Goal: Task Accomplishment & Management: Contribute content

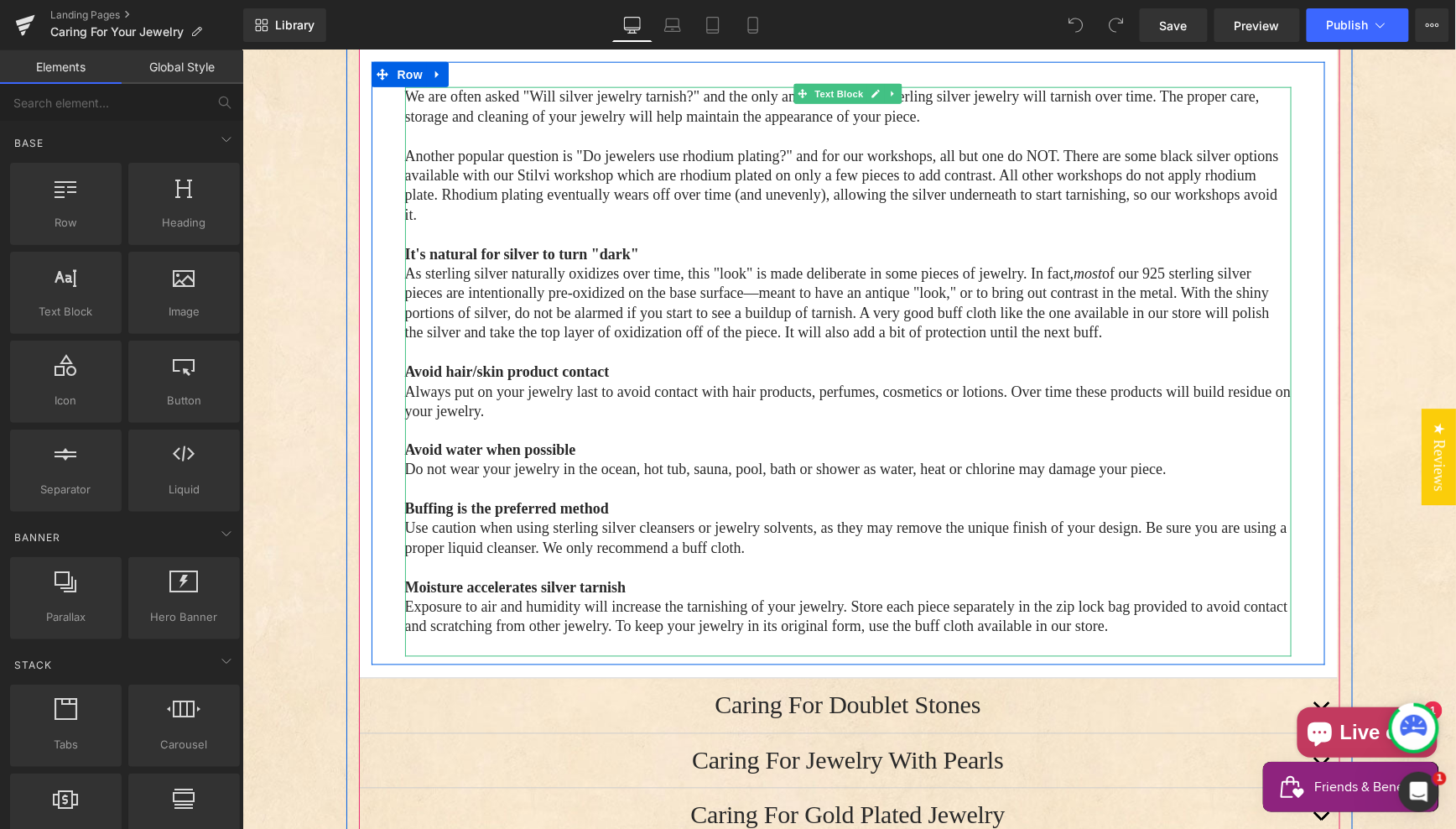
click at [412, 591] on strong "Moisture accelerates silver tarnish" at bounding box center [515, 587] width 221 height 17
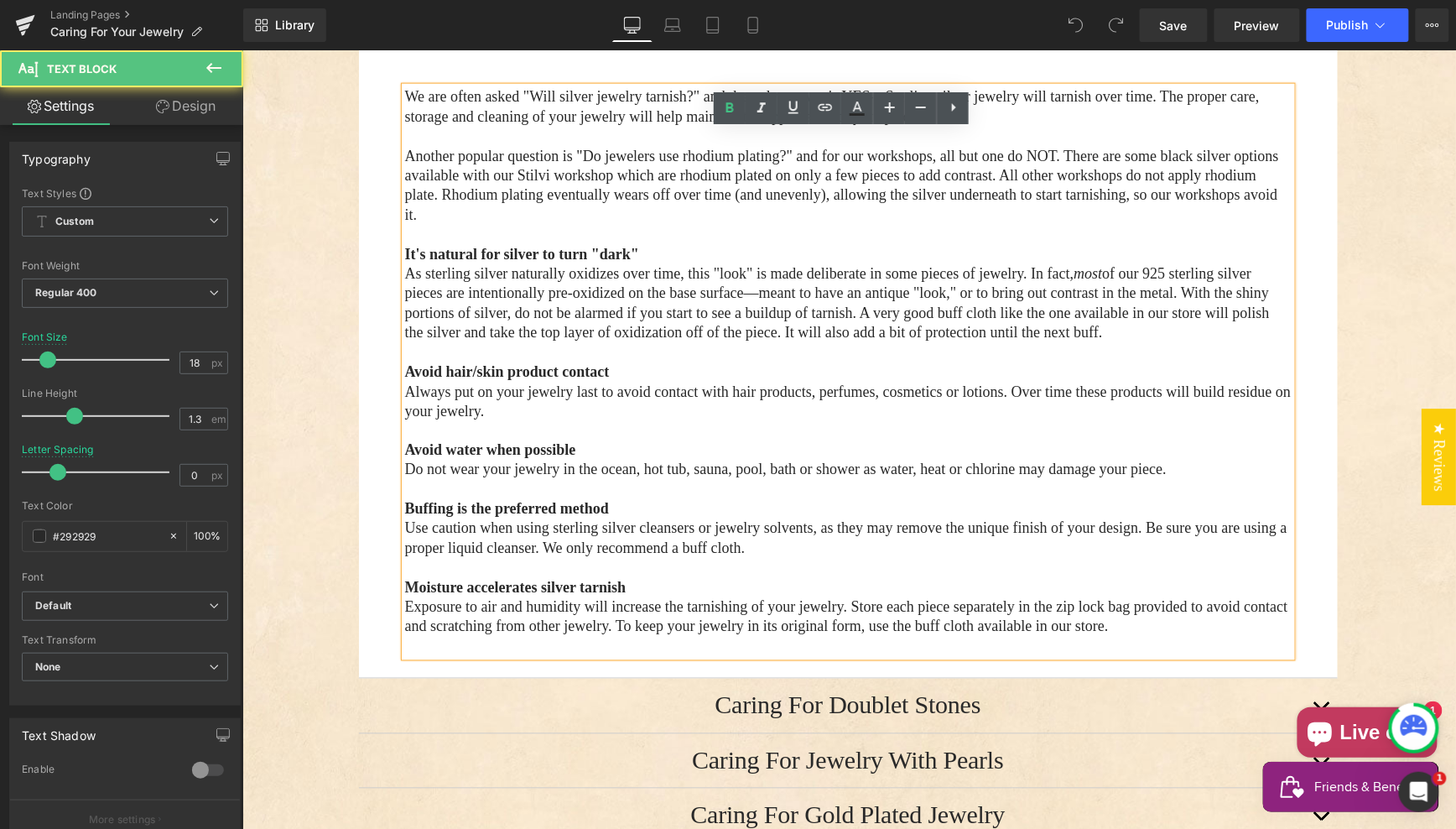
click at [404, 590] on strong "Moisture accelerates silver tarnish" at bounding box center [515, 587] width 221 height 17
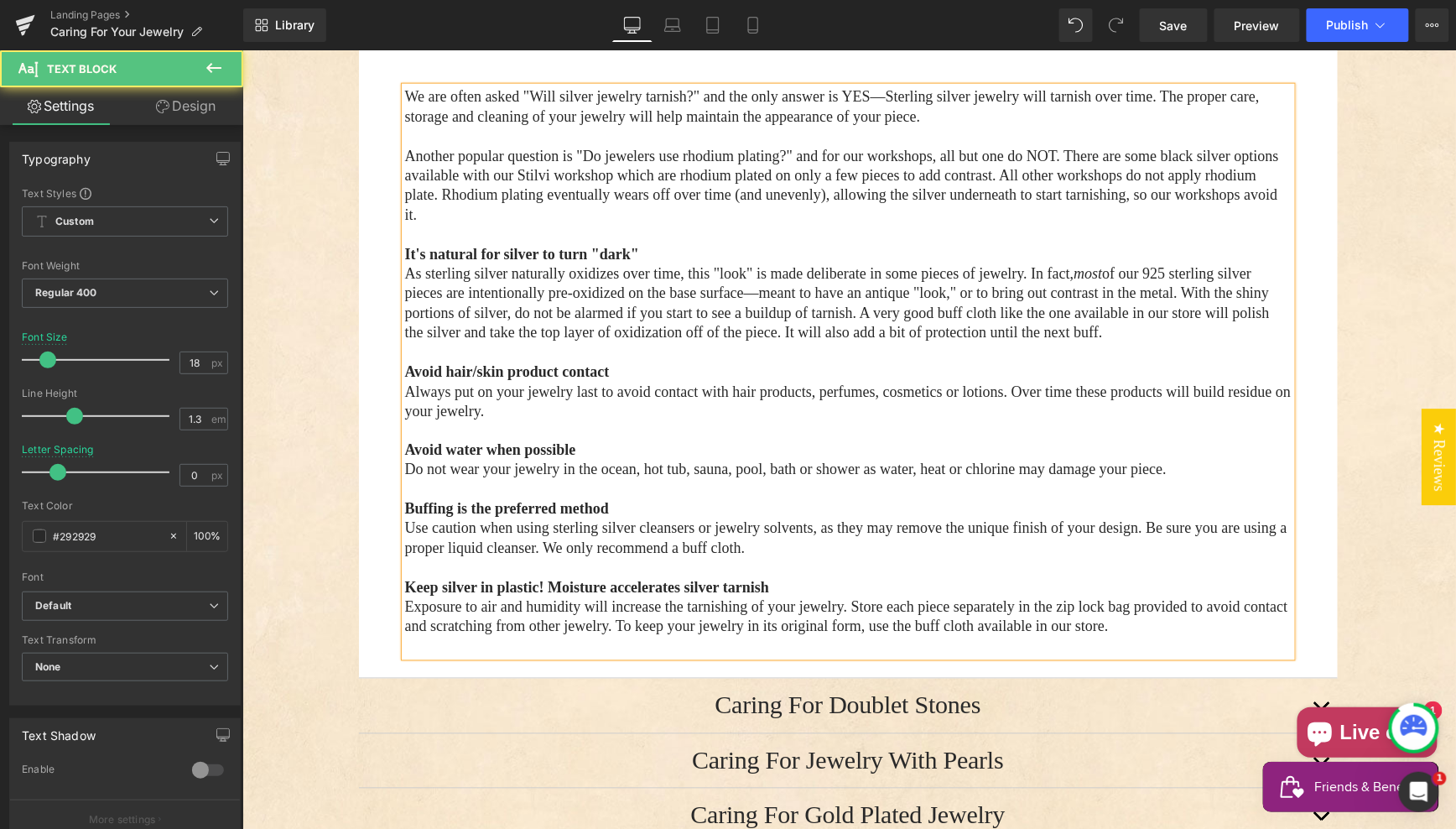
click at [891, 610] on span "Keep silver in plastic! Moisture accelerates silver tarnish Exposure to air and…" at bounding box center [846, 607] width 883 height 56
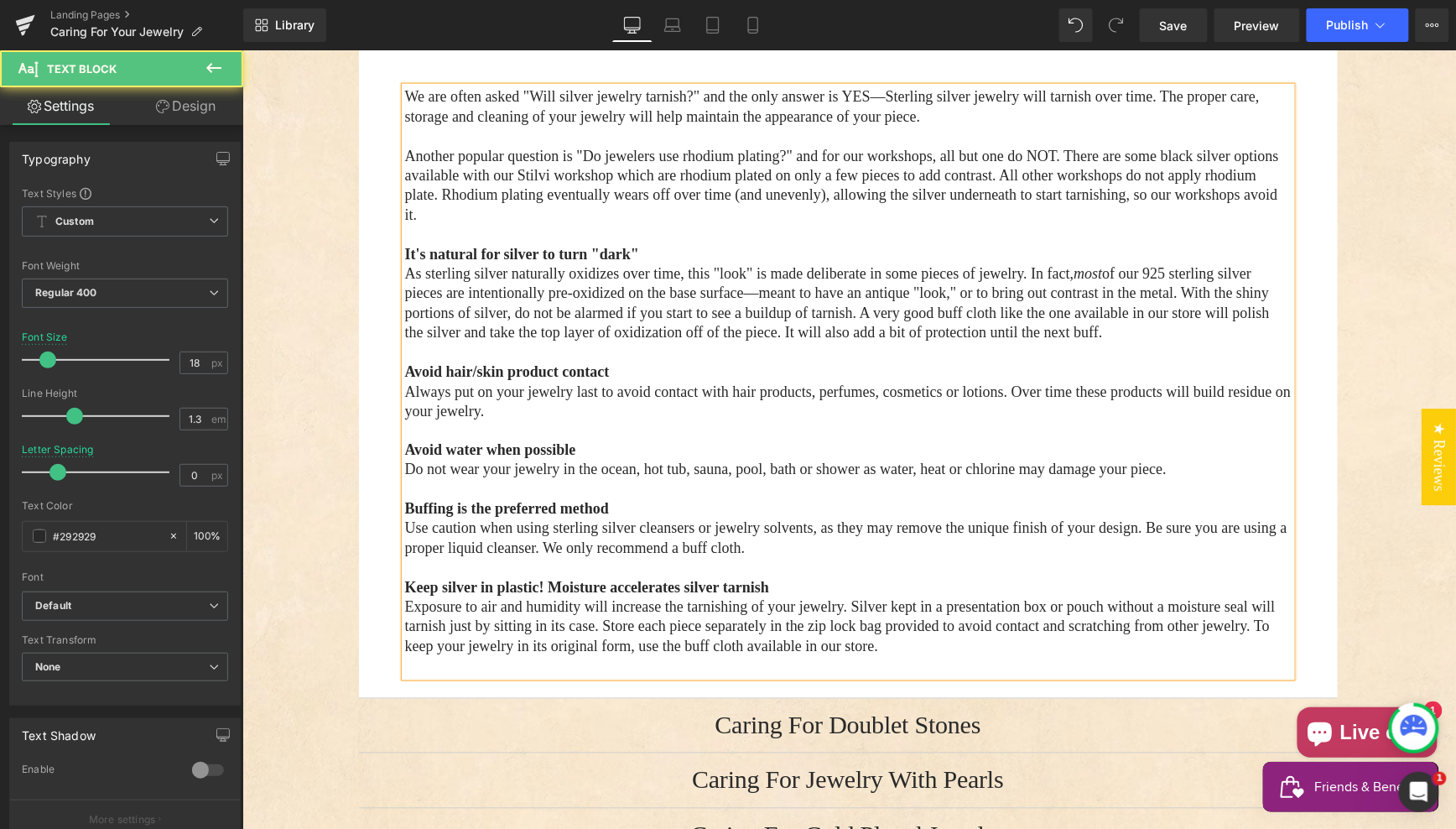
click at [952, 626] on span "Keep silver in plastic! Moisture accelerates silver tarnish Exposure to air and…" at bounding box center [839, 616] width 871 height 76
drag, startPoint x: 952, startPoint y: 626, endPoint x: 981, endPoint y: 630, distance: 29.3
click at [952, 626] on span "Keep silver in plastic! Moisture accelerates silver tarnish Exposure to air and…" at bounding box center [839, 616] width 871 height 76
click at [1039, 630] on span "Keep silver in plastic! Moisture accelerates silver tarnish Exposure to air and…" at bounding box center [847, 616] width 886 height 76
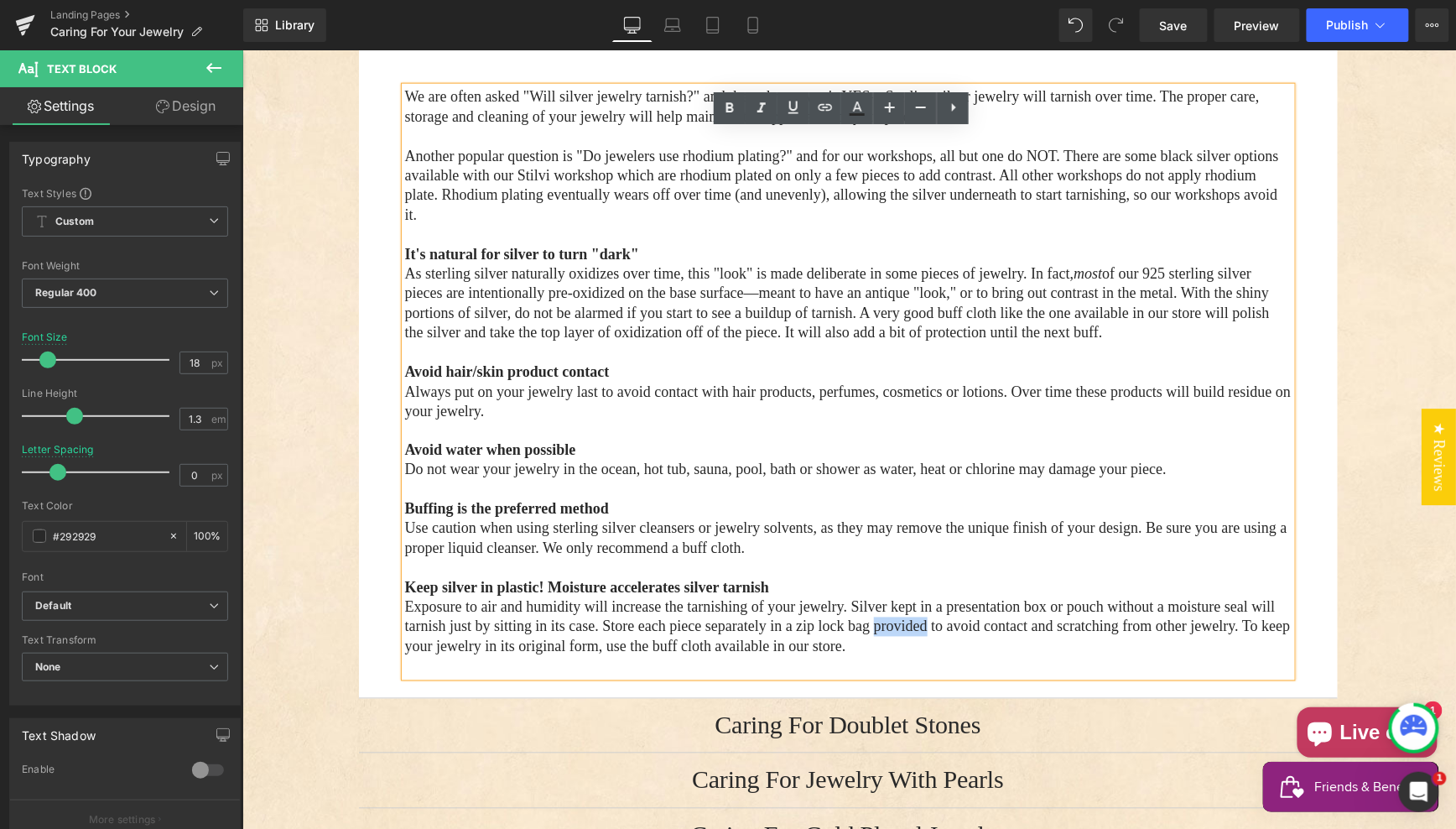
drag, startPoint x: 1040, startPoint y: 632, endPoint x: 1120, endPoint y: 632, distance: 80.0
click at [1098, 630] on span "Keep silver in plastic! Moisture accelerates silver tarnish Exposure to air and…" at bounding box center [847, 616] width 886 height 76
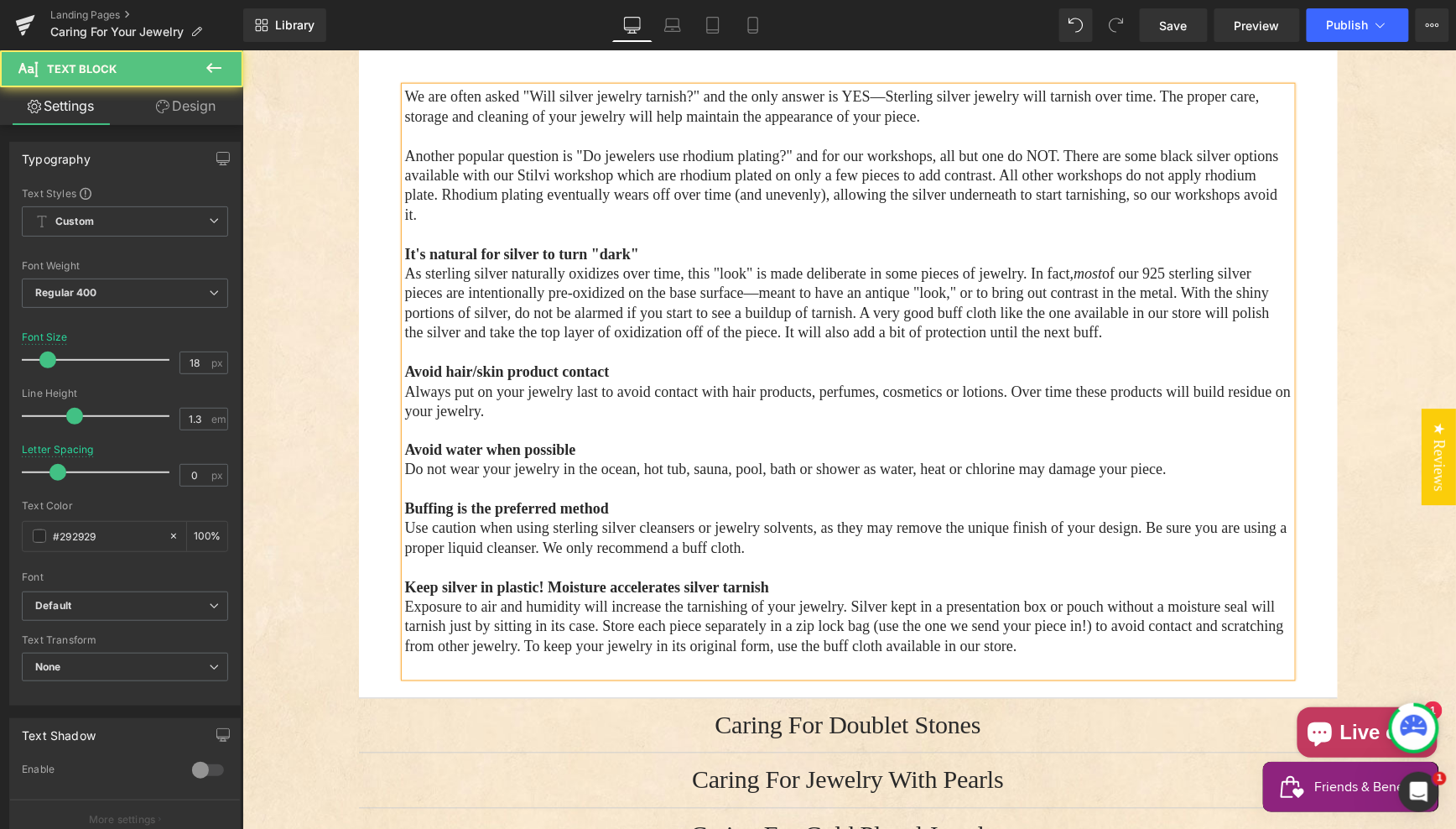
click at [530, 657] on p "Keep silver in plastic! Moisture accelerates silver tarnish Exposure to air and…" at bounding box center [848, 617] width 887 height 79
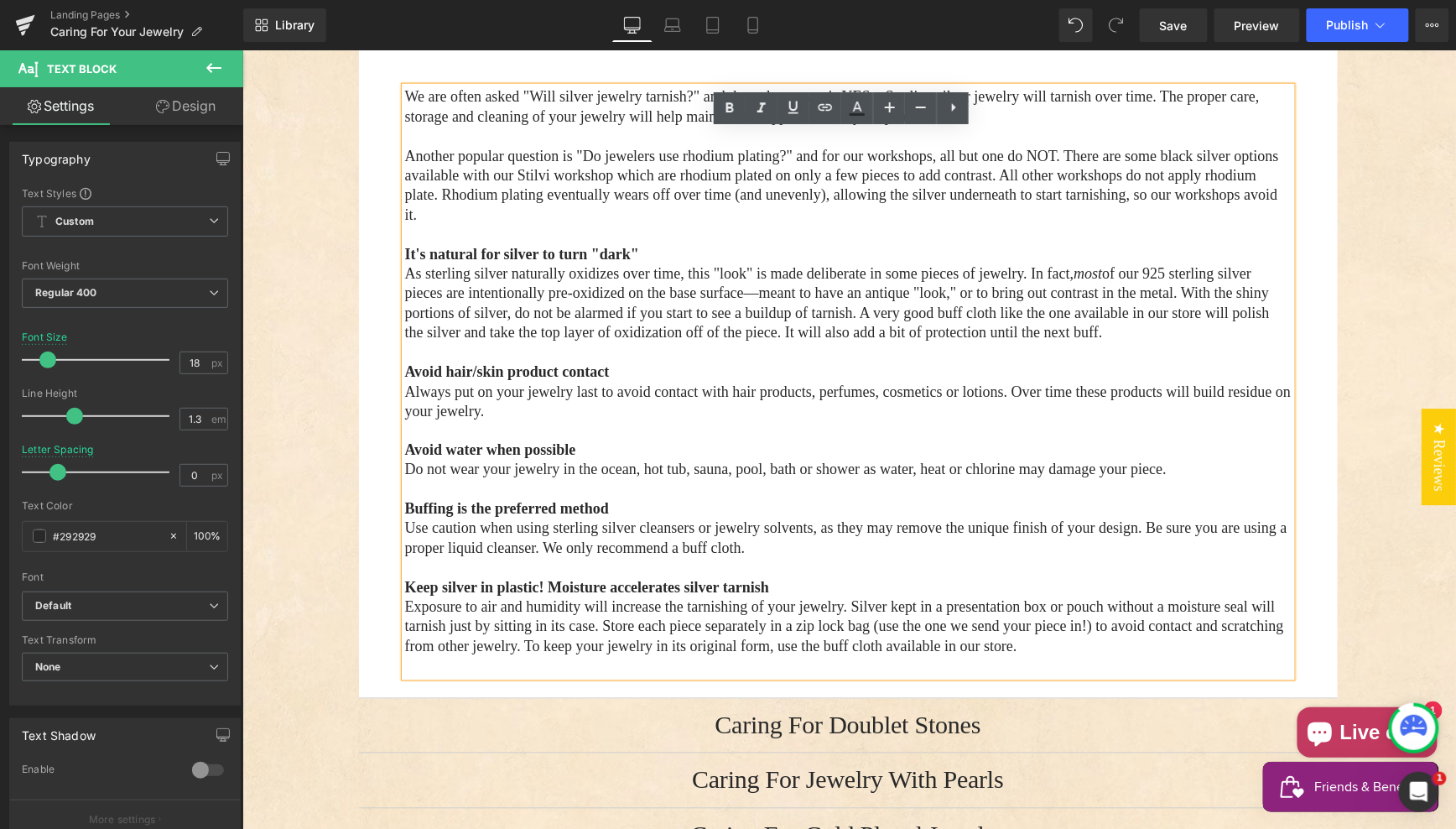
click at [562, 657] on p "Keep silver in plastic! Moisture accelerates silver tarnish Exposure to air and…" at bounding box center [848, 617] width 887 height 79
click at [1084, 653] on span "Keep silver in plastic! Moisture accelerates silver tarnish Exposure to air and…" at bounding box center [843, 616] width 879 height 76
drag, startPoint x: 1084, startPoint y: 653, endPoint x: 1092, endPoint y: 657, distance: 8.9
click at [1084, 653] on span "Keep silver in plastic! Moisture accelerates silver tarnish Exposure to air and…" at bounding box center [843, 616] width 879 height 76
click at [1082, 651] on span "Keep silver in plastic! Moisture accelerates silver tarnish Exposure to air and…" at bounding box center [843, 616] width 879 height 76
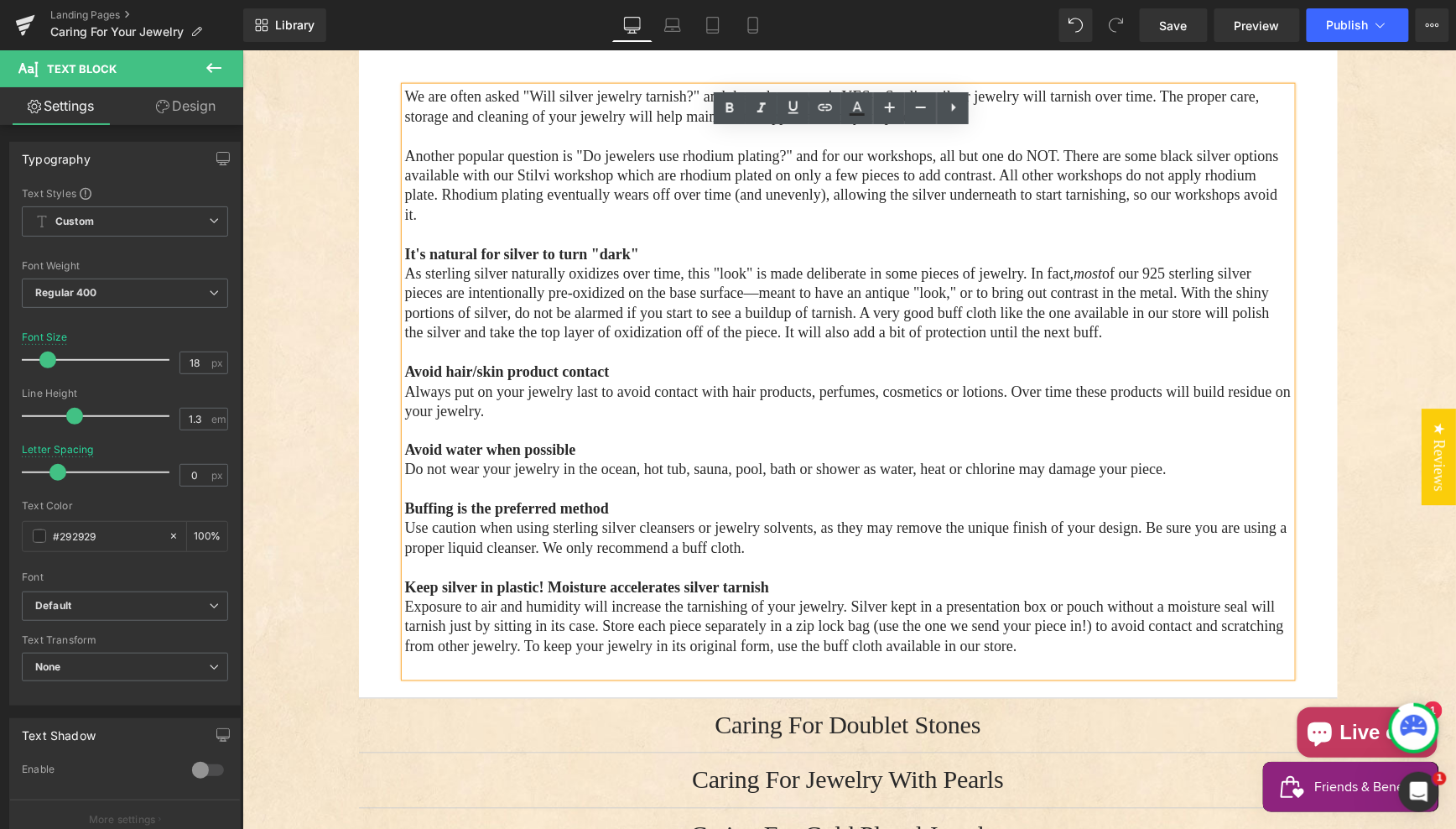
click at [1100, 651] on span "Keep silver in plastic! Moisture accelerates silver tarnish Exposure to air and…" at bounding box center [843, 616] width 879 height 76
click at [494, 657] on p "Keep silver in plastic! Moisture accelerates silver tarnish Exposure to air and…" at bounding box center [848, 617] width 887 height 79
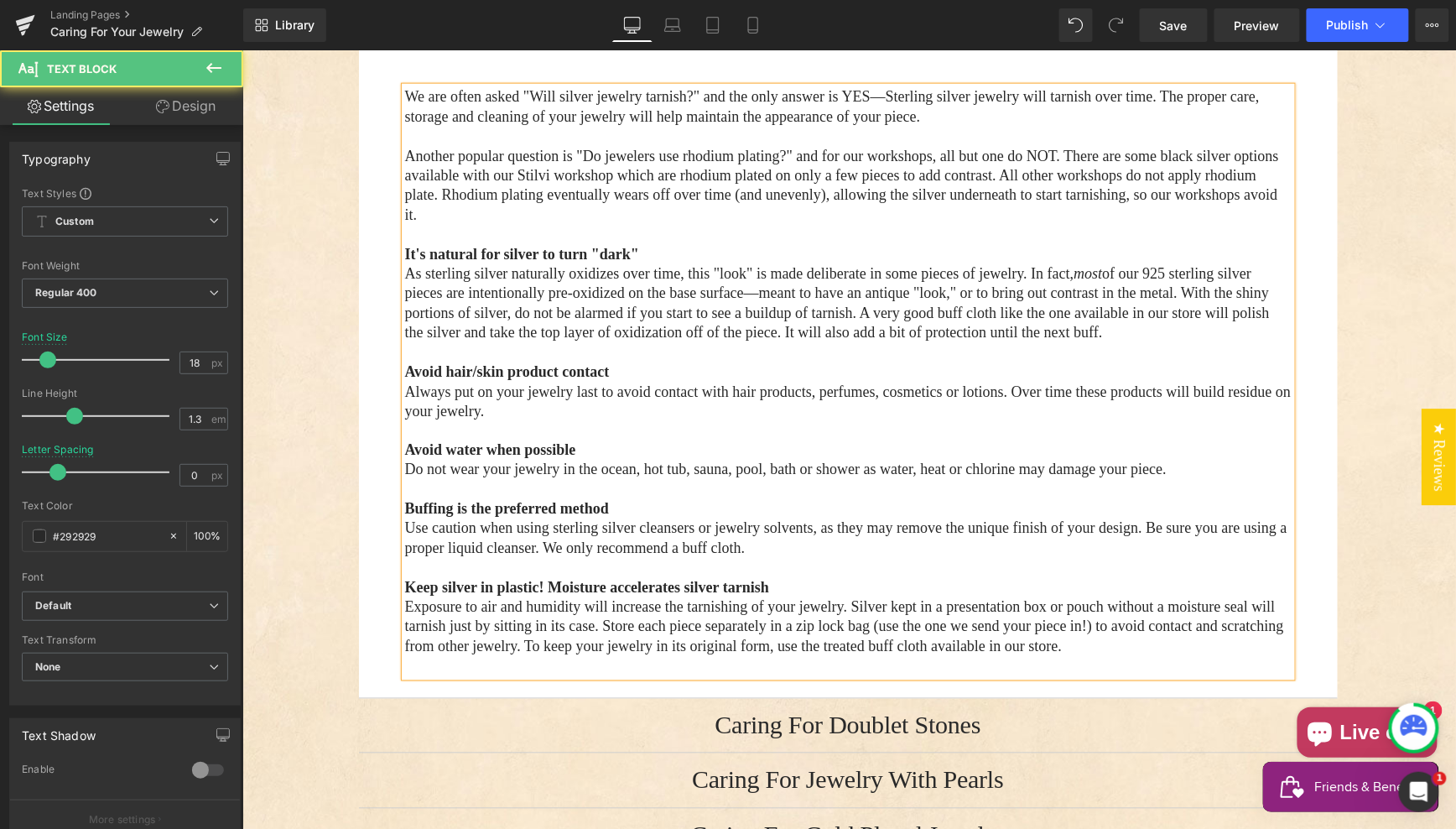
click at [515, 657] on p "Keep silver in plastic! Moisture accelerates silver tarnish Exposure to air and…" at bounding box center [848, 617] width 887 height 79
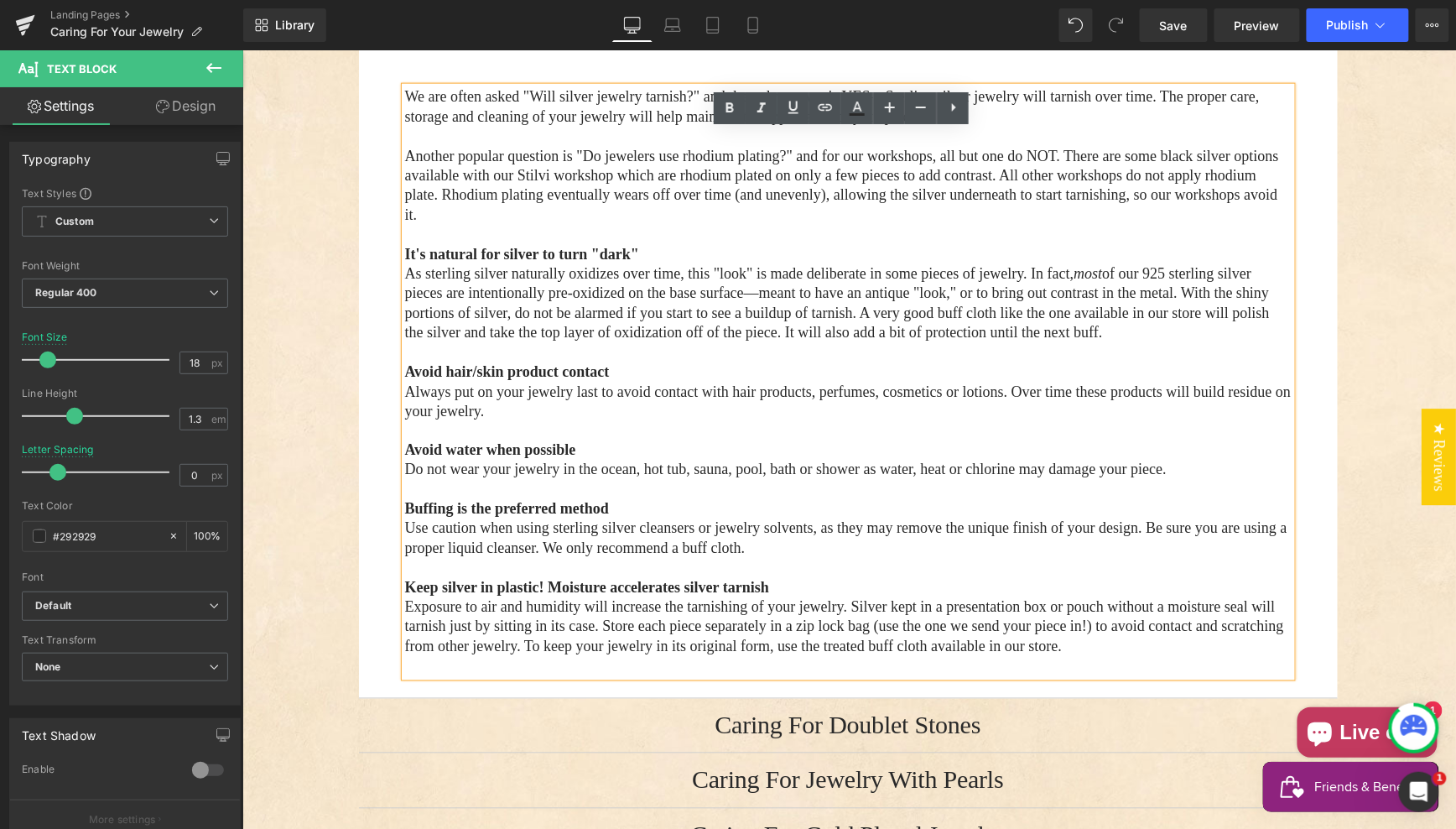
click at [513, 657] on p "Keep silver in plastic! Moisture accelerates silver tarnish Exposure to air and…" at bounding box center [848, 617] width 887 height 79
drag, startPoint x: 517, startPoint y: 671, endPoint x: 536, endPoint y: 669, distance: 19.1
click at [517, 657] on p "Keep silver in plastic! Moisture accelerates silver tarnish Exposure to air and…" at bounding box center [848, 617] width 887 height 79
click at [1350, 25] on span "Publish" at bounding box center [1347, 26] width 42 height 14
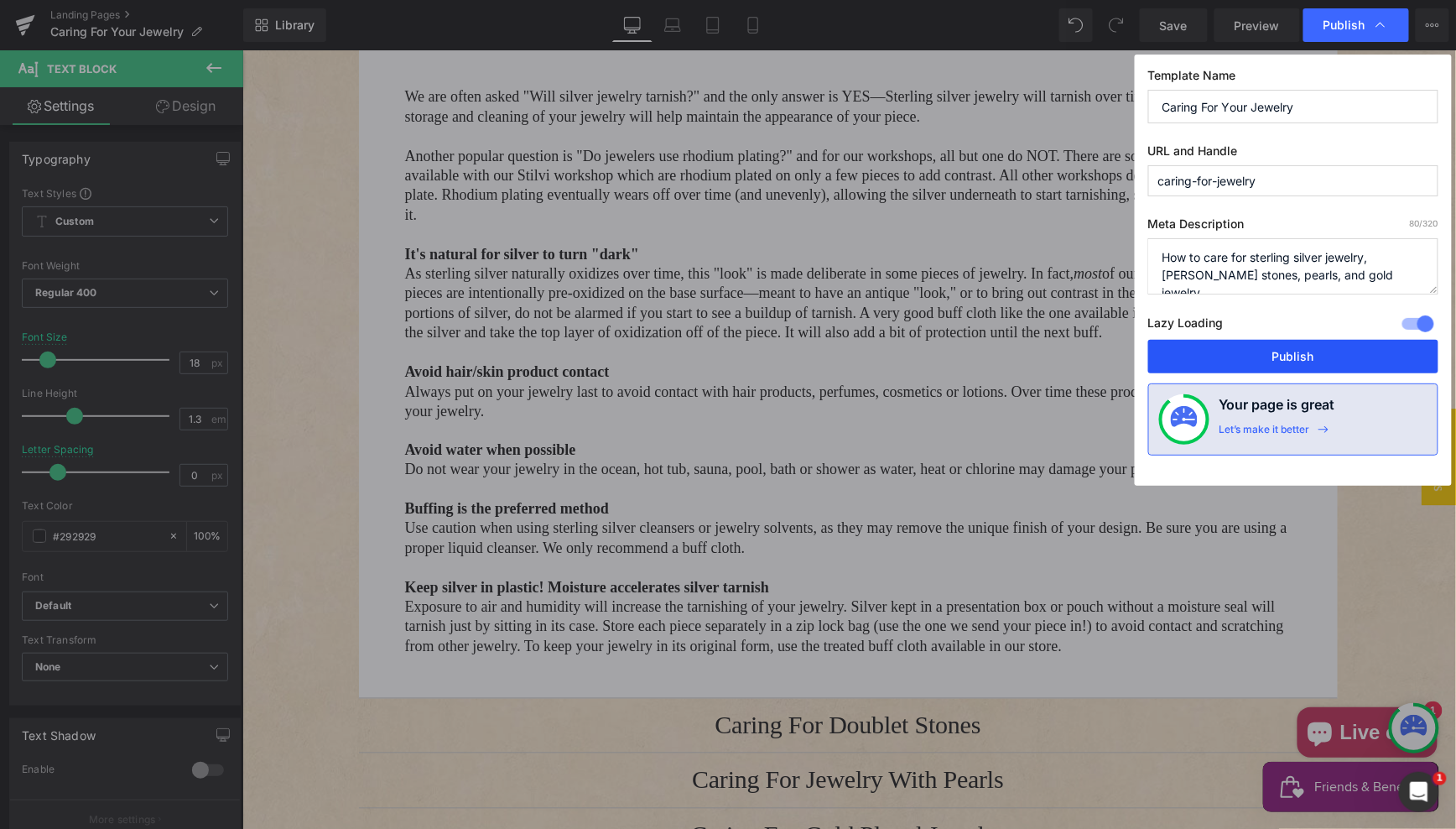
click at [1299, 351] on button "Publish" at bounding box center [1293, 356] width 290 height 33
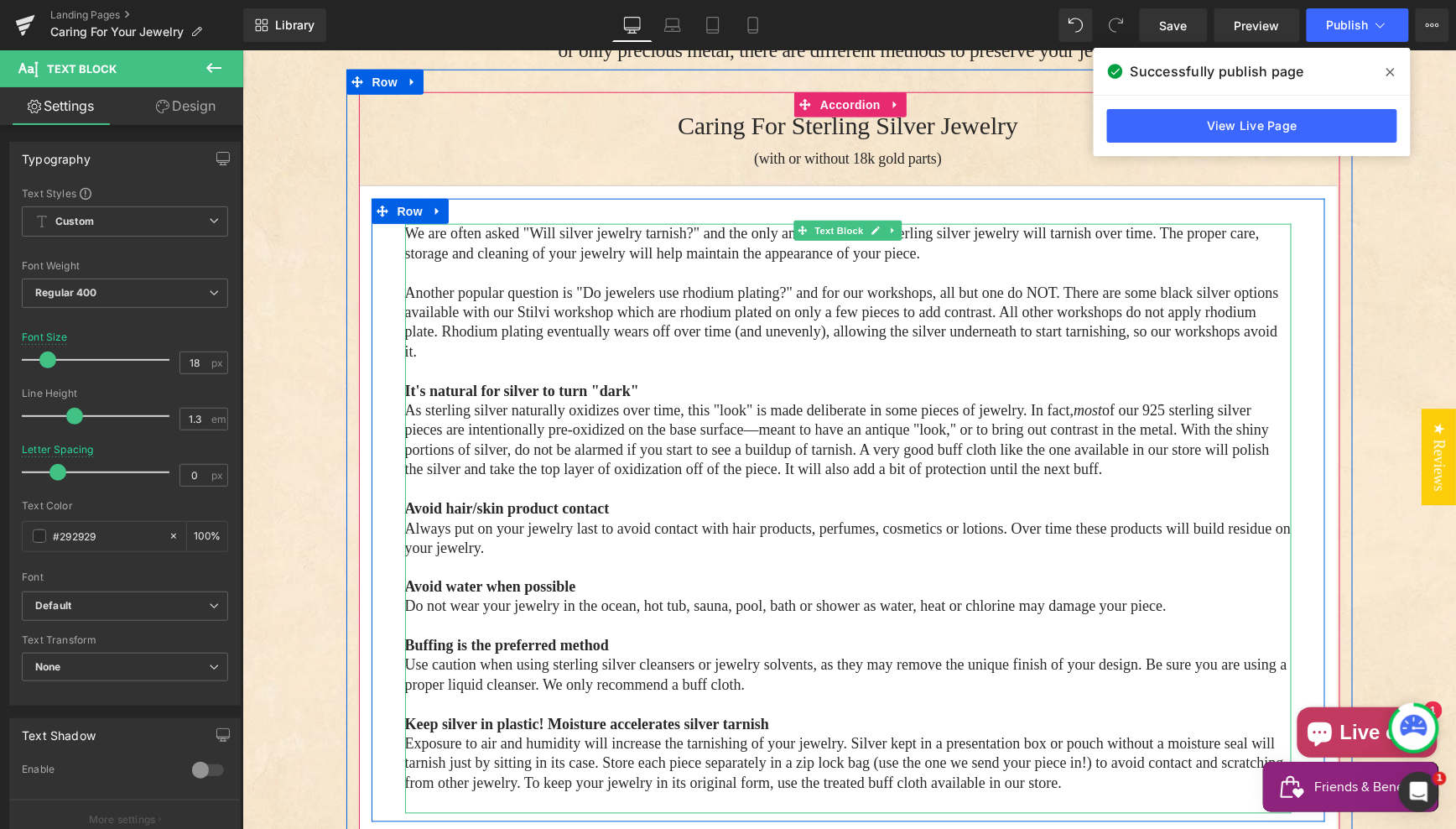
scroll to position [567, 0]
drag, startPoint x: 591, startPoint y: 303, endPoint x: 552, endPoint y: 265, distance: 54.5
click at [588, 302] on span "Another popular question is "Do jewelers use rhodium plating?" and for our work…" at bounding box center [841, 322] width 874 height 76
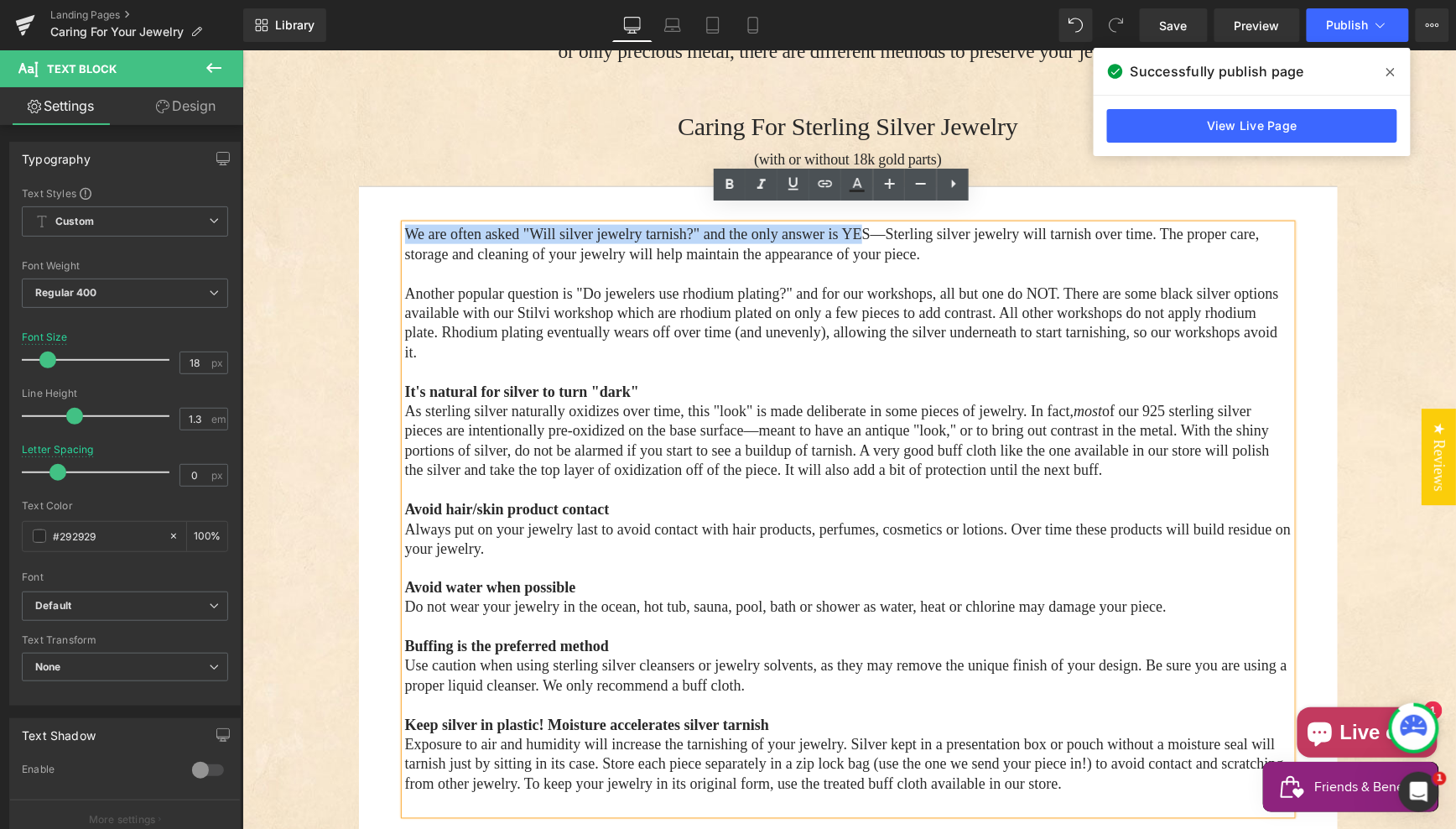
drag, startPoint x: 899, startPoint y: 215, endPoint x: 391, endPoint y: 213, distance: 508.0
click at [379, 224] on div "We are often asked "Will silver jewelry tarnish?" and the only answer is YES—St…" at bounding box center [848, 518] width 954 height 589
drag, startPoint x: 903, startPoint y: 218, endPoint x: 402, endPoint y: 213, distance: 501.0
click at [404, 225] on span "We are often asked "Will silver jewelry tarnish?" and the only answer is YES—St…" at bounding box center [831, 243] width 854 height 36
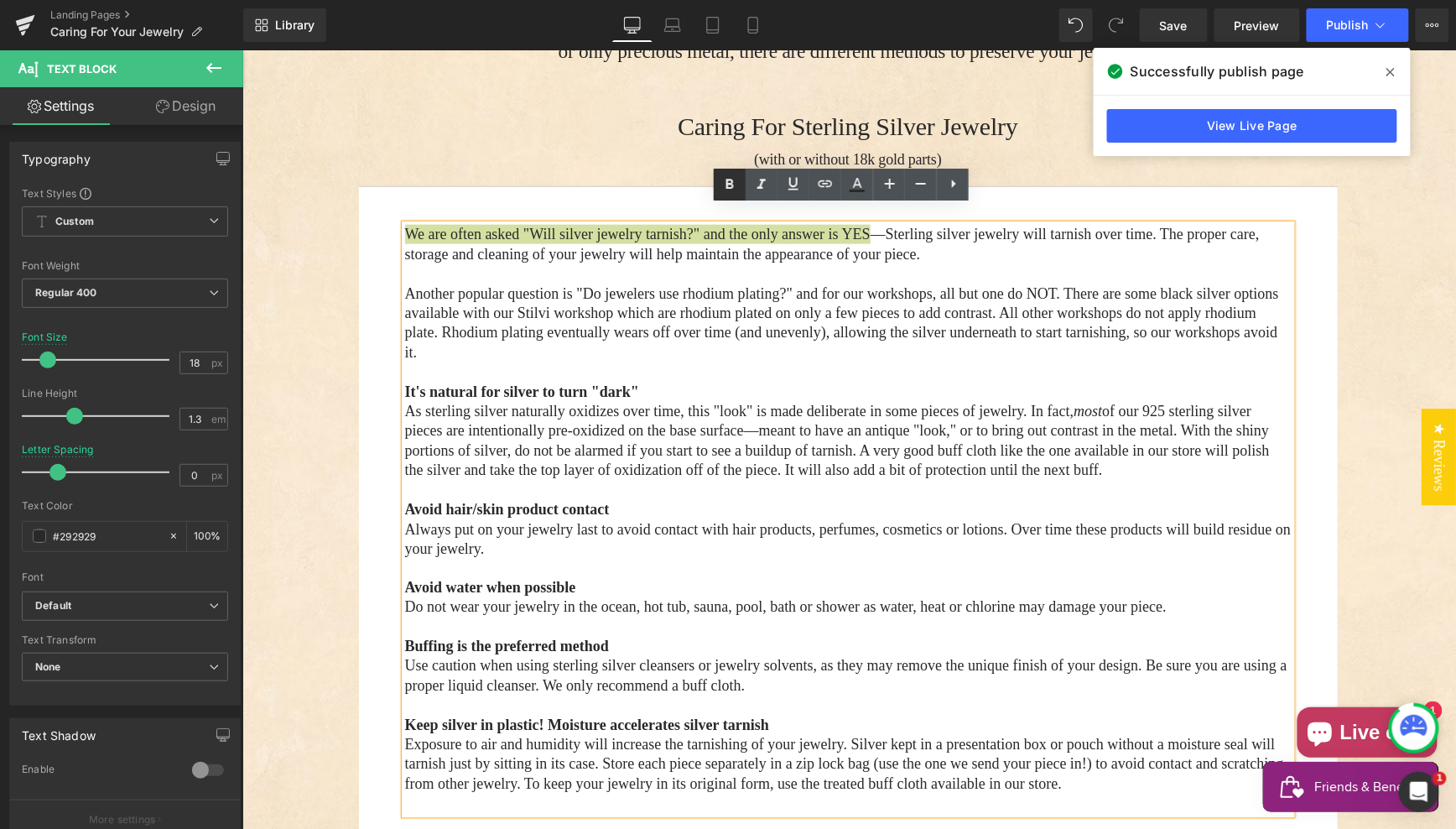
click at [728, 183] on icon at bounding box center [730, 185] width 8 height 10
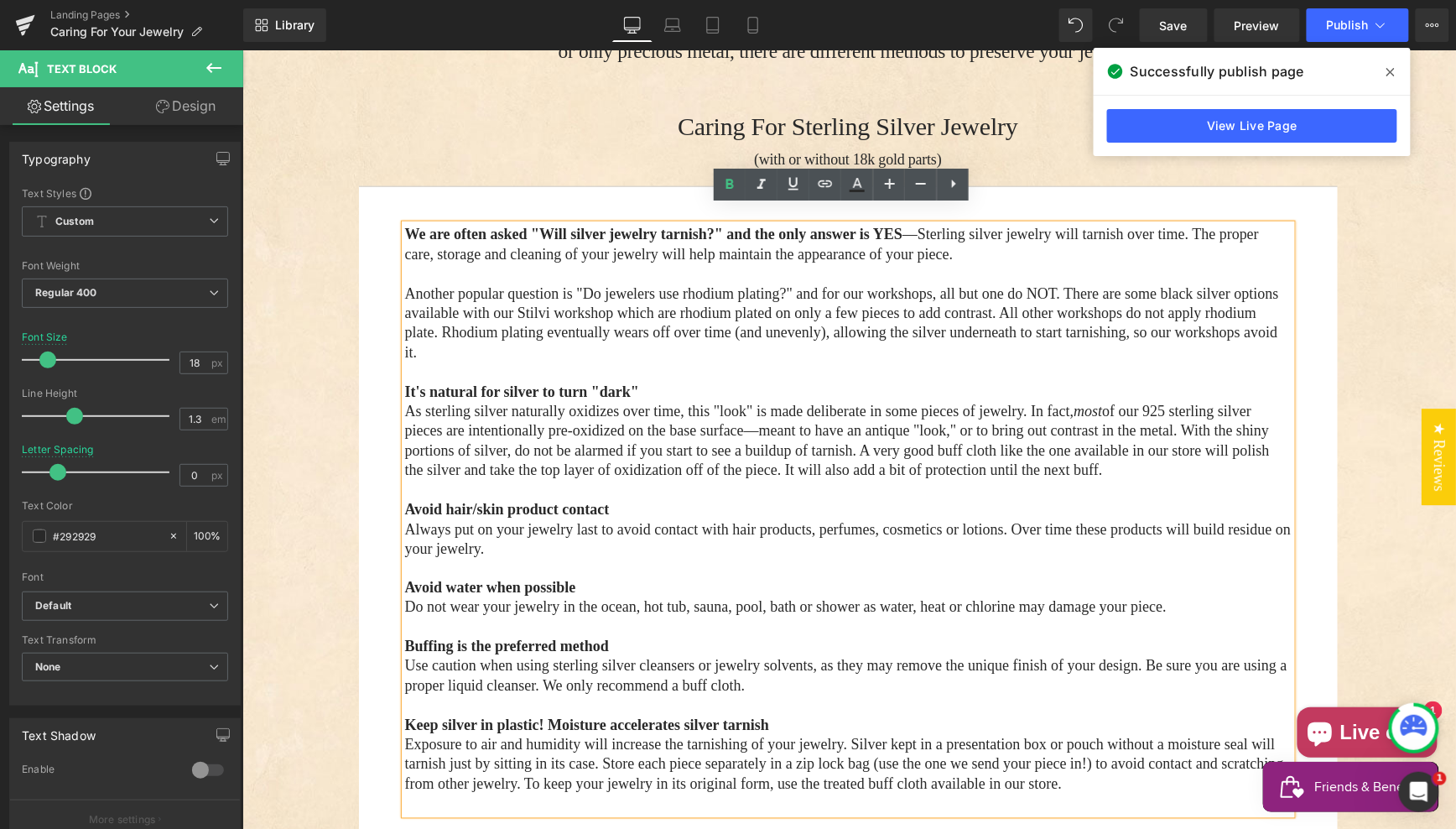
drag, startPoint x: 1137, startPoint y: 237, endPoint x: 947, endPoint y: 212, distance: 191.6
click at [944, 224] on p "We are often asked "Will silver jewelry tarnish?" and the only answer is YES —S…" at bounding box center [848, 243] width 887 height 39
click at [732, 184] on icon at bounding box center [730, 185] width 8 height 10
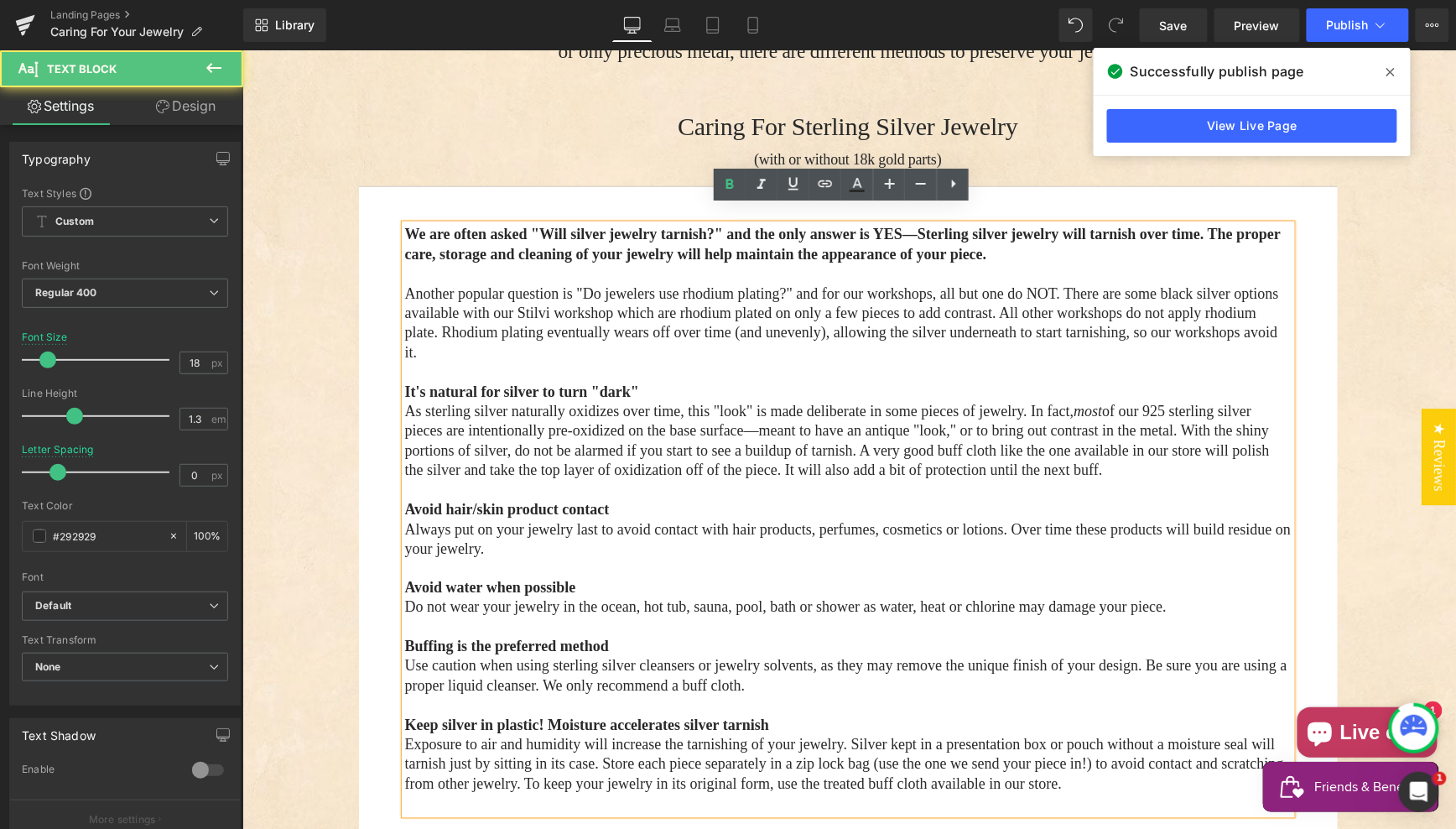
click at [442, 263] on p "Main content" at bounding box center [848, 272] width 887 height 20
click at [311, 193] on div "Caring for your Jewelry Heading Hero Banner The proper care, storage and cleani…" at bounding box center [848, 475] width 1213 height 1558
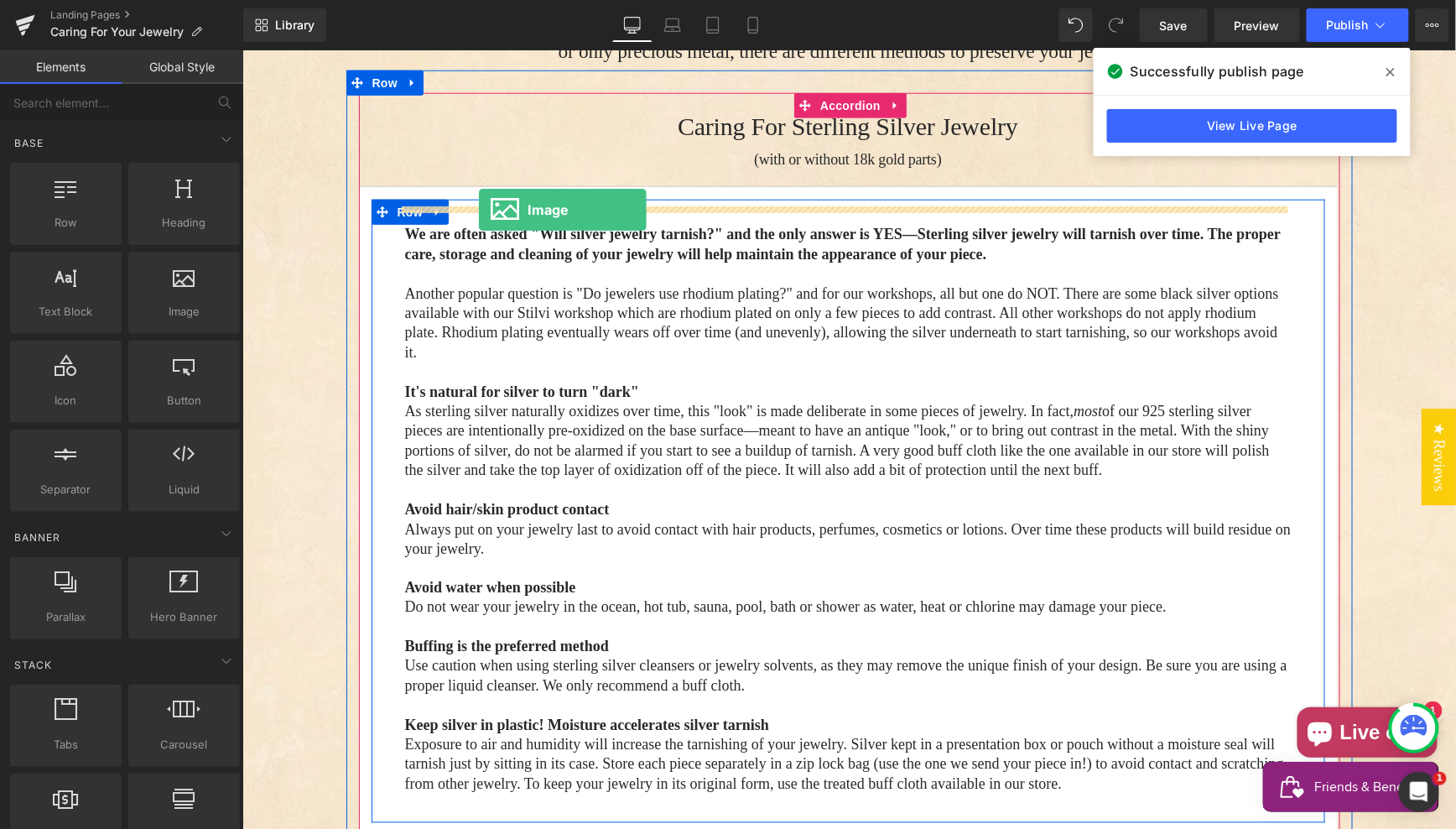
drag, startPoint x: 414, startPoint y: 336, endPoint x: 477, endPoint y: 209, distance: 141.8
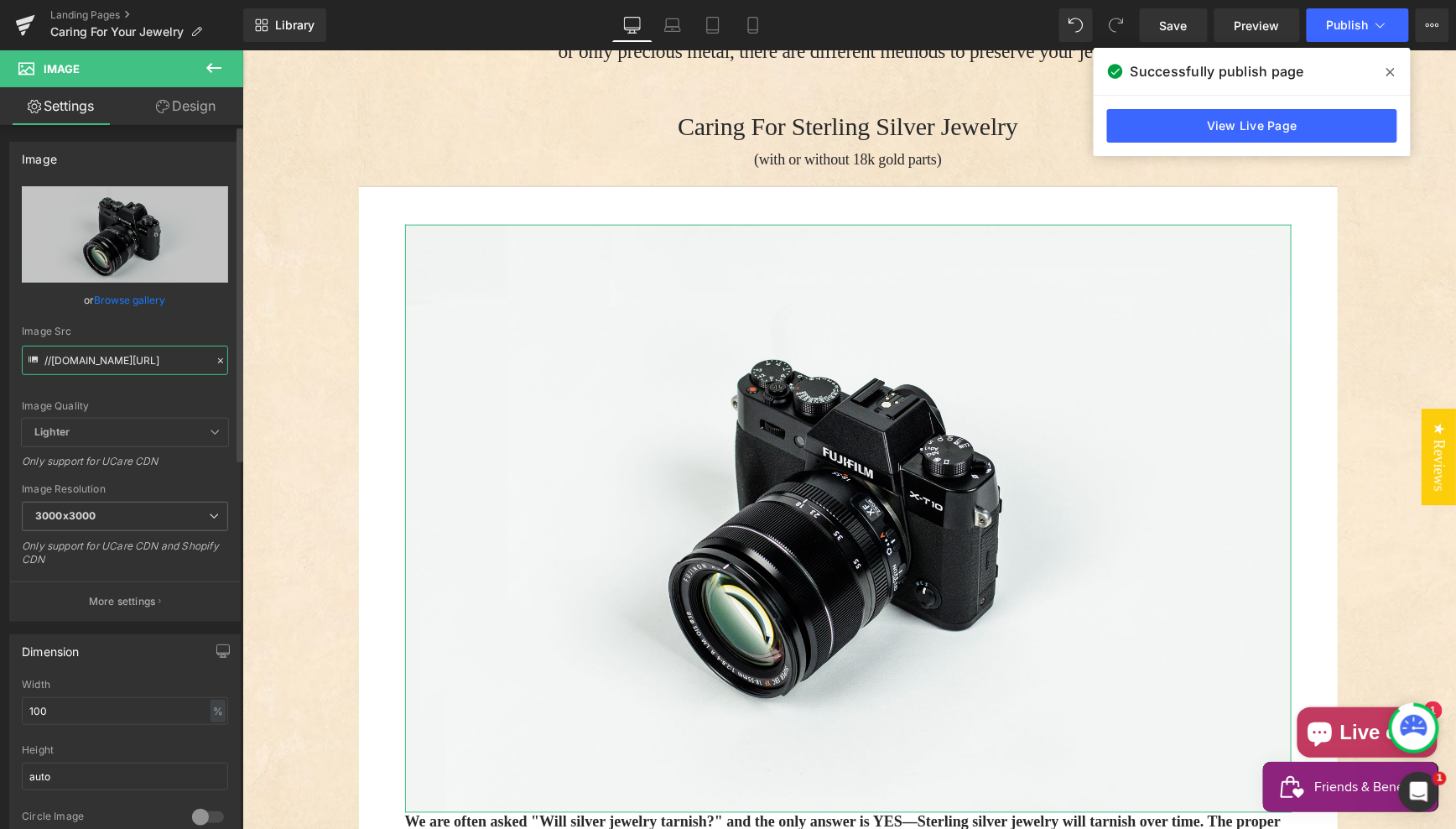
drag, startPoint x: 96, startPoint y: 358, endPoint x: 169, endPoint y: 361, distance: 73.1
click at [95, 358] on input "//d1um8515vdn9kb.cloudfront.net/images/parallax.jpg" at bounding box center [125, 360] width 206 height 29
drag, startPoint x: 211, startPoint y: 359, endPoint x: 197, endPoint y: 358, distance: 14.0
click at [214, 359] on icon at bounding box center [220, 361] width 12 height 12
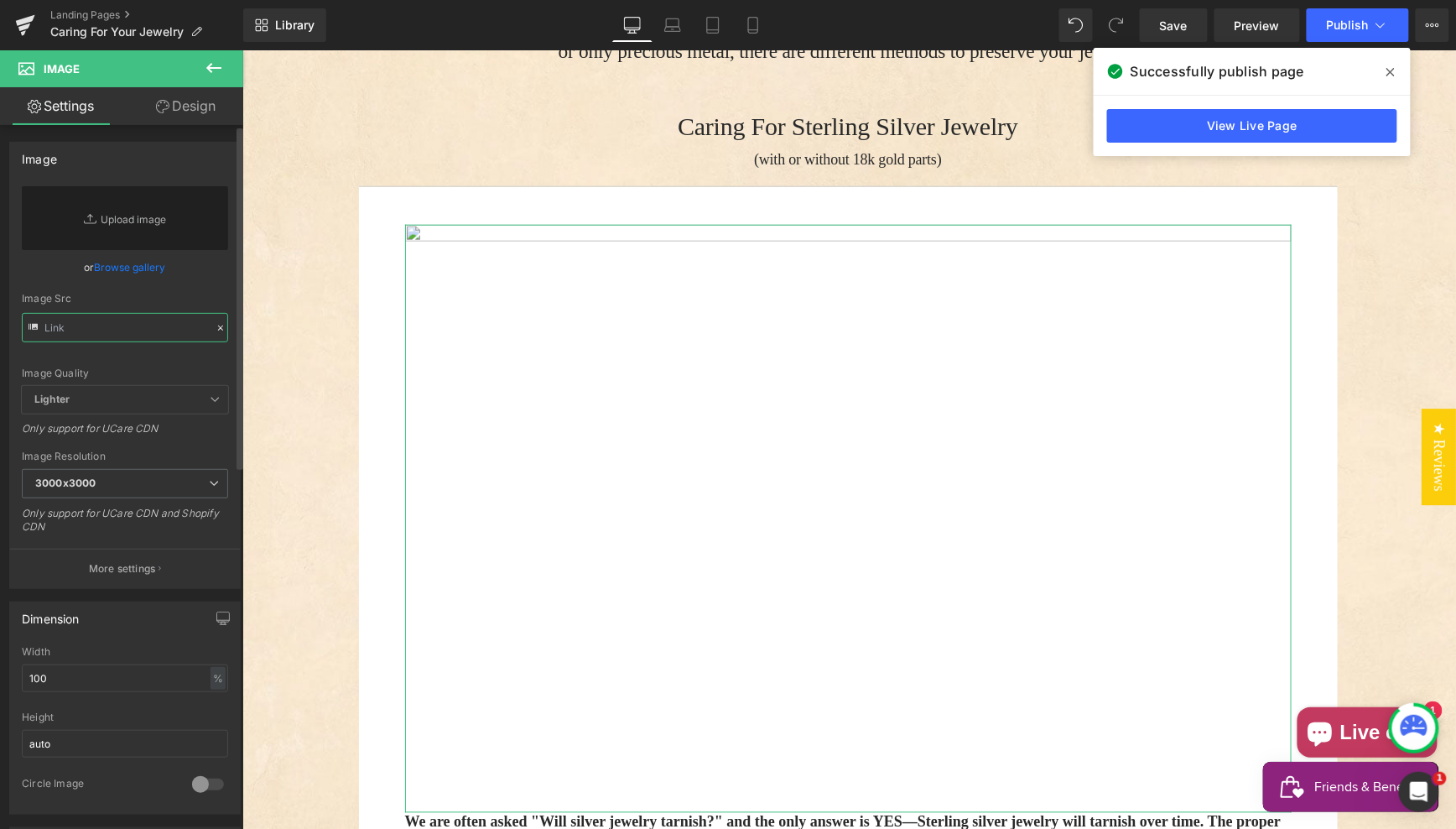
click at [77, 329] on input "text" at bounding box center [125, 328] width 206 height 29
paste input "https://athenagaia.com/cdn/shop/products/Yianni-Greek-Silver-Pendant_6_1200x120…"
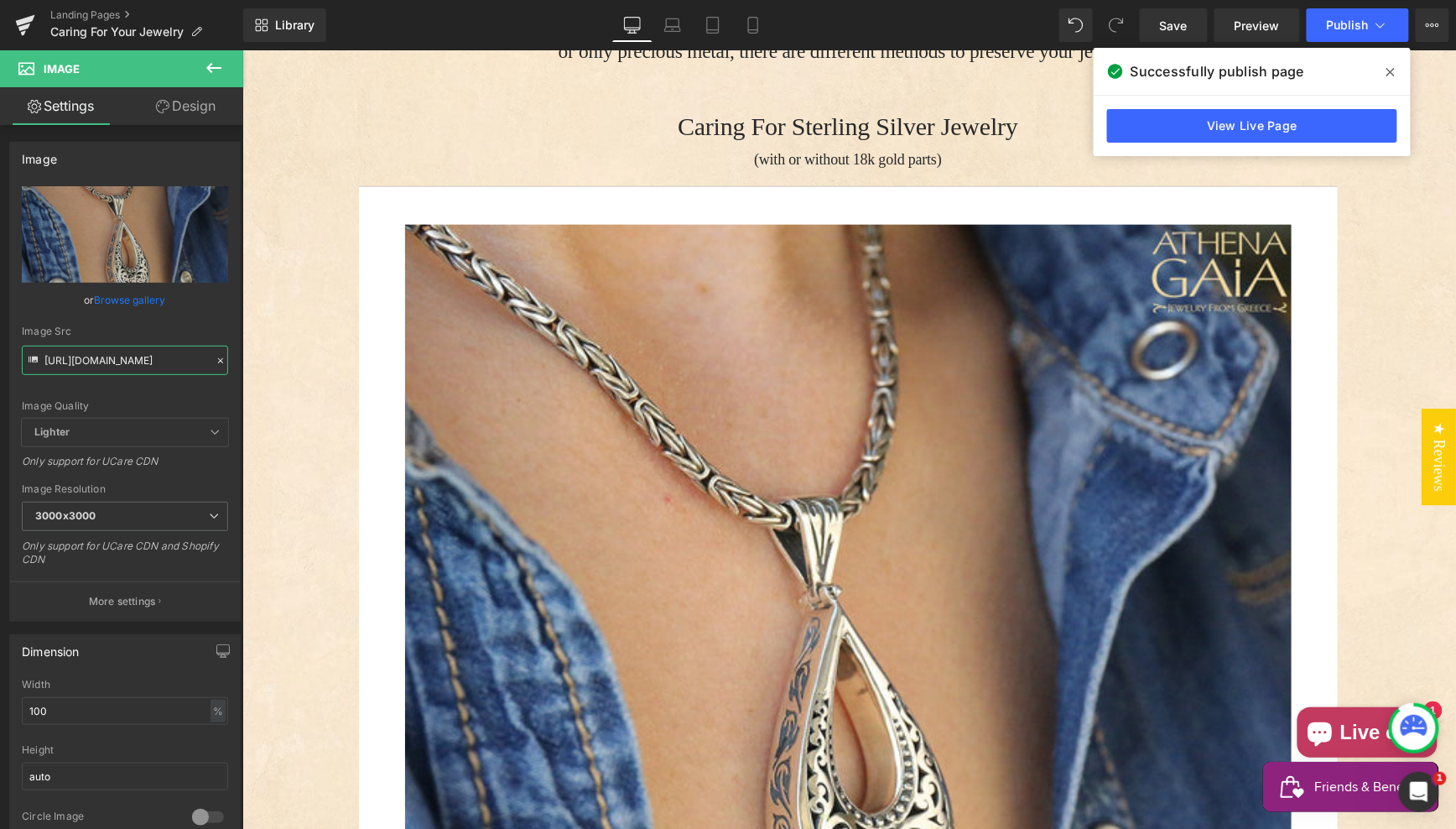
type input "https://athenagaia.com/cdn/shop/products/Yianni-Greek-Silver-Pendant_6_1200x120…"
click at [214, 67] on icon at bounding box center [214, 68] width 15 height 10
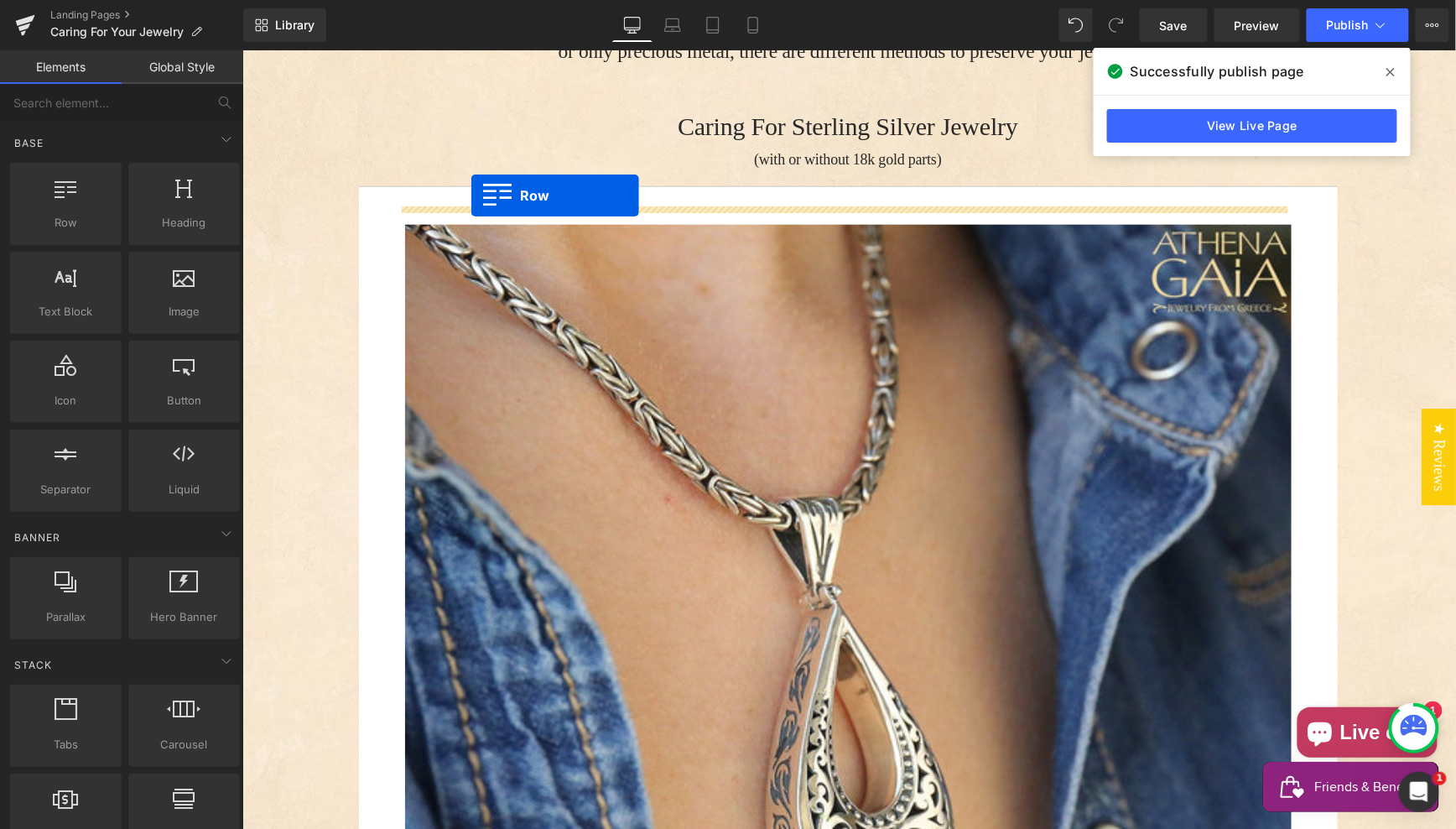
drag, startPoint x: 302, startPoint y: 255, endPoint x: 494, endPoint y: 195, distance: 201.2
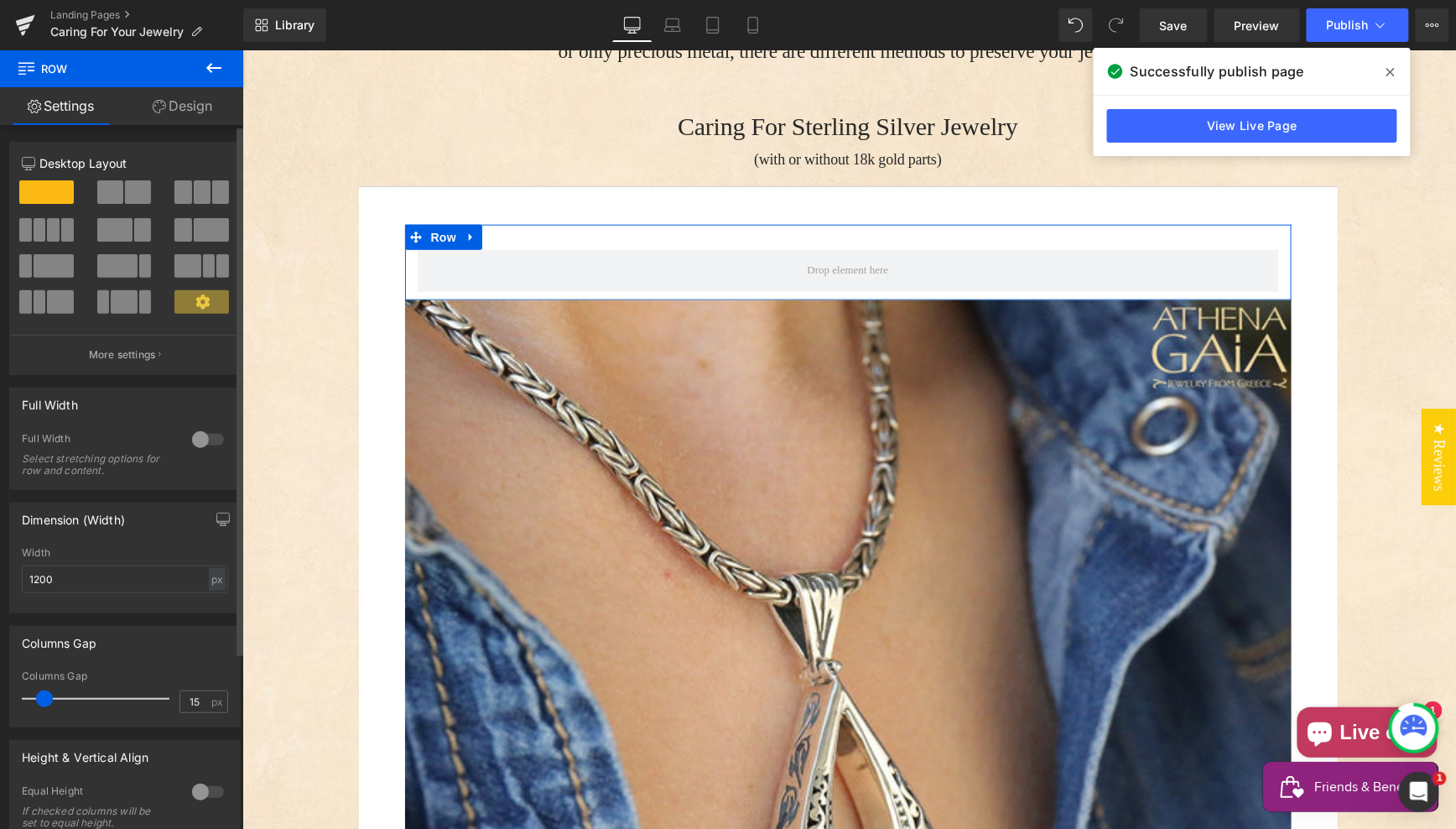
click at [186, 228] on button at bounding box center [203, 230] width 56 height 24
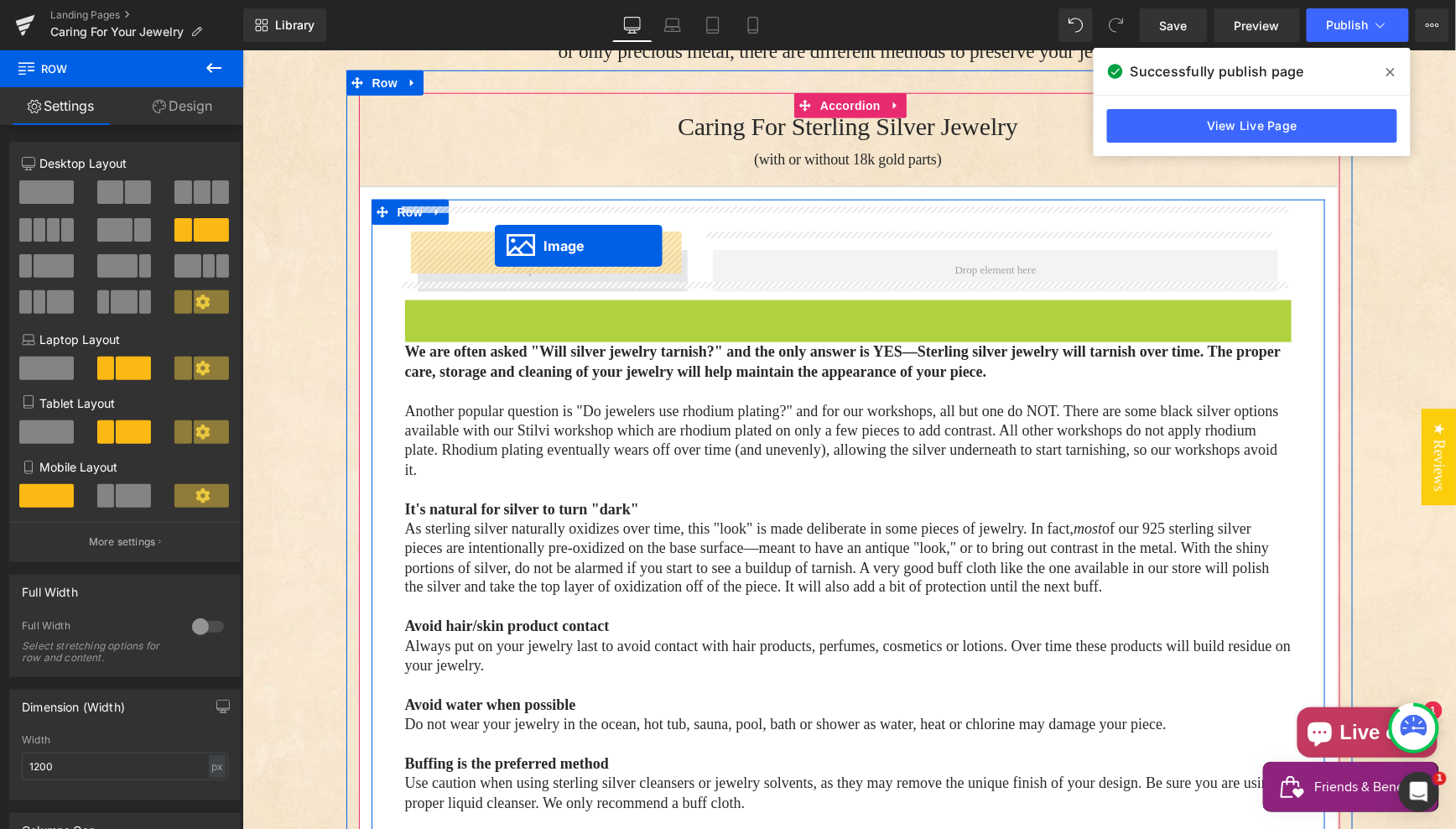
drag, startPoint x: 811, startPoint y: 723, endPoint x: 494, endPoint y: 246, distance: 572.7
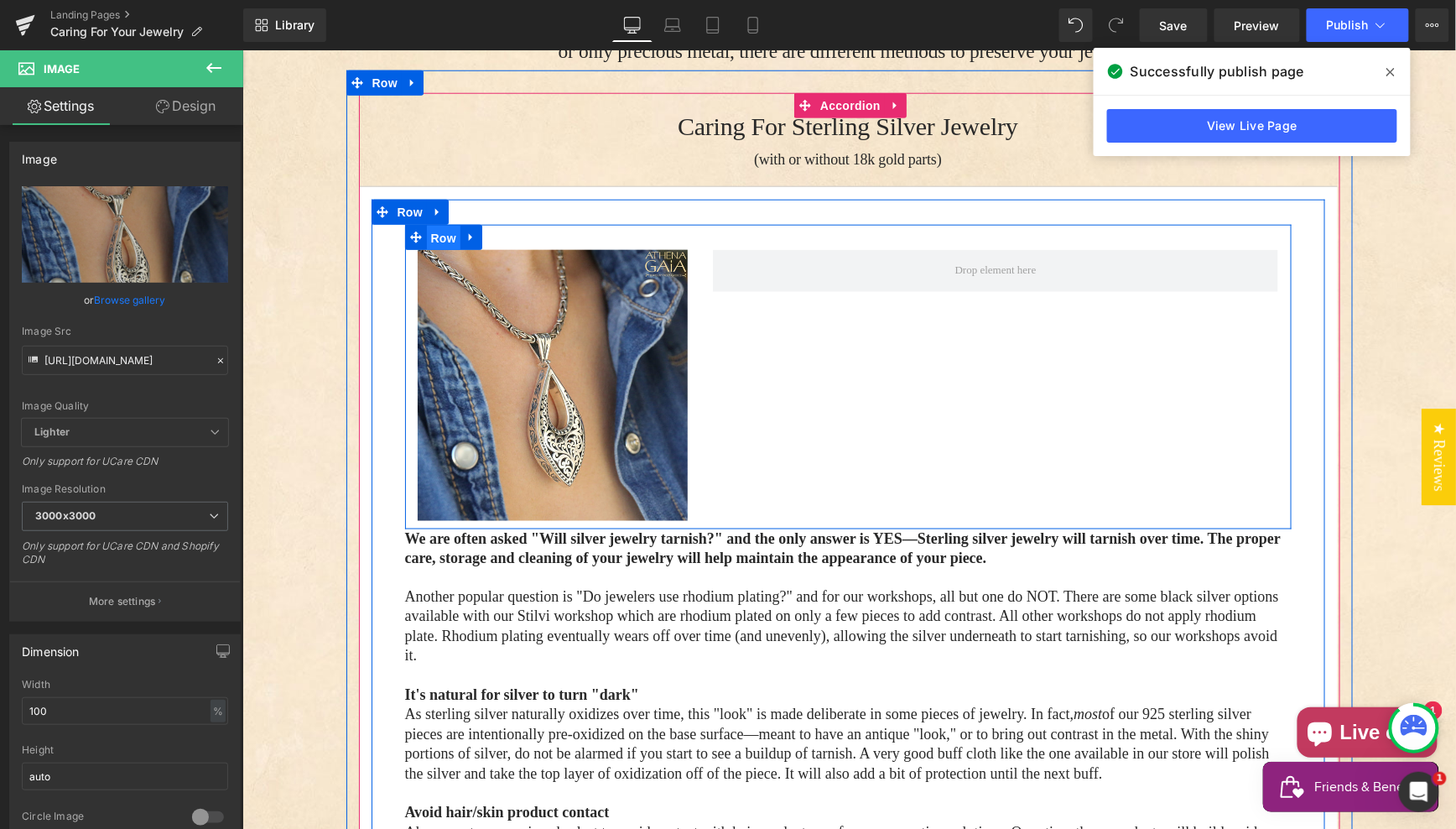
click at [434, 225] on span "Row" at bounding box center [443, 237] width 33 height 26
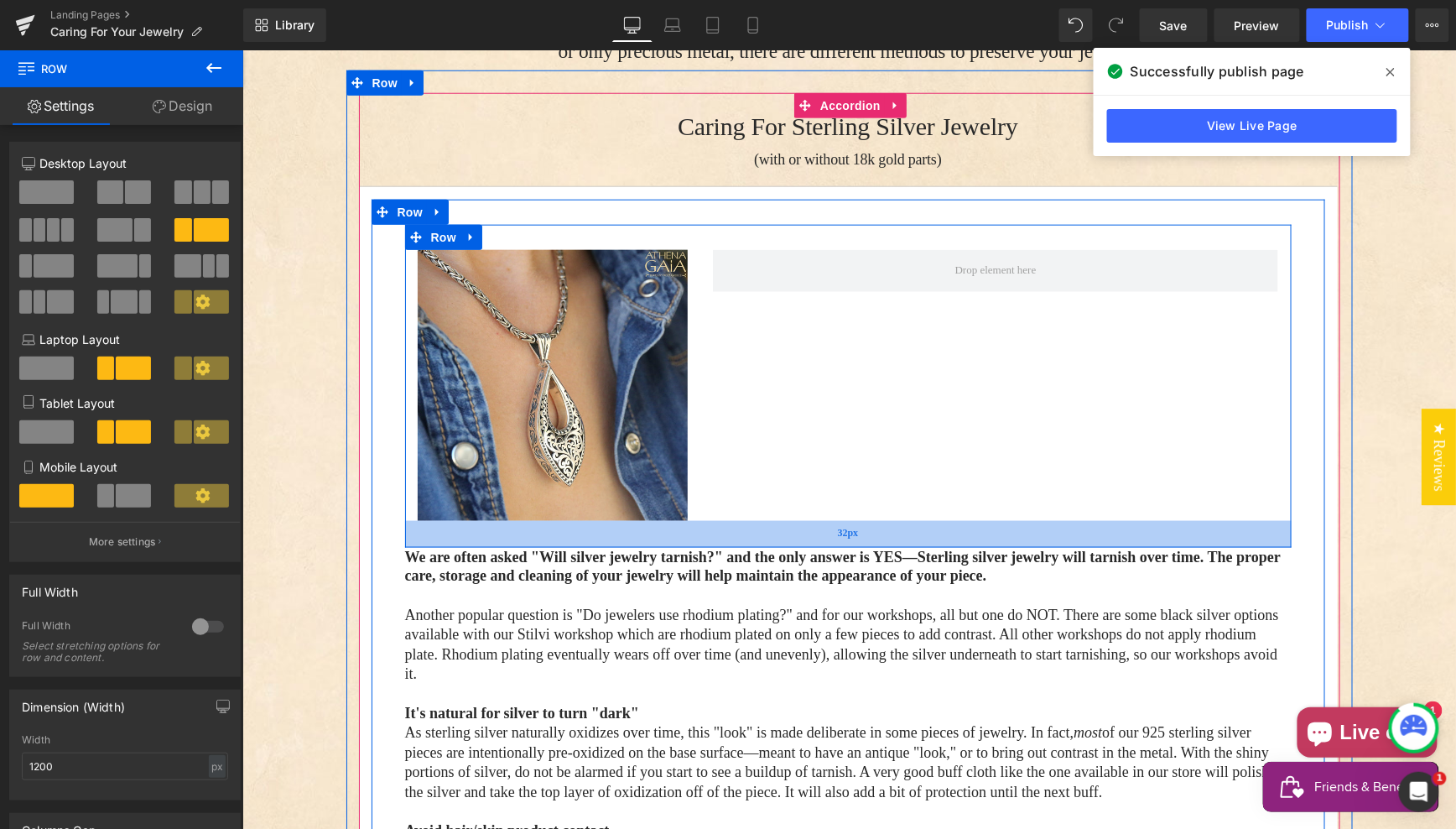
drag, startPoint x: 648, startPoint y: 505, endPoint x: 653, endPoint y: 523, distance: 18.7
click at [647, 522] on div "32px" at bounding box center [848, 534] width 887 height 27
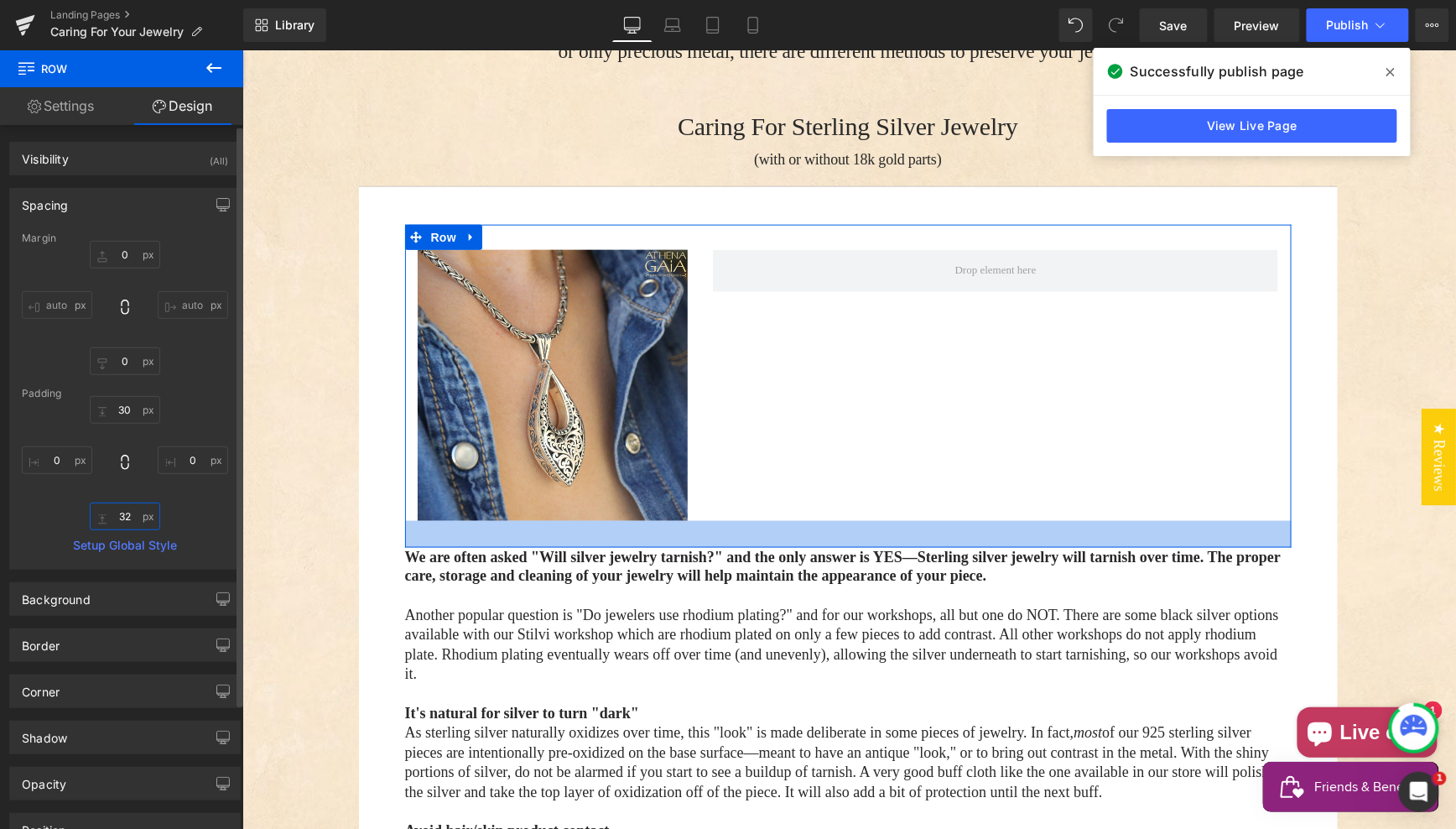
click at [128, 517] on input "32" at bounding box center [124, 516] width 71 height 28
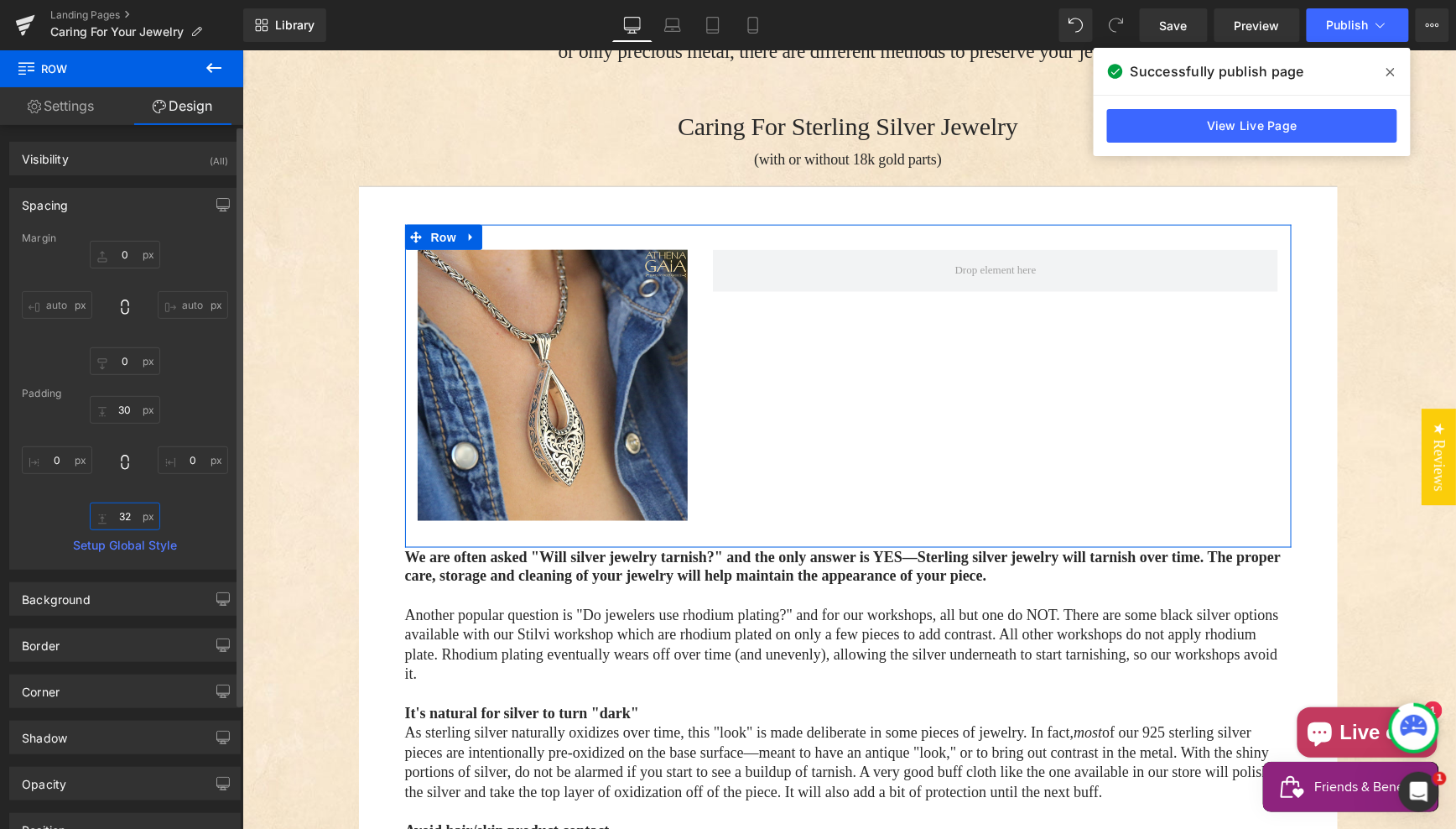
click at [128, 517] on input "32" at bounding box center [124, 516] width 71 height 28
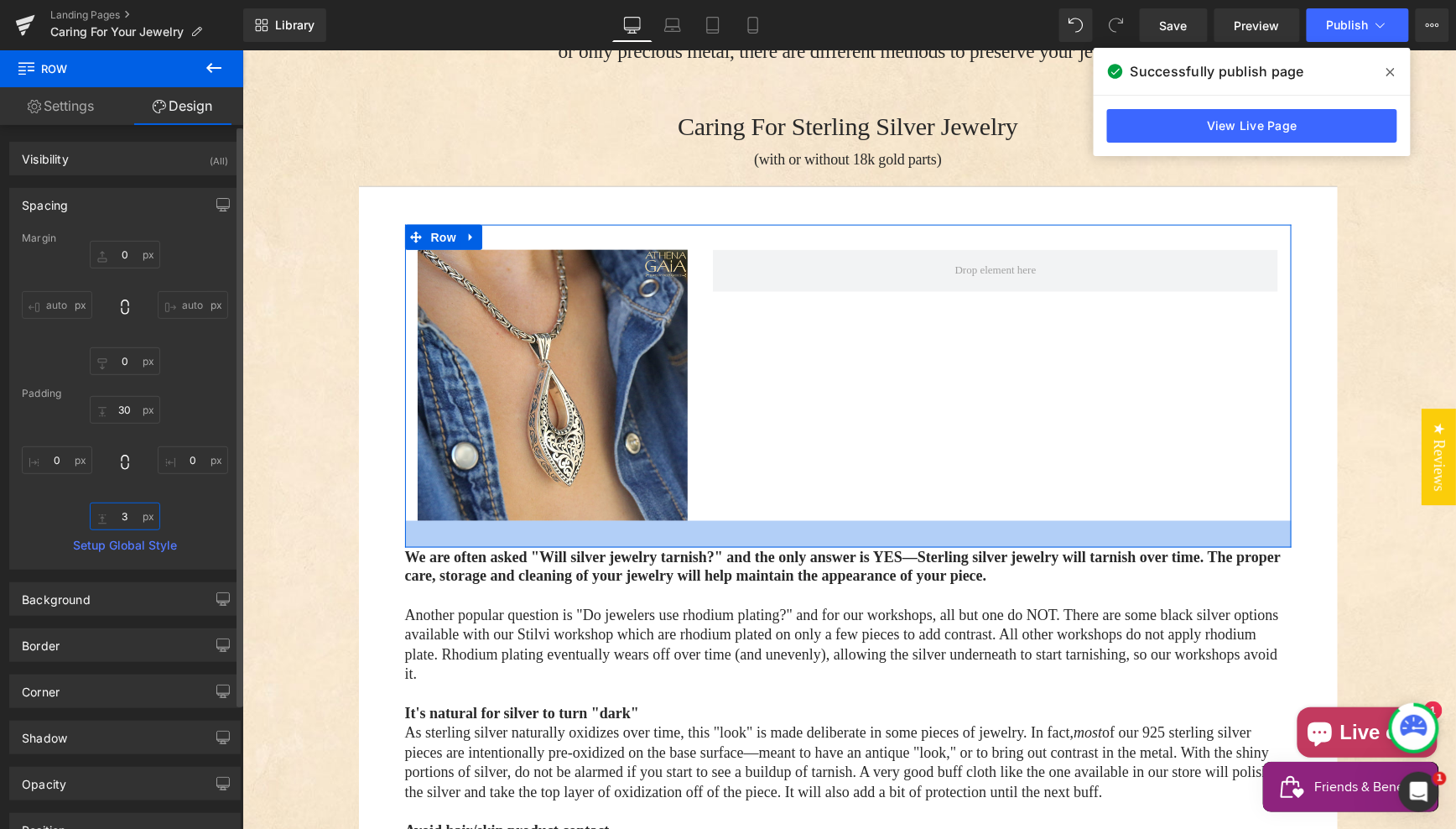
type input "30"
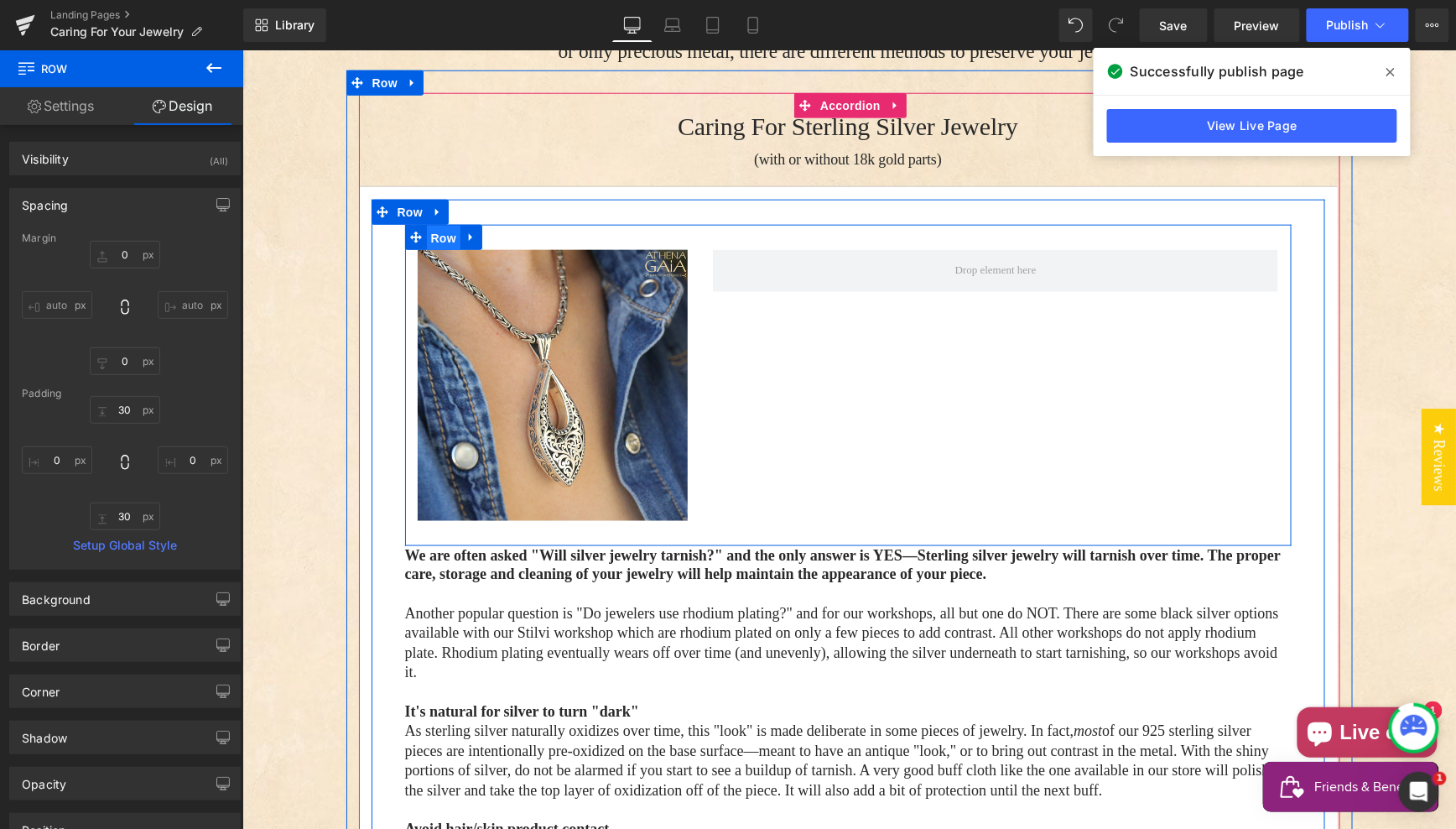
click at [431, 225] on span "Row" at bounding box center [443, 237] width 33 height 26
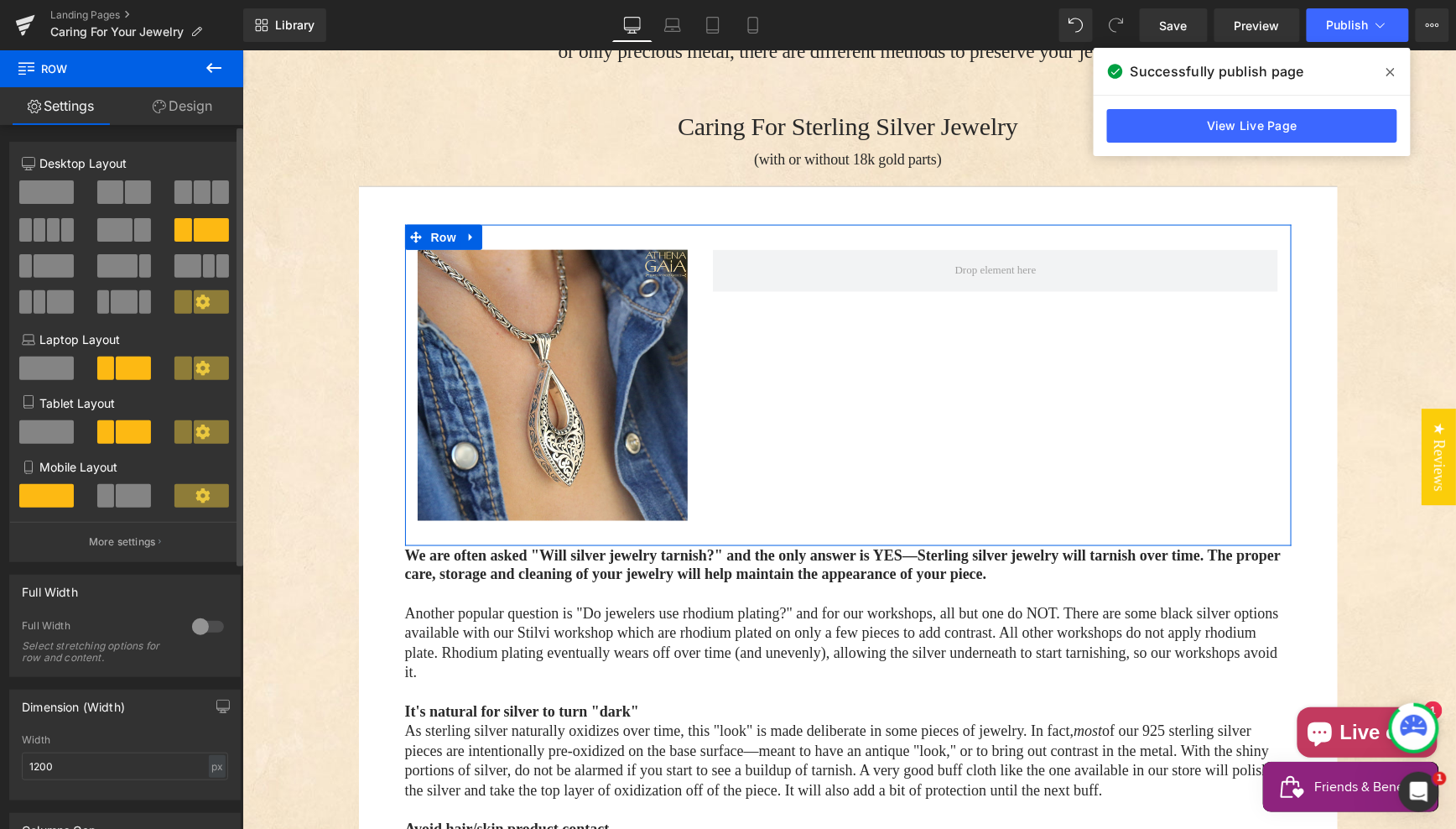
click at [129, 200] on span at bounding box center [138, 192] width 26 height 24
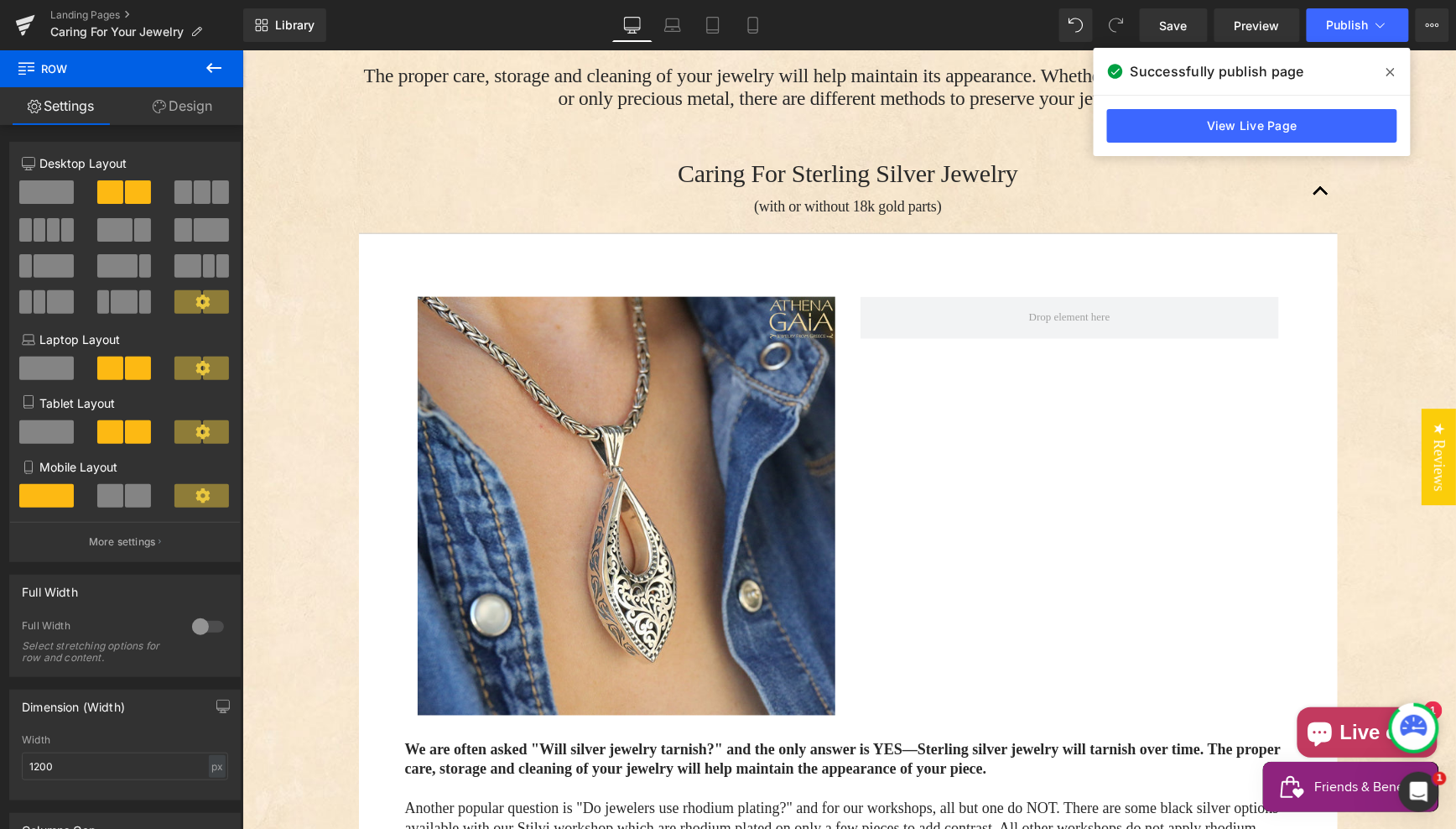
scroll to position [518, 0]
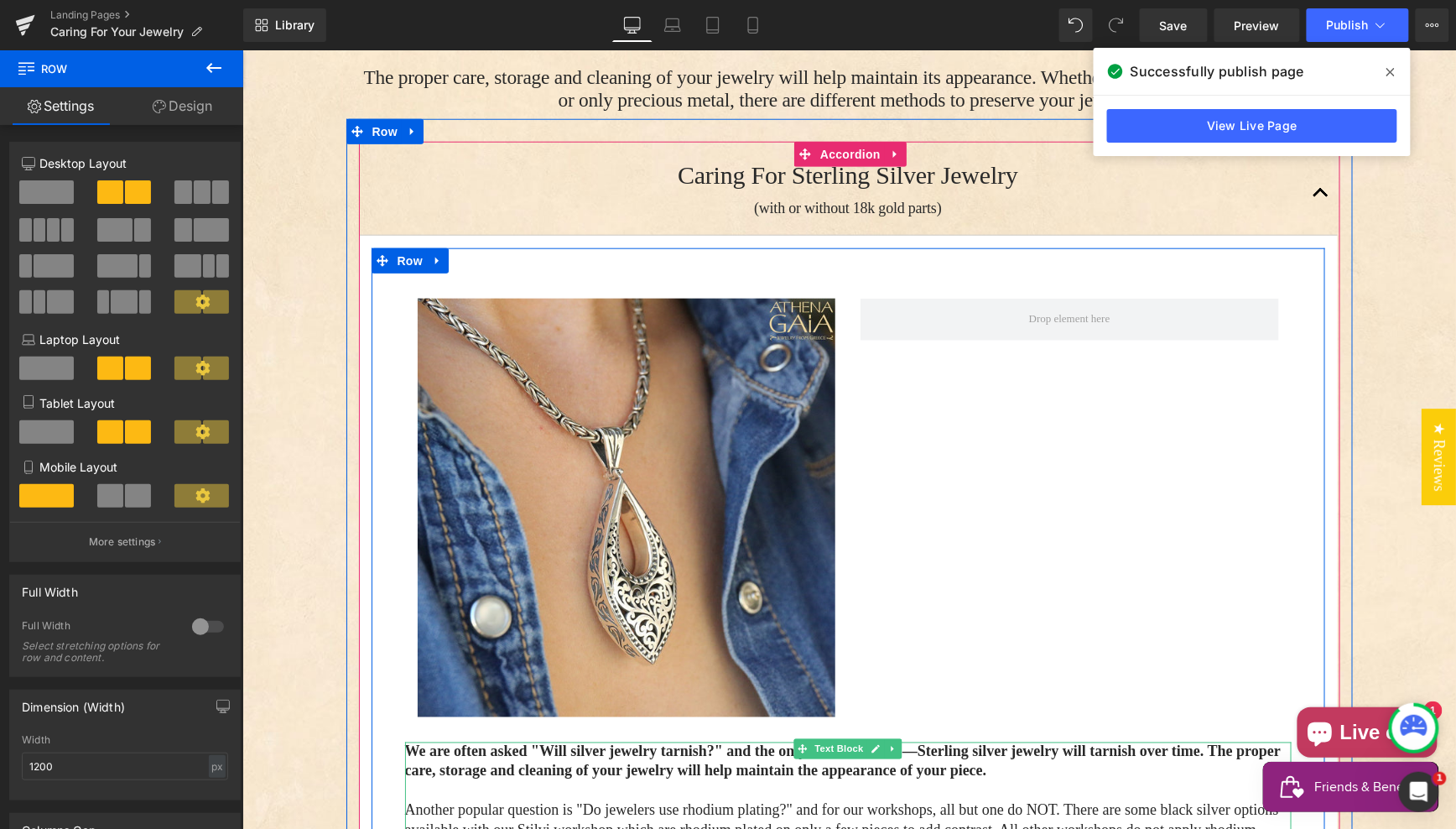
click at [1067, 756] on strong "—Sterling silver jewelry will tarnish over time. The proper care, storage and c…" at bounding box center [842, 760] width 876 height 36
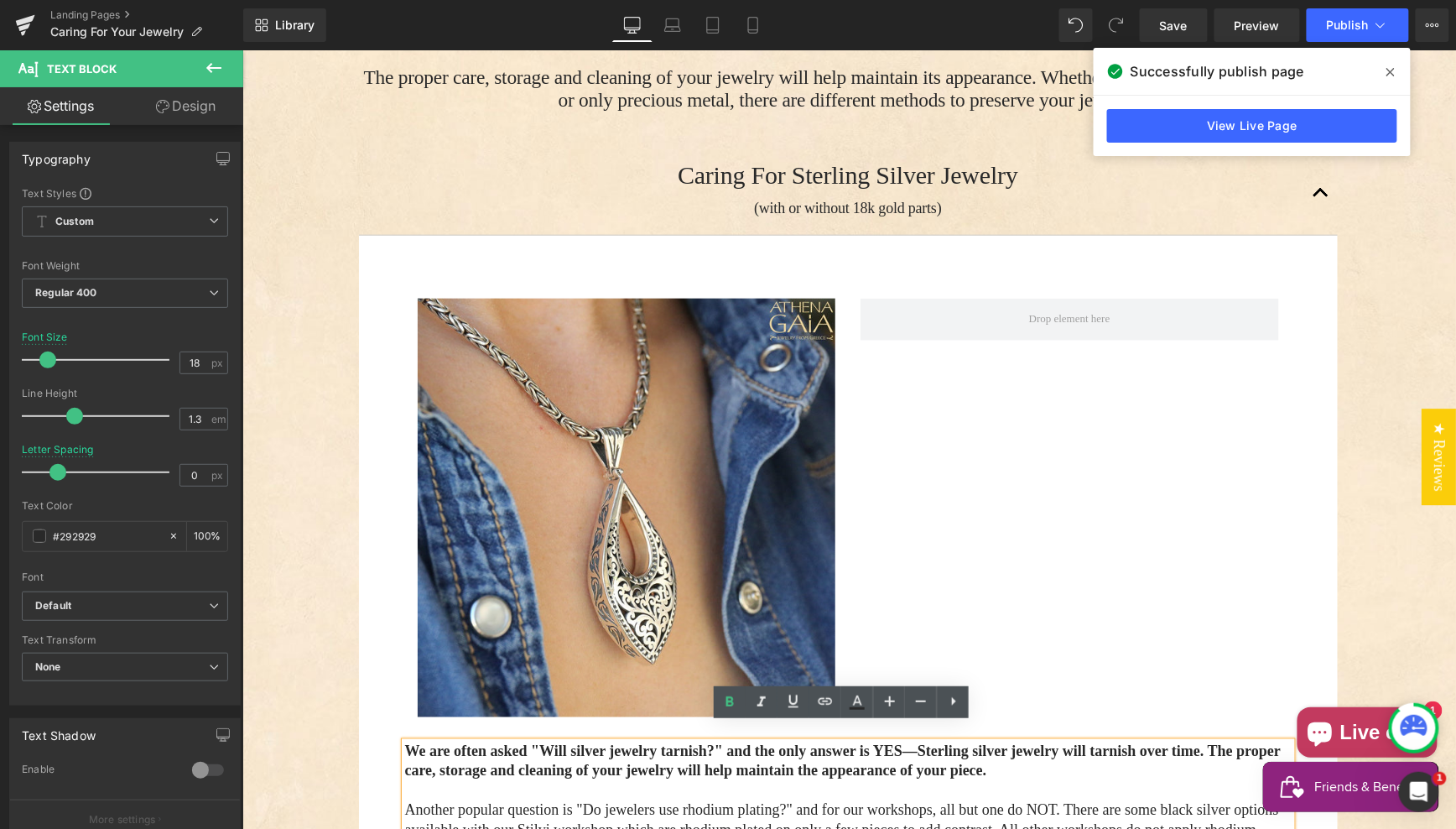
drag, startPoint x: 1168, startPoint y: 755, endPoint x: 397, endPoint y: 725, distance: 771.6
click at [381, 724] on div "Image Row We are often asked "Will silver jewelry tarnish?" and the only answer…" at bounding box center [848, 801] width 954 height 1058
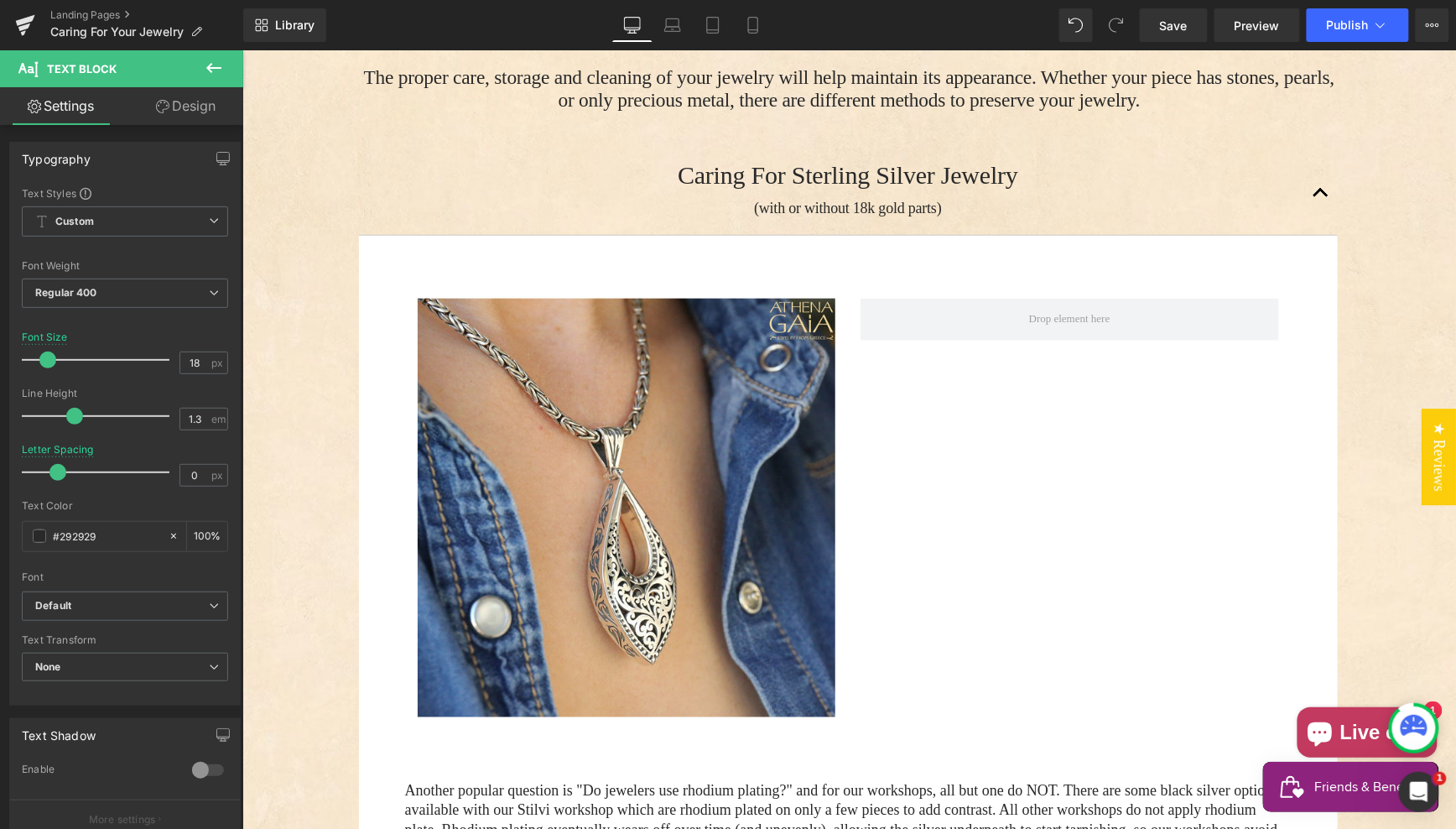
click at [222, 71] on icon at bounding box center [214, 68] width 20 height 20
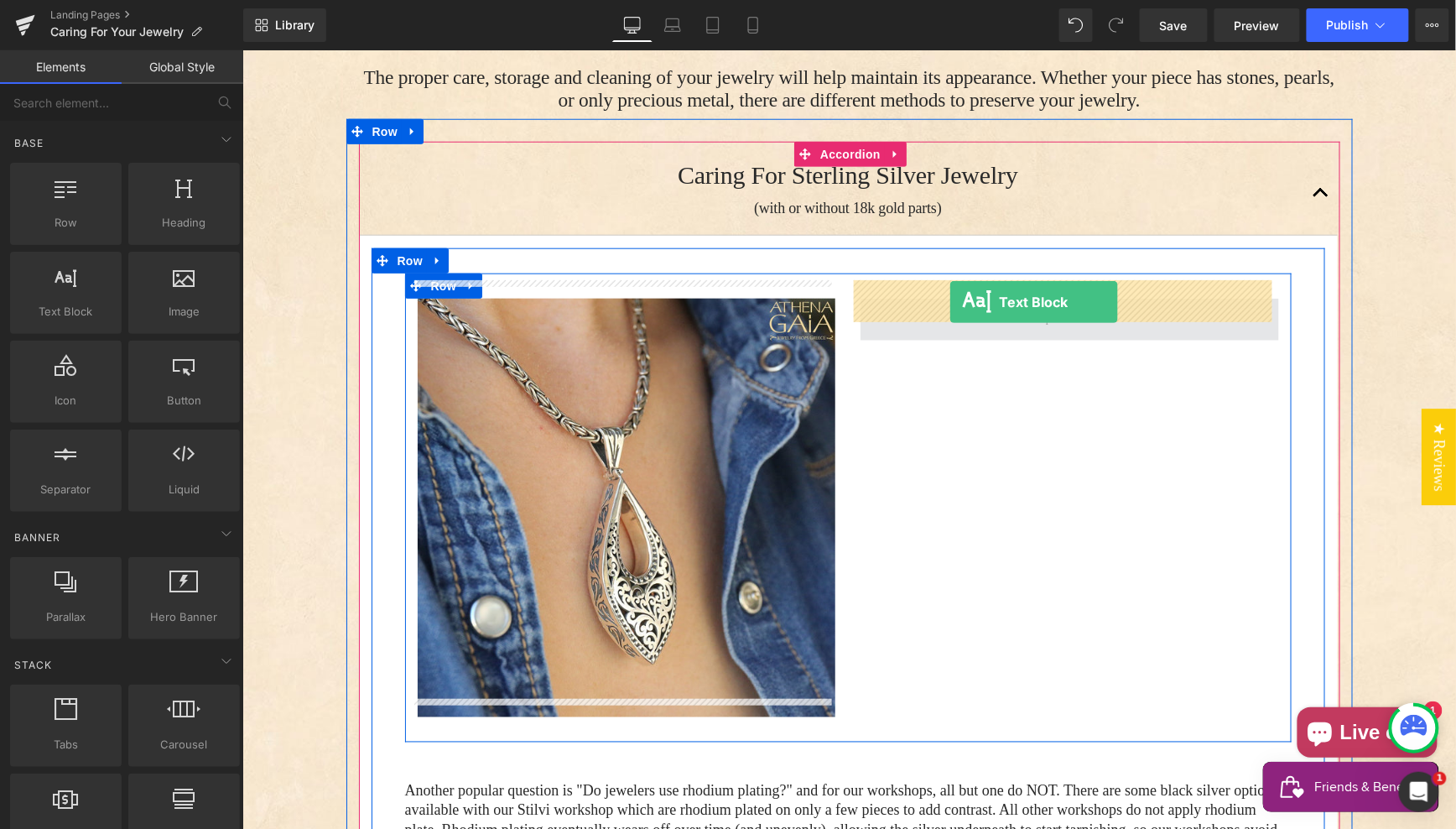
drag, startPoint x: 321, startPoint y: 350, endPoint x: 946, endPoint y: 301, distance: 626.9
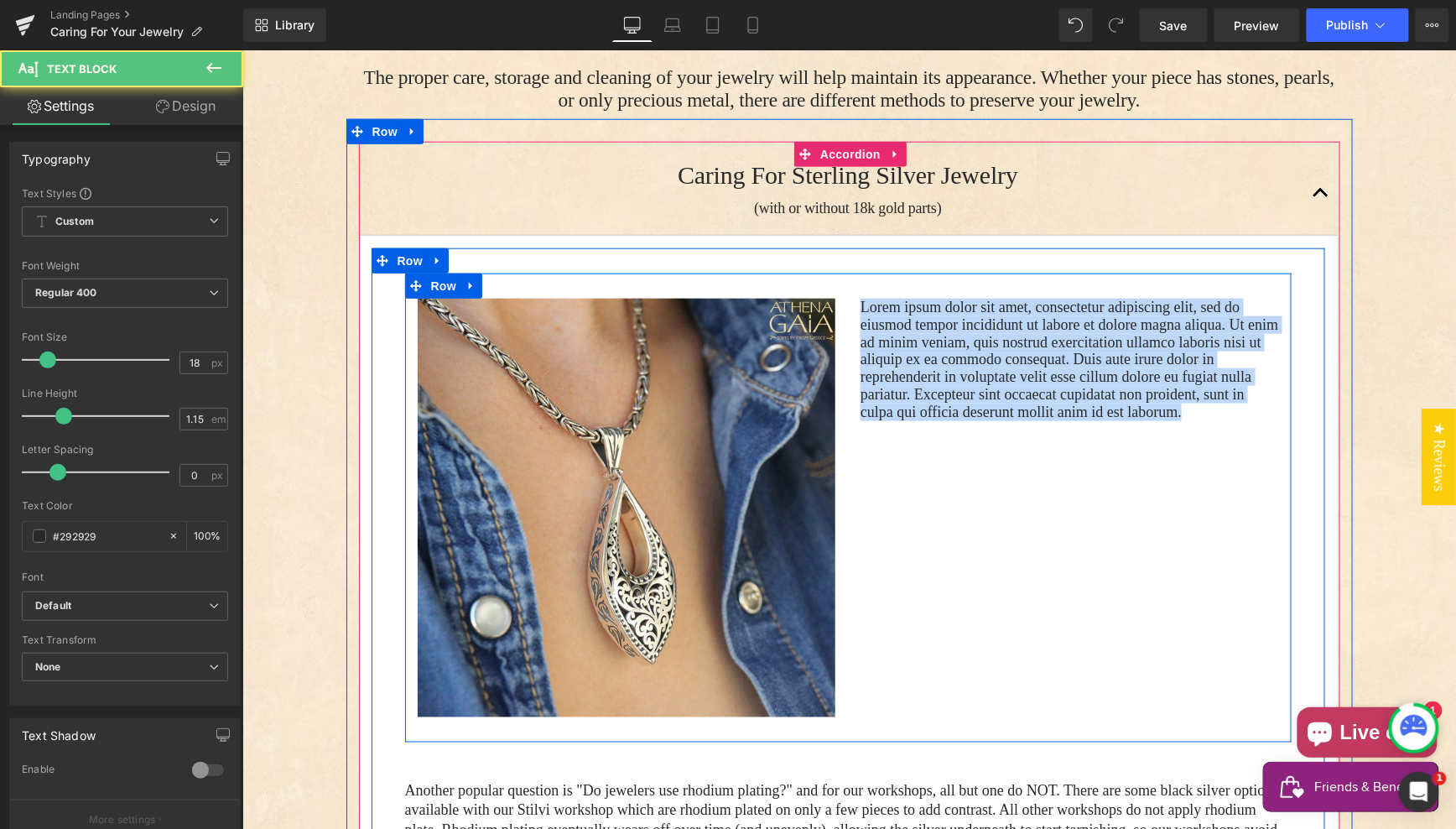
drag, startPoint x: 1048, startPoint y: 409, endPoint x: 802, endPoint y: 266, distance: 284.5
click at [782, 272] on div "Image Lorem ipsum dolor sit amet, consectetur adipiscing elit, sed do eiusmod t…" at bounding box center [848, 506] width 887 height 469
paste div "Main content"
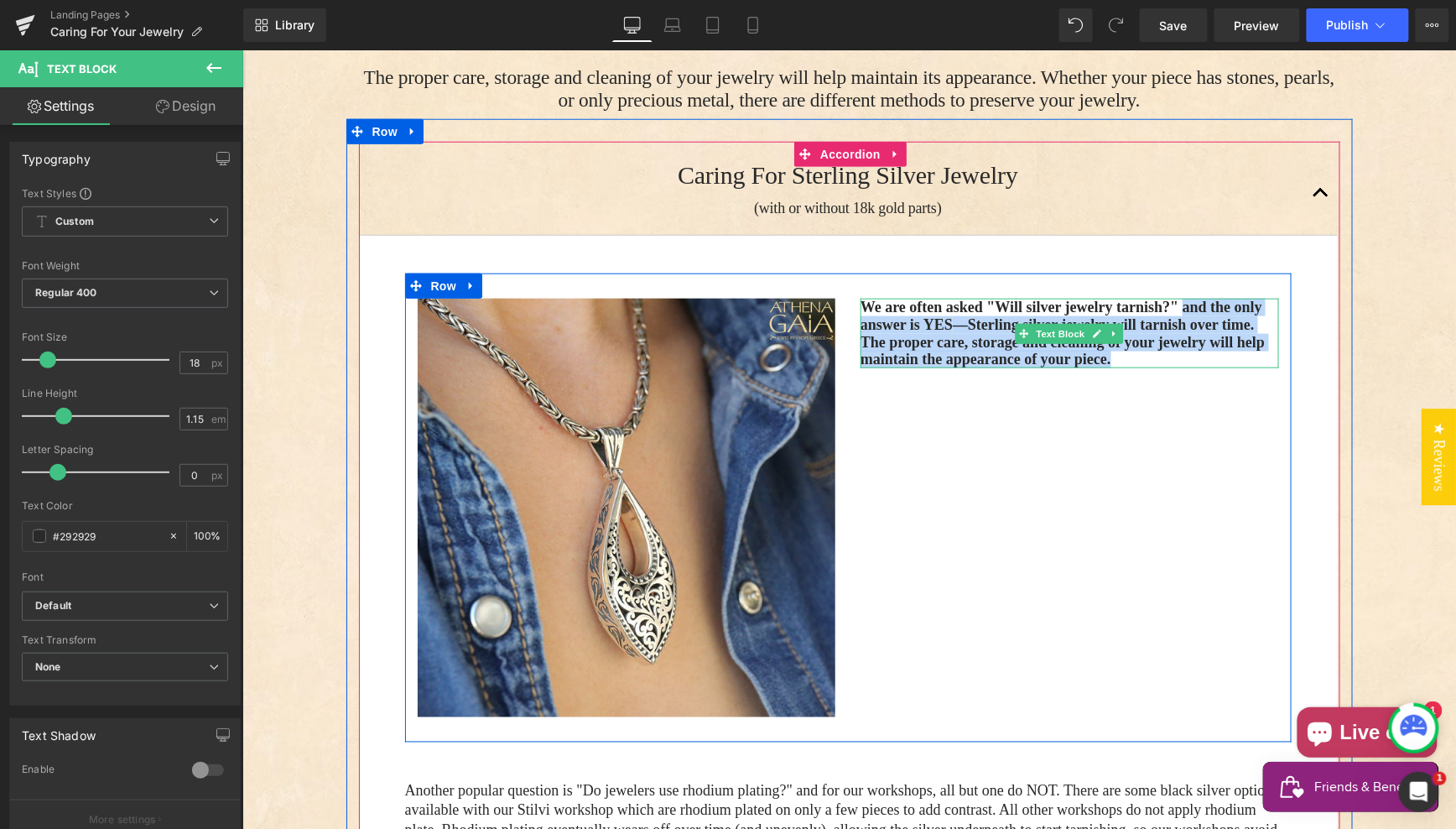
drag, startPoint x: 1258, startPoint y: 342, endPoint x: 1210, endPoint y: 294, distance: 67.9
click at [1203, 298] on p "We are often asked "Will silver jewelry tarnish?" and the only answer is YES —S…" at bounding box center [1069, 333] width 419 height 70
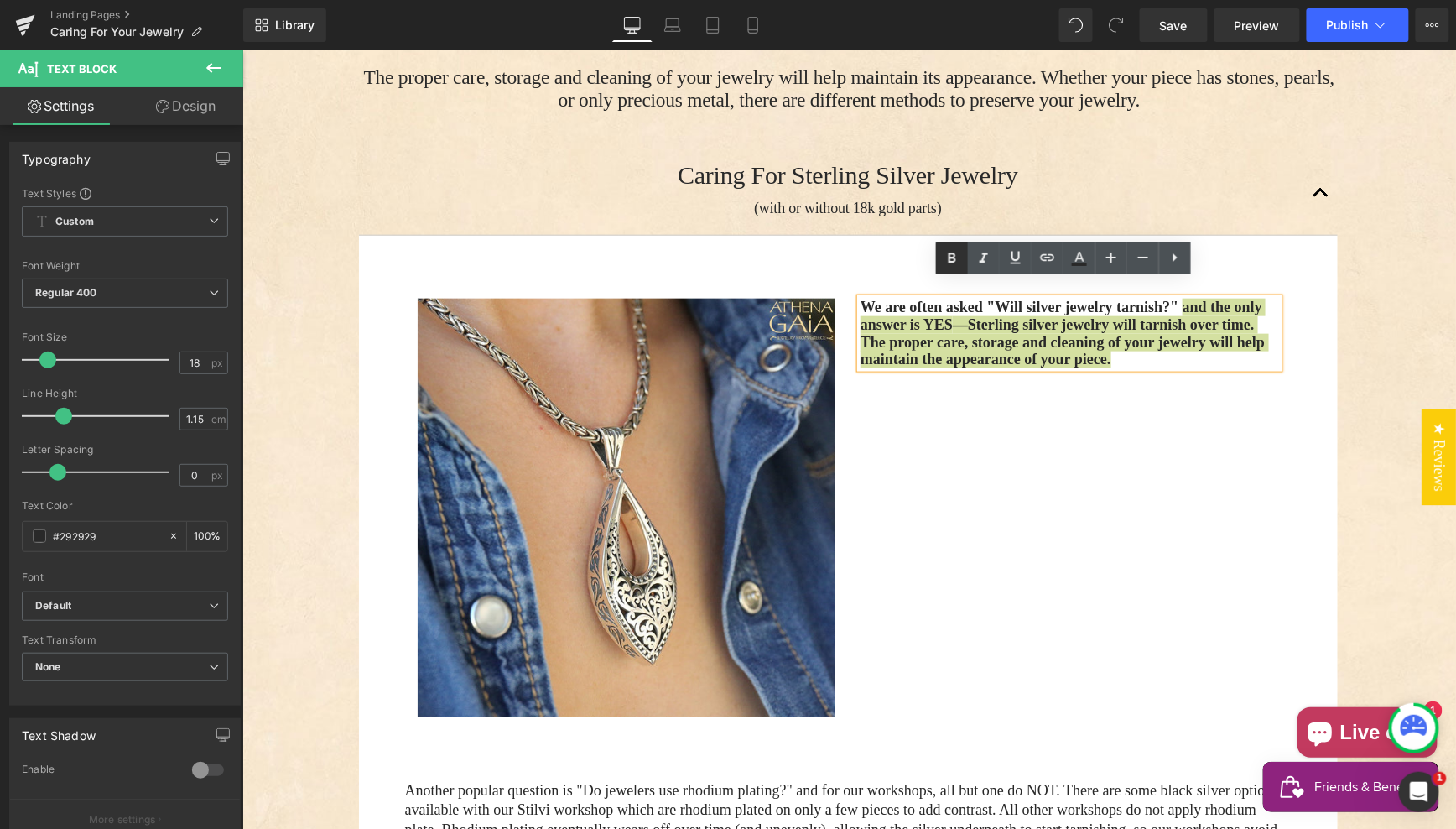
click at [952, 255] on icon at bounding box center [952, 259] width 20 height 20
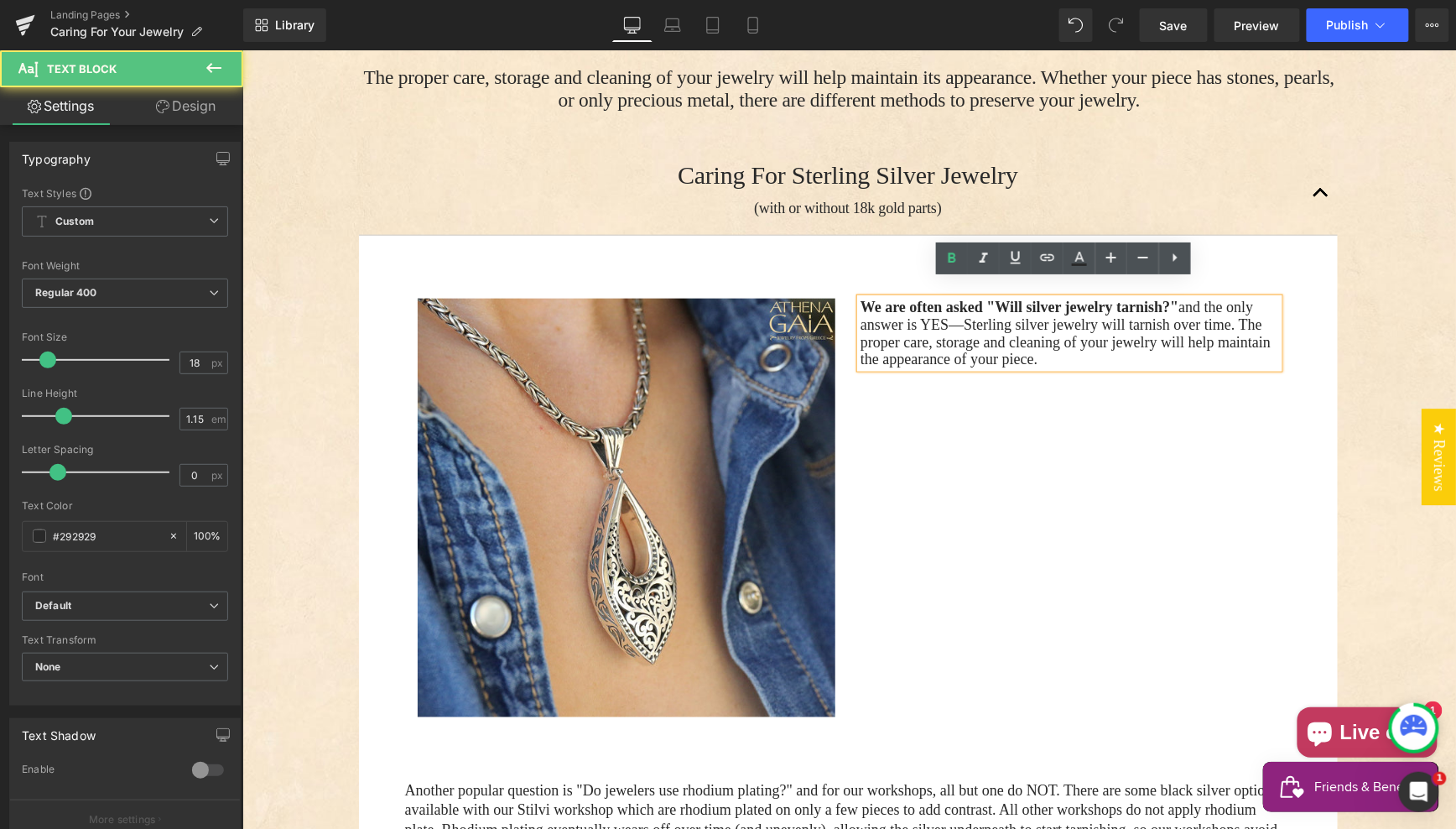
click at [997, 323] on p "We are often asked "Will silver jewelry tarnish?" and the only answer is YES—St…" at bounding box center [1069, 333] width 419 height 70
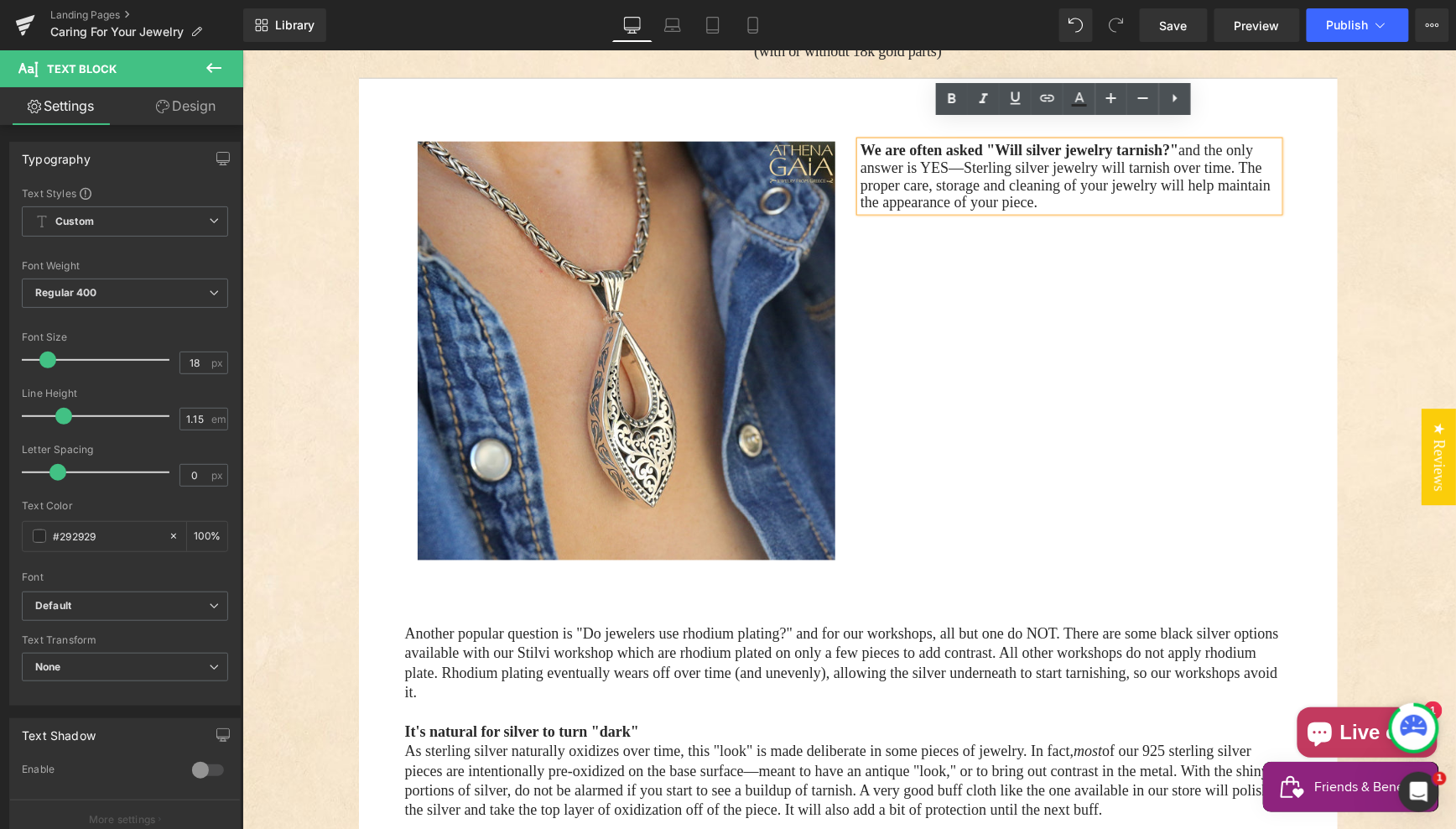
scroll to position [681, 0]
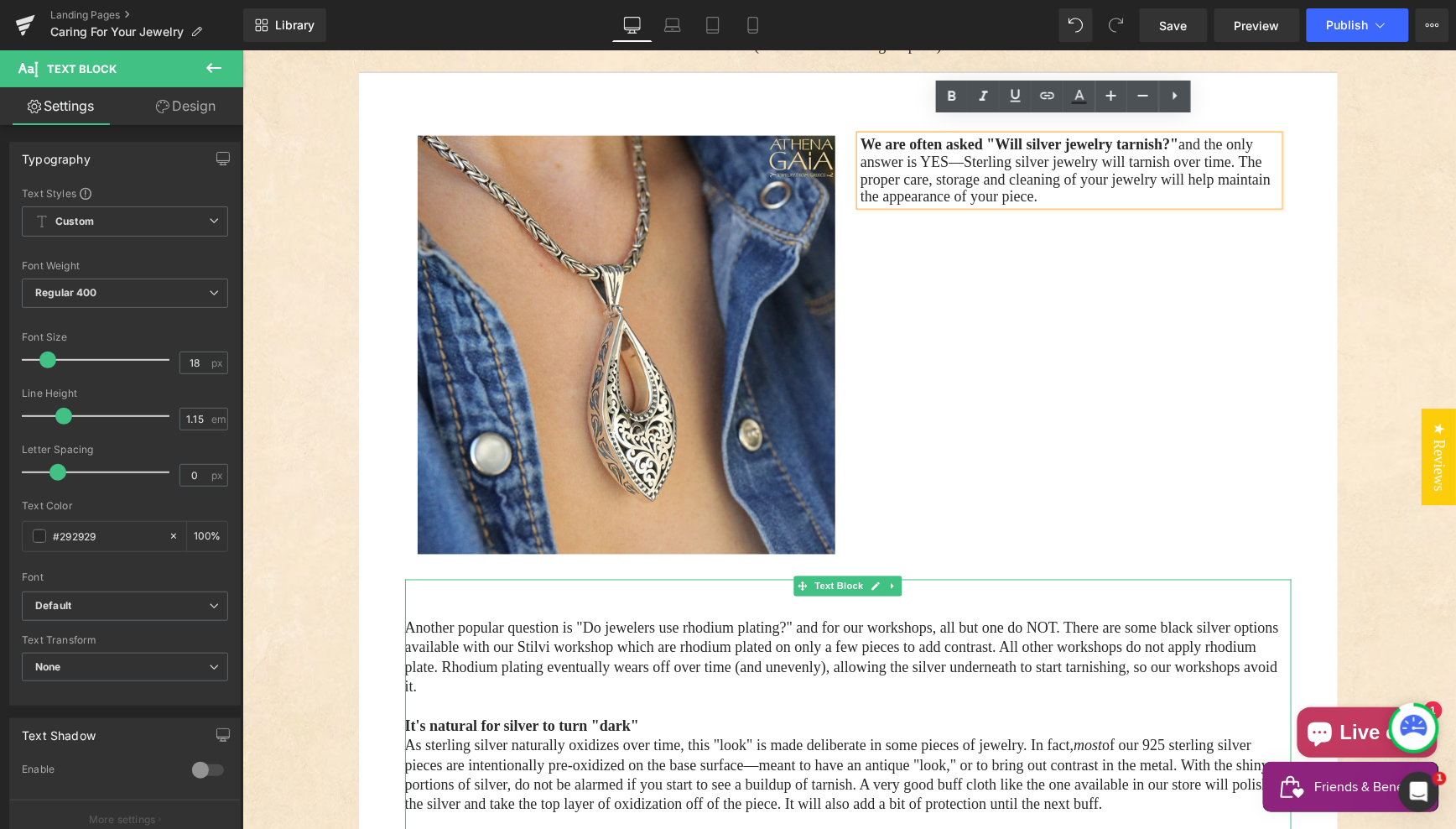
click at [483, 650] on span "Another popular question is "Do jewelers use rhodium plating?" and for our work…" at bounding box center [841, 656] width 874 height 76
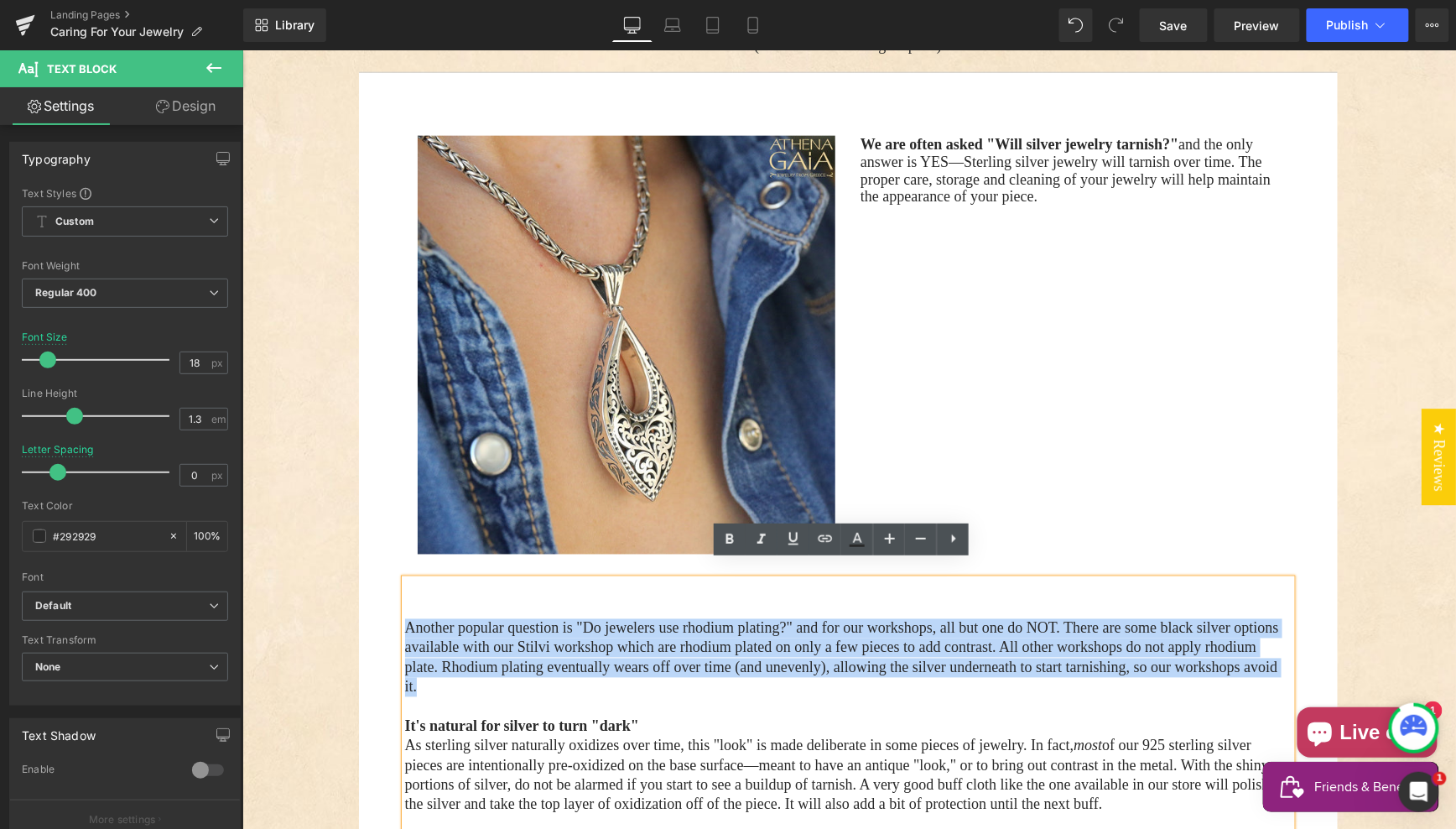
drag, startPoint x: 806, startPoint y: 674, endPoint x: 363, endPoint y: 609, distance: 447.7
click at [371, 613] on div "Image We are often asked "Will silver jewelry tarnish?" and the only answer is …" at bounding box center [848, 628] width 954 height 1038
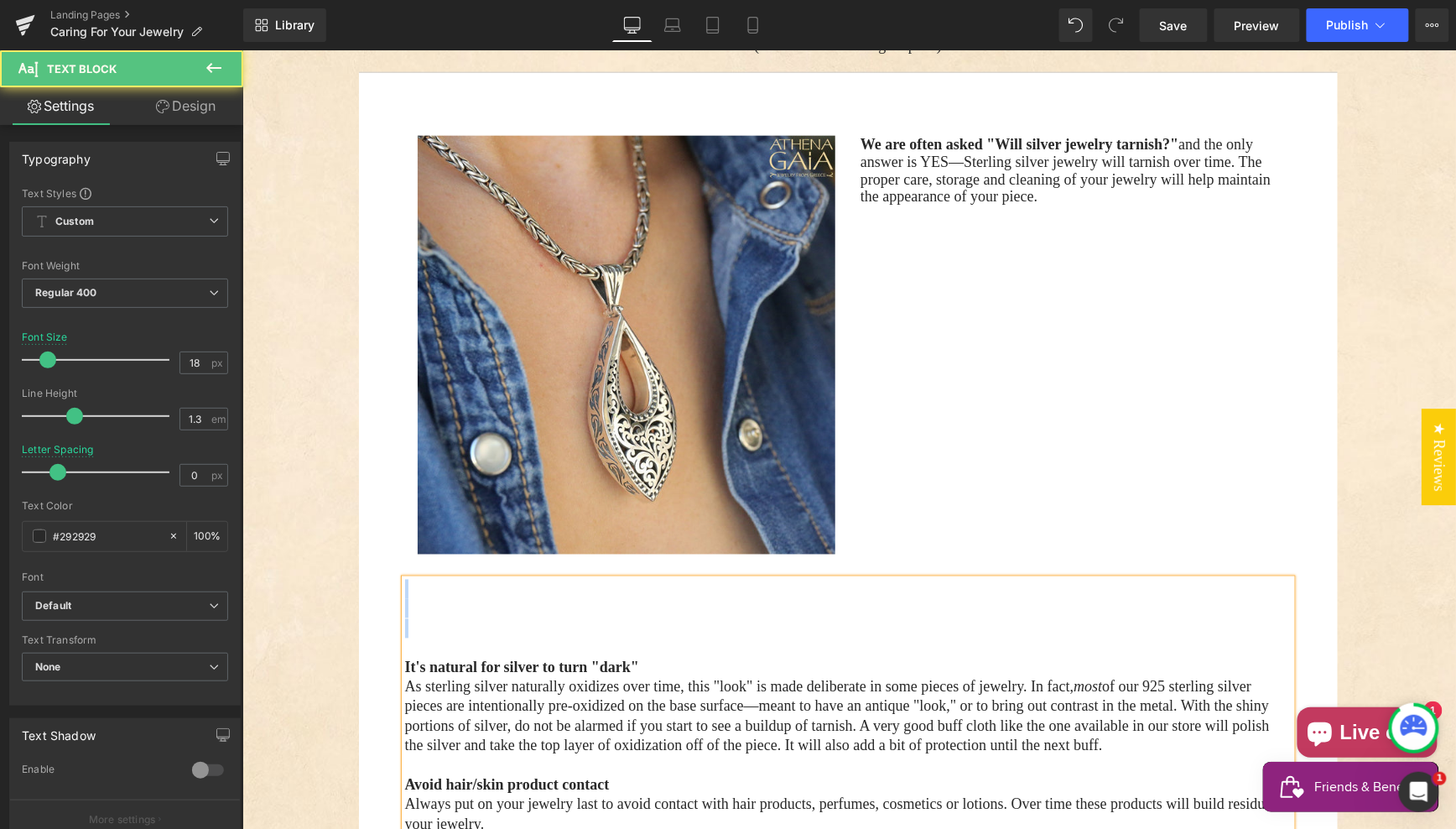
drag, startPoint x: 408, startPoint y: 632, endPoint x: 385, endPoint y: 563, distance: 72.7
click at [385, 563] on div "Image We are often asked "Will silver jewelry tarnish?" and the only answer is …" at bounding box center [848, 599] width 954 height 979
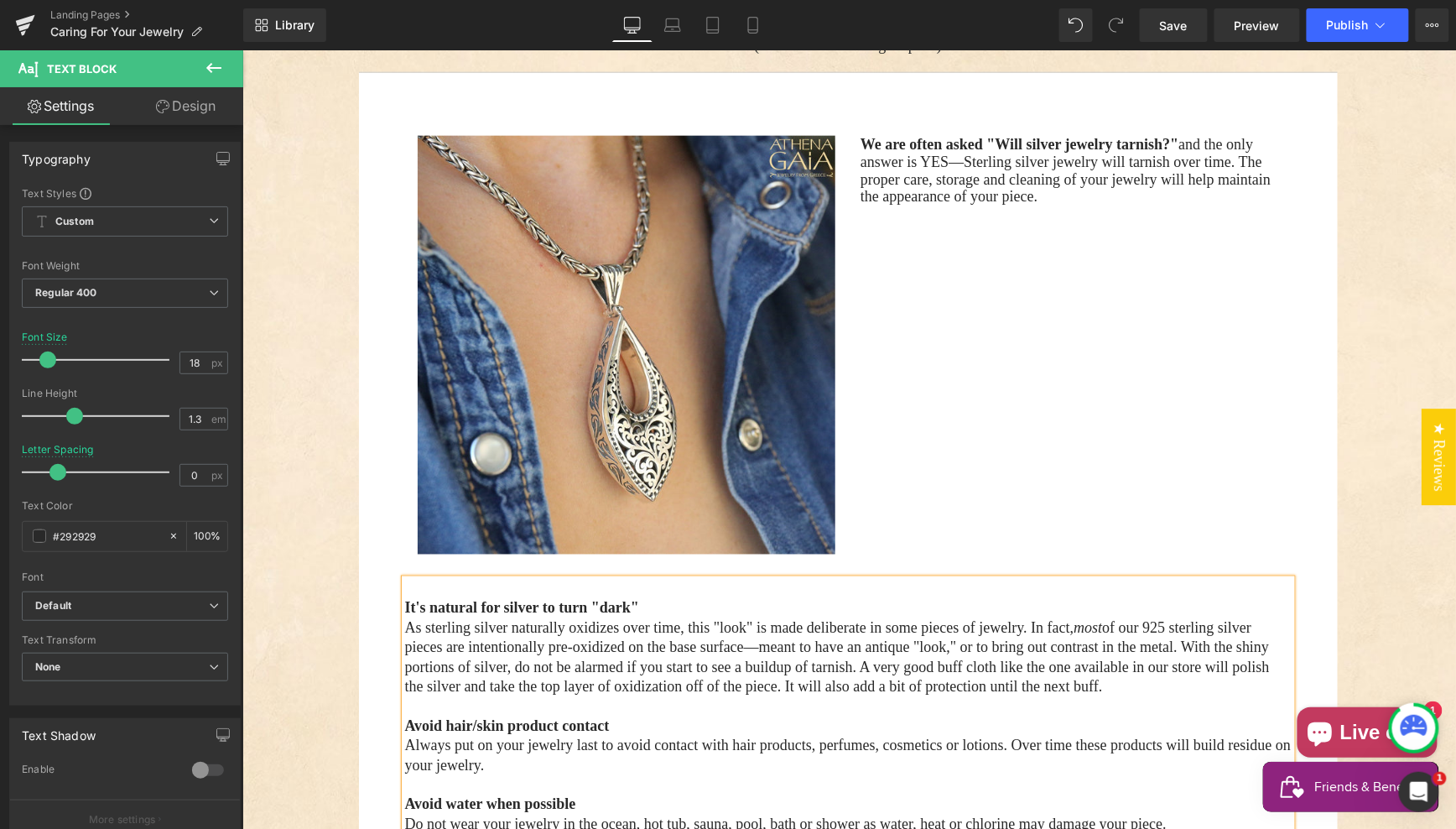
click at [404, 595] on div "It's natural for silver to turn "dark" As sterling silver naturally oxidizes ov…" at bounding box center [848, 804] width 887 height 451
click at [404, 599] on strong "It's natural for silver to turn "dark"" at bounding box center [521, 608] width 234 height 17
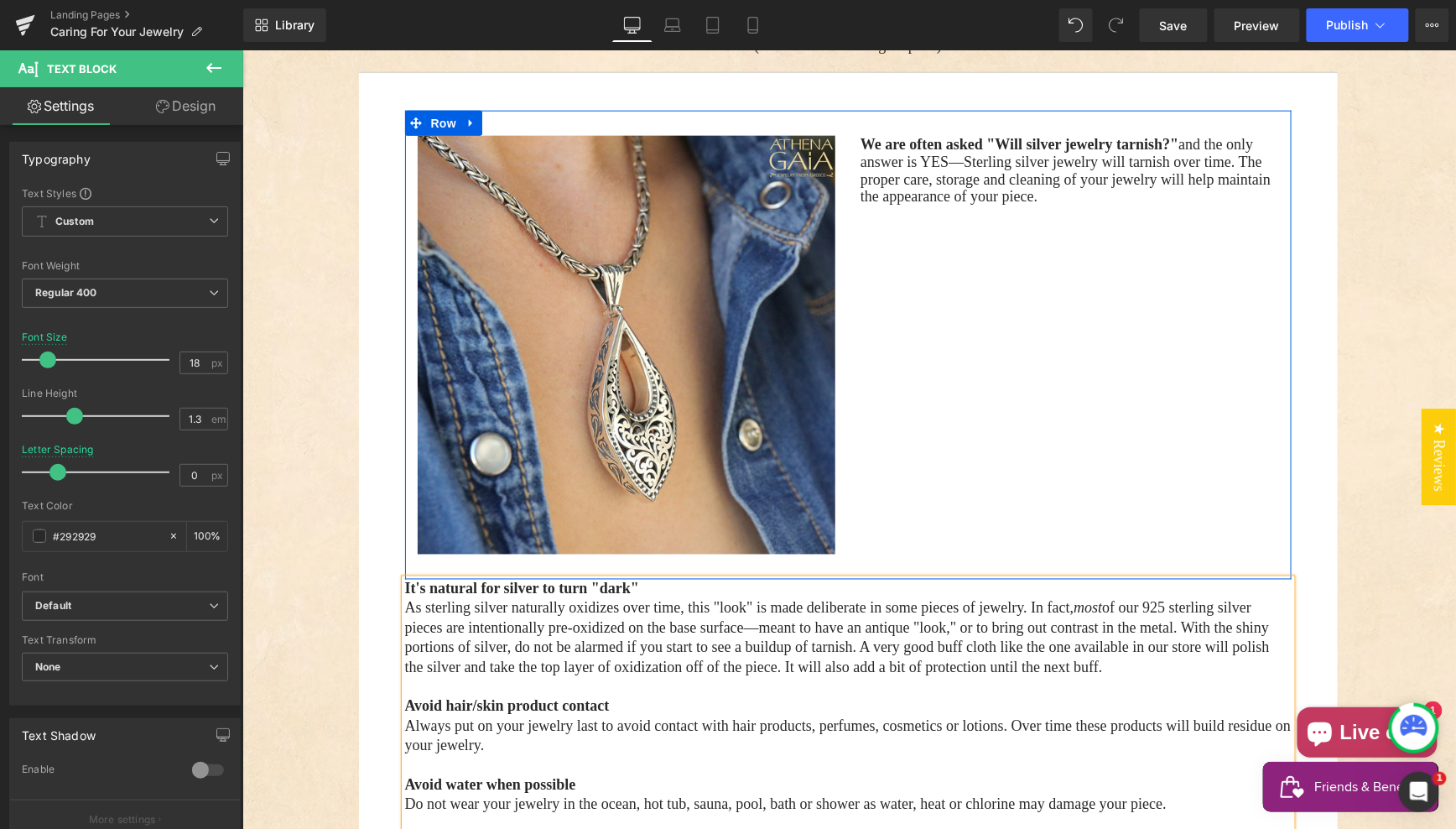
click at [1192, 180] on p "We are often asked "Will silver jewelry tarnish?" and the only answer is YES—St…" at bounding box center [1069, 170] width 419 height 70
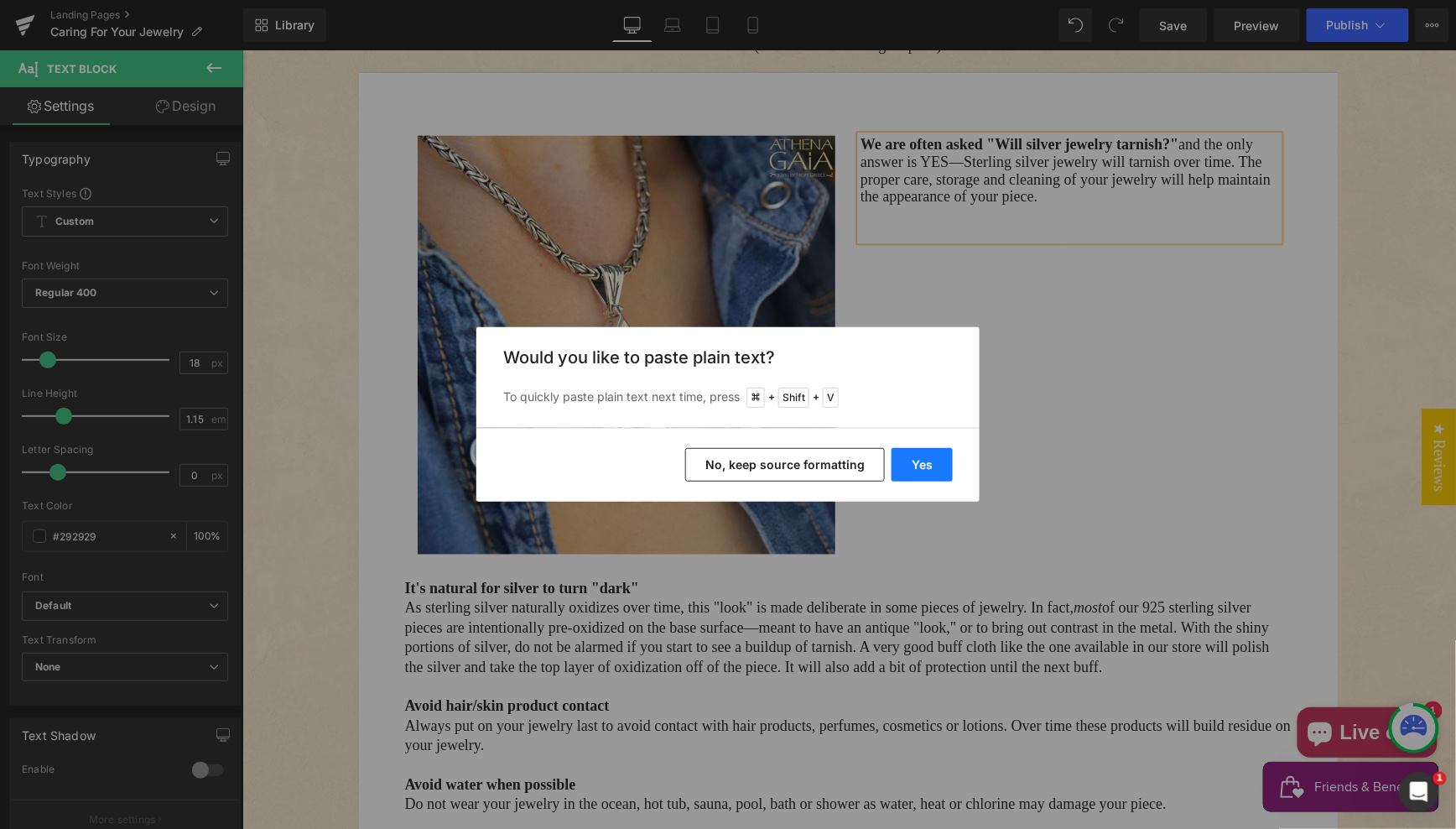
click at [923, 462] on button "Yes" at bounding box center [922, 464] width 61 height 33
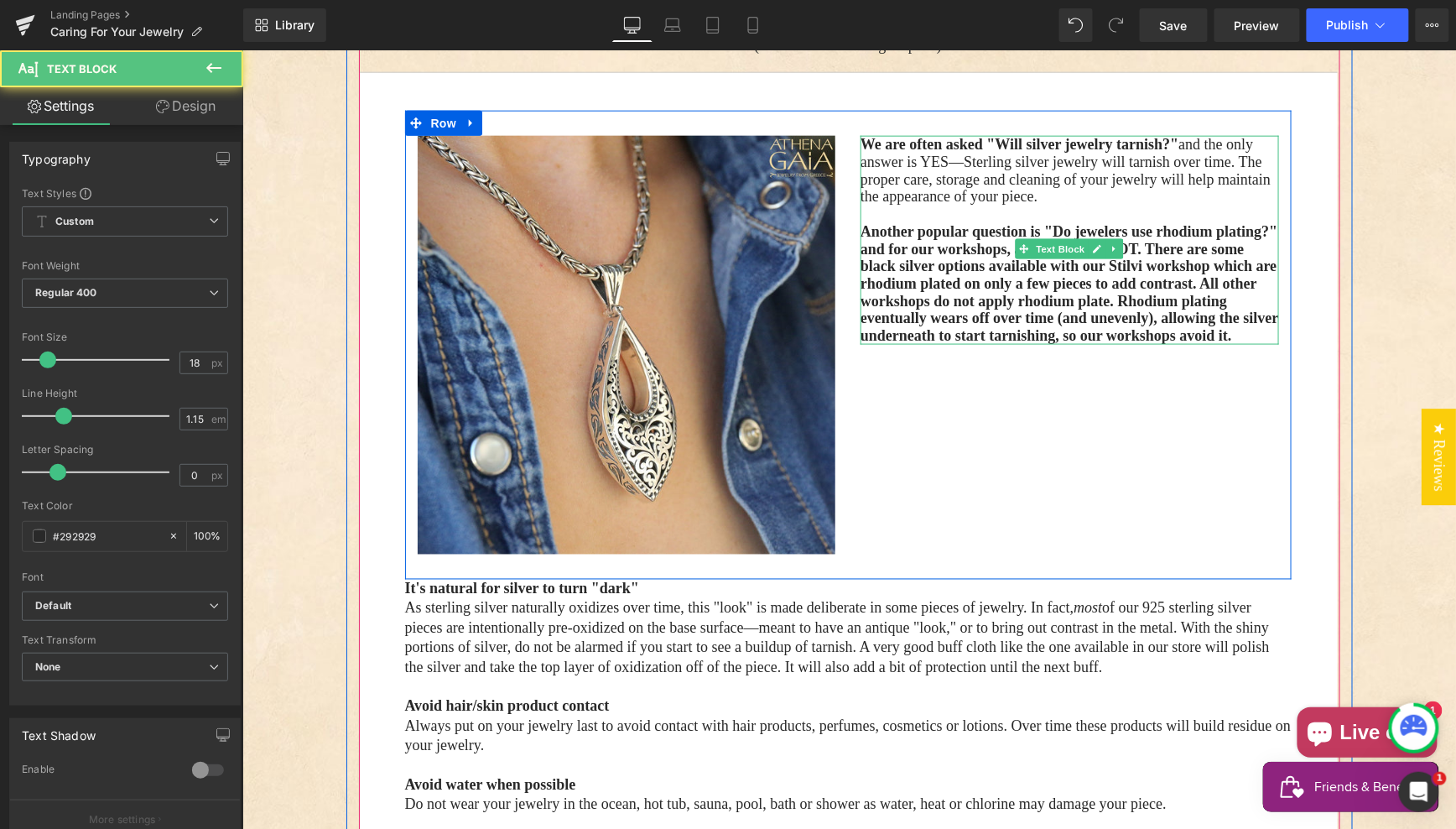
drag, startPoint x: 1131, startPoint y: 334, endPoint x: 1167, endPoint y: 335, distance: 36.0
click at [1131, 334] on span "Another popular question is "Do jewelers use rhodium plating?" and for our work…" at bounding box center [1068, 283] width 418 height 121
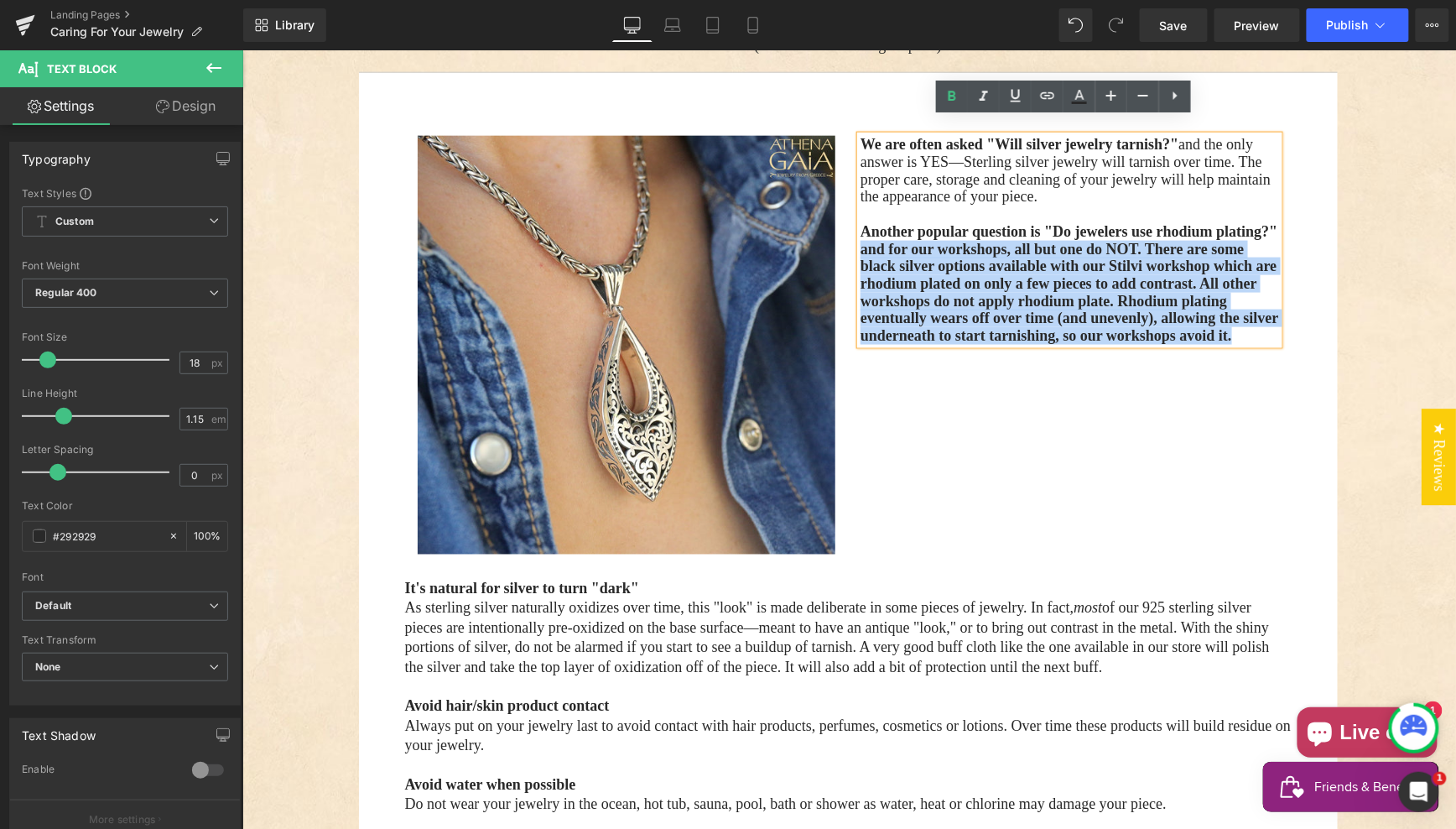
drag, startPoint x: 1168, startPoint y: 340, endPoint x: 956, endPoint y: 228, distance: 239.8
click at [917, 235] on p "Another popular question is "Do jewelers use rhodium plating?" and for our work…" at bounding box center [1069, 283] width 419 height 122
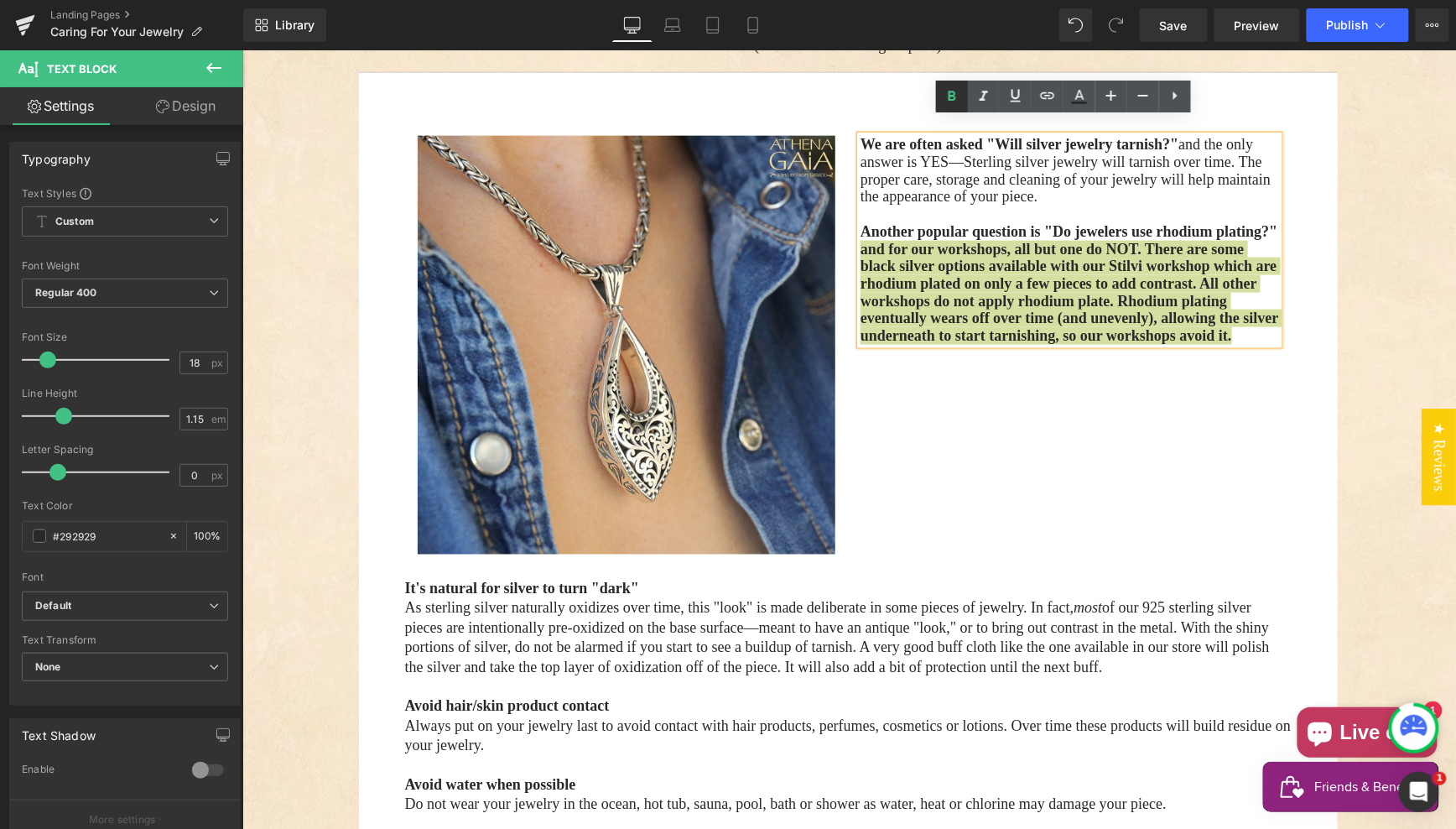
click at [949, 94] on icon at bounding box center [952, 95] width 8 height 10
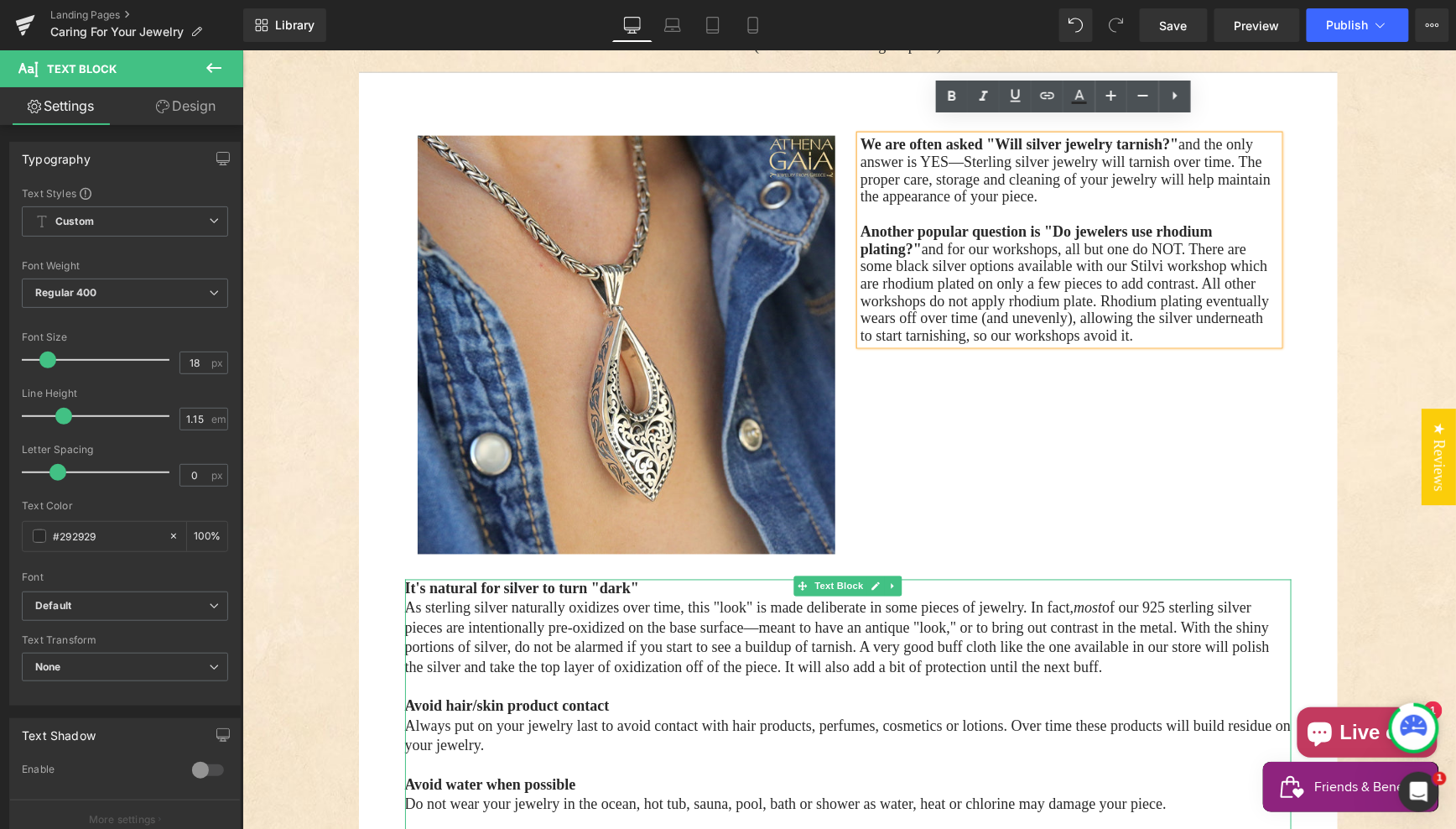
click at [958, 611] on span "As sterling silver naturally oxidizes over time, this "look" is made deliberate…" at bounding box center [836, 637] width 865 height 76
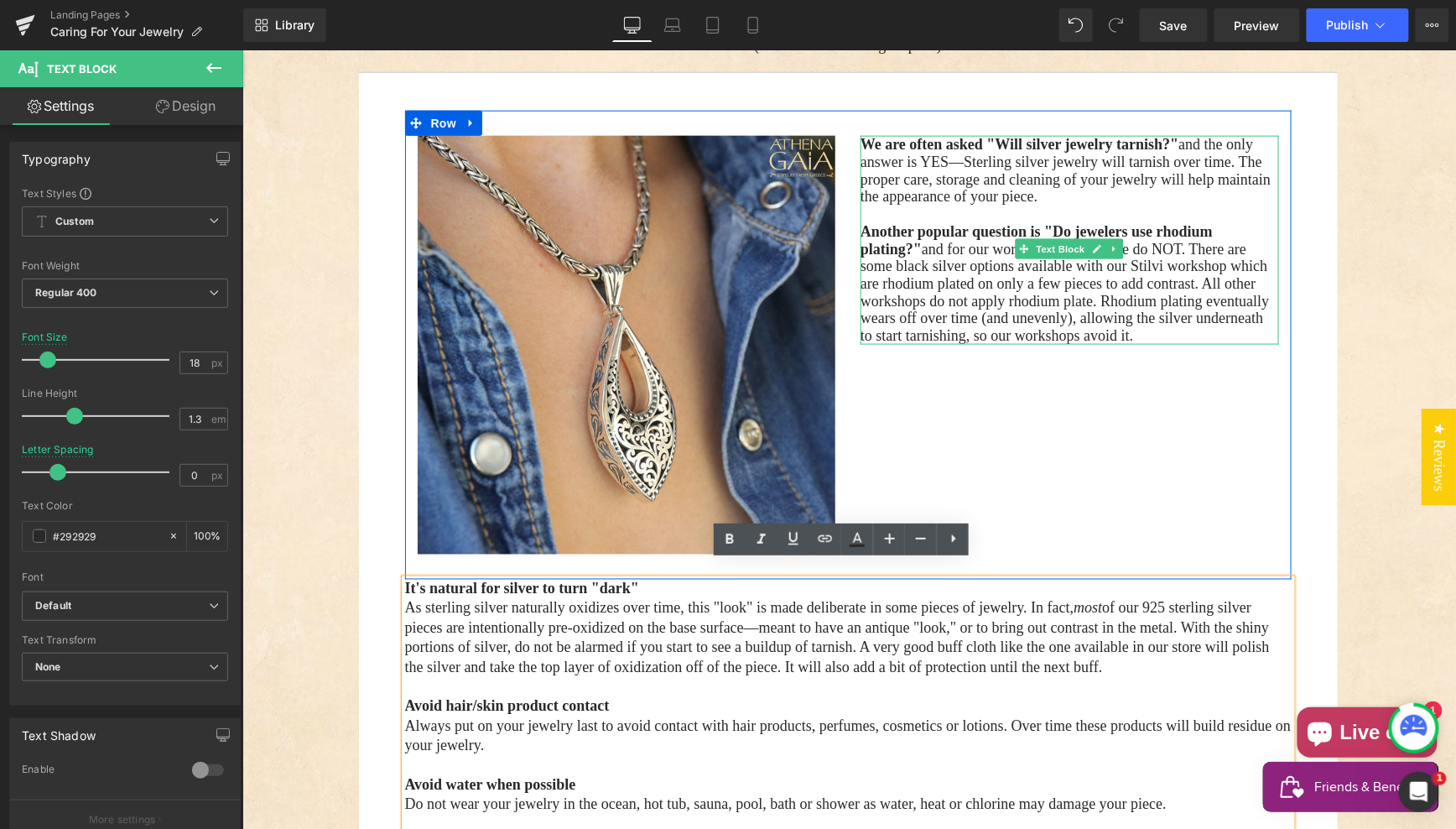
click at [1036, 252] on p "Another popular question is "Do jewelers use rhodium plating?" and for our work…" at bounding box center [1069, 283] width 419 height 122
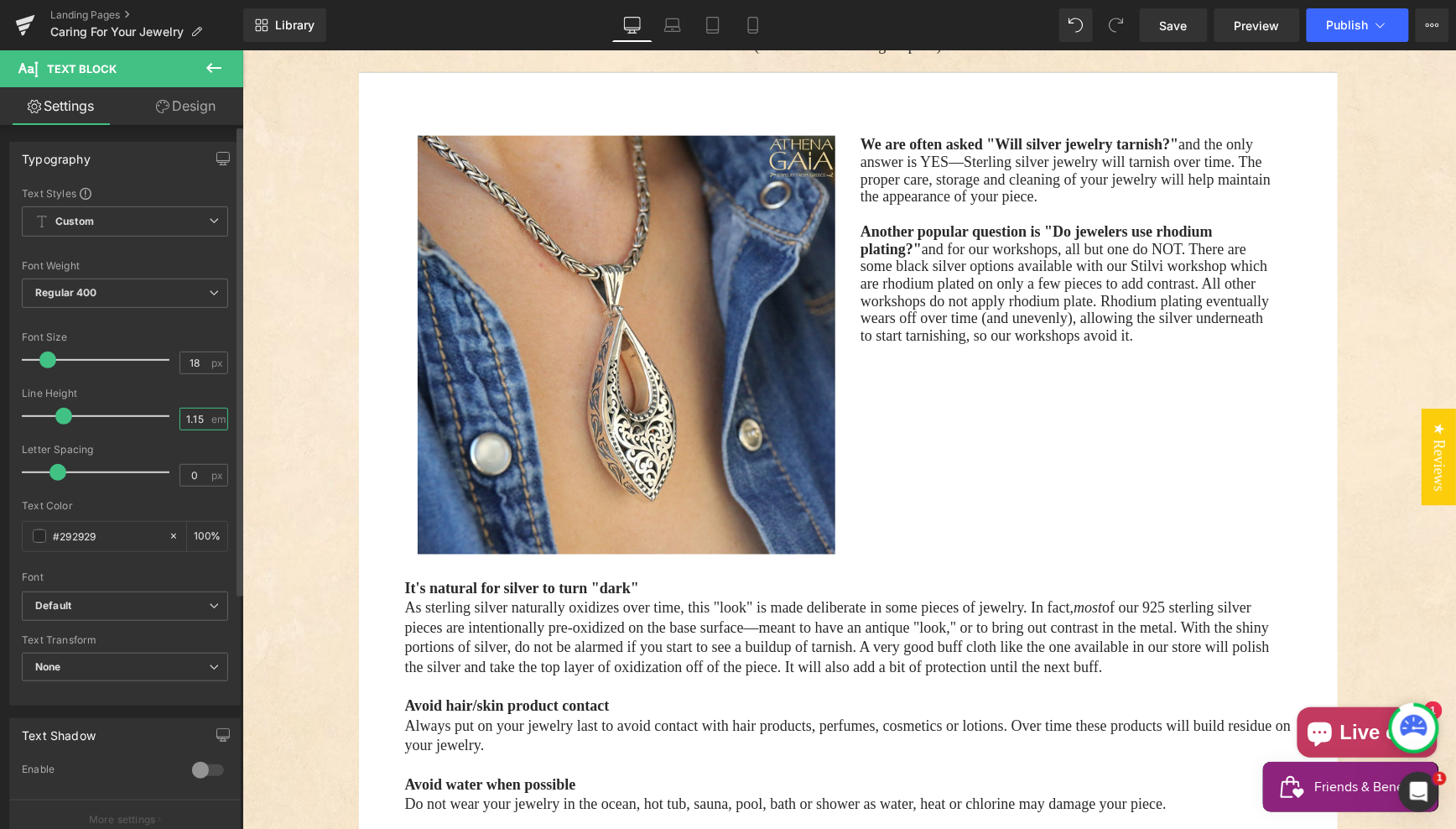
click at [185, 414] on input "1.15" at bounding box center [195, 419] width 29 height 21
drag, startPoint x: 185, startPoint y: 414, endPoint x: 197, endPoint y: 419, distance: 13.0
click at [185, 414] on input "1.15" at bounding box center [195, 419] width 29 height 21
type input "1.3"
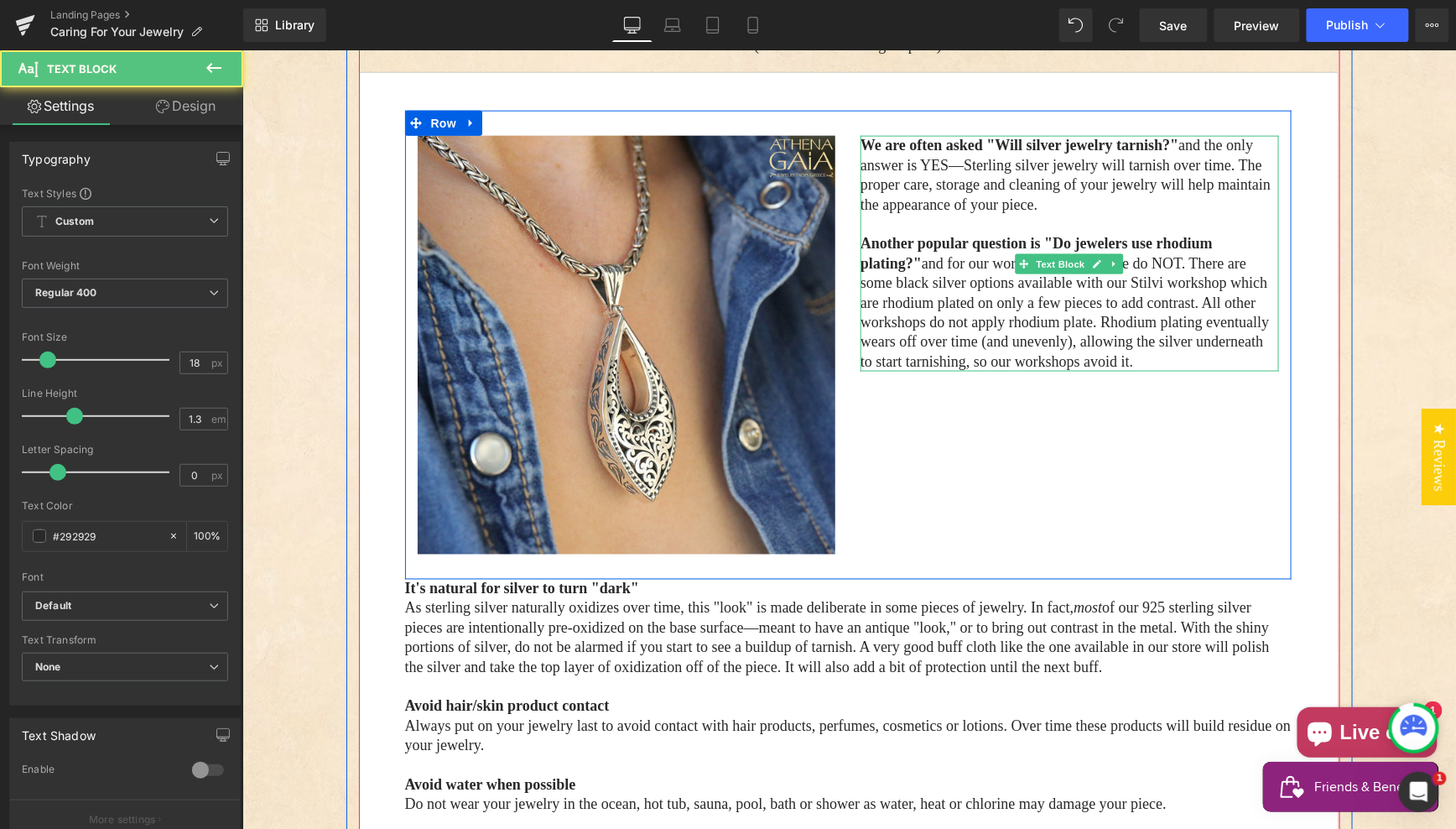
drag, startPoint x: 858, startPoint y: 126, endPoint x: 873, endPoint y: 133, distance: 16.6
click at [859, 136] on span "We are often asked "Will silver jewelry tarnish?"" at bounding box center [1019, 145] width 318 height 17
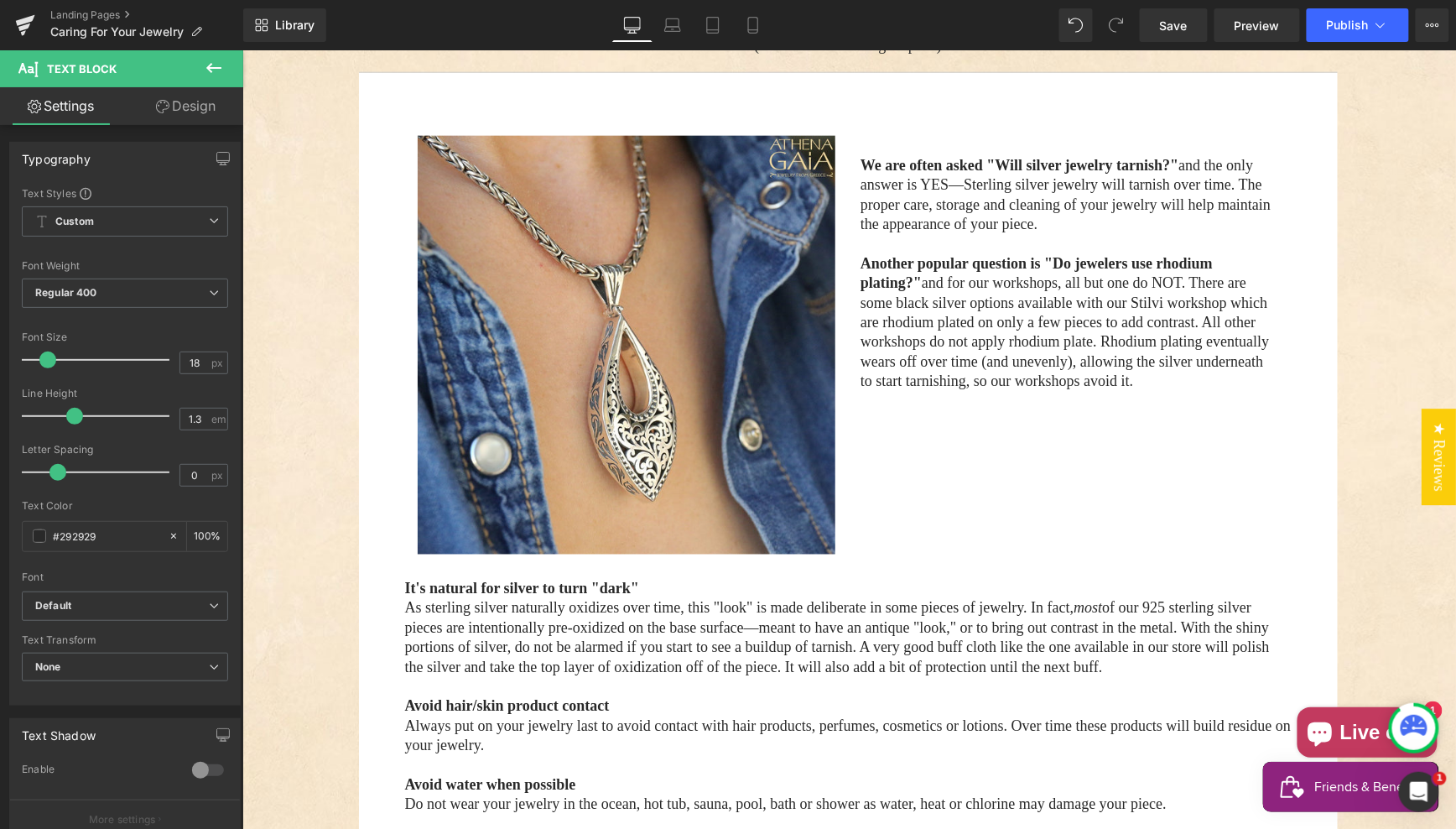
click at [213, 66] on icon at bounding box center [214, 68] width 20 height 20
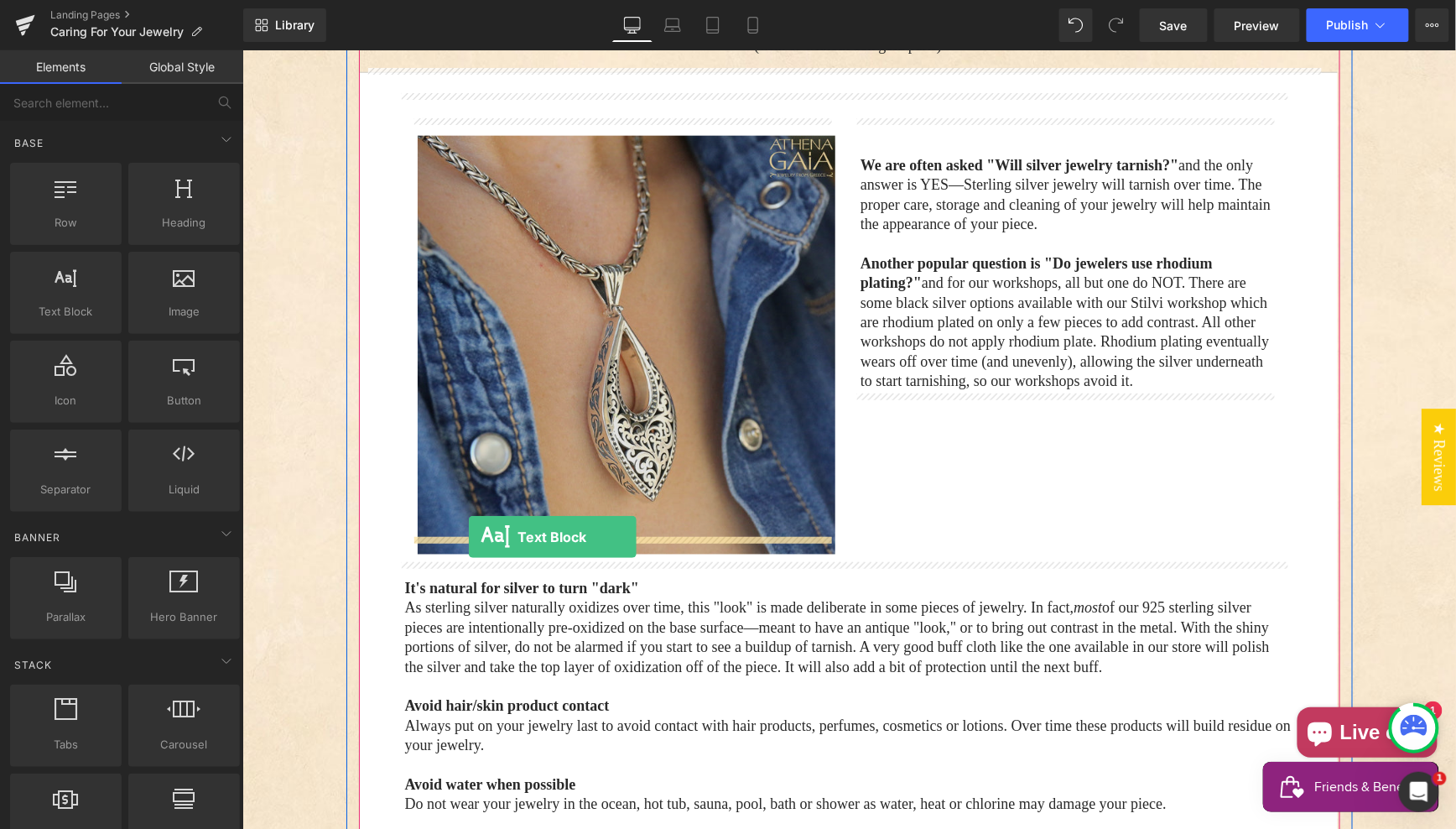
drag, startPoint x: 305, startPoint y: 332, endPoint x: 474, endPoint y: 535, distance: 264.1
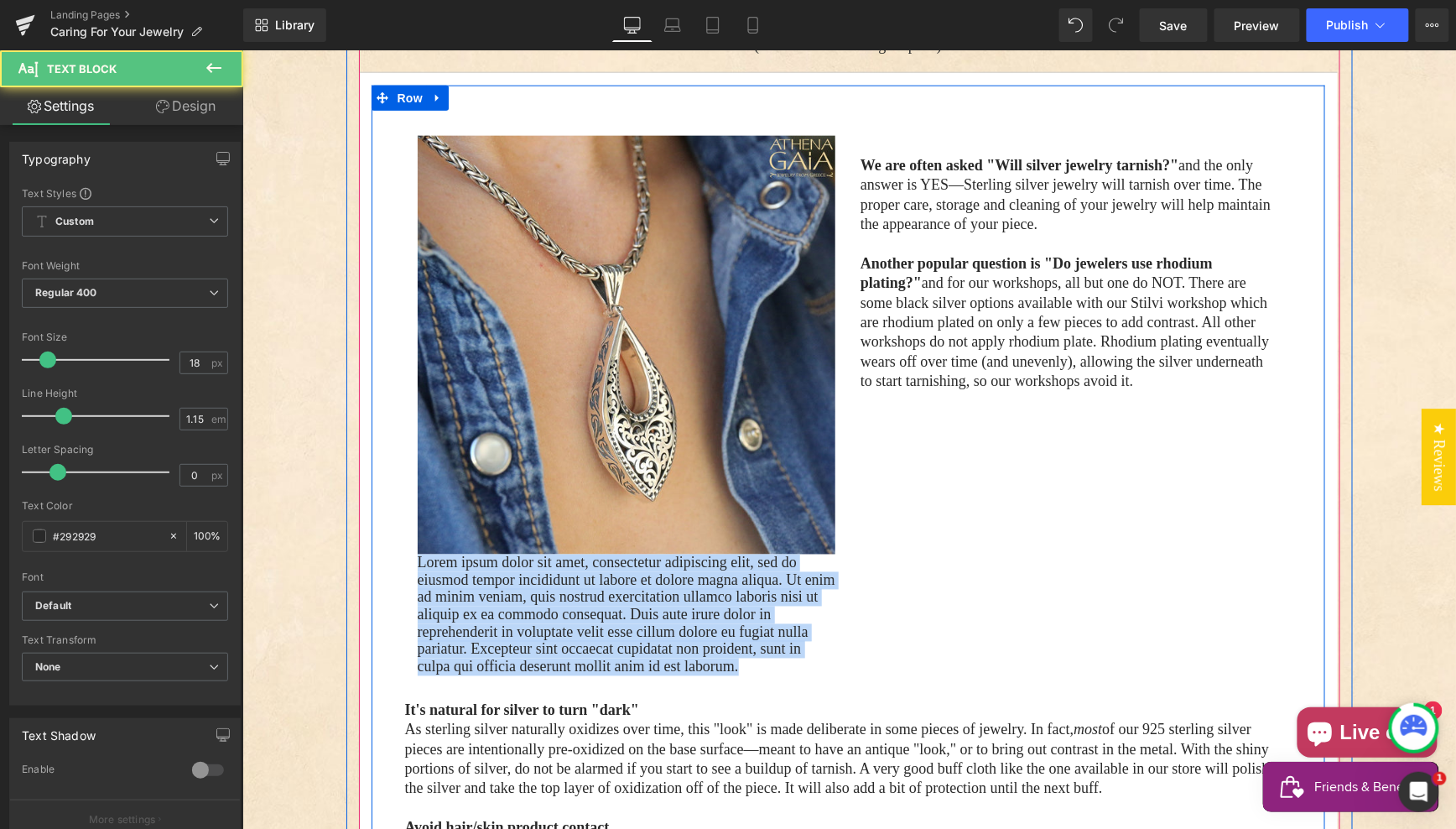
drag, startPoint x: 605, startPoint y: 667, endPoint x: 398, endPoint y: 553, distance: 236.3
click at [394, 553] on div "Image Lorem ipsum dolor sit amet, consectetur adipiscing elit, sed do eiusmod t…" at bounding box center [848, 620] width 954 height 1021
paste div "Main content"
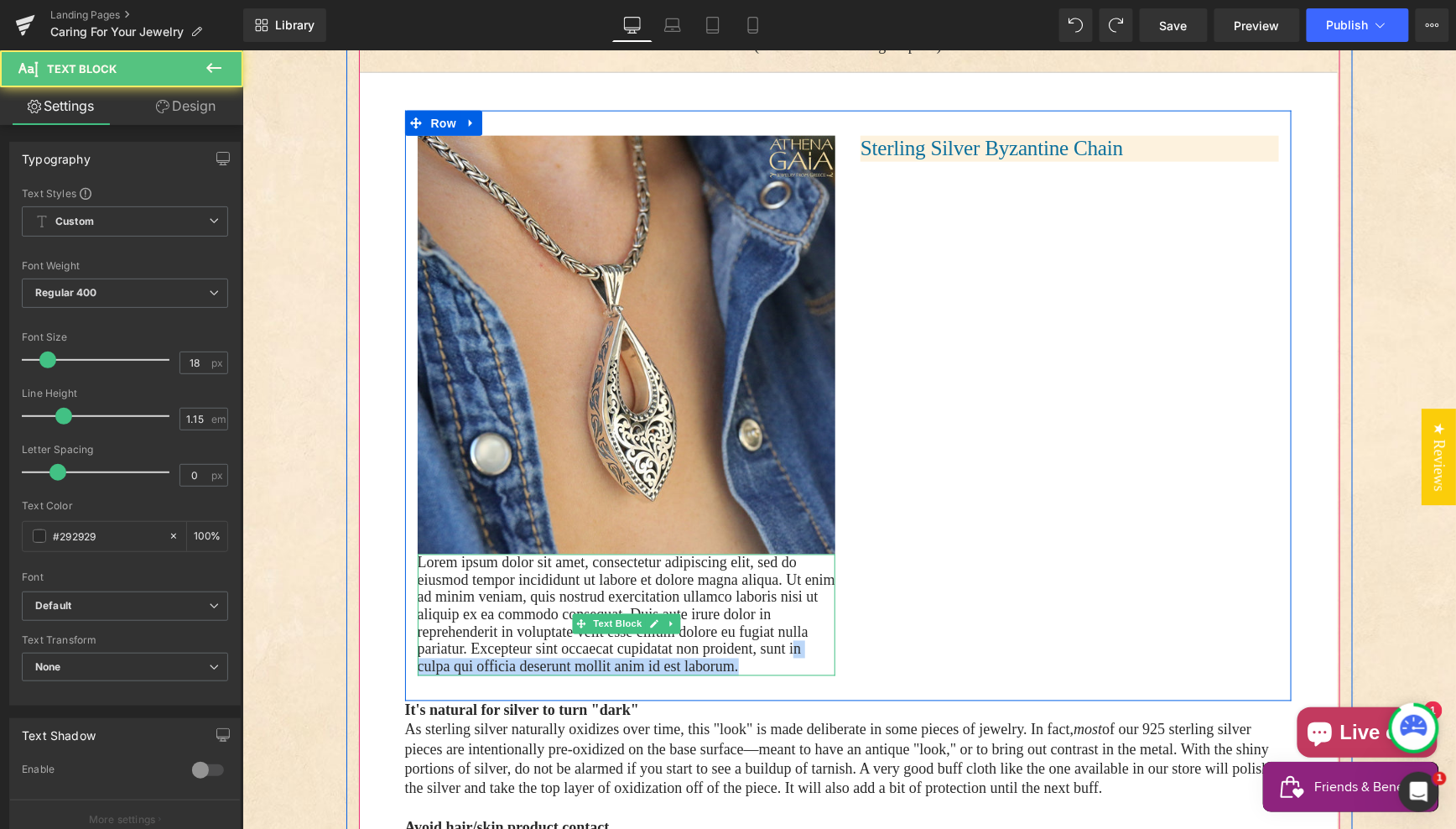
click at [612, 659] on p "Lorem ipsum dolor sit amet, consectetur adipiscing elit, sed do eiusmod tempor …" at bounding box center [626, 615] width 419 height 122
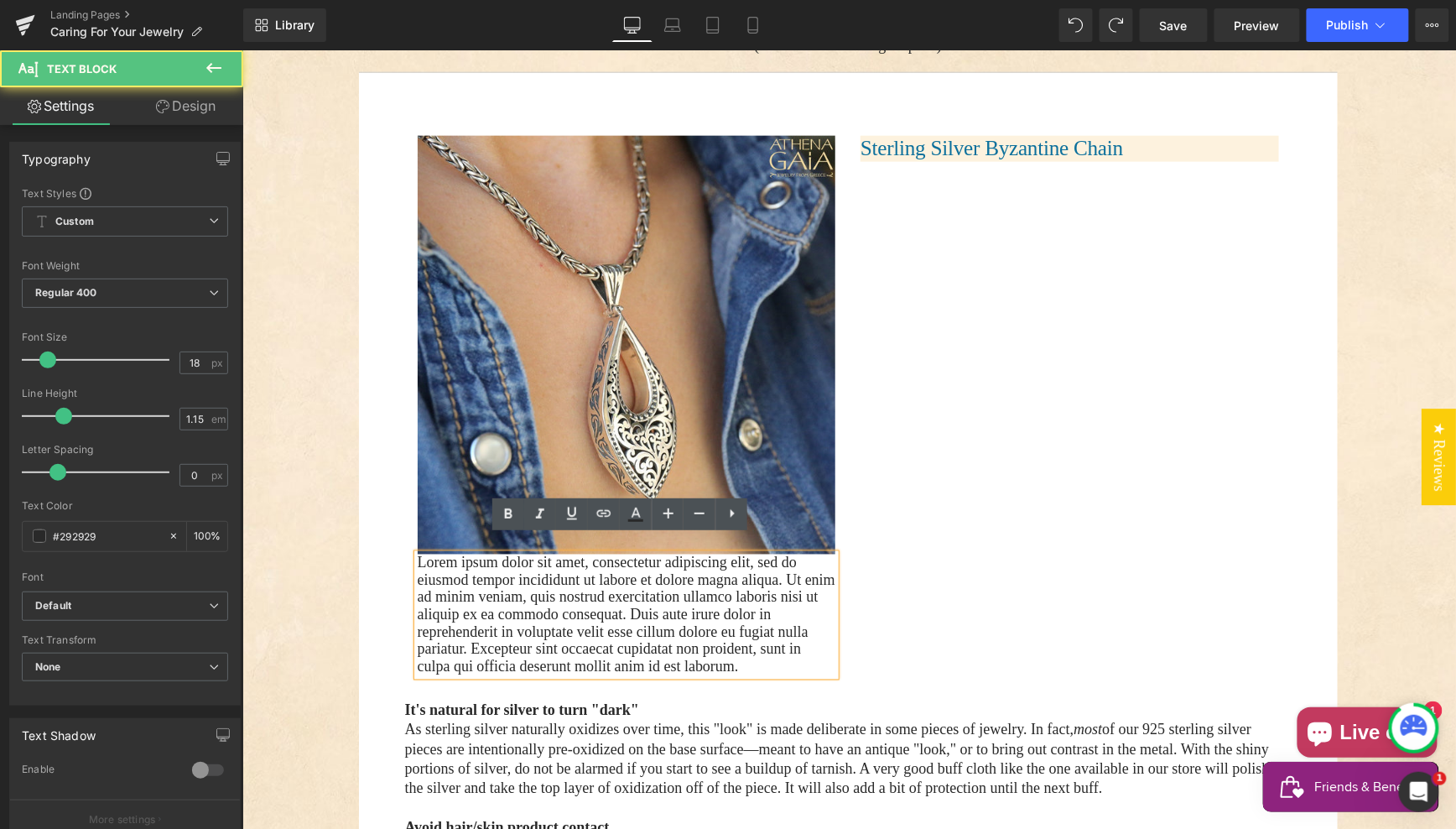
click at [604, 669] on p "Lorem ipsum dolor sit amet, consectetur adipiscing elit, sed do eiusmod tempor …" at bounding box center [626, 615] width 419 height 122
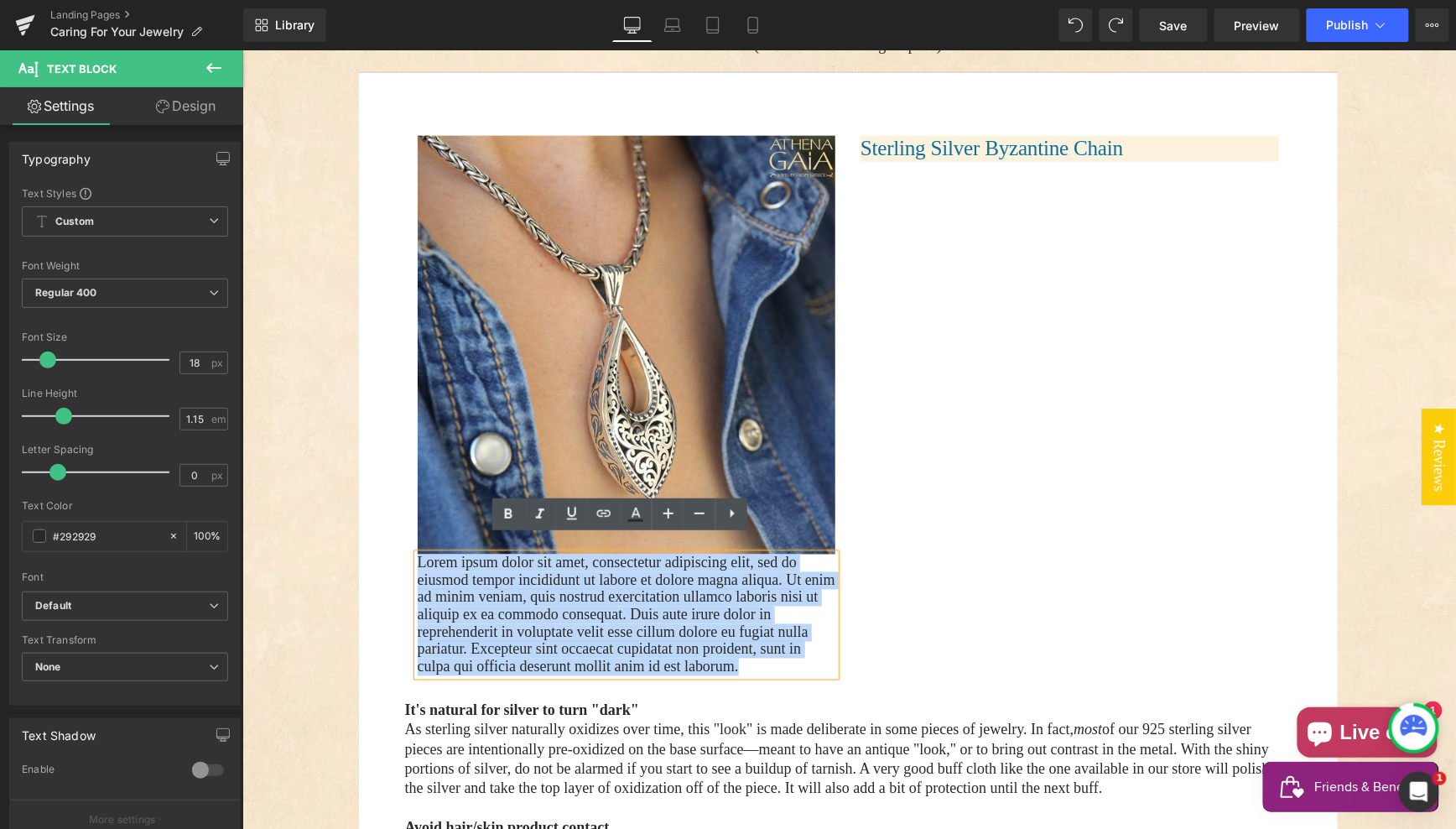
drag, startPoint x: 620, startPoint y: 670, endPoint x: 411, endPoint y: 546, distance: 243.0
click at [417, 554] on div "Lorem ipsum dolor sit amet, consectetur adipiscing elit, sed do eiusmod tempor …" at bounding box center [626, 615] width 419 height 122
drag, startPoint x: 595, startPoint y: 661, endPoint x: 418, endPoint y: 546, distance: 211.1
click at [417, 554] on p "Lorem ipsum dolor sit amet, consectetur adipiscing elit, sed do eiusmod tempor …" at bounding box center [626, 615] width 419 height 122
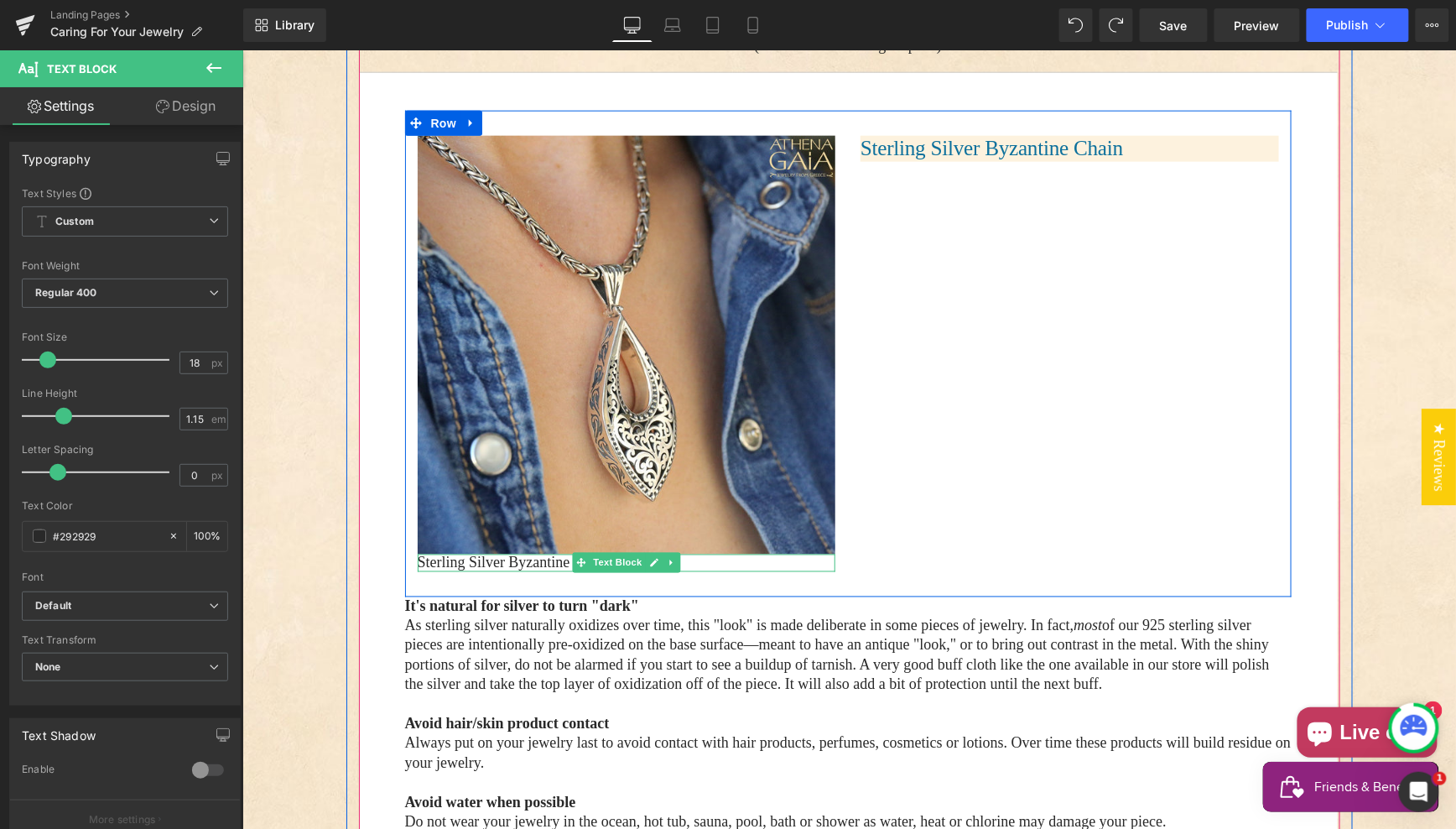
click at [423, 554] on p "Sterling Silver Byzantine Chain" at bounding box center [626, 563] width 419 height 18
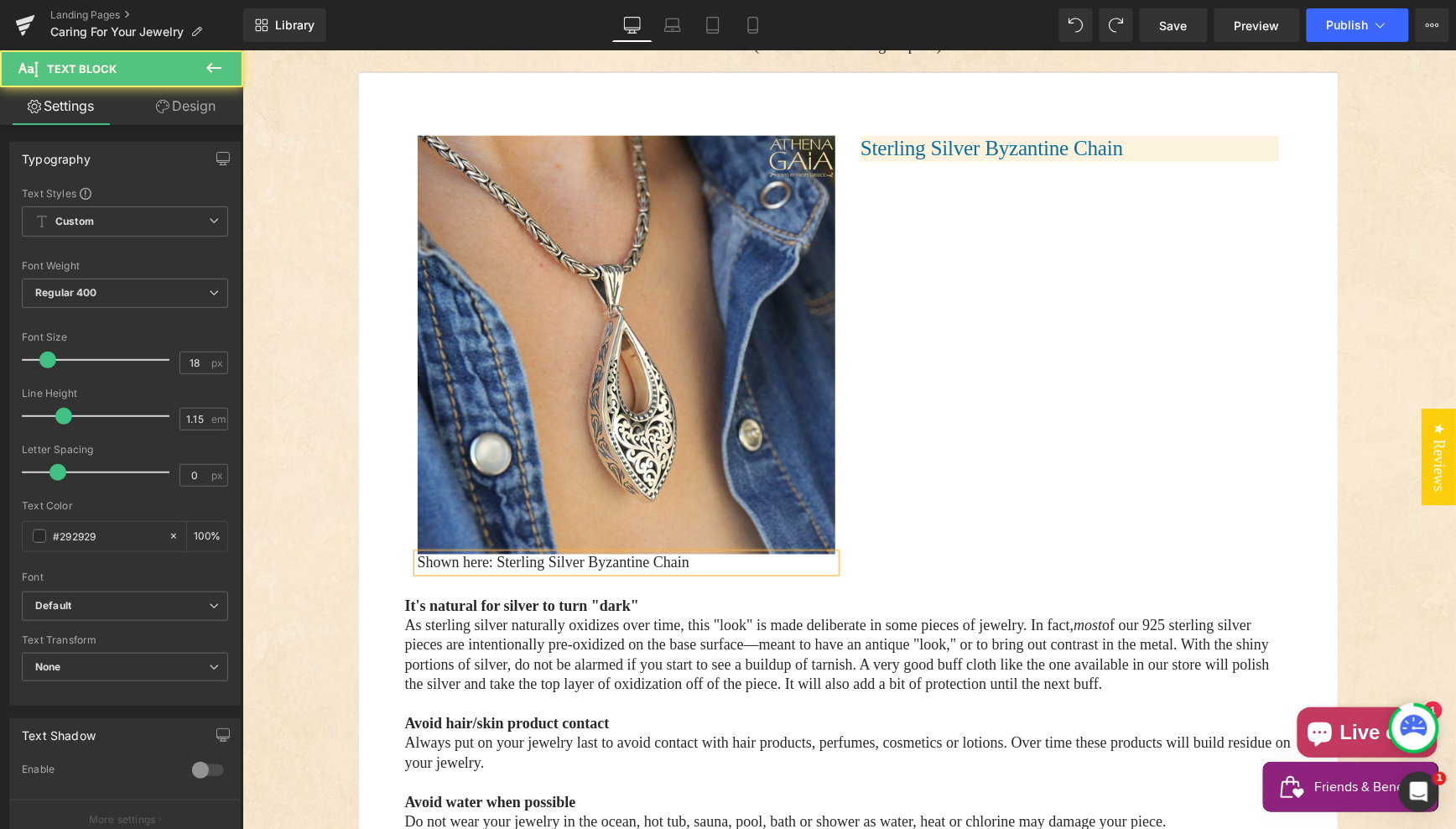
click at [726, 554] on p "Shown here: Sterling Silver Byzantine Chain" at bounding box center [626, 563] width 419 height 18
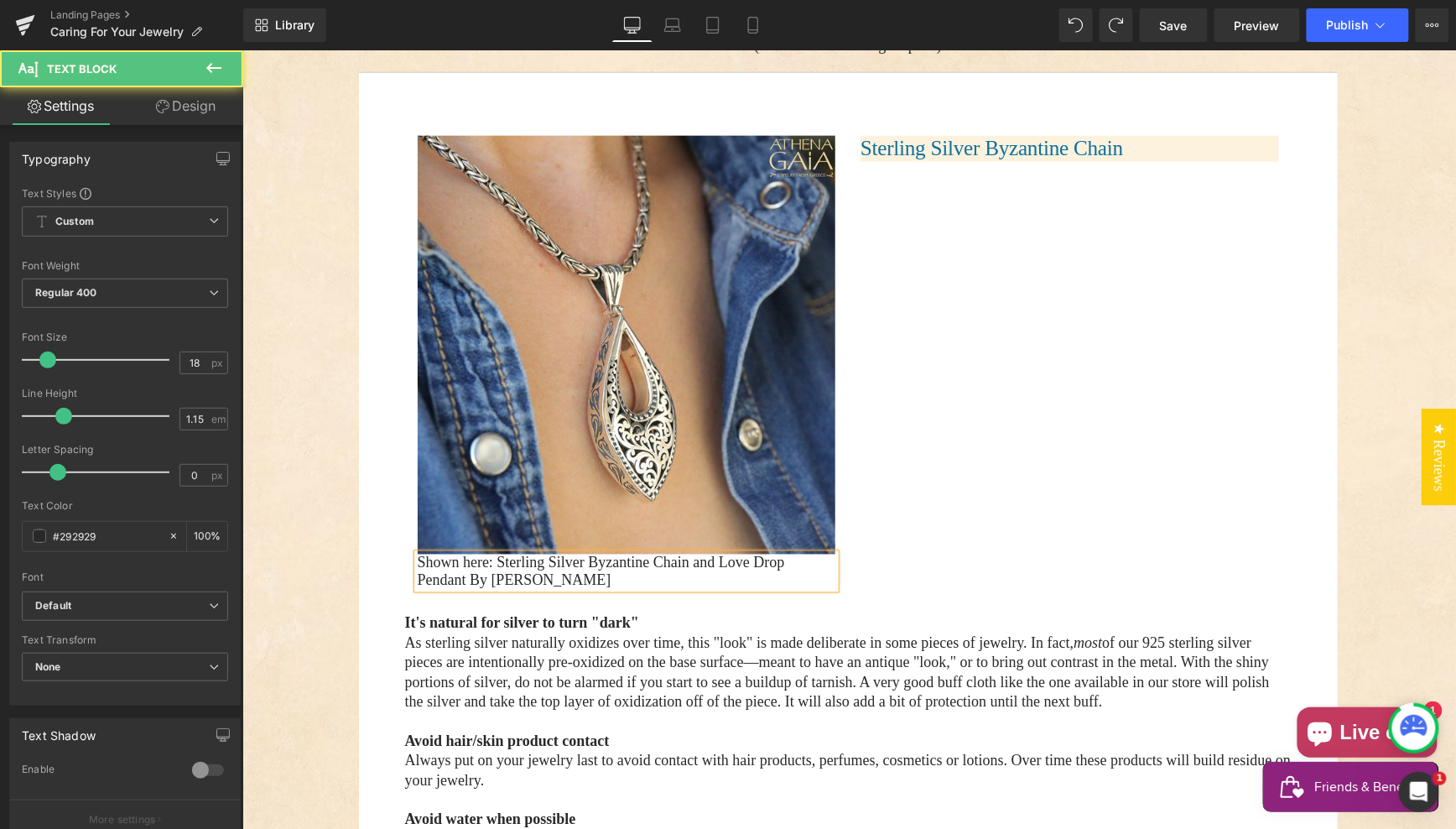
click at [736, 554] on p "Shown here: Sterling Silver Byzantine Chain and Love Drop Pendant By Yianni" at bounding box center [626, 571] width 419 height 34
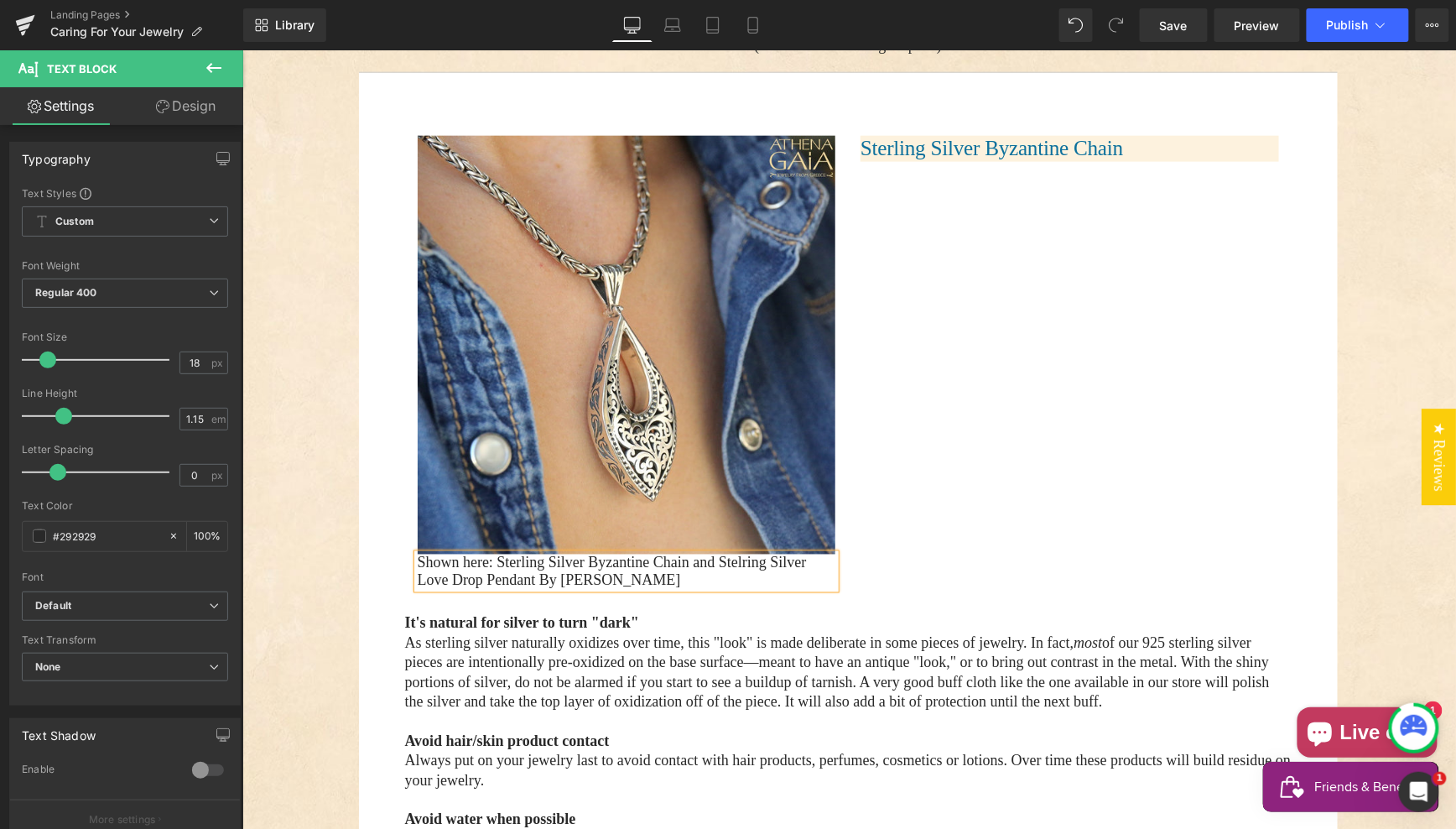
click at [749, 554] on p "Shown here: Sterling Silver Byzantine Chain and Stelring Silver Love Drop Penda…" at bounding box center [626, 571] width 419 height 34
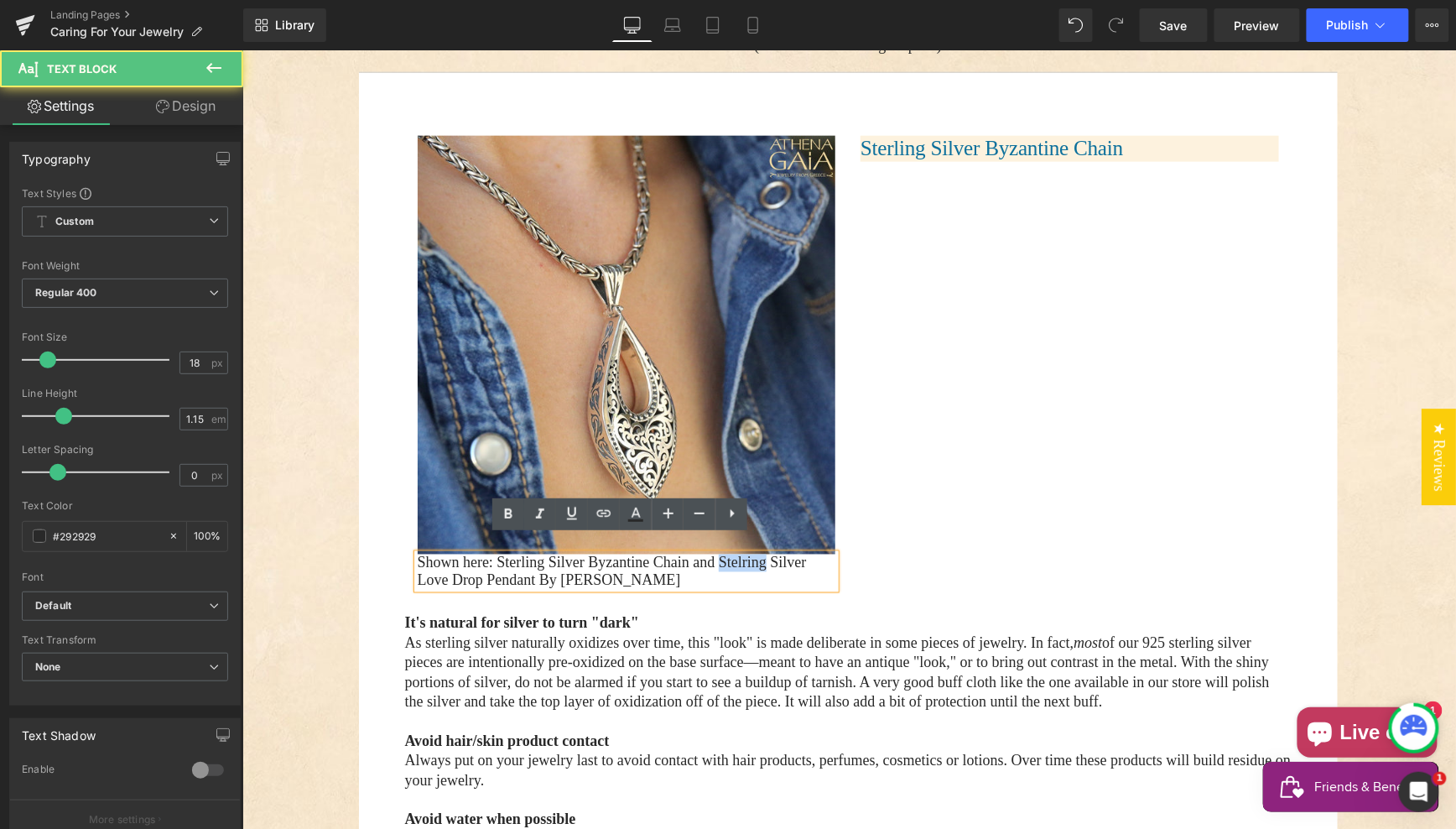
drag, startPoint x: 749, startPoint y: 544, endPoint x: 779, endPoint y: 545, distance: 30.0
click at [749, 554] on p "Shown here: Sterling Silver Byzantine Chain and Stelring Silver Love Drop Penda…" at bounding box center [626, 571] width 419 height 34
click at [666, 563] on p "Shown here: Sterling Silver Byzantine Chain and Sterling Silver Love Drop Penda…" at bounding box center [626, 571] width 419 height 34
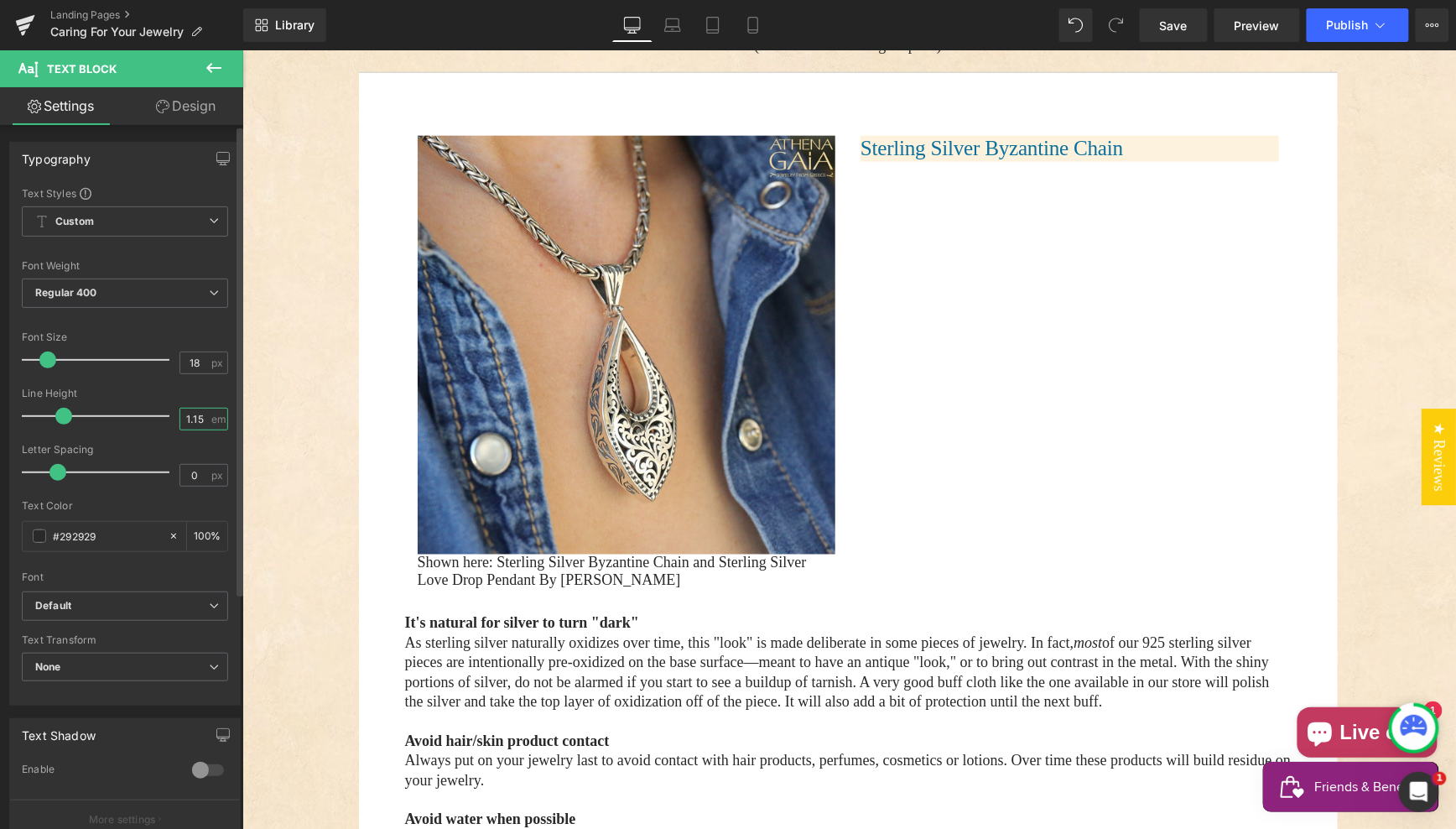
click at [190, 417] on input "1.15" at bounding box center [195, 419] width 29 height 21
type input "1.3"
click at [187, 359] on input "18" at bounding box center [195, 363] width 29 height 21
drag, startPoint x: 187, startPoint y: 359, endPoint x: 202, endPoint y: 368, distance: 17.5
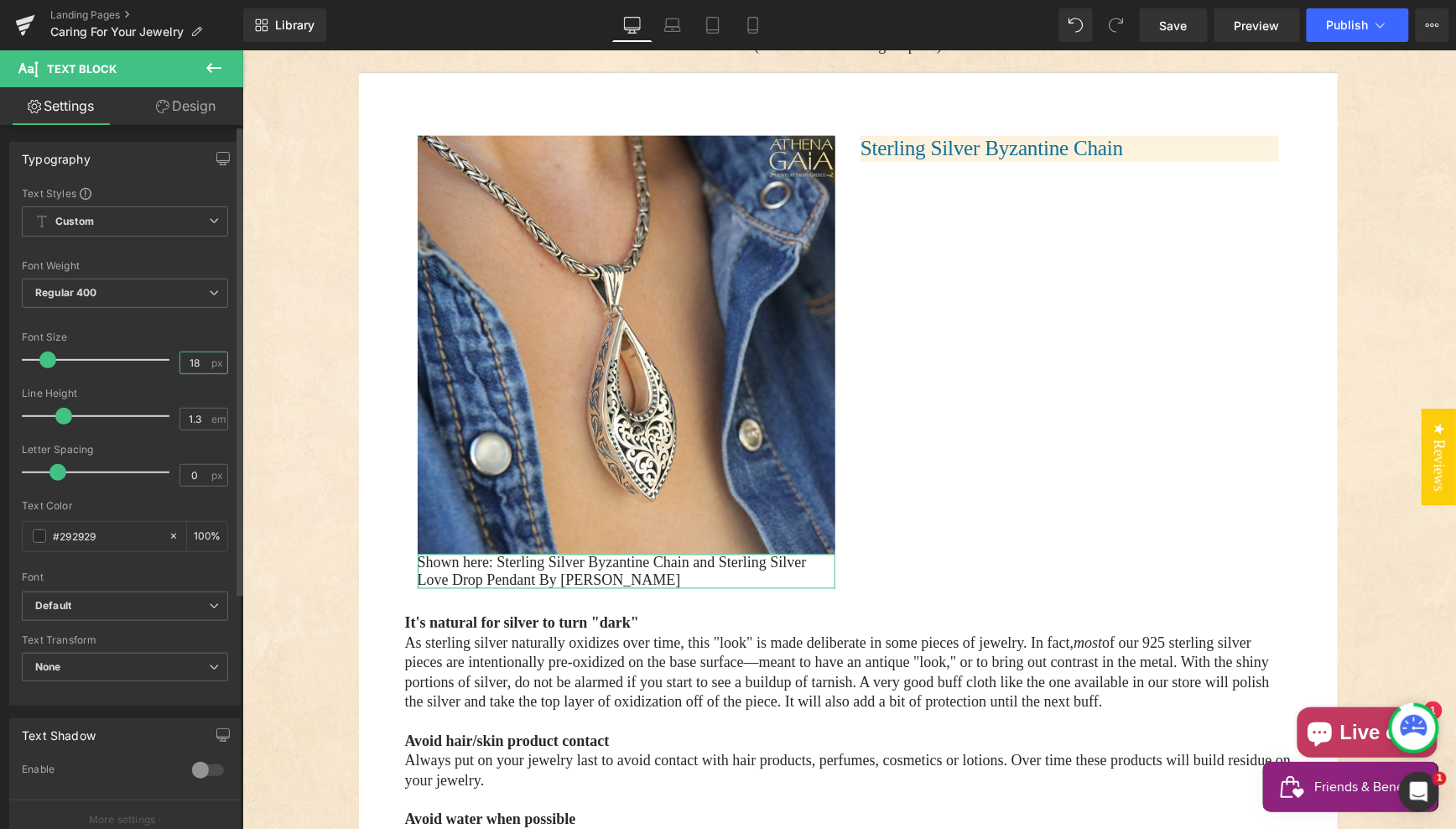
click at [187, 359] on input "18" at bounding box center [195, 363] width 29 height 21
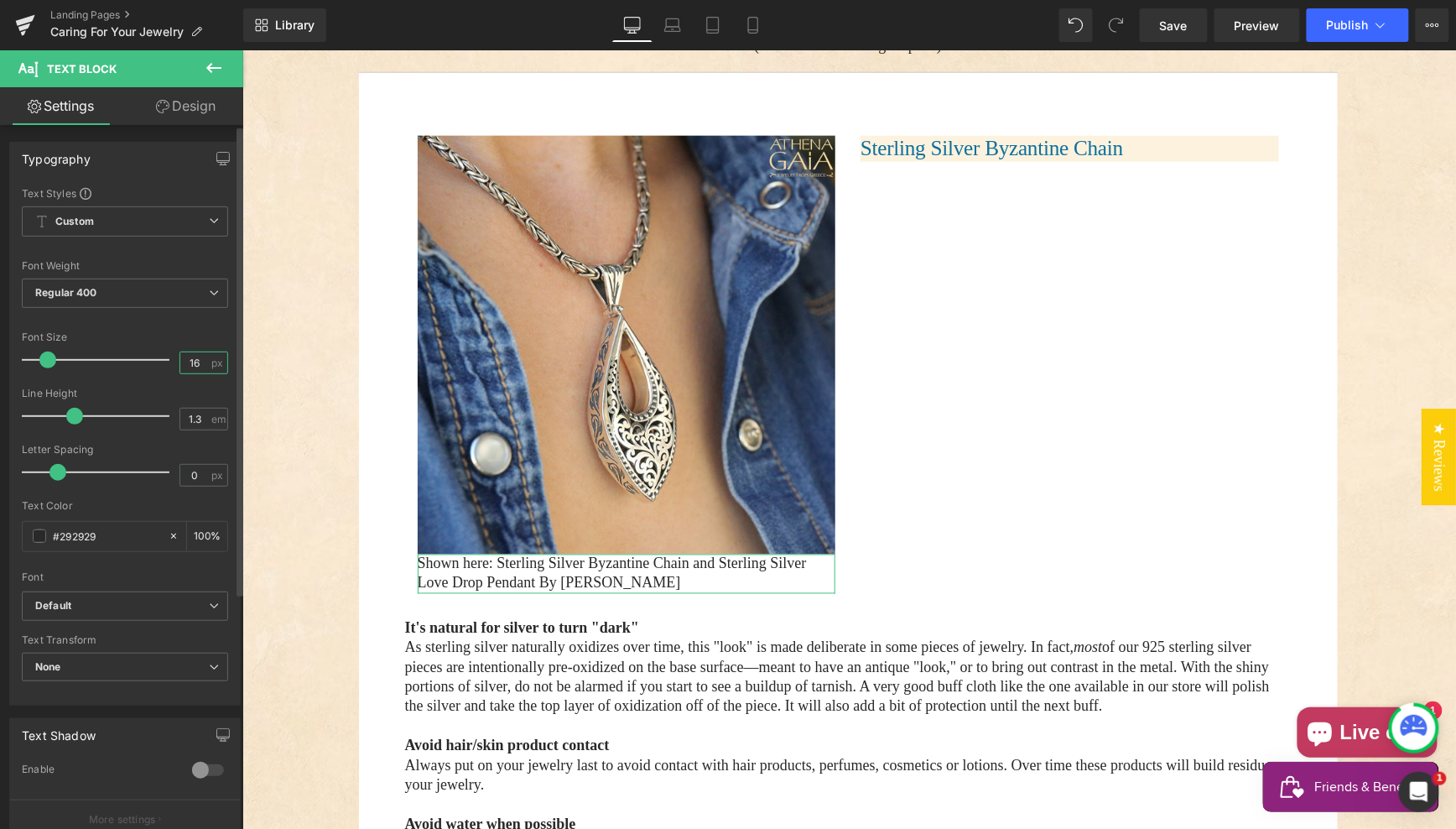
type input "16"
click at [137, 332] on div "Font Size" at bounding box center [125, 337] width 206 height 12
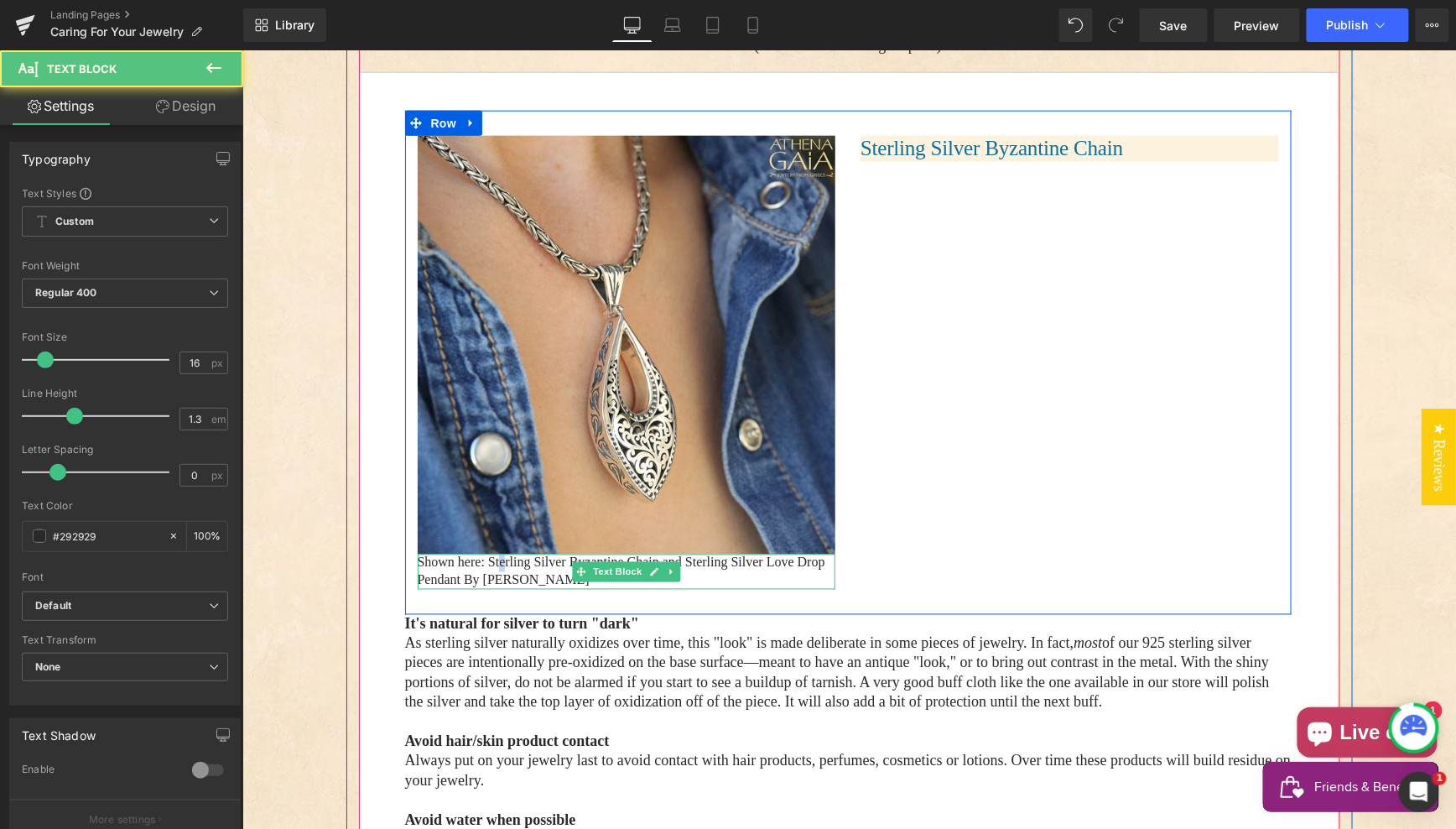
drag, startPoint x: 503, startPoint y: 544, endPoint x: 517, endPoint y: 544, distance: 14.0
click at [502, 554] on p "Shown here: Sterling Silver Byzantine Chain and Sterling Silver Love Drop Penda…" at bounding box center [626, 571] width 419 height 35
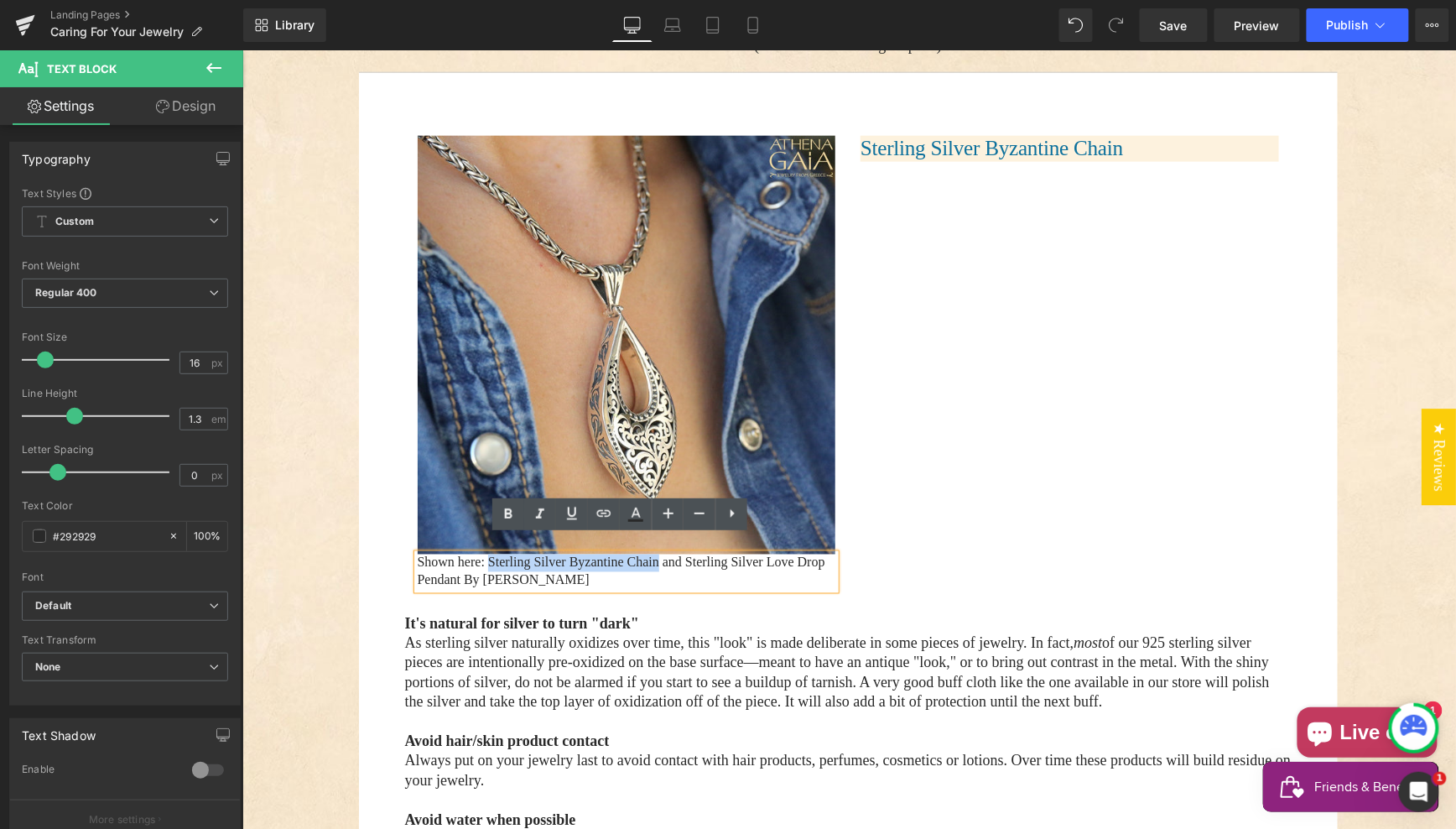
drag, startPoint x: 488, startPoint y: 544, endPoint x: 680, endPoint y: 552, distance: 192.2
click at [672, 554] on p "Shown here: Sterling Silver Byzantine Chain and Sterling Silver Love Drop Penda…" at bounding box center [626, 571] width 419 height 35
copy p "Sterling Silver Byzantine Chain"
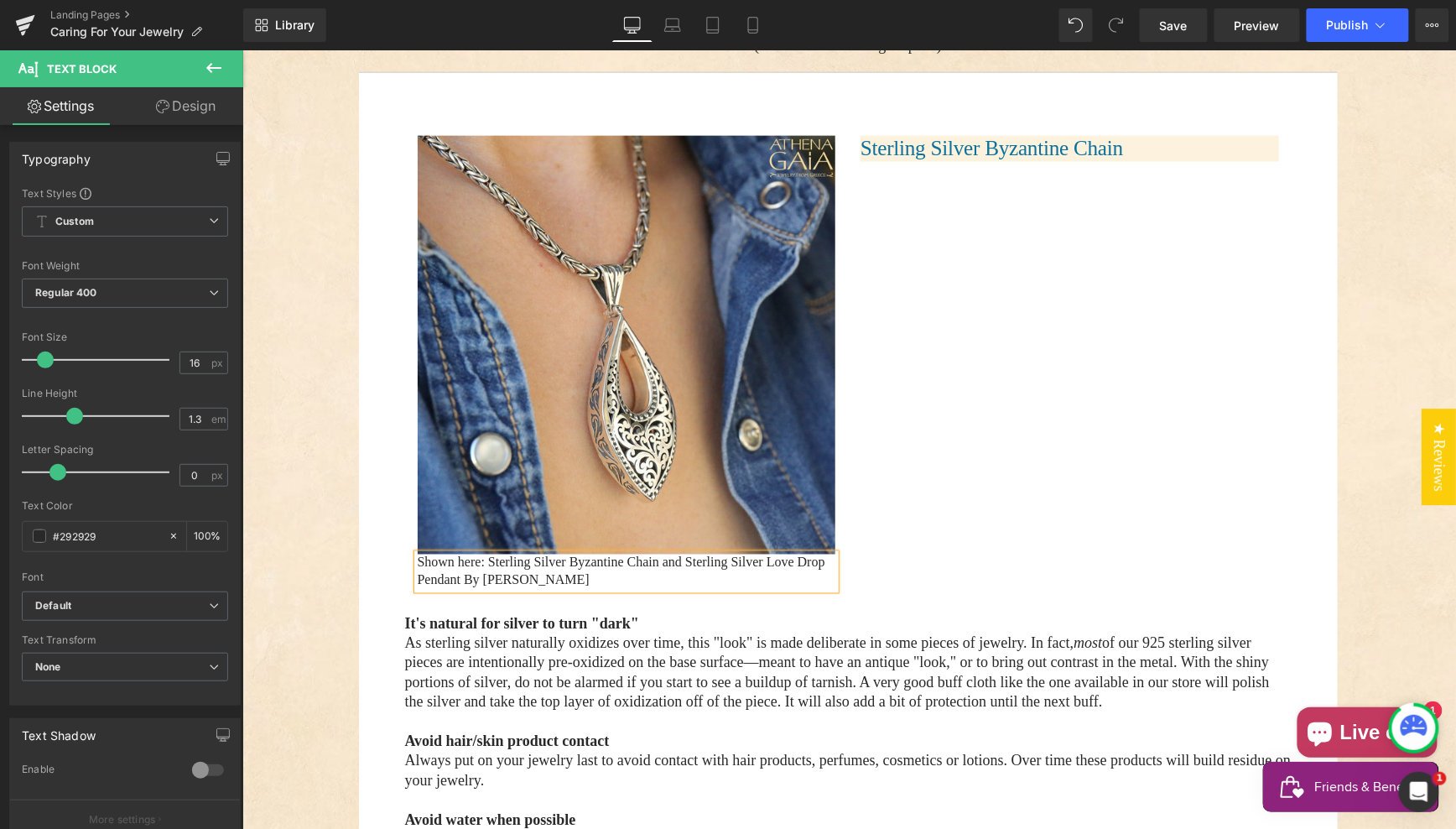
drag, startPoint x: 637, startPoint y: 547, endPoint x: 588, endPoint y: 548, distance: 49.0
click at [636, 554] on p "Shown here: Sterling Silver Byzantine Chain and Sterling Silver Love Drop Penda…" at bounding box center [626, 571] width 419 height 35
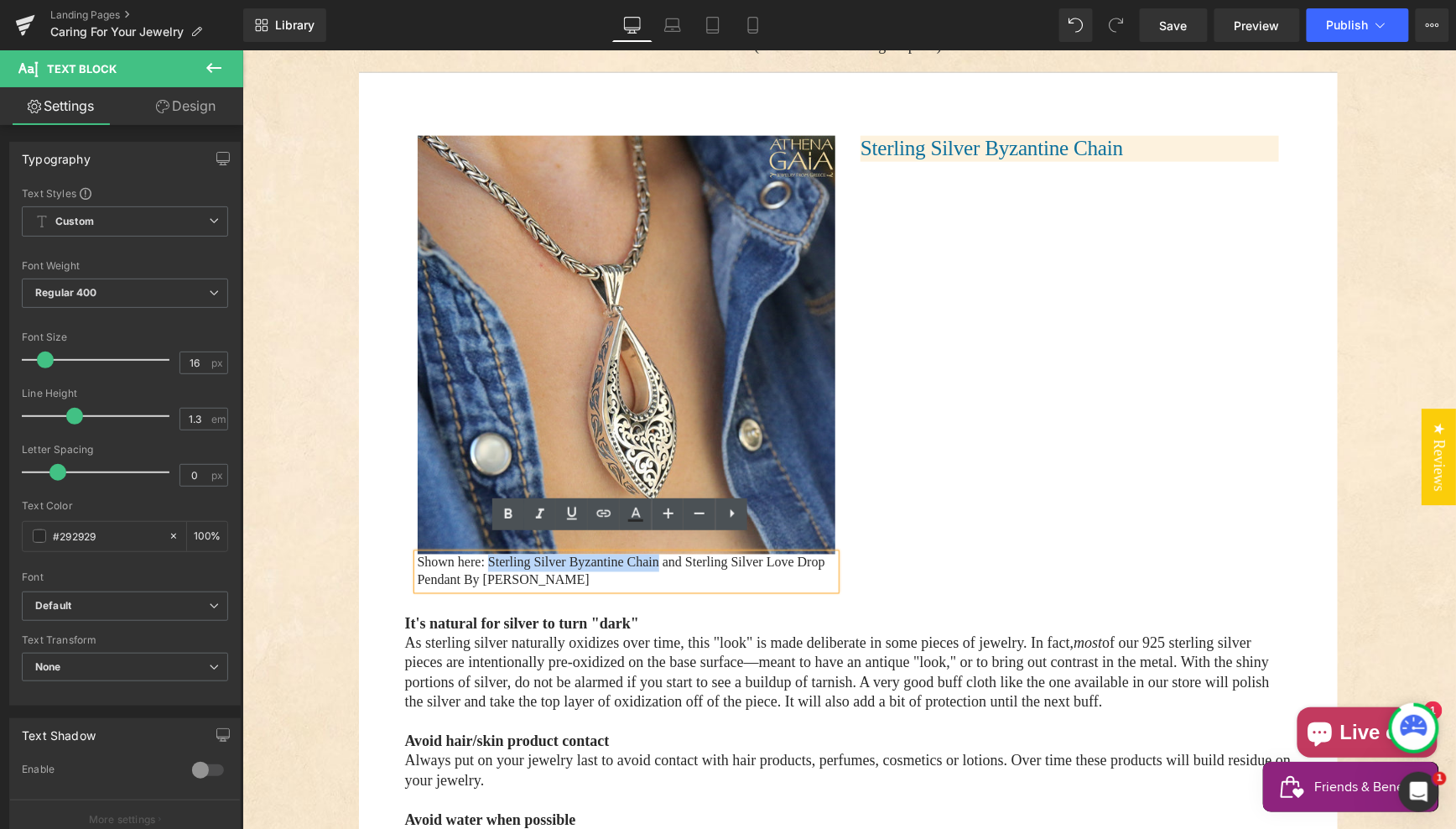
drag, startPoint x: 486, startPoint y: 550, endPoint x: 679, endPoint y: 548, distance: 193.0
click at [672, 554] on p "Shown here: Sterling Silver Byzantine Chain and Sterling Silver Love Drop Penda…" at bounding box center [626, 571] width 419 height 35
click at [602, 517] on icon at bounding box center [604, 513] width 20 height 20
click at [803, 0] on div "Text Color Highlight Color #333333 Edit or remove link: Edit - Unlink - Cancel" at bounding box center [728, 0] width 1456 height 0
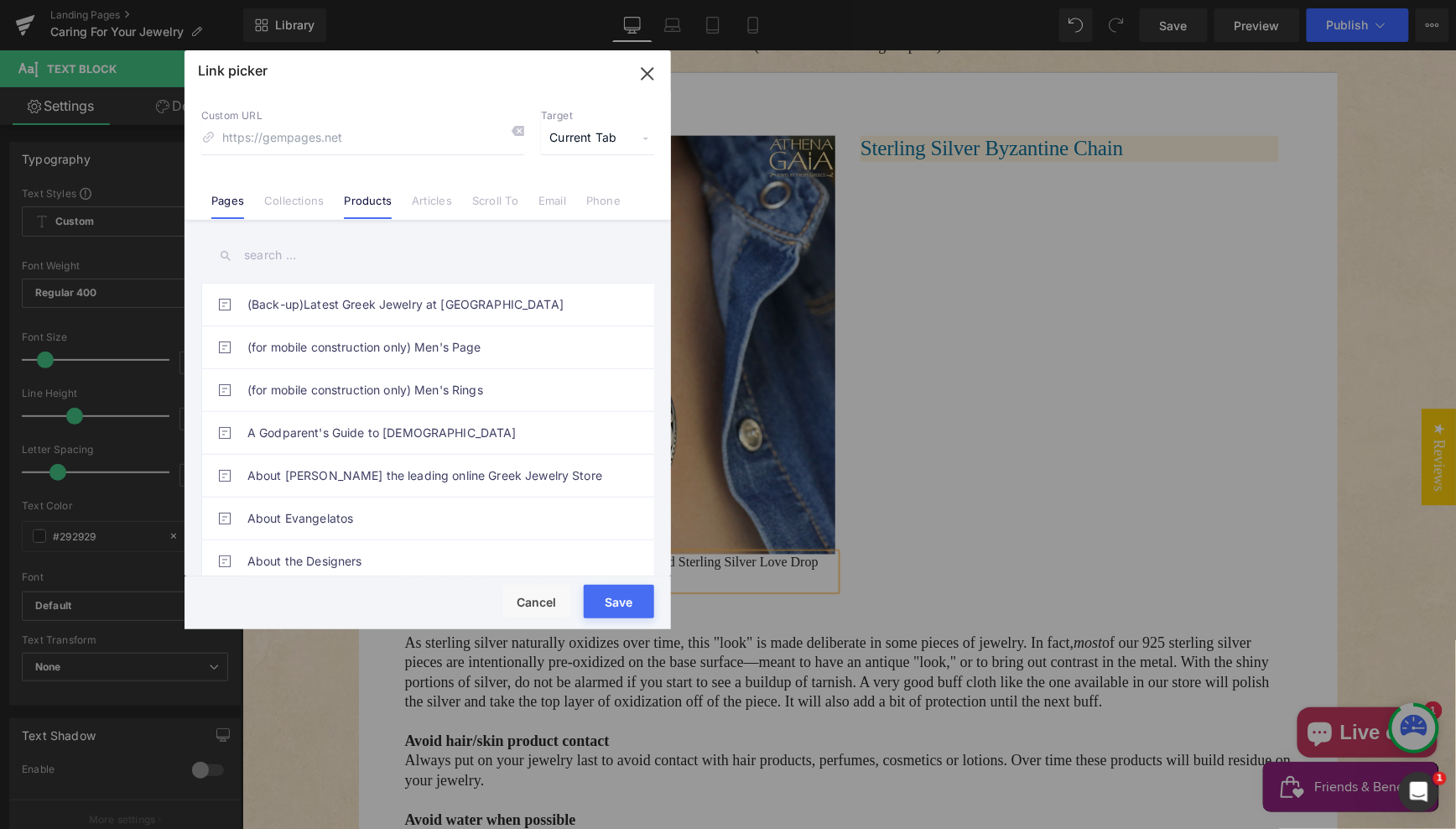
click at [372, 203] on link "Products" at bounding box center [368, 207] width 48 height 26
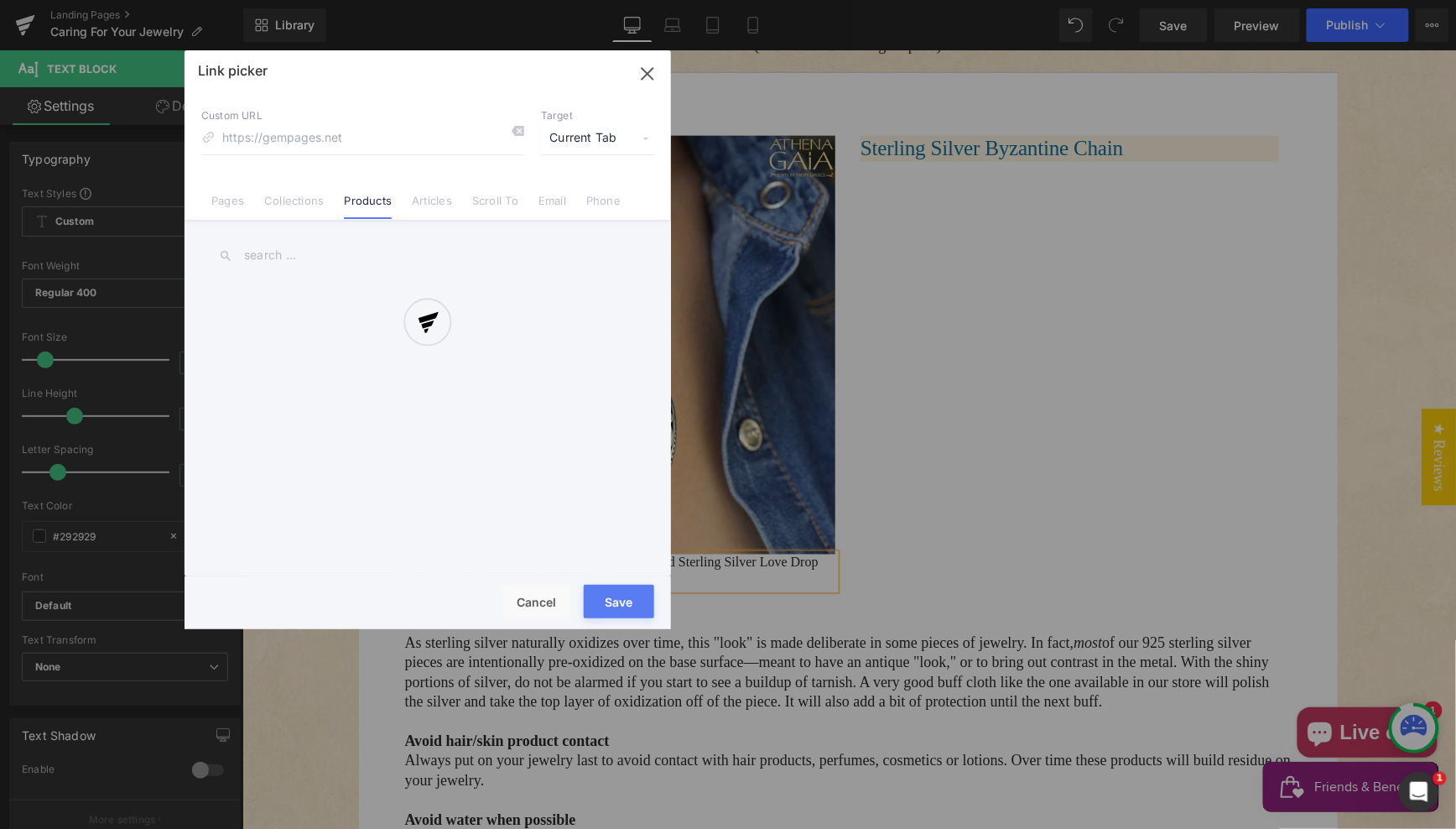
click at [285, 254] on div at bounding box center [428, 340] width 487 height 579
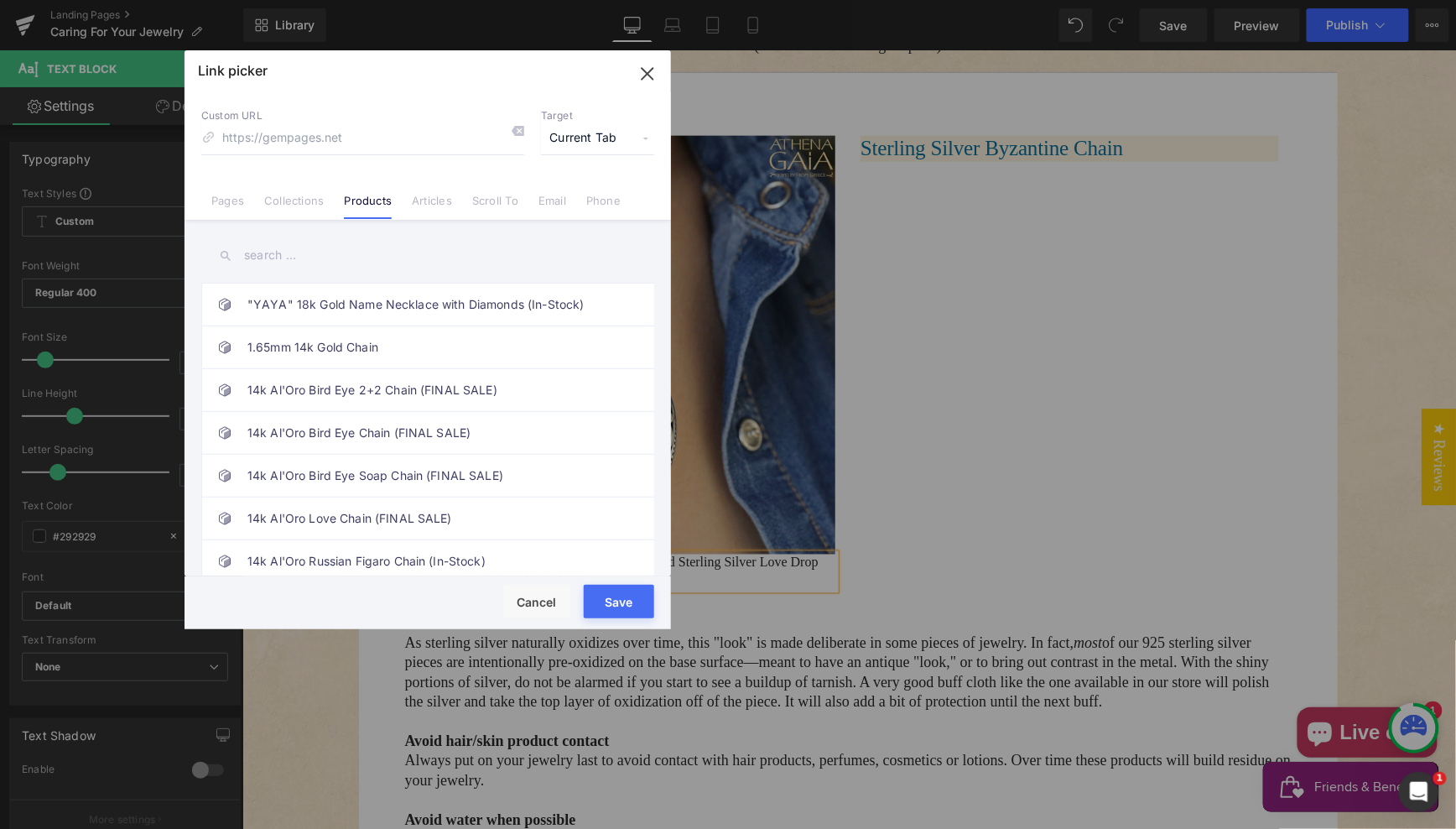
click at [261, 251] on input "text" at bounding box center [428, 255] width 453 height 37
paste input "Sterling Silver Byzantine Chain"
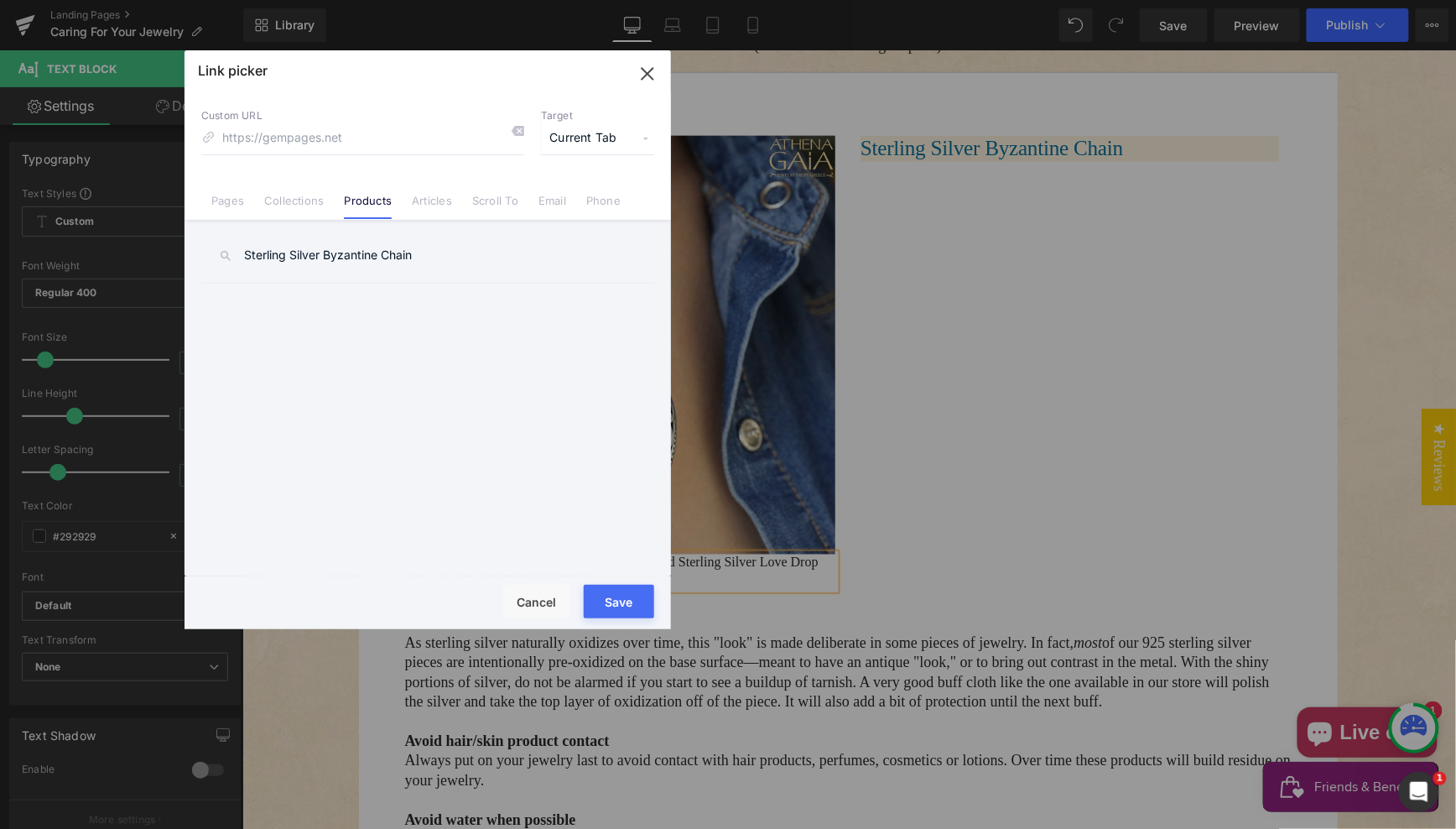
click at [474, 254] on input "Sterling Silver Byzantine Chain" at bounding box center [428, 255] width 453 height 37
click at [243, 256] on input "Sterling Silver Byzantine Chain" at bounding box center [428, 255] width 453 height 37
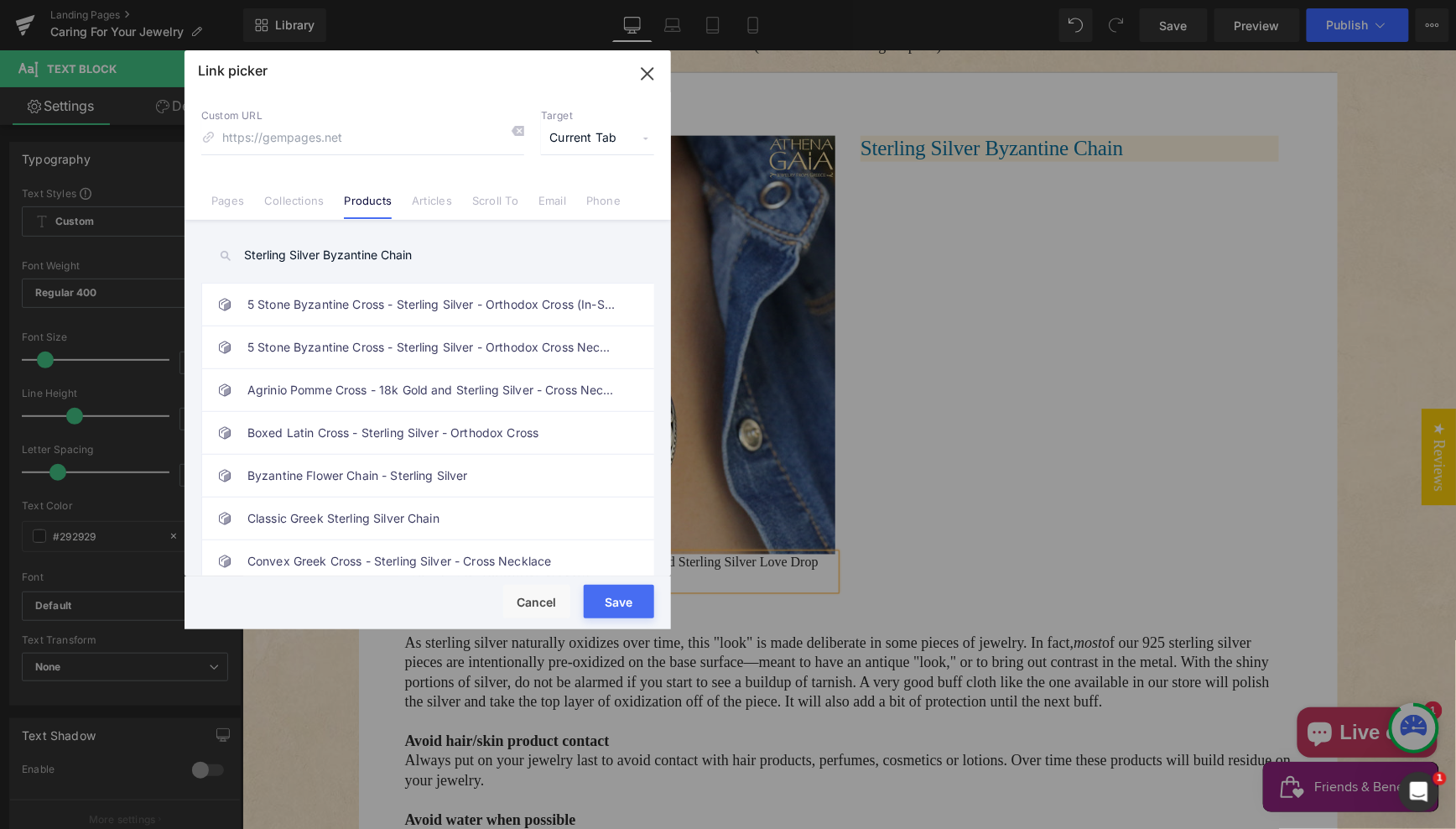
click at [484, 253] on input "Sterling Silver Byzantine Chain" at bounding box center [428, 255] width 453 height 37
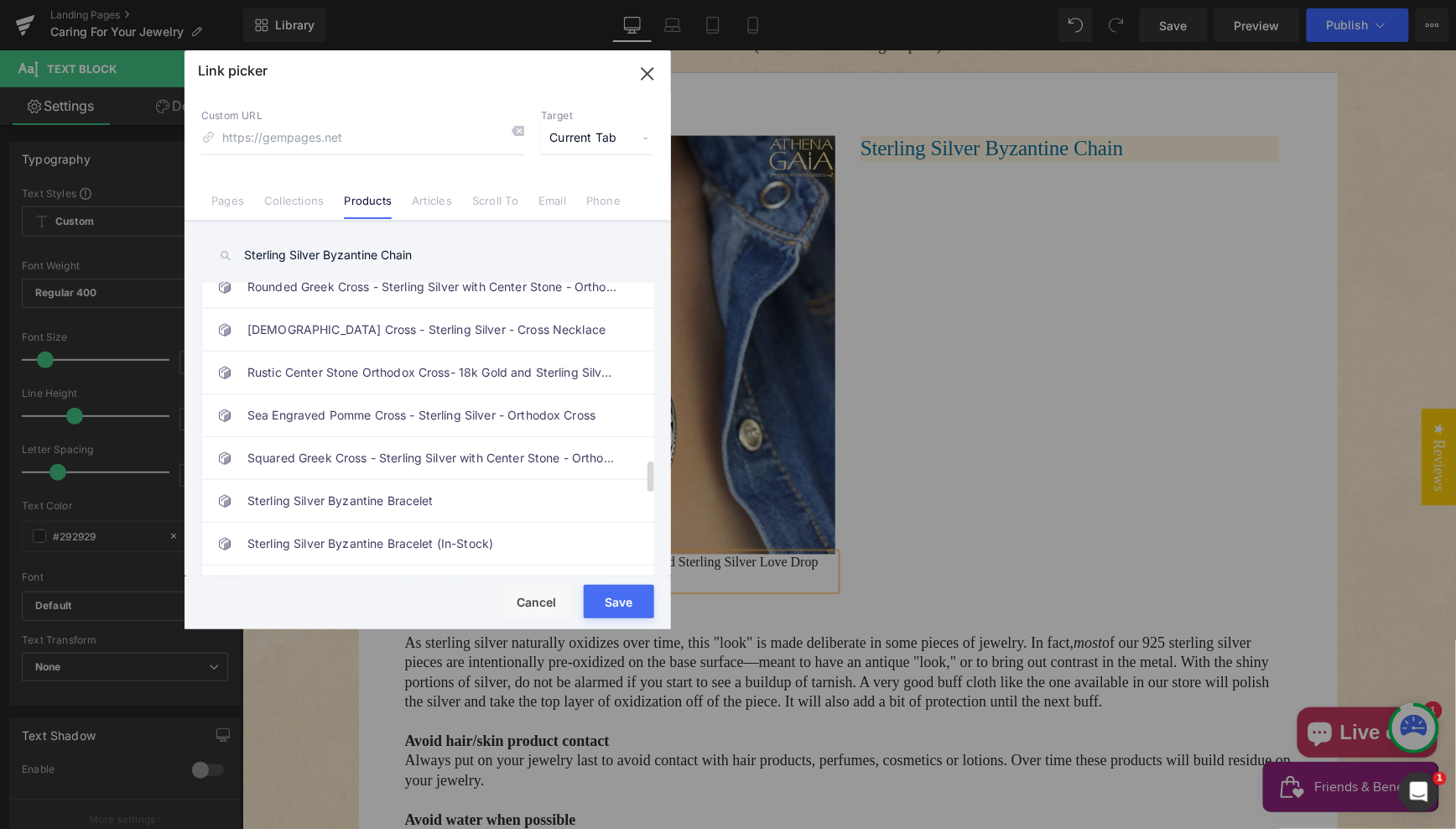
scroll to position [1770, 0]
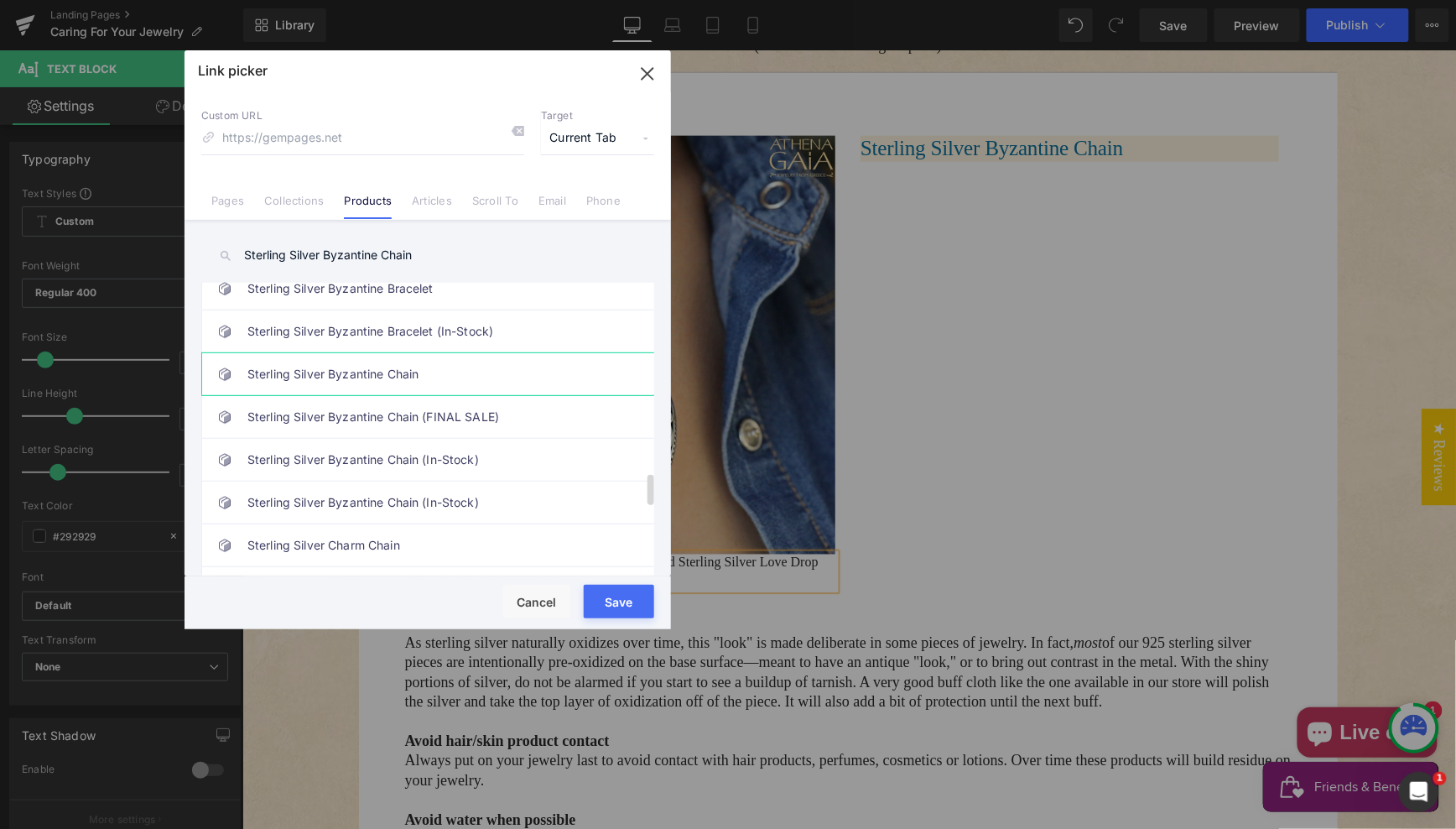
type input "Sterling Silver Byzantine Chain"
click at [375, 356] on link "Sterling Silver Byzantine Chain" at bounding box center [432, 374] width 369 height 42
type input "/products/sterling-silver-high-byzantine-chain"
click at [587, 141] on span "Current Tab" at bounding box center [597, 138] width 113 height 31
click at [576, 197] on li "New Tab" at bounding box center [597, 198] width 130 height 29
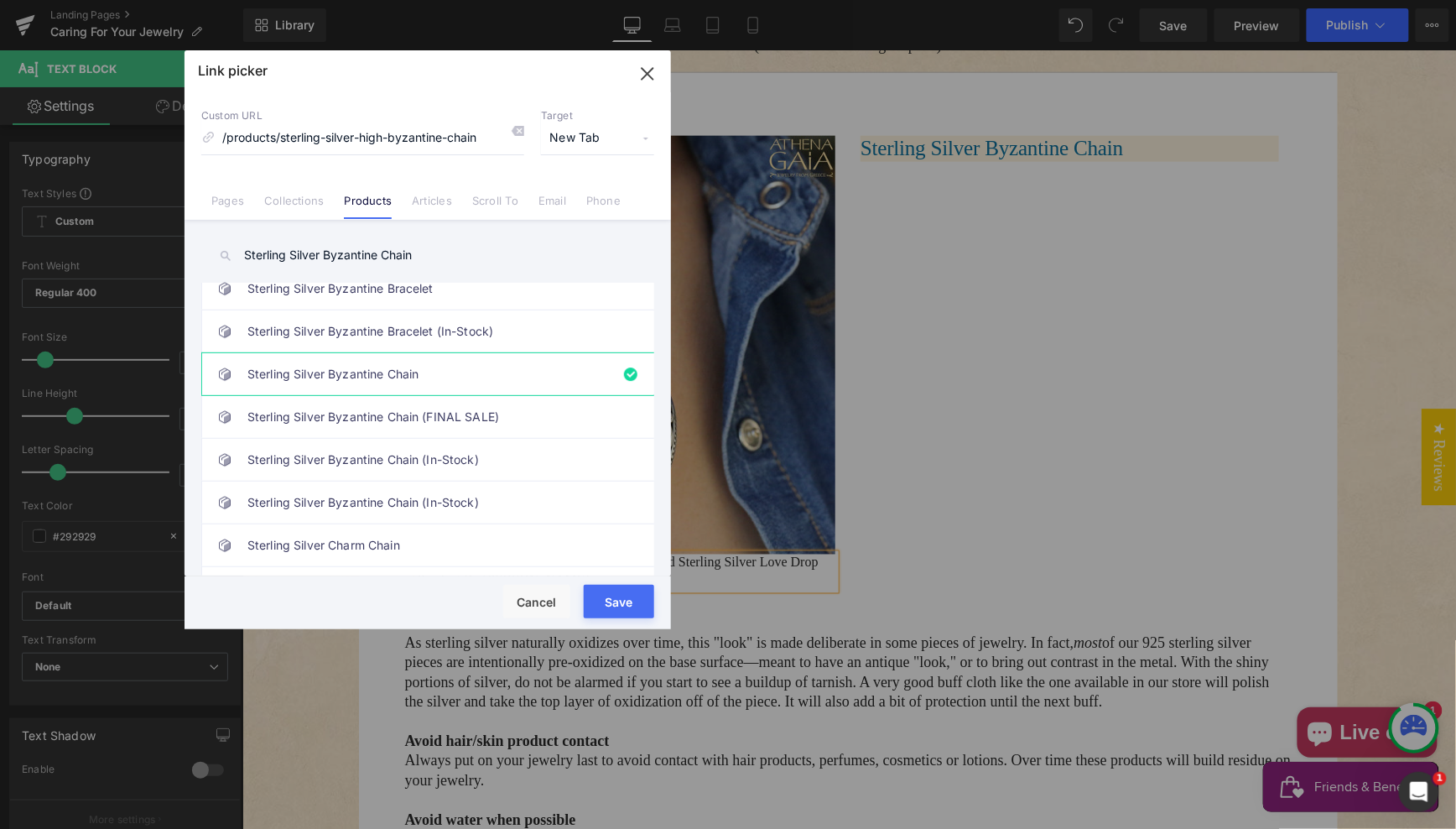
click at [614, 609] on button "Save" at bounding box center [619, 601] width 71 height 33
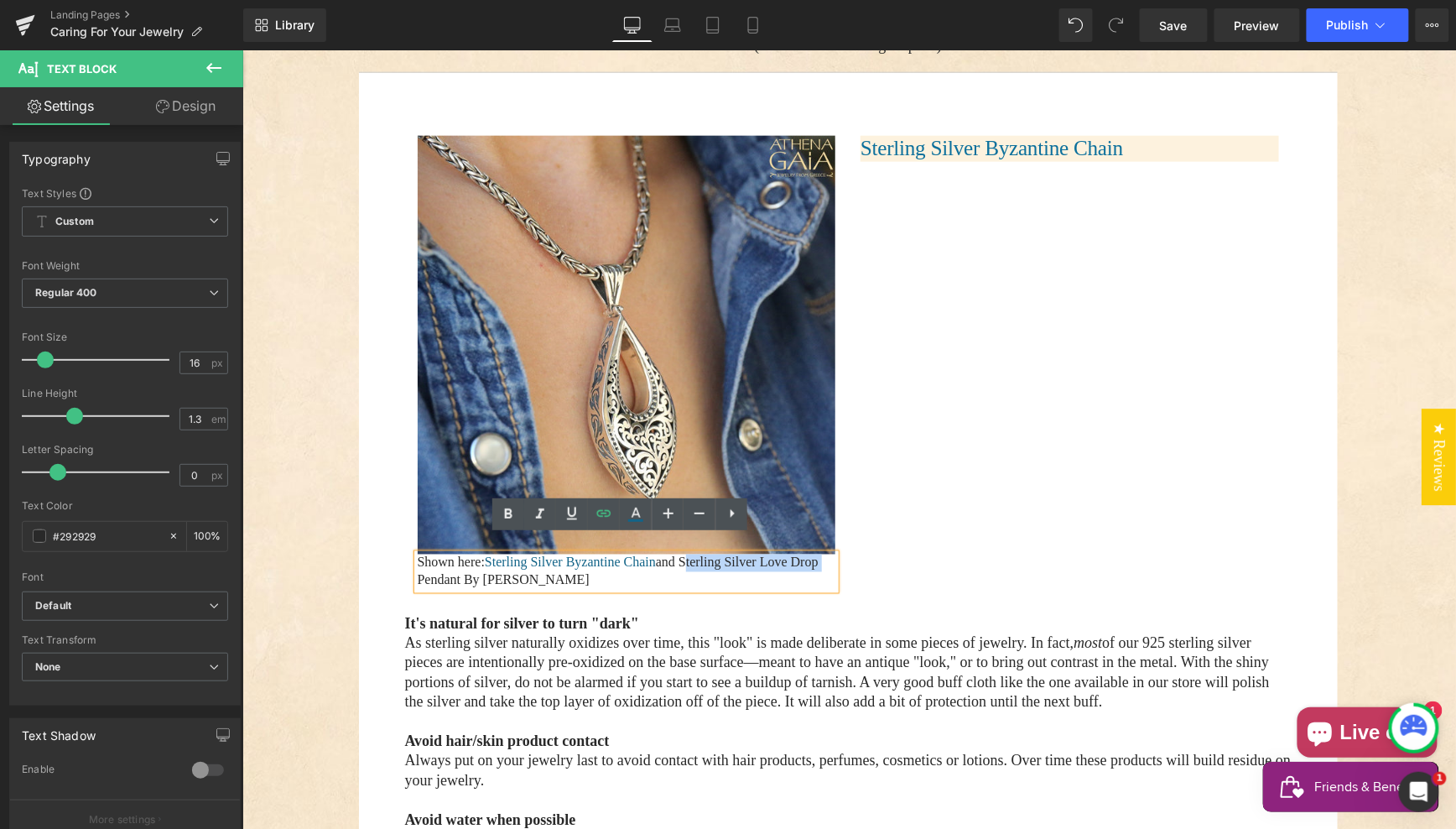
drag, startPoint x: 702, startPoint y: 545, endPoint x: 444, endPoint y: 563, distance: 258.6
click at [441, 565] on p "Shown here: Sterling Silver Byzantine Chain and Sterling Silver Love Drop Penda…" at bounding box center [626, 571] width 419 height 35
click at [602, 514] on icon at bounding box center [604, 513] width 20 height 20
click at [809, 0] on div "Text Color Highlight Color #333333 Edit or remove link: Edit - Unlink - Cancel" at bounding box center [728, 0] width 1456 height 0
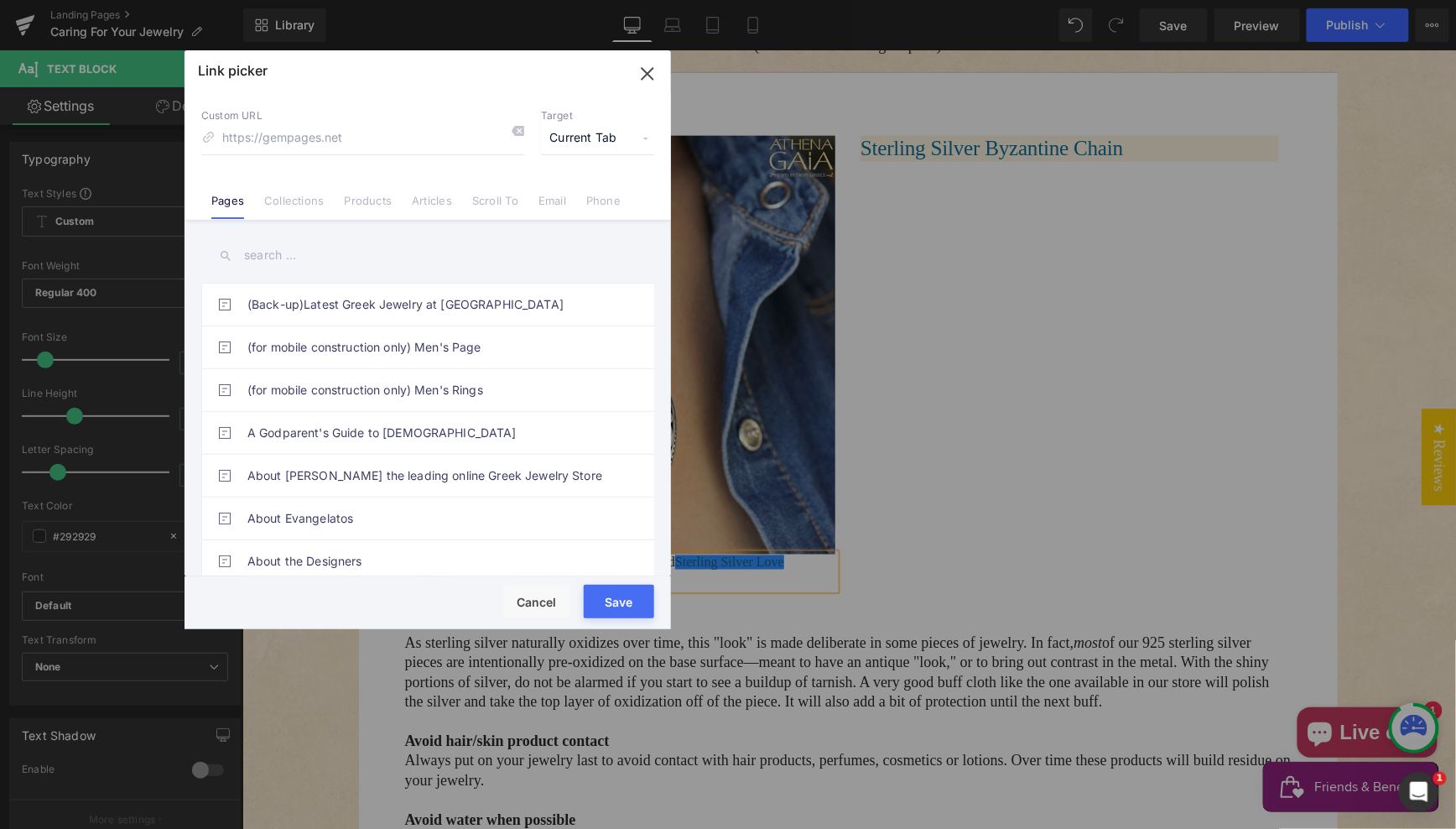
drag, startPoint x: 363, startPoint y: 197, endPoint x: 361, endPoint y: 205, distance: 8.2
click at [360, 197] on link "Products" at bounding box center [368, 207] width 48 height 26
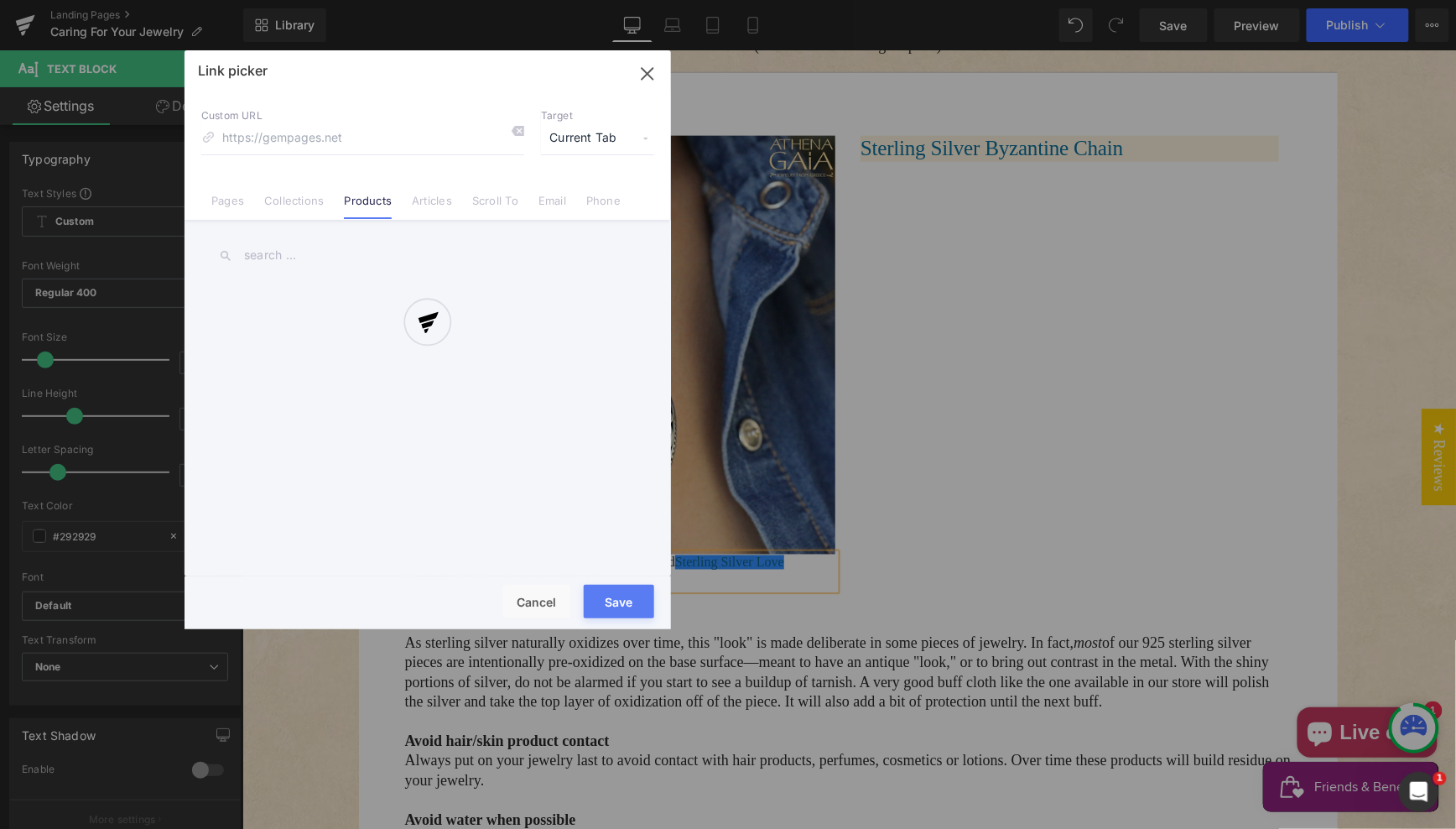
click at [275, 251] on div at bounding box center [428, 340] width 487 height 579
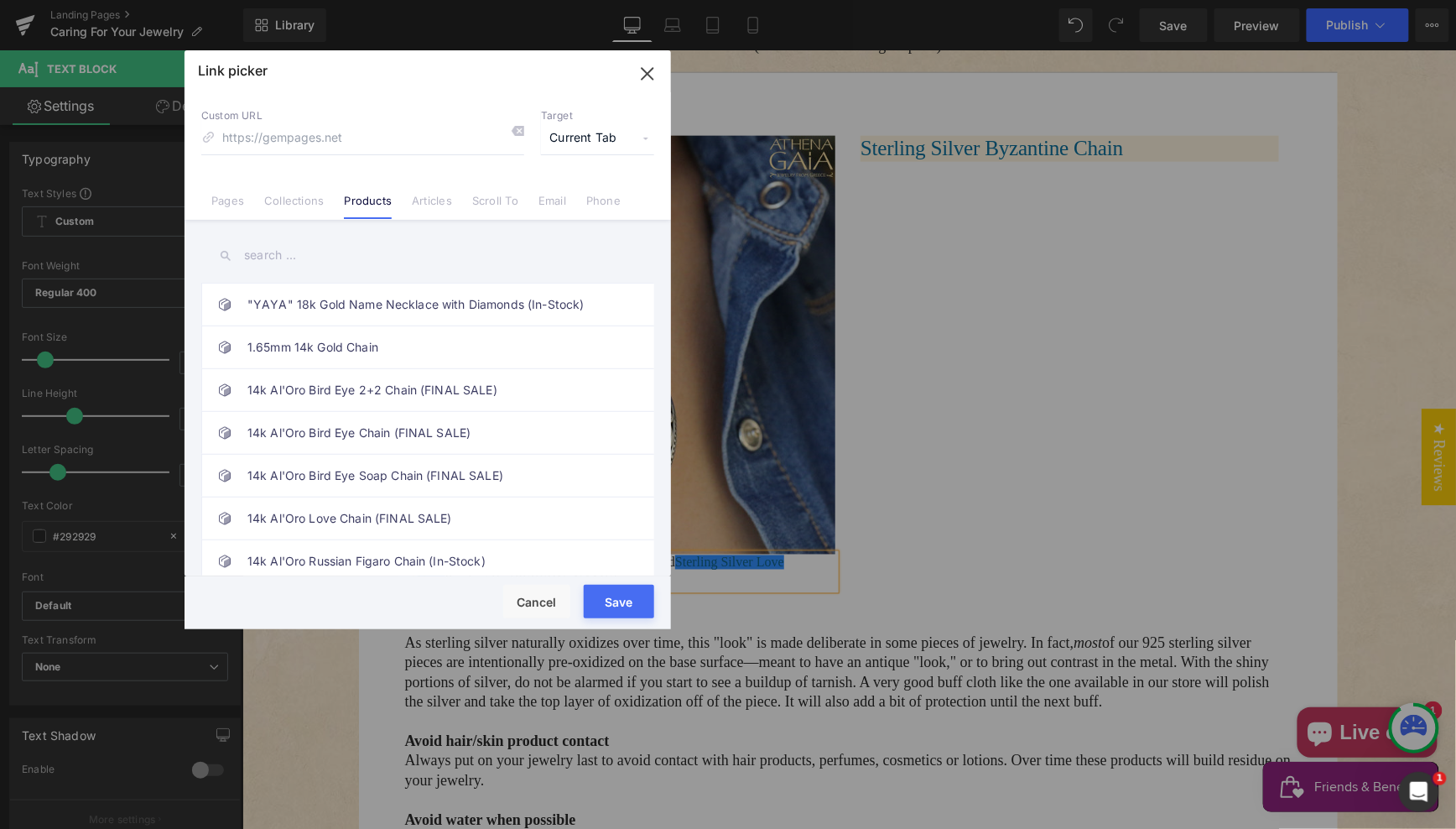
click at [268, 252] on input "text" at bounding box center [428, 255] width 453 height 37
paste input "The Love Drop Pendant"
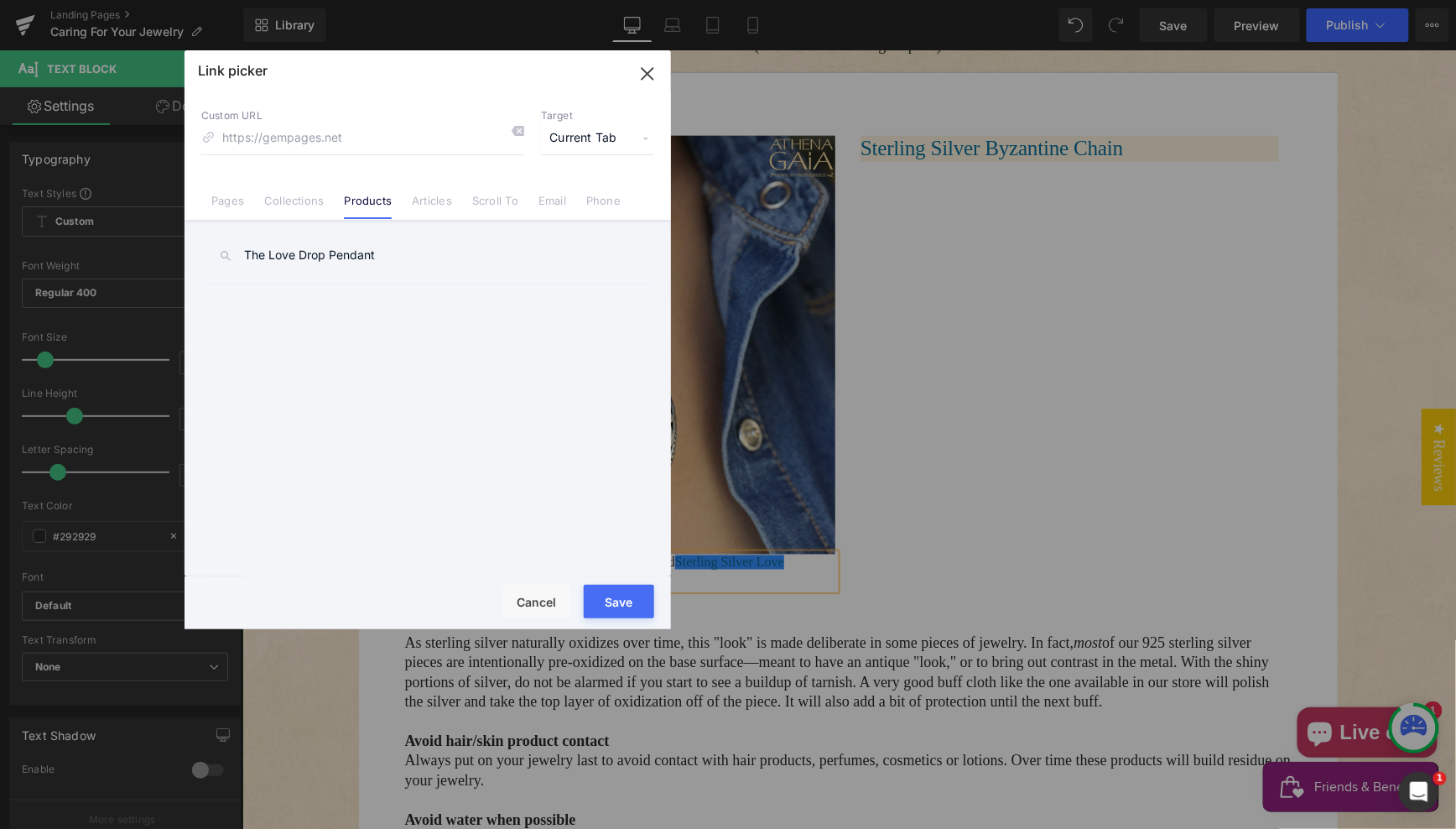
click at [407, 254] on input "The Love Drop Pendant" at bounding box center [428, 255] width 453 height 37
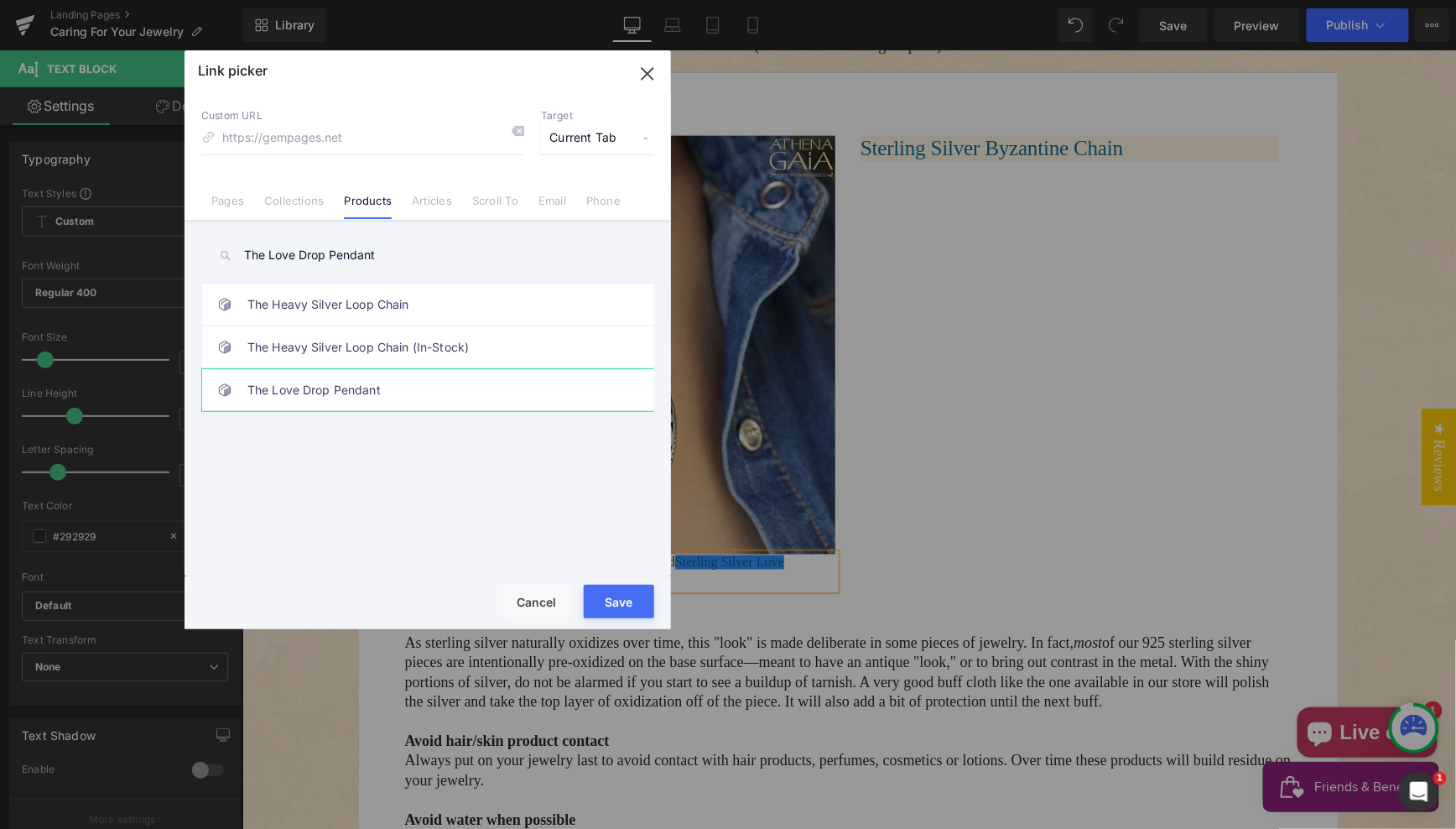
type input "The Love Drop Pendant"
click at [324, 389] on link "The Love Drop Pendant" at bounding box center [432, 390] width 369 height 42
type input "/products/the-love-drop-pendant"
click at [595, 135] on span "Current Tab" at bounding box center [597, 138] width 113 height 31
click at [574, 199] on li "New Tab" at bounding box center [597, 198] width 130 height 29
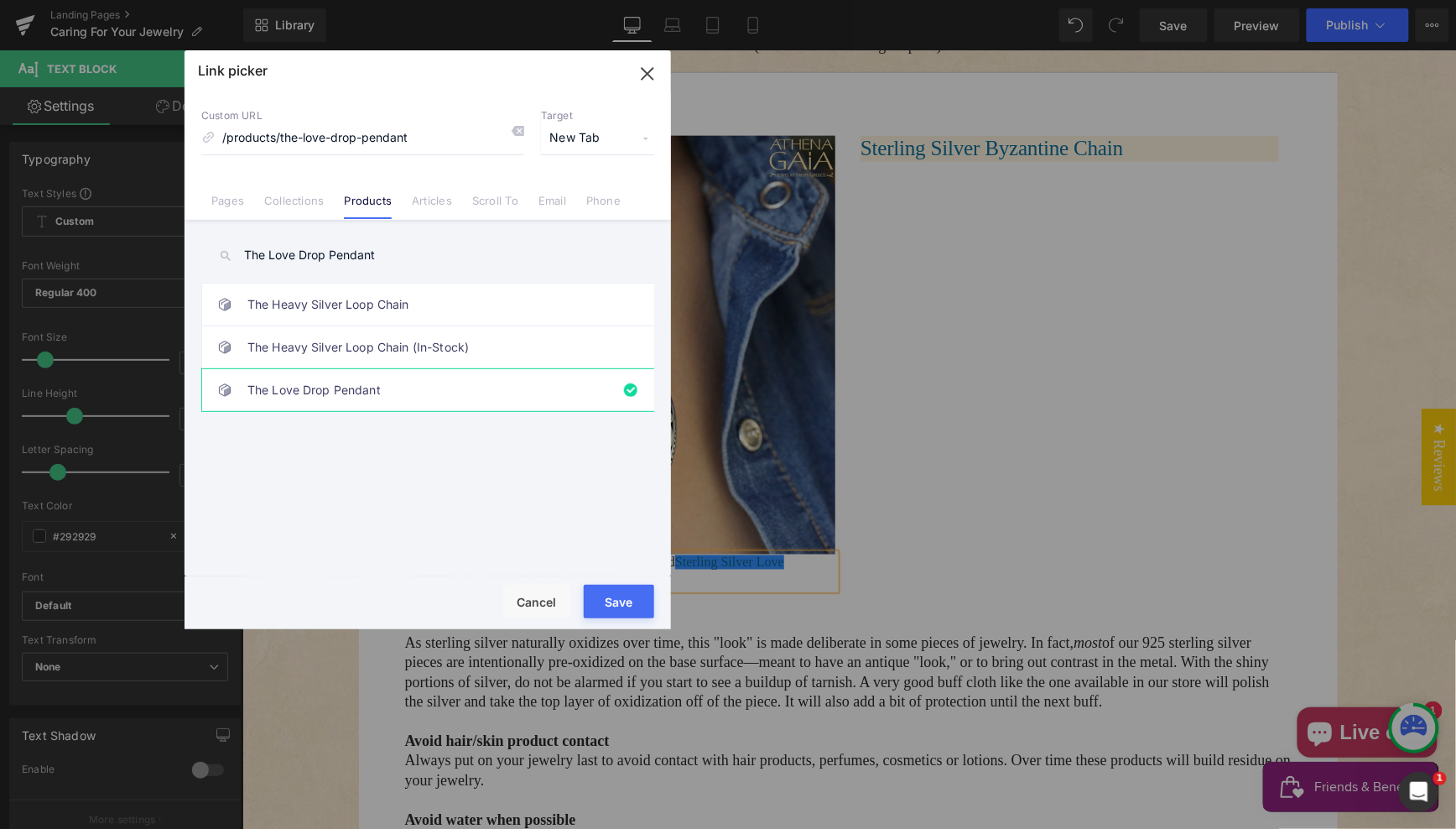
click at [610, 603] on button "Save" at bounding box center [619, 601] width 71 height 33
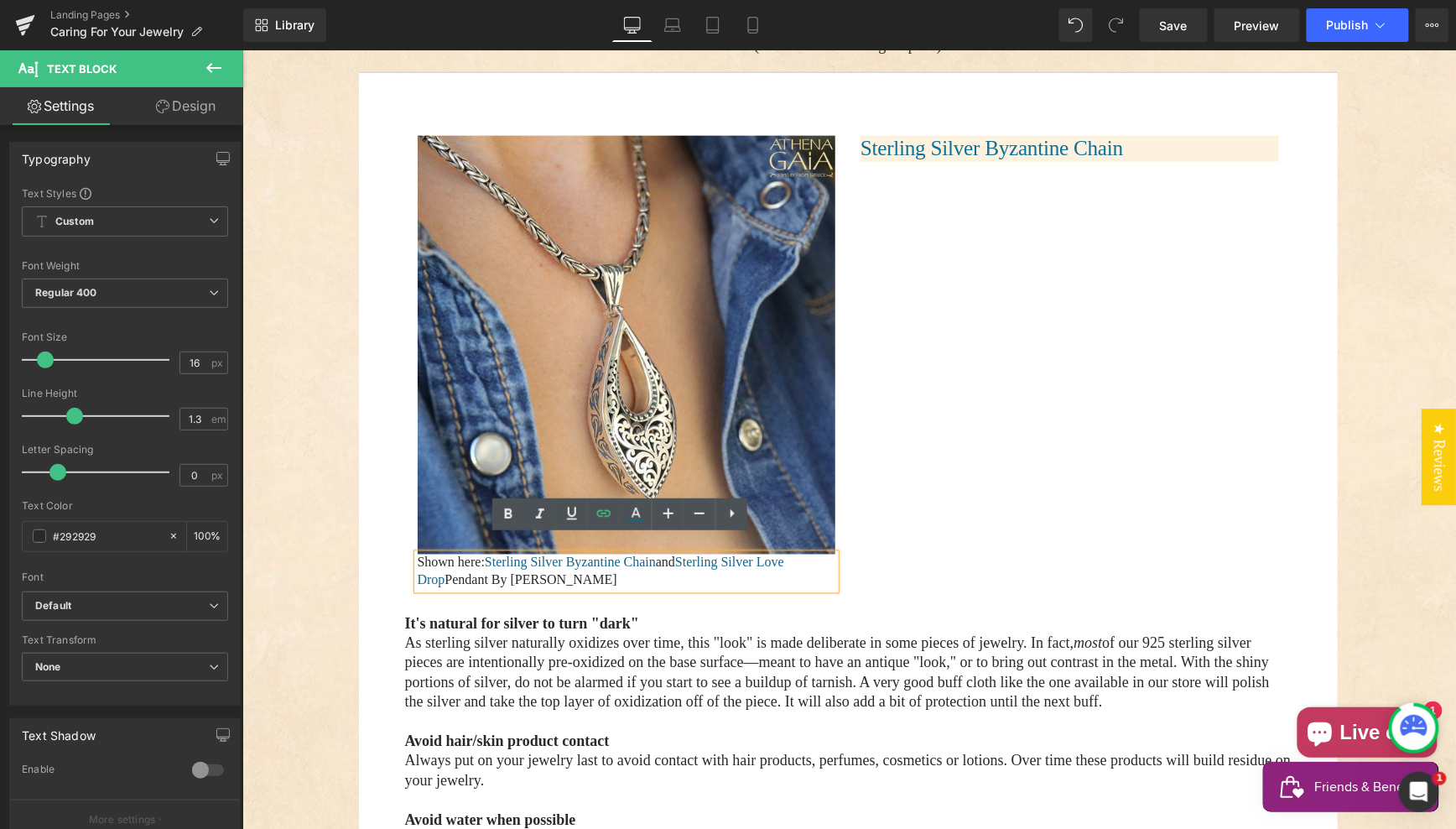
click at [608, 564] on p "Shown here: Sterling Silver Byzantine Chain and Sterling Silver Love Drop Penda…" at bounding box center [626, 571] width 419 height 35
click at [534, 563] on p "Shown here: Sterling Silver Byzantine Chain and Sterling Silver Love Drop Penda…" at bounding box center [626, 571] width 419 height 35
click at [602, 517] on icon at bounding box center [604, 513] width 14 height 7
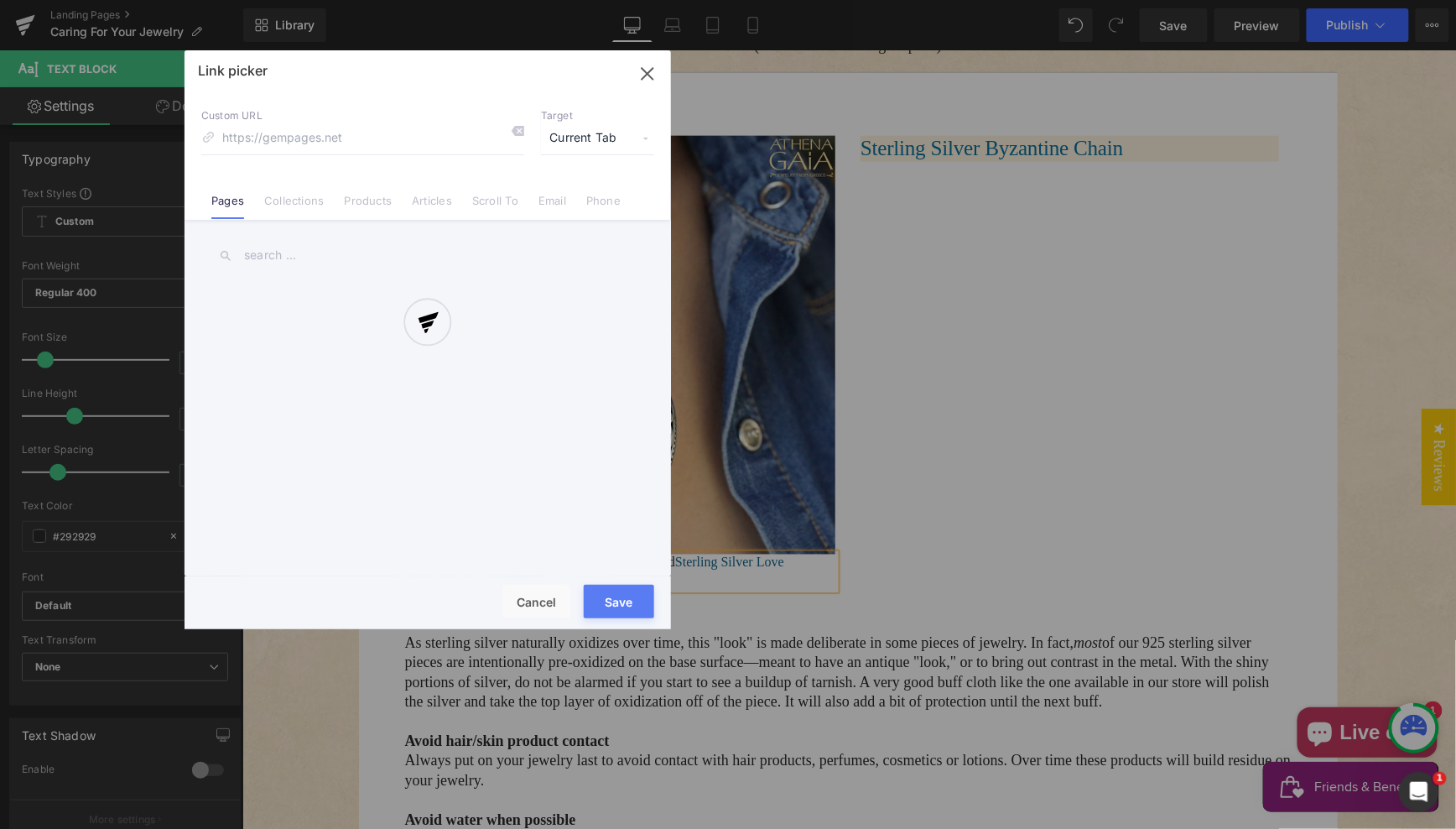
click at [761, 0] on div "Text Color Highlight Color #333333 Edit or remove link: Edit - Unlink - Cancel …" at bounding box center [728, 0] width 1456 height 0
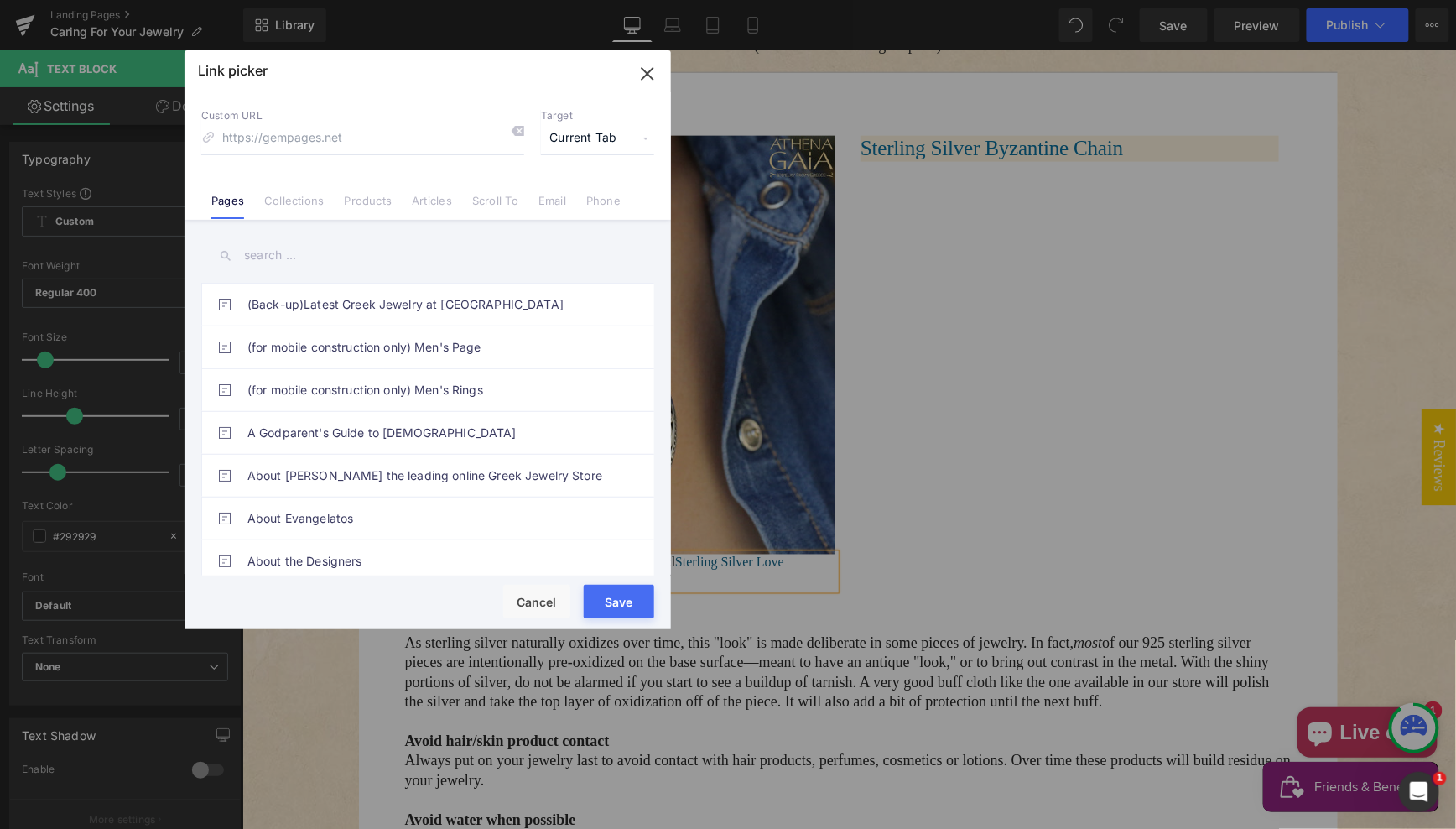
click at [288, 249] on input "text" at bounding box center [428, 255] width 453 height 37
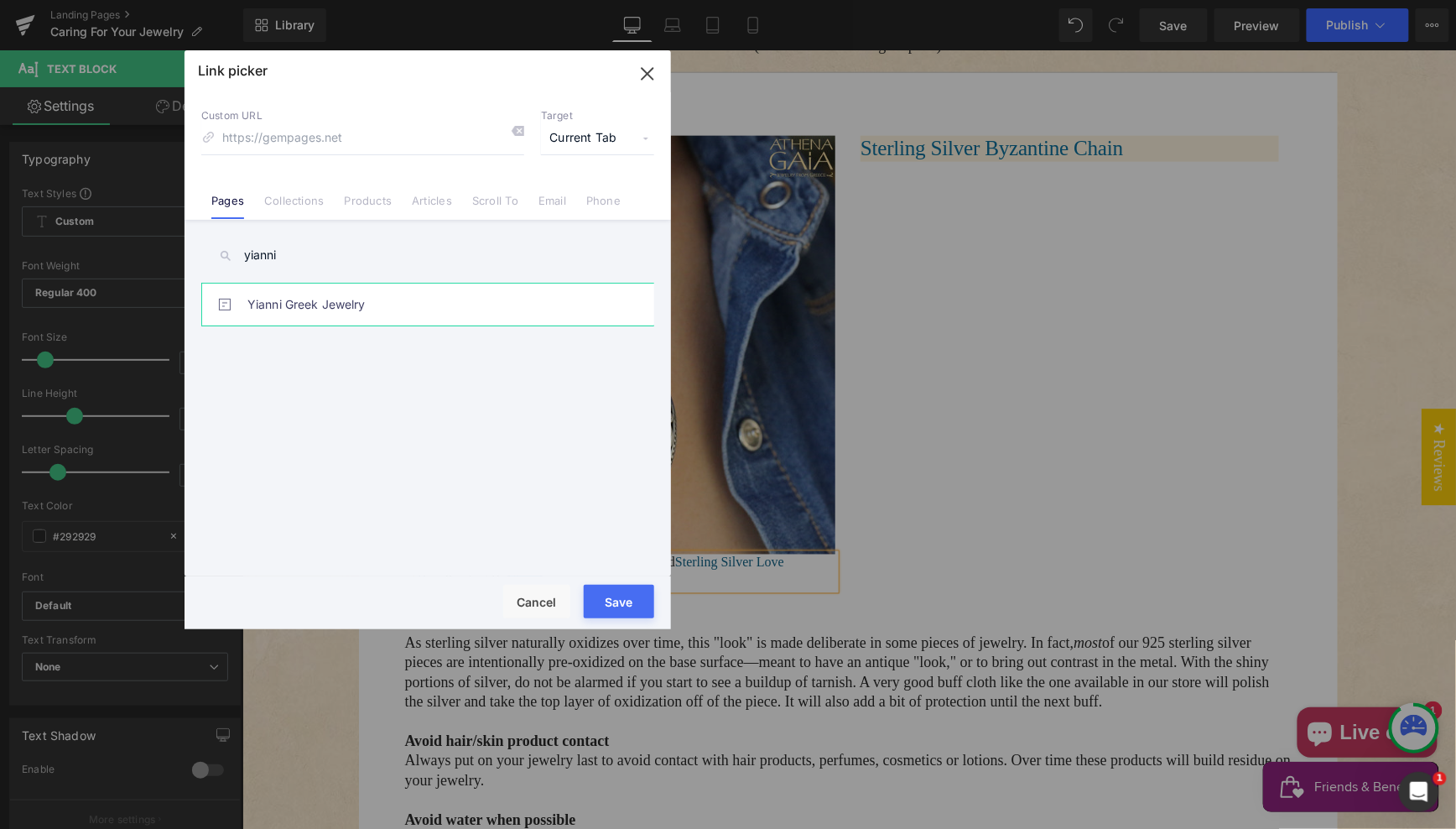
type input "yianni"
click at [319, 304] on link "Yianni Greek Jewelry" at bounding box center [432, 304] width 369 height 42
type input "/pages/yianni-greek-jewelry"
click at [565, 135] on span "Current Tab" at bounding box center [597, 138] width 113 height 31
click at [568, 198] on li "New Tab" at bounding box center [597, 198] width 130 height 29
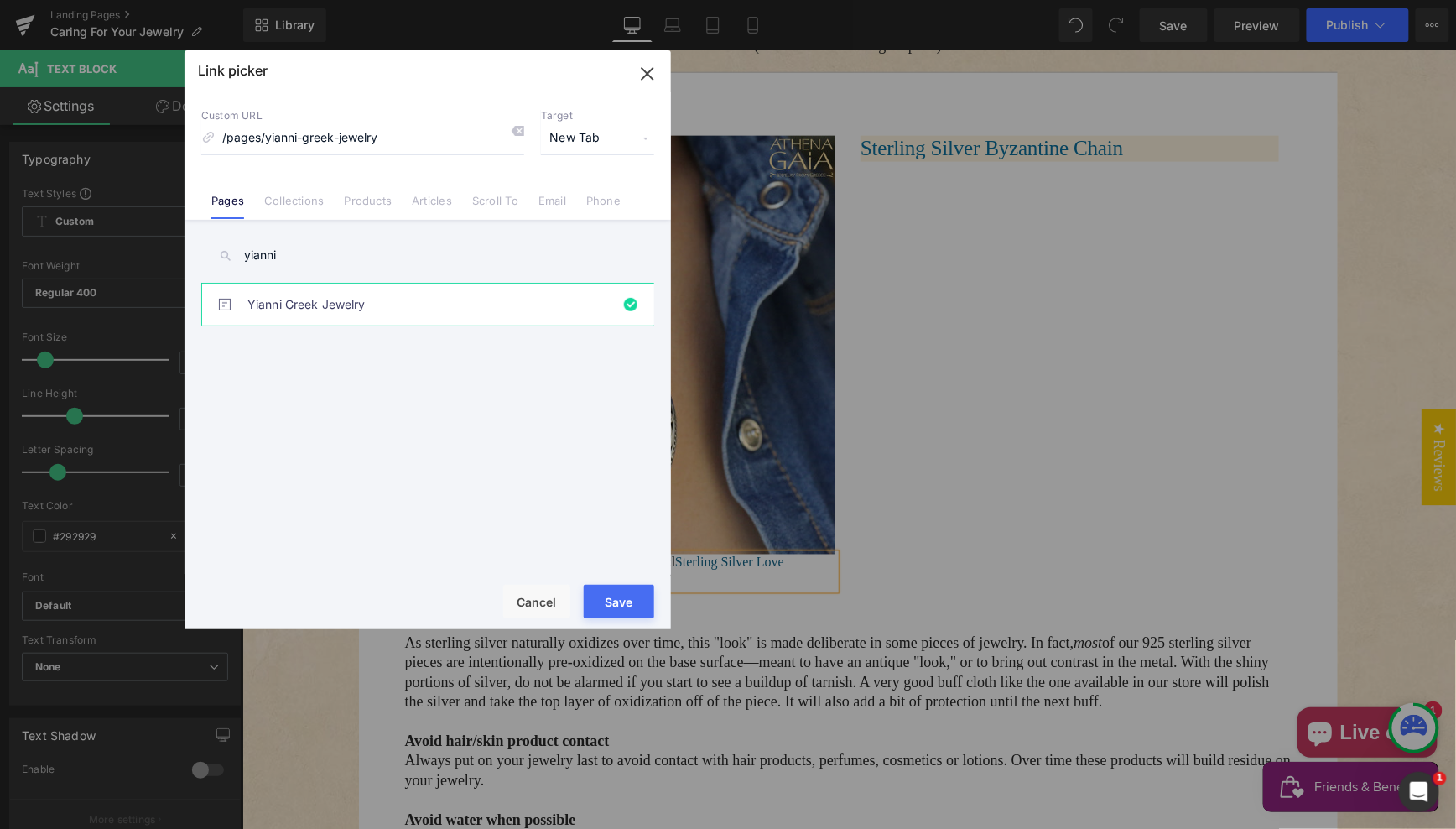
click at [617, 597] on button "Save" at bounding box center [619, 601] width 71 height 33
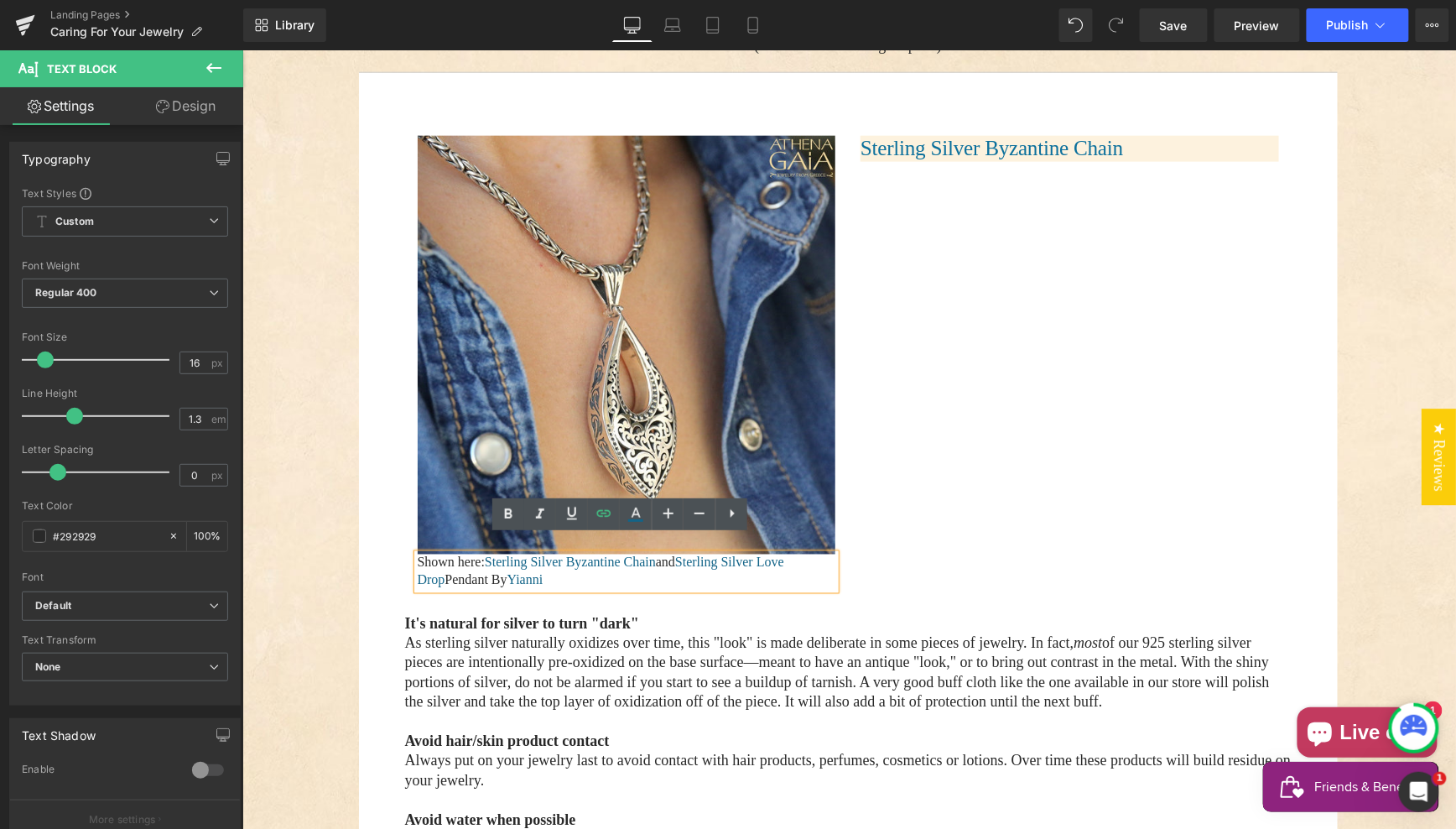
click at [897, 300] on div "Image Shown here: Sterling Silver Byzantine Chain and Sterling Silver Love Drop…" at bounding box center [848, 361] width 887 height 503
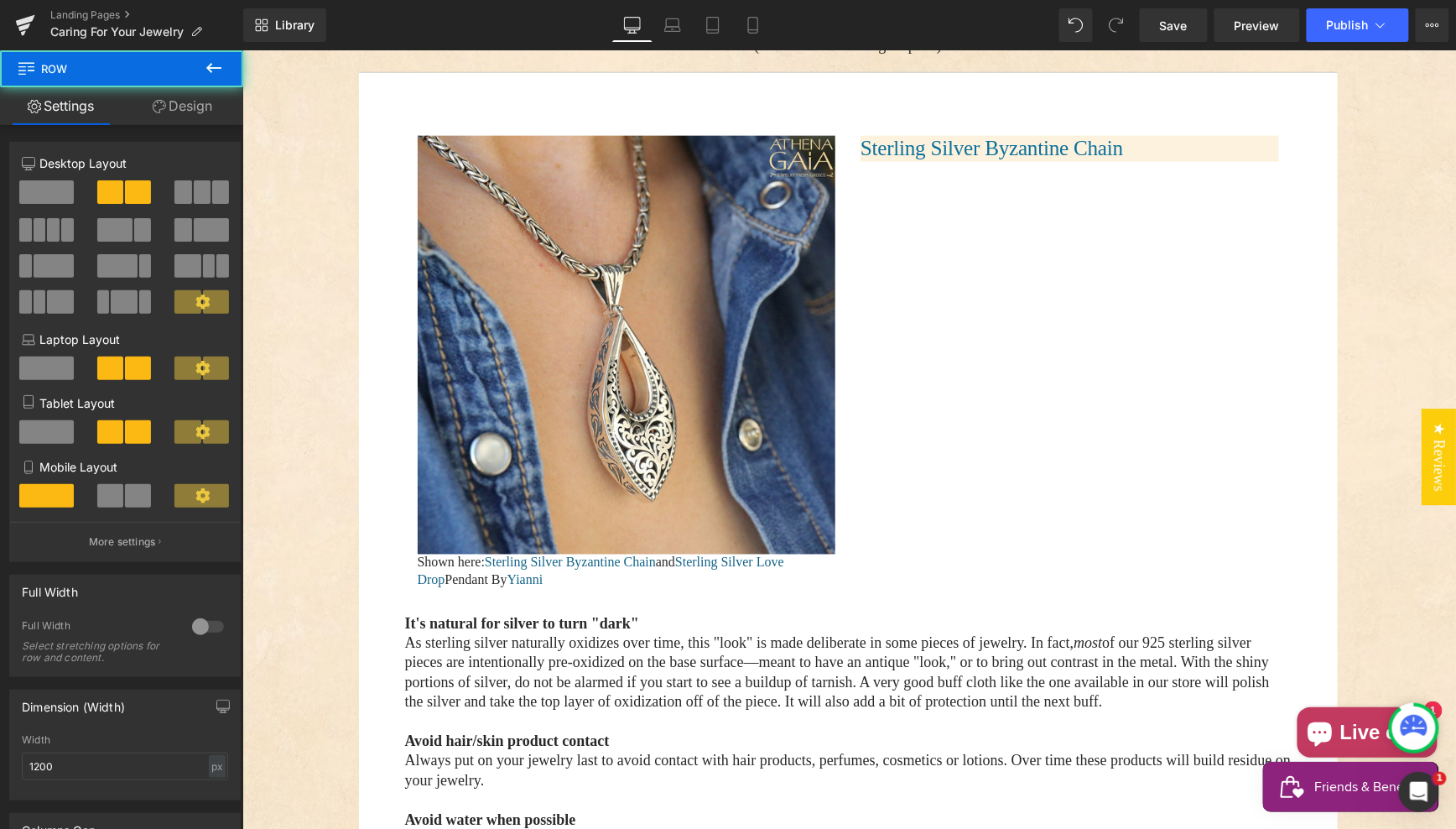
drag, startPoint x: 916, startPoint y: 268, endPoint x: 945, endPoint y: 266, distance: 29.1
click at [916, 268] on div "Image Shown here: Sterling Silver Byzantine Chain and Sterling Silver Love Drop…" at bounding box center [848, 361] width 887 height 503
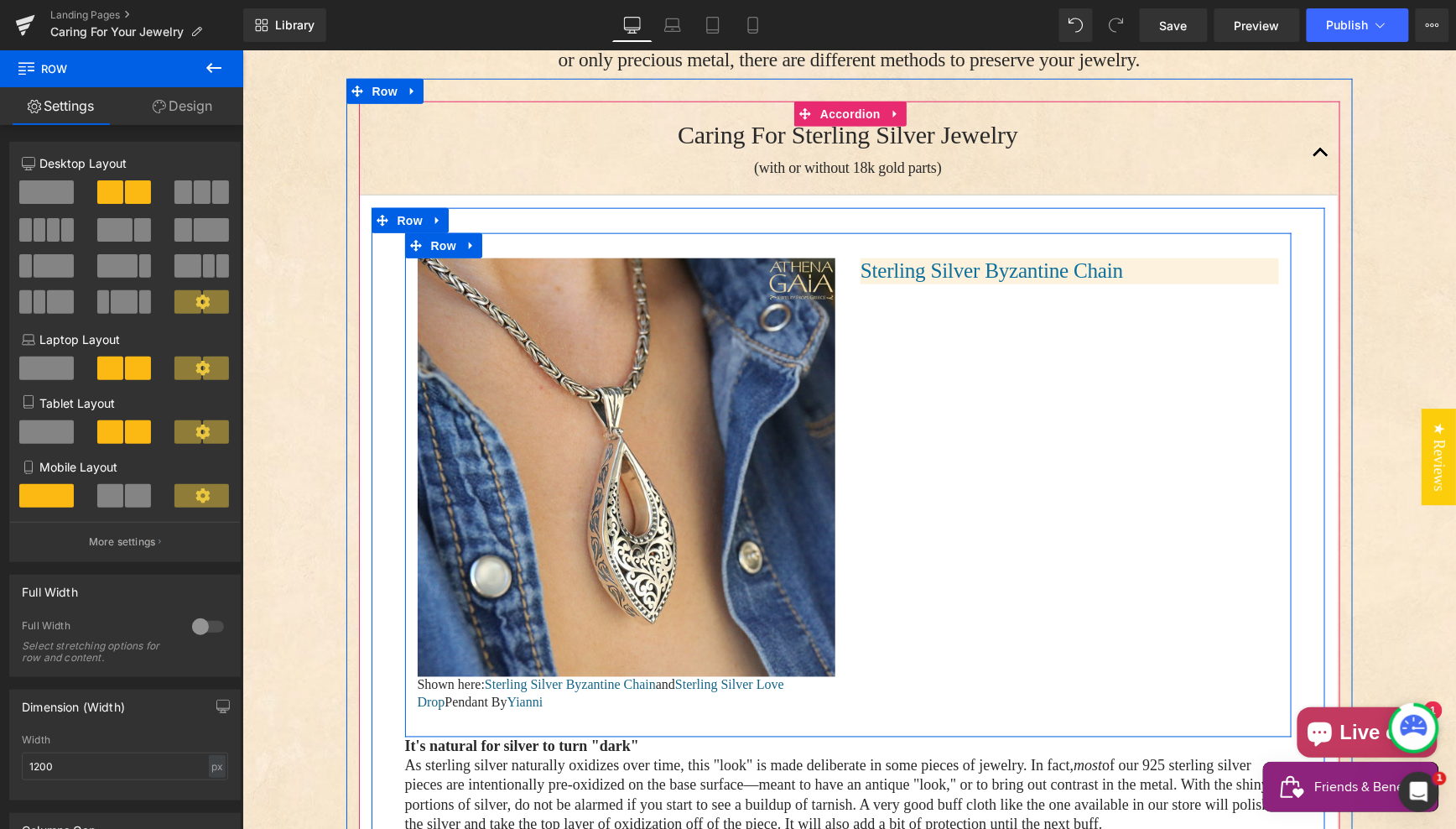
scroll to position [551, 0]
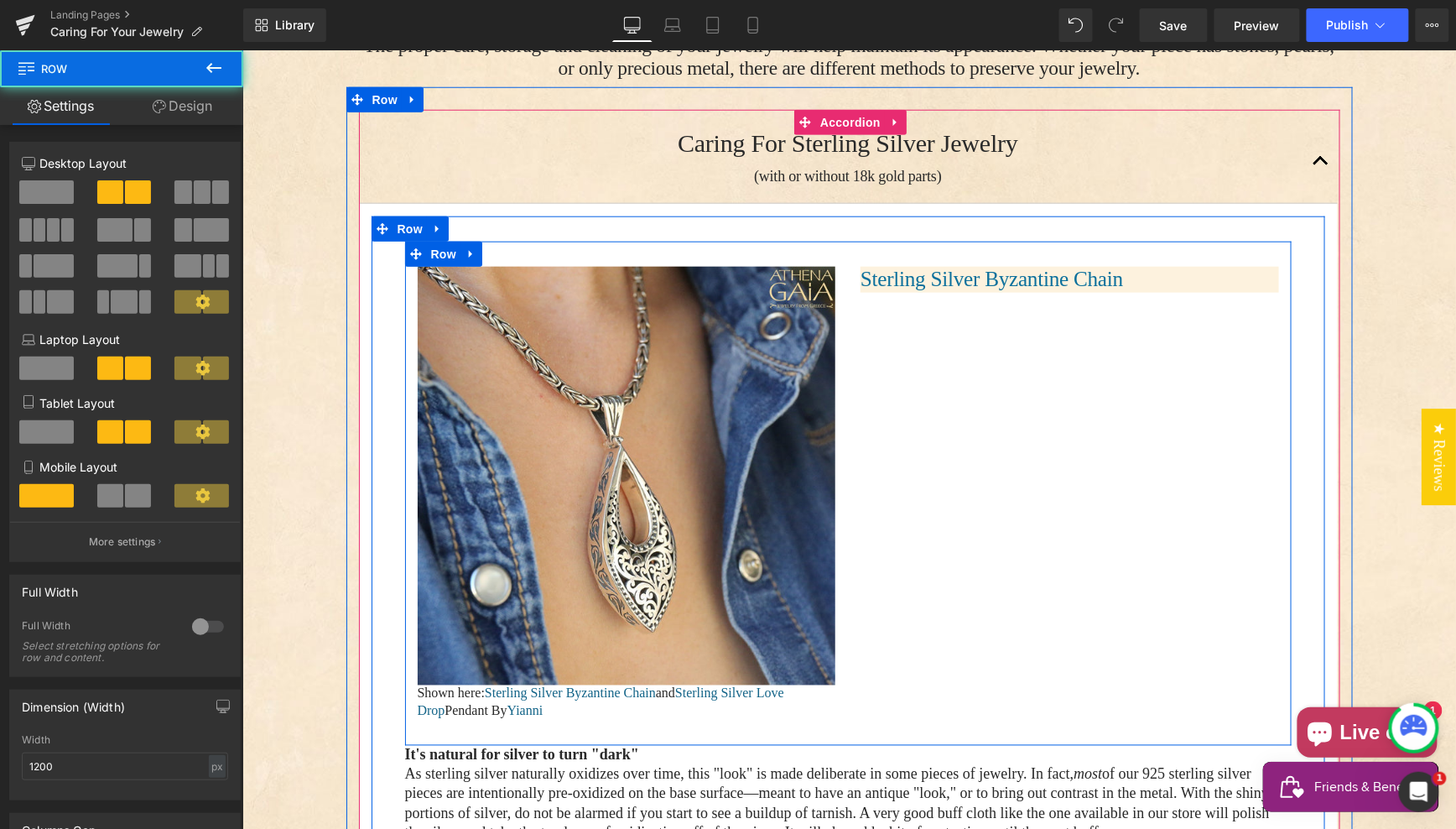
click at [937, 303] on div "Image Shown here: Sterling Silver Byzantine Chain and Sterling Silver Love Drop…" at bounding box center [848, 492] width 887 height 503
click at [1002, 289] on div "Image Shown here: Sterling Silver Byzantine Chain and Sterling Silver Love Drop…" at bounding box center [848, 492] width 887 height 503
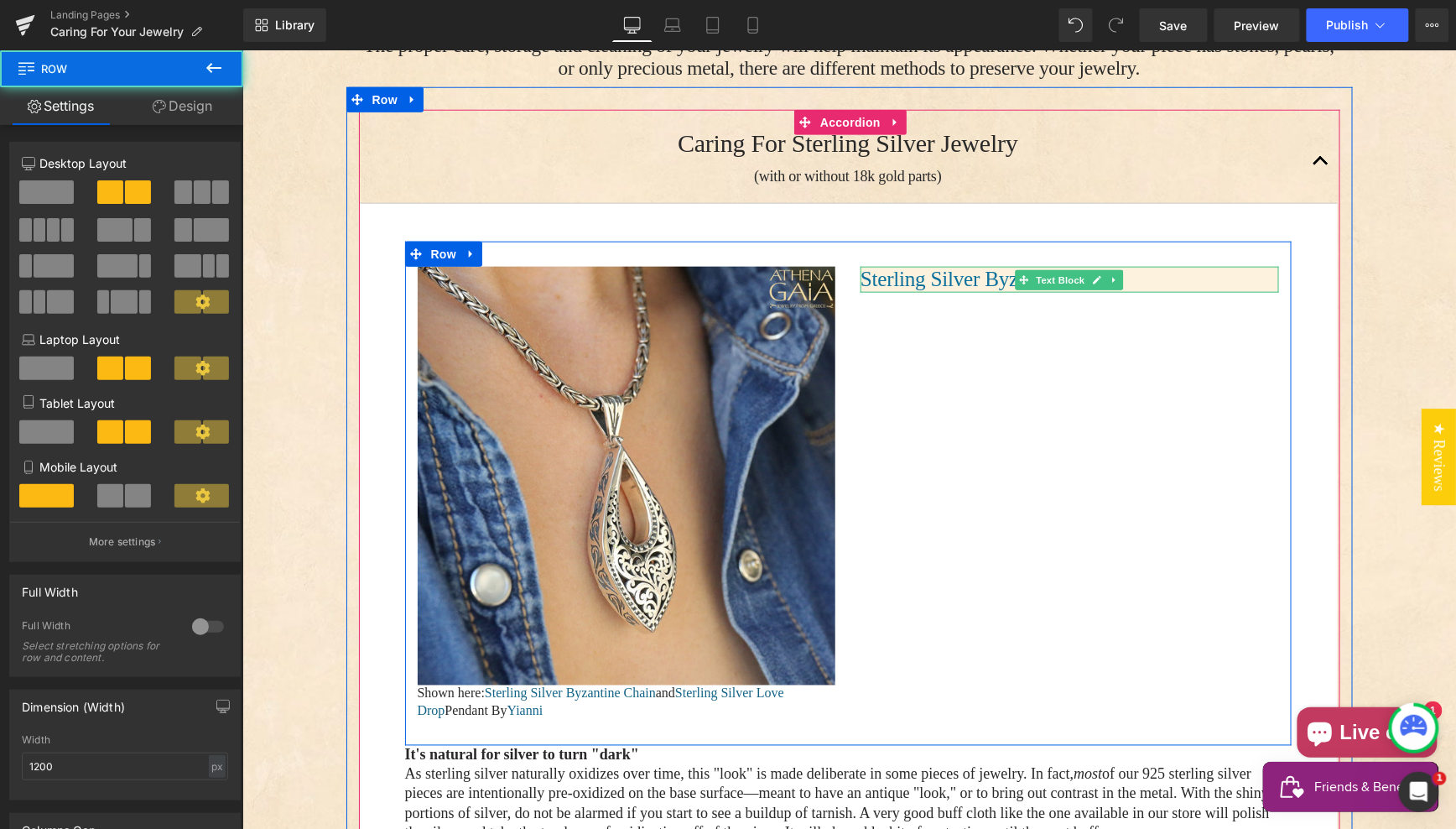
click at [1159, 266] on h1 "Sterling Silver Byzantine Chain" at bounding box center [1069, 278] width 419 height 26
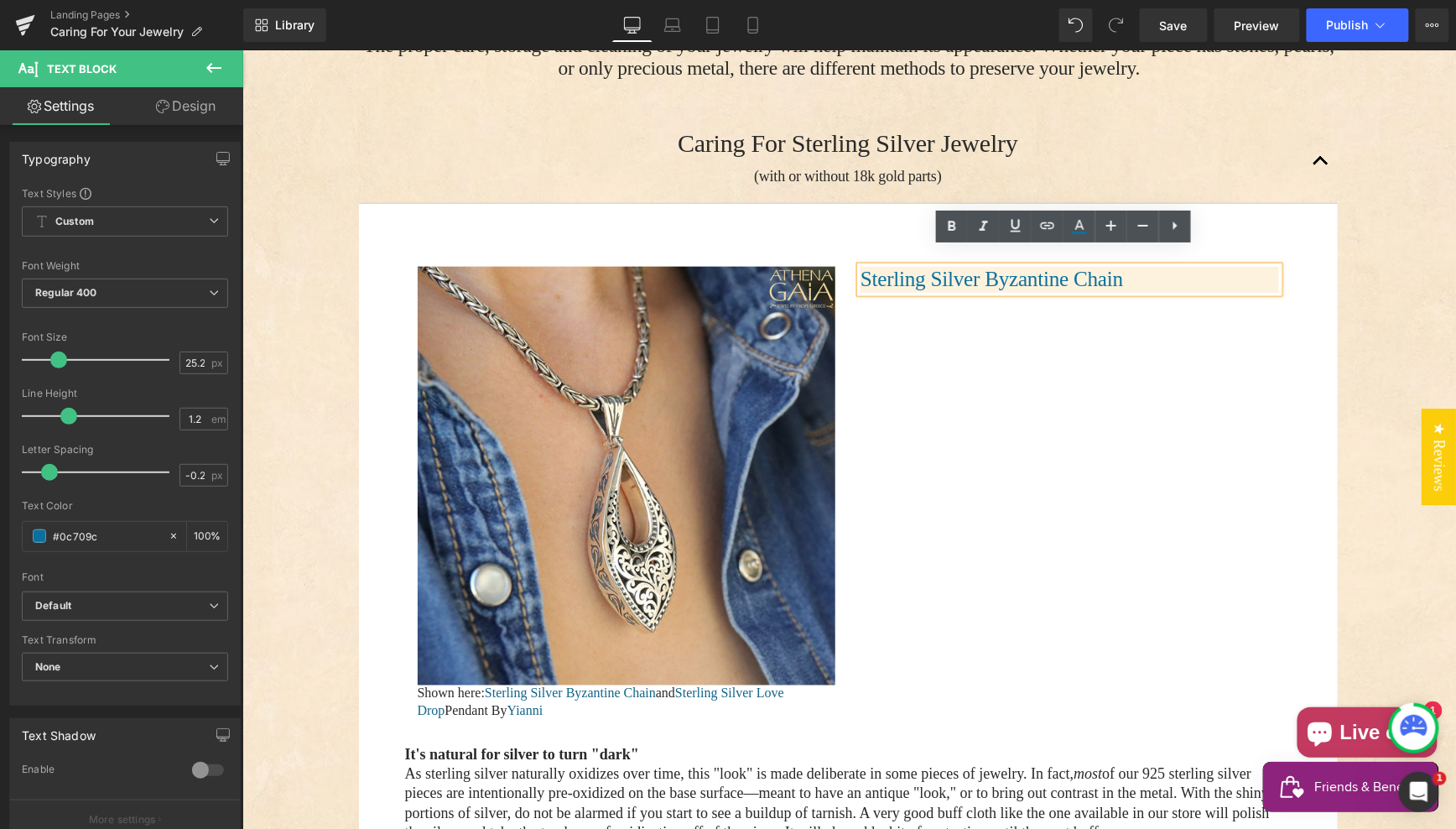
click at [1145, 303] on div "Image Shown here: Sterling Silver Byzantine Chain and Sterling Silver Love Drop…" at bounding box center [848, 492] width 887 height 503
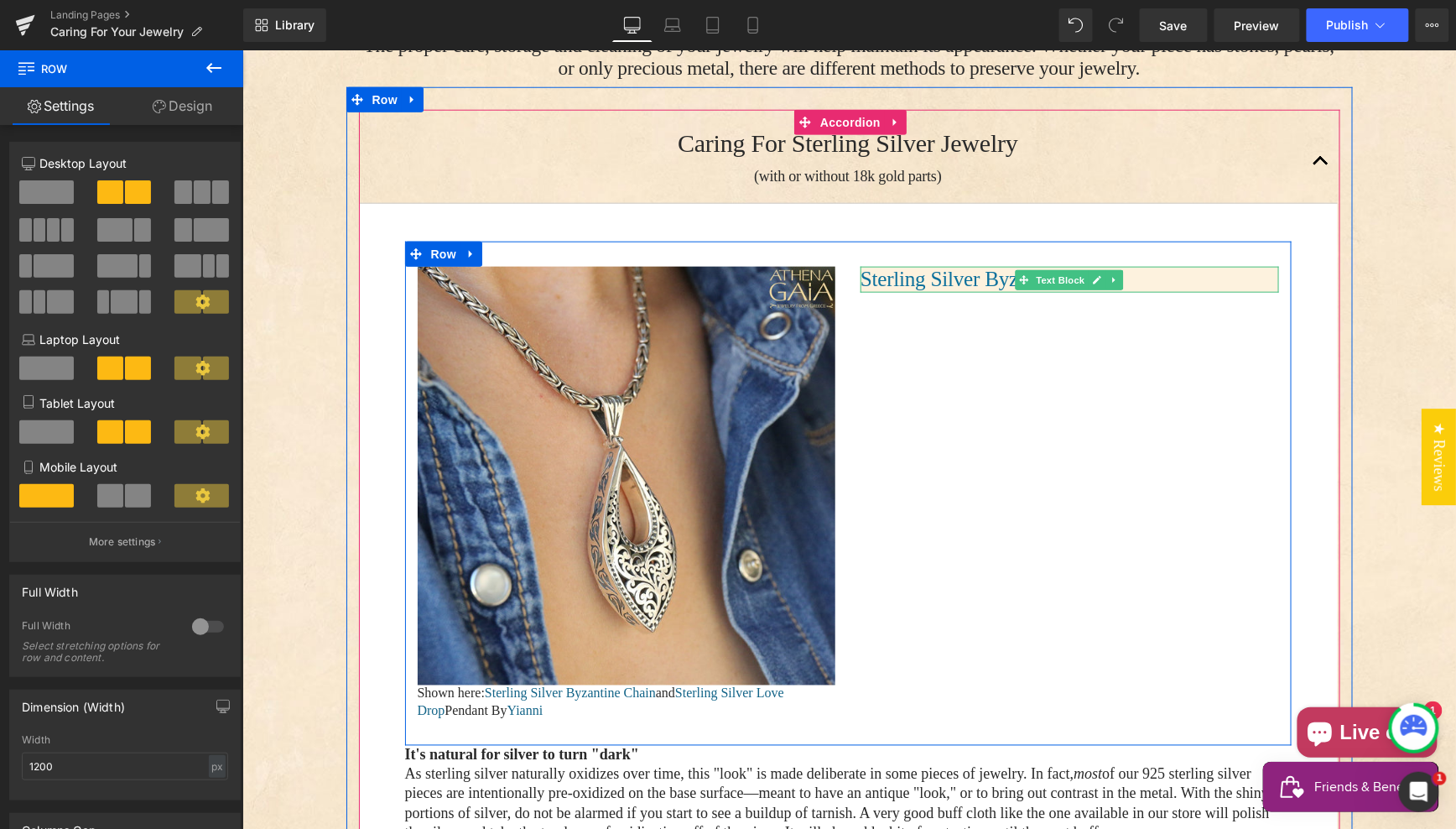
click at [1155, 266] on h1 "Sterling Silver Byzantine Chain" at bounding box center [1069, 278] width 419 height 26
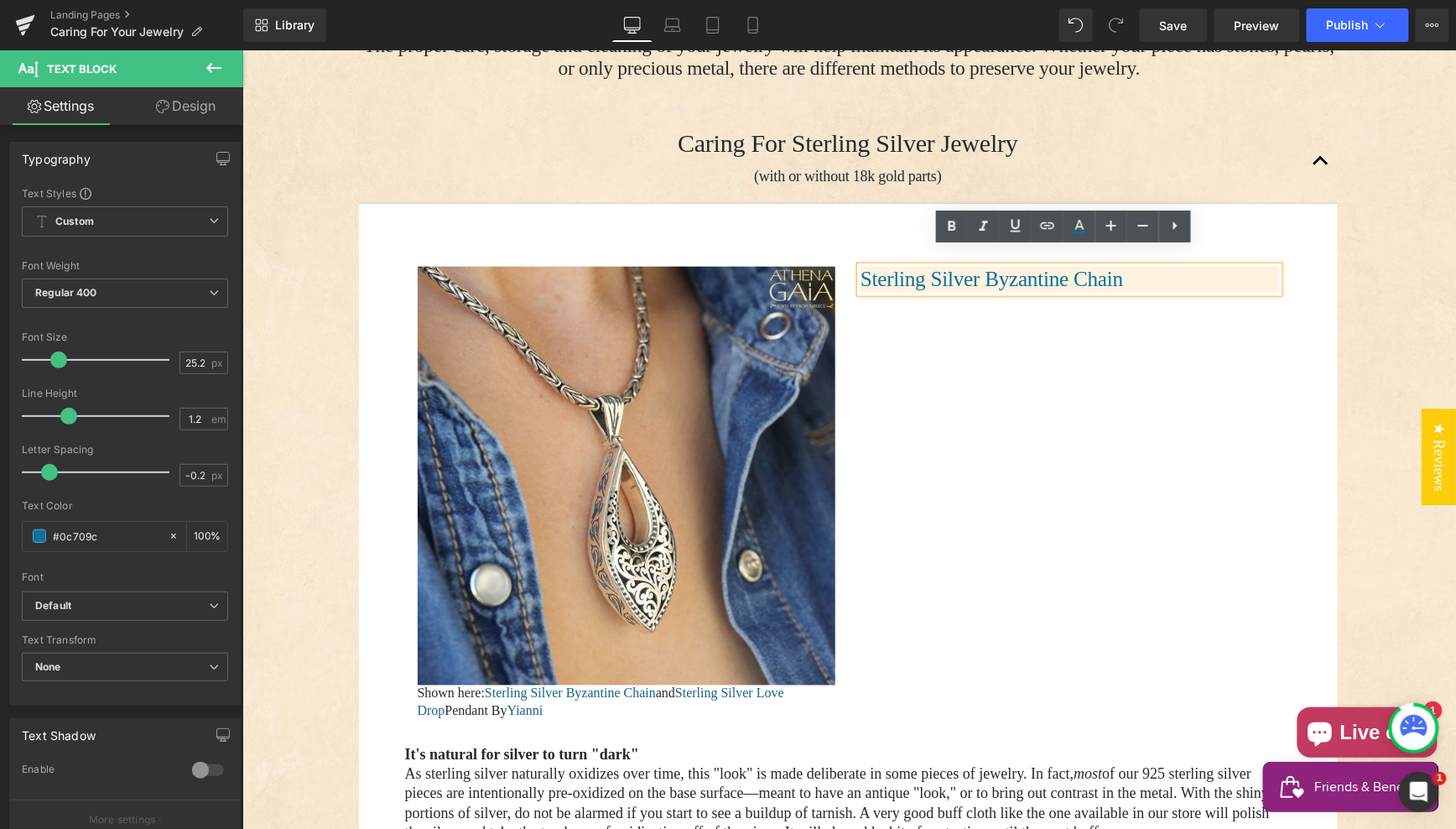
click at [1154, 266] on h1 "Sterling Silver Byzantine Chain" at bounding box center [1069, 278] width 419 height 26
click at [1175, 226] on icon at bounding box center [1175, 226] width 4 height 9
click at [1034, 306] on div "Image Shown here: Sterling Silver Byzantine Chain and Sterling Silver Love Drop…" at bounding box center [848, 492] width 887 height 503
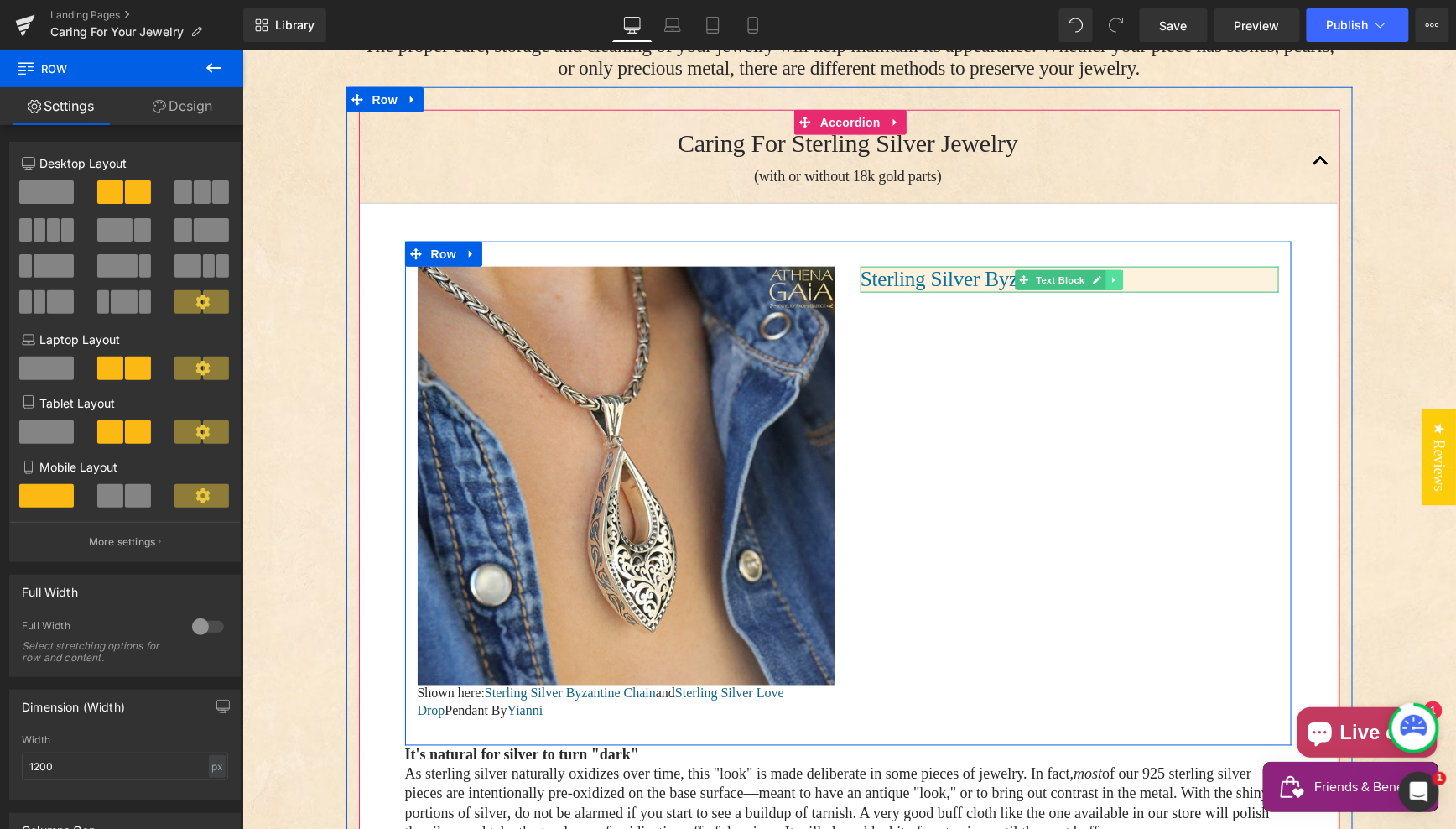
click at [1110, 274] on icon "Main content" at bounding box center [1114, 279] width 9 height 10
click at [1118, 274] on icon "Main content" at bounding box center [1122, 278] width 9 height 9
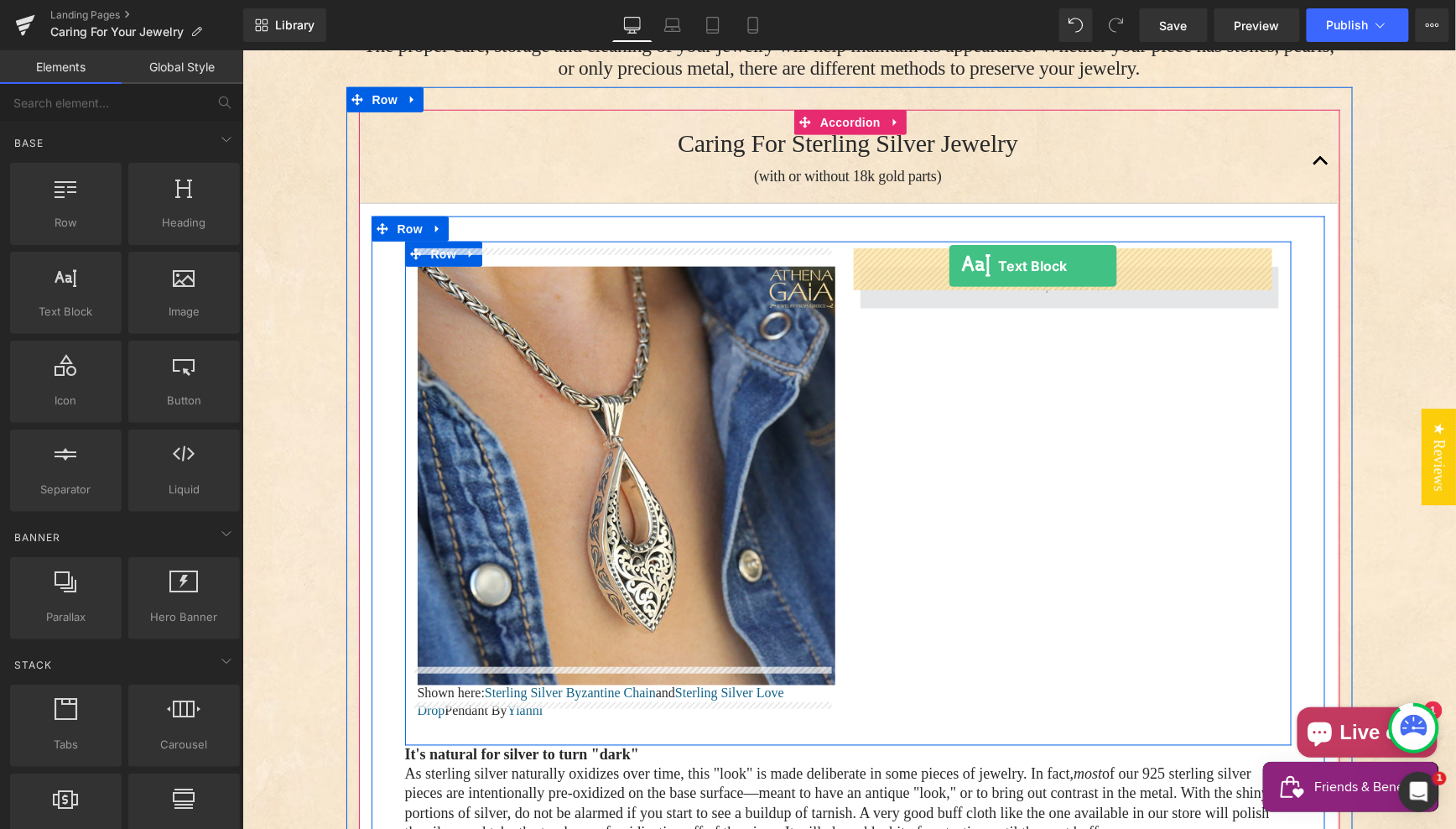
drag, startPoint x: 305, startPoint y: 340, endPoint x: 948, endPoint y: 265, distance: 647.4
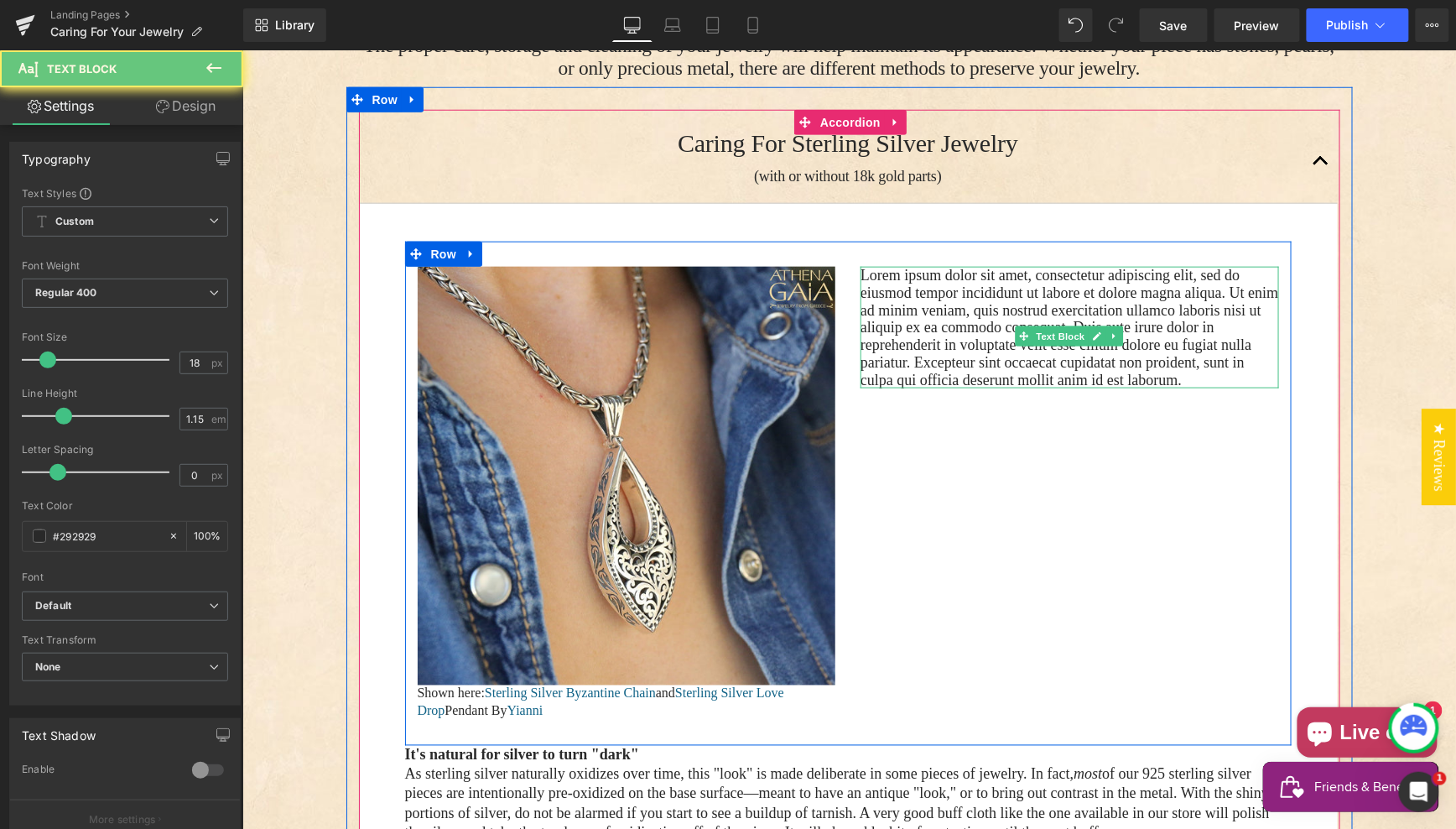
drag, startPoint x: 1002, startPoint y: 354, endPoint x: 1017, endPoint y: 353, distance: 15.0
click at [1002, 352] on p "Lorem ipsum dolor sit amet, consectetur adipiscing elit, sed do eiusmod tempor …" at bounding box center [1069, 326] width 419 height 122
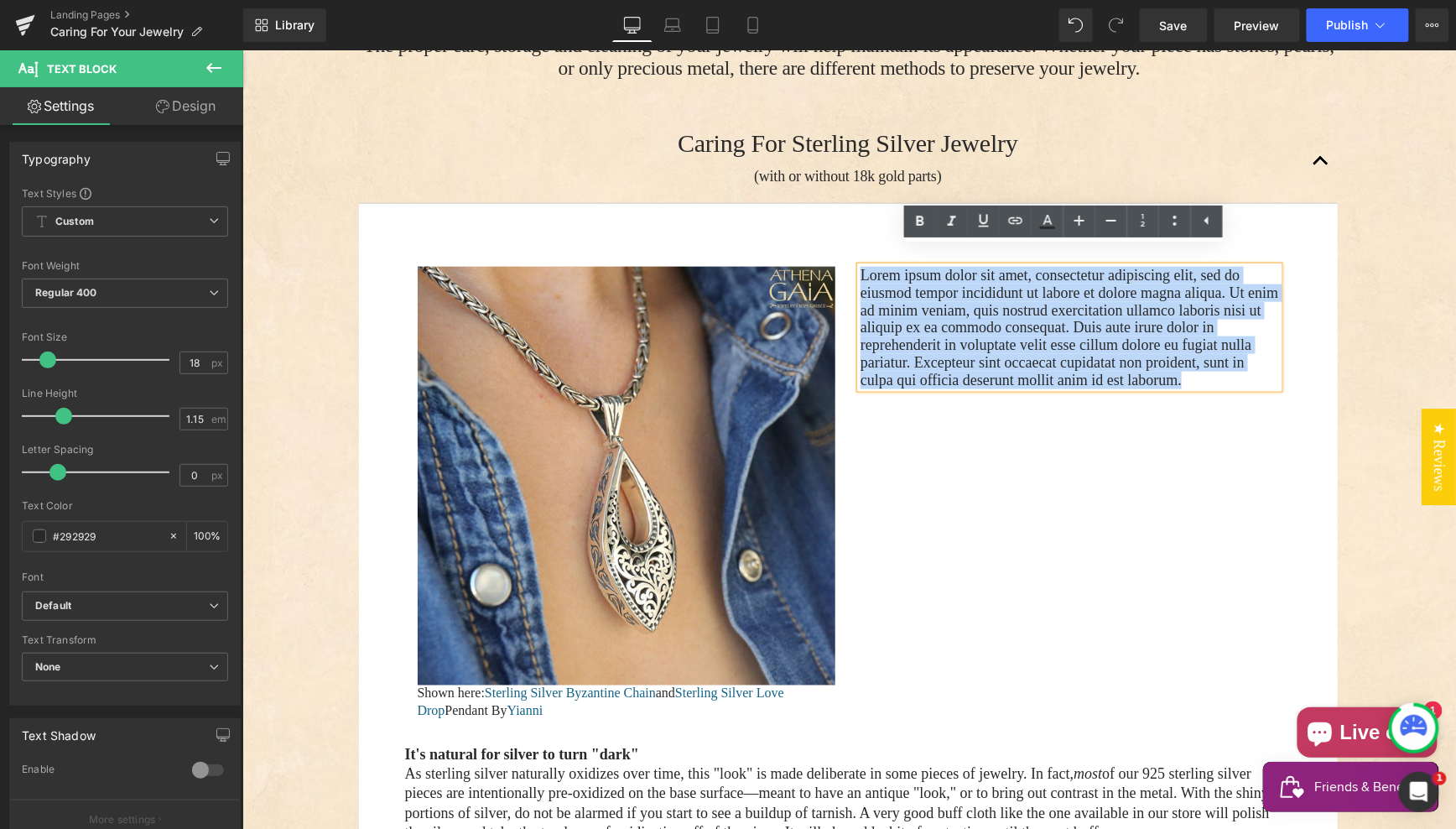
drag, startPoint x: 1008, startPoint y: 364, endPoint x: 852, endPoint y: 262, distance: 186.4
click at [847, 266] on div "Lorem ipsum dolor sit amet, consectetur adipiscing elit, sed do eiusmod tempor …" at bounding box center [1068, 326] width 443 height 122
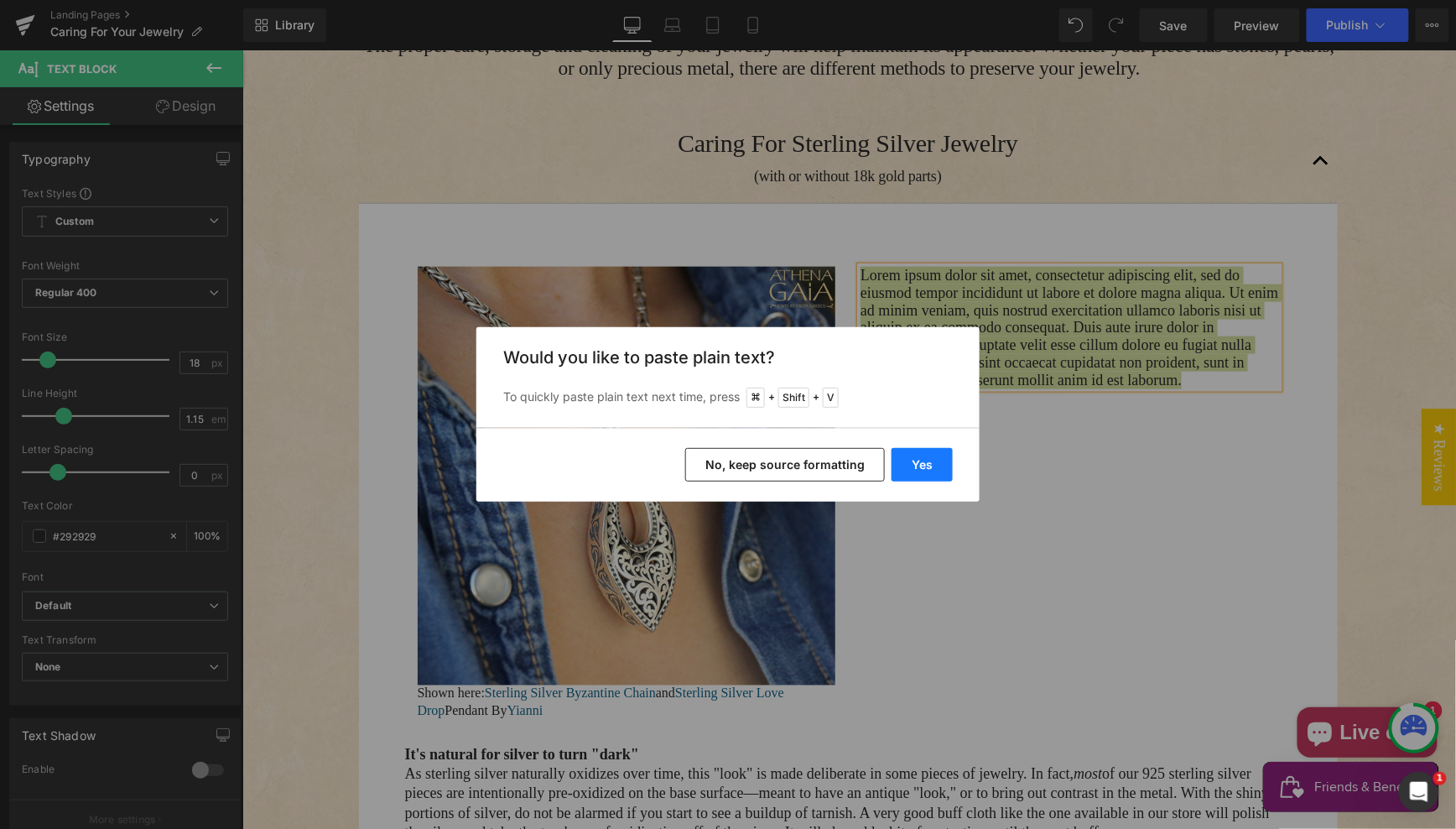
click at [918, 461] on button "Yes" at bounding box center [922, 464] width 61 height 33
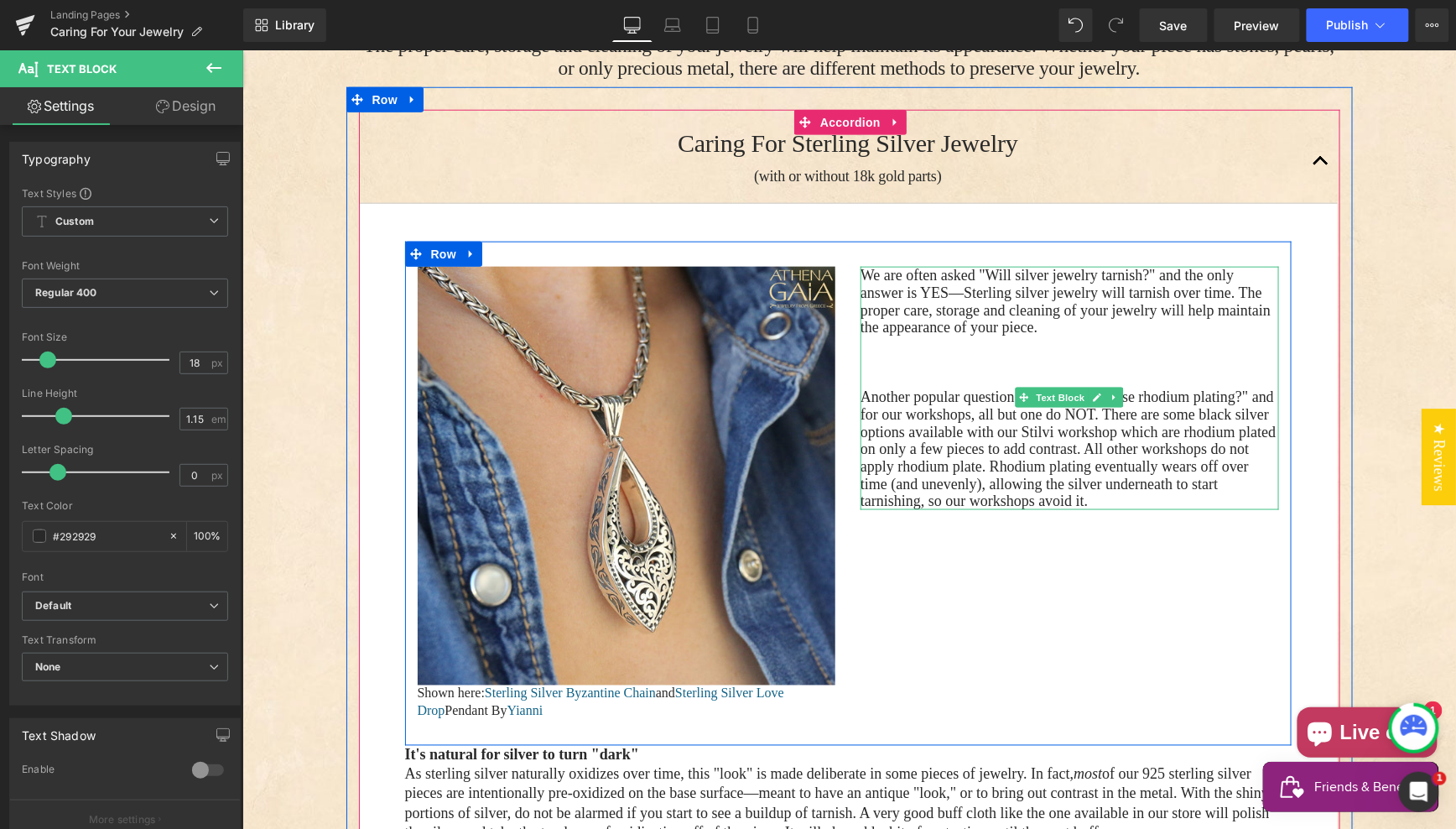
drag, startPoint x: 884, startPoint y: 346, endPoint x: 971, endPoint y: 402, distance: 103.5
click at [884, 353] on p "Main content" at bounding box center [1069, 362] width 419 height 18
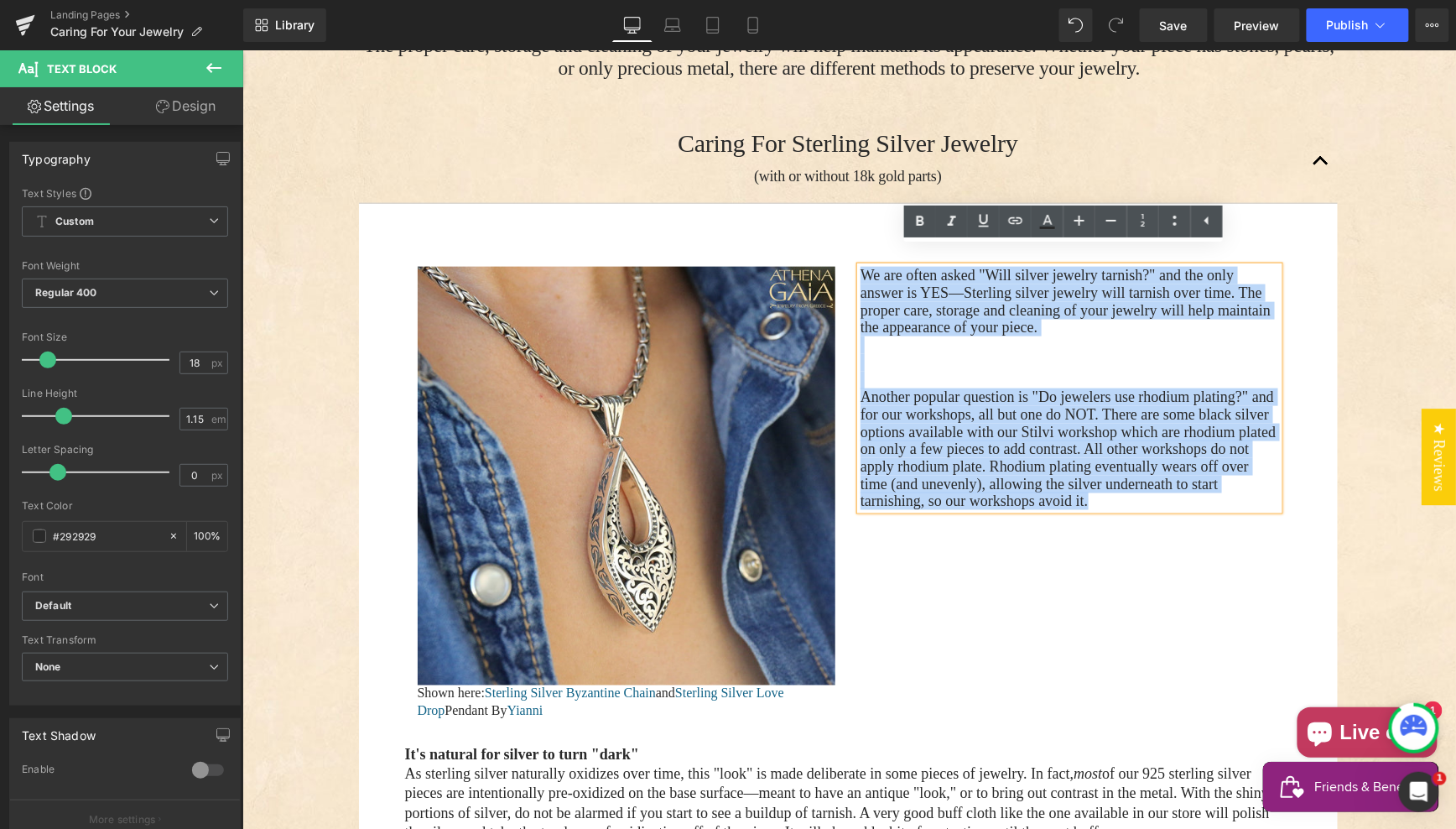
drag, startPoint x: 1040, startPoint y: 501, endPoint x: 833, endPoint y: 247, distance: 327.7
click at [814, 243] on div "Image Shown here: Sterling Silver Byzantine Chain and Sterling Silver Love Drop…" at bounding box center [848, 492] width 887 height 503
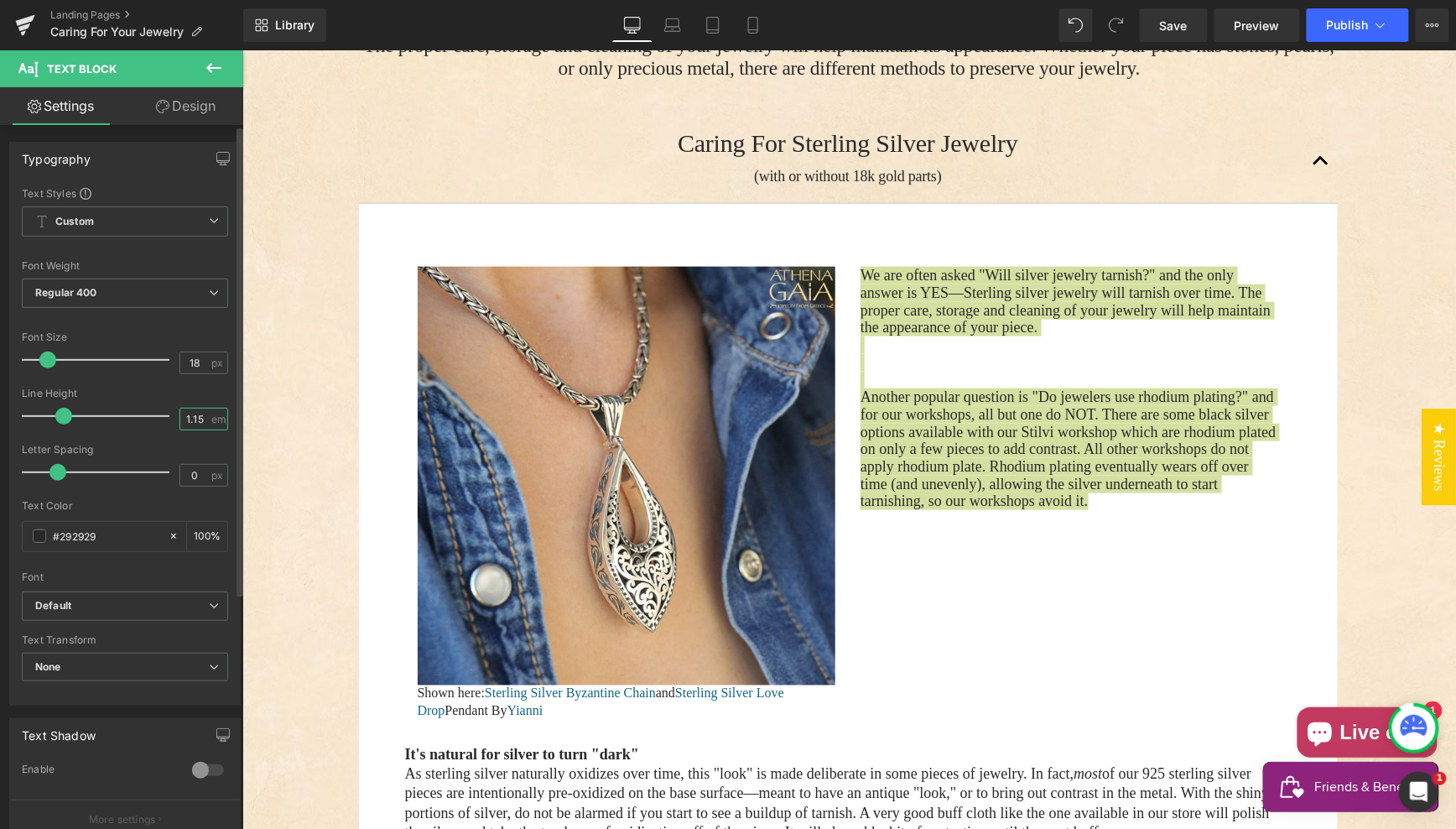
click at [187, 418] on input "1.15" at bounding box center [195, 419] width 29 height 21
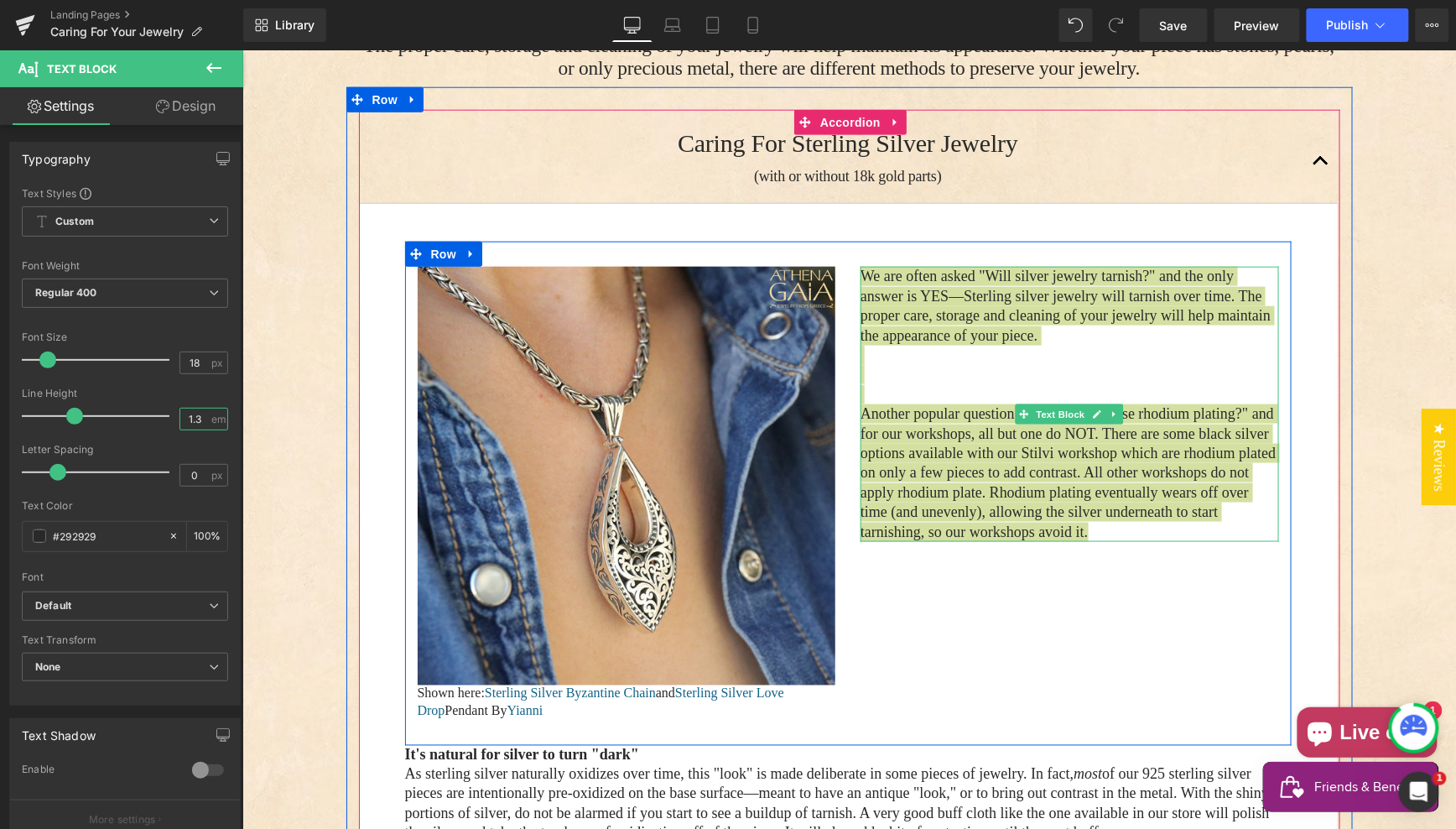
type input "1.3"
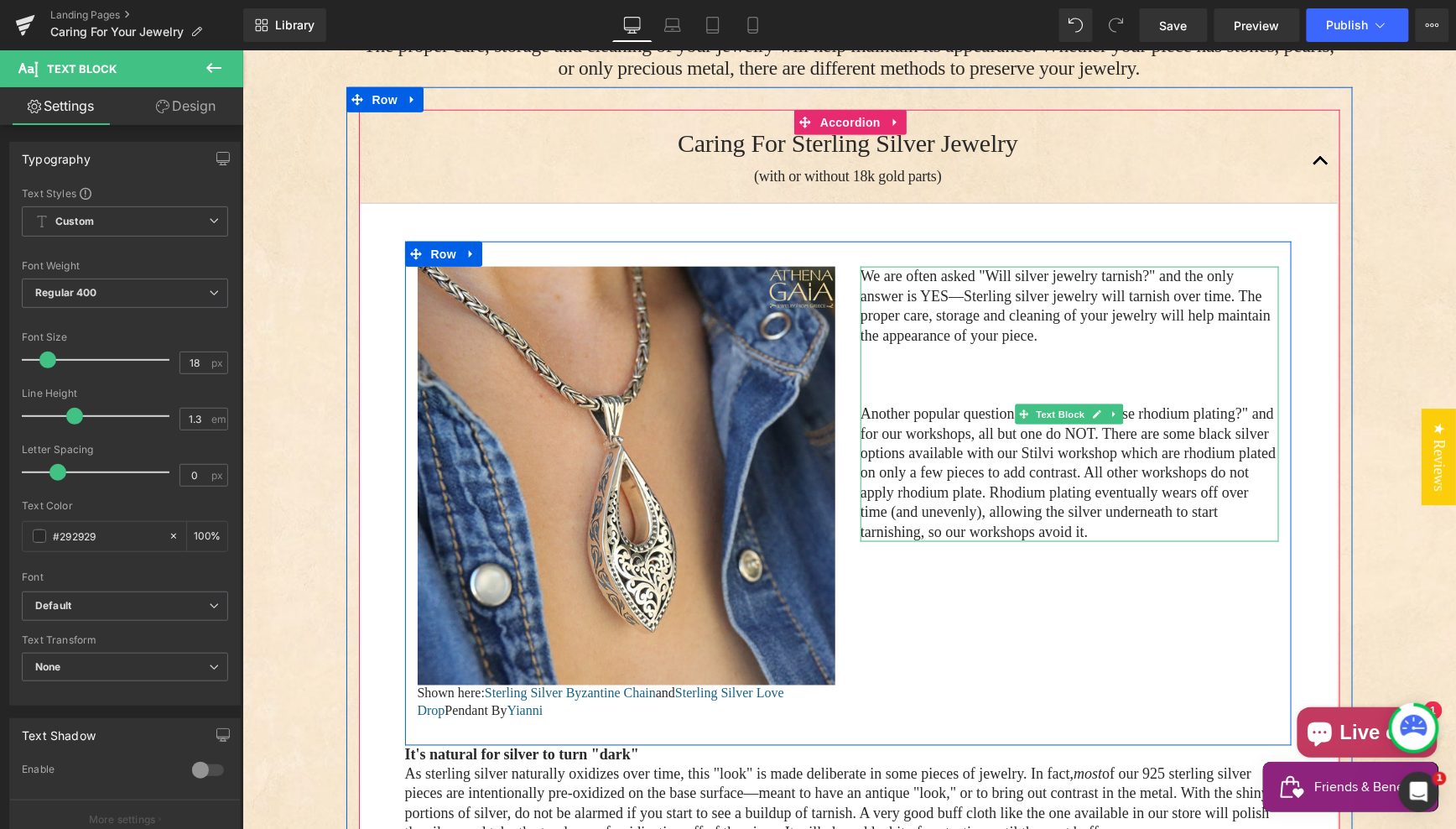
click at [930, 305] on p "We are often asked "Will silver jewelry tarnish?" and the only answer is YES—St…" at bounding box center [1069, 305] width 419 height 79
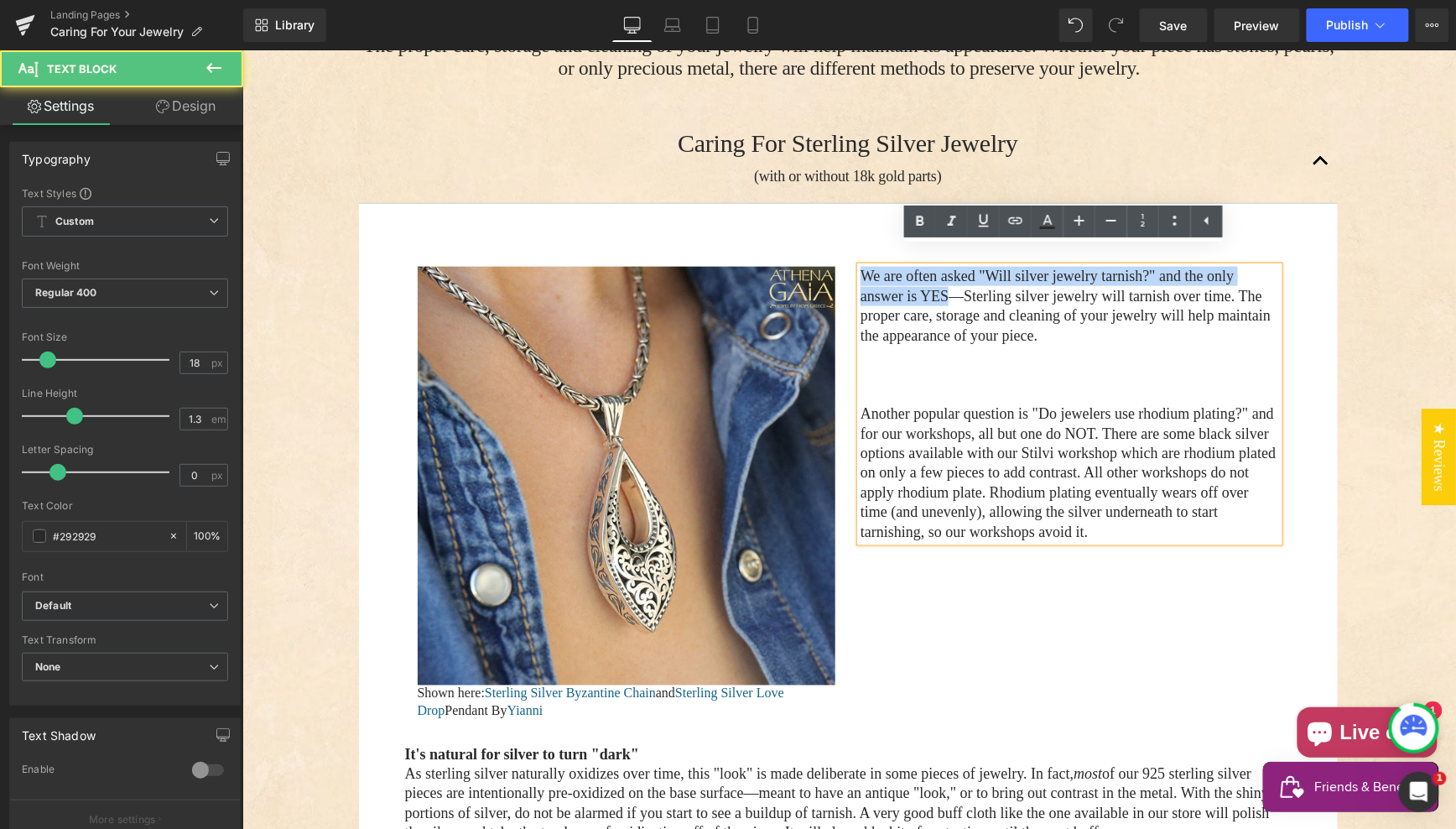
drag, startPoint x: 945, startPoint y: 278, endPoint x: 861, endPoint y: 263, distance: 85.3
click at [859, 266] on p "We are often asked "Will silver jewelry tarnish?" and the only answer is YES—St…" at bounding box center [1069, 305] width 419 height 79
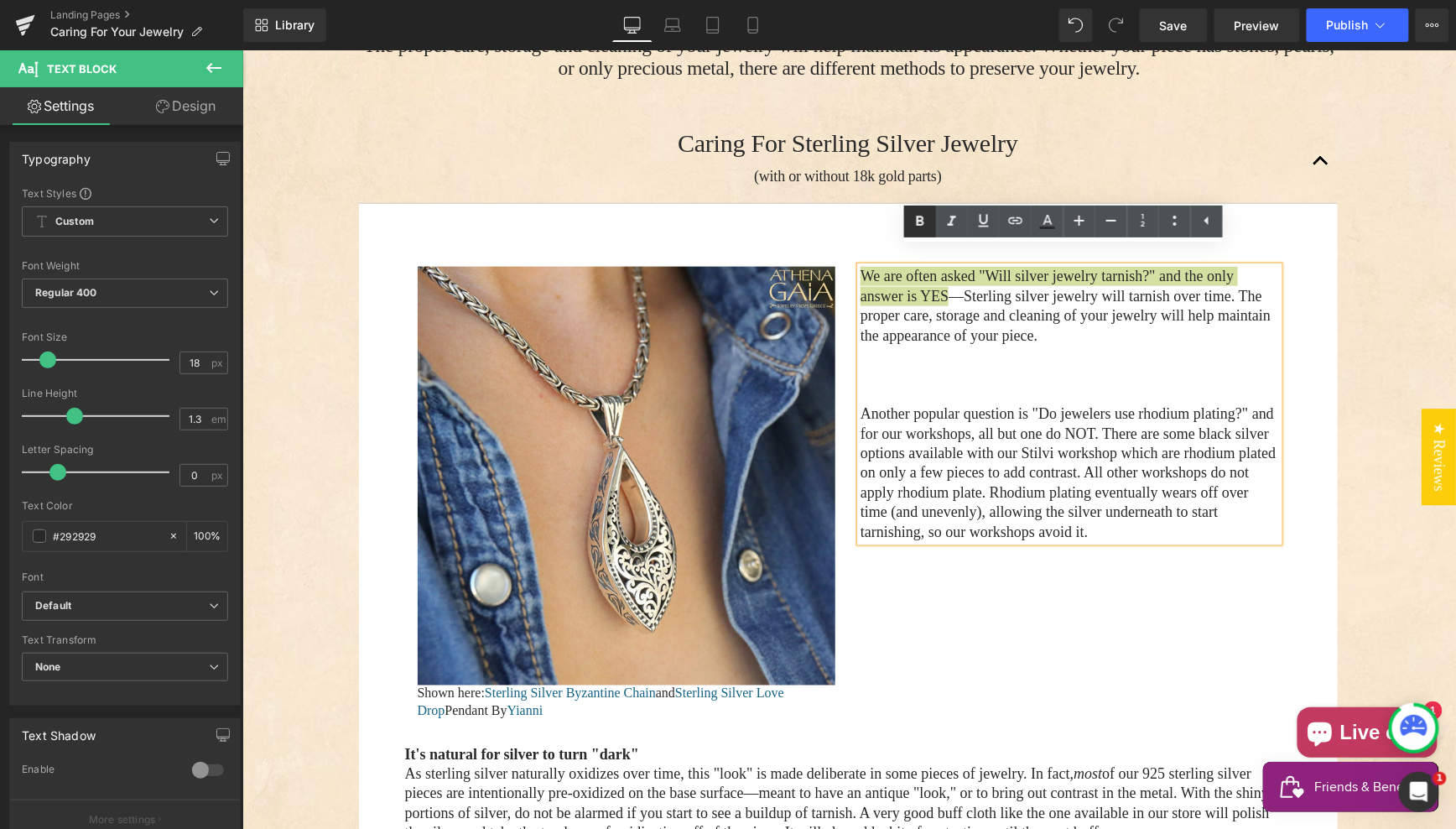
click at [913, 220] on icon at bounding box center [920, 221] width 20 height 20
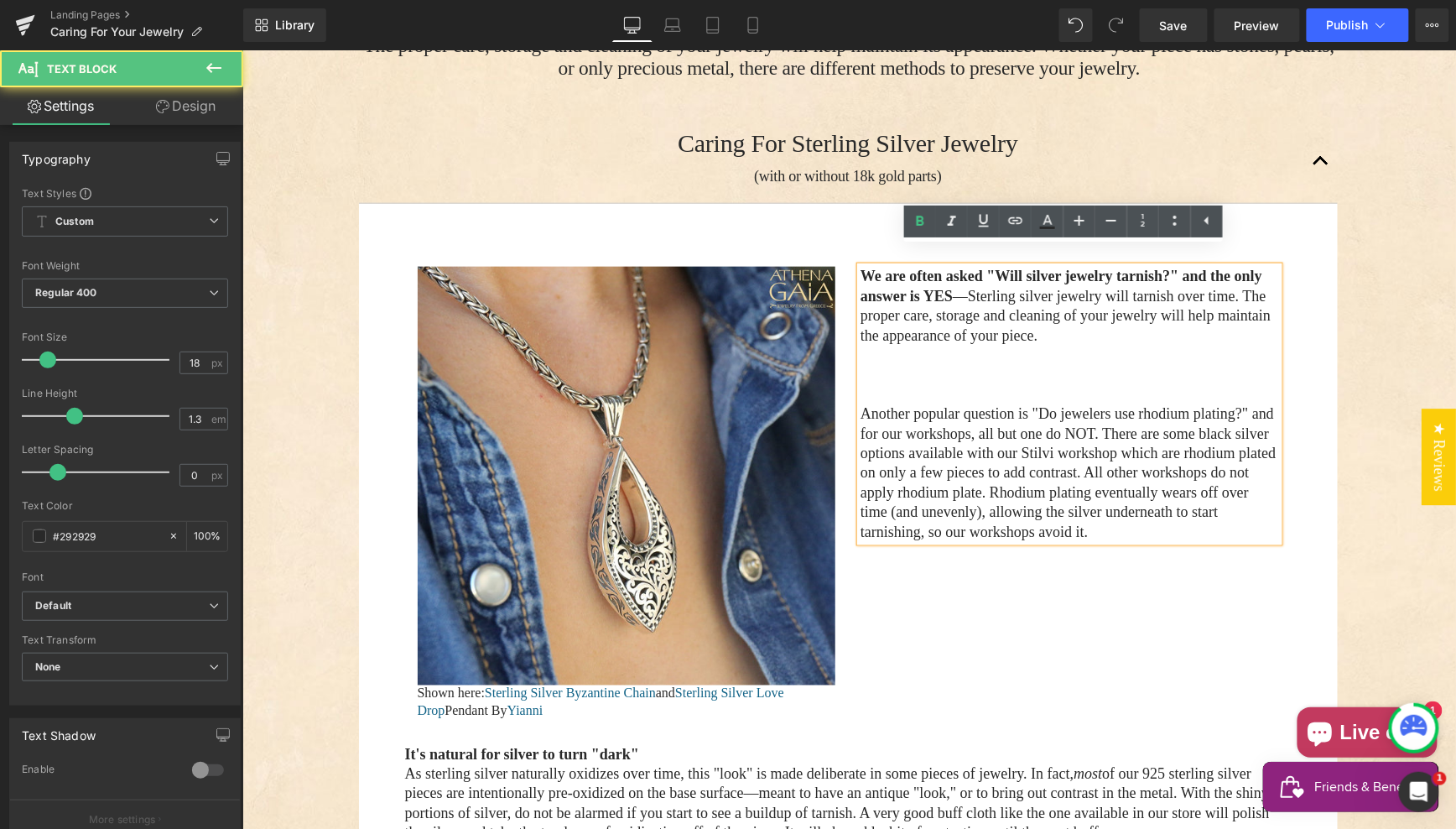
click at [955, 431] on p "Another popular question is "Do jewelers use rhodium plating?" and for our work…" at bounding box center [1069, 472] width 419 height 138
drag, startPoint x: 906, startPoint y: 414, endPoint x: 849, endPoint y: 401, distance: 58.5
click at [847, 400] on div "We are often asked "Will silver jewelry tarnish?" and the only answer is YES —S…" at bounding box center [1068, 403] width 443 height 275
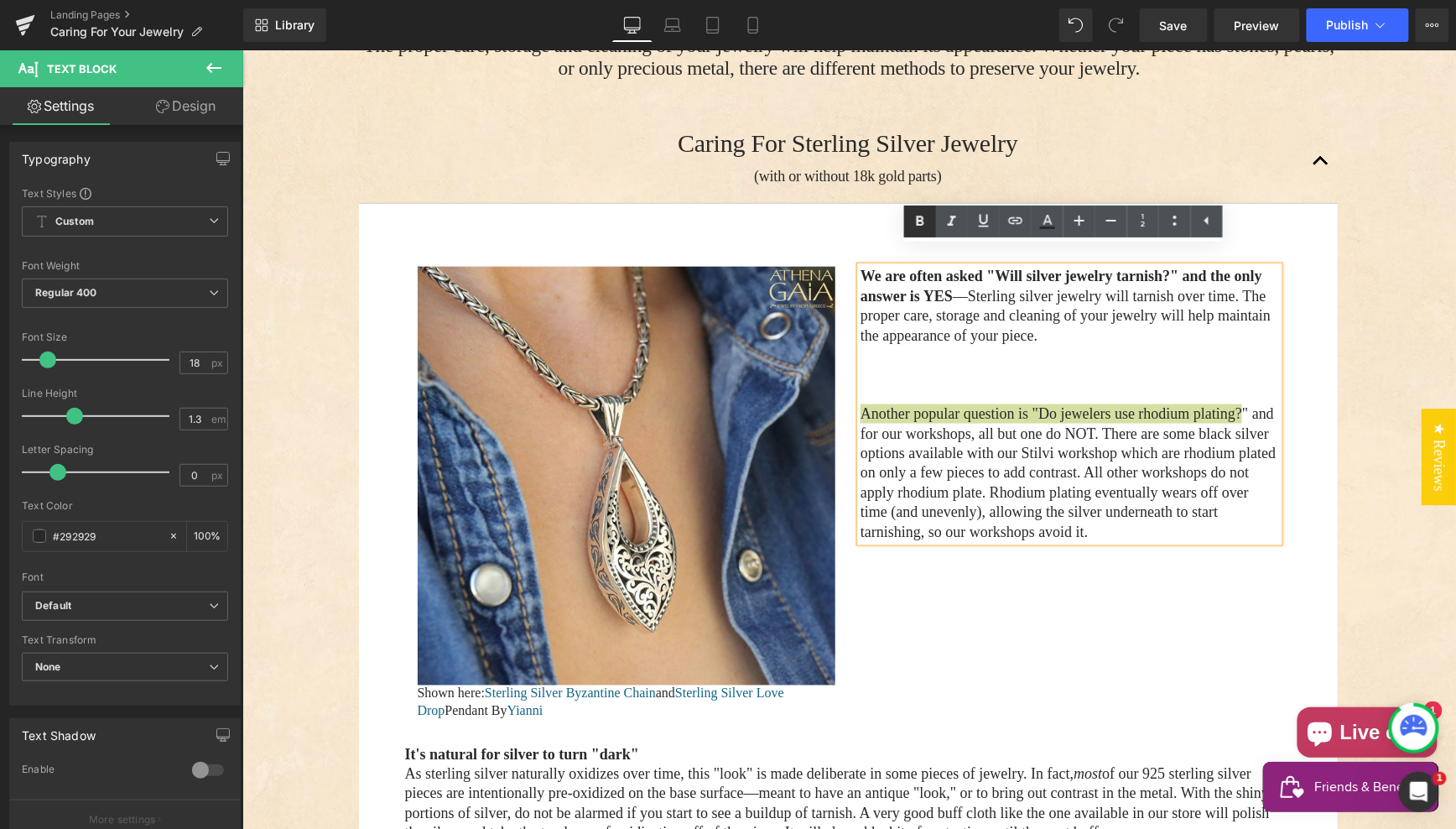
click at [918, 219] on icon at bounding box center [920, 221] width 20 height 20
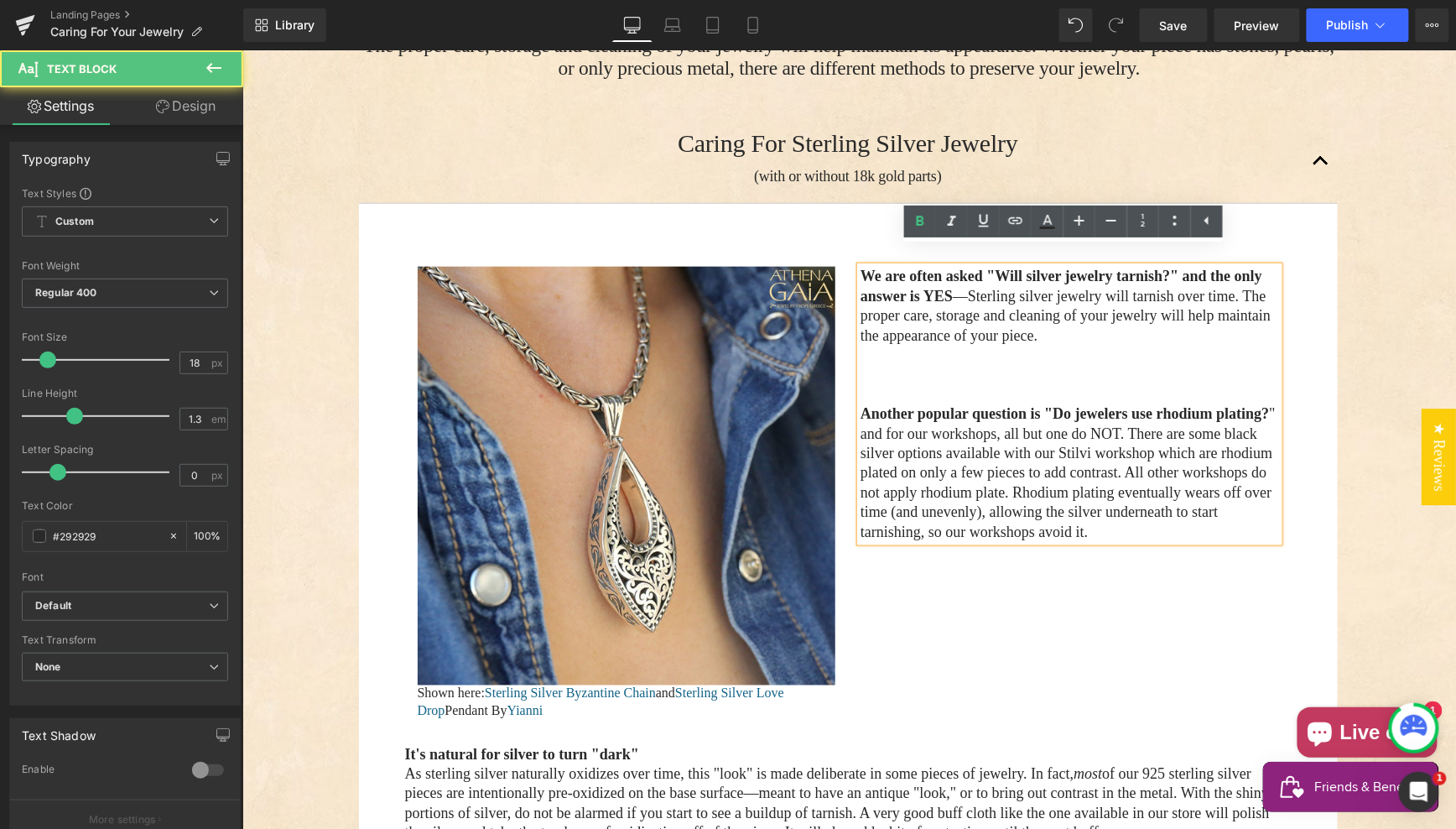
click at [938, 384] on p "Main content" at bounding box center [1069, 393] width 419 height 20
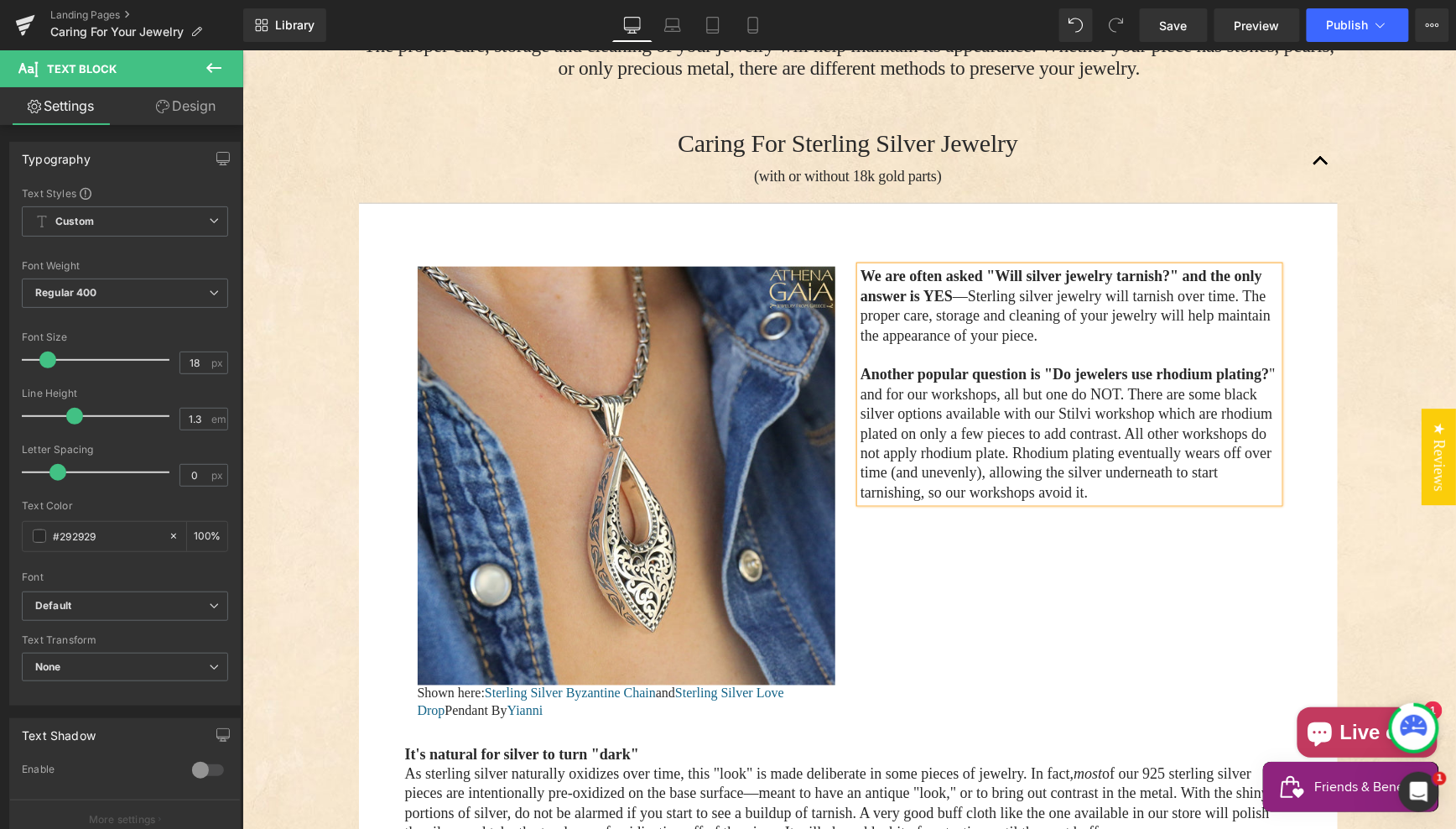
click at [859, 266] on div "We are often asked "Will silver jewelry tarnish?" and the only answer is YES —S…" at bounding box center [1069, 383] width 419 height 236
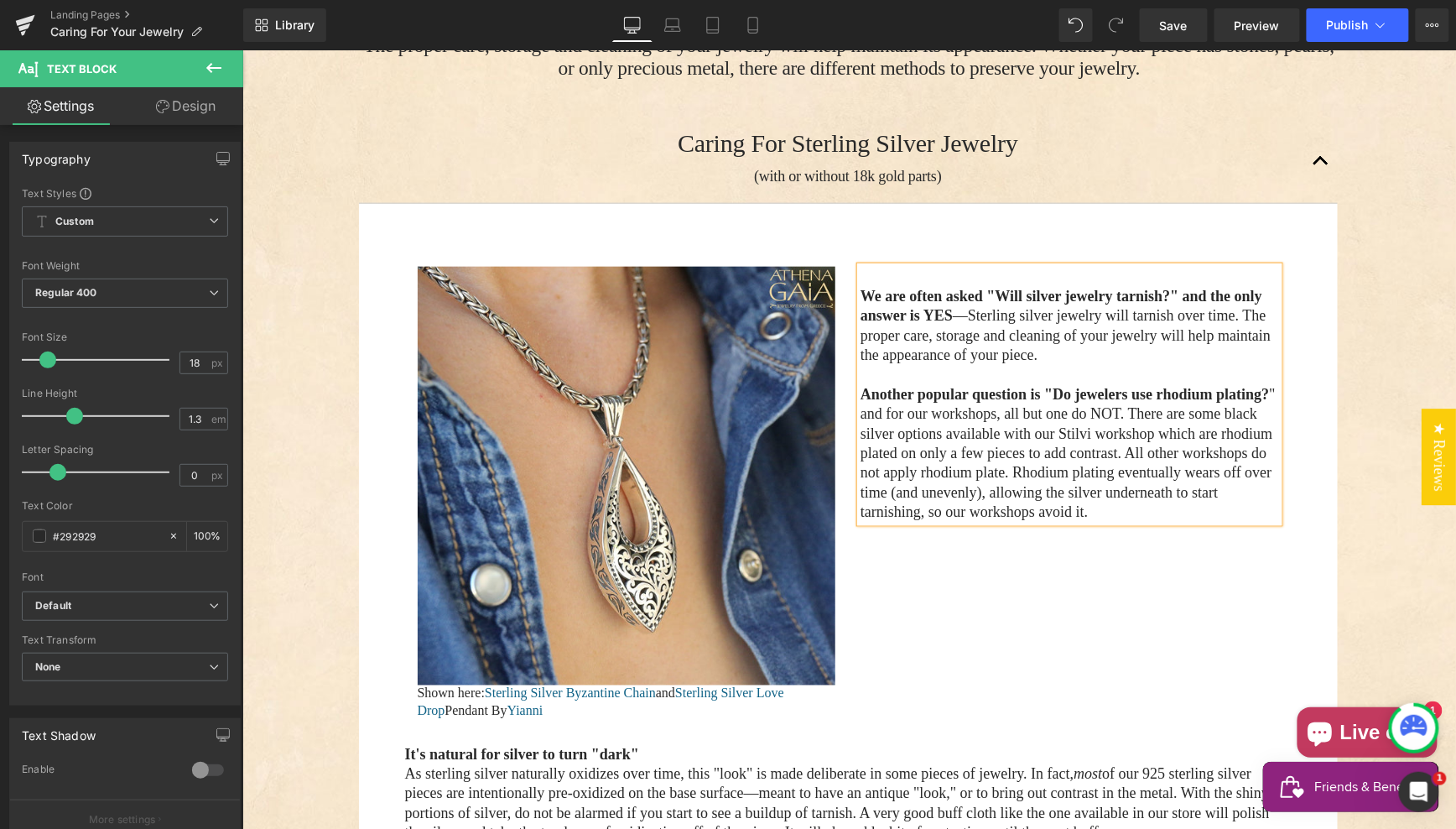
click at [1350, 487] on div "Caring for your Jewelry Heading Hero Banner The proper care, storage and cleani…" at bounding box center [848, 666] width 1213 height 1905
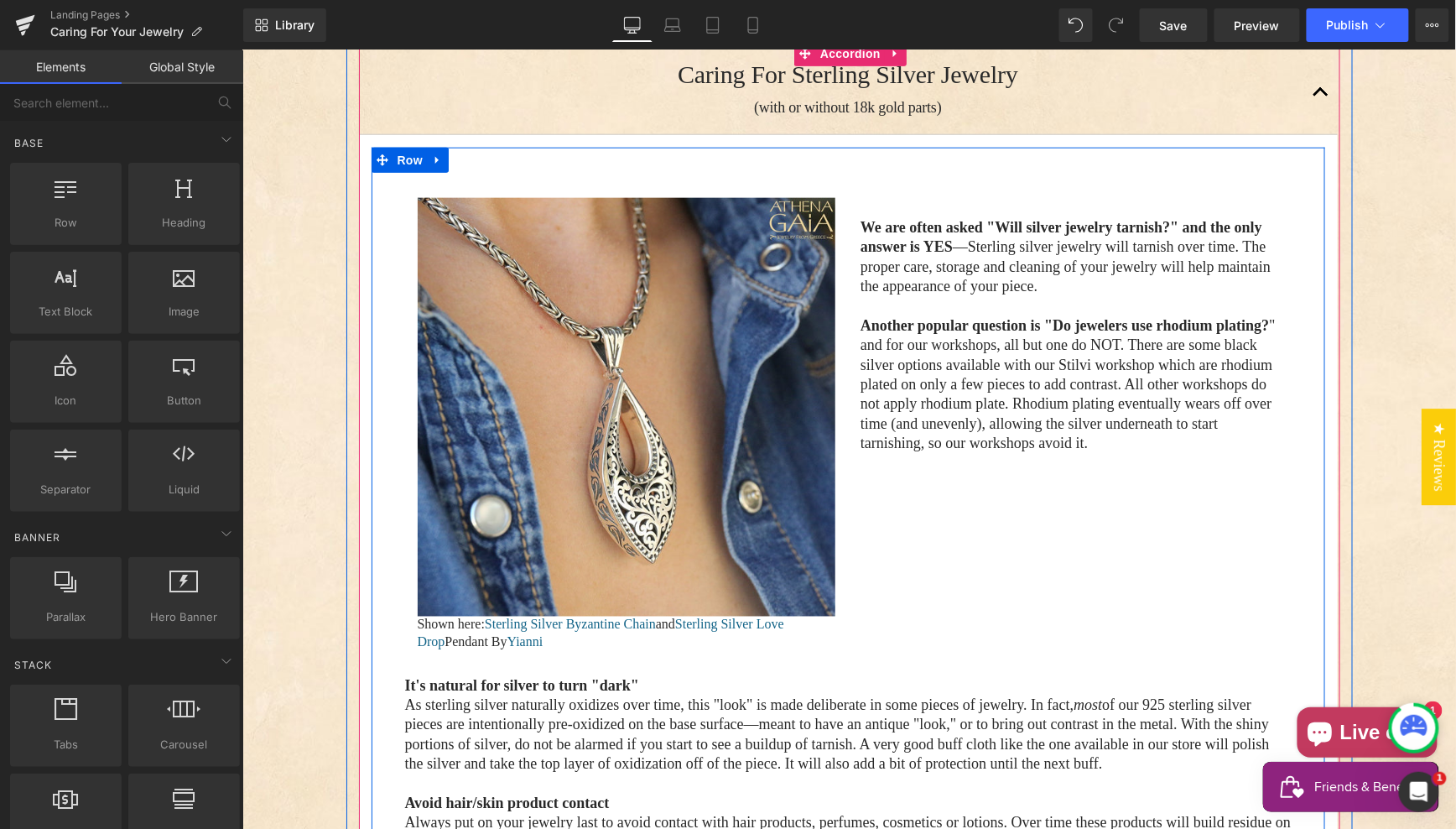
scroll to position [612, 0]
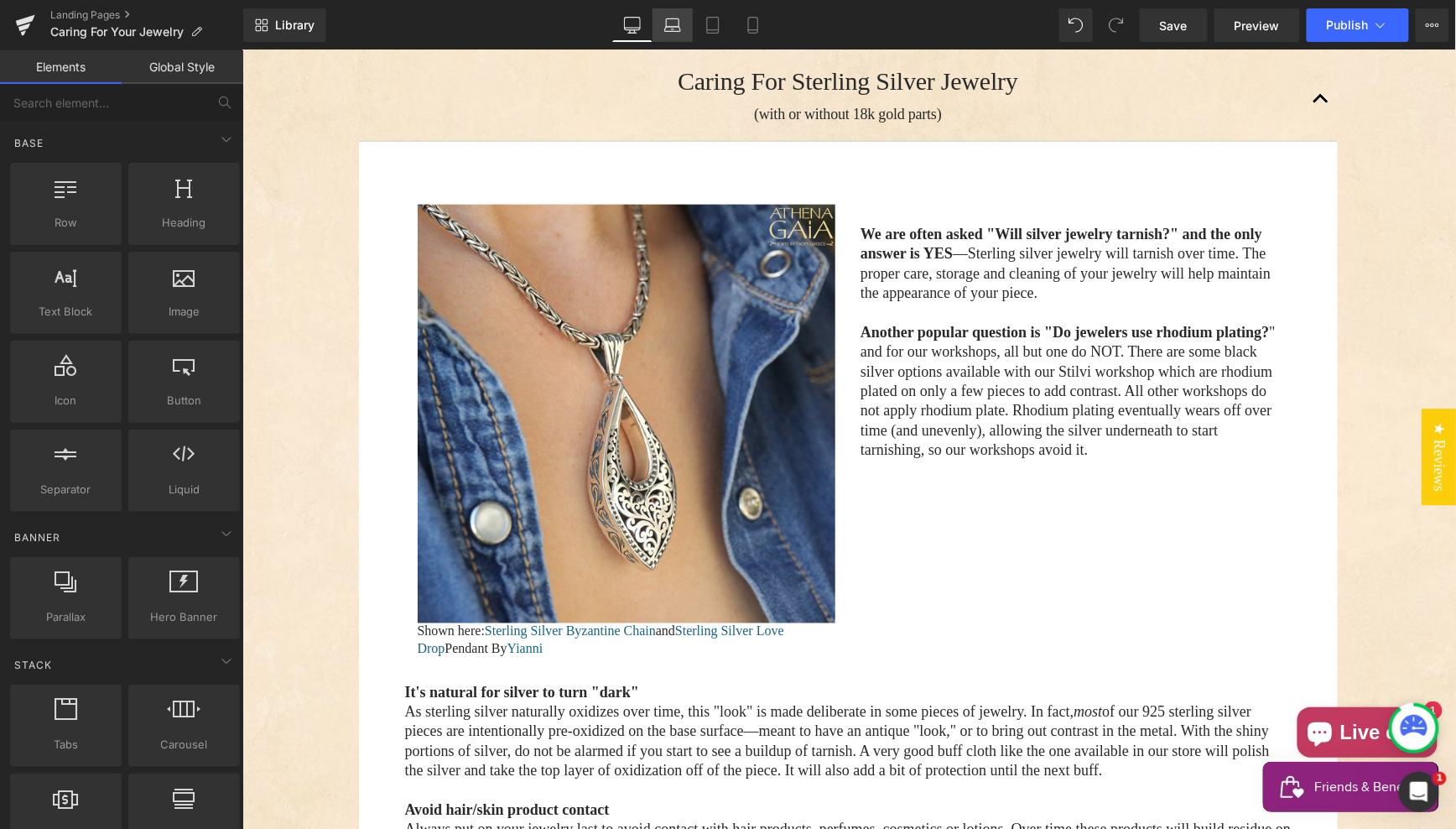
click at [671, 27] on icon at bounding box center [673, 30] width 16 height 5
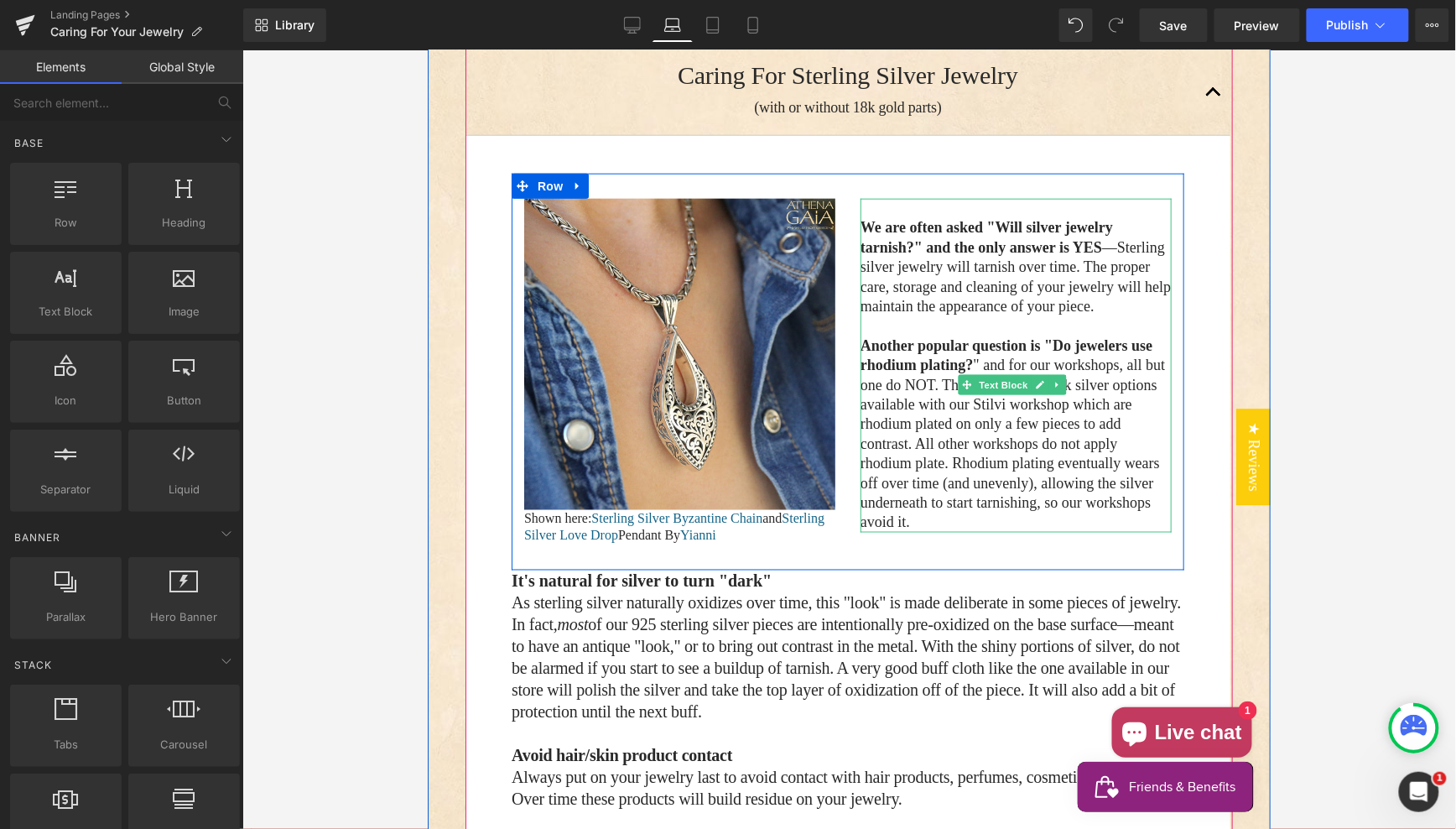
drag, startPoint x: 857, startPoint y: 226, endPoint x: 871, endPoint y: 238, distance: 18.4
click at [859, 226] on div "We are often asked "Will silver jewelry tarnish?" and the only answer is YES —S…" at bounding box center [1015, 365] width 311 height 334
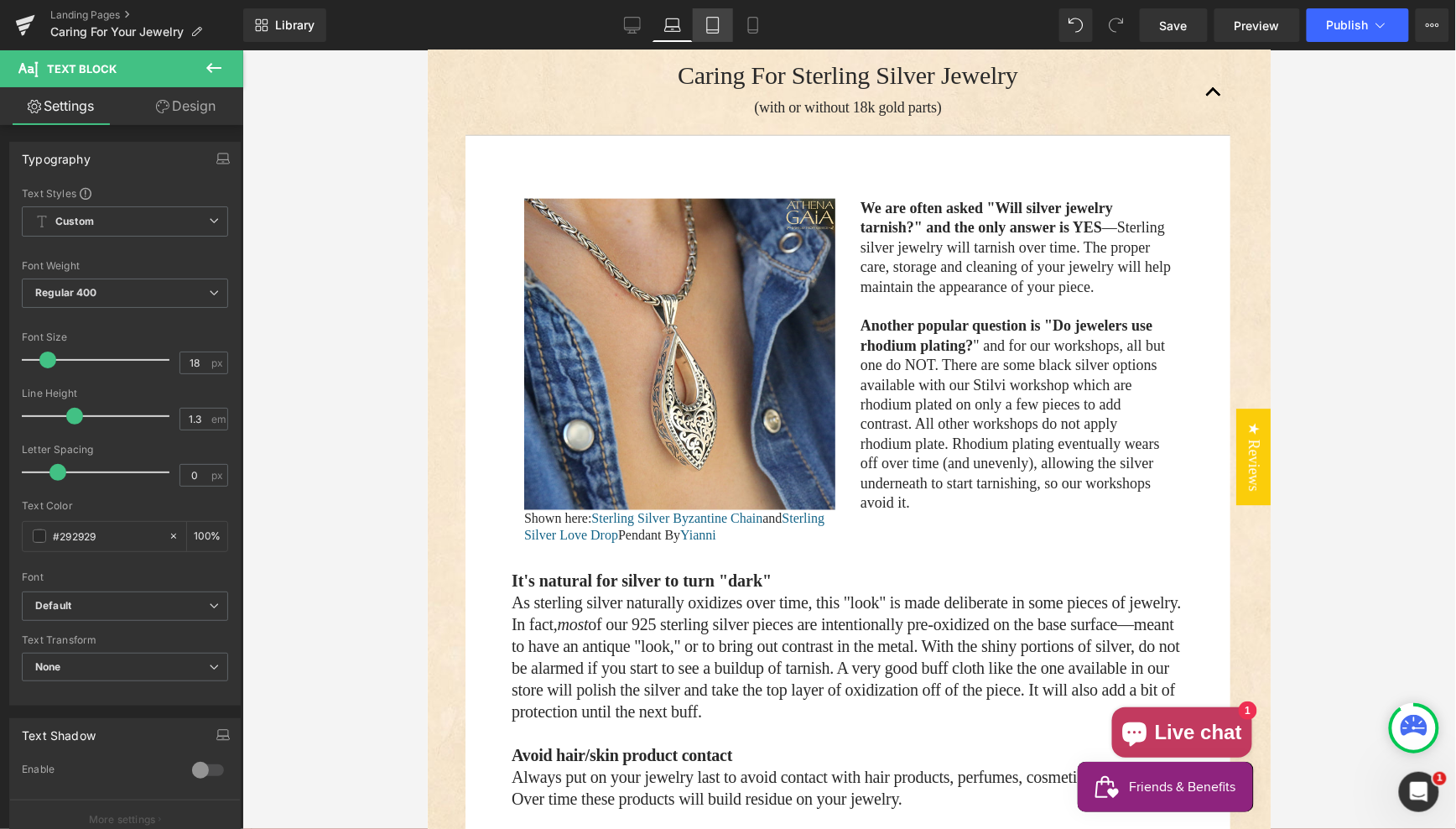
click at [714, 25] on icon at bounding box center [713, 26] width 17 height 17
type input "100"
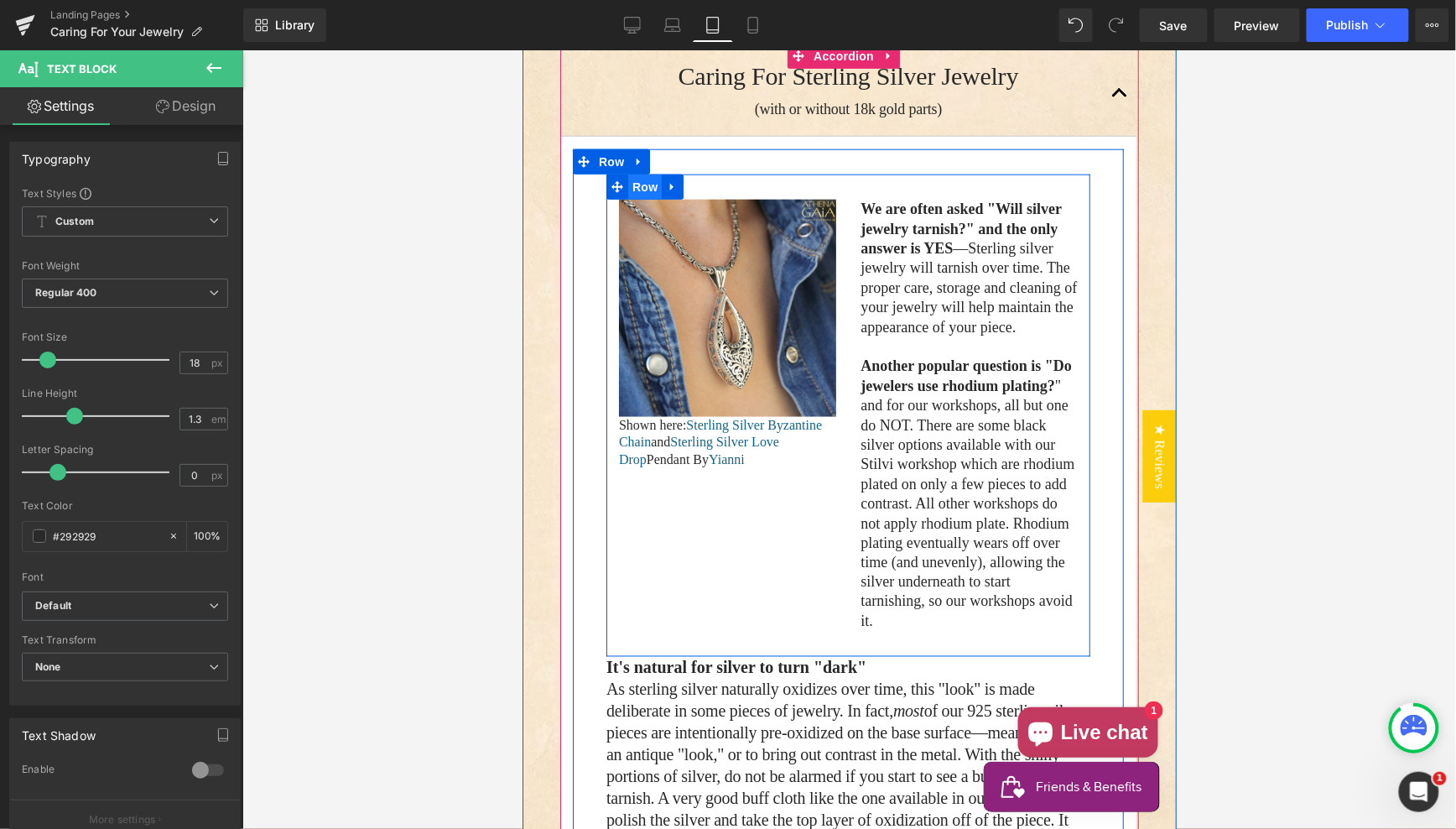
click at [643, 187] on span "Row" at bounding box center [643, 186] width 33 height 26
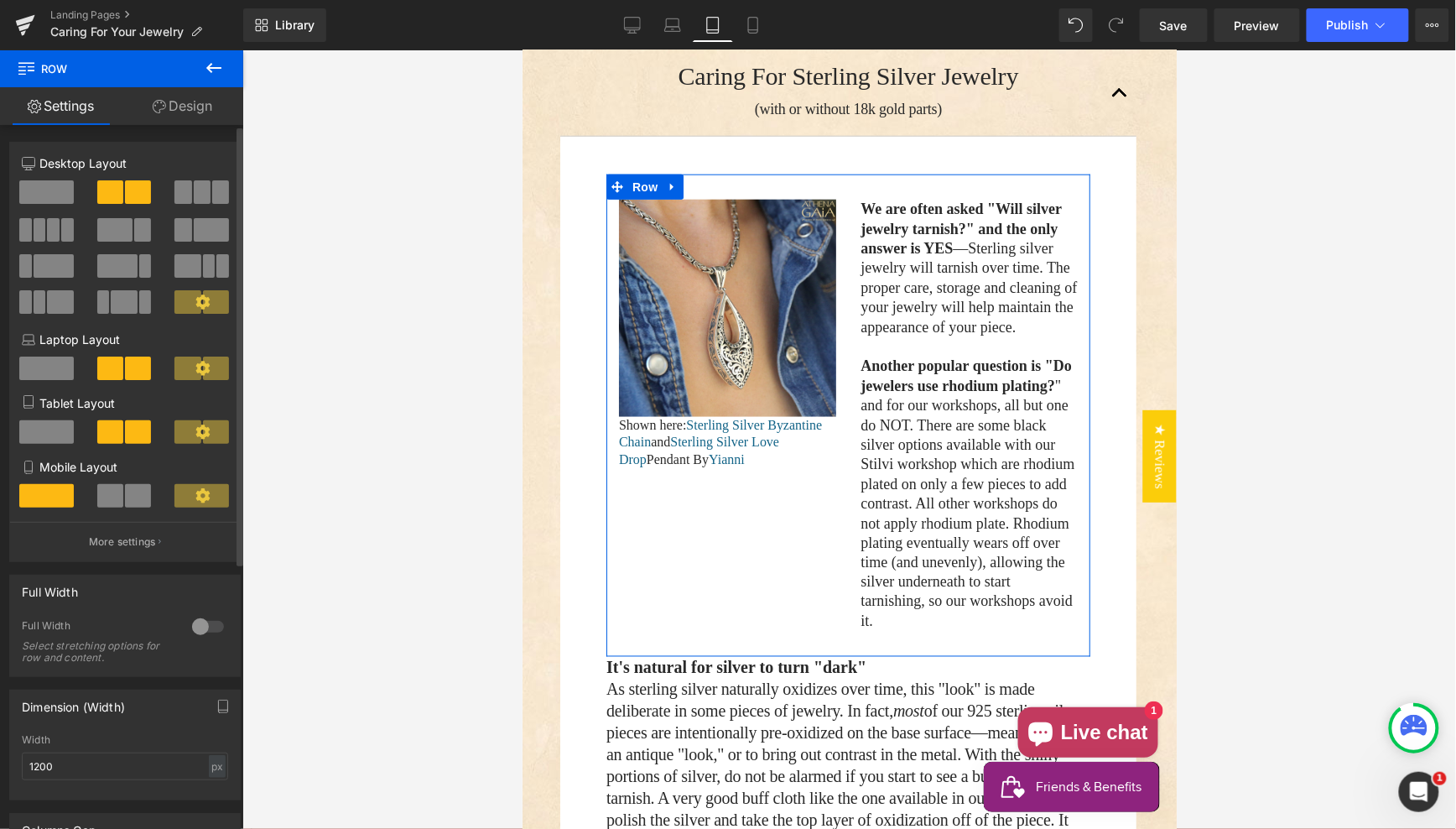
click at [45, 371] on span at bounding box center [47, 369] width 54 height 24
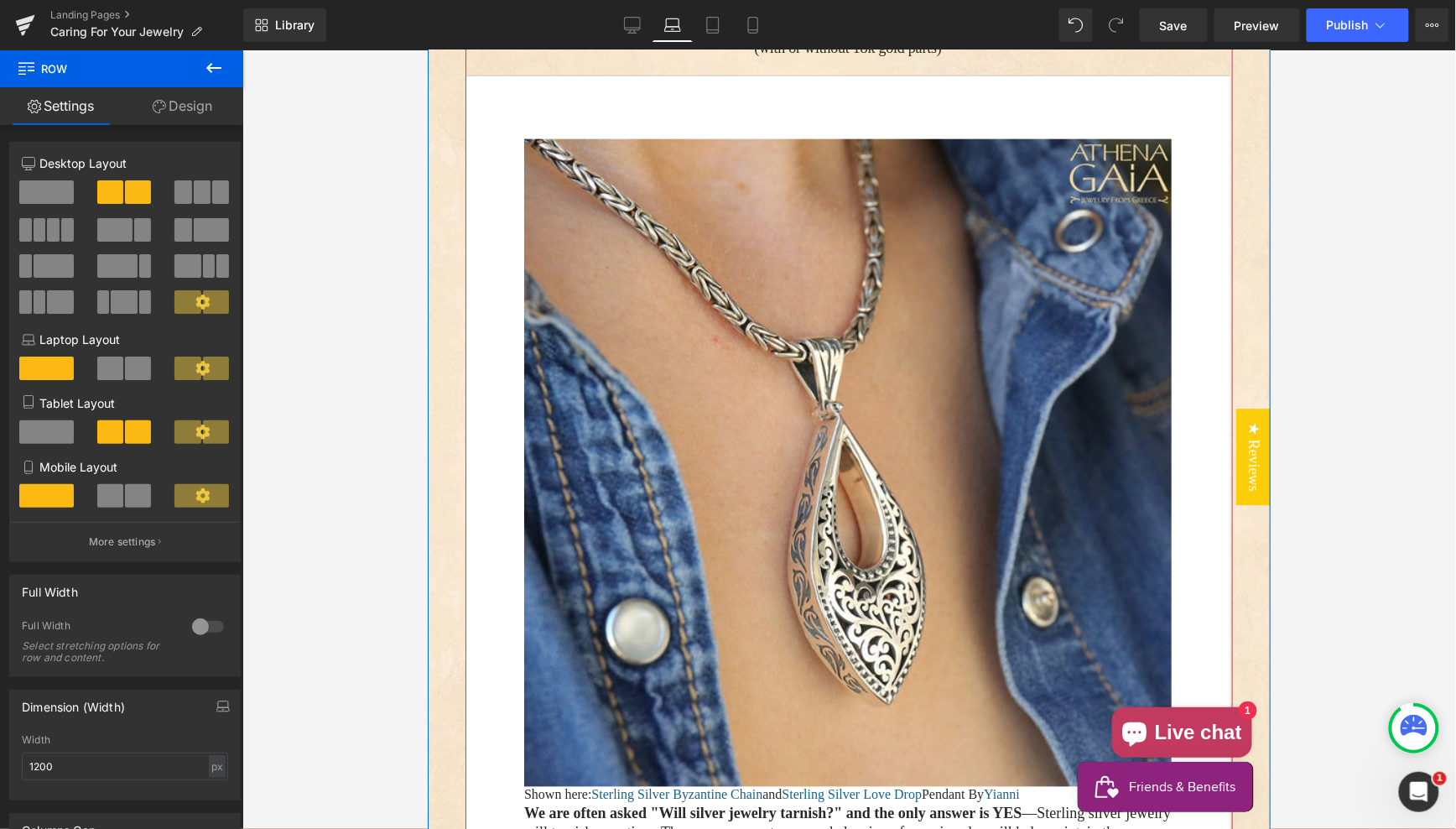
scroll to position [644, 0]
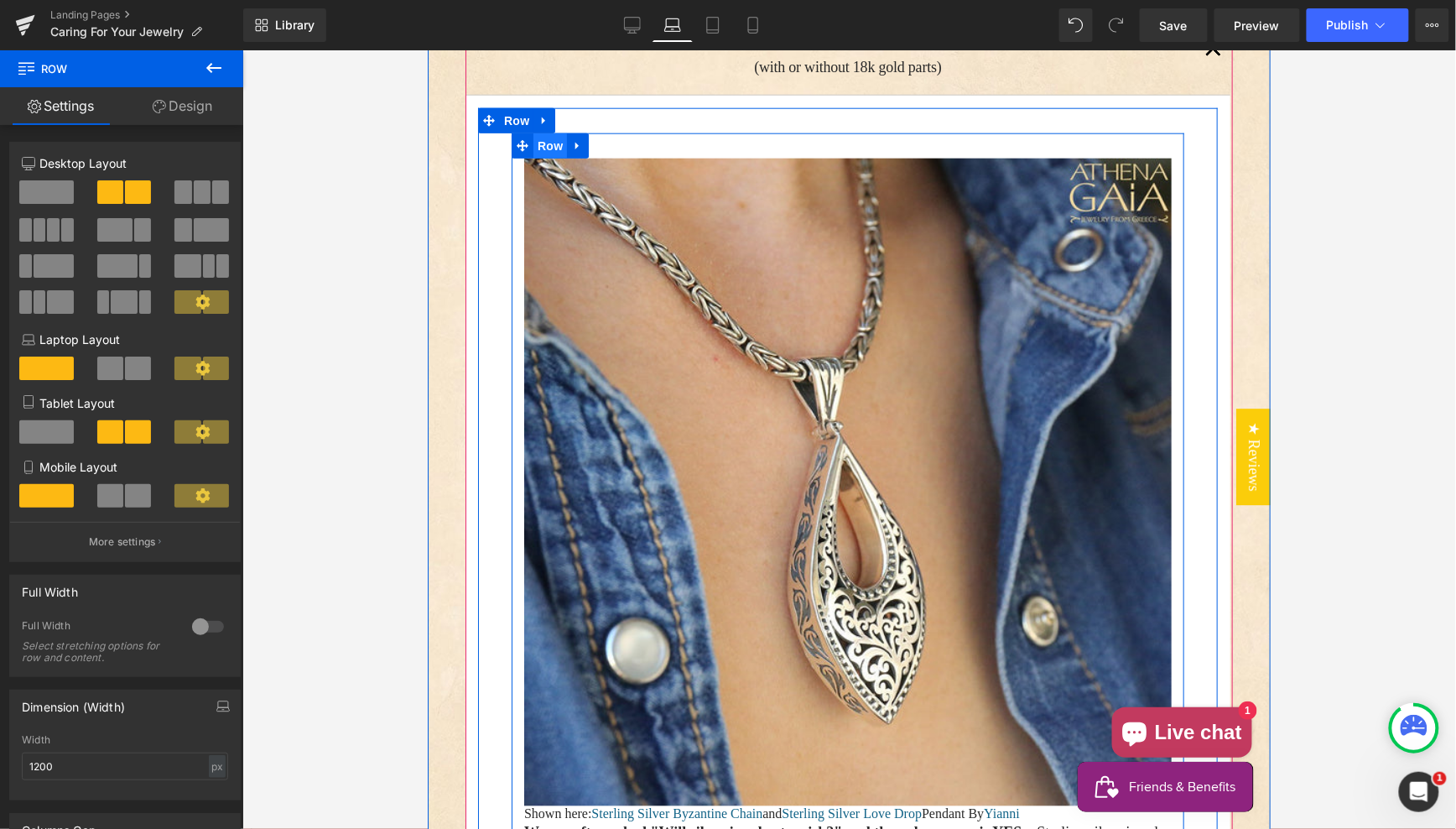
click at [549, 146] on span "Row" at bounding box center [549, 146] width 33 height 26
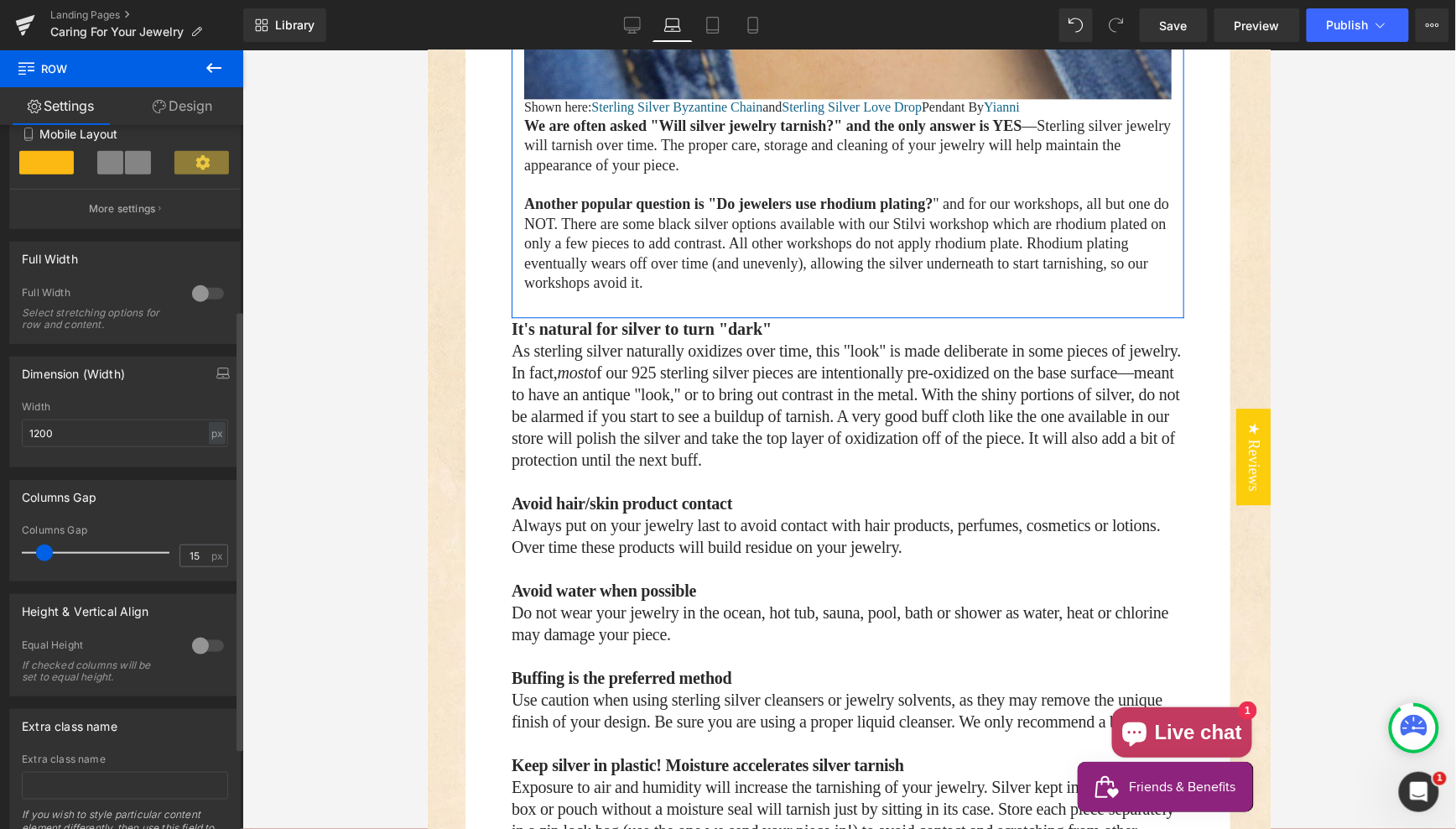
scroll to position [424, 0]
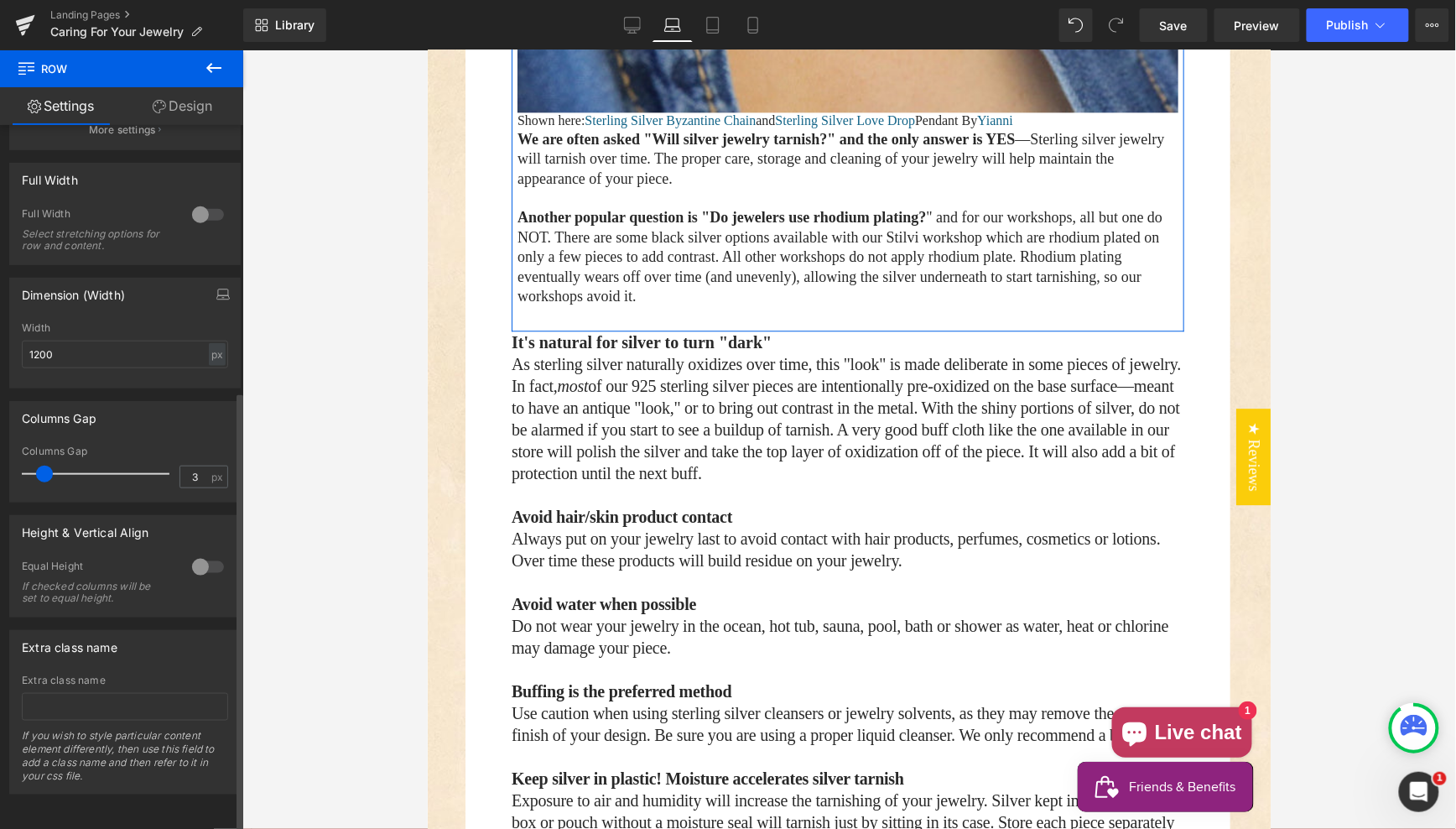
type input "0"
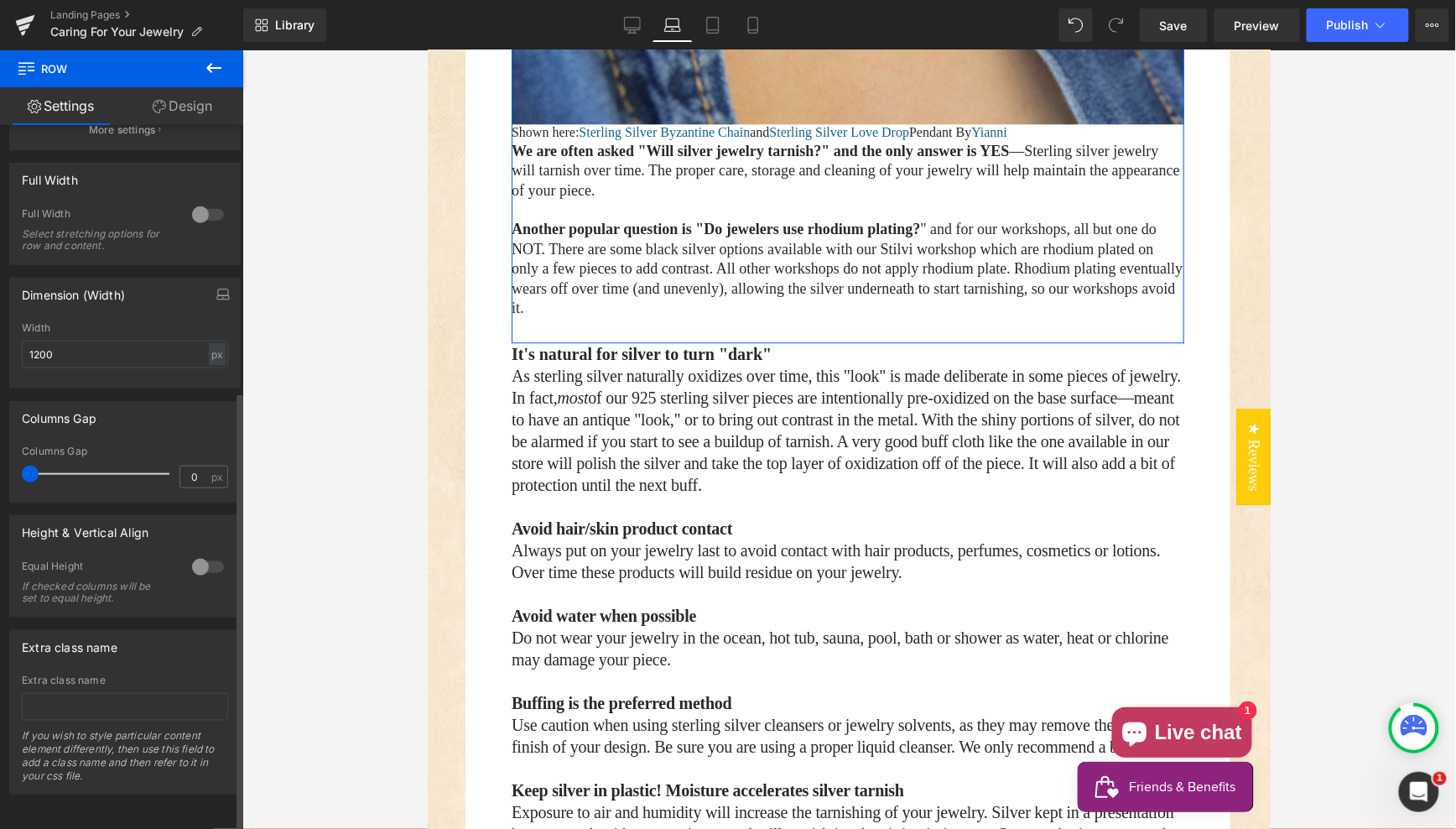
drag, startPoint x: 43, startPoint y: 465, endPoint x: 25, endPoint y: 465, distance: 18.0
click at [25, 466] on span at bounding box center [31, 474] width 17 height 17
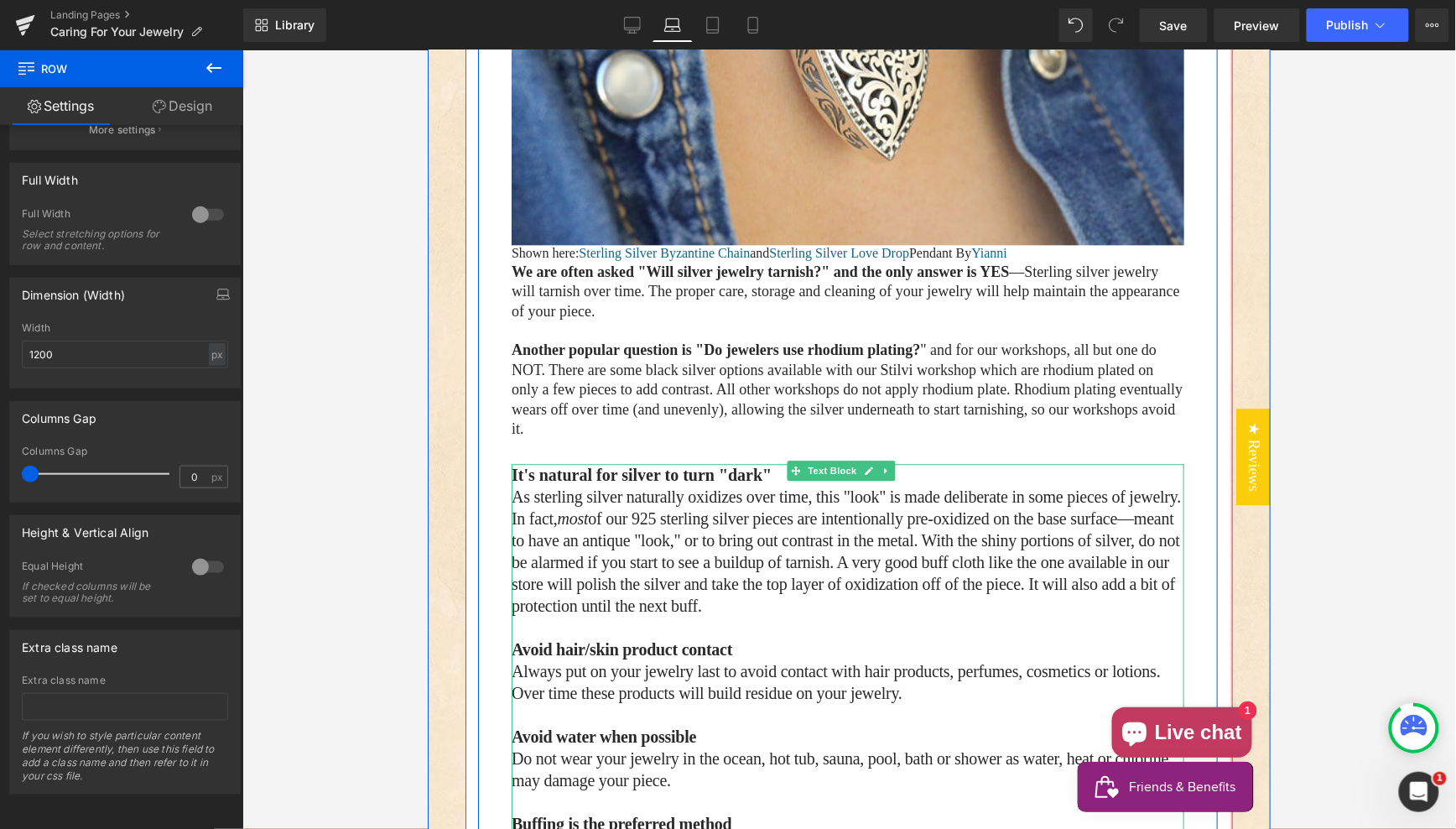
scroll to position [1227, 0]
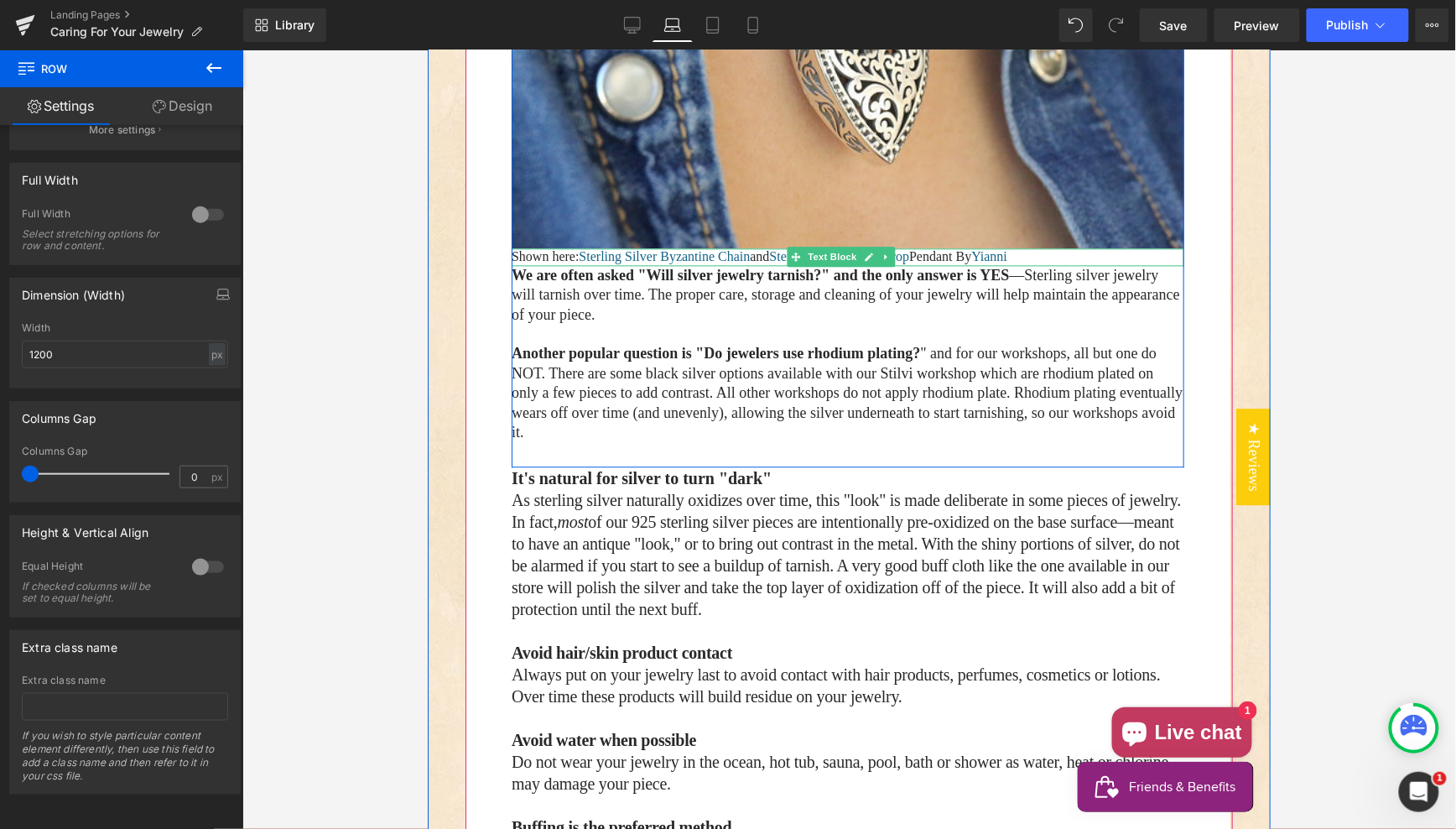
click at [1086, 248] on p "Shown here: Sterling Silver Byzantine Chain and Sterling Silver Love Drop Penda…" at bounding box center [847, 256] width 672 height 18
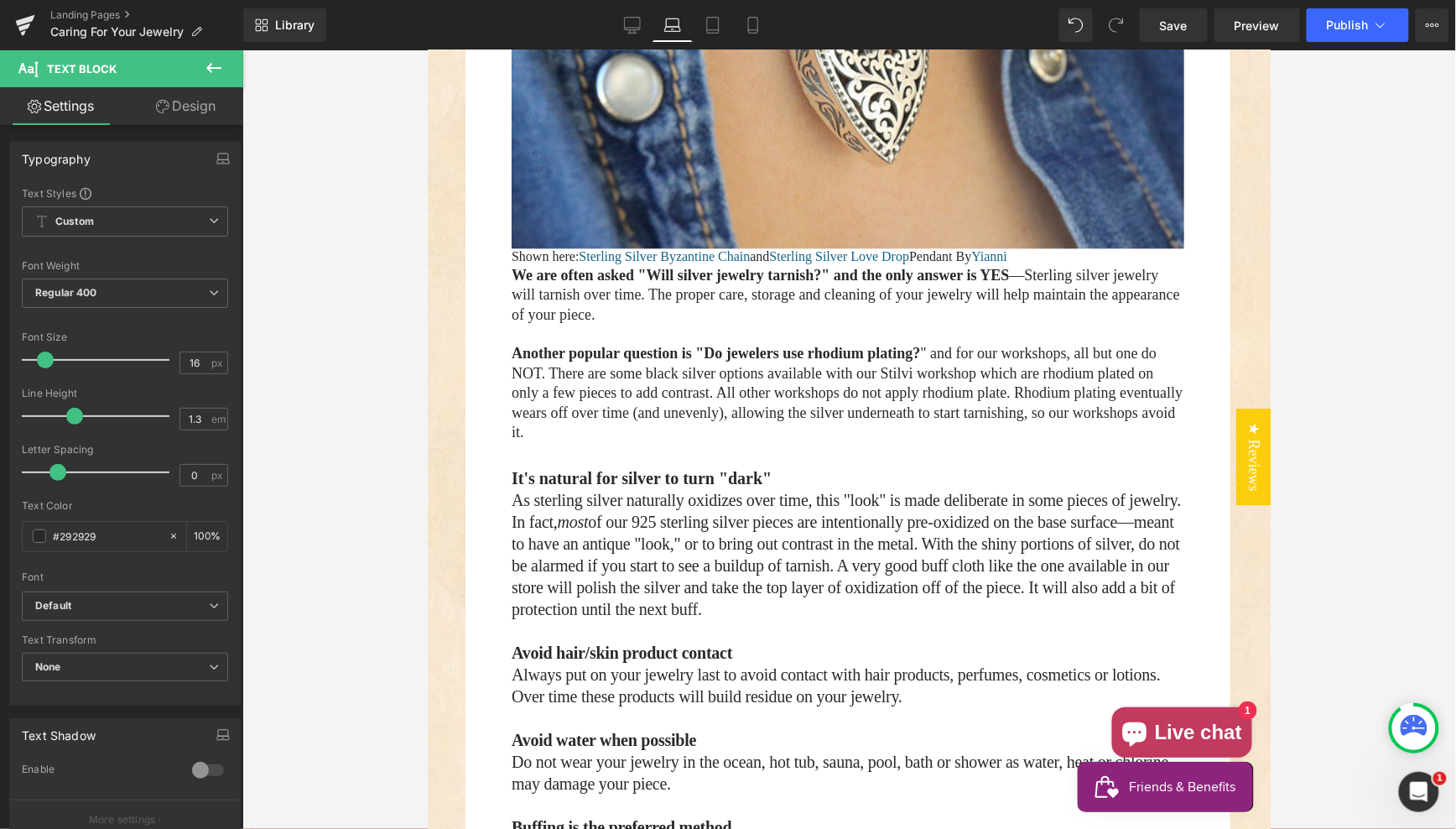
drag, startPoint x: 172, startPoint y: 110, endPoint x: 103, endPoint y: 152, distance: 80.8
click at [172, 110] on link "Design" at bounding box center [186, 106] width 122 height 37
click at [0, 0] on div "Visibility" at bounding box center [0, 0] width 0 height 0
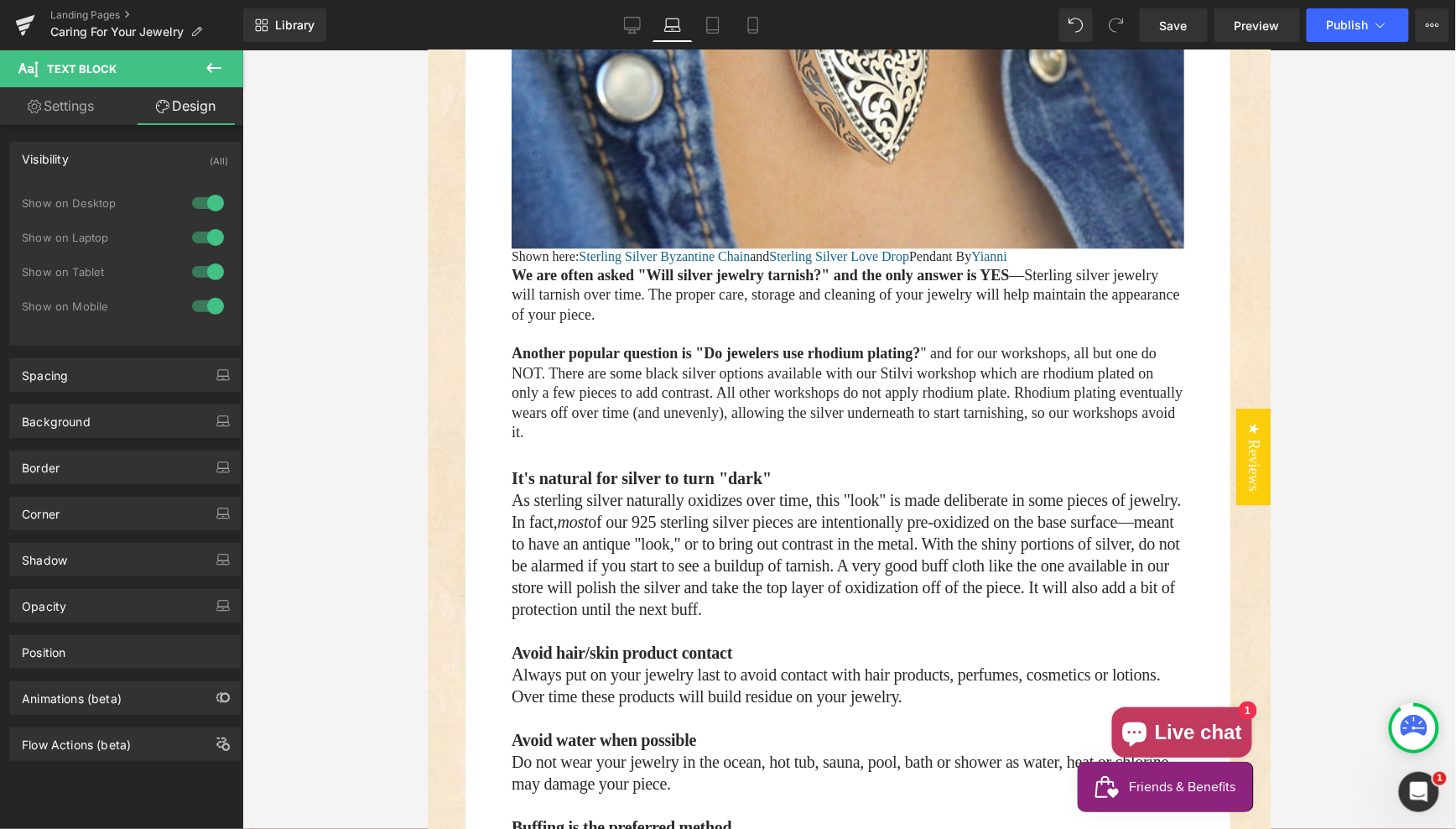
click at [89, 162] on div "Visibility (All)" at bounding box center [125, 158] width 230 height 31
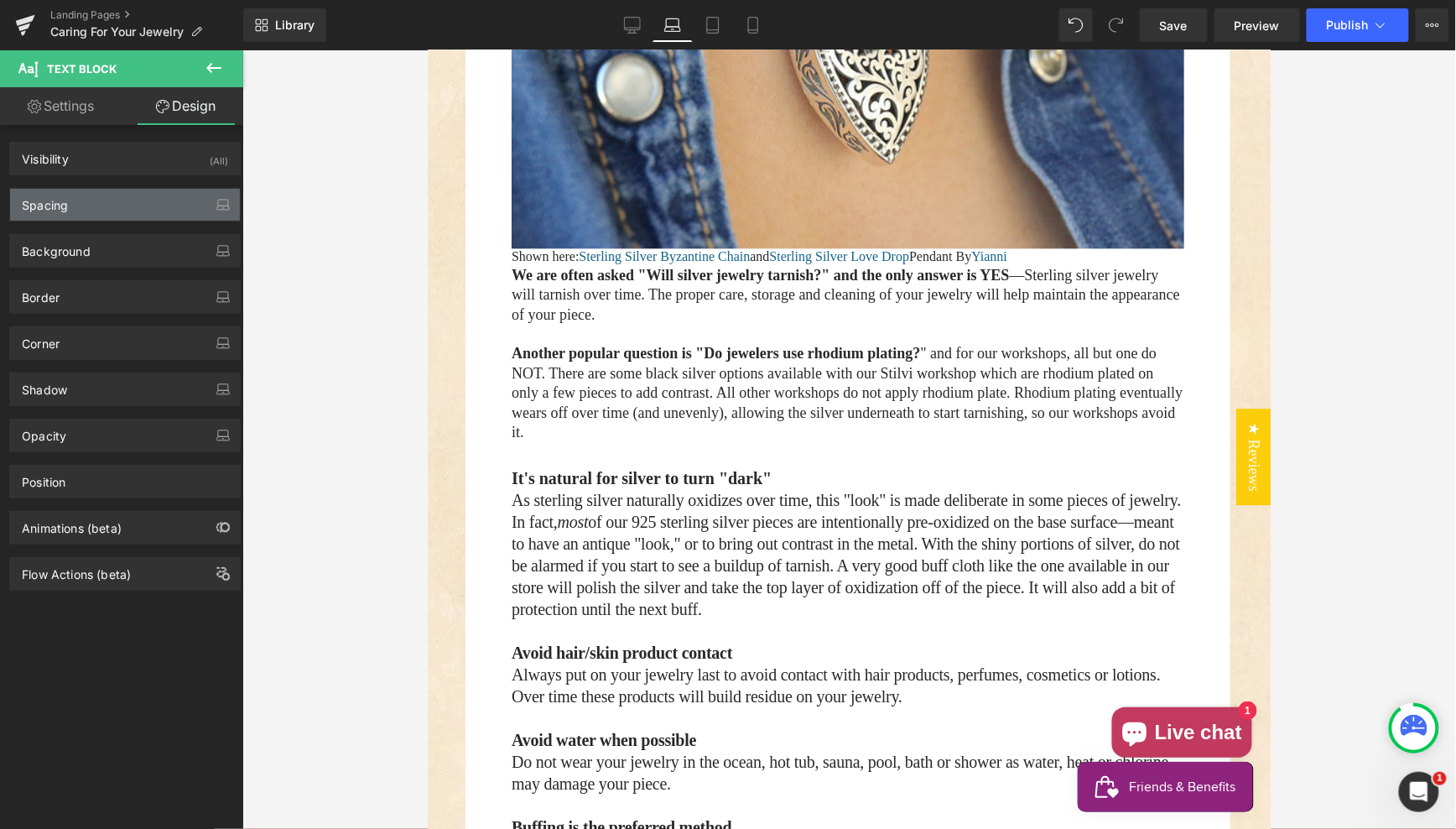
click at [64, 200] on div "Spacing" at bounding box center [45, 201] width 46 height 24
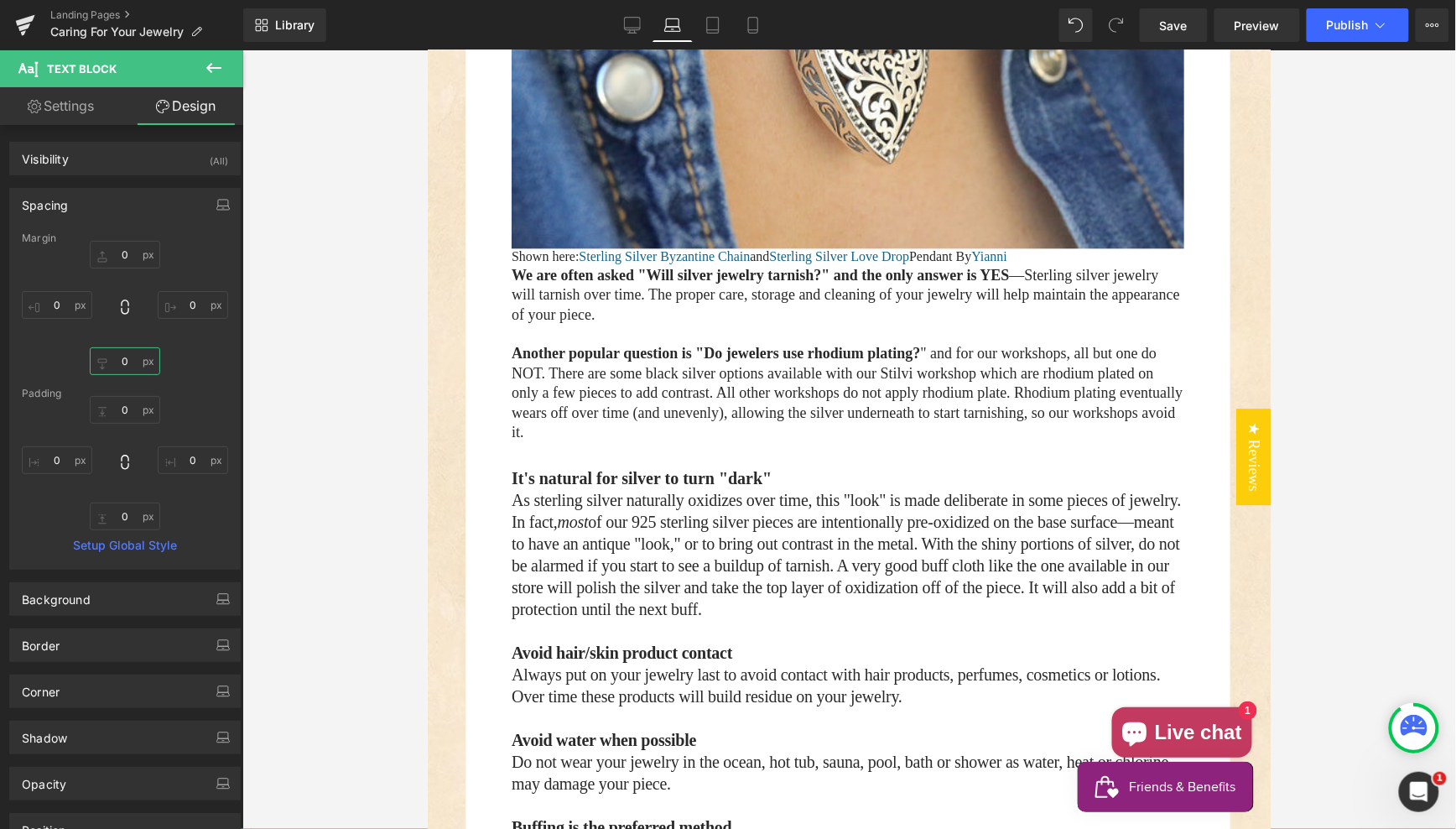
click at [107, 358] on input "0" at bounding box center [124, 361] width 71 height 28
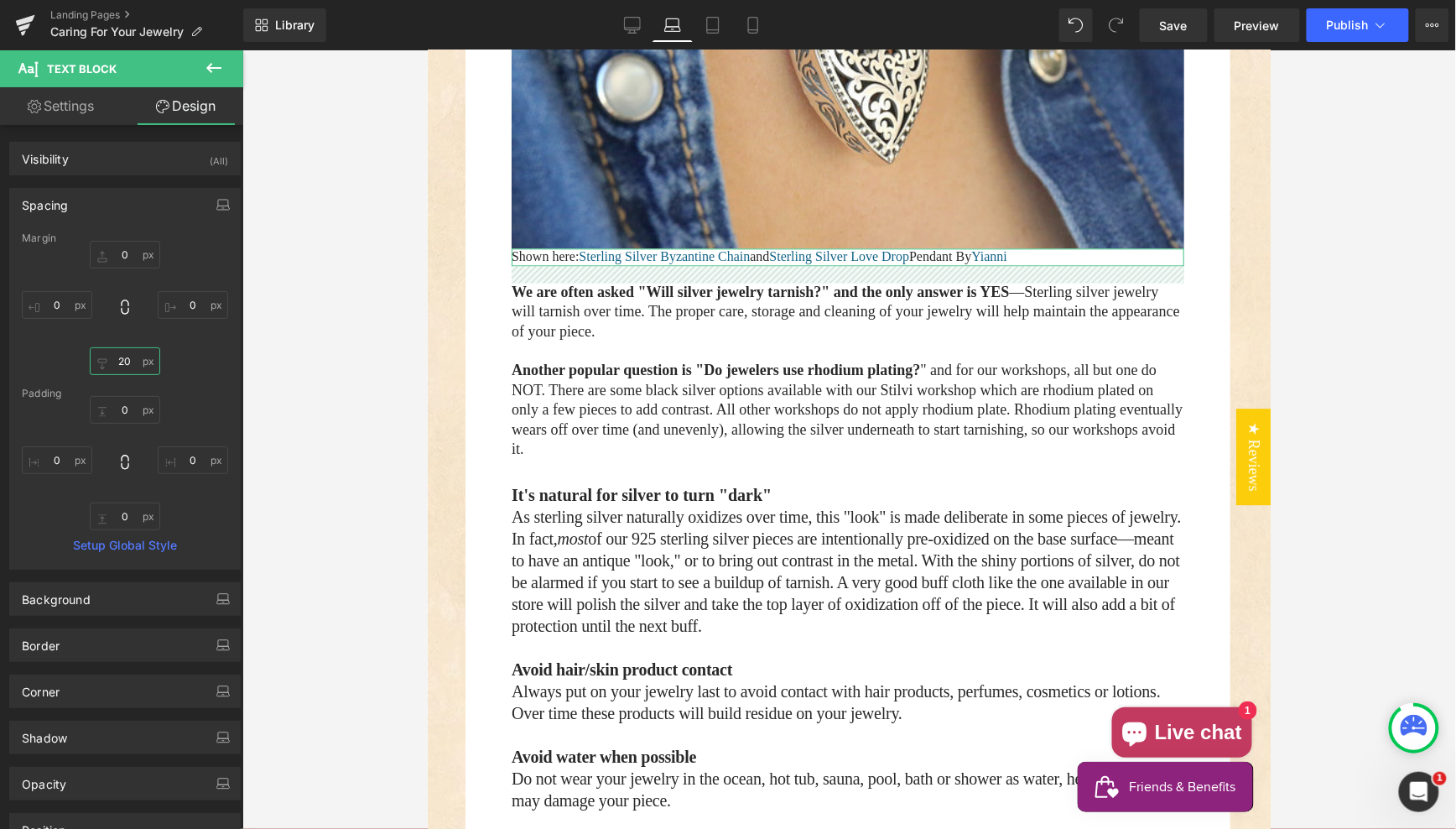
click at [111, 359] on input "20" at bounding box center [124, 361] width 71 height 28
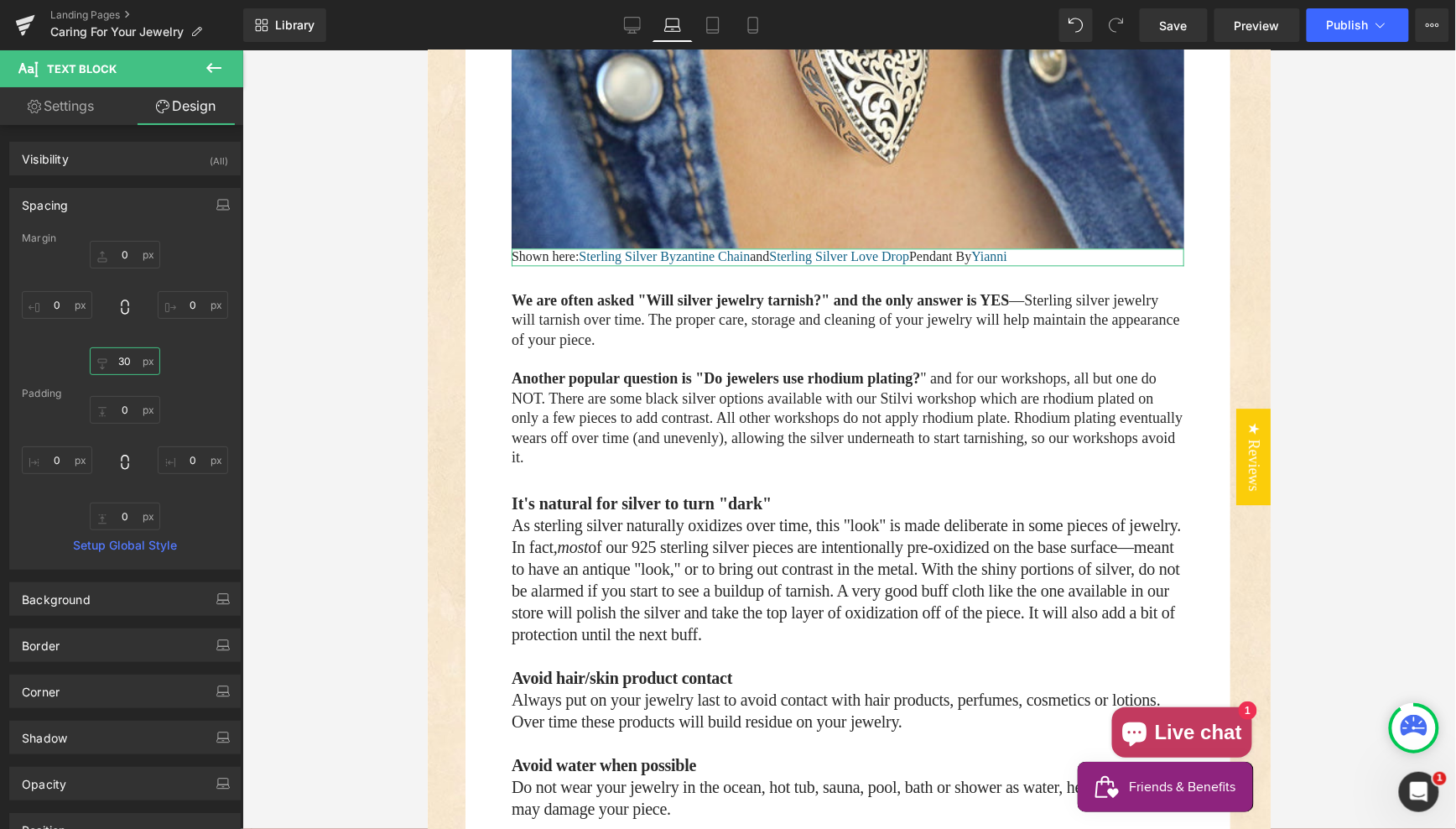
type input "30"
click at [58, 107] on link "Settings" at bounding box center [60, 106] width 122 height 37
type input "100"
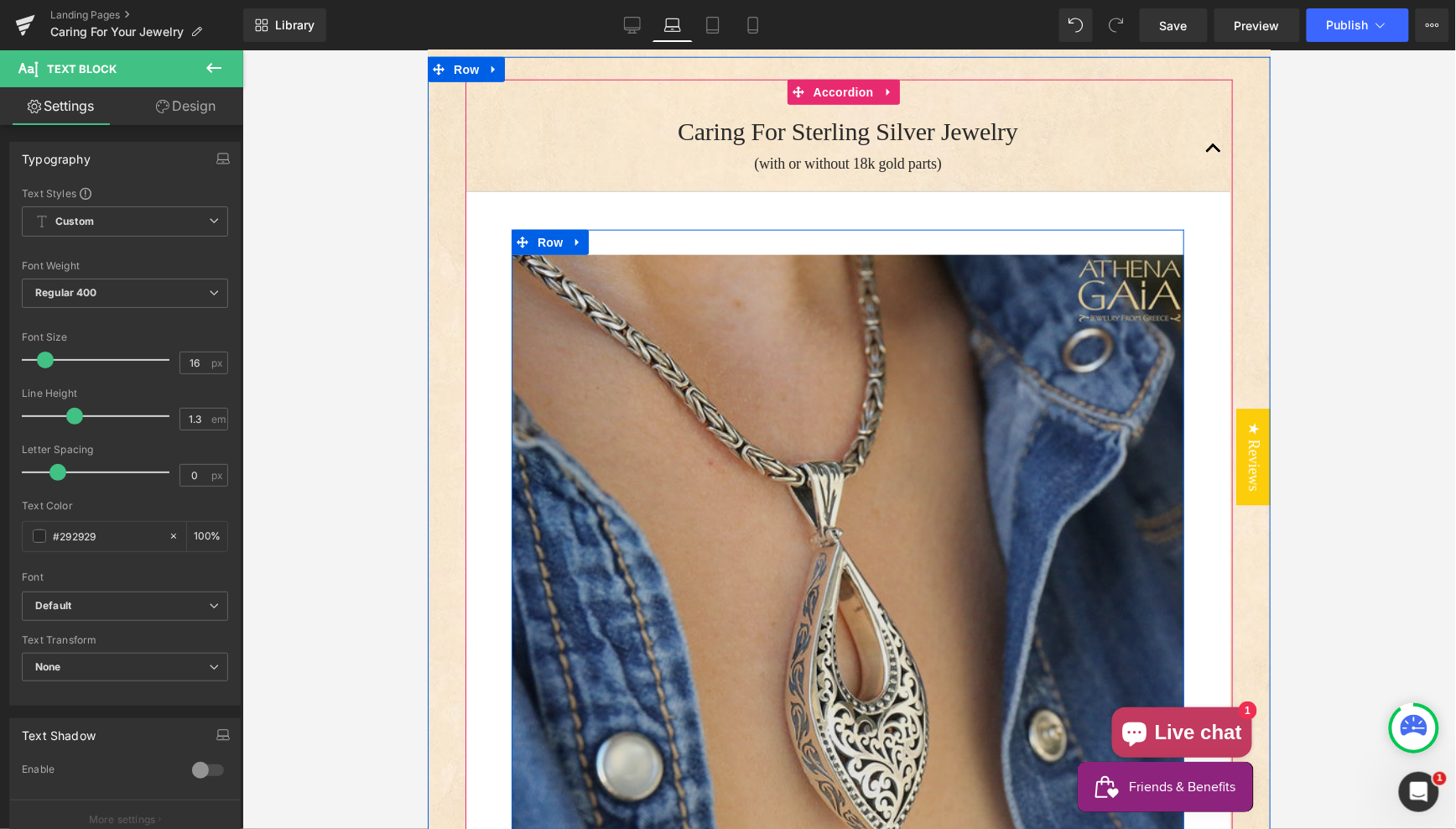
scroll to position [547, 0]
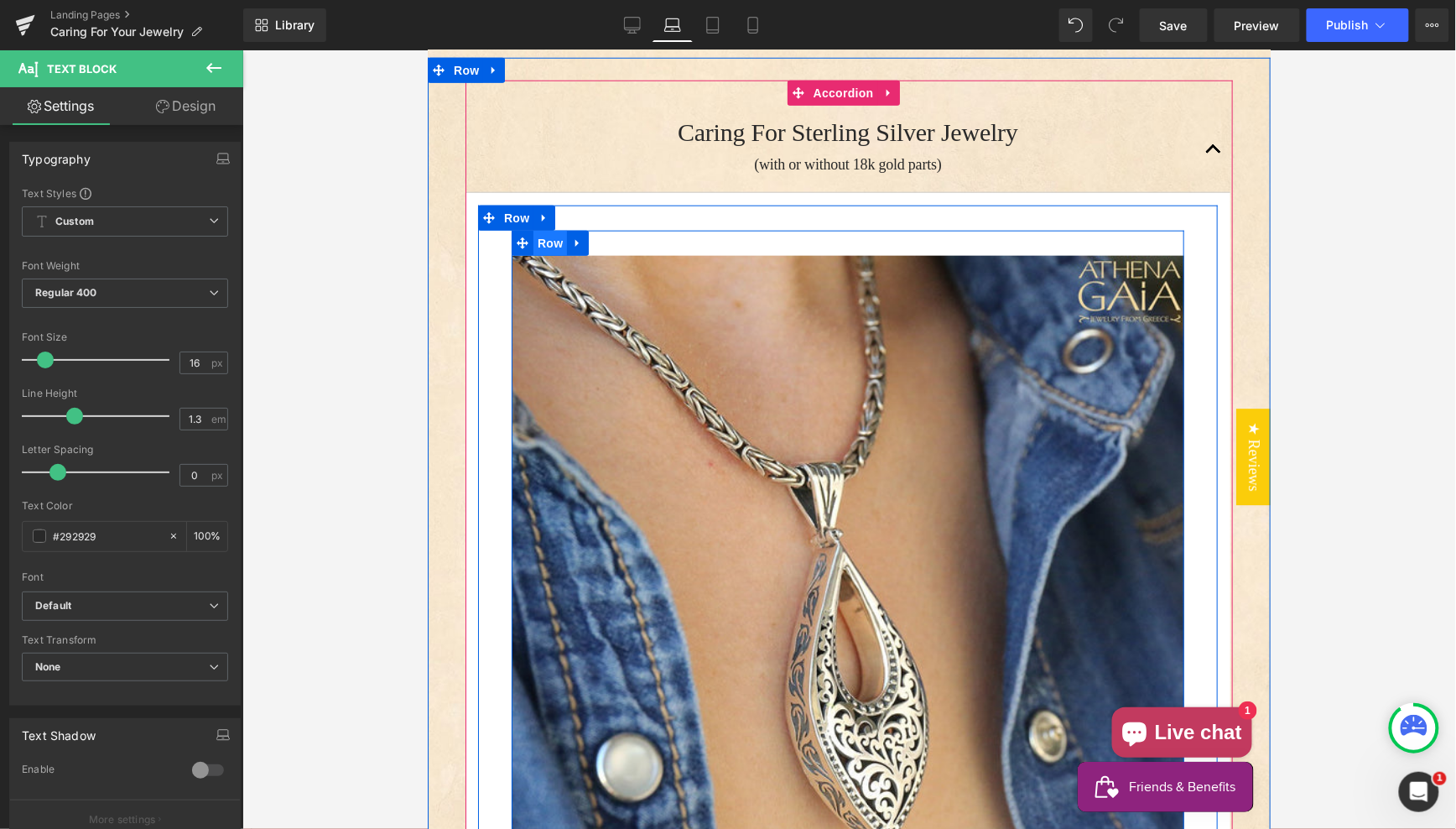
click at [552, 243] on span "Row" at bounding box center [549, 243] width 33 height 26
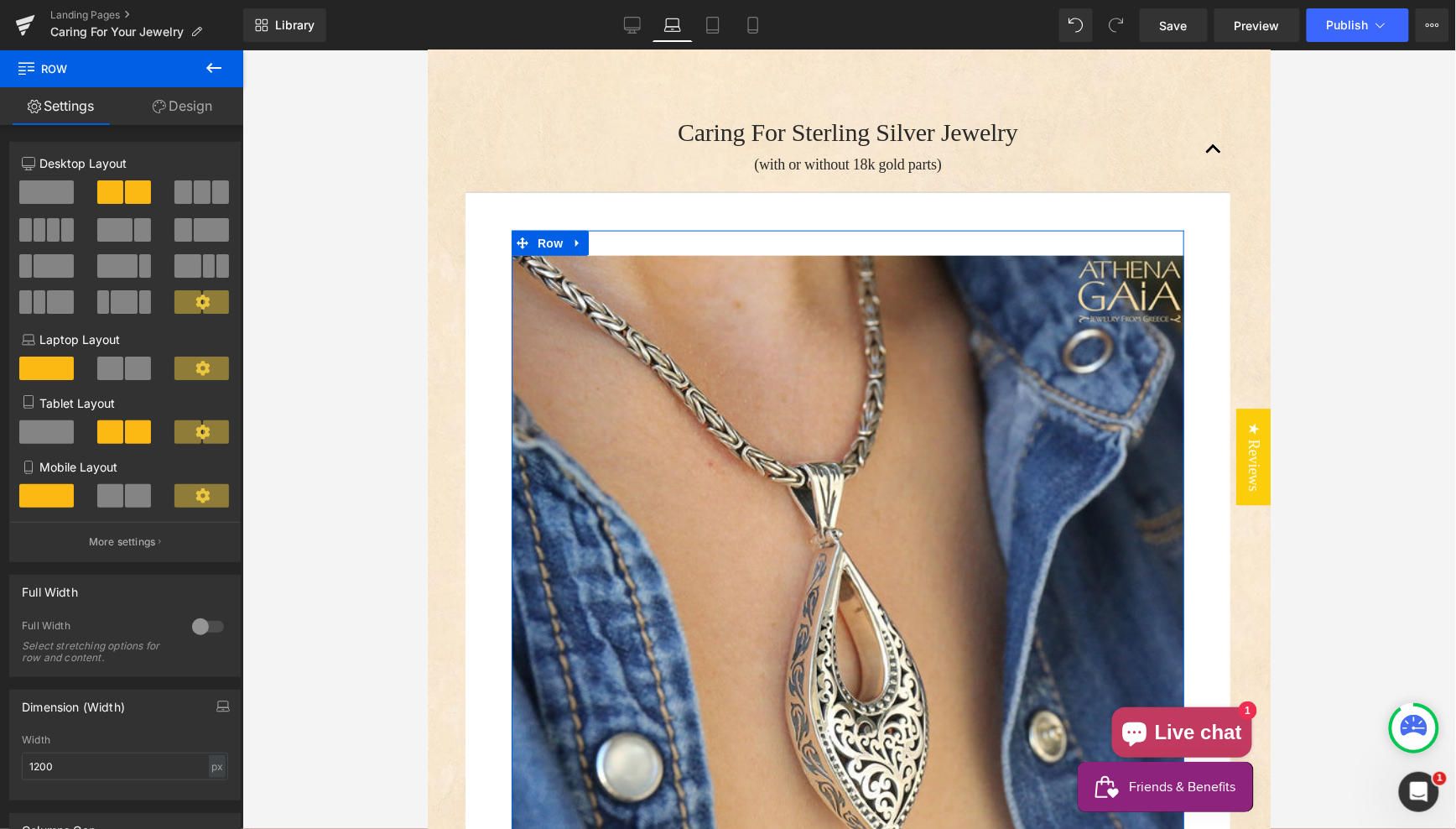
click at [112, 372] on span at bounding box center [110, 369] width 26 height 24
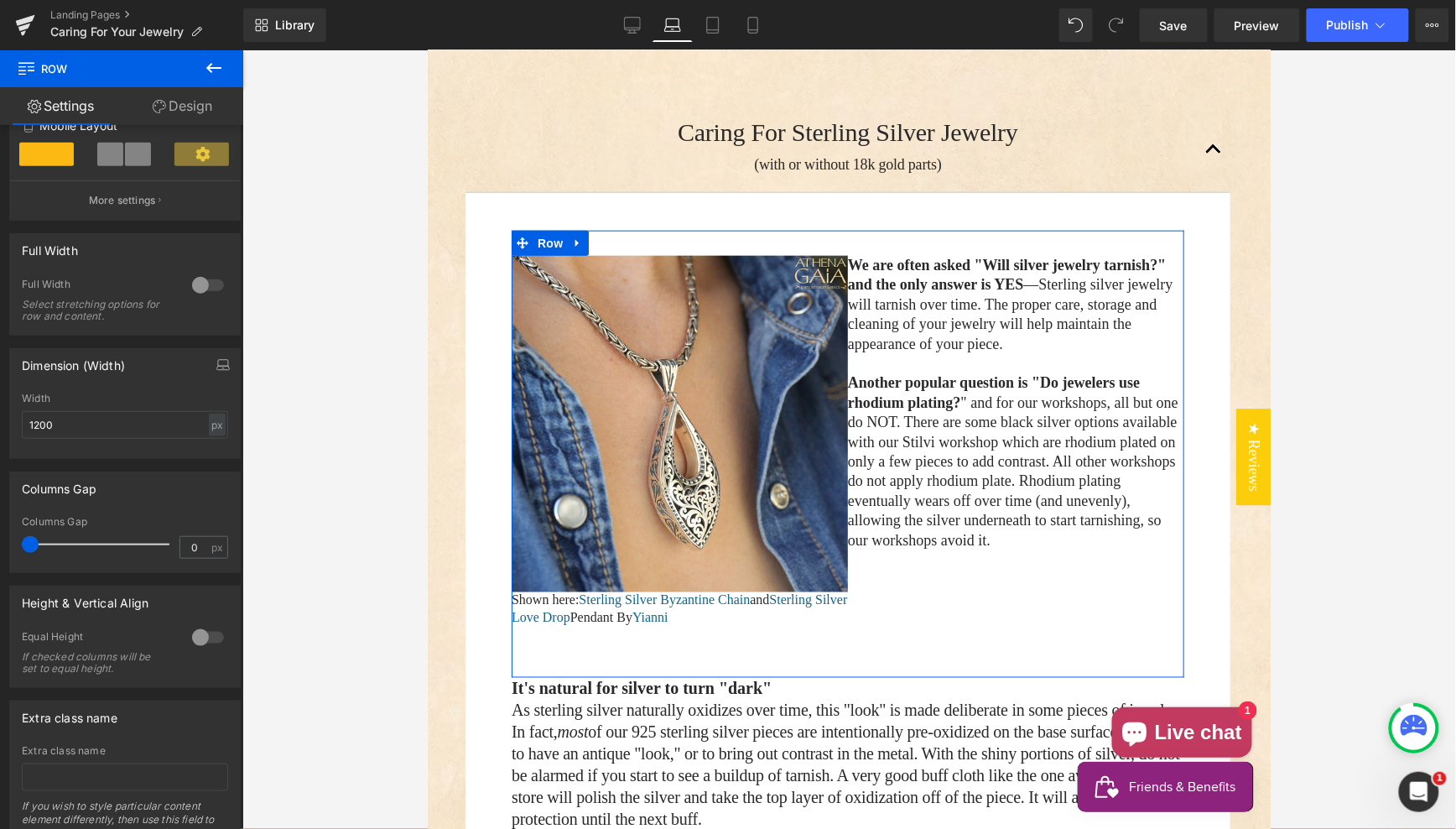
scroll to position [424, 0]
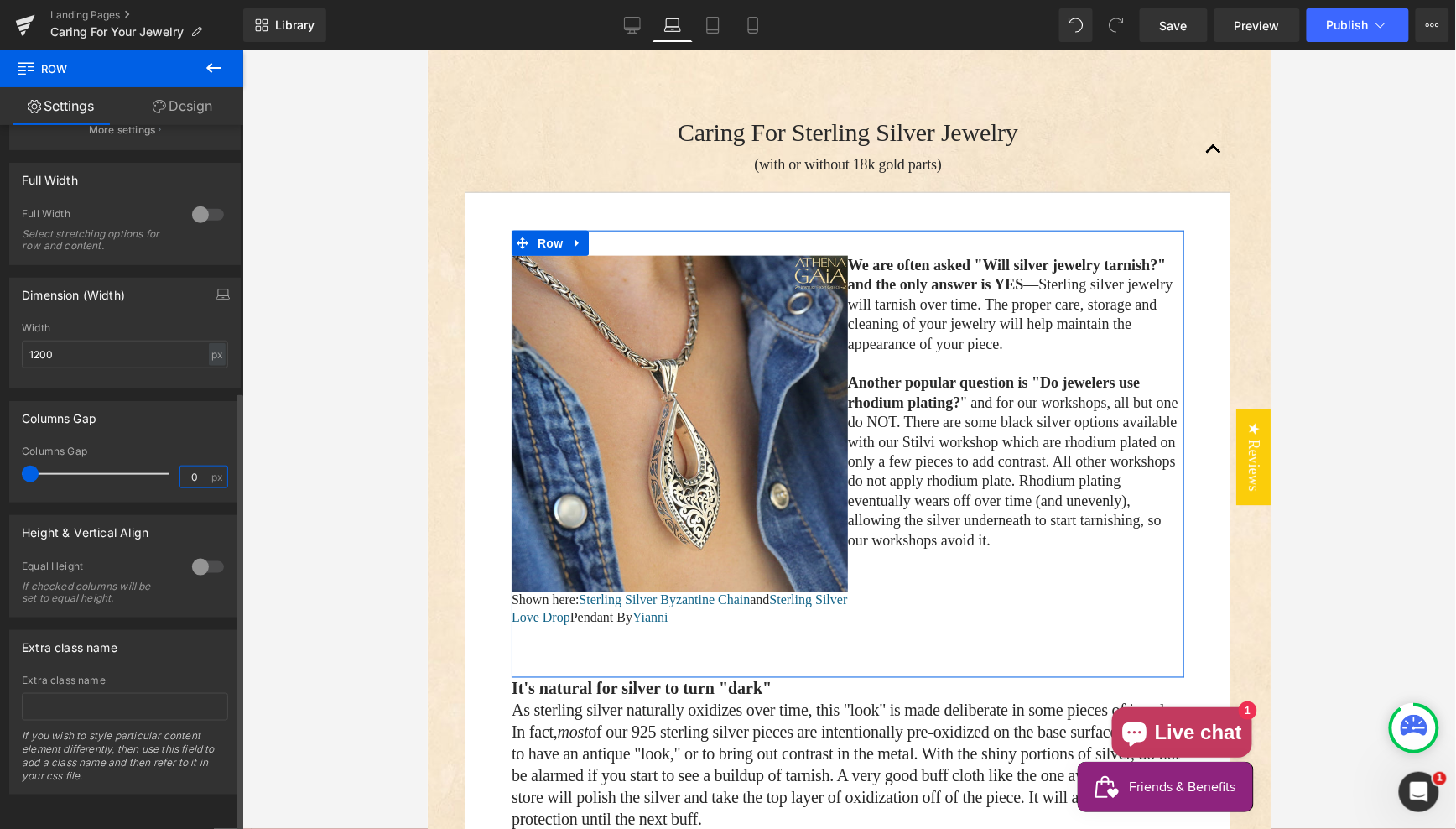
drag, startPoint x: 196, startPoint y: 467, endPoint x: 170, endPoint y: 461, distance: 26.7
click at [172, 462] on div "Columns Gap 0 px" at bounding box center [125, 473] width 206 height 56
drag, startPoint x: 190, startPoint y: 467, endPoint x: 179, endPoint y: 466, distance: 11.0
click at [180, 466] on input "0" at bounding box center [195, 477] width 29 height 21
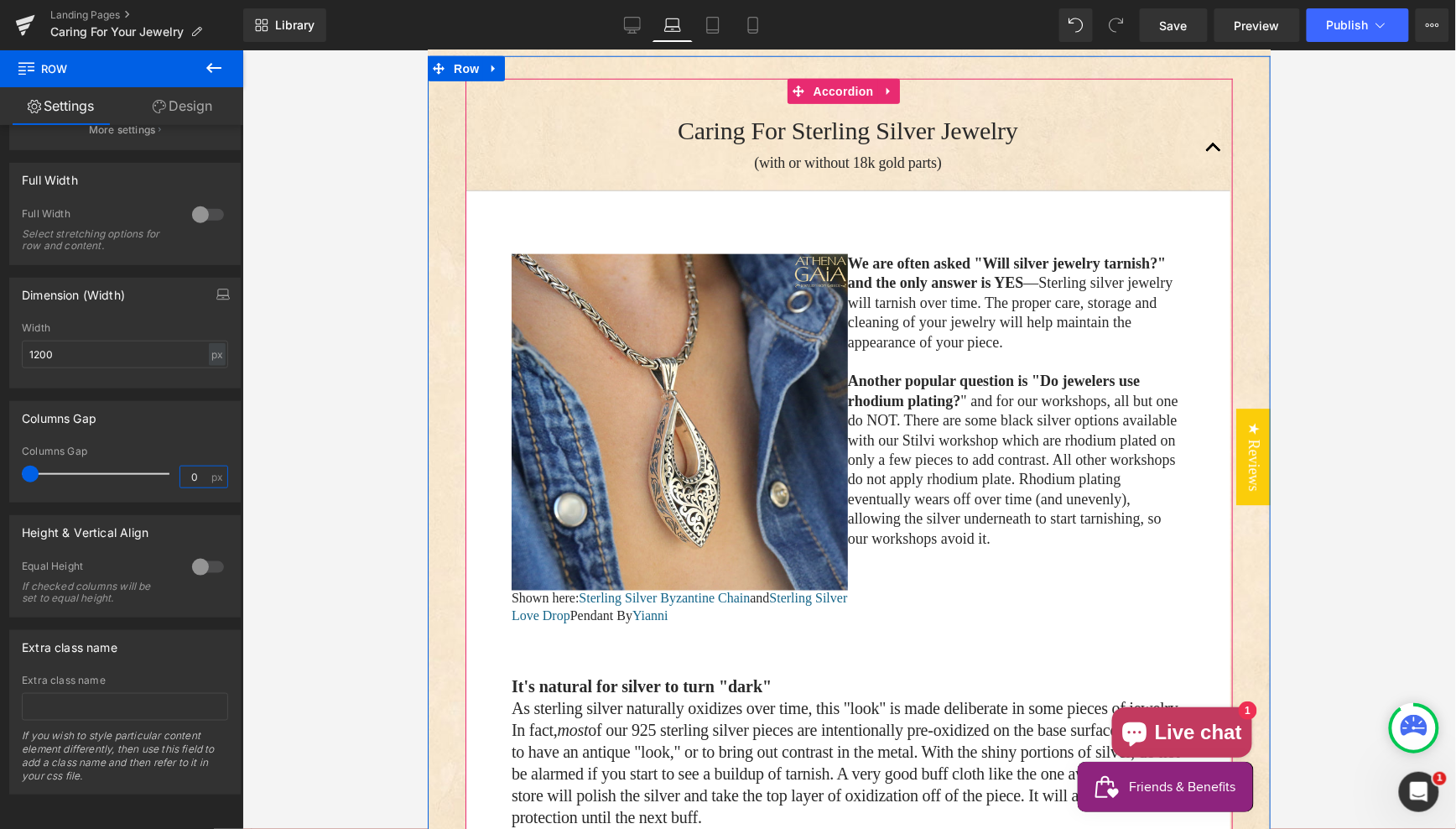
scroll to position [542, 0]
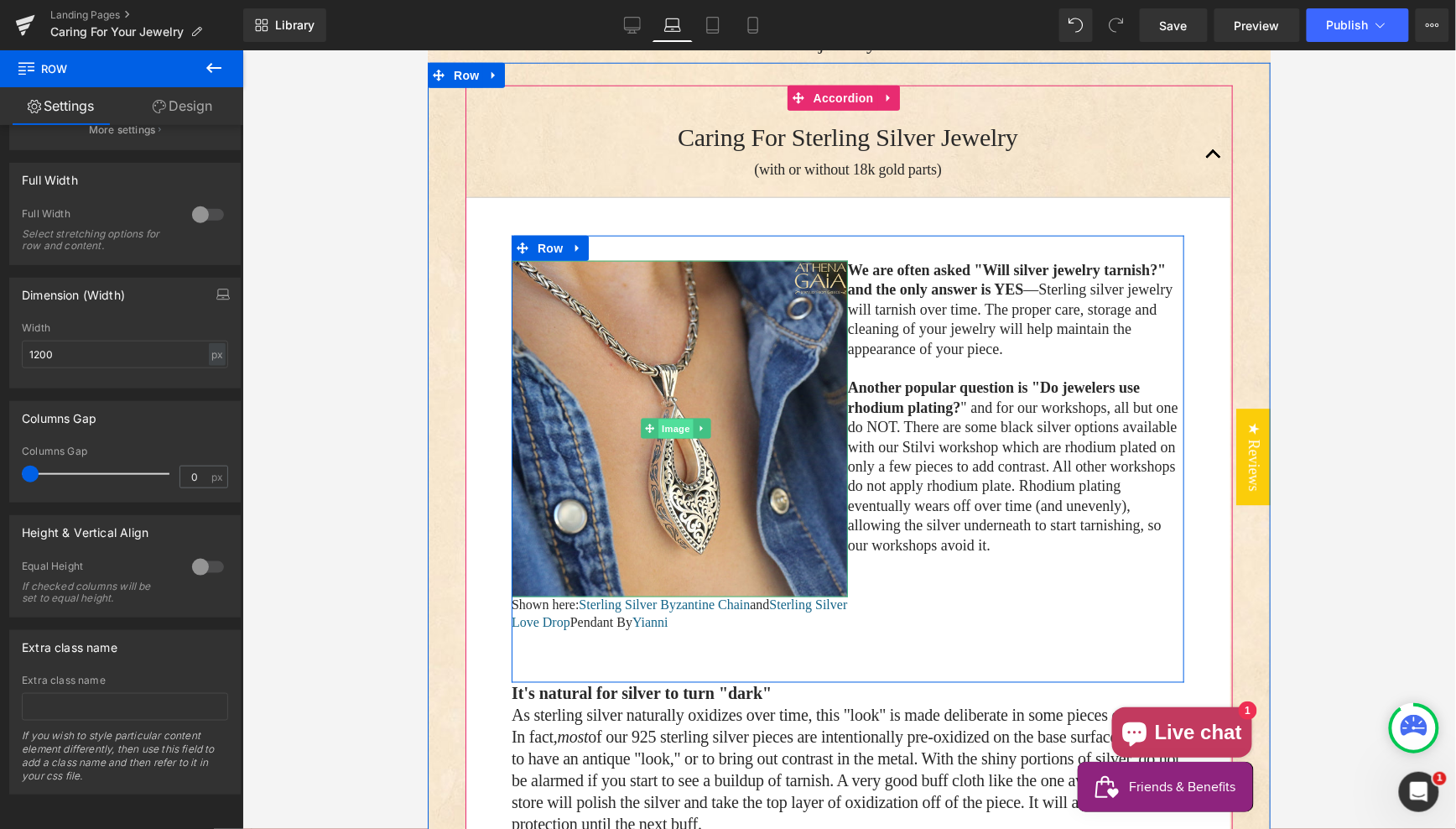
click at [671, 422] on span "Image" at bounding box center [676, 429] width 35 height 20
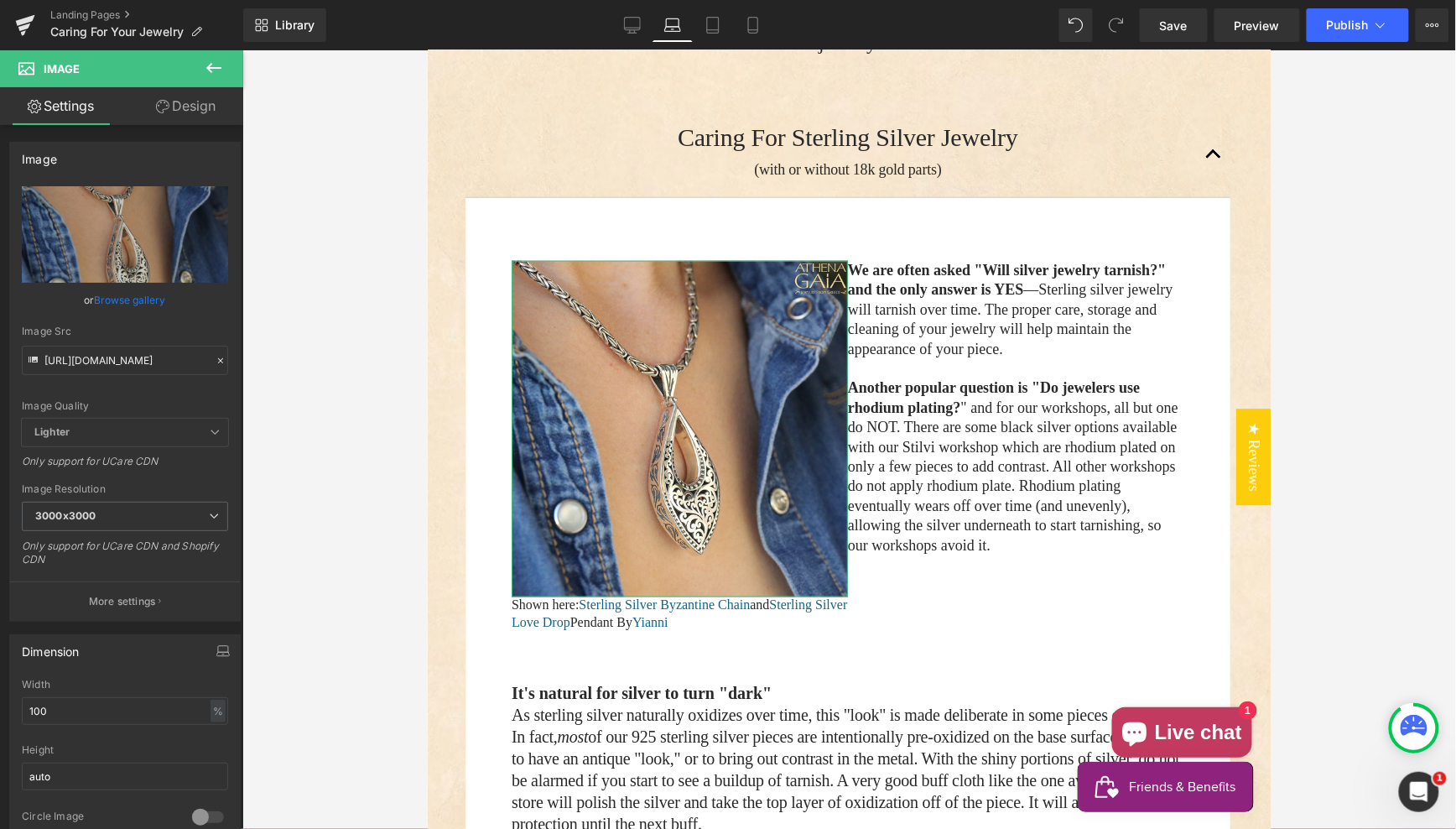
click at [187, 106] on link "Design" at bounding box center [186, 106] width 122 height 37
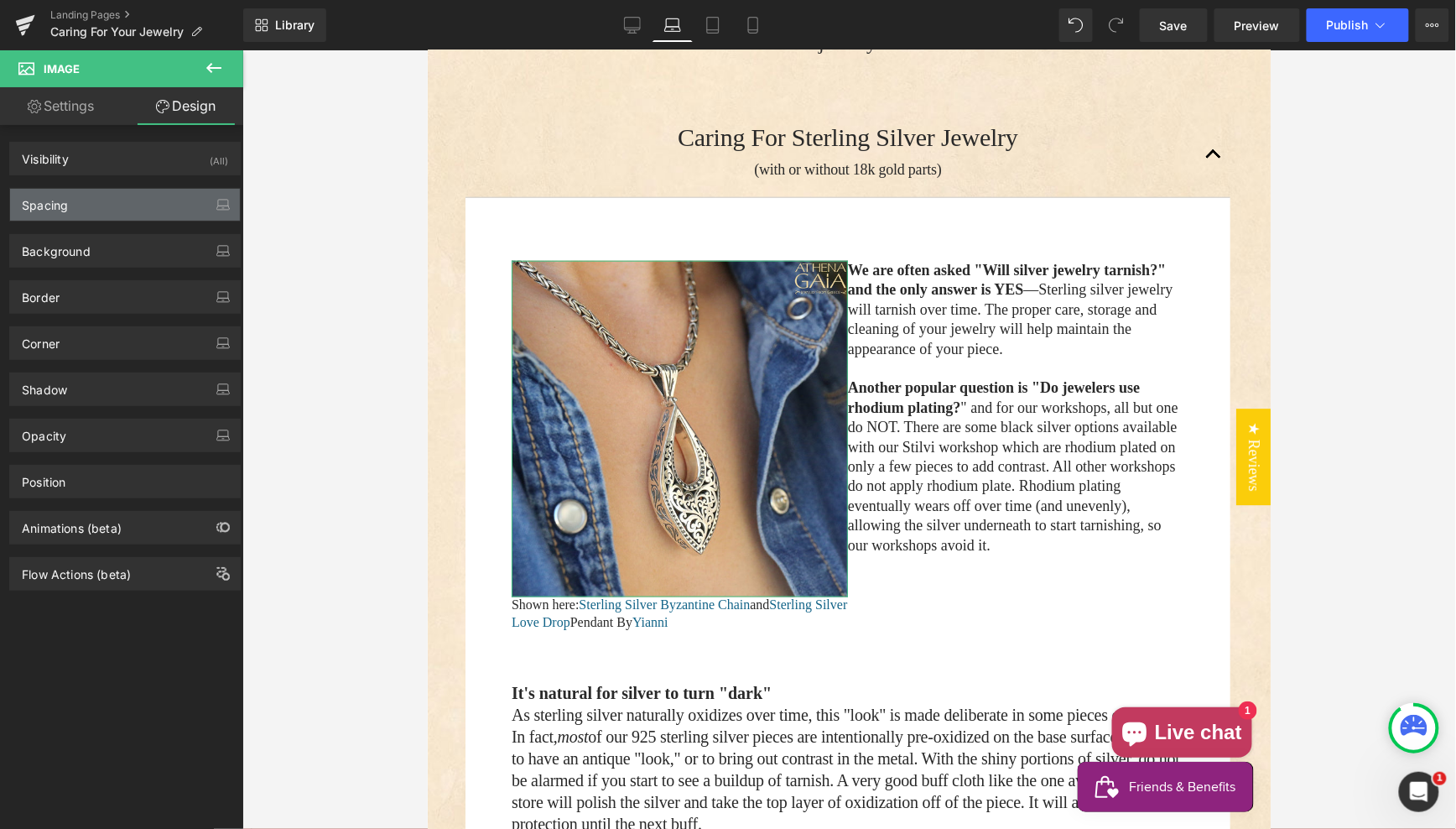
type input "0"
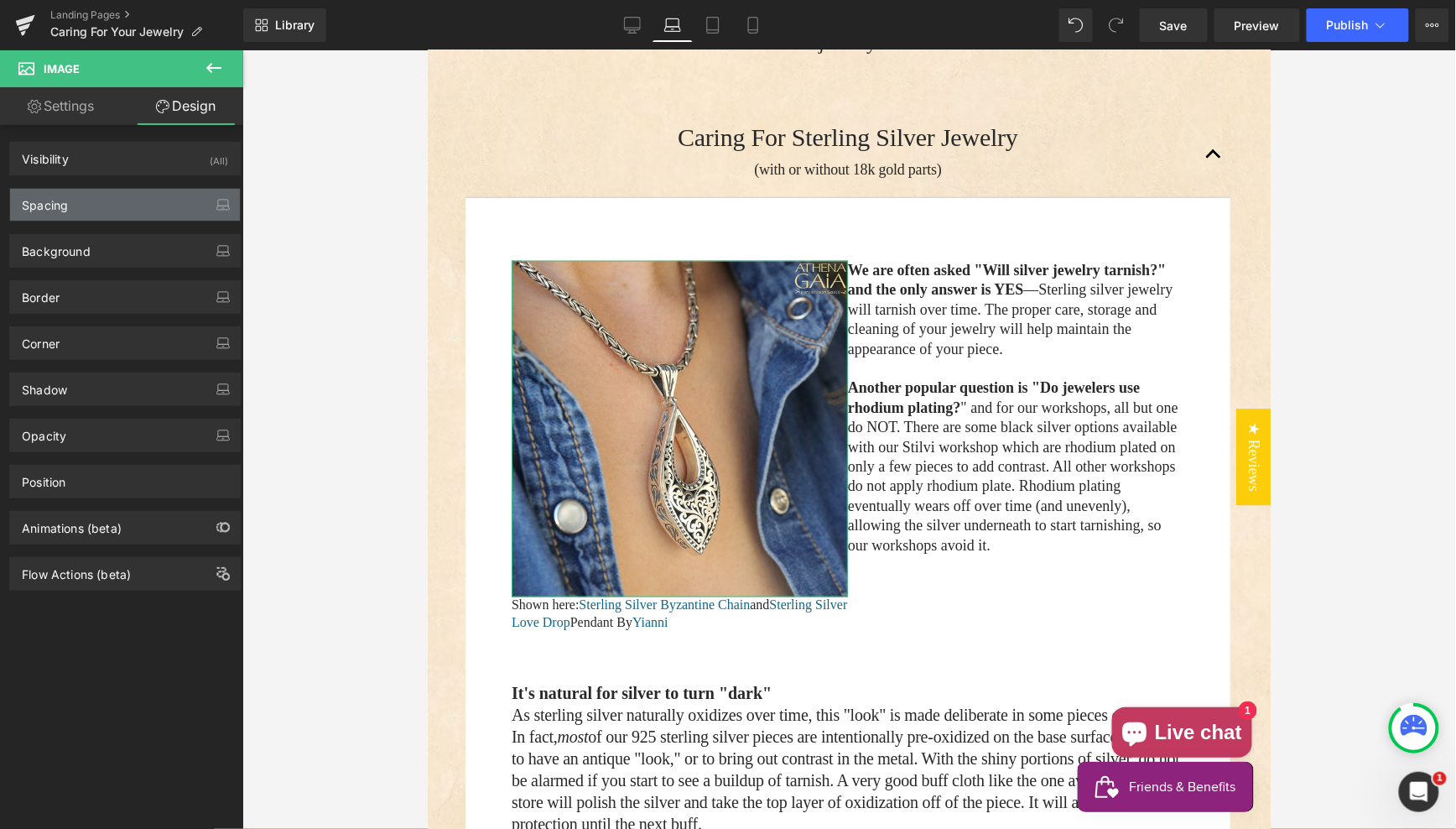
type input "0"
click at [112, 204] on div "Spacing" at bounding box center [125, 204] width 230 height 31
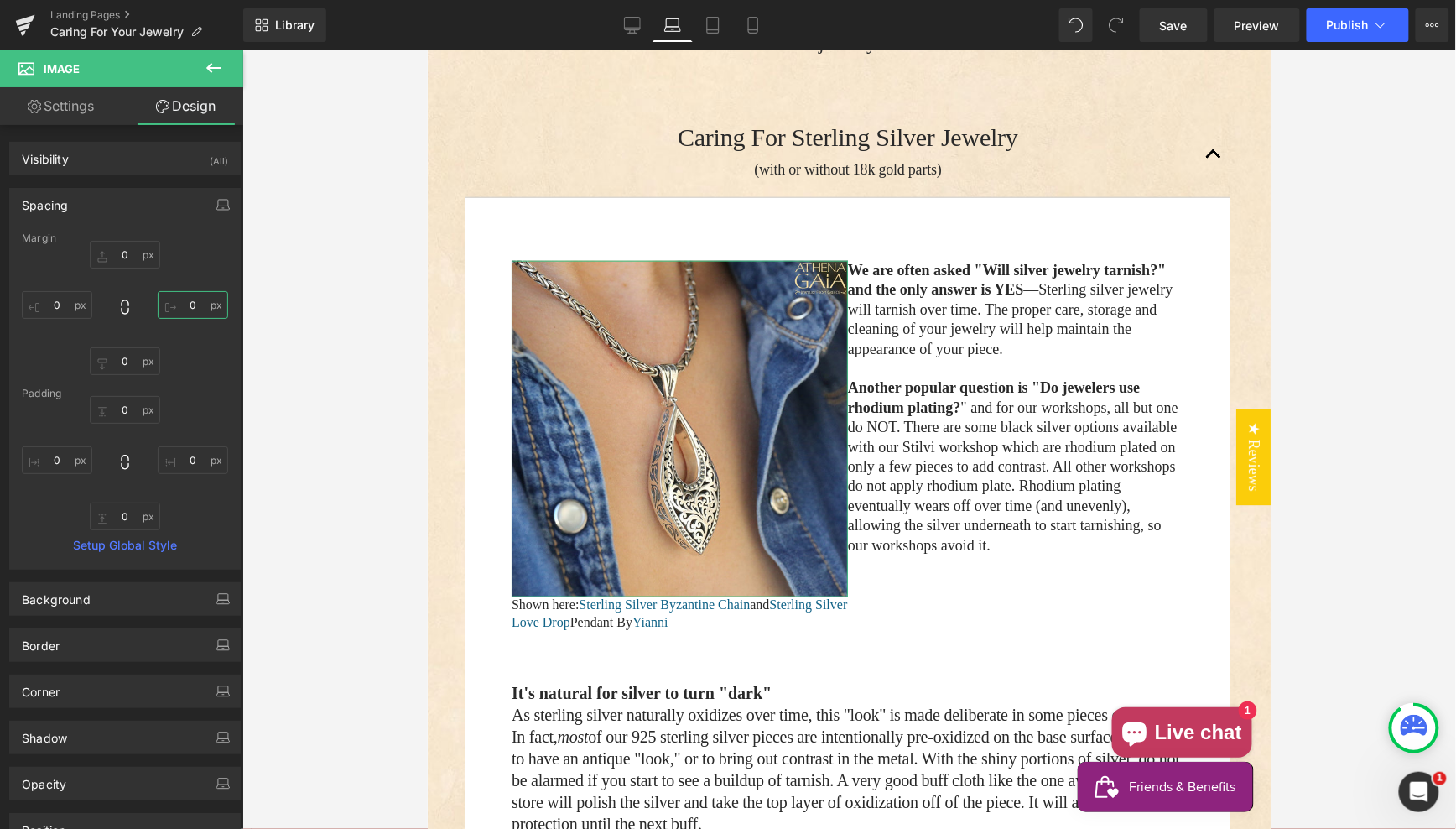
click at [171, 299] on input "0" at bounding box center [192, 305] width 71 height 28
type input "20"
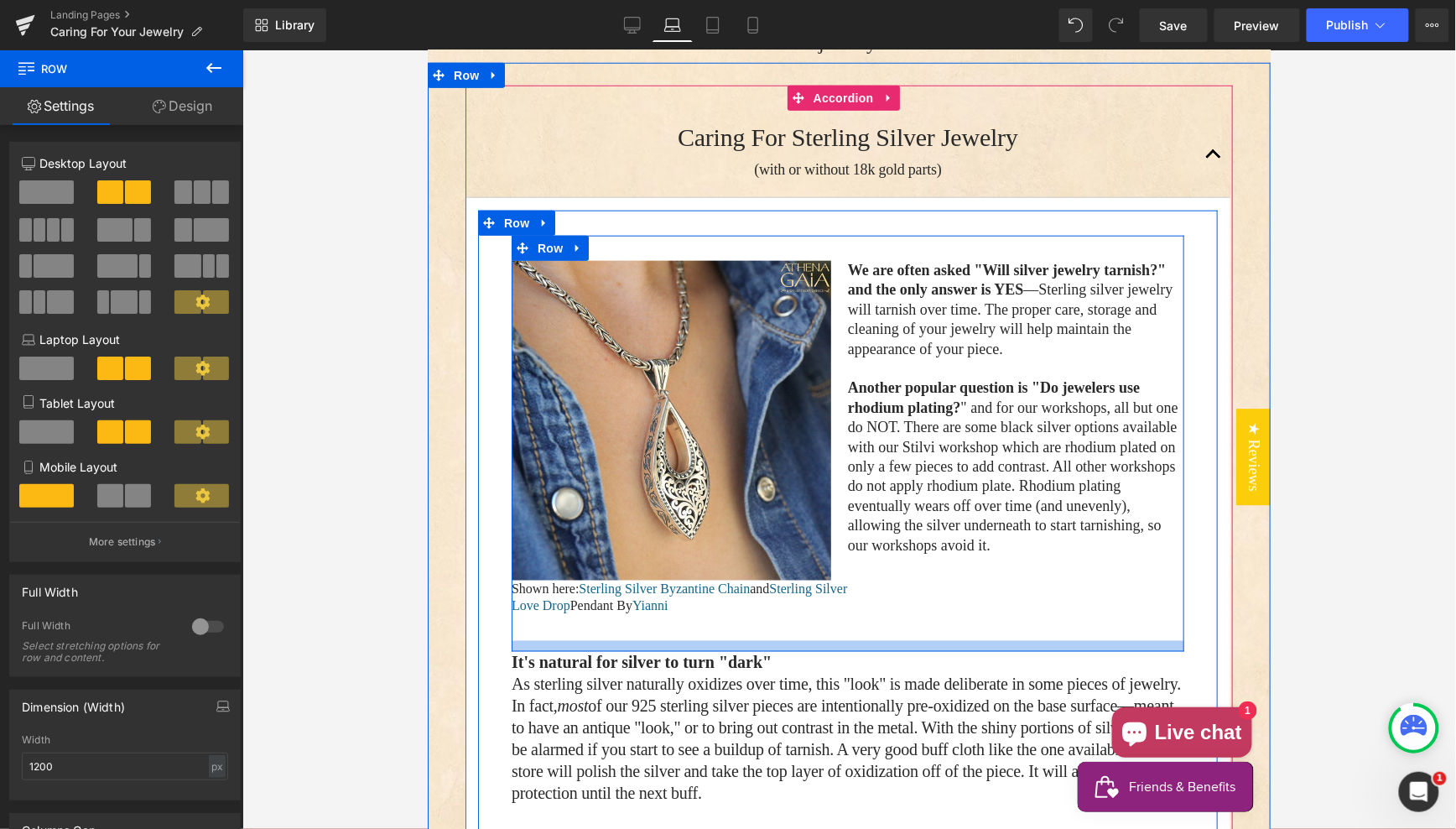
drag, startPoint x: 580, startPoint y: 646, endPoint x: 476, endPoint y: 583, distance: 121.6
click at [576, 640] on div "Main content" at bounding box center [847, 645] width 672 height 11
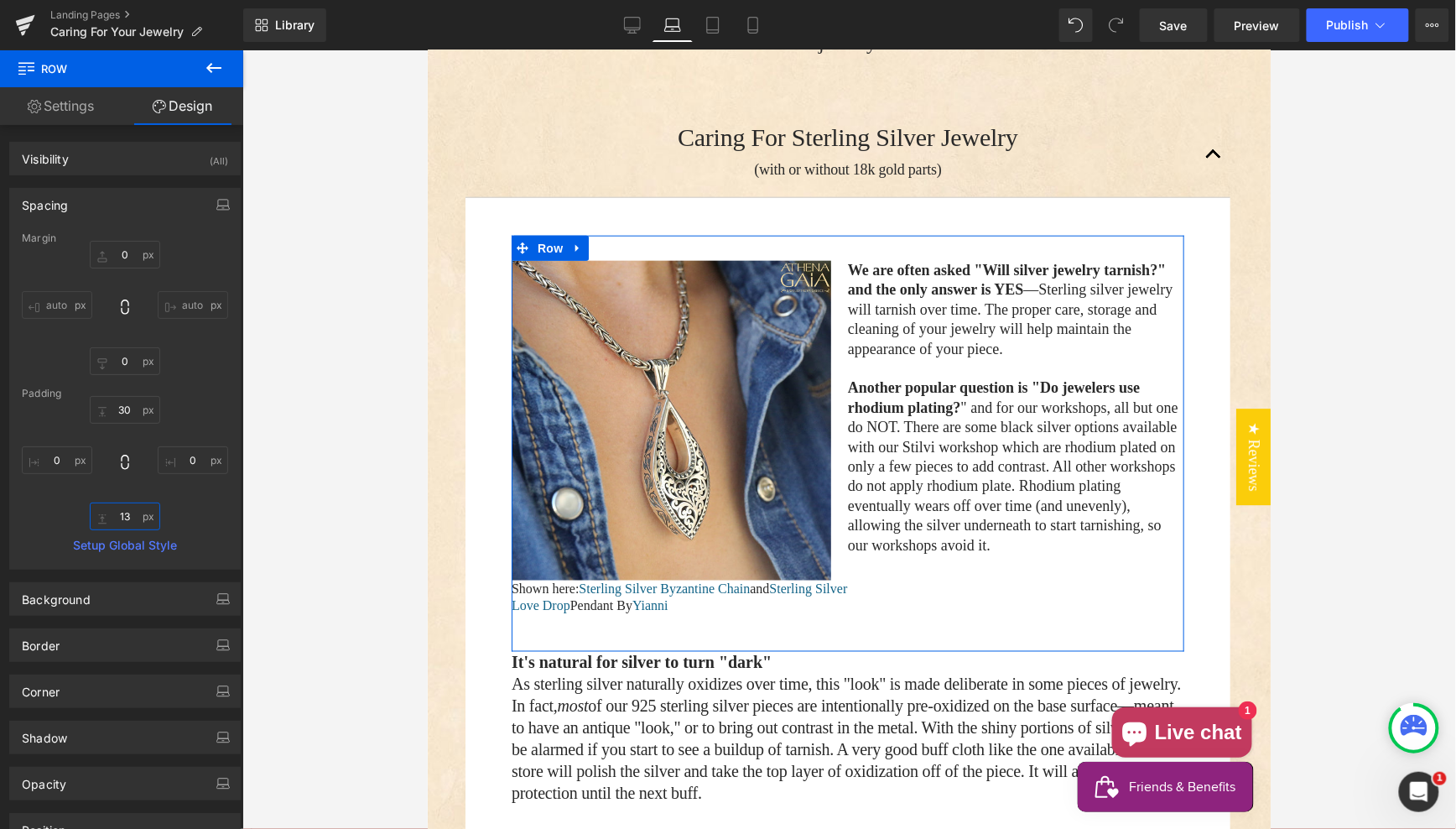
click at [122, 511] on input "13" at bounding box center [124, 516] width 71 height 28
click at [121, 508] on input "13" at bounding box center [124, 516] width 71 height 28
click at [126, 515] on input "13" at bounding box center [124, 516] width 71 height 28
type input "10"
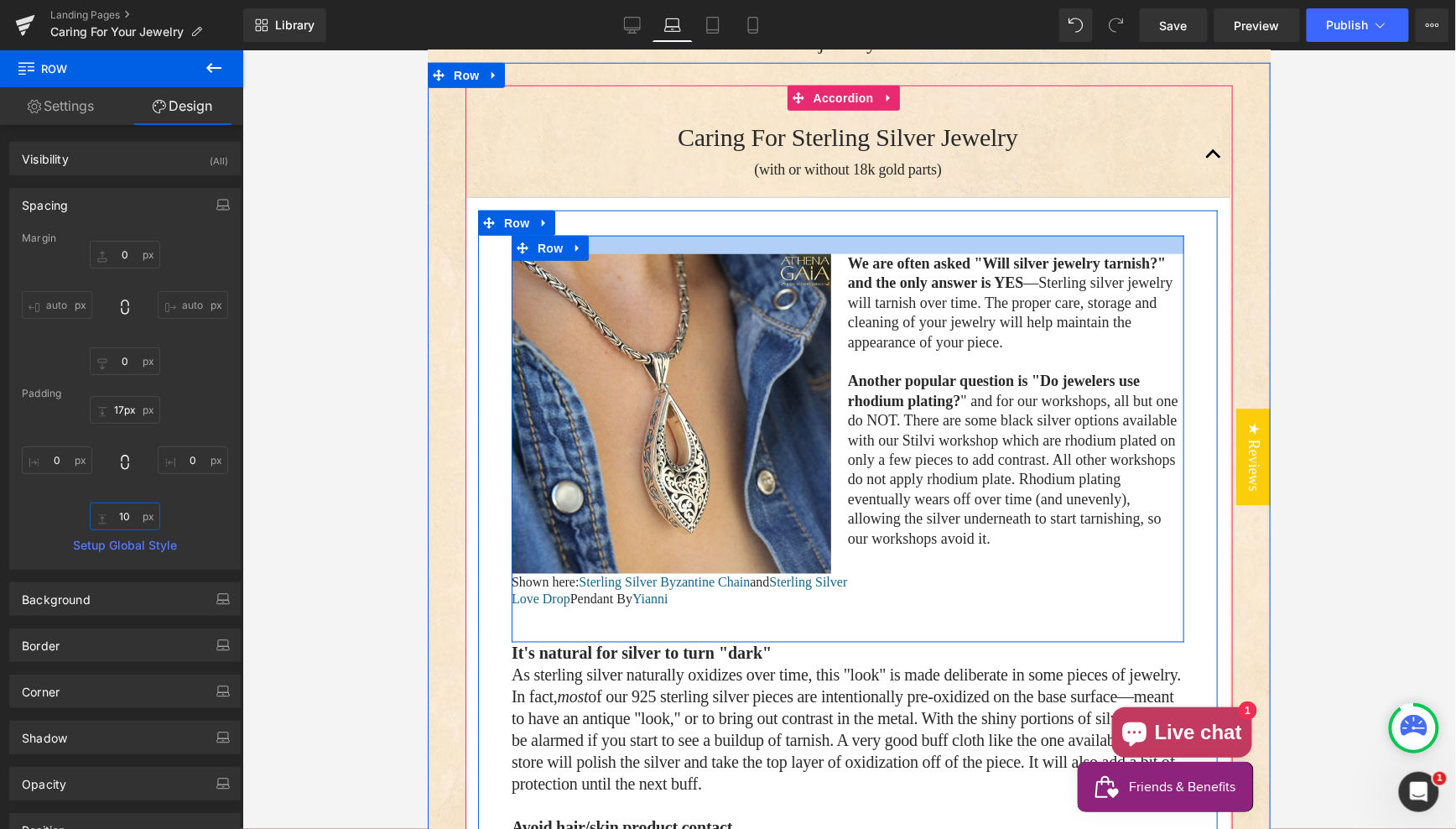
drag, startPoint x: 677, startPoint y: 244, endPoint x: 614, endPoint y: 229, distance: 64.8
click at [671, 232] on div "Image Shown here: Sterling Silver Byzantine Chain and Sterling Silver Love Drop…" at bounding box center [847, 713] width 739 height 1008
type input "16px"
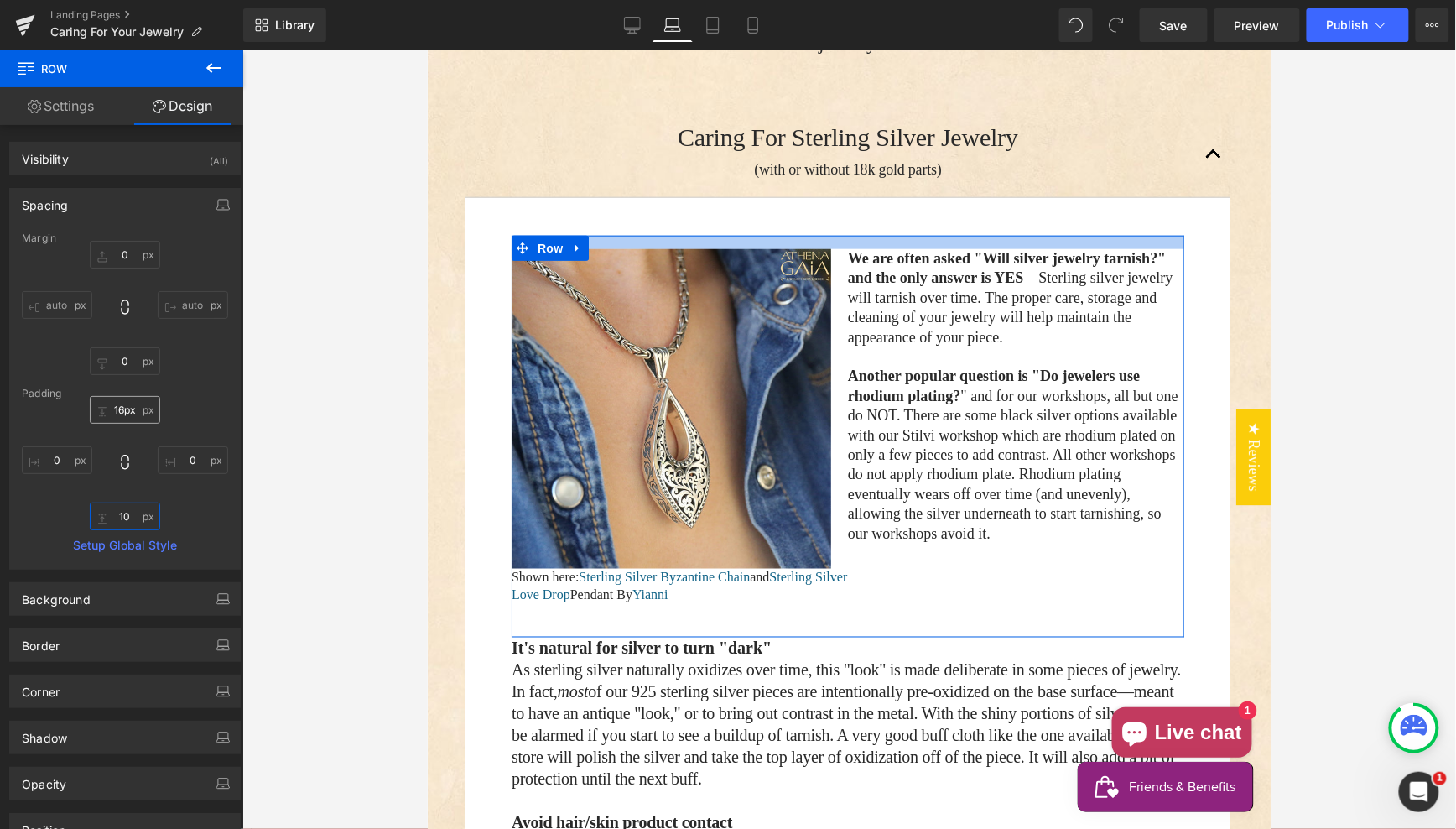
type input "10"
click at [116, 407] on input "16px" at bounding box center [124, 409] width 71 height 28
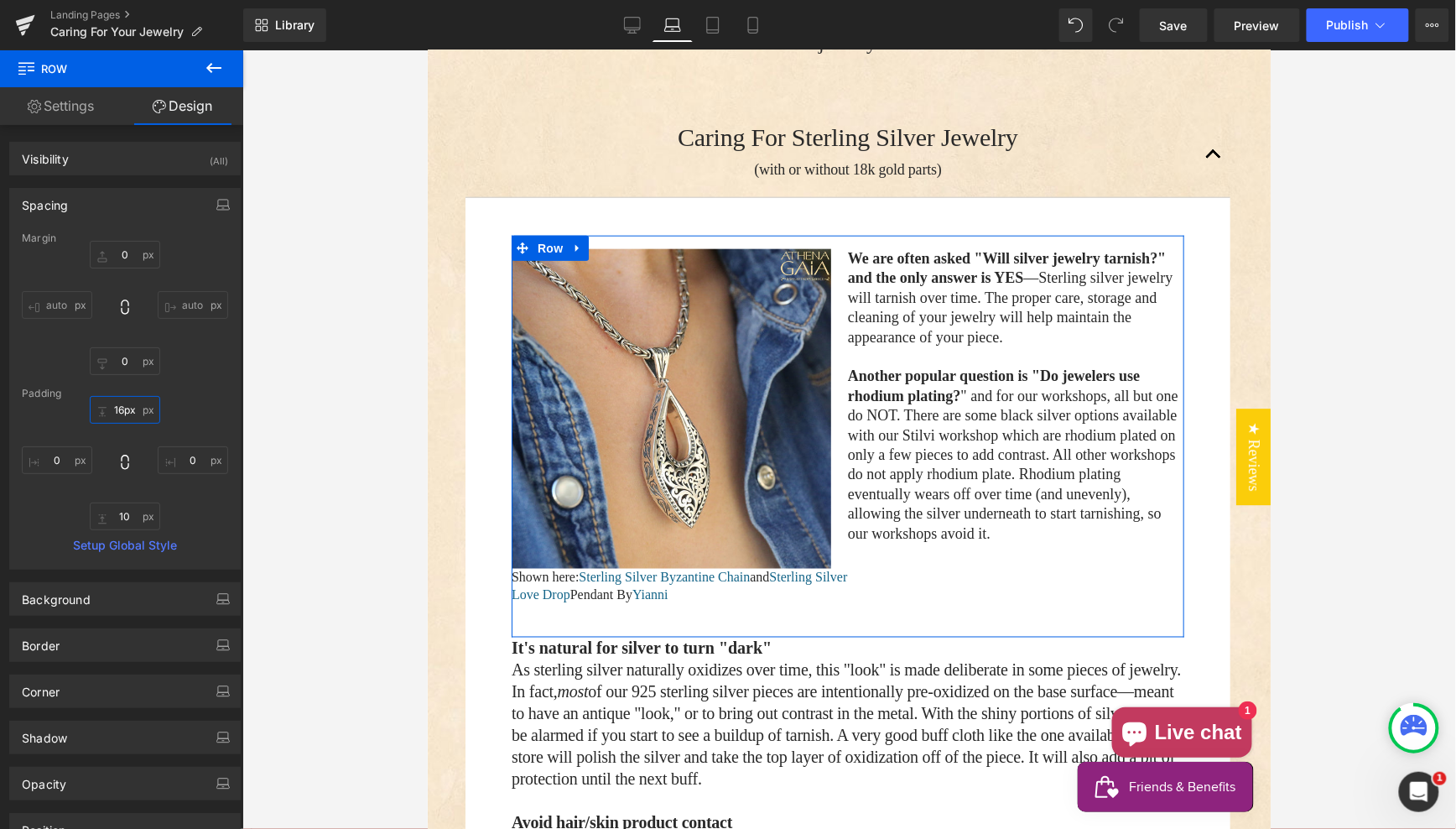
click at [116, 407] on input "16px" at bounding box center [124, 409] width 71 height 28
click at [122, 407] on input "16px" at bounding box center [124, 409] width 71 height 28
drag, startPoint x: 123, startPoint y: 407, endPoint x: 136, endPoint y: 420, distance: 18.4
click at [123, 407] on input "16px" at bounding box center [124, 409] width 71 height 28
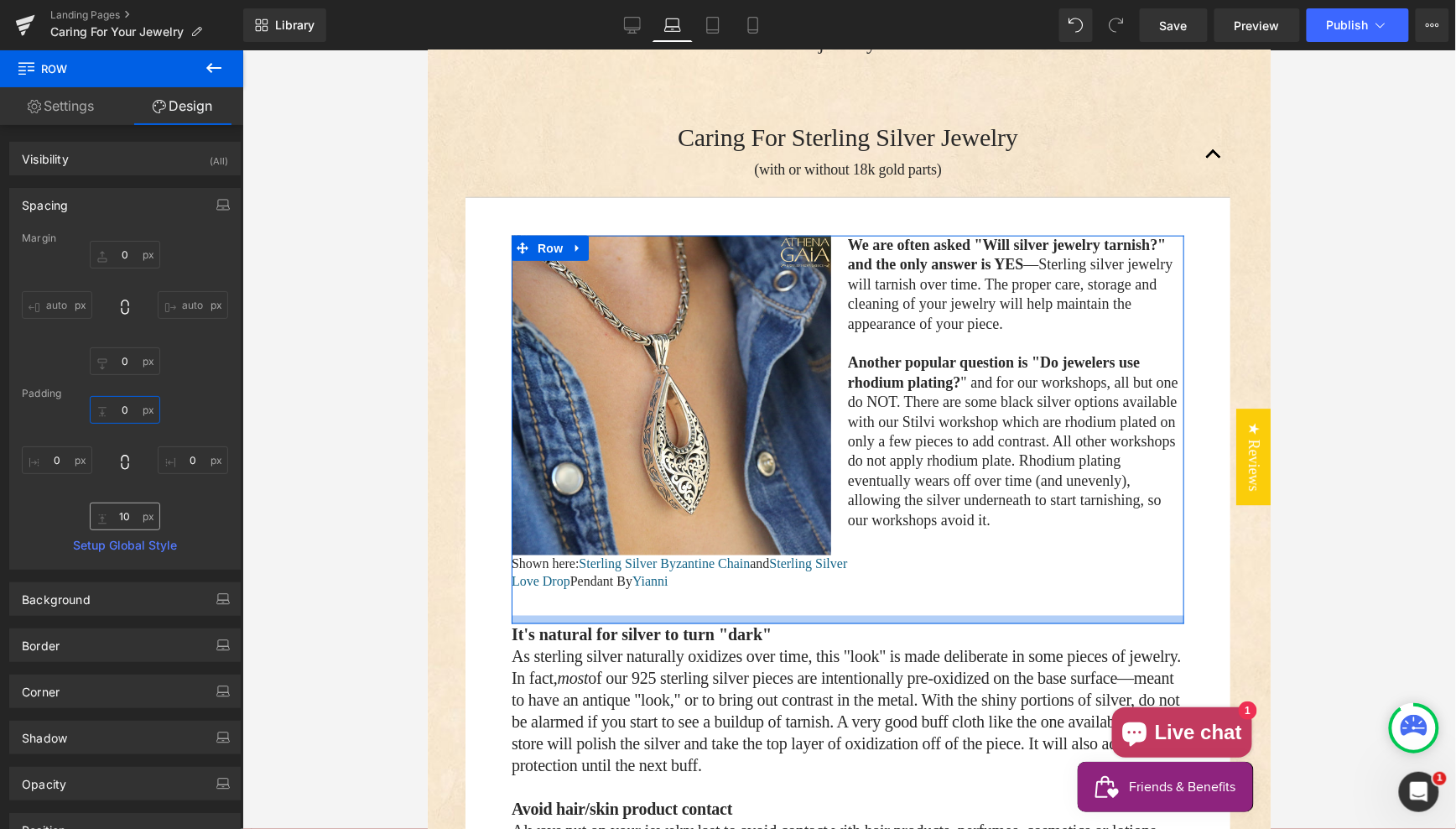
type input "0"
click at [123, 515] on input "10" at bounding box center [124, 516] width 71 height 28
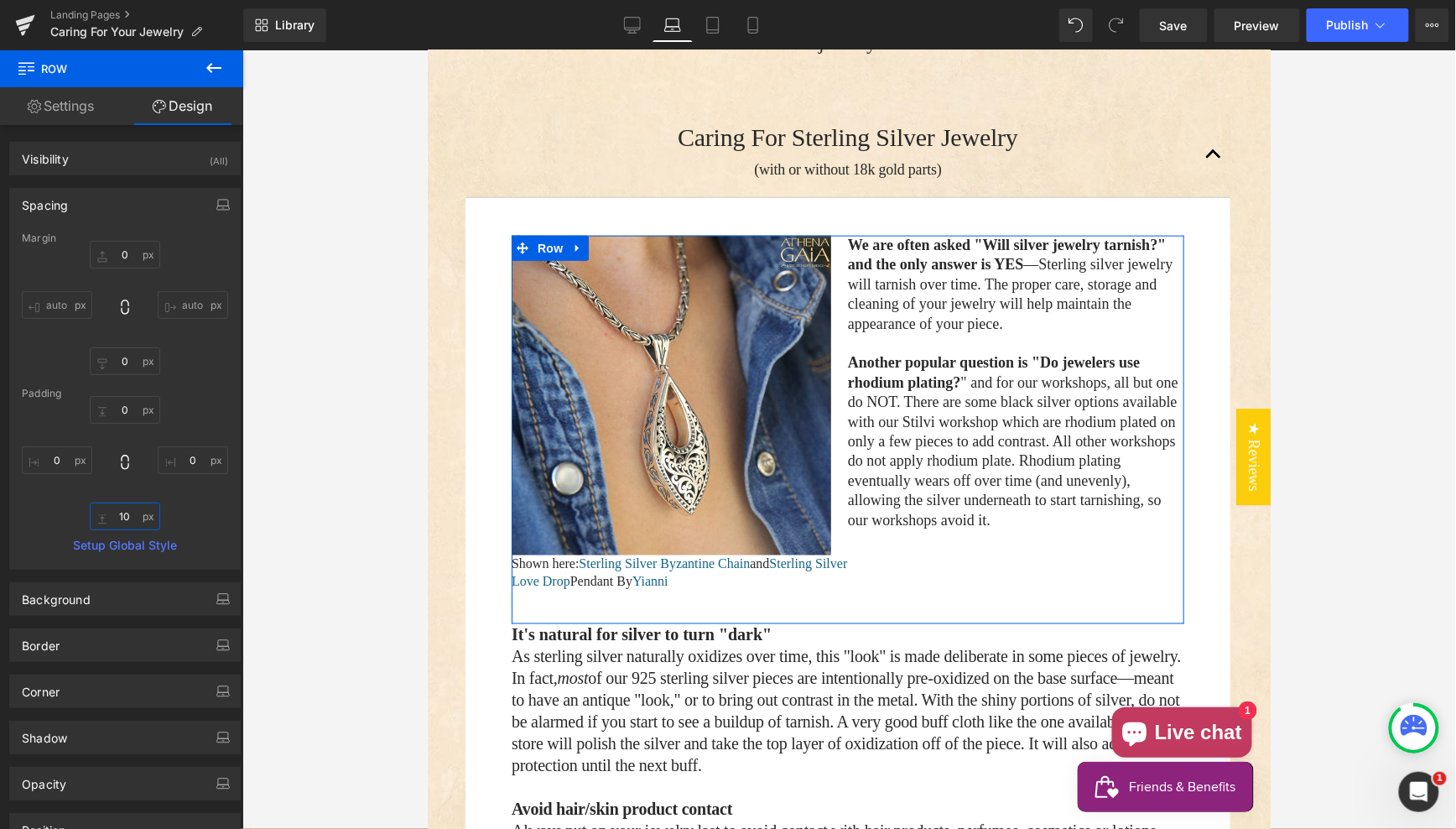
click at [123, 515] on input "10" at bounding box center [124, 516] width 71 height 28
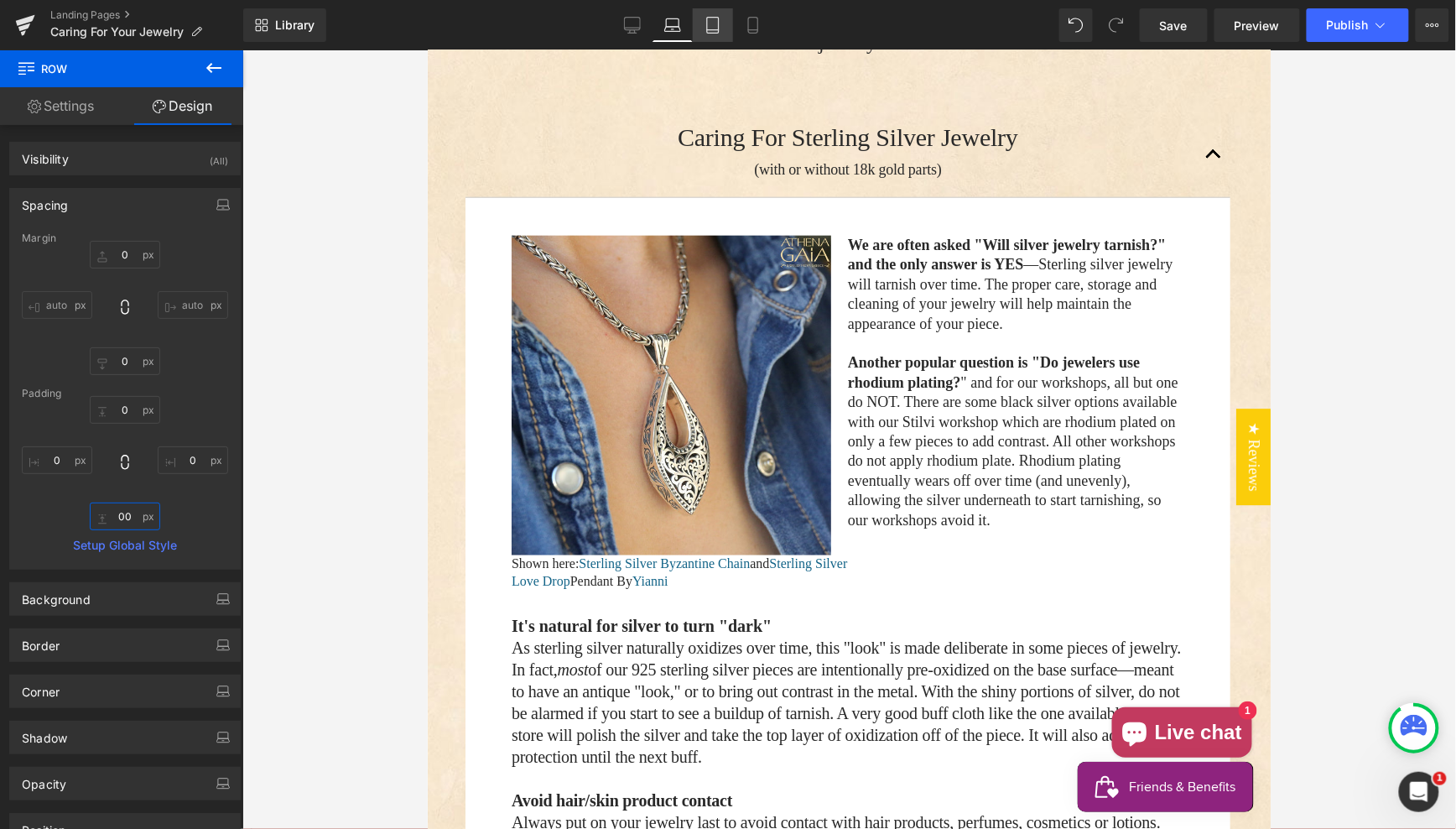
type input "00"
click at [719, 27] on icon at bounding box center [713, 26] width 12 height 16
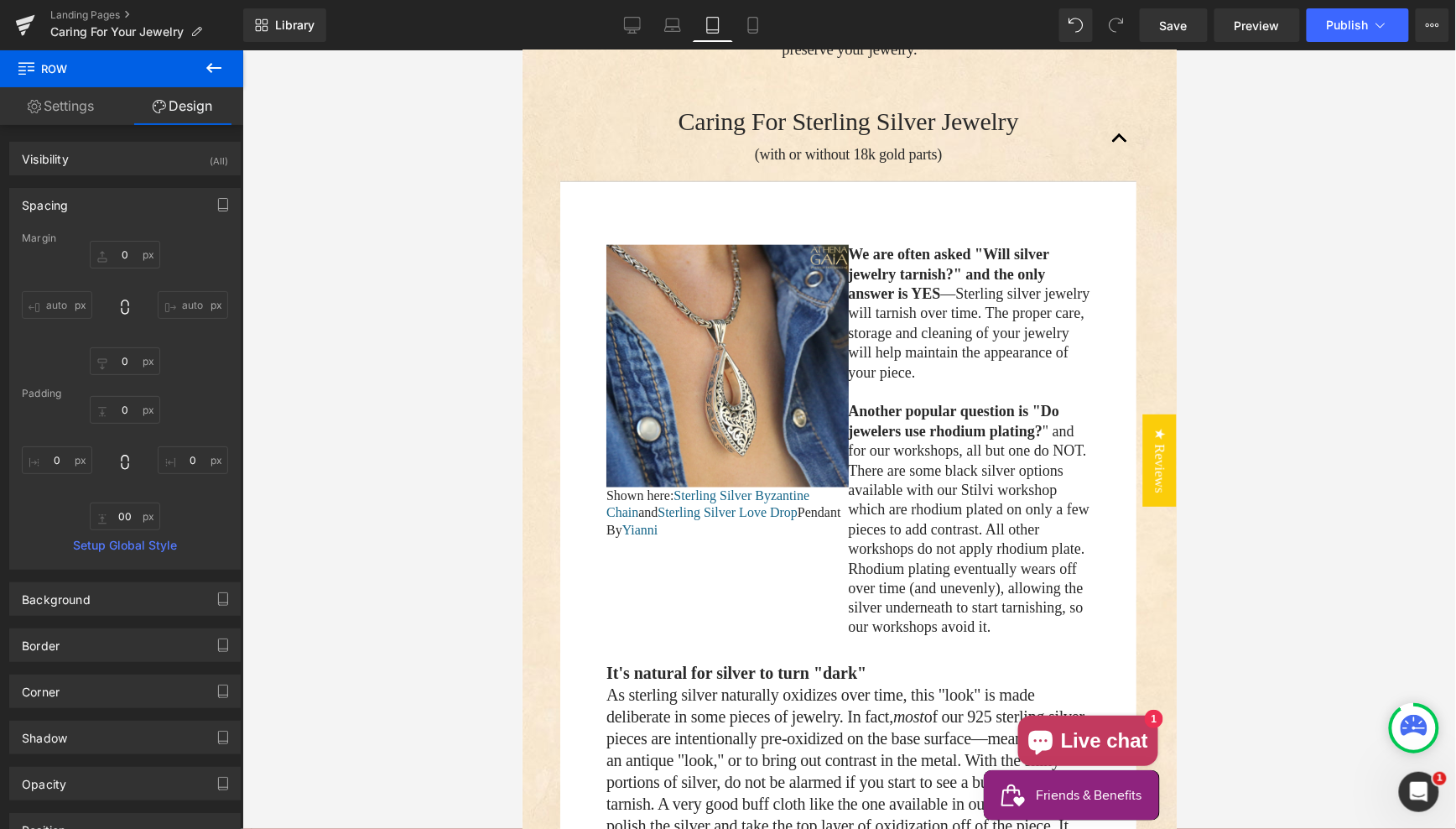
type input "0"
type input "30"
type input "0"
type input "30"
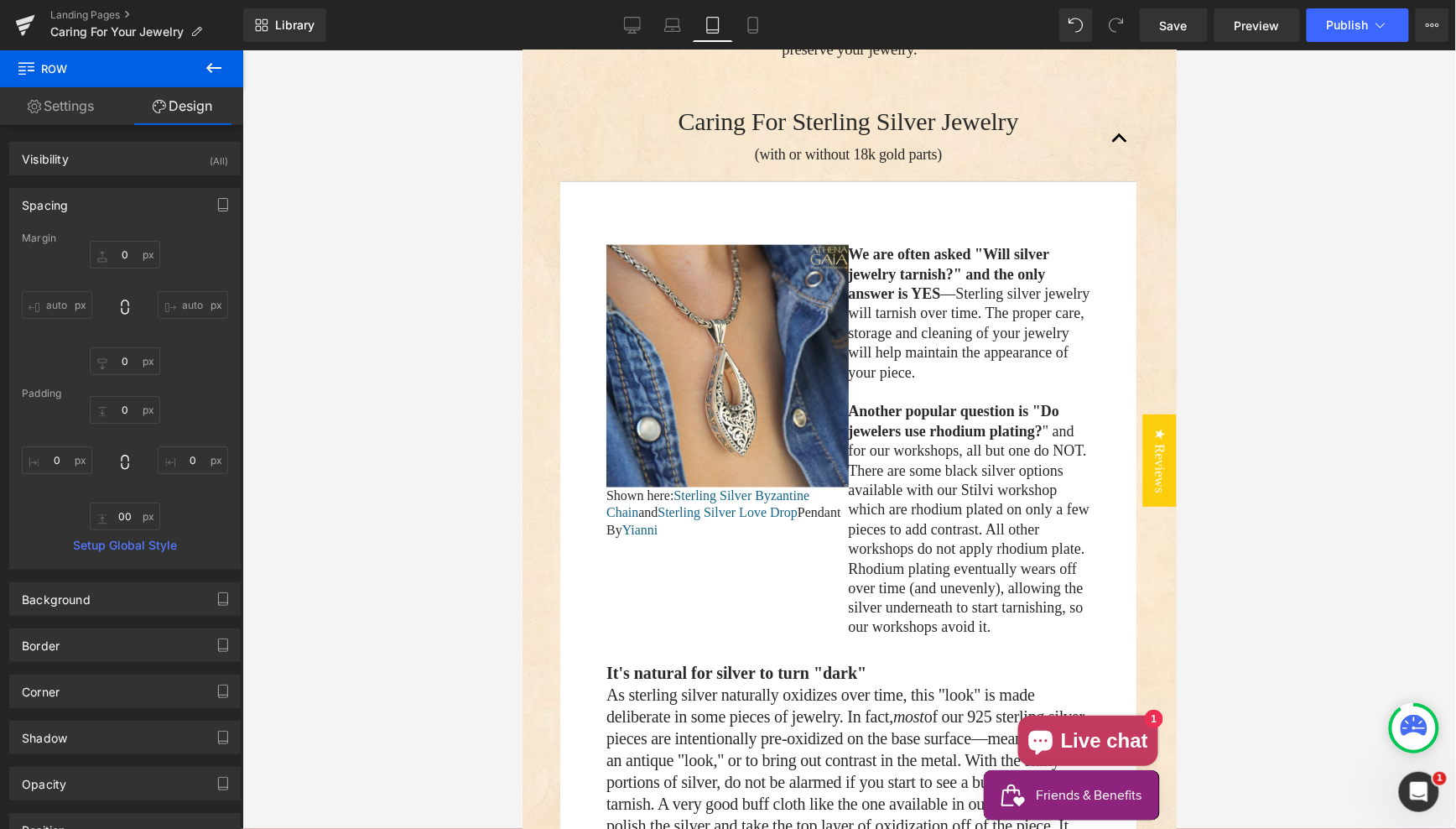
type input "0"
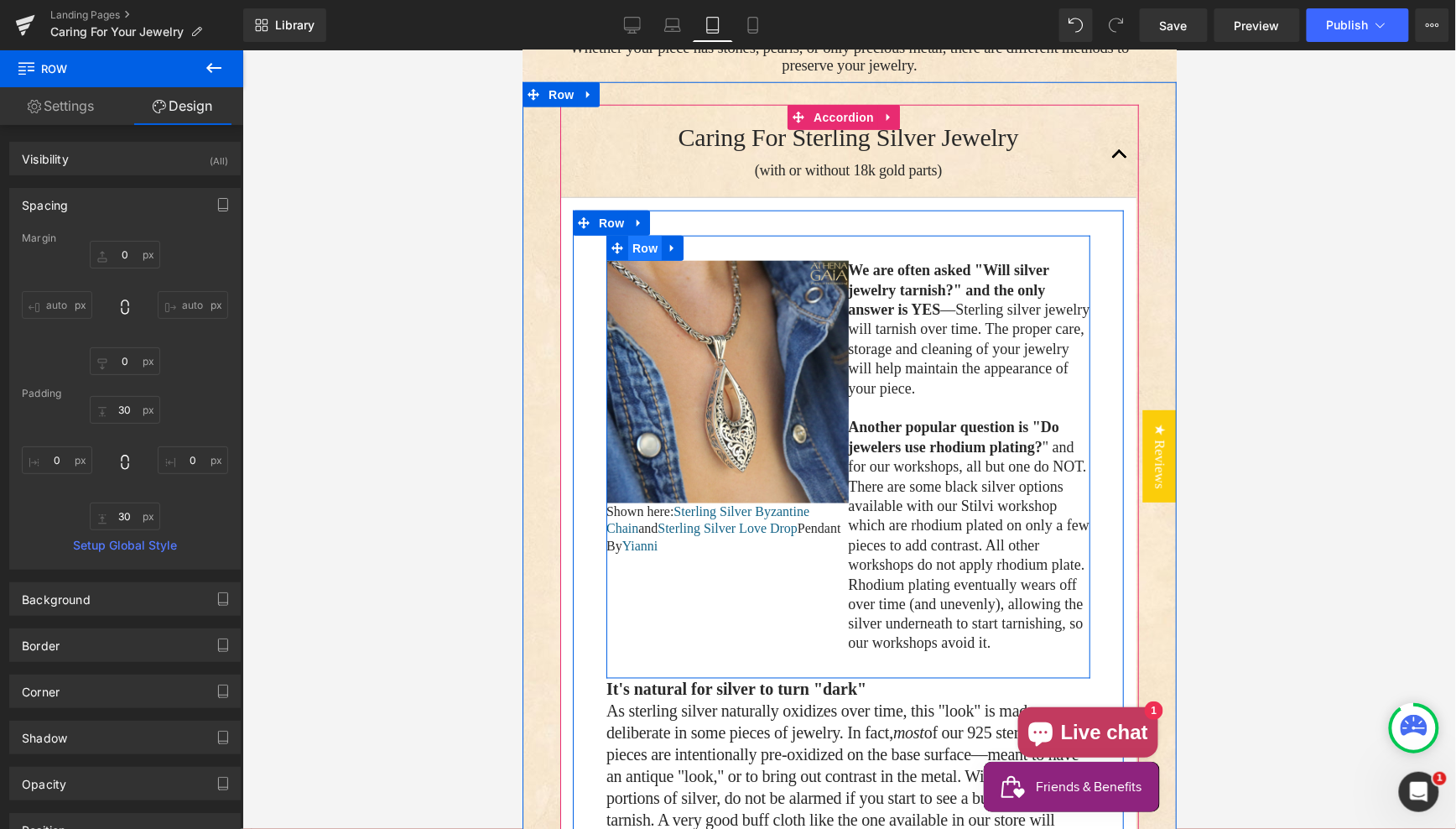
click at [650, 249] on span "Row" at bounding box center [643, 248] width 33 height 26
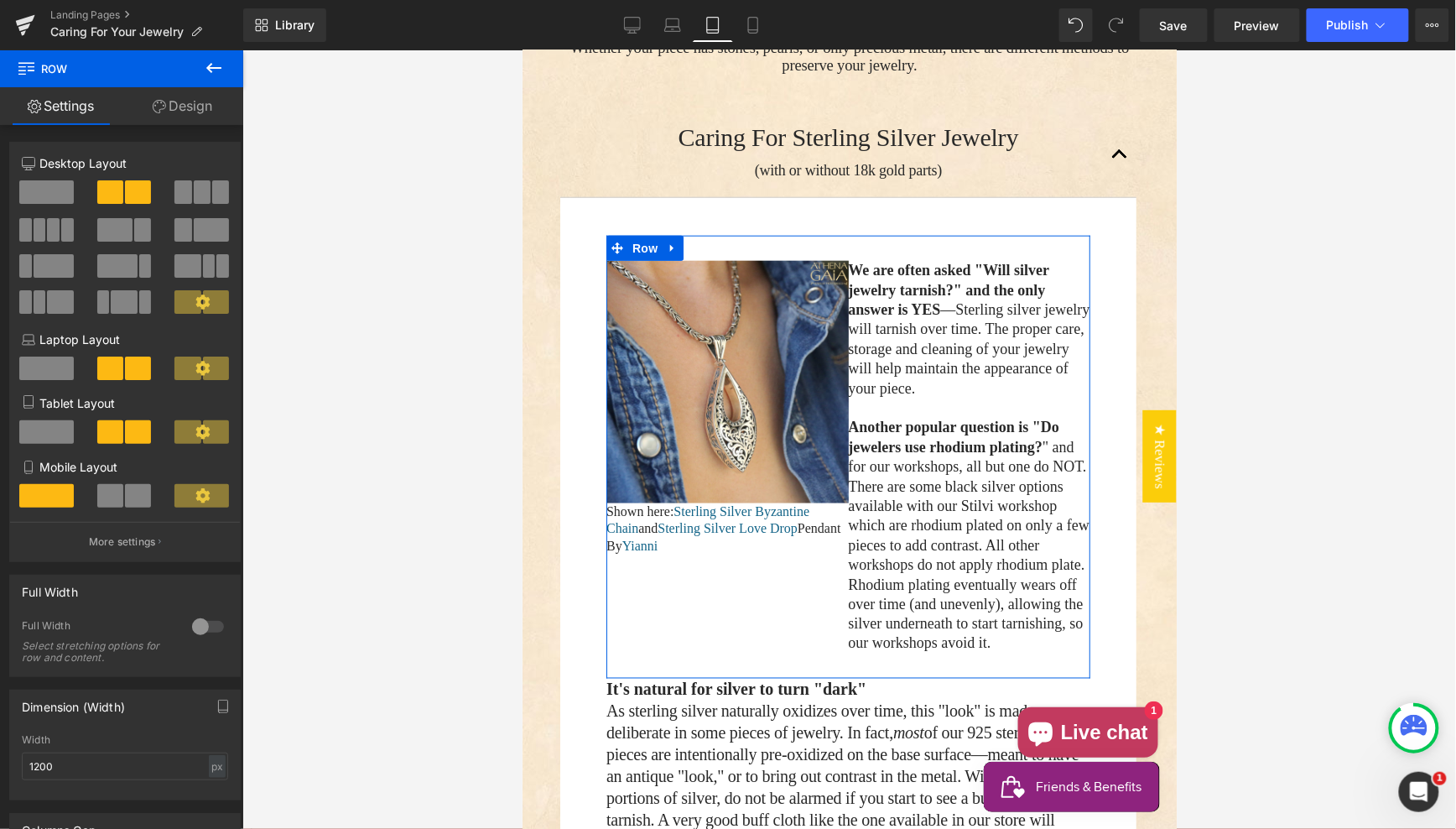
click at [47, 433] on span at bounding box center [47, 432] width 54 height 24
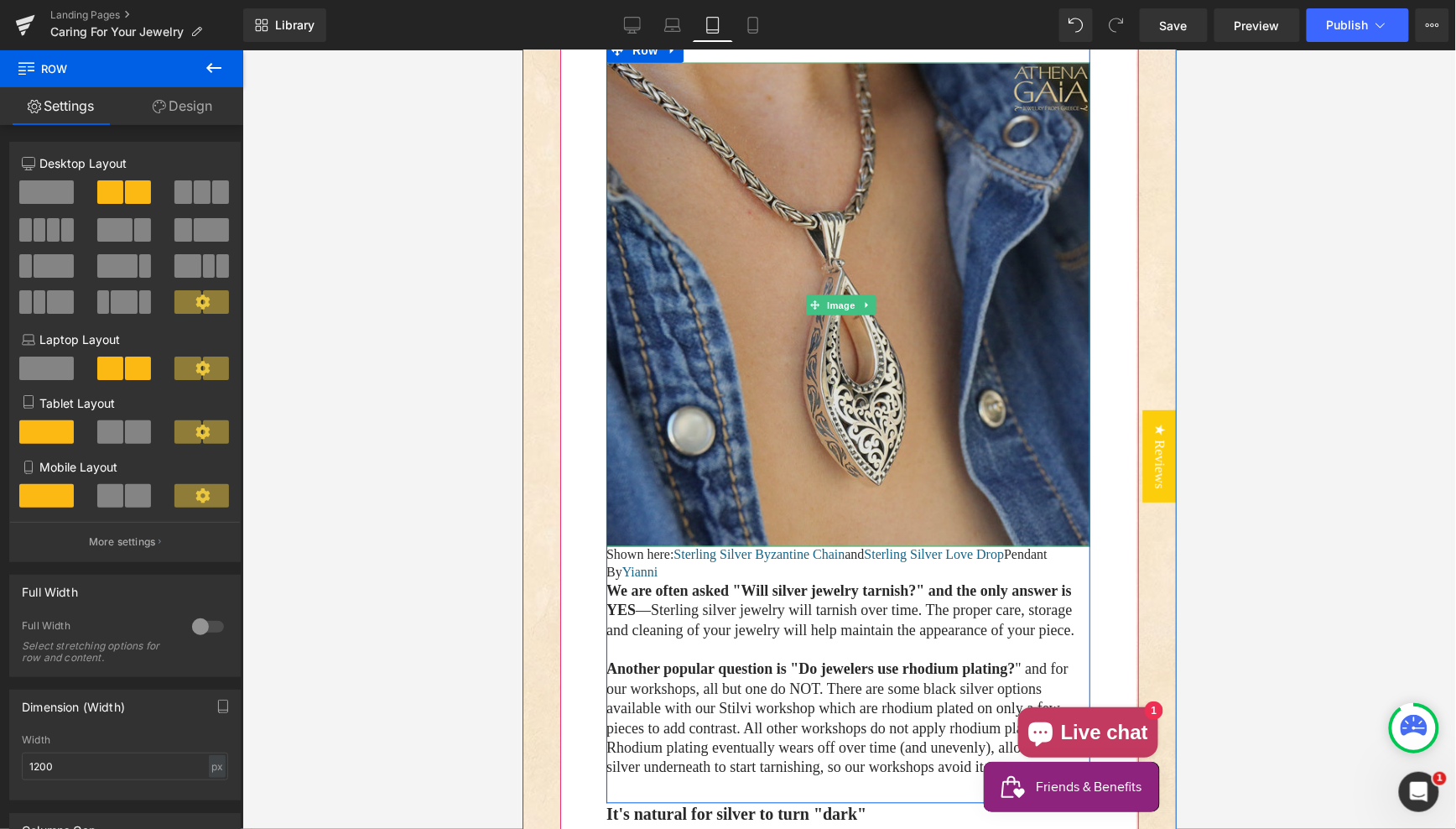
scroll to position [728, 0]
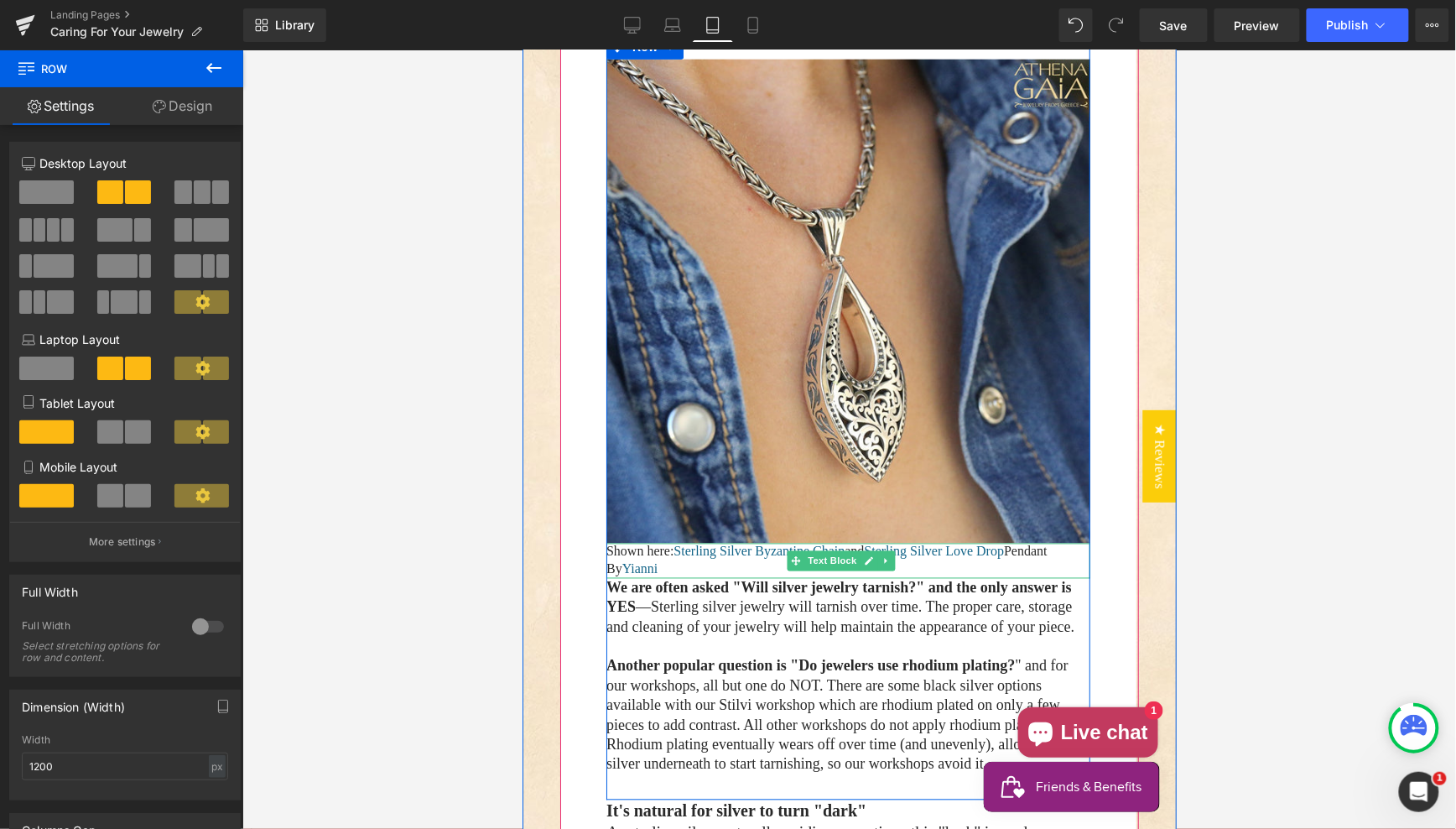
click at [740, 554] on p "Shown here: Sterling Silver Byzantine Chain and Sterling Silver Love Drop Penda…" at bounding box center [848, 560] width 484 height 35
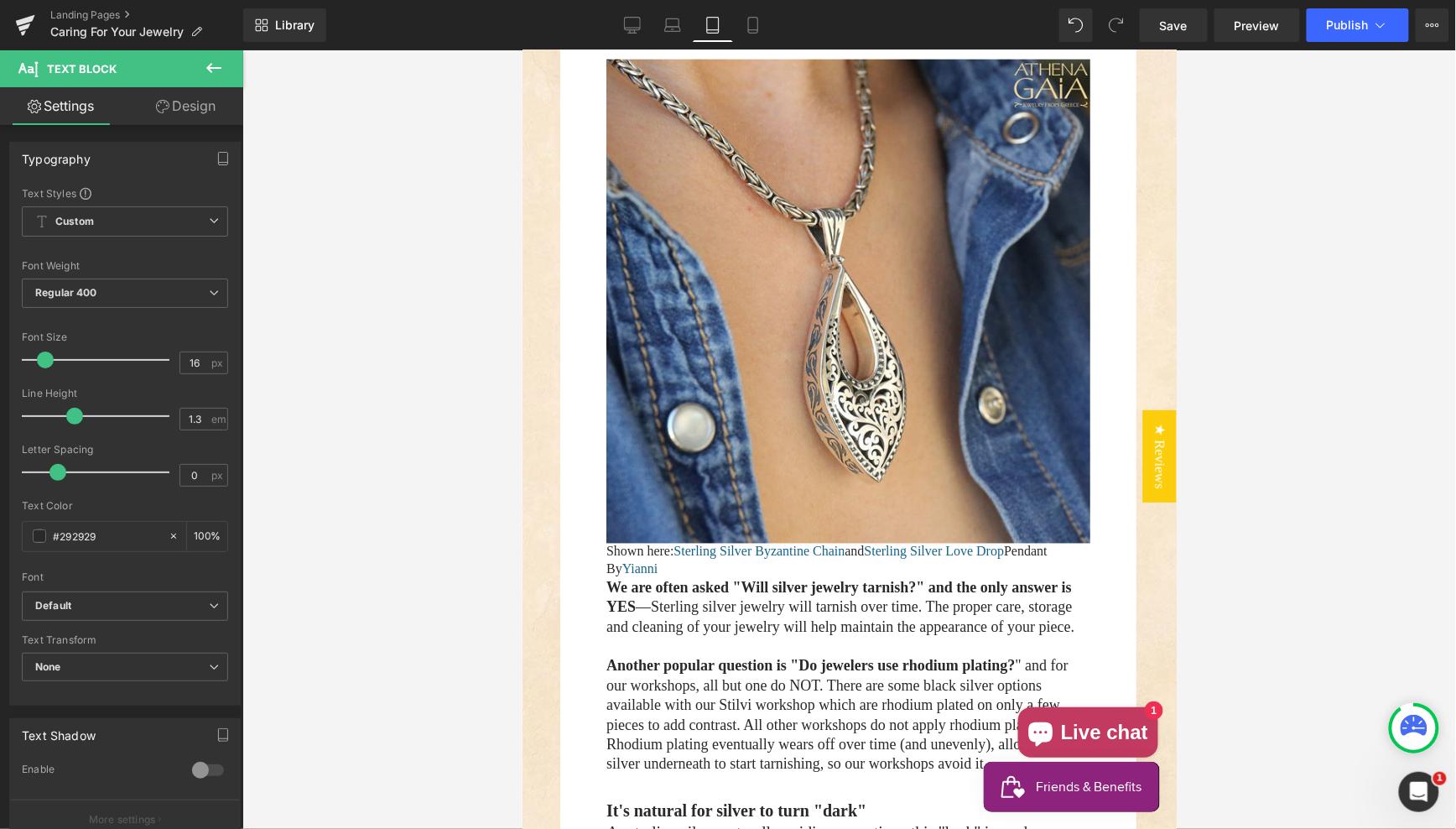
click at [177, 106] on link "Design" at bounding box center [186, 106] width 122 height 37
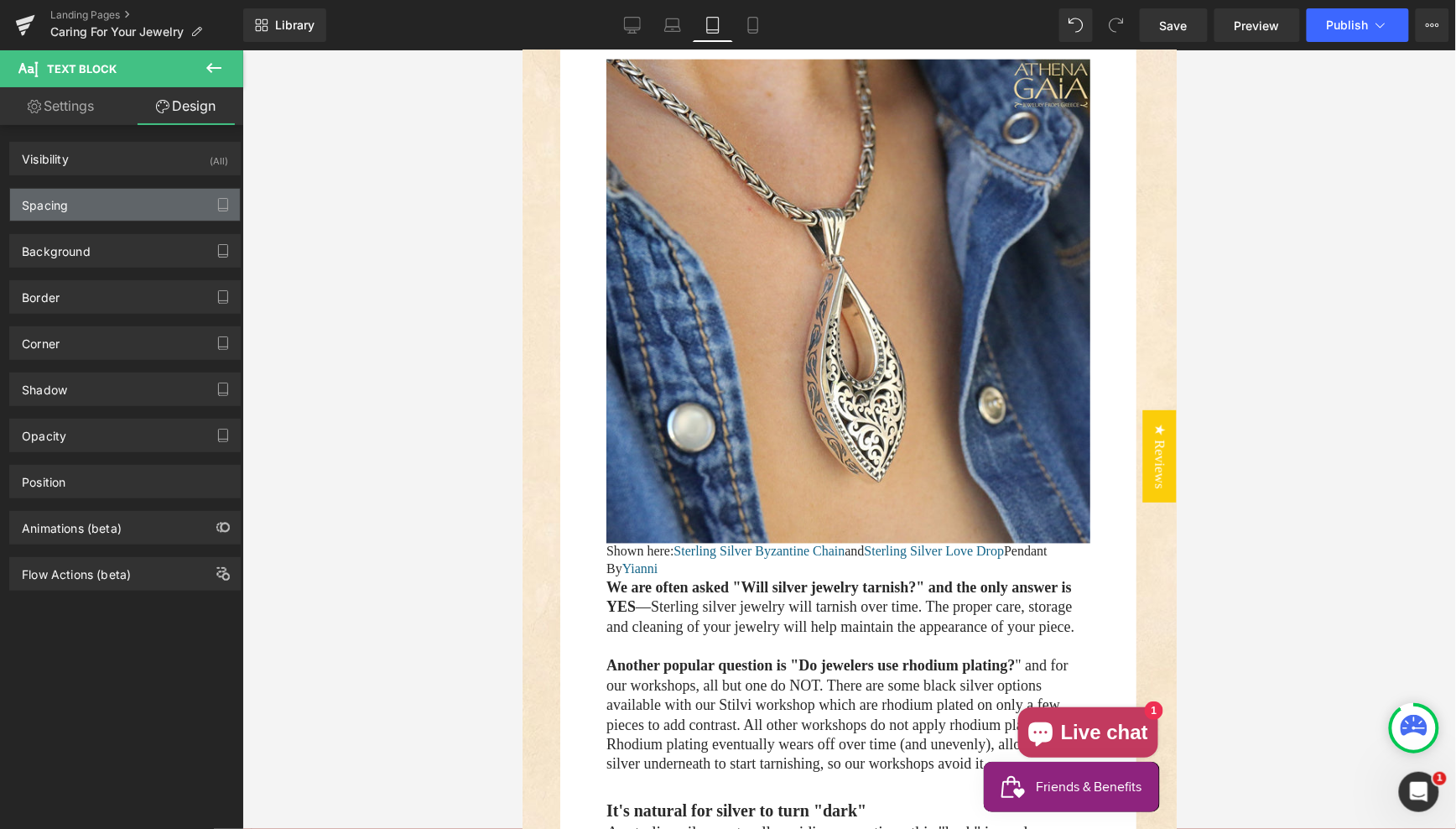
click at [105, 202] on div "Spacing" at bounding box center [125, 204] width 230 height 31
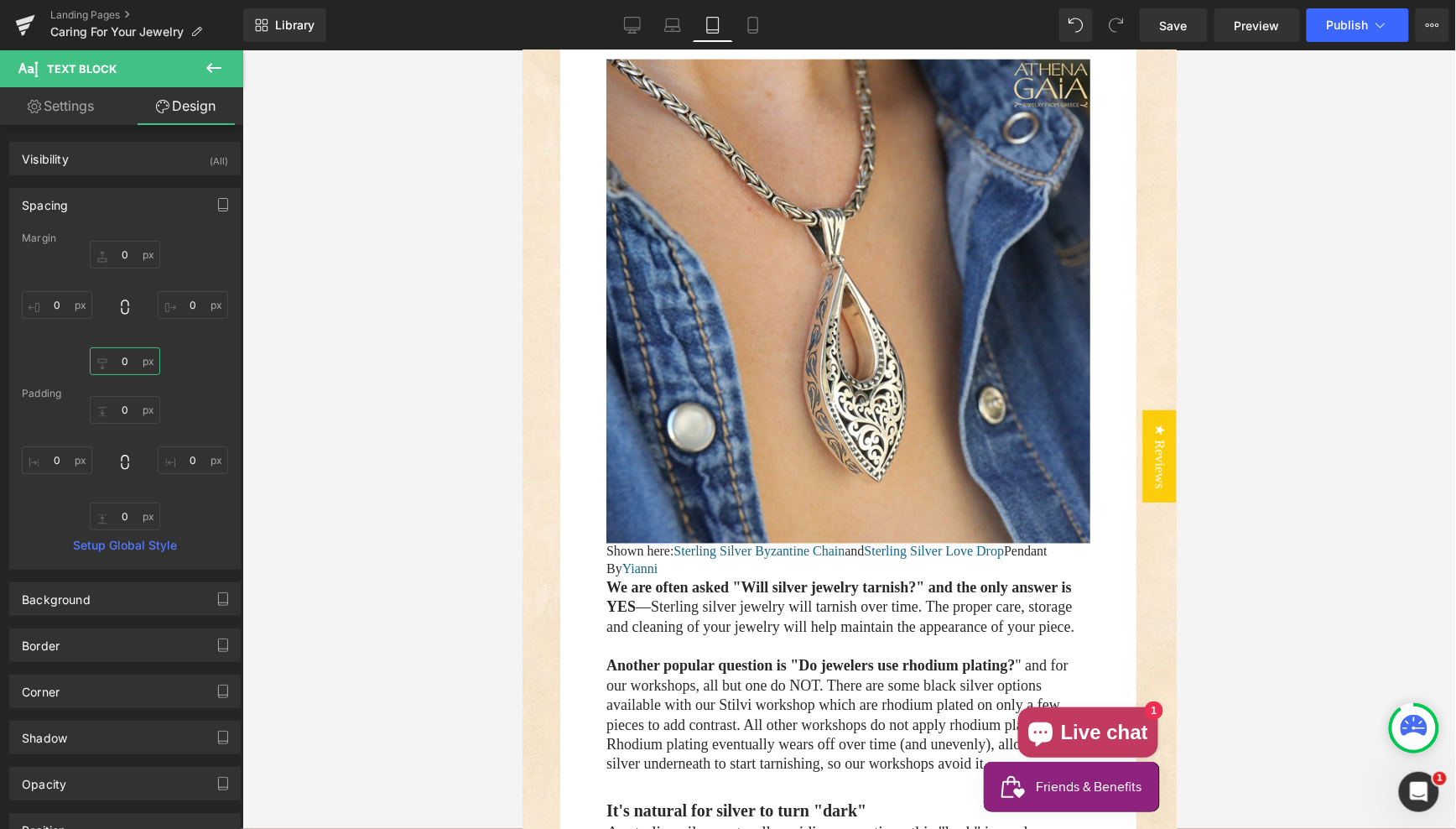
click at [123, 363] on input "0" at bounding box center [124, 361] width 71 height 28
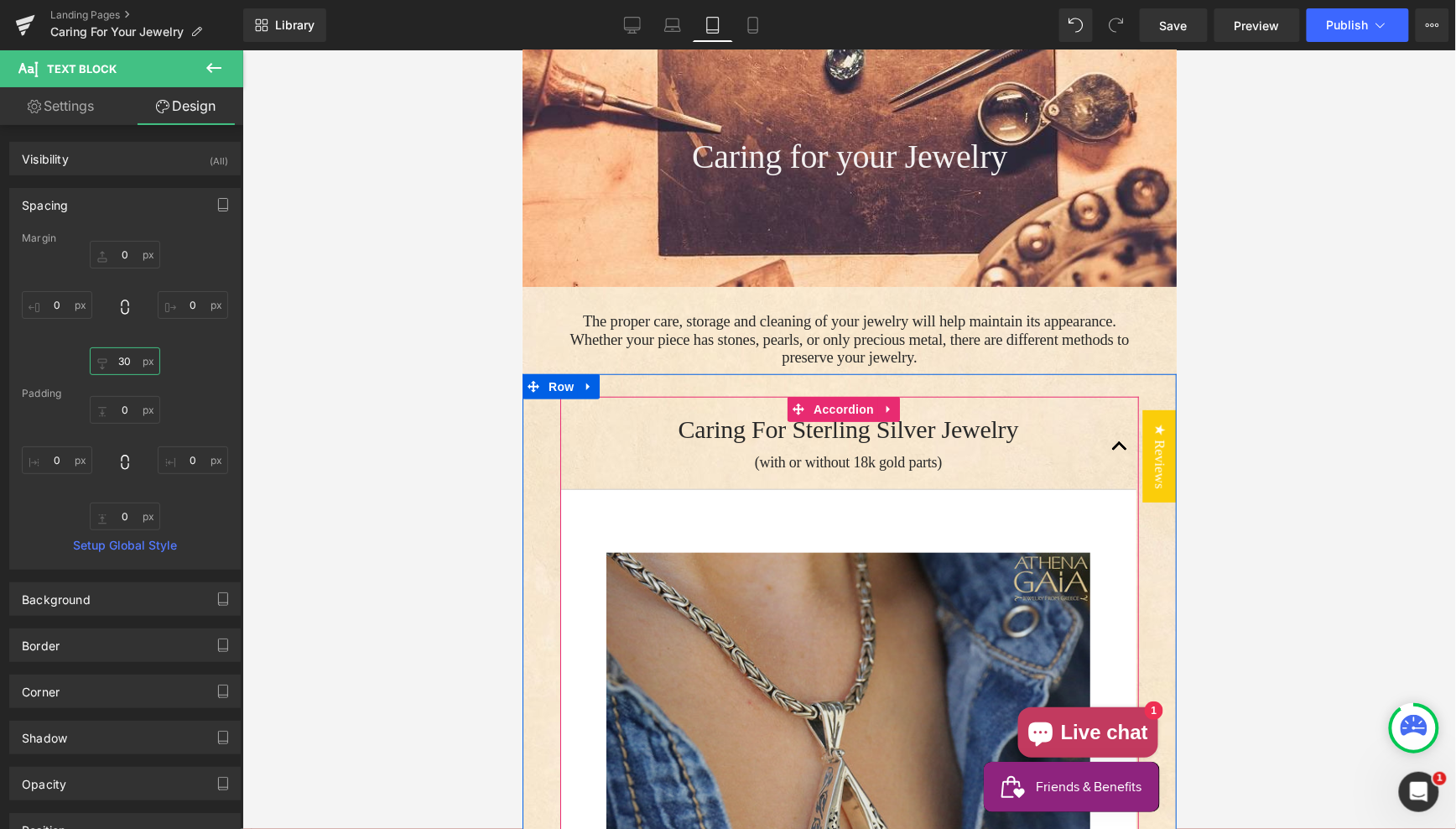
scroll to position [185, 0]
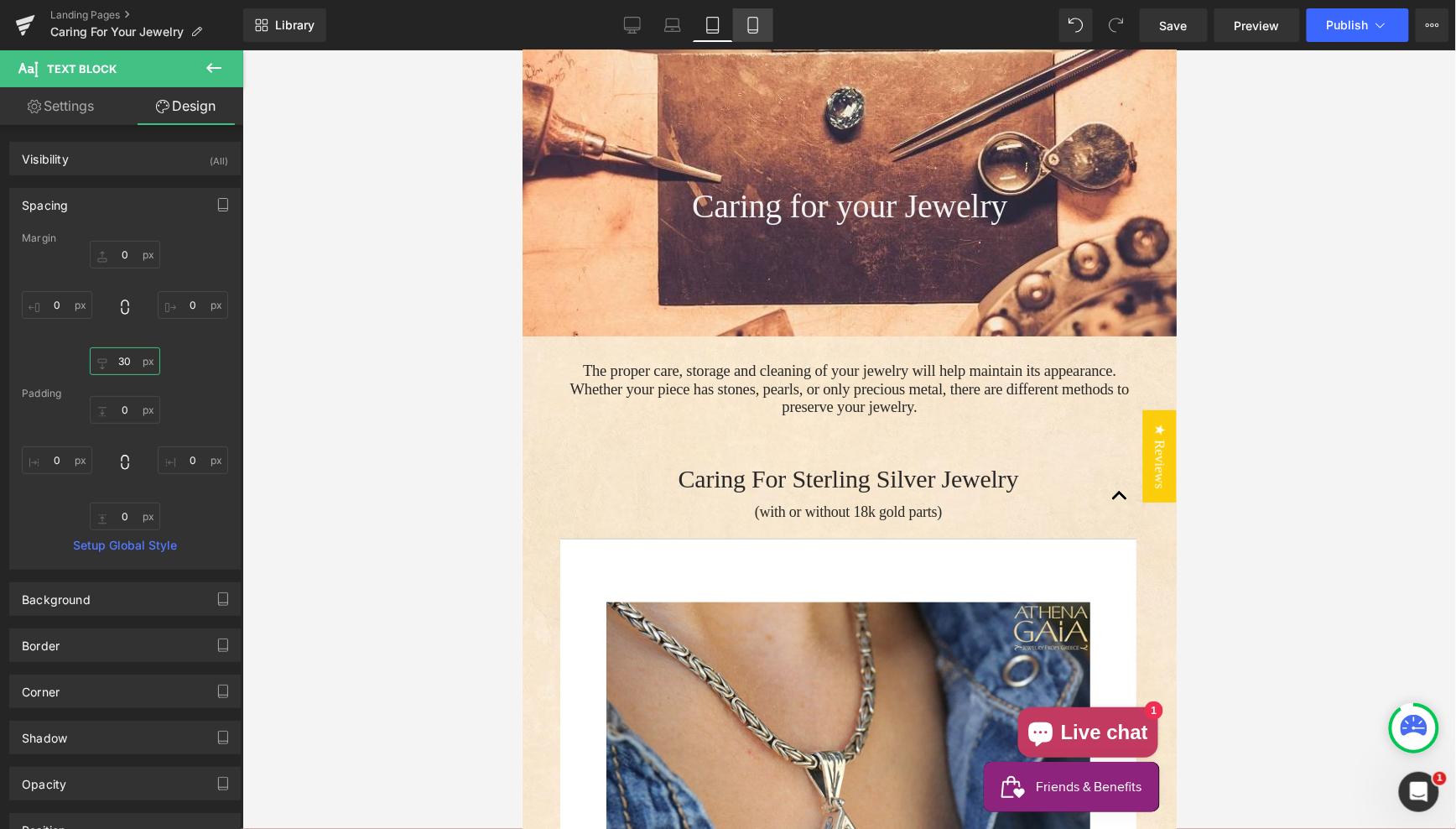
type input "30"
click at [751, 26] on icon at bounding box center [753, 26] width 17 height 17
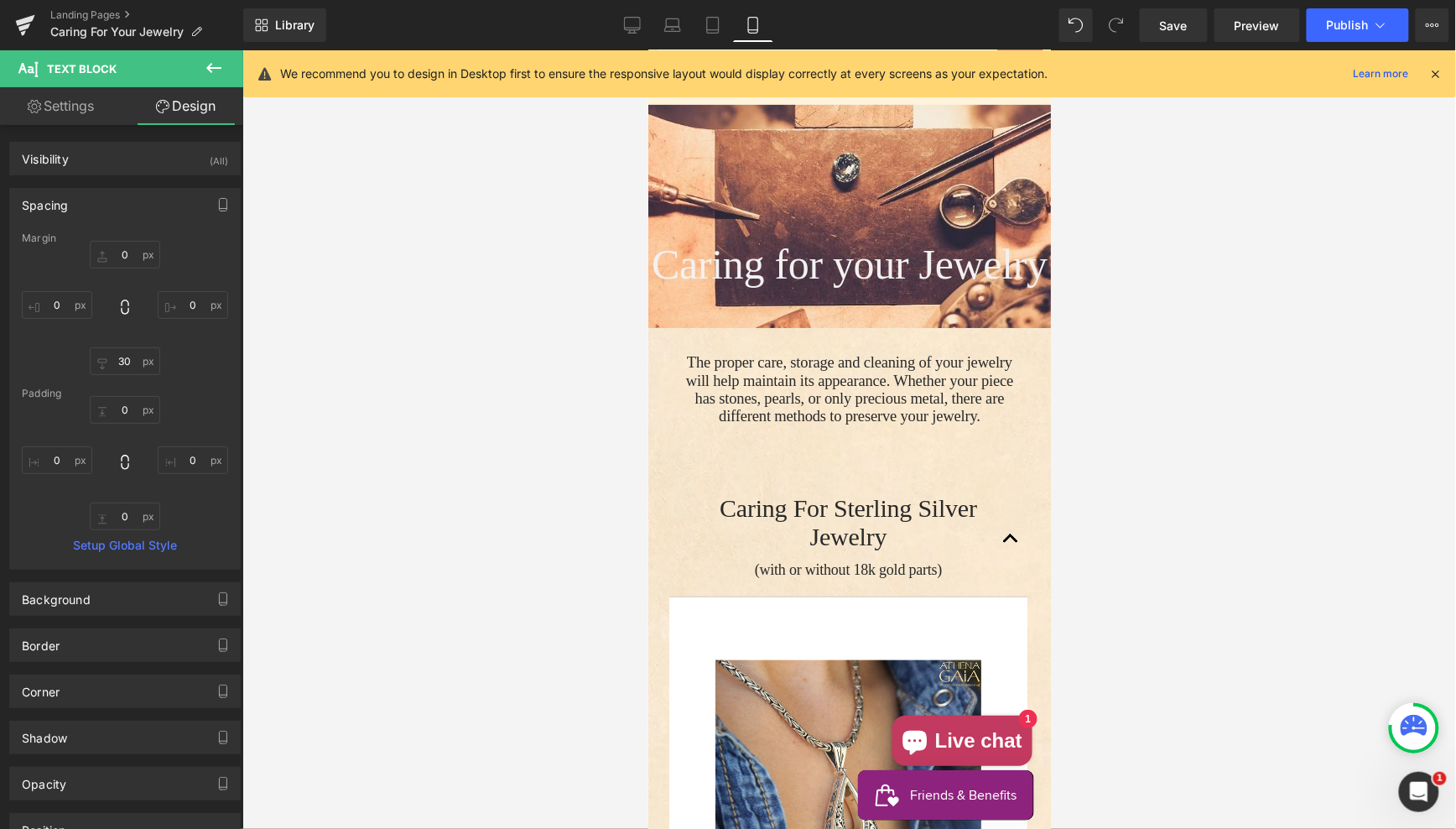
type input "0"
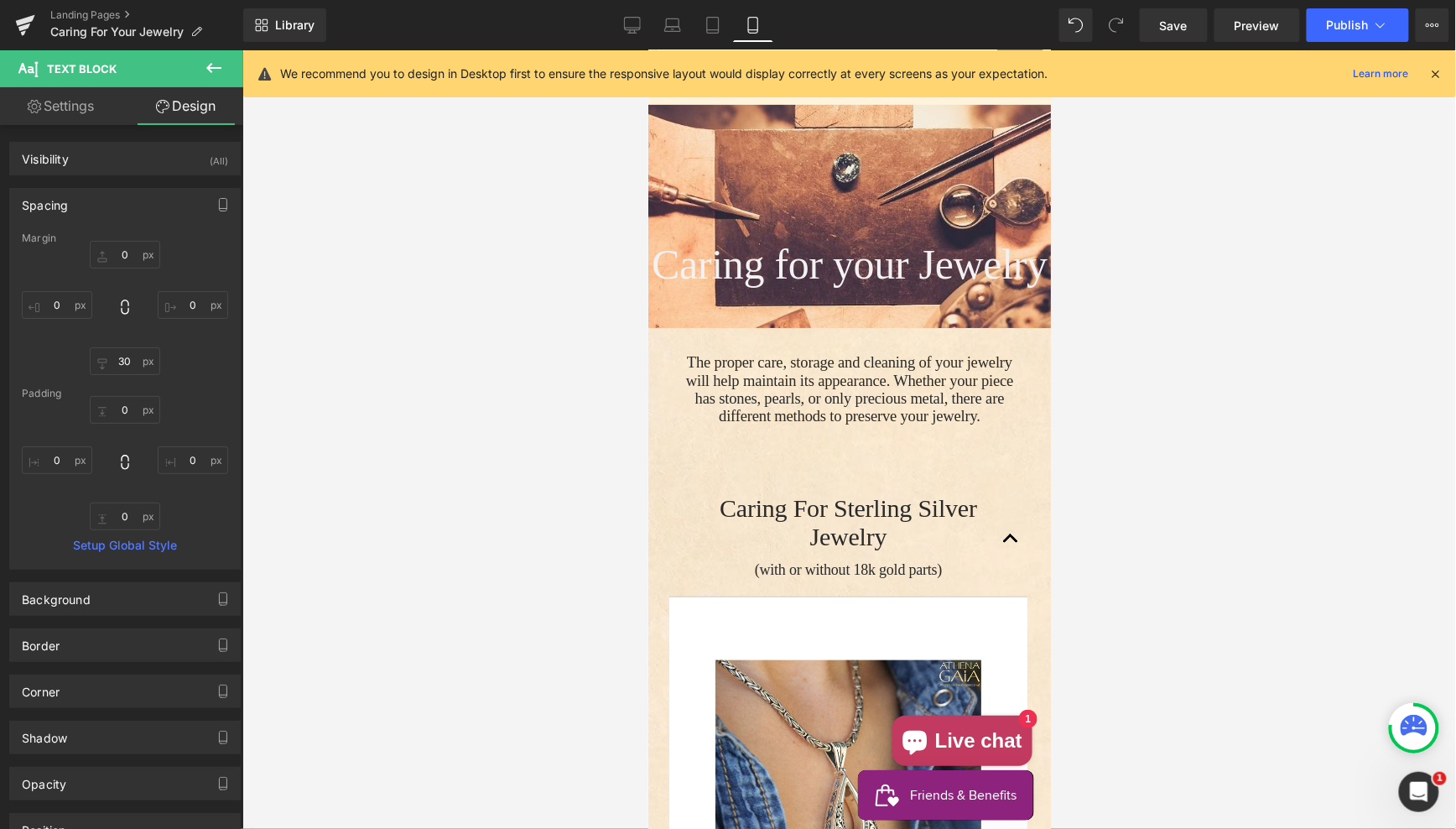
type input "0"
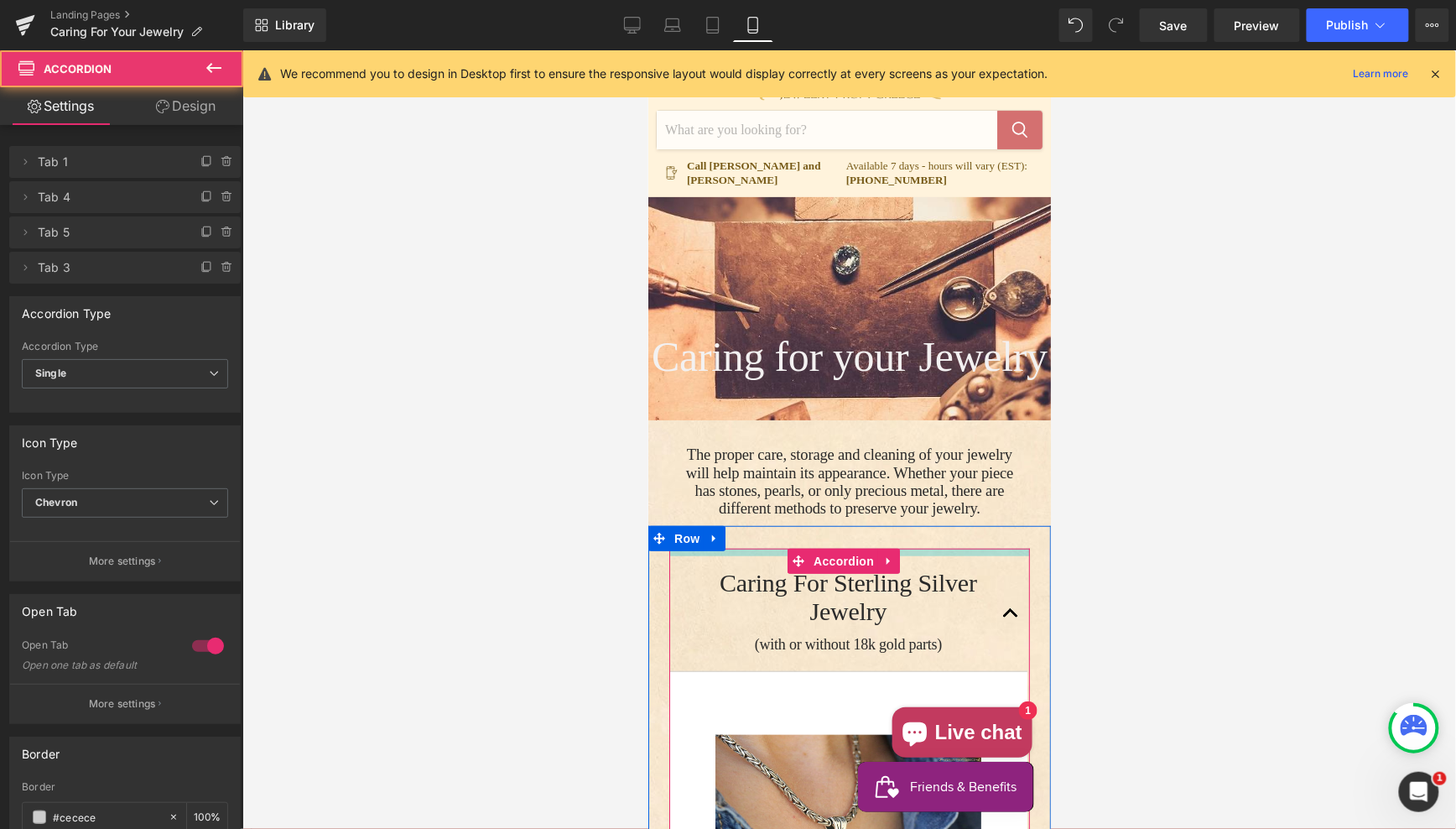
drag, startPoint x: 746, startPoint y: 634, endPoint x: 726, endPoint y: 600, distance: 39.4
click at [745, 555] on div "Main content" at bounding box center [849, 552] width 361 height 8
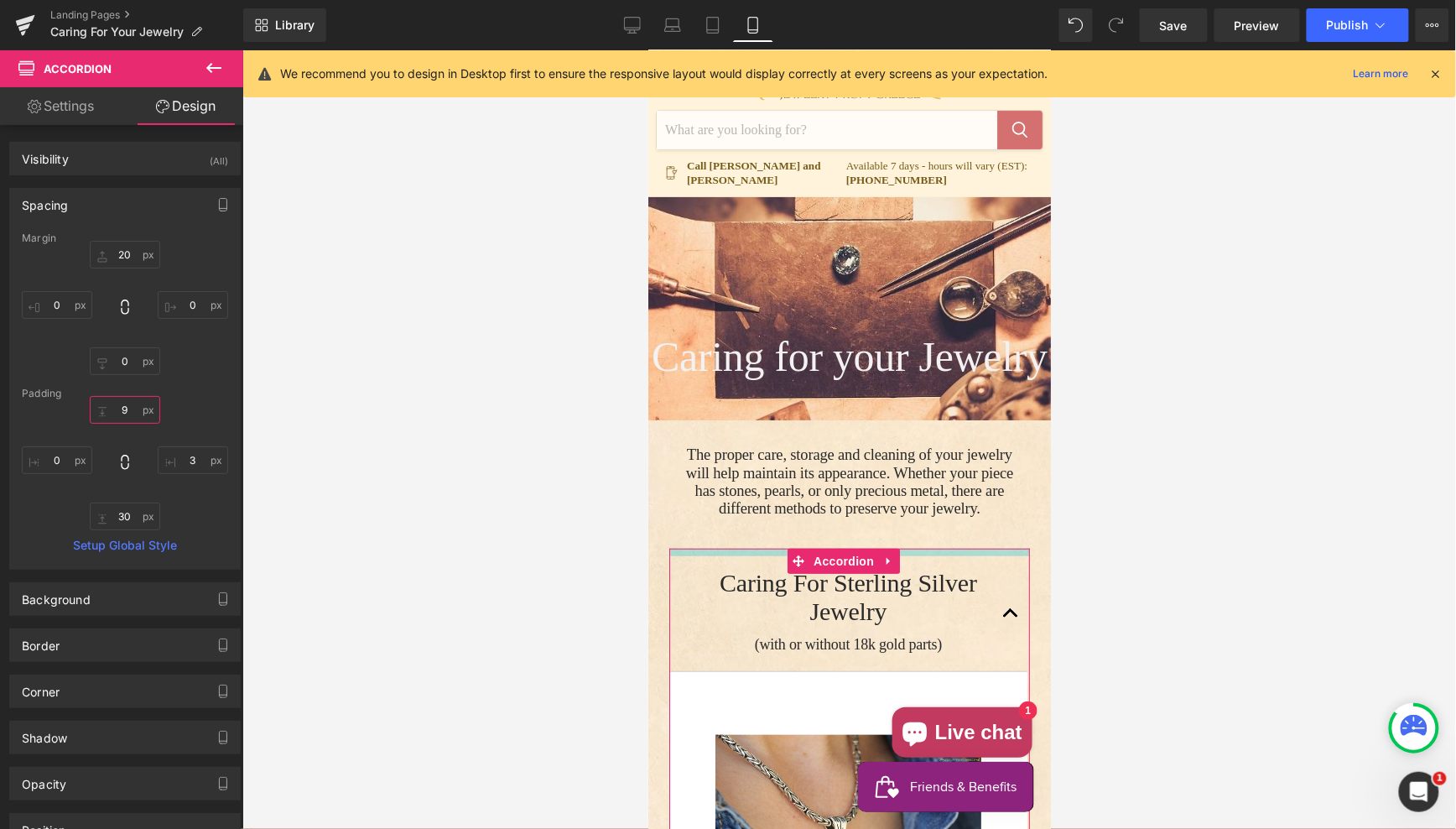
click at [127, 408] on input "9" at bounding box center [124, 409] width 71 height 28
type input "0"
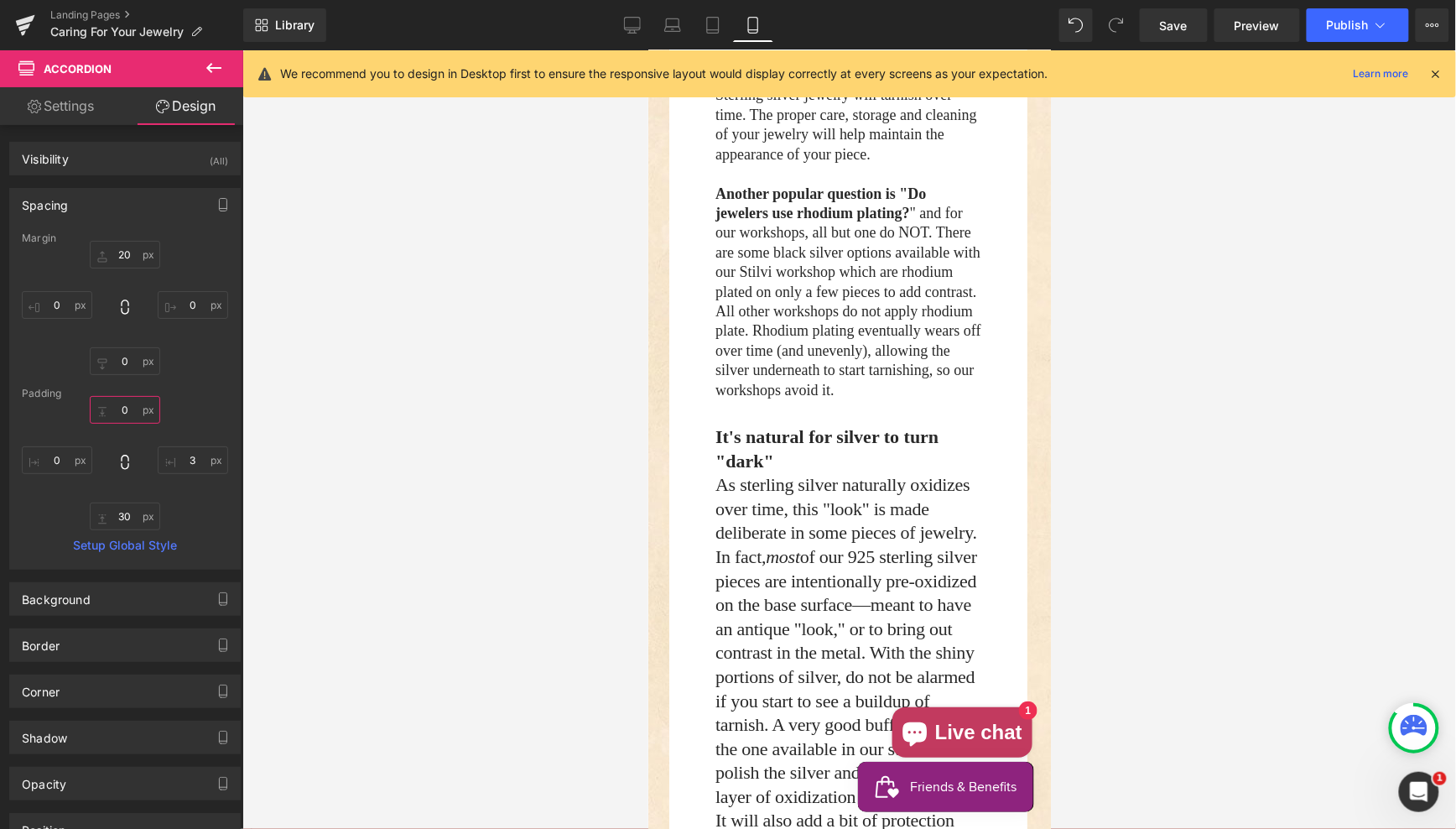
scroll to position [1106, 0]
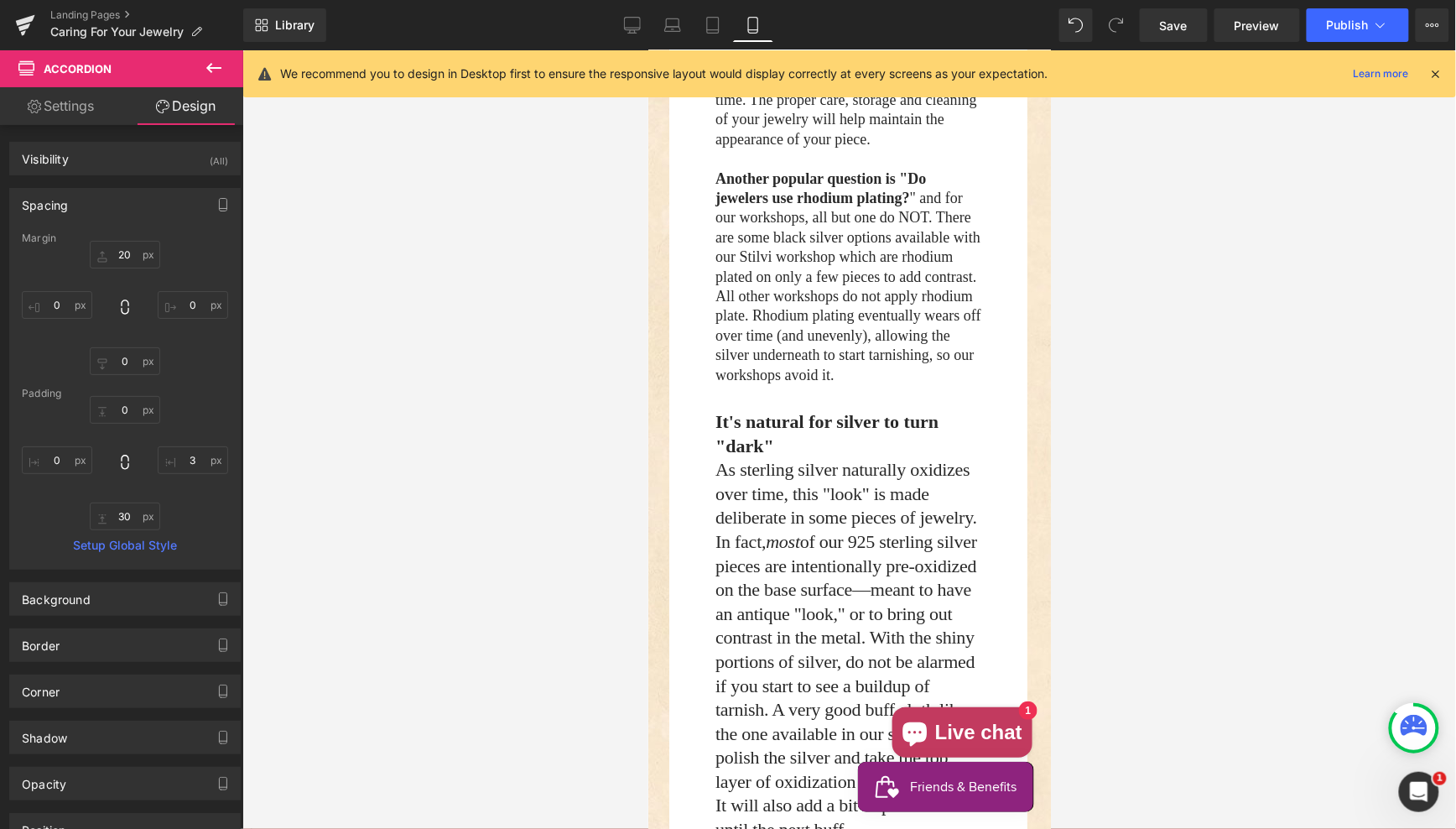
click at [787, 620] on span "As sterling silver naturally oxidizes over time, this "look" is made deliberate…" at bounding box center [846, 649] width 262 height 380
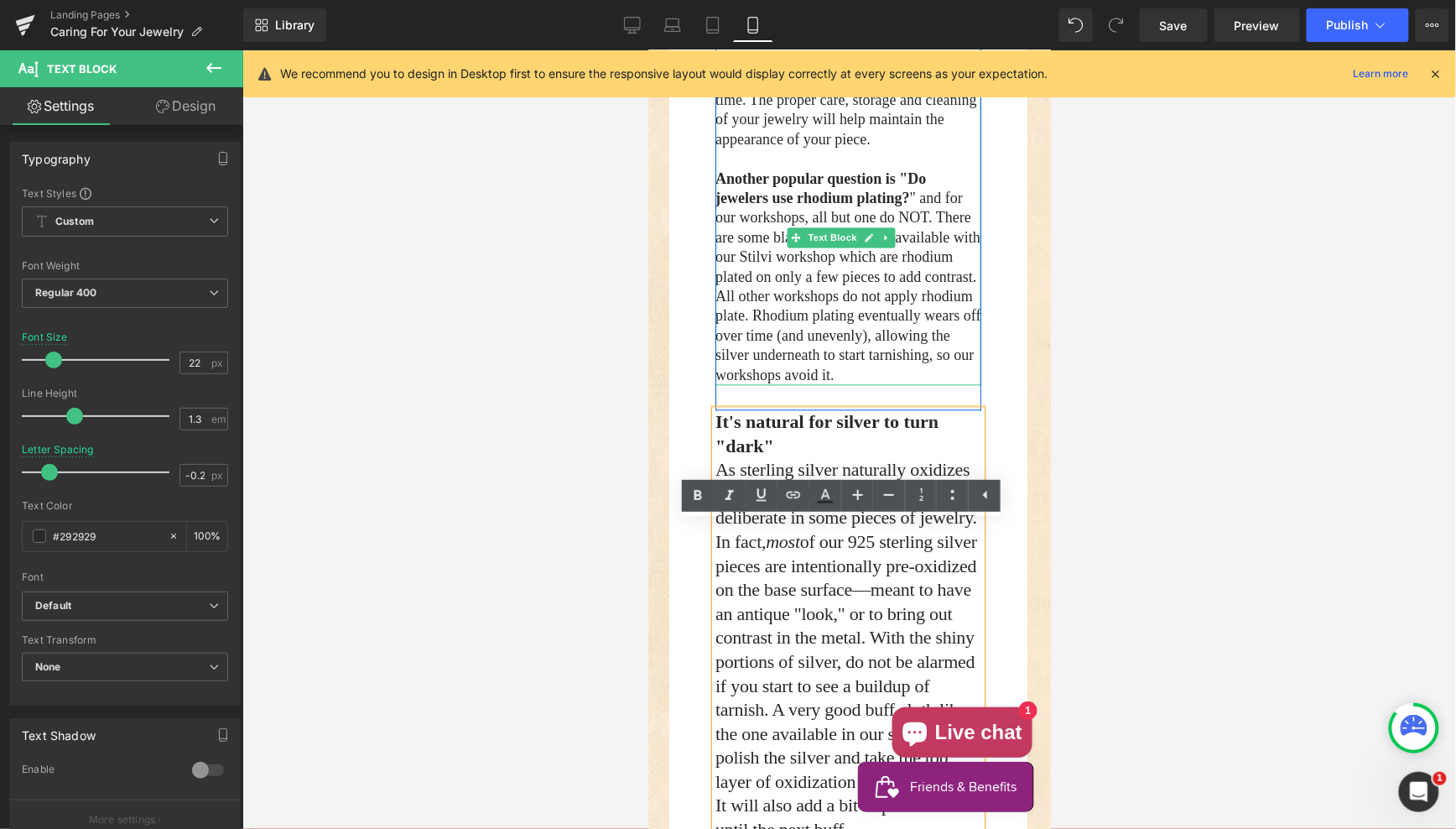
click at [750, 318] on p "Another popular question is "Do jewelers use rhodium plating? " and for our wor…" at bounding box center [848, 277] width 266 height 215
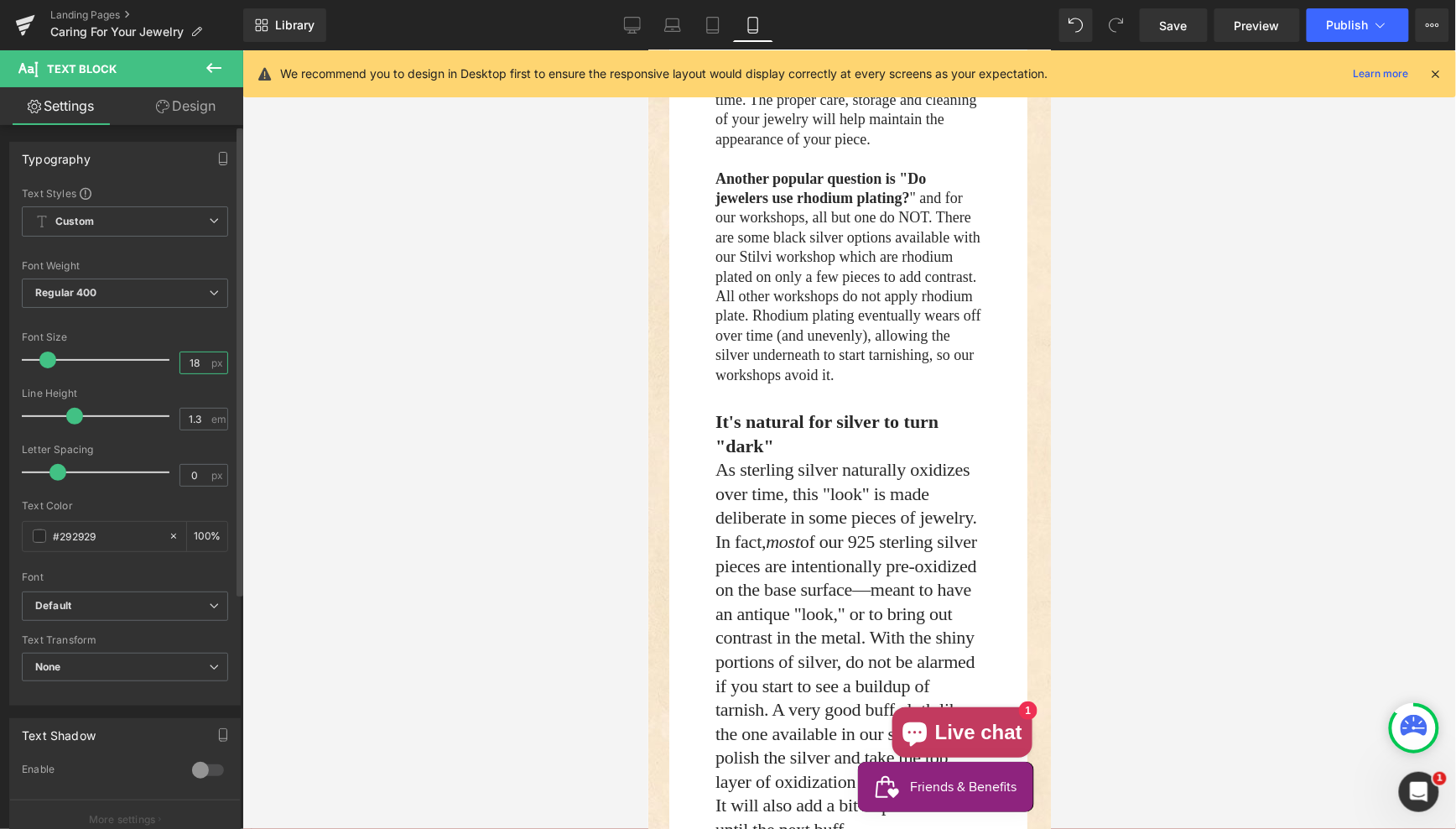
click at [189, 361] on input "18" at bounding box center [195, 363] width 29 height 21
type input "22"
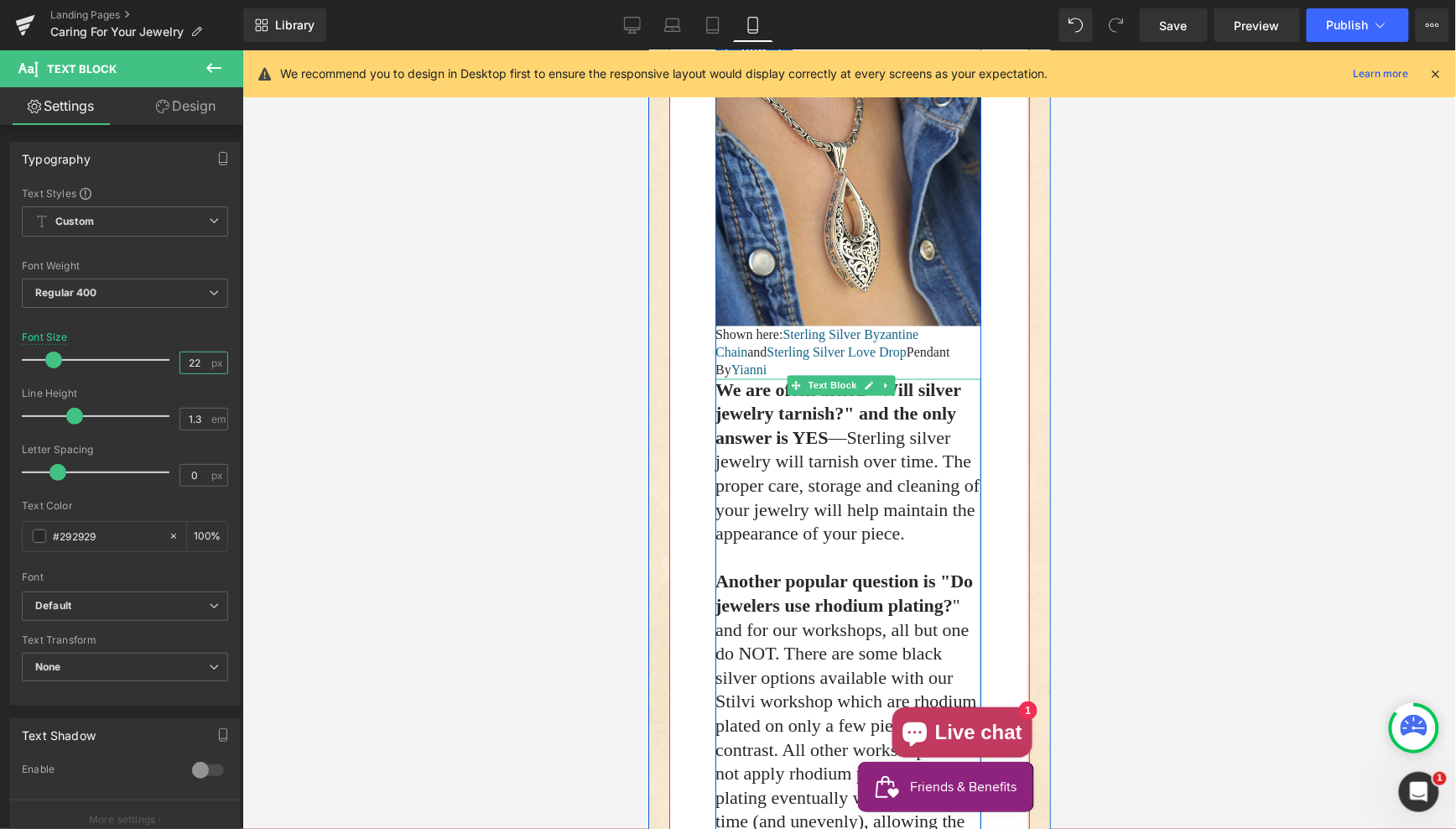
scroll to position [757, 0]
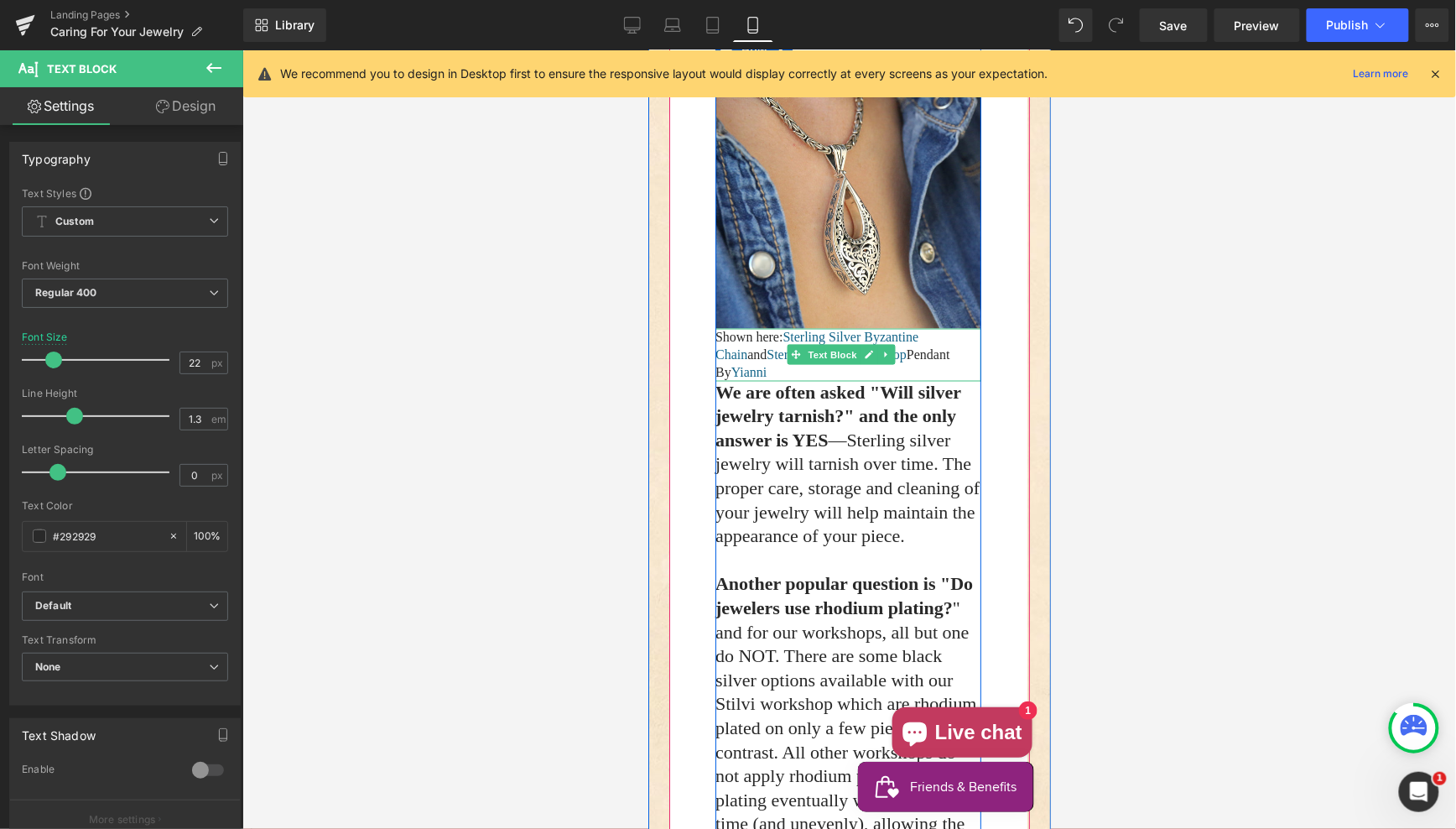
click at [843, 380] on p "Shown here: Sterling Silver Byzantine Chain and Sterling Silver Love Drop Penda…" at bounding box center [848, 353] width 266 height 52
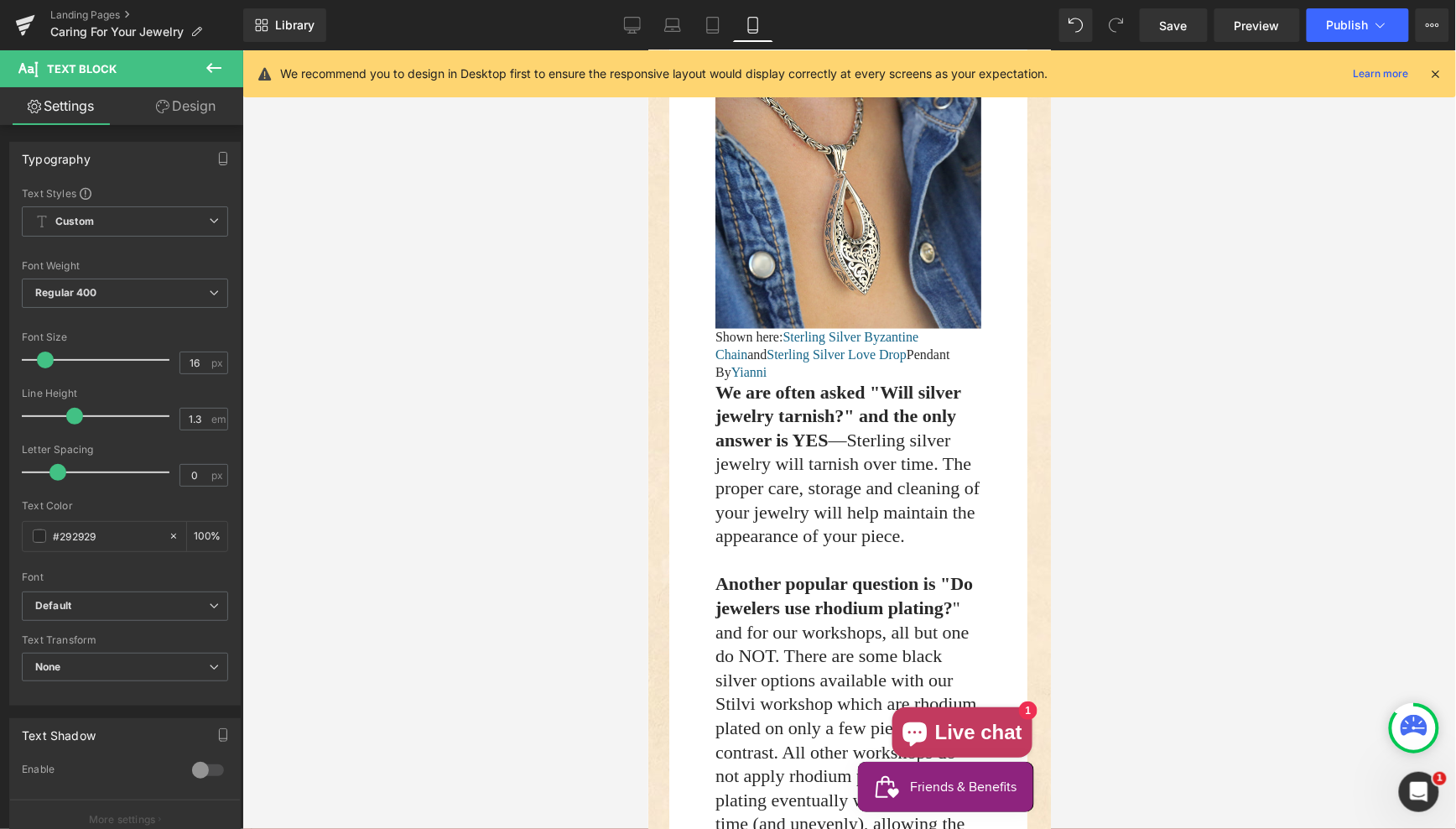
click at [195, 111] on link "Design" at bounding box center [186, 106] width 122 height 37
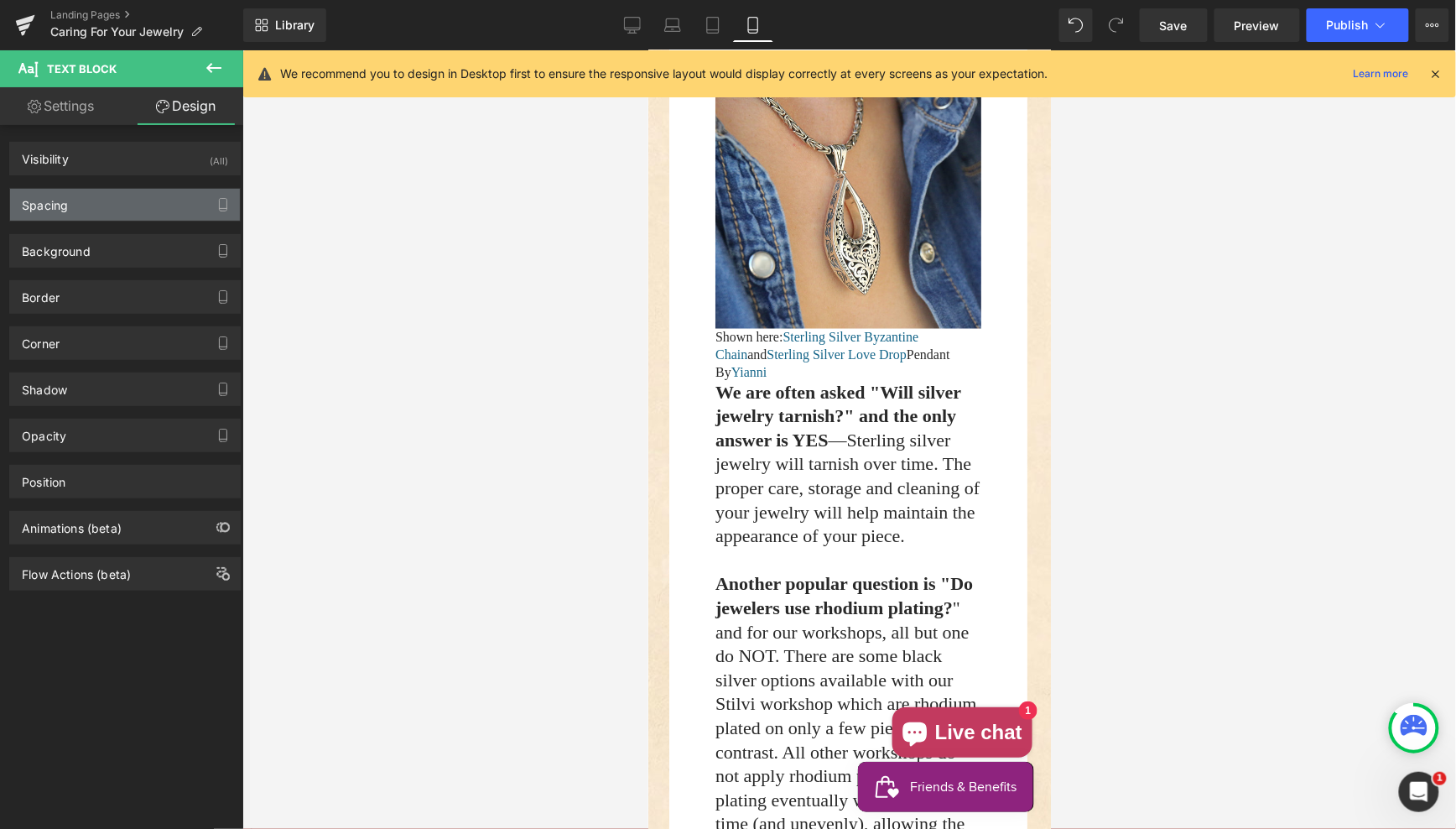
click at [94, 203] on div "Spacing" at bounding box center [125, 204] width 230 height 31
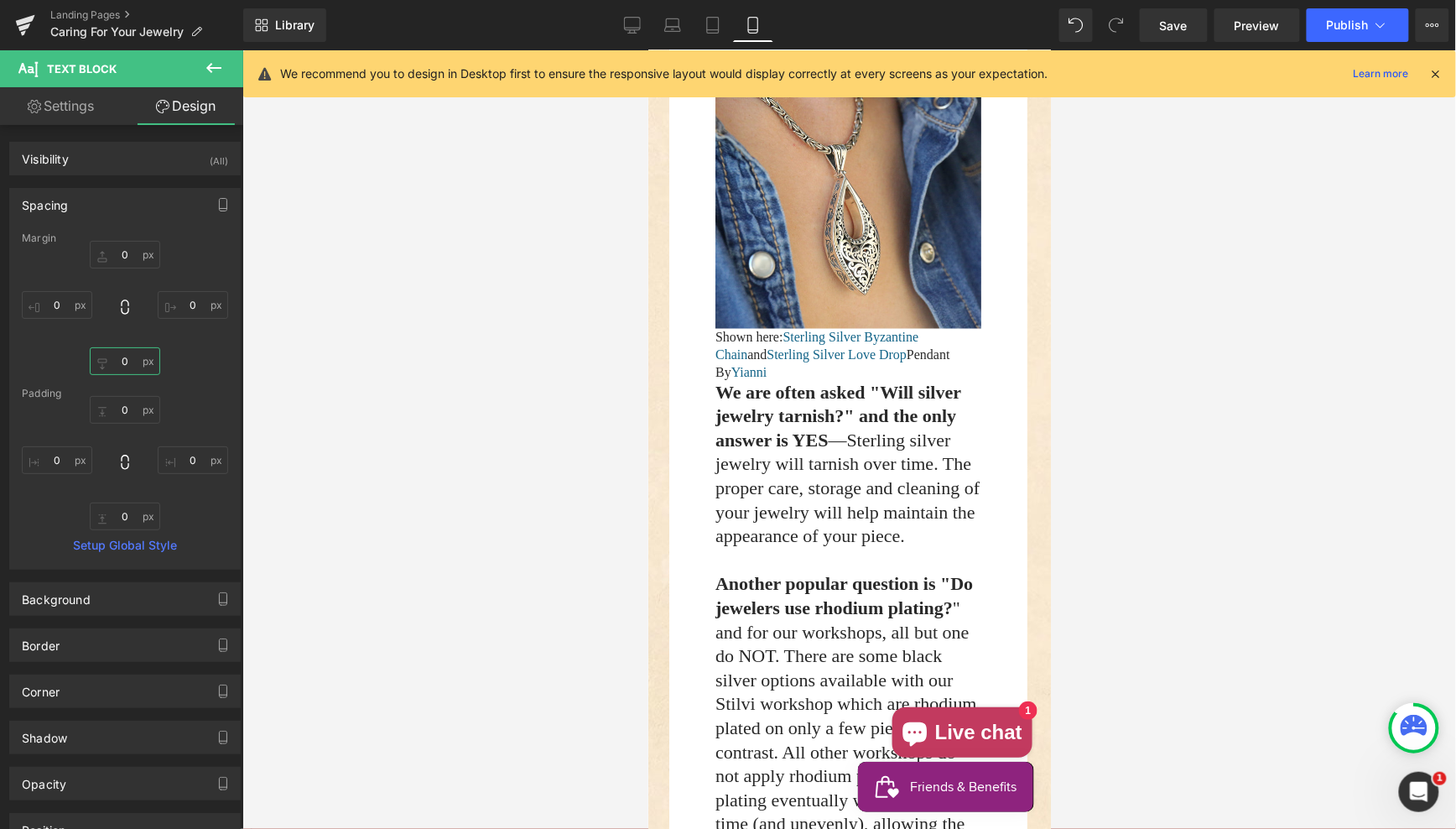
click at [103, 357] on input "0" at bounding box center [124, 361] width 71 height 28
type input "30"
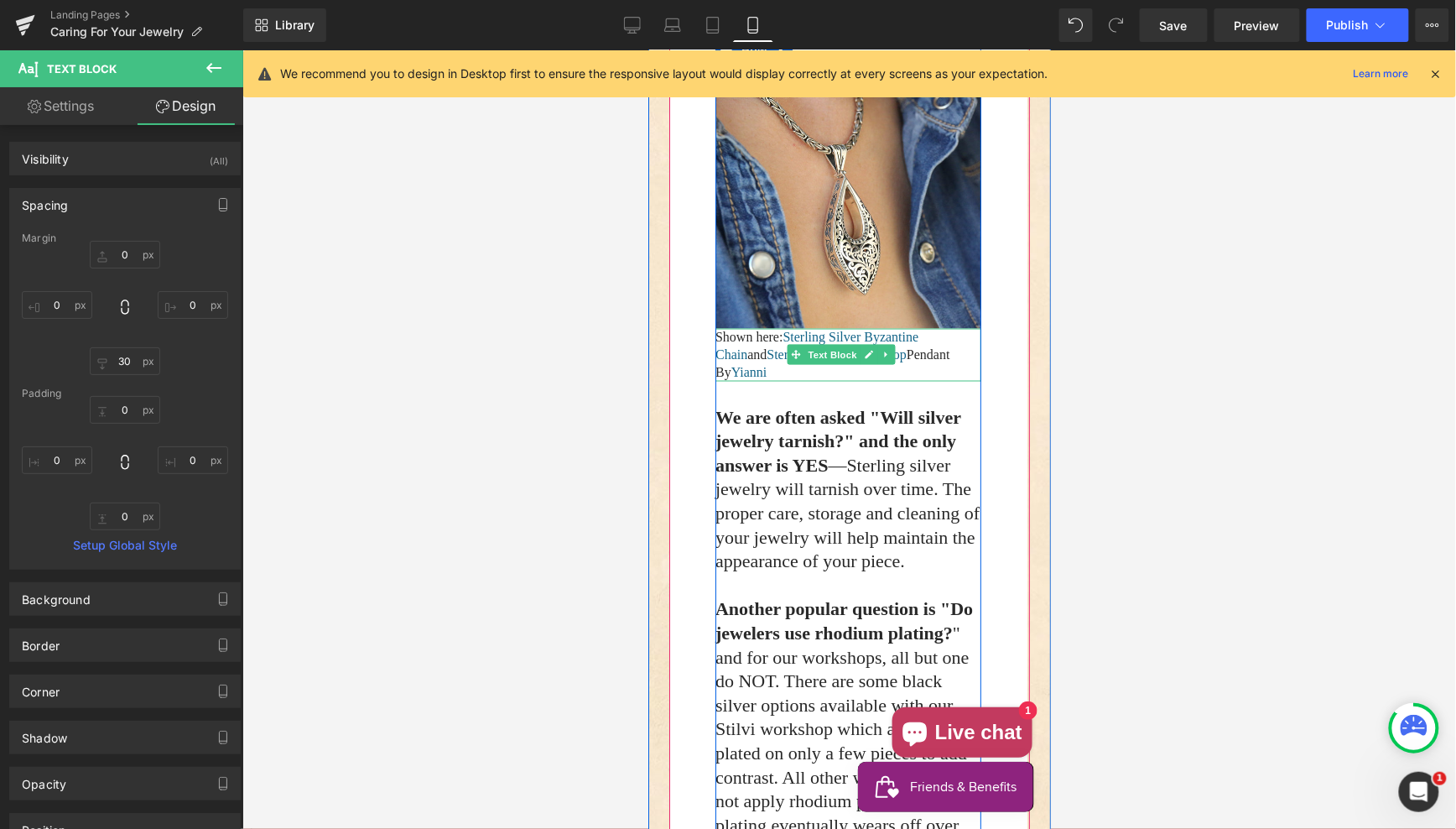
click at [936, 380] on p "Shown here: Sterling Silver Byzantine Chain and Sterling Silver Love Drop Penda…" at bounding box center [848, 353] width 266 height 52
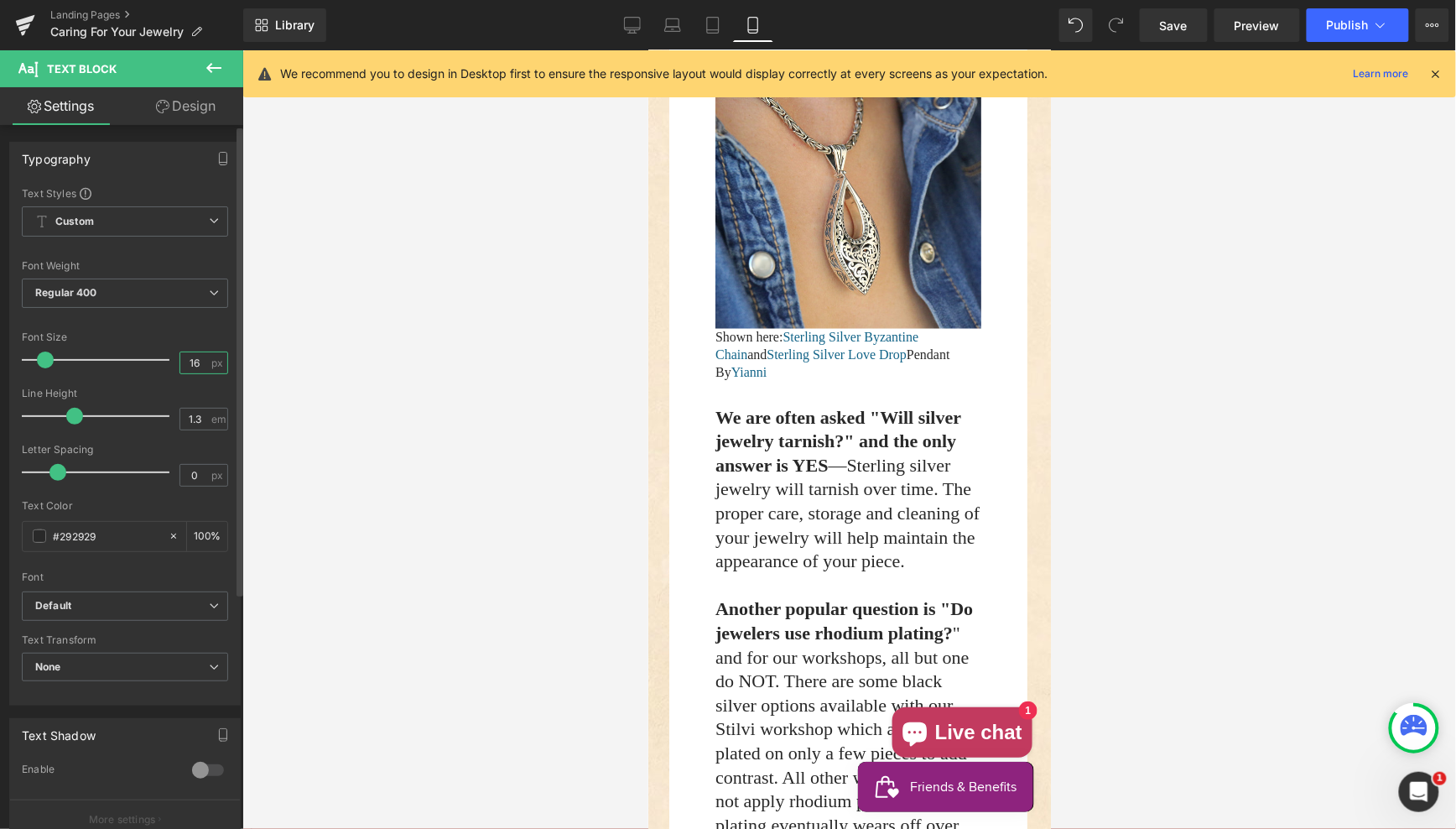
click at [180, 355] on input "16" at bounding box center [195, 363] width 29 height 21
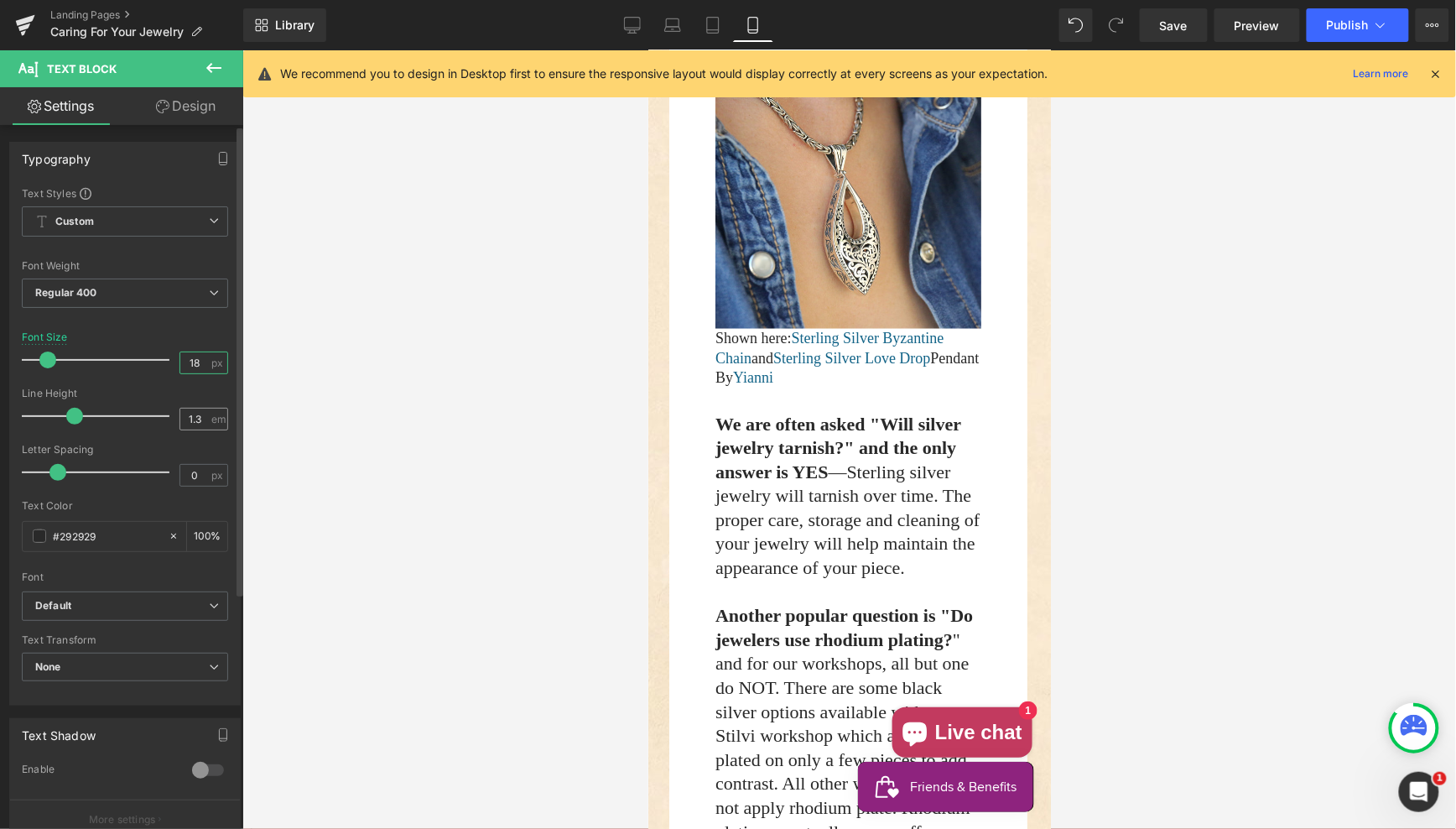
type input "18"
drag, startPoint x: 189, startPoint y: 414, endPoint x: 220, endPoint y: 420, distance: 31.6
click at [197, 415] on input "1.3" at bounding box center [195, 419] width 29 height 21
type input "1.4"
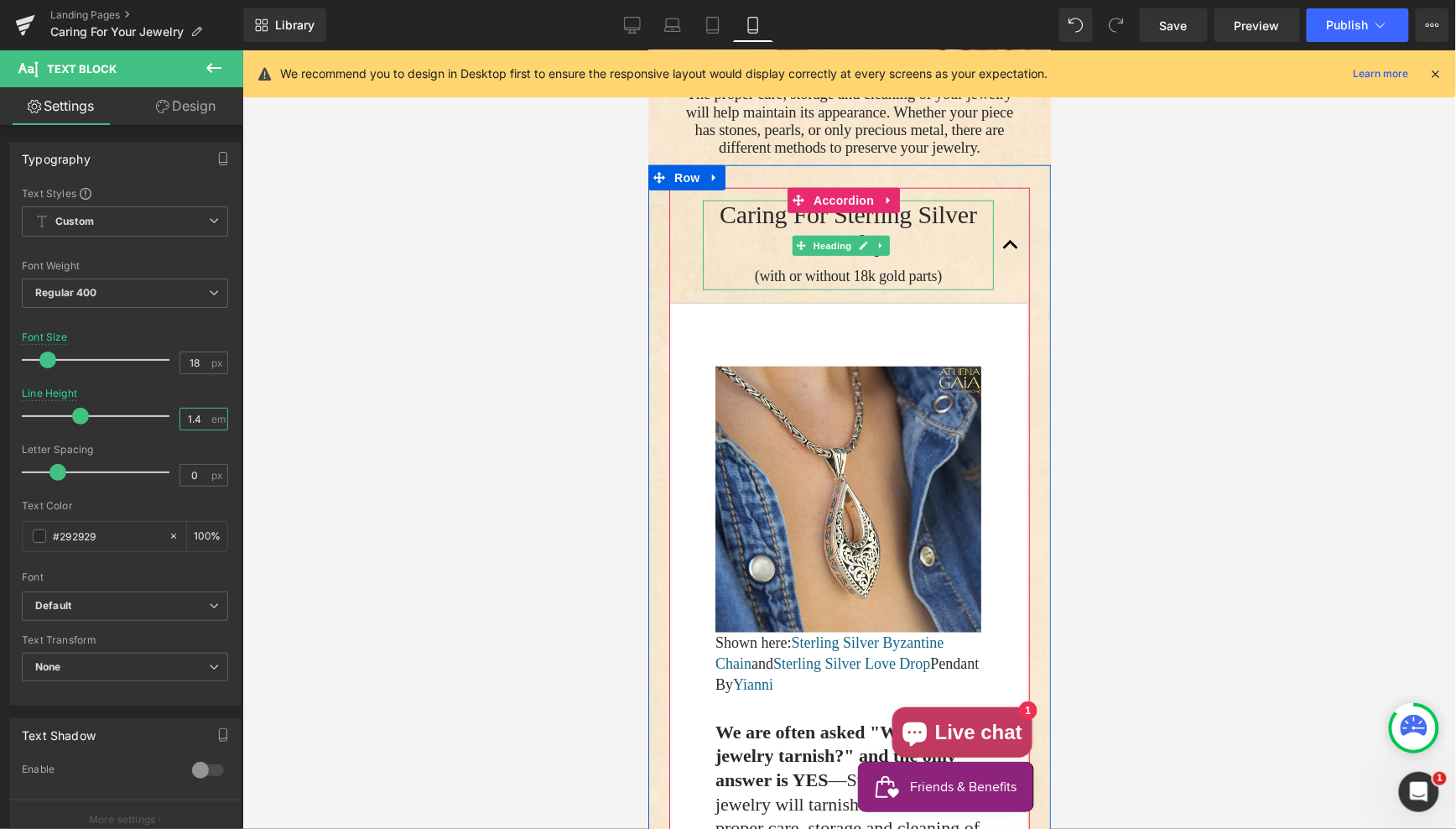
scroll to position [458, 0]
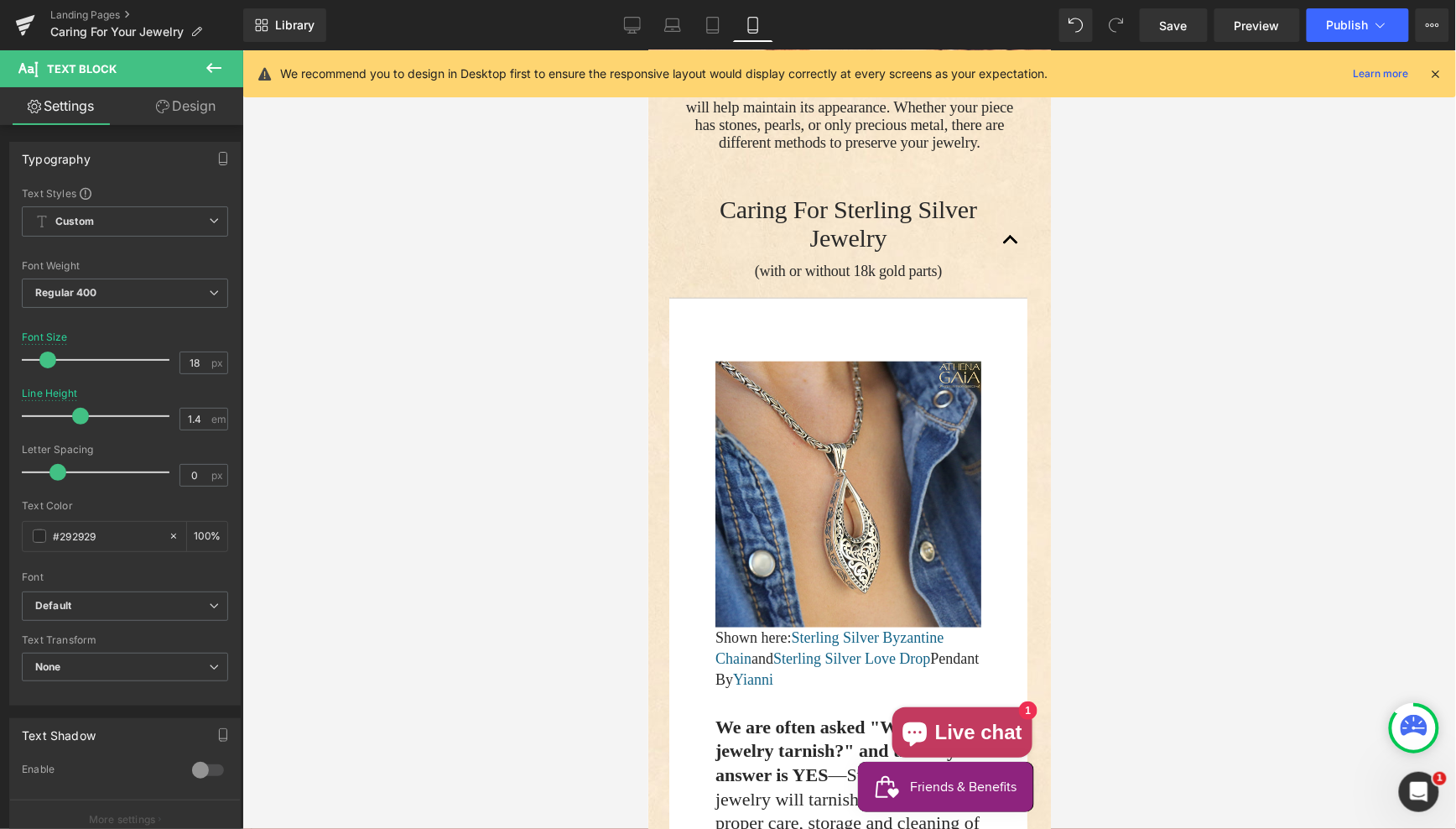
click at [607, 374] on div at bounding box center [849, 439] width 1213 height 779
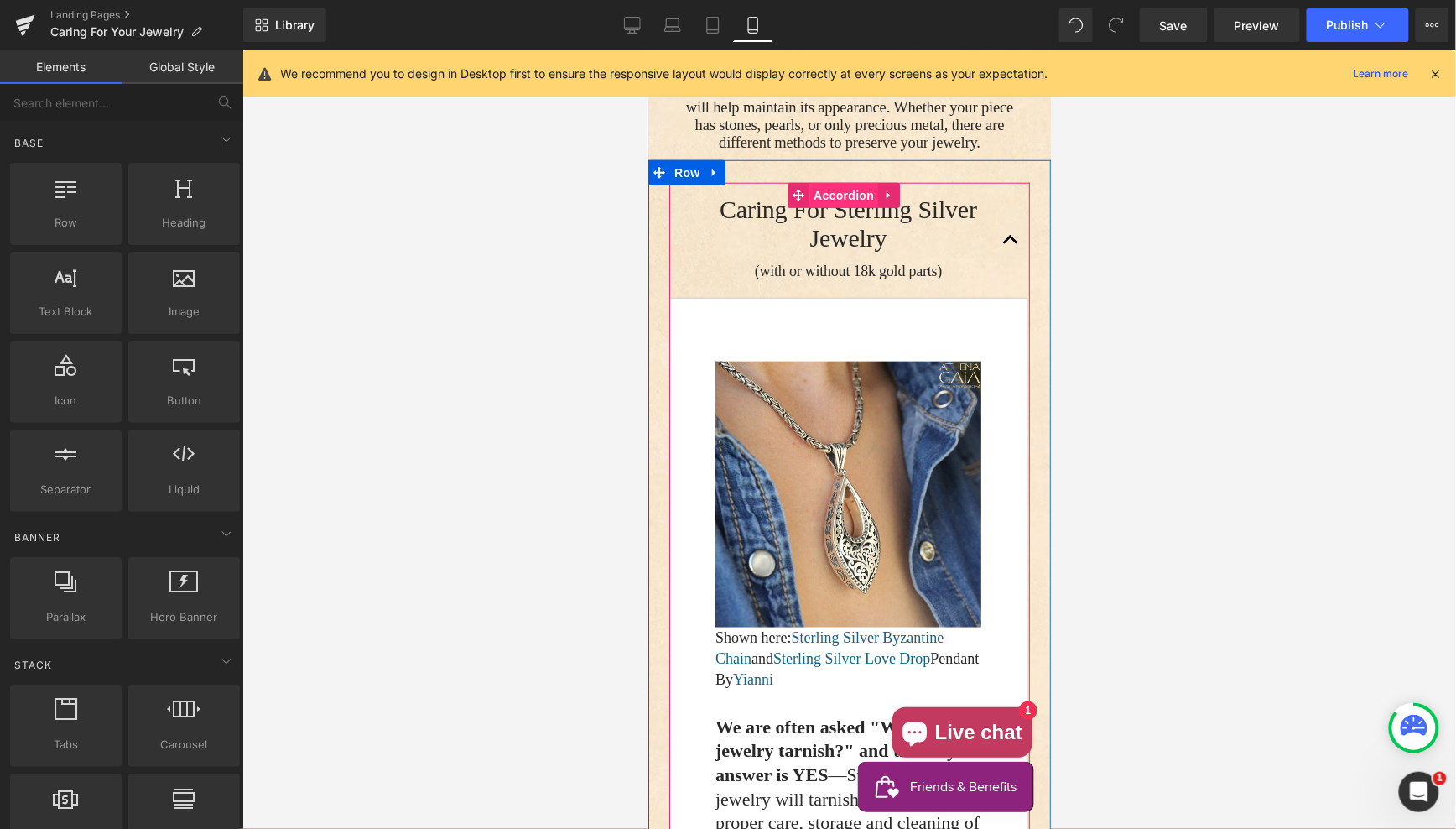
click at [836, 207] on span "Accordion" at bounding box center [842, 195] width 69 height 26
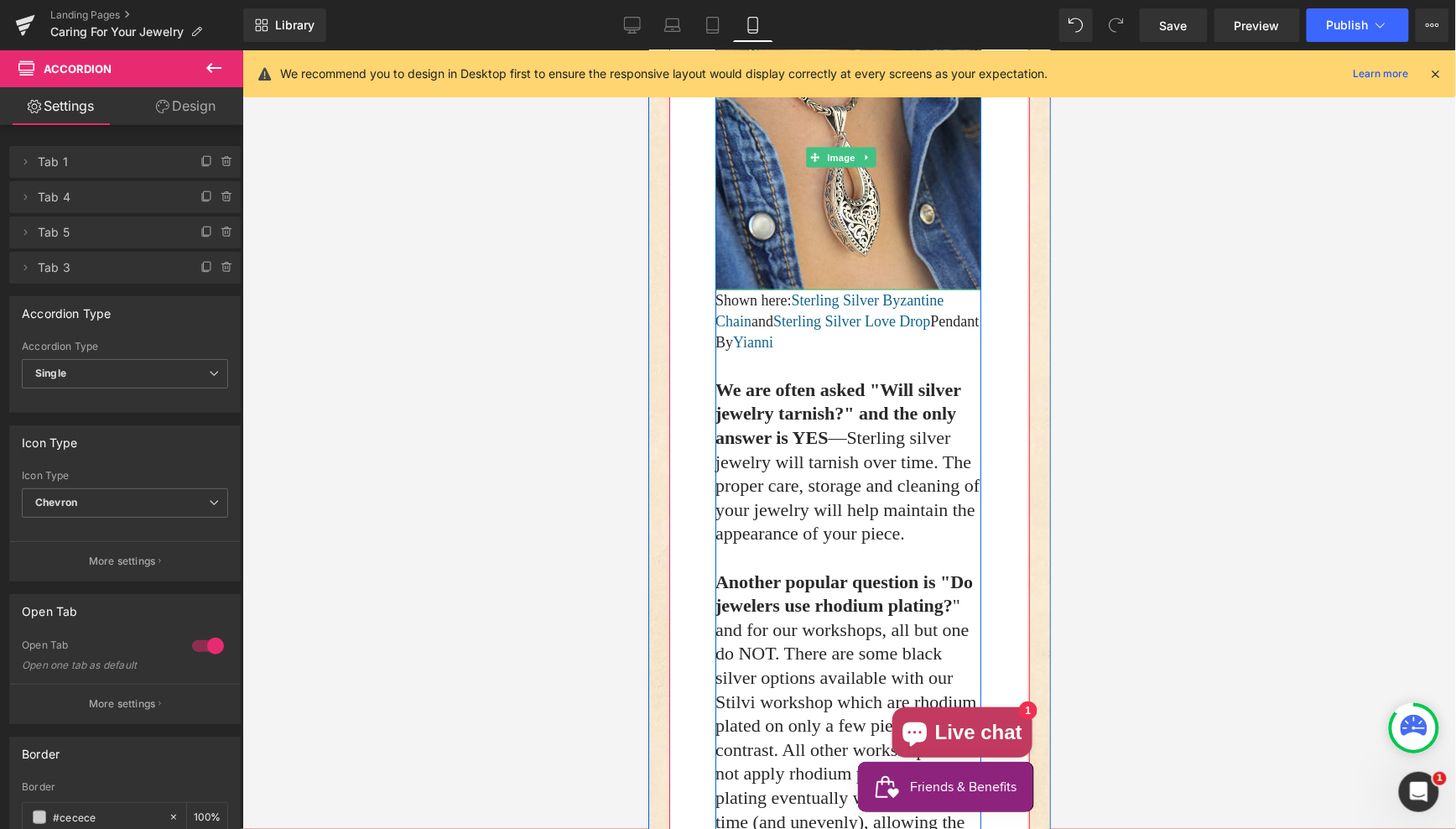
scroll to position [820, 0]
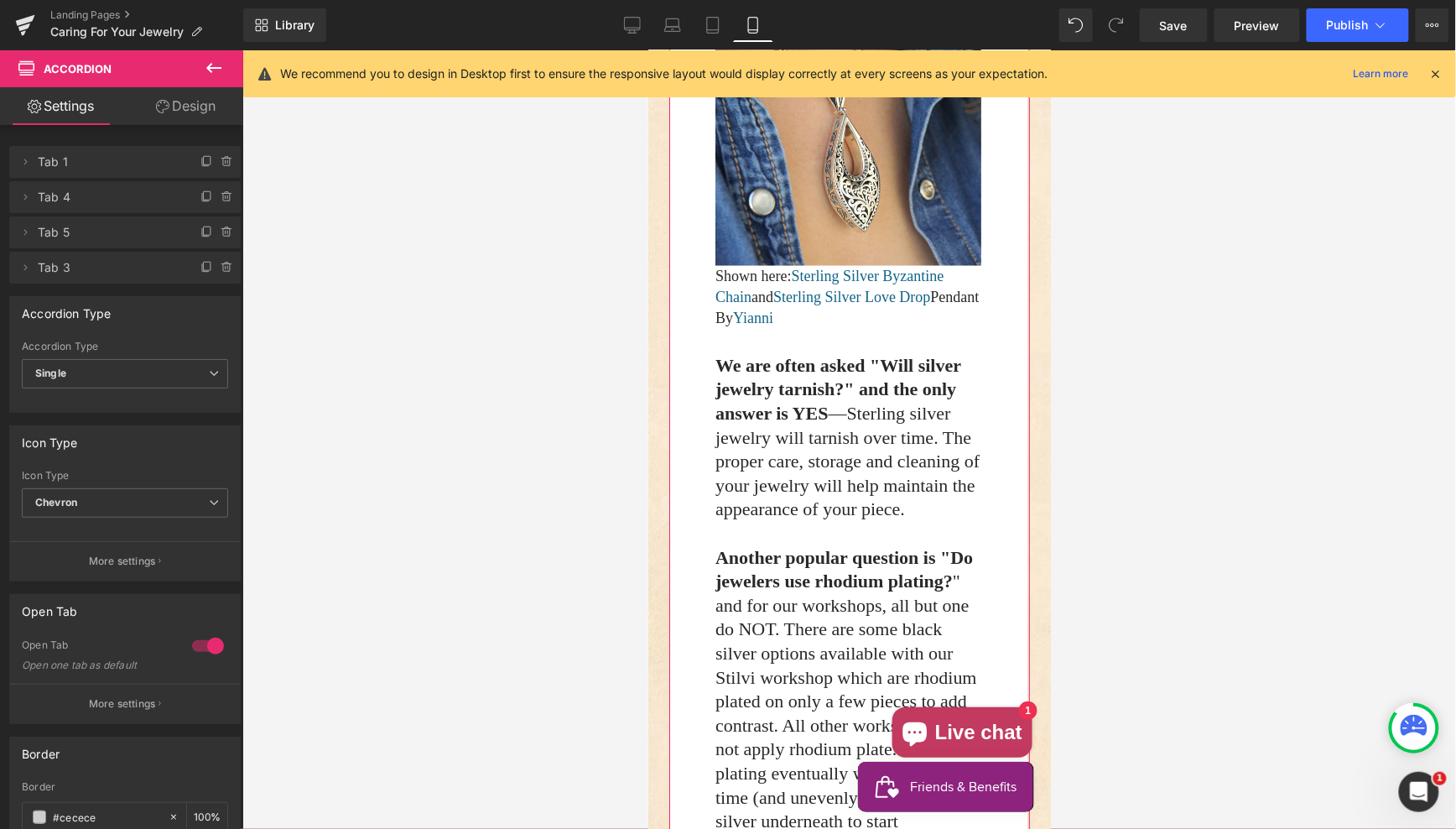
click at [185, 108] on link "Design" at bounding box center [186, 106] width 122 height 37
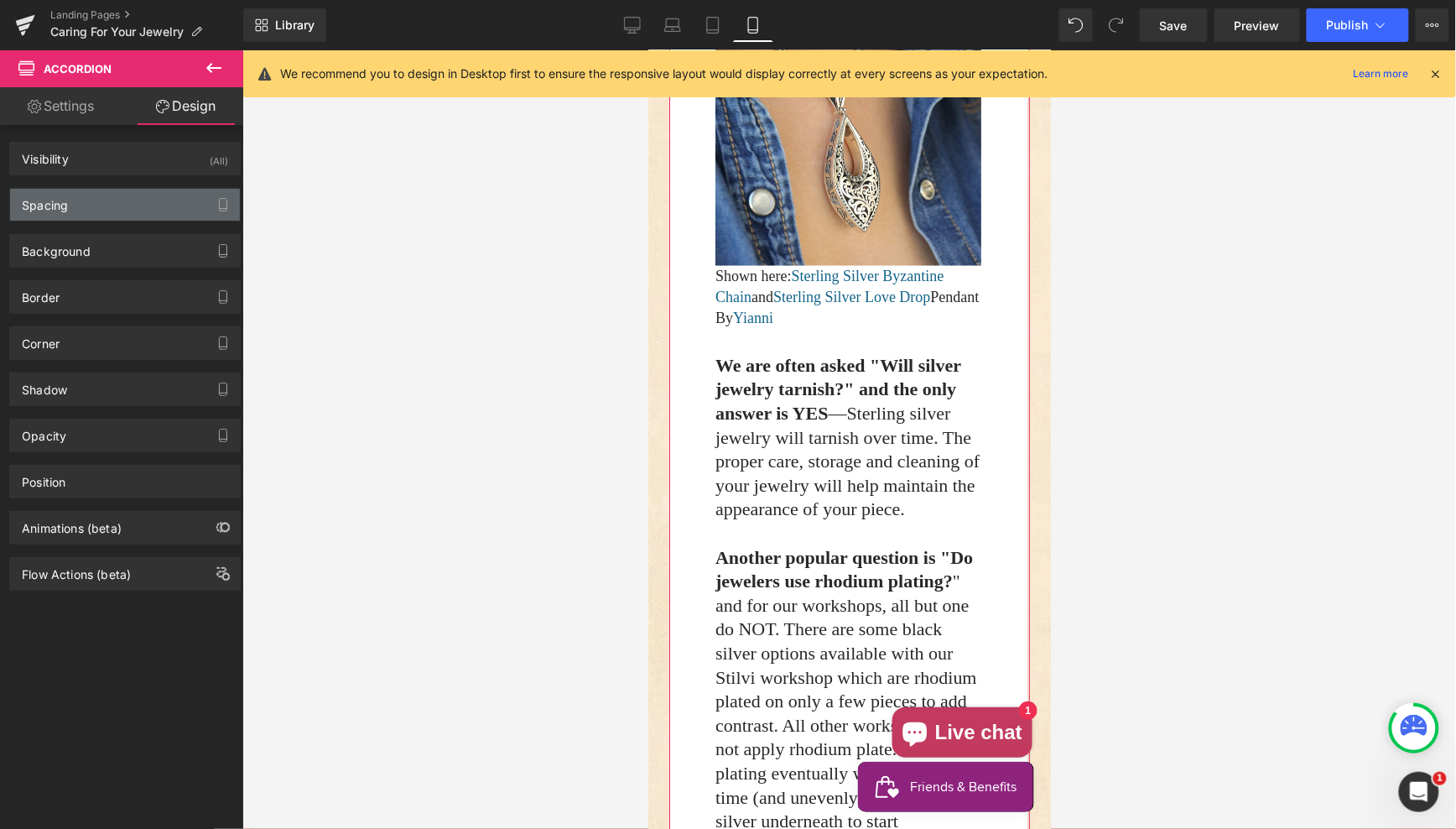
type input "20"
type input "0"
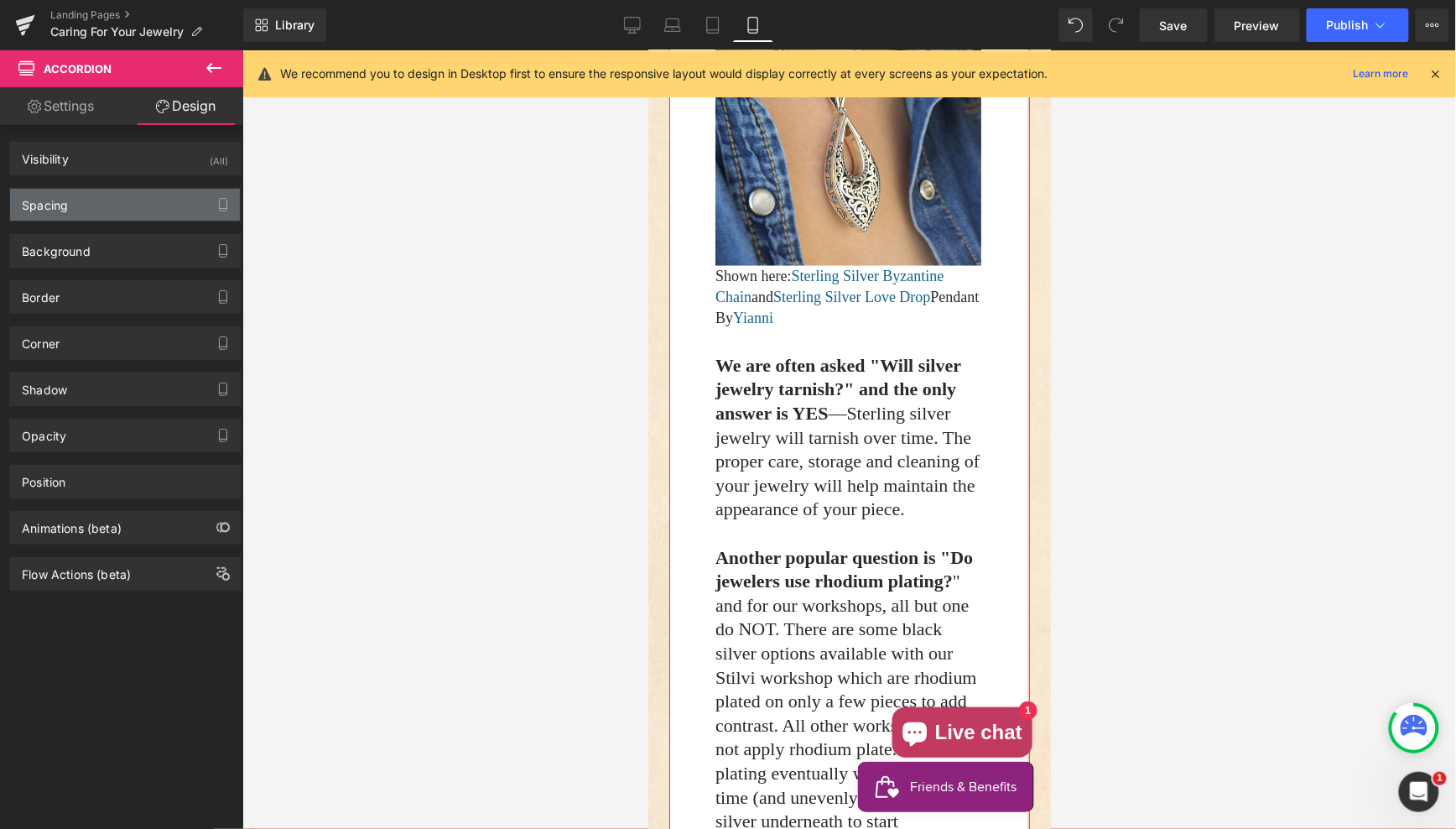
type input "3"
type input "30"
type input "0"
click at [115, 209] on div "Spacing" at bounding box center [125, 204] width 230 height 31
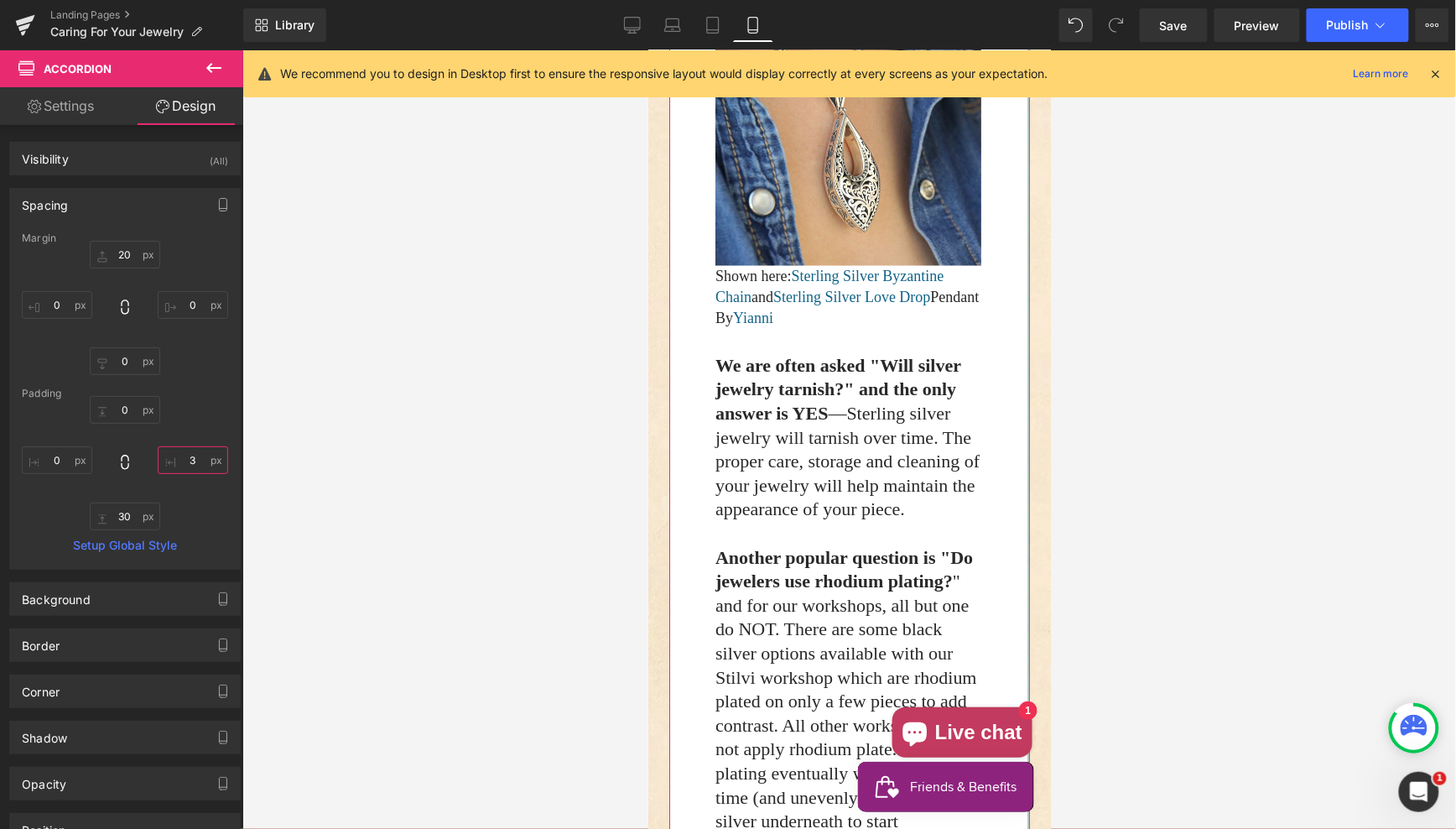
click at [180, 455] on input "3" at bounding box center [192, 460] width 71 height 28
type input "0"
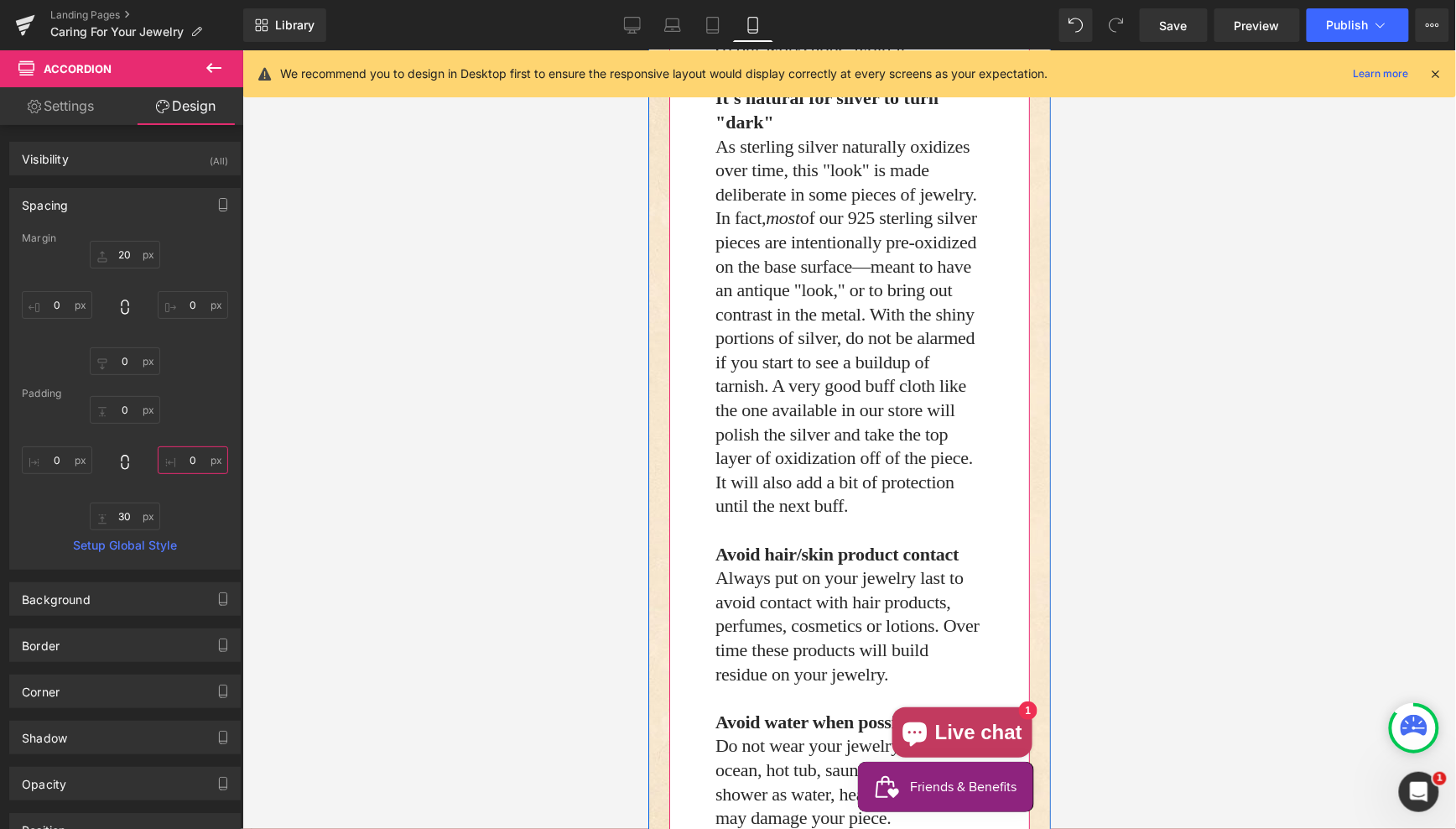
scroll to position [1649, 0]
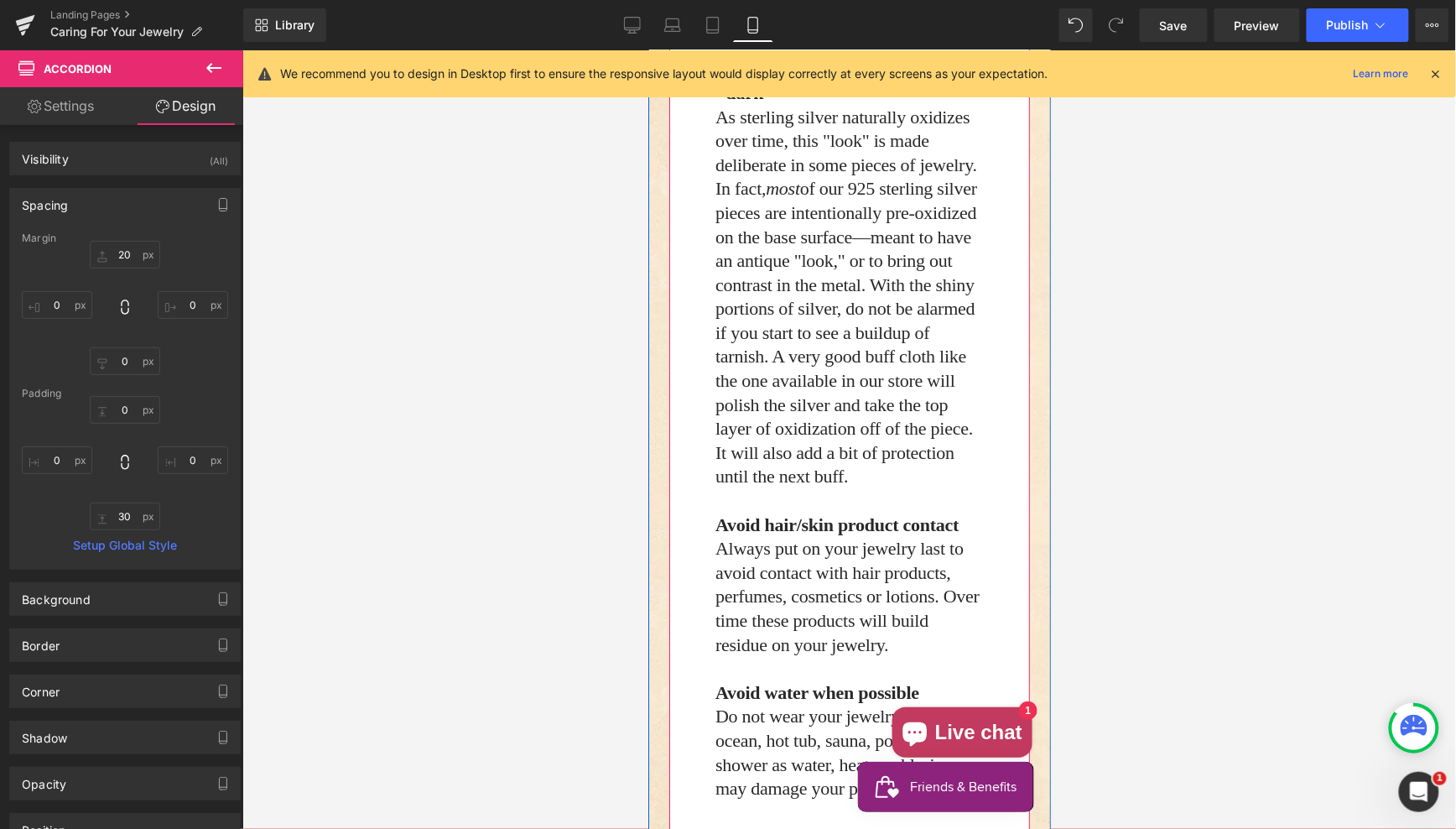
click at [756, 487] on span "As sterling silver naturally oxidizes over time, this "look" is made deliberate…" at bounding box center [846, 295] width 262 height 380
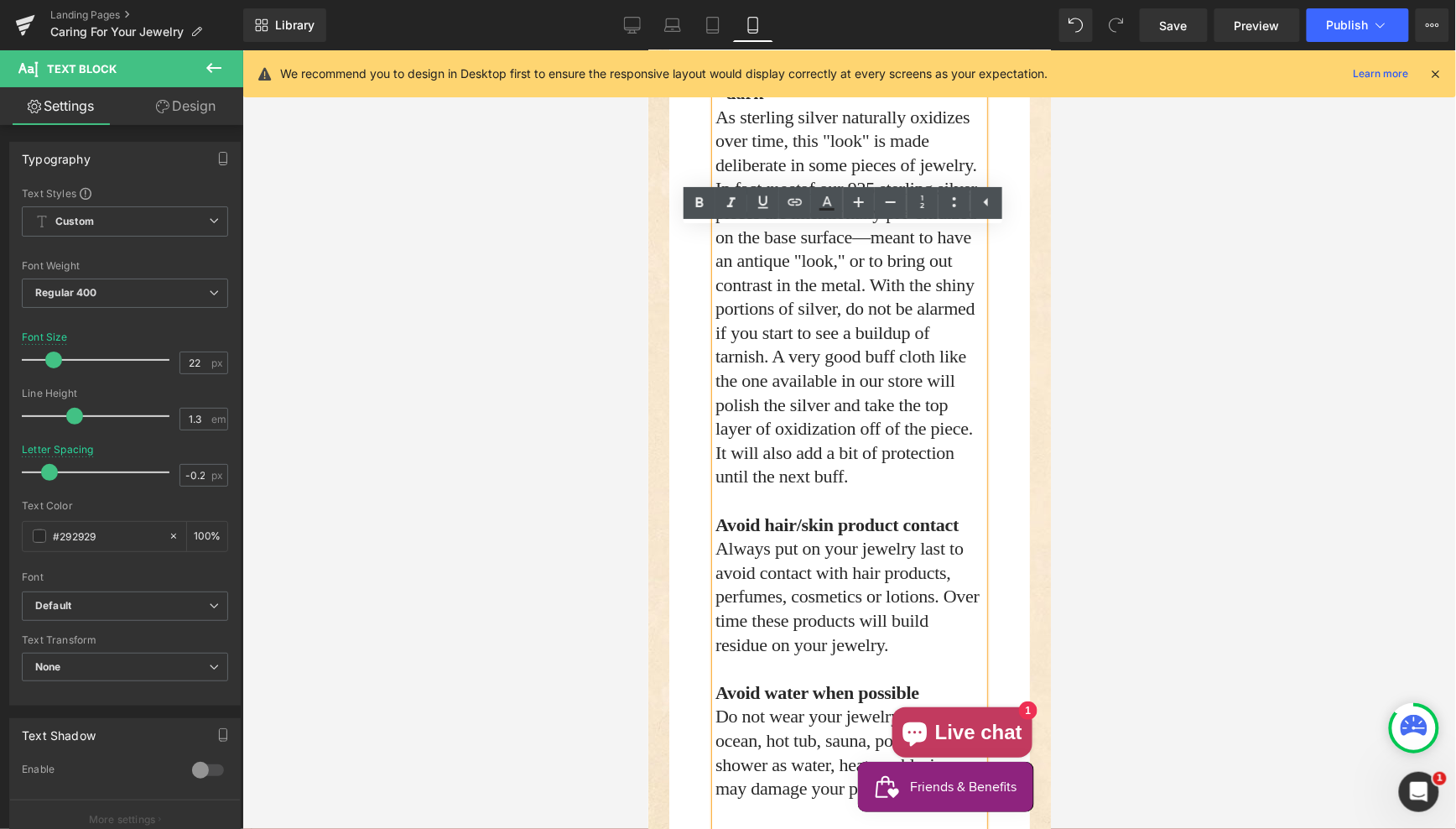
click at [660, 413] on div "Caring For Sterling Silver Jewelry (with or without 18k gold parts) Heading Ima…" at bounding box center [848, 311] width 385 height 2671
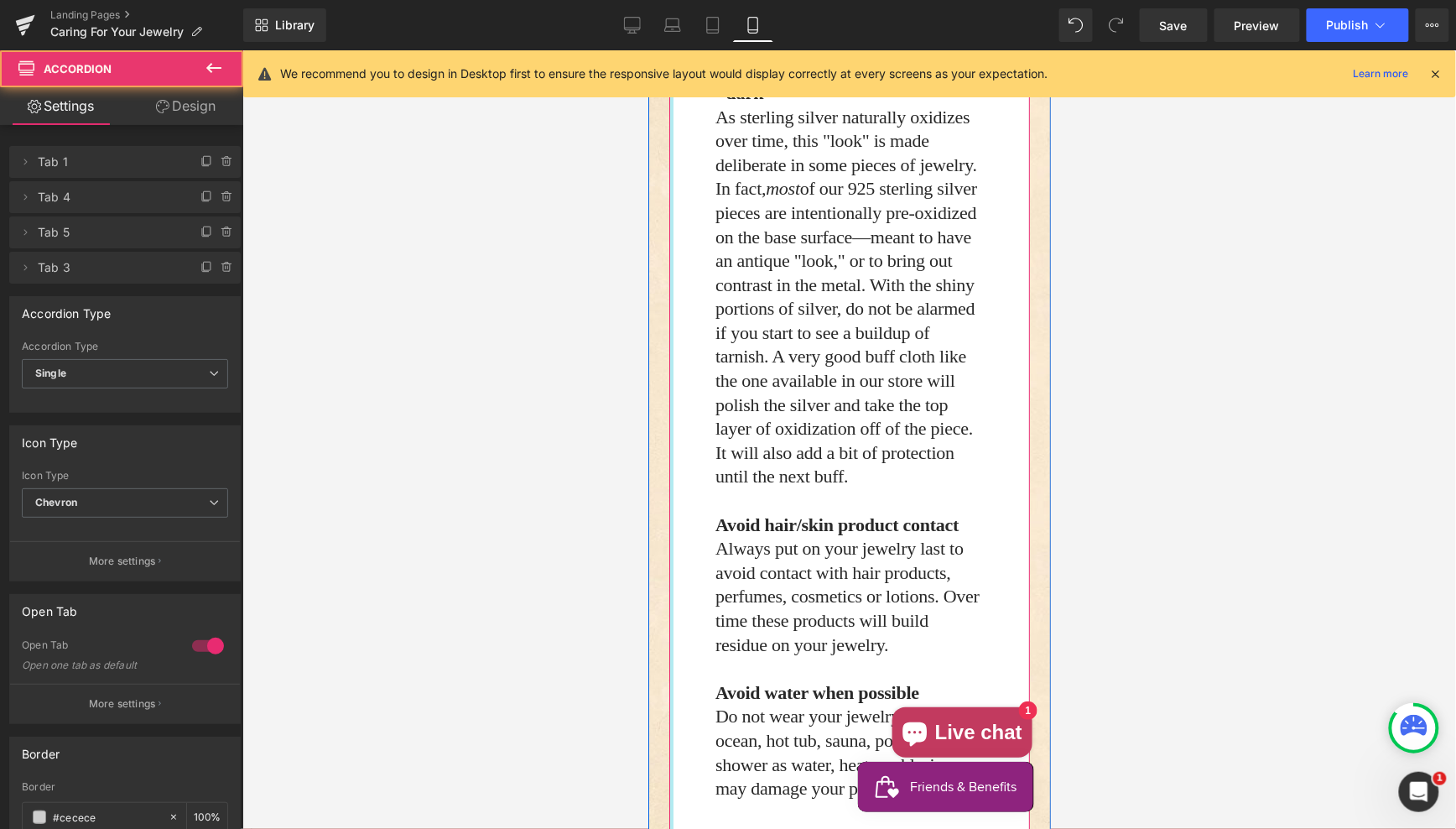
click at [667, 505] on div "Caring For Sterling Silver Jewelry (with or without 18k gold parts) Heading Ima…" at bounding box center [848, 311] width 385 height 2671
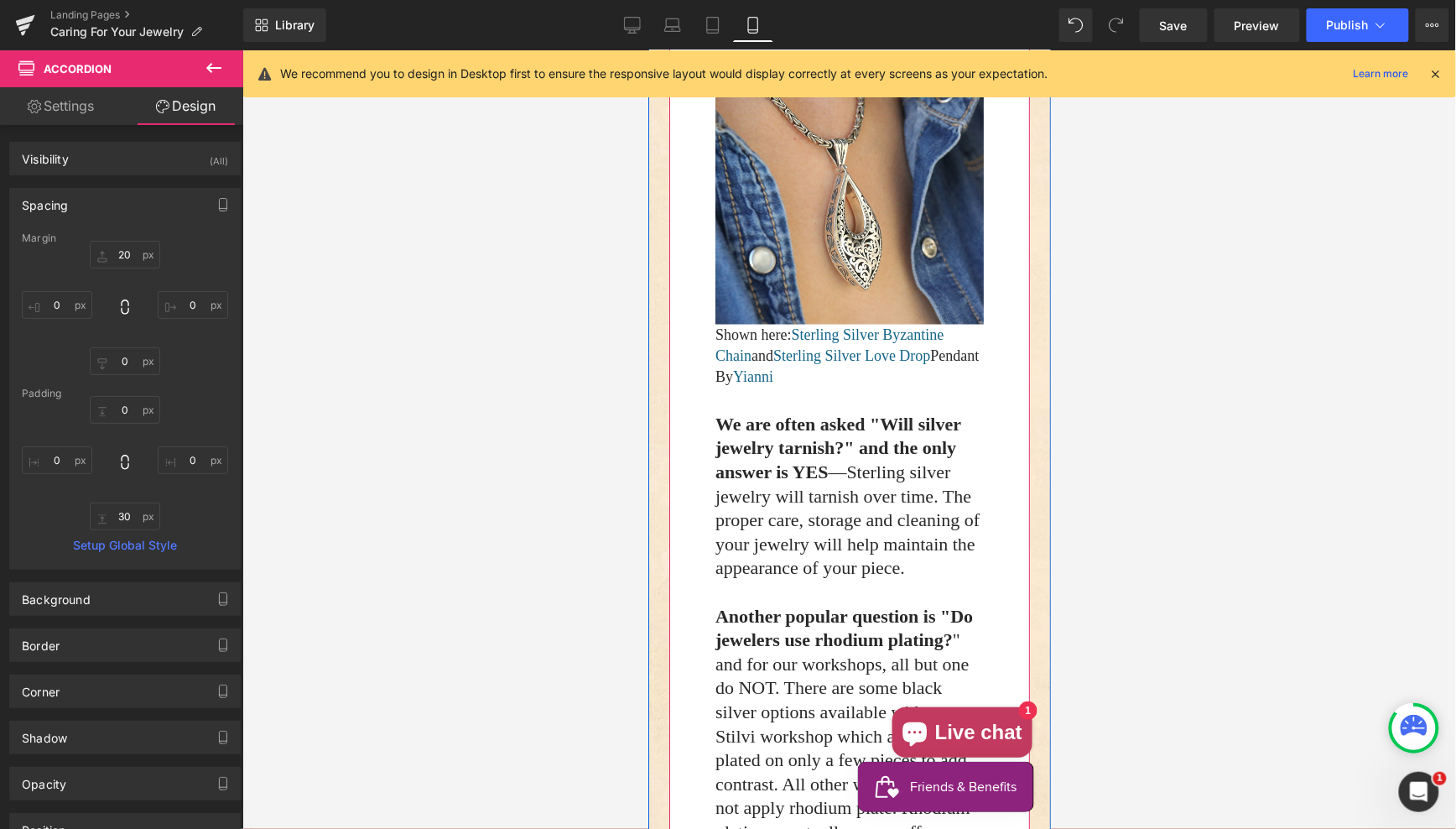
scroll to position [776, 0]
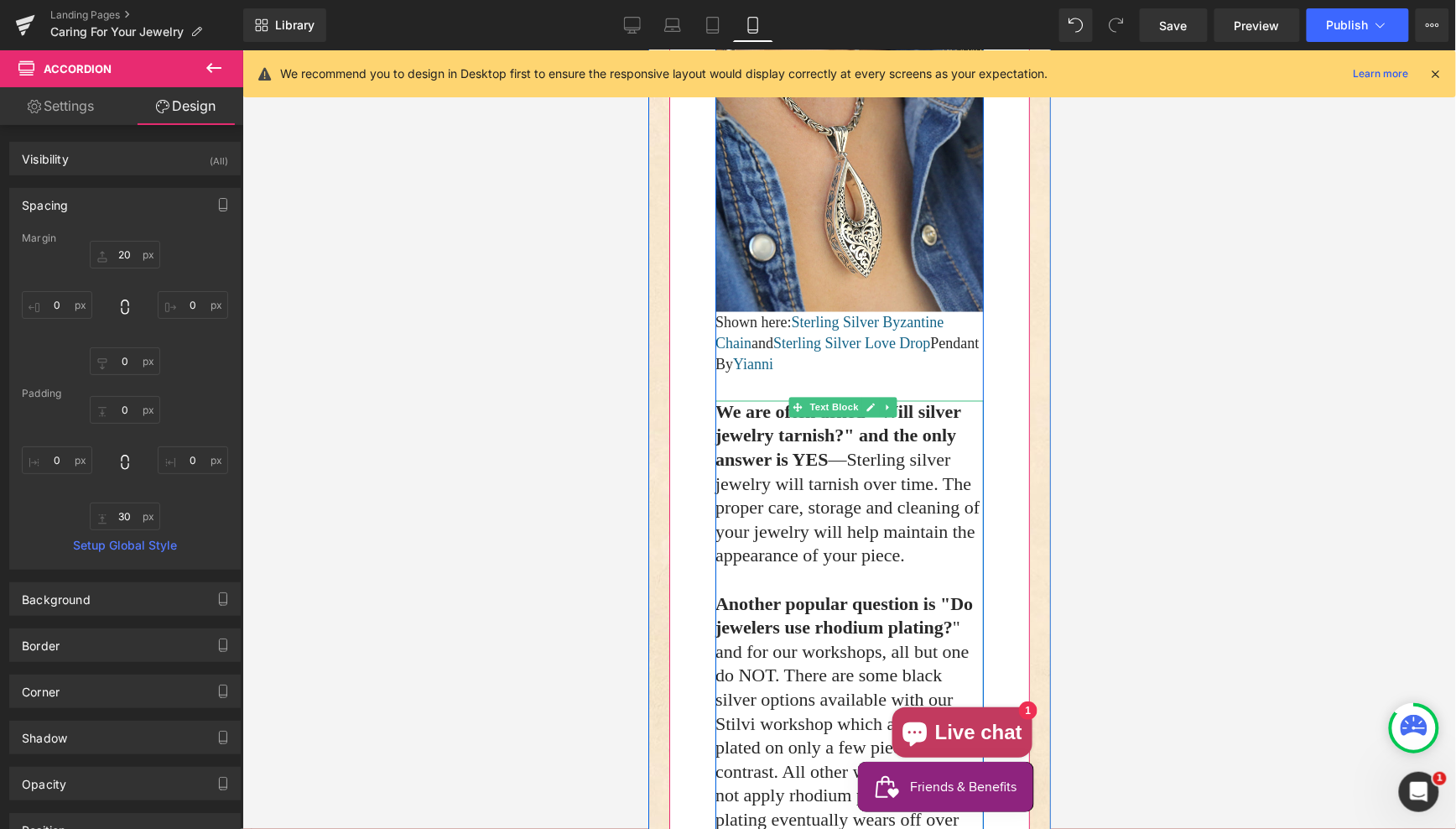
click at [897, 565] on span "—Sterling silver jewelry will tarnish over time. The proper care, storage and c…" at bounding box center [847, 506] width 264 height 117
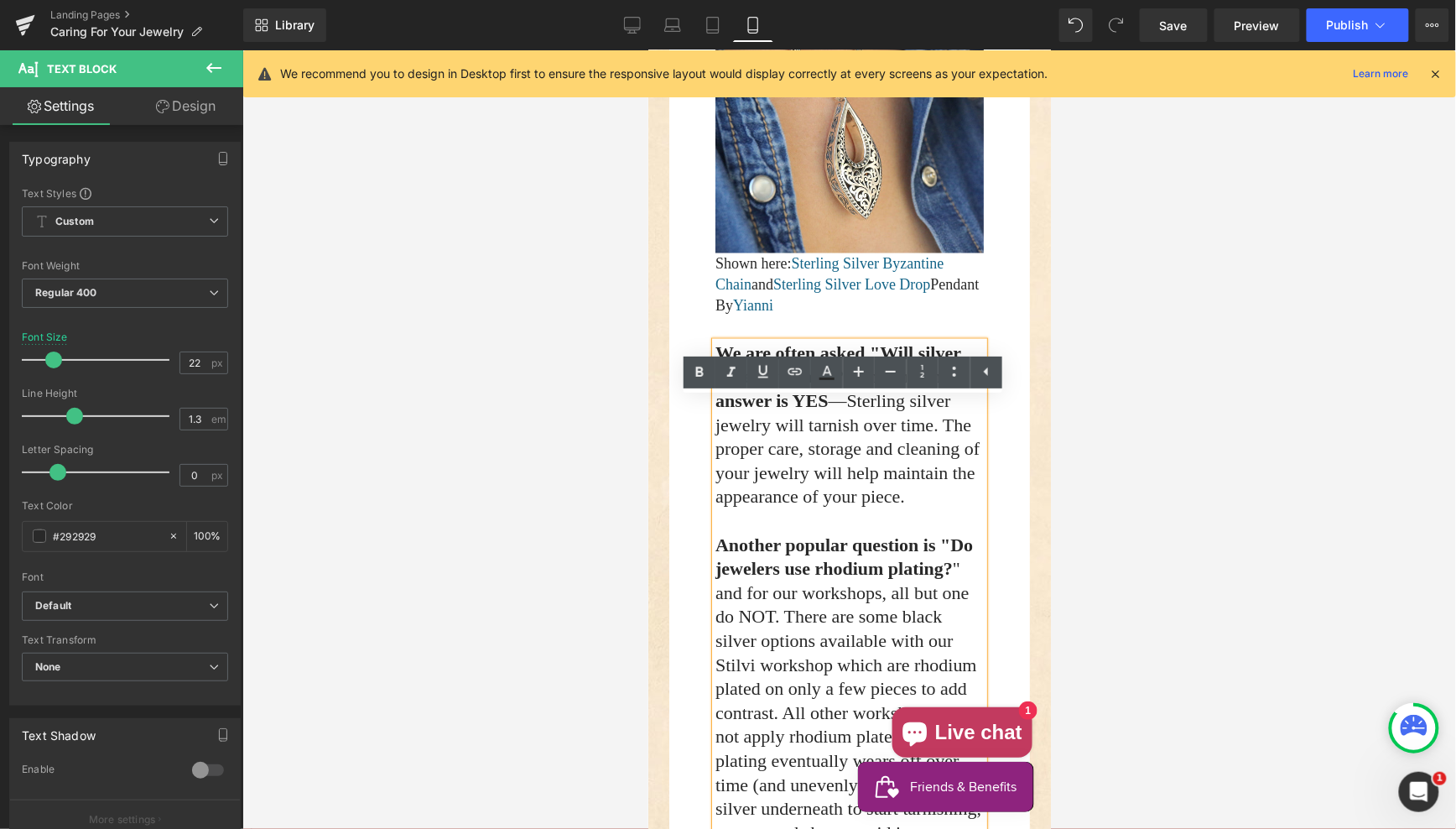
scroll to position [837, 0]
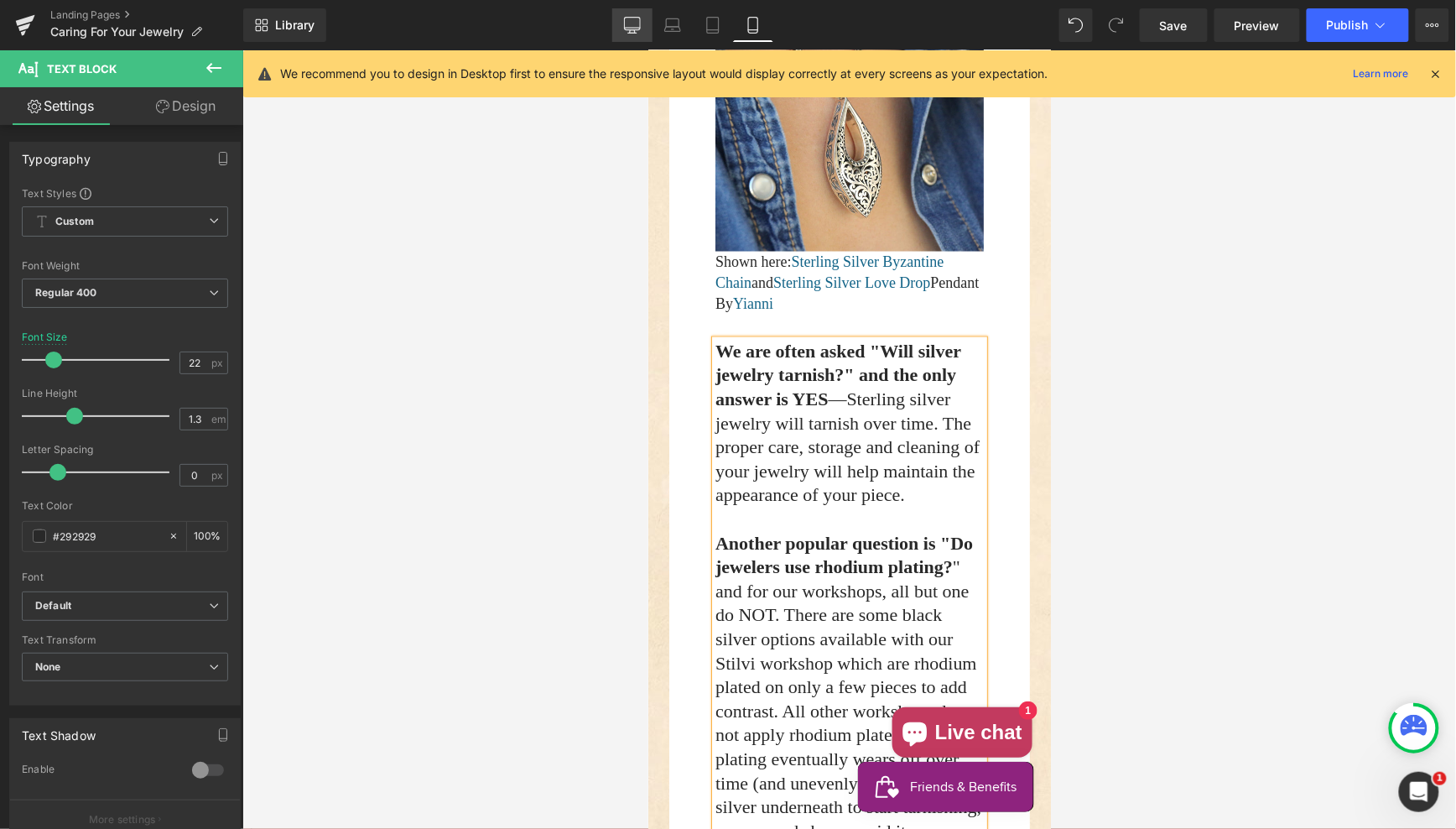
click at [637, 22] on icon at bounding box center [632, 26] width 17 height 17
type input "18"
type input "100"
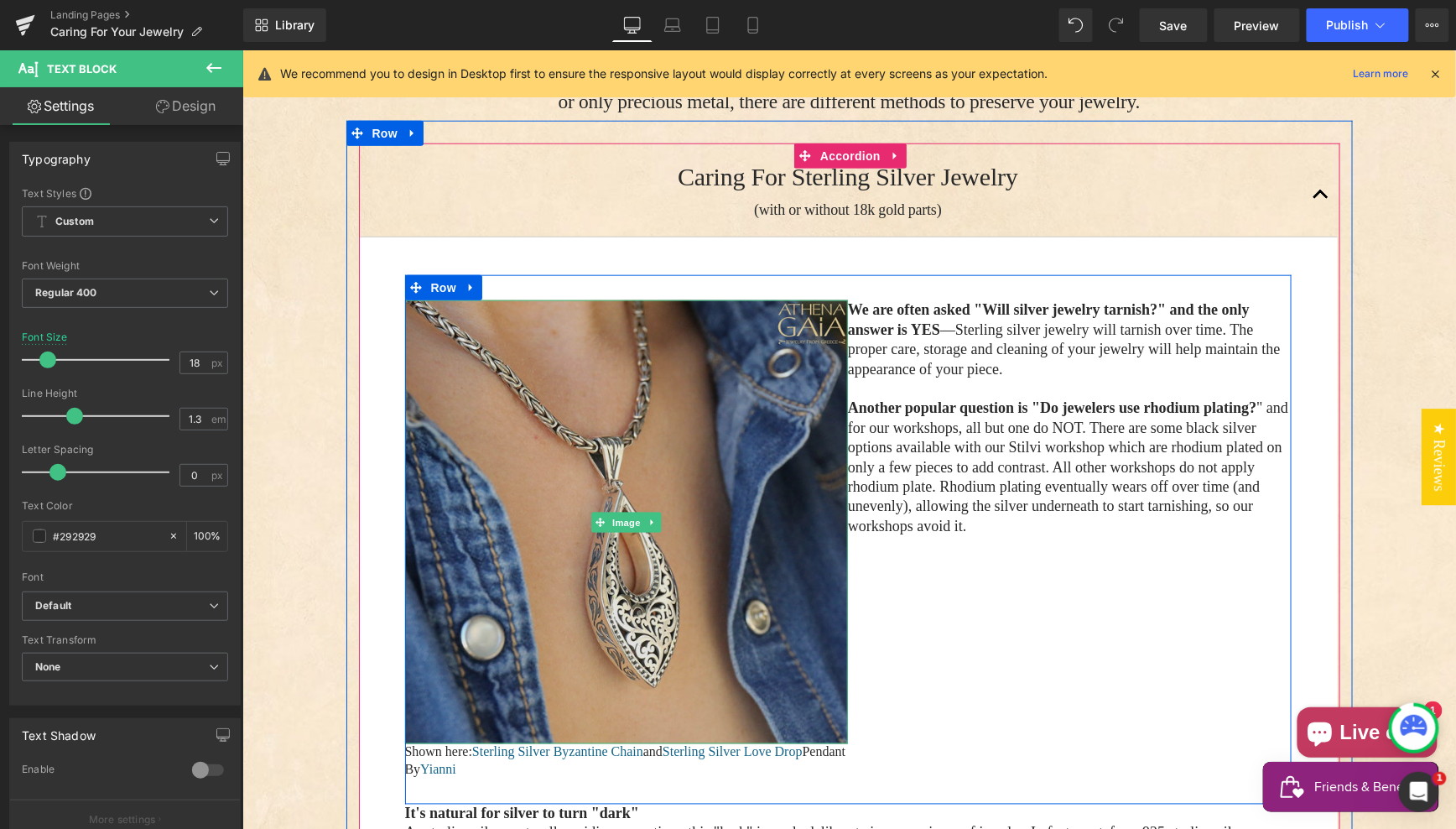
scroll to position [547, 0]
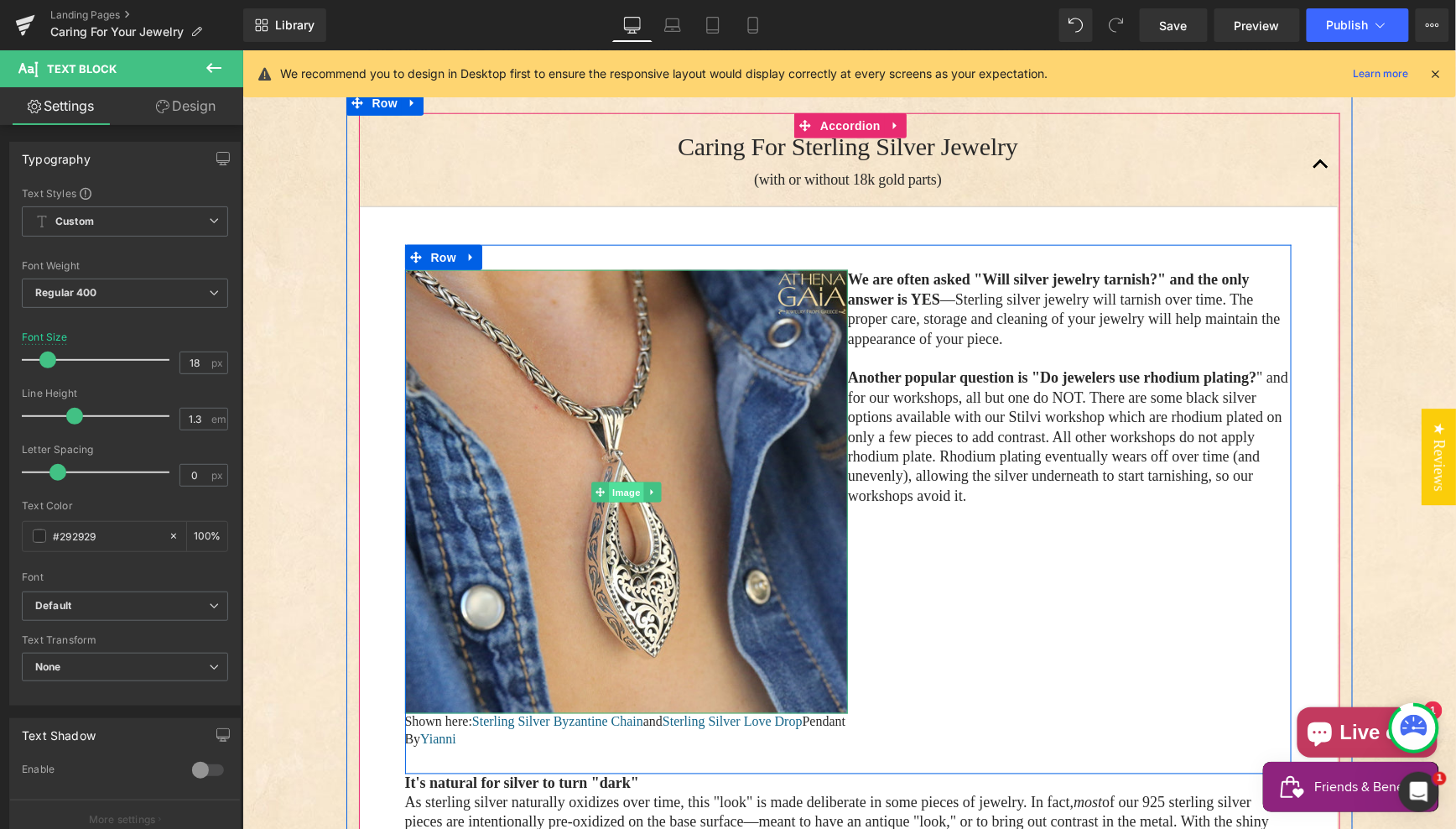
click at [617, 482] on span "Image" at bounding box center [625, 492] width 35 height 20
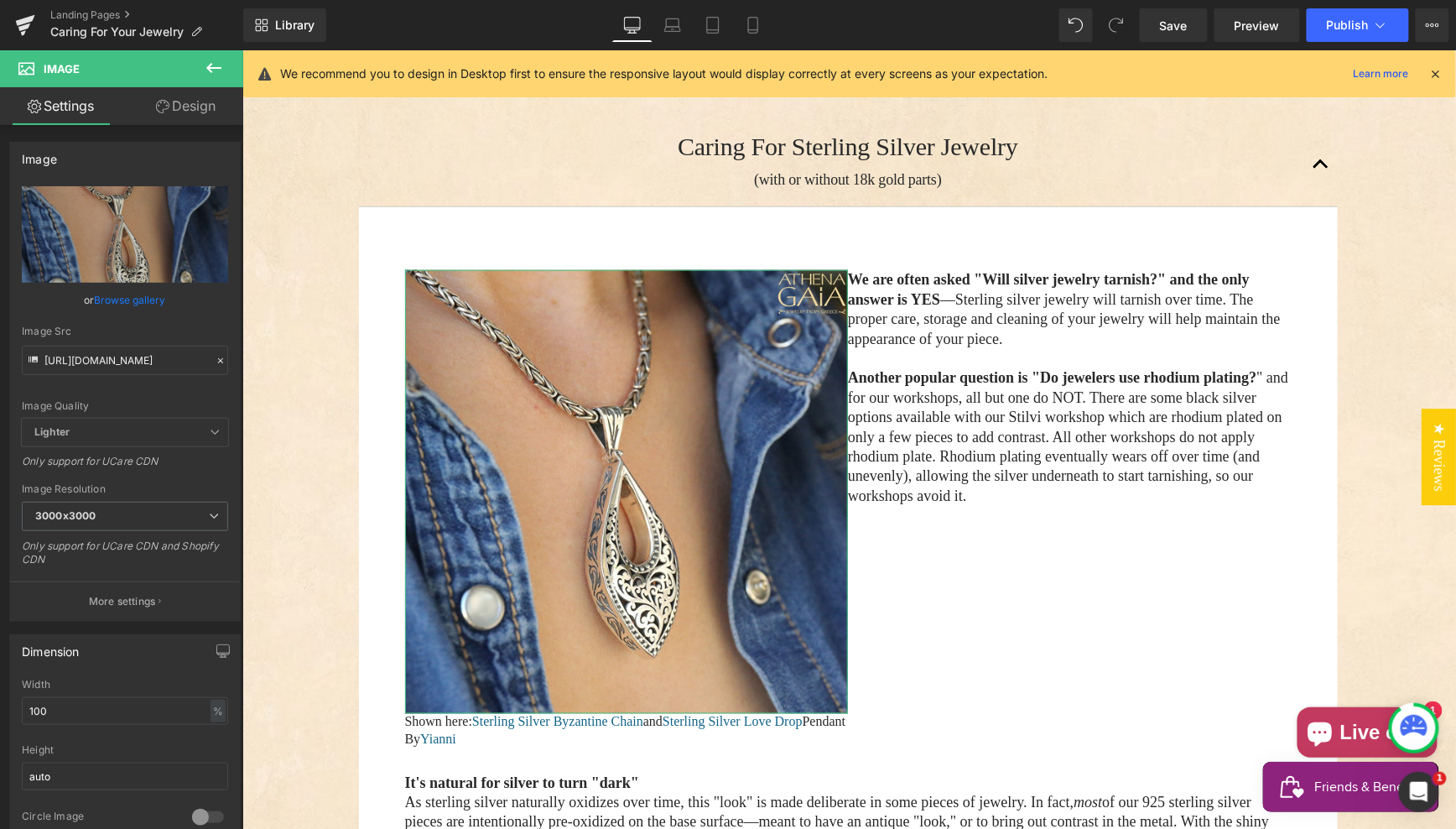
click at [180, 105] on link "Design" at bounding box center [186, 106] width 122 height 37
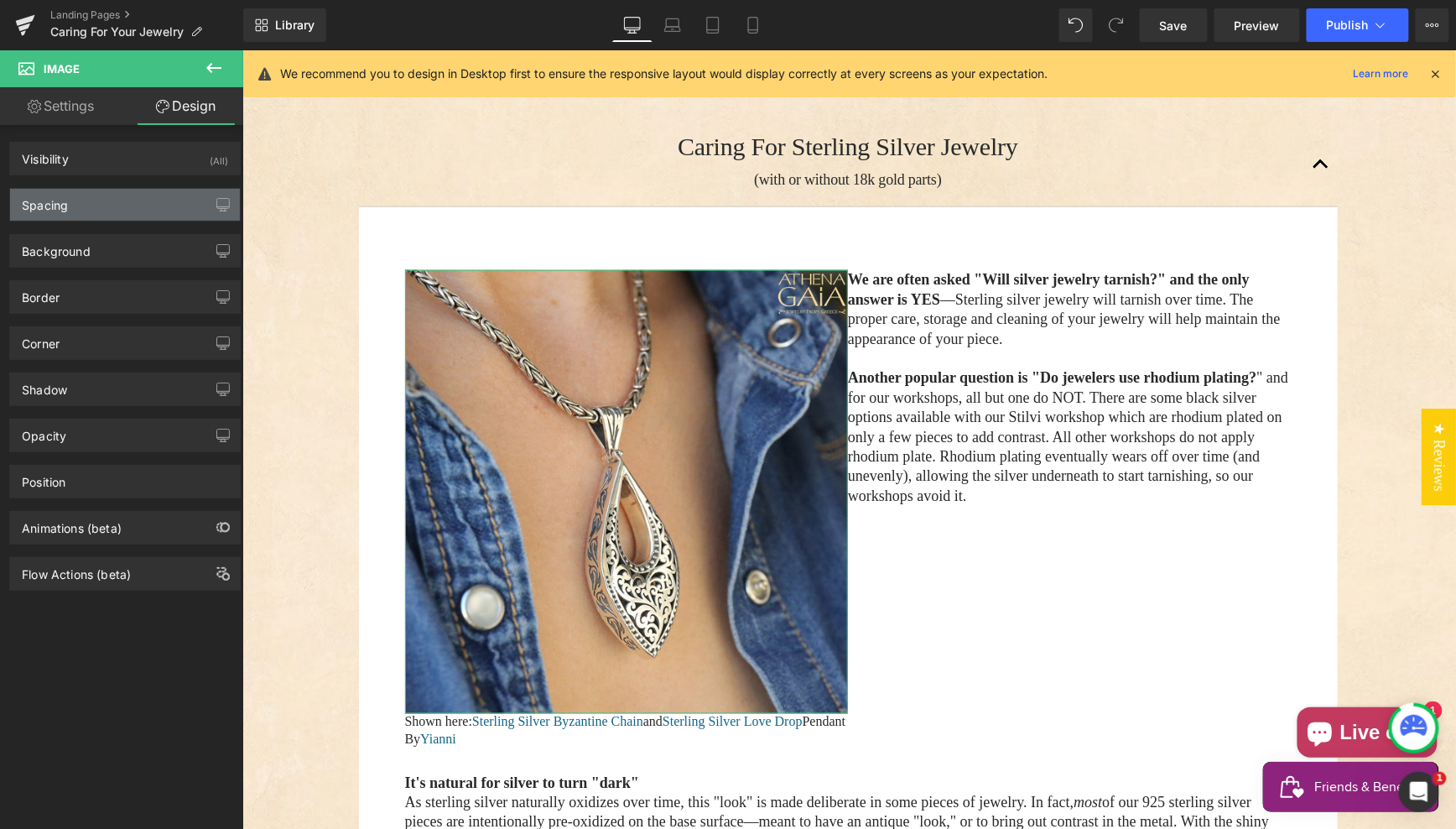
type input "0"
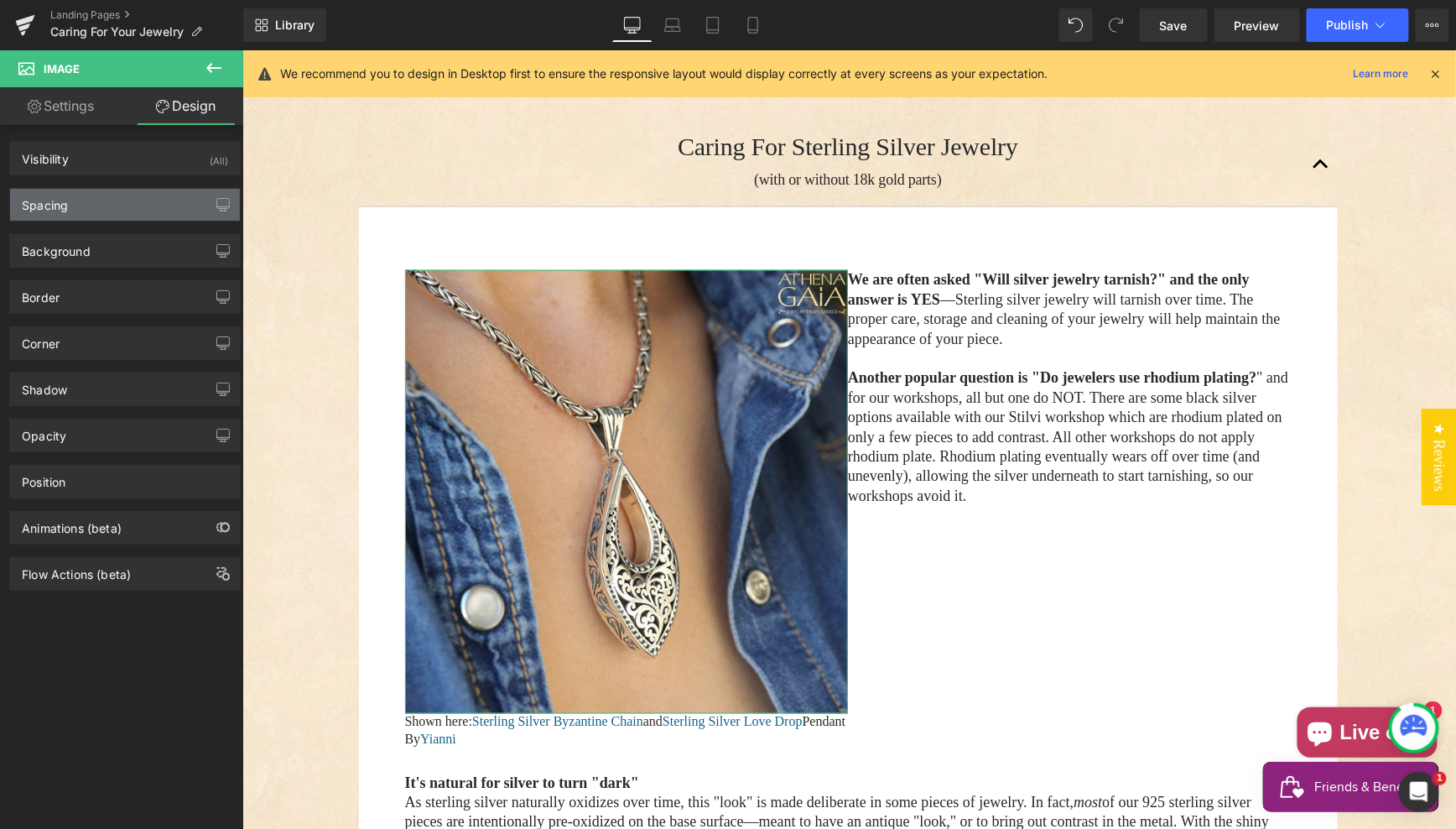
type input "0"
click at [115, 199] on div "Spacing" at bounding box center [125, 204] width 230 height 31
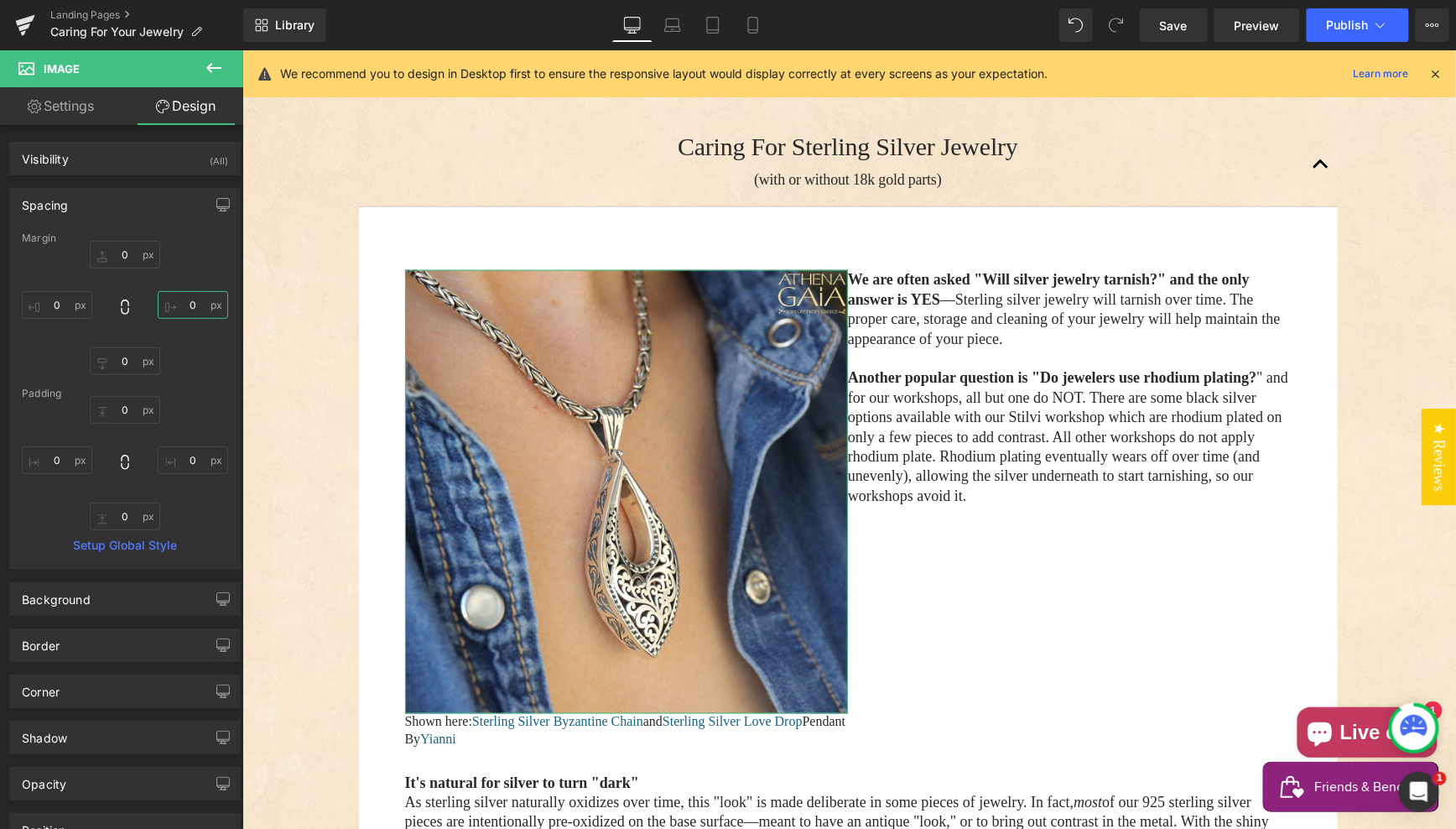
drag, startPoint x: 180, startPoint y: 303, endPoint x: 172, endPoint y: 323, distance: 21.5
click at [180, 303] on input "0" at bounding box center [192, 305] width 71 height 28
type input "30"
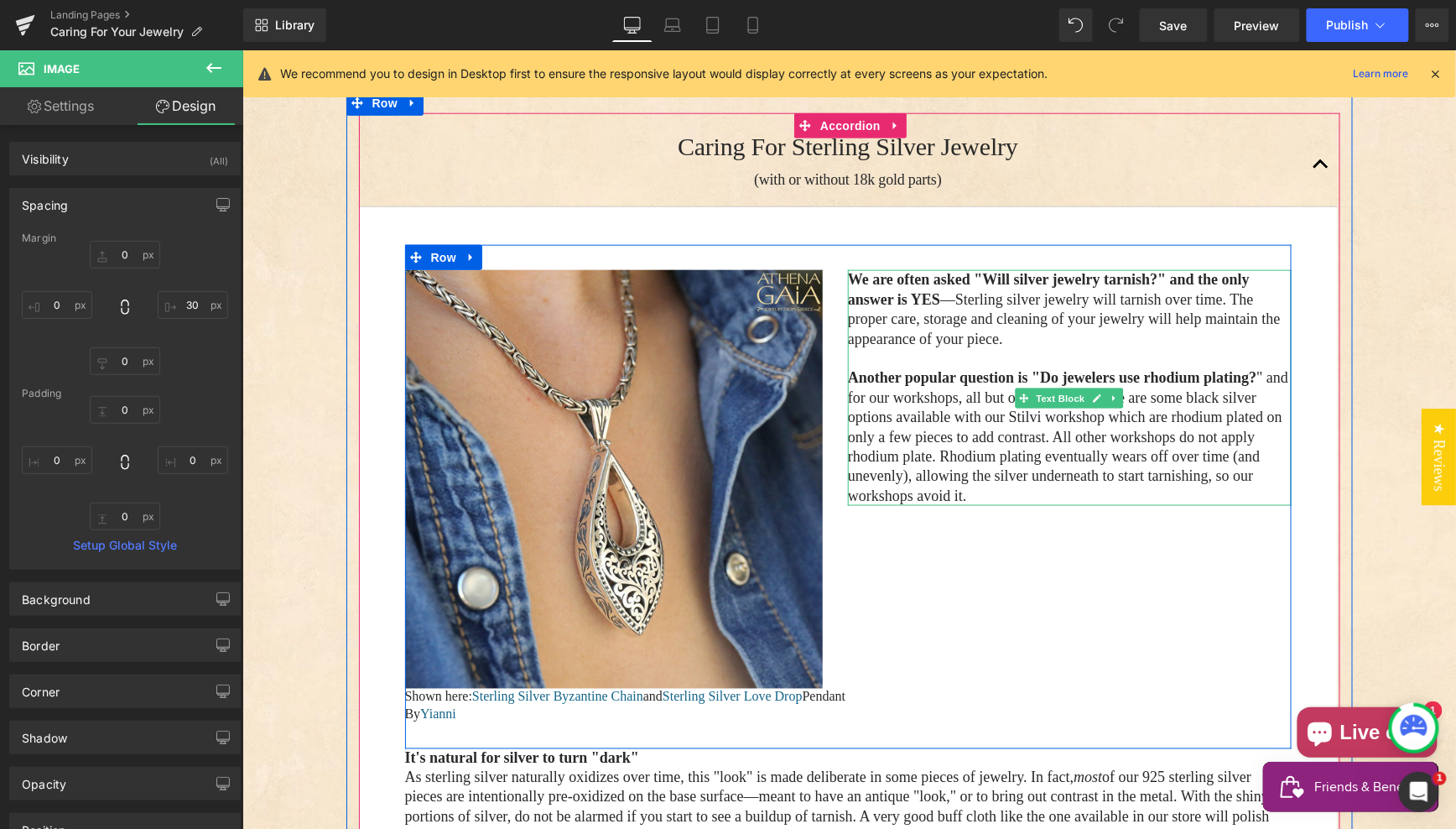
click at [897, 294] on span "—Sterling silver jewelry will tarnish over time. The proper care, storage and c…" at bounding box center [1063, 318] width 433 height 56
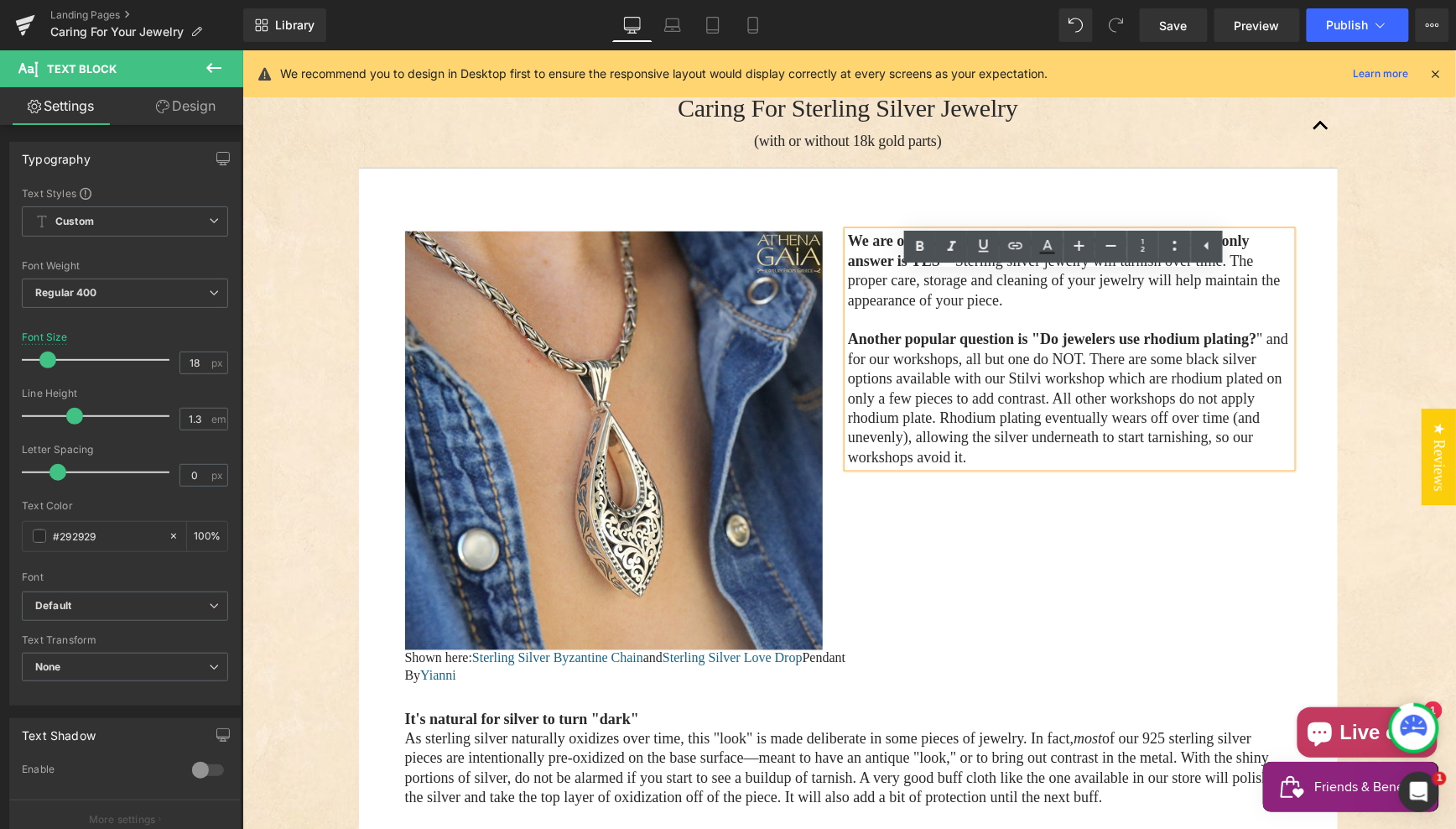
scroll to position [625, 0]
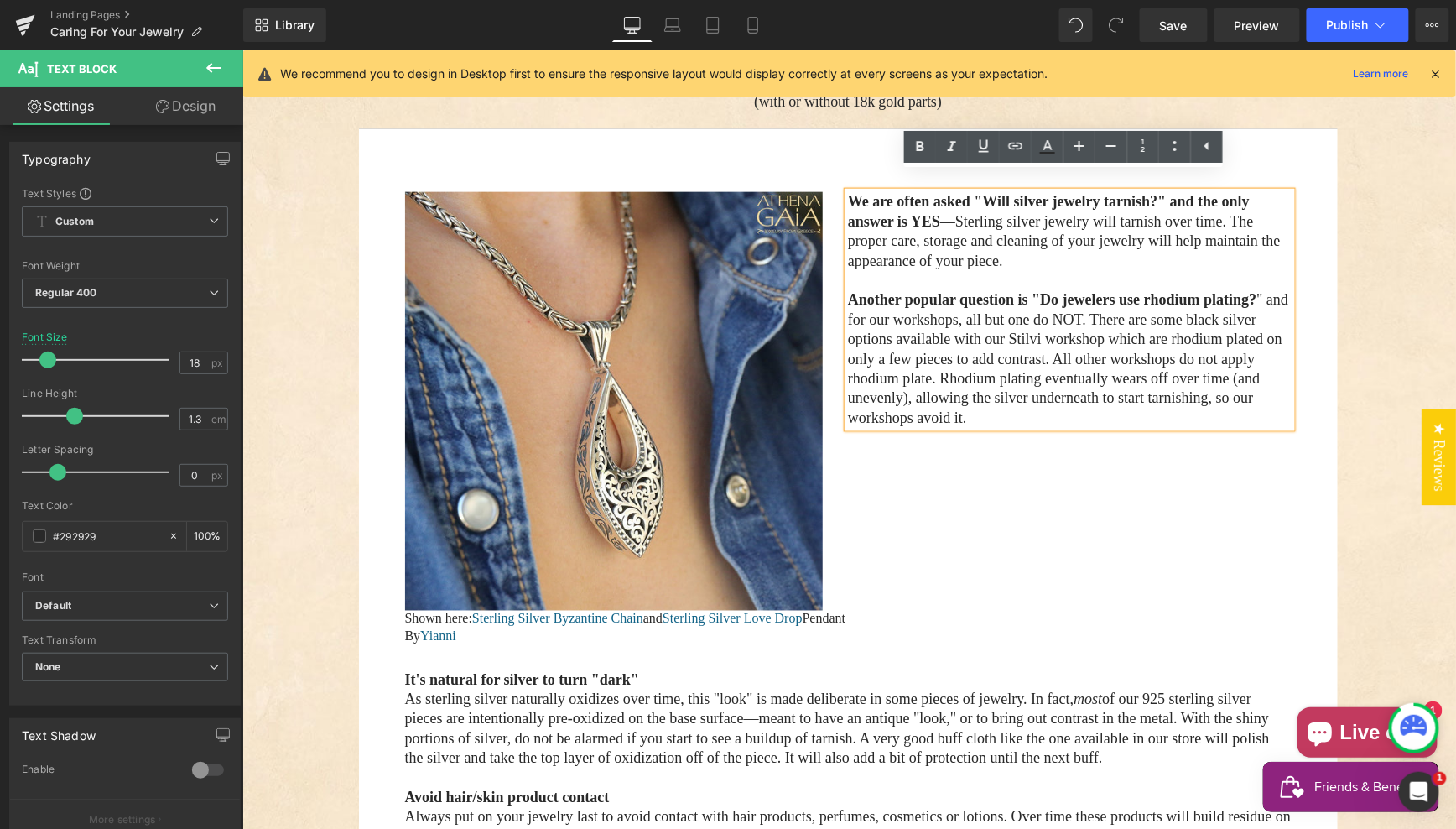
click at [278, 189] on div "Caring for your Jewelry Heading Hero Banner The proper care, storage and cleani…" at bounding box center [848, 591] width 1213 height 1905
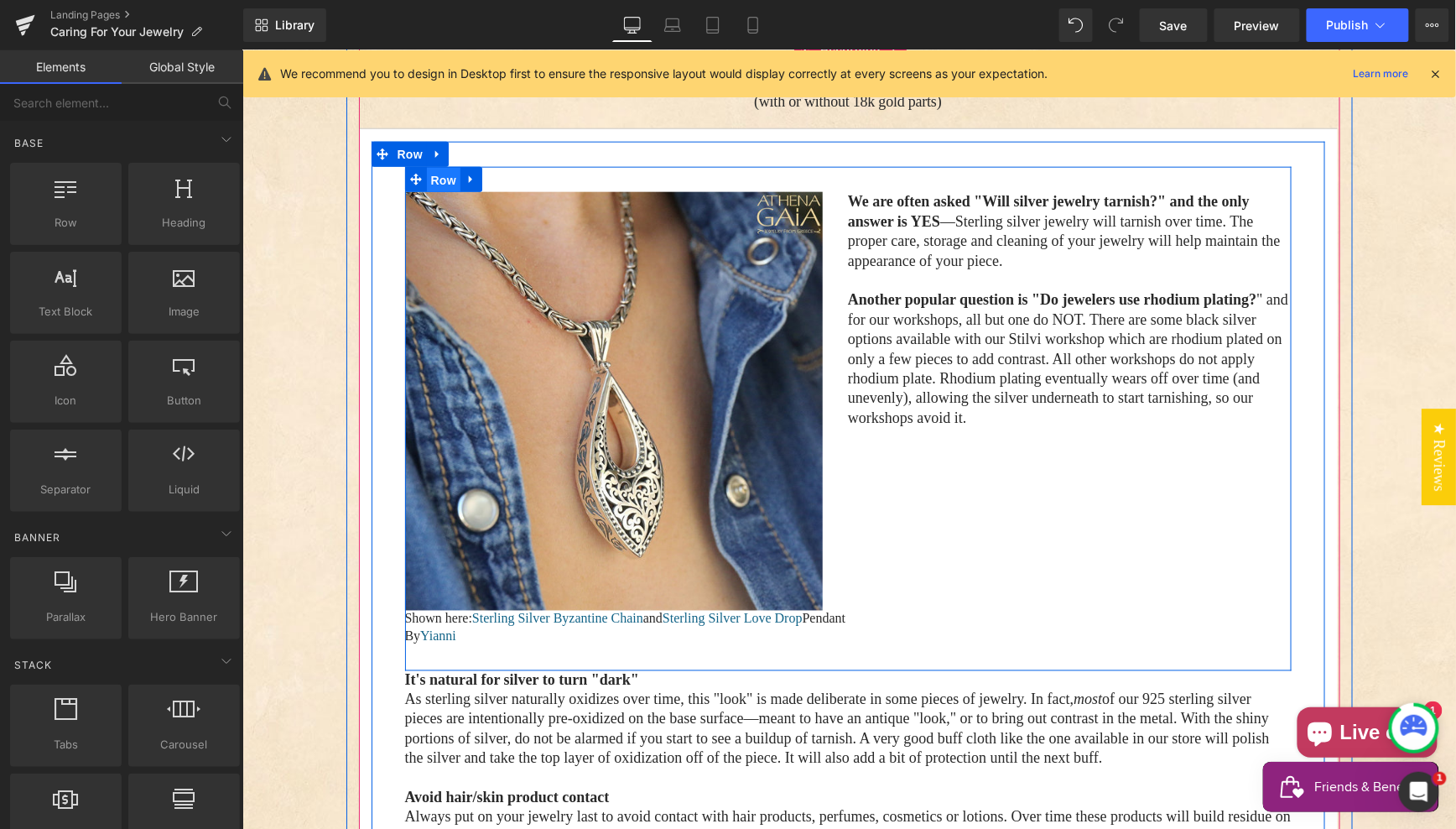
click at [434, 167] on span "Row" at bounding box center [443, 180] width 33 height 26
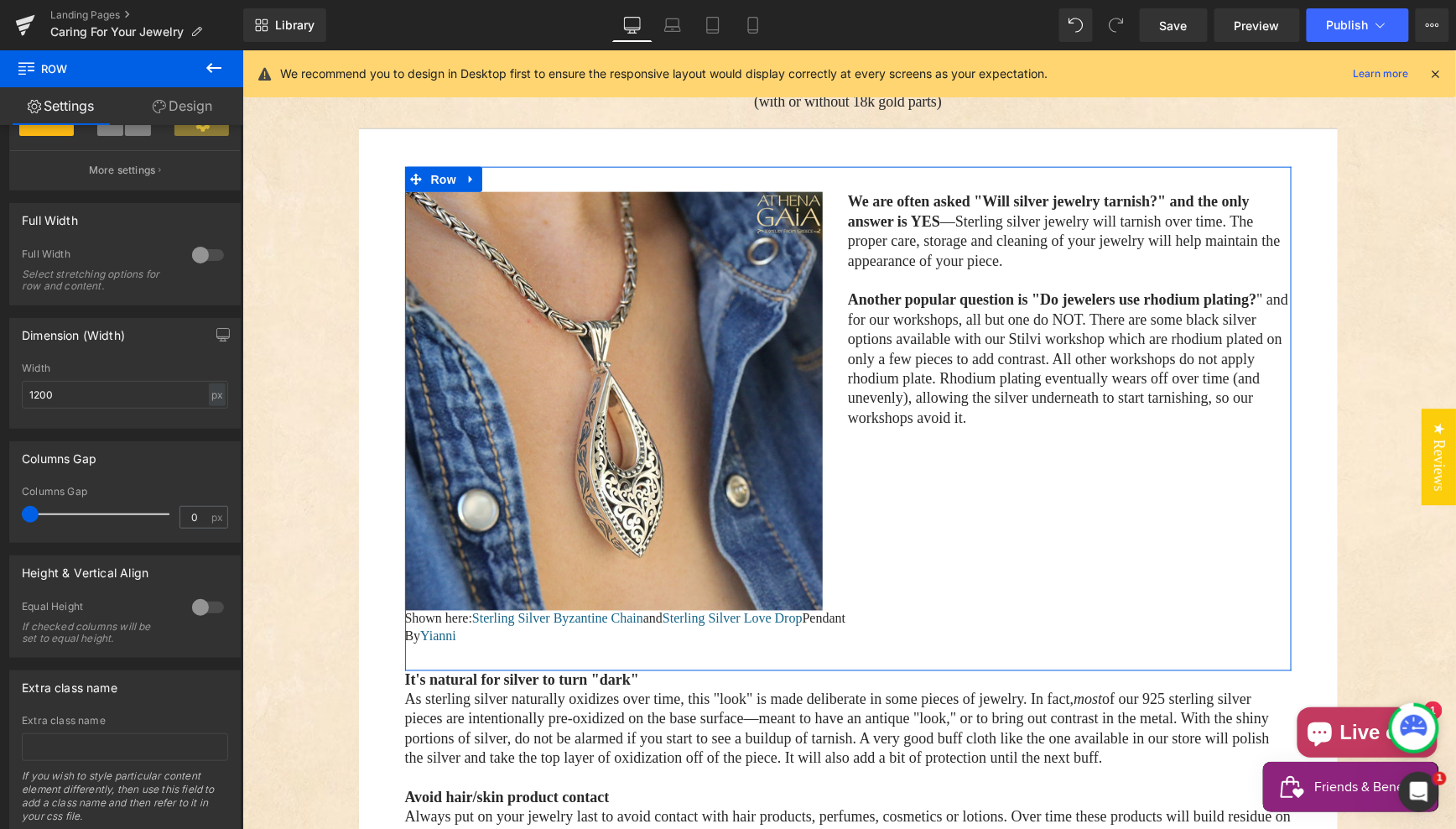
scroll to position [424, 0]
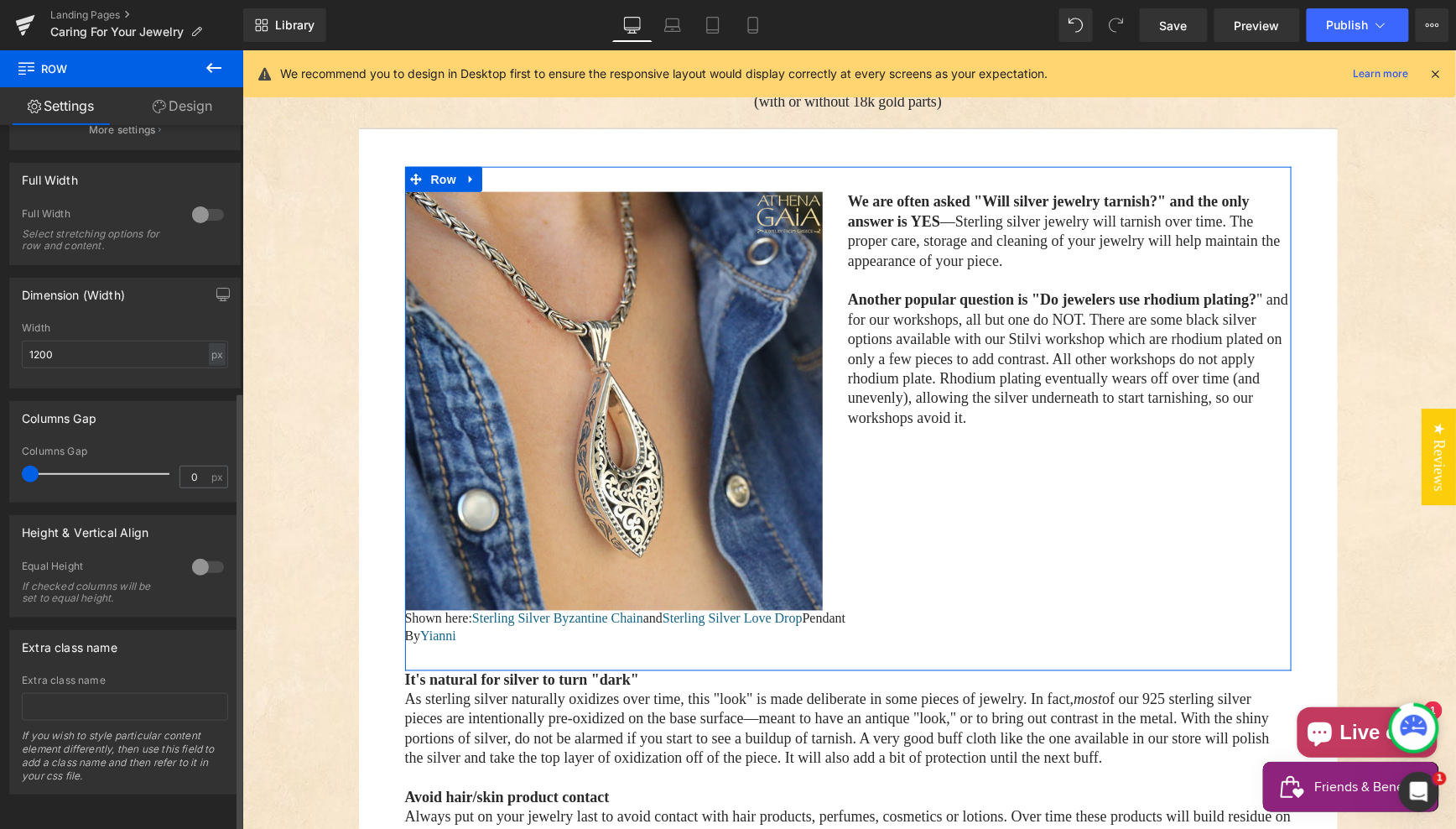
click at [199, 554] on div at bounding box center [208, 568] width 40 height 27
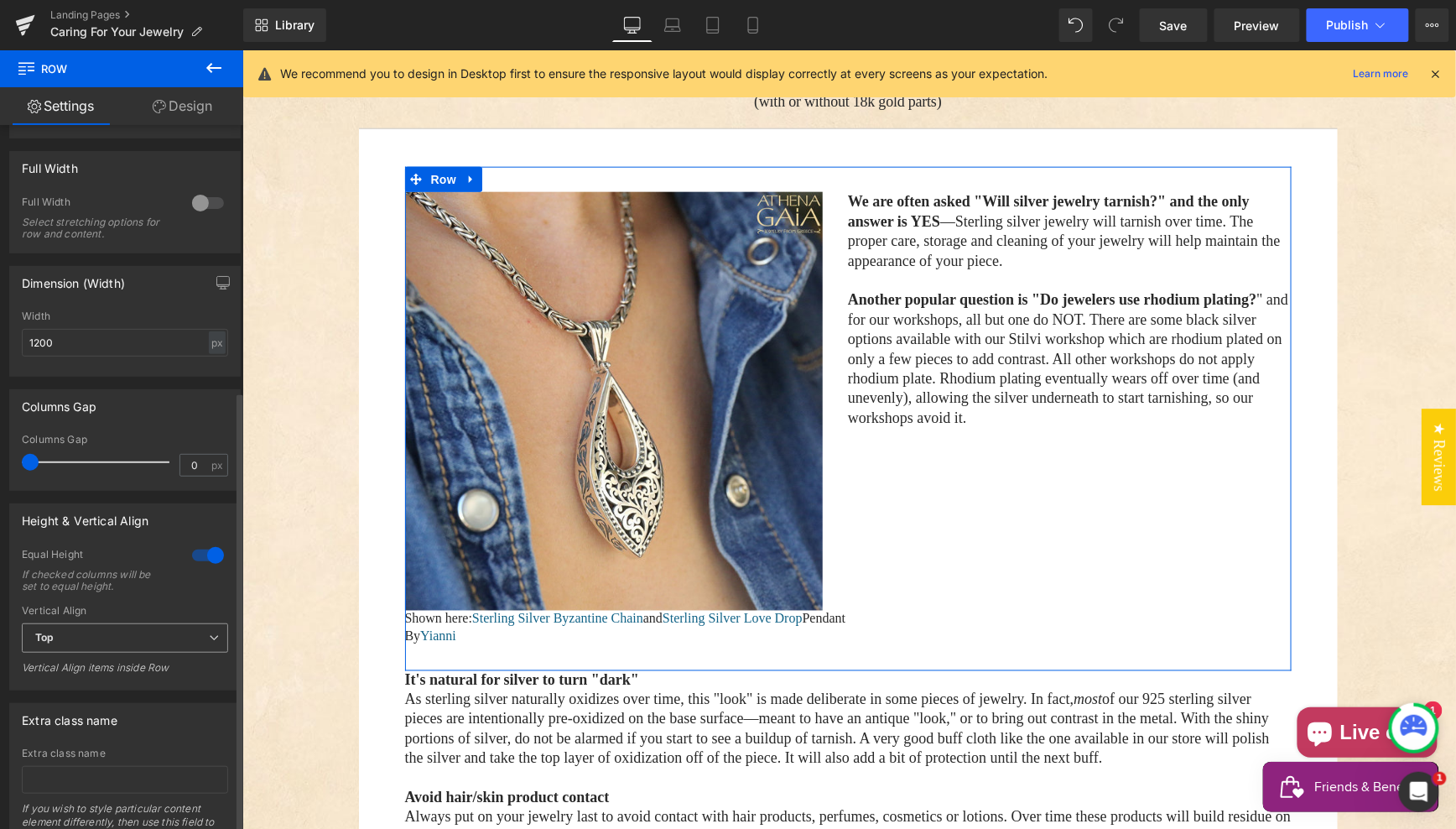
click at [118, 637] on span "Top" at bounding box center [125, 637] width 206 height 29
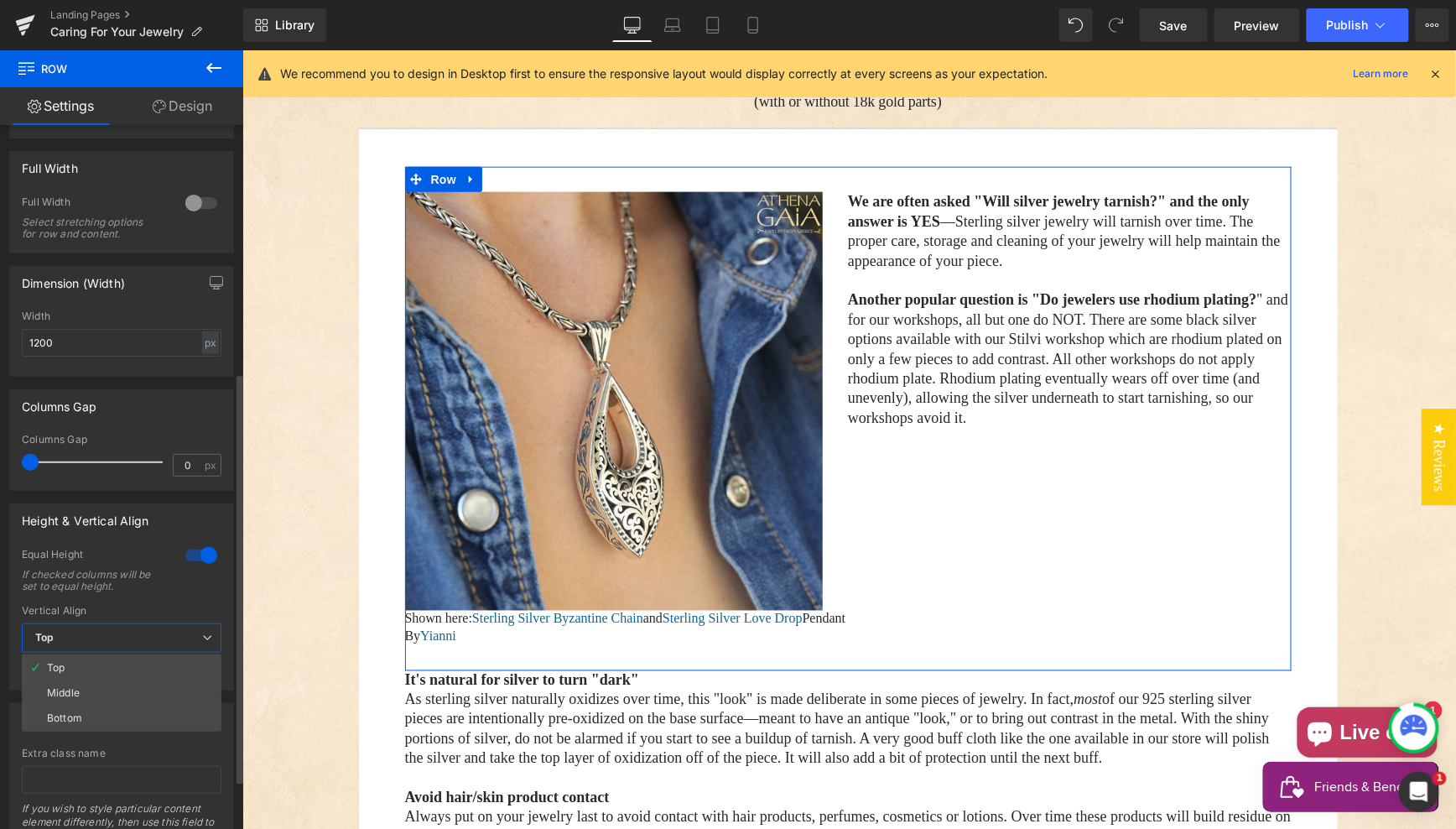
click at [108, 689] on li "Middle" at bounding box center [122, 693] width 200 height 26
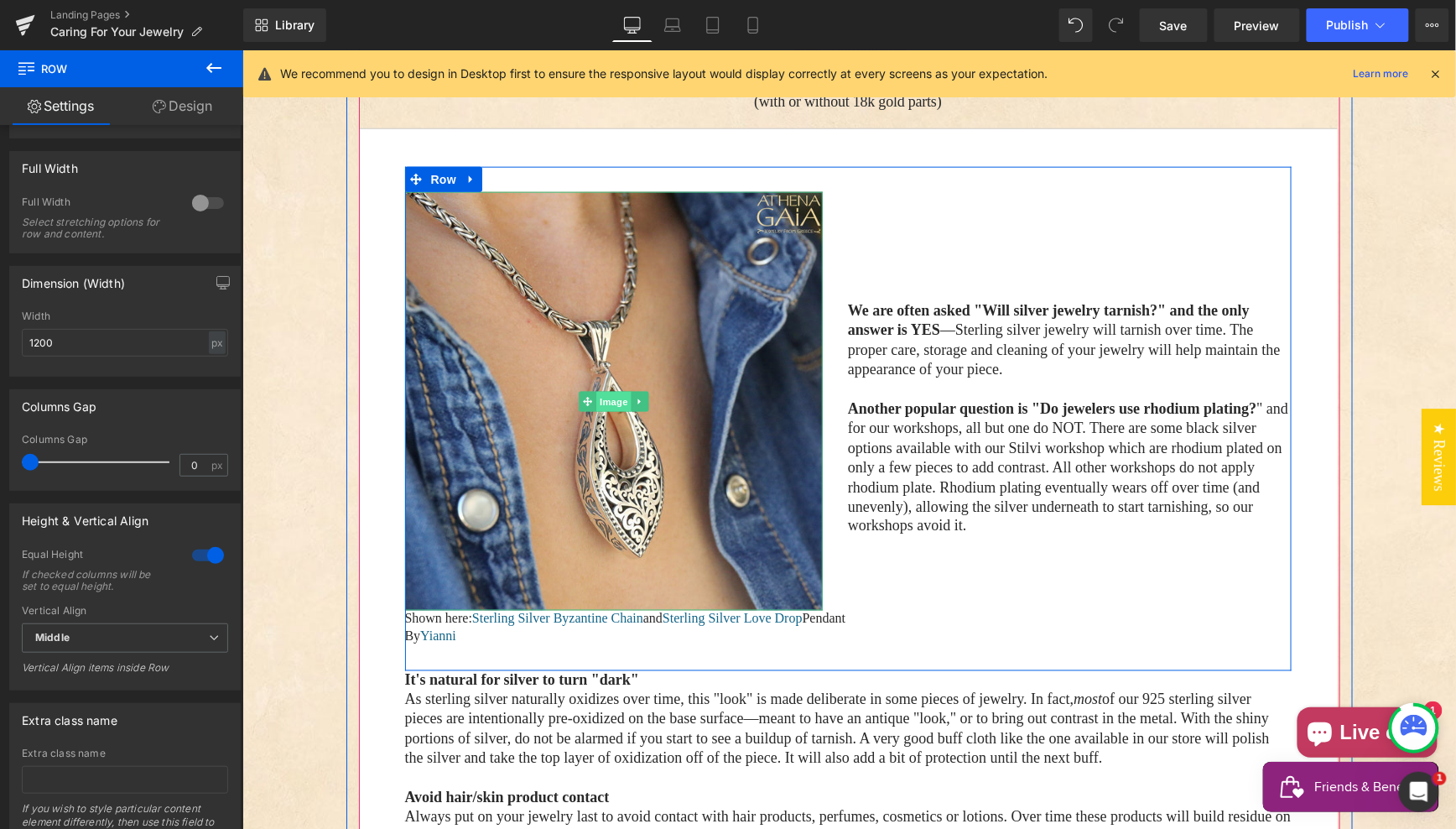
click at [602, 391] on span "Image" at bounding box center [613, 401] width 35 height 20
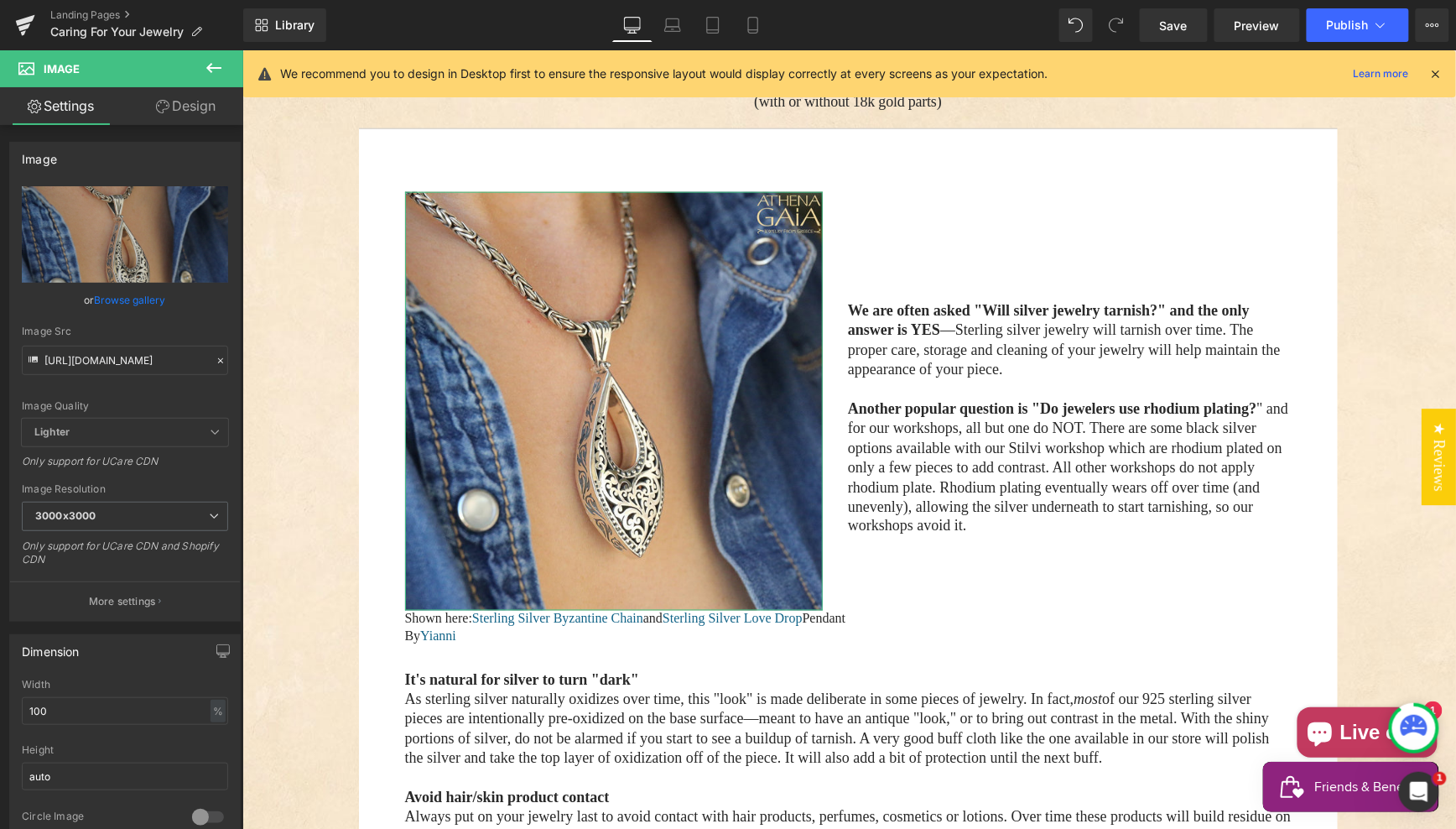
click at [185, 112] on link "Design" at bounding box center [186, 106] width 122 height 37
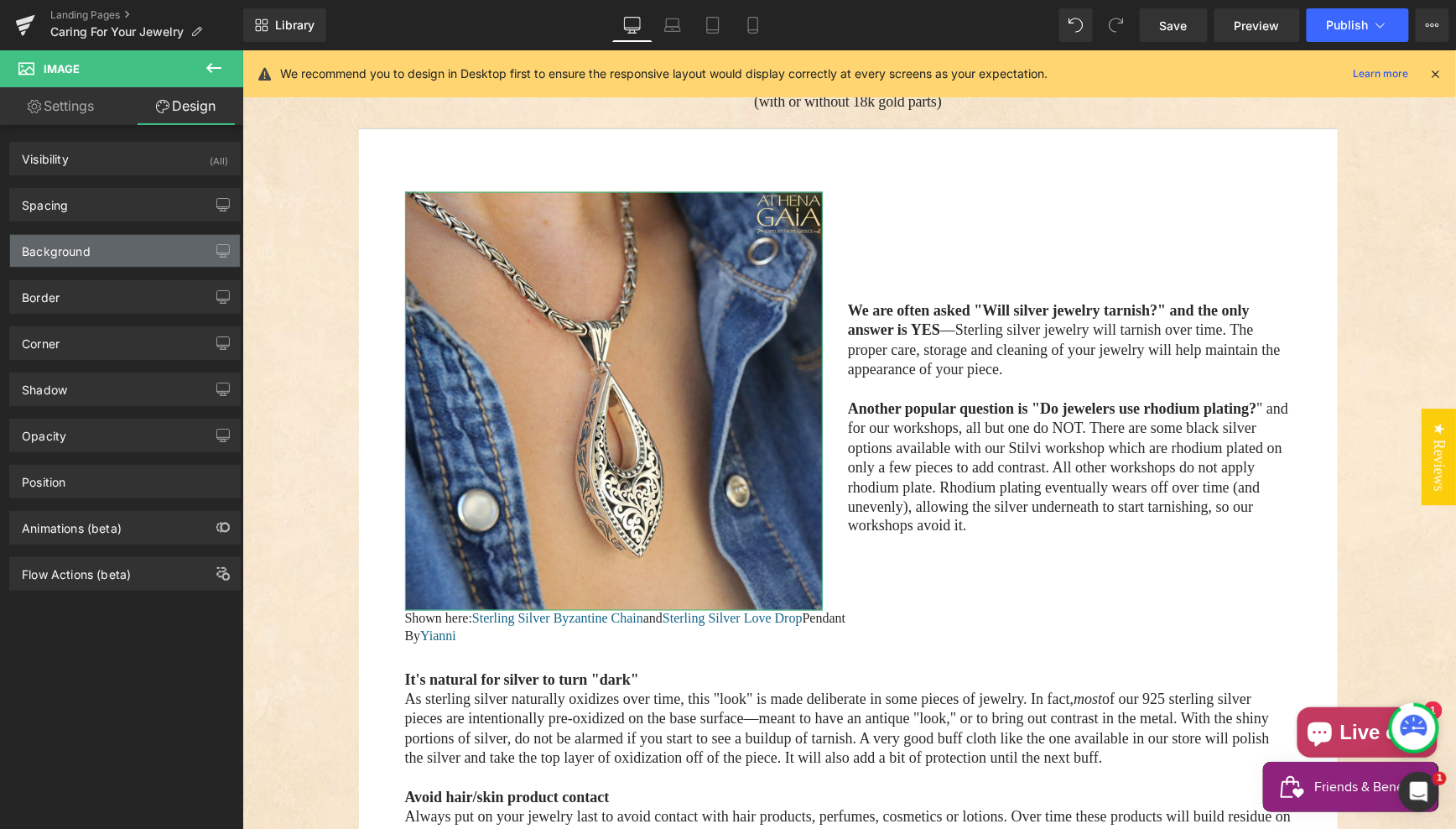
type input "0"
type input "30"
type input "0"
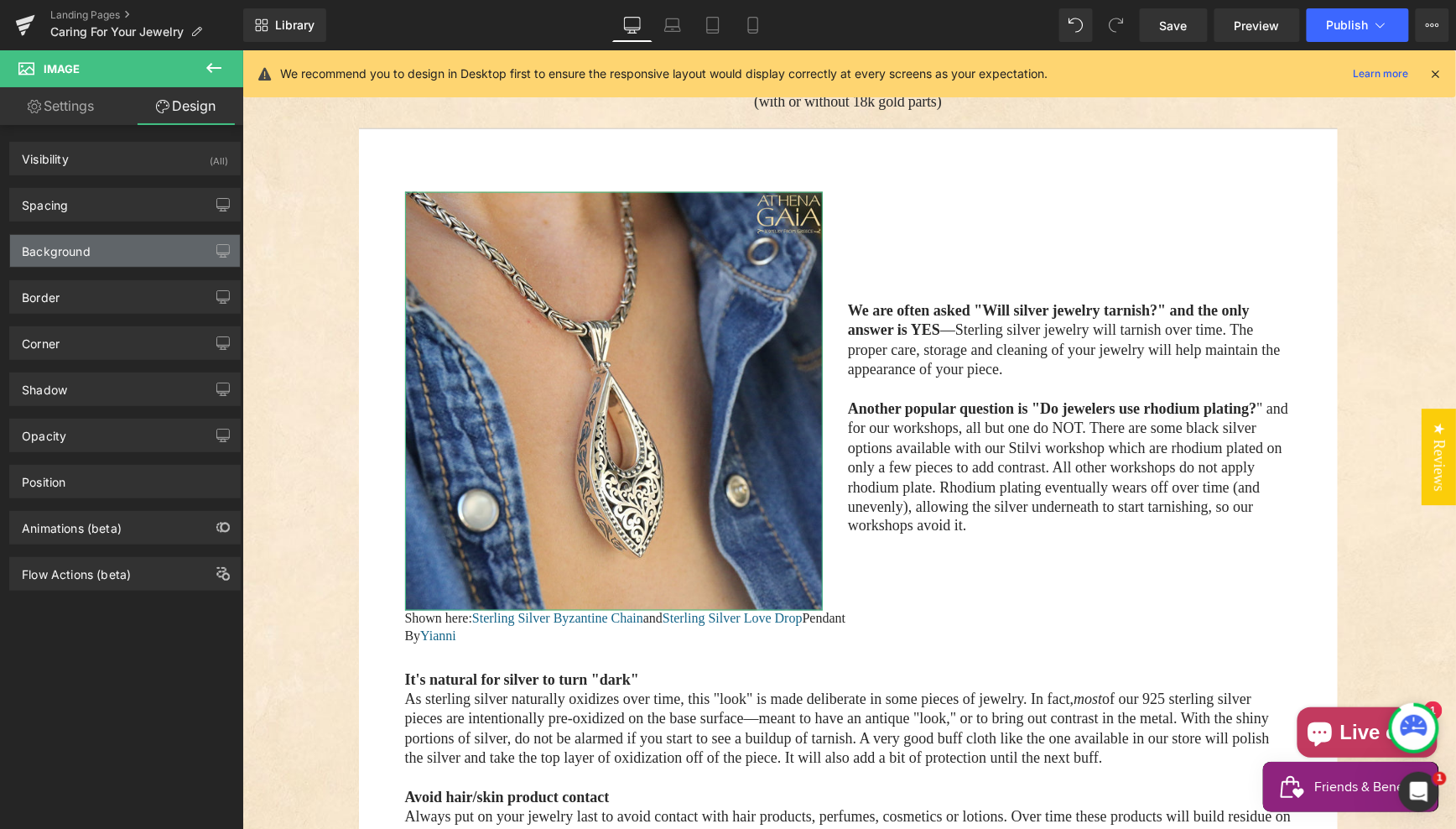
type input "0"
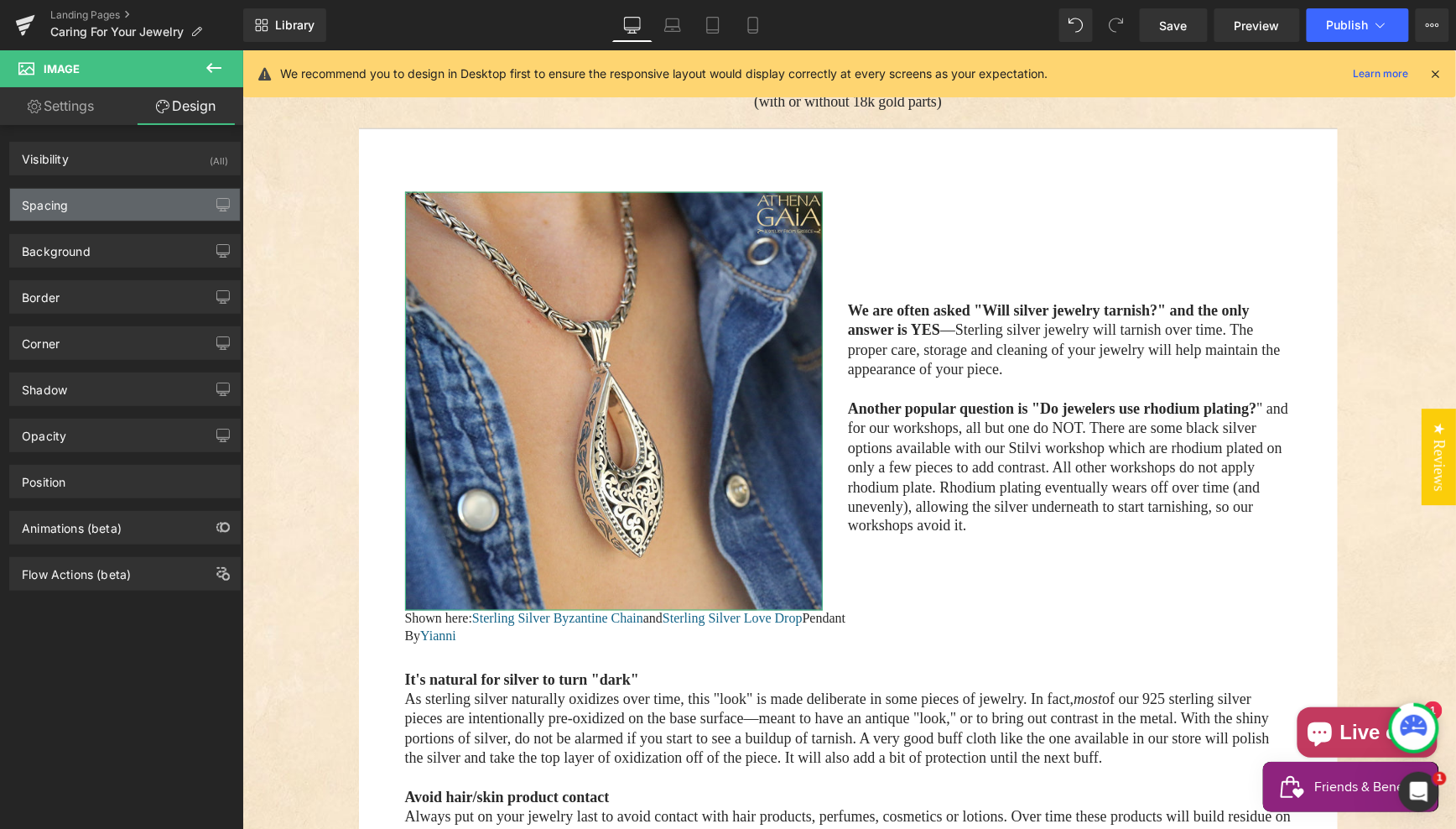
click at [114, 204] on div "Spacing" at bounding box center [125, 204] width 230 height 31
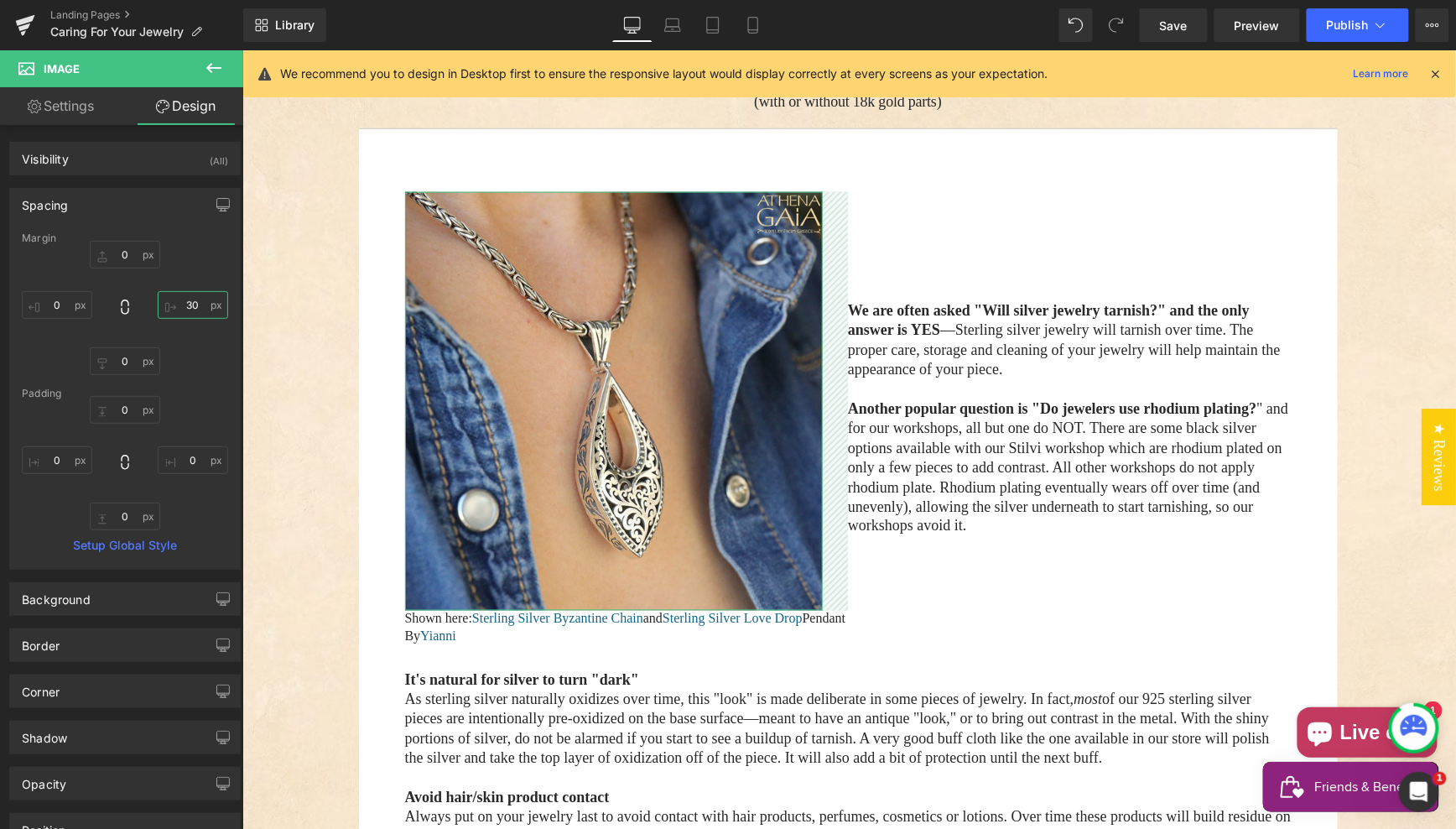
click at [186, 301] on input "30" at bounding box center [192, 305] width 71 height 28
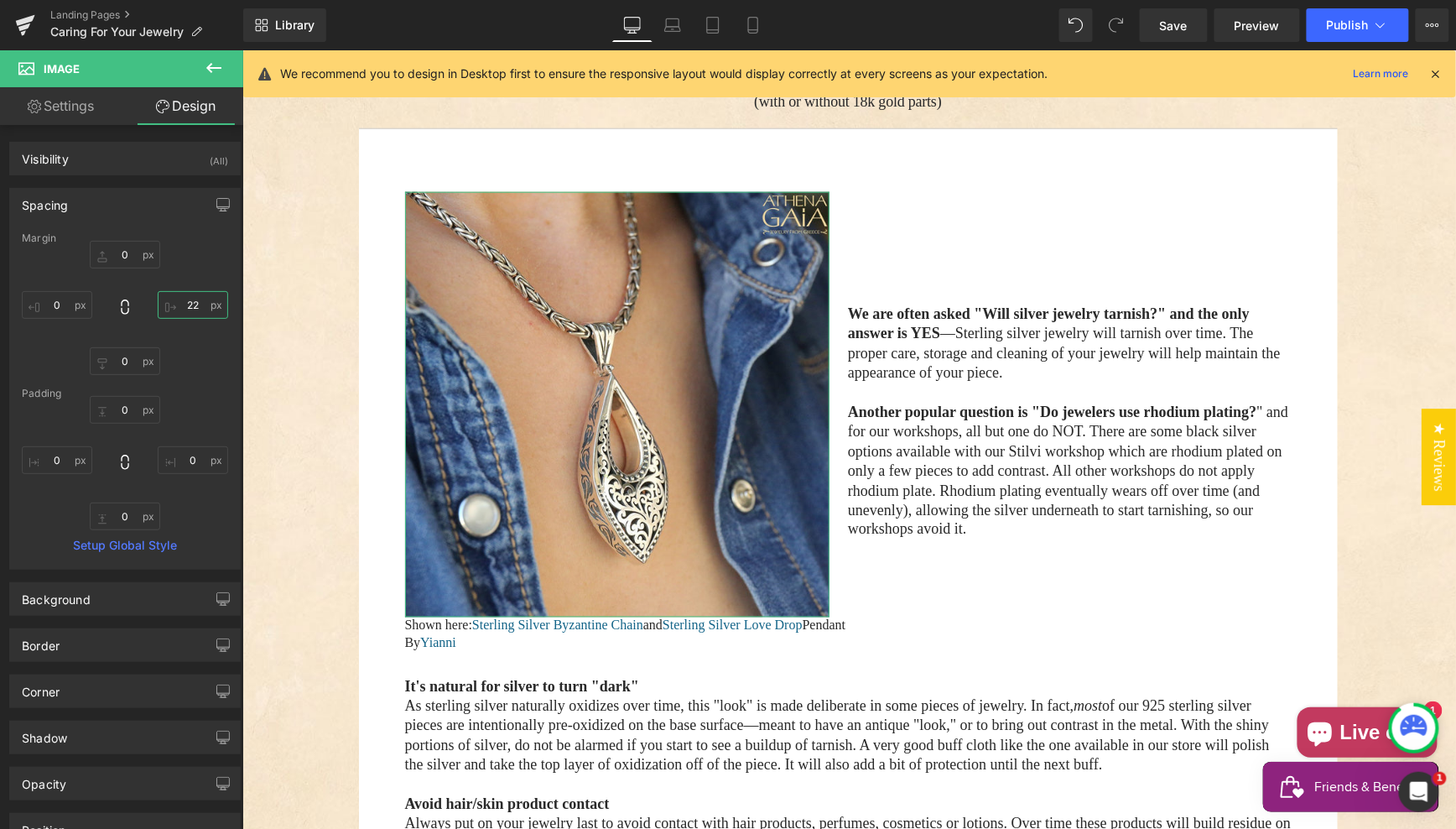
click at [184, 302] on input "22" at bounding box center [192, 305] width 71 height 28
click at [186, 306] on input "20" at bounding box center [192, 305] width 71 height 28
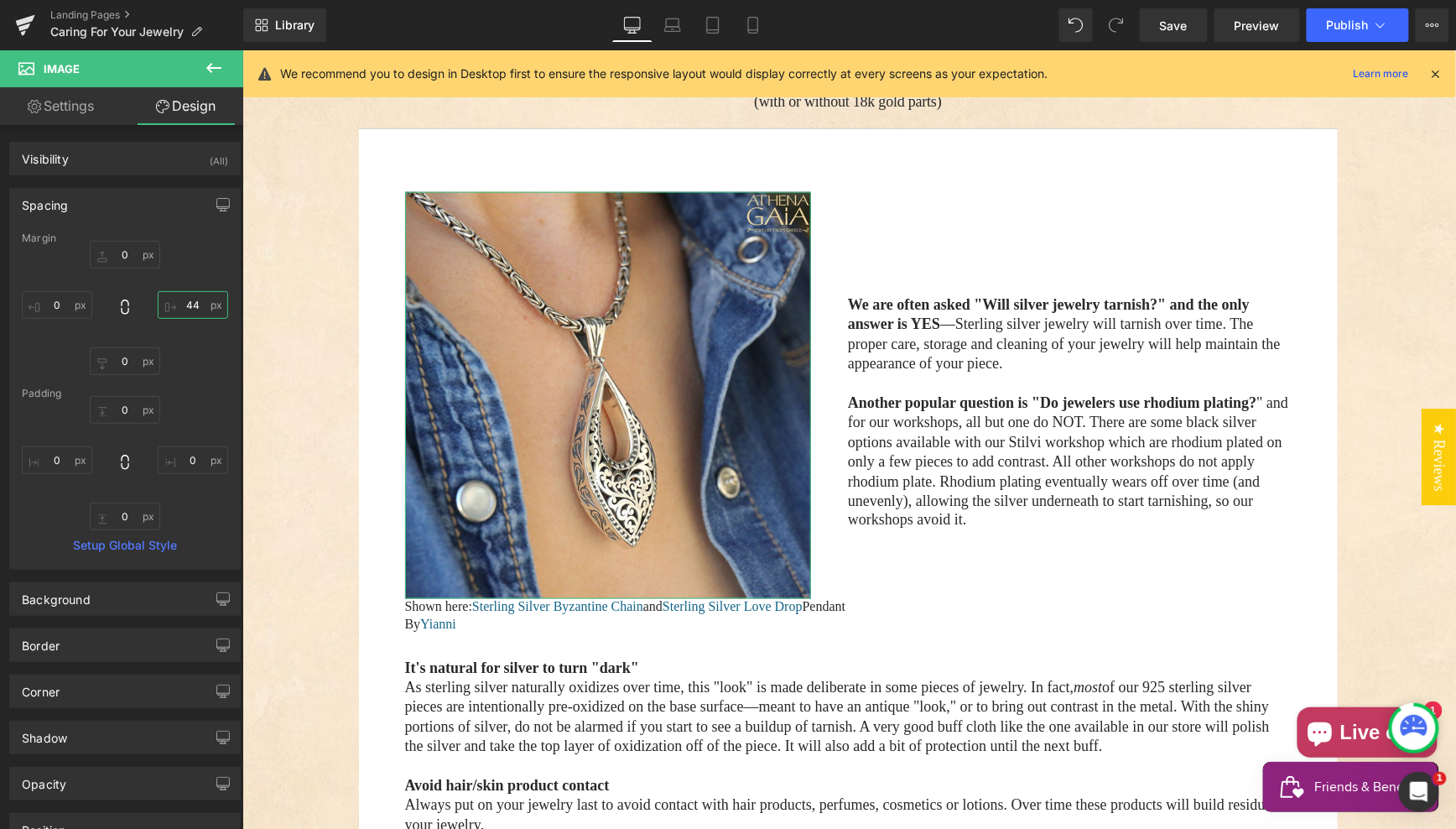
click at [187, 302] on input "44" at bounding box center [192, 305] width 71 height 28
type input "20"
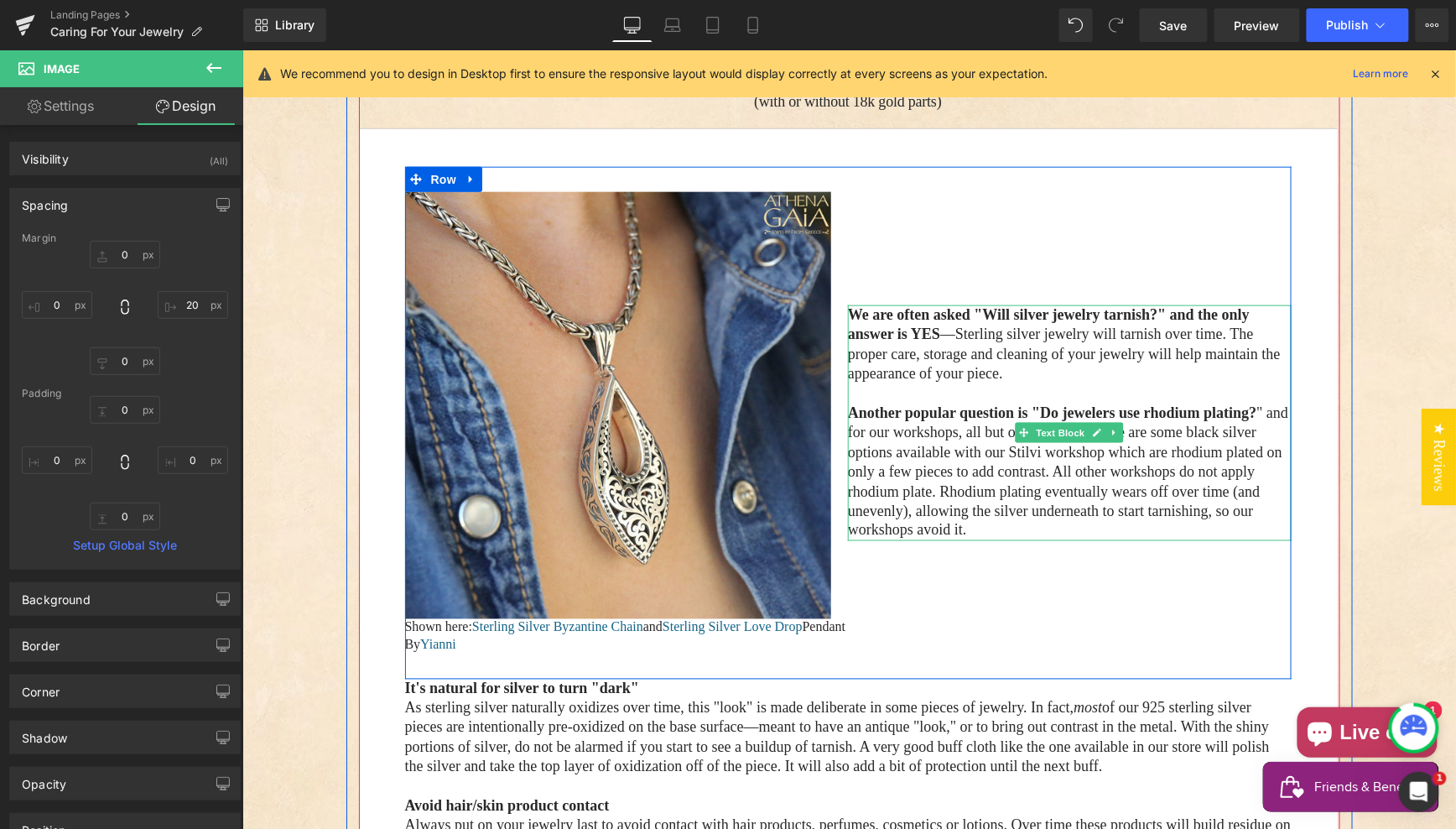
click at [943, 470] on p "Another popular question is "Do jewelers use rhodium plating? " and for our wor…" at bounding box center [1068, 472] width 443 height 138
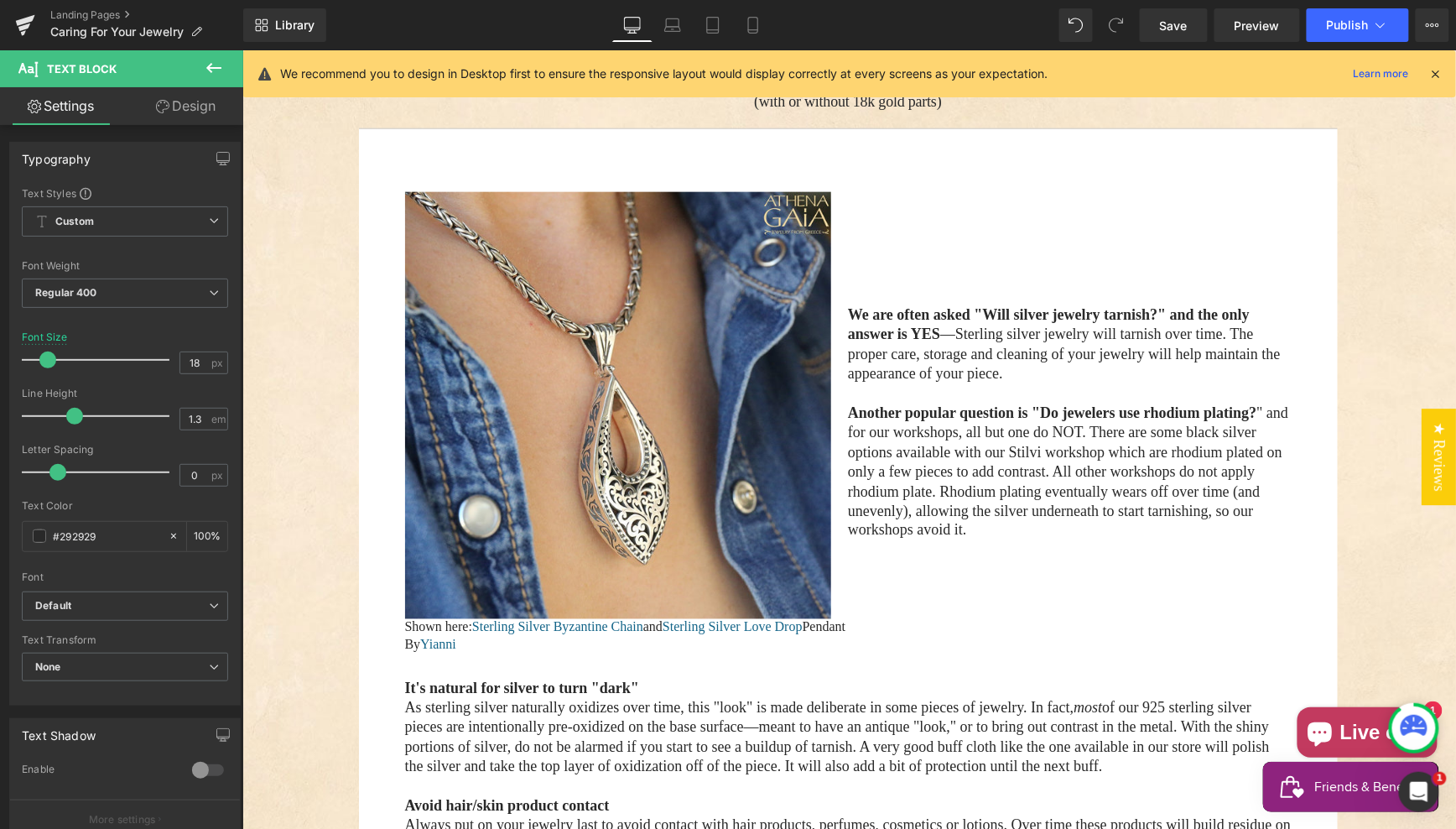
click at [180, 108] on link "Design" at bounding box center [186, 106] width 122 height 37
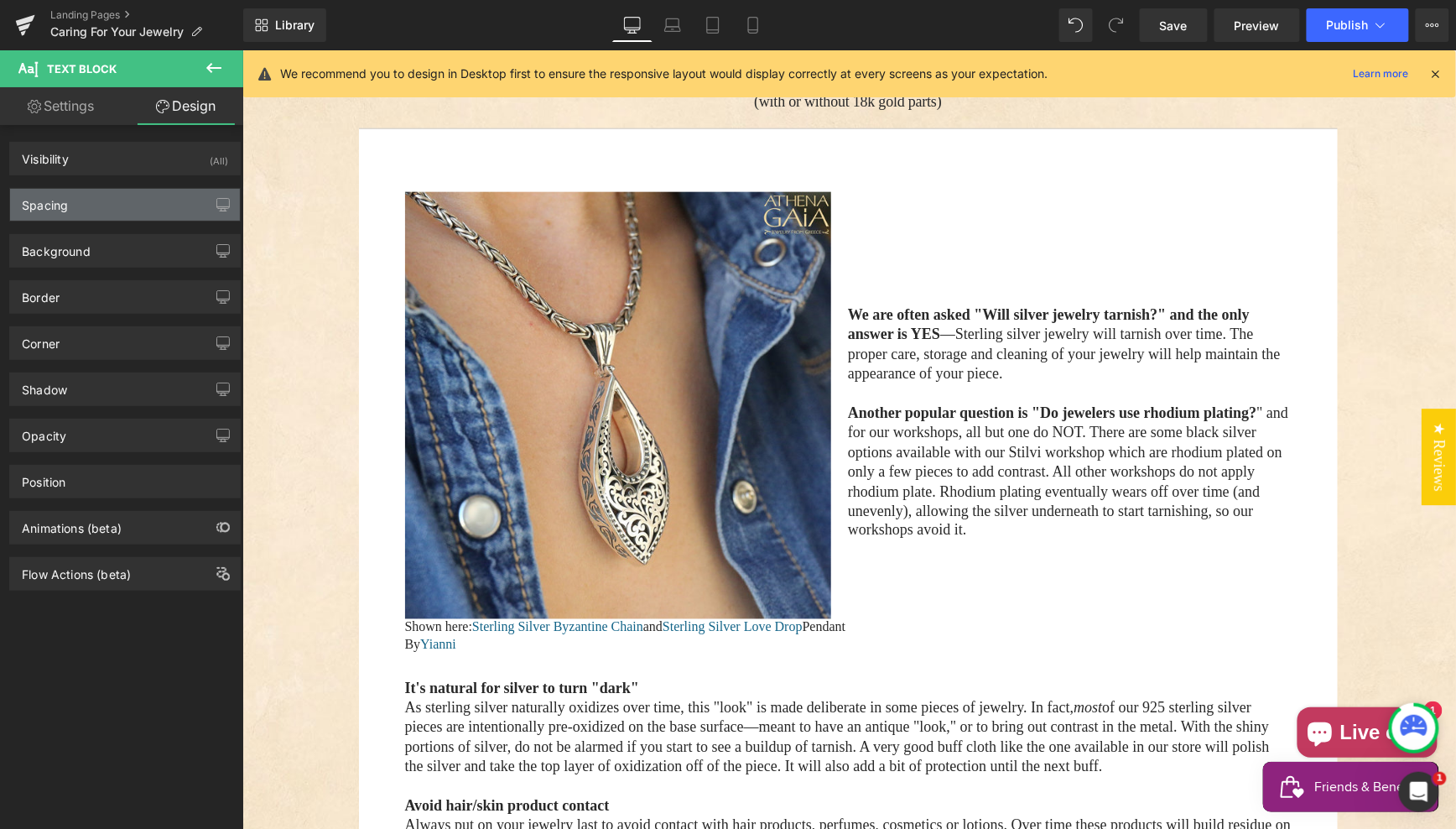
click at [126, 207] on div "Spacing" at bounding box center [125, 204] width 230 height 31
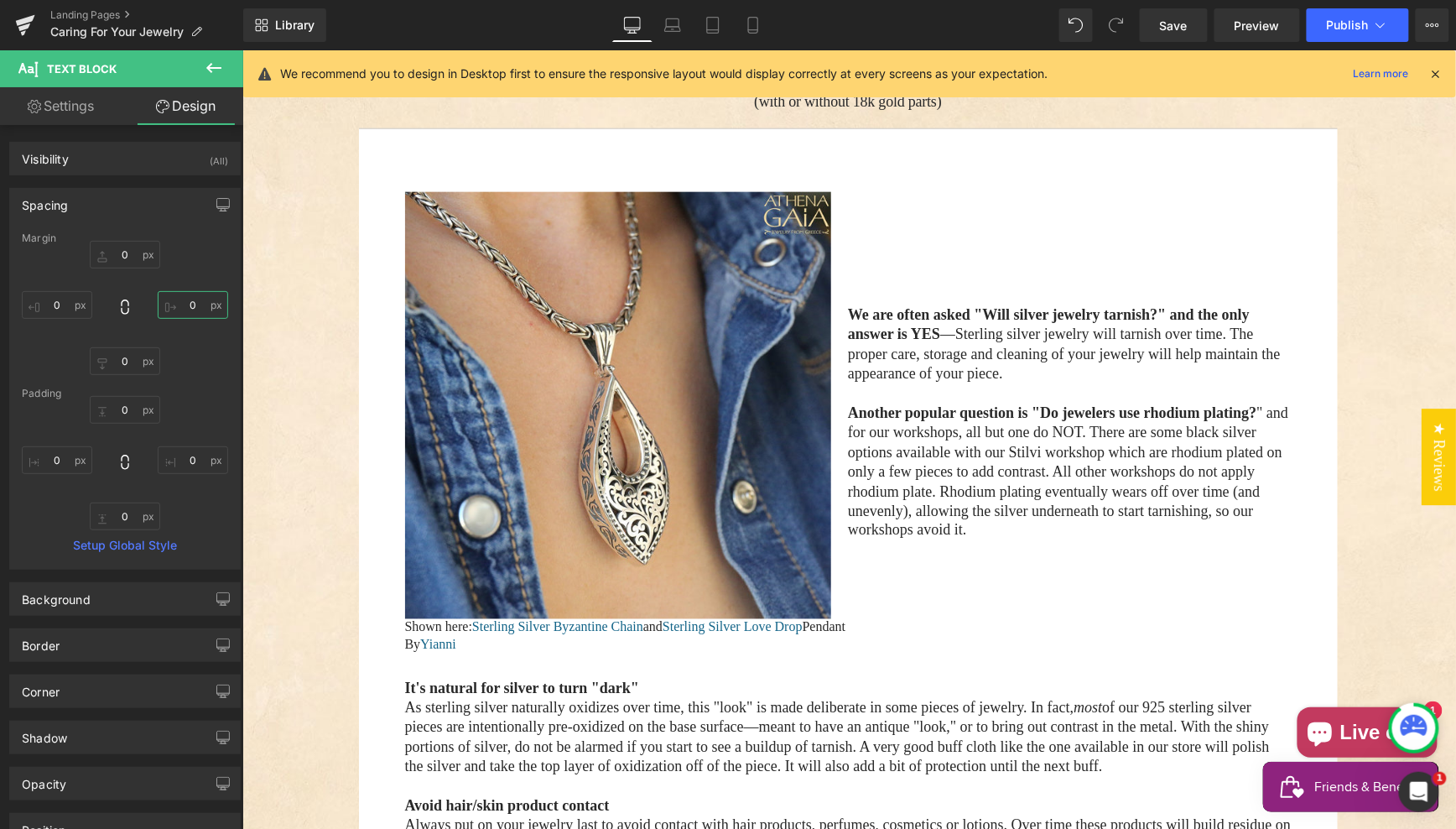
click at [183, 306] on input "0" at bounding box center [192, 305] width 71 height 28
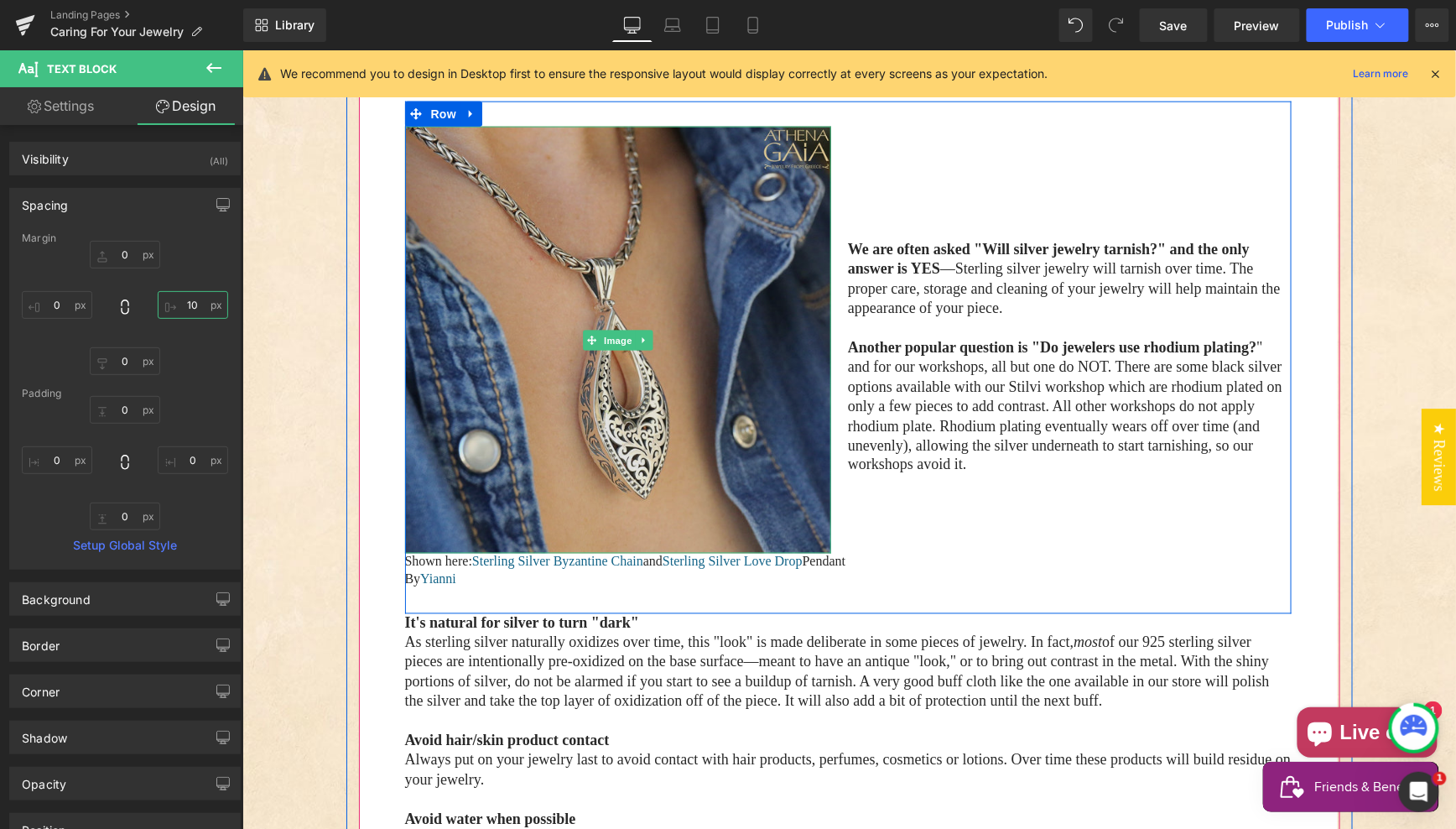
scroll to position [605, 0]
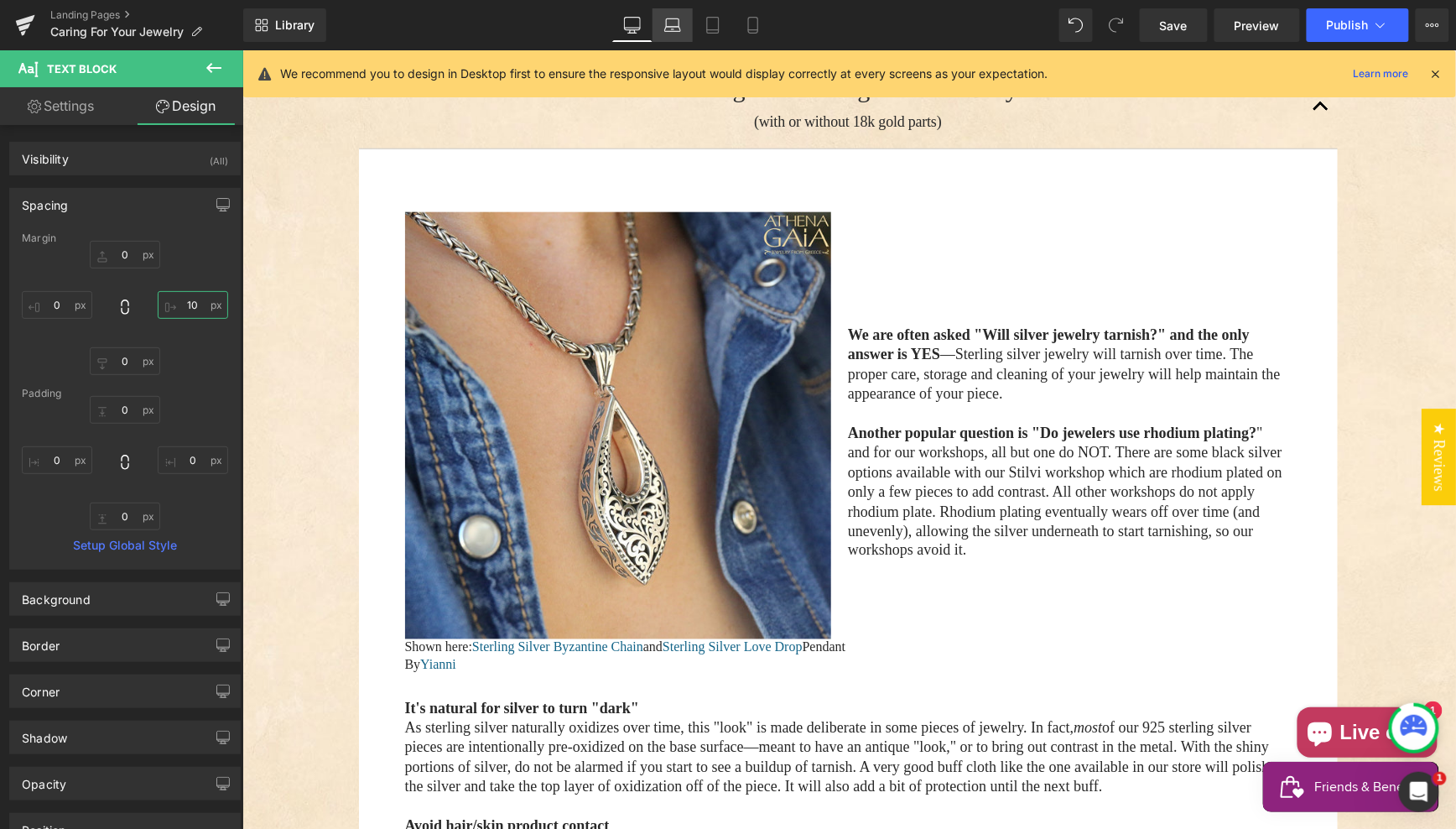
type input "10"
click at [671, 27] on icon at bounding box center [673, 30] width 16 height 5
type input "0"
type input "10"
type input "0"
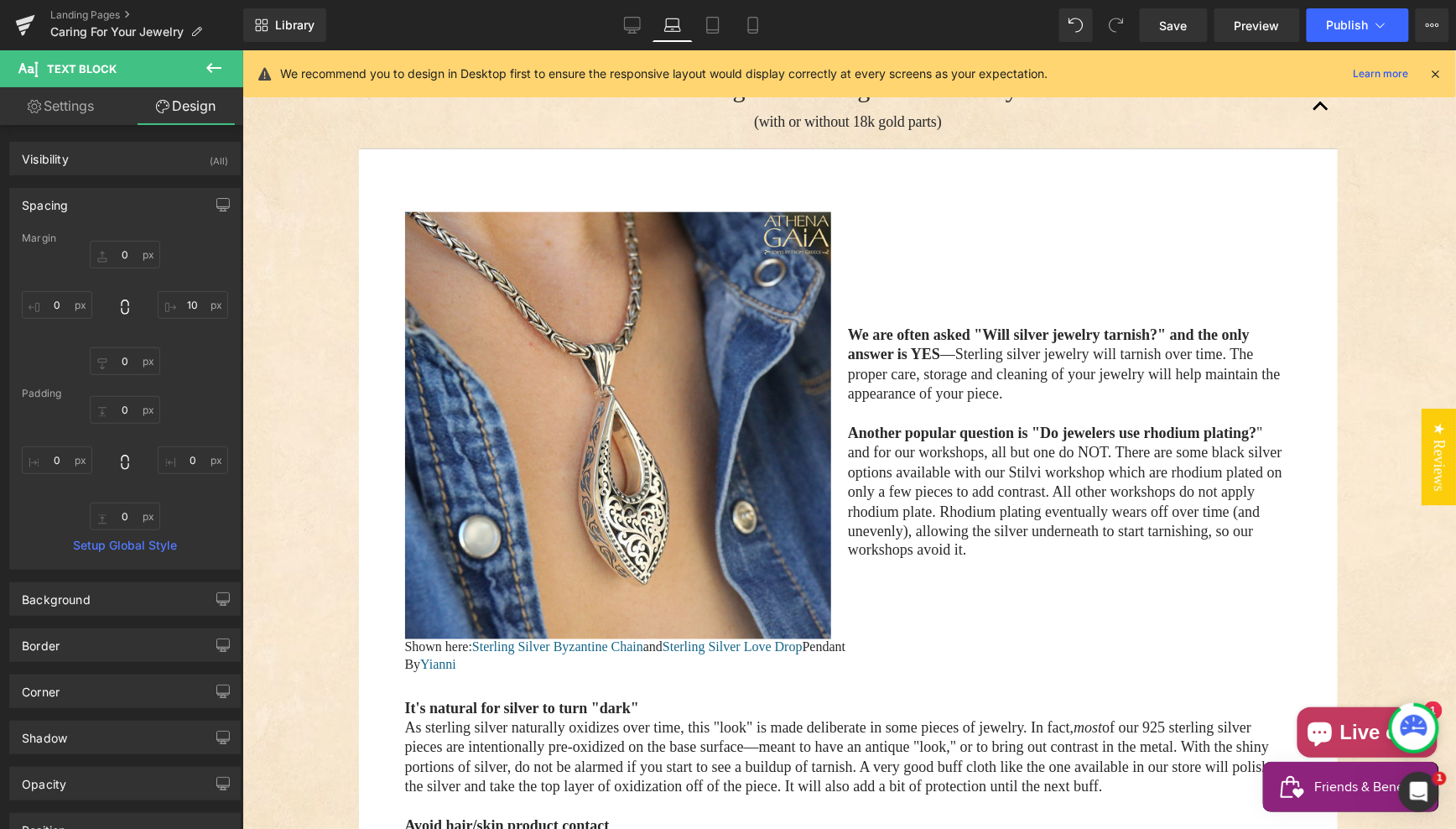
type input "0"
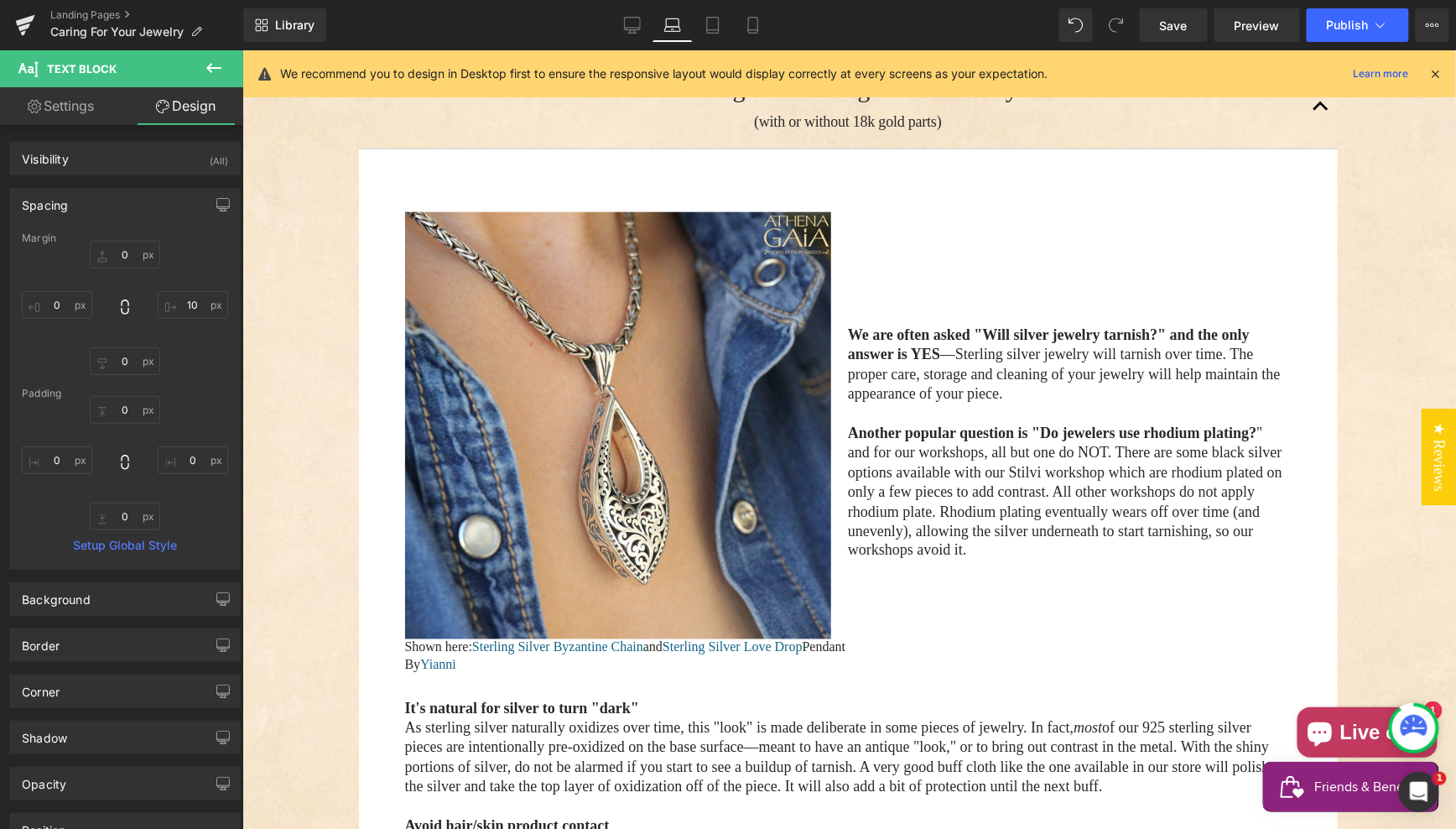
scroll to position [498, 0]
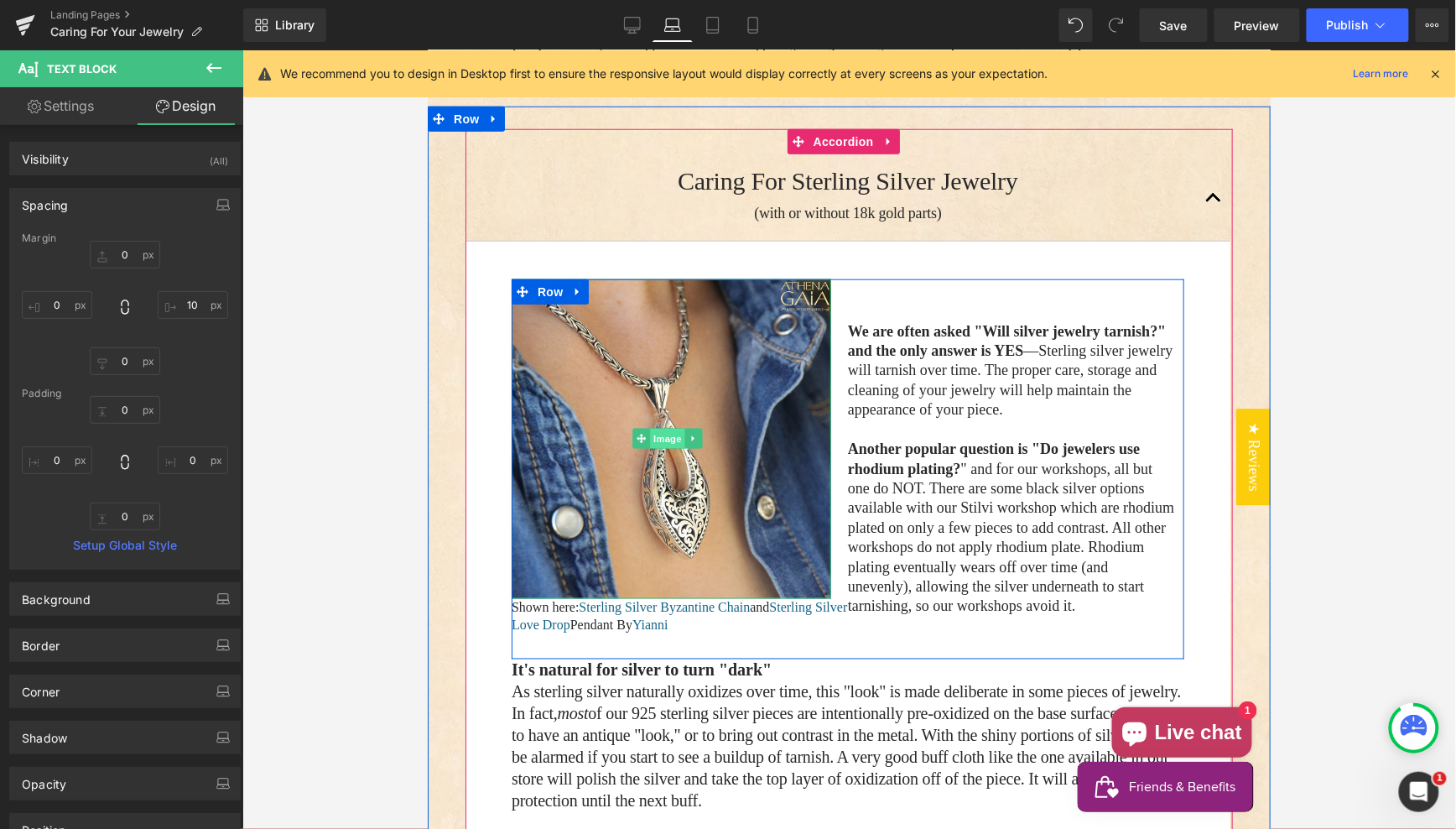
click at [665, 434] on span "Image" at bounding box center [667, 438] width 35 height 20
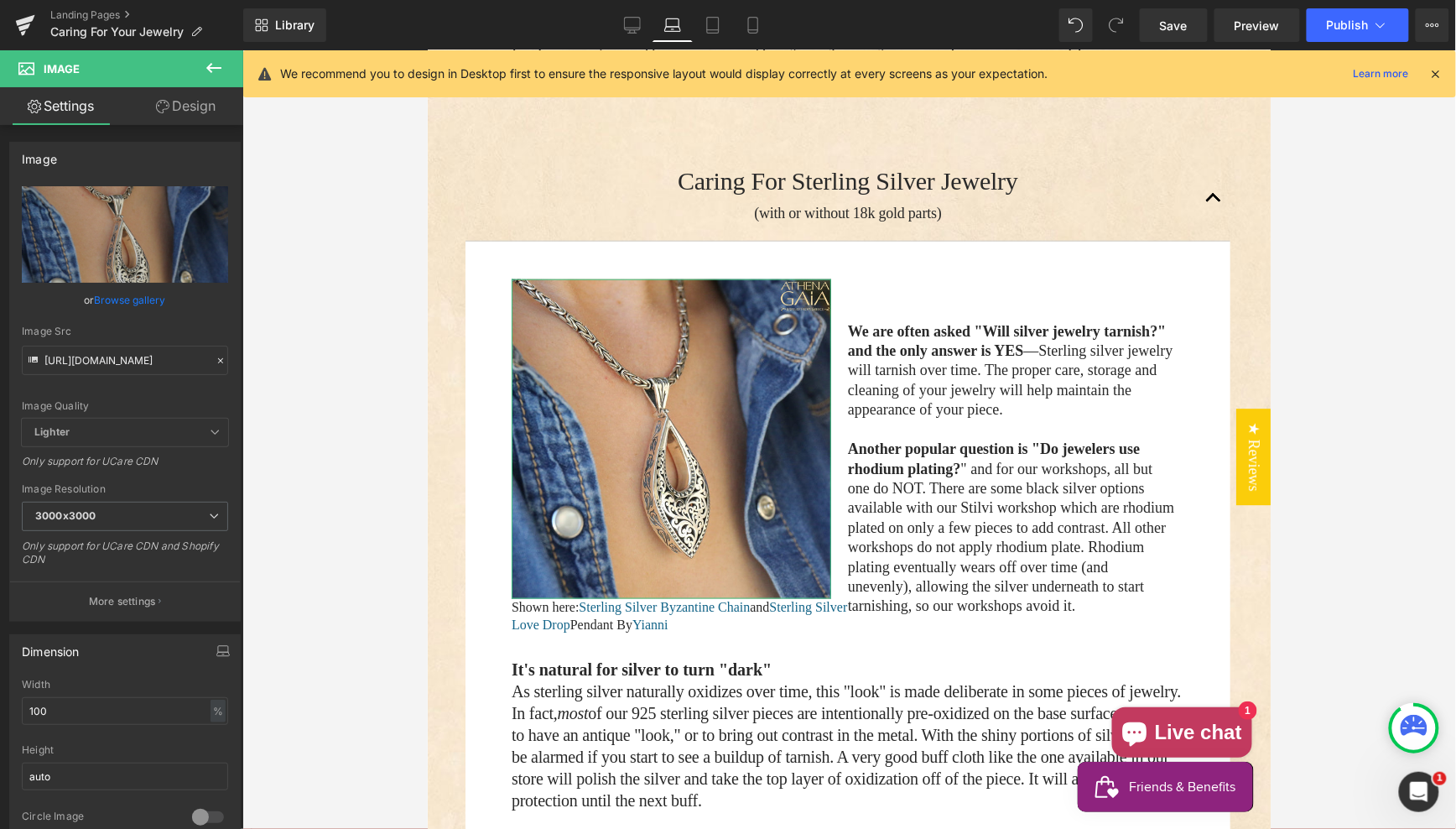
click at [173, 111] on link "Design" at bounding box center [186, 106] width 122 height 37
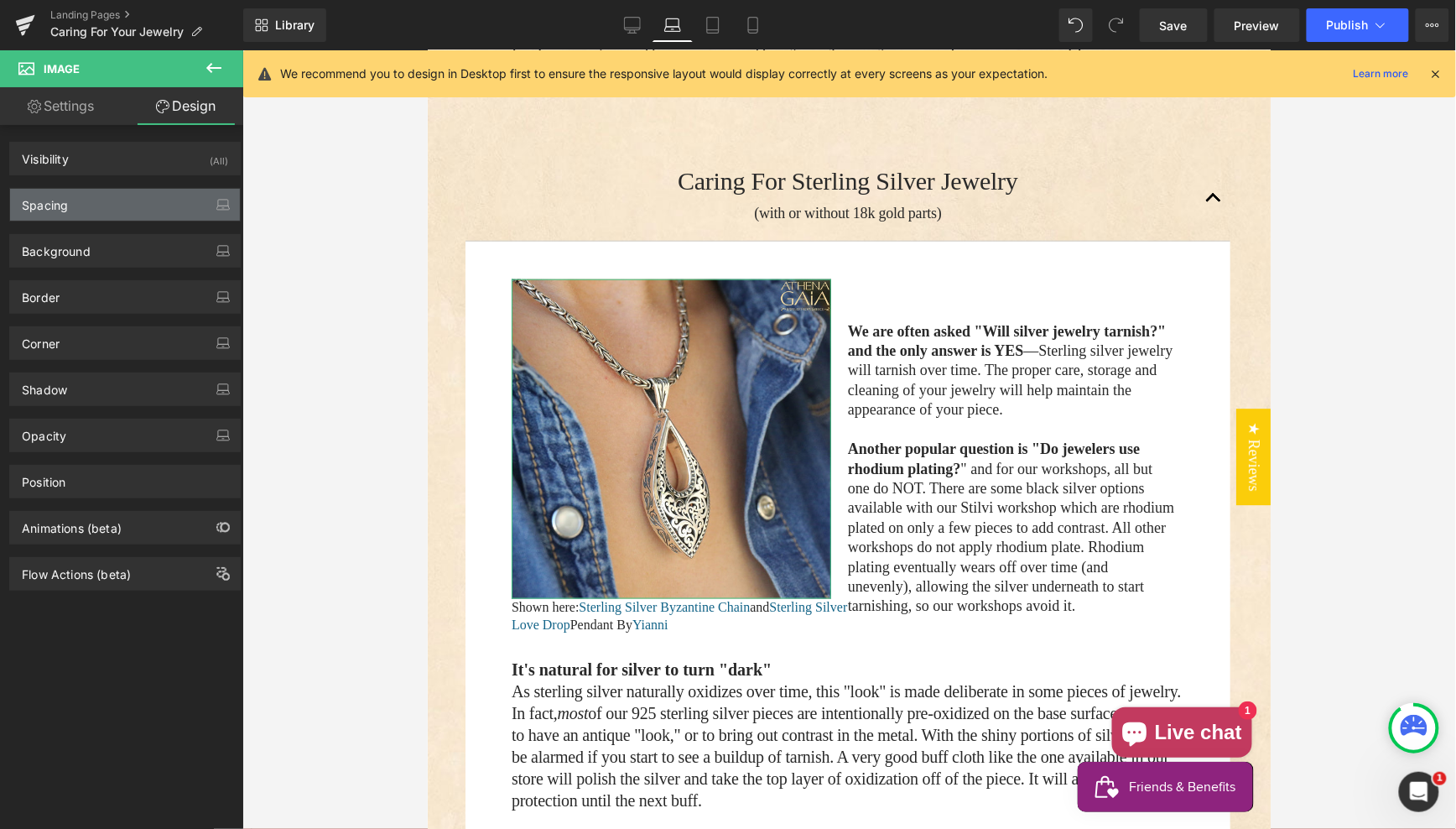
type input "0"
type input "20"
type input "0"
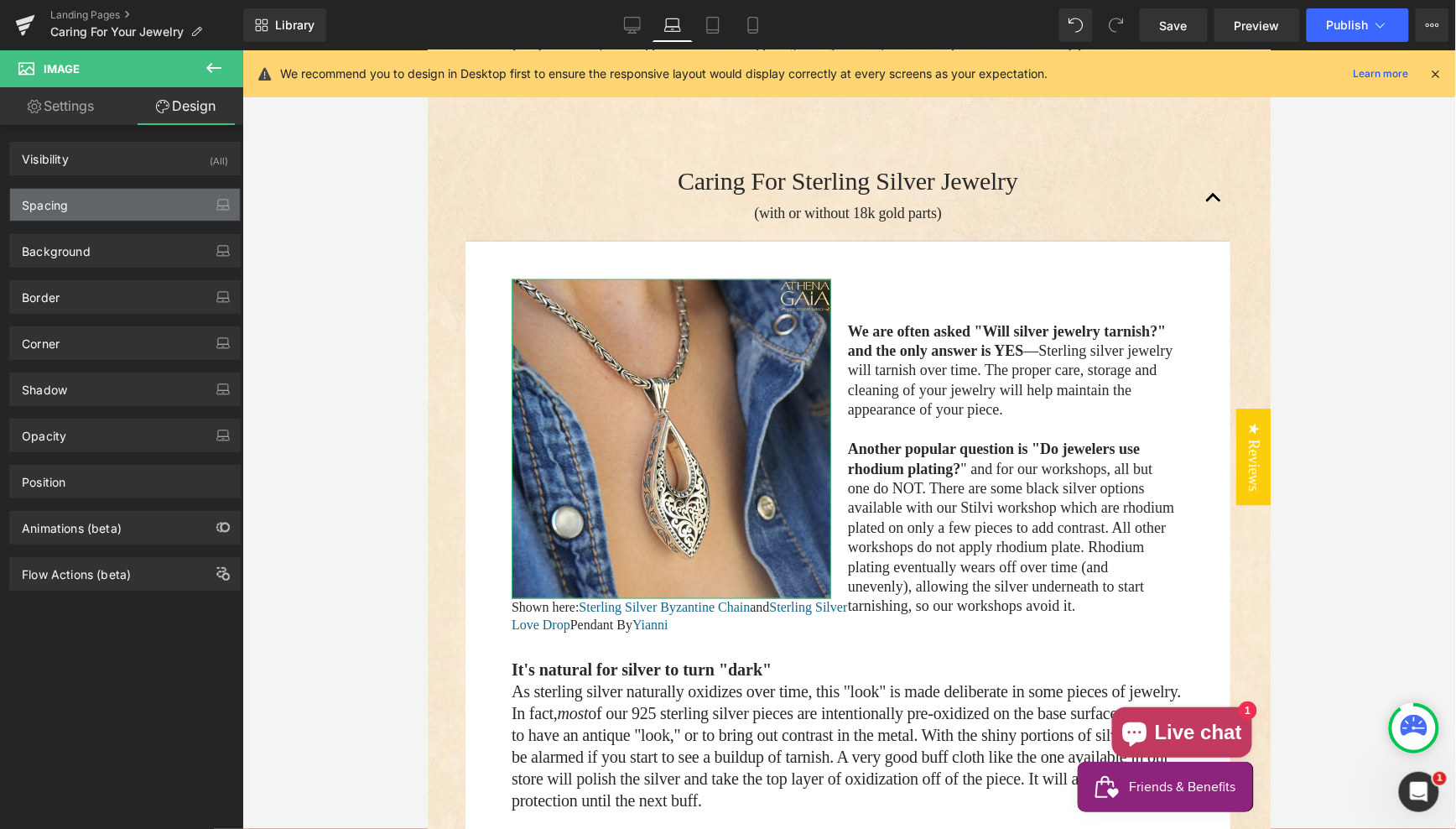
type input "0"
click at [106, 204] on div "Spacing" at bounding box center [125, 204] width 230 height 31
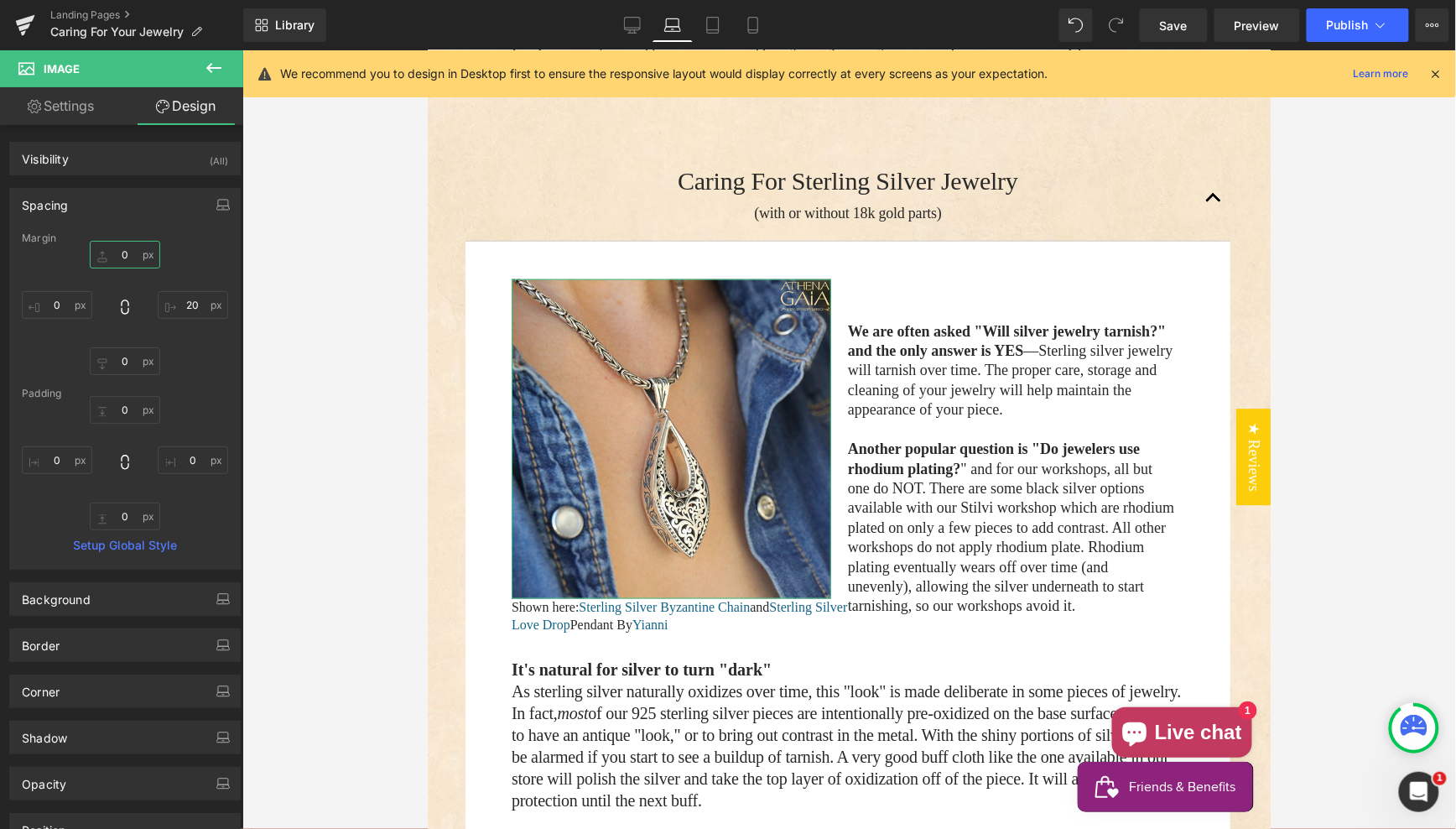
click at [109, 253] on input "0" at bounding box center [124, 254] width 71 height 28
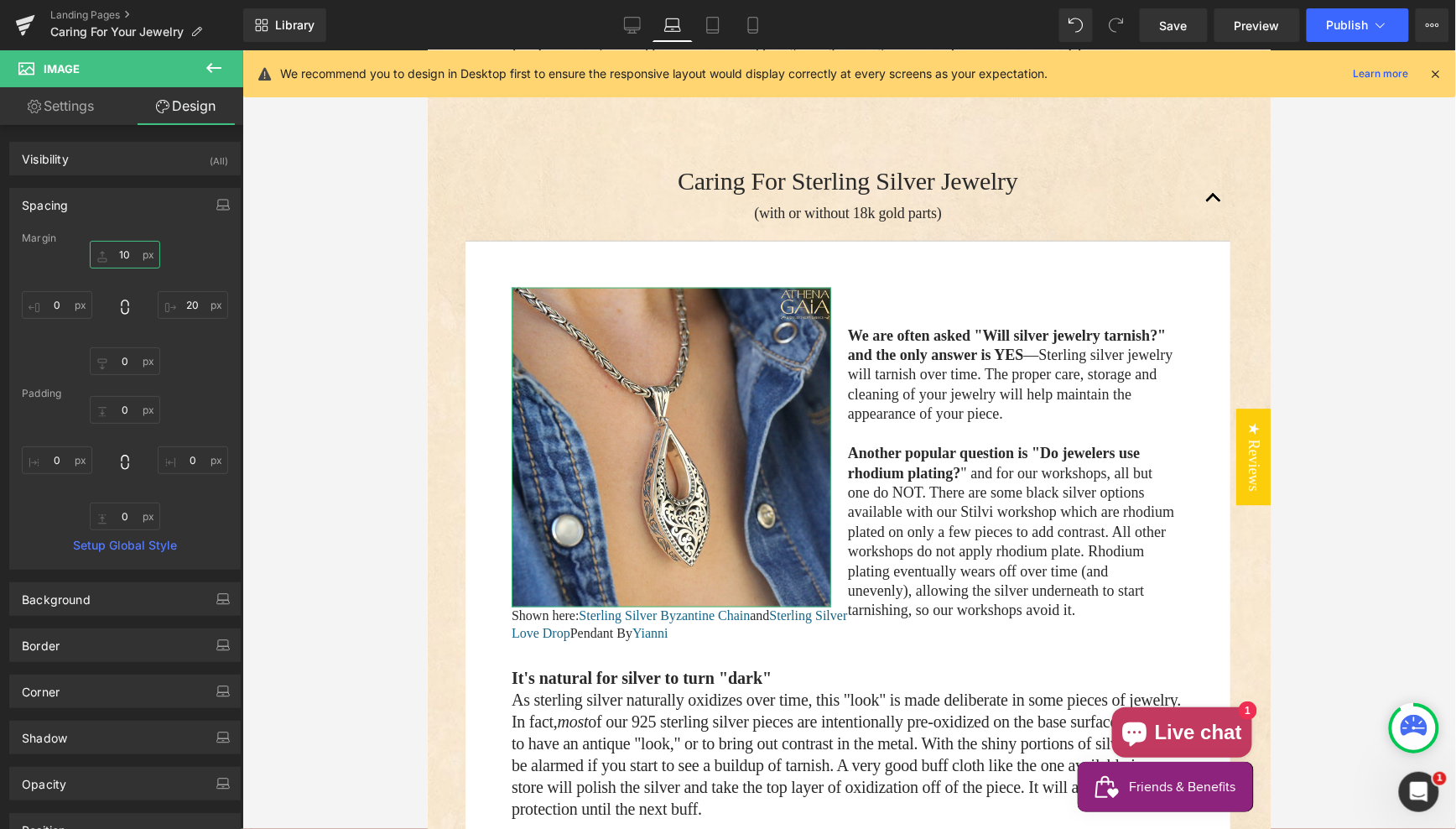
click at [109, 253] on input "10" at bounding box center [124, 254] width 71 height 28
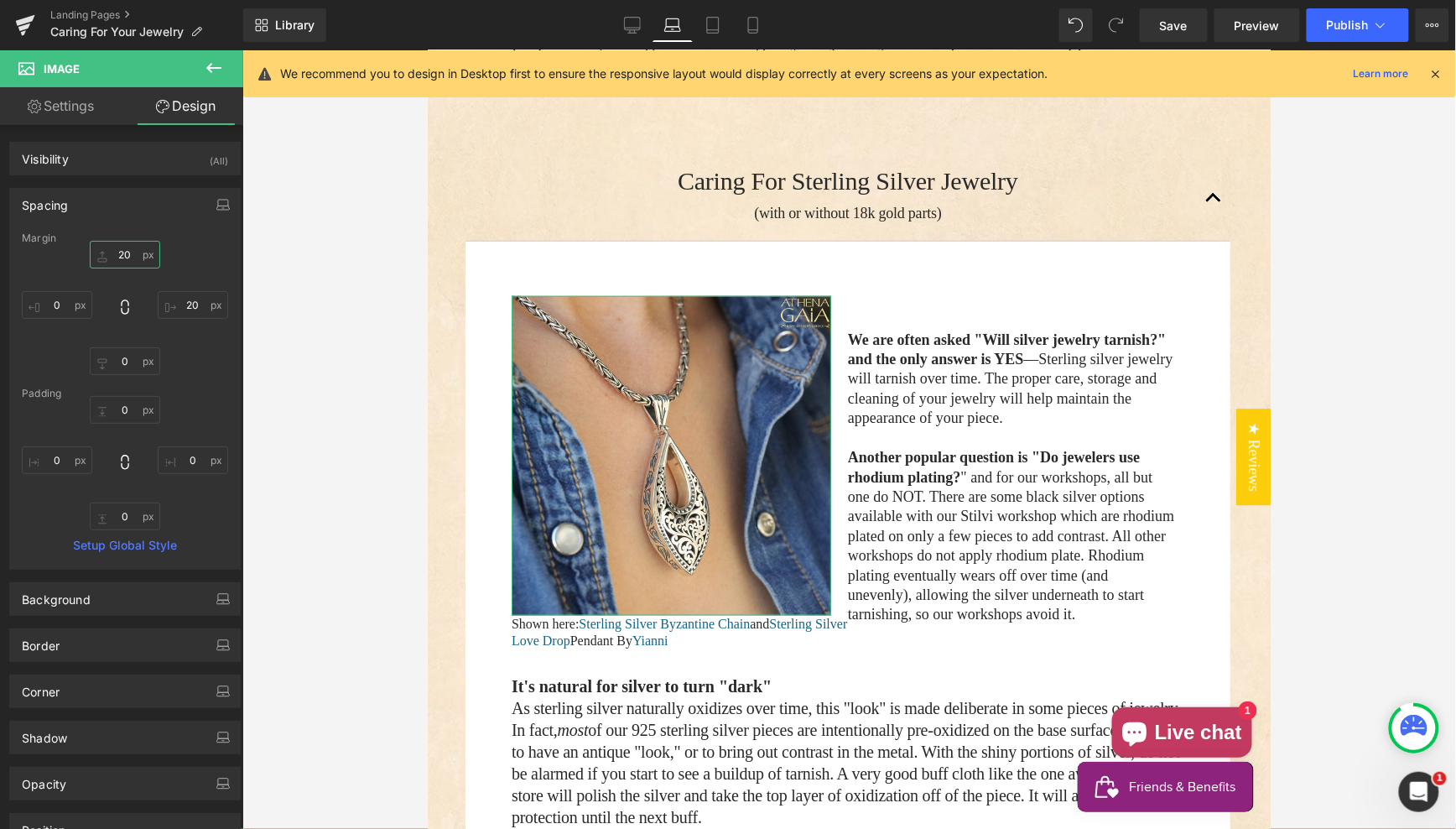
click at [122, 254] on input "20" at bounding box center [124, 254] width 71 height 28
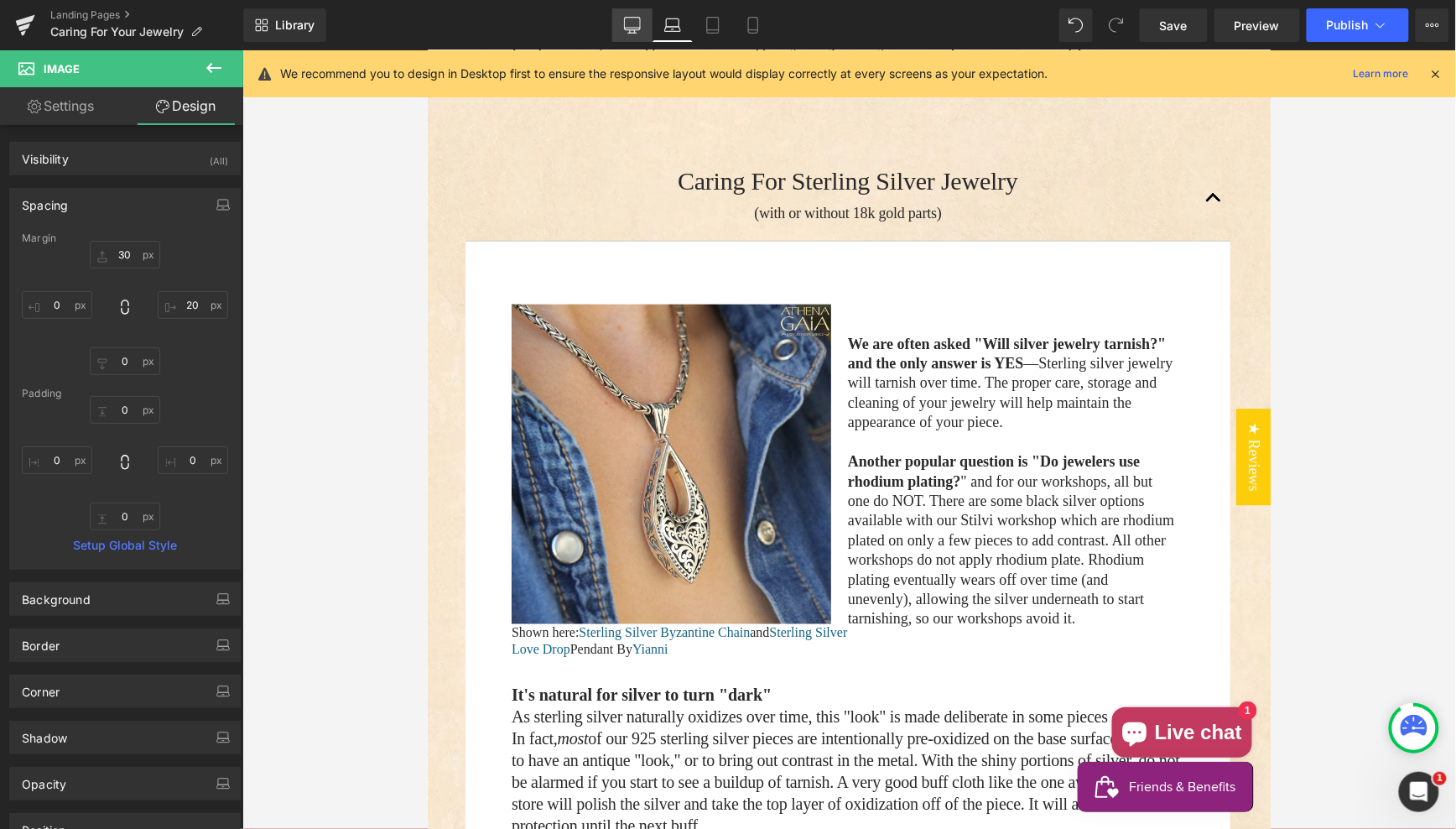
click at [631, 24] on icon at bounding box center [632, 26] width 17 height 17
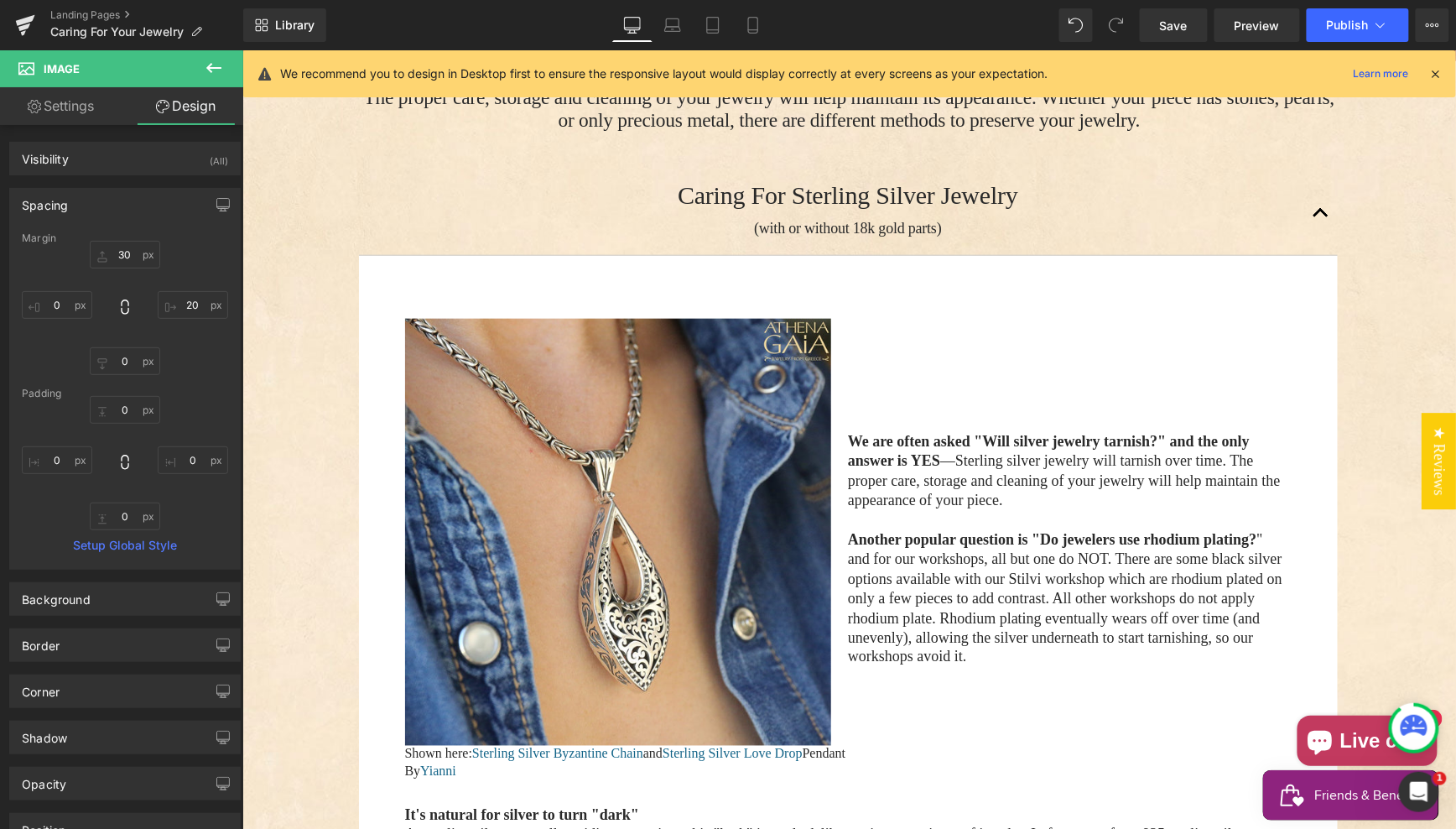
type input "0"
type input "20"
type input "0"
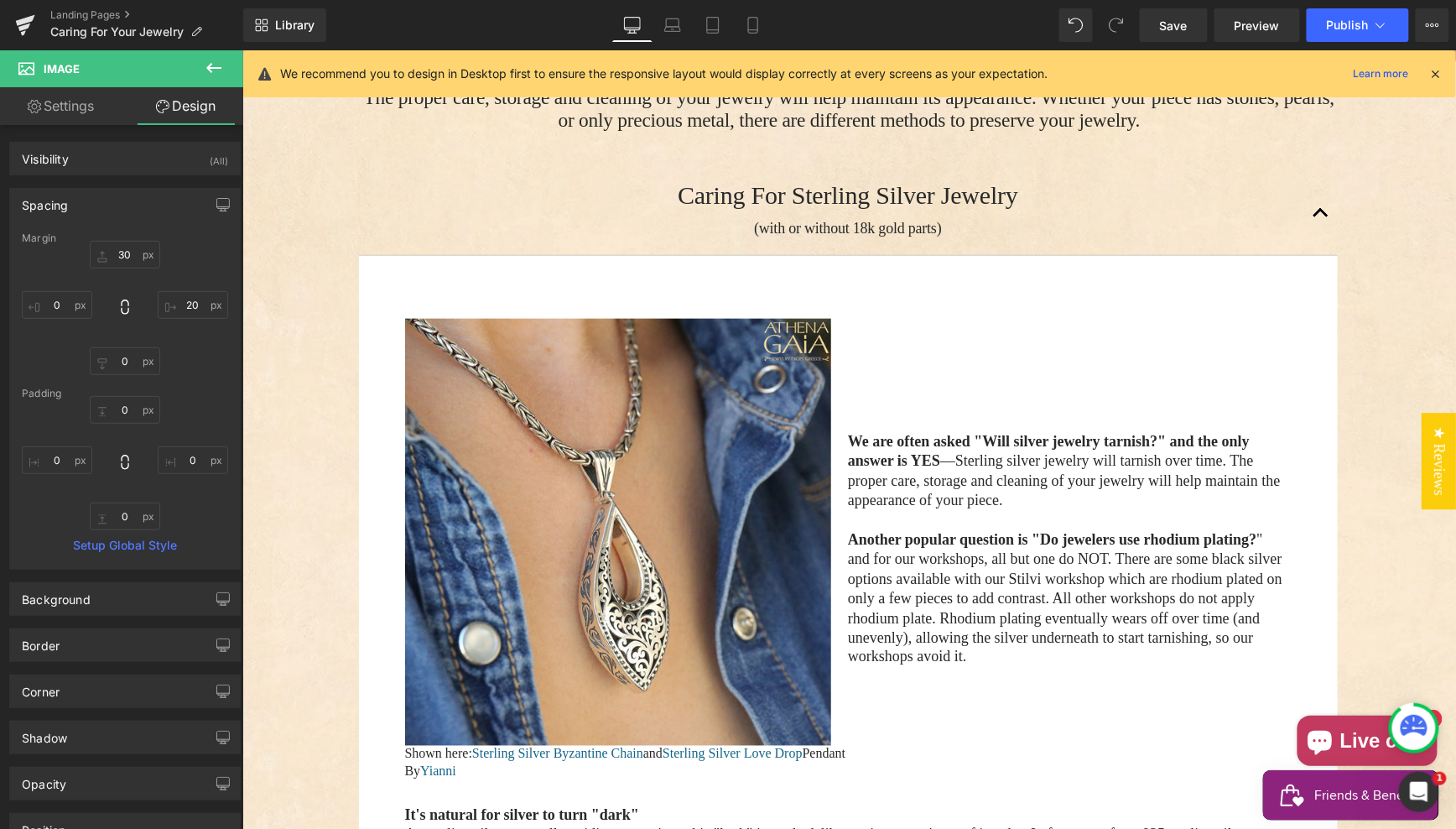
type input "0"
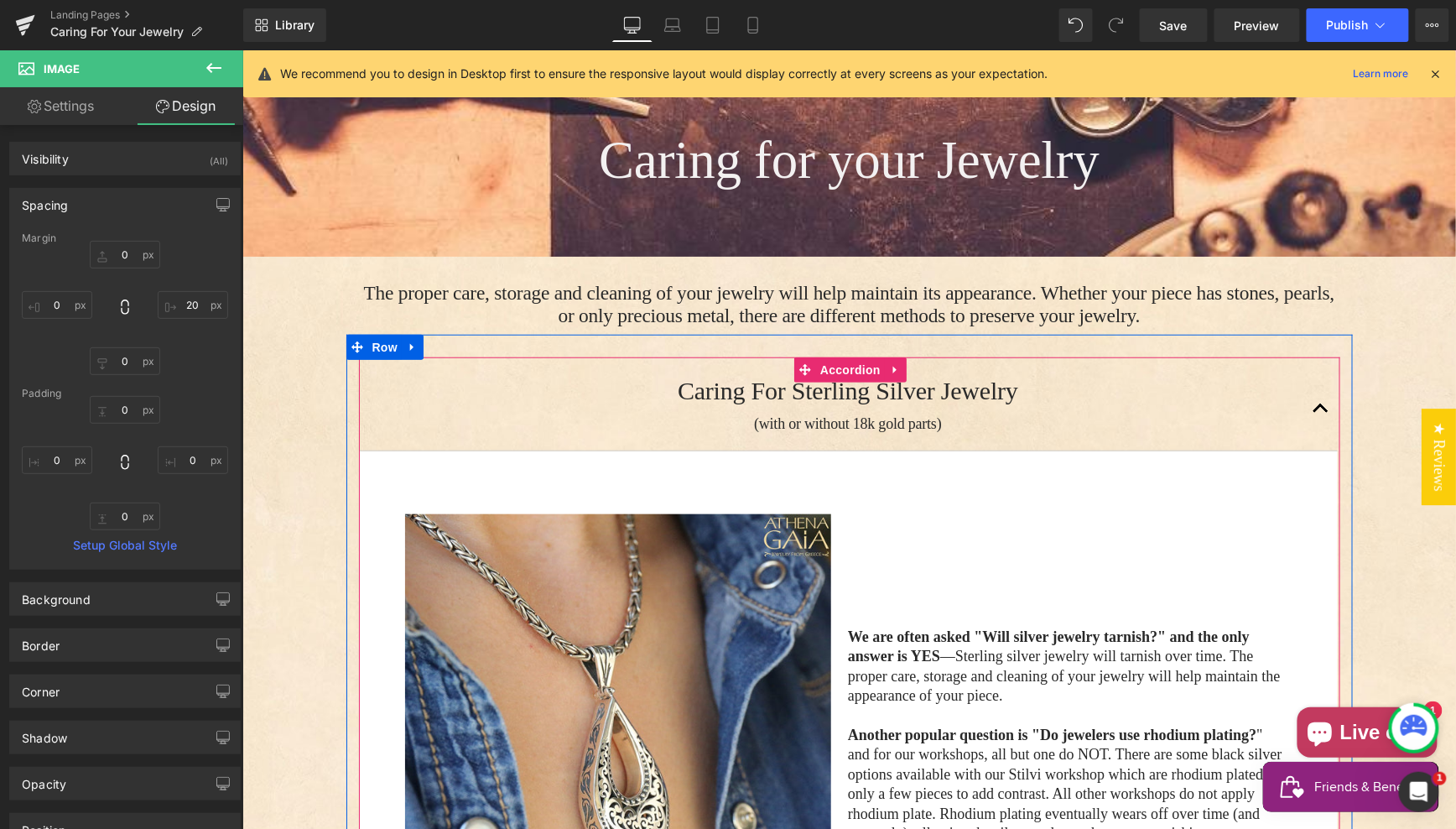
scroll to position [220, 0]
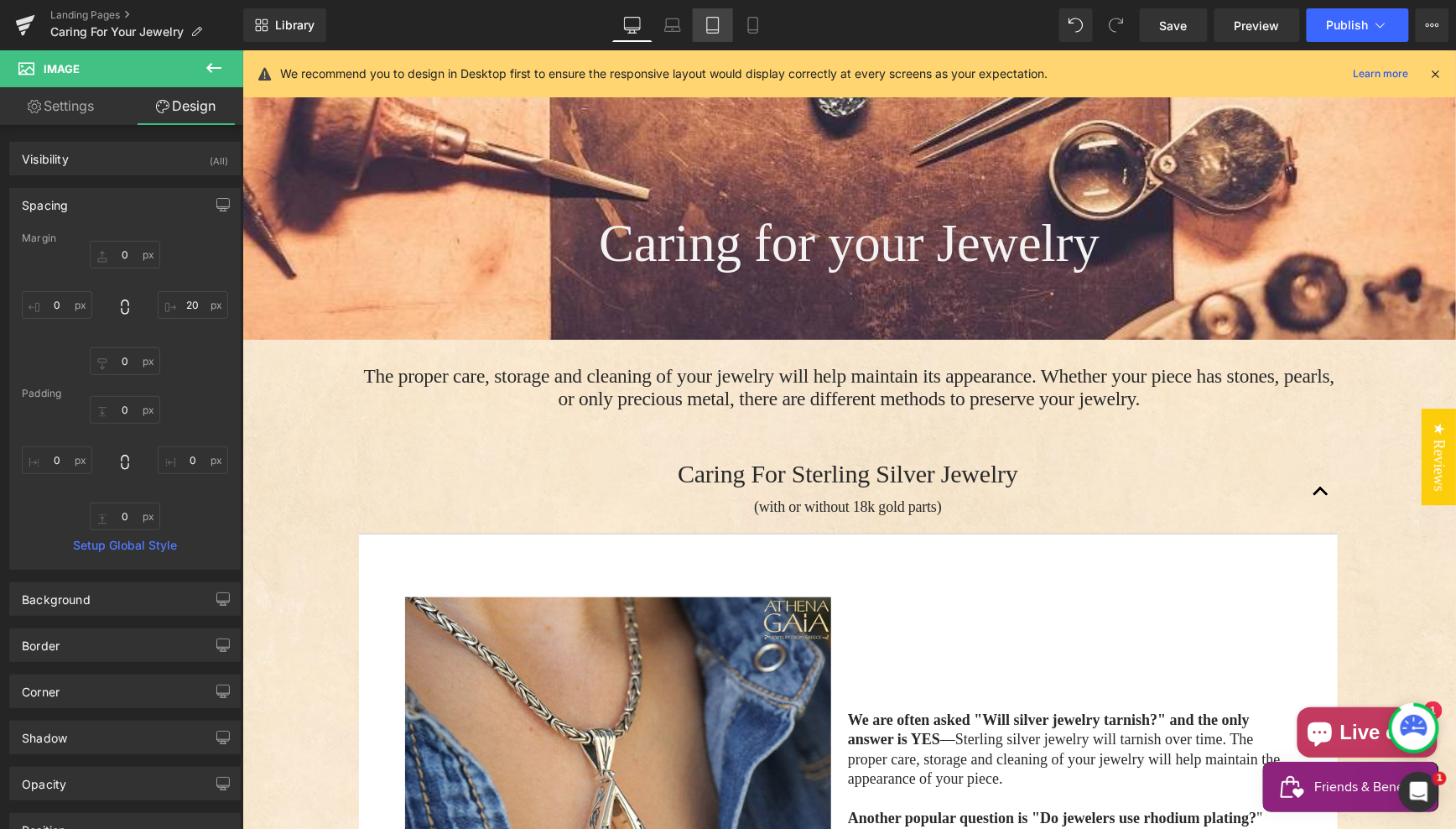
click at [714, 22] on icon at bounding box center [713, 26] width 17 height 17
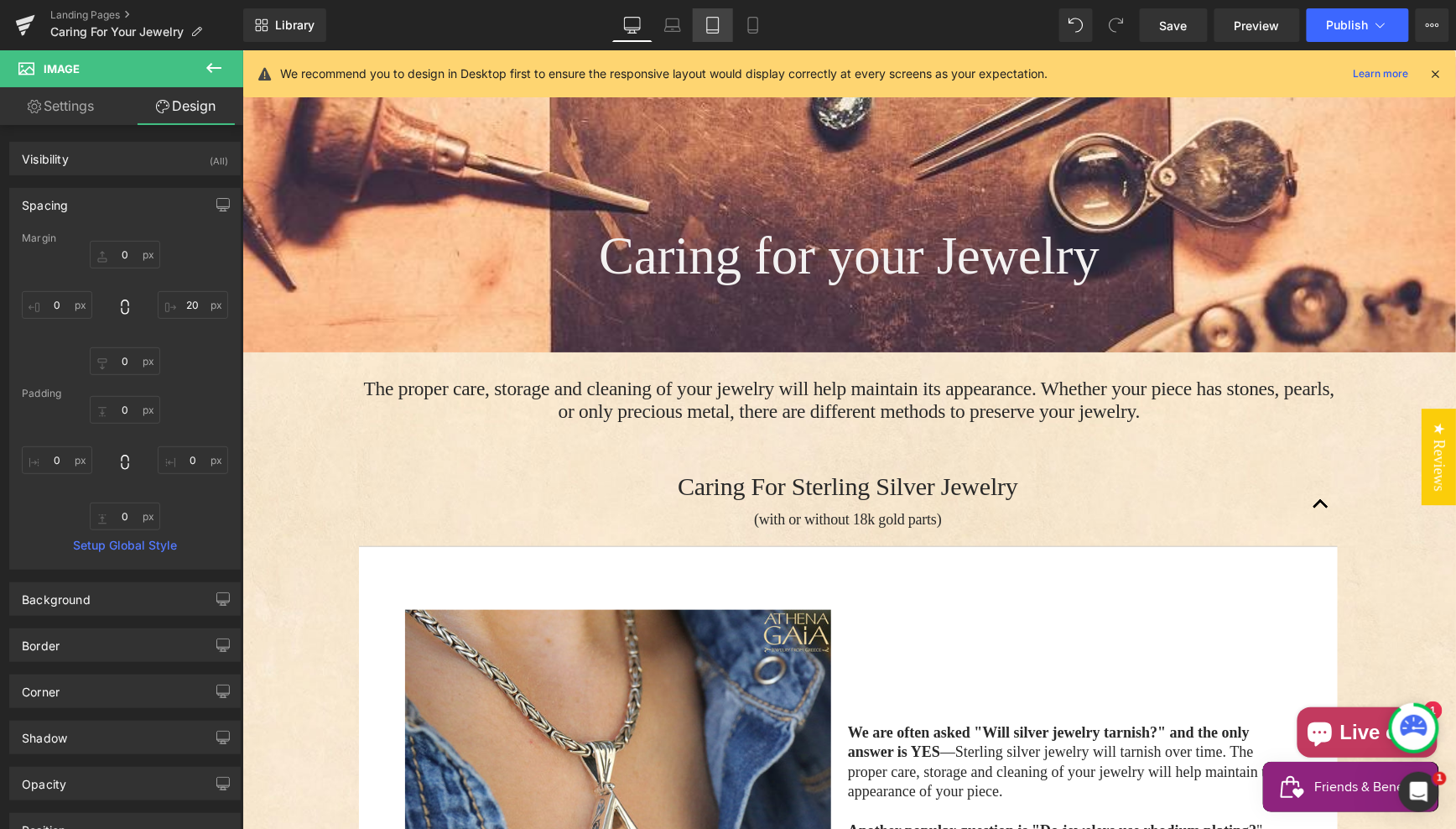
type input "0"
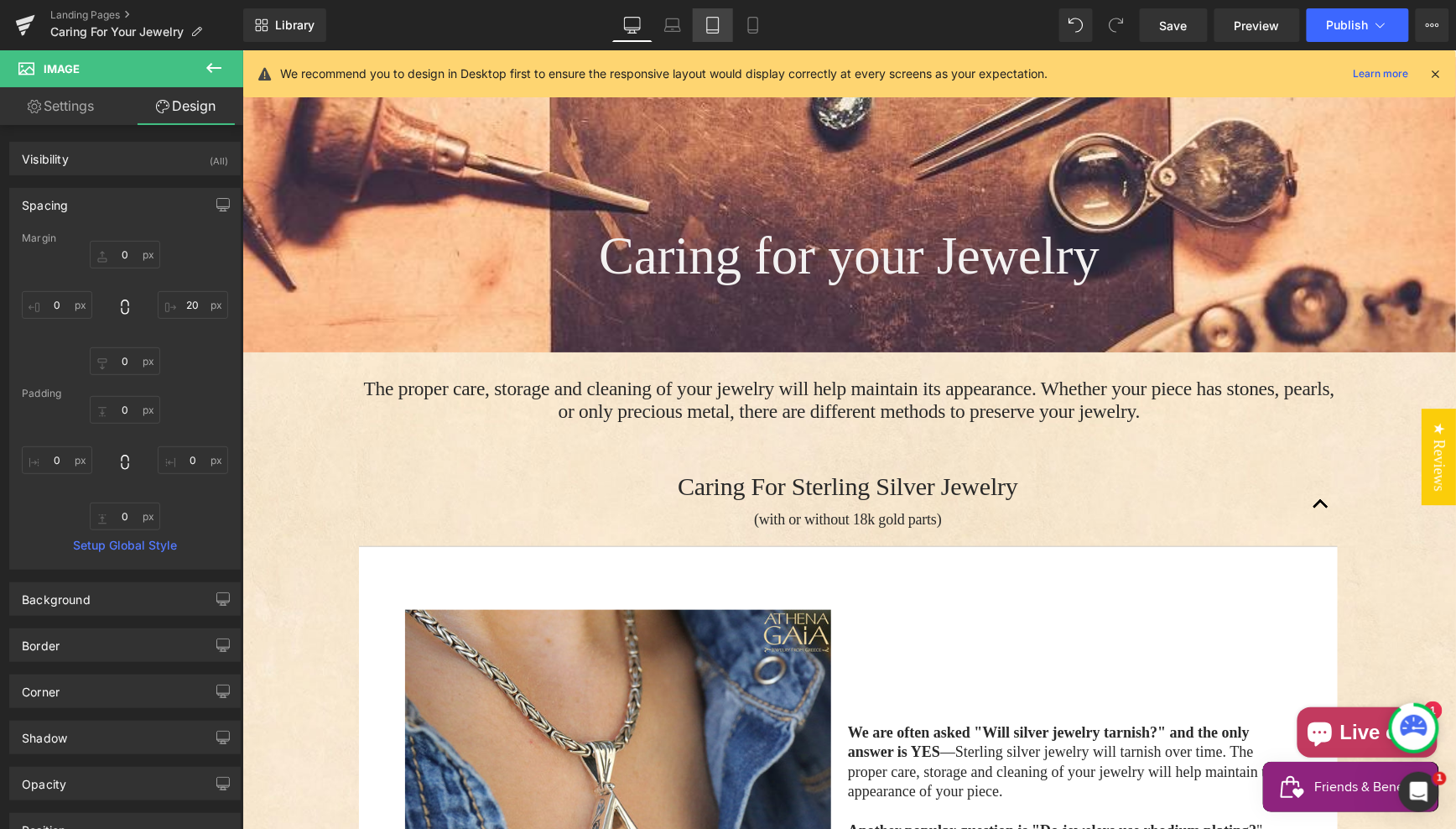
type input "0"
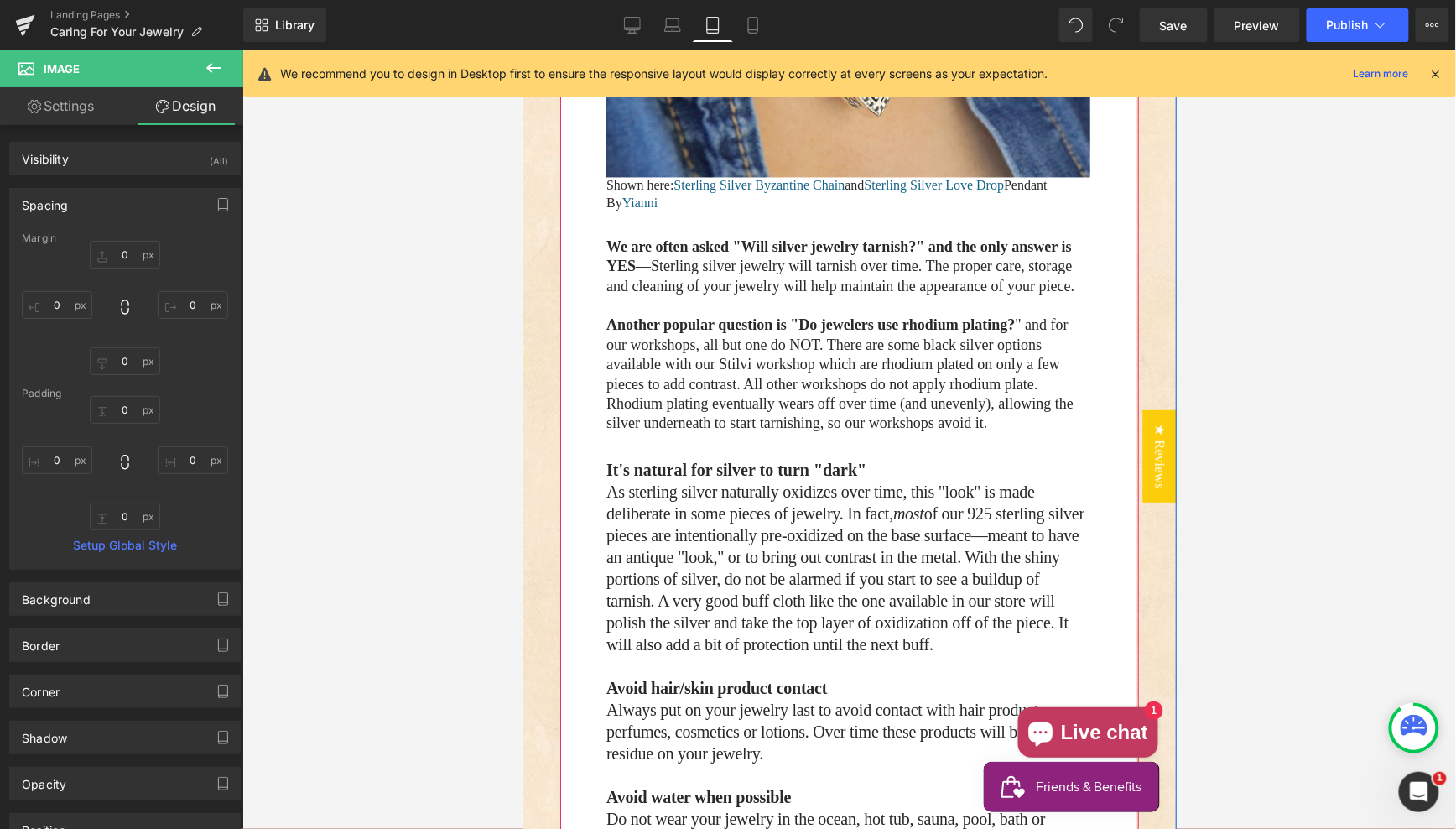
scroll to position [1112, 0]
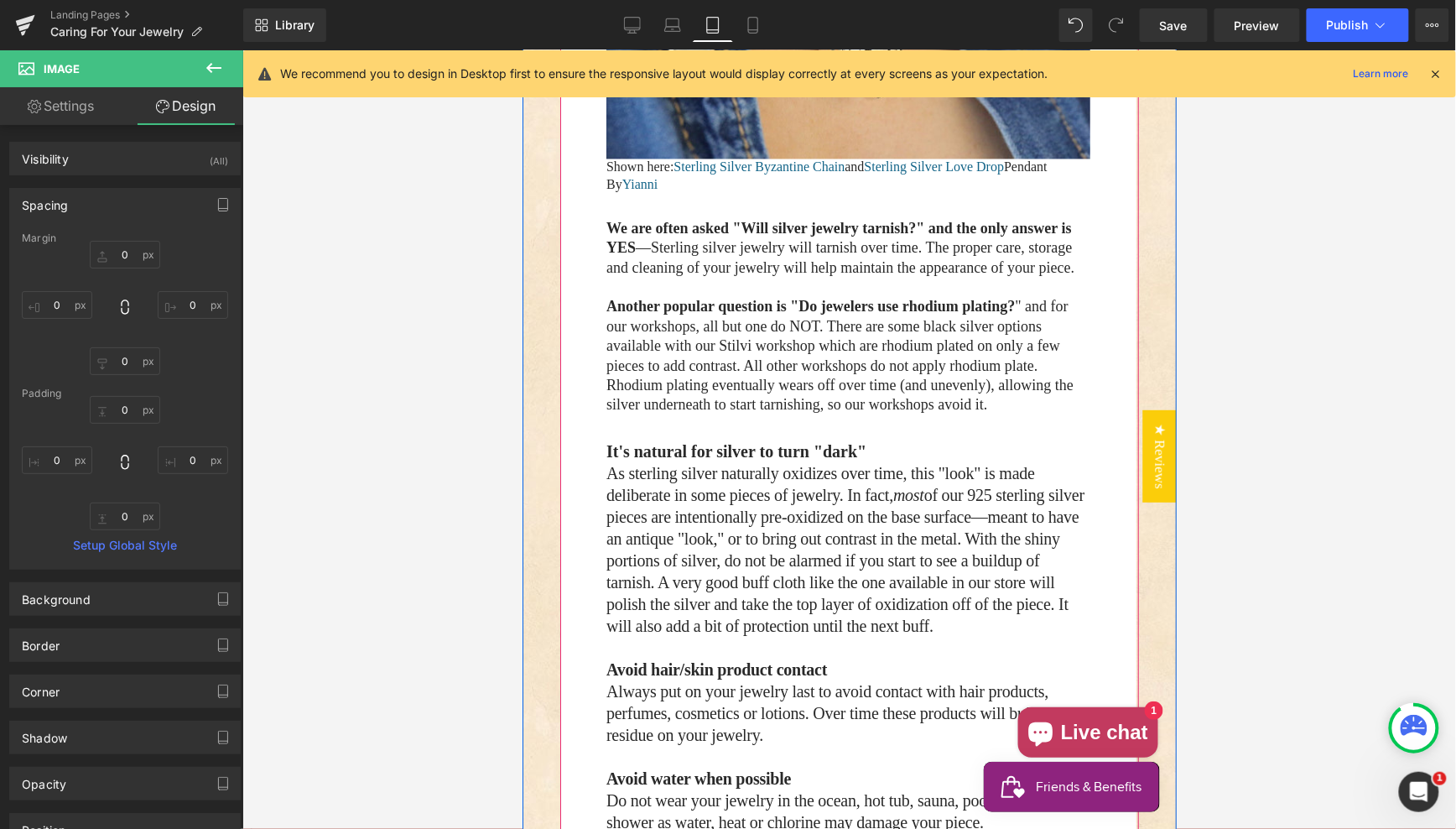
click at [771, 545] on span "As sterling silver naturally oxidizes over time, this "look" is made deliberate…" at bounding box center [845, 549] width 478 height 171
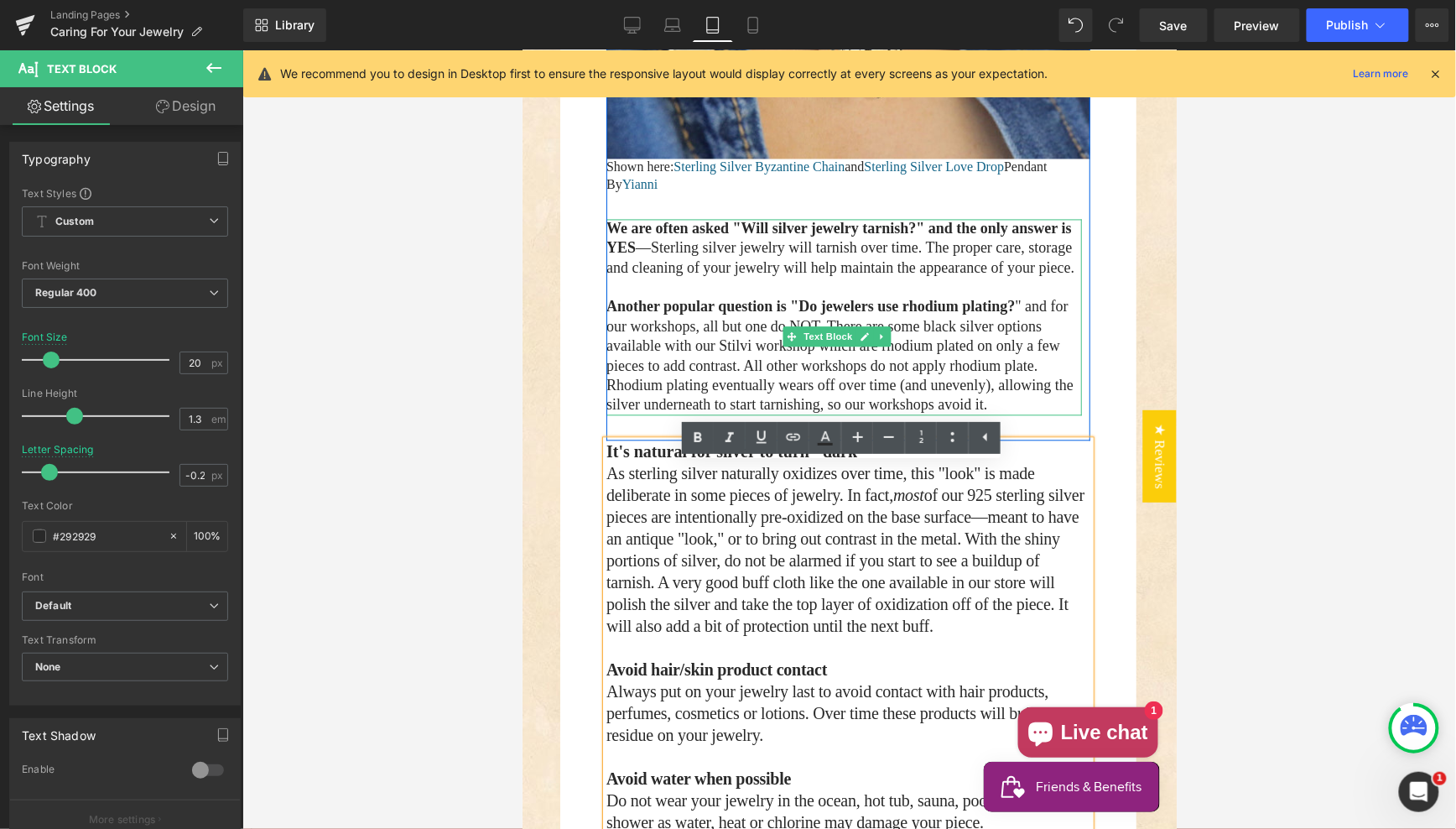
click at [711, 346] on p "Another popular question is "Do jewelers use rhodium plating? " and for our wor…" at bounding box center [843, 356] width 476 height 117
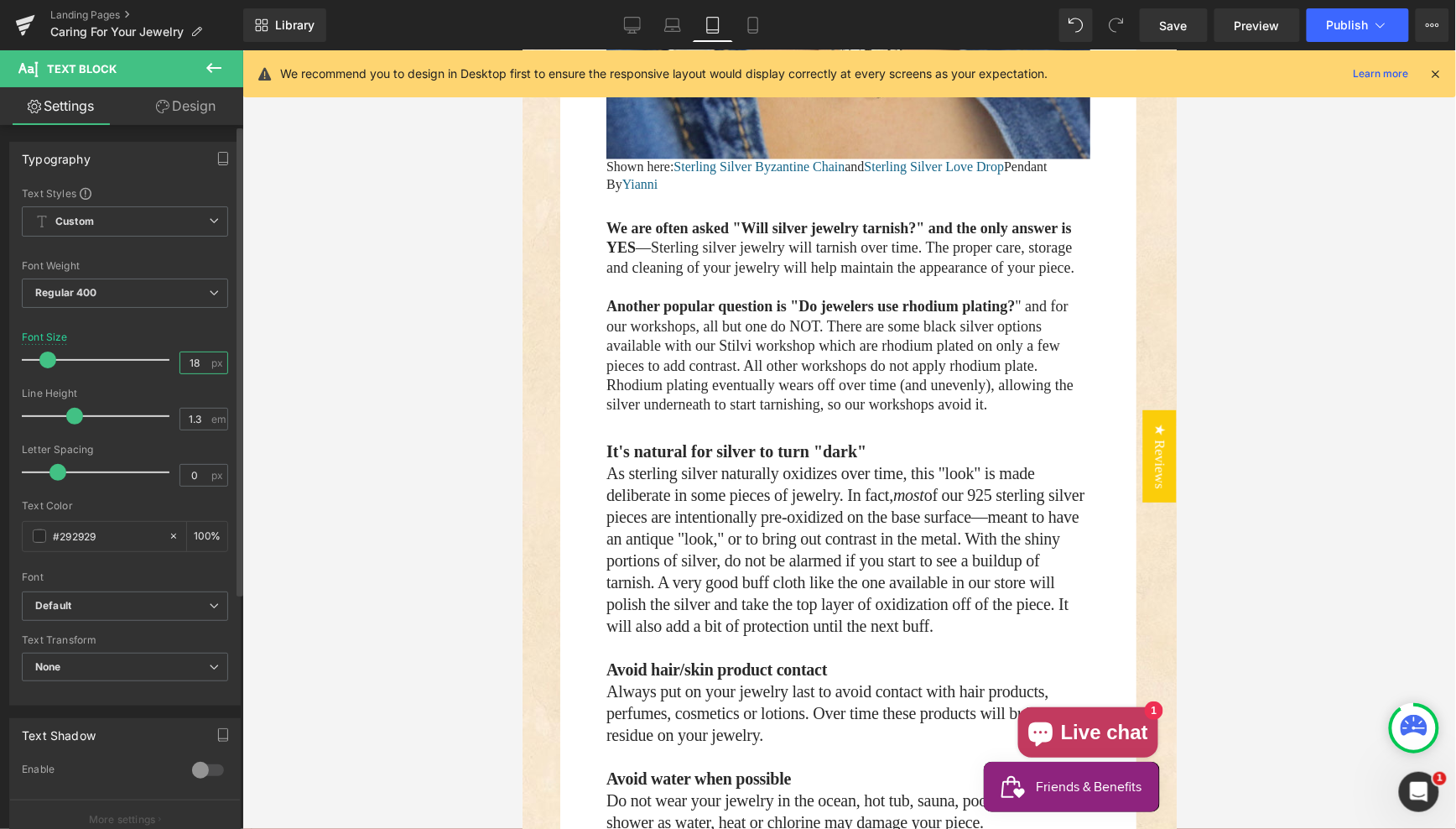
drag, startPoint x: 194, startPoint y: 362, endPoint x: 150, endPoint y: 348, distance: 46.2
click at [180, 361] on input "18" at bounding box center [195, 363] width 29 height 21
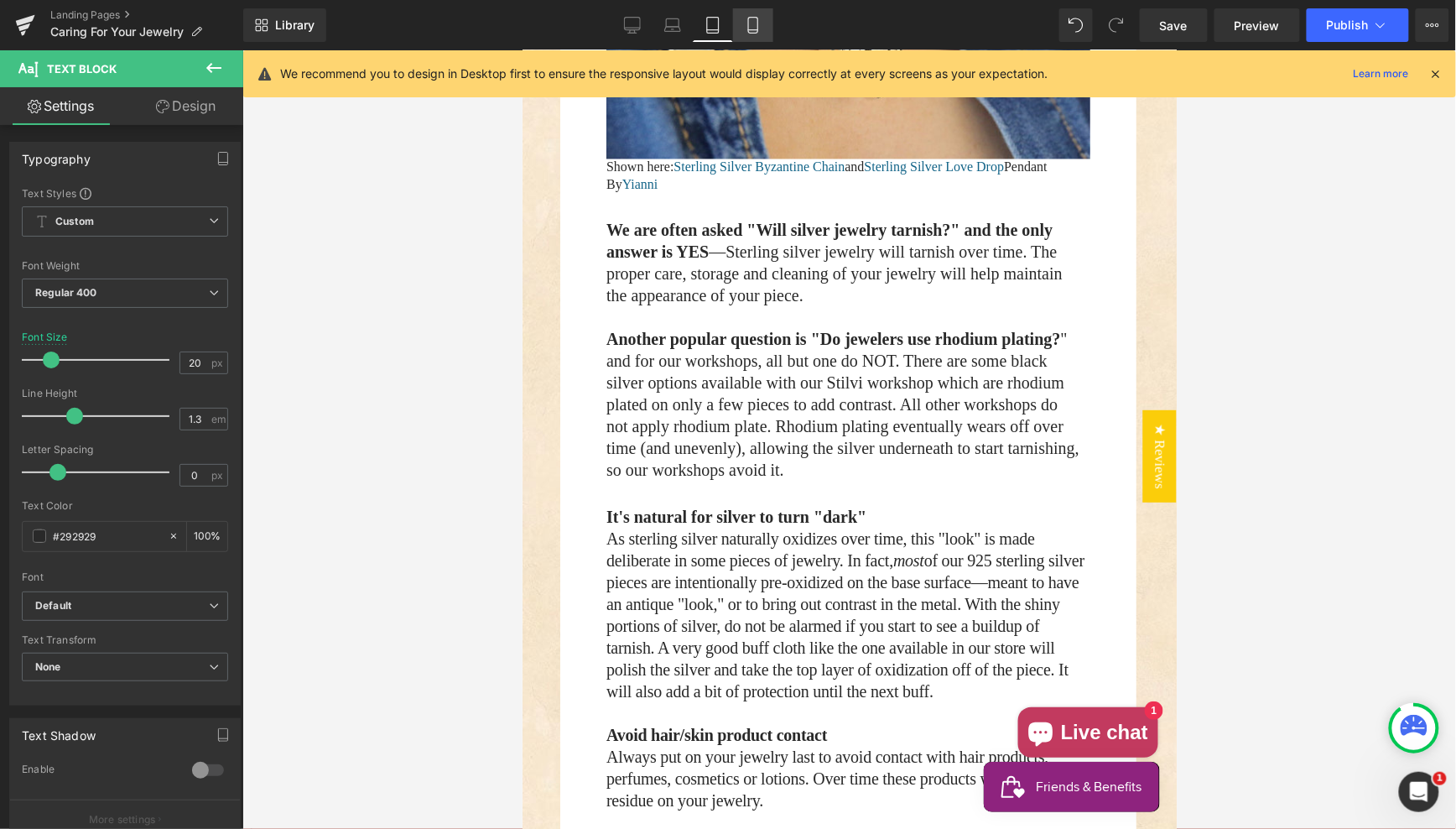
click at [751, 25] on icon at bounding box center [753, 26] width 17 height 17
type input "22"
type input "100"
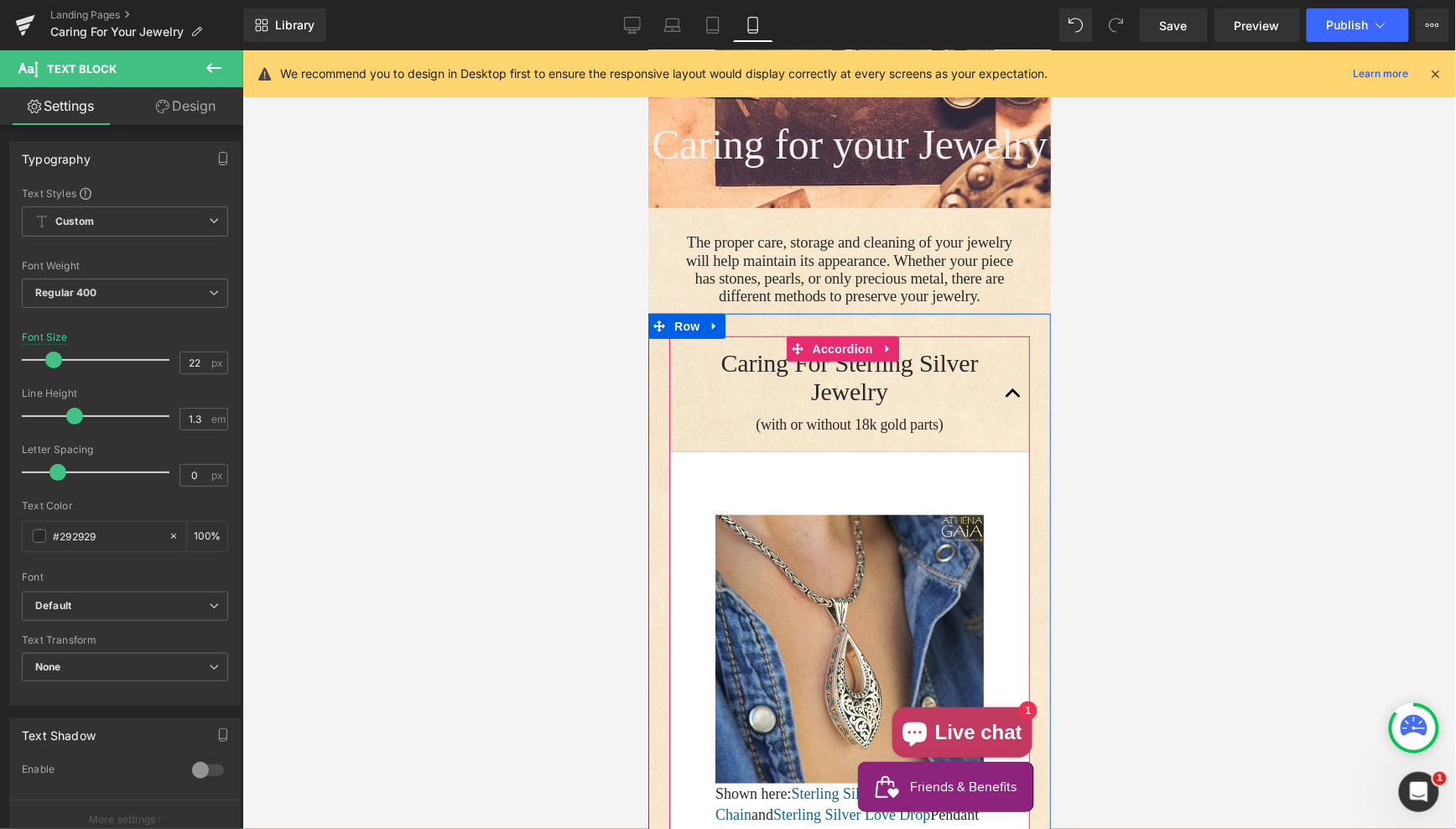
scroll to position [232, 0]
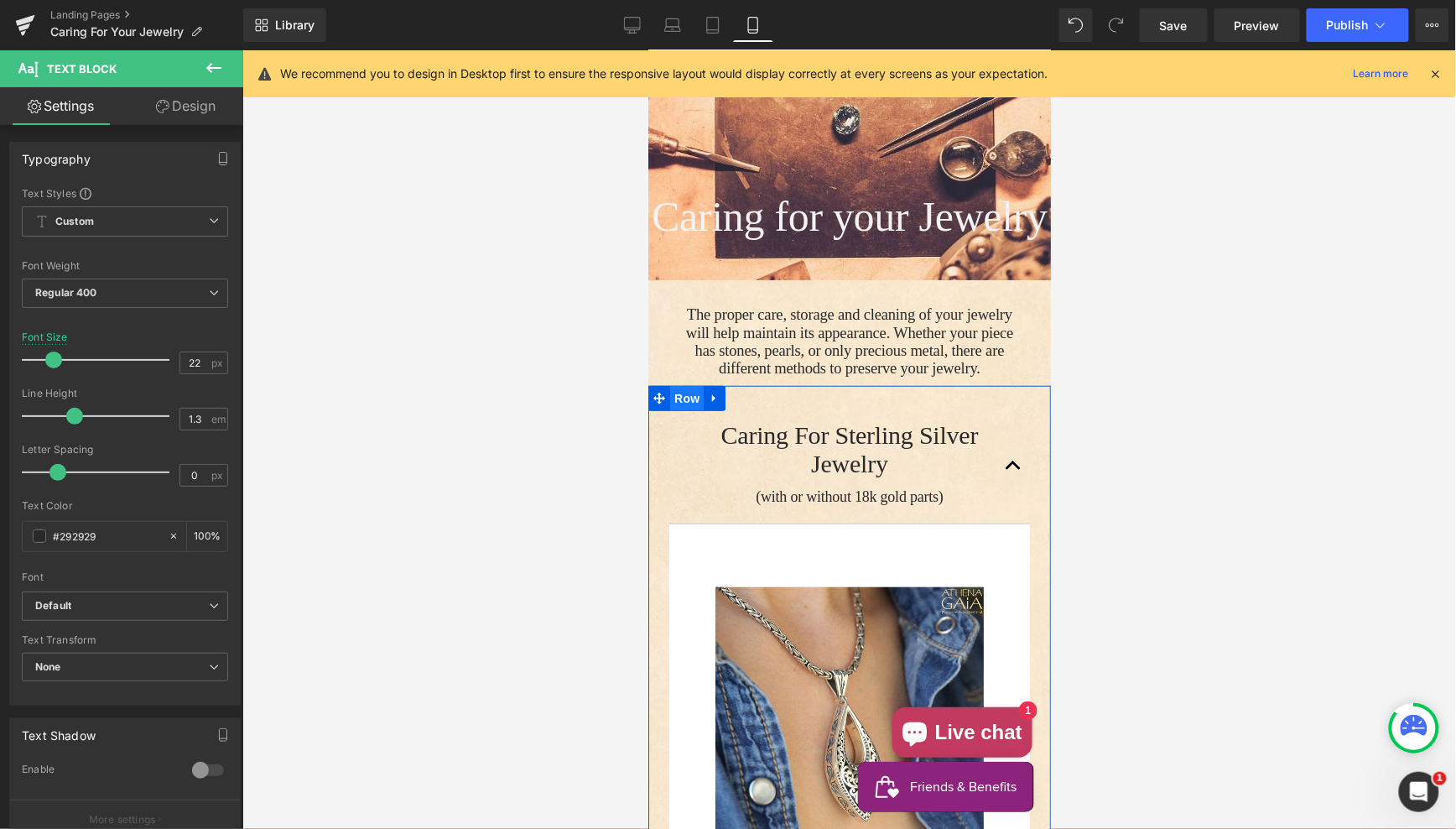
click at [687, 410] on span "Row" at bounding box center [686, 397] width 33 height 26
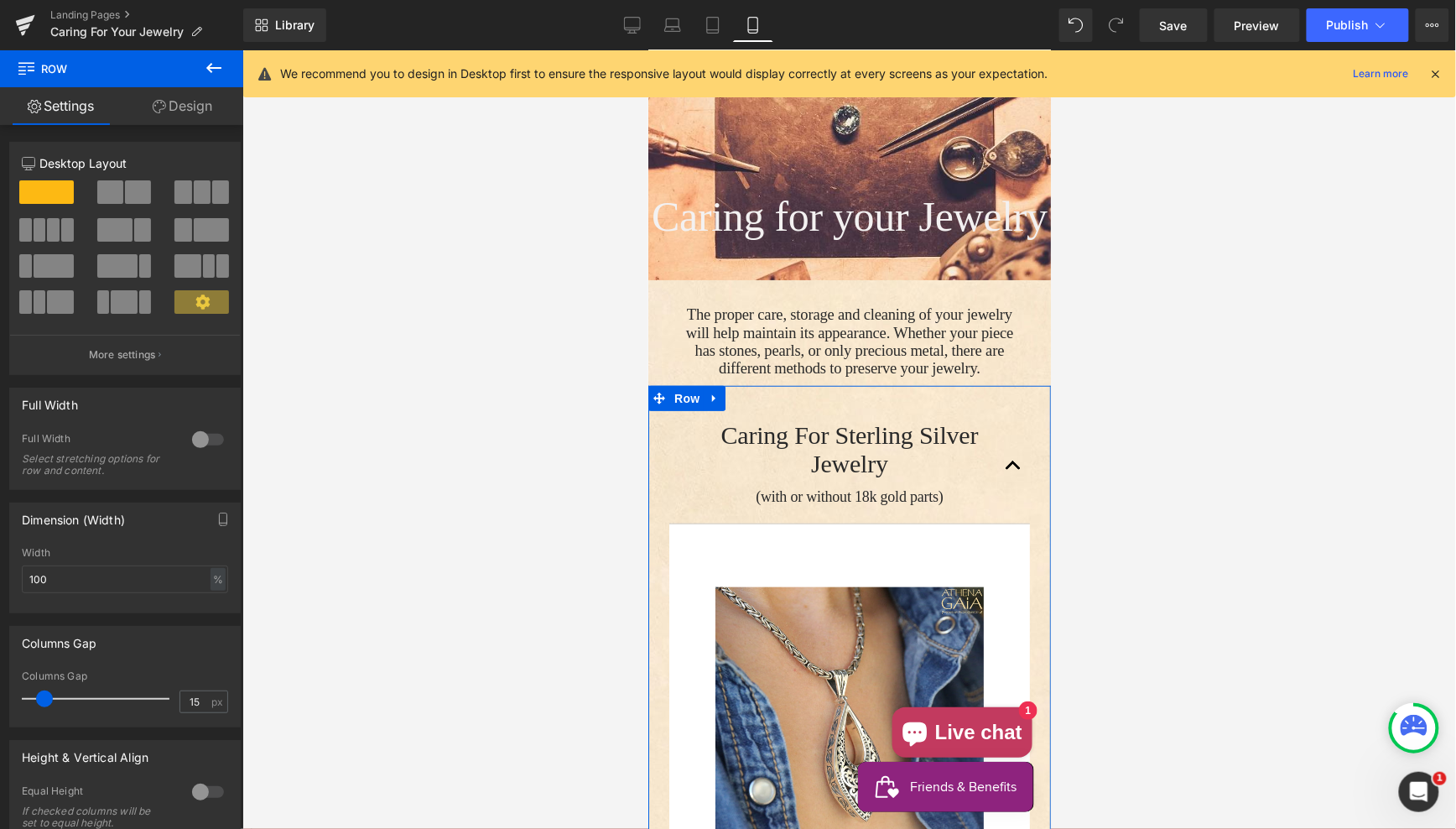
click at [179, 106] on link "Design" at bounding box center [182, 106] width 122 height 37
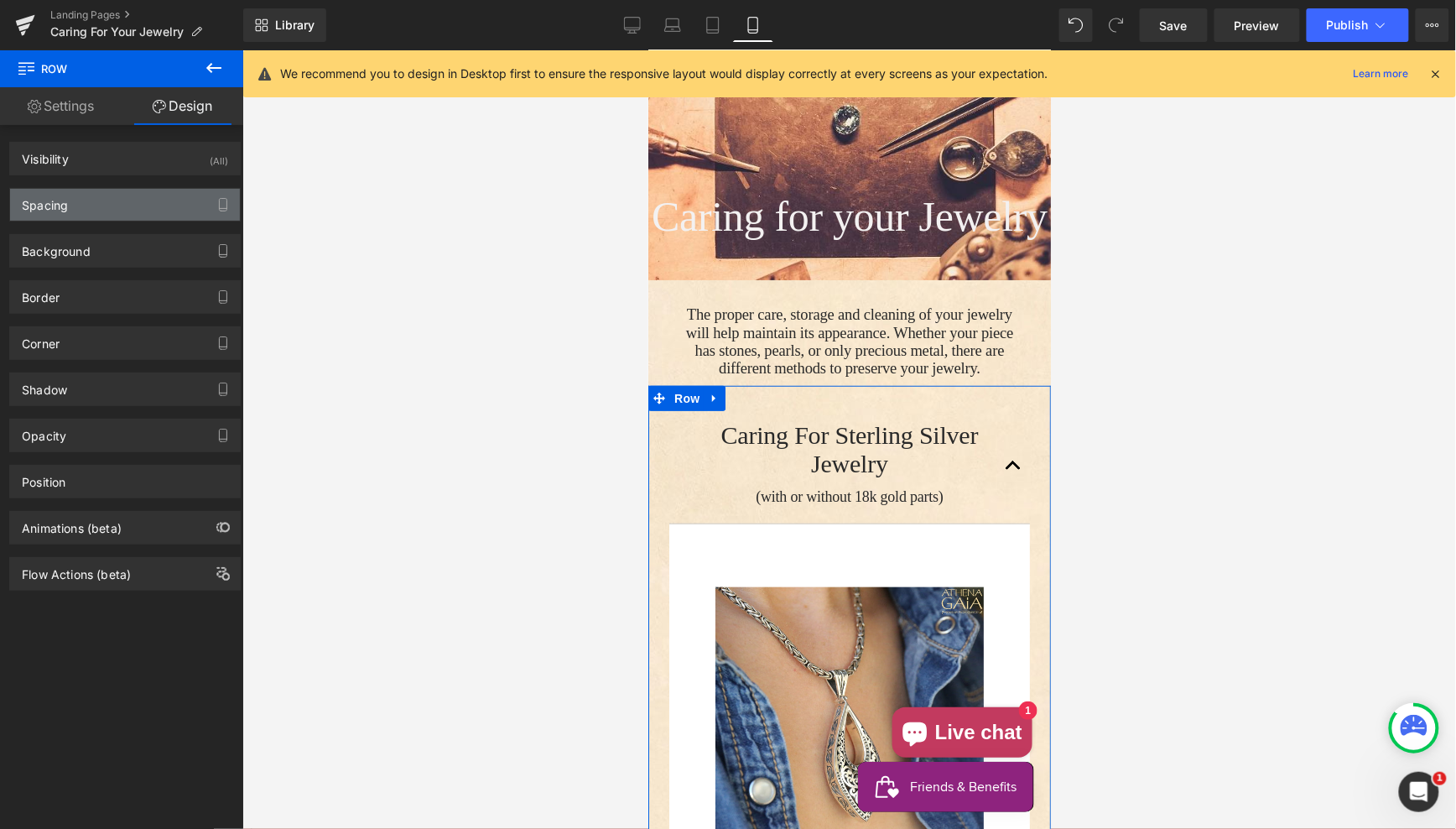
type input "0"
type input "7"
type input "10"
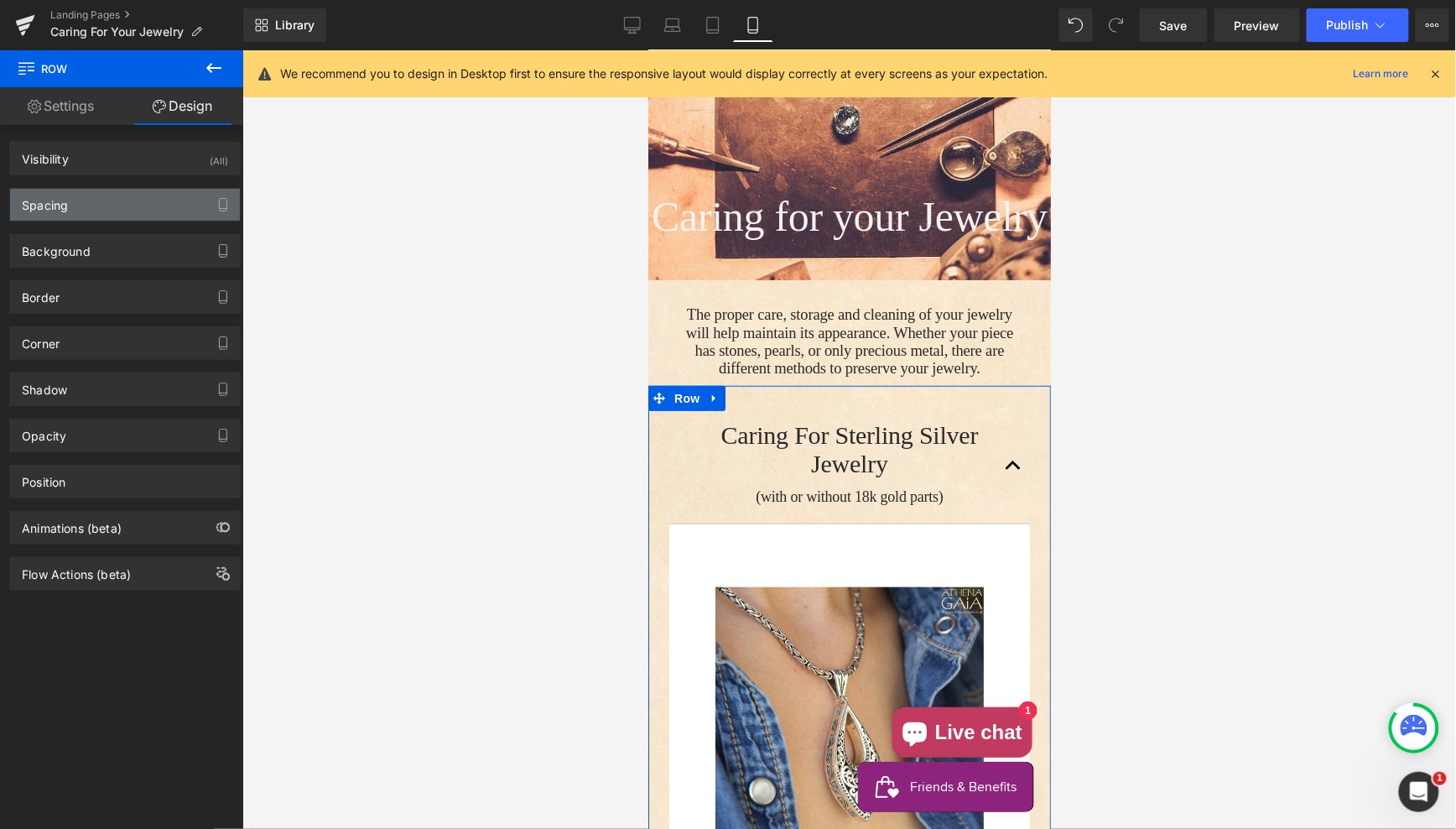
click at [99, 204] on div "Spacing" at bounding box center [125, 204] width 230 height 31
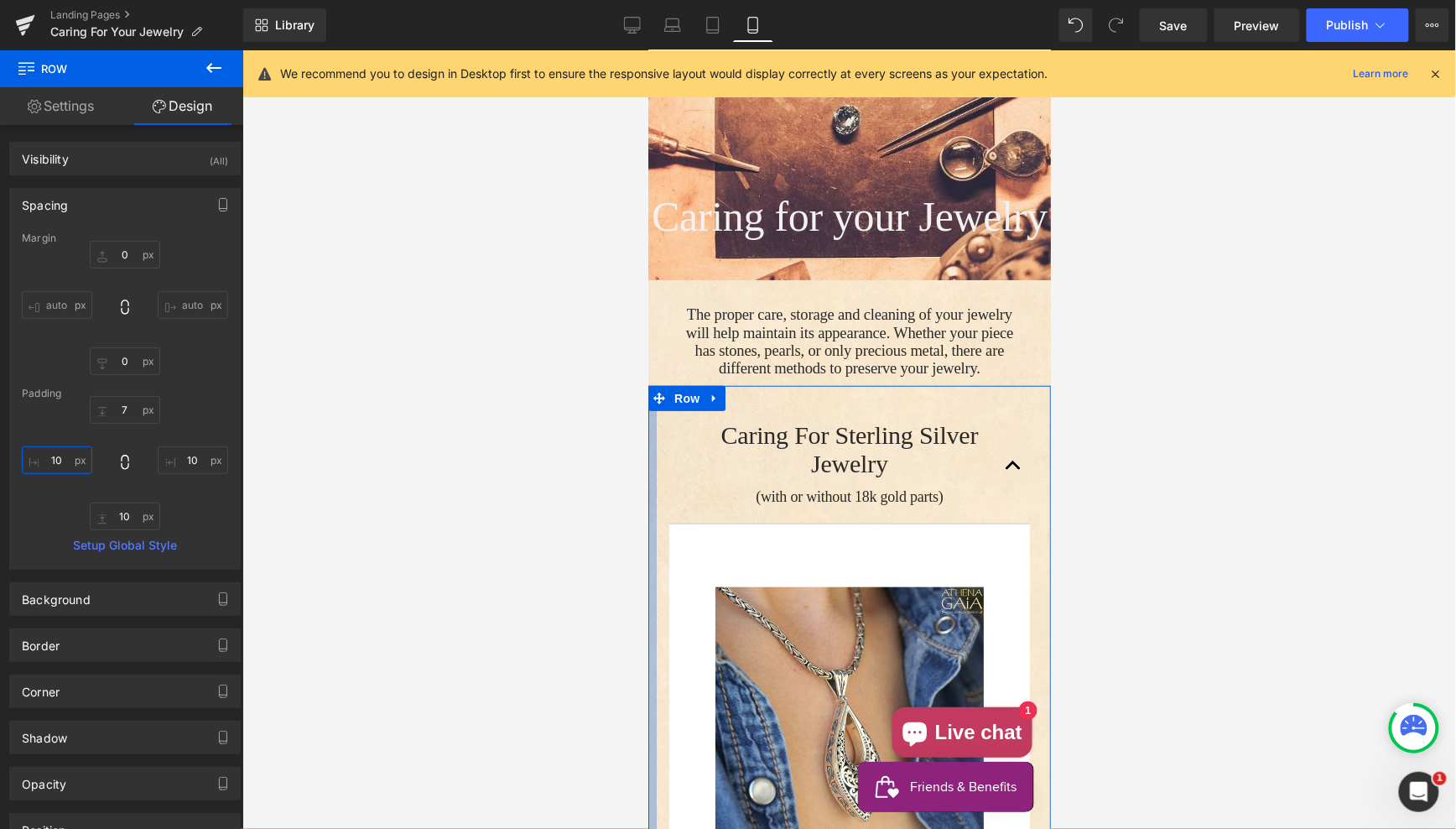
click at [56, 456] on input "10" at bounding box center [57, 460] width 71 height 28
click at [56, 458] on input "10" at bounding box center [57, 460] width 71 height 28
drag, startPoint x: 56, startPoint y: 458, endPoint x: 76, endPoint y: 476, distance: 26.9
click at [56, 458] on input "10" at bounding box center [57, 460] width 71 height 28
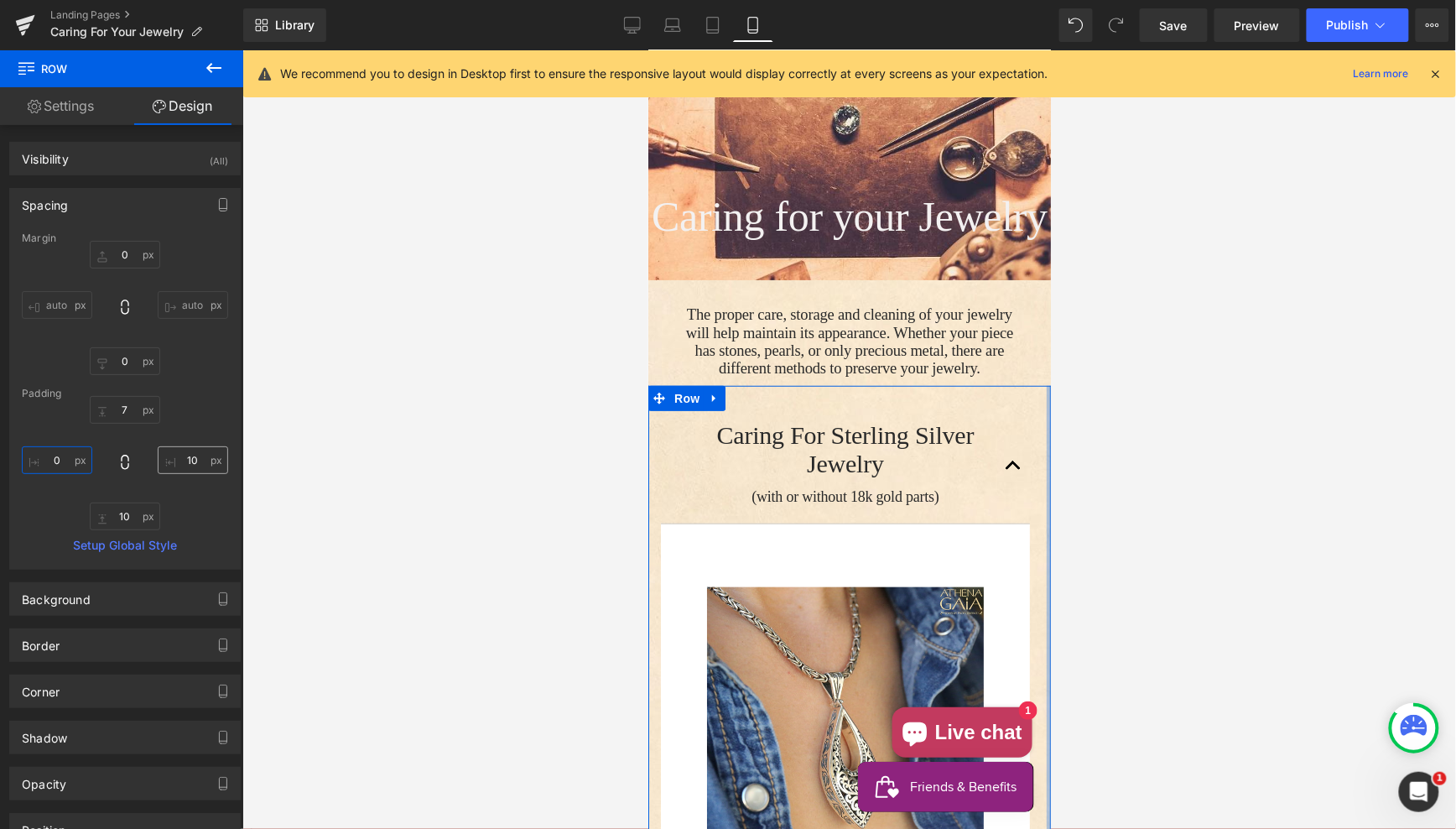
type input "0"
click at [186, 457] on input "10" at bounding box center [192, 460] width 71 height 28
click at [186, 458] on input "10" at bounding box center [192, 460] width 71 height 28
click at [180, 456] on input "10" at bounding box center [192, 460] width 71 height 28
drag, startPoint x: 180, startPoint y: 456, endPoint x: 196, endPoint y: 459, distance: 16.3
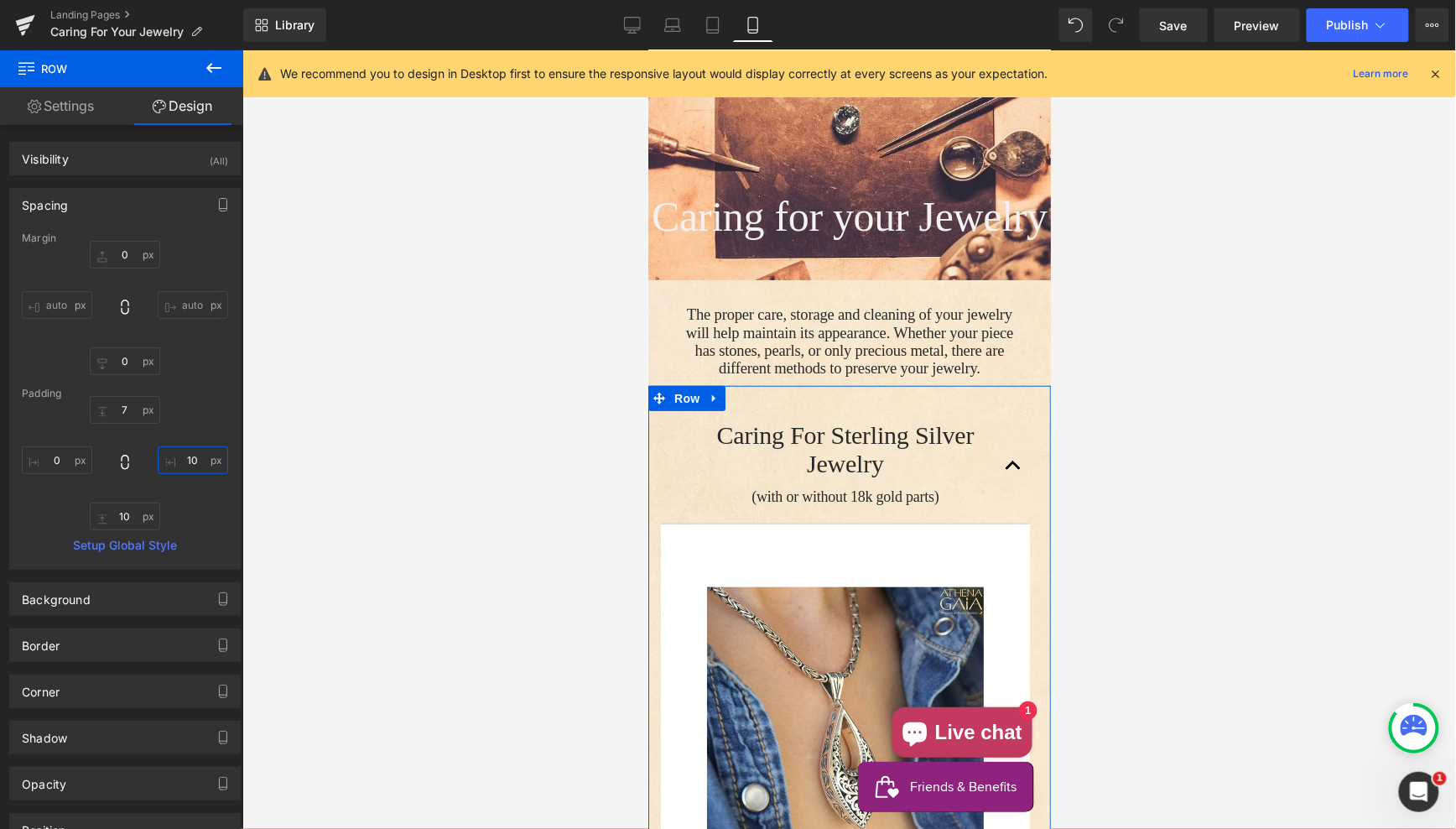
click at [180, 456] on input "10" at bounding box center [192, 460] width 71 height 28
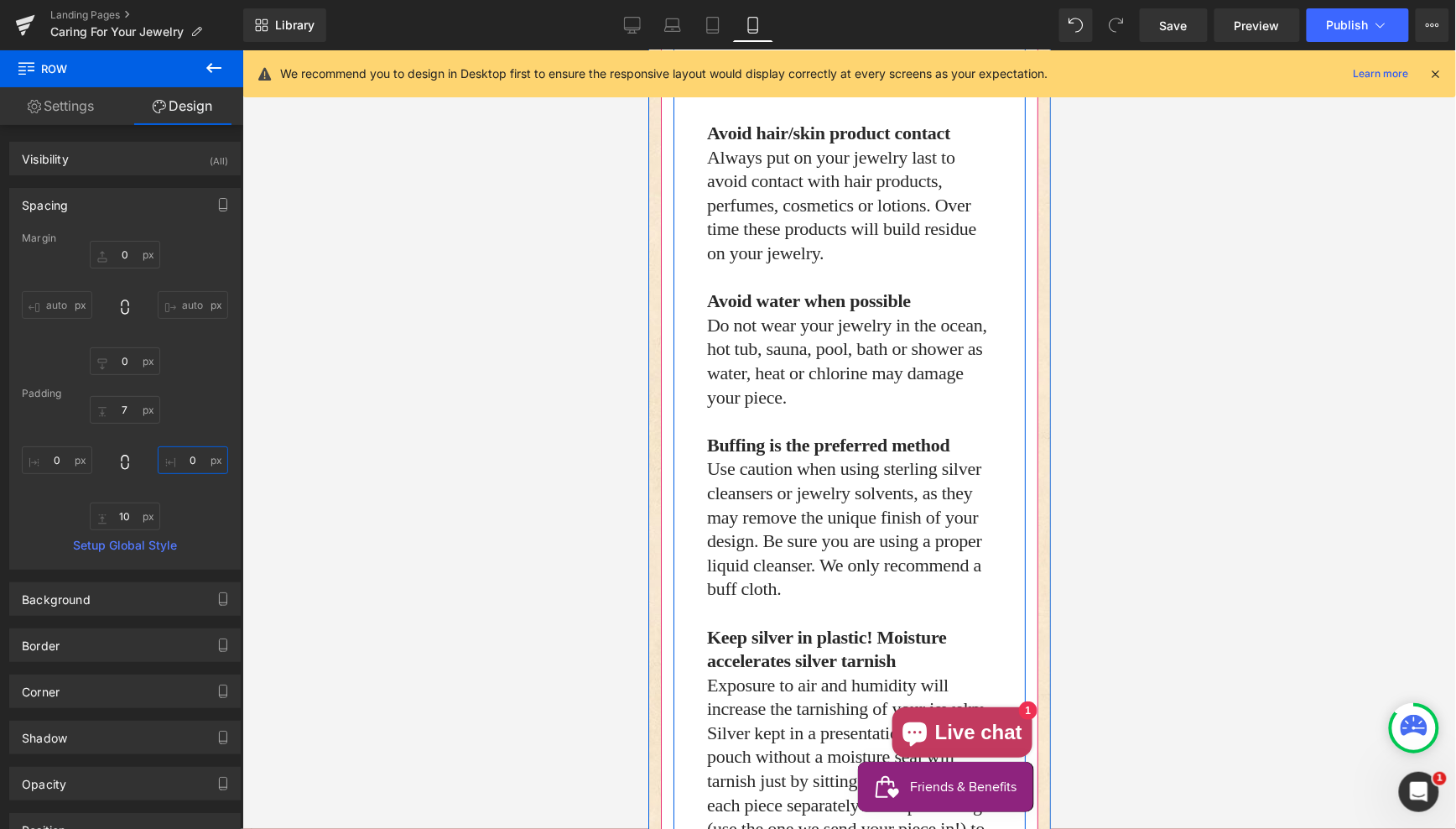
scroll to position [2055, 0]
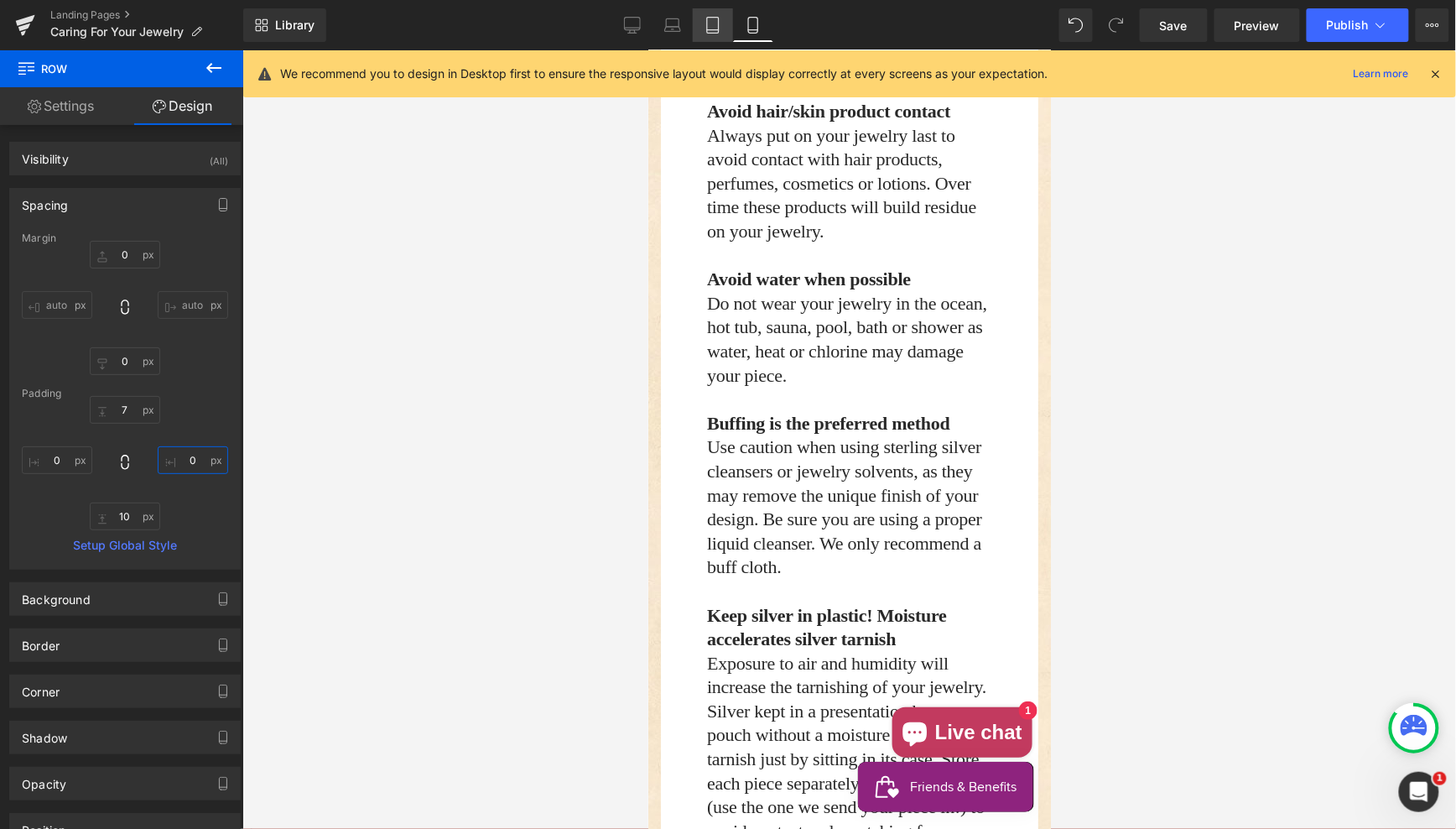
type input "0"
click at [702, 21] on link "Tablet" at bounding box center [712, 25] width 40 height 33
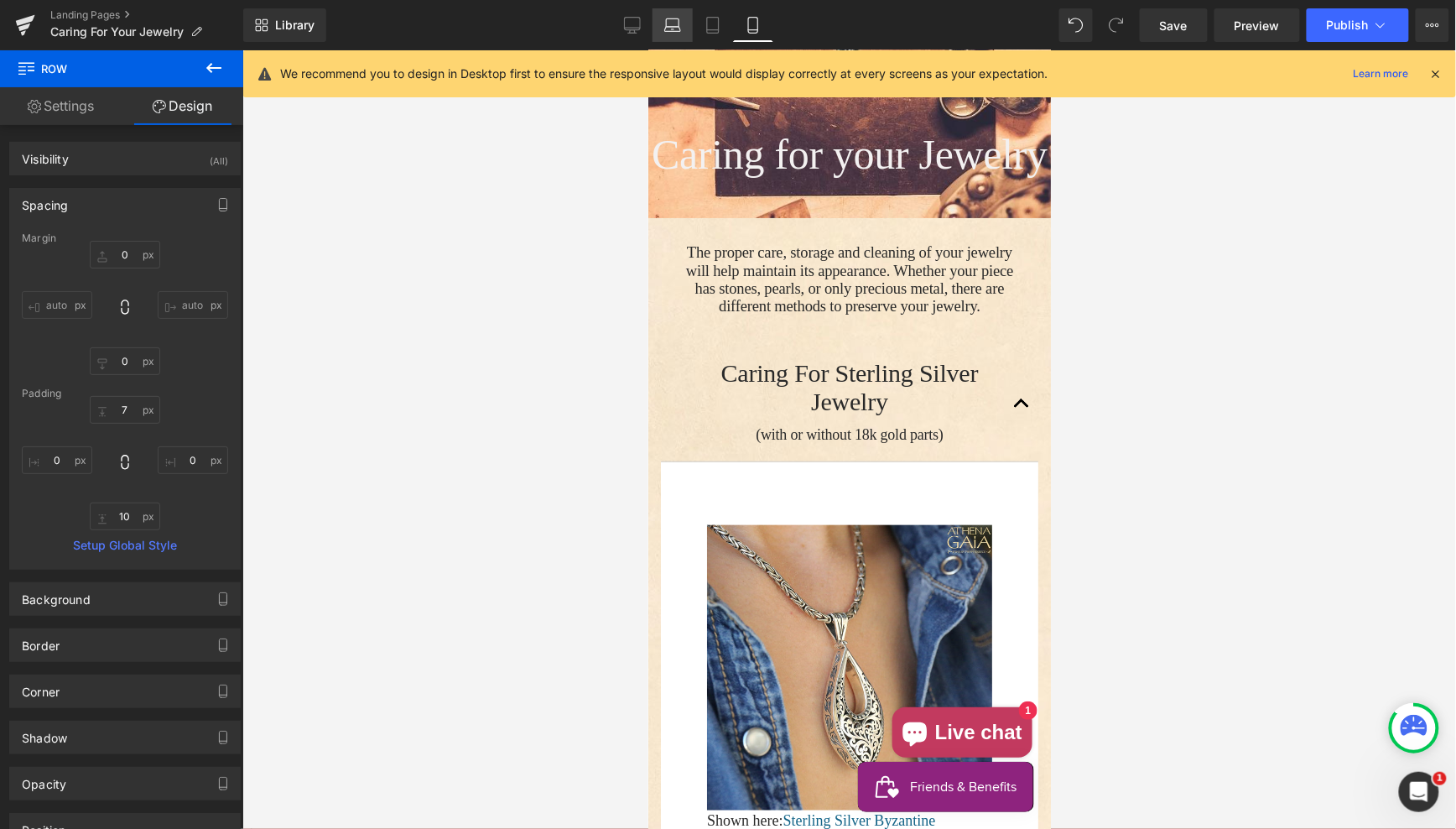
type input "0"
type input "7"
type input "30"
type input "10"
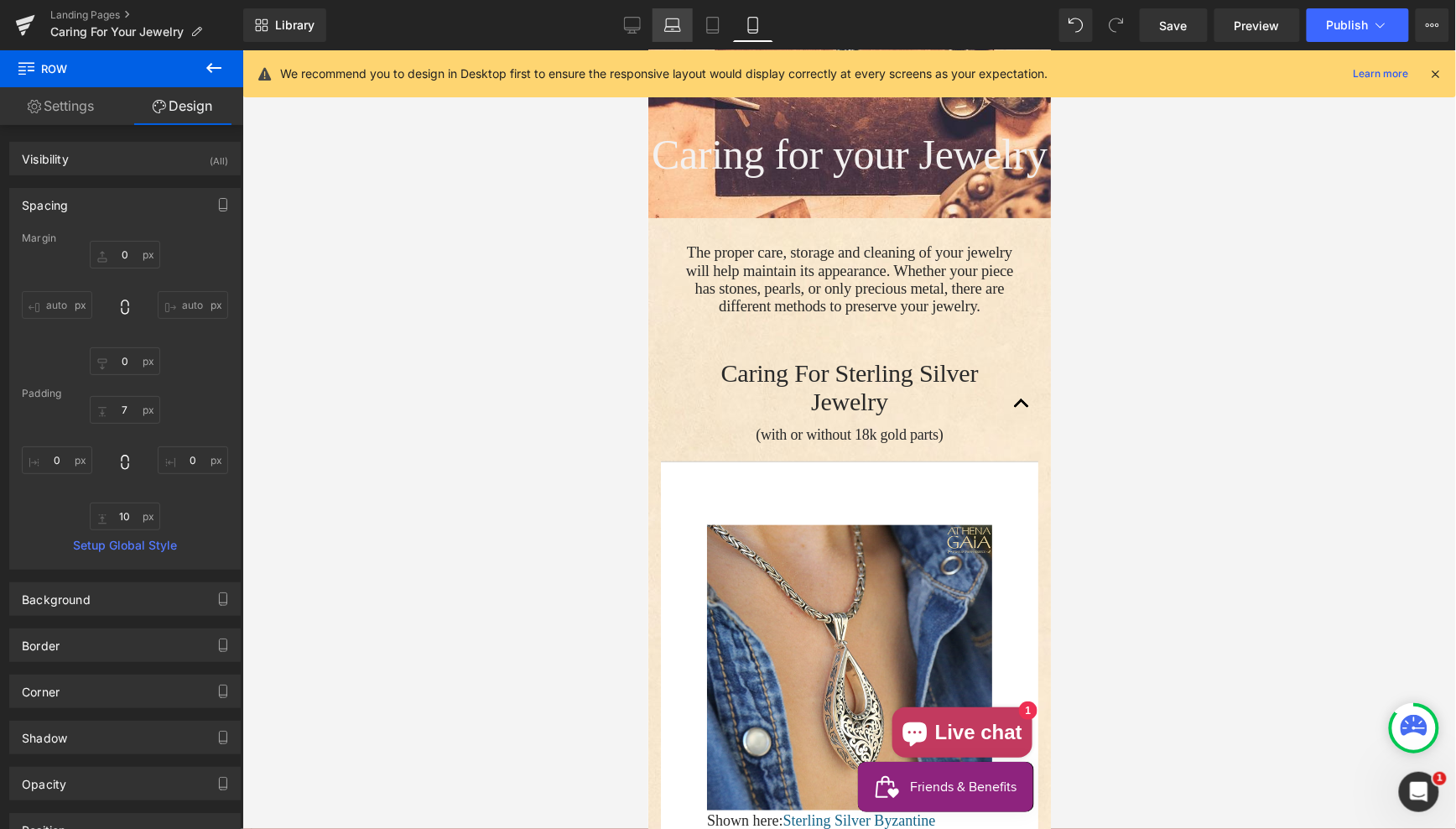
type input "30"
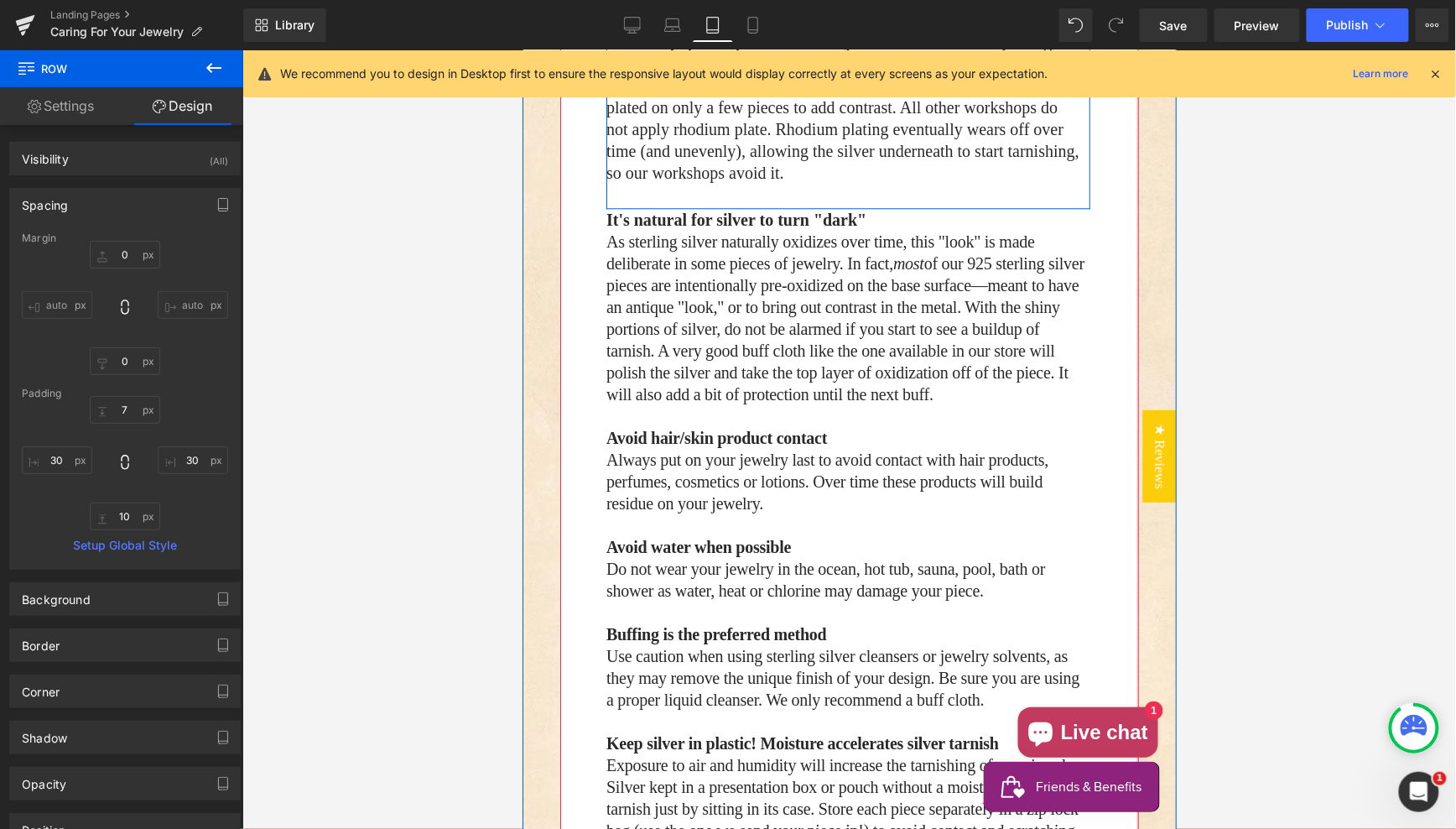
scroll to position [1416, 0]
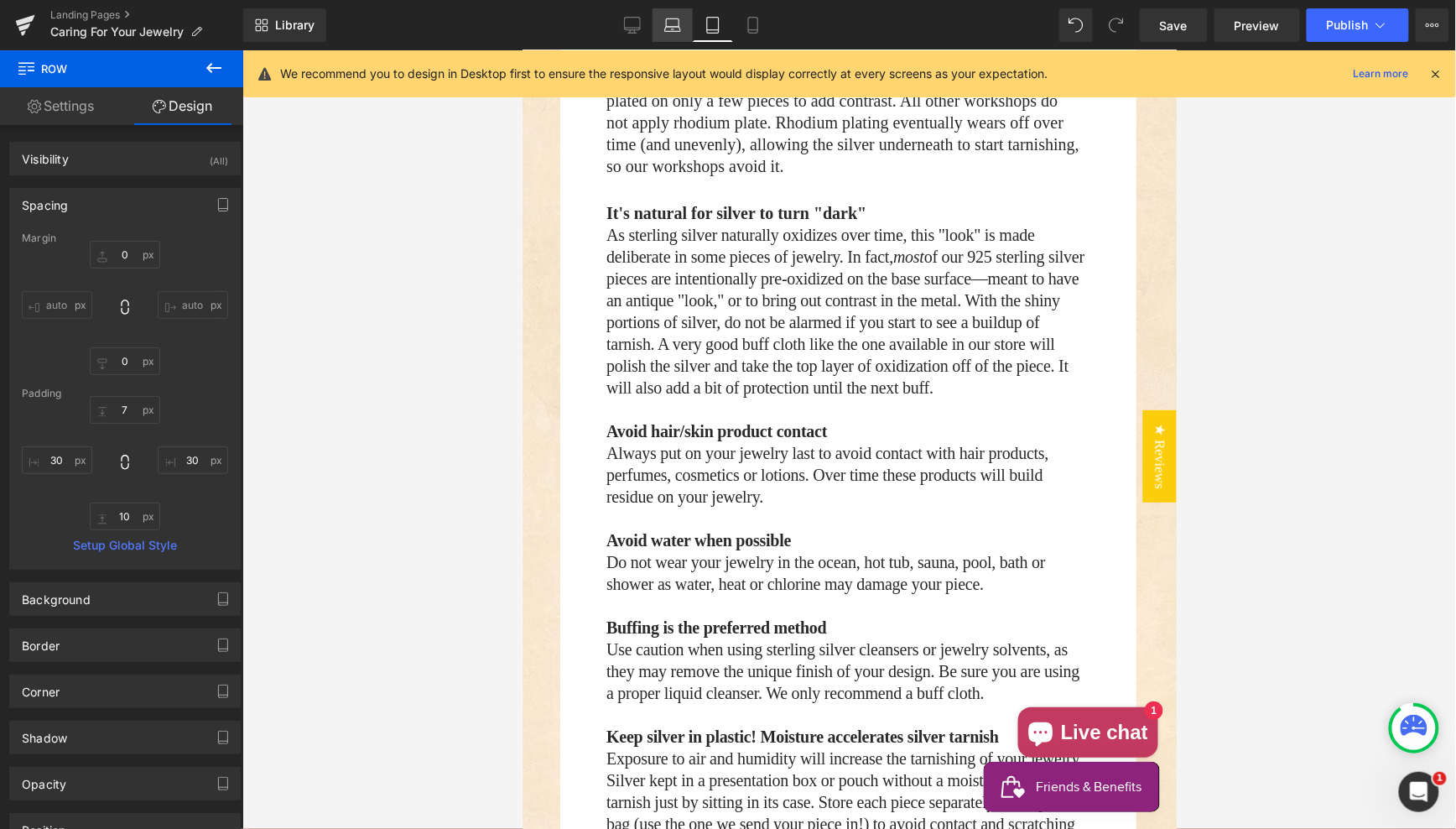
click at [671, 22] on icon at bounding box center [673, 26] width 17 height 17
type input "0"
type input "7"
type input "30"
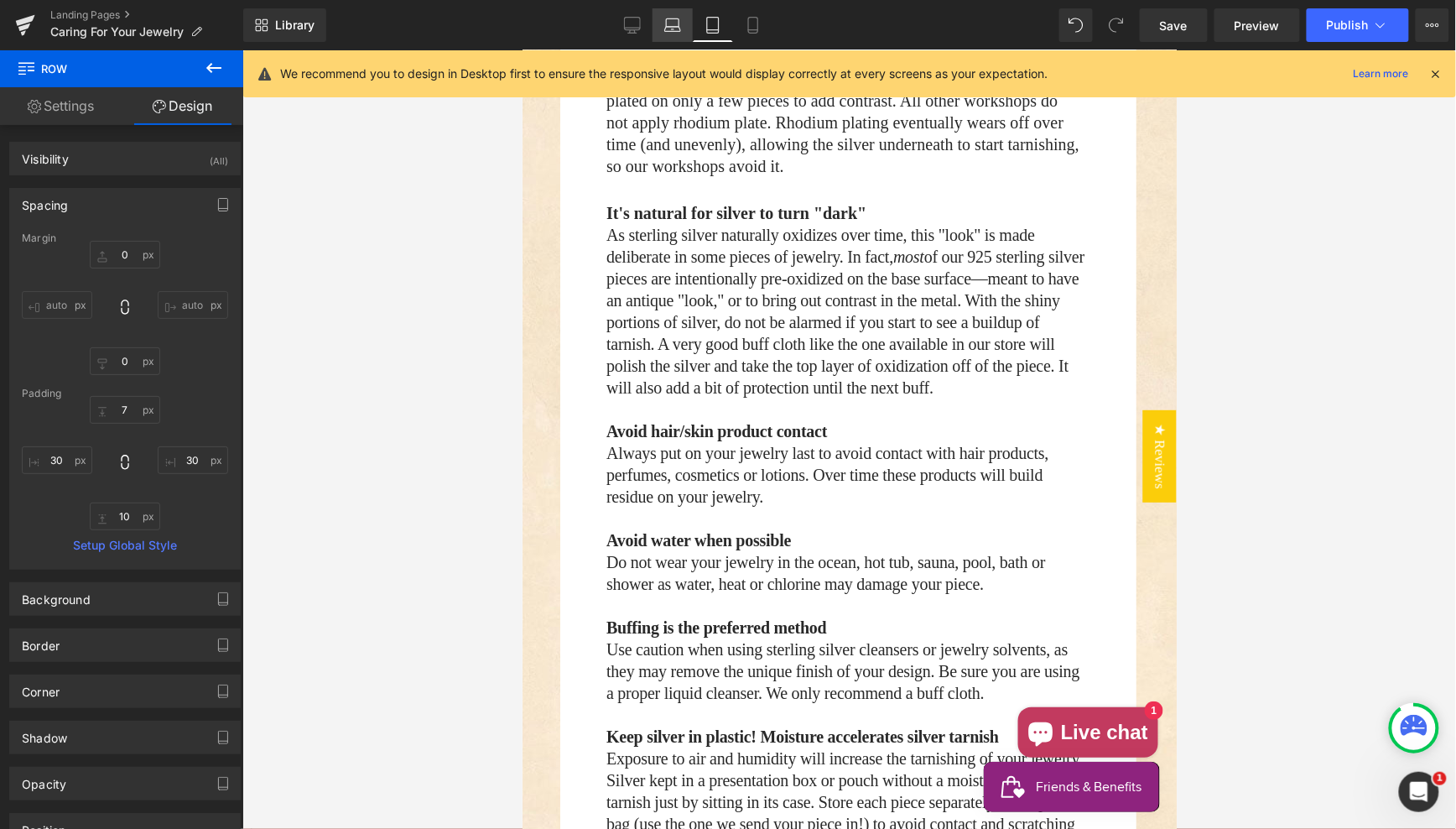
type input "10"
type input "30"
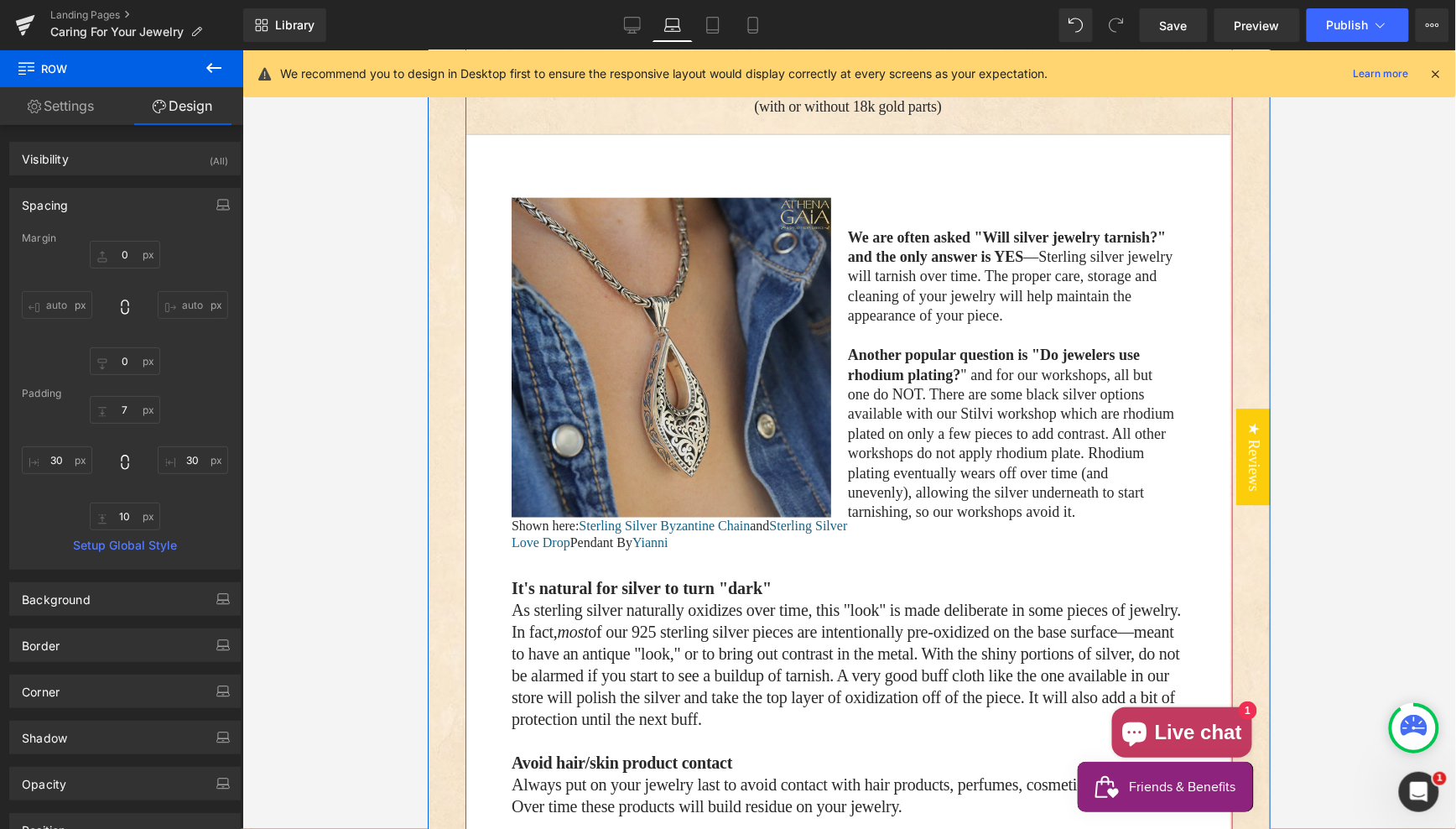
scroll to position [488, 0]
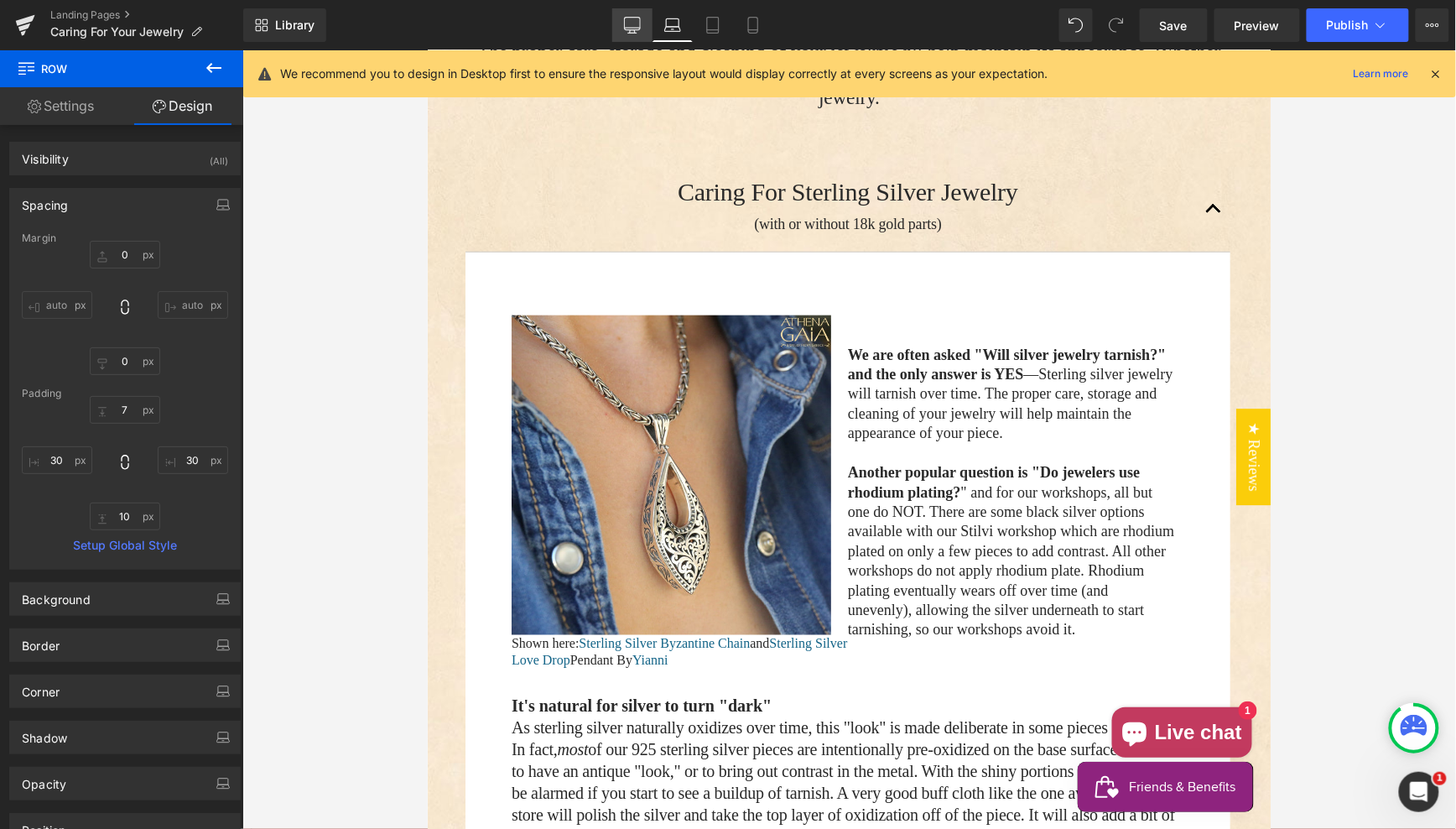
click at [629, 28] on icon at bounding box center [632, 28] width 16 height 0
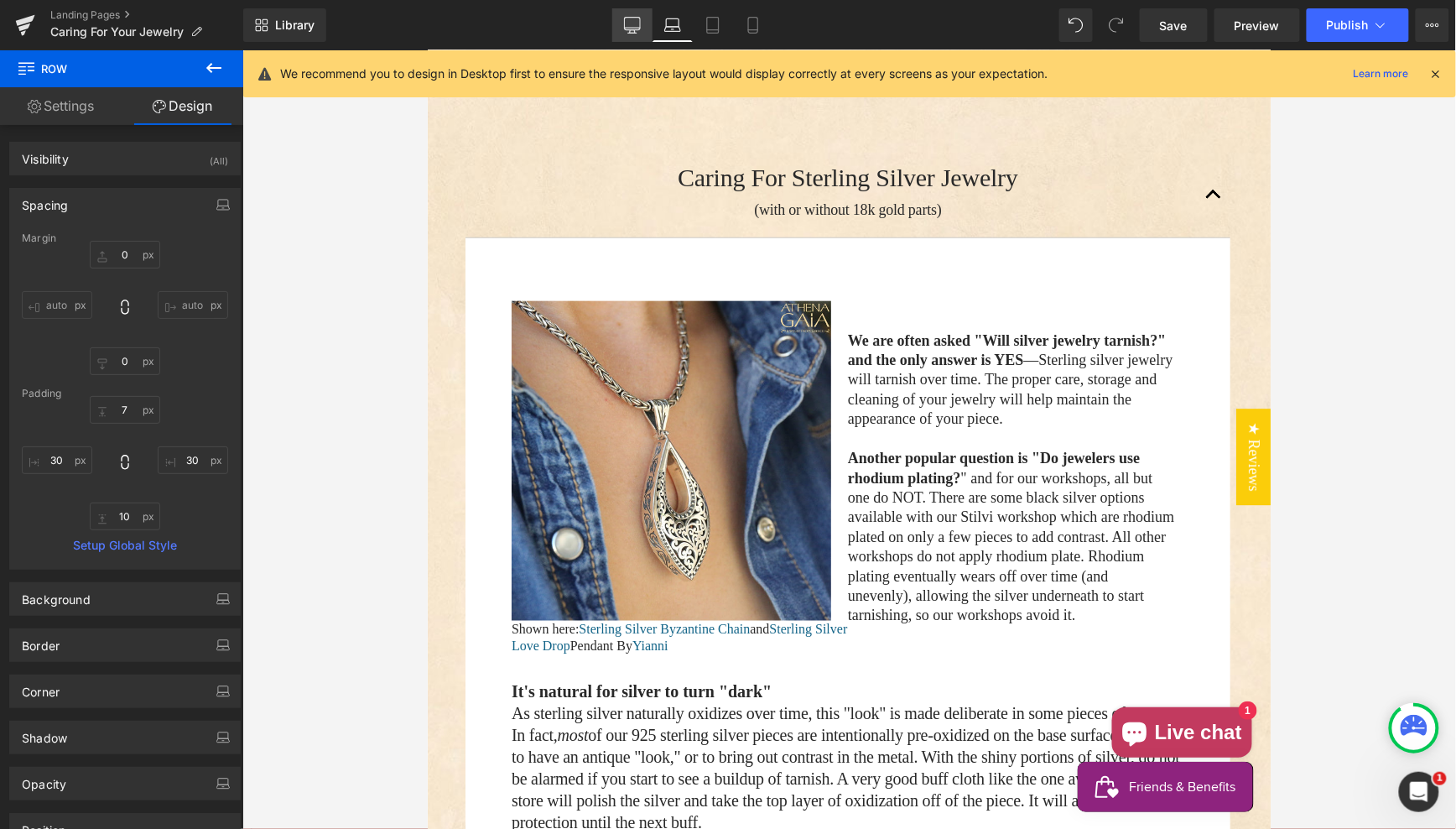
type input "0"
type input "7"
type input "0"
type input "10"
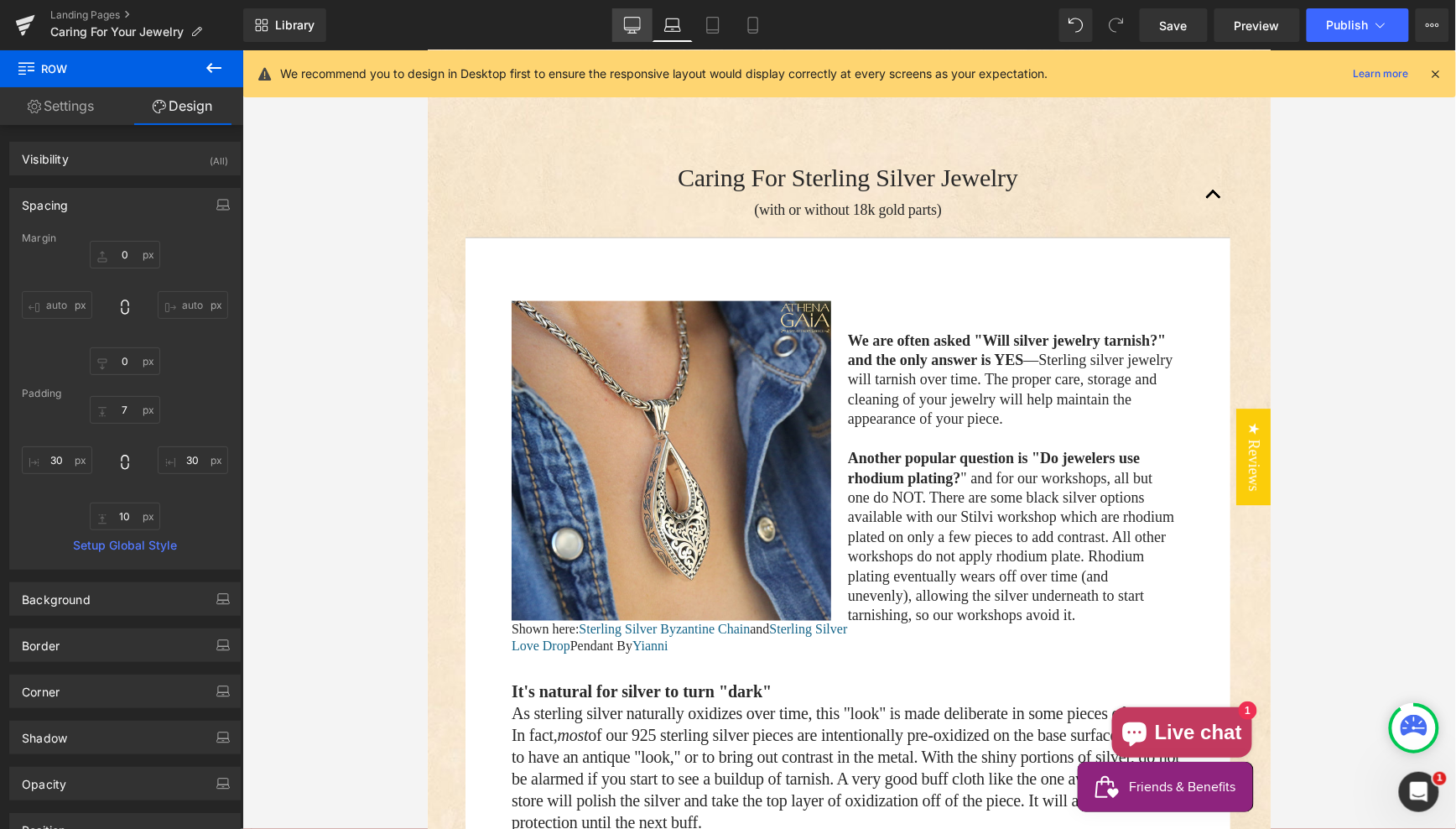
type input "0"
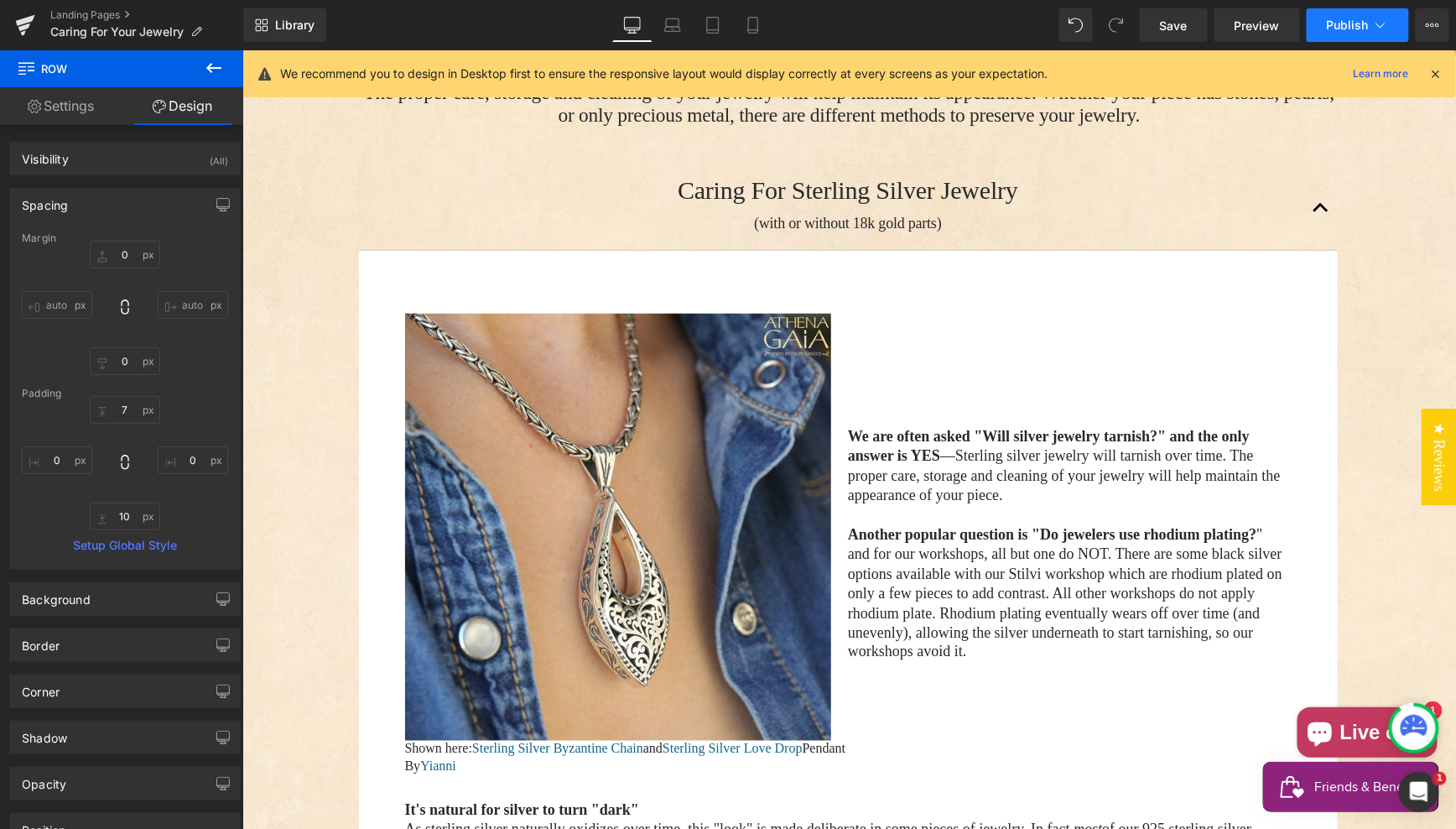
click at [1347, 26] on span "Publish" at bounding box center [1347, 26] width 42 height 14
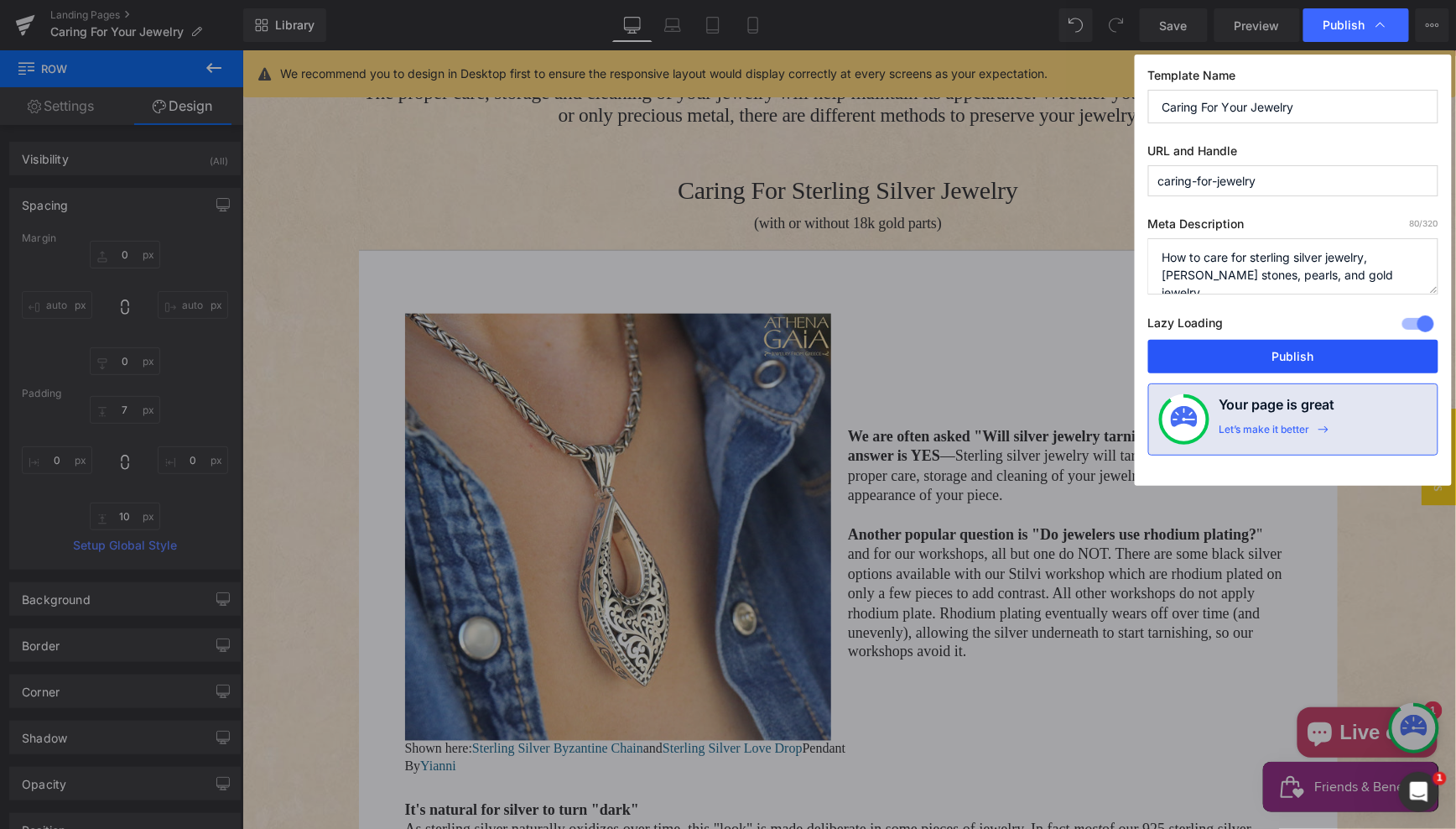
click at [1310, 357] on button "Publish" at bounding box center [1293, 356] width 290 height 33
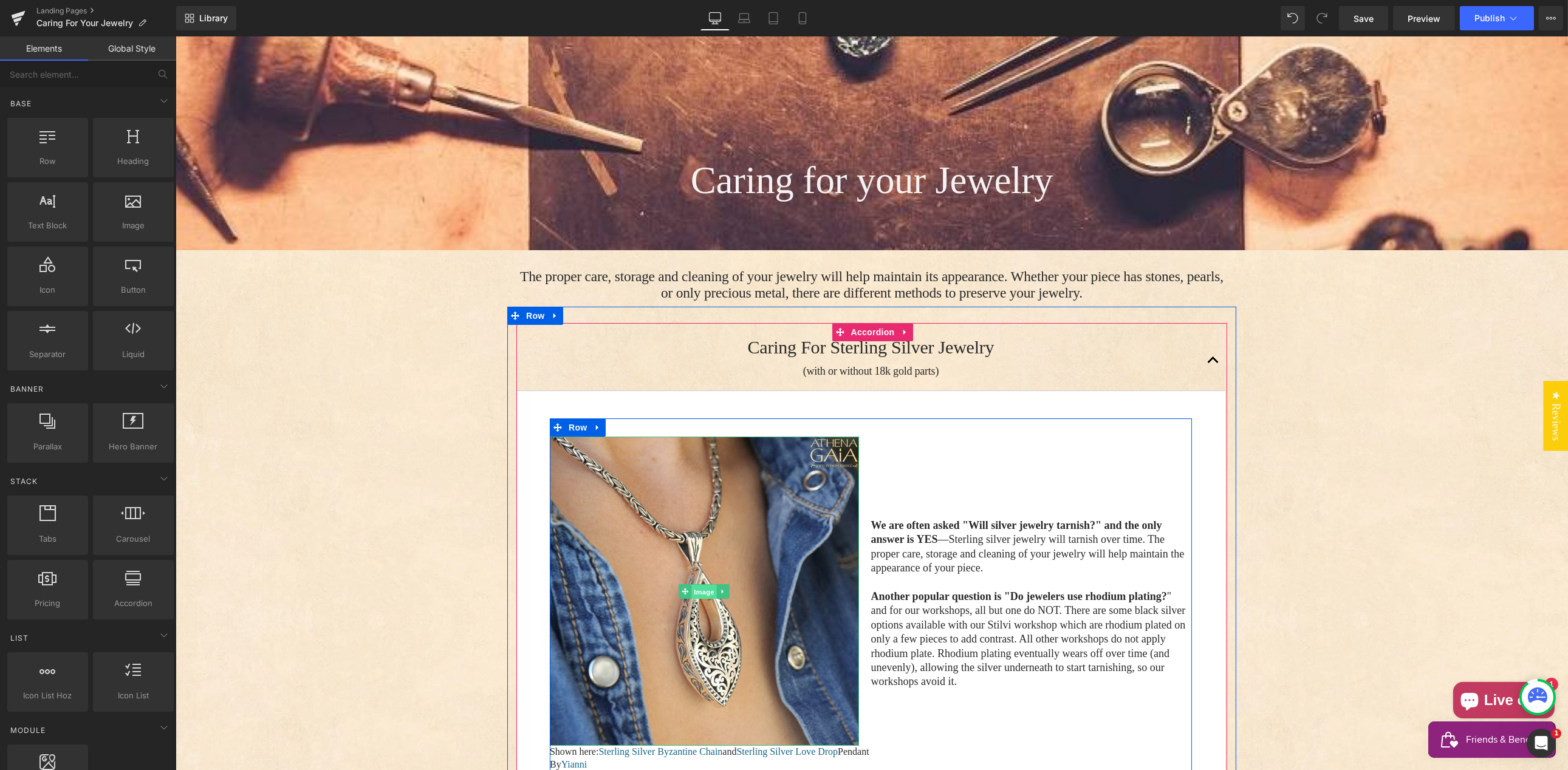
click at [696, 584] on span "Image" at bounding box center [703, 591] width 25 height 15
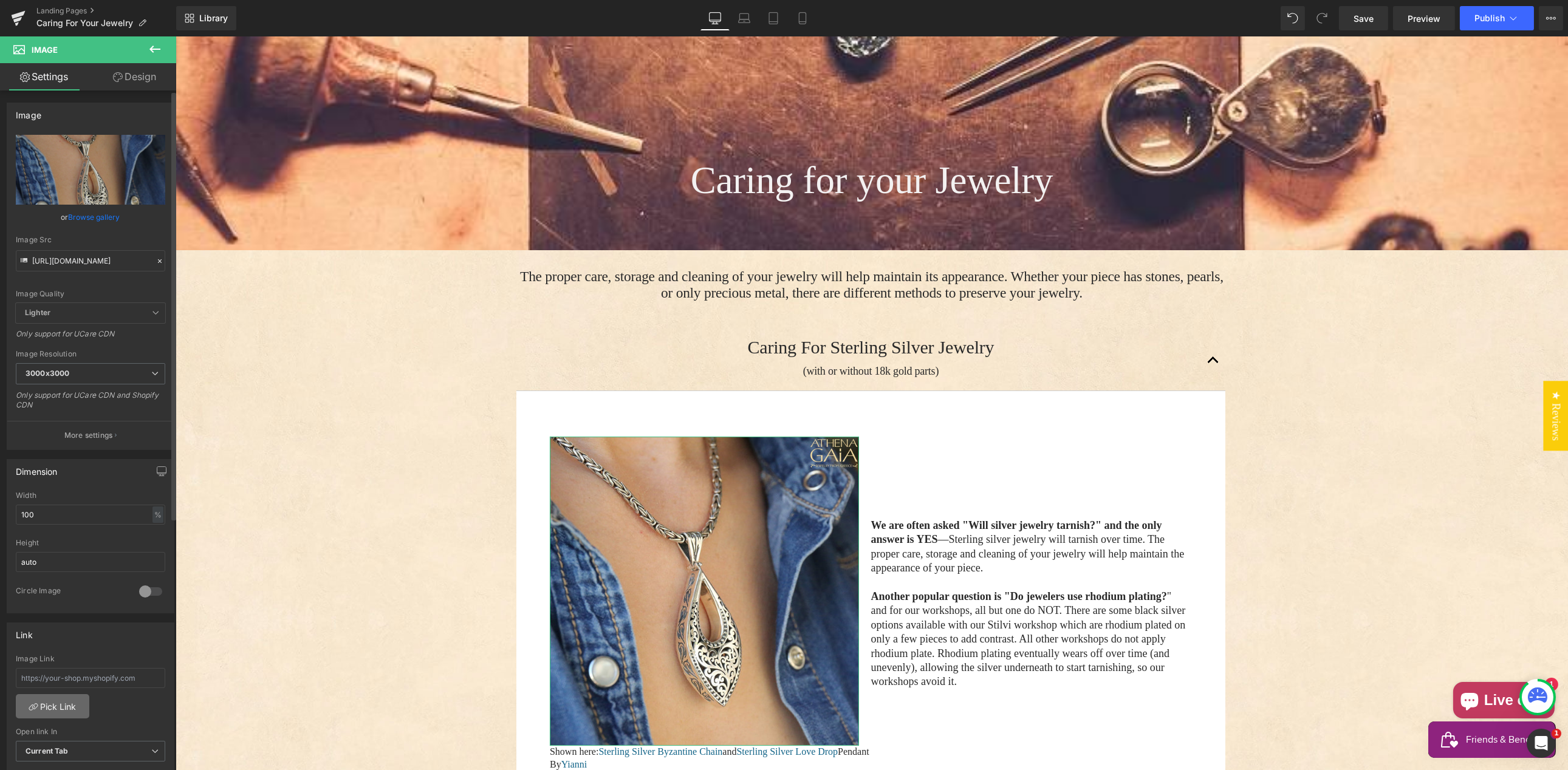
click at [46, 703] on link "Pick Link" at bounding box center [52, 706] width 73 height 24
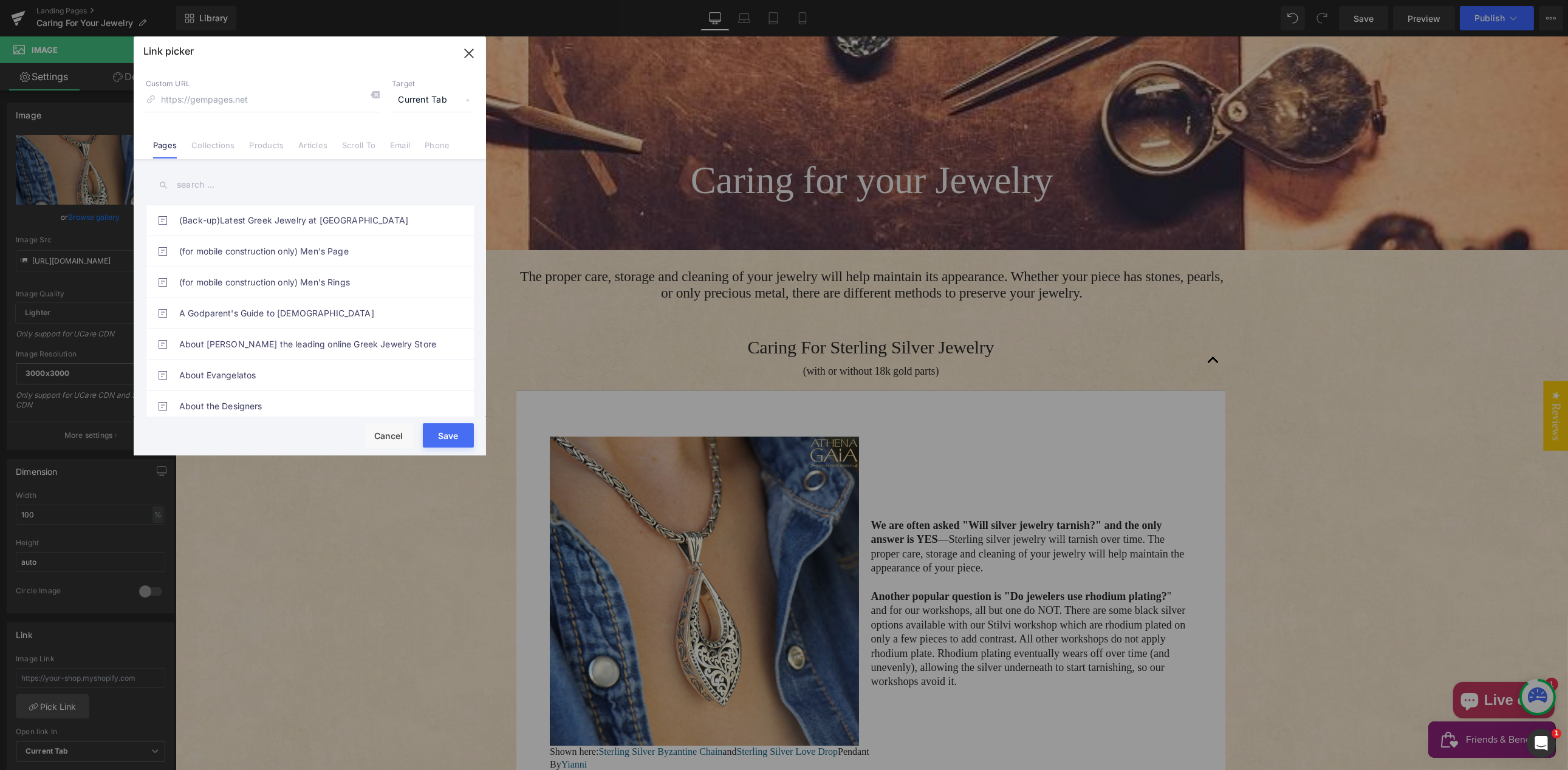
click at [271, 146] on link "Products" at bounding box center [266, 150] width 35 height 18
drag, startPoint x: 203, startPoint y: 184, endPoint x: 219, endPoint y: 179, distance: 16.8
click at [203, 184] on input "text" at bounding box center [310, 185] width 328 height 27
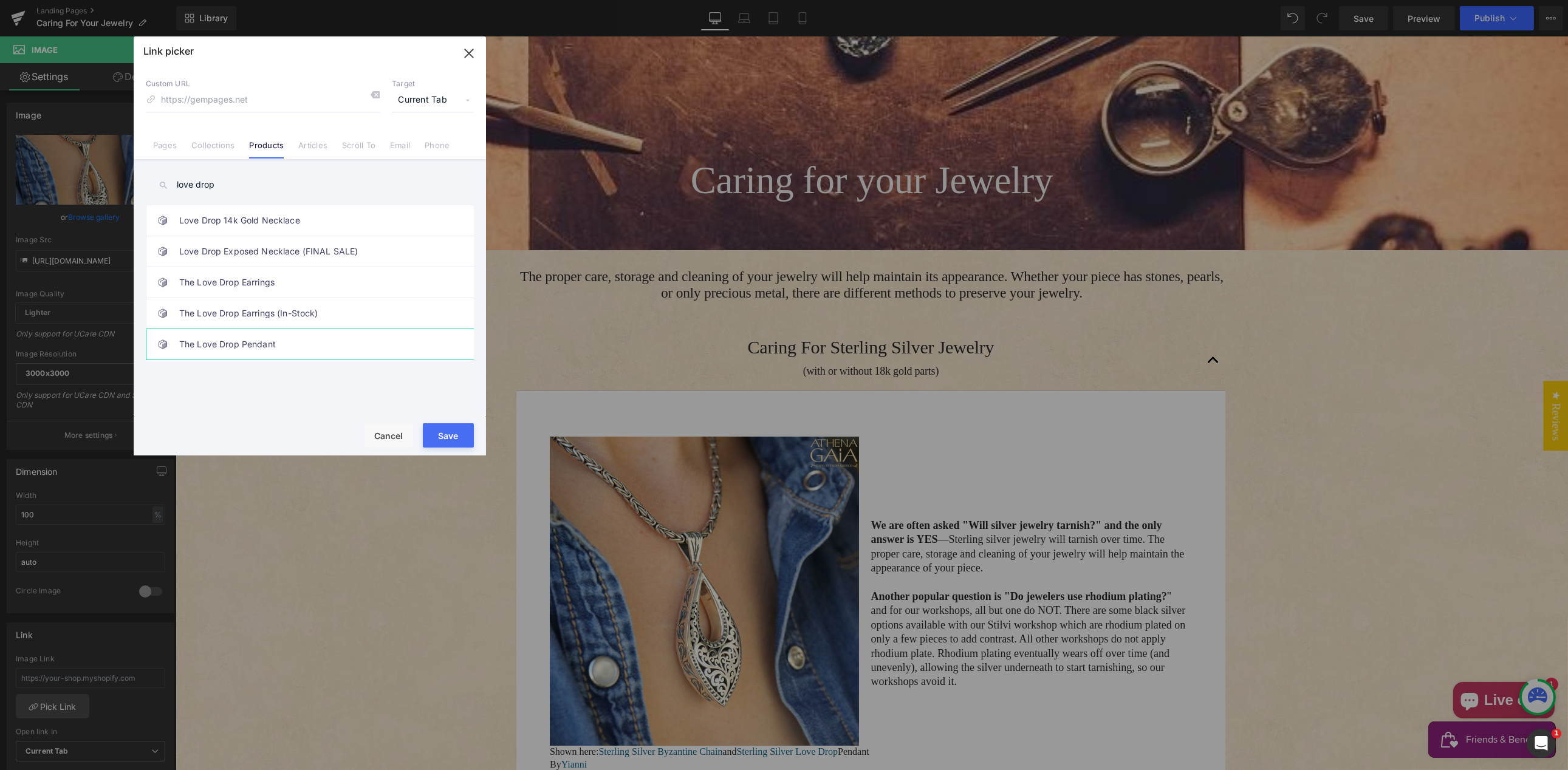
type input "love drop"
click at [216, 344] on link "The Love Drop Pendant" at bounding box center [313, 344] width 267 height 30
type input "/products/the-love-drop-pendant"
click at [410, 97] on span "Current Tab" at bounding box center [433, 100] width 82 height 23
click at [414, 140] on li "New Tab" at bounding box center [433, 144] width 94 height 21
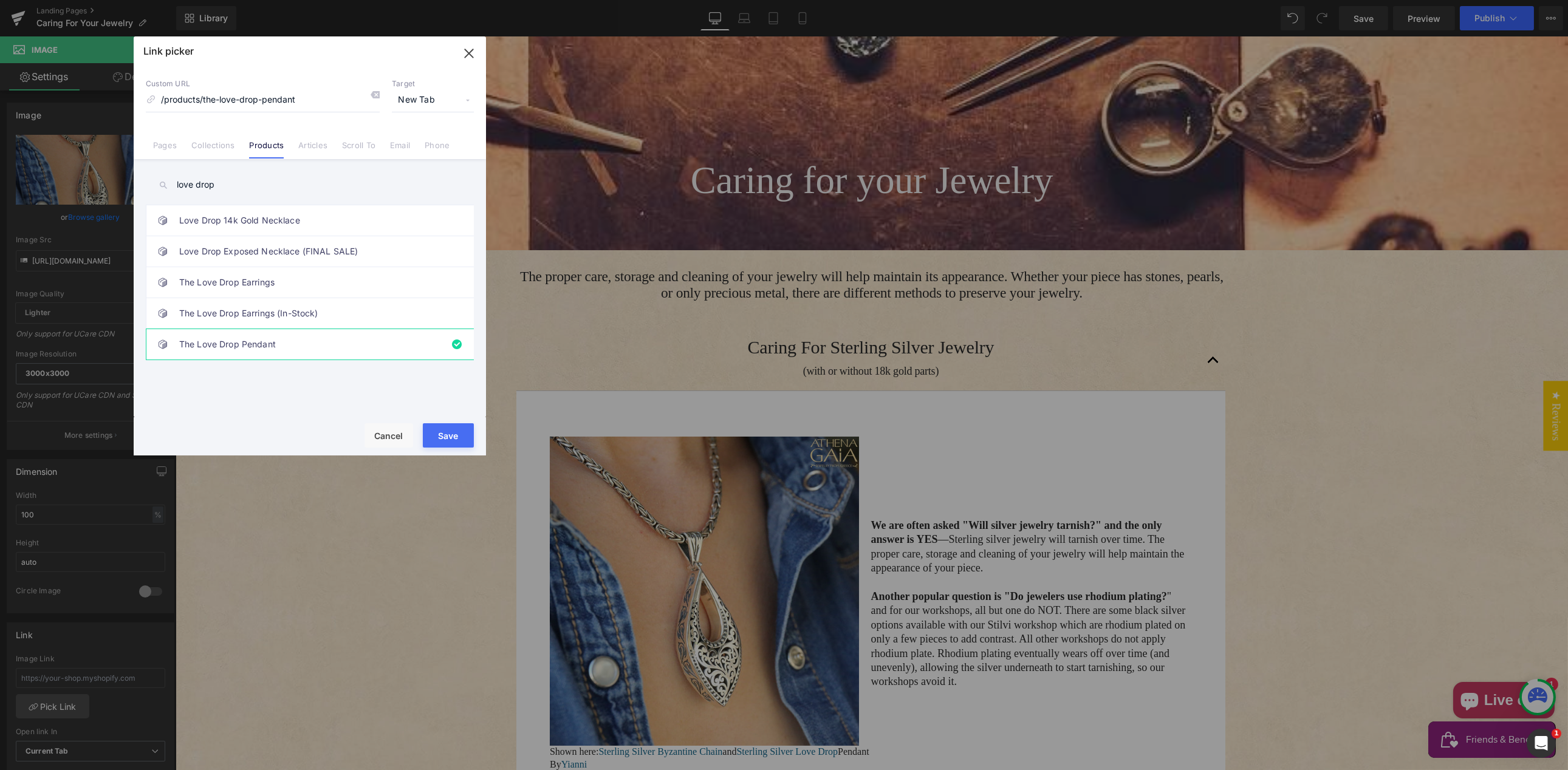
click at [324, 395] on div ""YAYA" 18k Gold Name Necklace with Diamonds (In-Stock) 1.65mm 14k Gold Chain 14…" at bounding box center [312, 313] width 333 height 217
click at [447, 436] on button "Save" at bounding box center [448, 435] width 51 height 24
type input "/products/the-love-drop-pendant"
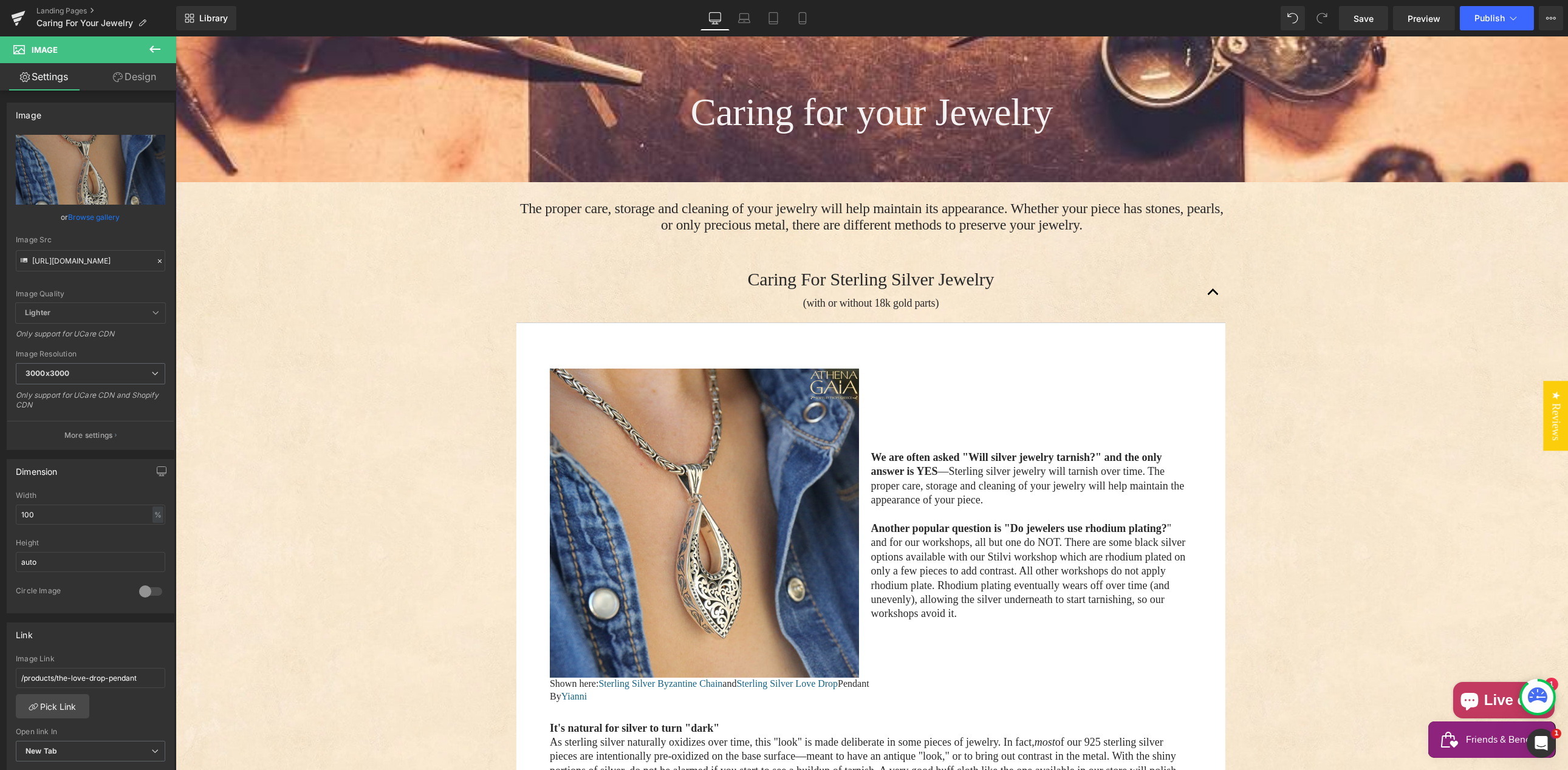
scroll to position [235, 0]
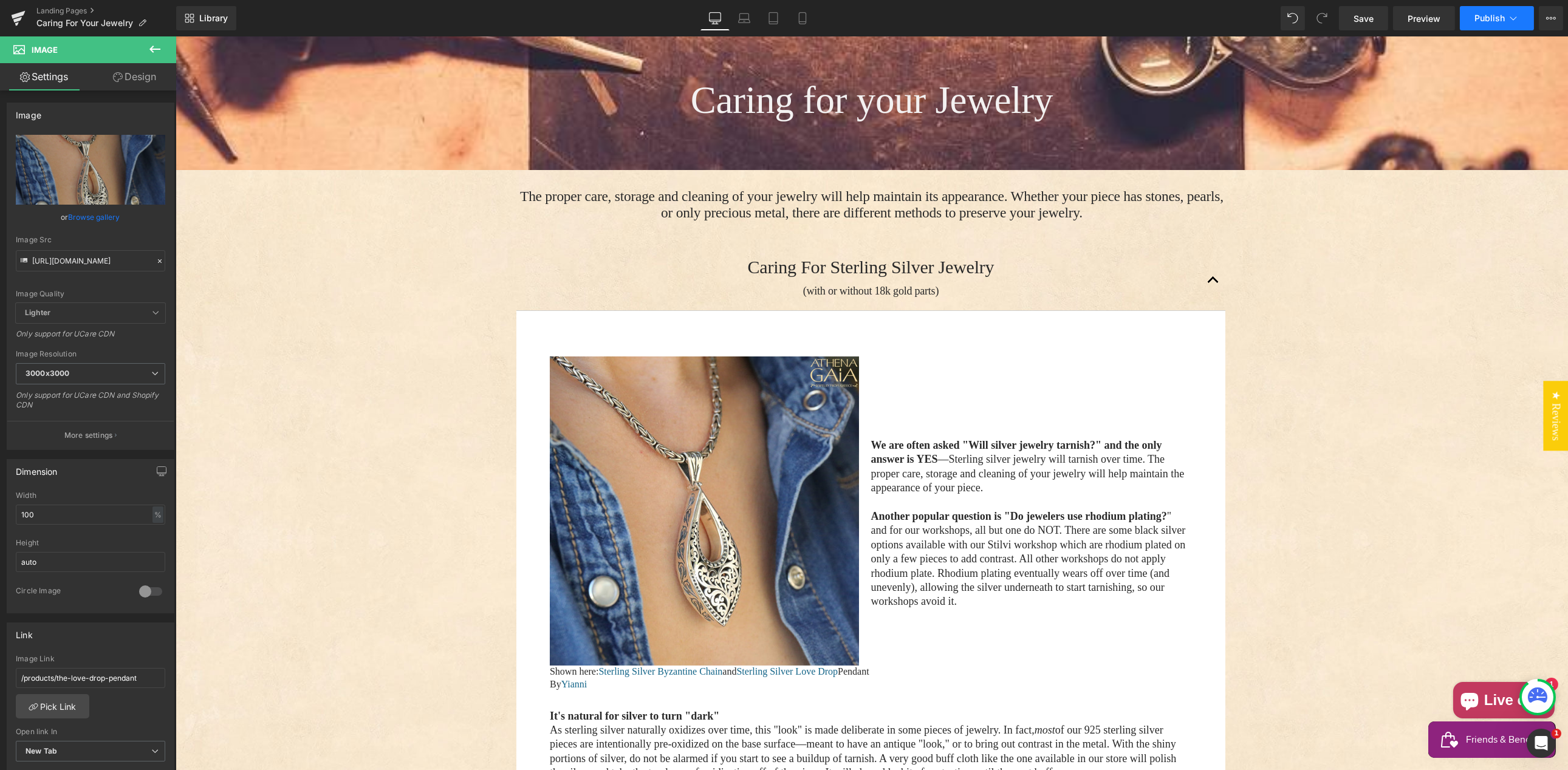
click at [1488, 17] on span "Publish" at bounding box center [1489, 18] width 30 height 10
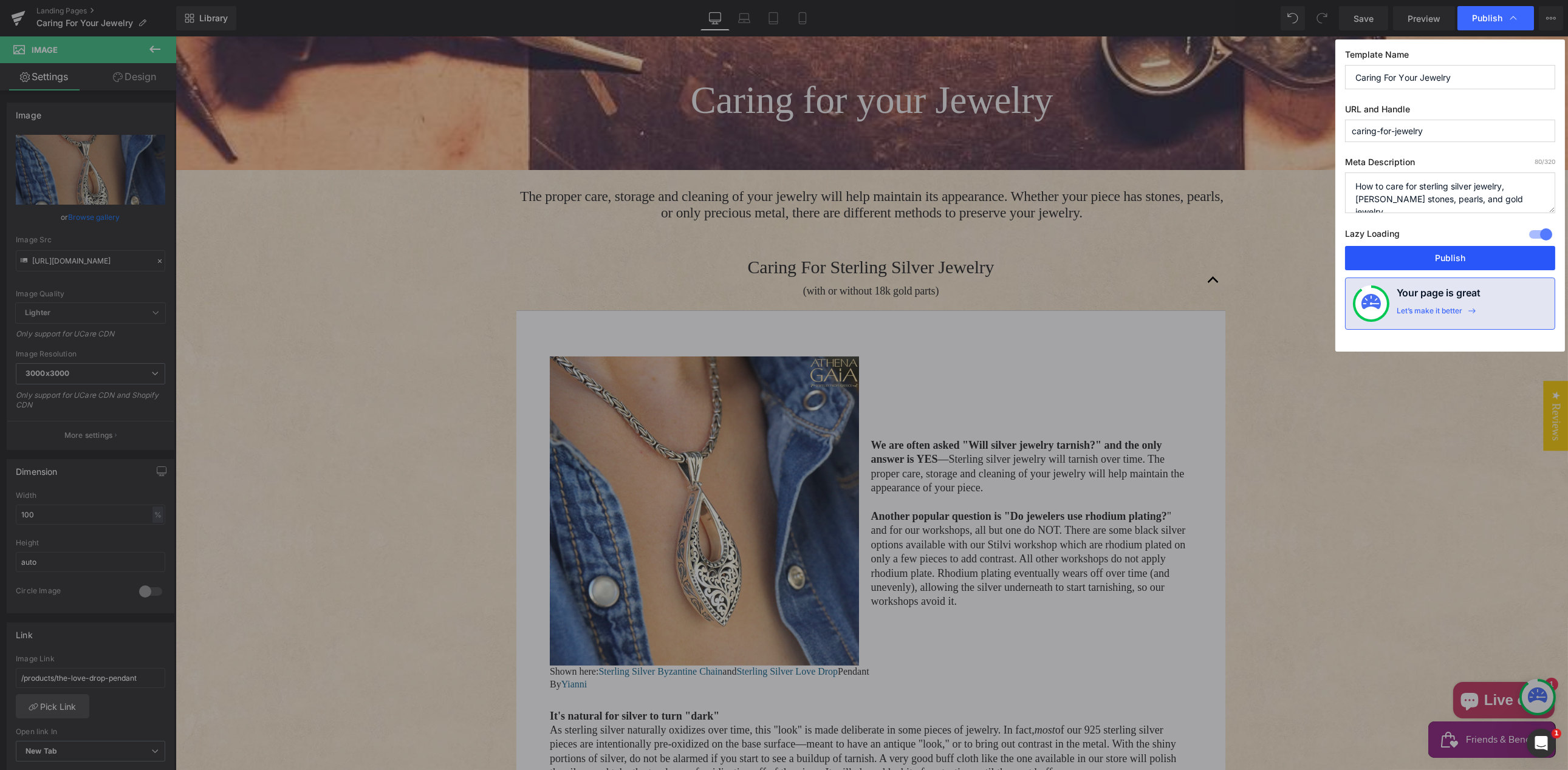
click at [1451, 258] on button "Publish" at bounding box center [1450, 257] width 210 height 24
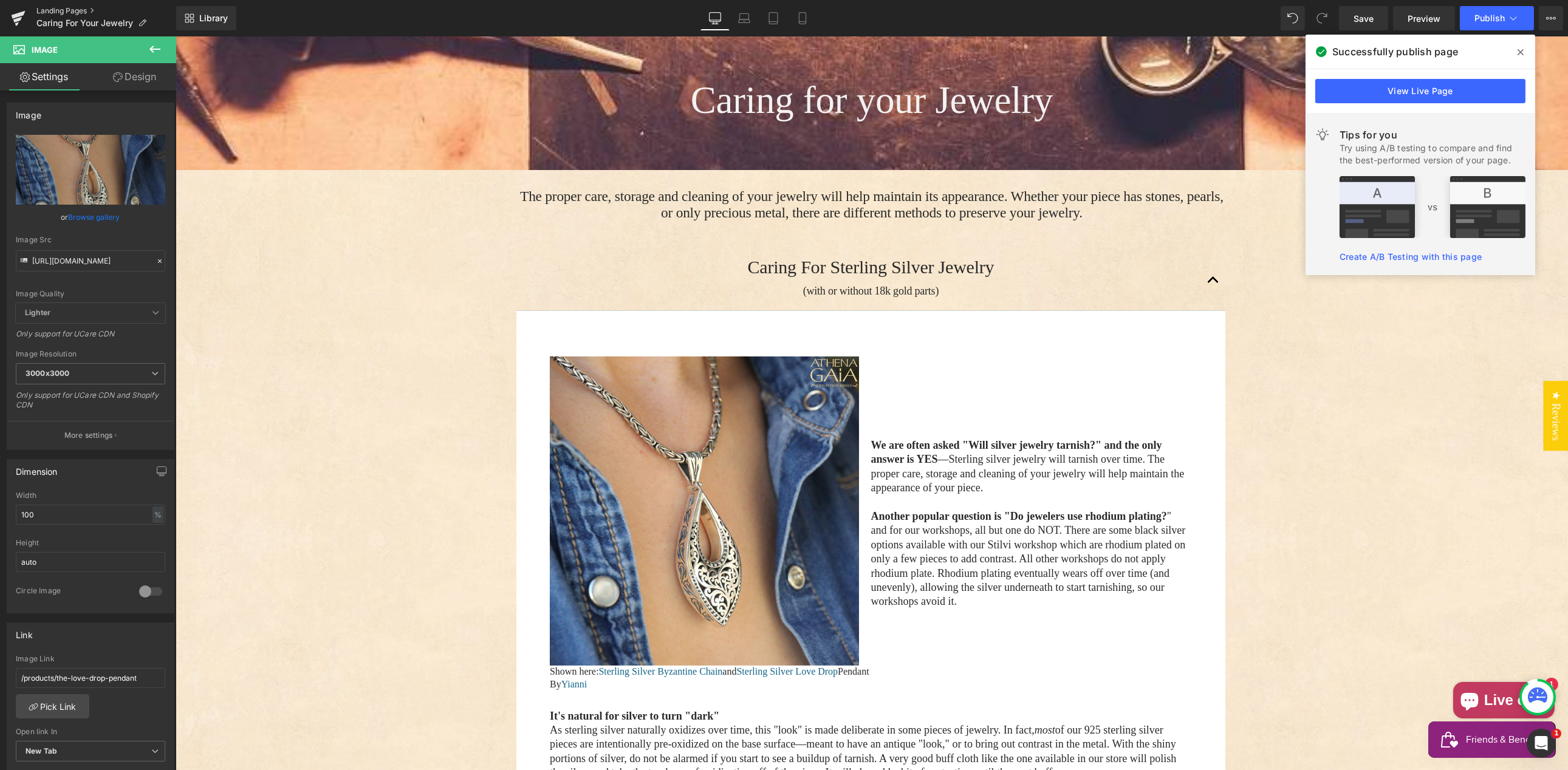
click at [65, 11] on link "Landing Pages" at bounding box center [106, 11] width 140 height 10
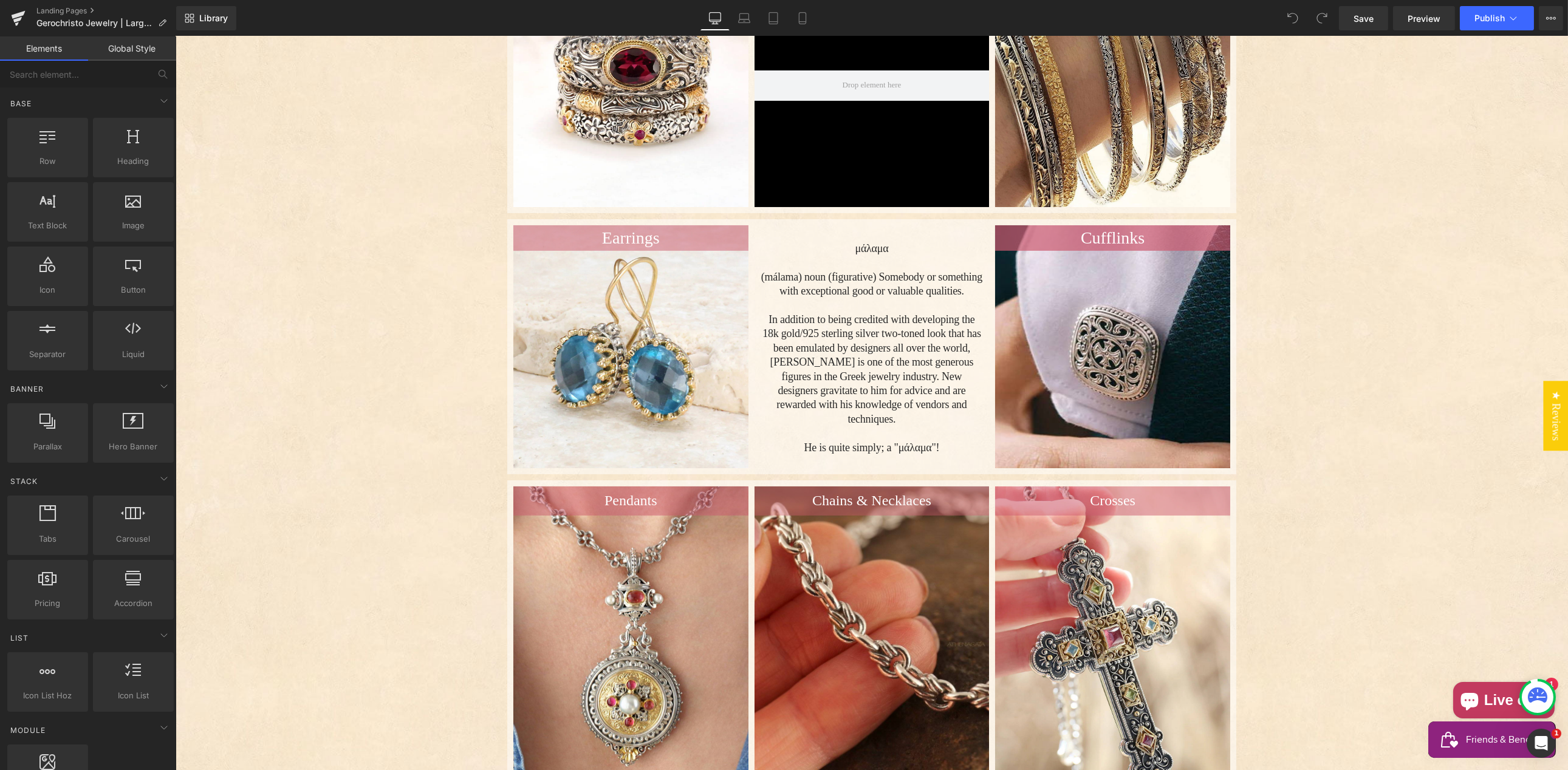
scroll to position [477, 0]
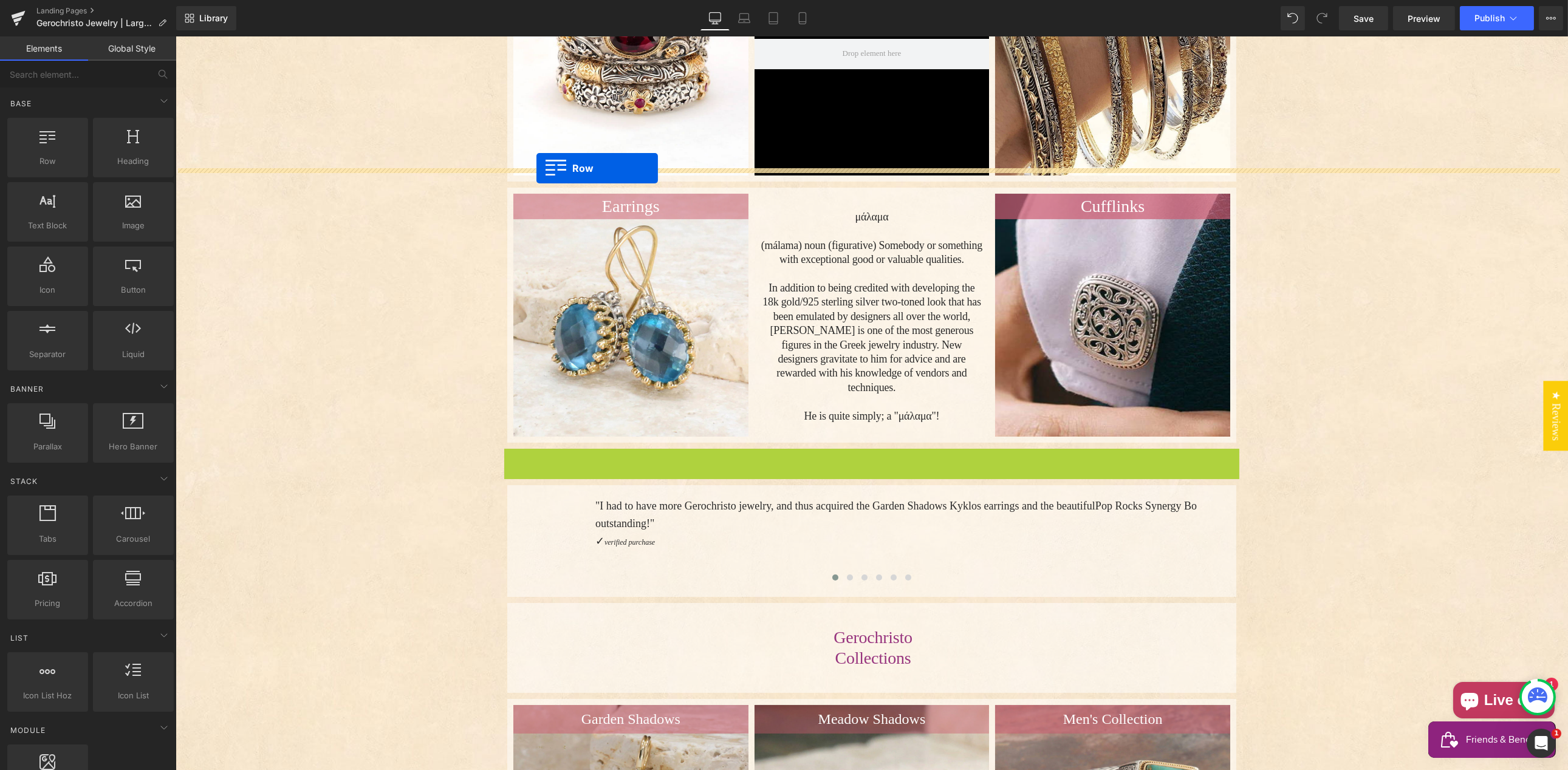
drag, startPoint x: 508, startPoint y: 445, endPoint x: 542, endPoint y: 166, distance: 281.1
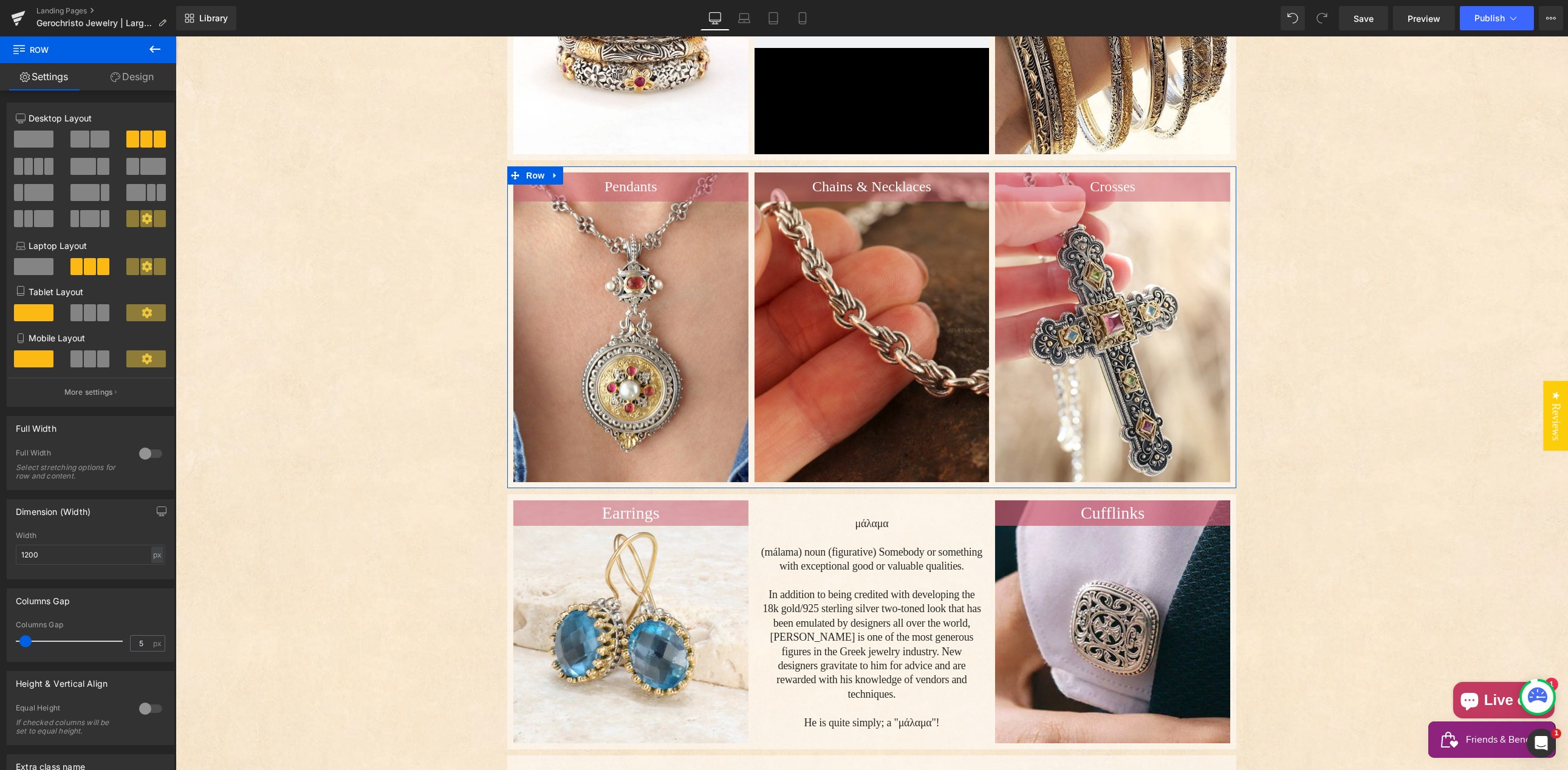
scroll to position [501, 0]
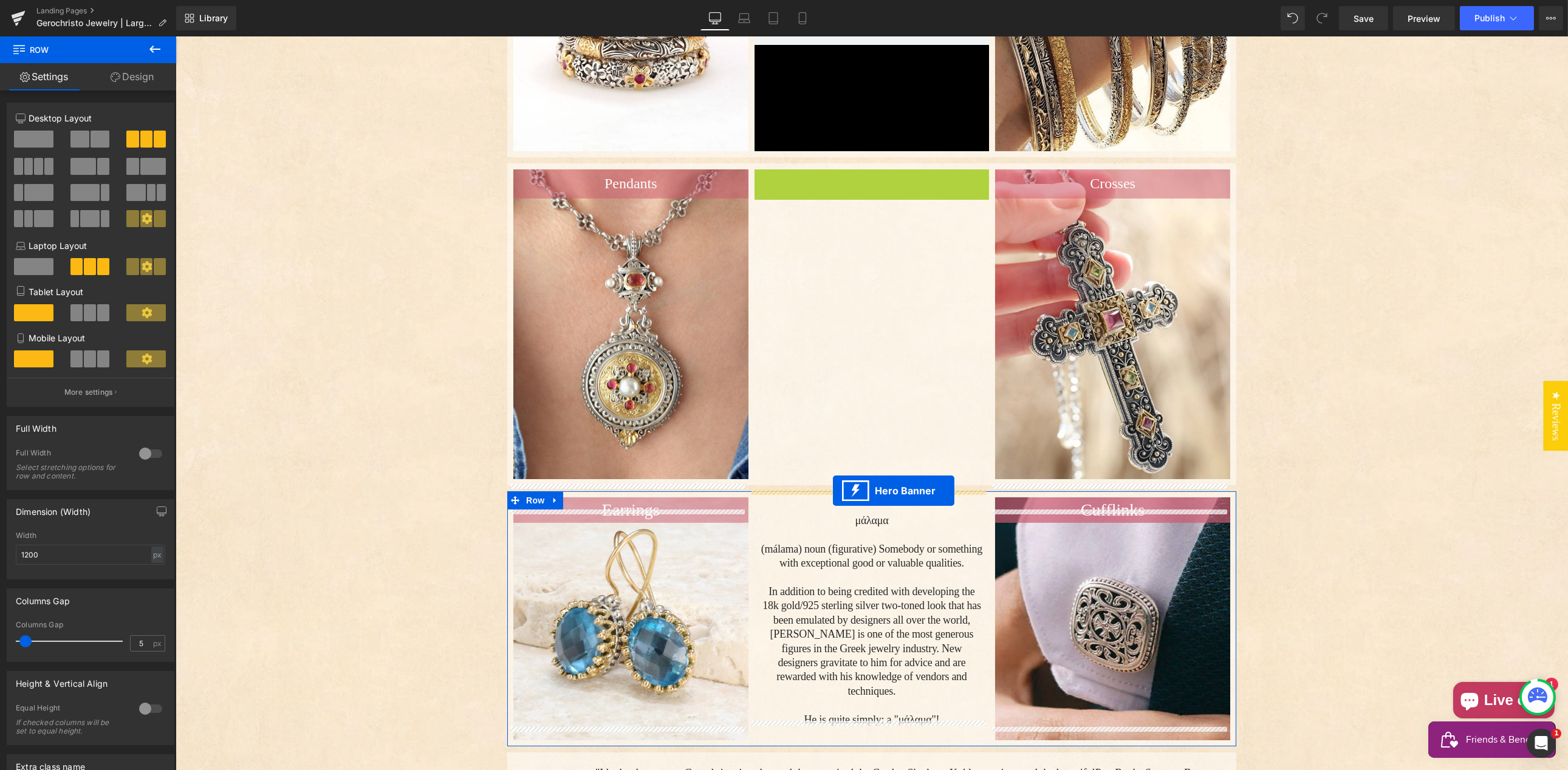
drag, startPoint x: 827, startPoint y: 165, endPoint x: 832, endPoint y: 491, distance: 326.0
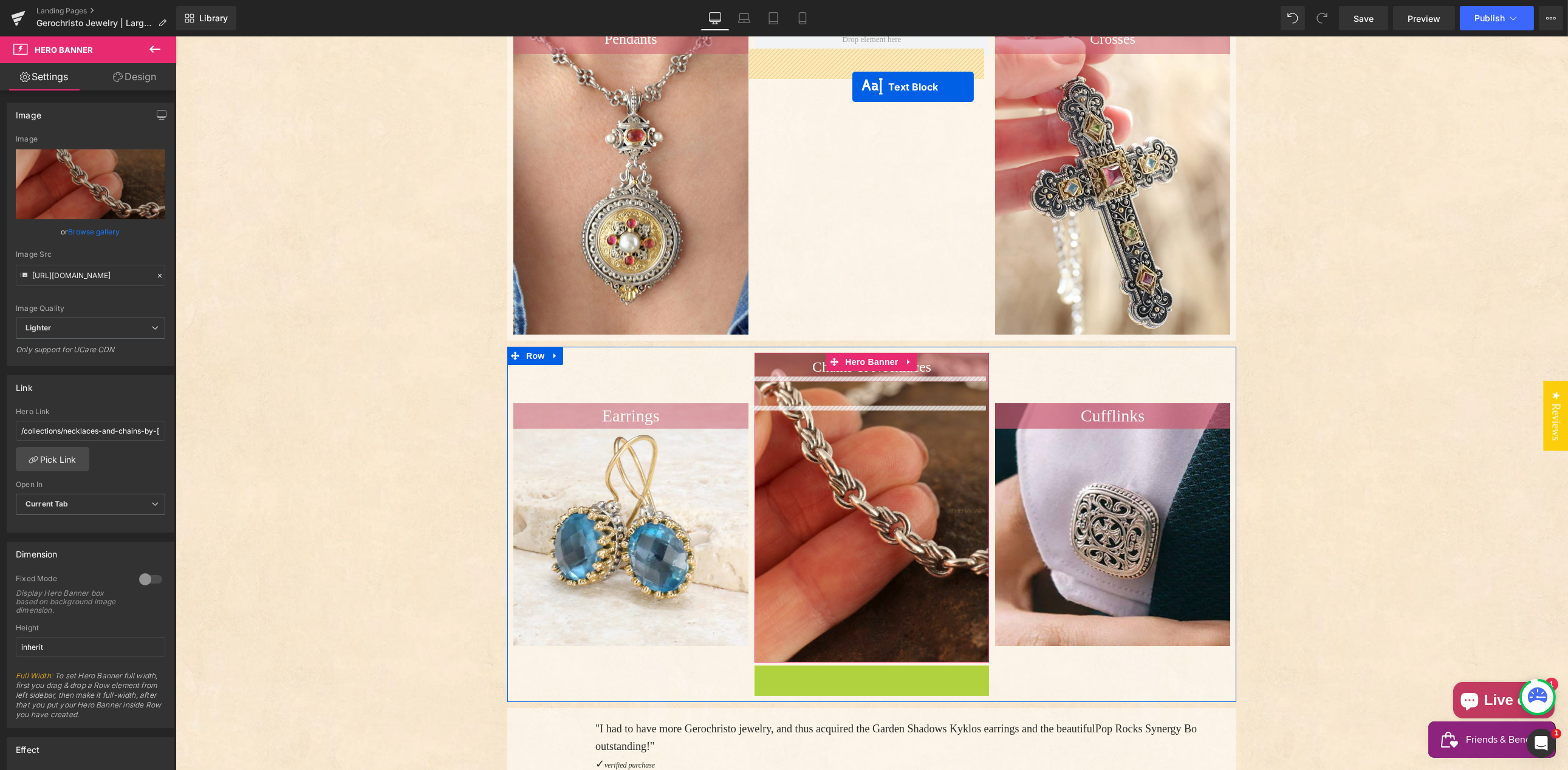
scroll to position [561, 0]
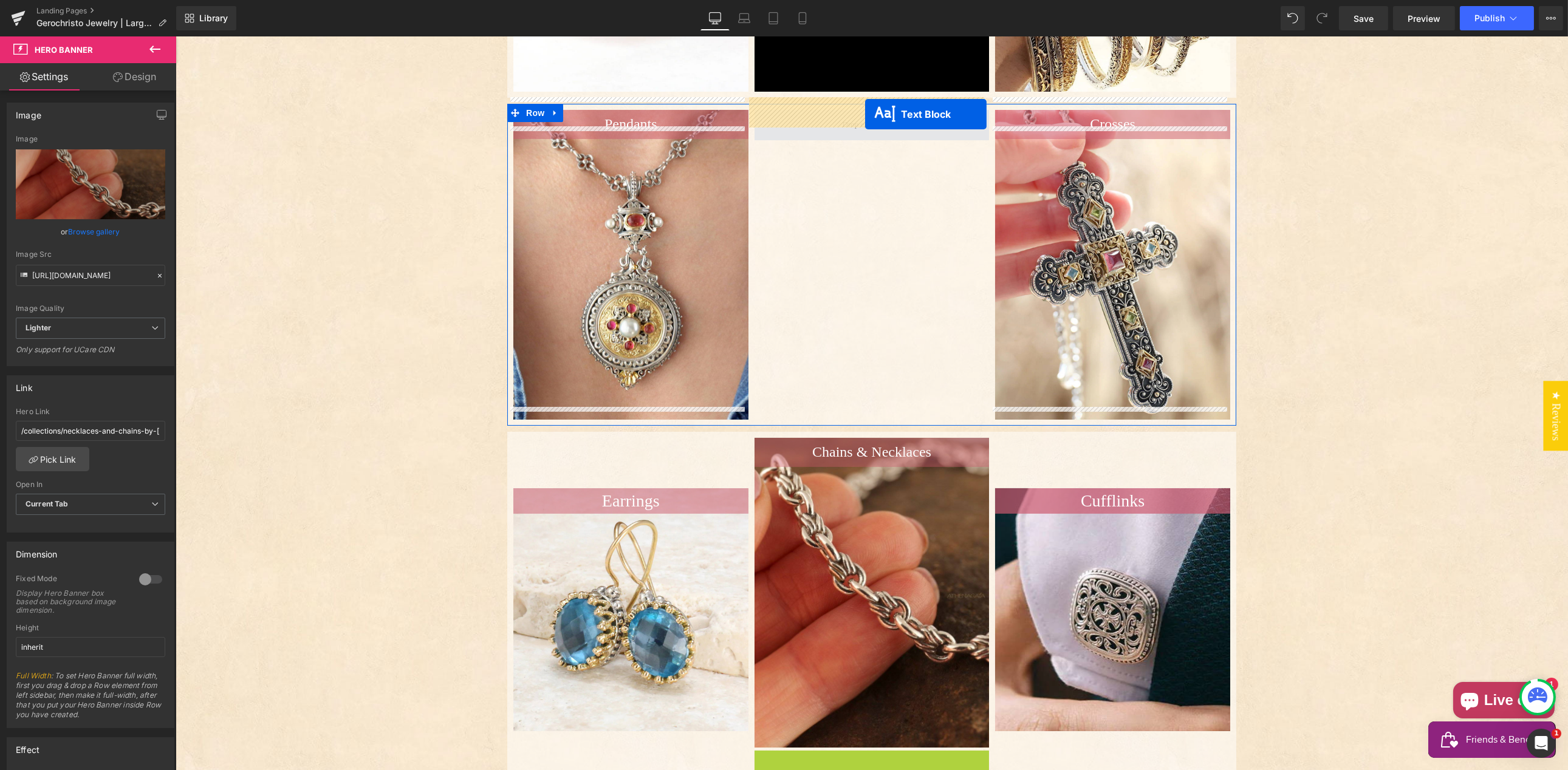
drag, startPoint x: 833, startPoint y: 609, endPoint x: 865, endPoint y: 114, distance: 496.0
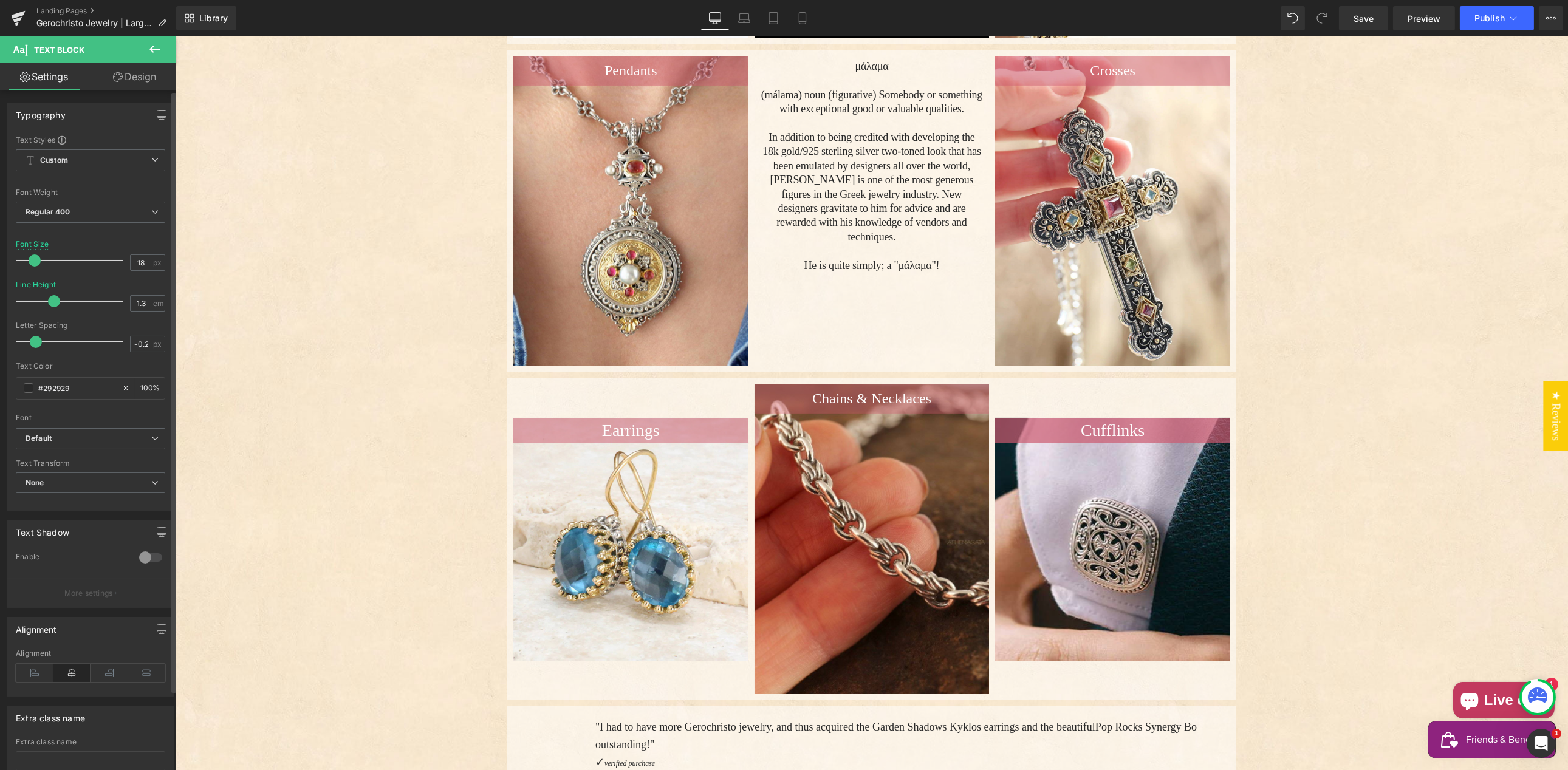
scroll to position [615, 0]
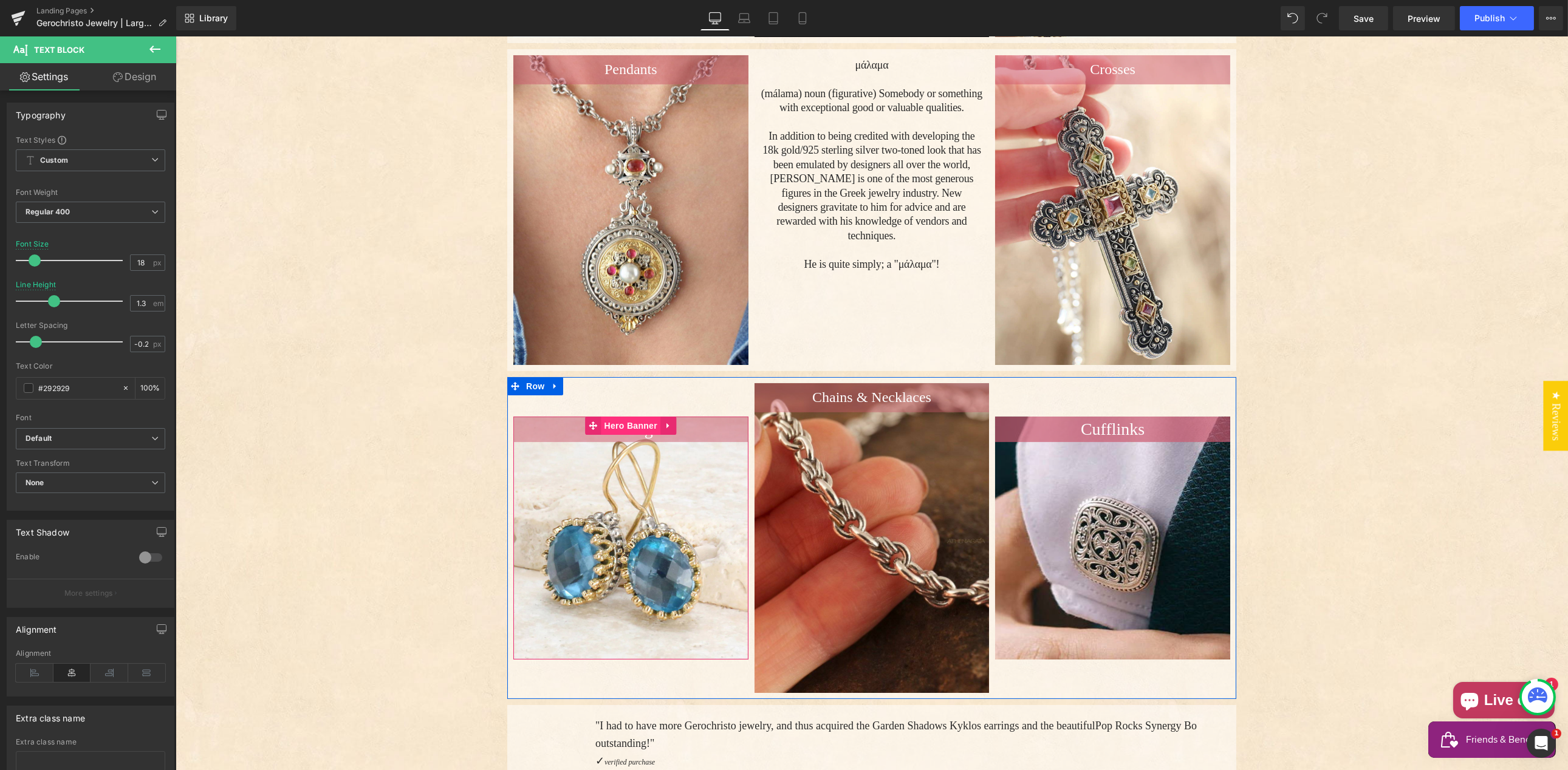
click at [623, 416] on span "Hero Banner" at bounding box center [631, 426] width 59 height 18
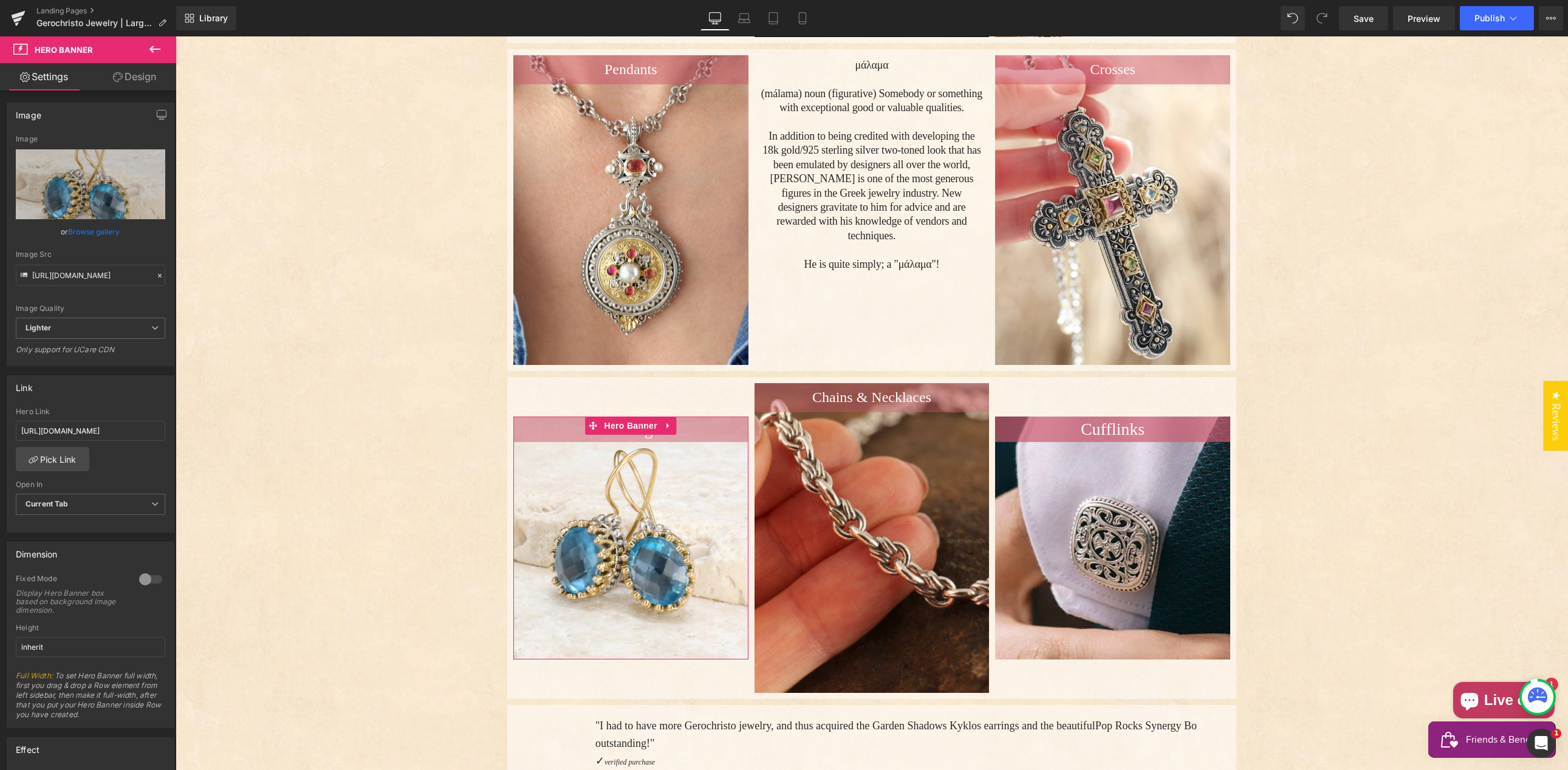
click at [144, 79] on link "Design" at bounding box center [134, 77] width 88 height 27
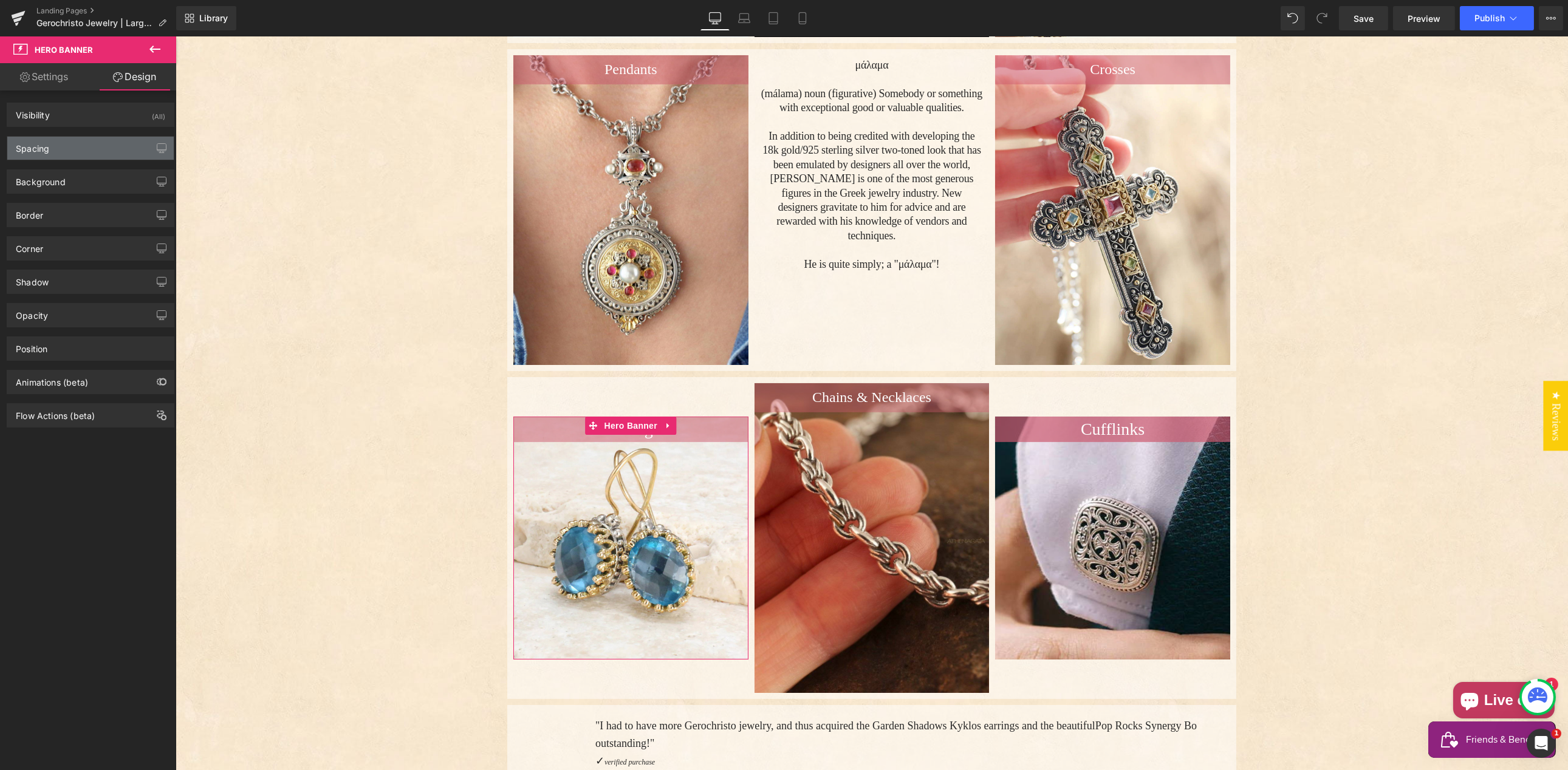
click at [97, 149] on div "Spacing" at bounding box center [91, 148] width 166 height 23
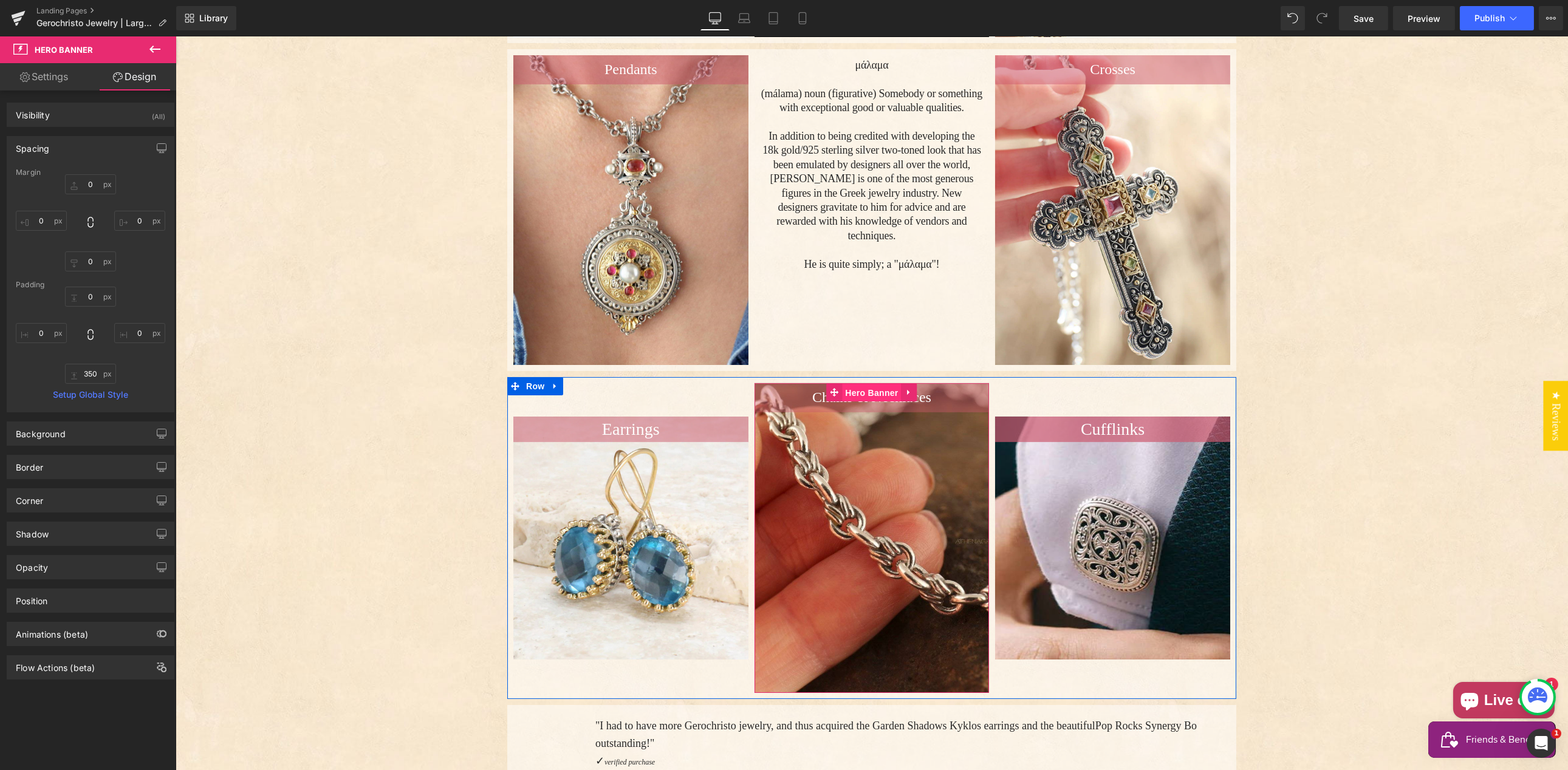
click at [864, 384] on span "Hero Banner" at bounding box center [871, 393] width 59 height 18
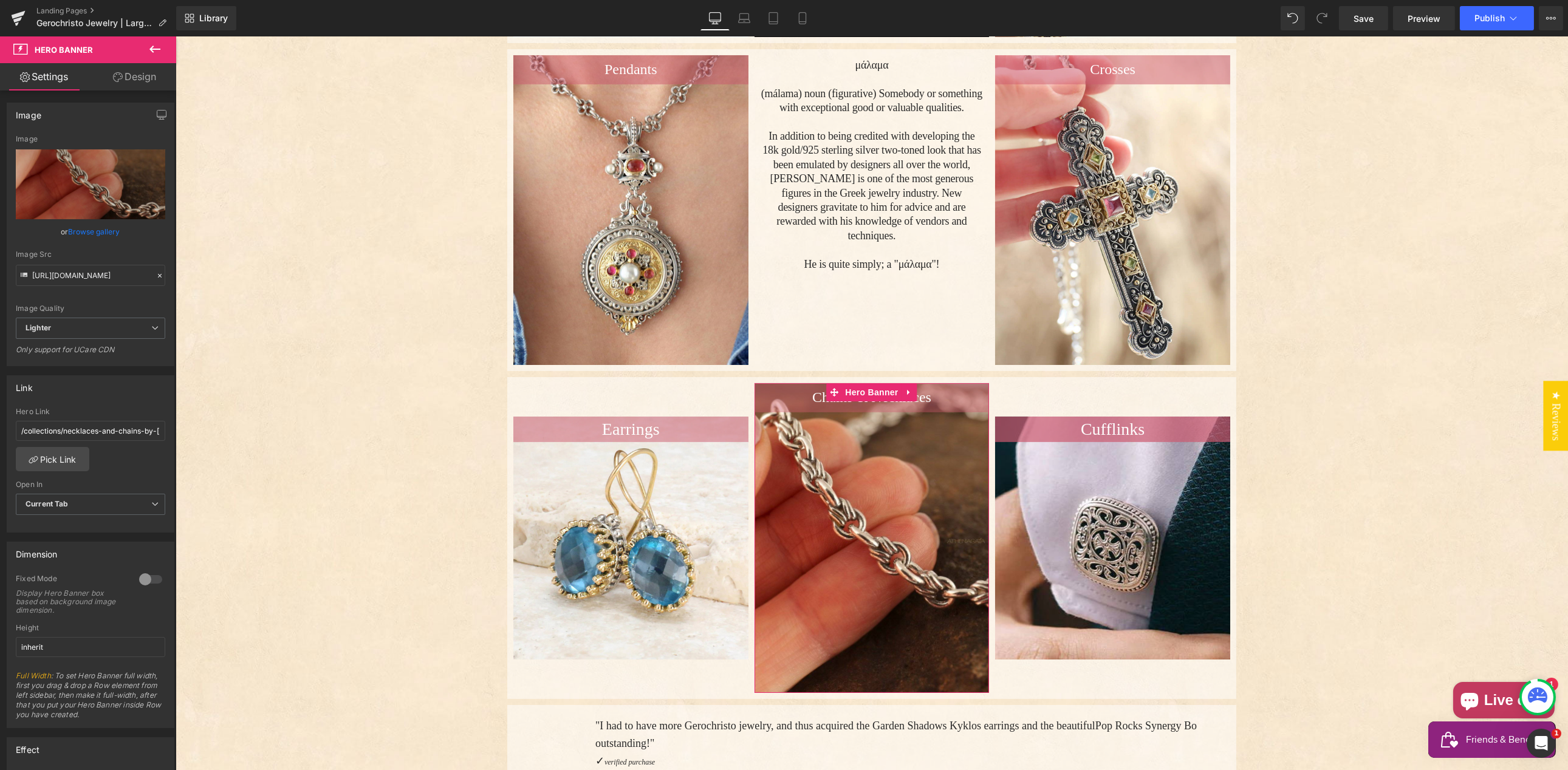
drag, startPoint x: 144, startPoint y: 79, endPoint x: 67, endPoint y: 121, distance: 87.7
click at [144, 79] on link "Design" at bounding box center [134, 77] width 88 height 27
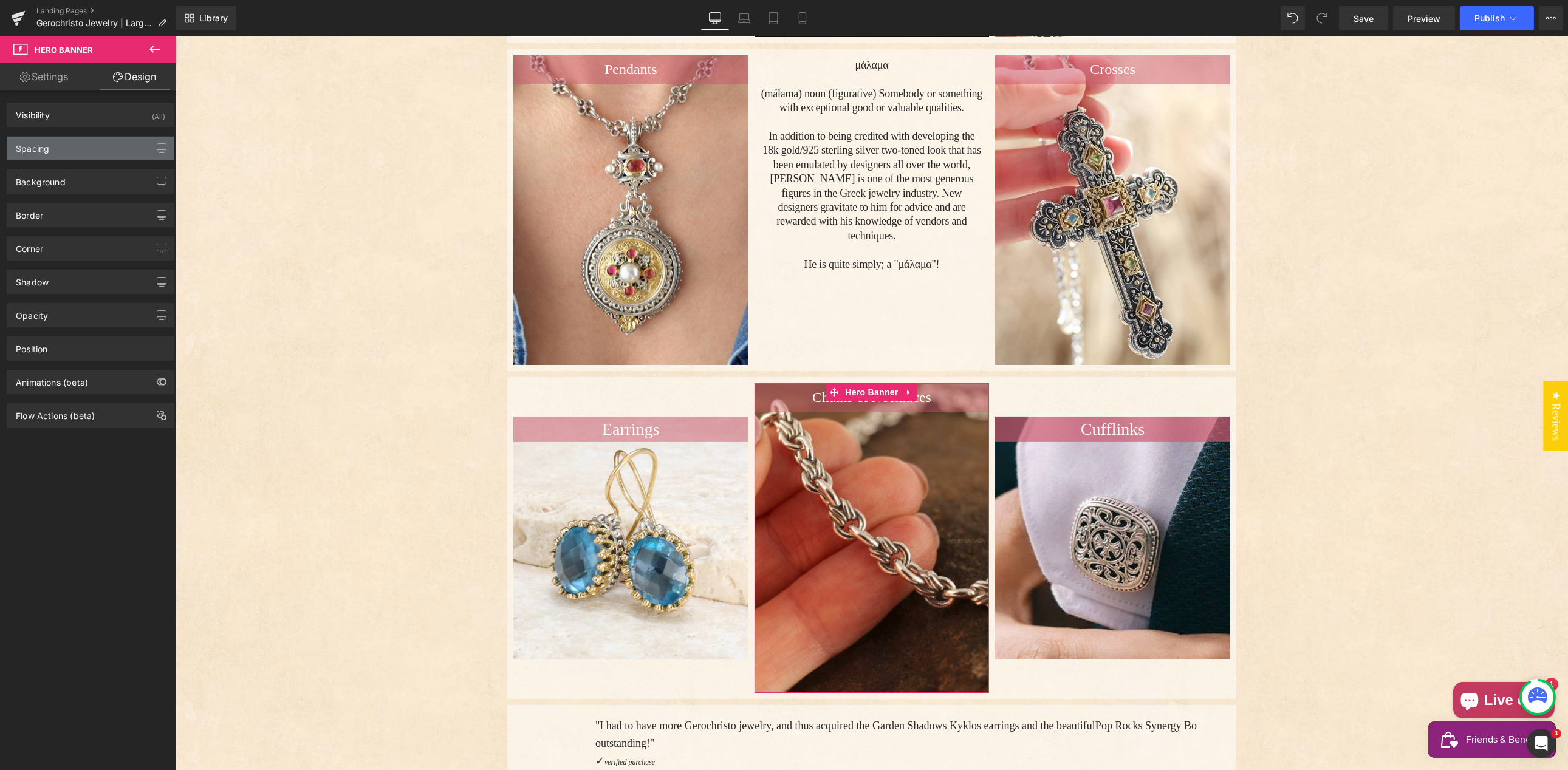
type input "0"
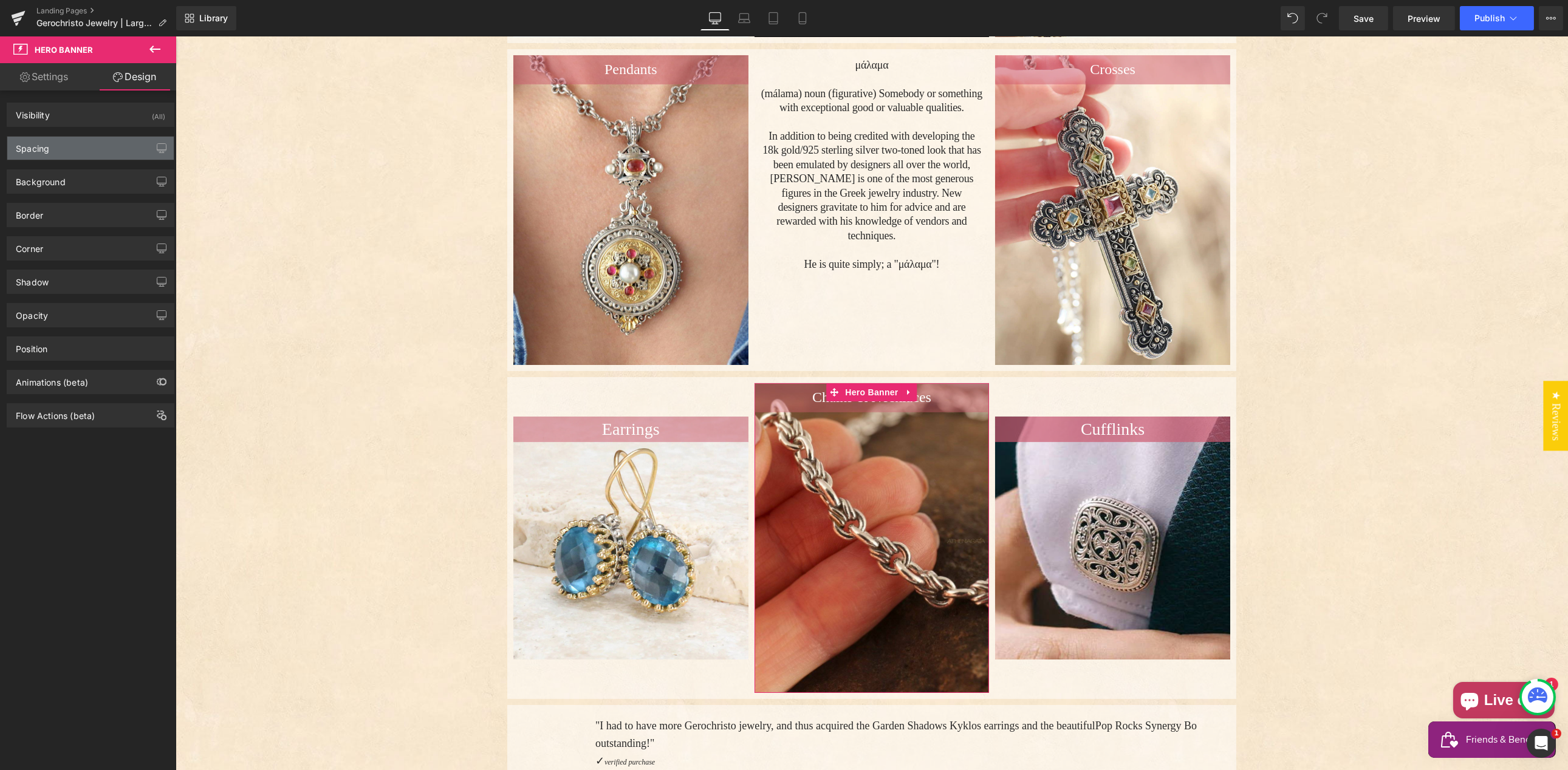
type input "0"
type input "460"
type input "0"
click at [83, 148] on div "Spacing" at bounding box center [91, 148] width 166 height 23
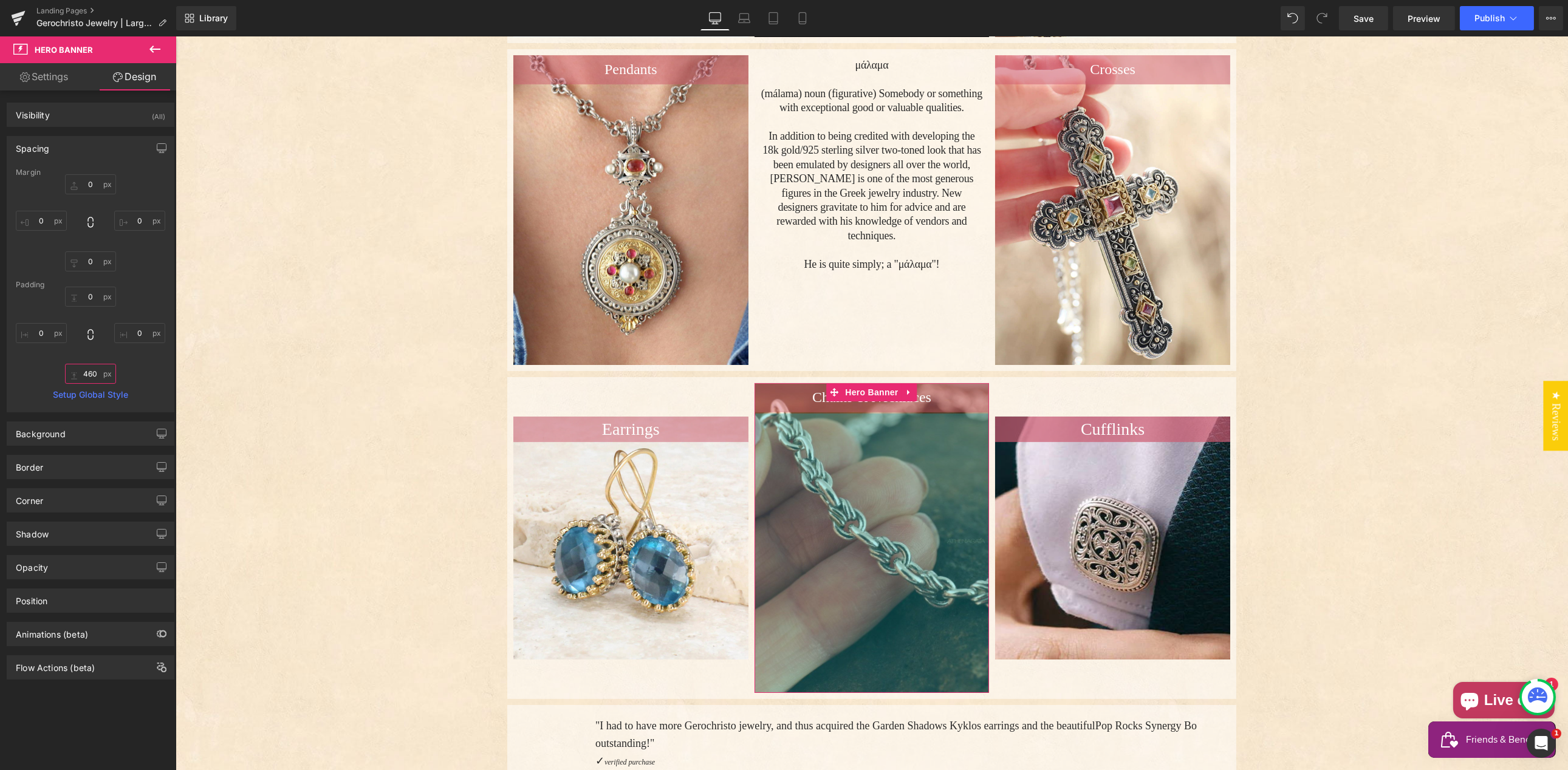
click at [83, 370] on input "460" at bounding box center [90, 373] width 51 height 20
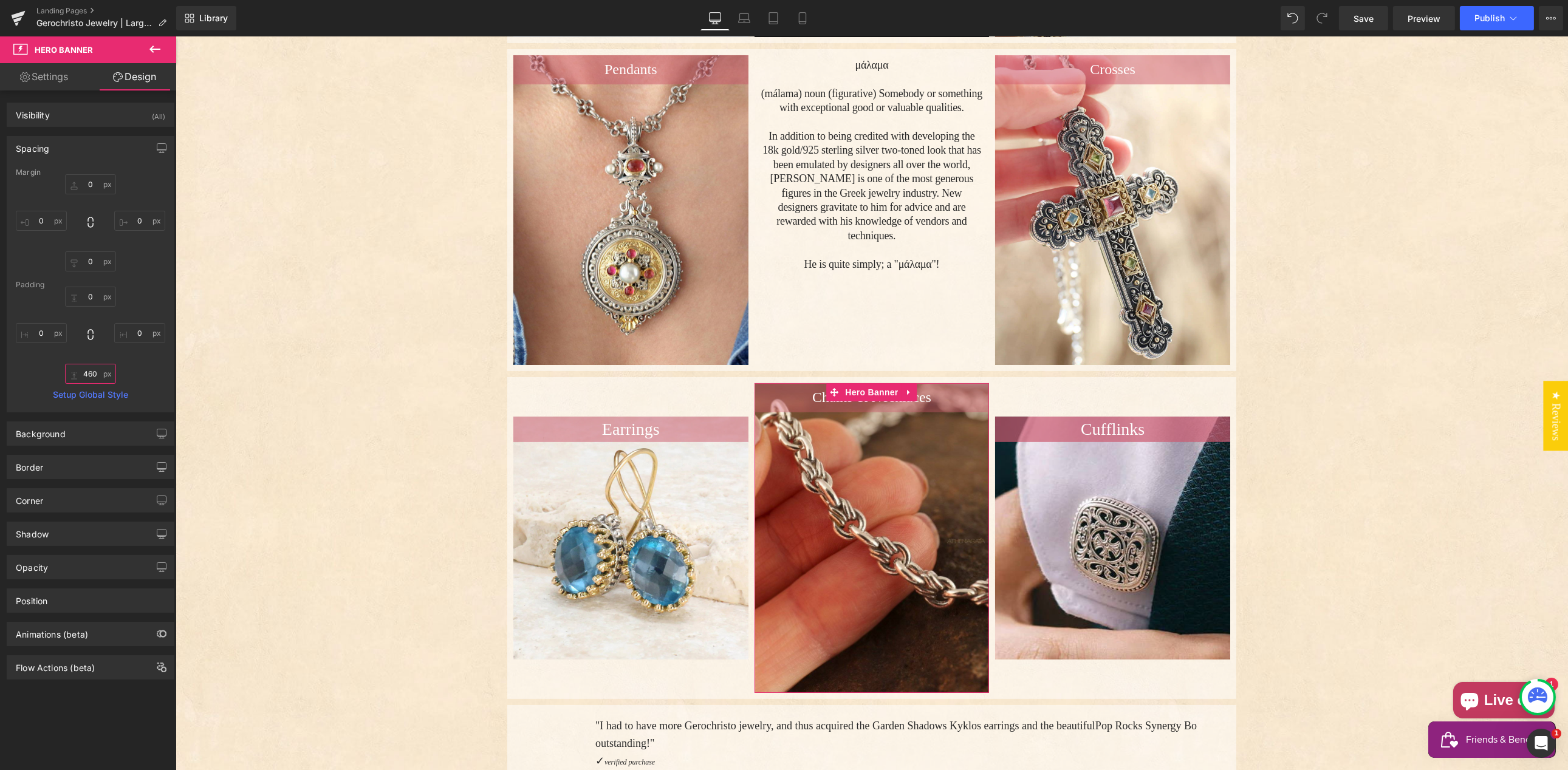
drag, startPoint x: 83, startPoint y: 370, endPoint x: 91, endPoint y: 378, distance: 11.3
click at [83, 370] on input "460" at bounding box center [90, 373] width 51 height 20
click at [89, 372] on input "460" at bounding box center [90, 373] width 51 height 20
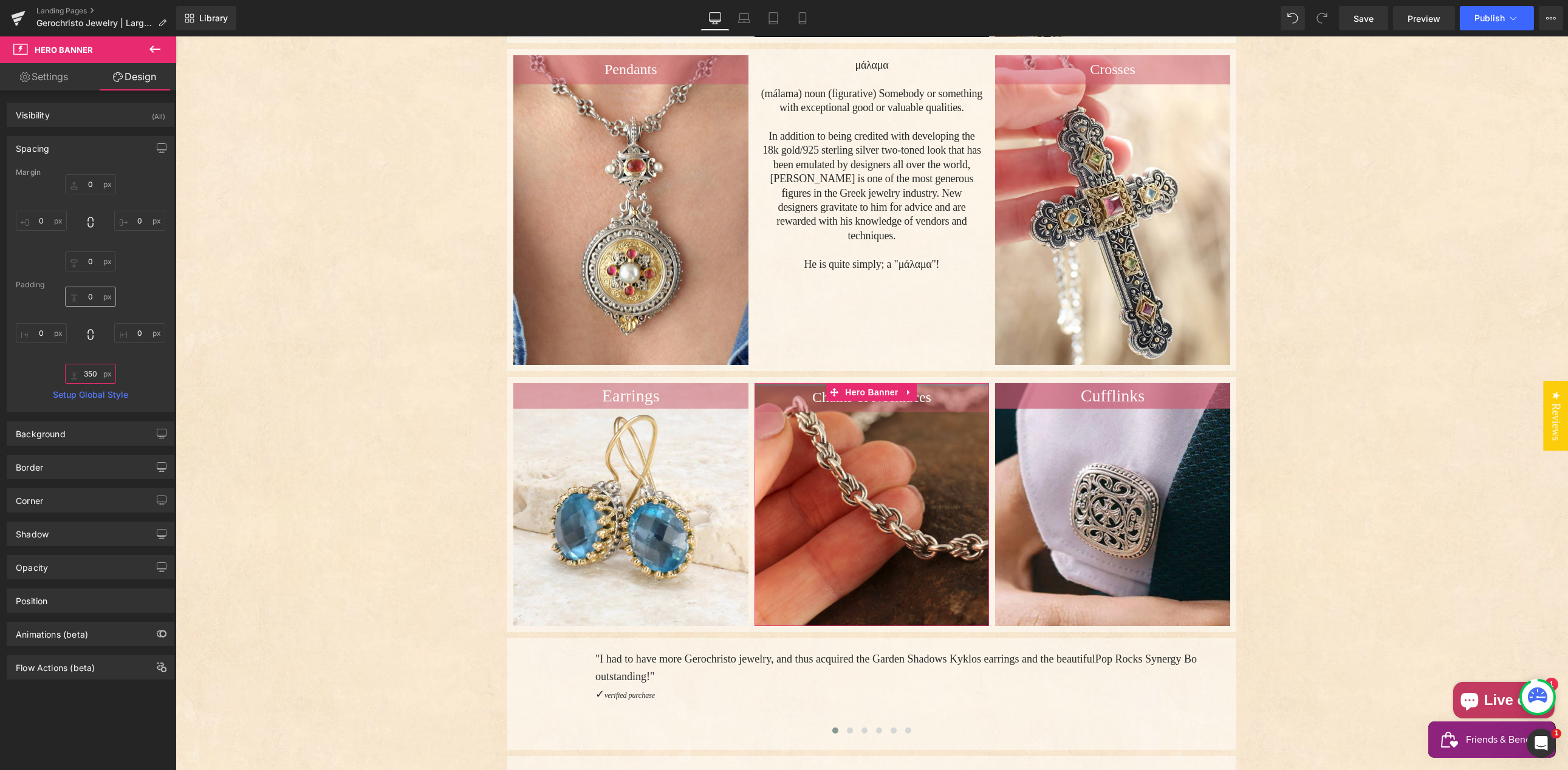
type input "350"
click at [87, 294] on input "0" at bounding box center [90, 296] width 51 height 20
drag, startPoint x: 87, startPoint y: 293, endPoint x: 96, endPoint y: 296, distance: 9.5
click at [87, 293] on input "0" at bounding box center [90, 296] width 51 height 20
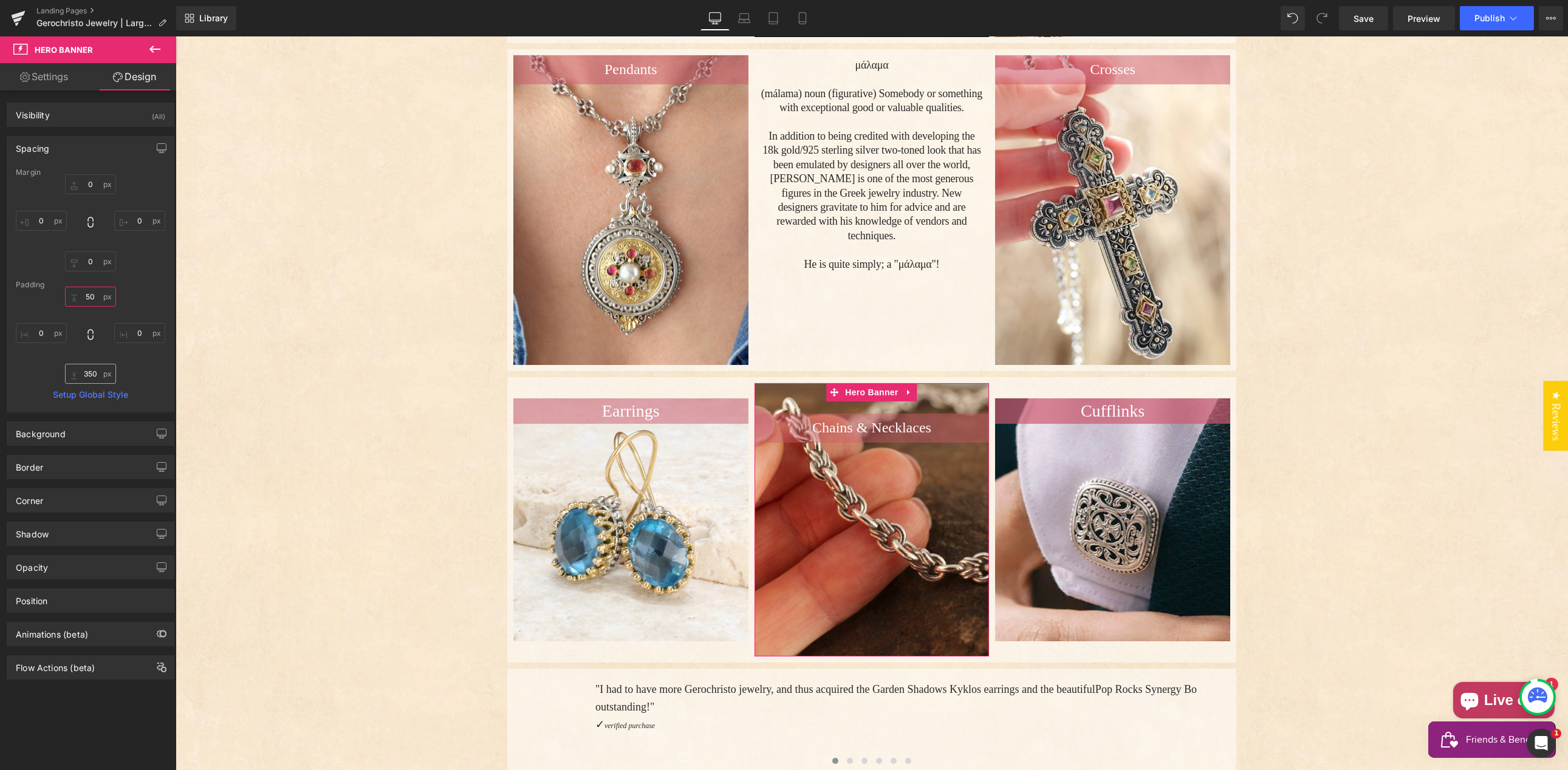
type input "50"
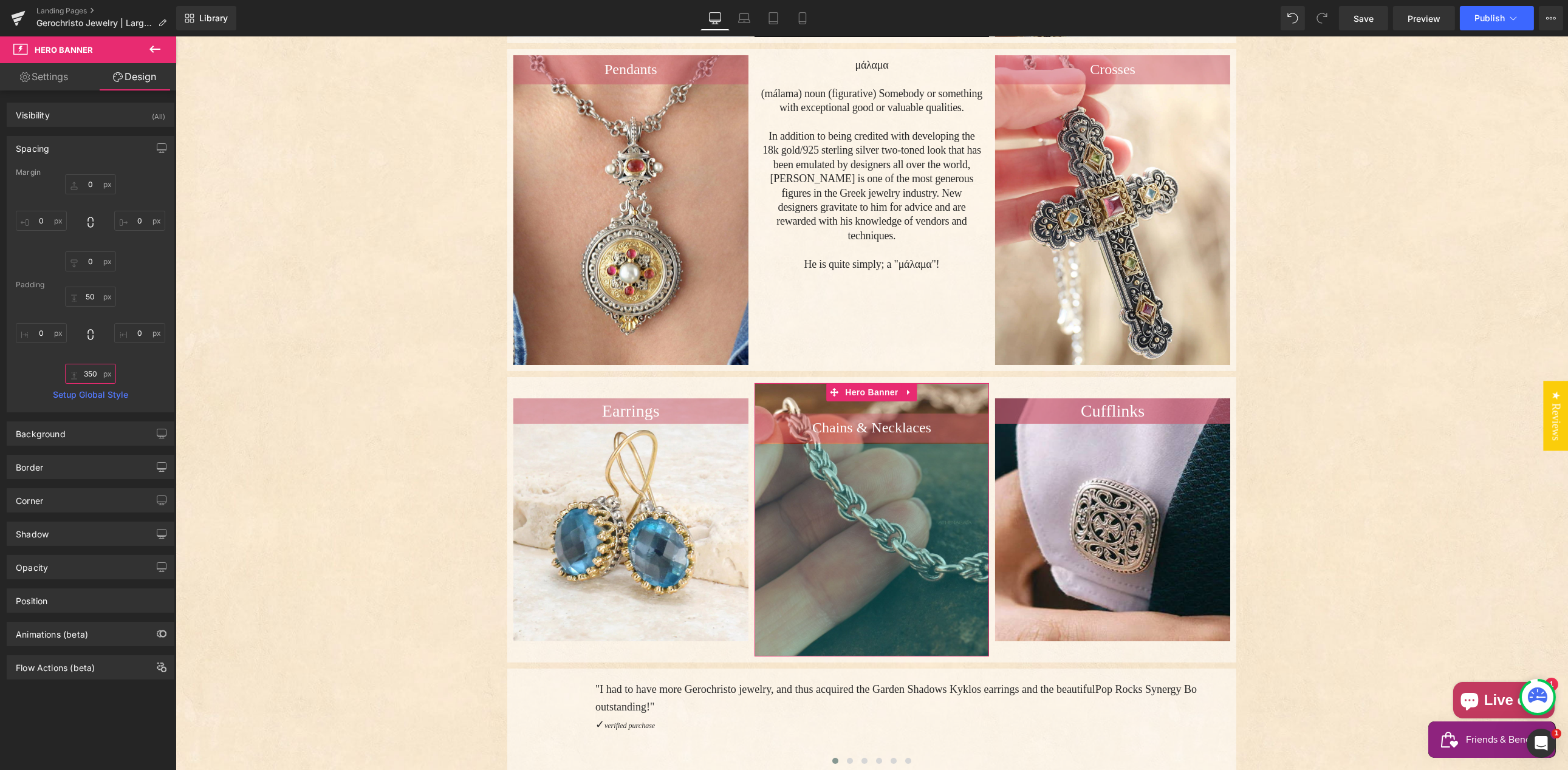
click at [88, 371] on input "350" at bounding box center [90, 373] width 51 height 20
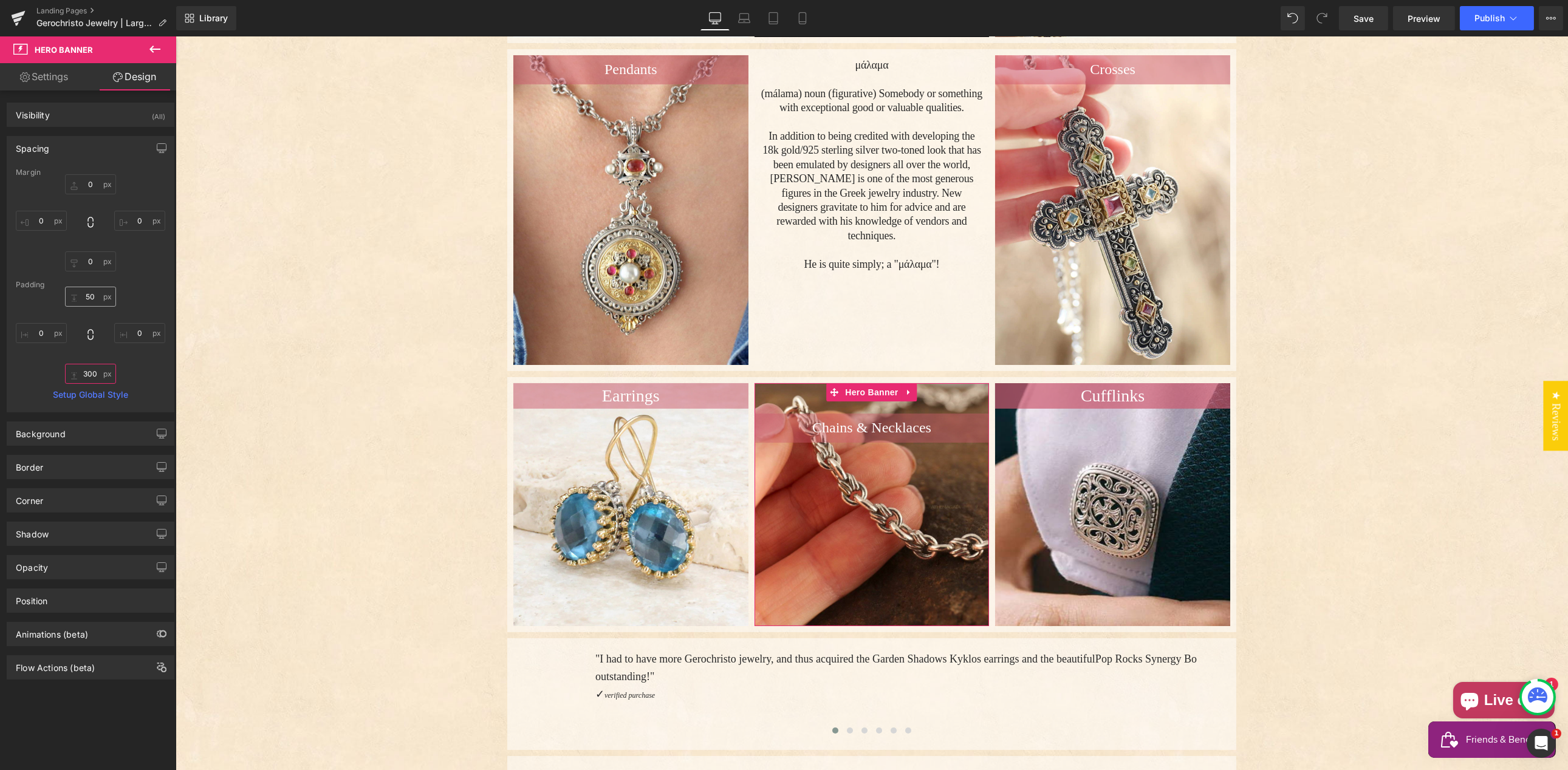
type input "300"
click at [89, 298] on input "50" at bounding box center [90, 296] width 51 height 20
click at [89, 298] on input "50" at bounding box center [90, 296] width 51 height 20
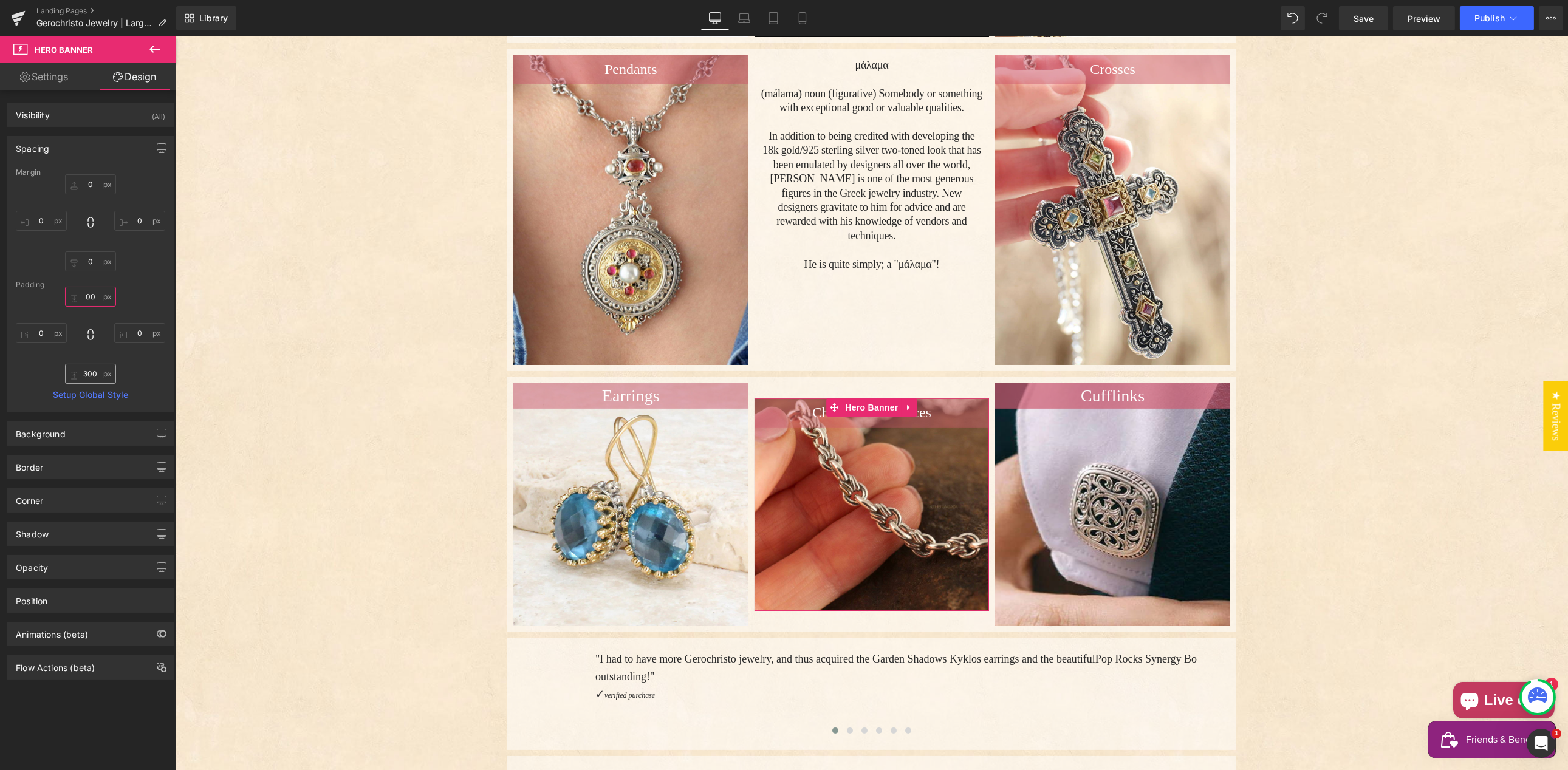
type input "00"
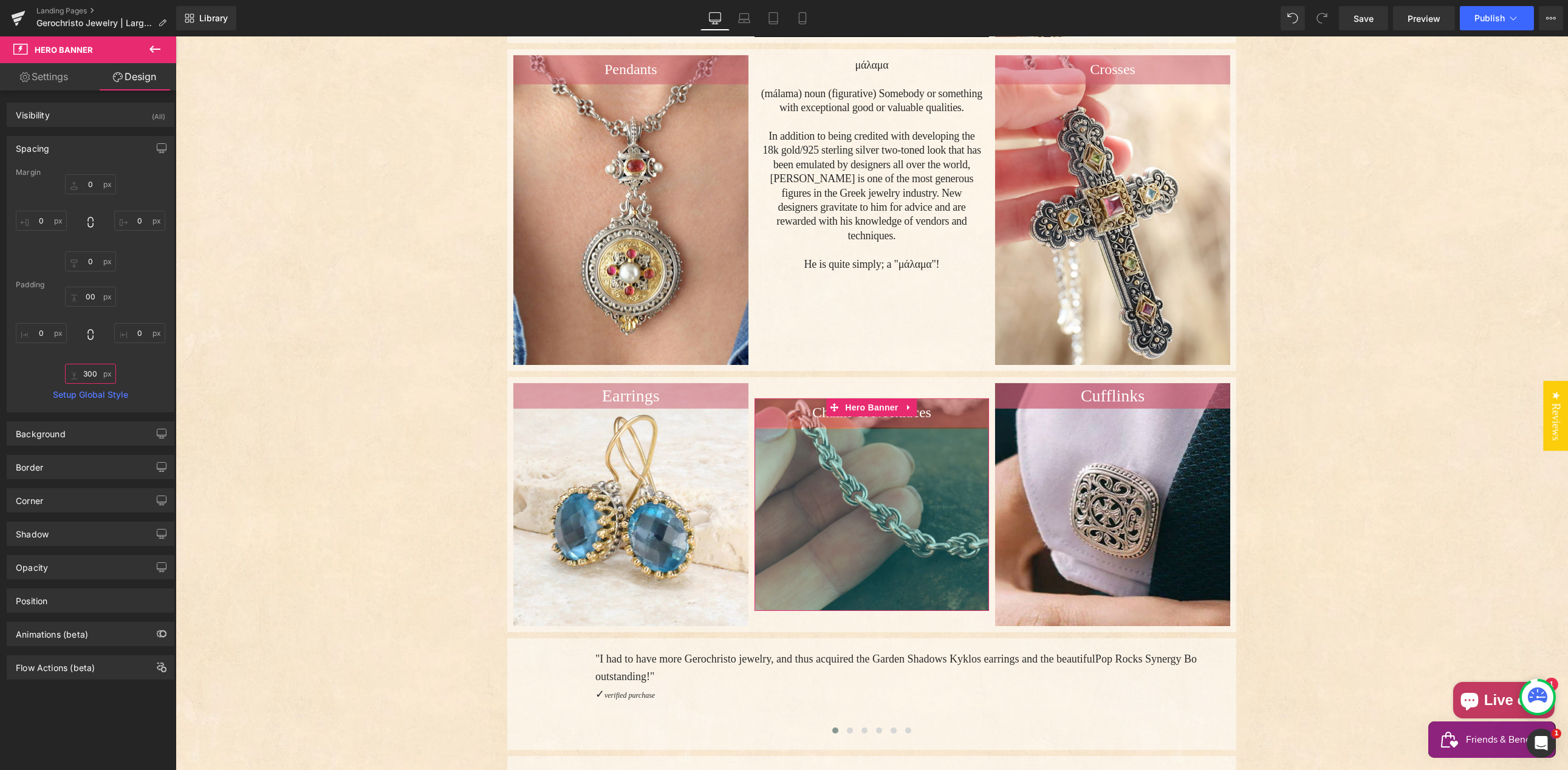
click at [88, 374] on input "300" at bounding box center [90, 373] width 51 height 20
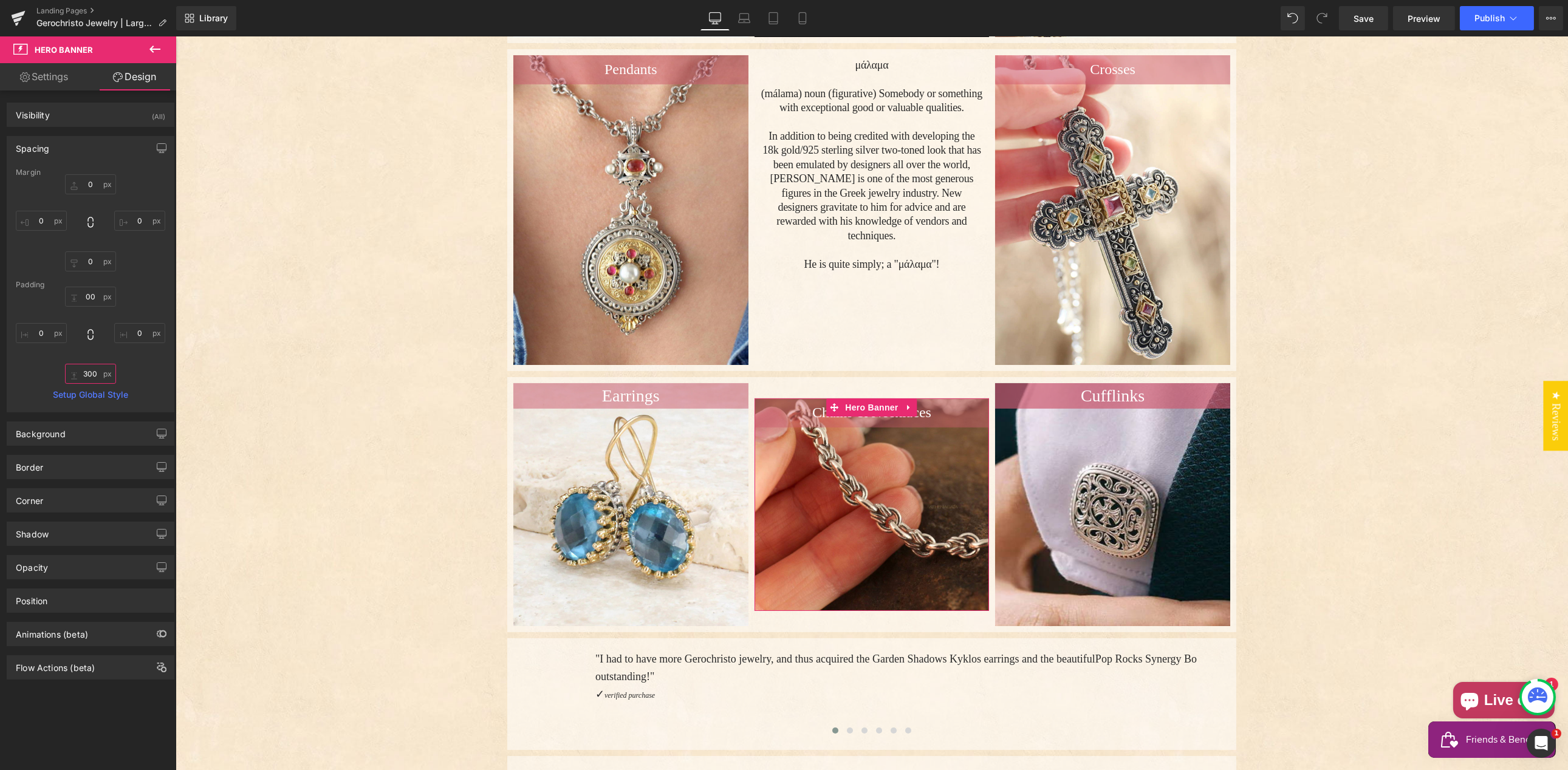
click at [87, 374] on input "300" at bounding box center [90, 373] width 51 height 20
click at [89, 373] on input "300" at bounding box center [90, 373] width 51 height 20
drag, startPoint x: 89, startPoint y: 372, endPoint x: 96, endPoint y: 382, distance: 12.2
click at [89, 372] on input "300" at bounding box center [90, 373] width 51 height 20
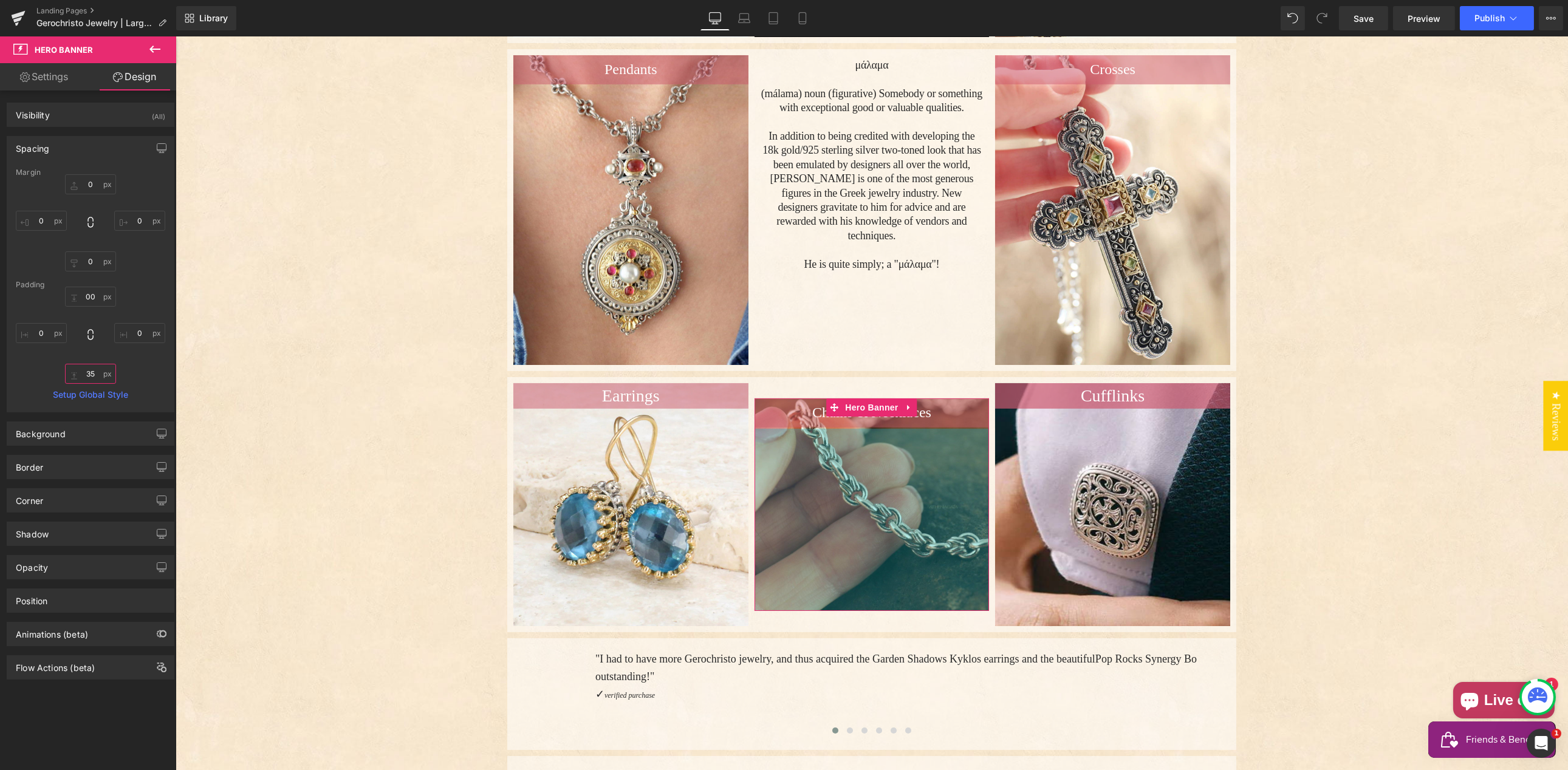
type input "350"
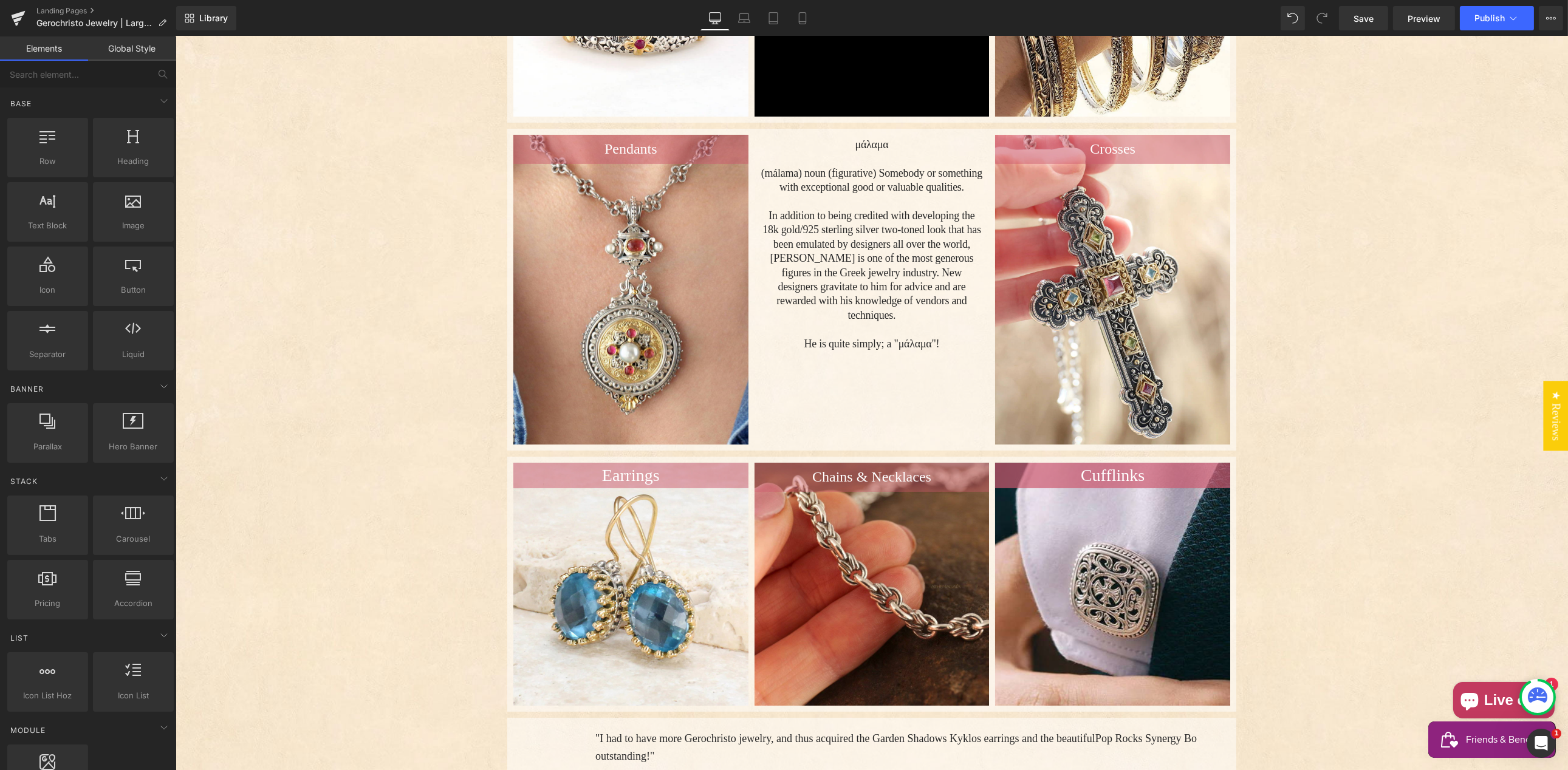
scroll to position [537, 0]
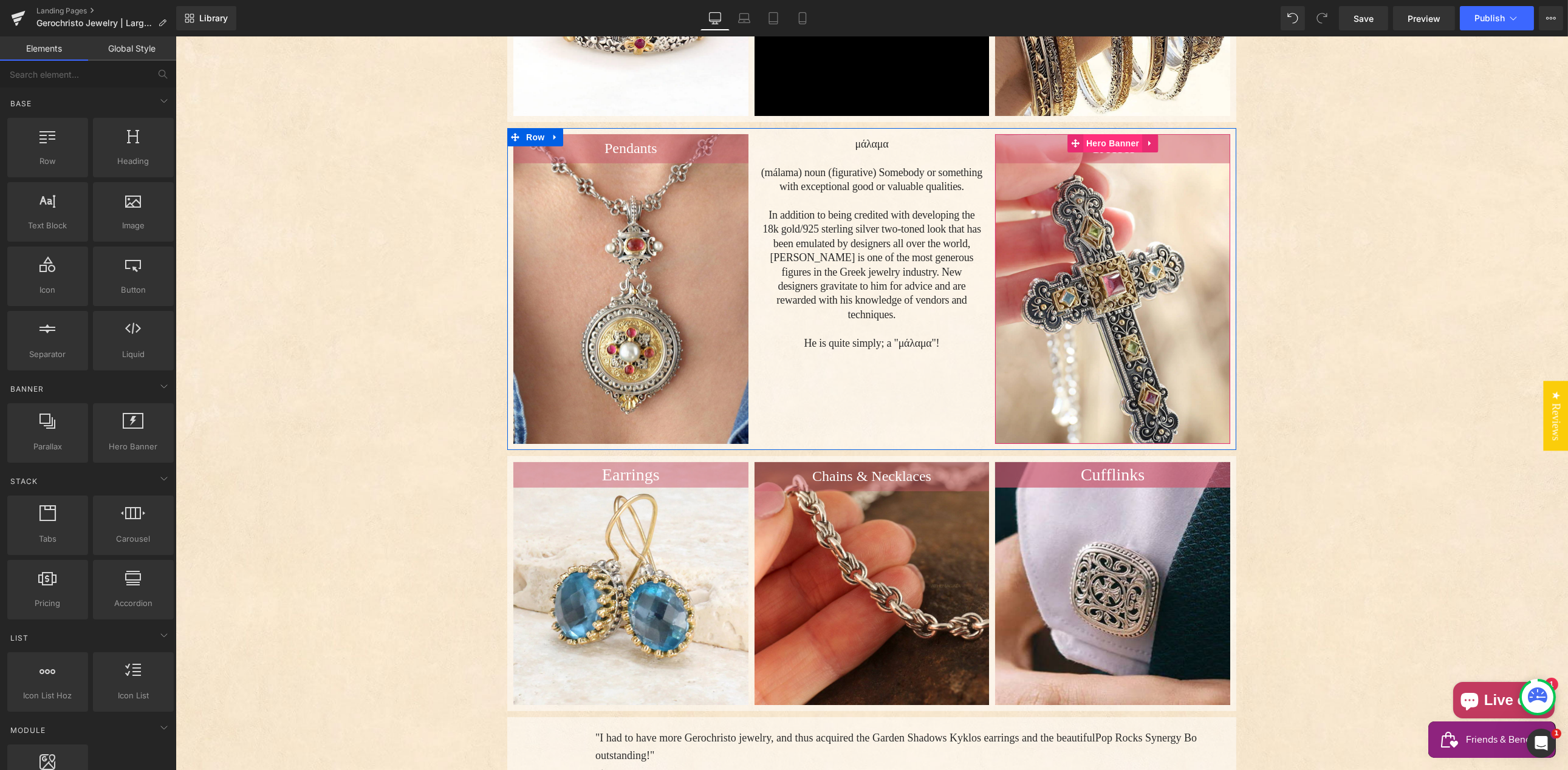
click at [1101, 134] on span "Hero Banner" at bounding box center [1112, 144] width 59 height 18
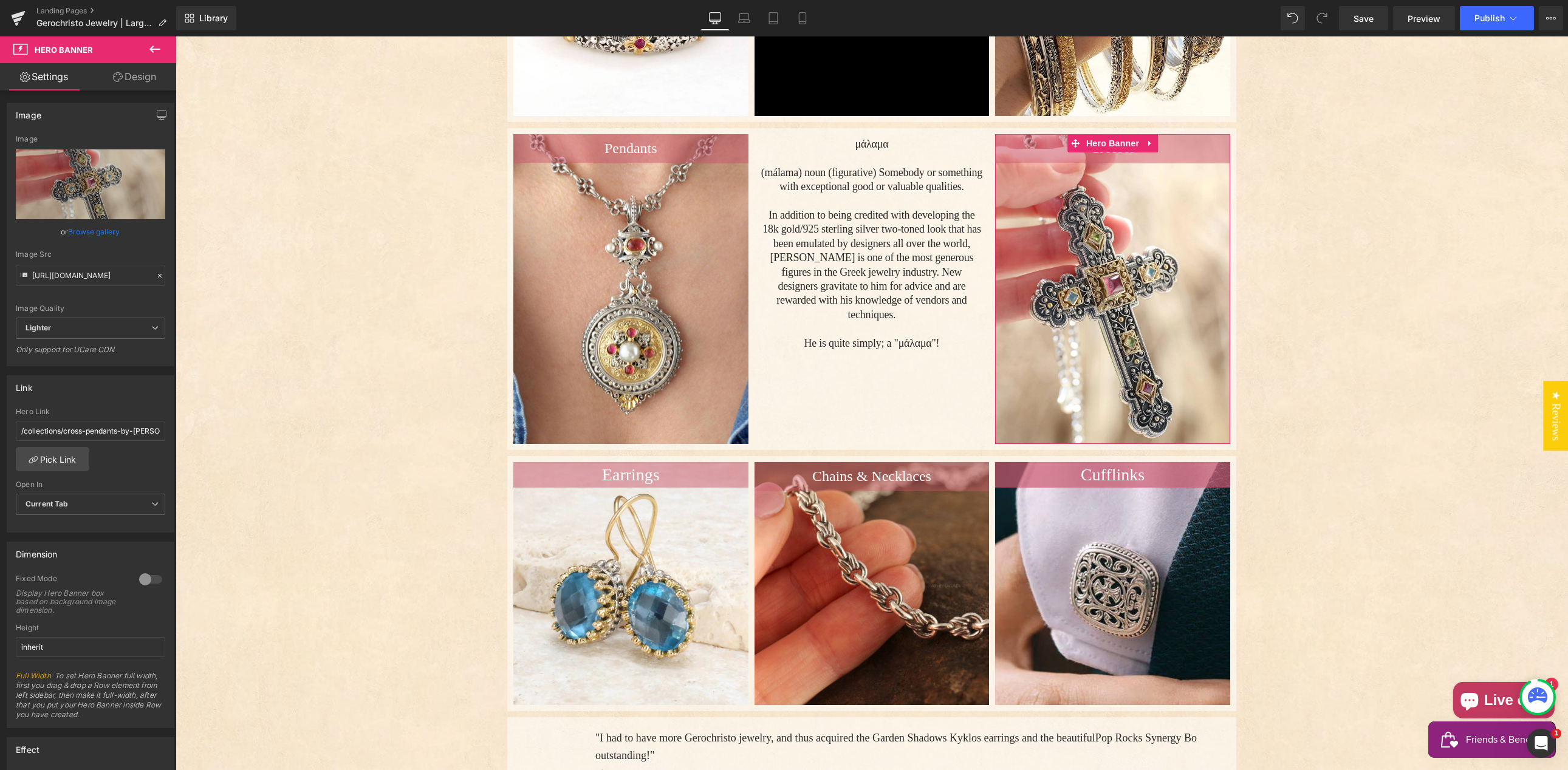
click at [157, 274] on icon at bounding box center [160, 276] width 9 height 9
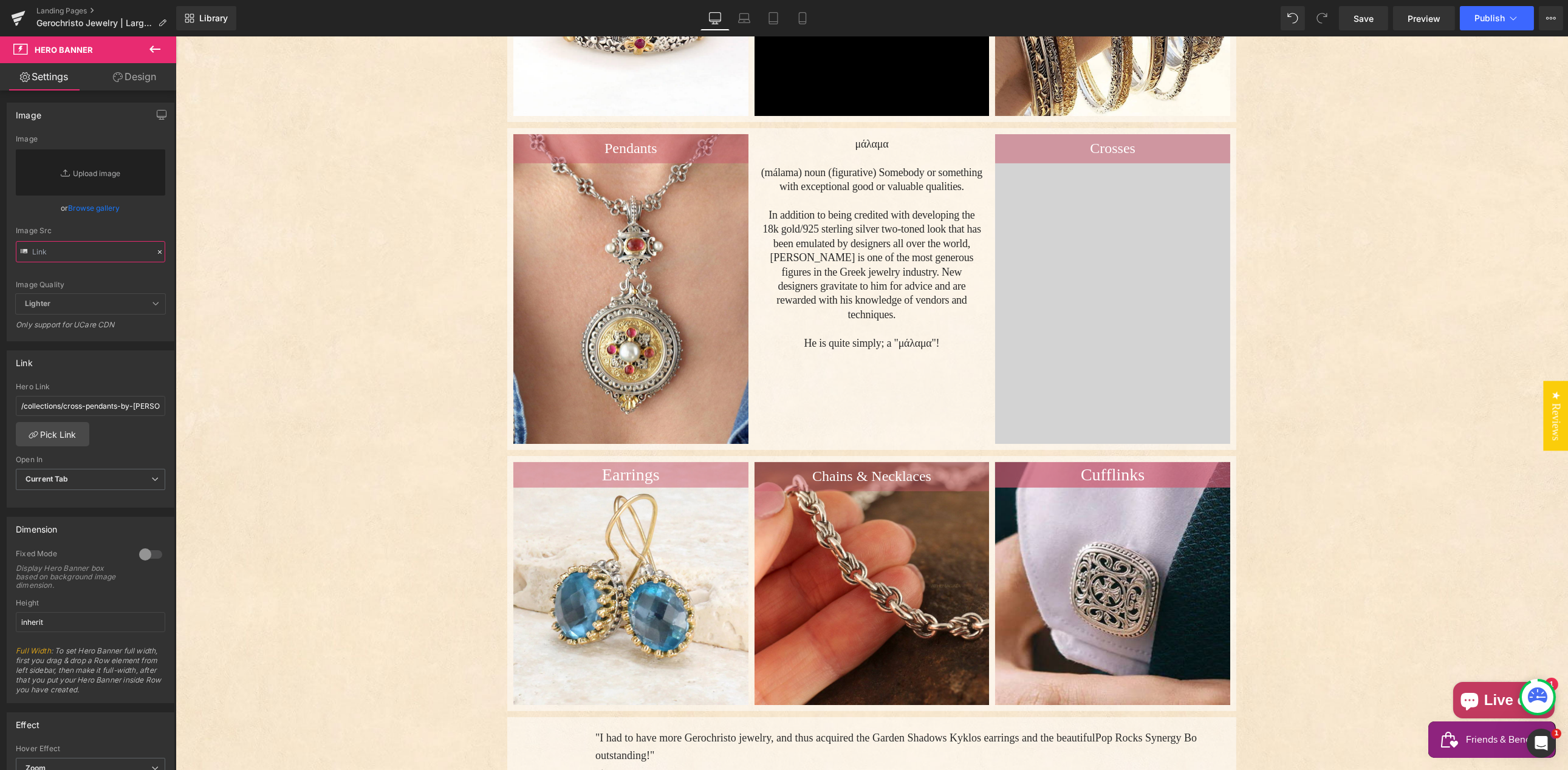
click at [52, 254] on input "text" at bounding box center [91, 251] width 149 height 21
paste input "[URL][DOMAIN_NAME]"
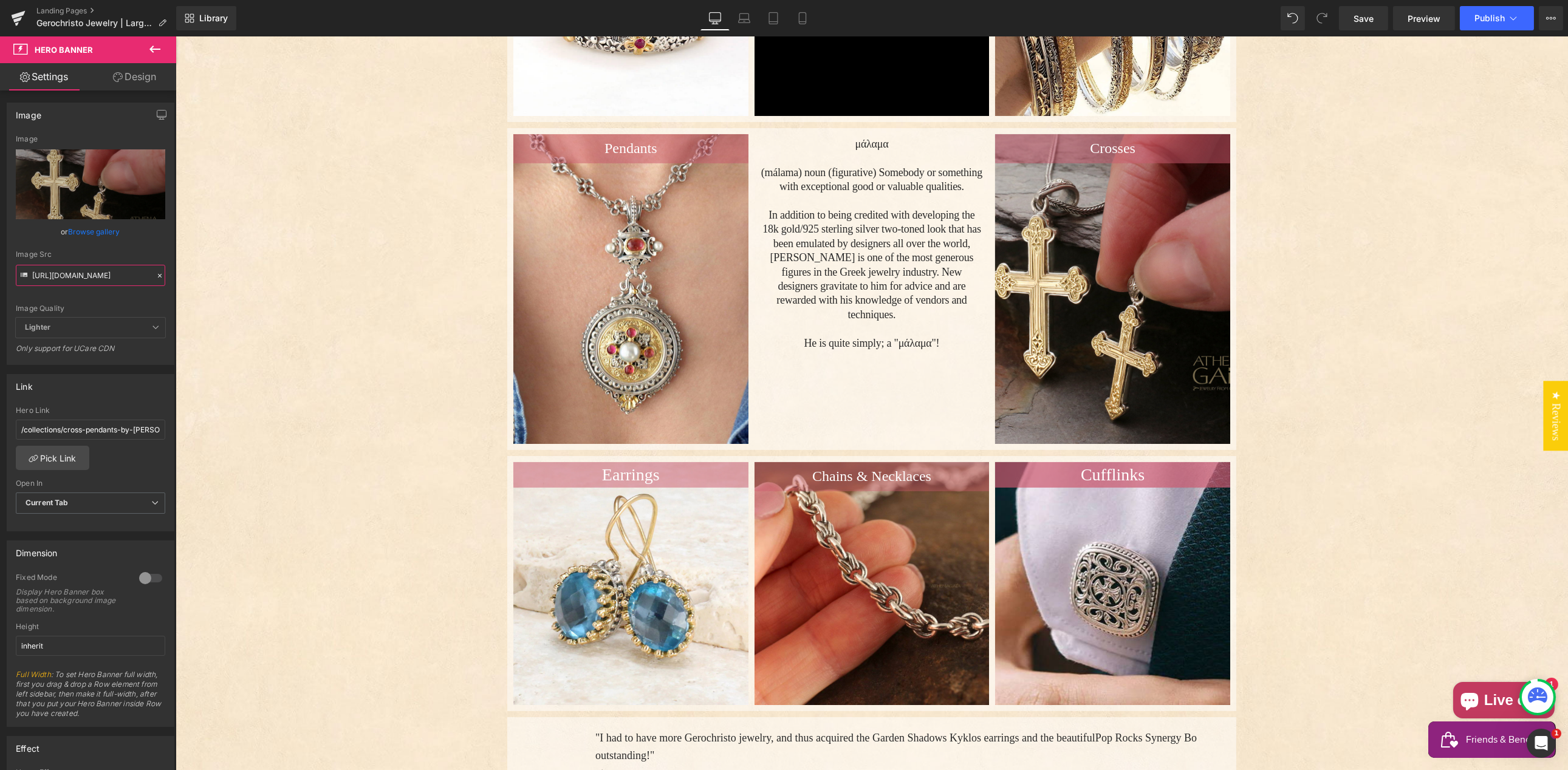
type input "[URL][DOMAIN_NAME]"
click at [88, 232] on link "Browse gallery" at bounding box center [94, 232] width 52 height 21
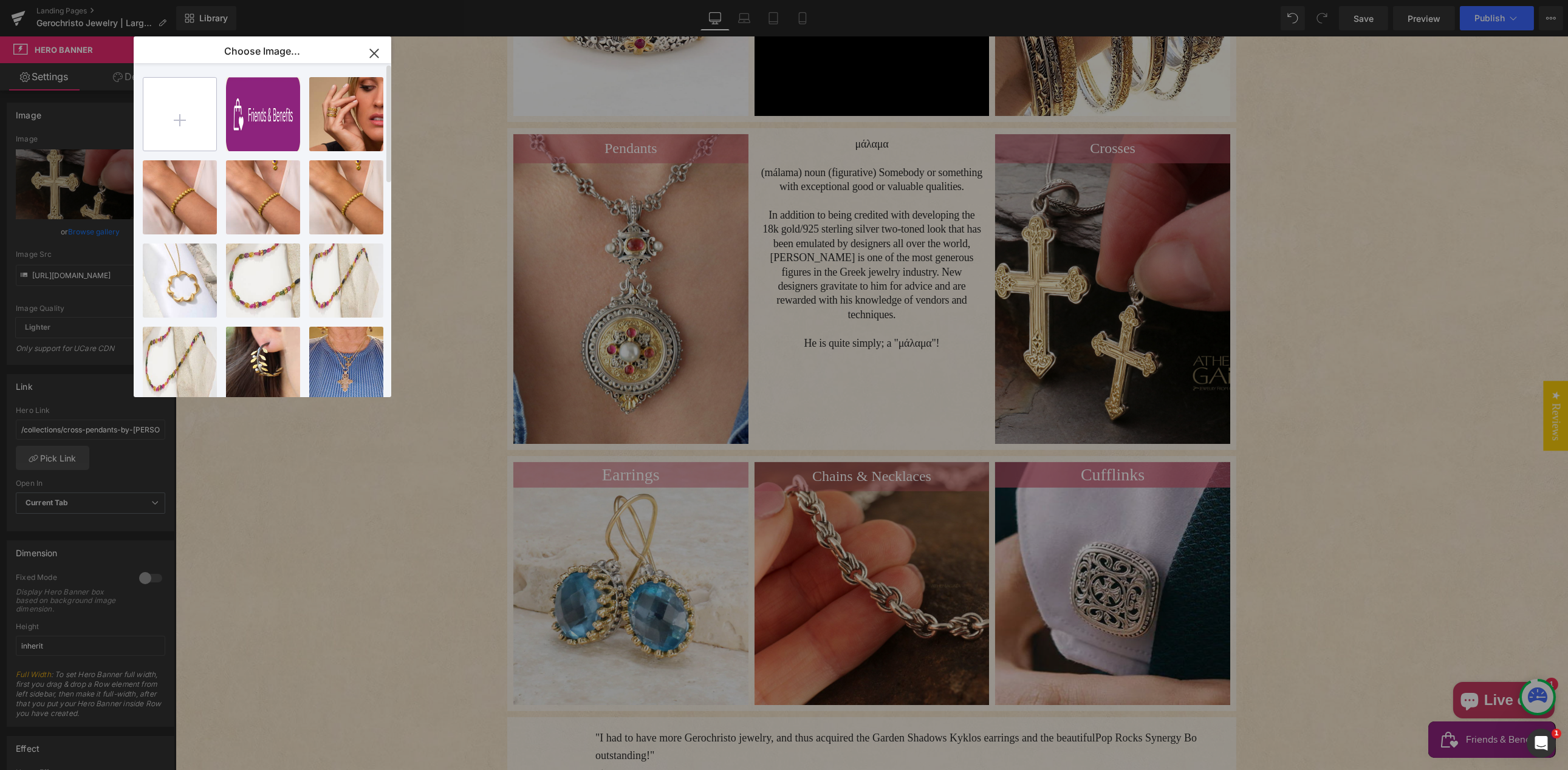
click at [183, 101] on input "file" at bounding box center [180, 114] width 73 height 73
type input "C:\fakepath\gerochristo-18k-classic-greek-cross-greek-jewelry-21-12-15.jpg"
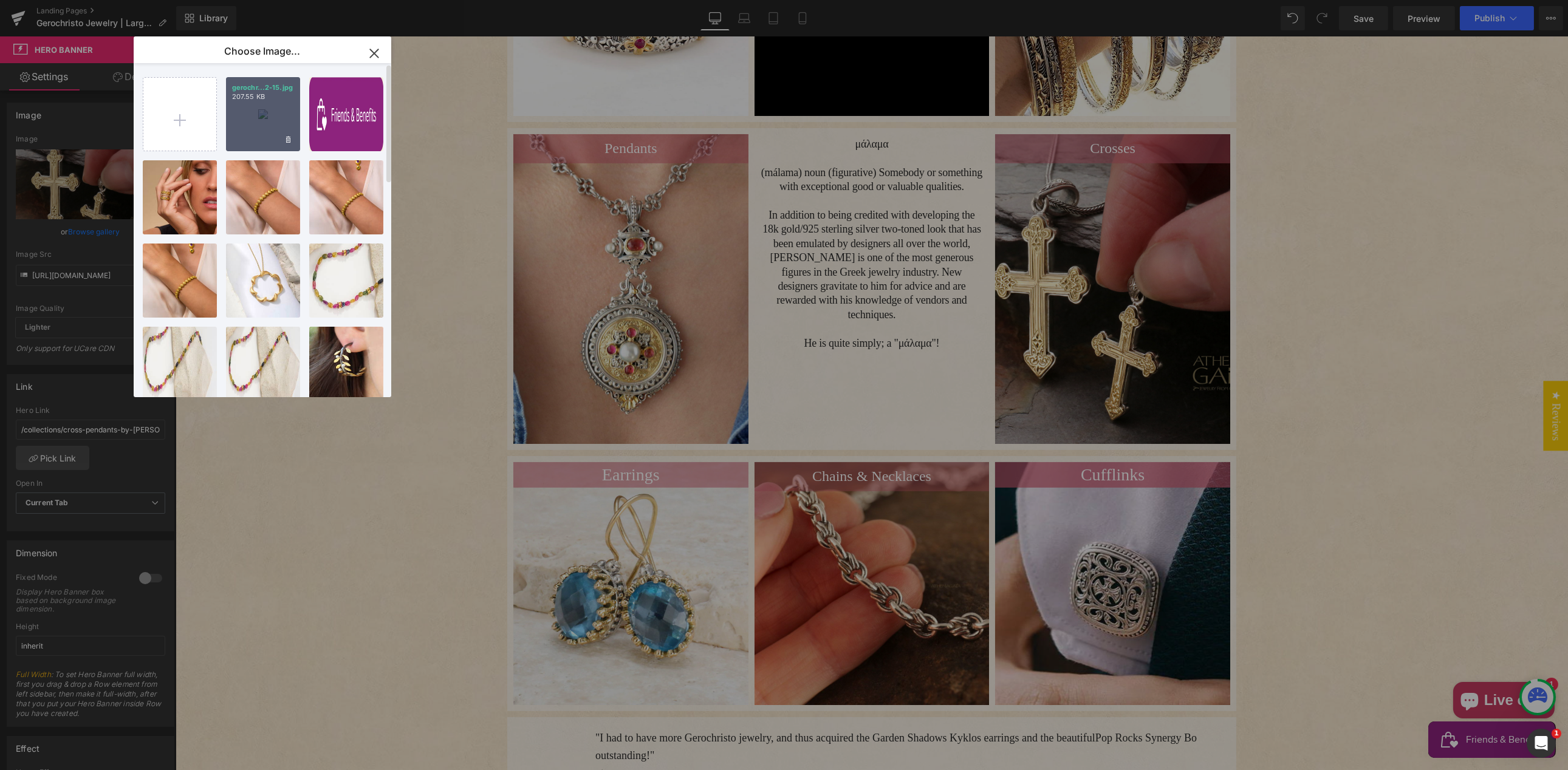
click at [249, 129] on div "gerochr...2-15.jpg 207.55 KB" at bounding box center [263, 114] width 74 height 74
type input "[URL][DOMAIN_NAME]"
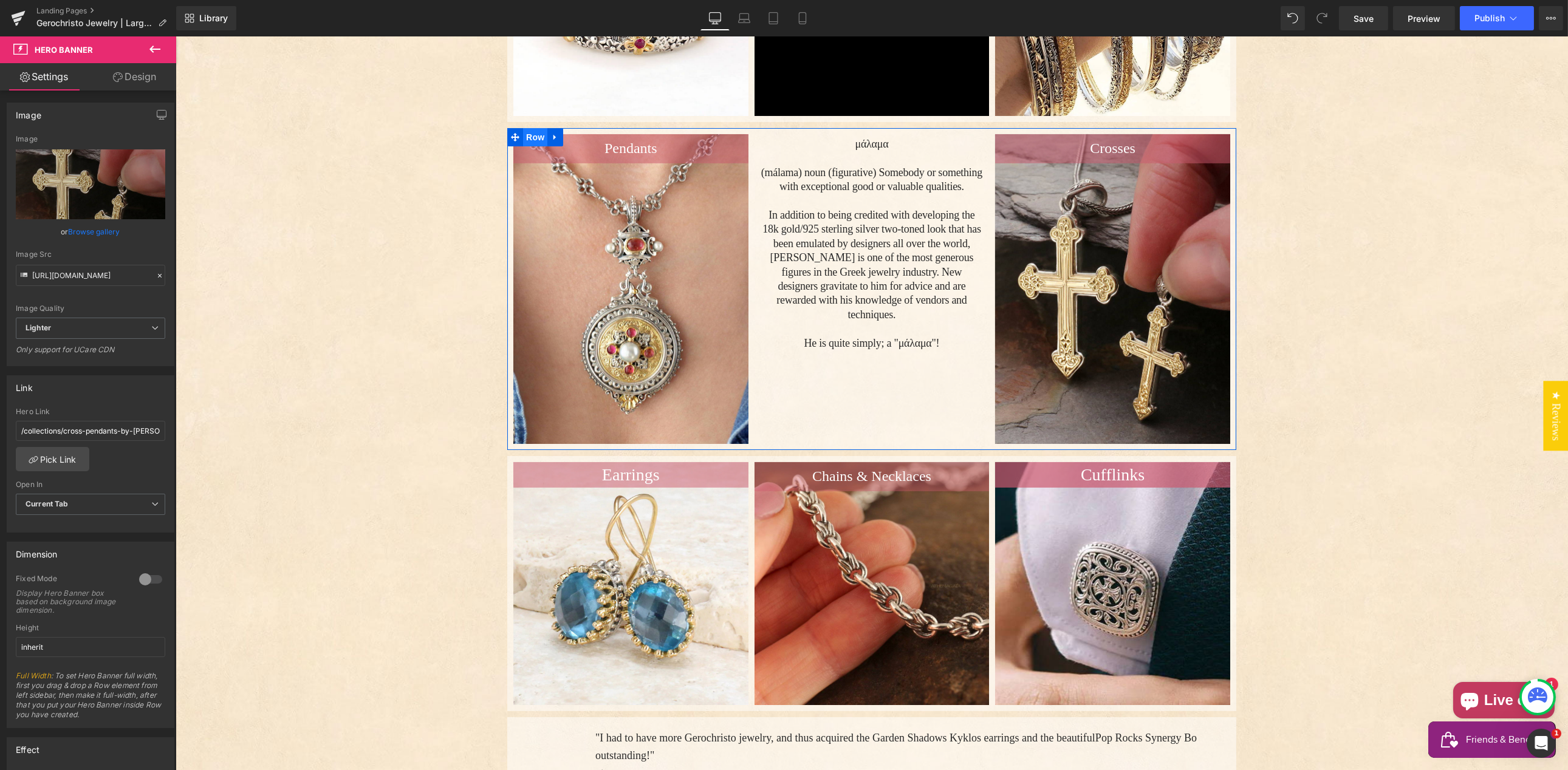
click at [528, 128] on span "Row" at bounding box center [534, 137] width 24 height 18
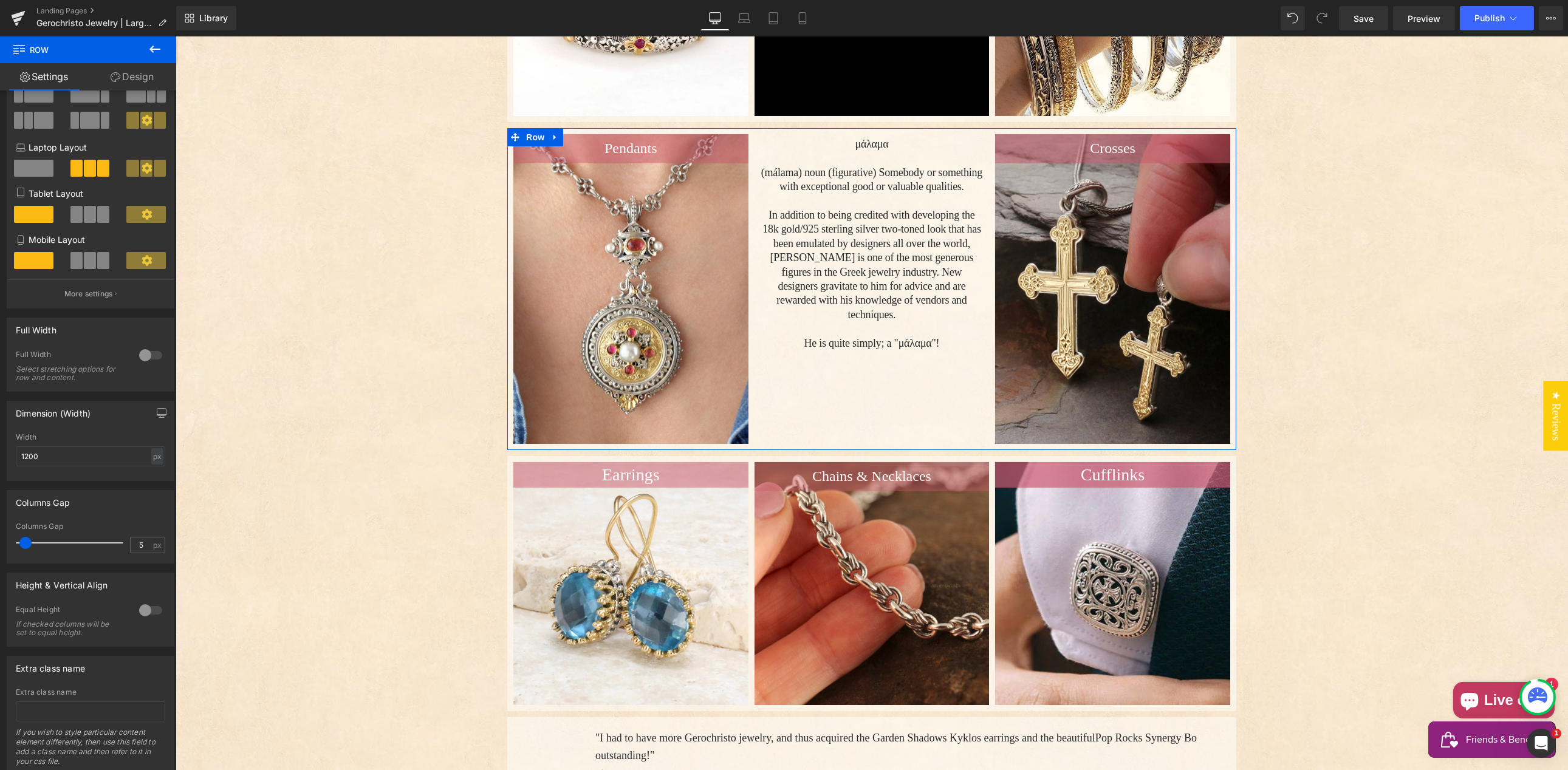
scroll to position [143, 0]
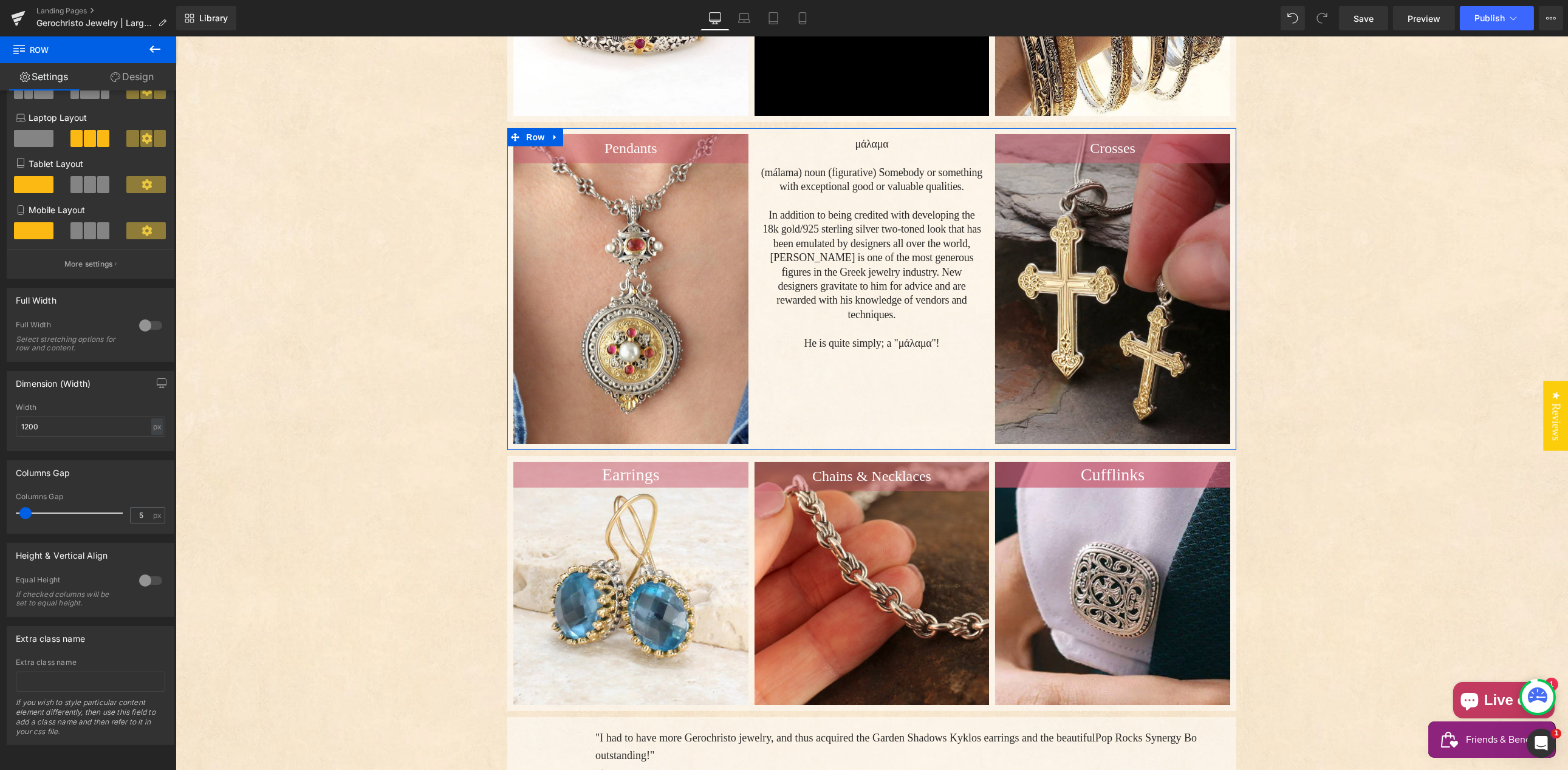
click at [144, 570] on div at bounding box center [150, 580] width 29 height 20
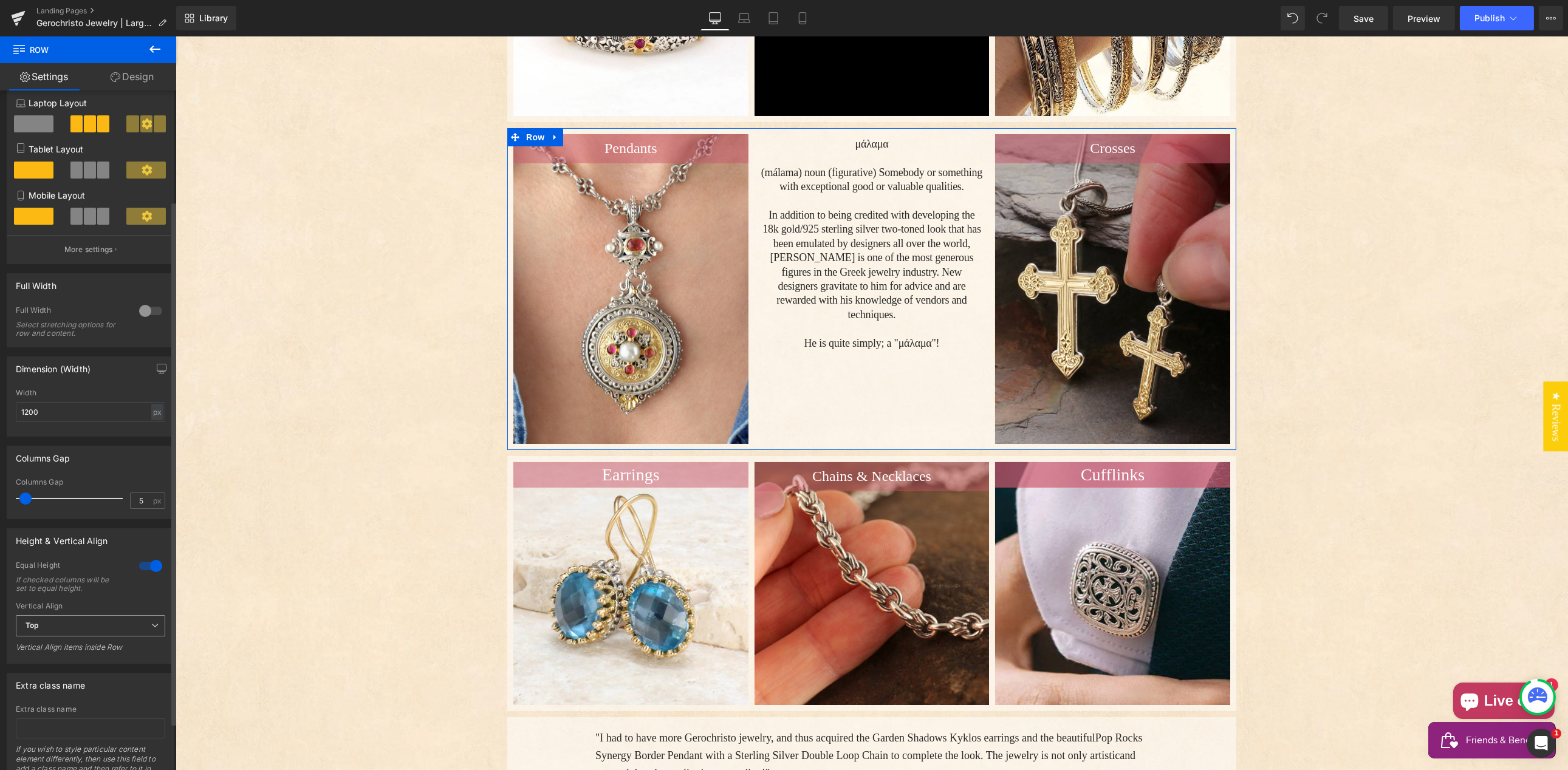
click at [59, 628] on span "Top" at bounding box center [91, 625] width 149 height 21
click at [54, 665] on div "Middle" at bounding box center [46, 665] width 23 height 9
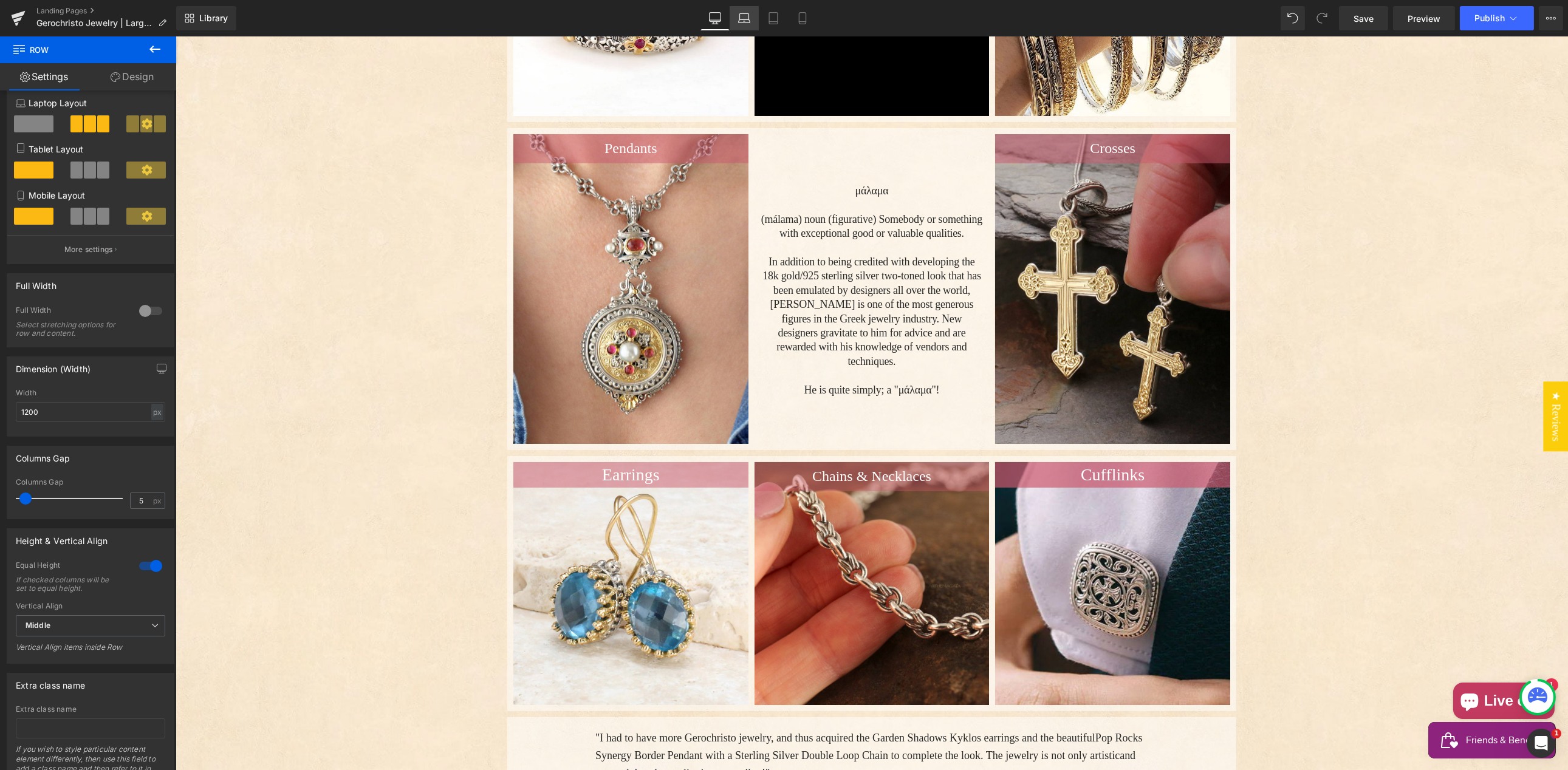
click at [745, 20] on icon at bounding box center [744, 22] width 12 height 4
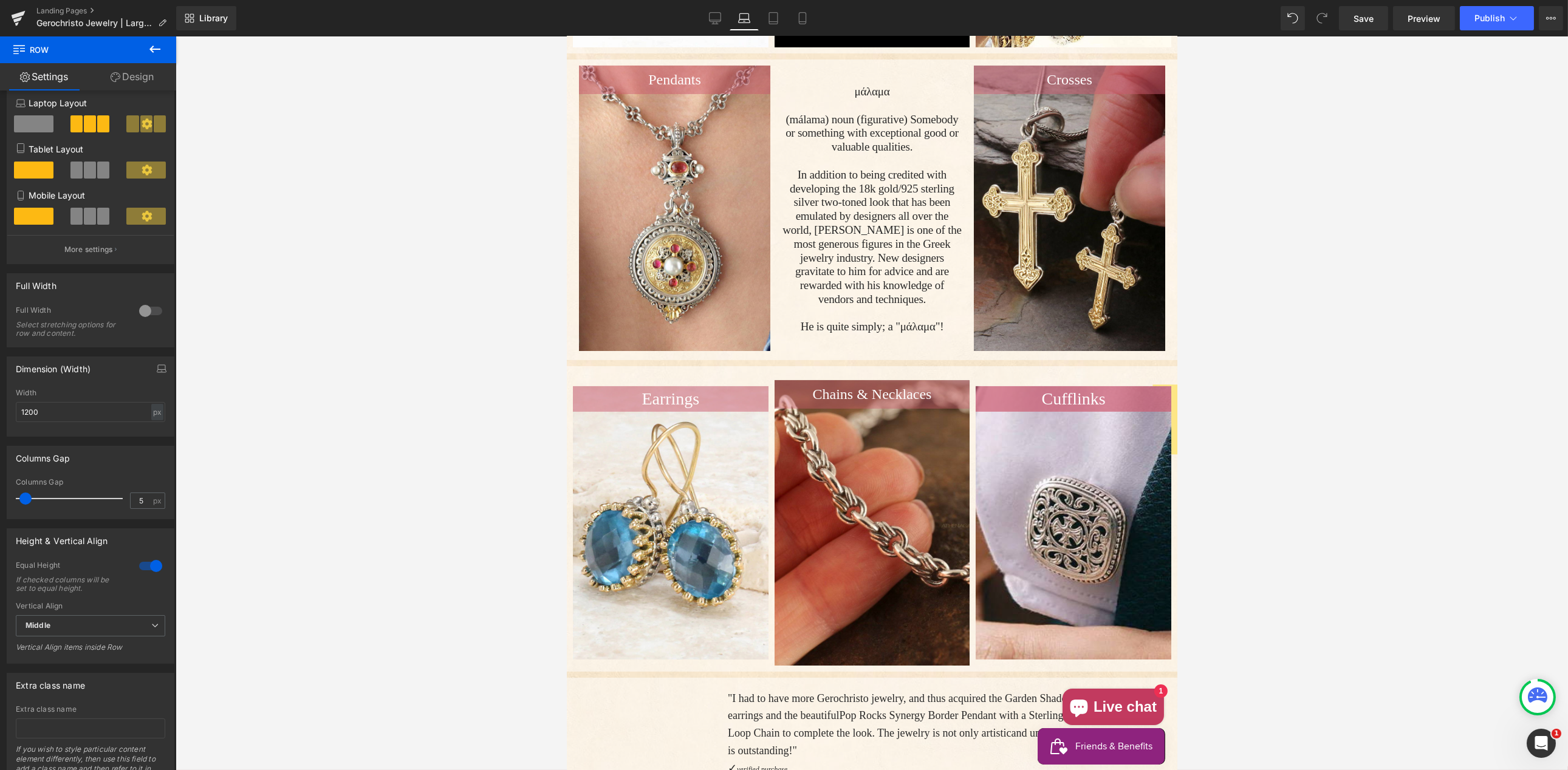
scroll to position [313, 0]
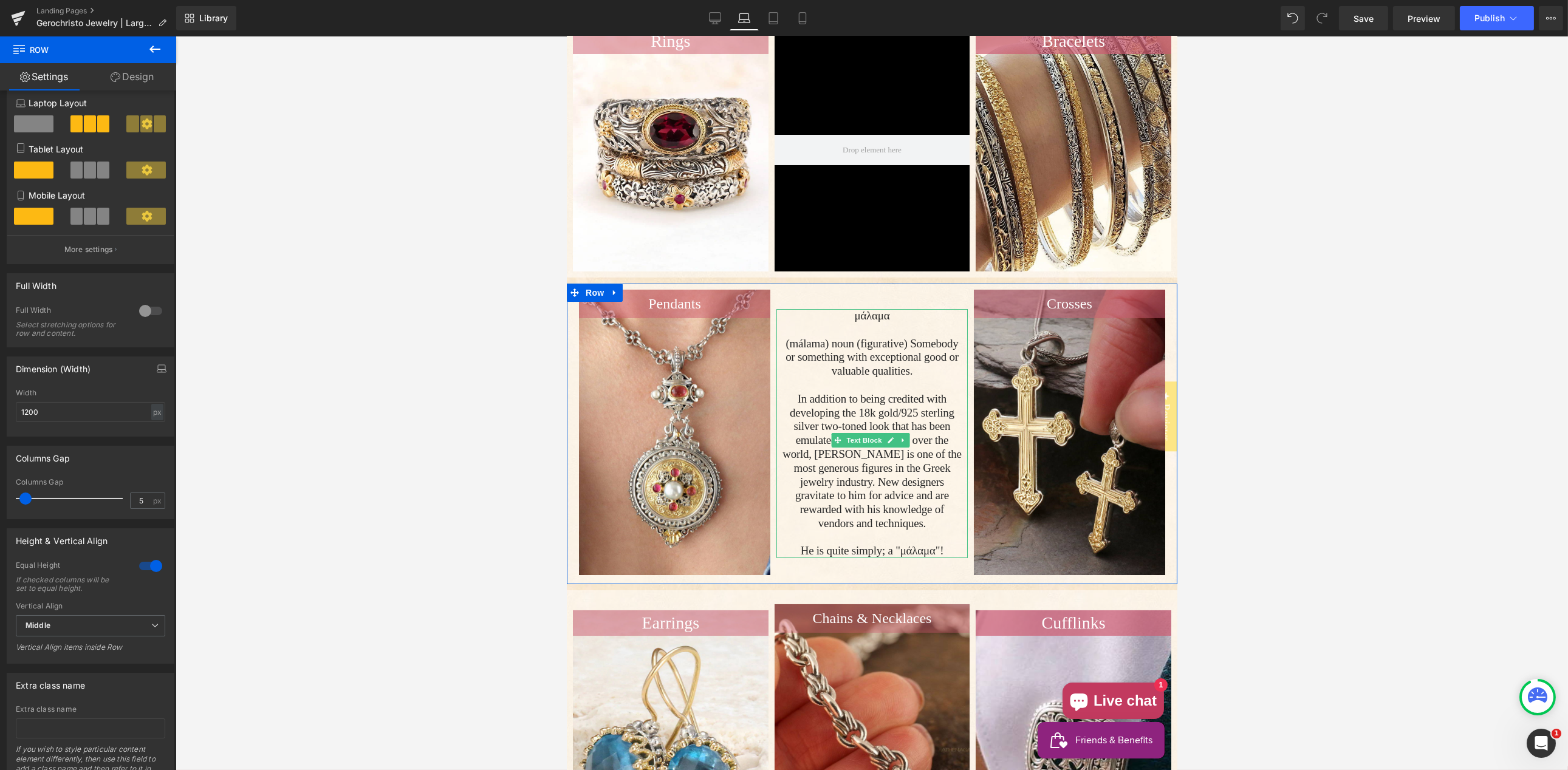
drag, startPoint x: 817, startPoint y: 453, endPoint x: 820, endPoint y: 477, distance: 24.2
click at [816, 453] on p "In addition to being credited with developing the 18k gold/925 sterling silver …" at bounding box center [871, 461] width 179 height 139
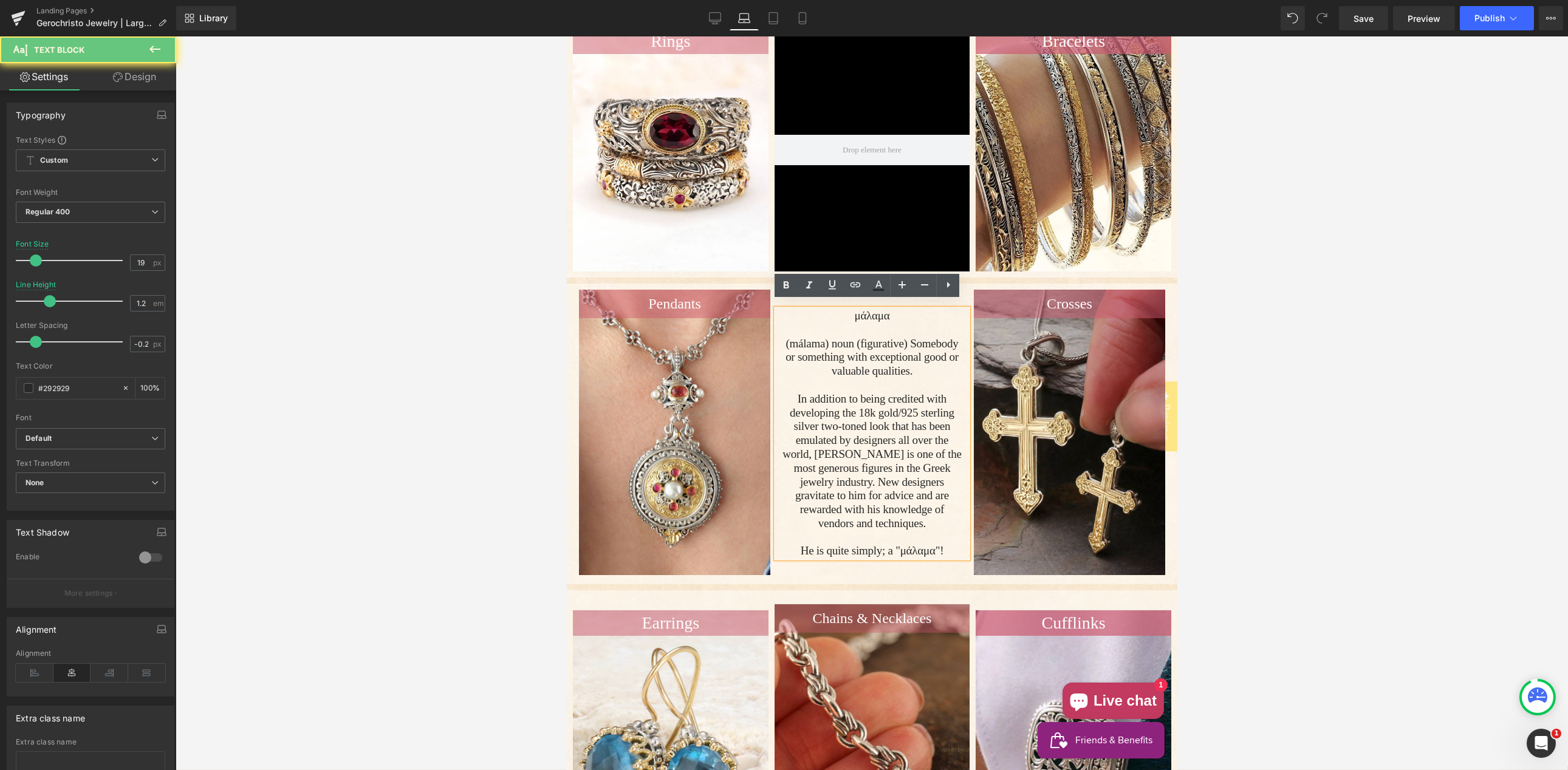
drag, startPoint x: 820, startPoint y: 472, endPoint x: 783, endPoint y: 476, distance: 37.2
click at [820, 472] on p "In addition to being credited with developing the 18k gold/925 sterling silver …" at bounding box center [871, 461] width 179 height 139
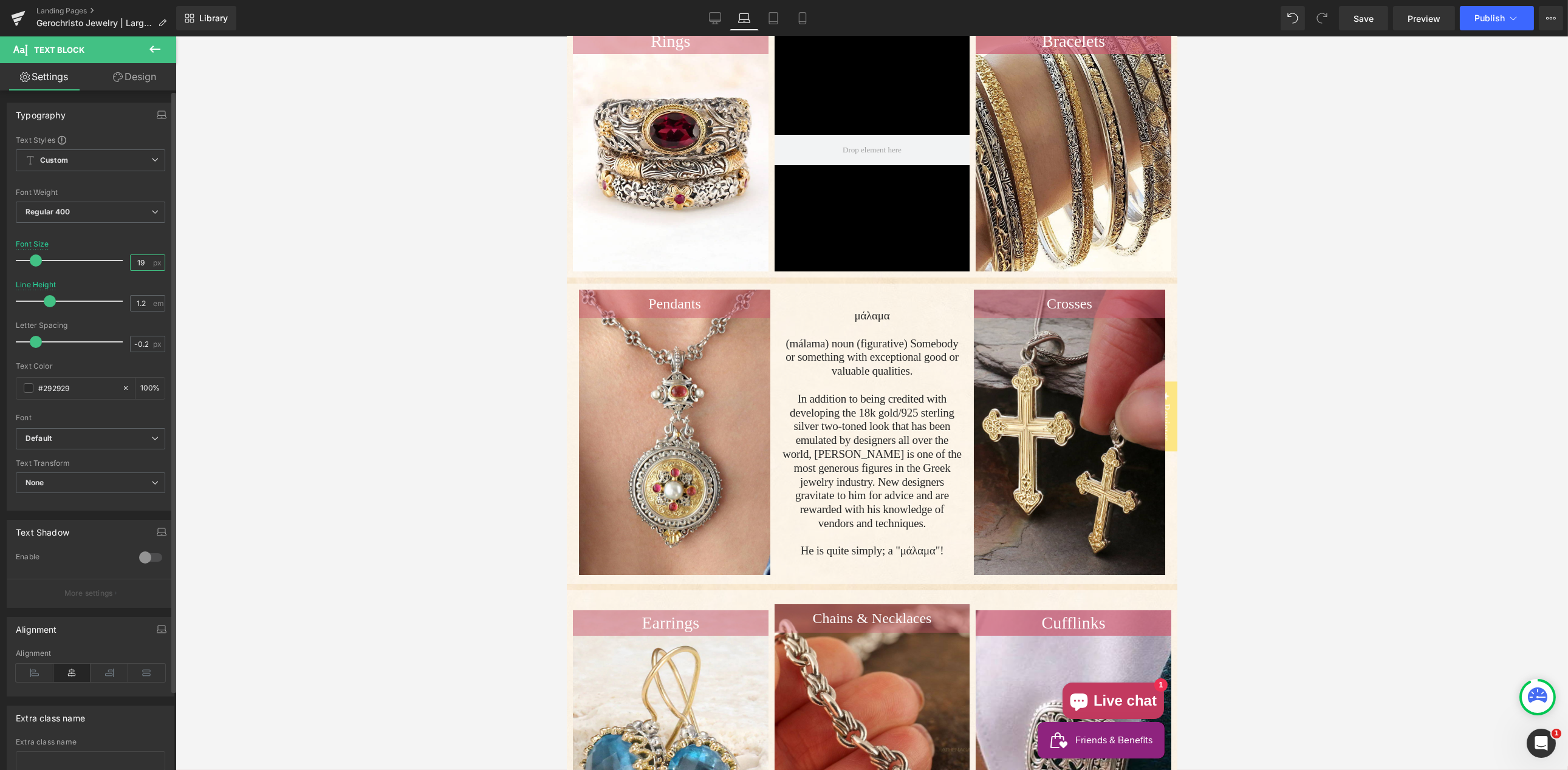
drag, startPoint x: 137, startPoint y: 264, endPoint x: 106, endPoint y: 267, distance: 31.1
click at [131, 264] on input "19" at bounding box center [141, 262] width 21 height 15
type input "18"
drag, startPoint x: 147, startPoint y: 345, endPoint x: 124, endPoint y: 341, distance: 23.3
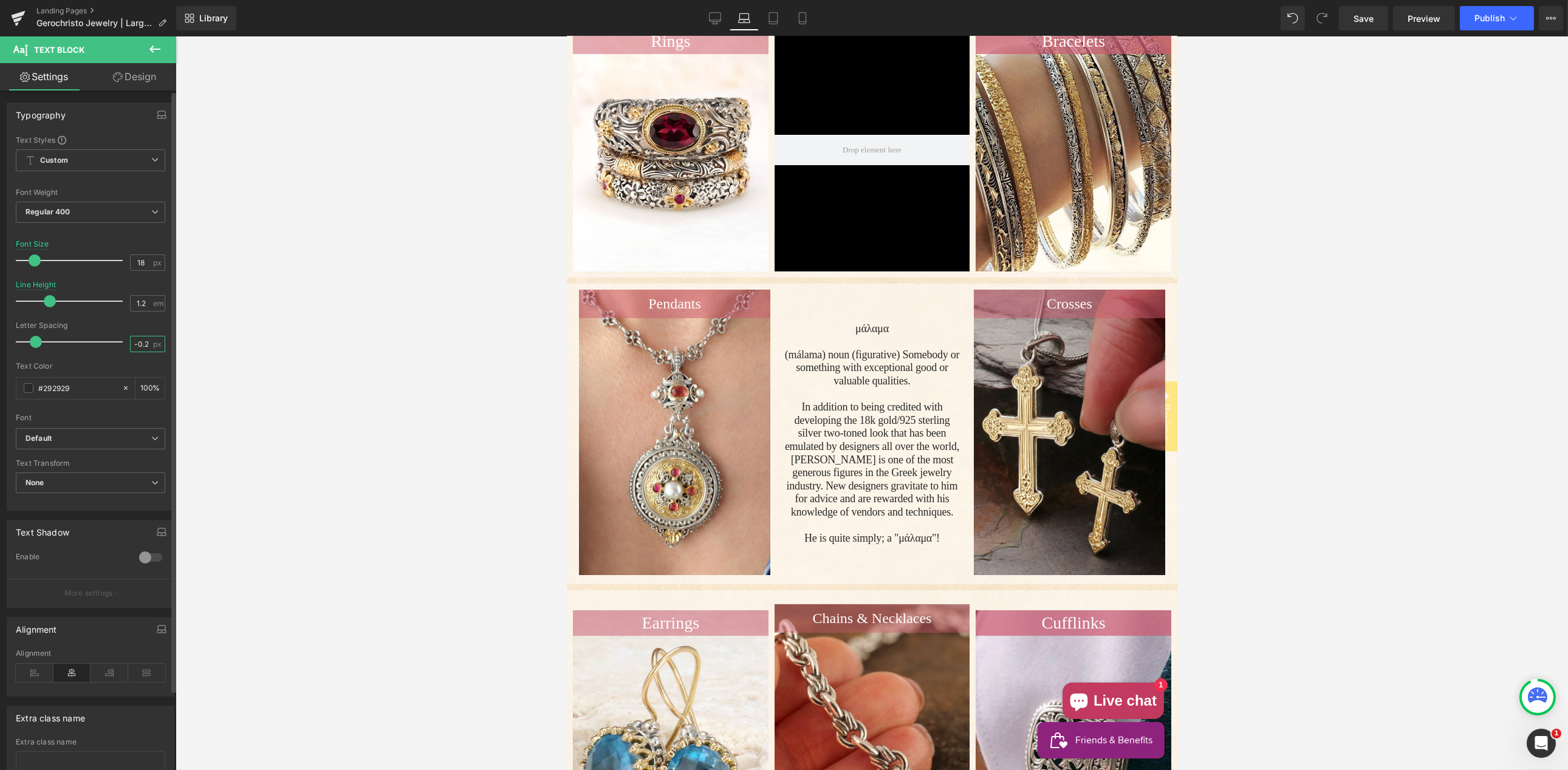
click at [130, 344] on div "-0.25 px" at bounding box center [147, 344] width 35 height 17
type input "0"
click at [140, 302] on input "1.2" at bounding box center [141, 303] width 21 height 15
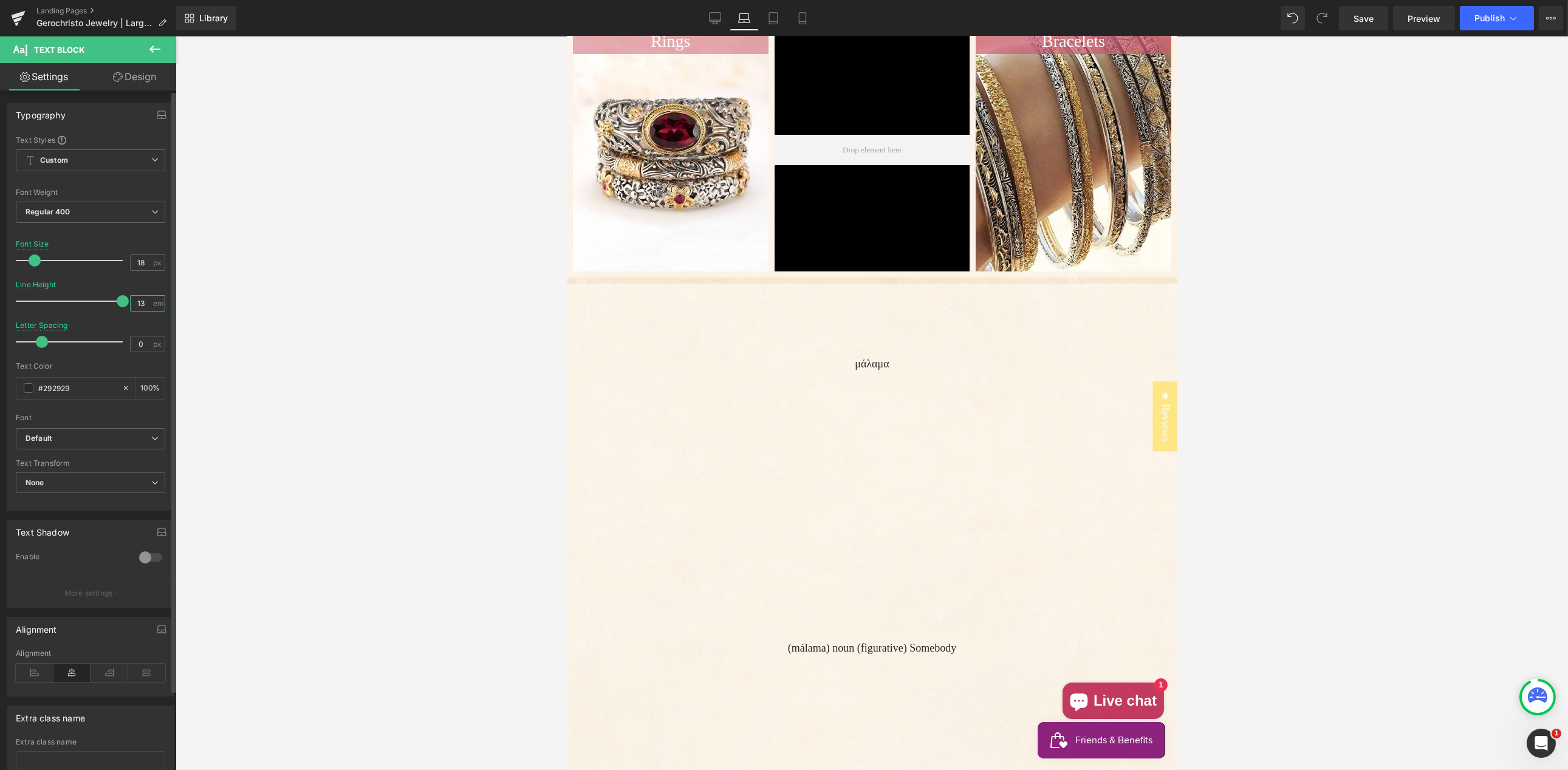
drag, startPoint x: 145, startPoint y: 303, endPoint x: 134, endPoint y: 304, distance: 11.0
click at [131, 303] on input "13" at bounding box center [141, 303] width 21 height 15
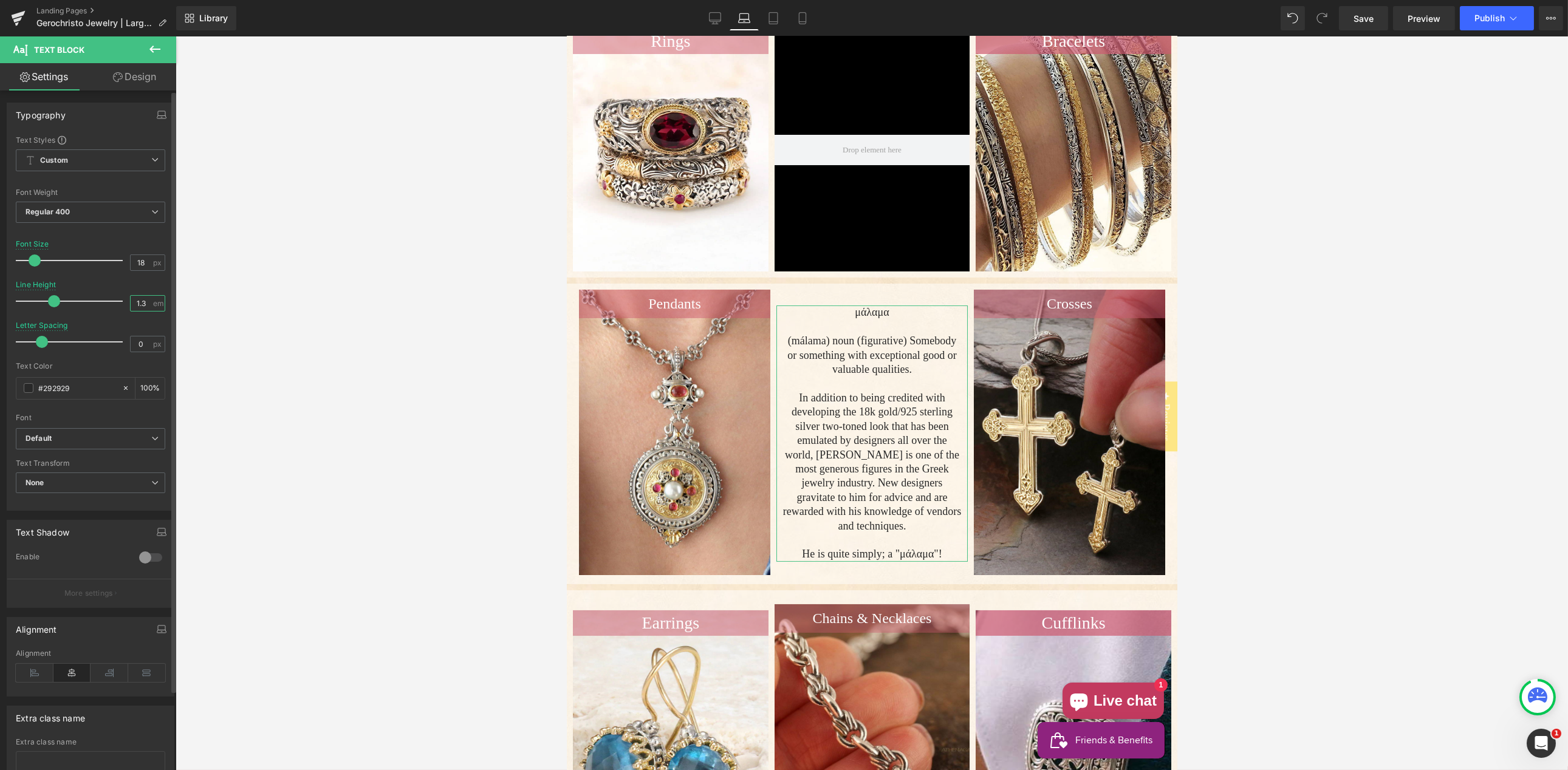
type input "1.3"
click at [112, 283] on div "Line Height 1.3 em" at bounding box center [91, 301] width 149 height 41
drag, startPoint x: 145, startPoint y: 263, endPoint x: 142, endPoint y: 277, distance: 14.3
click at [135, 264] on input "18" at bounding box center [141, 262] width 21 height 15
type input "17"
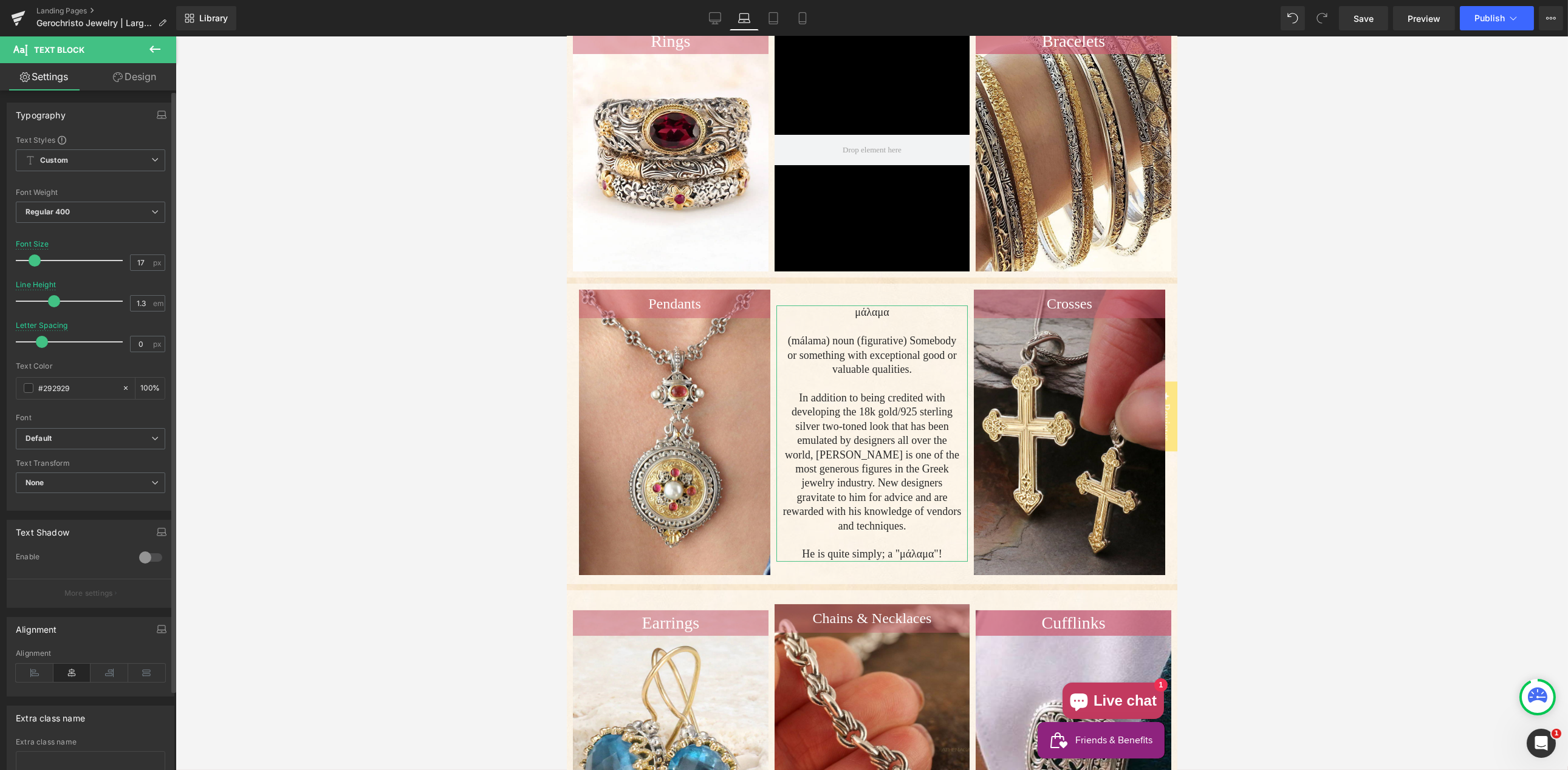
click at [109, 275] on div at bounding box center [91, 277] width 149 height 8
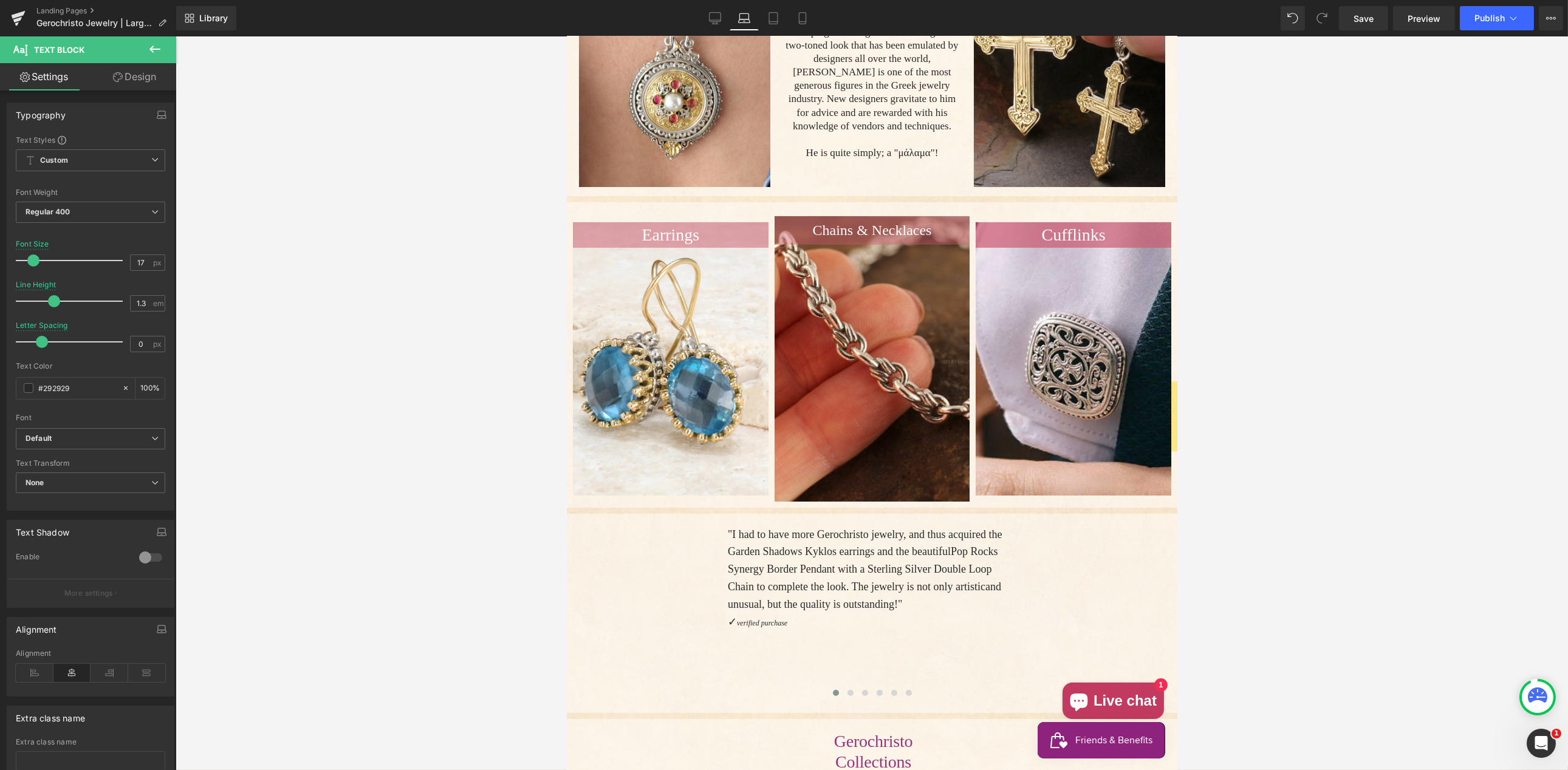
scroll to position [702, 0]
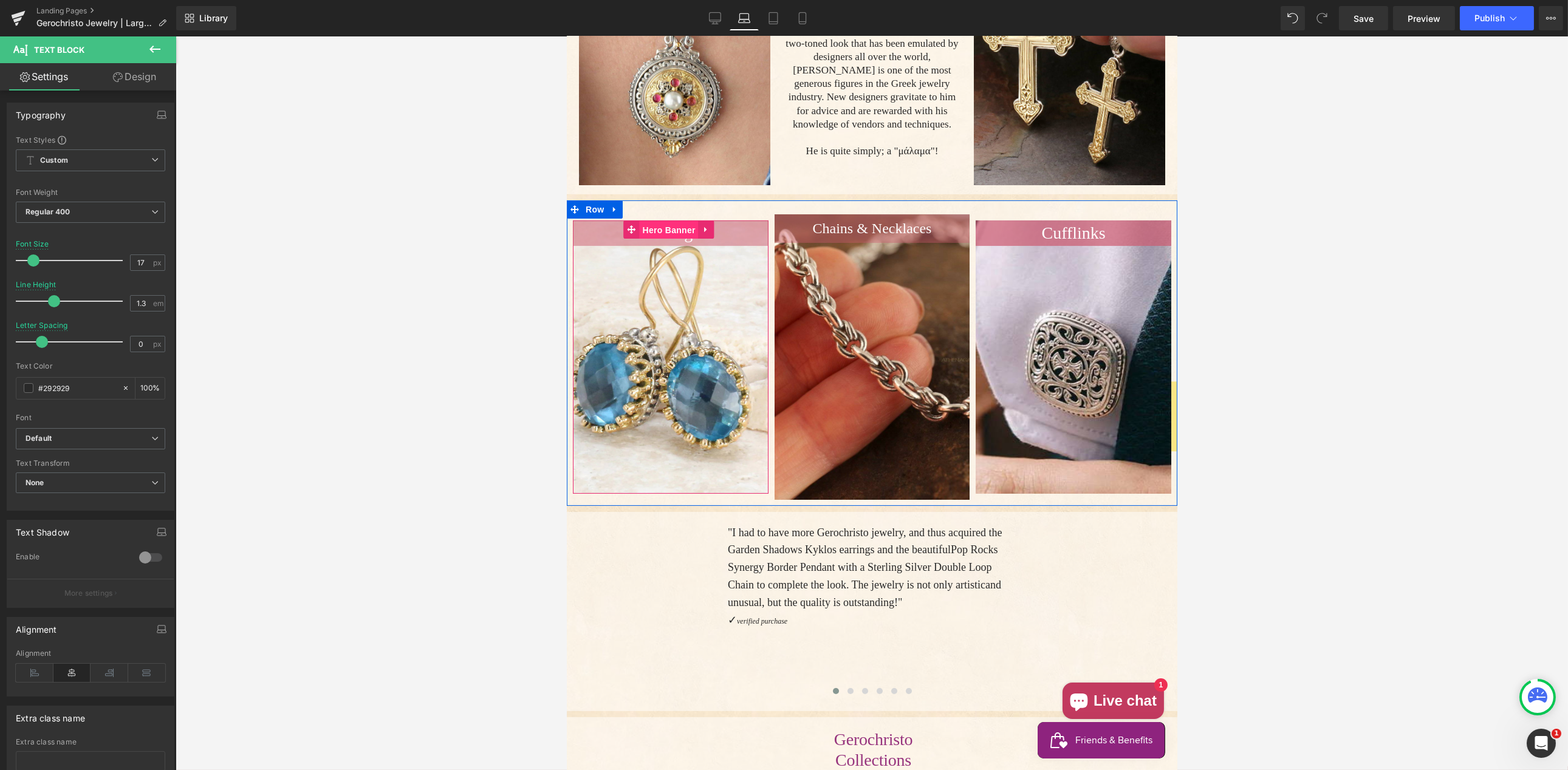
click at [671, 228] on span "Hero Banner" at bounding box center [668, 230] width 59 height 18
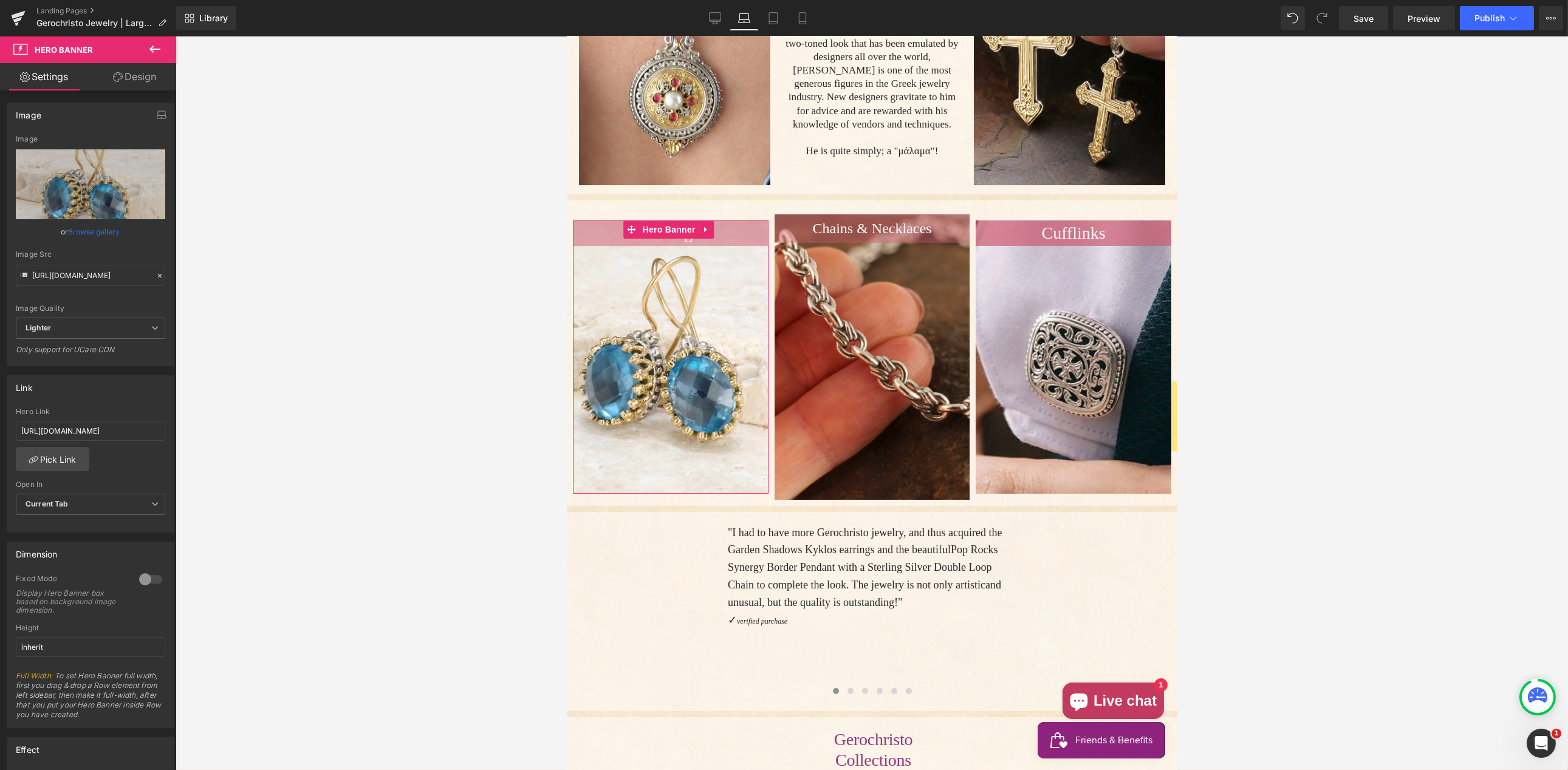
drag, startPoint x: 132, startPoint y: 76, endPoint x: 125, endPoint y: 117, distance: 41.6
click at [132, 76] on link "Design" at bounding box center [134, 77] width 88 height 27
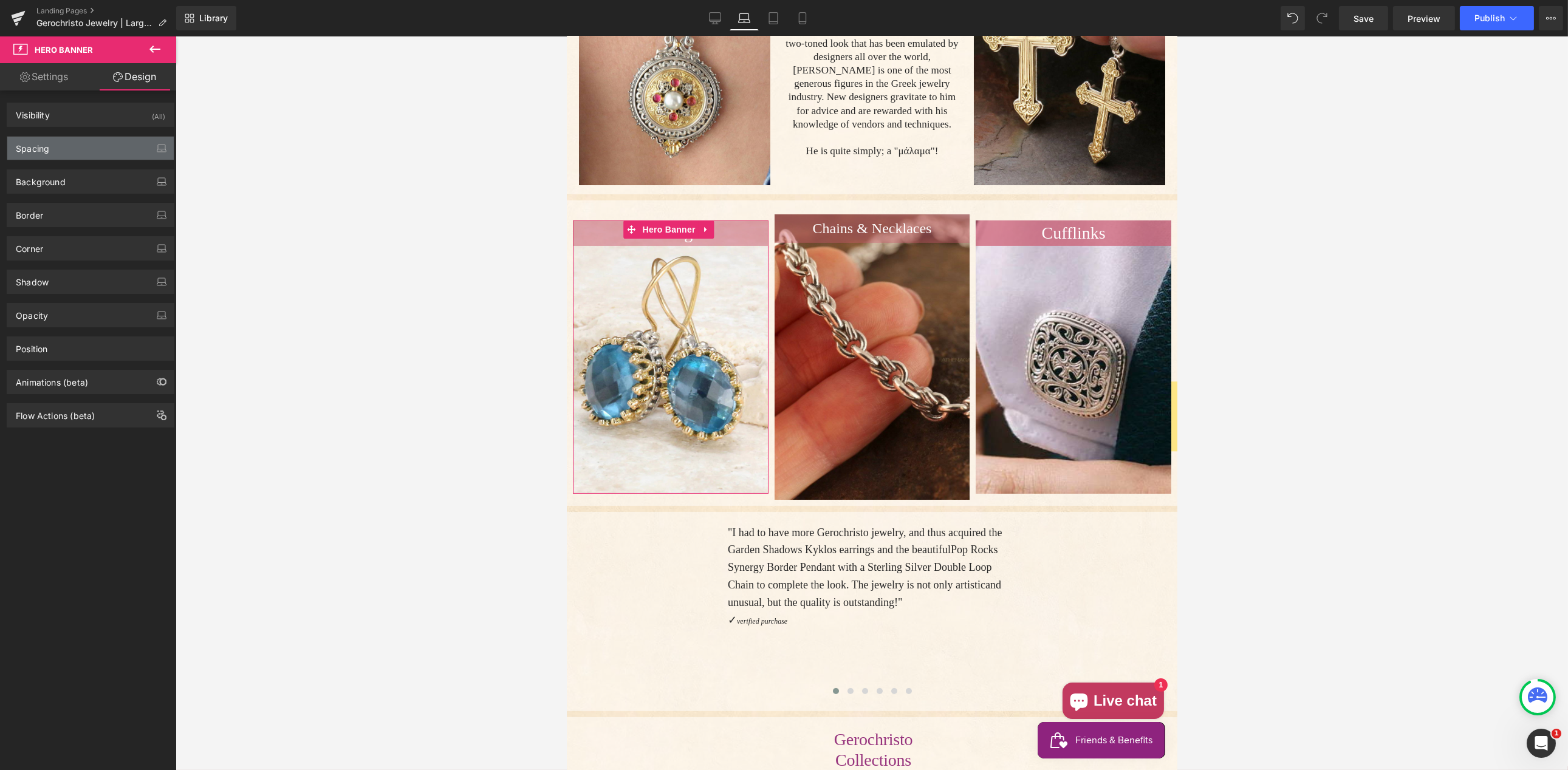
click at [99, 148] on div "Spacing" at bounding box center [91, 148] width 166 height 23
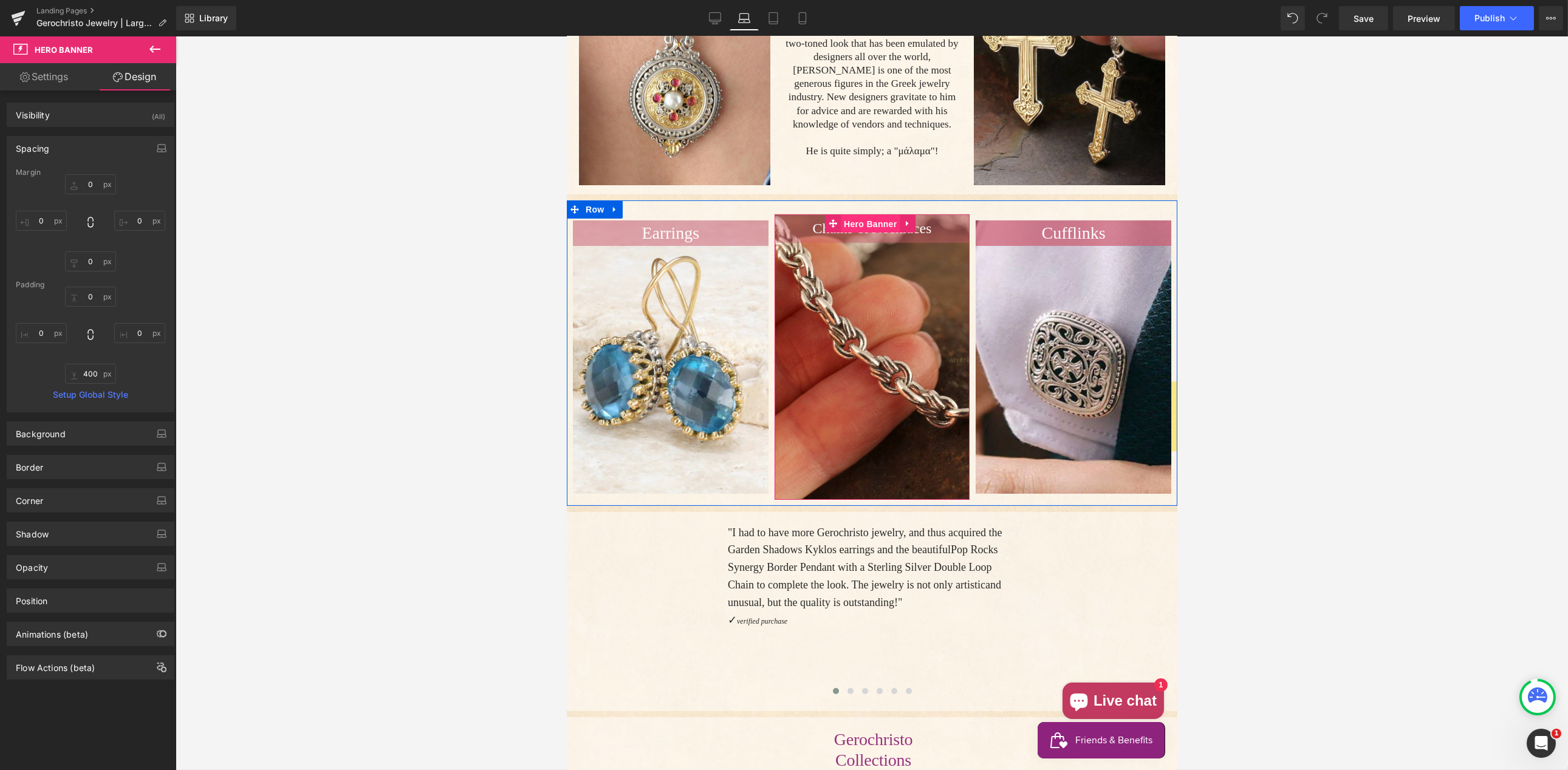
click at [870, 221] on span "Hero Banner" at bounding box center [870, 224] width 59 height 18
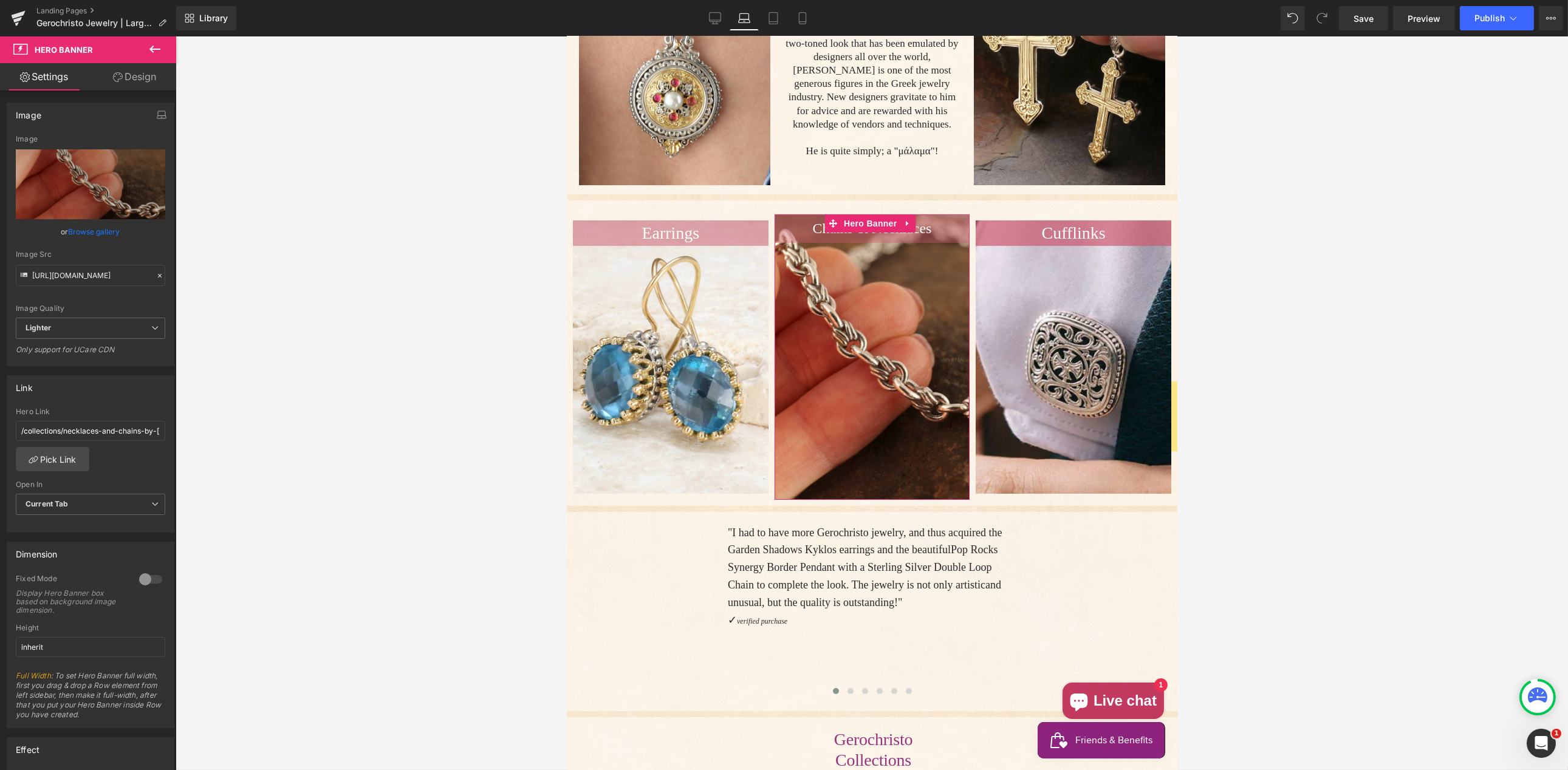
click at [133, 74] on link "Design" at bounding box center [134, 77] width 88 height 27
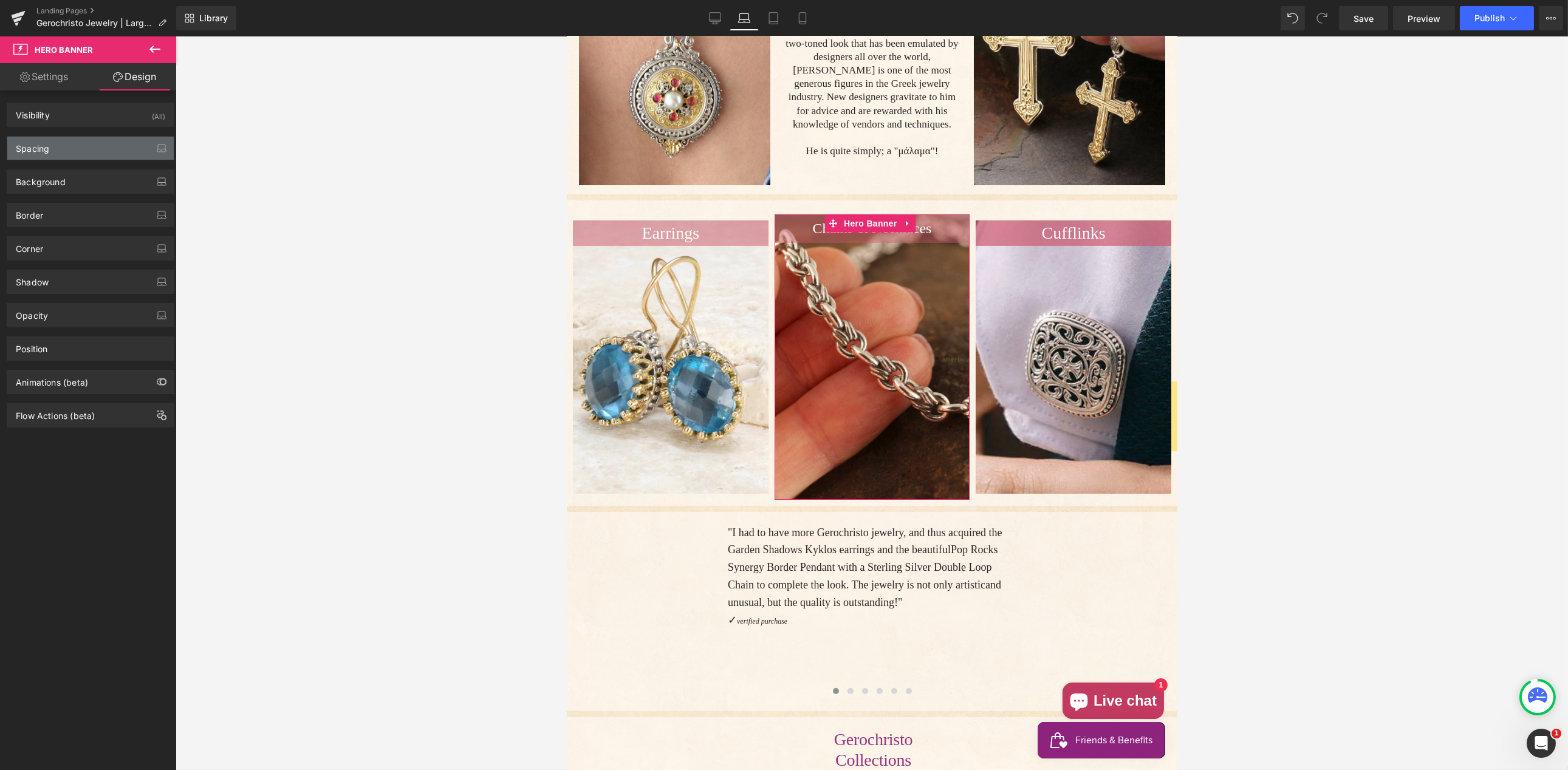
type input "0"
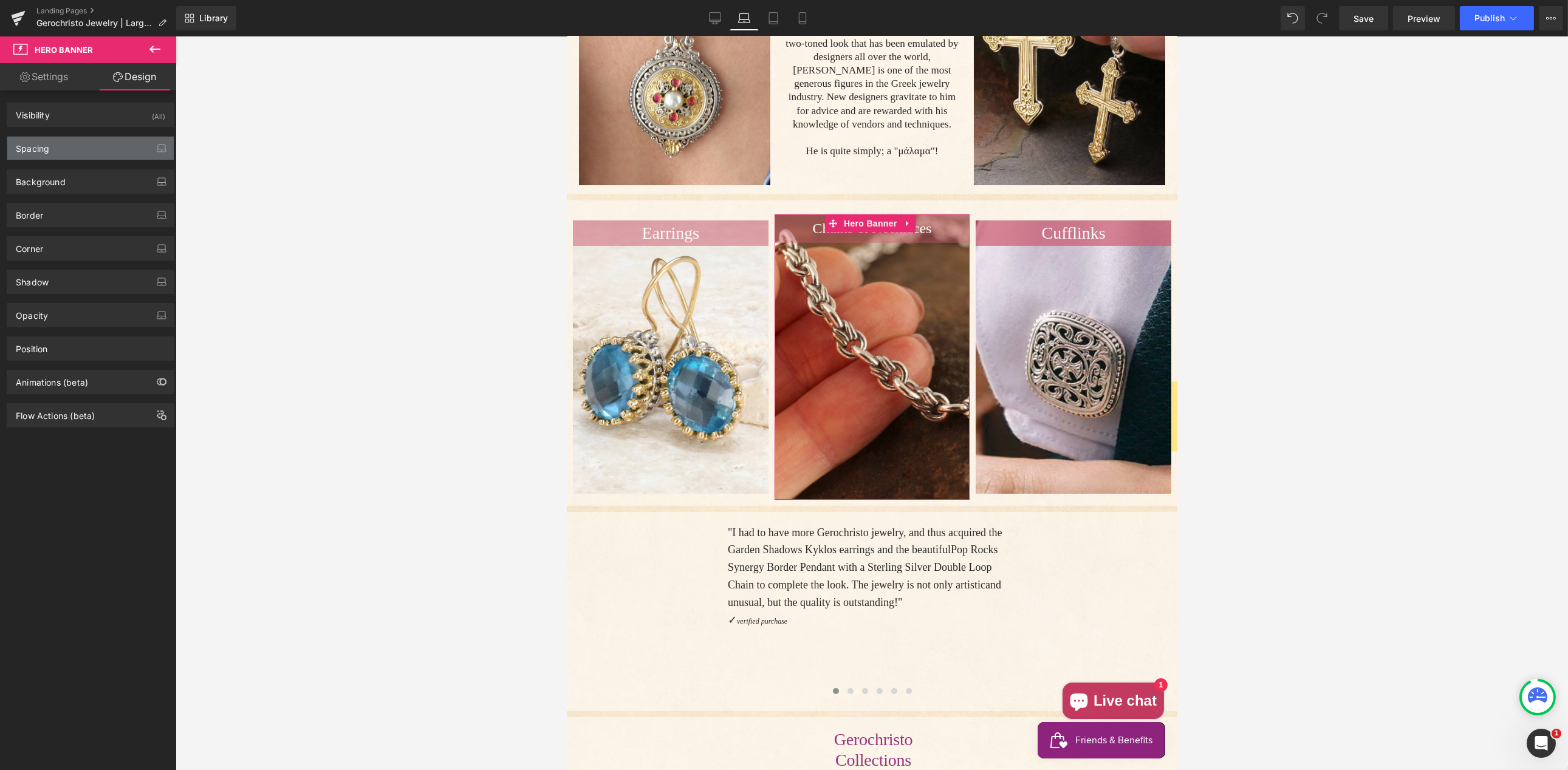
type input "0"
type input "420"
type input "0"
click at [76, 155] on div "Spacing" at bounding box center [91, 148] width 166 height 23
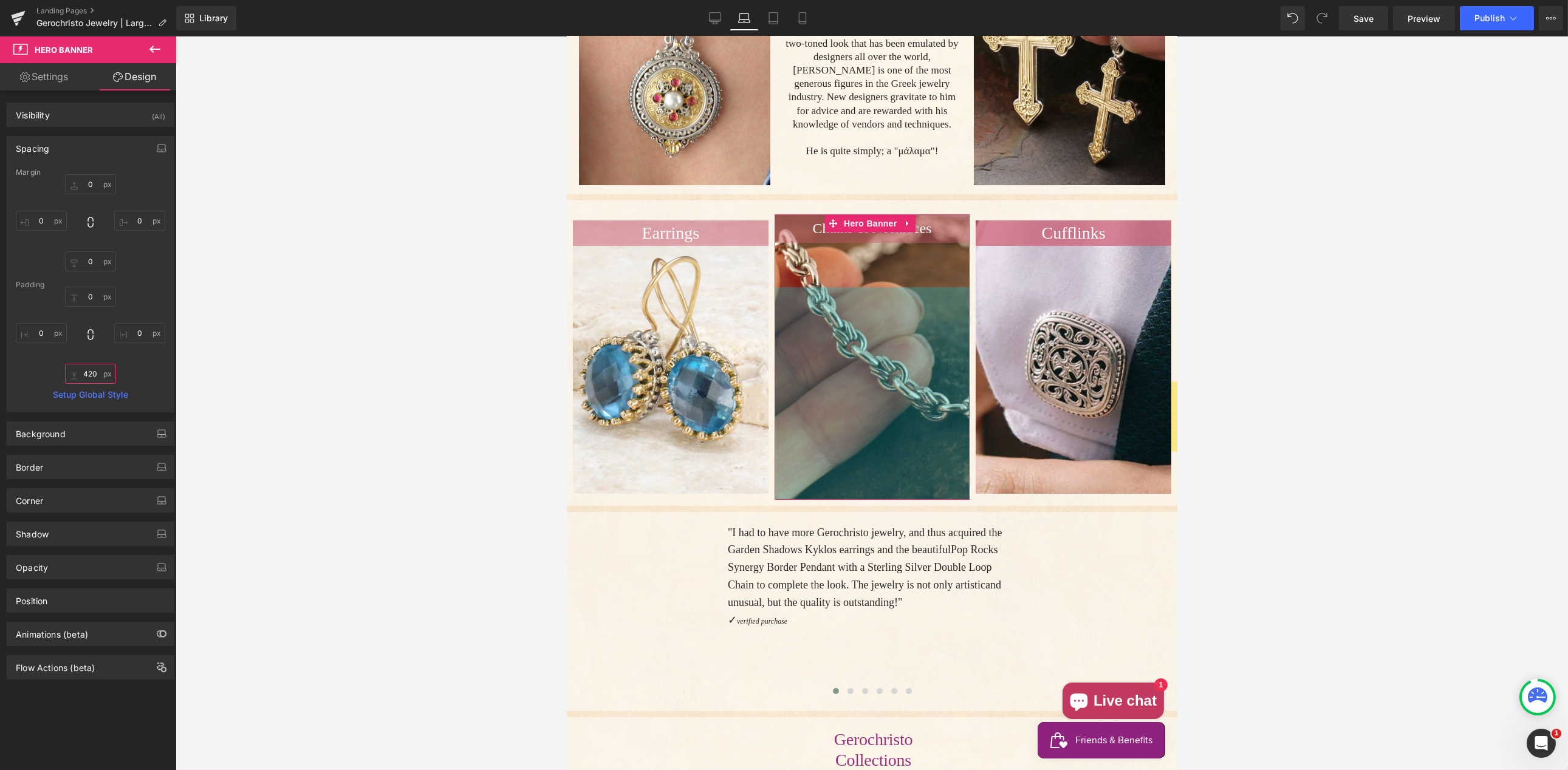
click at [91, 370] on input "420" at bounding box center [90, 373] width 51 height 20
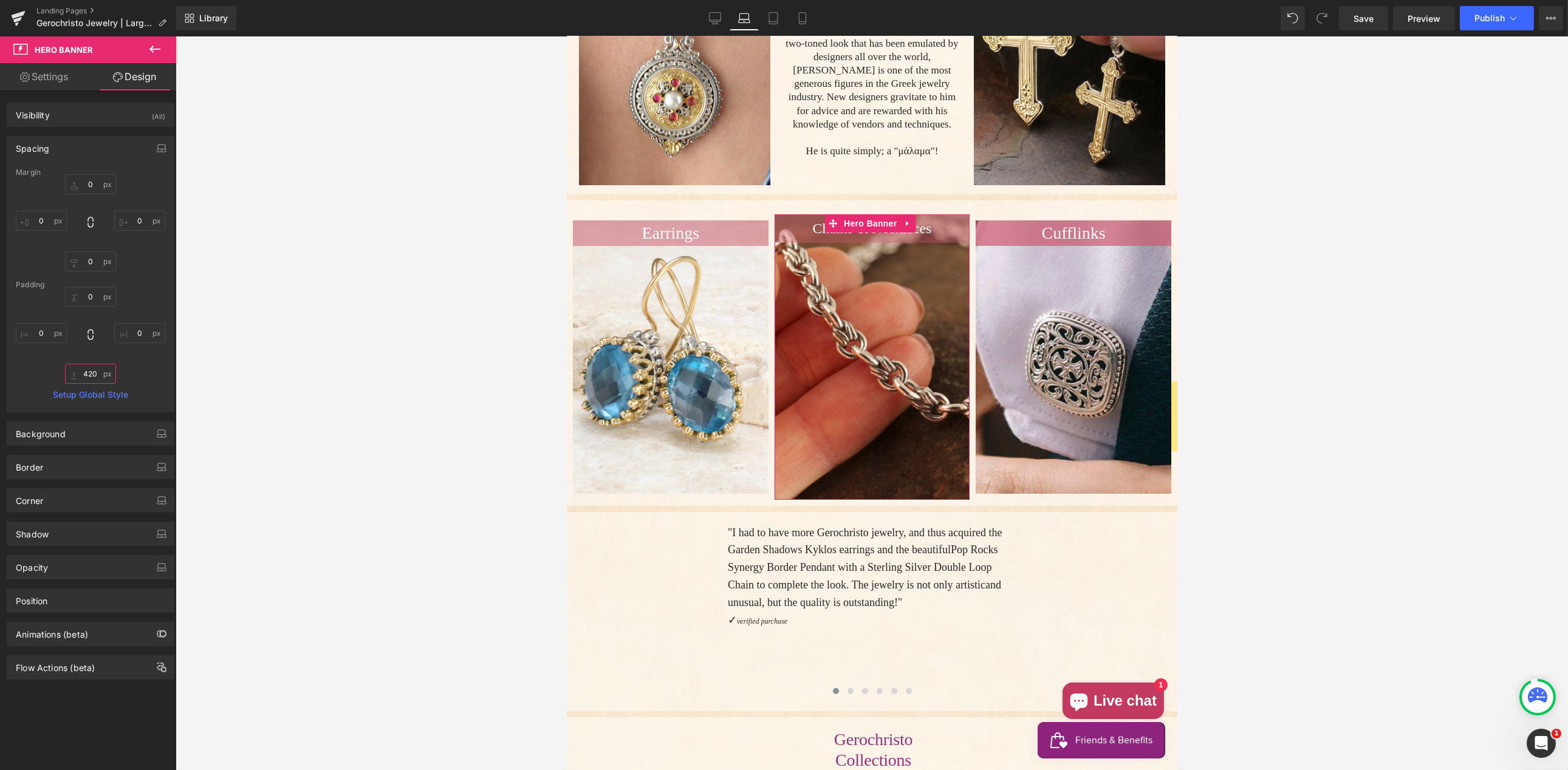
drag, startPoint x: 91, startPoint y: 370, endPoint x: 89, endPoint y: 376, distance: 6.3
click at [91, 370] on input "420" at bounding box center [90, 373] width 51 height 20
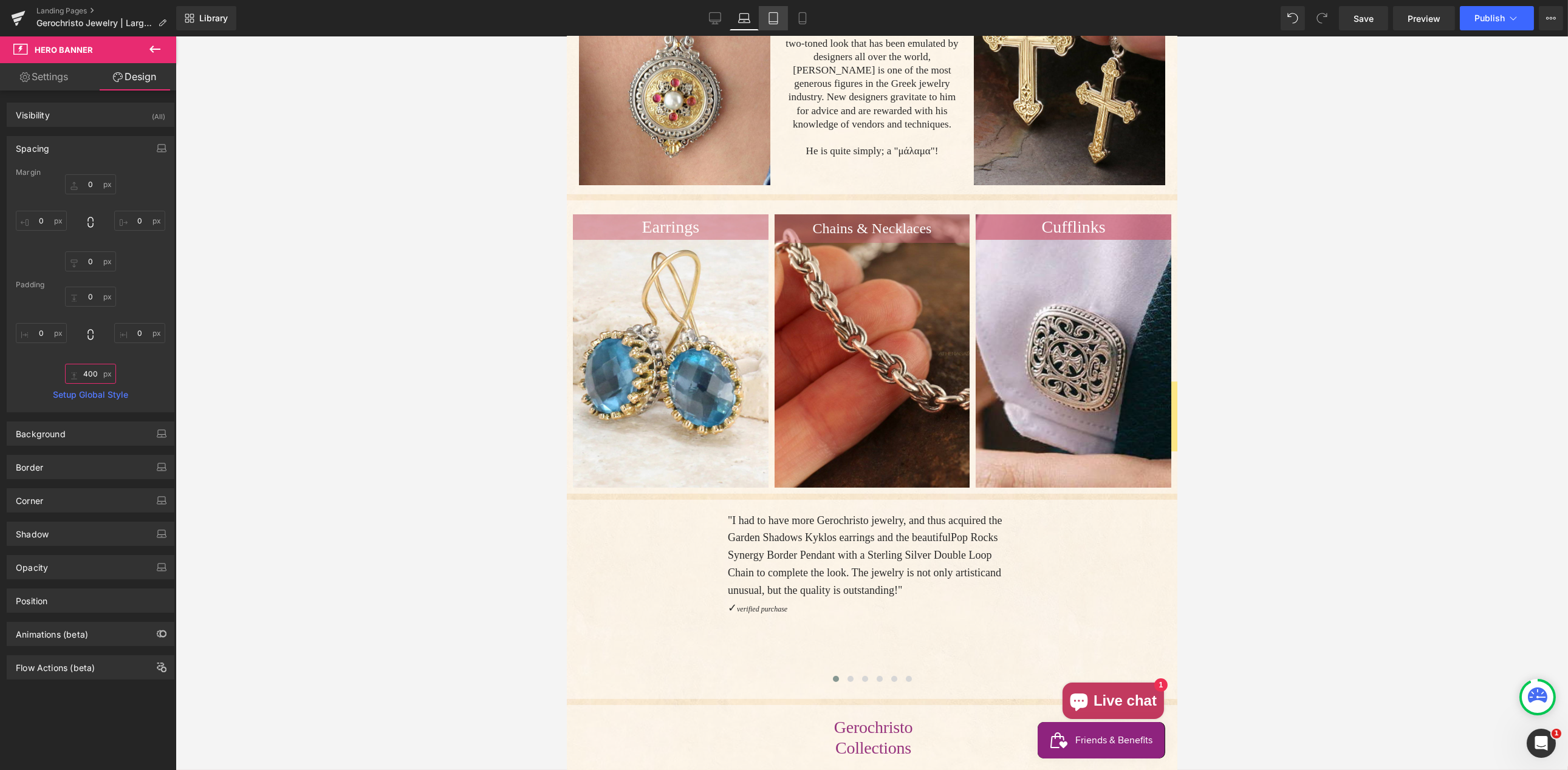
type input "400"
click at [775, 20] on icon at bounding box center [774, 18] width 12 height 12
type input "0"
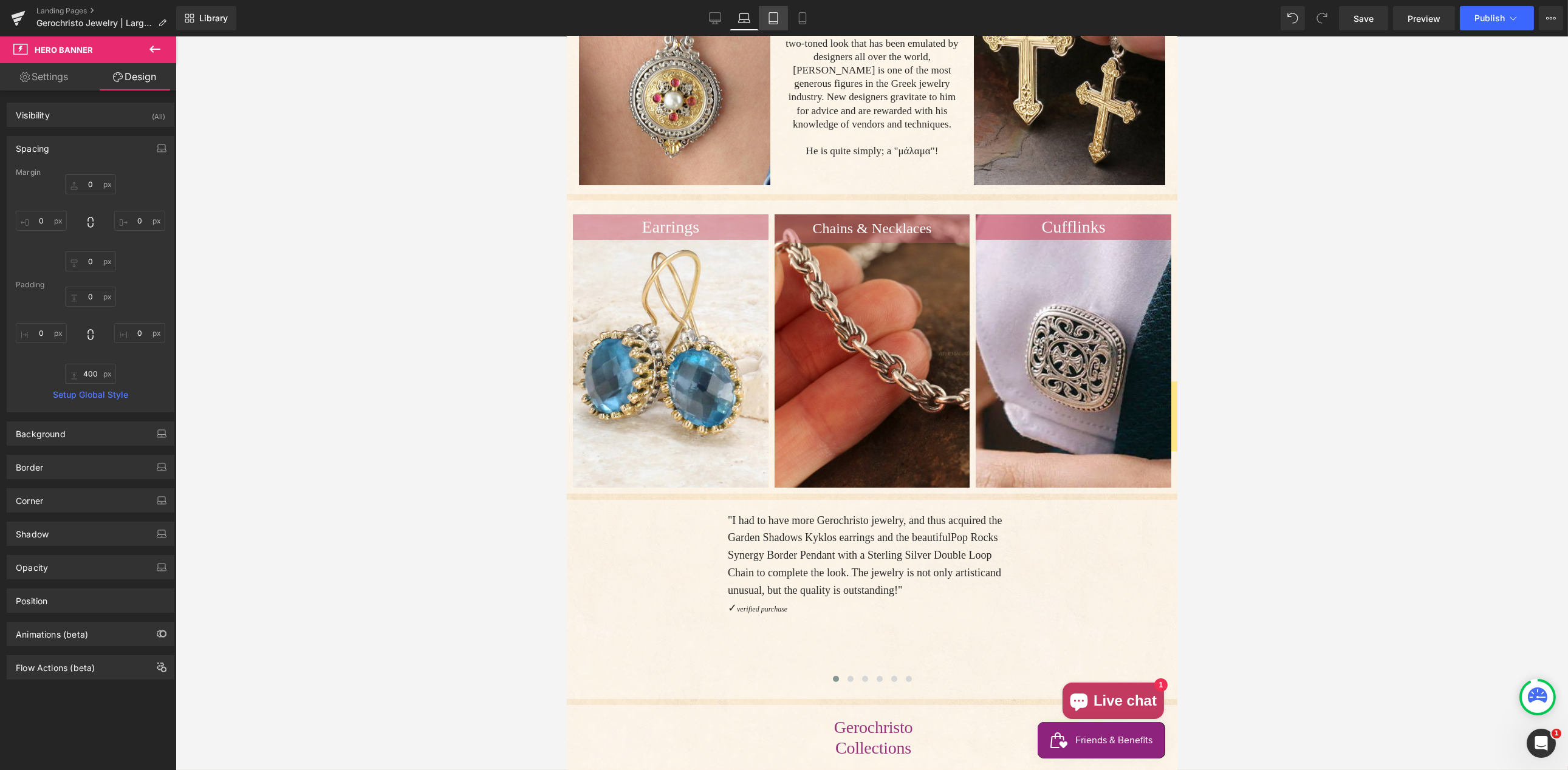
type input "0"
type input "500"
type input "0"
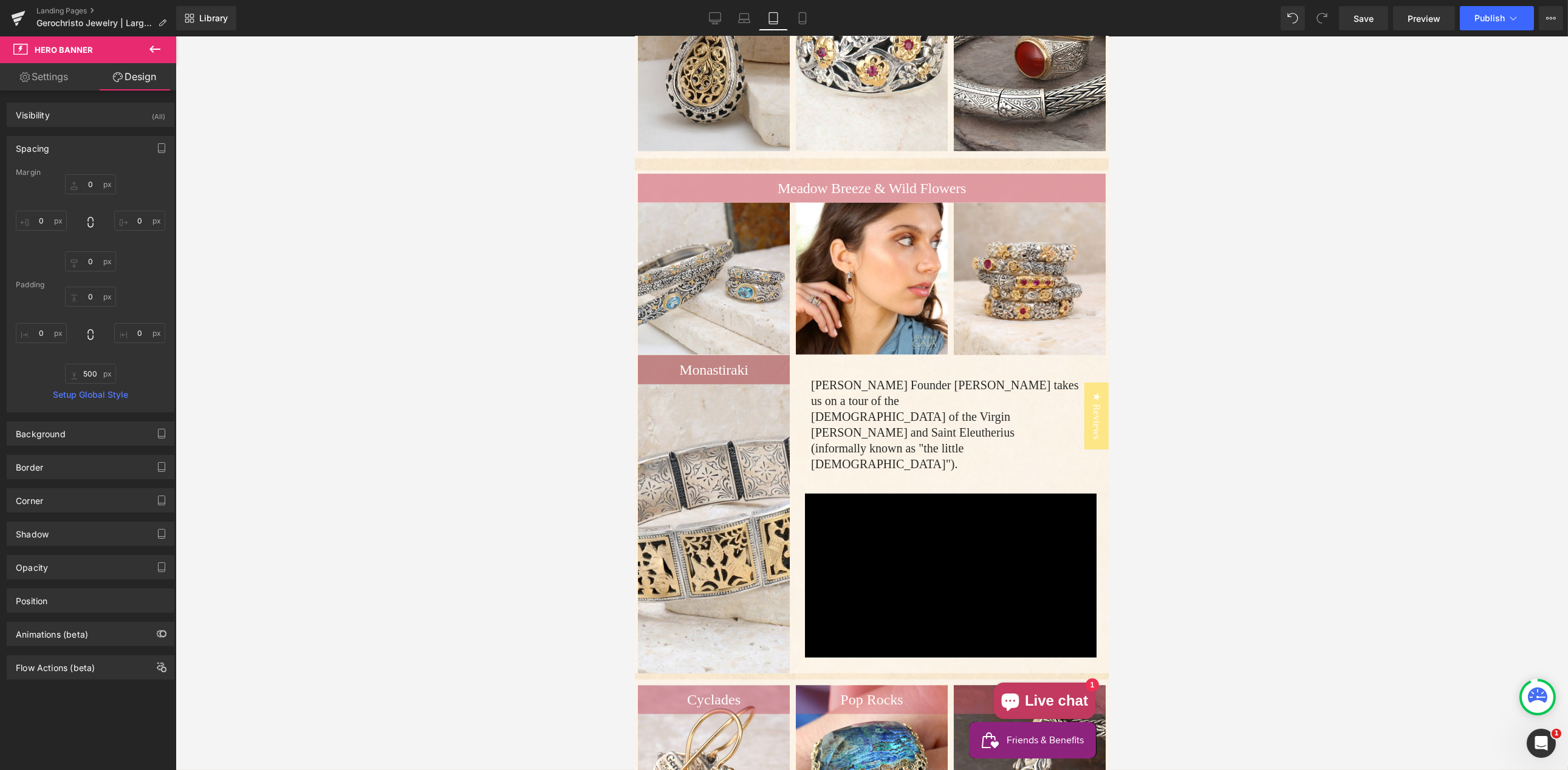
scroll to position [3687, 0]
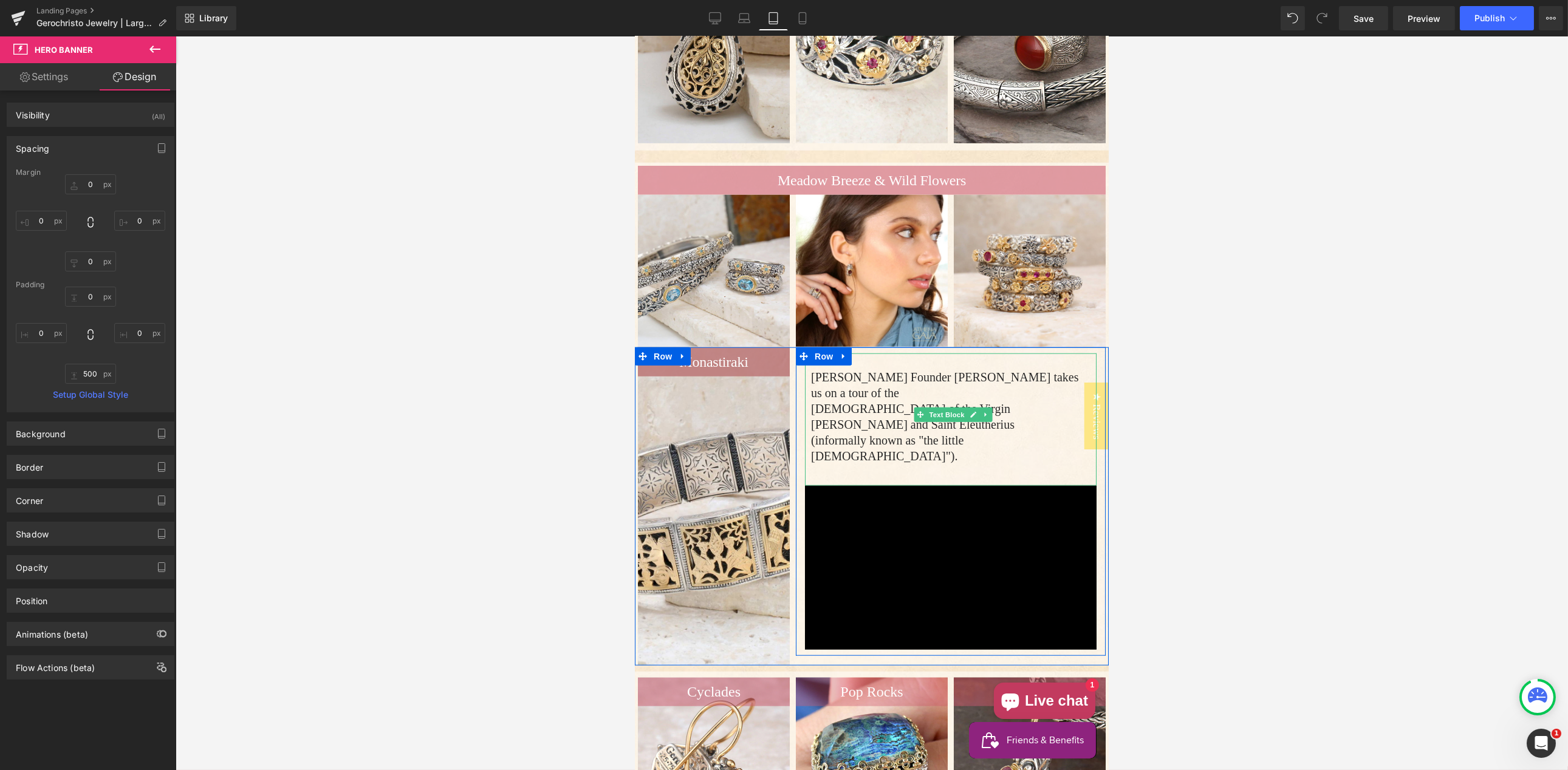
click at [862, 429] on p "[DEMOGRAPHIC_DATA] of the Virgin [PERSON_NAME] and Saint Eleutherius" at bounding box center [950, 416] width 279 height 31
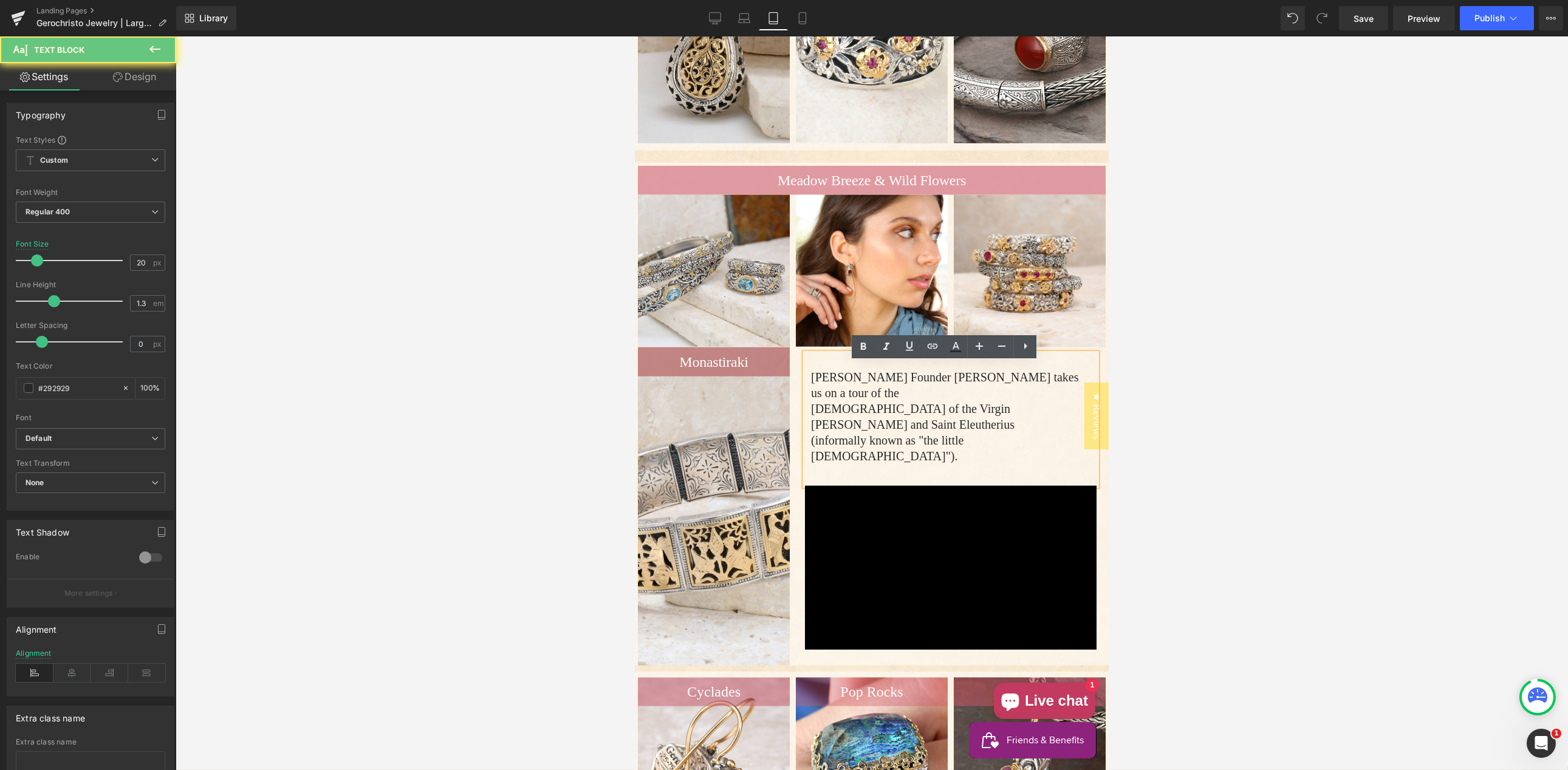
click at [863, 432] on p "[DEMOGRAPHIC_DATA] of the Virgin [PERSON_NAME] and Saint Eleutherius" at bounding box center [950, 416] width 279 height 31
drag, startPoint x: 809, startPoint y: 417, endPoint x: 837, endPoint y: 431, distance: 31.3
click at [811, 417] on p "[DEMOGRAPHIC_DATA] of the Virgin [PERSON_NAME] and Saint Eleutherius" at bounding box center [950, 416] width 279 height 31
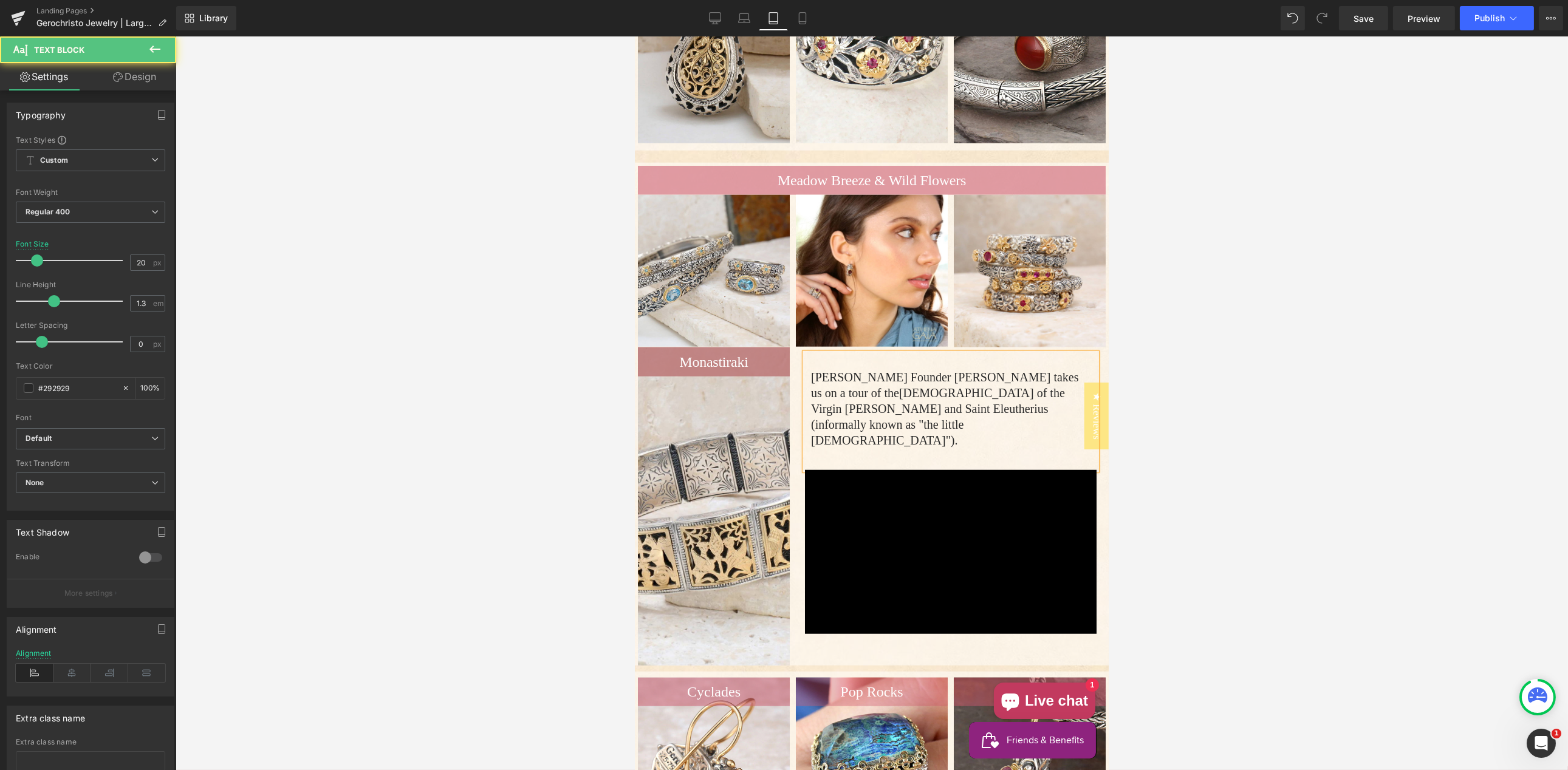
click at [811, 415] on span "[DEMOGRAPHIC_DATA] of the Virgin [PERSON_NAME] and Saint Eleutherius" at bounding box center [937, 400] width 254 height 29
drag, startPoint x: 142, startPoint y: 261, endPoint x: 105, endPoint y: 259, distance: 37.1
click at [124, 259] on div "Font Size 20 px" at bounding box center [91, 260] width 149 height 41
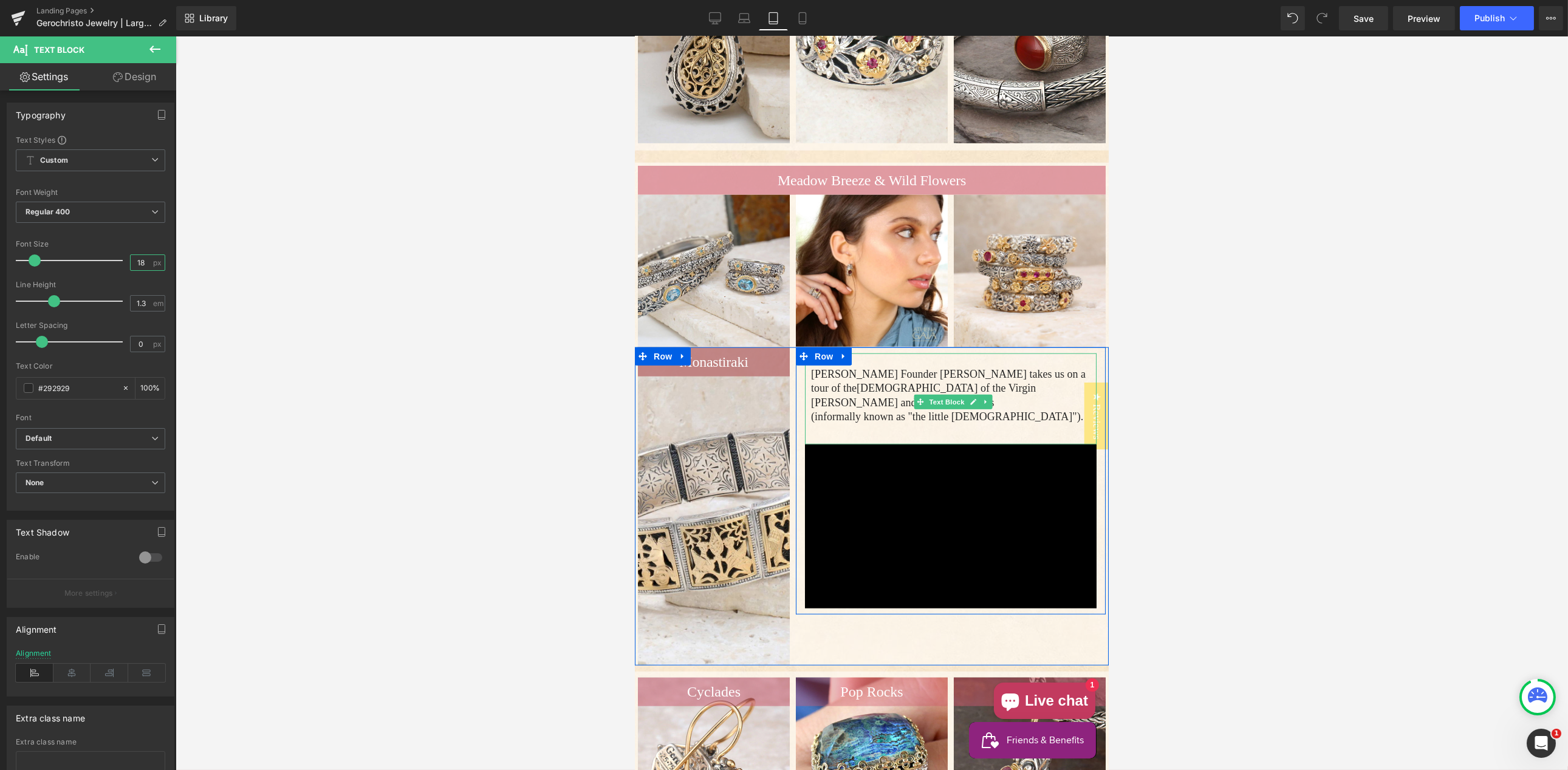
type input "18"
click at [811, 424] on p "(informally known as "the little [DEMOGRAPHIC_DATA]") ." at bounding box center [950, 416] width 279 height 14
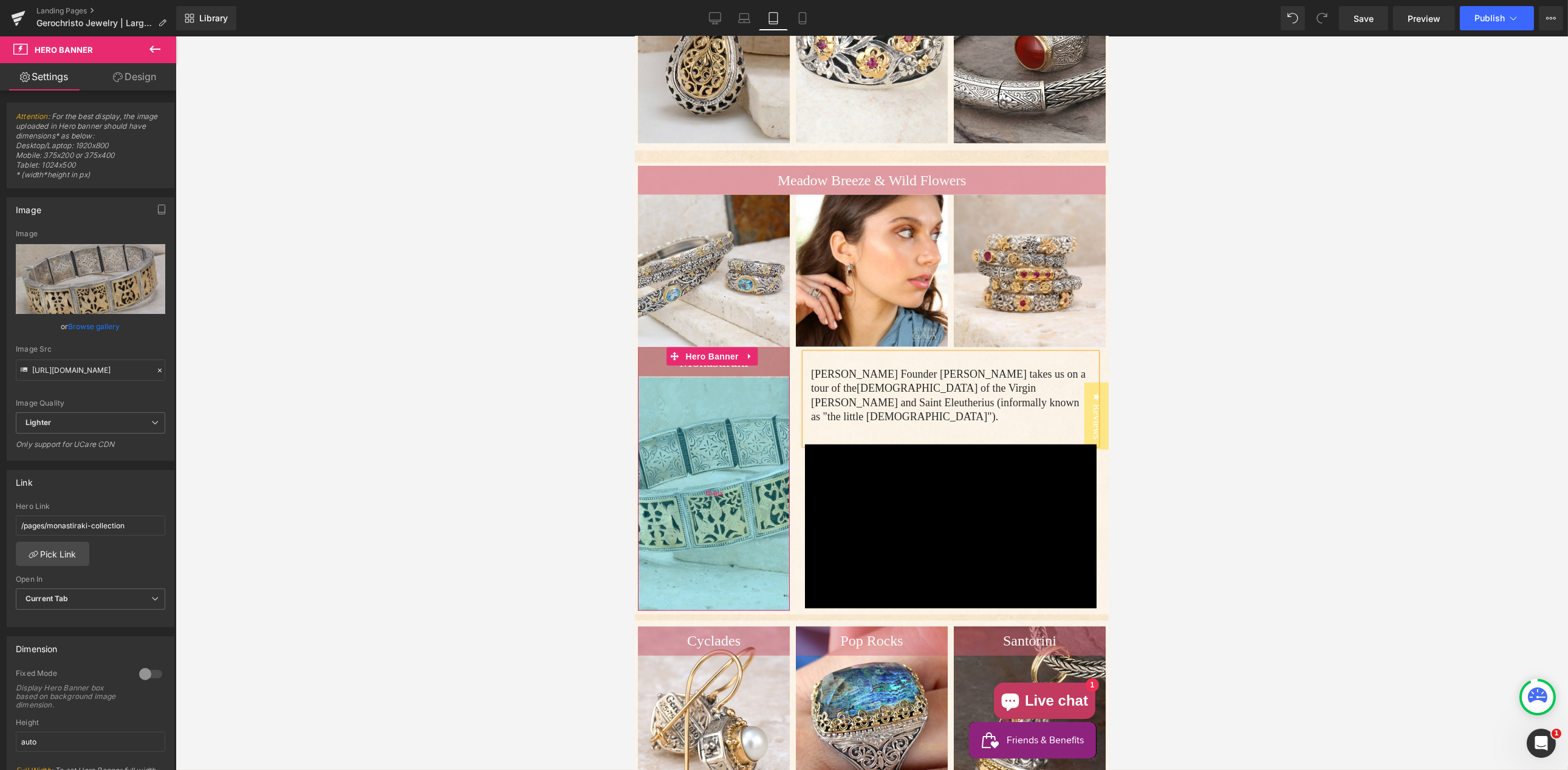
drag, startPoint x: 696, startPoint y: 671, endPoint x: 749, endPoint y: 501, distance: 178.1
click at [706, 611] on div "384px" at bounding box center [713, 494] width 152 height 233
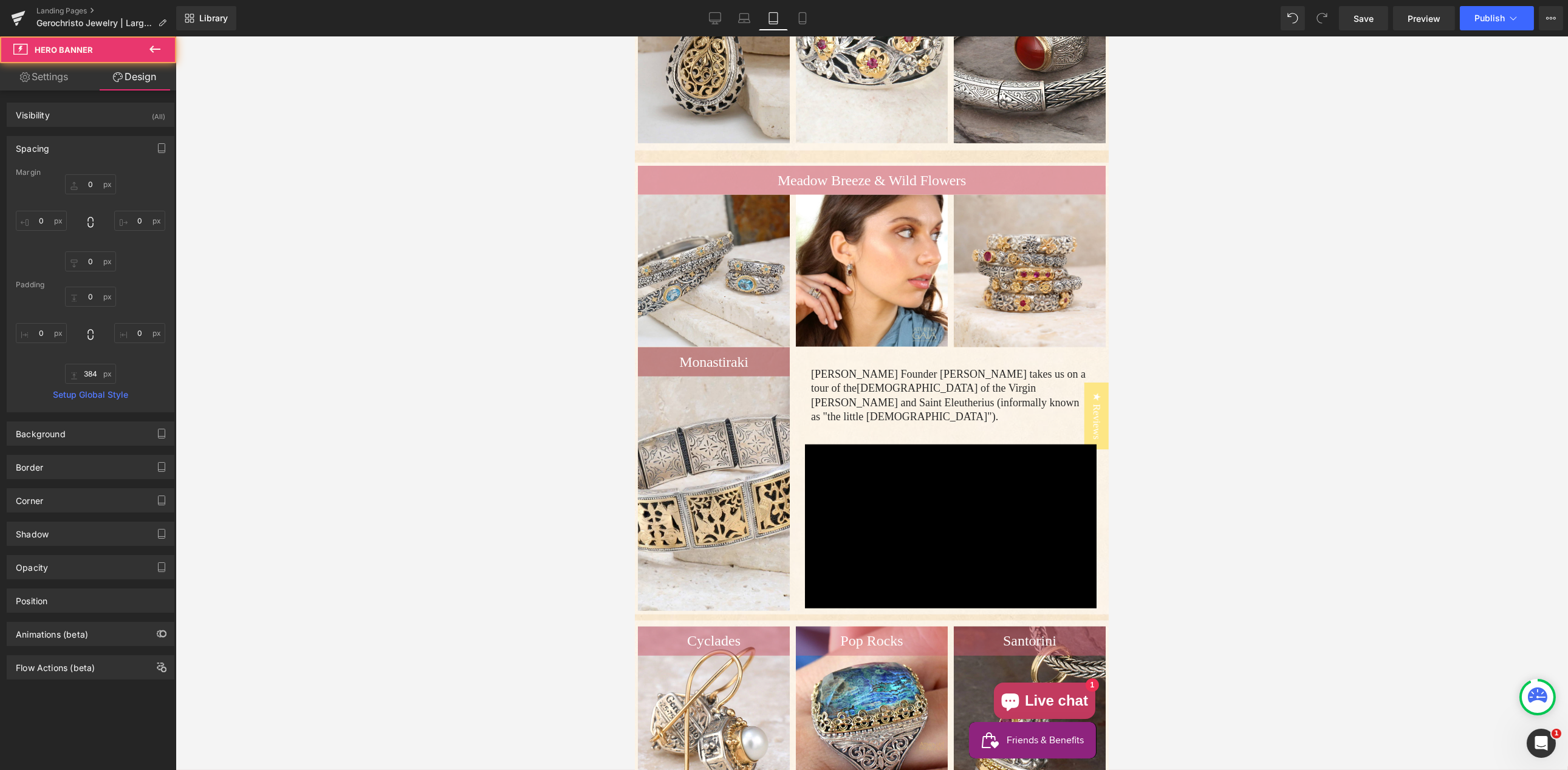
type input "0"
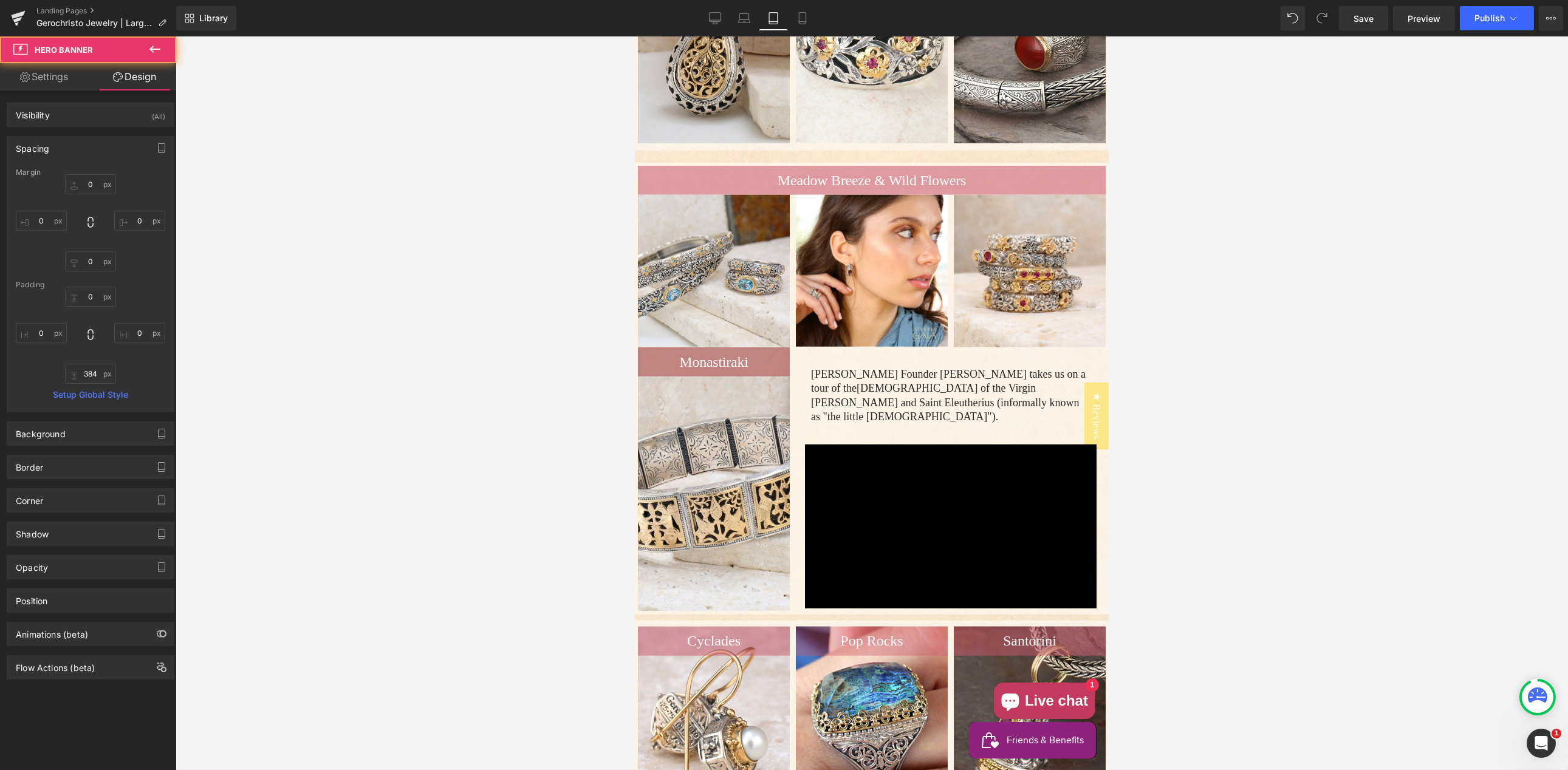
type input "0"
type input "384"
type input "0"
click at [793, 5] on div "Library Tablet Desktop Laptop Tablet Mobile Save Preview Publish Scheduled View…" at bounding box center [872, 18] width 1392 height 36
click at [801, 18] on icon at bounding box center [802, 18] width 12 height 12
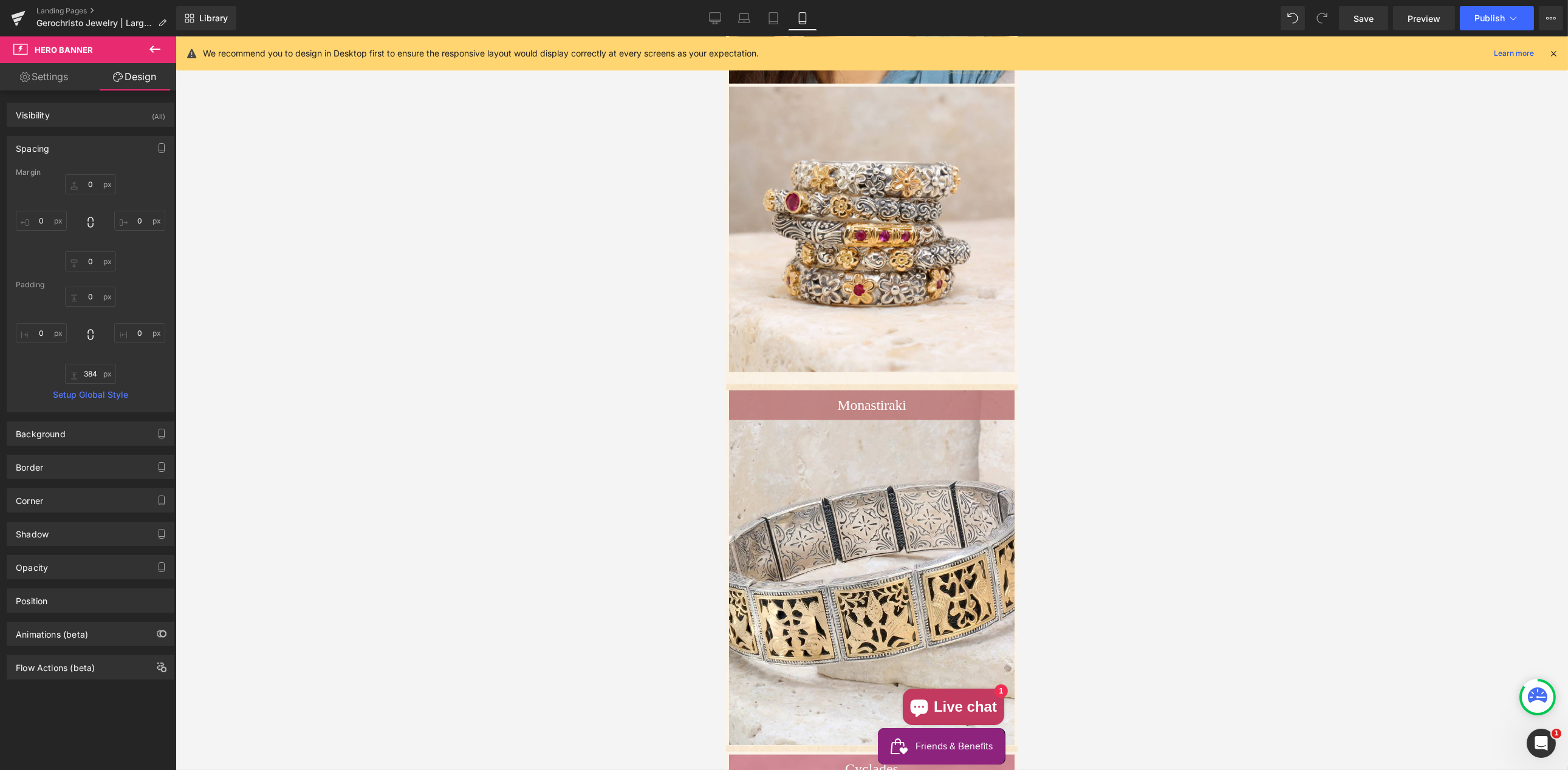
type input "0"
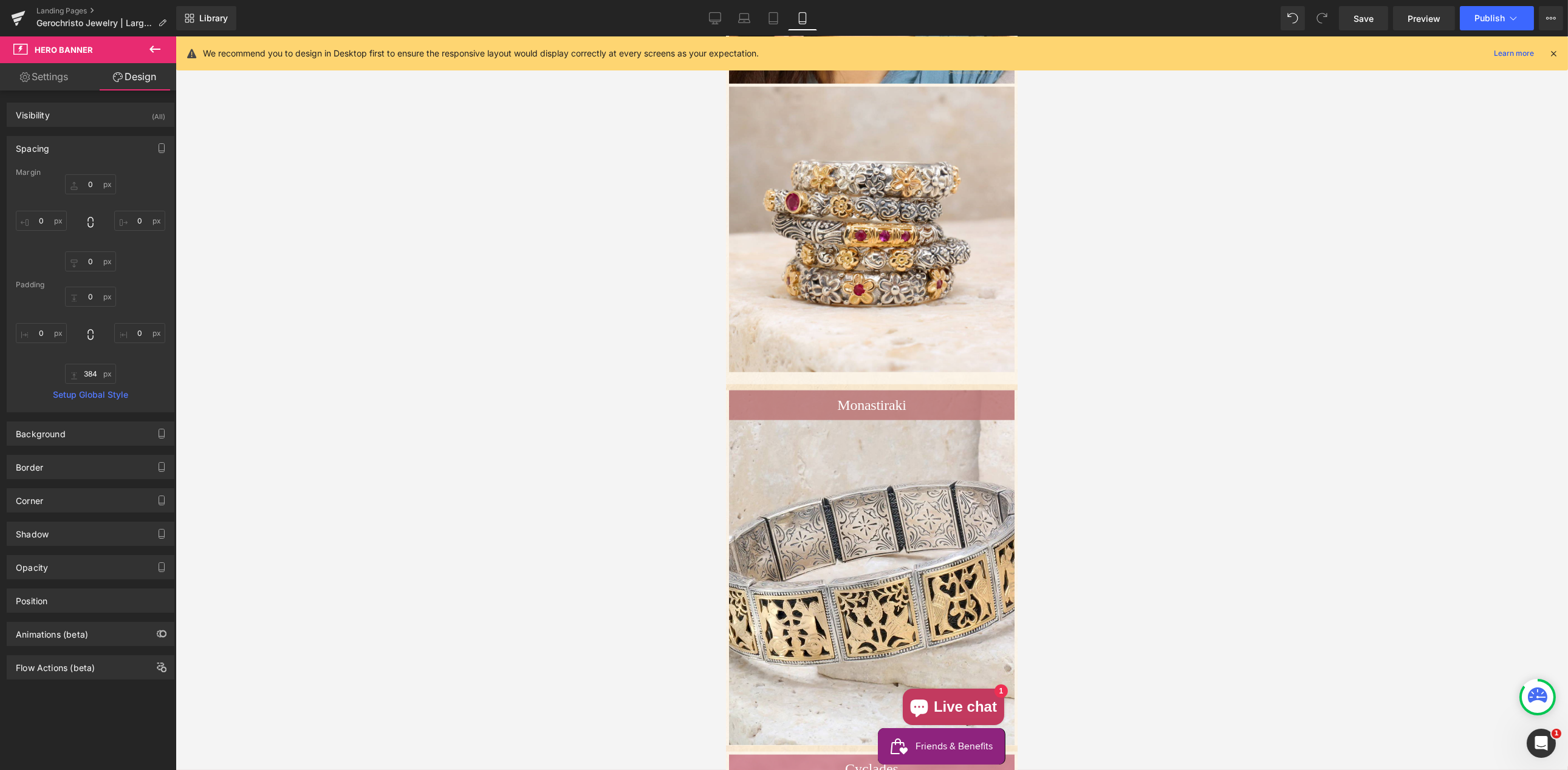
type input "0"
type input "534"
type input "0"
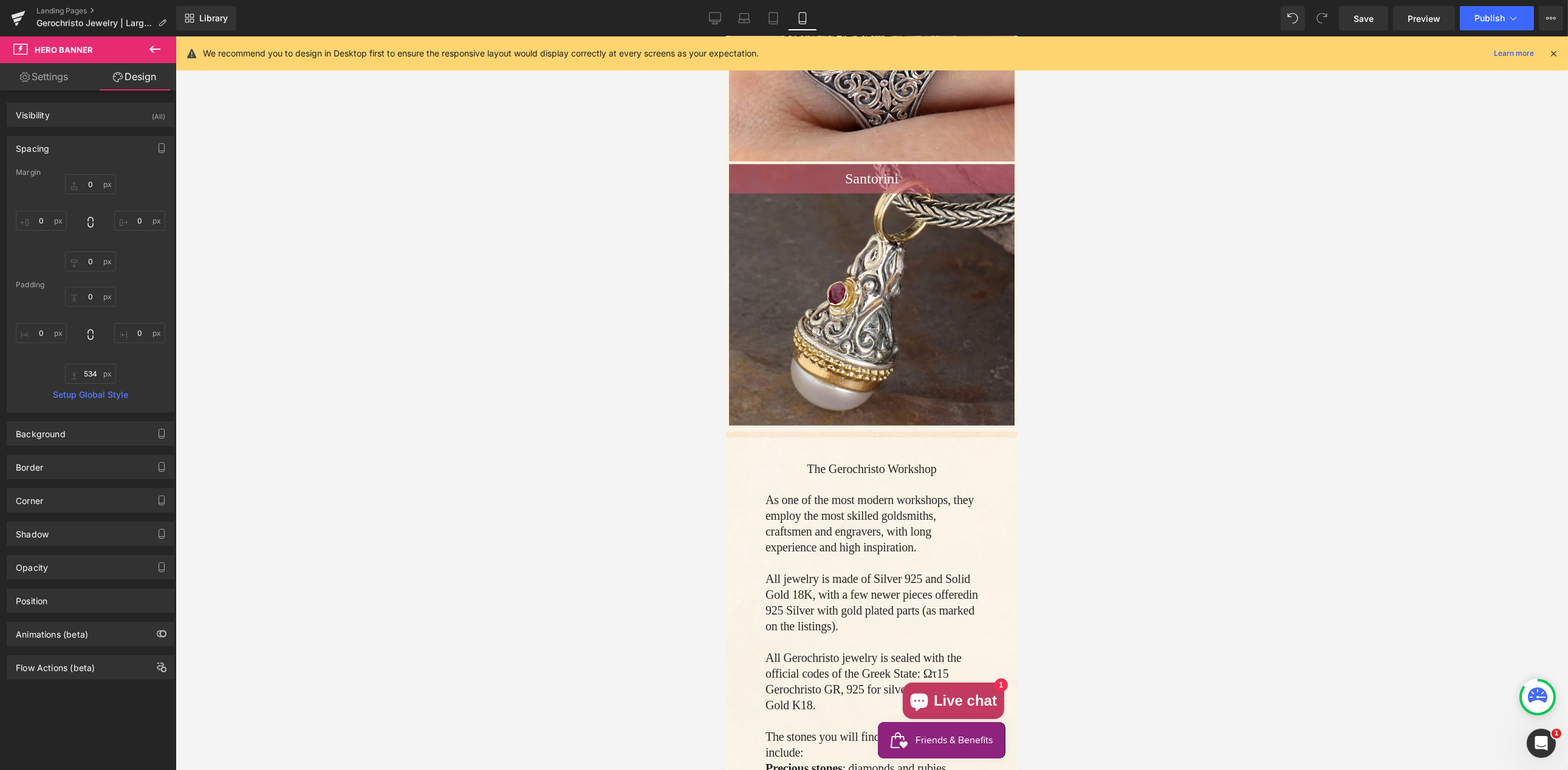
scroll to position [5544, 0]
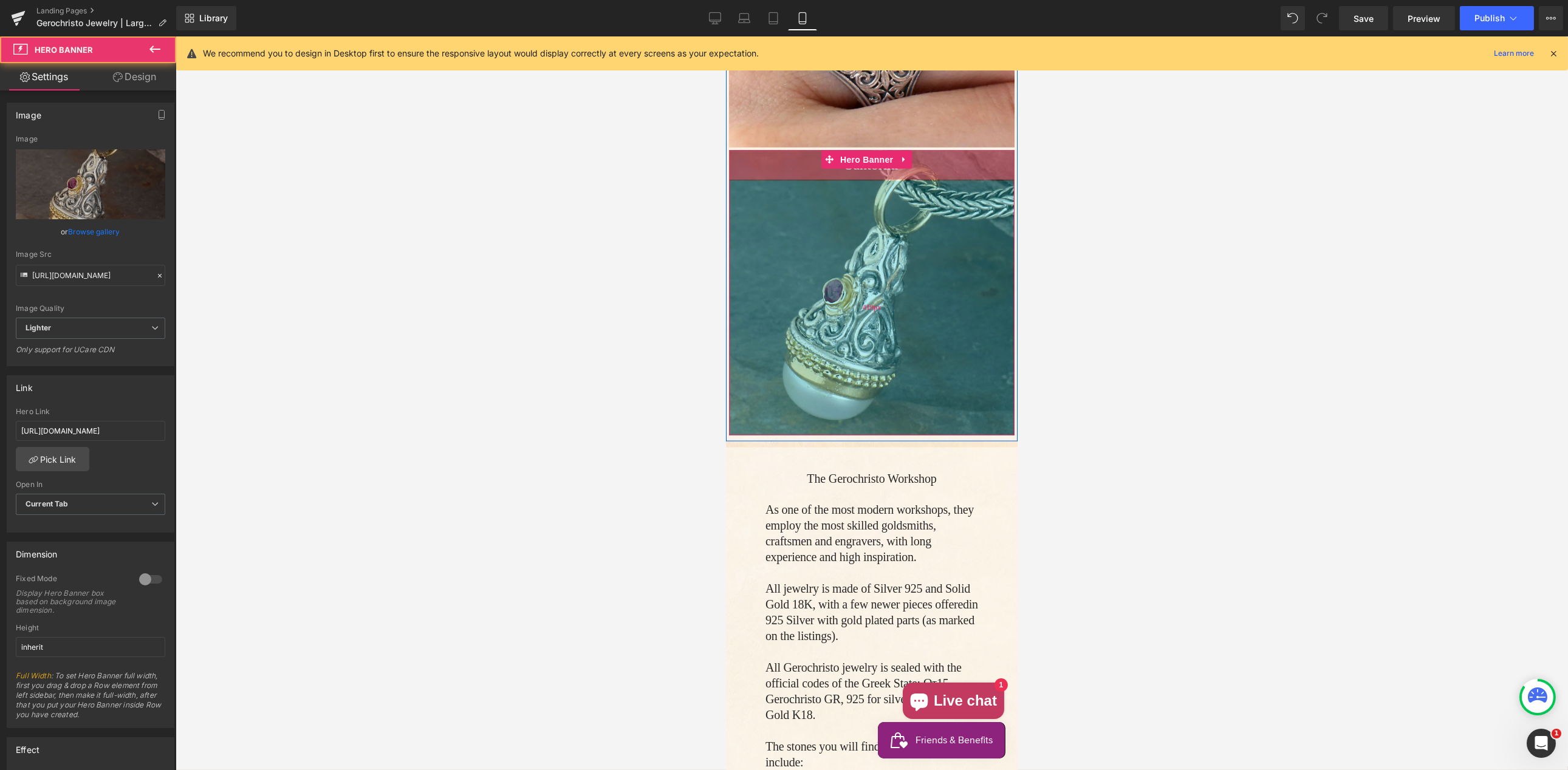
drag, startPoint x: 917, startPoint y: 368, endPoint x: 904, endPoint y: 378, distance: 16.4
click at [917, 394] on div "419px" at bounding box center [871, 308] width 285 height 254
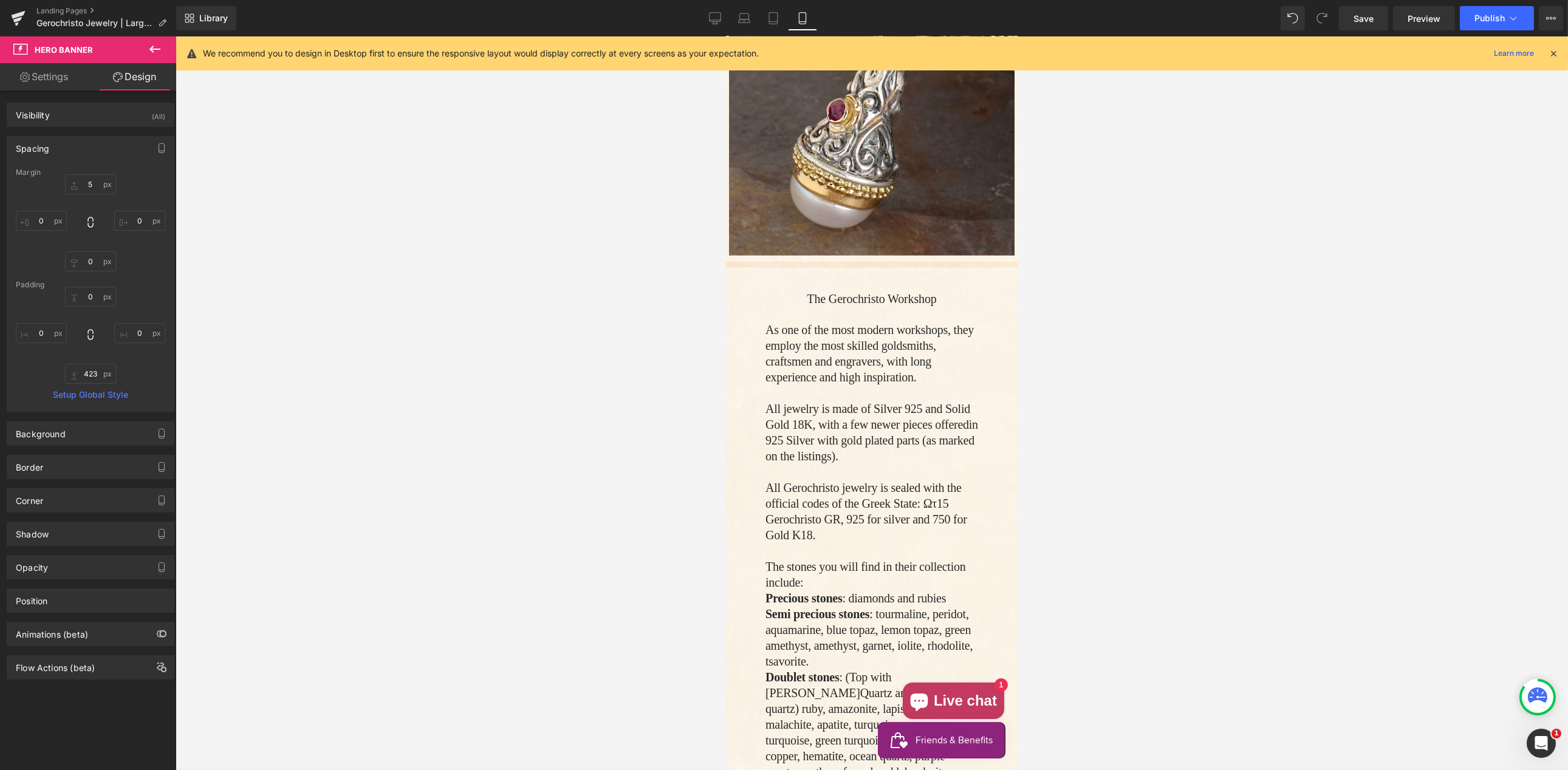
scroll to position [5721, 0]
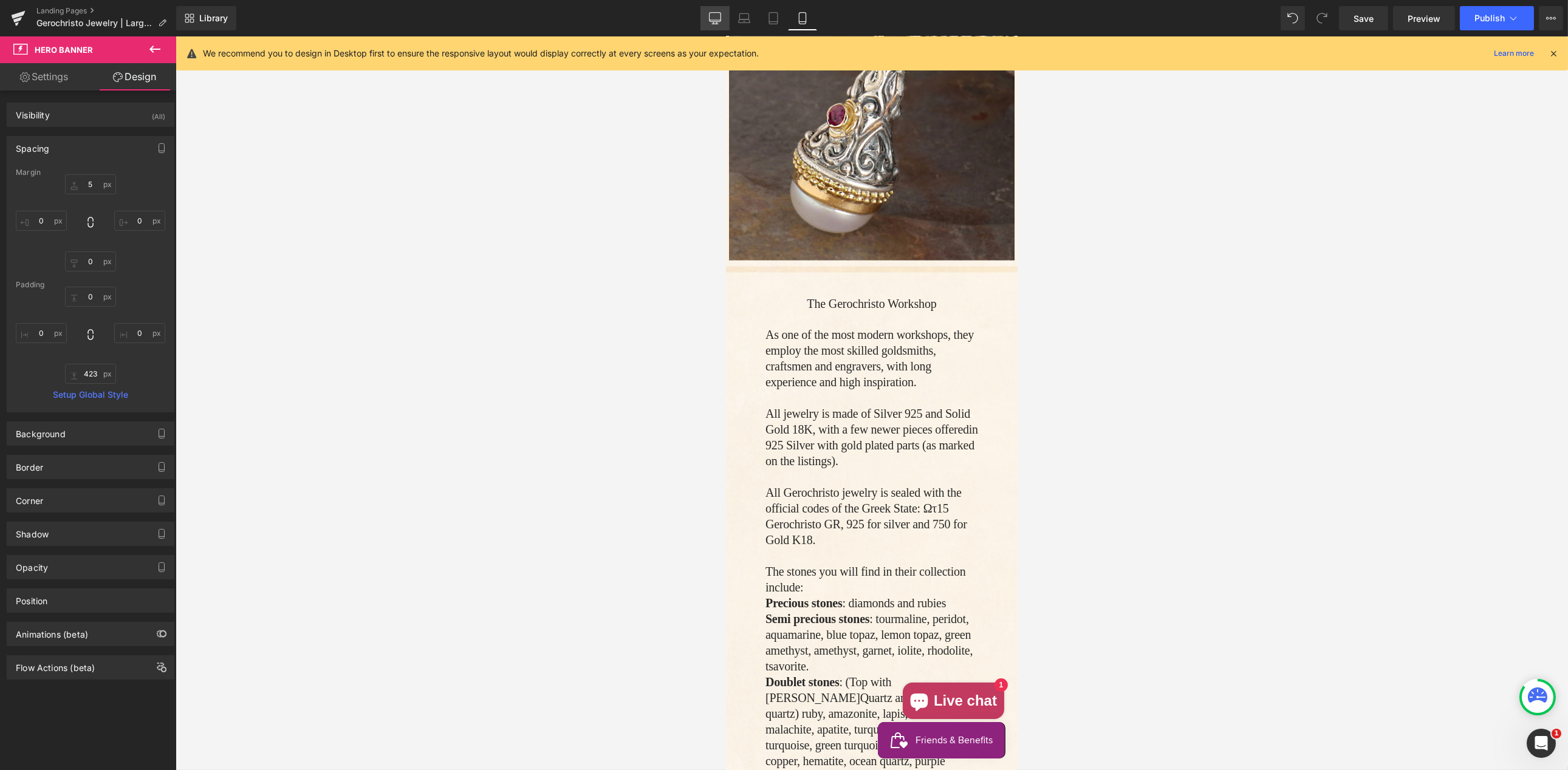
click at [716, 18] on icon at bounding box center [715, 18] width 12 height 12
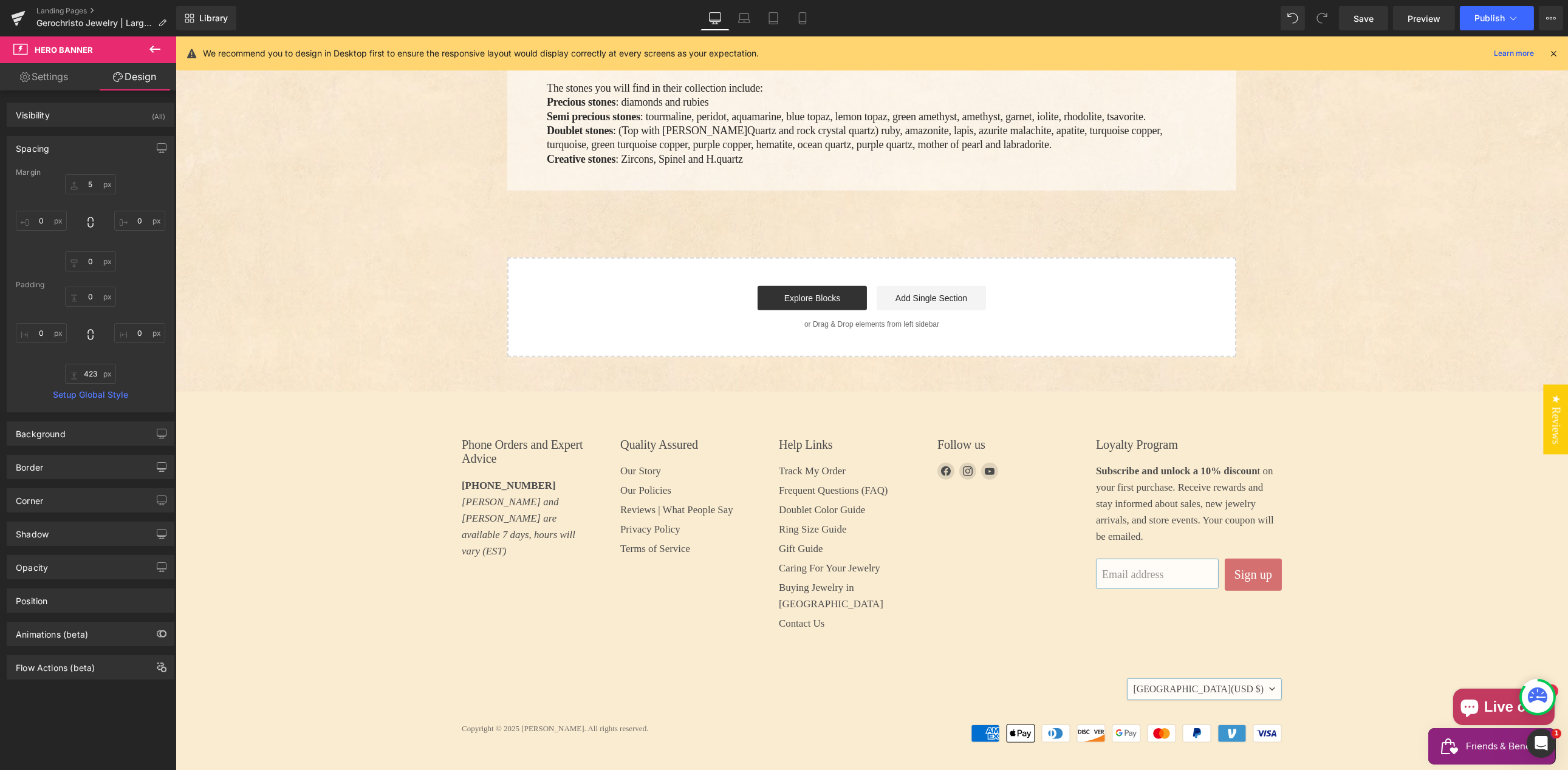
type input "0"
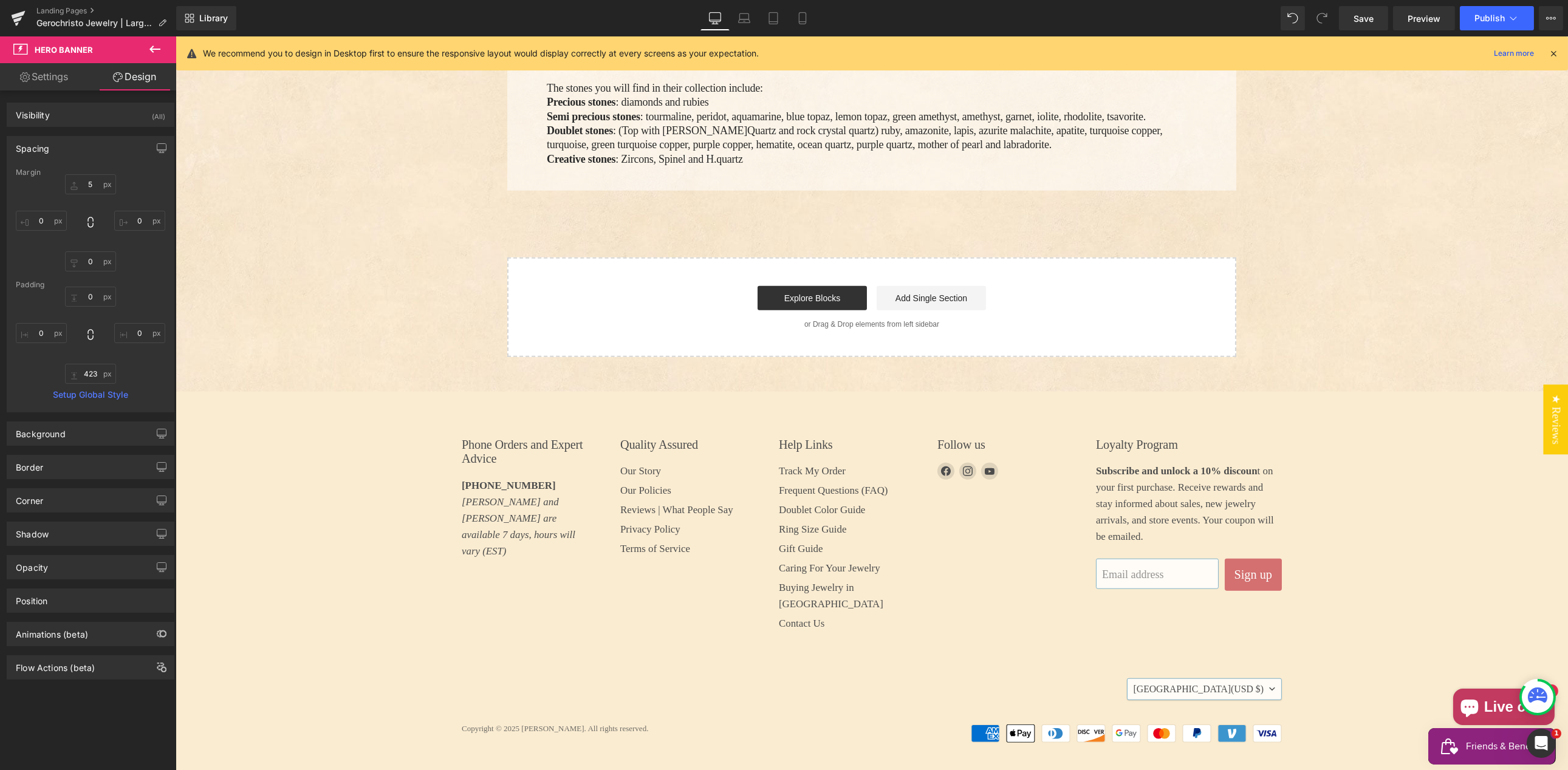
type input "0"
type input "360"
type input "0"
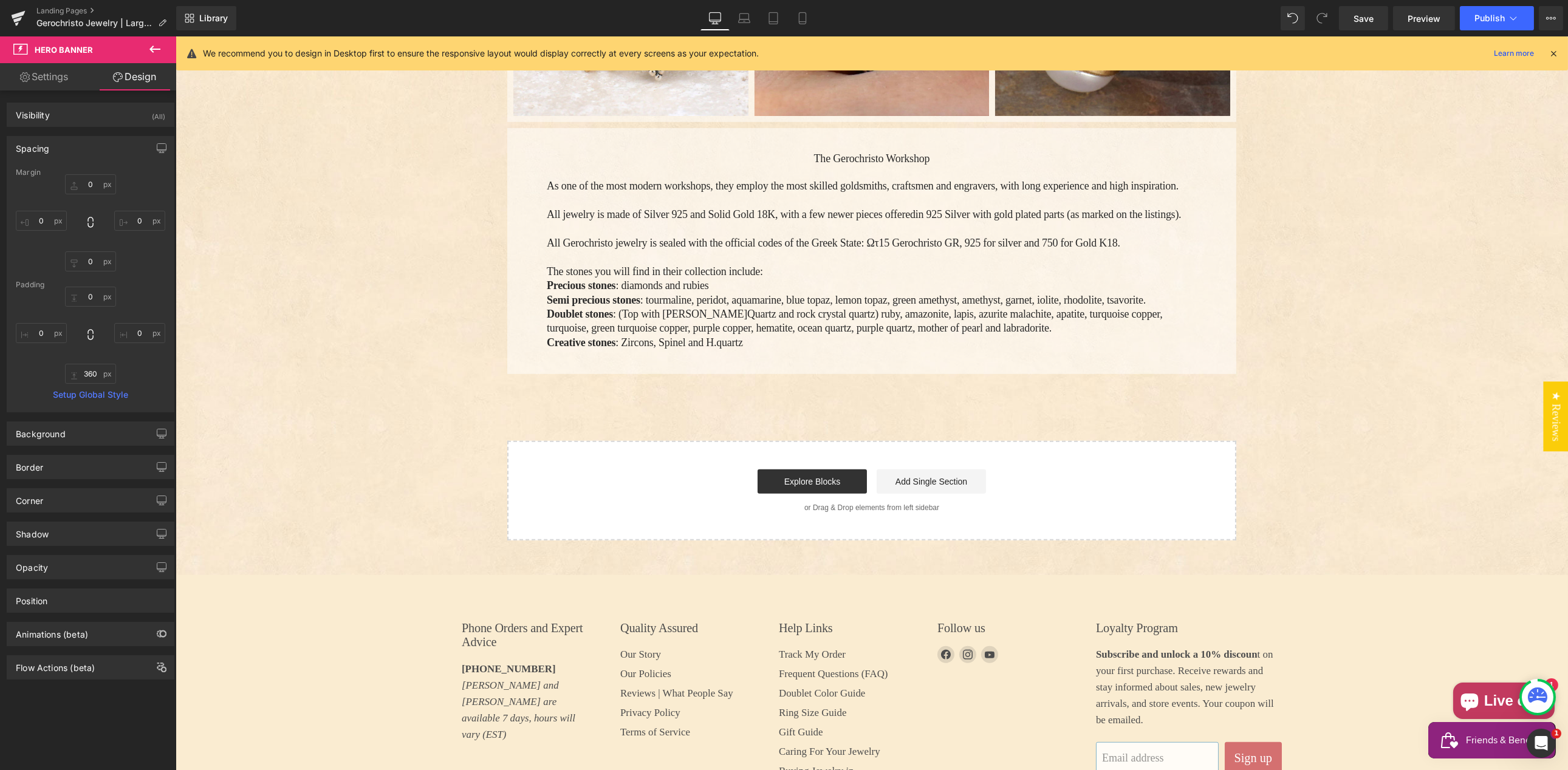
scroll to position [2568, 0]
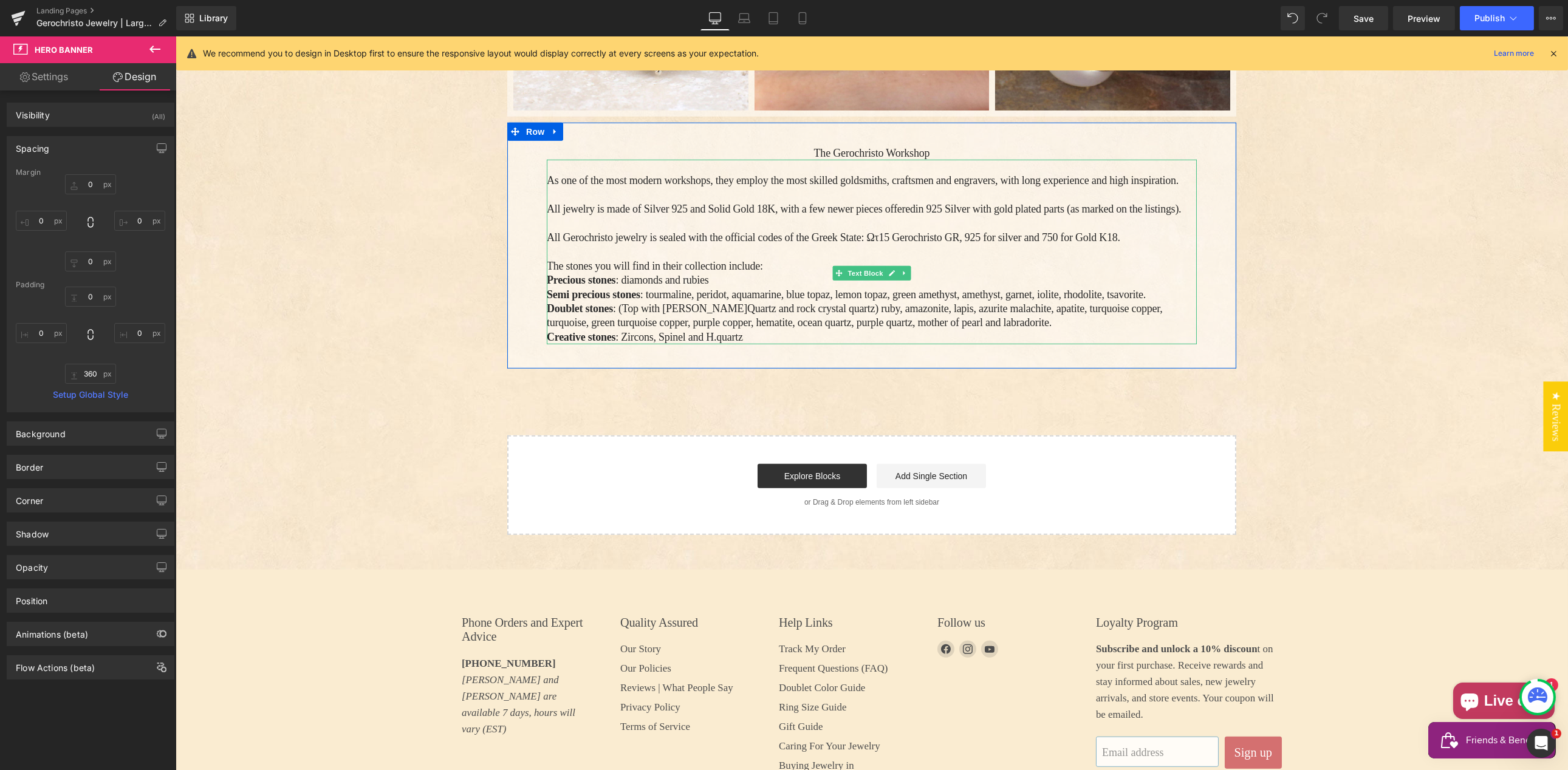
click at [702, 302] on p "Semi precious stones : tourmaline, peridot, aquamarine, blue topaz, lemon topaz…" at bounding box center [871, 294] width 650 height 14
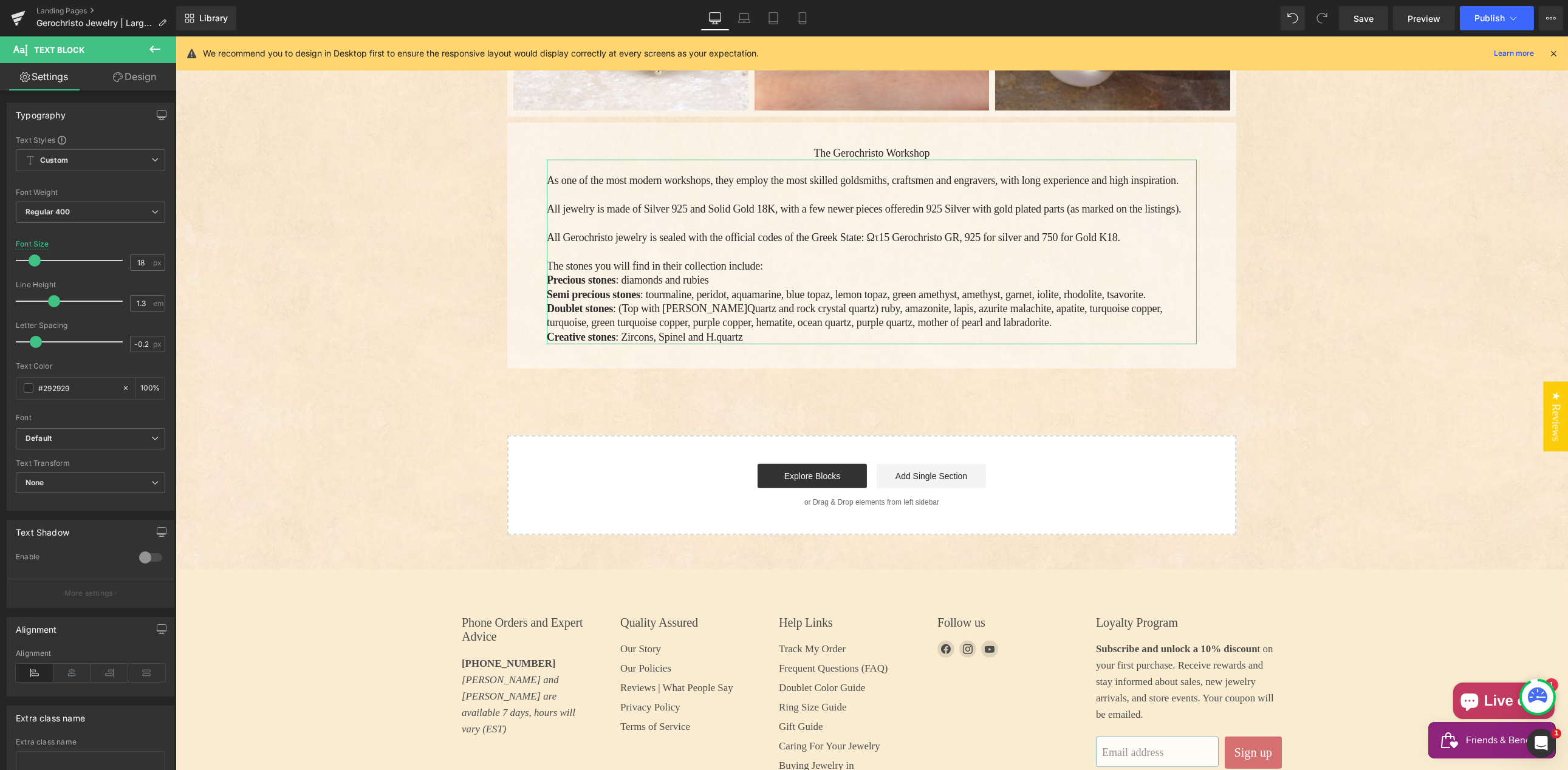
click at [137, 80] on link "Design" at bounding box center [134, 77] width 88 height 27
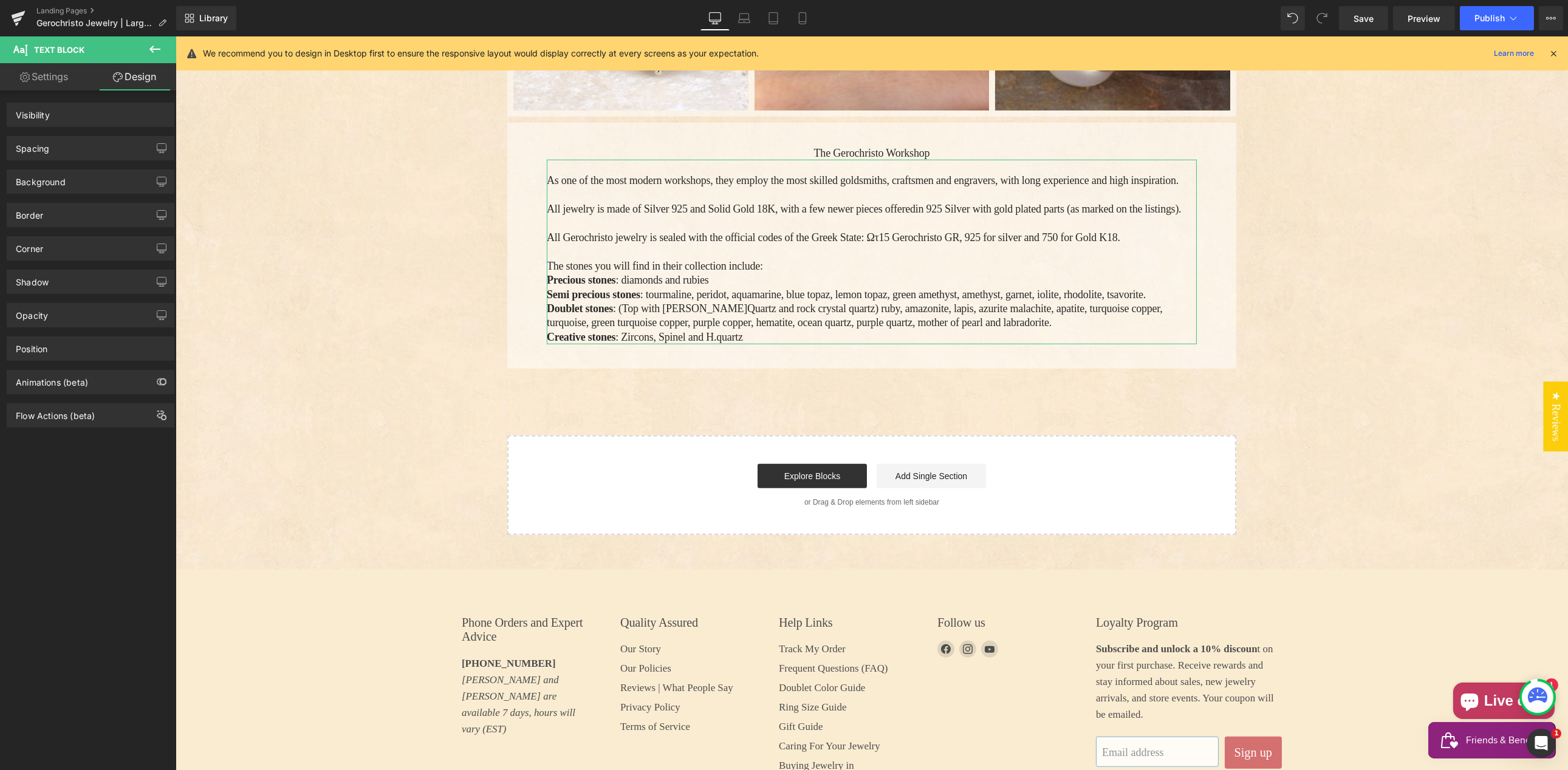
click at [63, 148] on div "Spacing" at bounding box center [91, 148] width 166 height 23
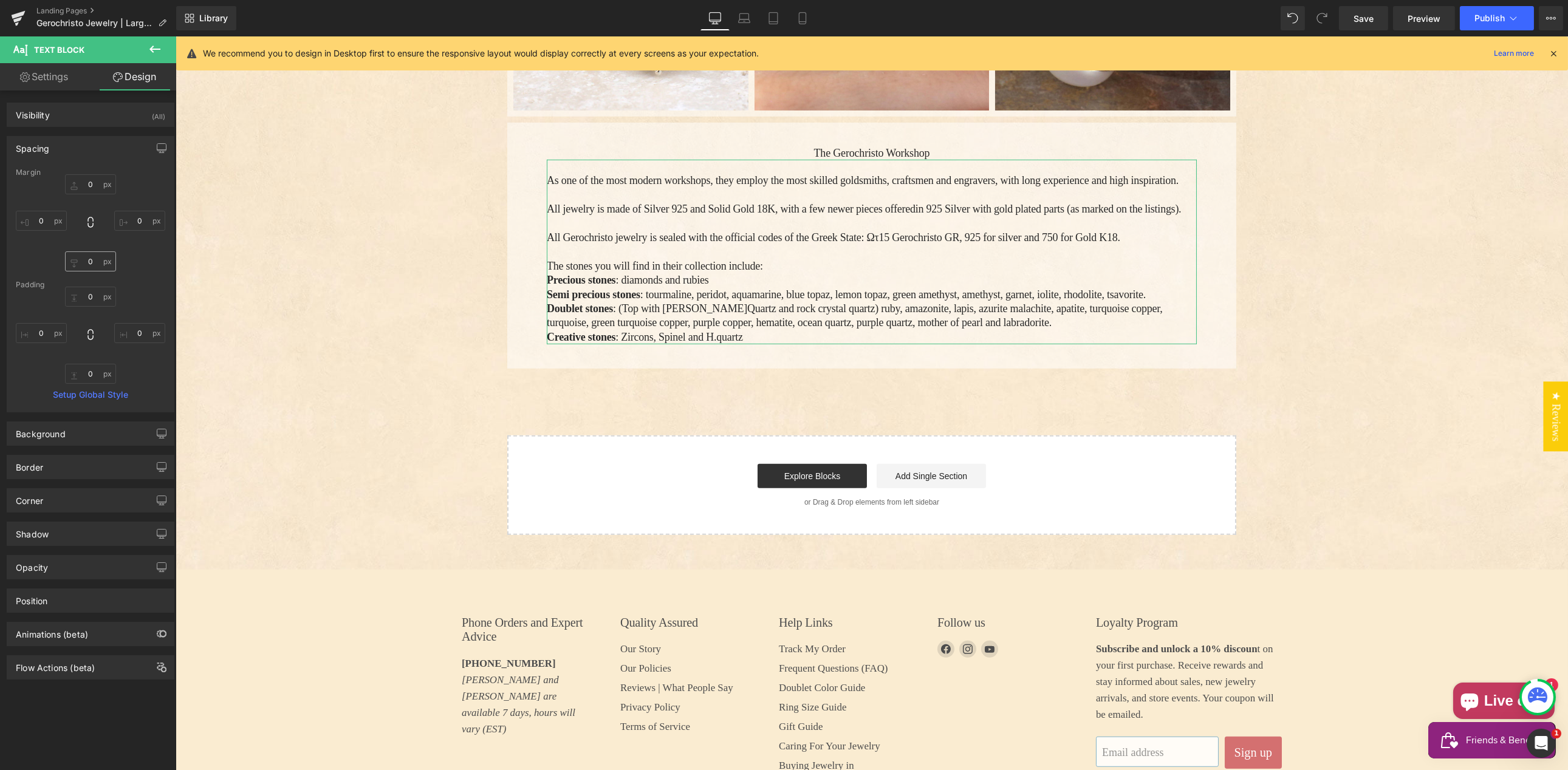
type input "0"
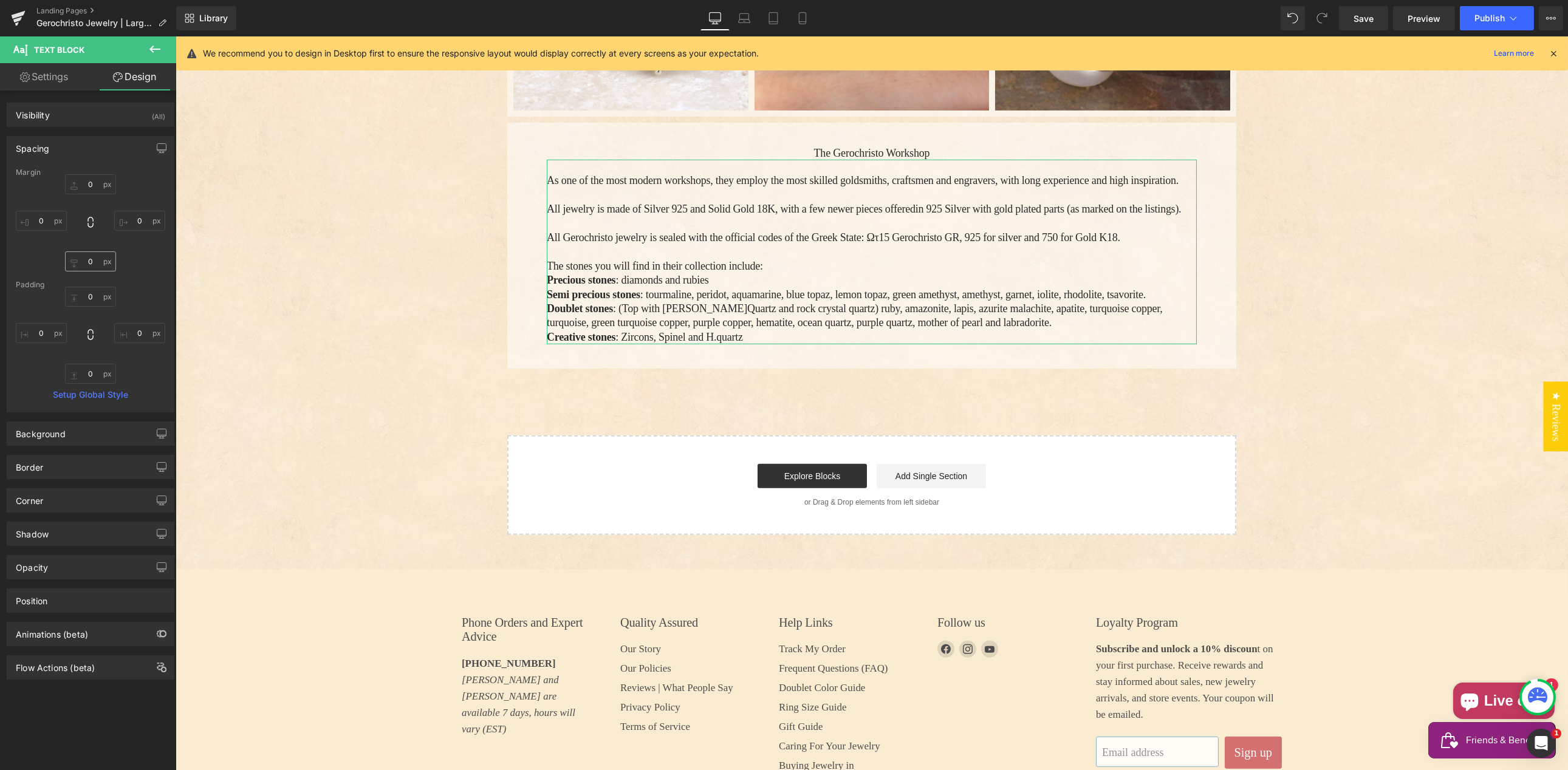
type input "0"
drag, startPoint x: 130, startPoint y: 333, endPoint x: 129, endPoint y: 340, distance: 7.1
click at [130, 333] on input "0" at bounding box center [139, 333] width 51 height 20
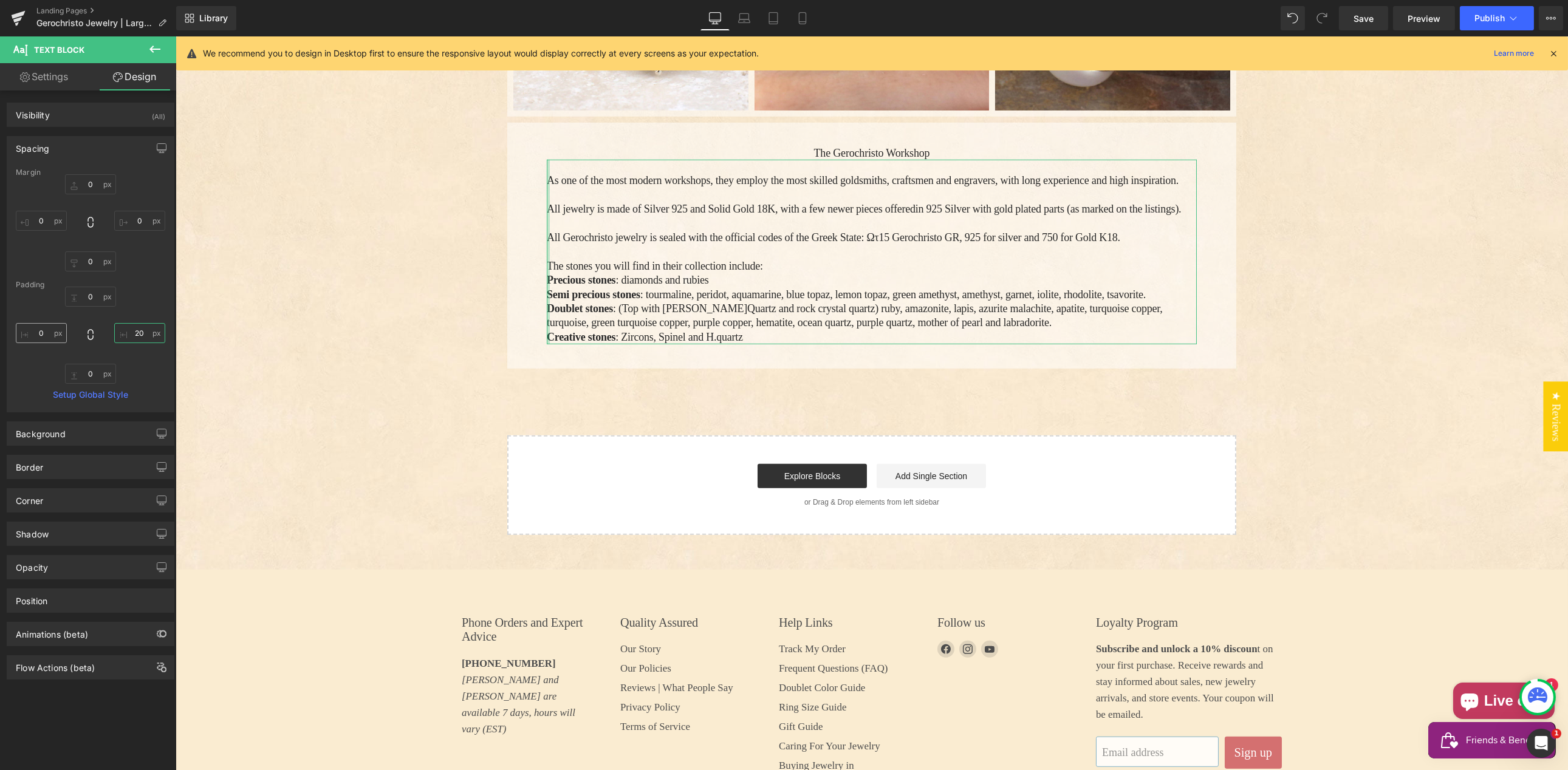
type input "20"
click at [37, 331] on input "0" at bounding box center [41, 333] width 51 height 20
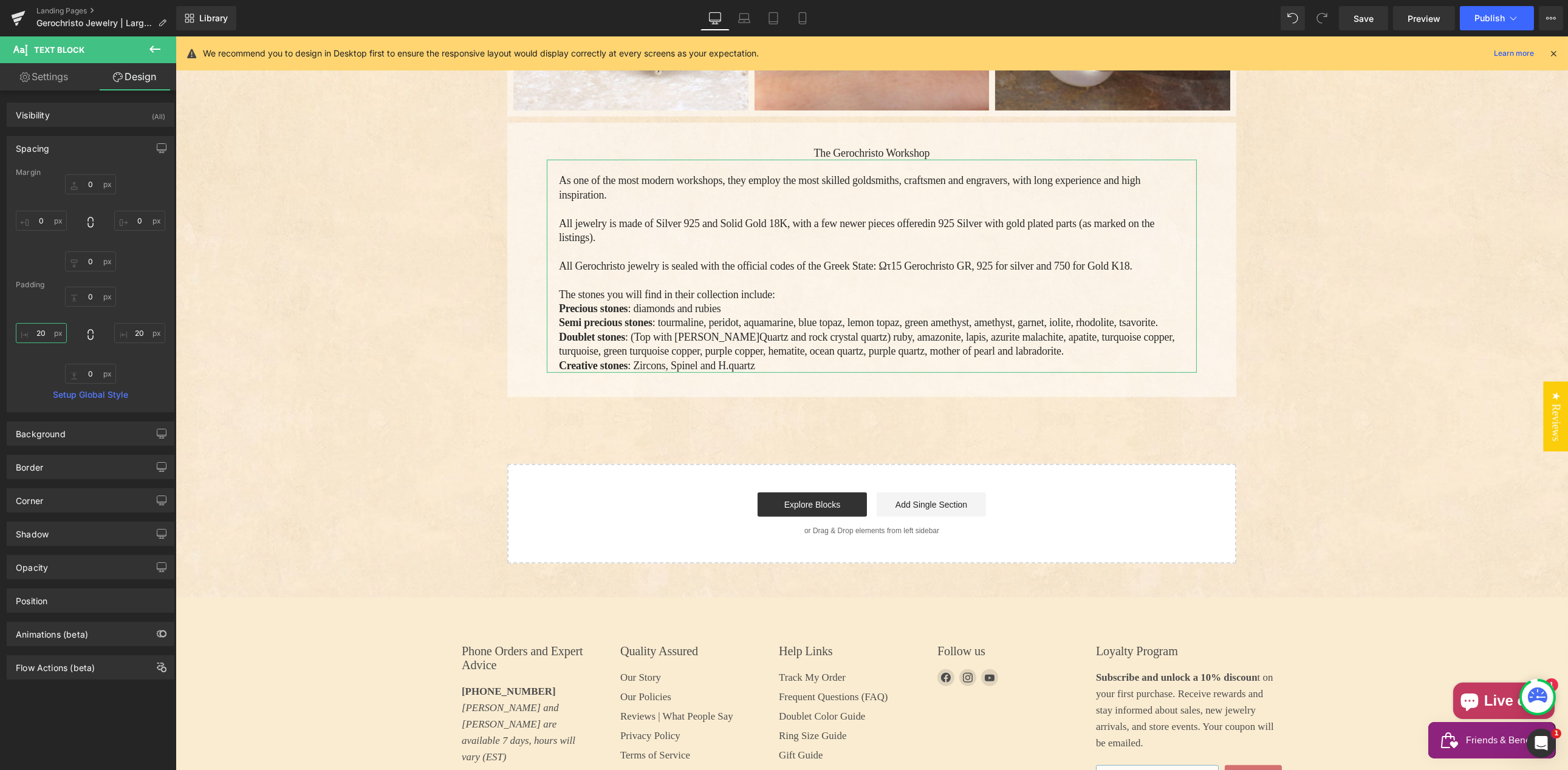
click at [41, 334] on input "20" at bounding box center [41, 333] width 51 height 20
type input "40"
click at [136, 333] on input "20" at bounding box center [139, 333] width 51 height 20
type input "40"
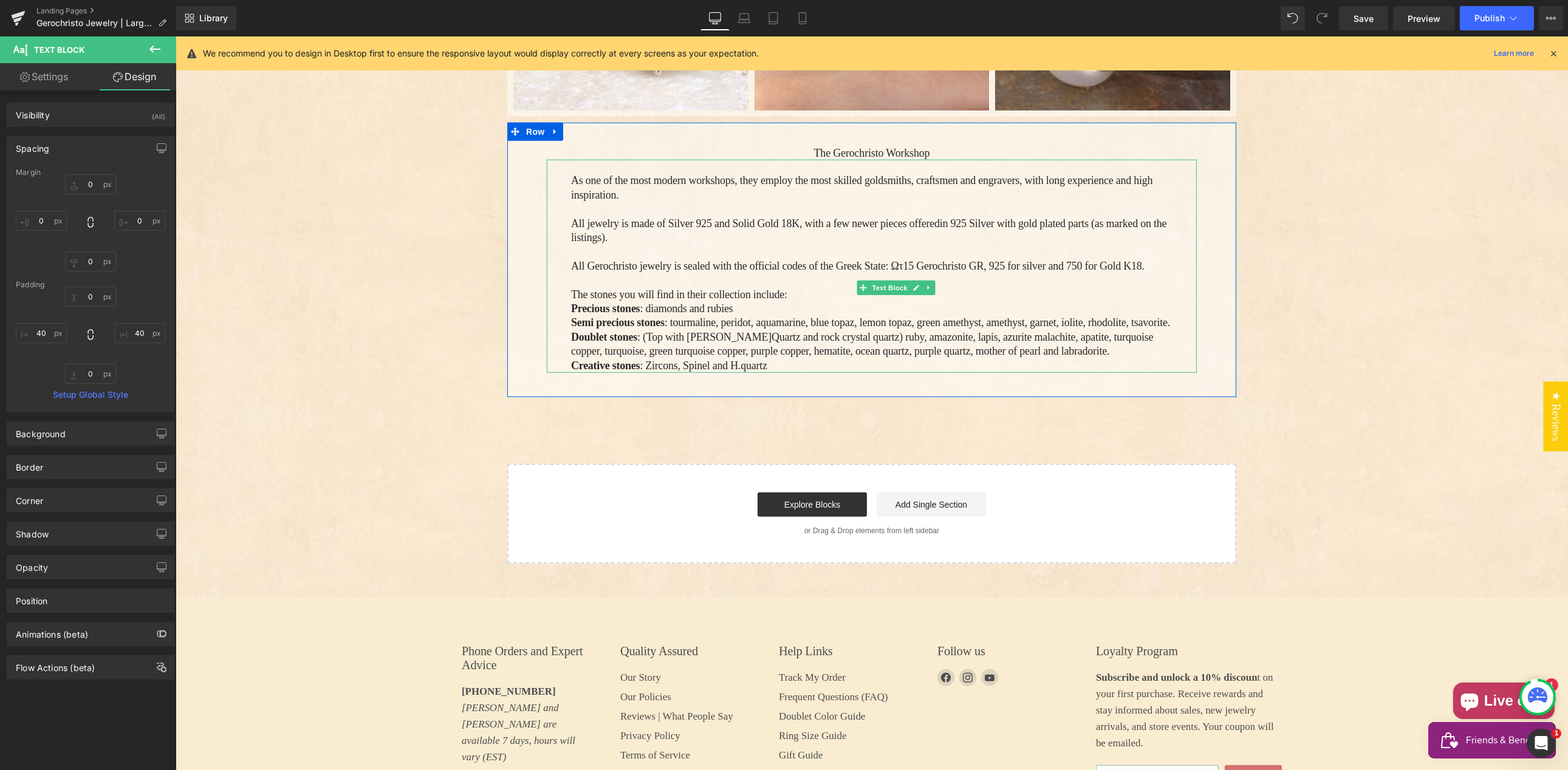
click at [698, 185] on p "As one of the most modern workshops, they employ the most skilled goldsmiths, c…" at bounding box center [871, 188] width 602 height 28
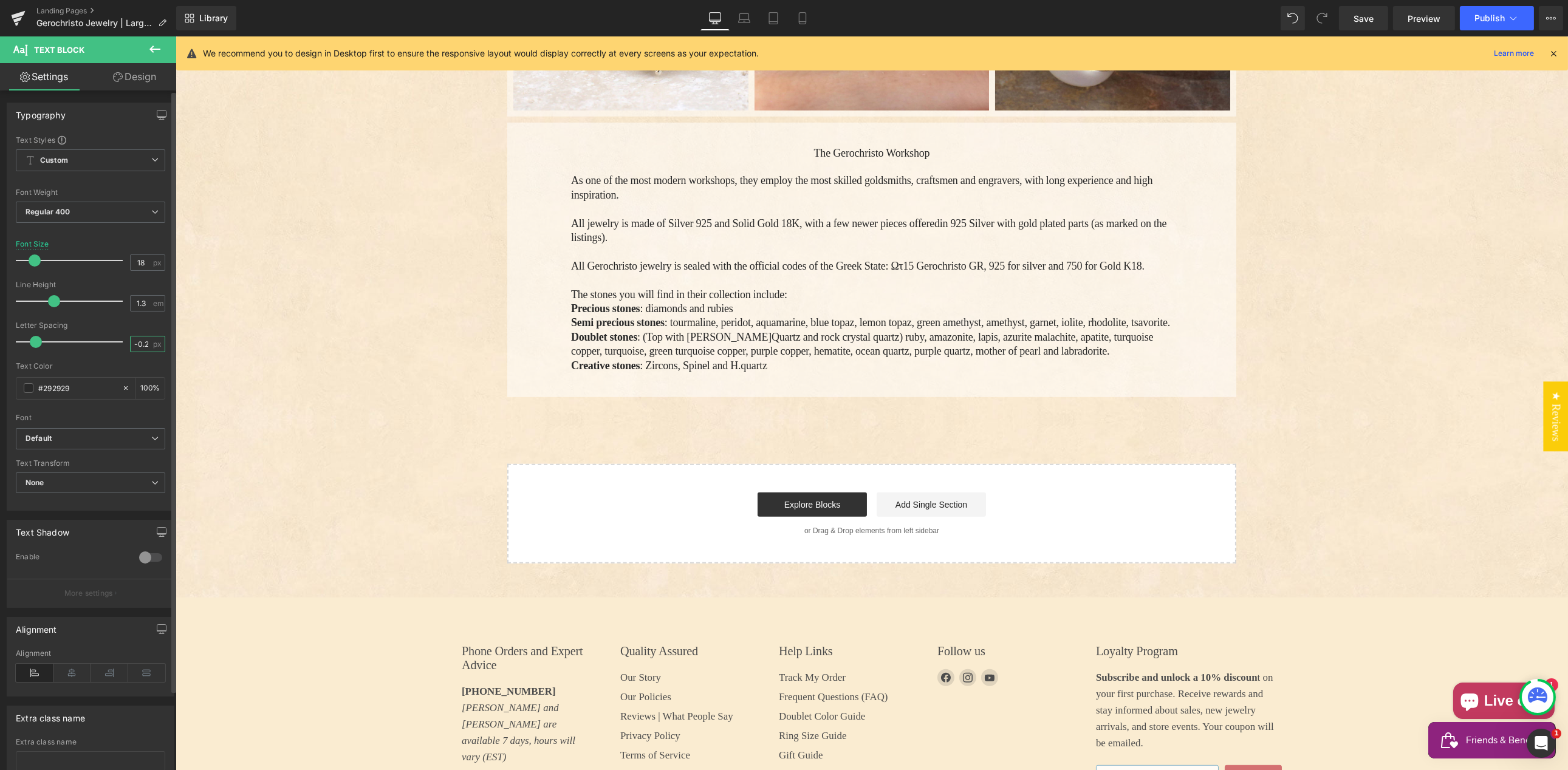
click at [136, 345] on input "-0.25" at bounding box center [141, 344] width 21 height 15
drag, startPoint x: 147, startPoint y: 344, endPoint x: 129, endPoint y: 343, distance: 18.0
click at [124, 341] on div "Letter Spacing -0.25 px" at bounding box center [91, 341] width 149 height 41
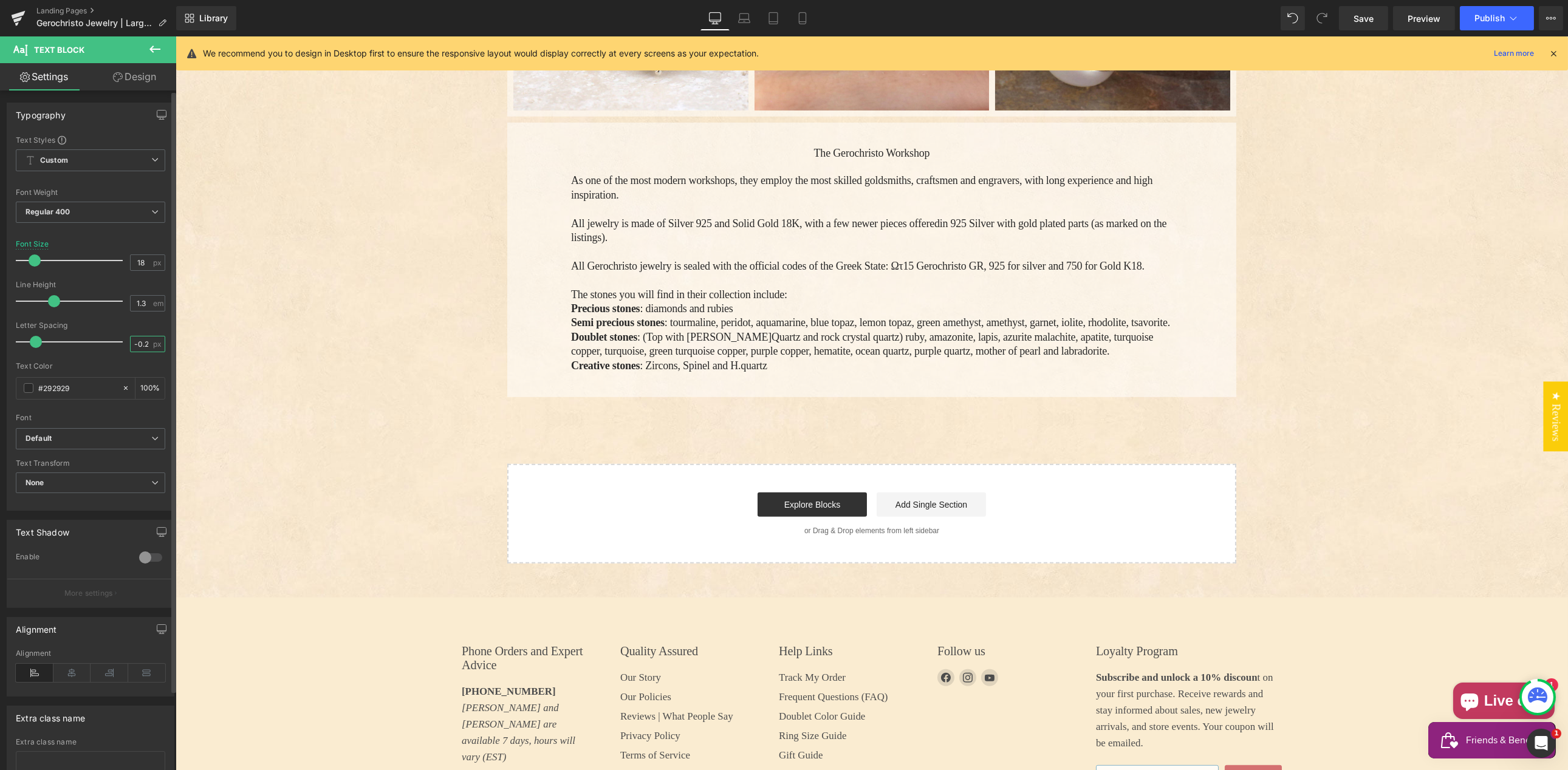
type input "0"
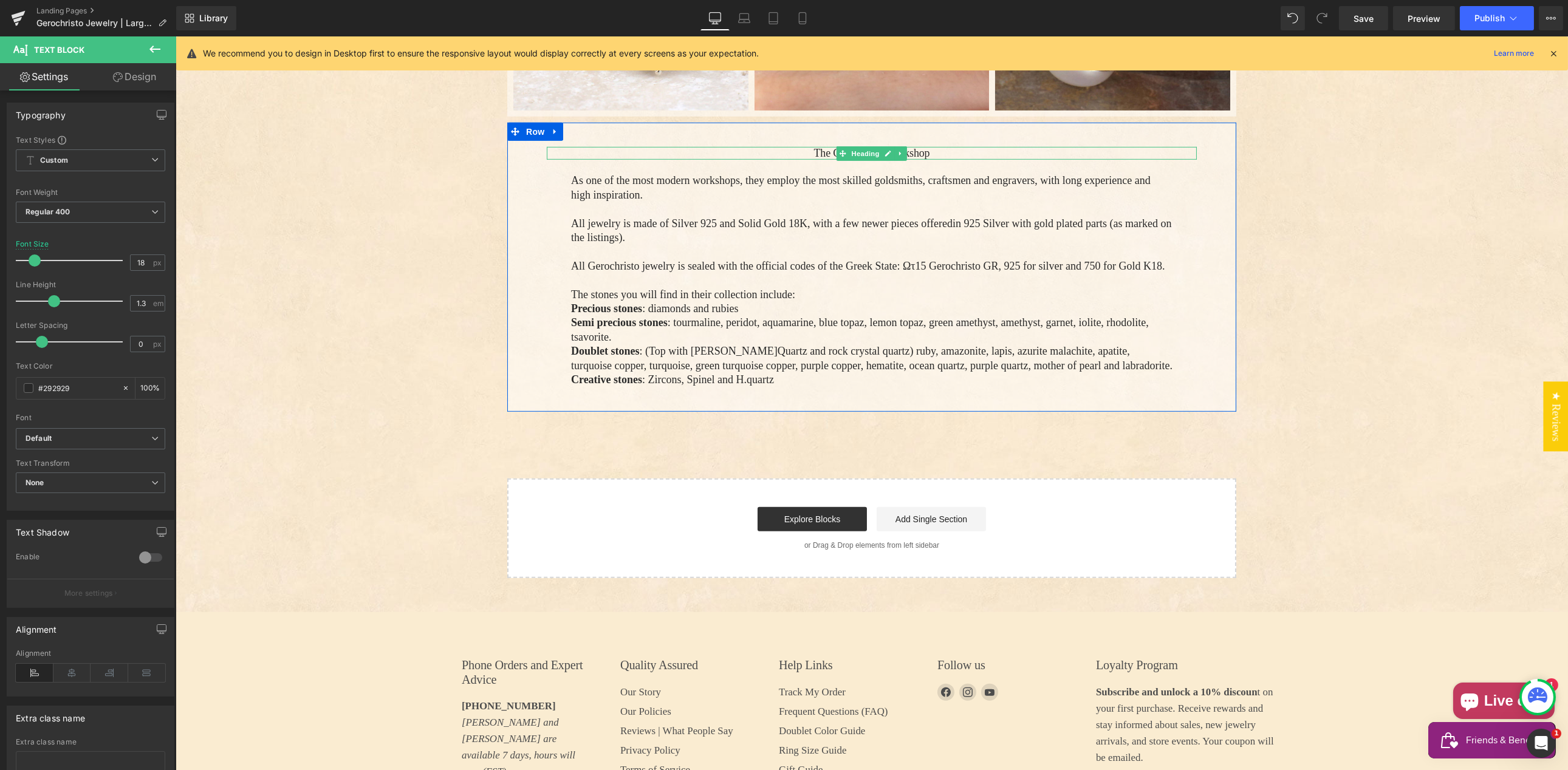
click at [796, 147] on h4 "The Gerochristo Workshop" at bounding box center [871, 153] width 650 height 13
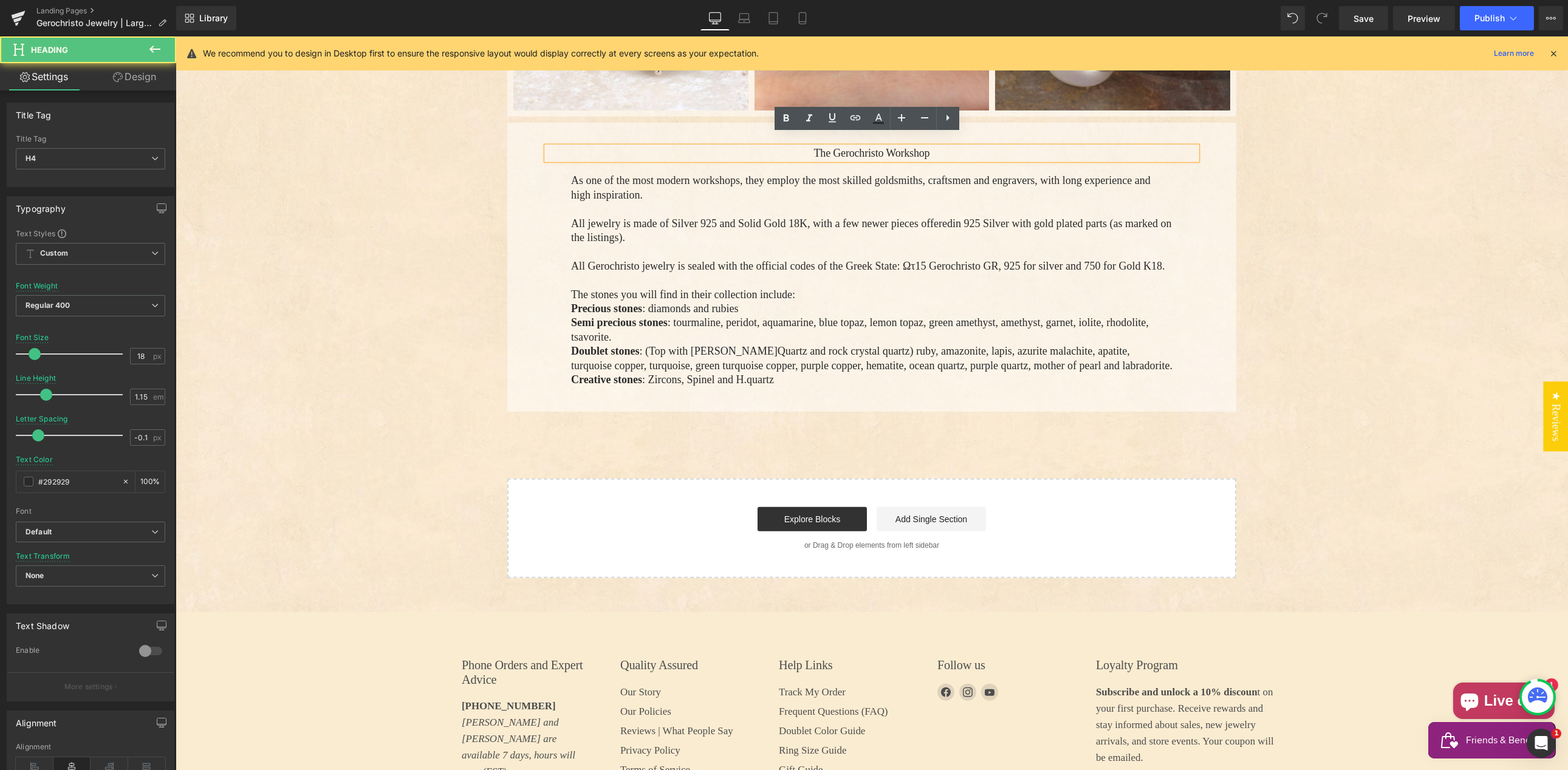
click at [798, 147] on h4 "The Gerochristo Workshop" at bounding box center [871, 153] width 650 height 13
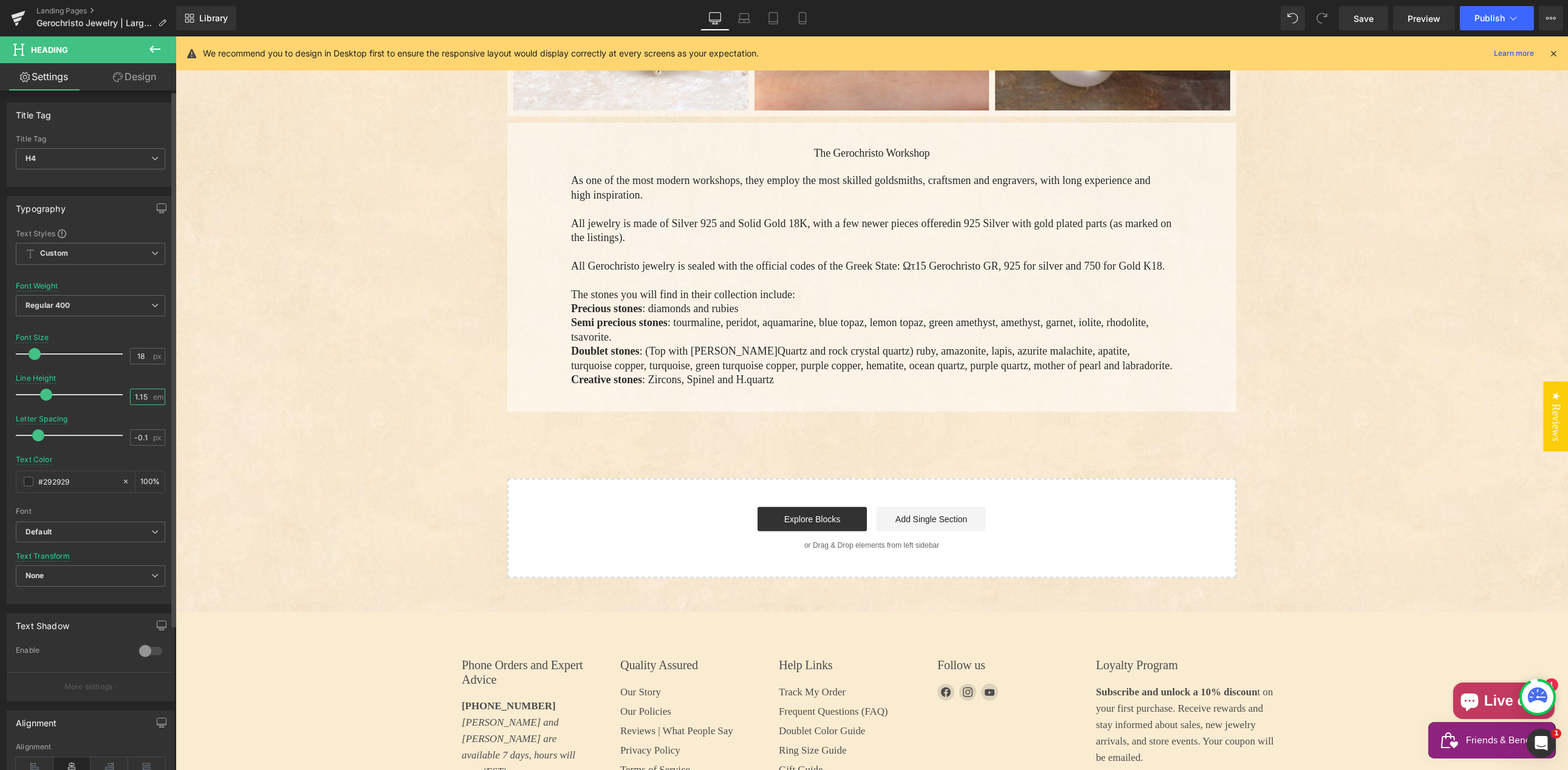
drag, startPoint x: 147, startPoint y: 396, endPoint x: 122, endPoint y: 396, distance: 25.0
click at [124, 397] on div "Line Height 1.15 em" at bounding box center [91, 394] width 149 height 41
click at [135, 434] on input "-0.18" at bounding box center [141, 437] width 21 height 15
type input "0"
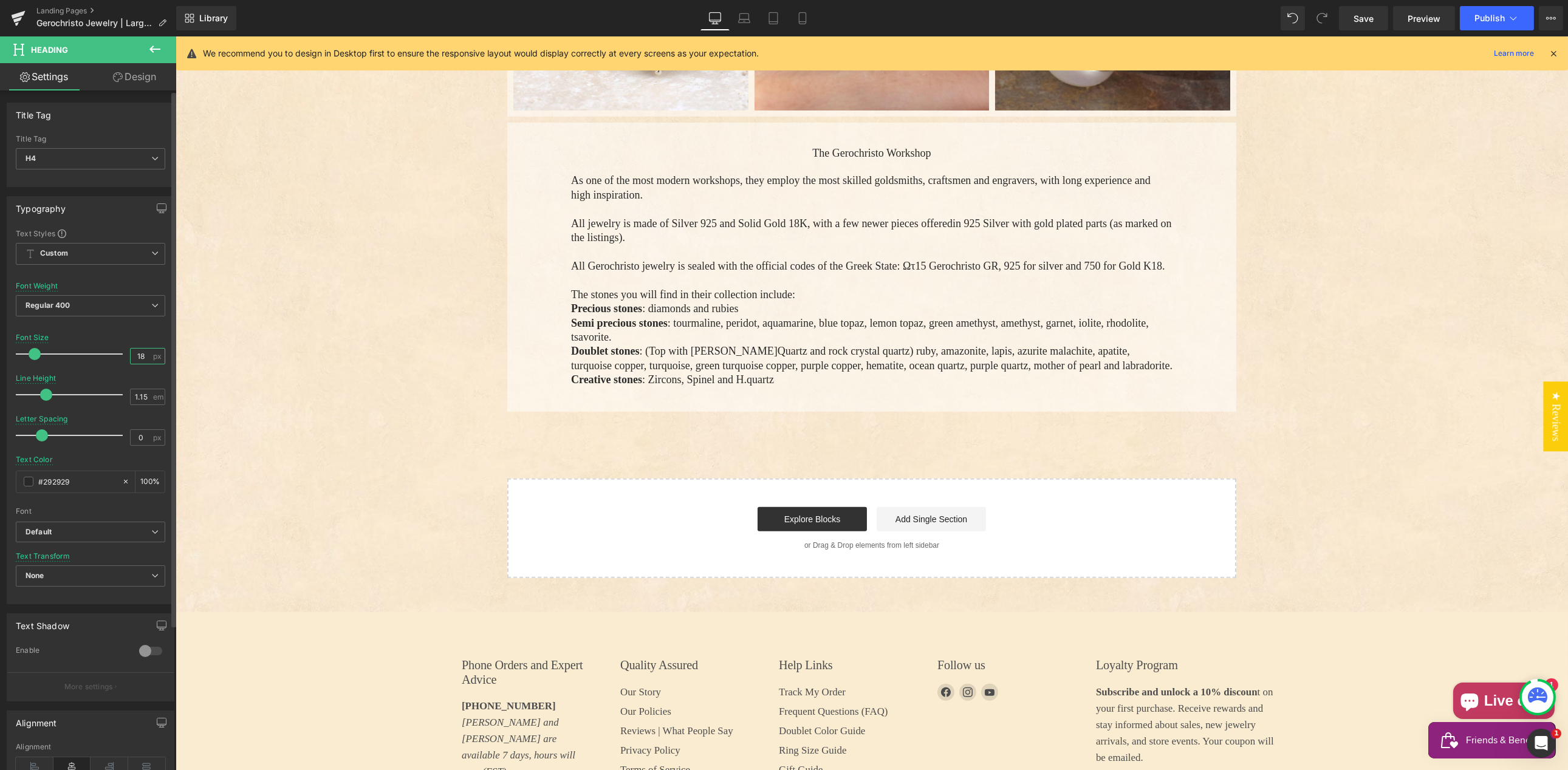
drag, startPoint x: 141, startPoint y: 354, endPoint x: 120, endPoint y: 355, distance: 21.0
click at [125, 357] on div "Font Size 18 px" at bounding box center [91, 354] width 149 height 41
type input "20"
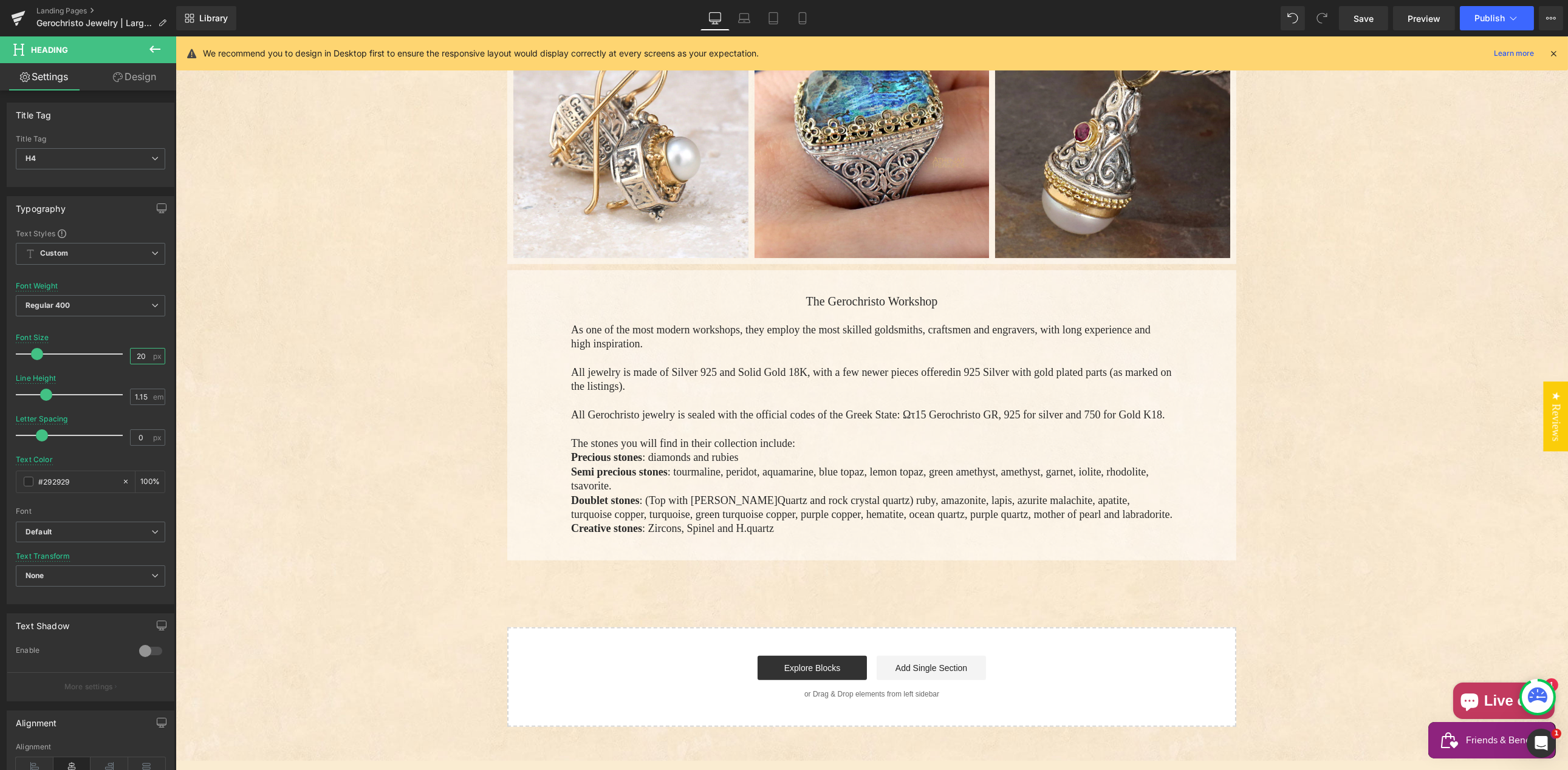
scroll to position [2420, 0]
click at [894, 395] on p "Main content" at bounding box center [871, 402] width 602 height 14
click at [139, 78] on link "Design" at bounding box center [134, 77] width 88 height 27
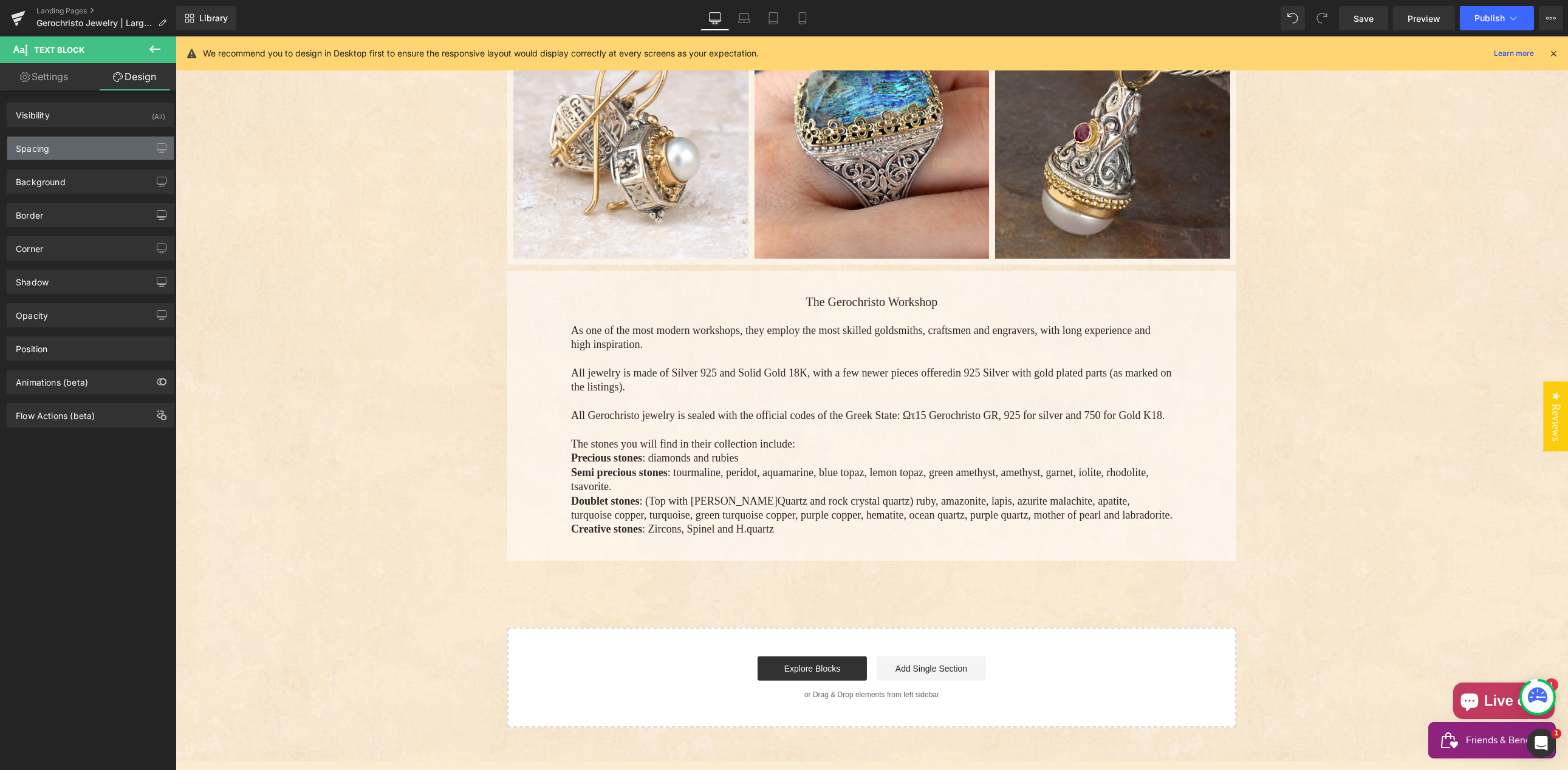
click at [67, 148] on div "Spacing" at bounding box center [91, 148] width 166 height 23
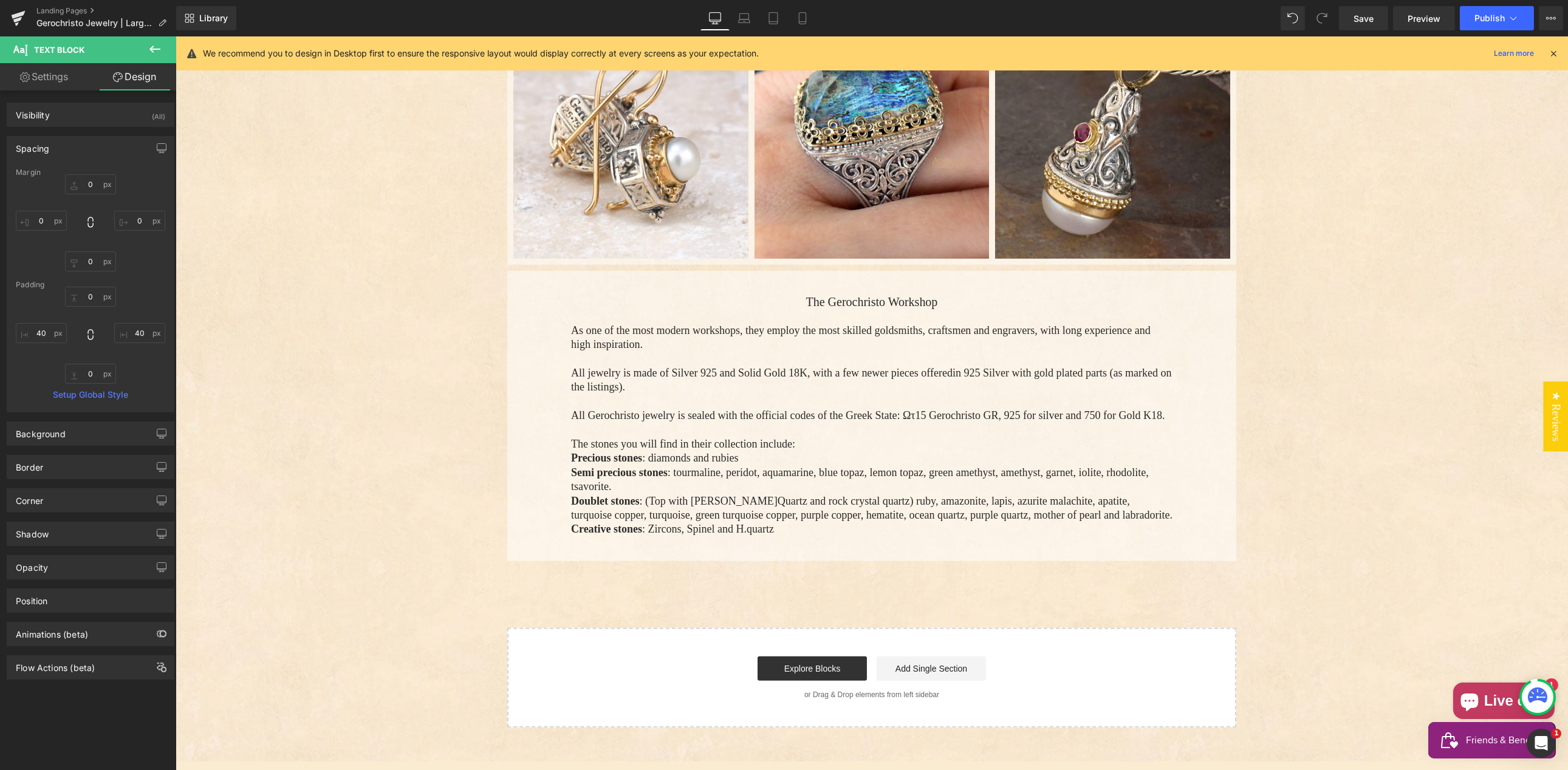
type input "0"
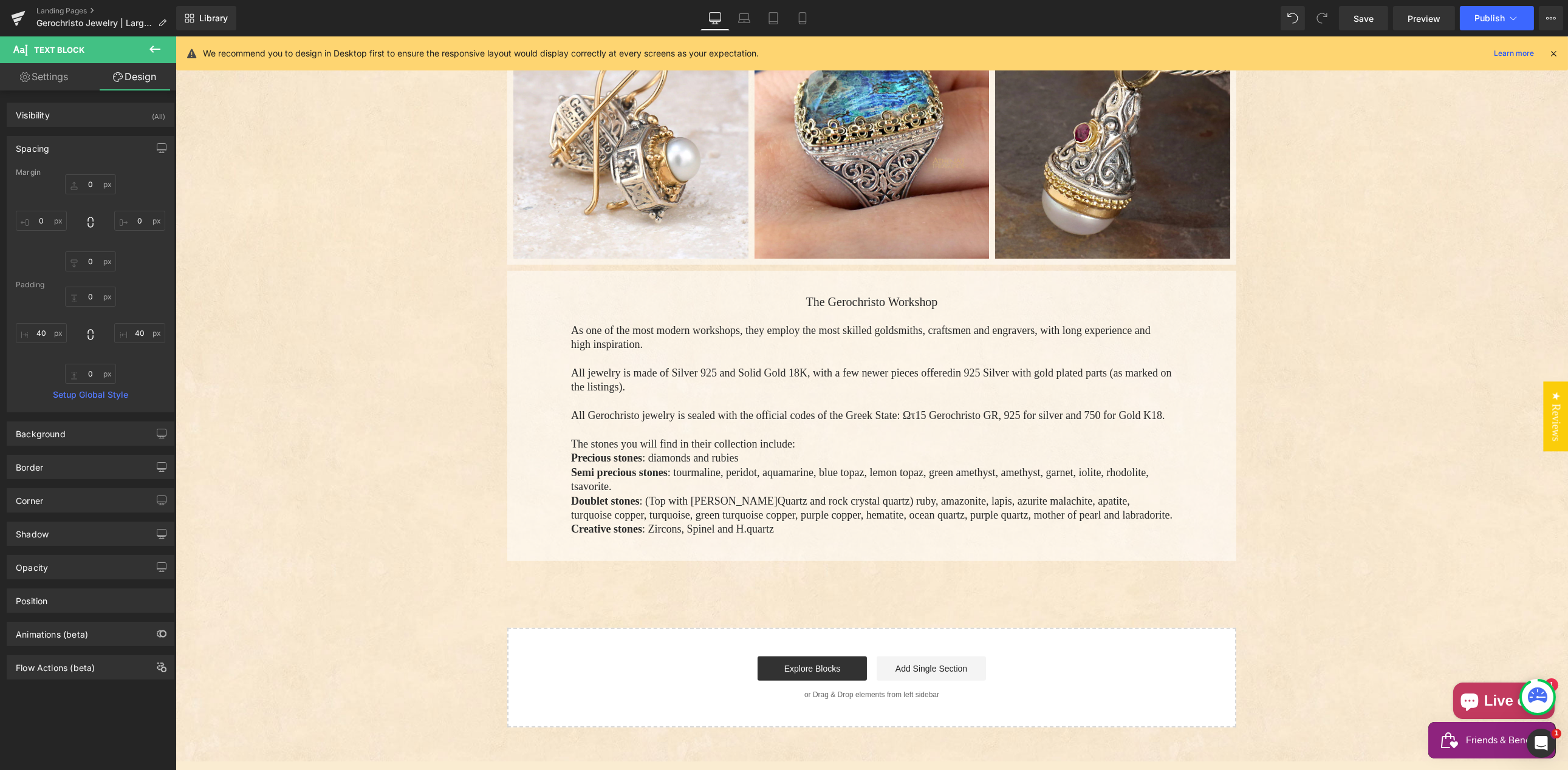
type input "40"
type input "0"
click at [45, 336] on input "40" at bounding box center [41, 333] width 51 height 20
click at [44, 336] on input "40" at bounding box center [41, 333] width 51 height 20
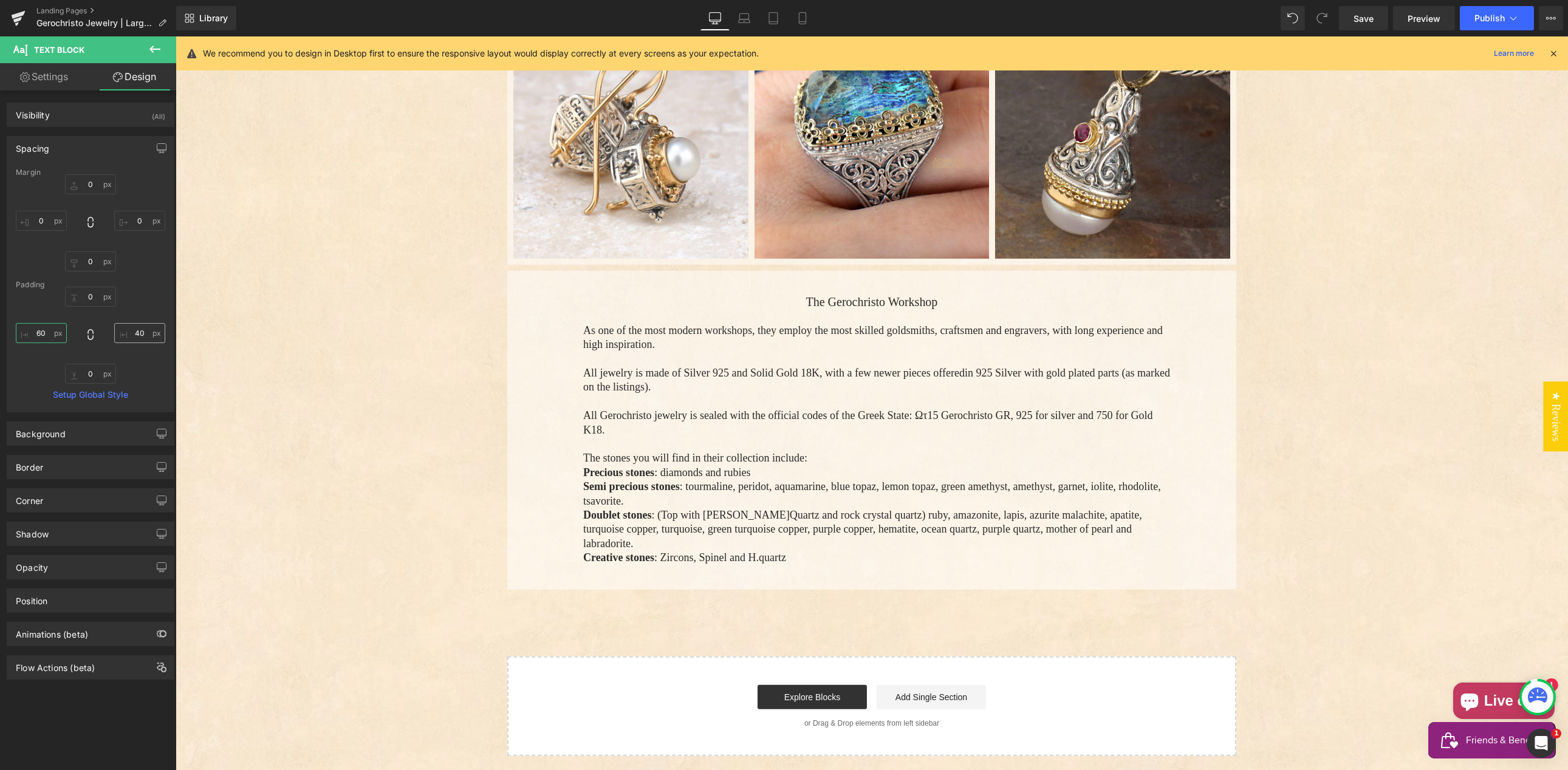
type input "60"
drag, startPoint x: 137, startPoint y: 332, endPoint x: 150, endPoint y: 336, distance: 13.6
click at [137, 331] on input "40" at bounding box center [139, 333] width 51 height 20
type input "60"
click at [743, 14] on icon at bounding box center [745, 18] width 12 height 12
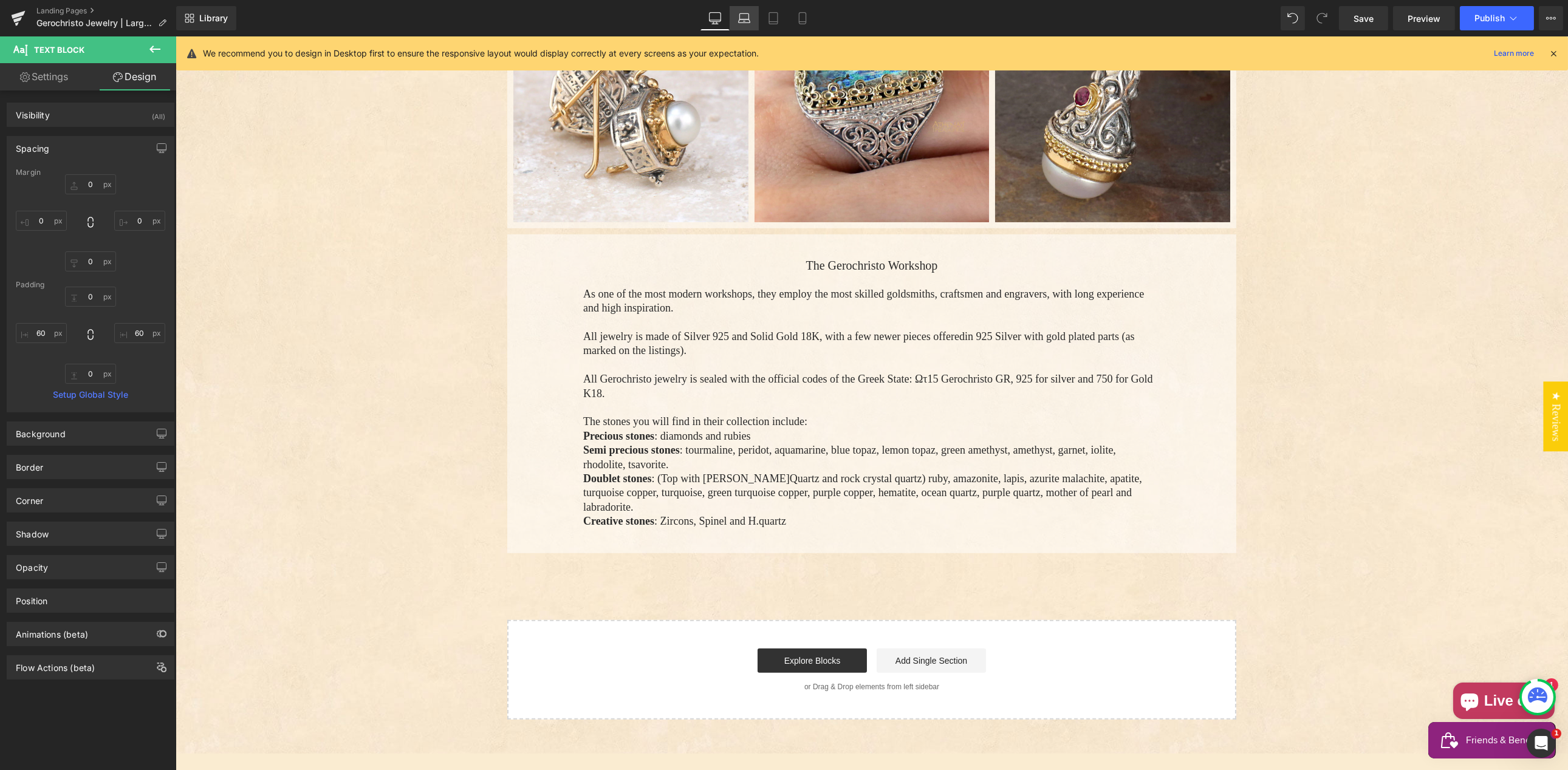
type input "0"
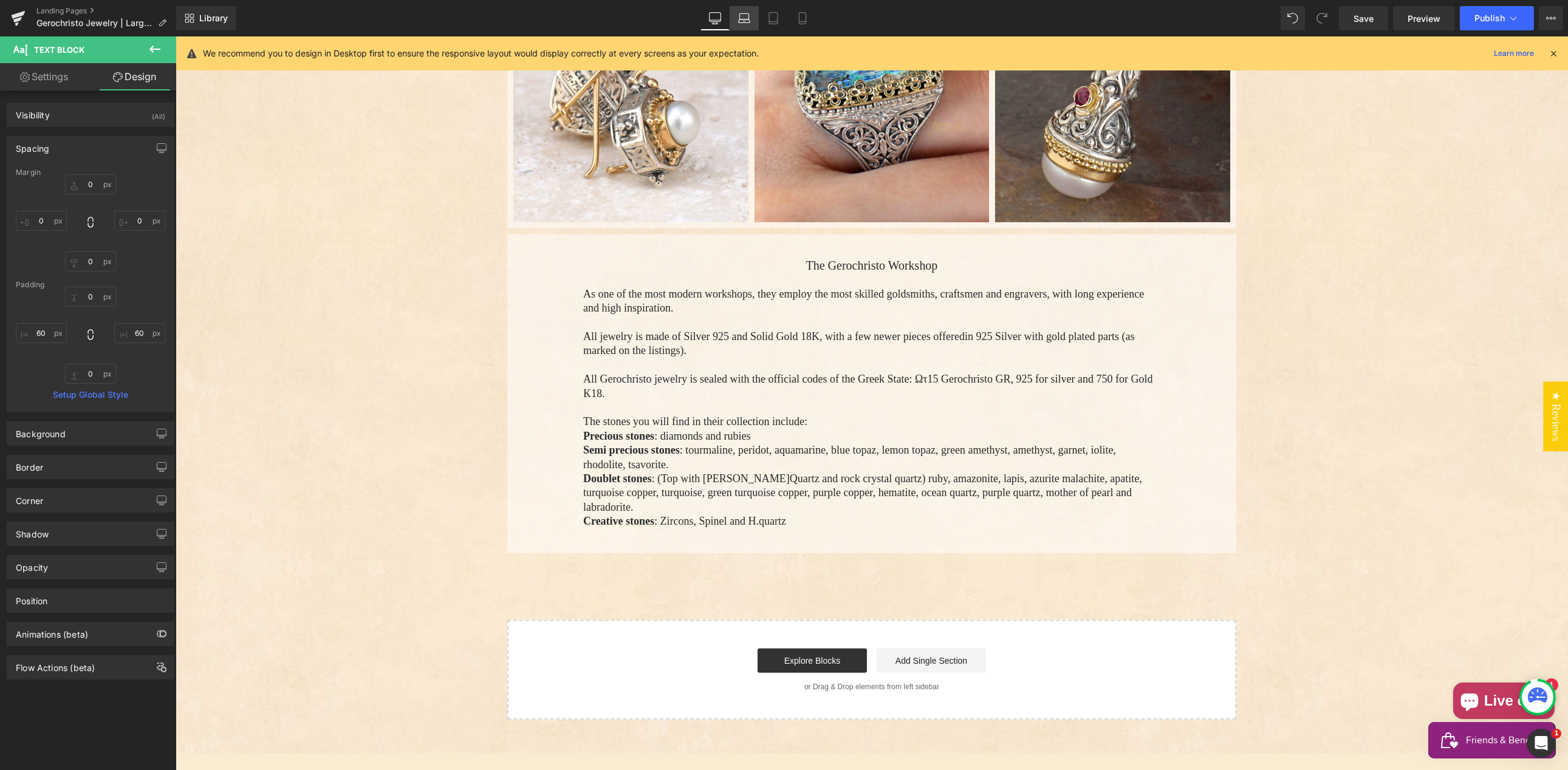
type input "60"
type input "0"
type input "60"
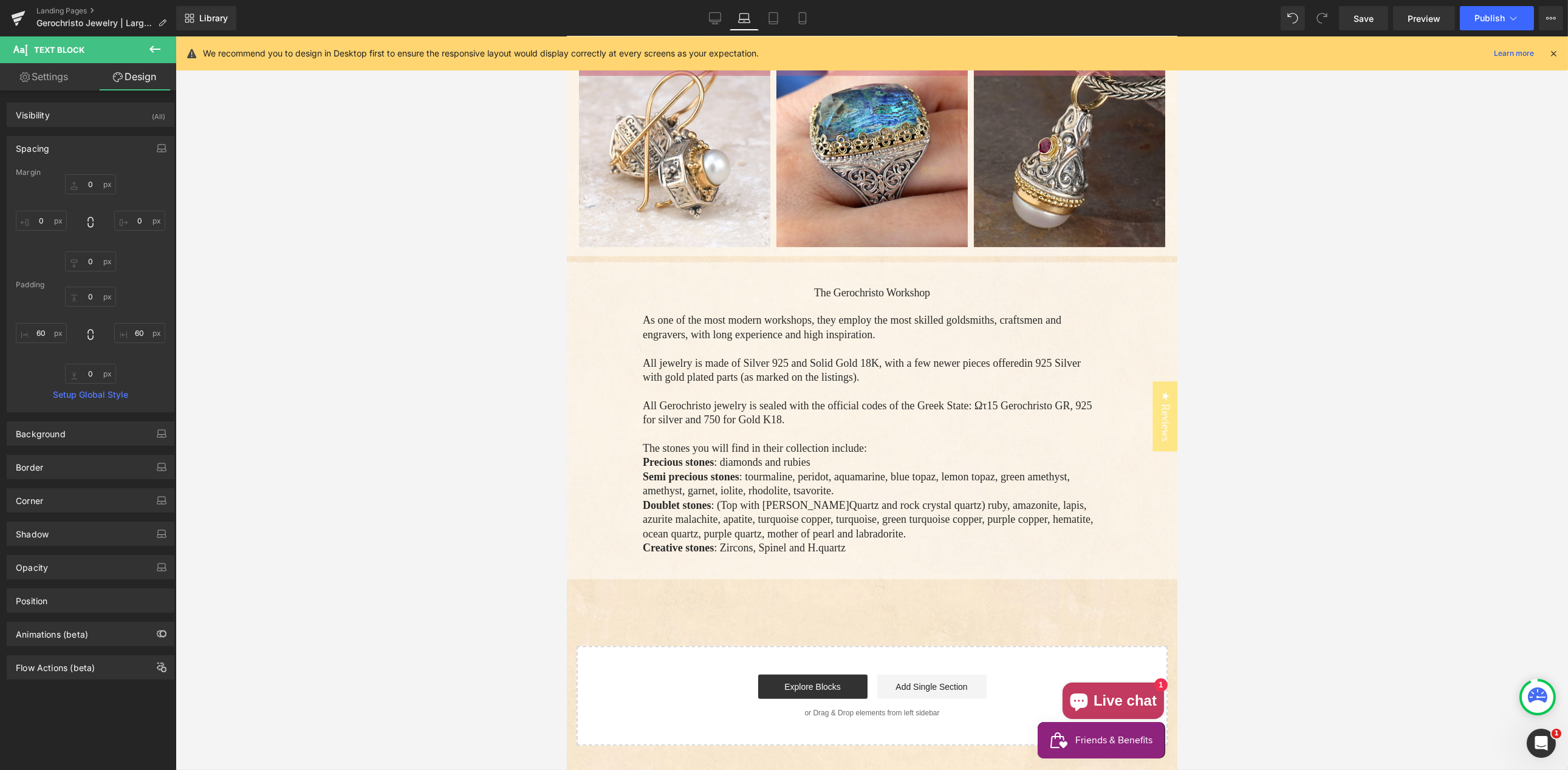
scroll to position [2232, 0]
click at [767, 17] on icon at bounding box center [774, 18] width 12 height 12
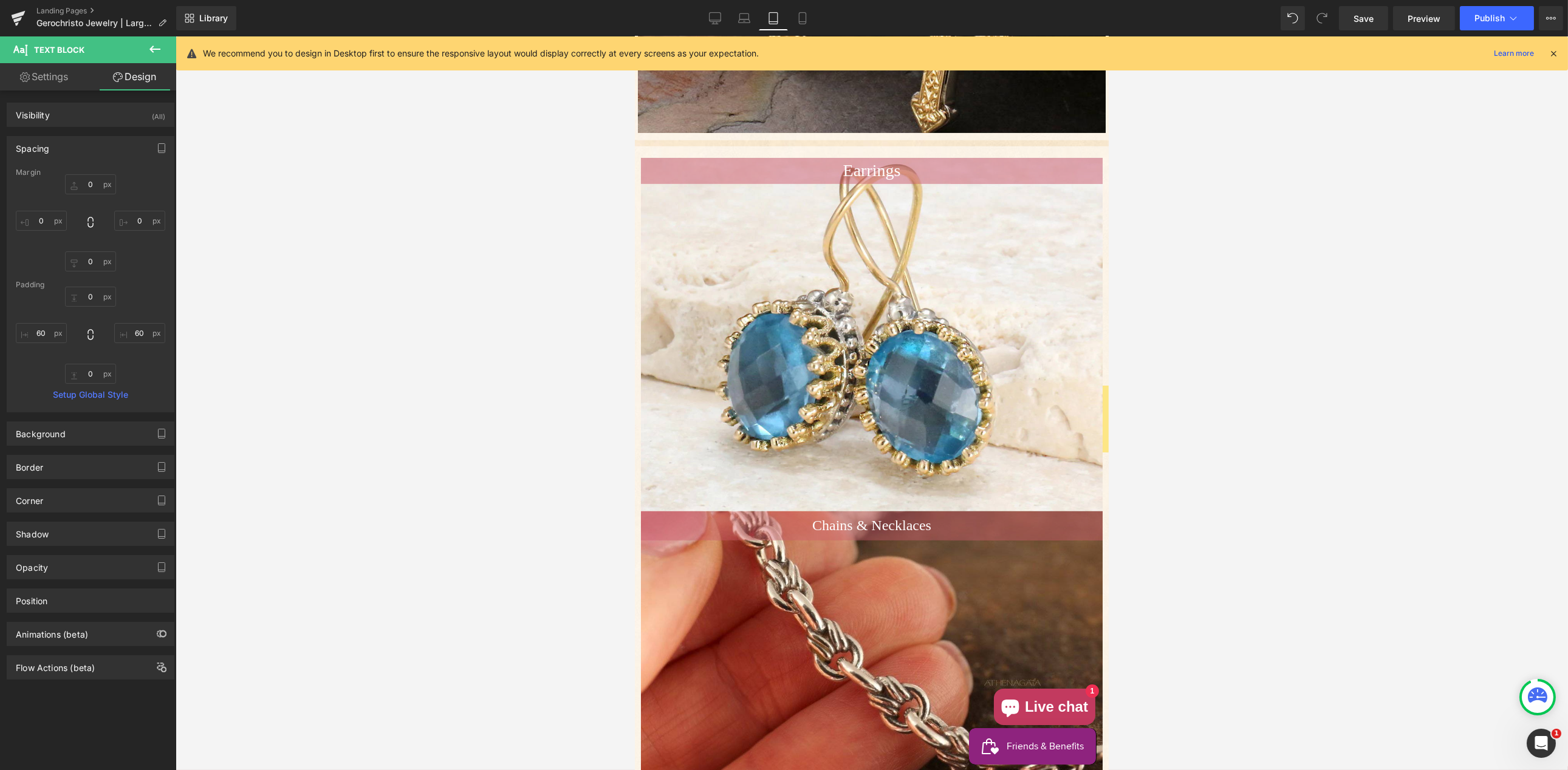
type input "0"
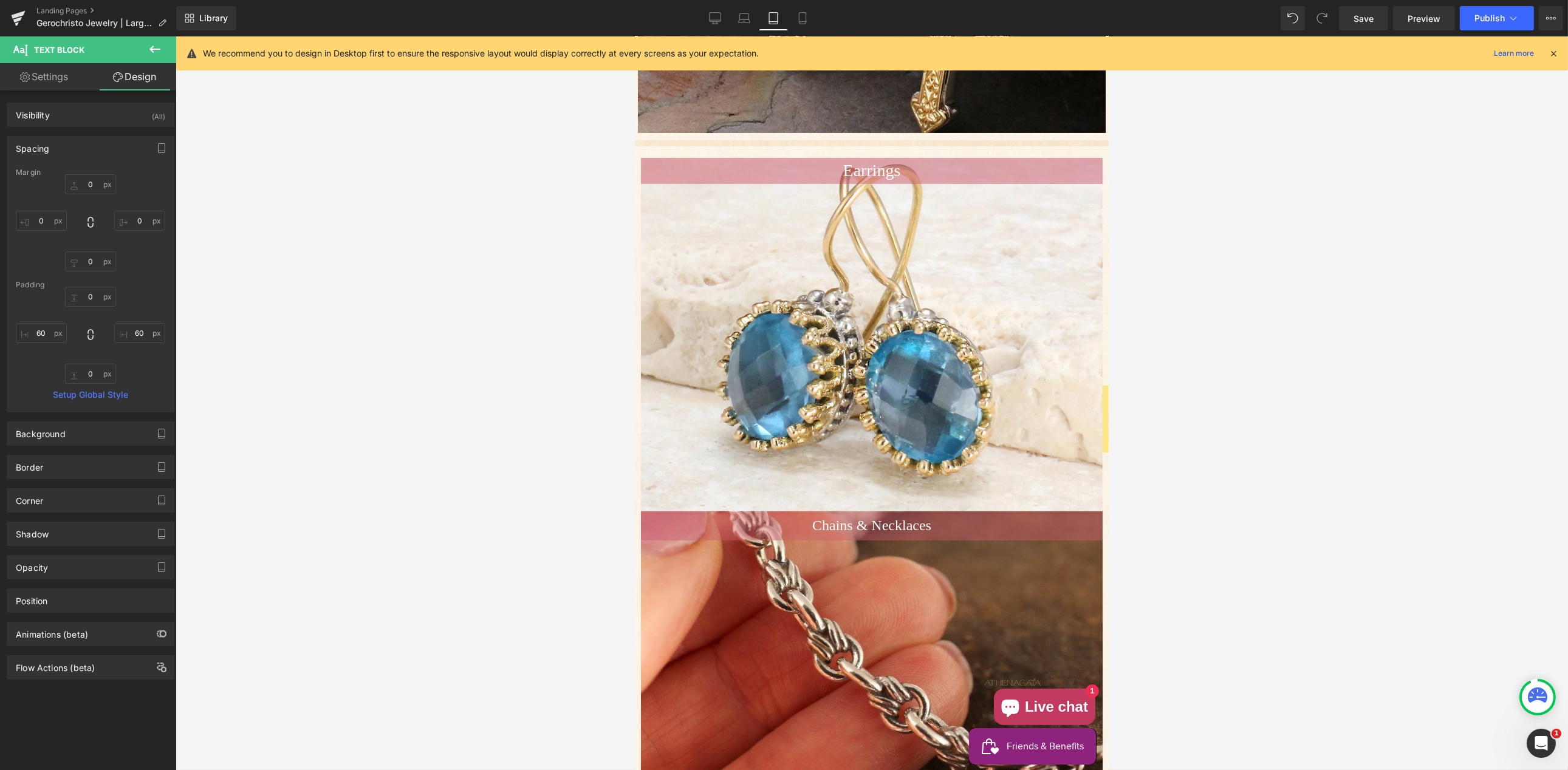
type input "60"
type input "0"
type input "60"
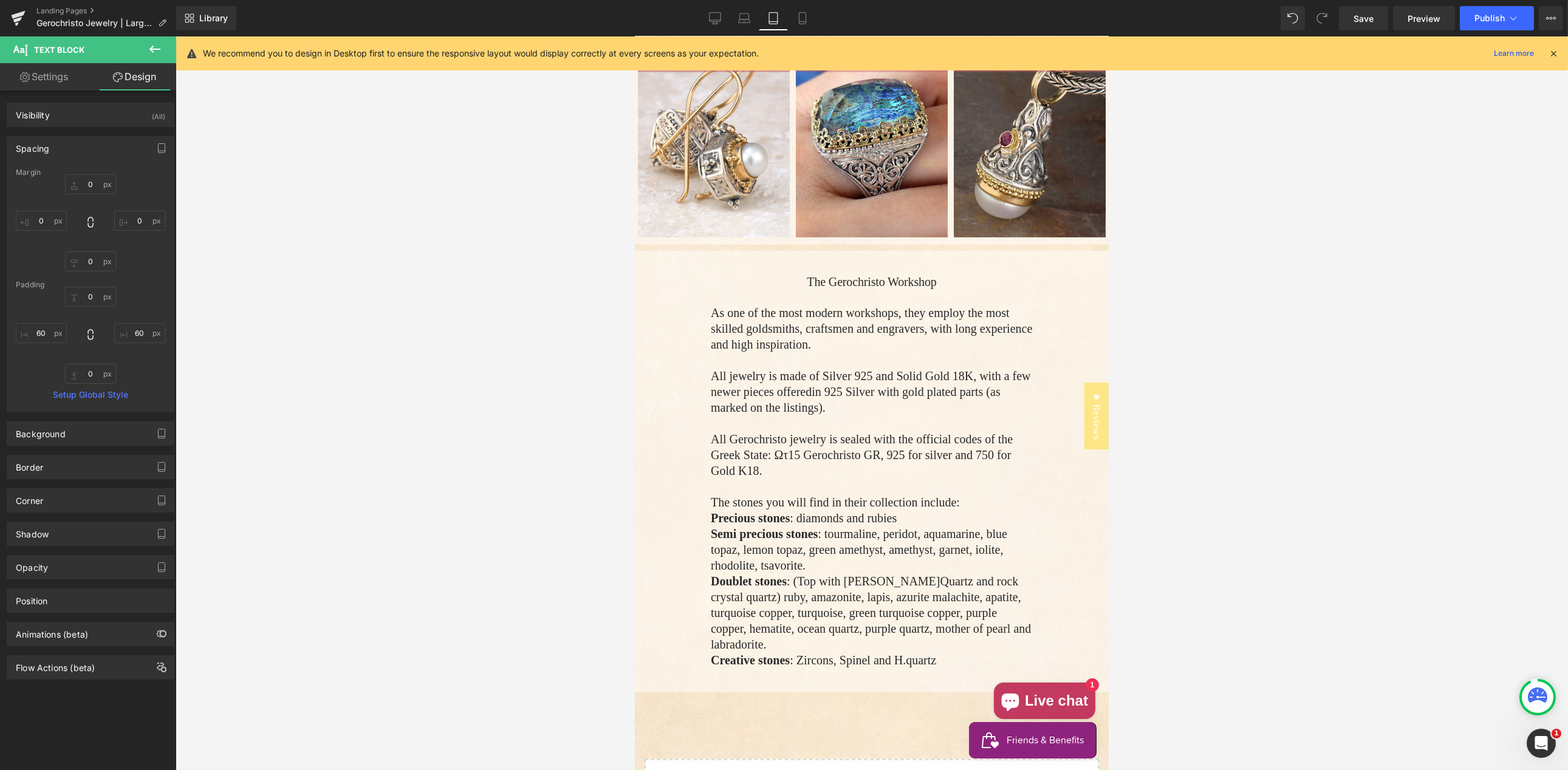
scroll to position [4270, 0]
click at [710, 343] on p "As one of the most modern workshops, they employ the most skilled goldsmiths, c…" at bounding box center [871, 329] width 322 height 47
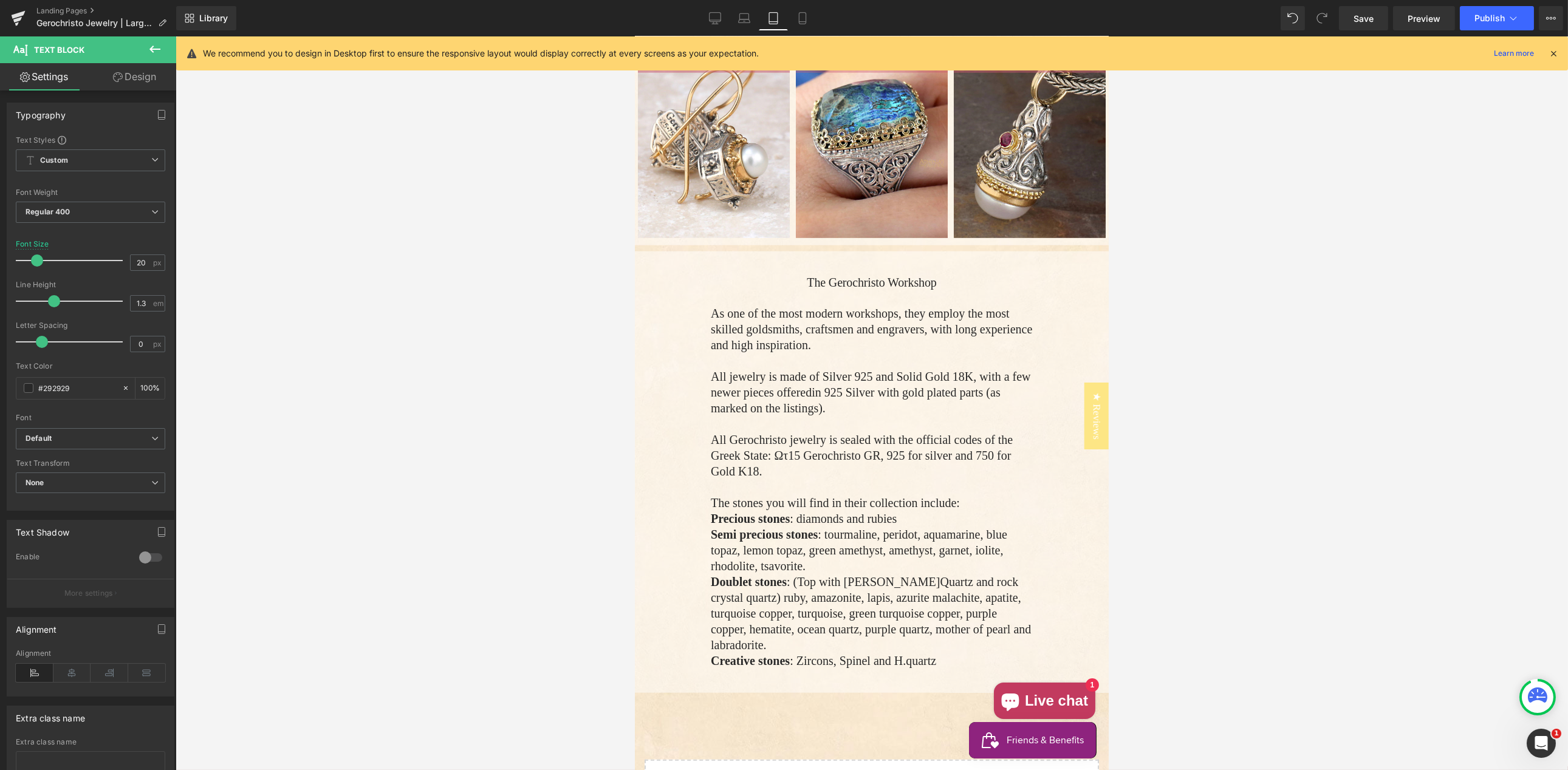
click at [136, 77] on link "Design" at bounding box center [134, 77] width 88 height 27
click at [0, 0] on div "Spacing" at bounding box center [0, 0] width 0 height 0
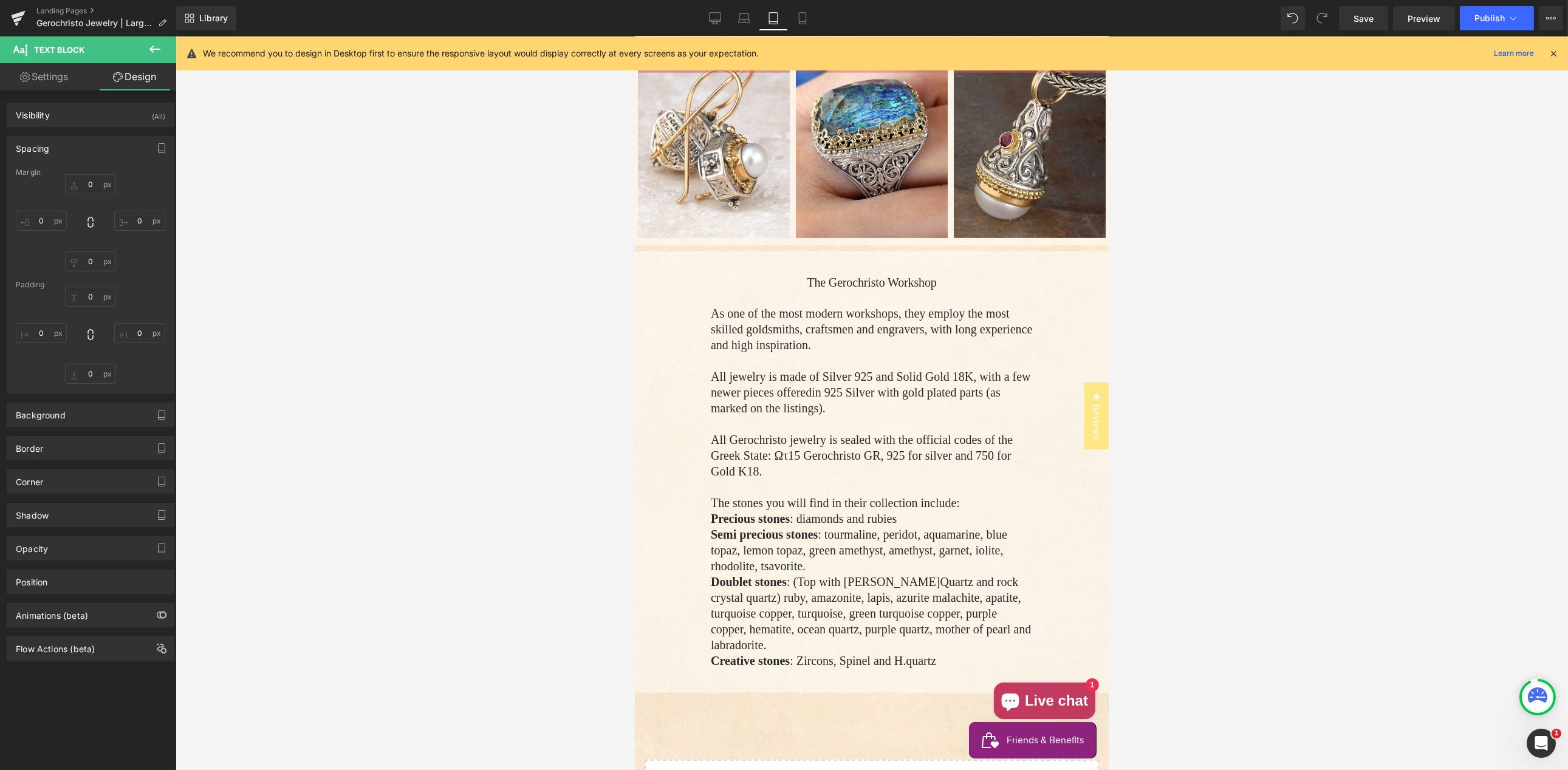
type input "0"
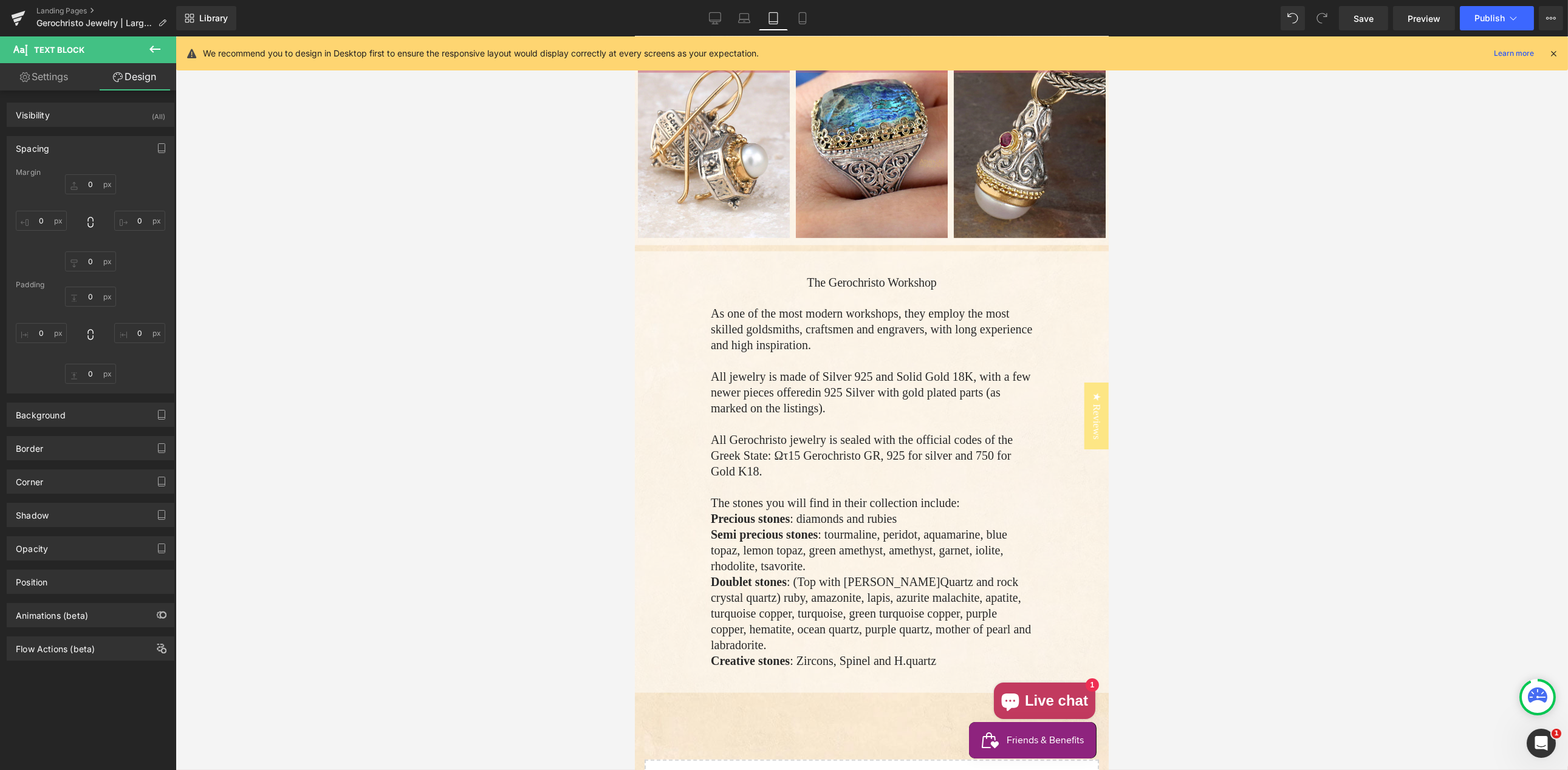
type input "60"
type input "0"
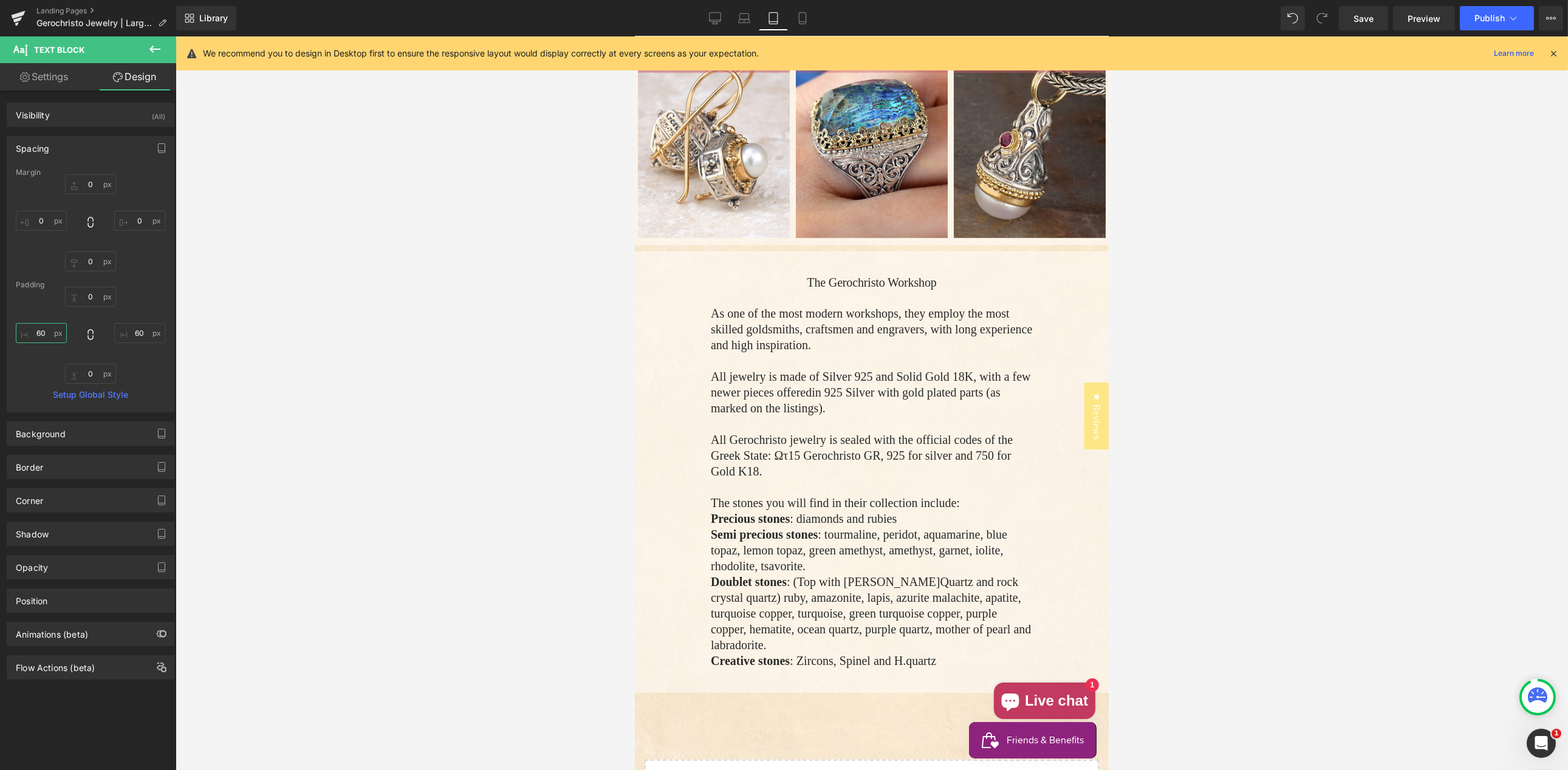
click at [41, 334] on input "60" at bounding box center [41, 333] width 51 height 20
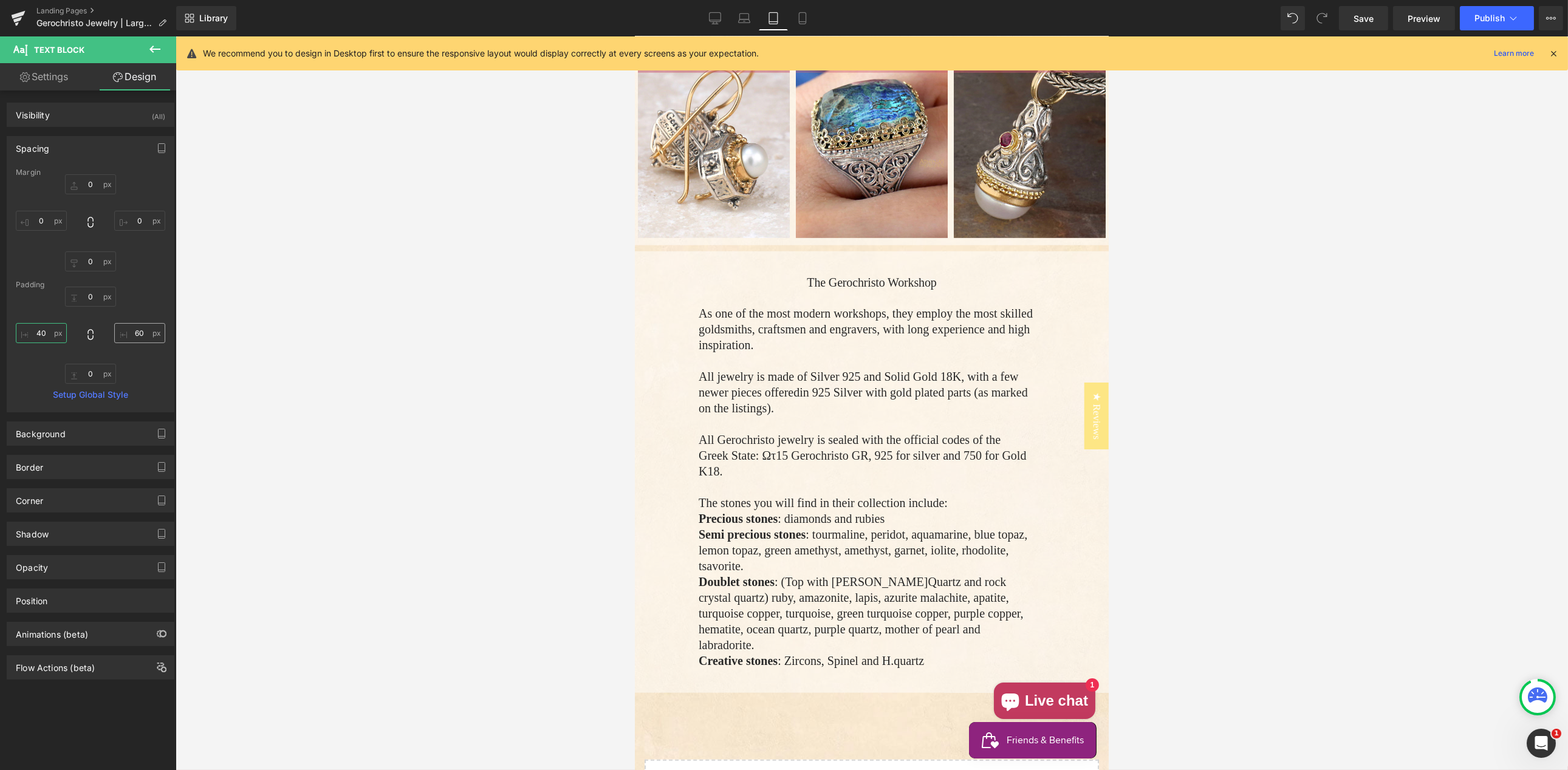
type input "40"
click at [136, 336] on input "60" at bounding box center [139, 333] width 51 height 20
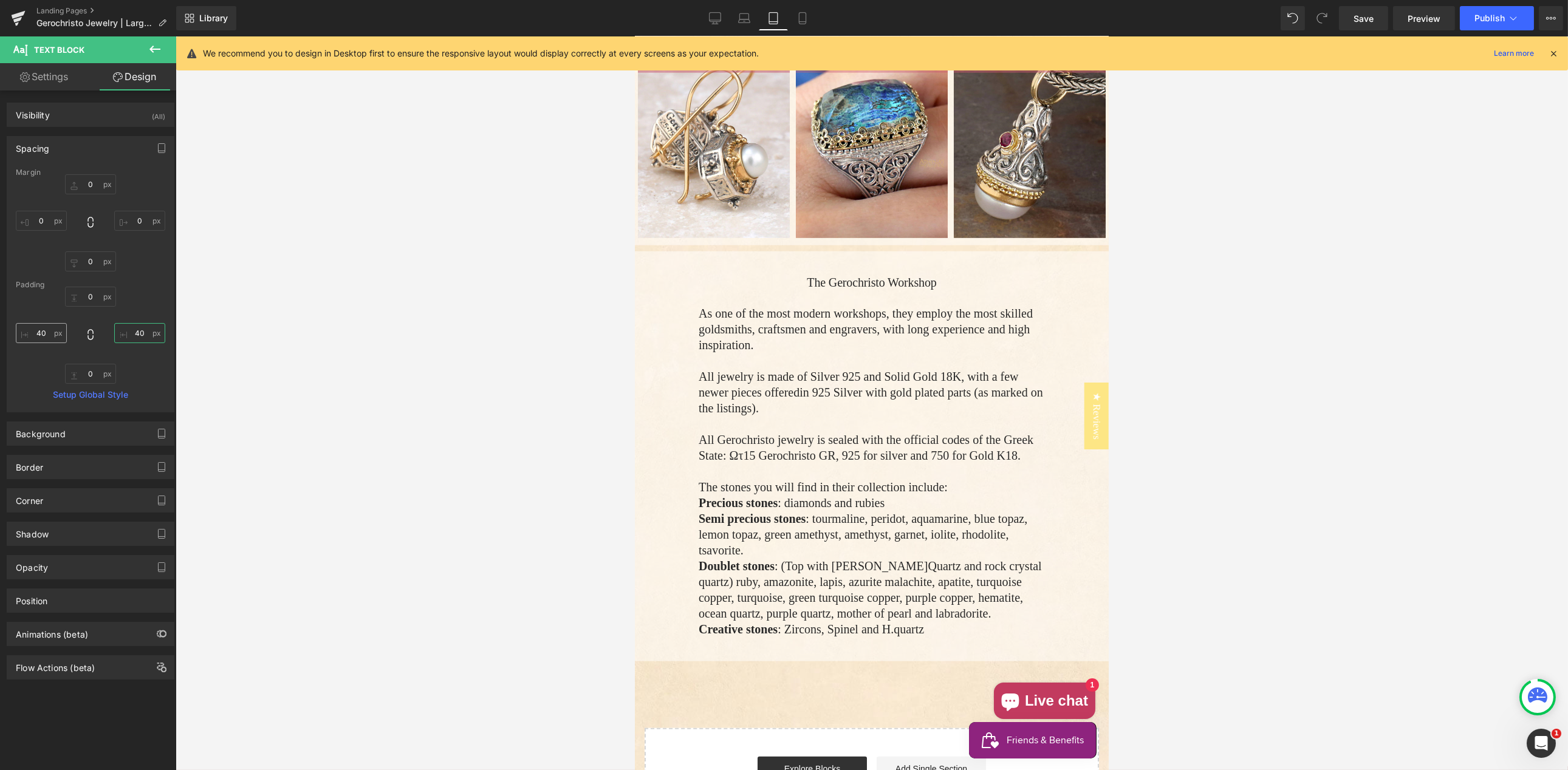
type input "40"
click at [42, 331] on input "40" at bounding box center [41, 333] width 51 height 20
type input "30"
click at [131, 332] on input "40" at bounding box center [139, 333] width 51 height 20
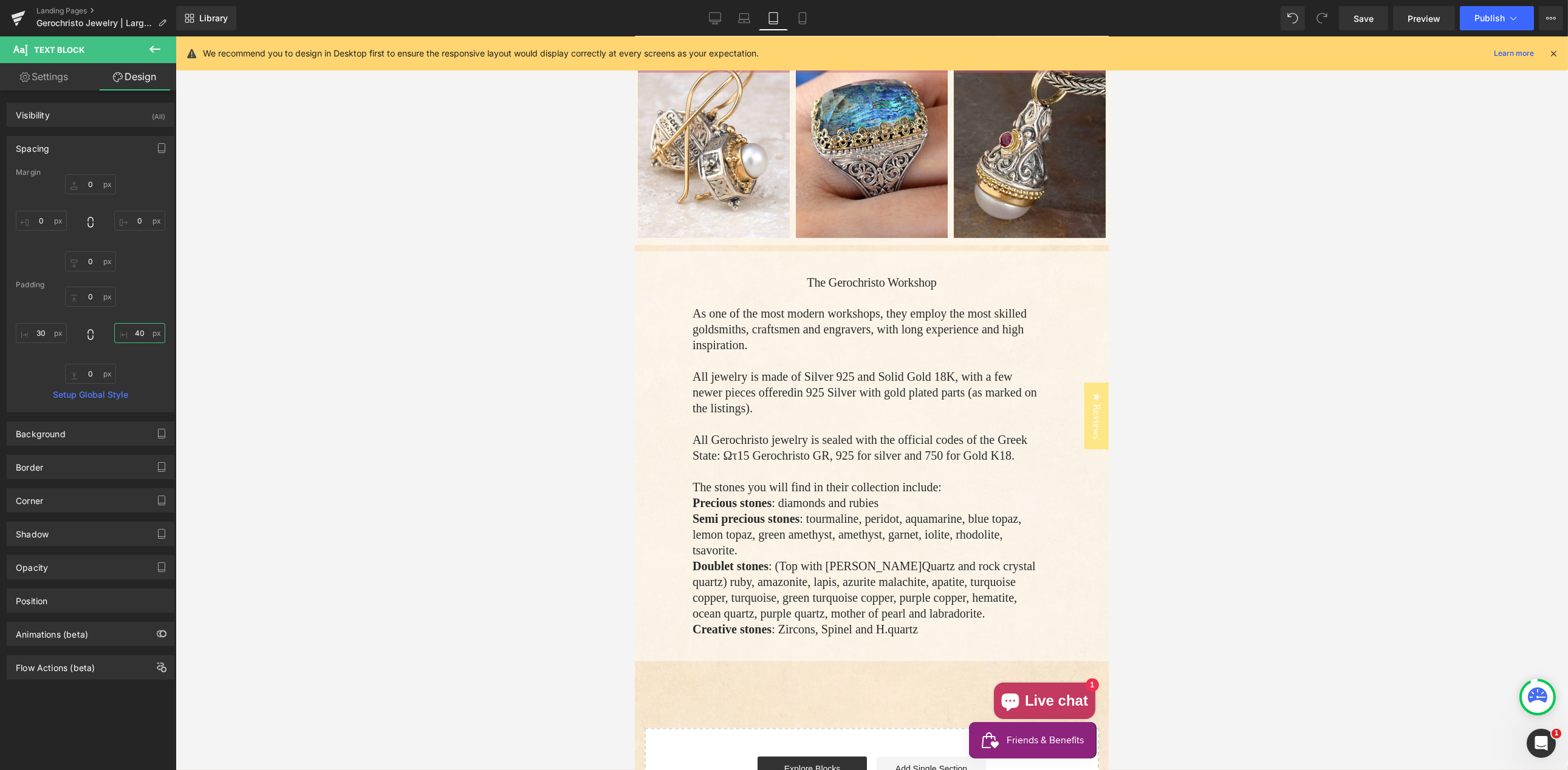
click at [134, 333] on input "40" at bounding box center [139, 333] width 51 height 20
drag, startPoint x: 132, startPoint y: 333, endPoint x: 143, endPoint y: 334, distance: 11.0
click at [132, 333] on input "40" at bounding box center [139, 333] width 51 height 20
click at [136, 330] on input "40" at bounding box center [139, 333] width 51 height 20
drag, startPoint x: 136, startPoint y: 330, endPoint x: 152, endPoint y: 335, distance: 16.8
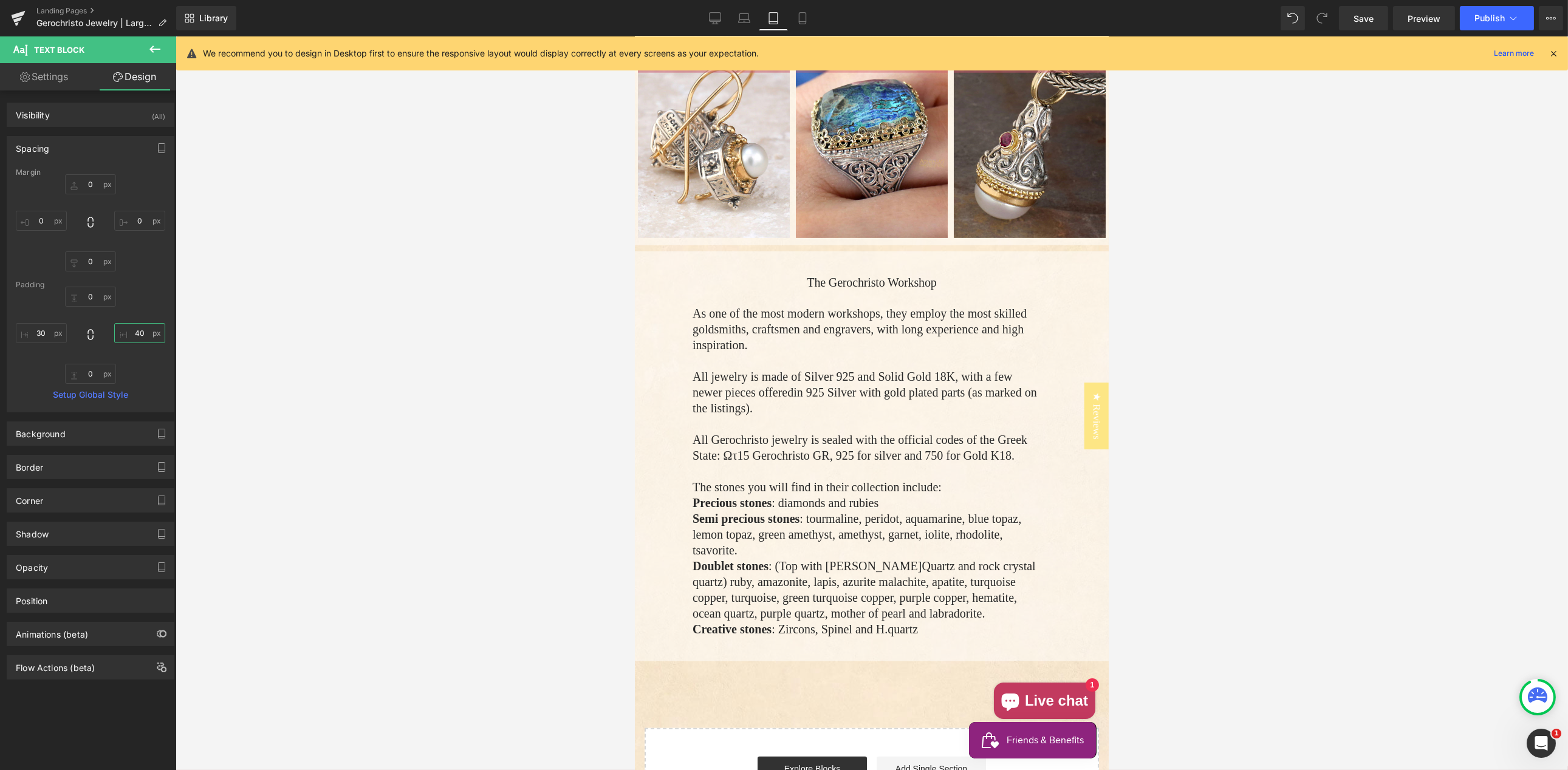
click at [136, 330] on input "40" at bounding box center [139, 333] width 51 height 20
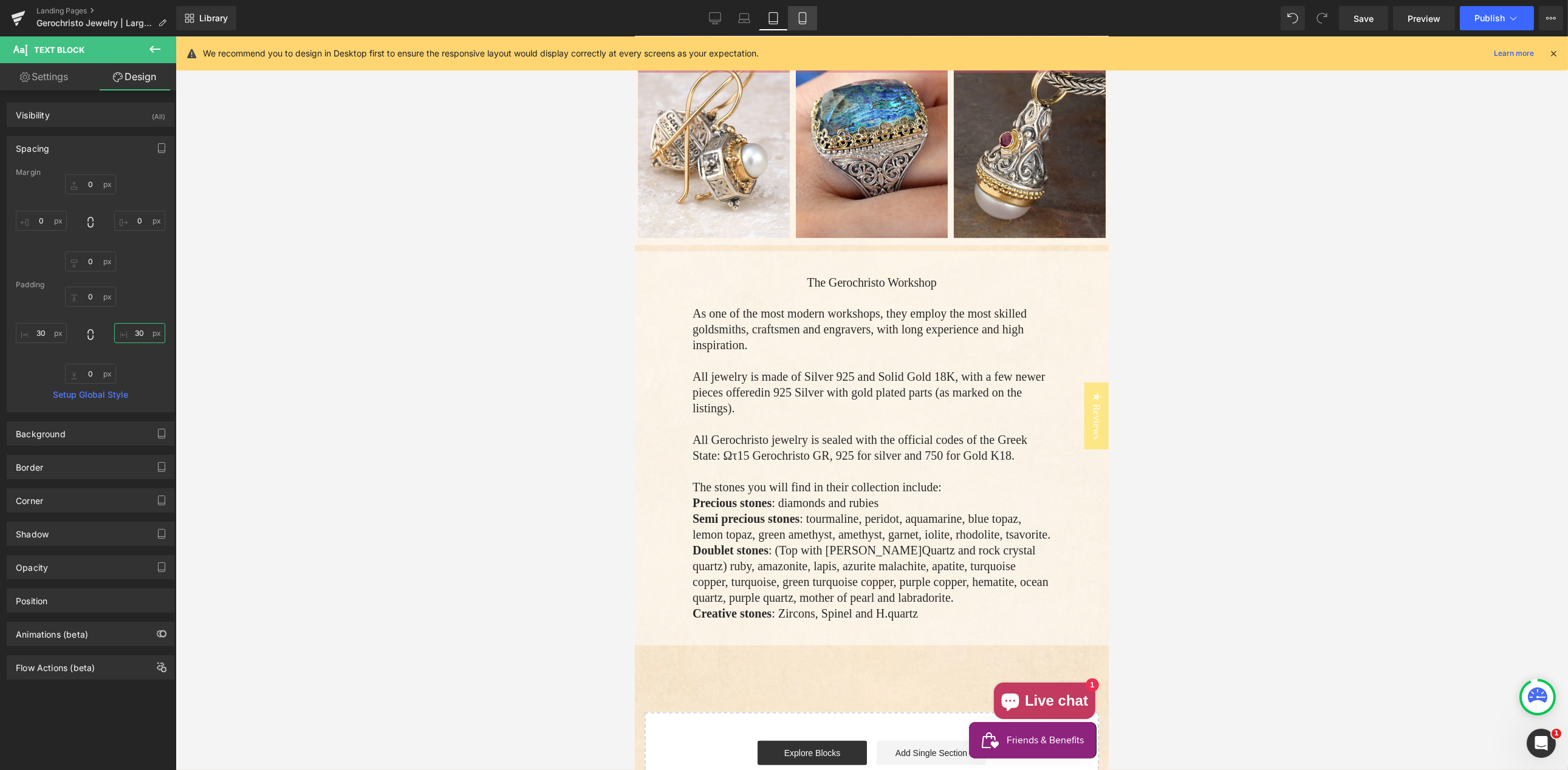
type input "30"
drag, startPoint x: 802, startPoint y: 21, endPoint x: 802, endPoint y: 14, distance: 7.0
click at [802, 21] on icon at bounding box center [802, 18] width 12 height 12
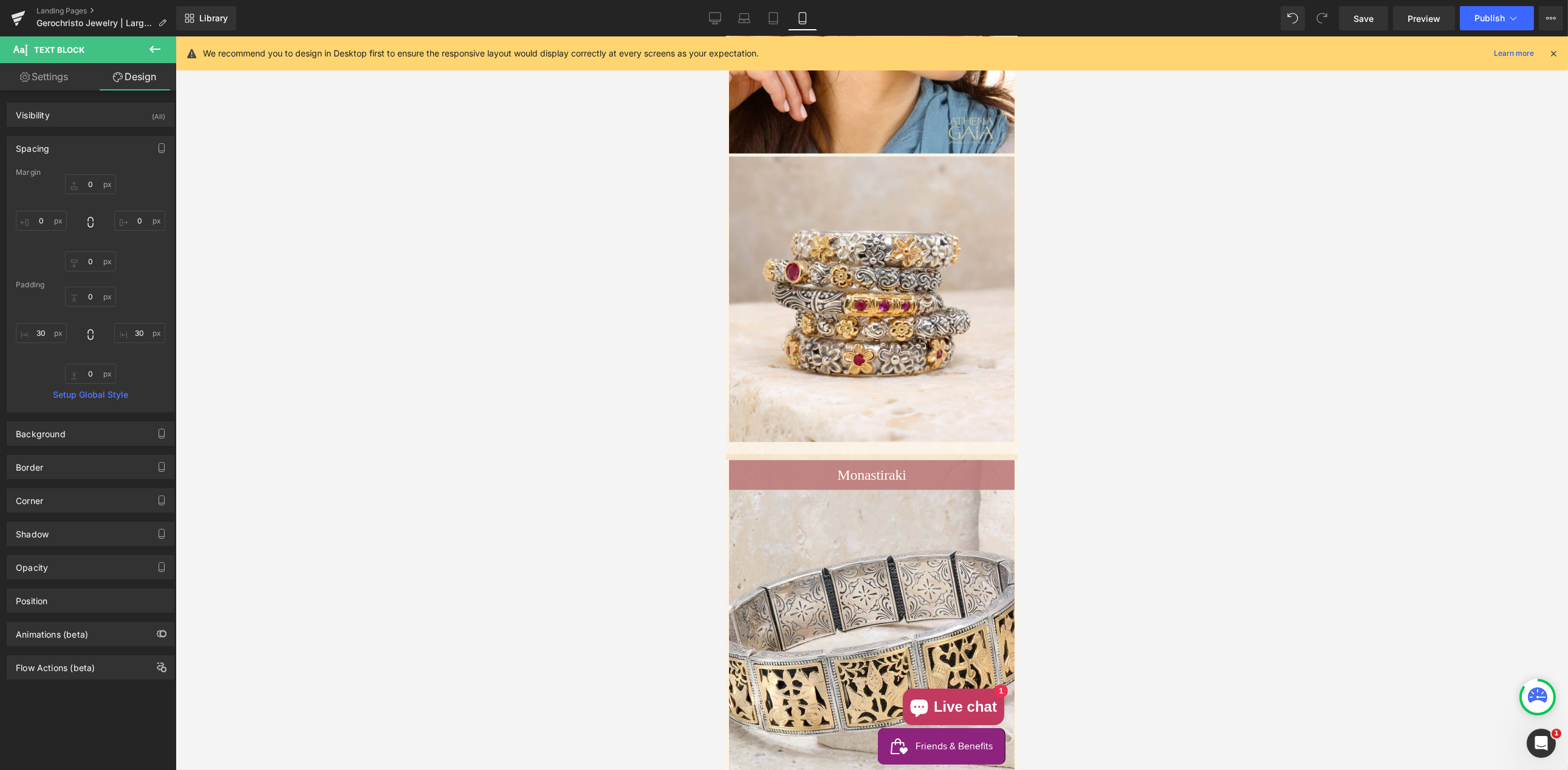
type input "0"
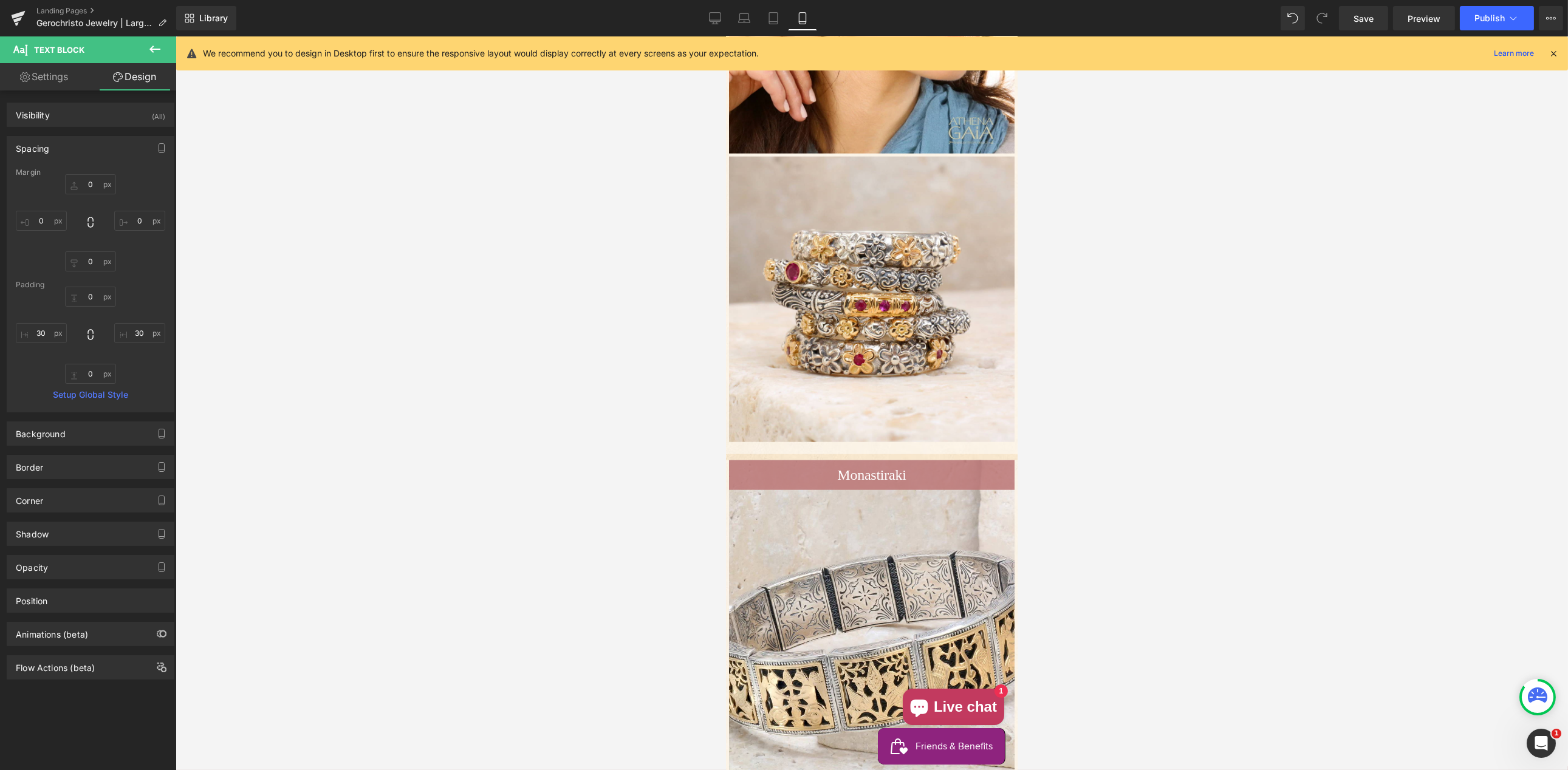
type input "60"
type input "0"
type input "60"
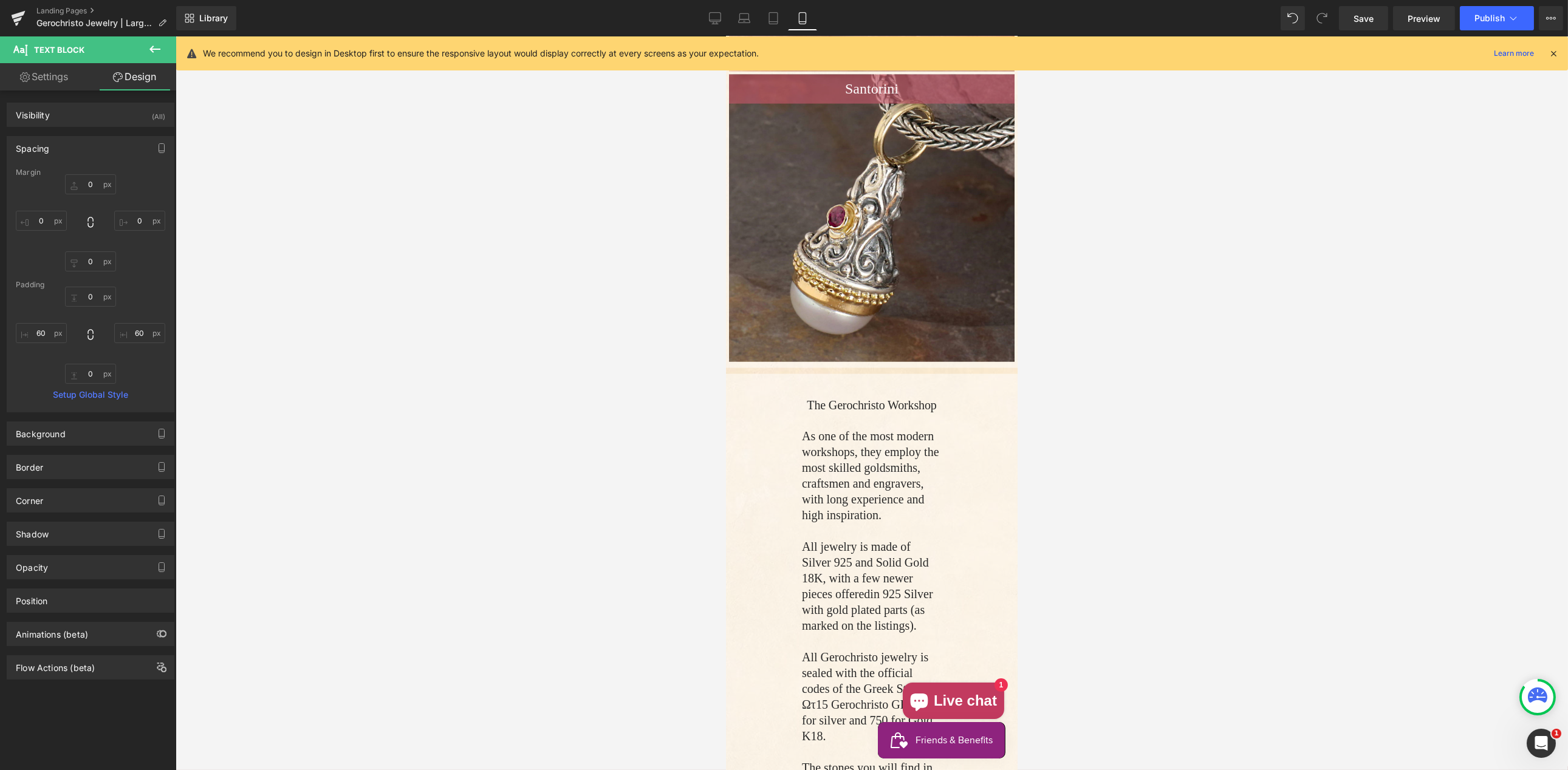
scroll to position [5701, 0]
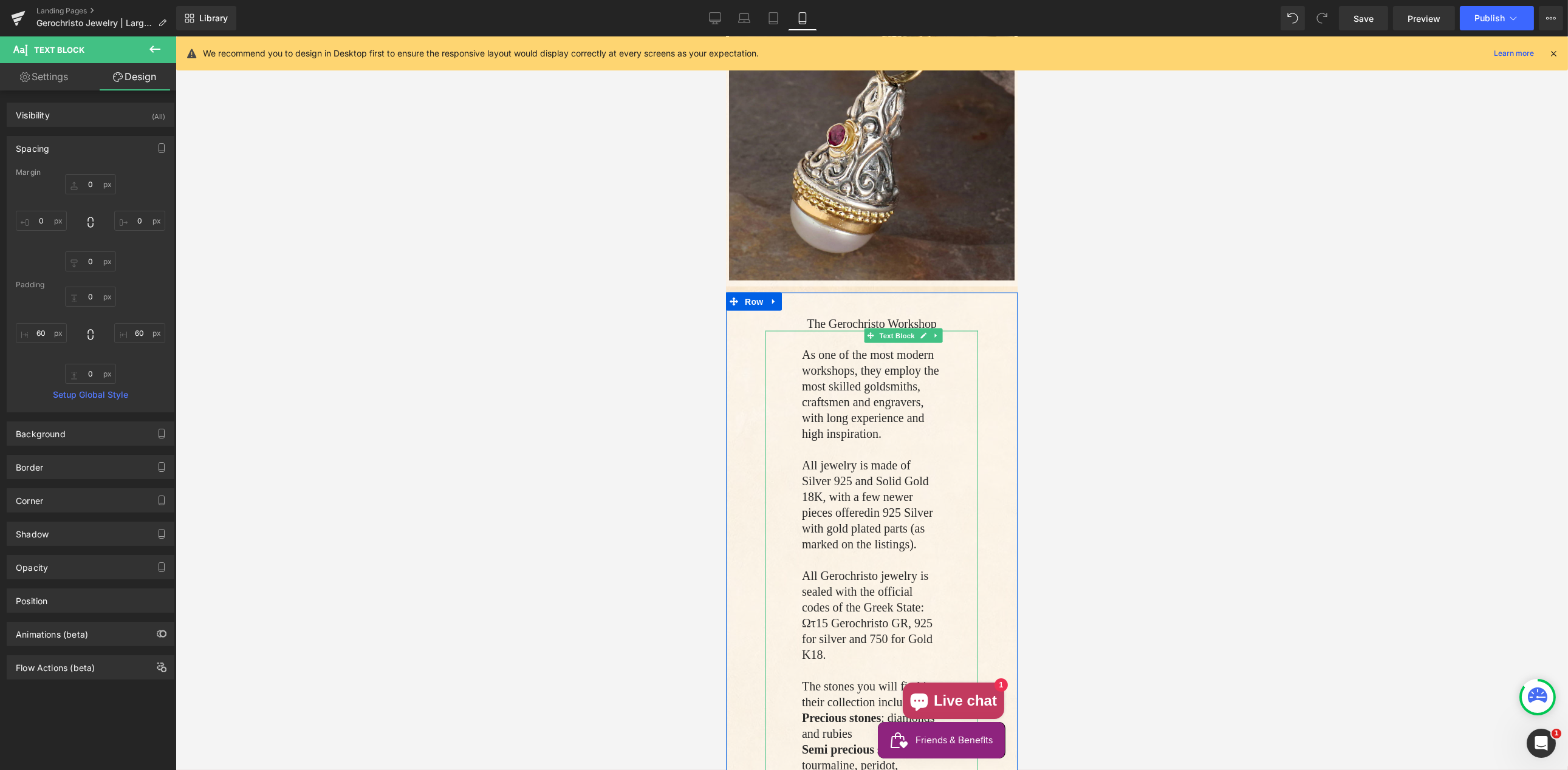
click at [823, 399] on p "As one of the most modern workshops, they employ the most skilled goldsmiths, c…" at bounding box center [871, 394] width 140 height 95
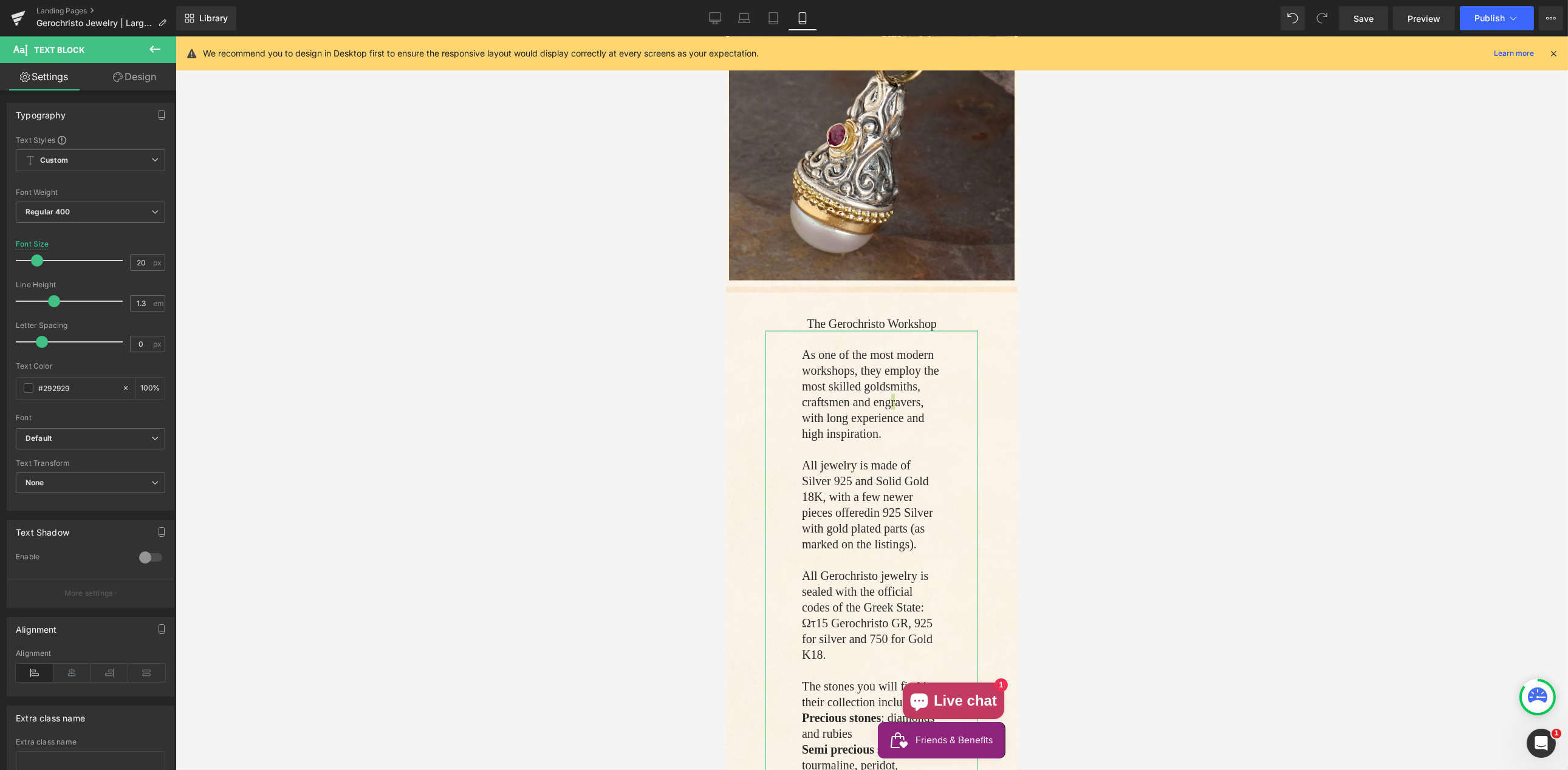
click at [129, 74] on link "Design" at bounding box center [134, 77] width 88 height 27
click at [0, 0] on div "Spacing" at bounding box center [0, 0] width 0 height 0
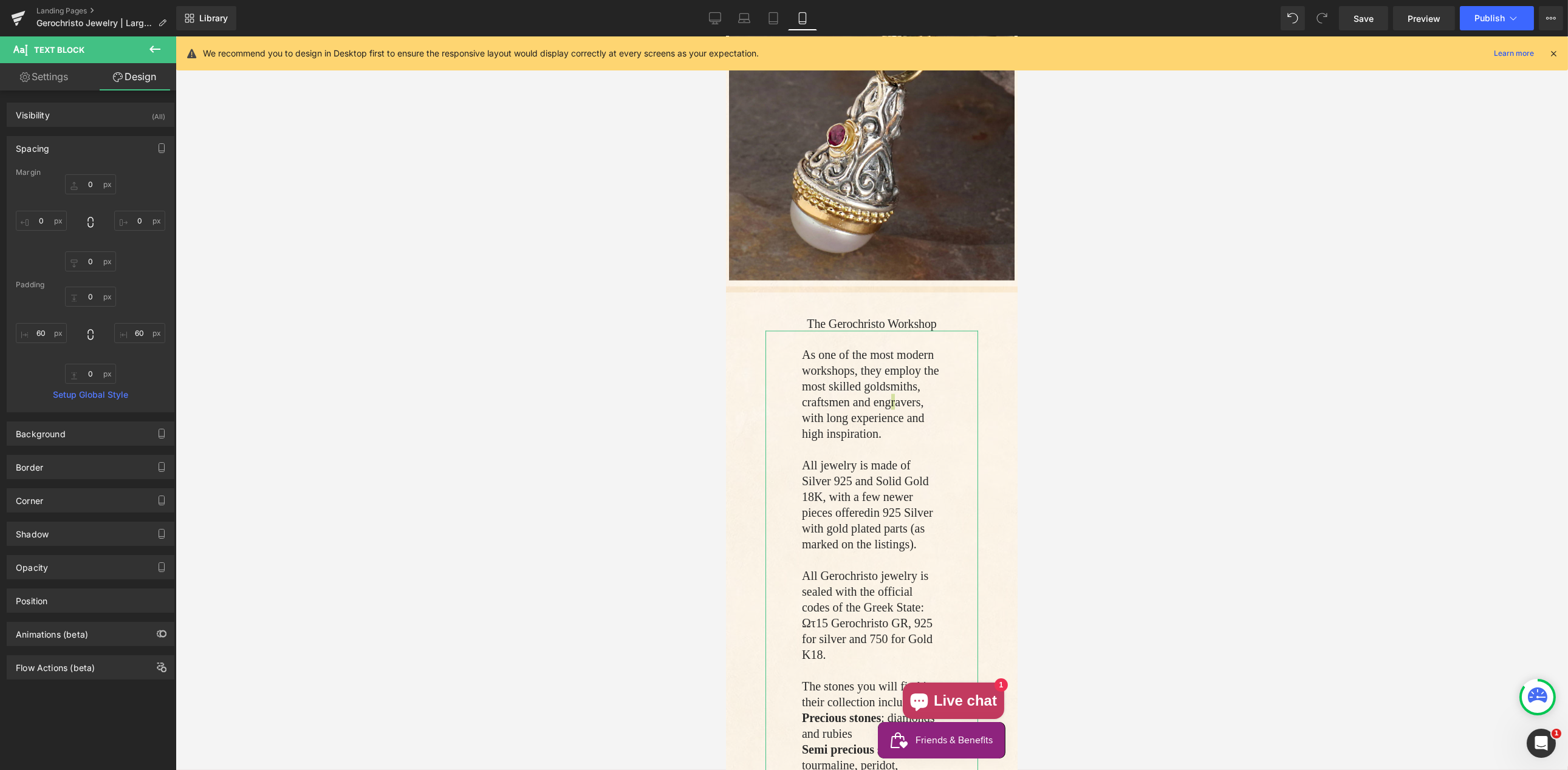
type input "0"
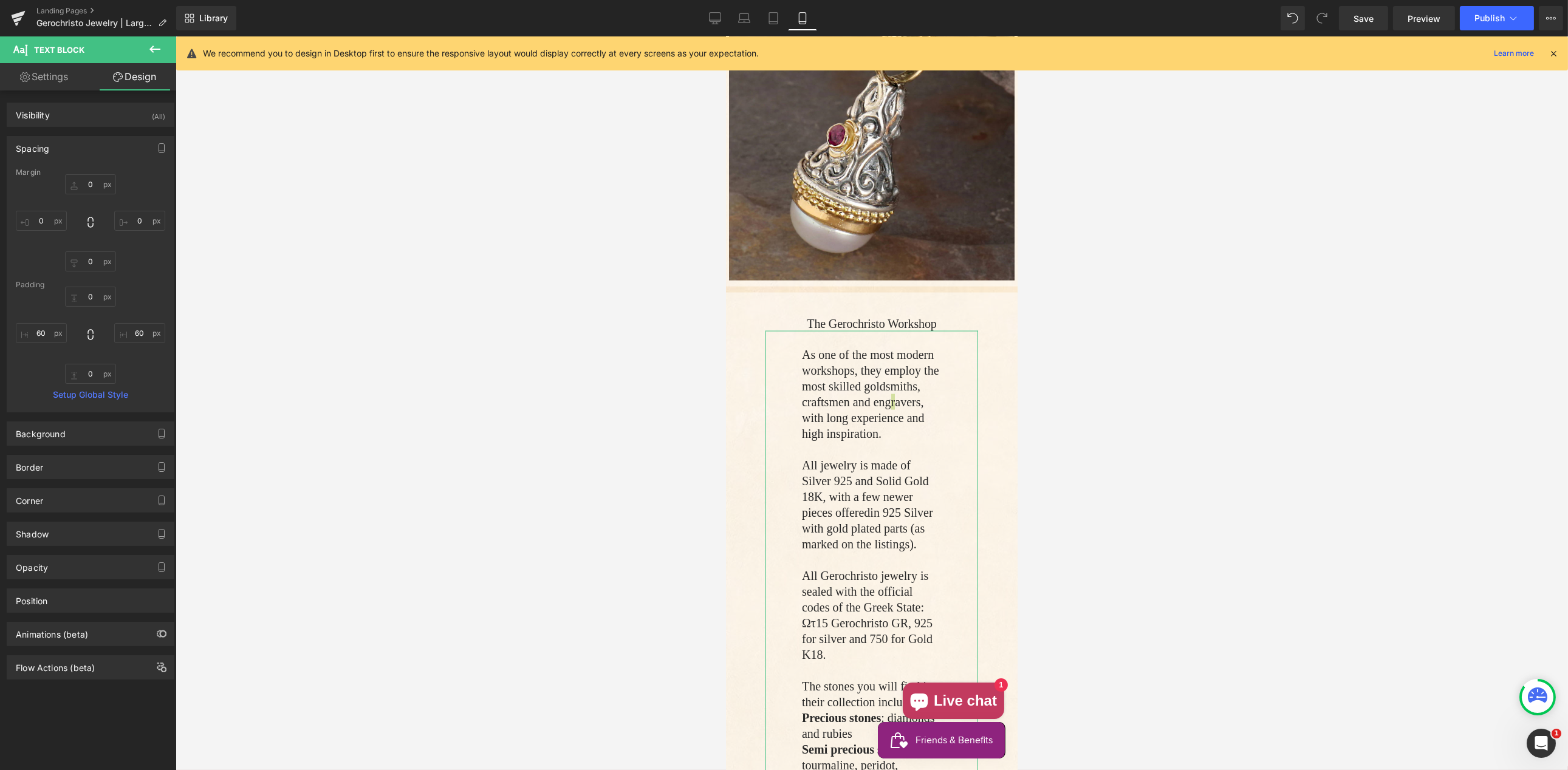
type input "60"
type input "0"
click at [42, 330] on input "60" at bounding box center [41, 333] width 51 height 20
drag, startPoint x: 41, startPoint y: 329, endPoint x: 46, endPoint y: 333, distance: 6.4
click at [41, 329] on input "60" at bounding box center [41, 333] width 51 height 20
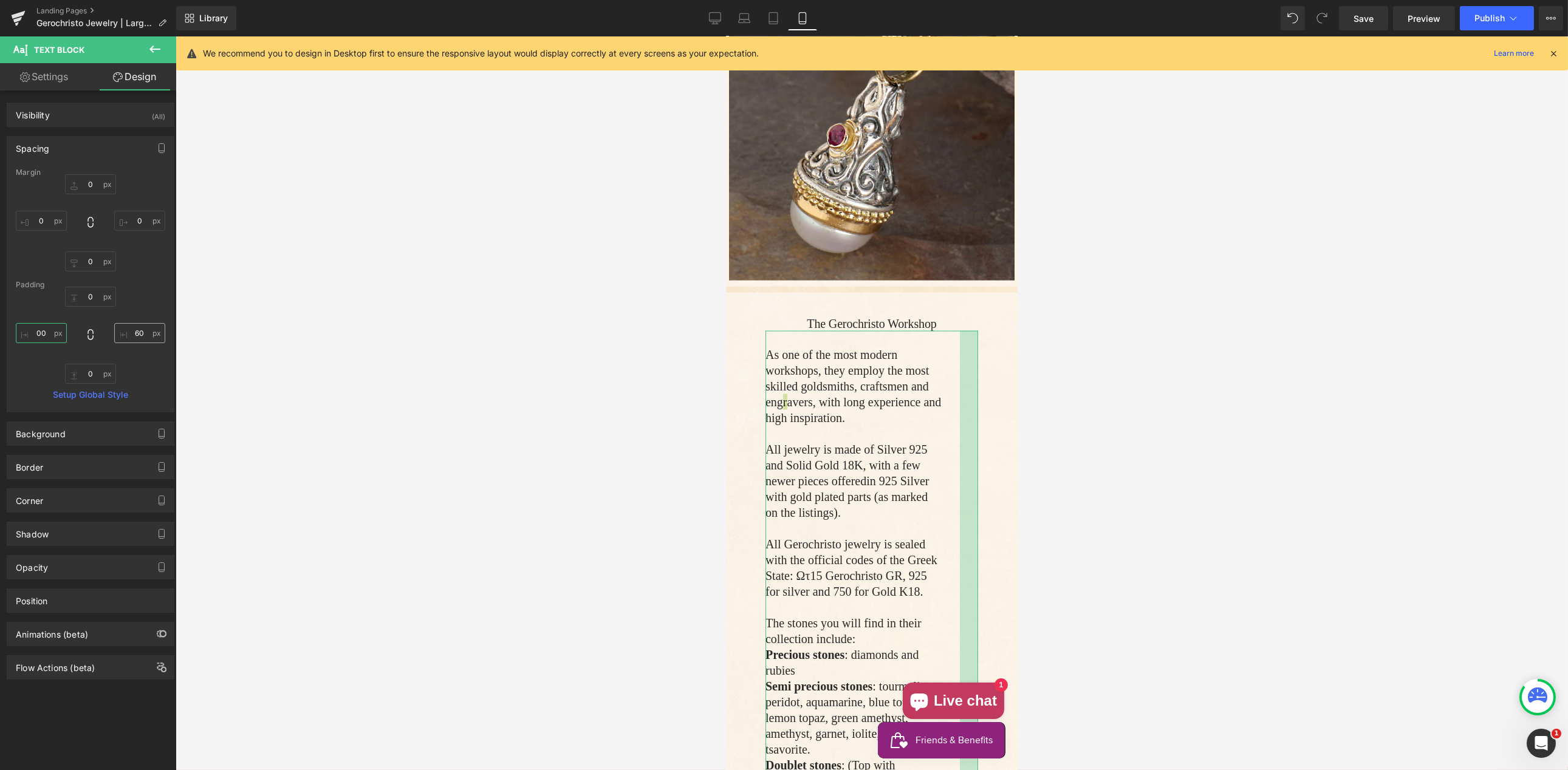
type input "00"
click at [138, 333] on input "60" at bounding box center [139, 333] width 51 height 20
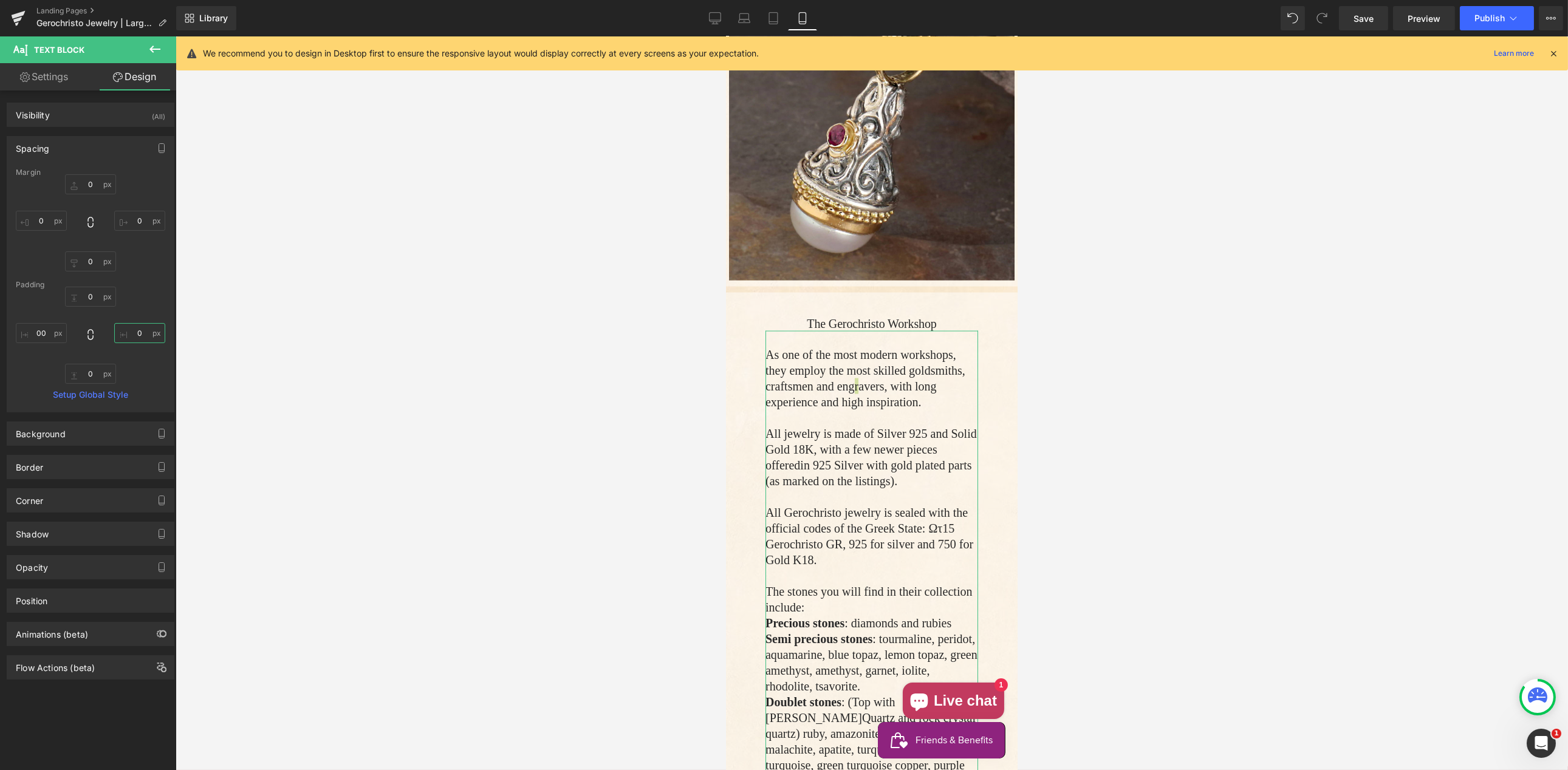
type input "0"
click at [49, 75] on link "Settings" at bounding box center [44, 77] width 88 height 27
type input "100"
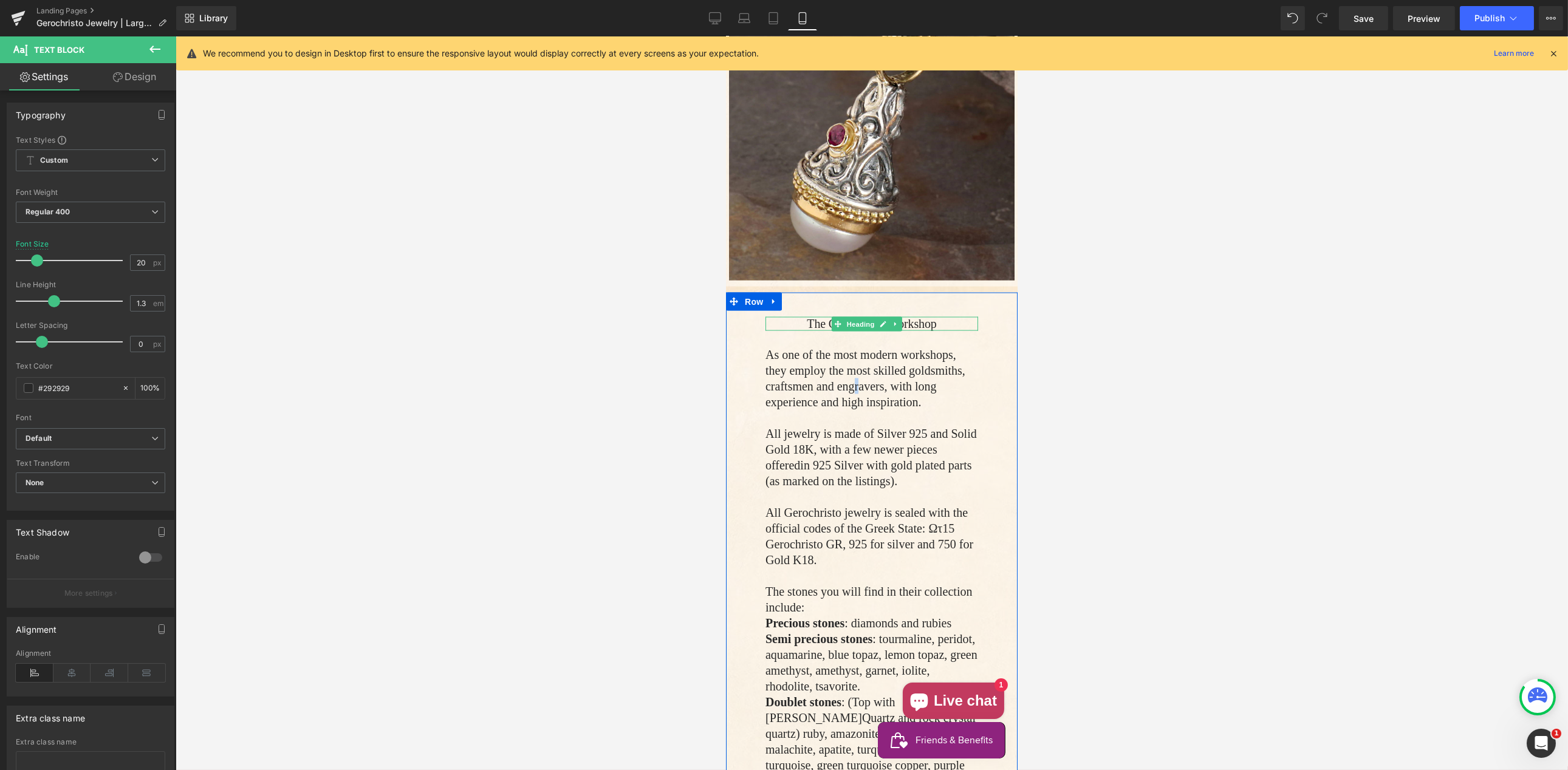
click at [788, 317] on h4 "The Gerochristo Workshop" at bounding box center [871, 323] width 213 height 14
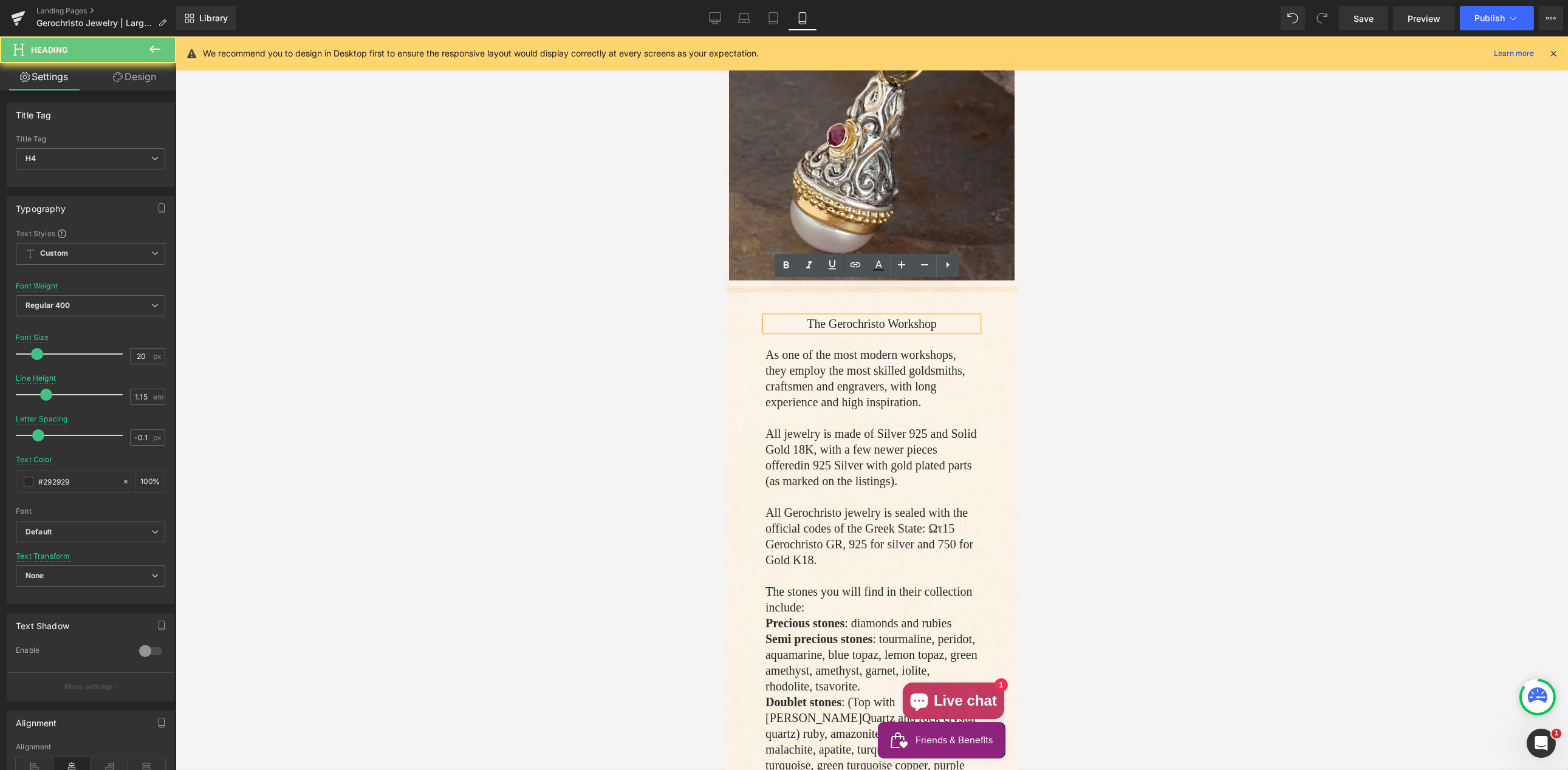
click at [790, 317] on h4 "The Gerochristo Workshop" at bounding box center [871, 323] width 213 height 14
click at [137, 353] on input "20" at bounding box center [141, 356] width 21 height 15
drag, startPoint x: 136, startPoint y: 354, endPoint x: 142, endPoint y: 352, distance: 6.3
click at [136, 354] on input "20" at bounding box center [141, 356] width 21 height 15
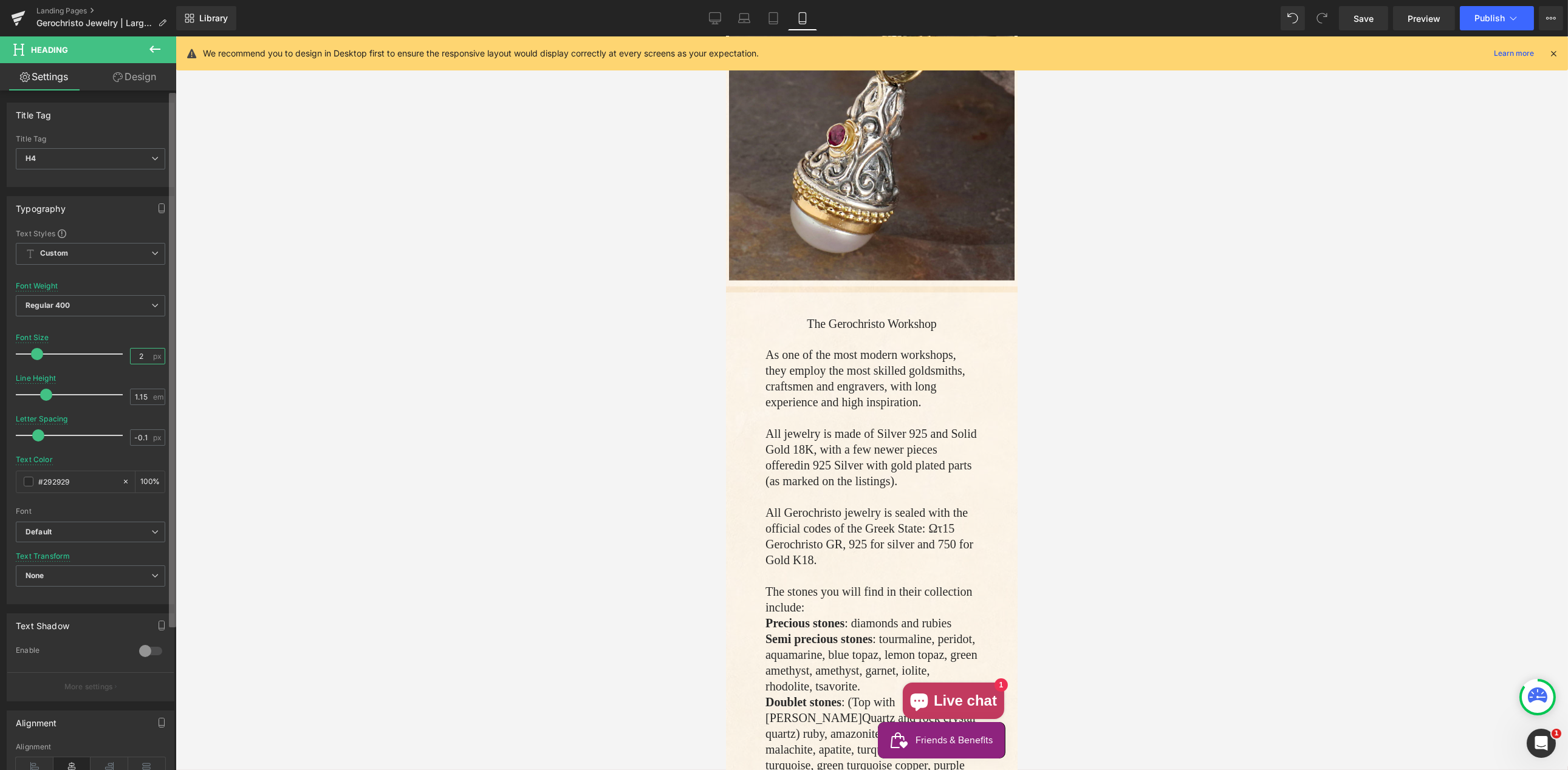
type input "22"
click at [756, 293] on span "Row" at bounding box center [753, 302] width 24 height 18
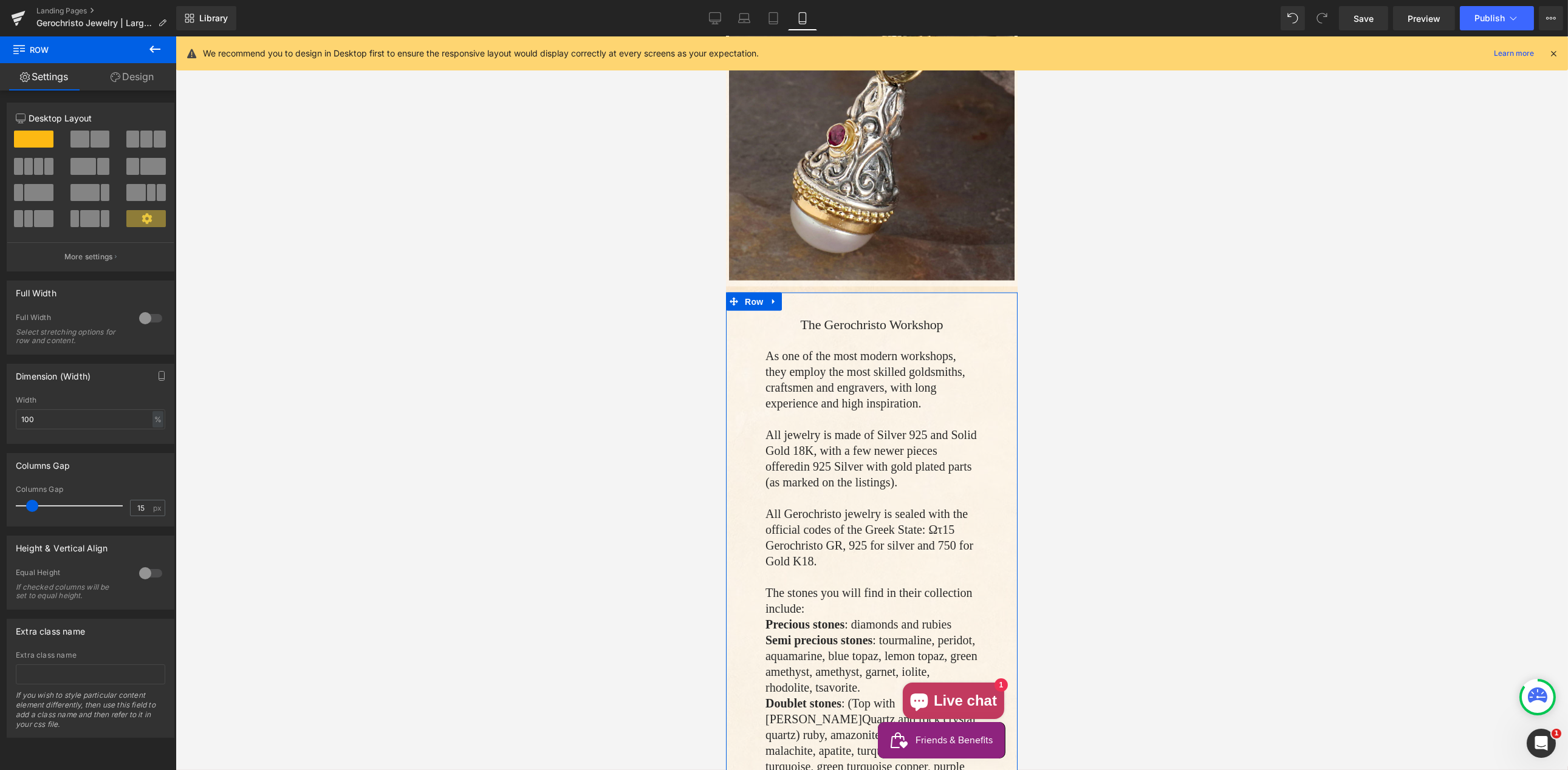
drag, startPoint x: 141, startPoint y: 78, endPoint x: 59, endPoint y: 153, distance: 111.1
click at [141, 78] on link "Design" at bounding box center [132, 77] width 88 height 27
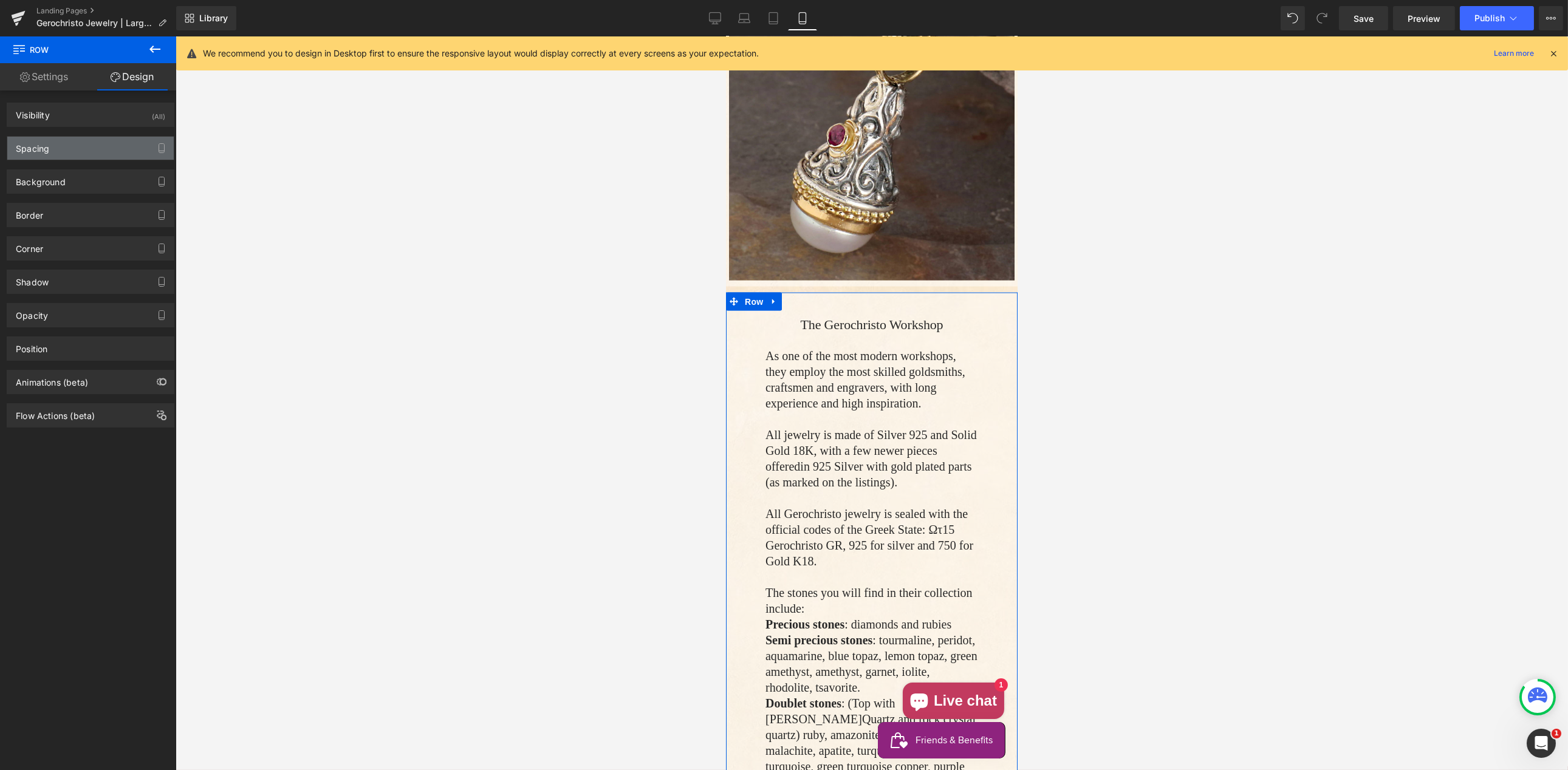
type input "10"
type input "40"
type input "50"
type input "40"
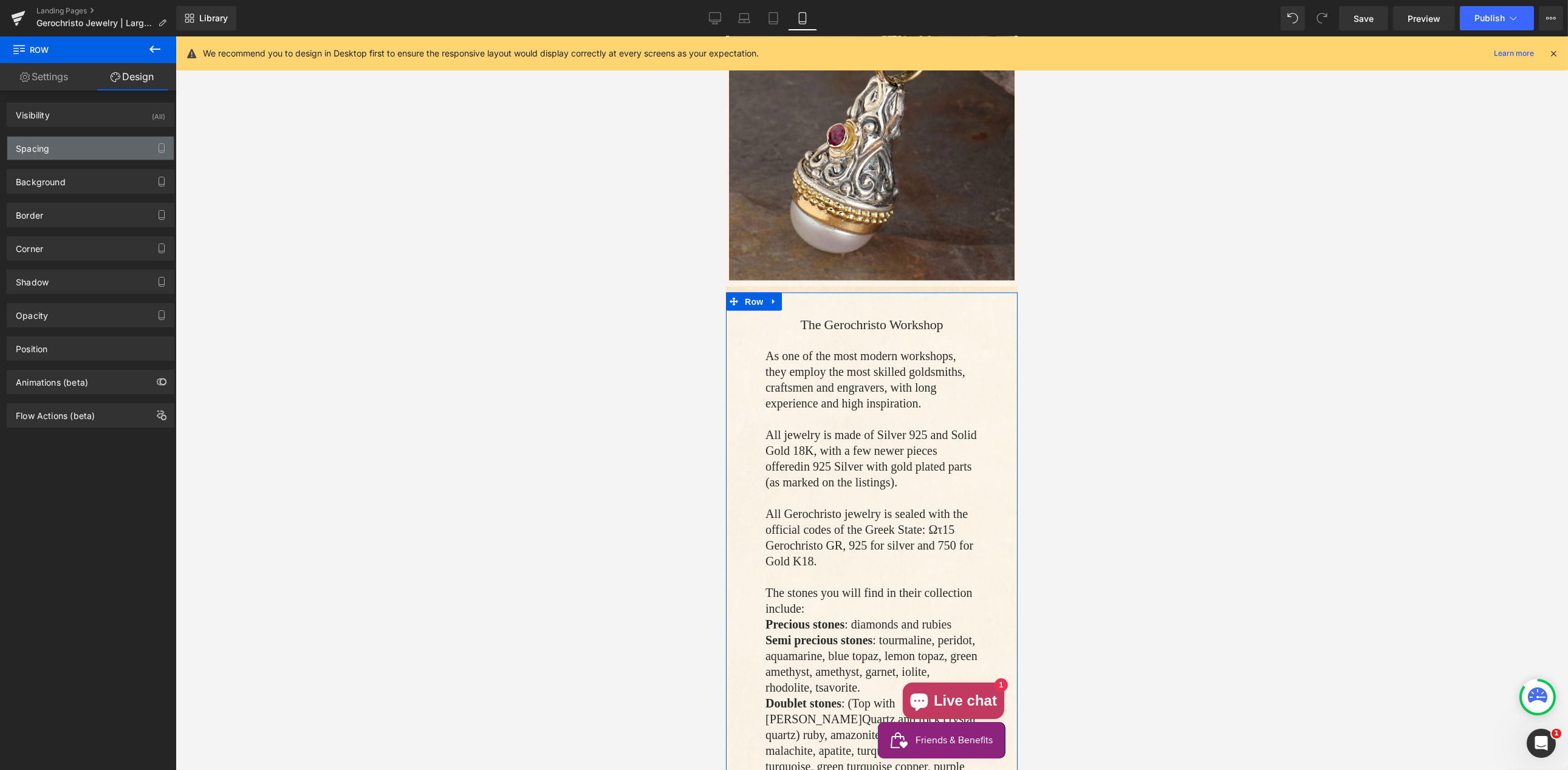
click at [62, 152] on div "Spacing" at bounding box center [91, 148] width 166 height 23
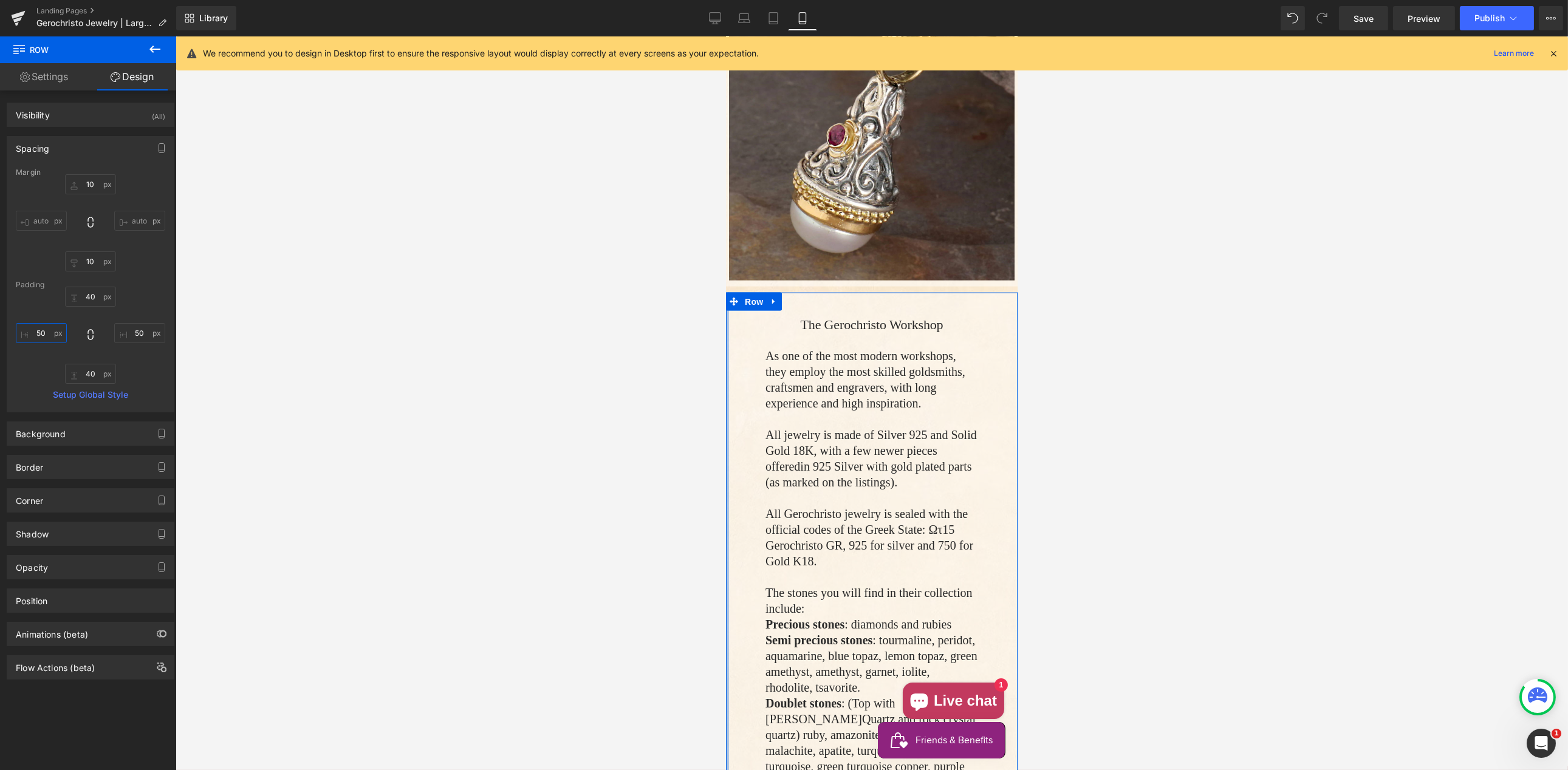
click at [41, 331] on input "50" at bounding box center [41, 333] width 51 height 20
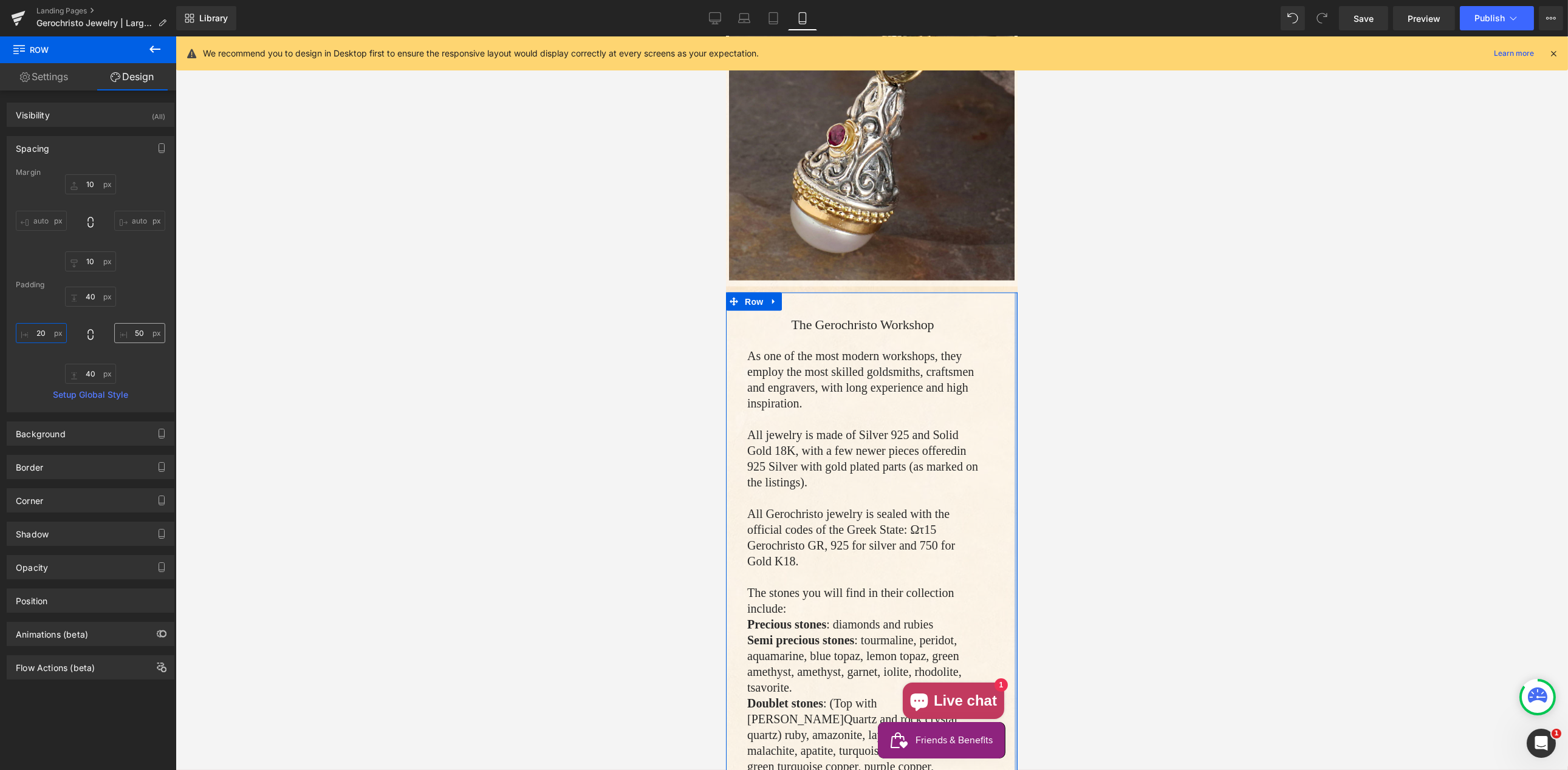
type input "20"
click at [133, 333] on input "50" at bounding box center [139, 333] width 51 height 20
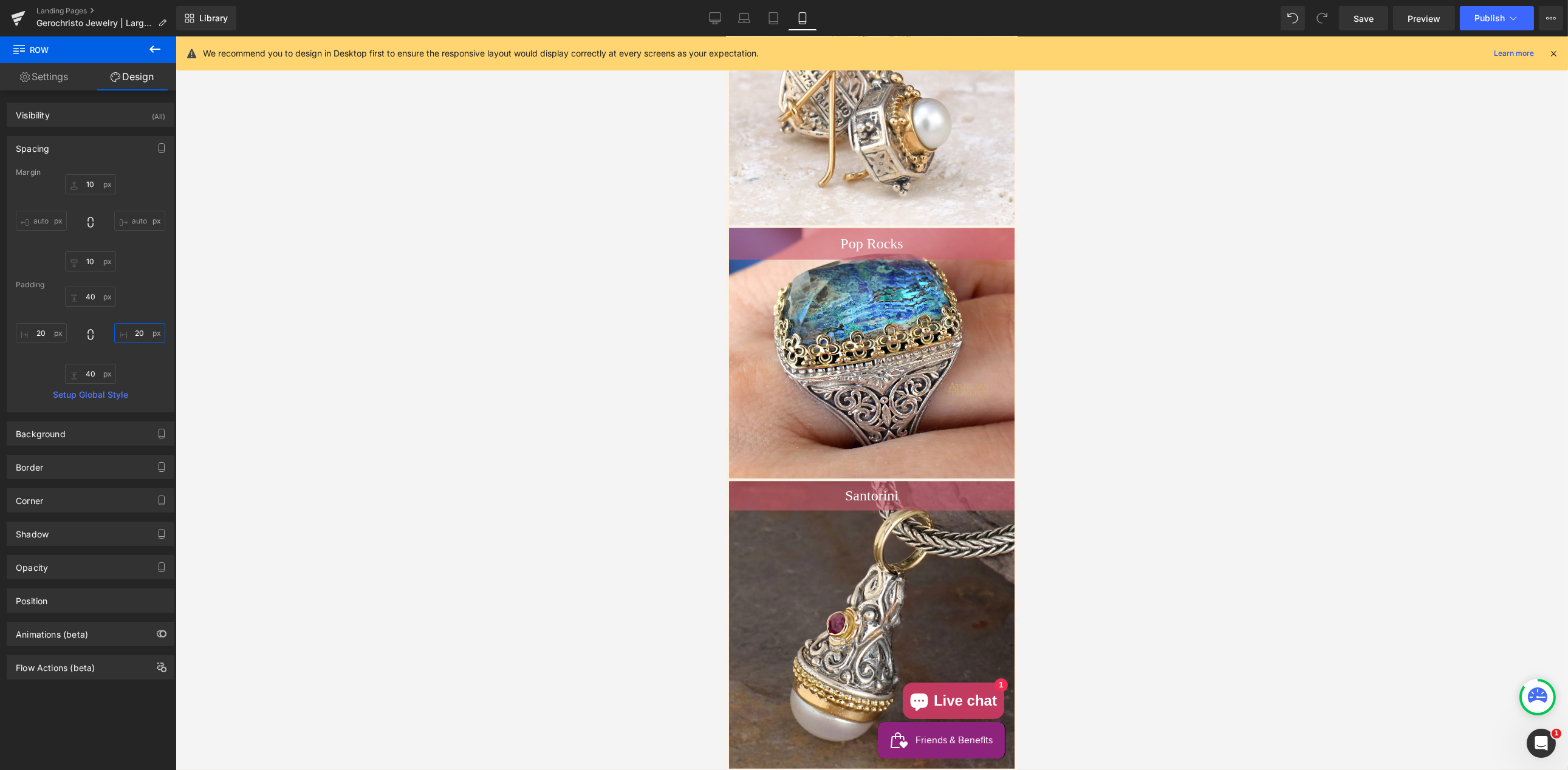
scroll to position [5185, 0]
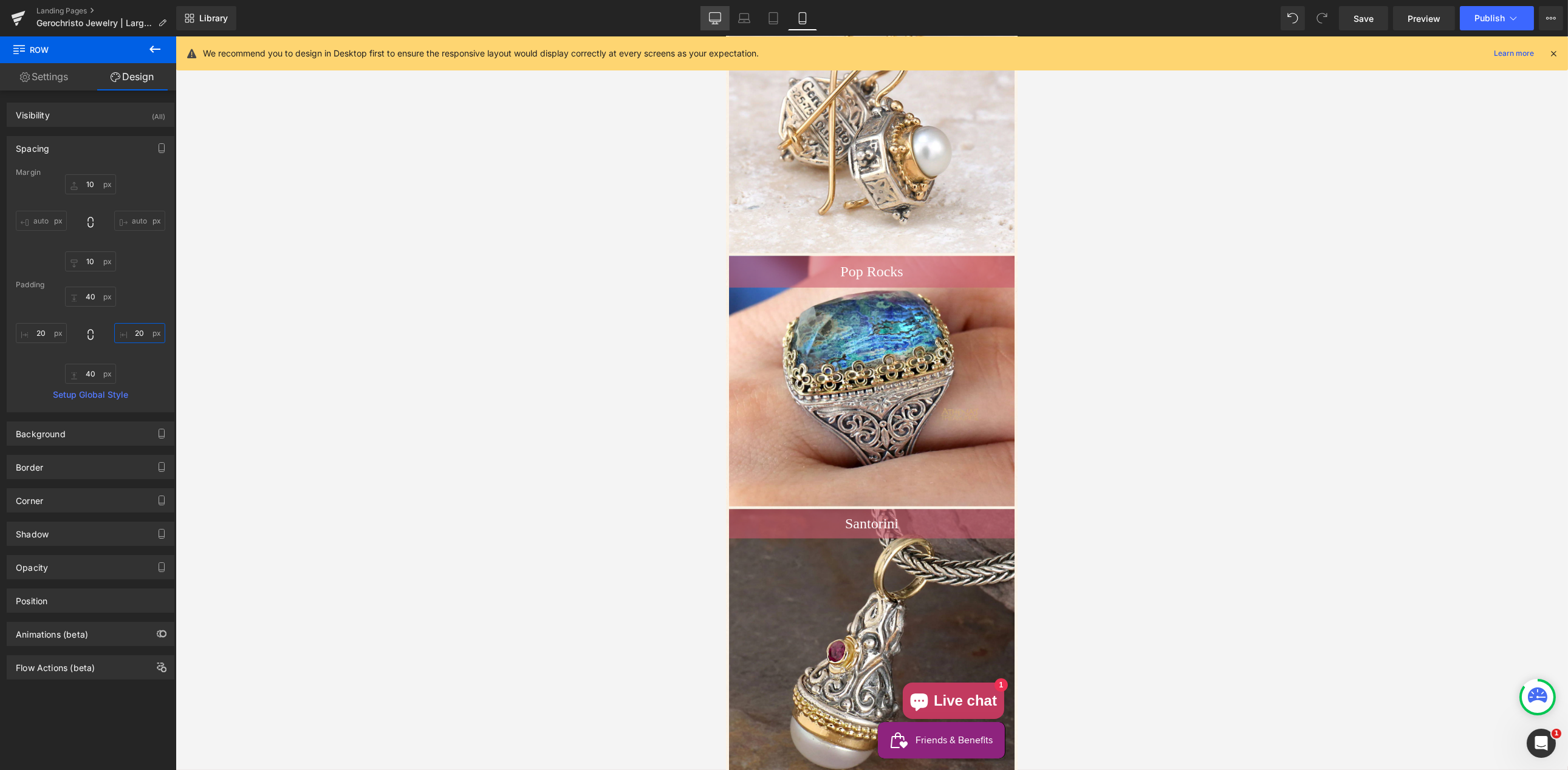
type input "20"
click at [713, 20] on icon at bounding box center [715, 18] width 12 height 12
type input "10"
type input "40"
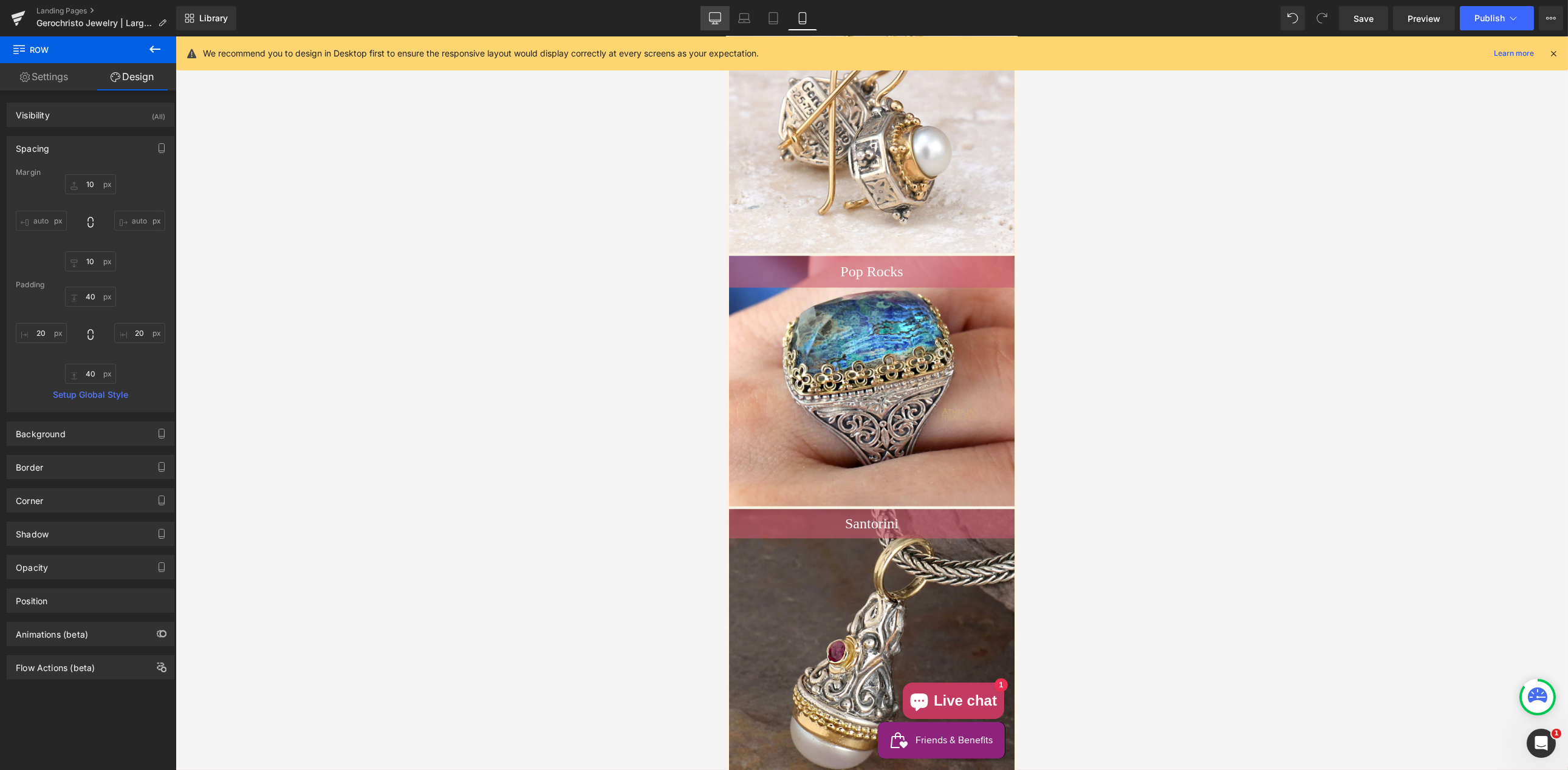
type input "50"
type input "40"
type input "50"
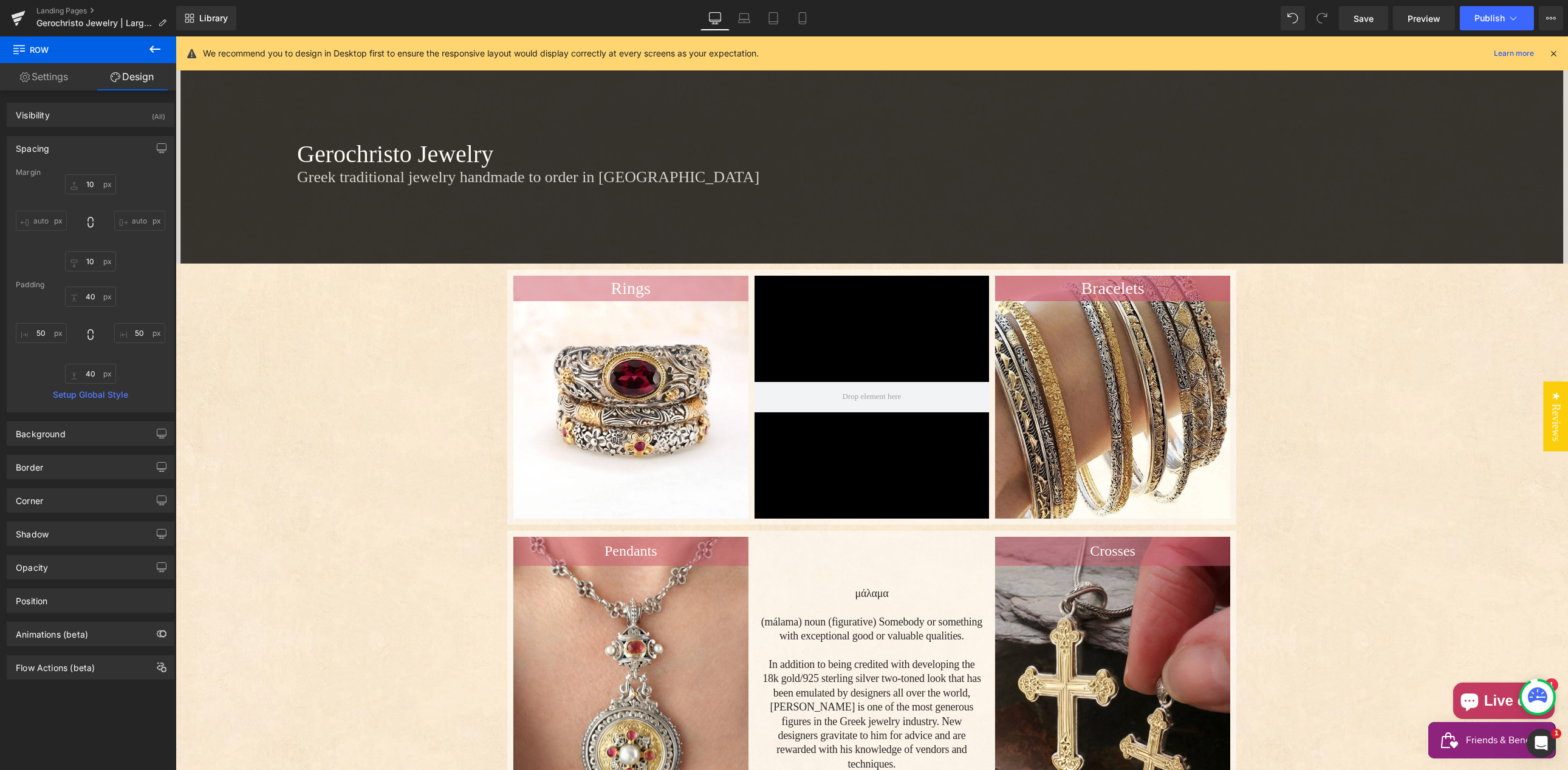
scroll to position [0, 0]
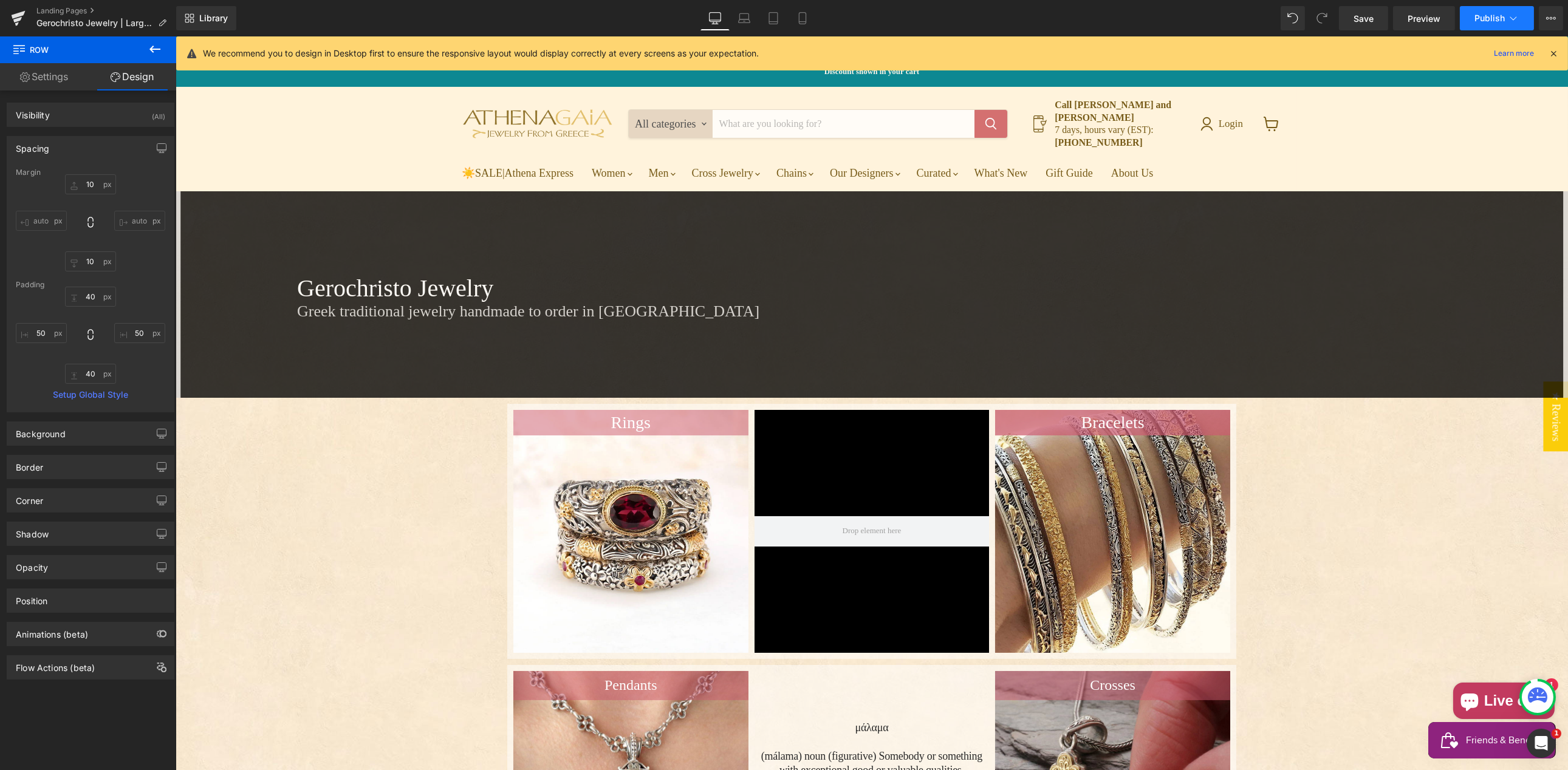
click at [1490, 19] on span "Publish" at bounding box center [1489, 18] width 30 height 10
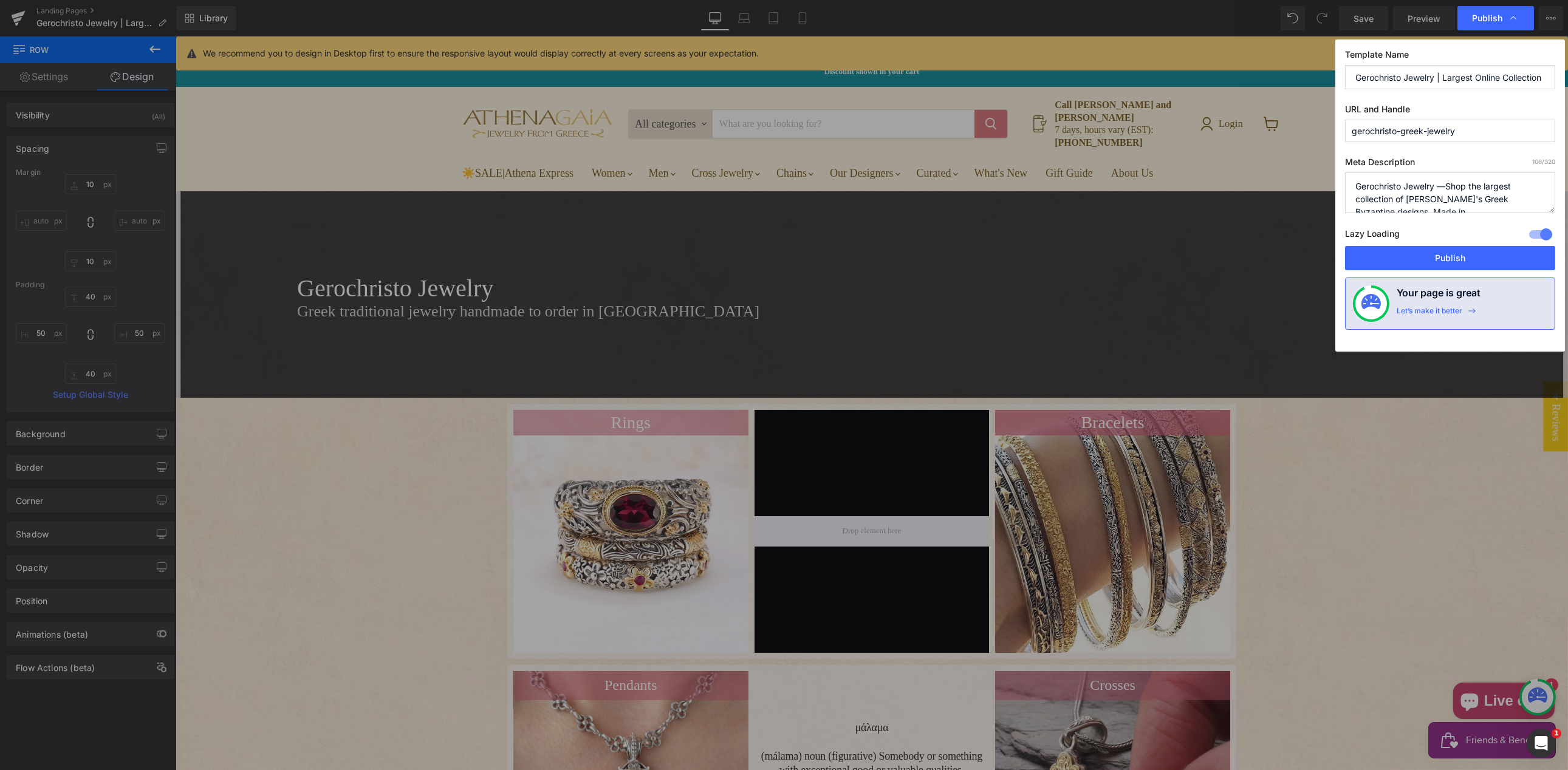
click at [1503, 197] on textarea "Gerochristo Jewelry —Shop the largest collection of [PERSON_NAME]'s Greek Byzan…" at bounding box center [1450, 193] width 210 height 41
click at [1452, 259] on button "Publish" at bounding box center [1450, 257] width 210 height 24
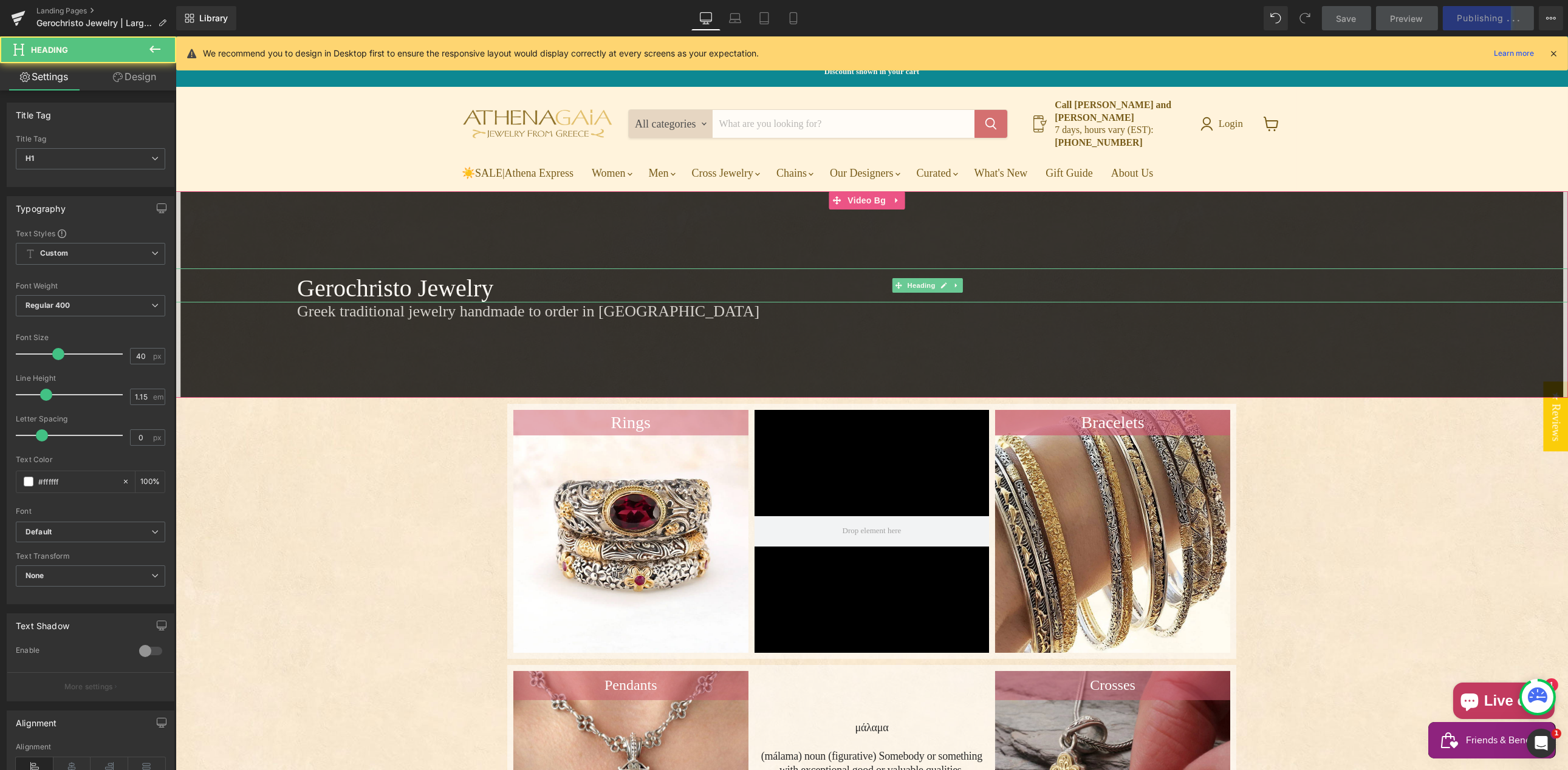
click at [321, 275] on h1 "Gerochristo Jewelry" at bounding box center [932, 288] width 1271 height 28
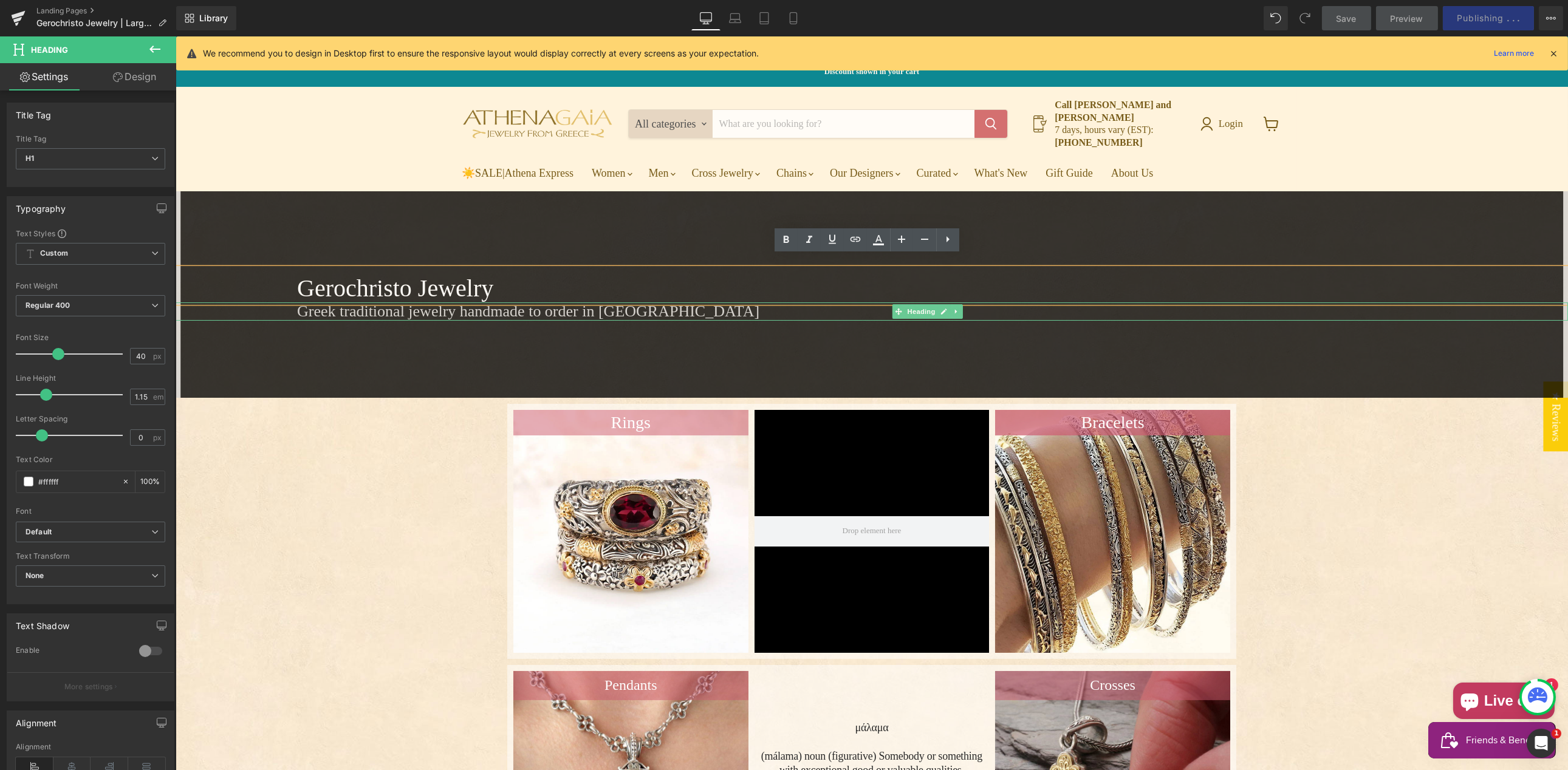
click at [325, 302] on h2 "Greek traditional jewelry handmade to order in [GEOGRAPHIC_DATA]" at bounding box center [932, 312] width 1271 height 18
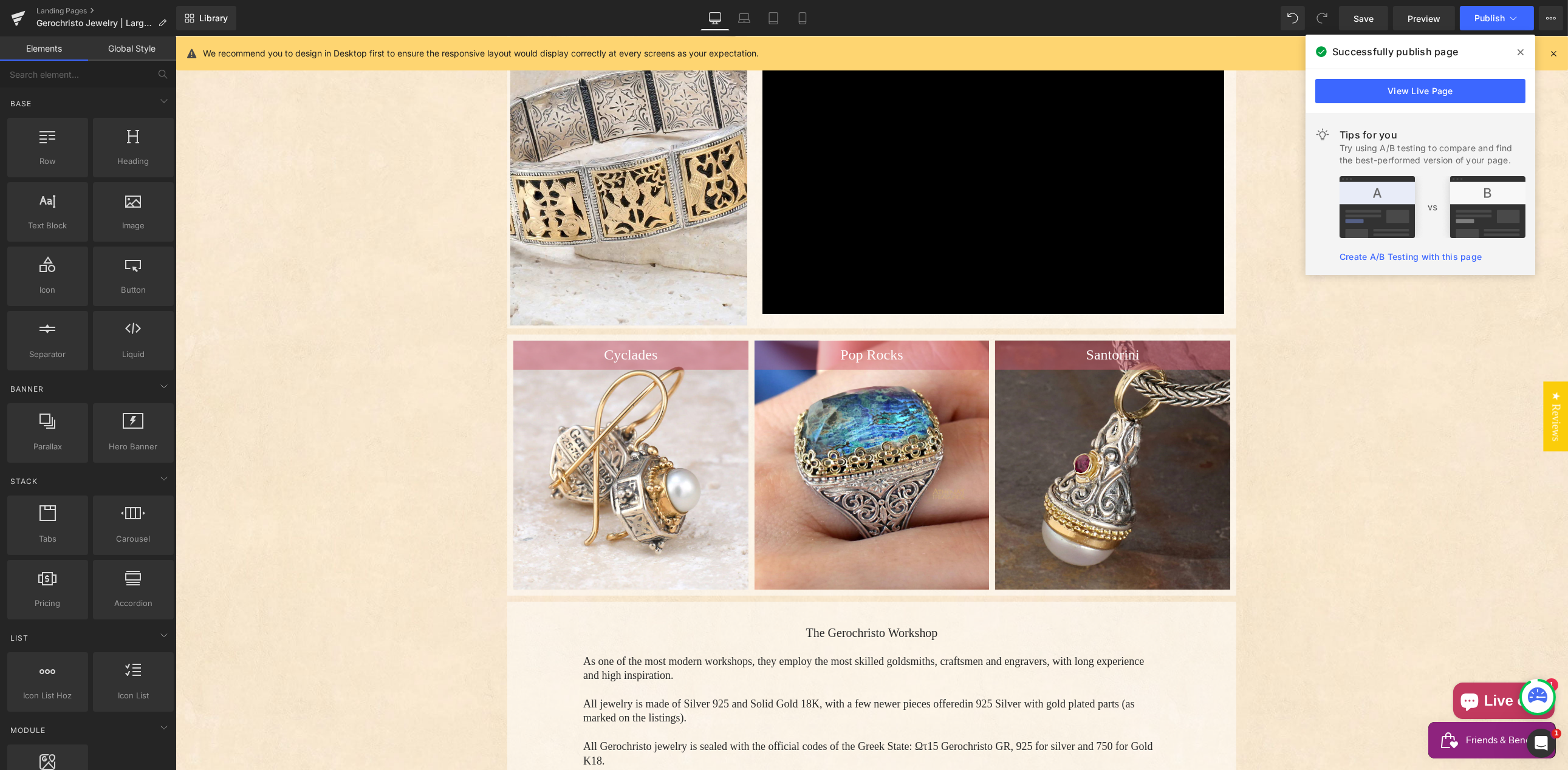
scroll to position [2130, 0]
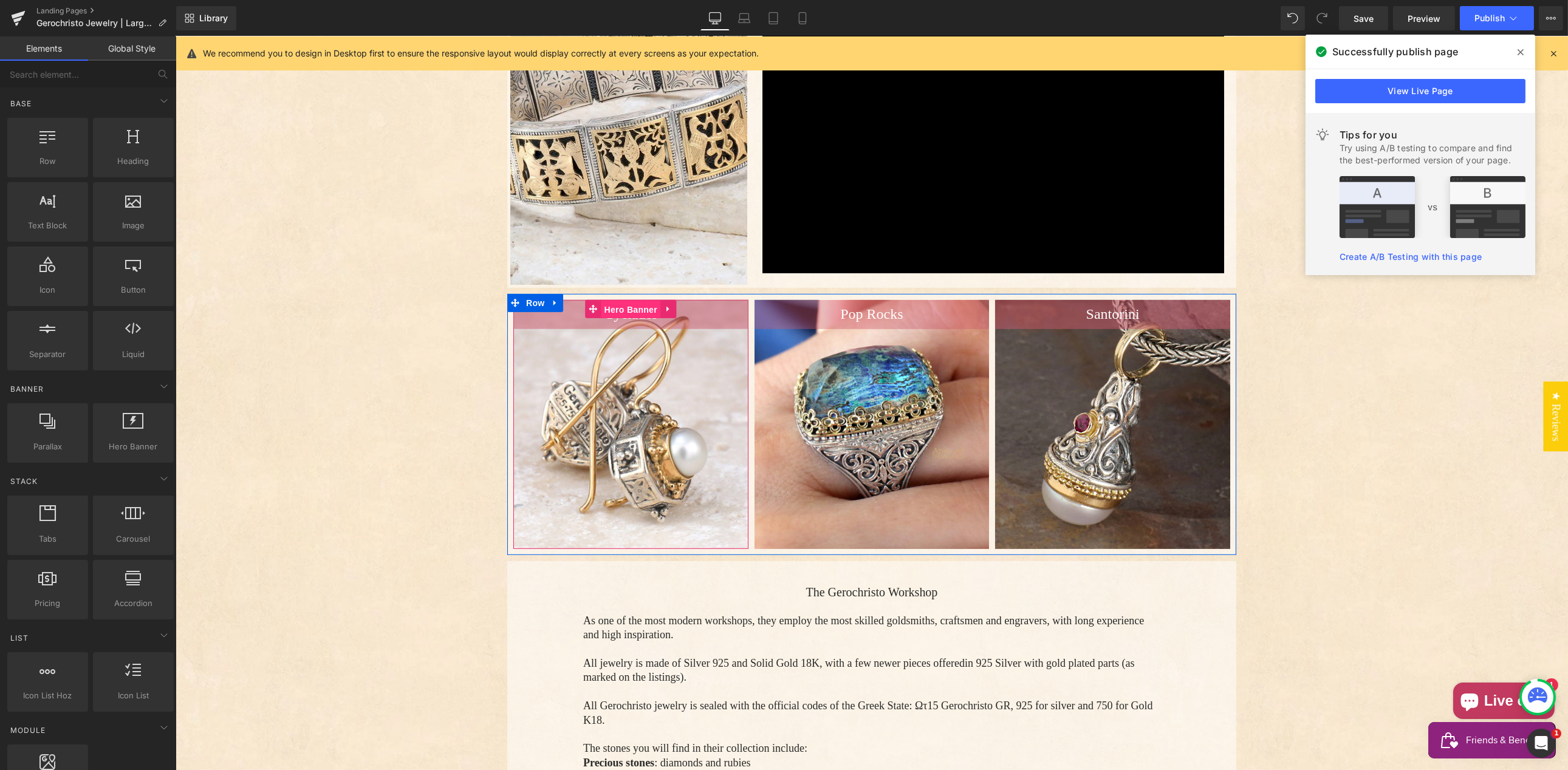
click at [625, 301] on span "Hero Banner" at bounding box center [631, 310] width 59 height 18
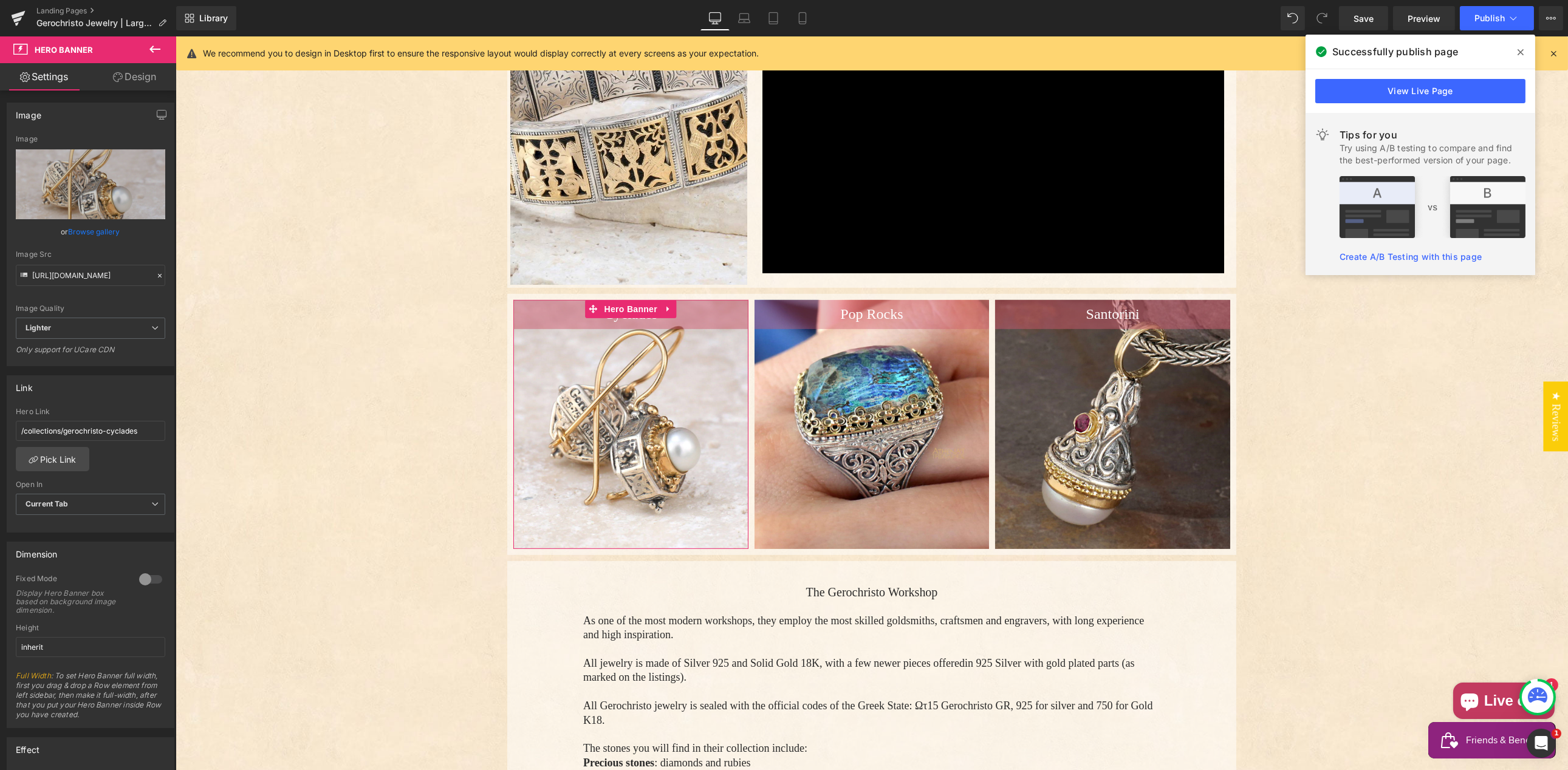
click at [155, 274] on icon at bounding box center [160, 276] width 9 height 9
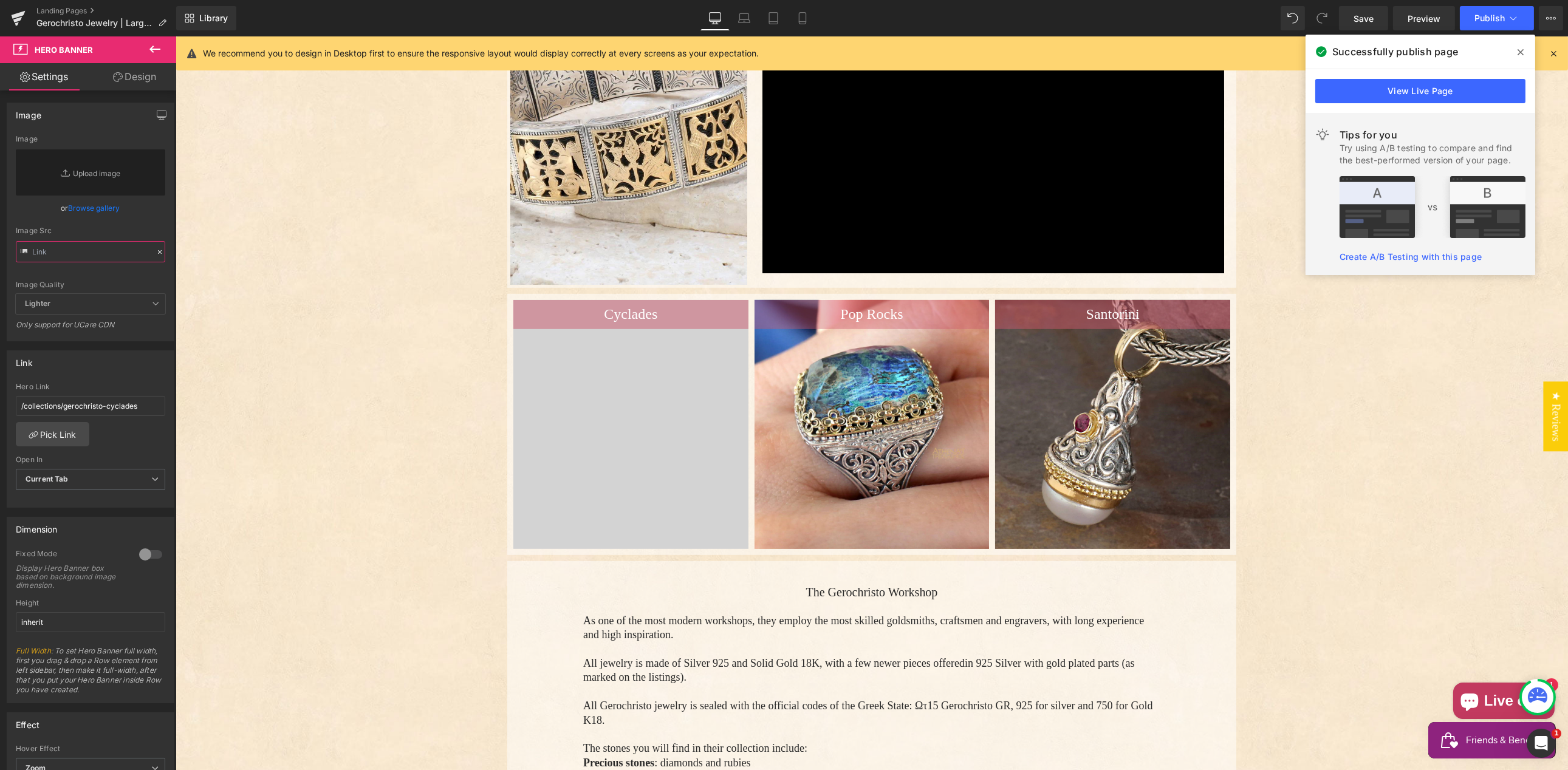
click at [60, 251] on input "text" at bounding box center [91, 251] width 149 height 21
paste input "[URL][DOMAIN_NAME]"
type input "[URL][DOMAIN_NAME]"
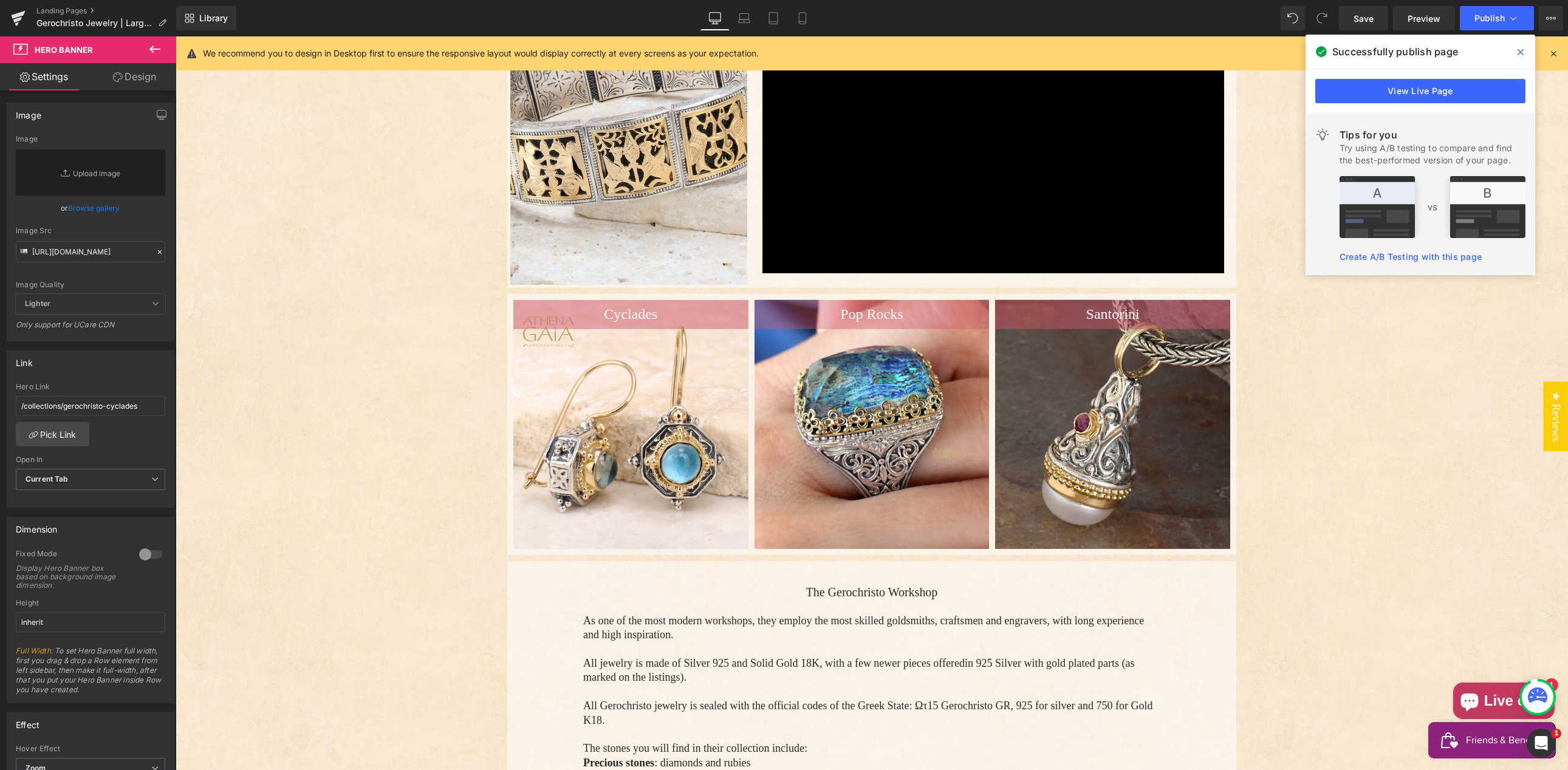
click at [122, 227] on div "[URL][DOMAIN_NAME] Image Replace Image Upload image or Browse gallery Image Src…" at bounding box center [91, 238] width 166 height 206
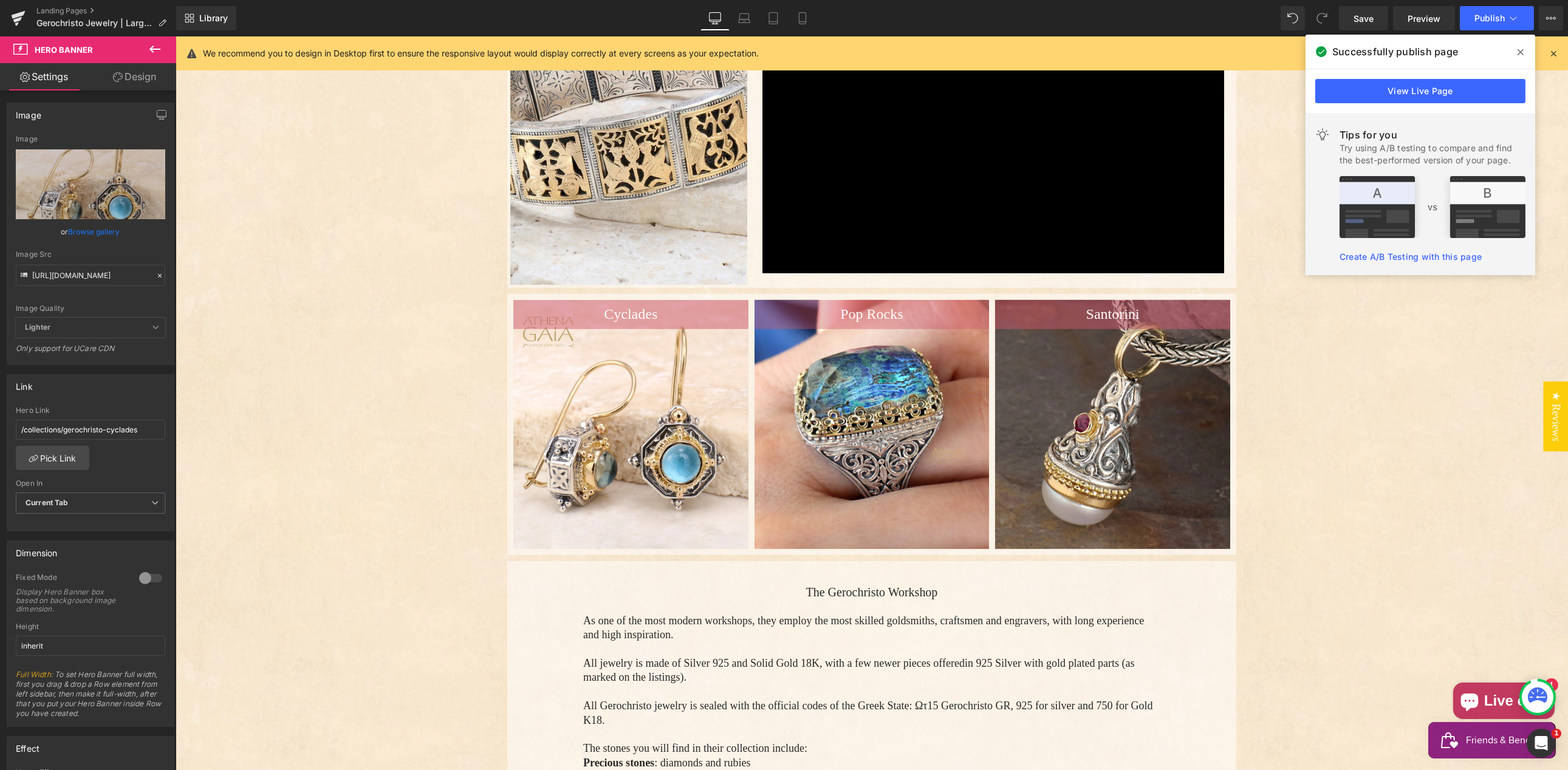
scroll to position [0, 0]
click at [746, 22] on icon at bounding box center [745, 18] width 12 height 12
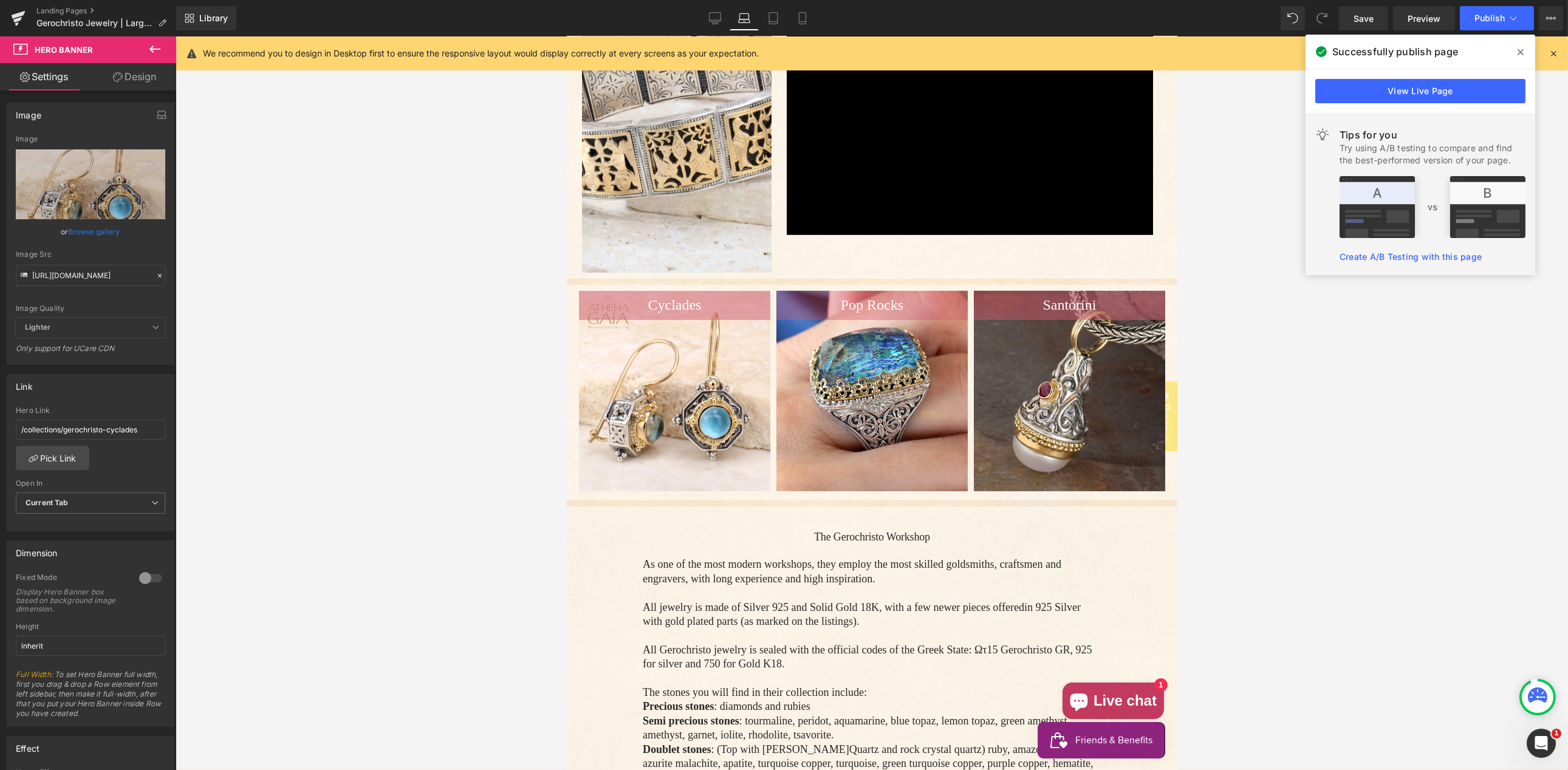
scroll to position [1988, 0]
click at [766, 8] on link "Tablet" at bounding box center [773, 18] width 29 height 24
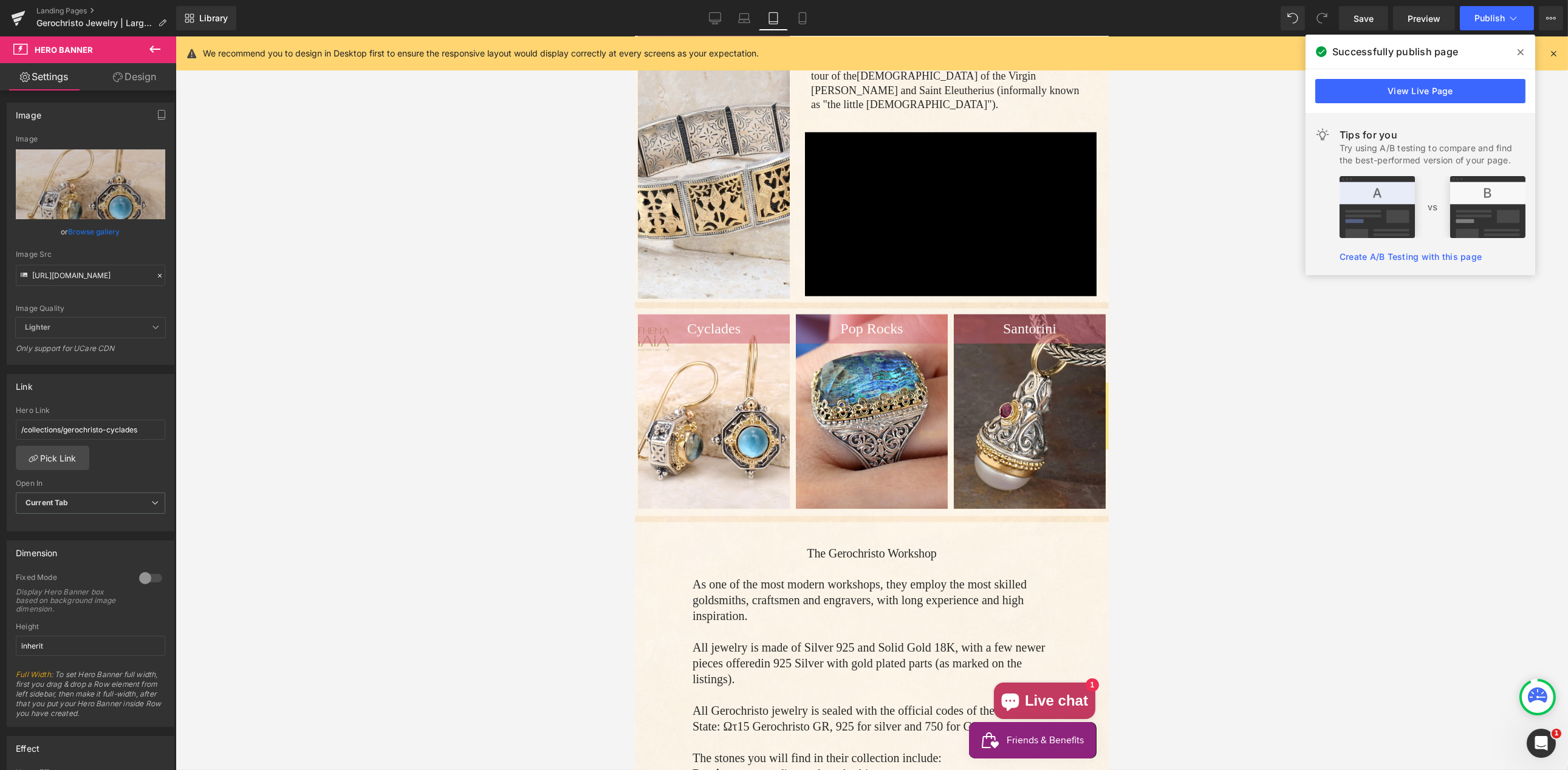
scroll to position [4032, 0]
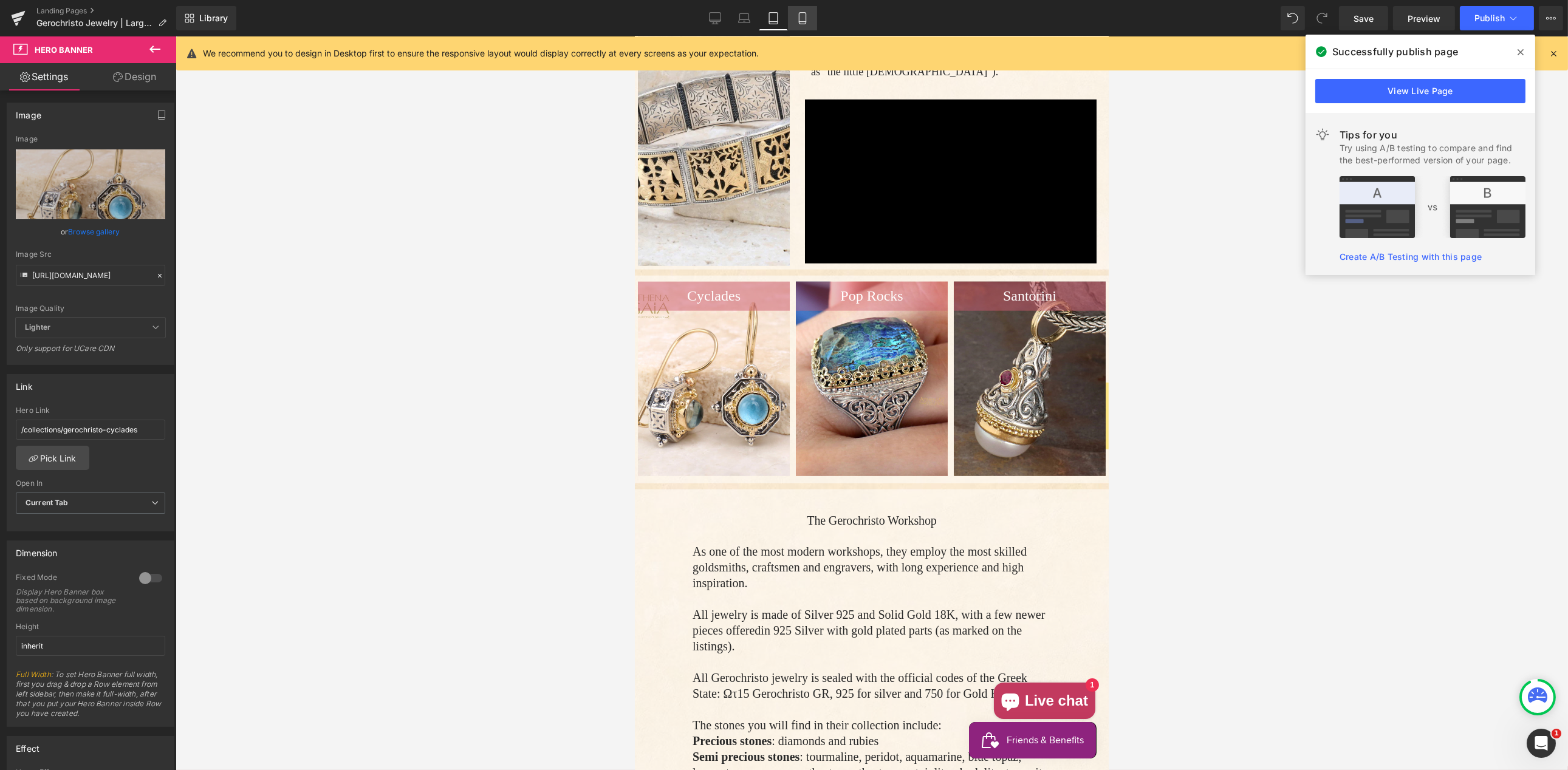
click at [801, 15] on icon at bounding box center [802, 18] width 12 height 12
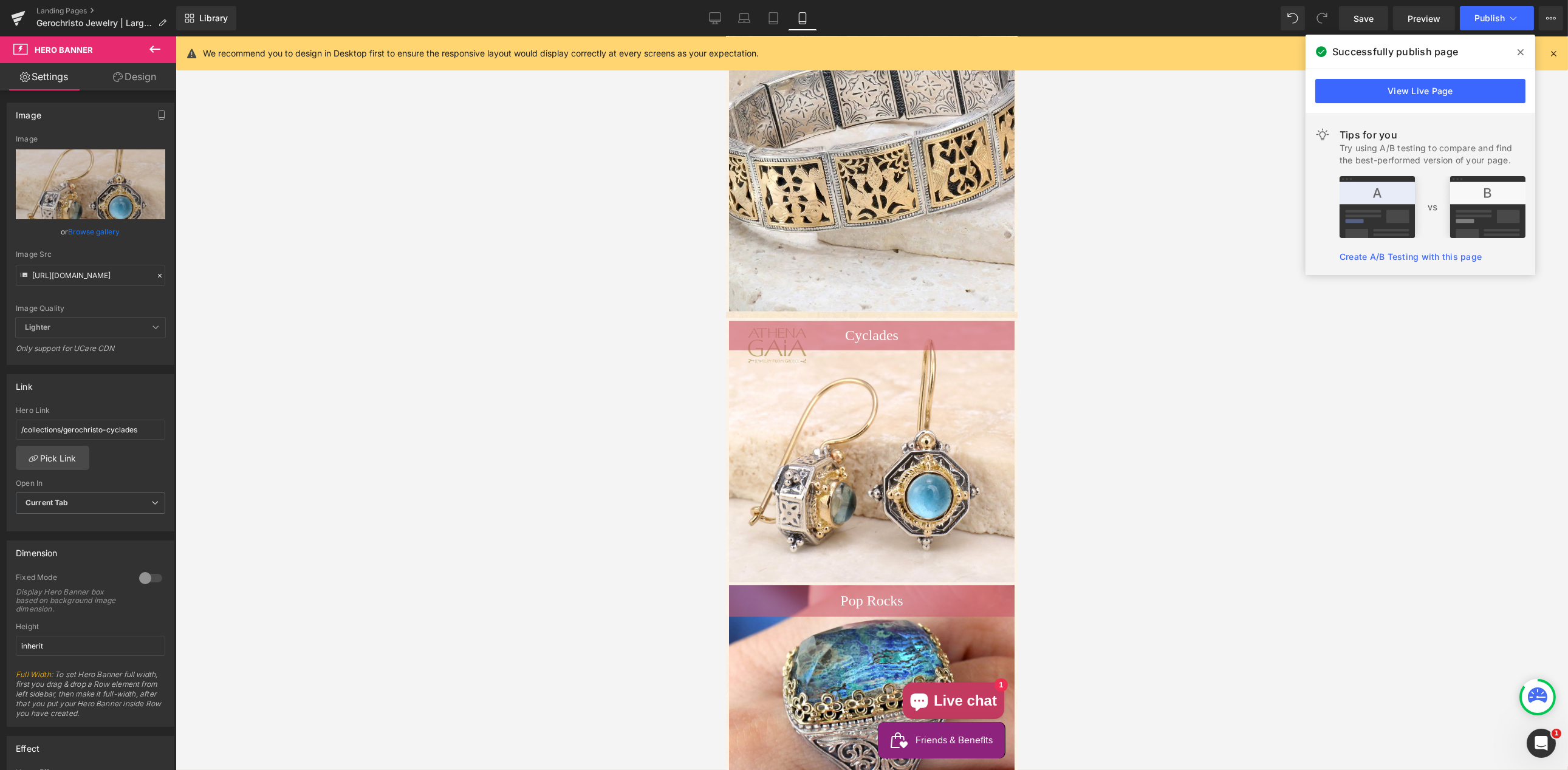
scroll to position [4854, 0]
drag, startPoint x: 155, startPoint y: 274, endPoint x: 104, endPoint y: 282, distance: 51.6
click at [155, 274] on icon at bounding box center [160, 276] width 9 height 9
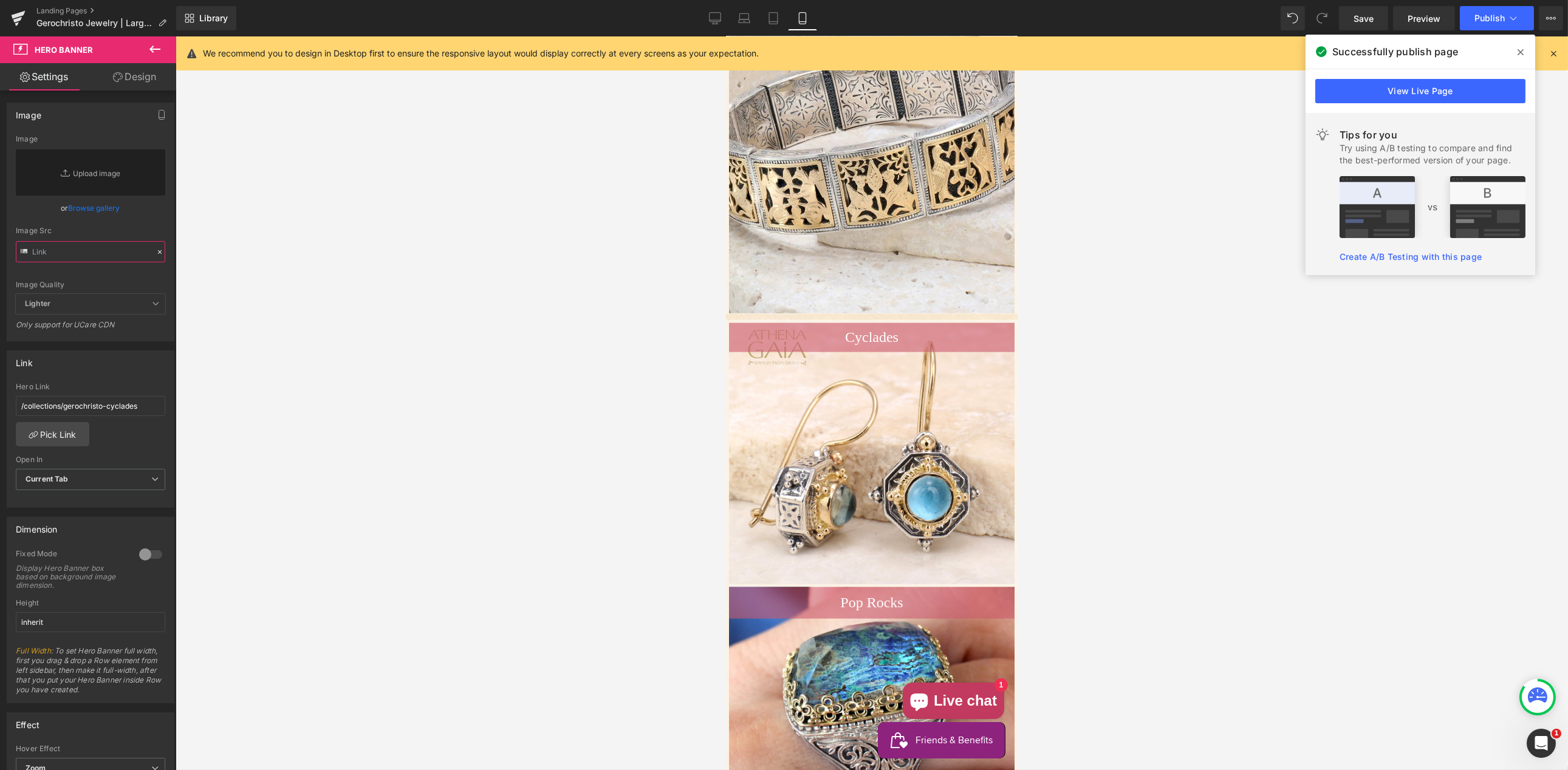
click at [60, 251] on input "text" at bounding box center [91, 251] width 149 height 21
paste input "[URL][DOMAIN_NAME]"
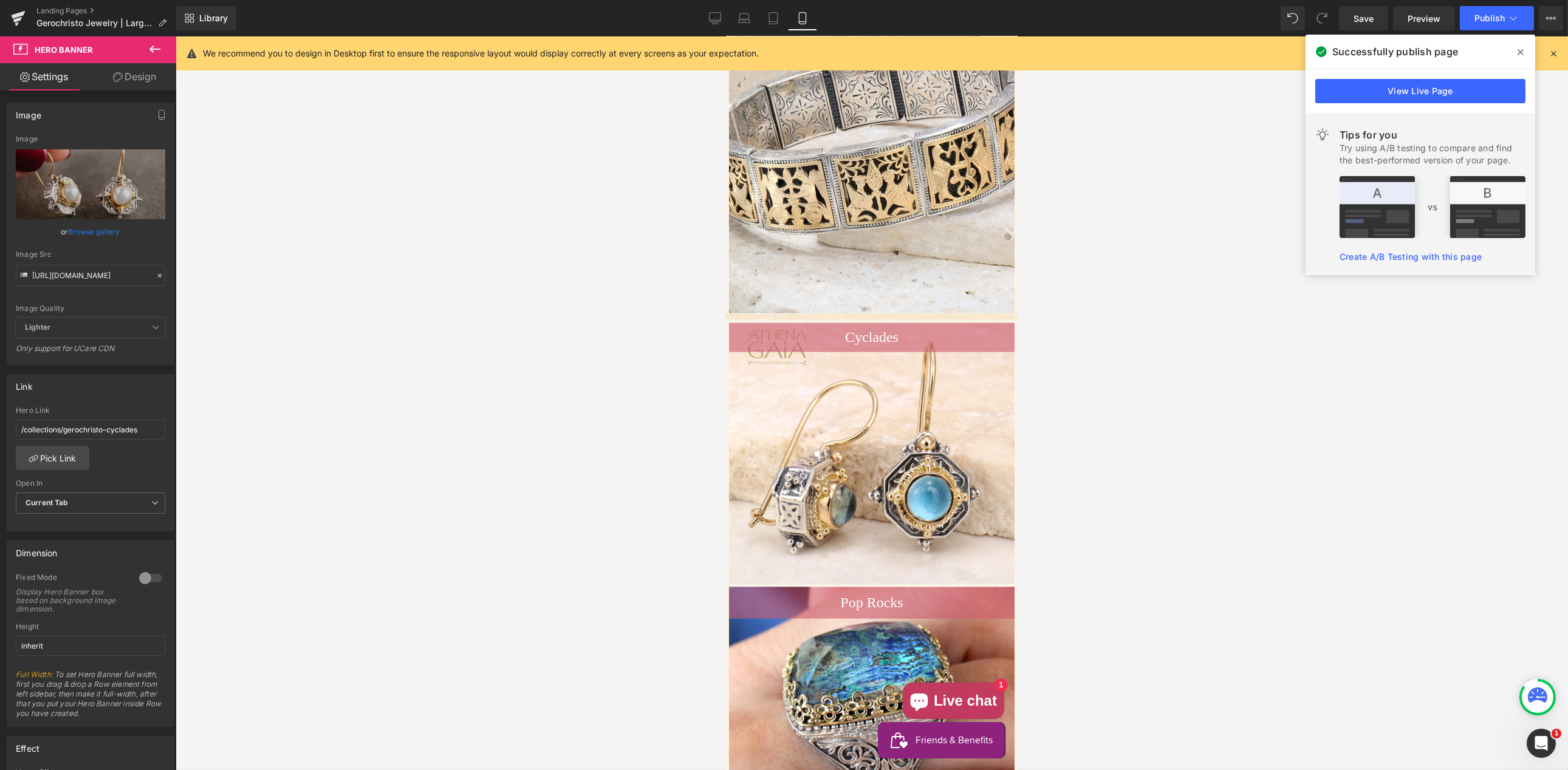
click at [138, 228] on div "or Browse gallery" at bounding box center [91, 232] width 149 height 13
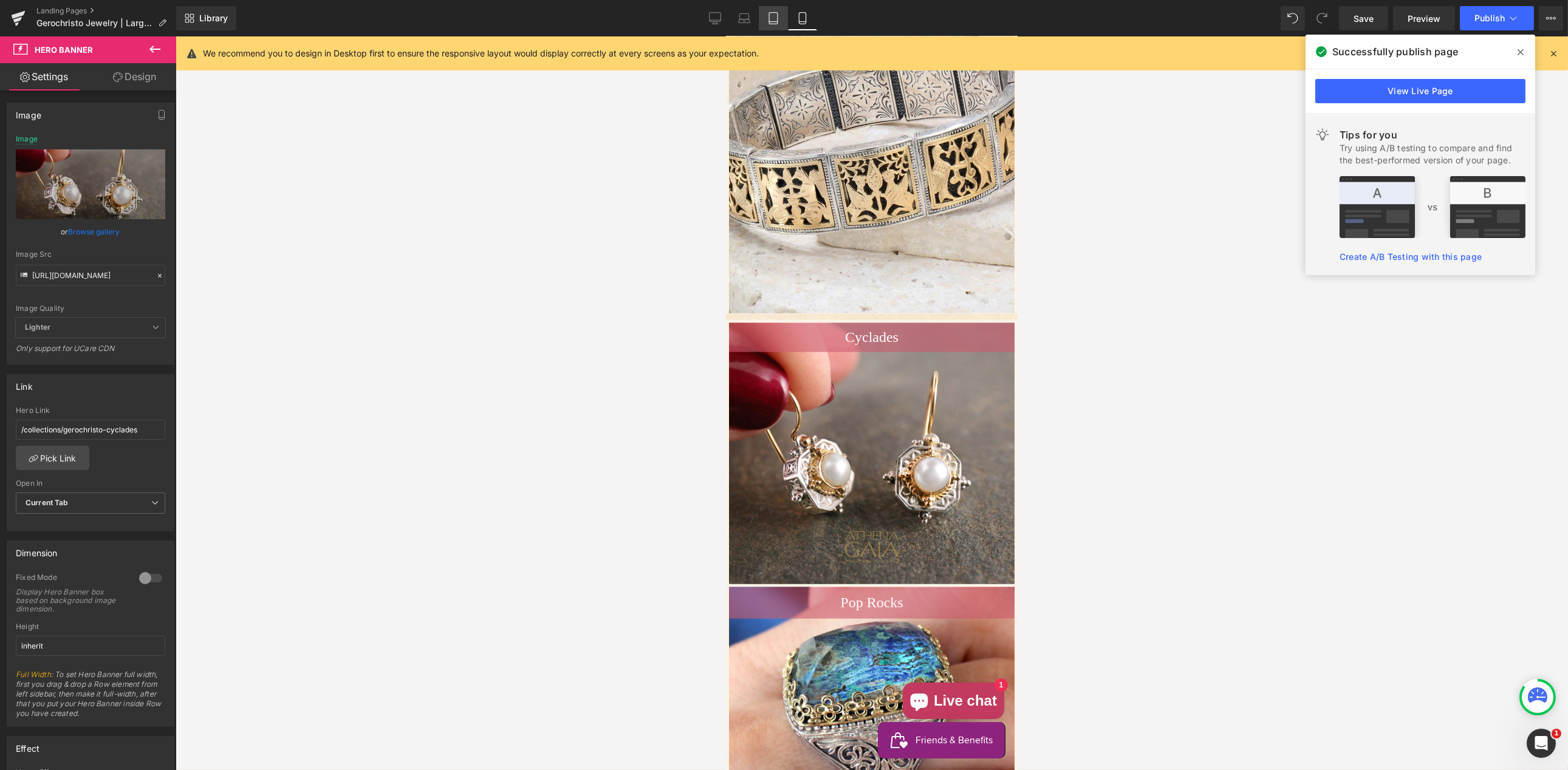
click at [773, 19] on icon at bounding box center [774, 18] width 12 height 12
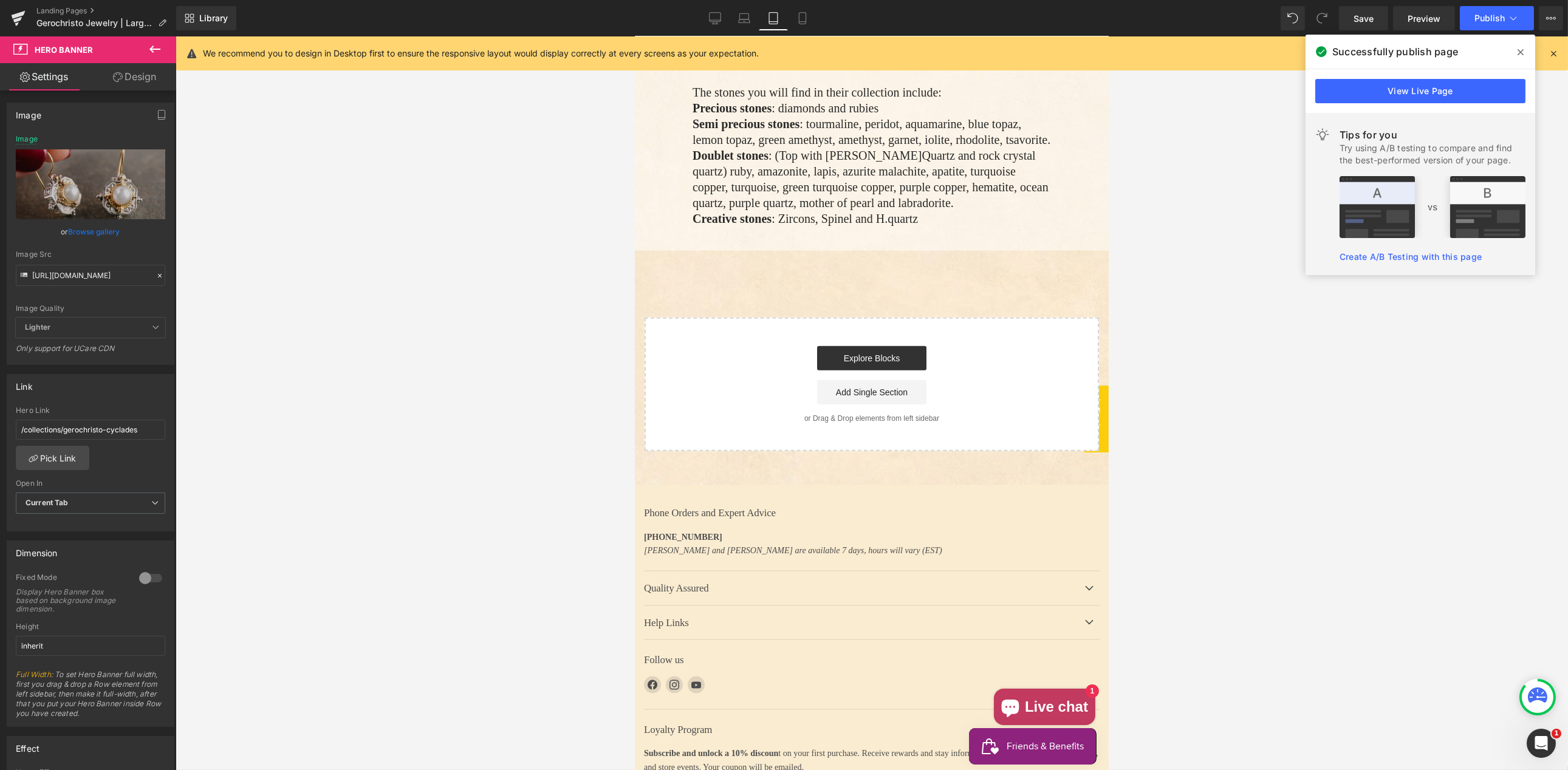
type input "[URL][DOMAIN_NAME]"
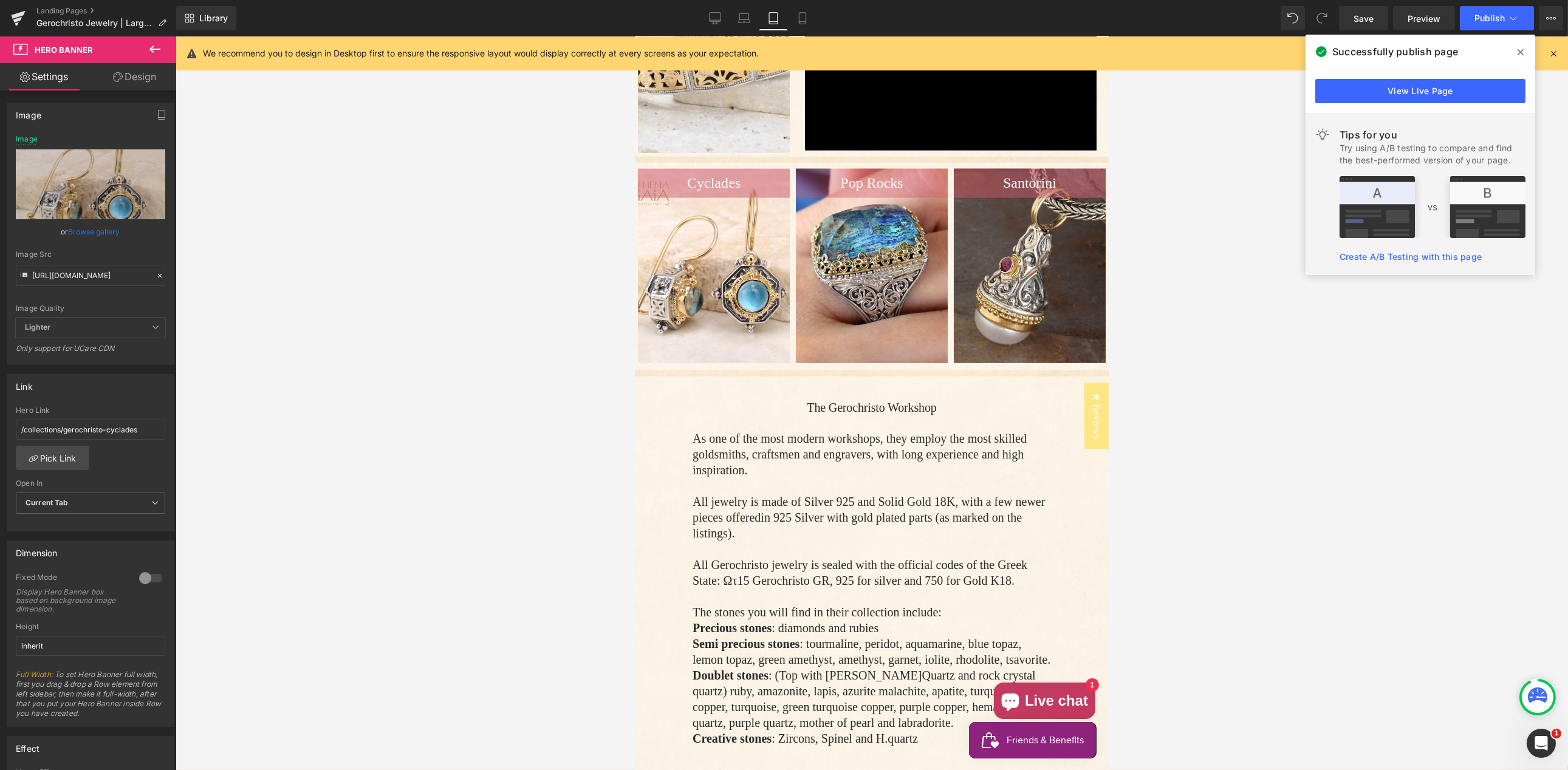
scroll to position [4032, 0]
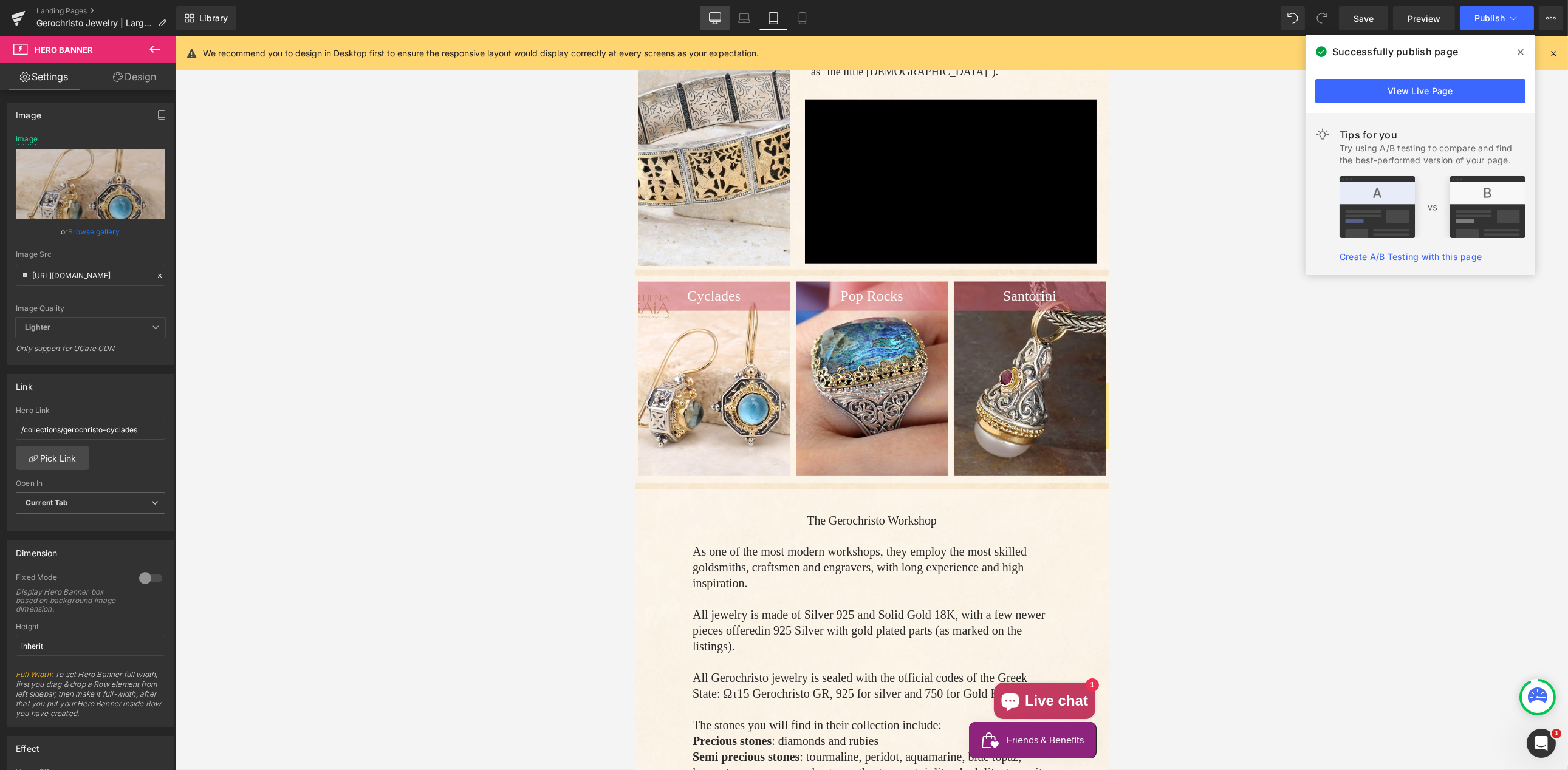
click at [717, 19] on icon at bounding box center [715, 18] width 12 height 12
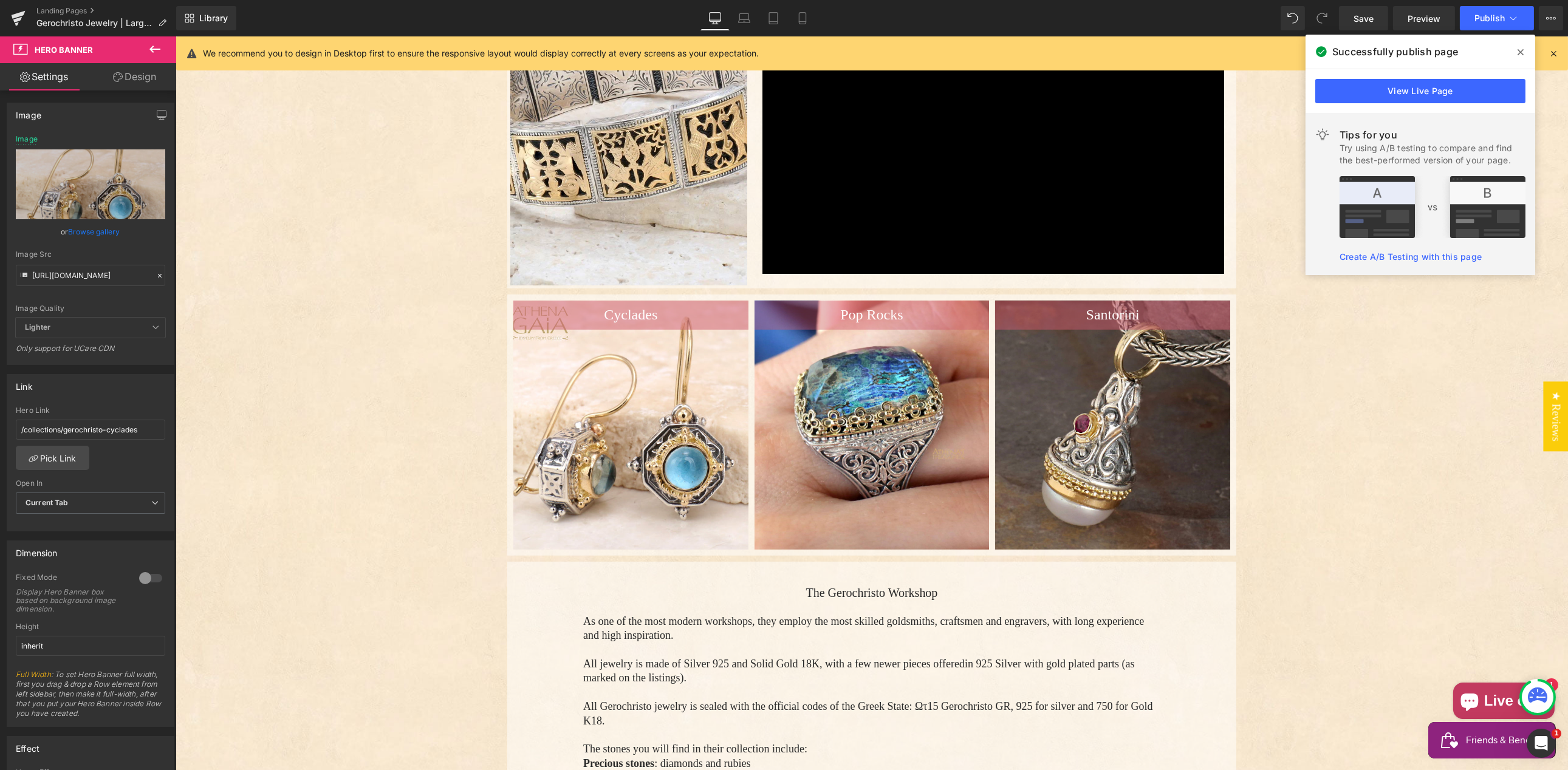
scroll to position [2130, 0]
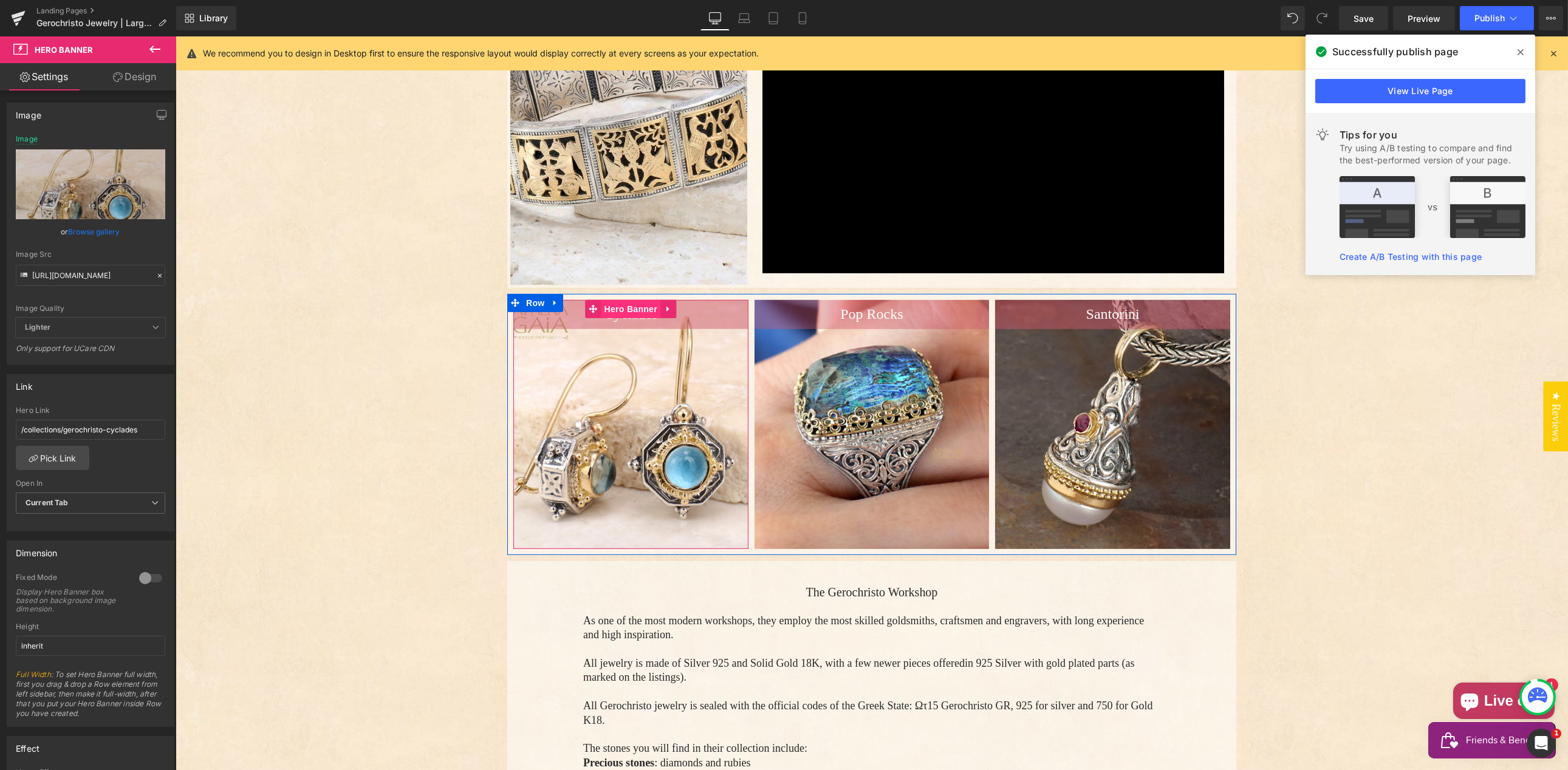
click at [632, 300] on span "Hero Banner" at bounding box center [631, 309] width 59 height 18
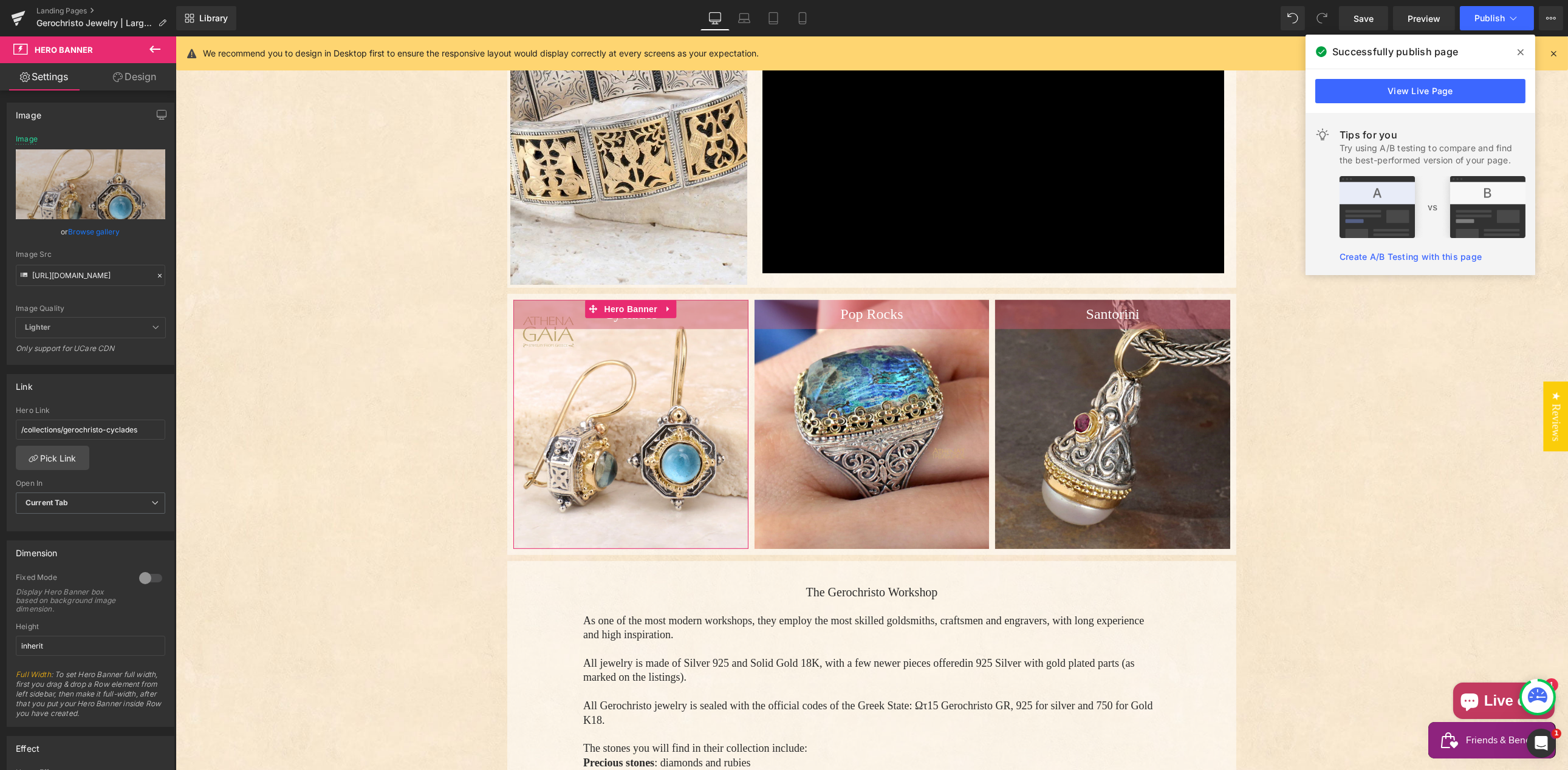
drag, startPoint x: 155, startPoint y: 275, endPoint x: 81, endPoint y: 275, distance: 74.0
click at [156, 275] on icon at bounding box center [160, 276] width 9 height 9
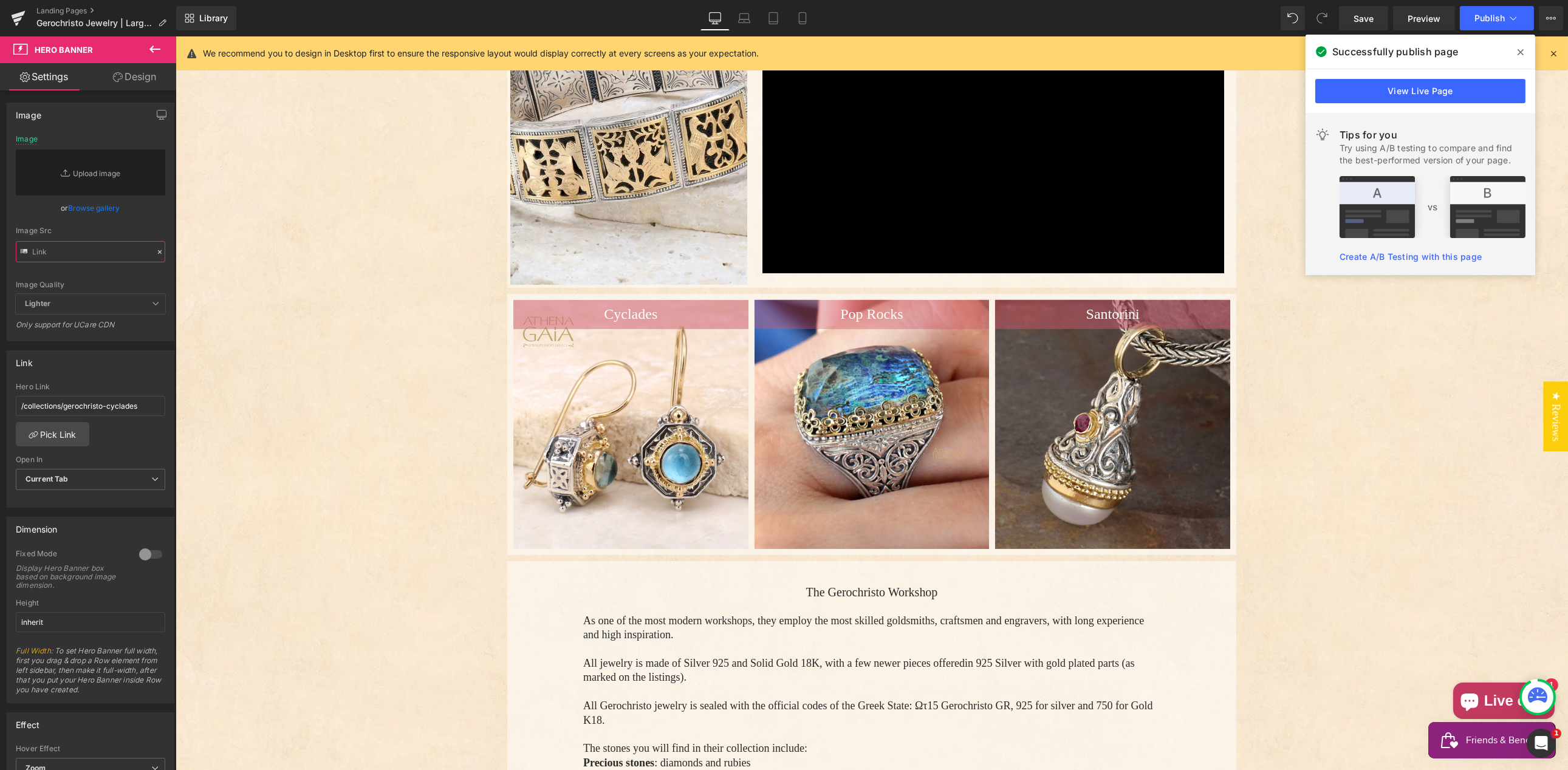
click at [59, 251] on input "text" at bounding box center [91, 251] width 149 height 21
paste input "[URL][DOMAIN_NAME]"
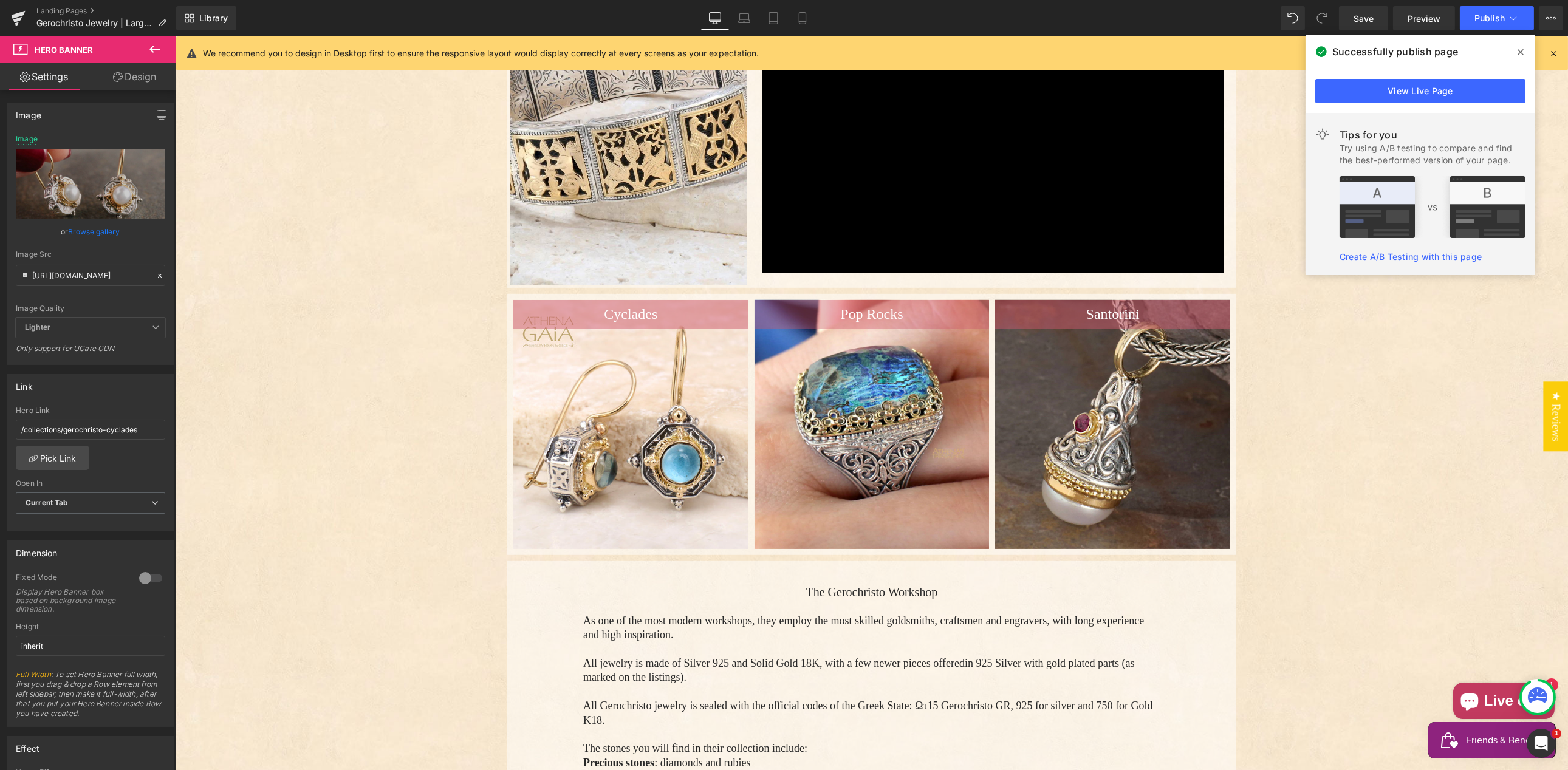
click at [135, 251] on div "Image Src" at bounding box center [91, 254] width 149 height 9
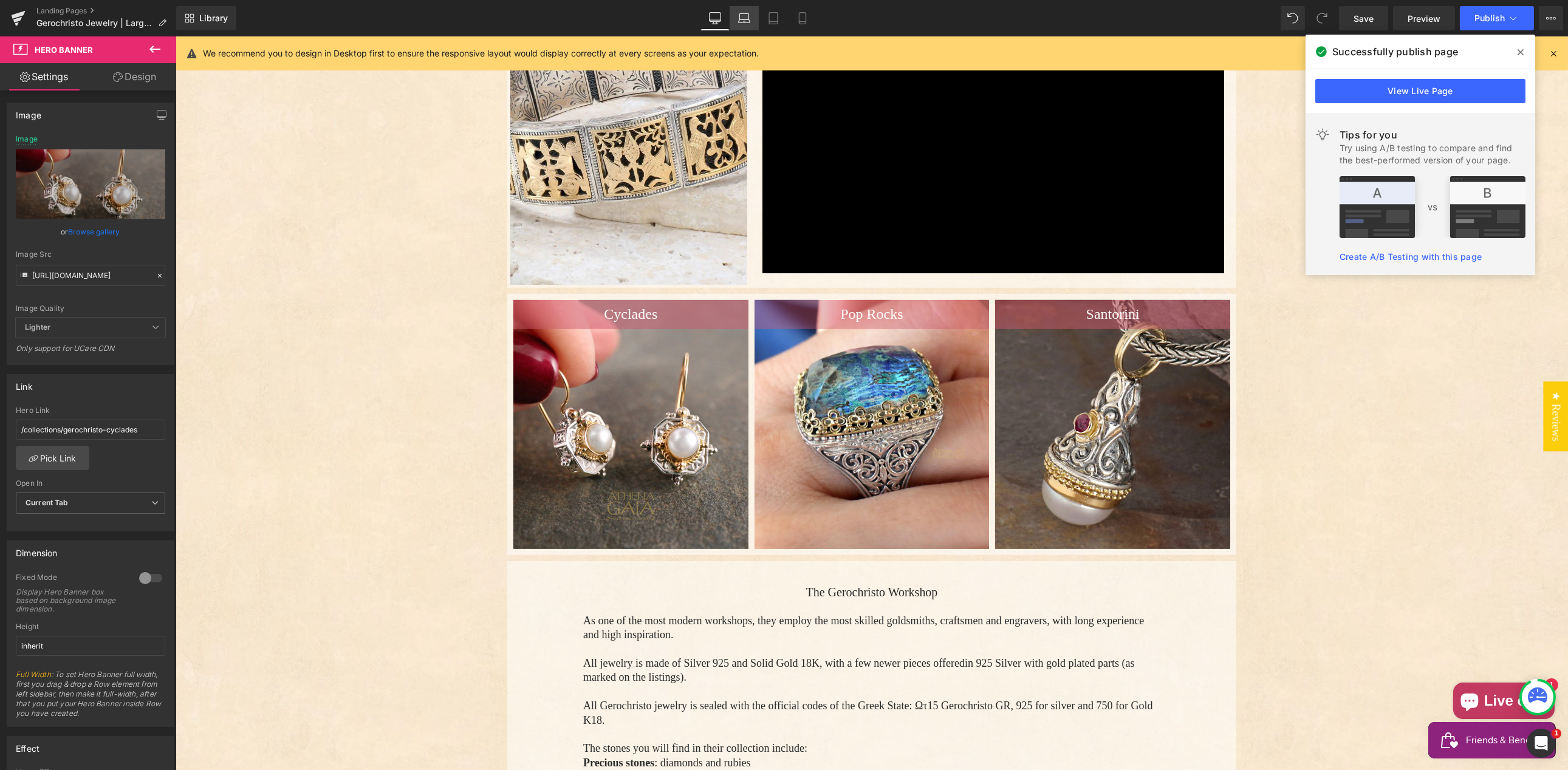
click at [746, 21] on icon at bounding box center [745, 18] width 12 height 12
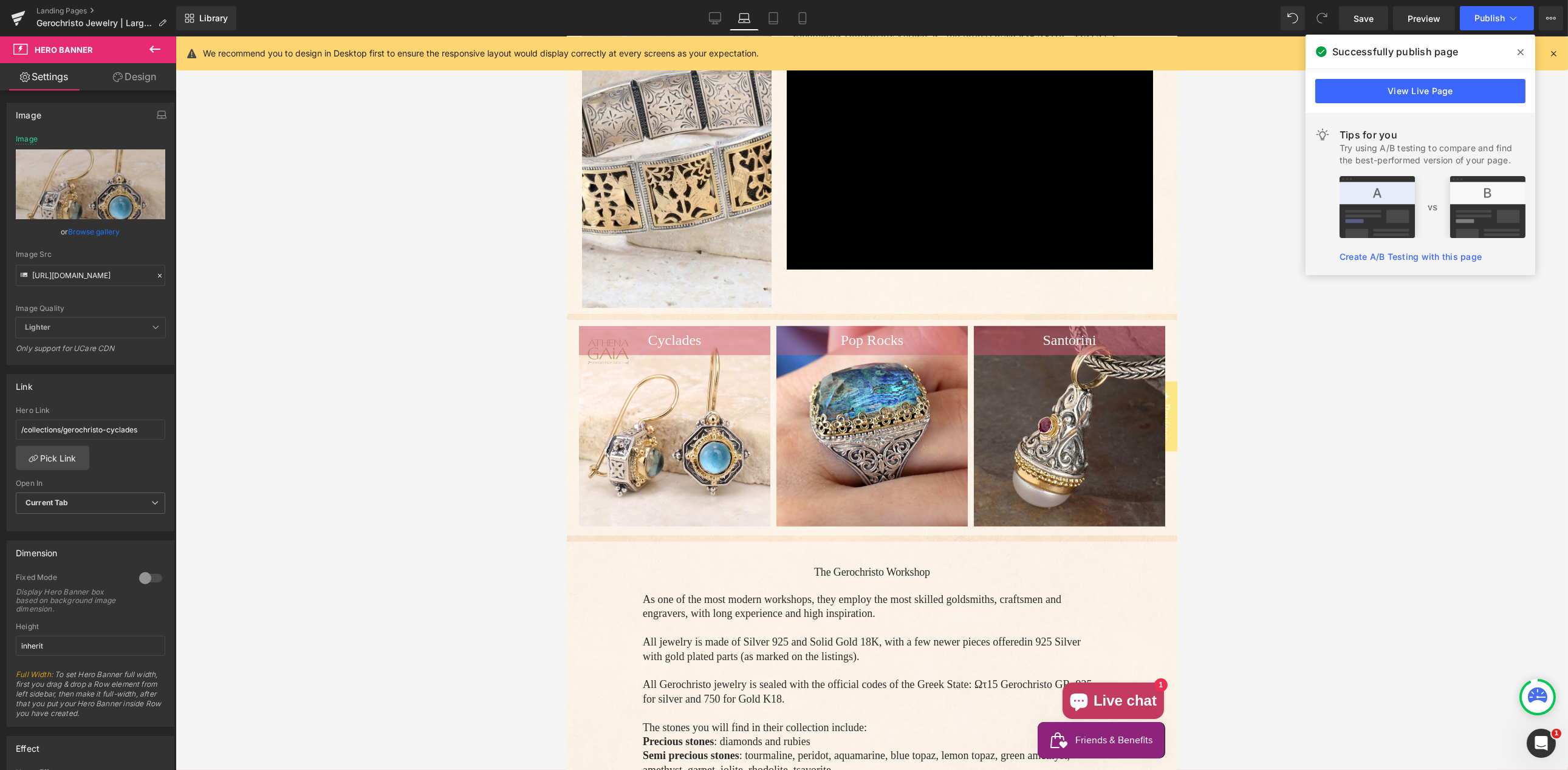
scroll to position [1988, 0]
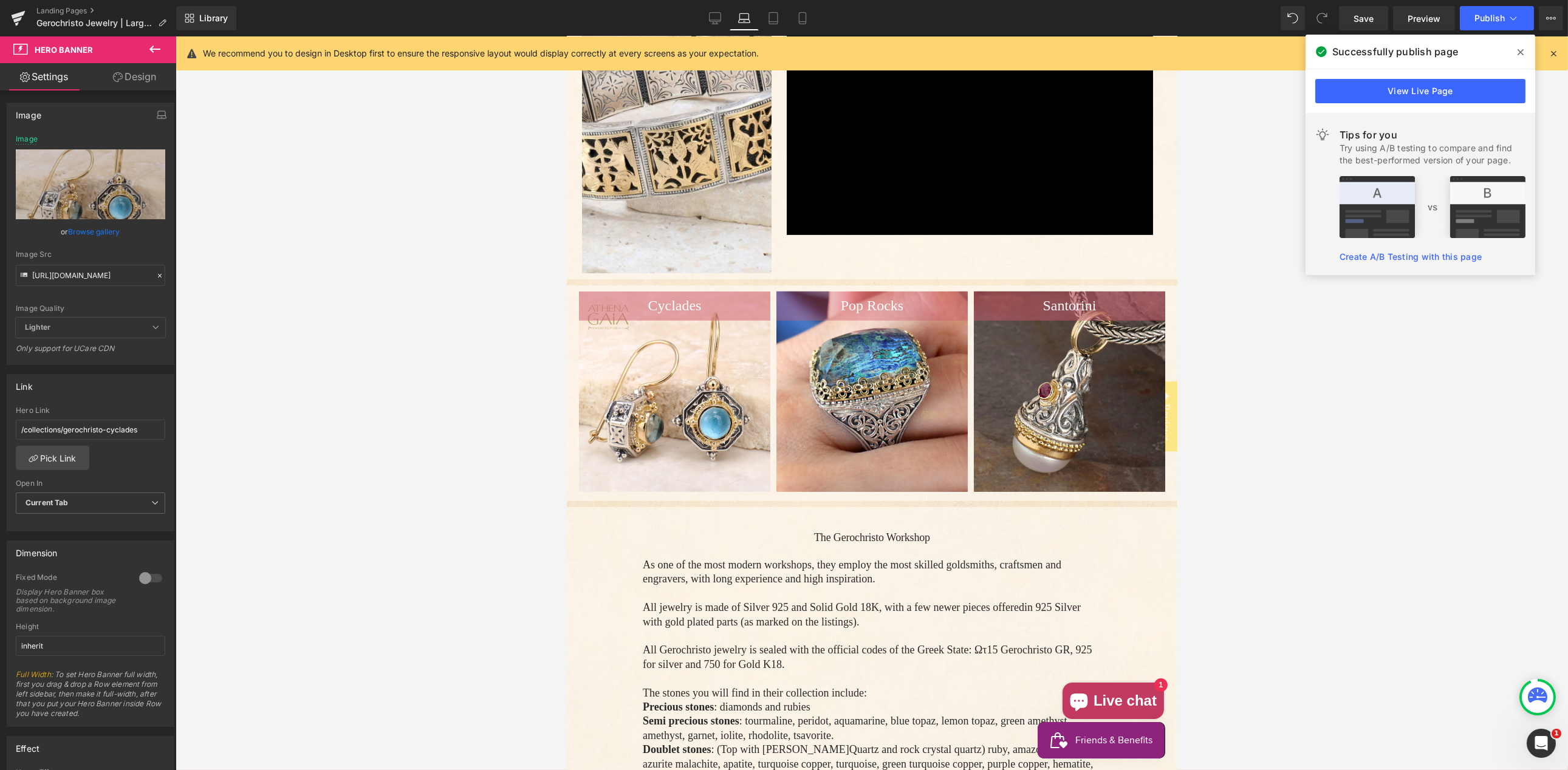
click at [716, 19] on icon at bounding box center [715, 18] width 12 height 12
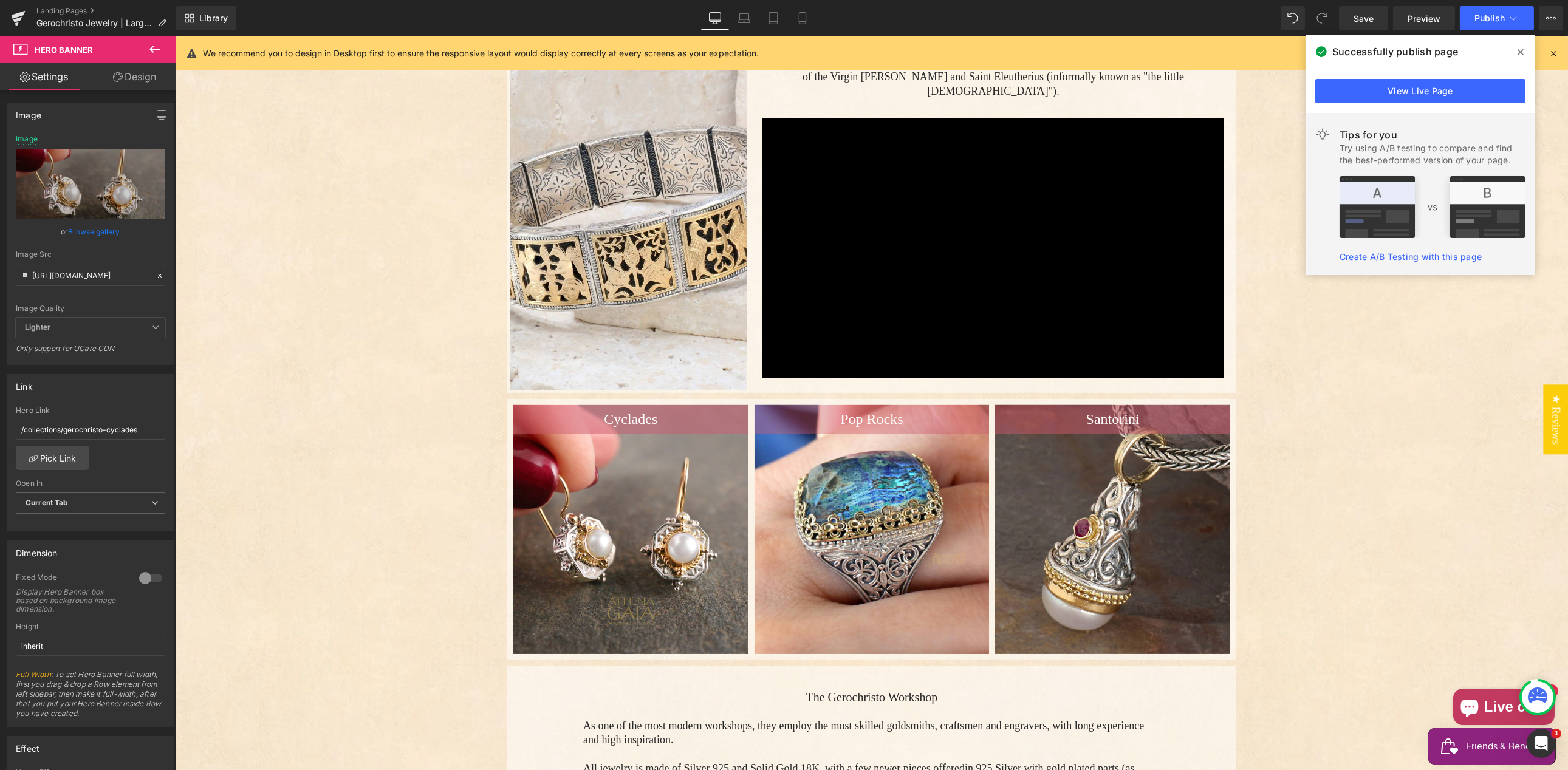
type input "[URL][DOMAIN_NAME]"
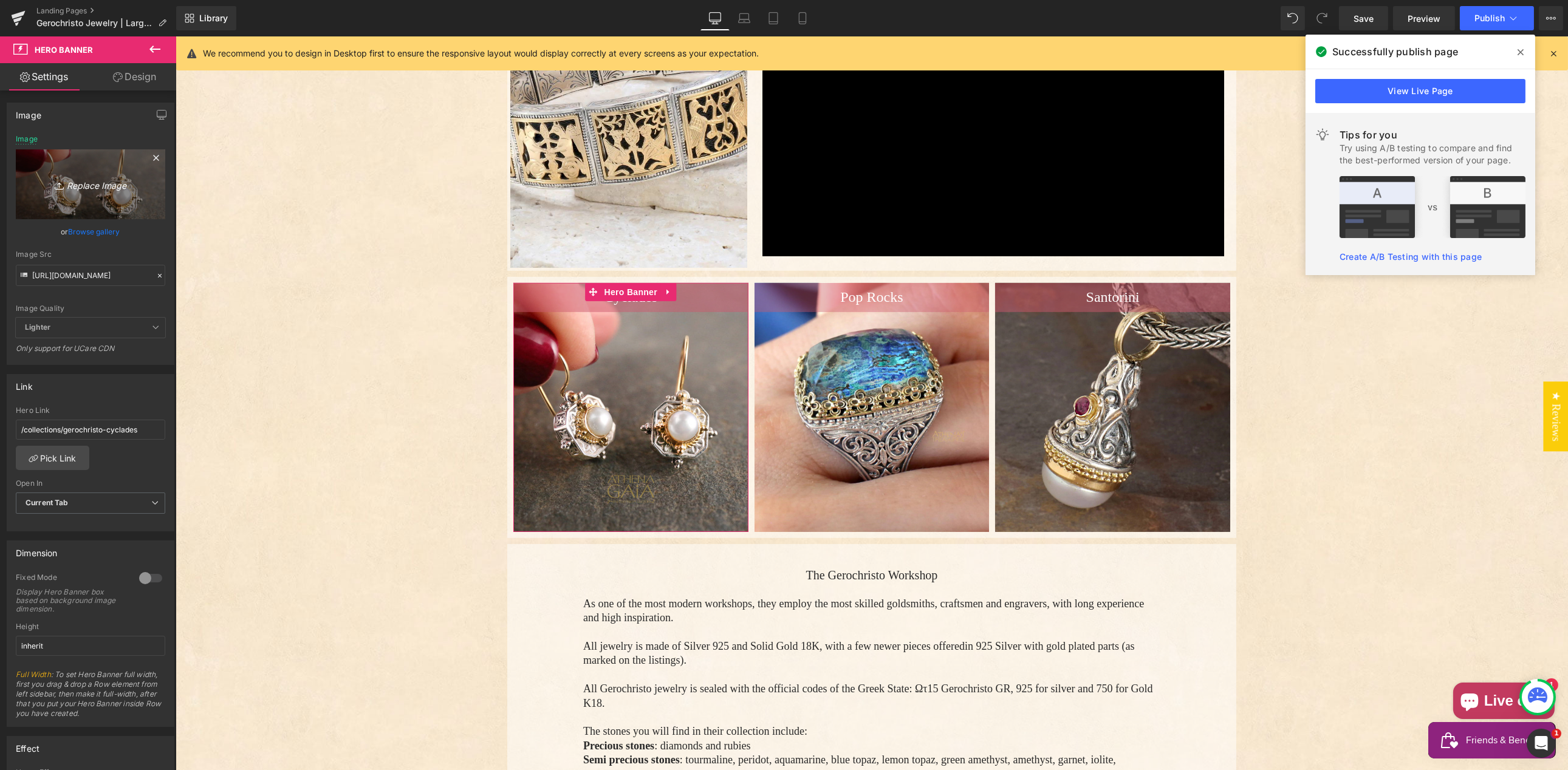
scroll to position [2130, 0]
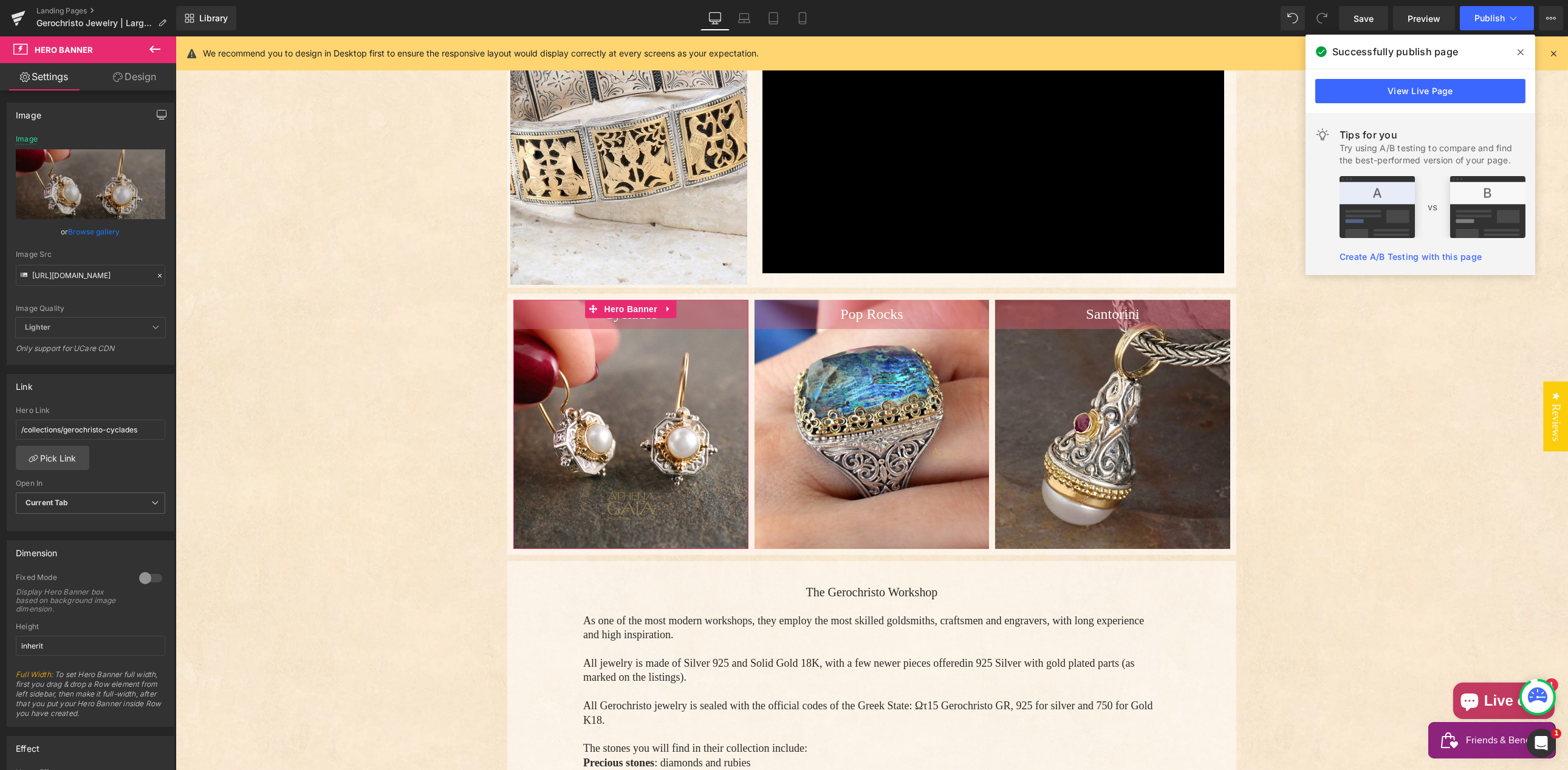
click at [157, 113] on icon "button" at bounding box center [161, 115] width 10 height 10
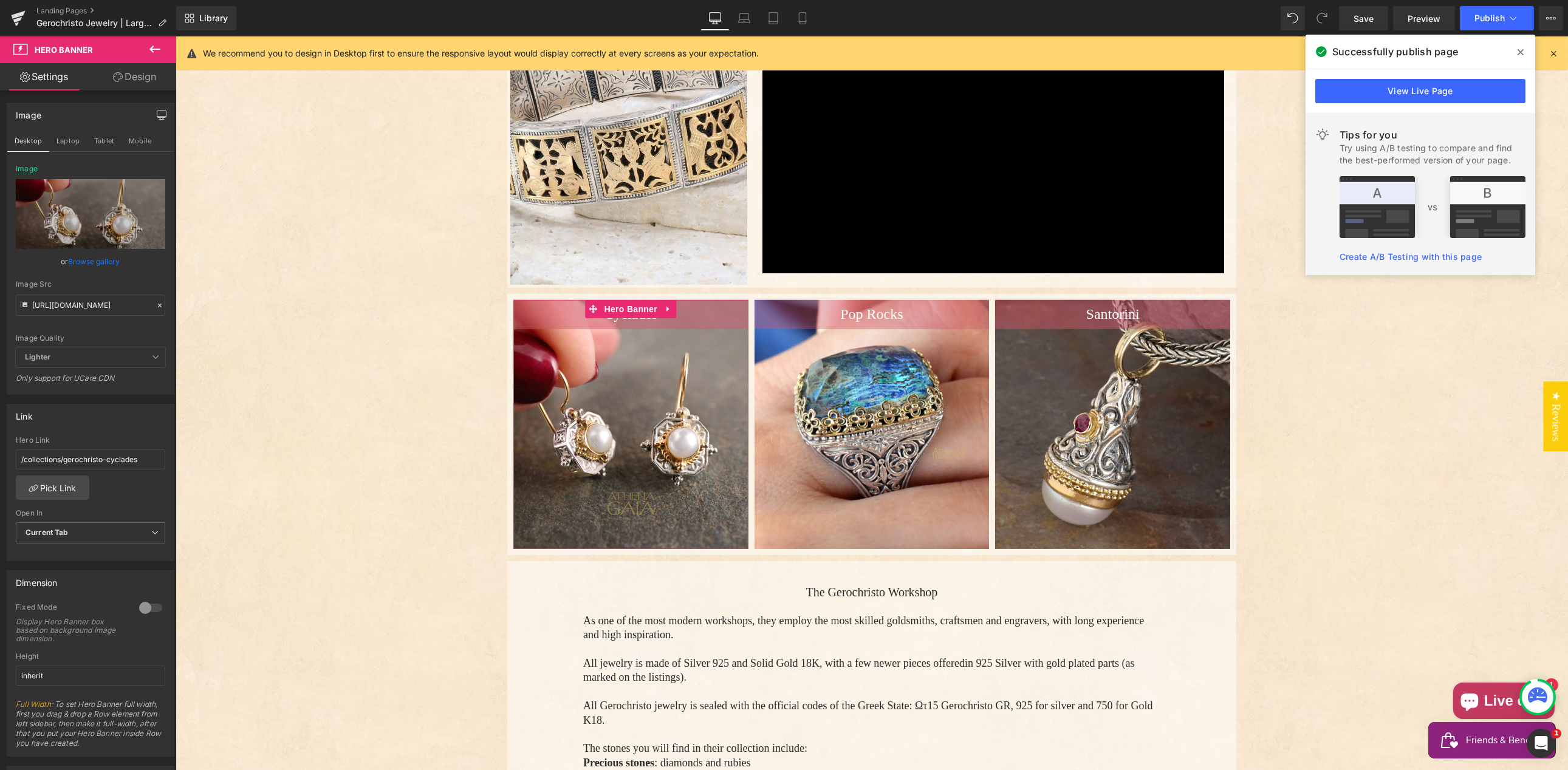
drag, startPoint x: 156, startPoint y: 304, endPoint x: 96, endPoint y: 304, distance: 60.0
click at [155, 304] on icon at bounding box center [160, 306] width 9 height 9
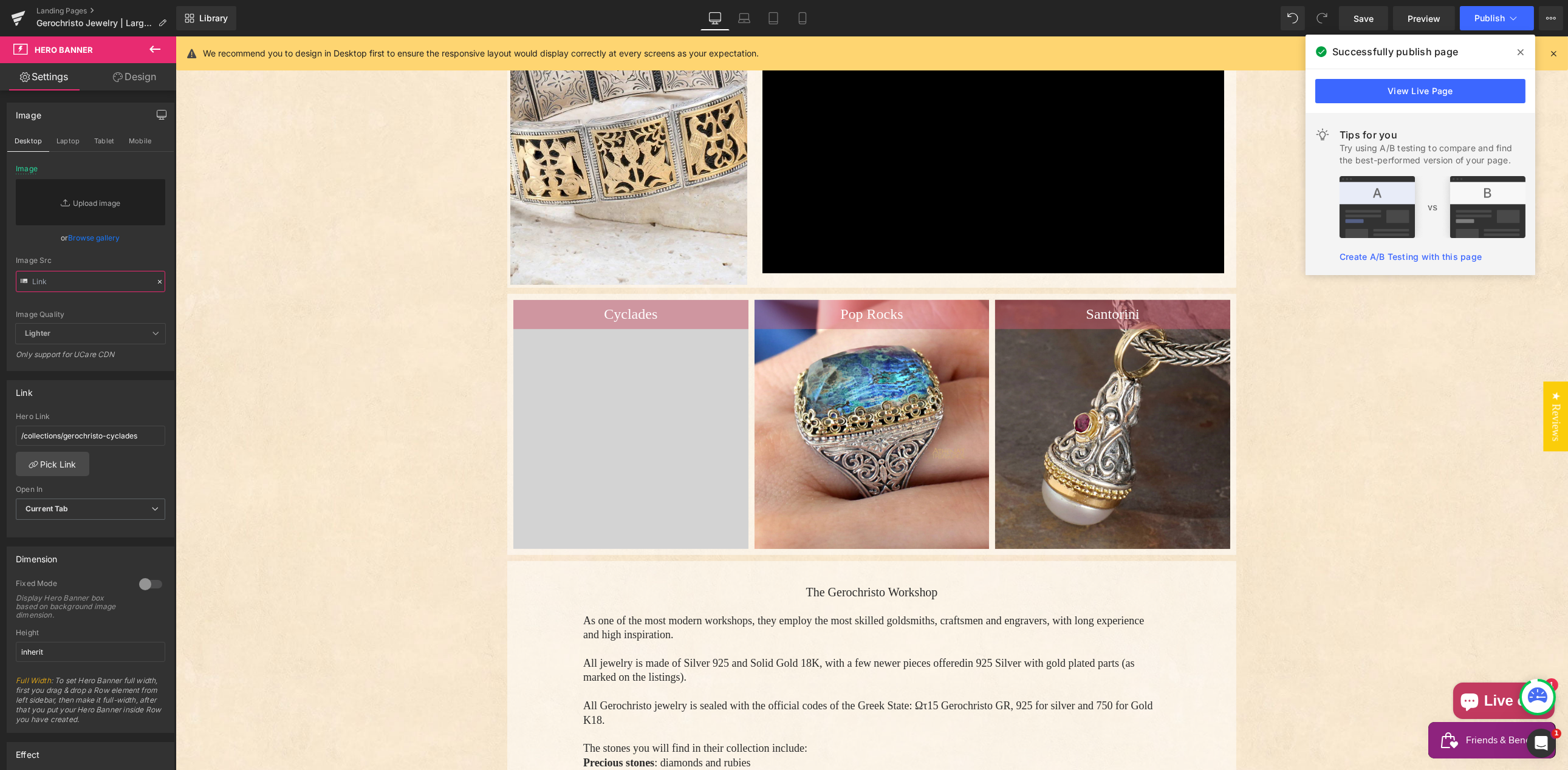
click at [68, 280] on input "text" at bounding box center [91, 282] width 149 height 21
paste input "[URL][DOMAIN_NAME]"
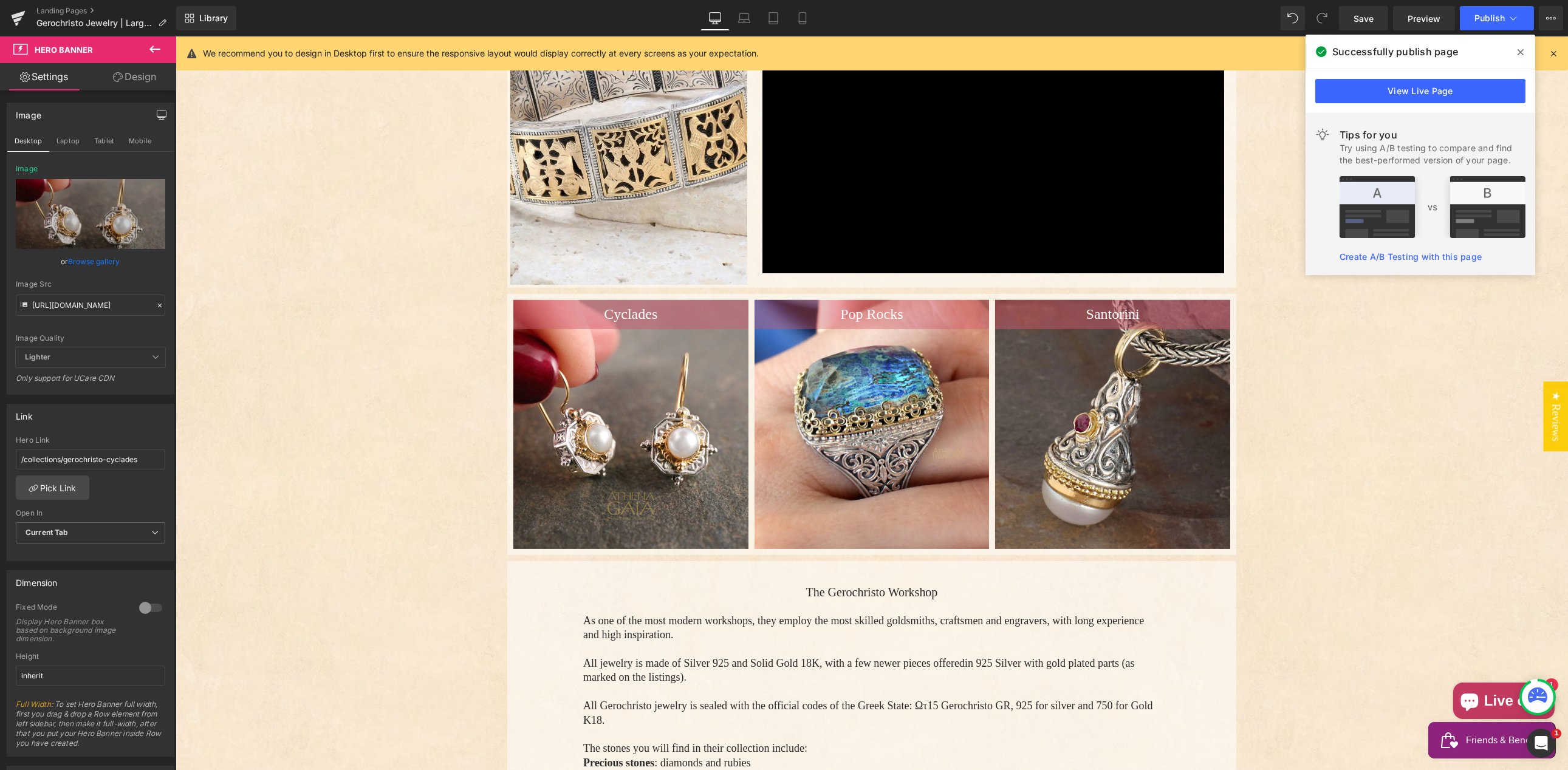
click at [141, 280] on div "Image Src" at bounding box center [91, 284] width 149 height 9
click at [67, 140] on button "Laptop" at bounding box center [68, 141] width 38 height 21
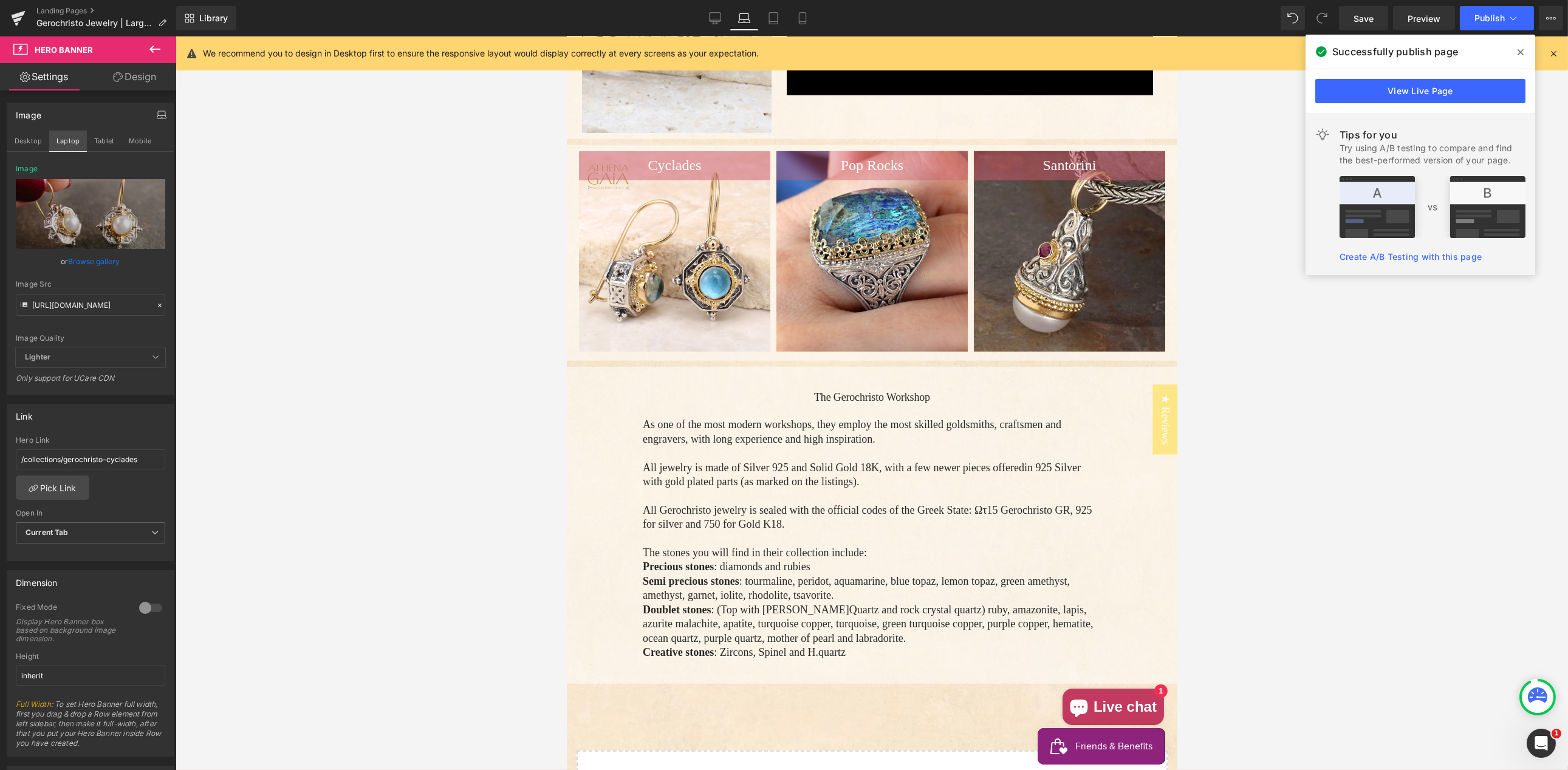
type input "[URL][DOMAIN_NAME]"
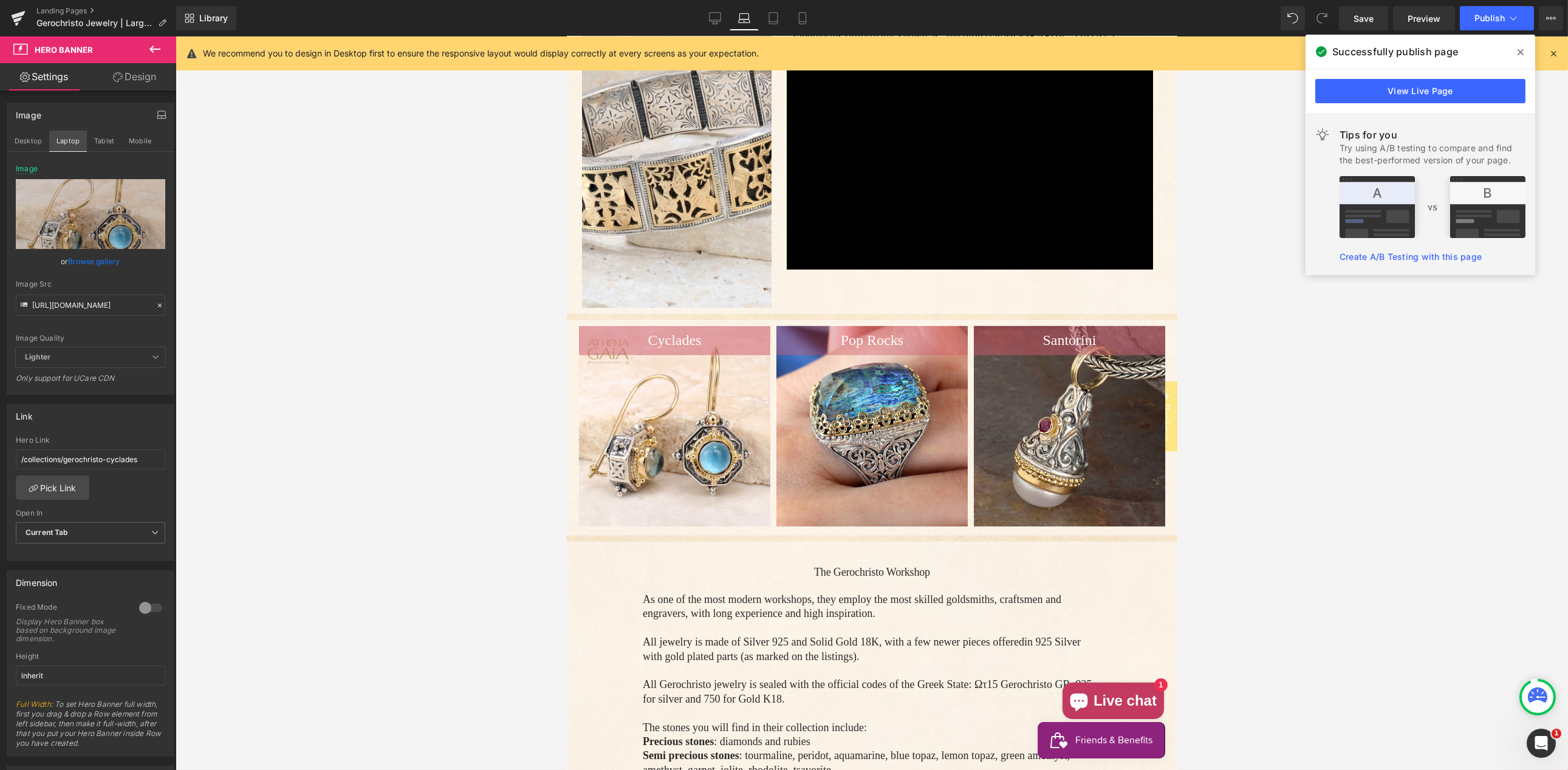
scroll to position [1988, 0]
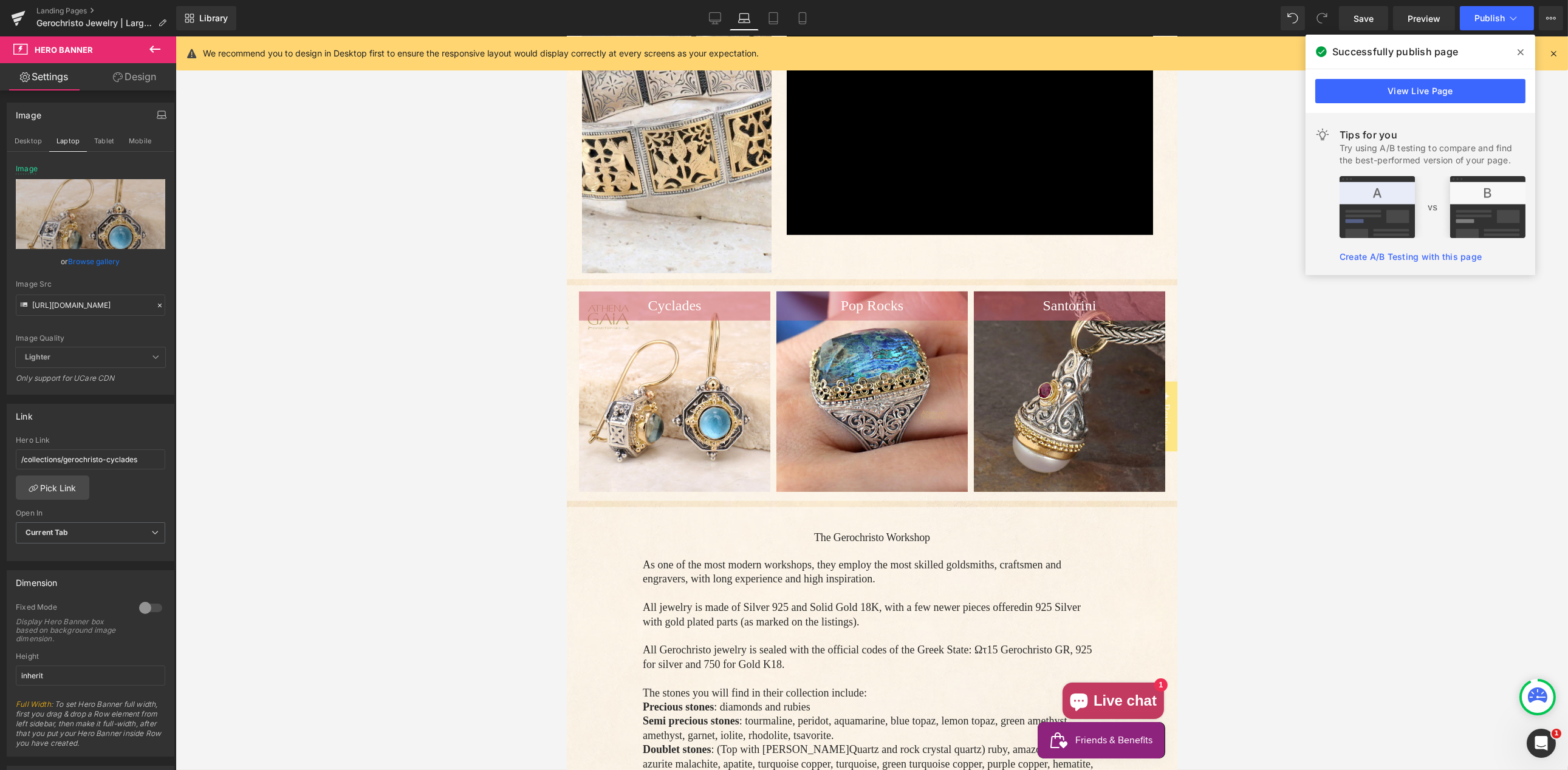
drag, startPoint x: 154, startPoint y: 304, endPoint x: 109, endPoint y: 315, distance: 46.3
click at [158, 304] on icon at bounding box center [160, 306] width 4 height 4
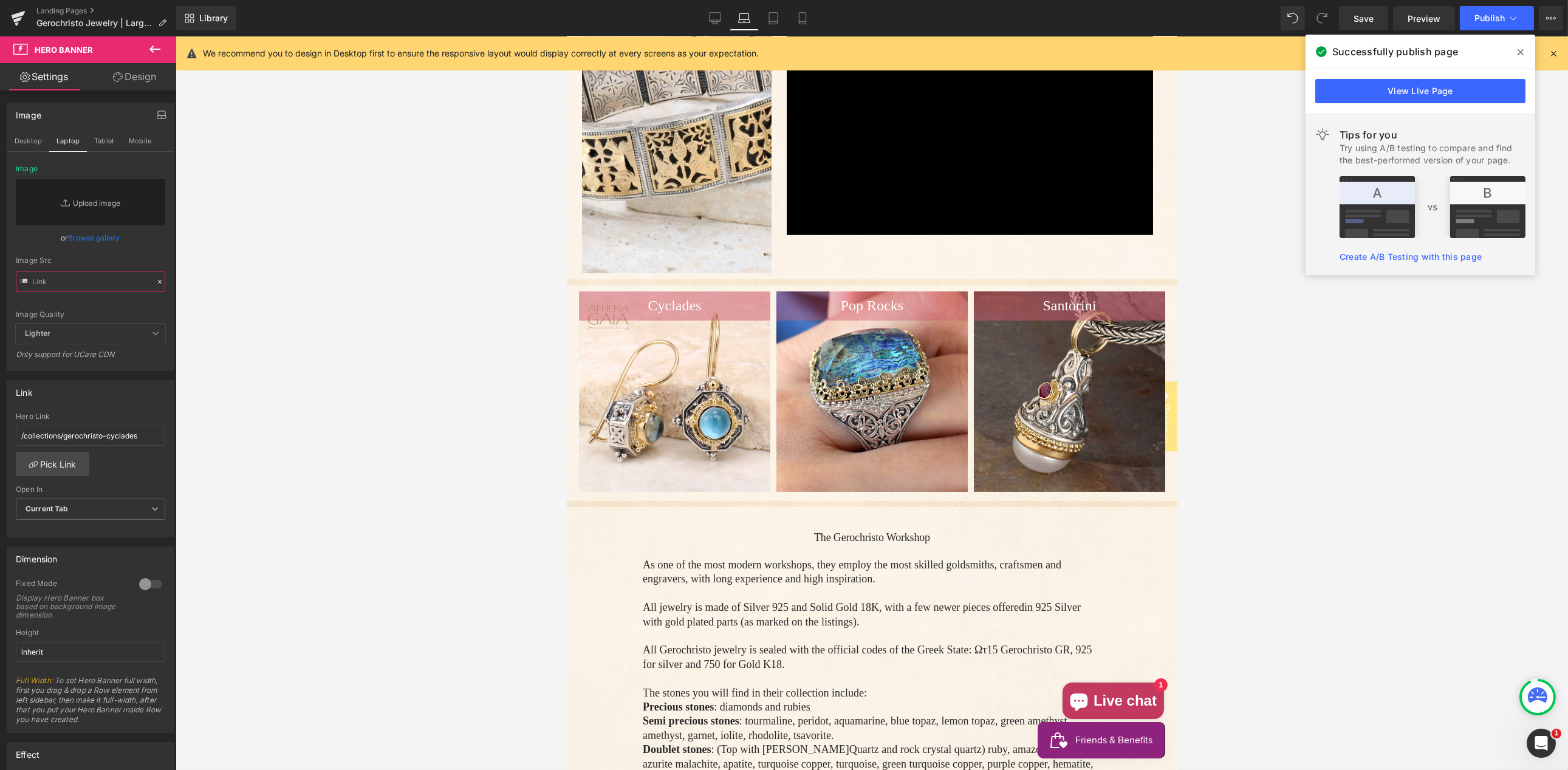
click at [58, 282] on input "text" at bounding box center [91, 282] width 149 height 21
paste input "[URL][DOMAIN_NAME]"
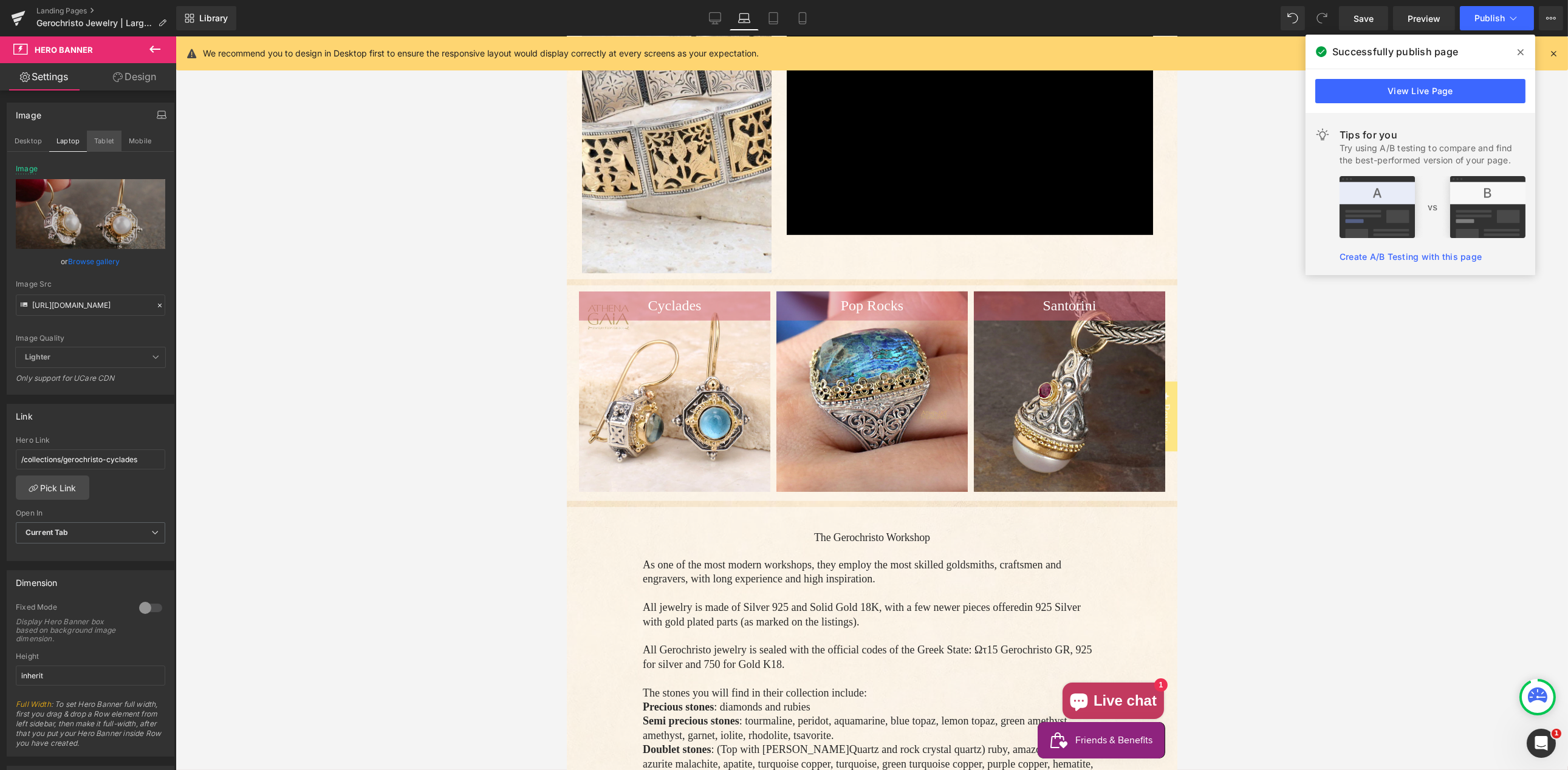
click at [103, 141] on button "Tablet" at bounding box center [104, 141] width 35 height 21
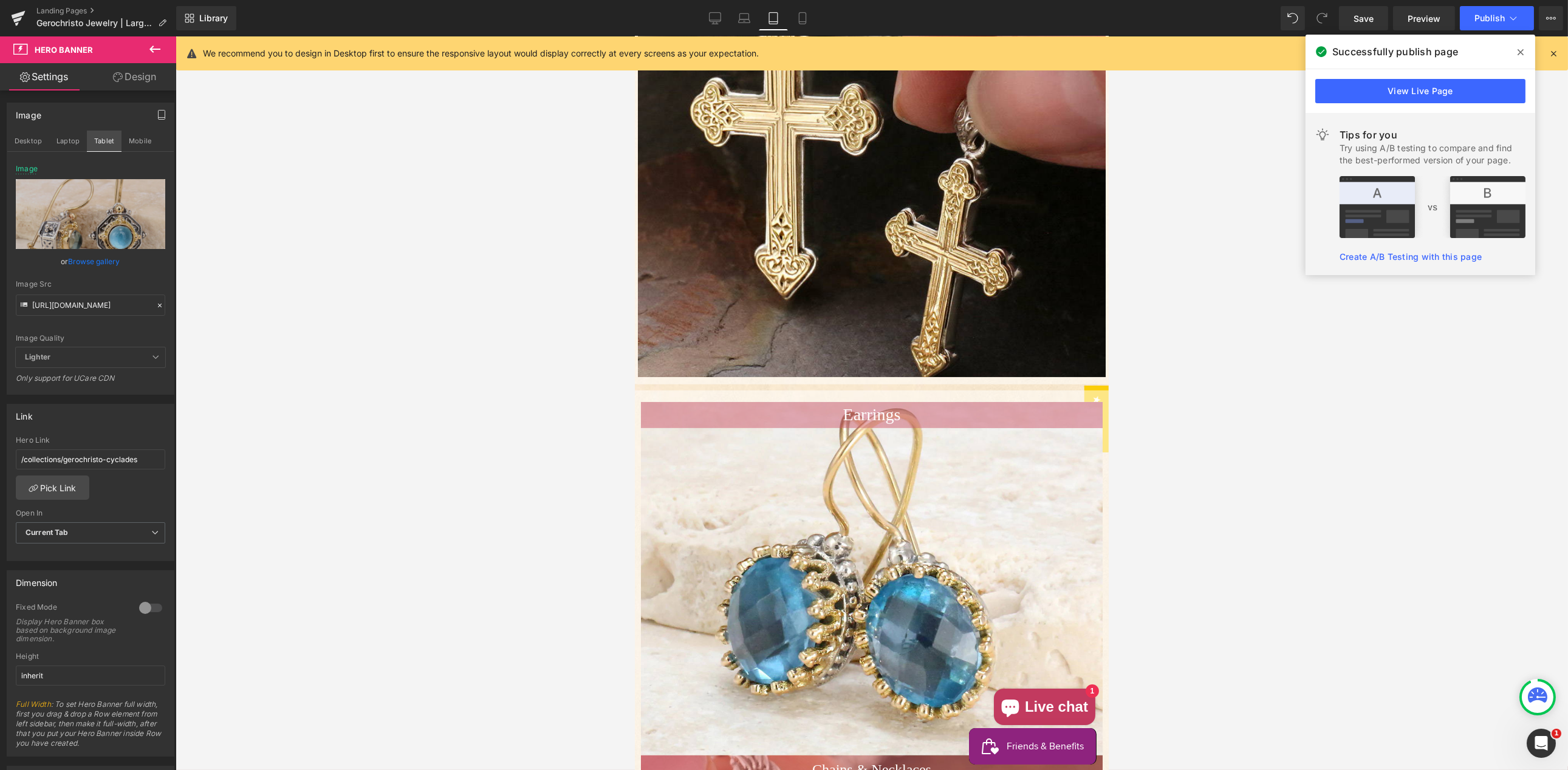
scroll to position [0, 0]
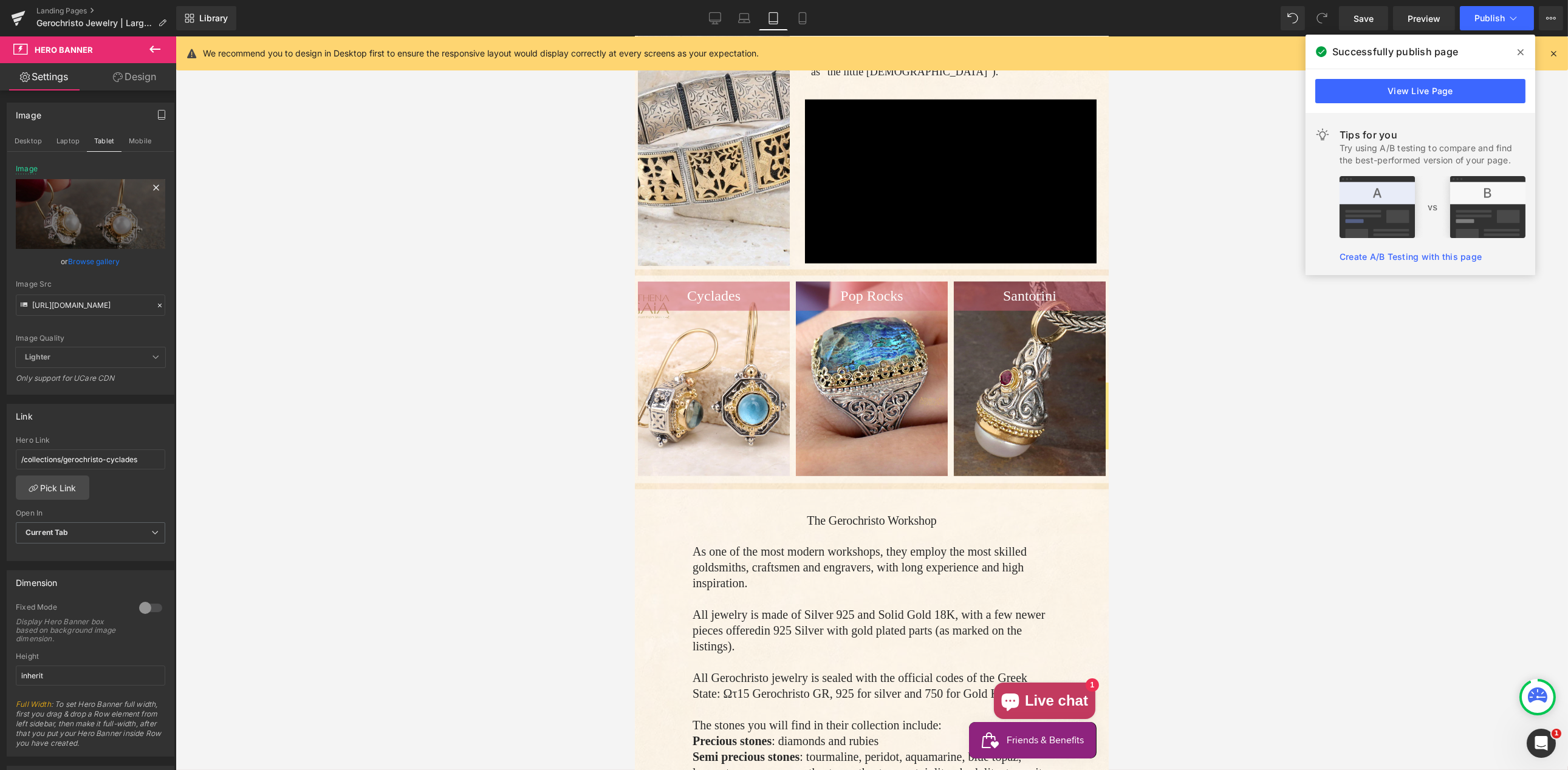
type input "[URL][DOMAIN_NAME]"
click at [100, 141] on button "Tablet" at bounding box center [104, 141] width 35 height 21
drag, startPoint x: 154, startPoint y: 304, endPoint x: 92, endPoint y: 312, distance: 62.5
click at [155, 304] on icon at bounding box center [160, 306] width 9 height 9
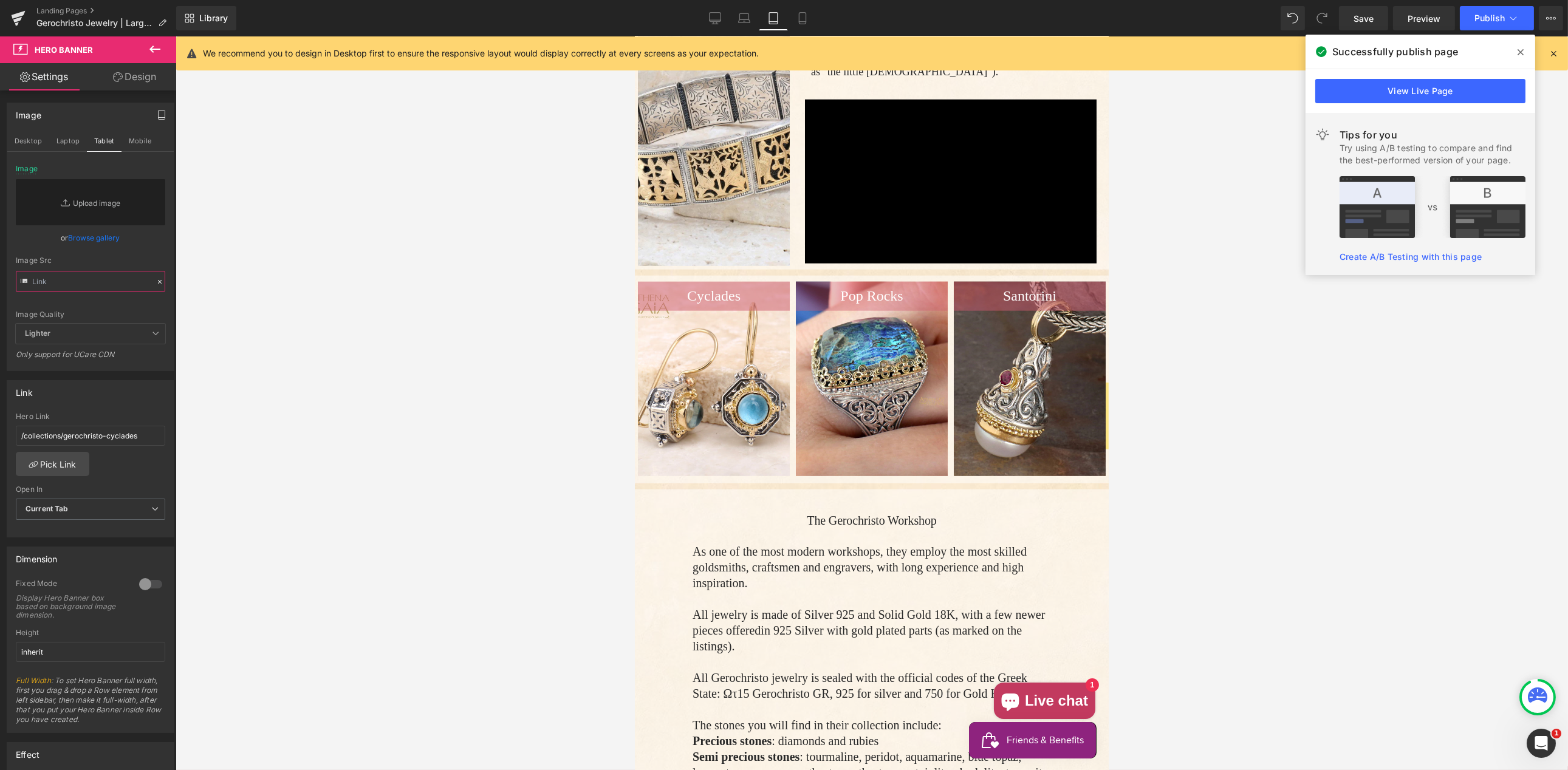
click at [70, 281] on input "text" at bounding box center [91, 282] width 149 height 21
paste input "[URL][DOMAIN_NAME]"
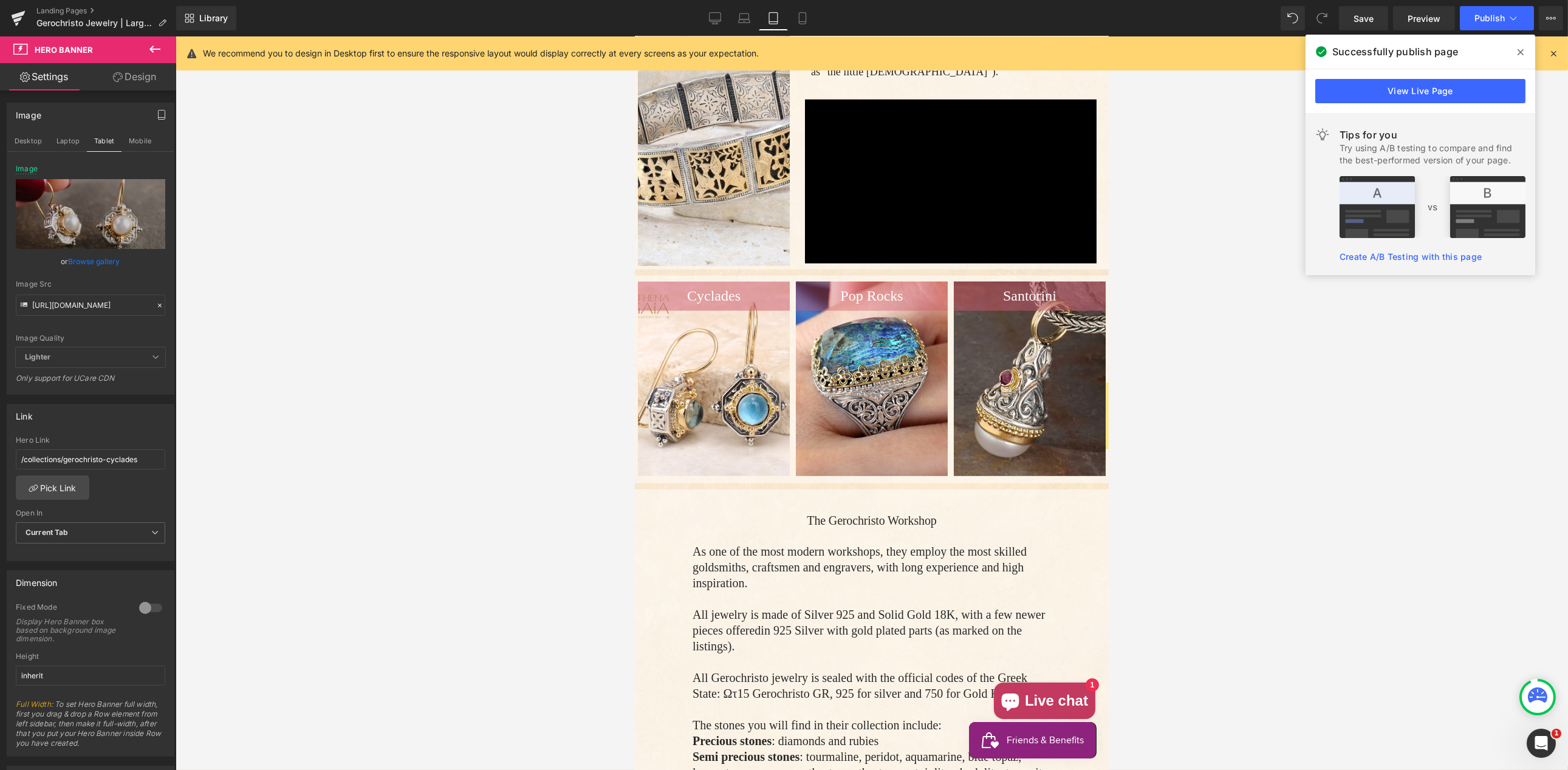
click at [120, 263] on div "or Browse gallery" at bounding box center [91, 261] width 149 height 13
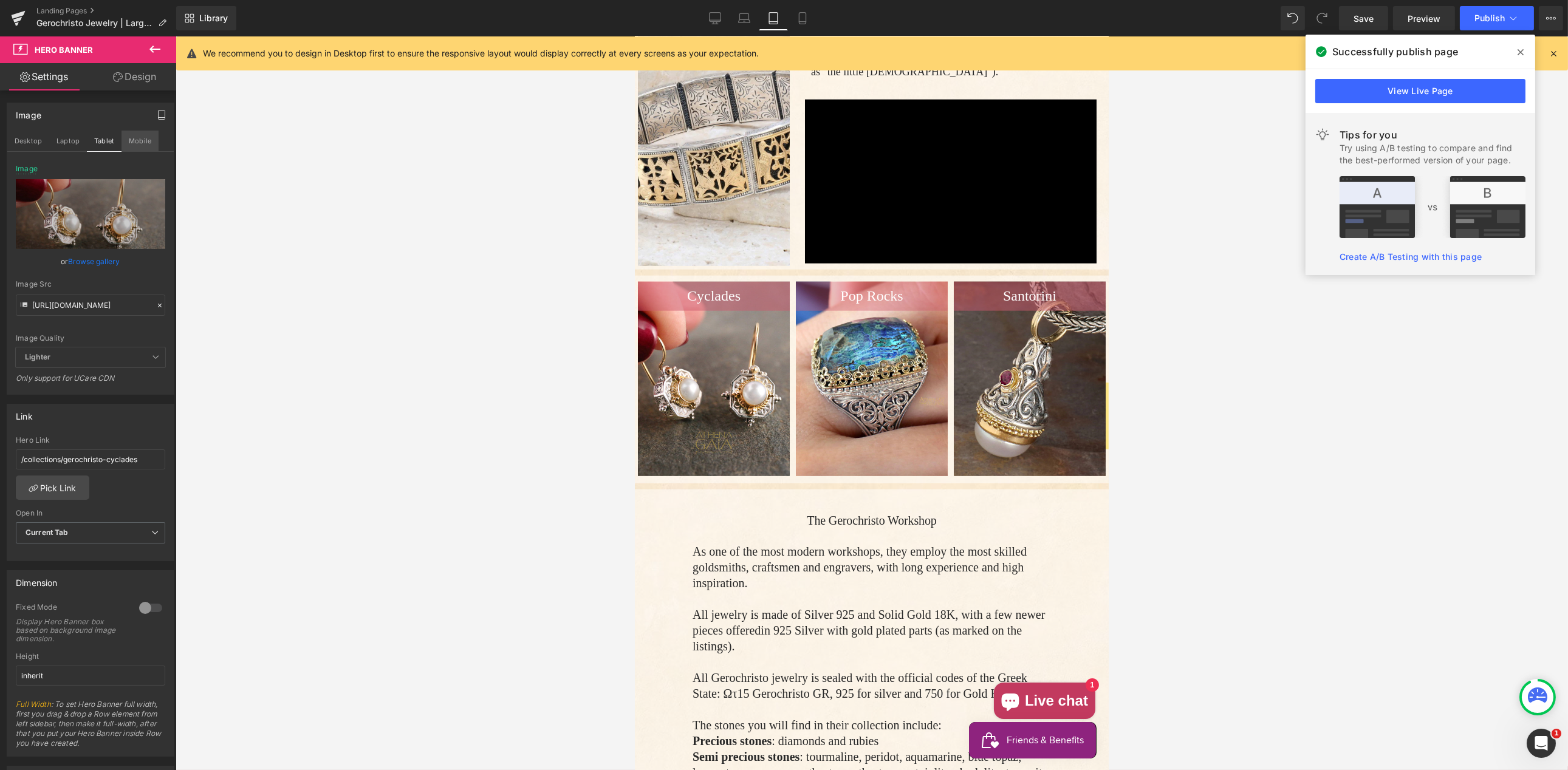
click at [135, 142] on button "Mobile" at bounding box center [140, 141] width 37 height 21
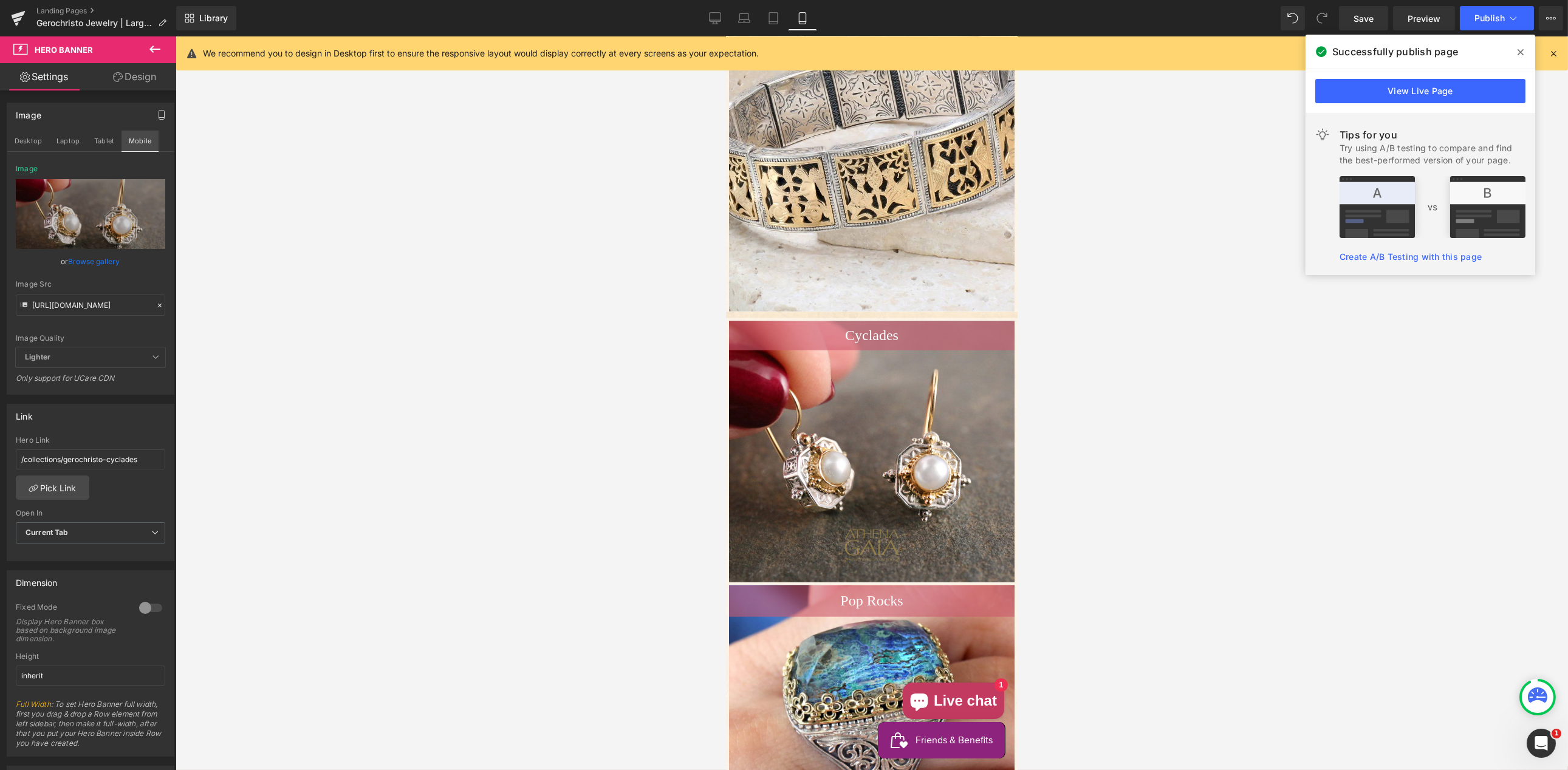
scroll to position [4854, 0]
drag, startPoint x: 27, startPoint y: 142, endPoint x: 55, endPoint y: 140, distance: 28.1
click at [27, 142] on button "Desktop" at bounding box center [28, 141] width 42 height 21
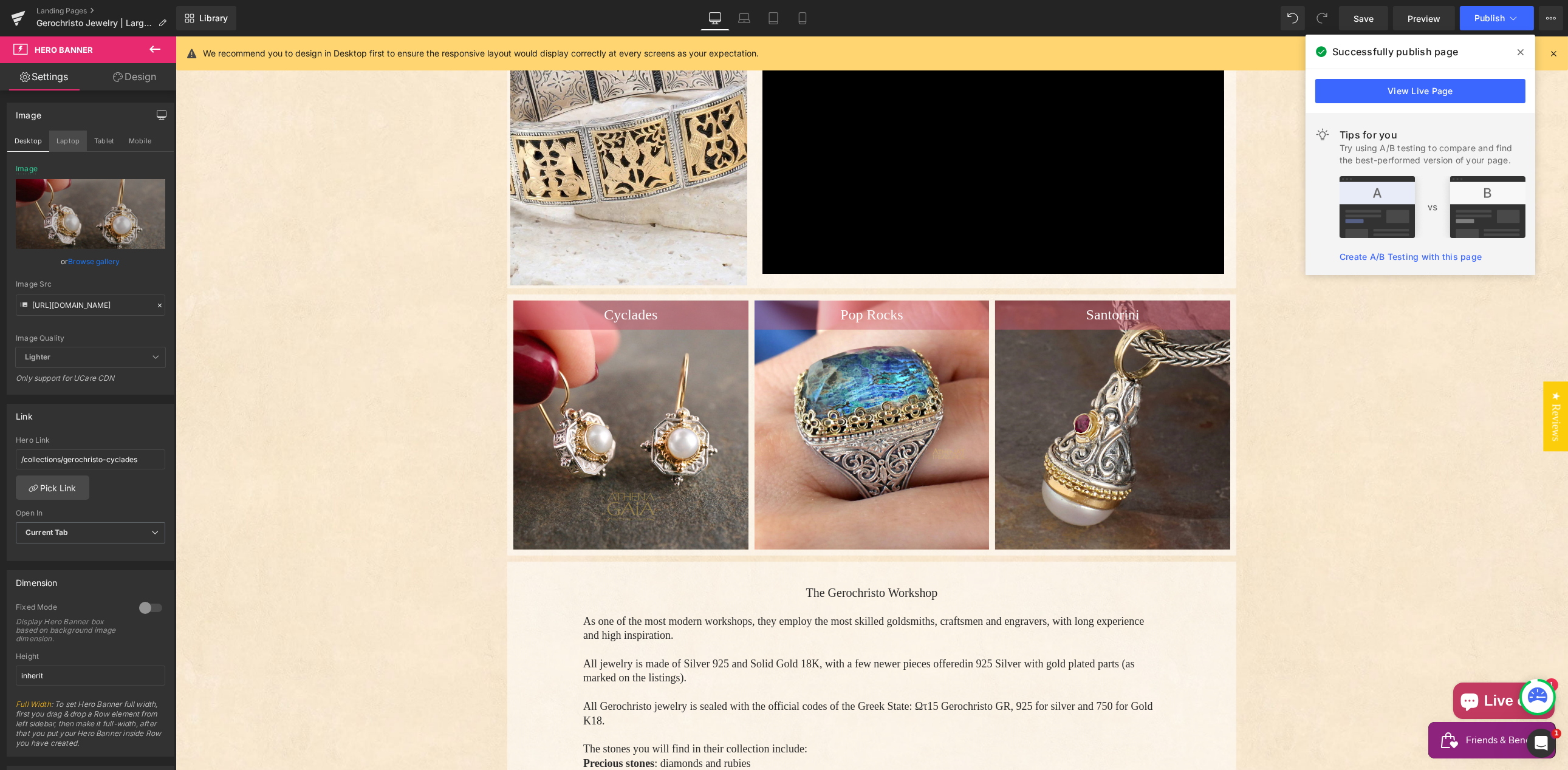
click at [63, 139] on button "Laptop" at bounding box center [68, 141] width 38 height 21
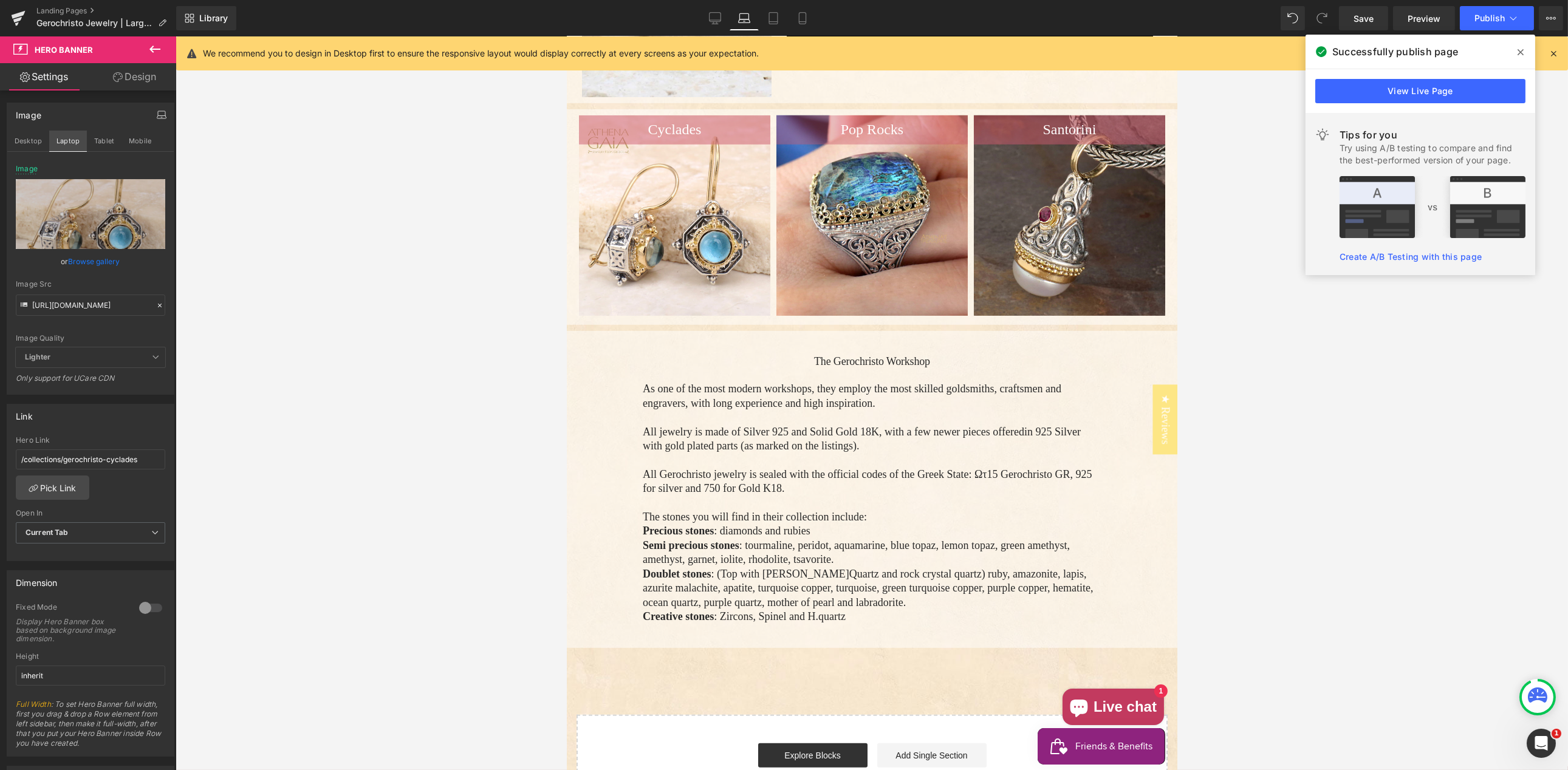
type input "[URL][DOMAIN_NAME]"
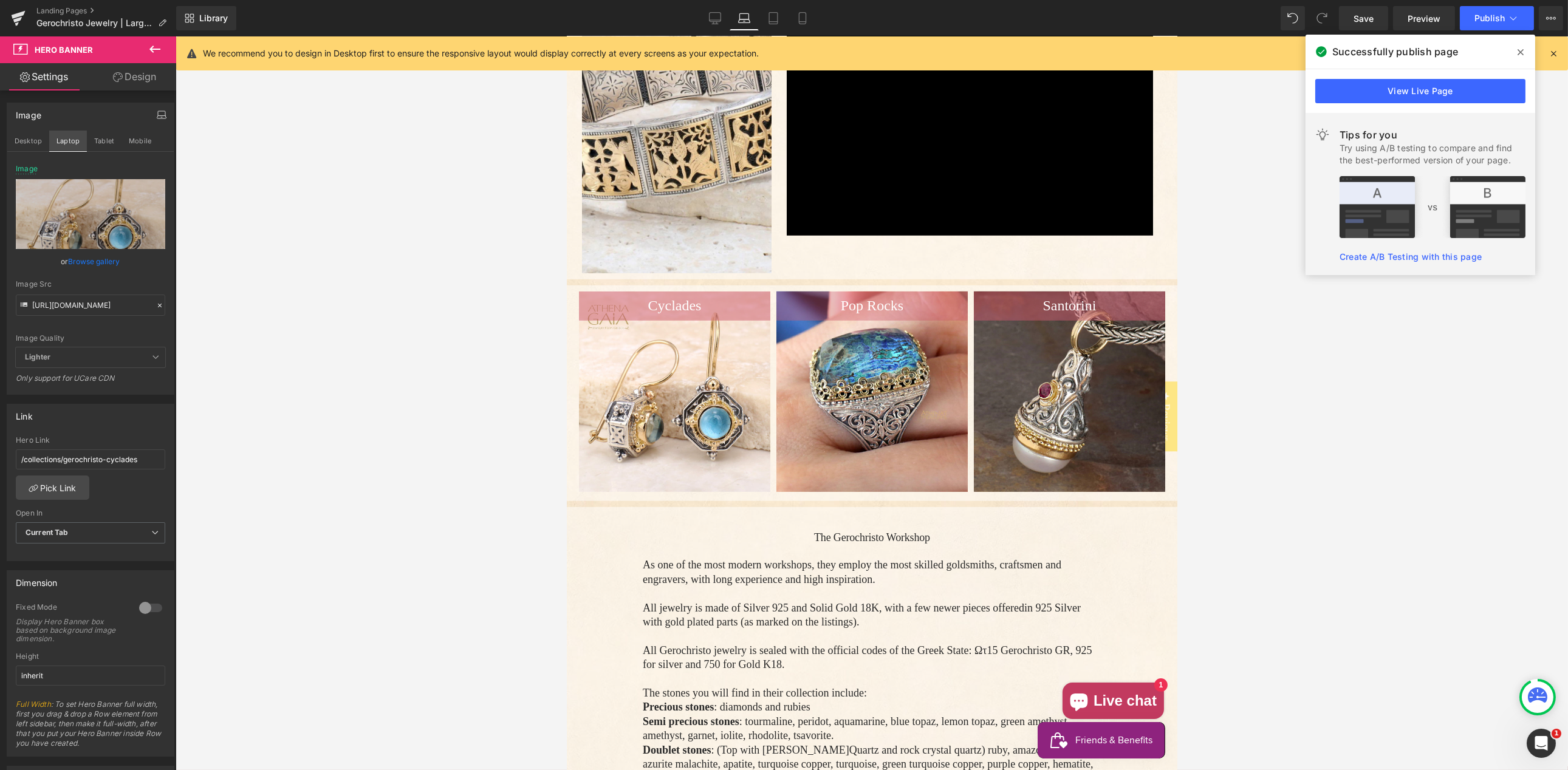
scroll to position [1988, 0]
drag, startPoint x: 153, startPoint y: 302, endPoint x: 100, endPoint y: 308, distance: 53.3
click at [155, 302] on icon at bounding box center [160, 306] width 9 height 9
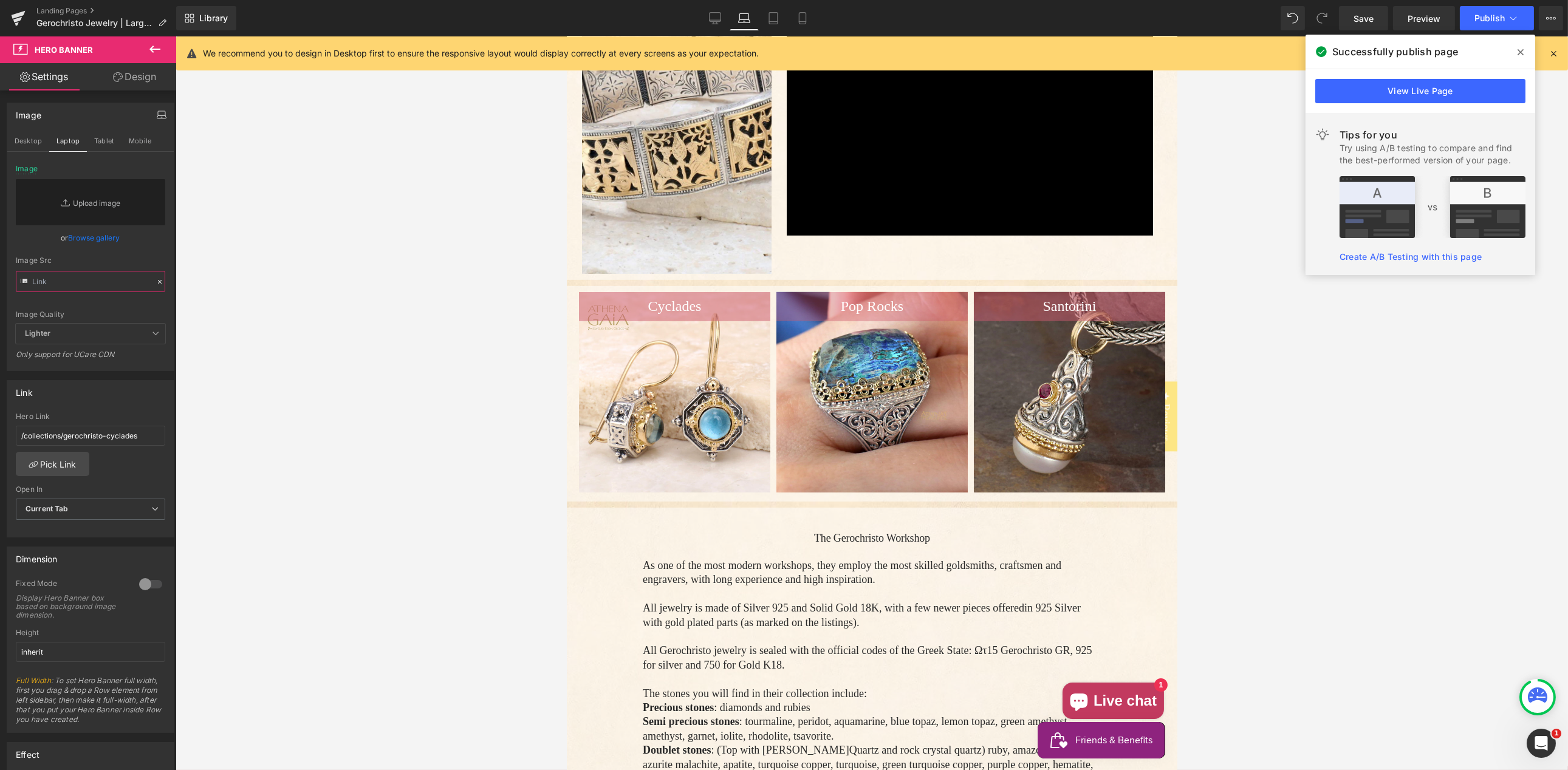
click at [67, 281] on input "text" at bounding box center [91, 282] width 149 height 21
paste input "[URL][DOMAIN_NAME]"
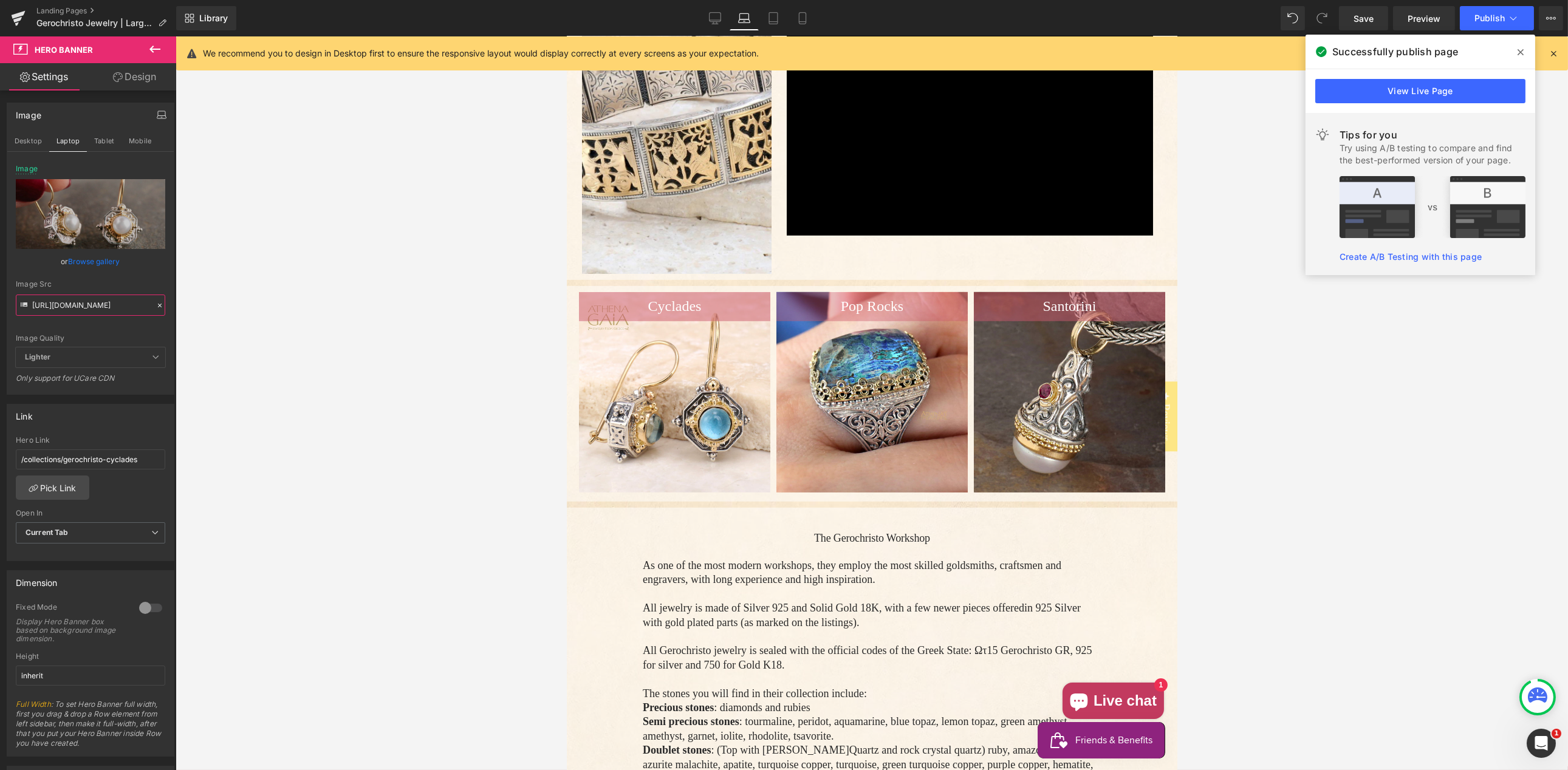
type input "[URL][DOMAIN_NAME]"
click at [84, 261] on link "Browse gallery" at bounding box center [94, 261] width 52 height 21
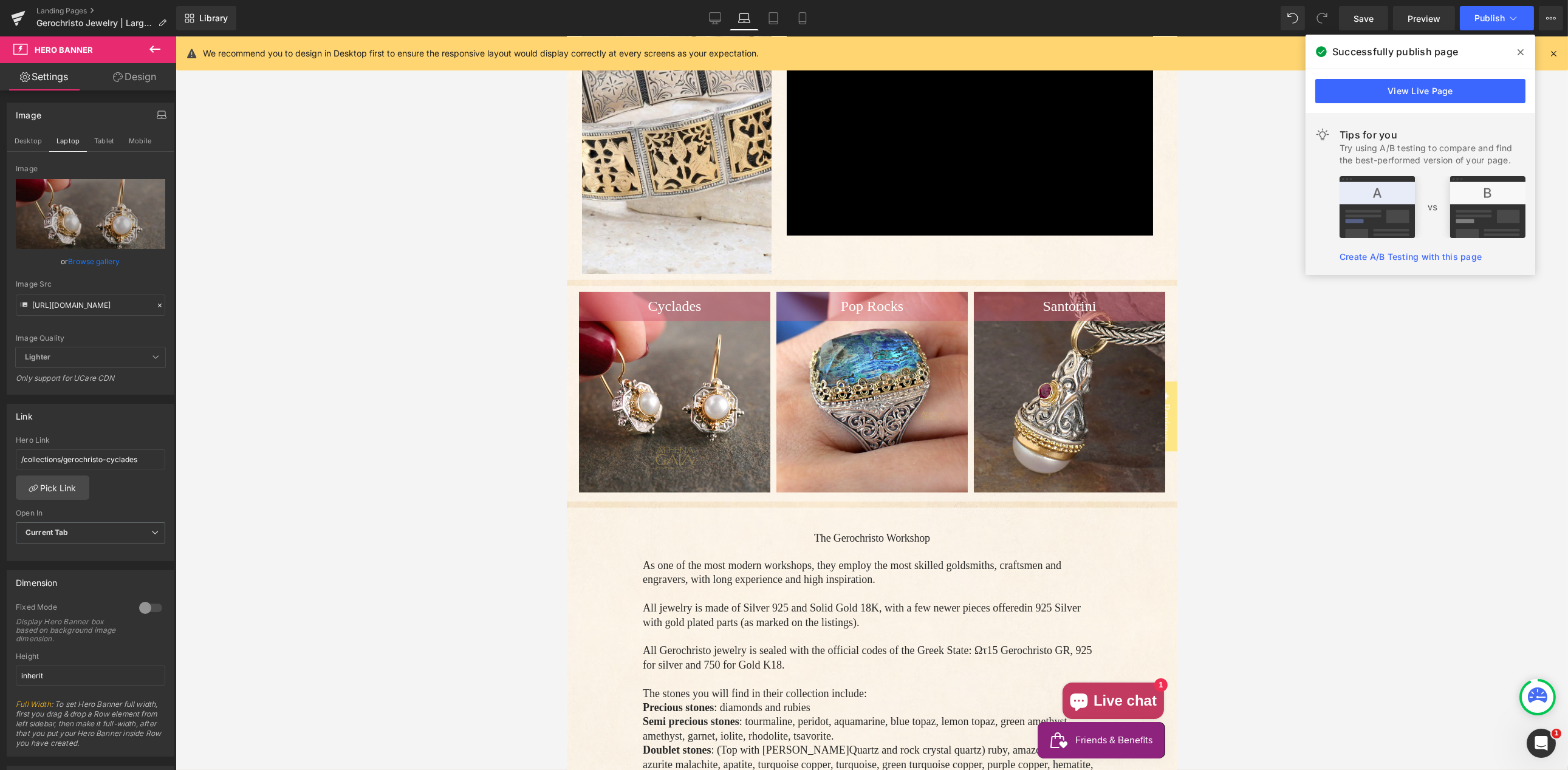
click at [86, 0] on div "Hero Banner You are previewing how the will restyle your page. You can not edit…" at bounding box center [784, 0] width 1568 height 0
click at [91, 285] on div "Image Src" at bounding box center [91, 284] width 149 height 9
click at [804, 15] on icon at bounding box center [802, 18] width 12 height 12
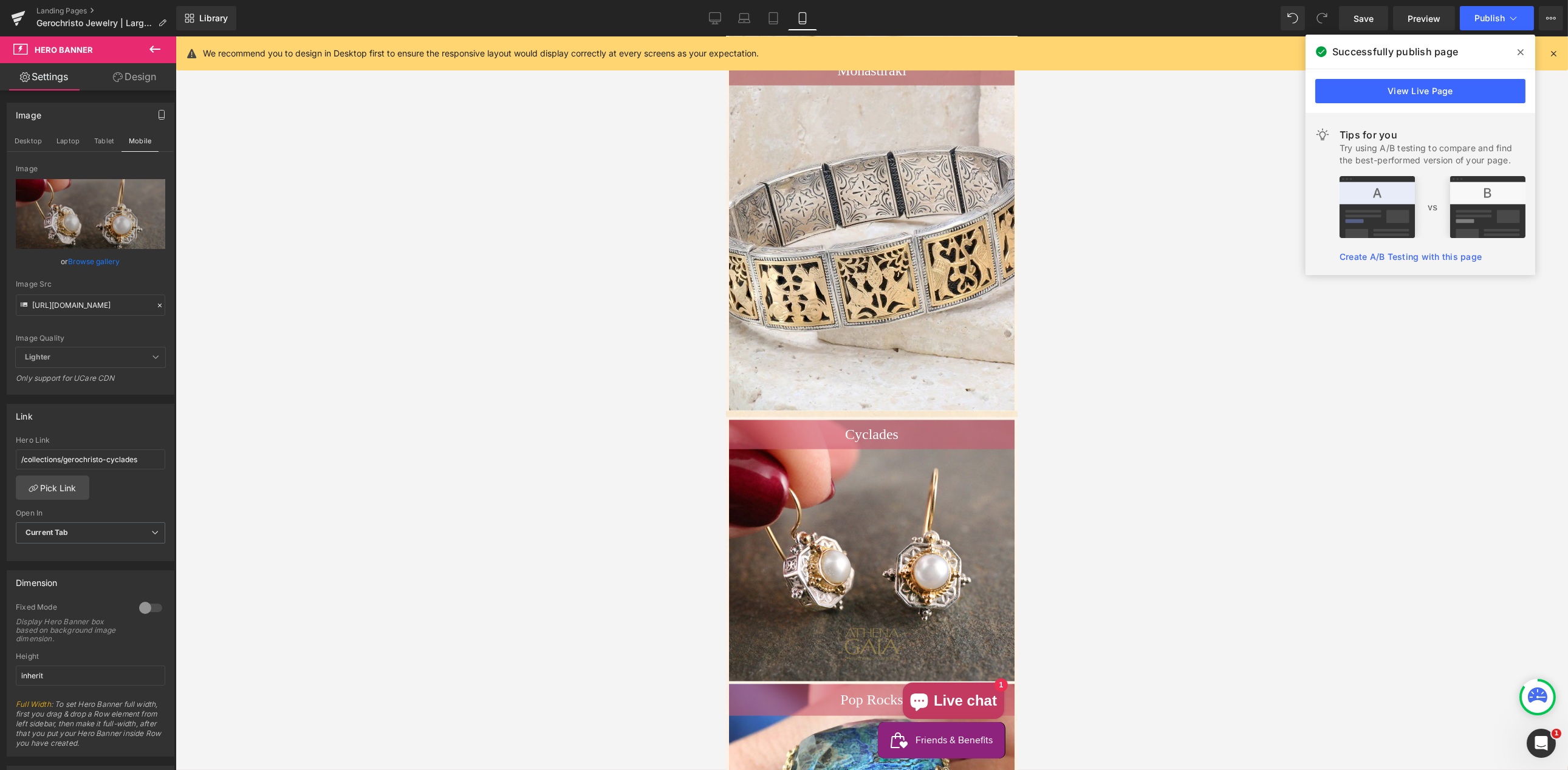
scroll to position [4854, 0]
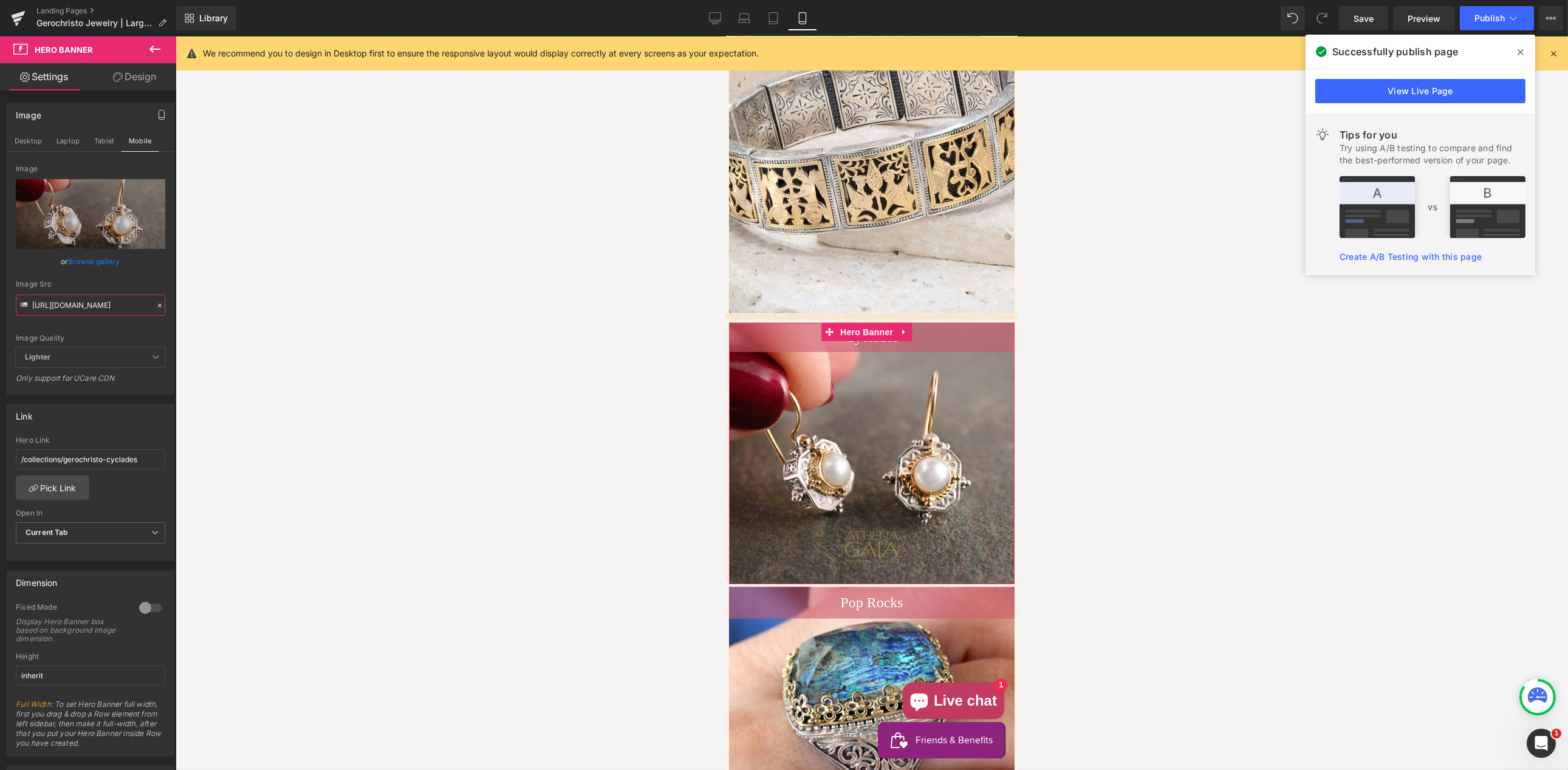
drag, startPoint x: 105, startPoint y: 305, endPoint x: 115, endPoint y: 307, distance: 10.2
click at [105, 305] on input "[URL][DOMAIN_NAME]" at bounding box center [91, 305] width 149 height 21
drag, startPoint x: 120, startPoint y: 306, endPoint x: 157, endPoint y: 310, distance: 37.2
click at [161, 310] on div "Image Replace Image Upload image or Browse gallery Image Src [URL][DOMAIN_NAME]…" at bounding box center [91, 279] width 166 height 230
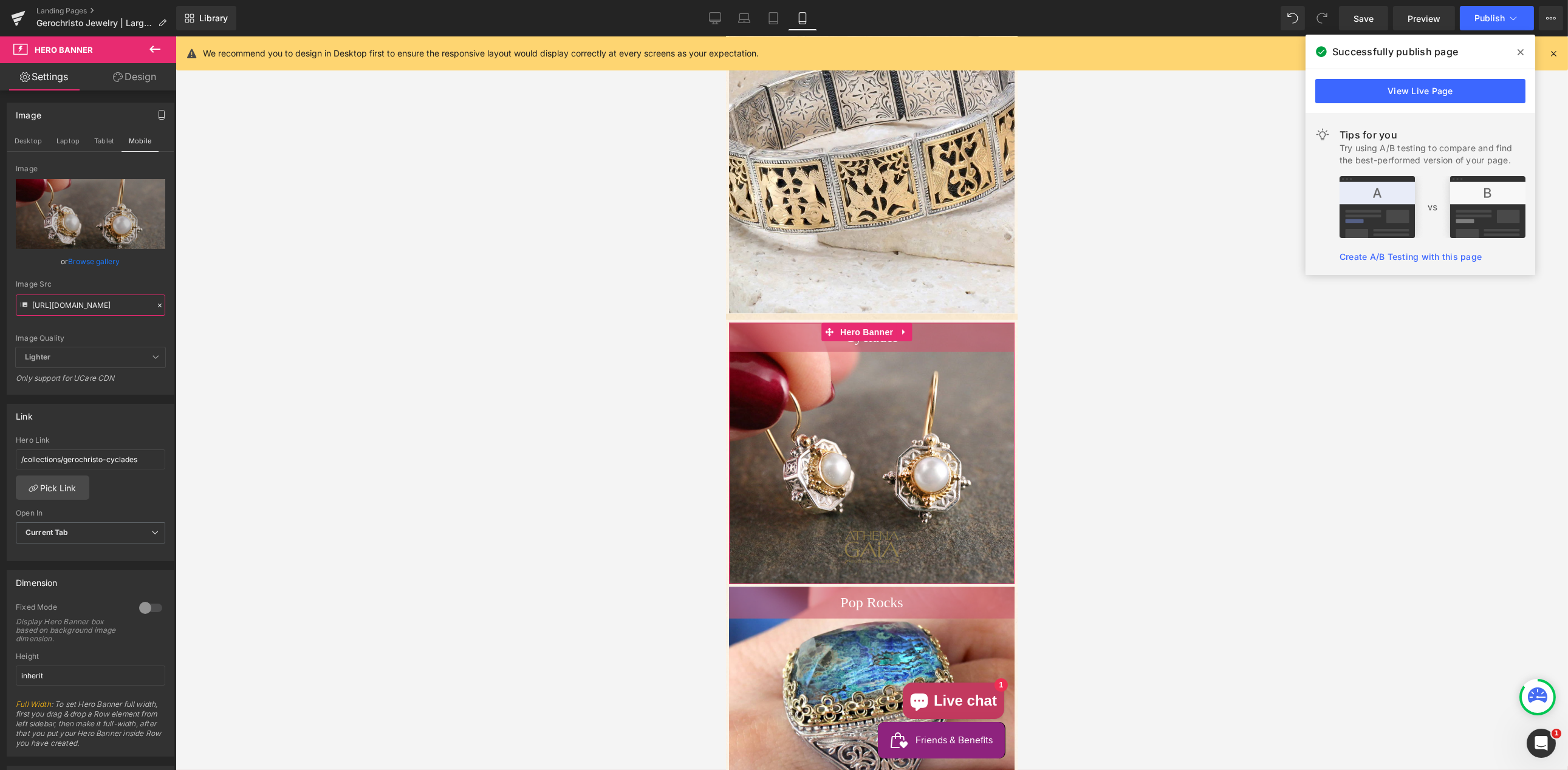
click at [107, 302] on input "[URL][DOMAIN_NAME]" at bounding box center [91, 305] width 149 height 21
drag, startPoint x: 69, startPoint y: 304, endPoint x: 44, endPoint y: 303, distance: 25.0
click at [38, 304] on input "[URL][DOMAIN_NAME]" at bounding box center [91, 305] width 149 height 21
drag, startPoint x: 89, startPoint y: 305, endPoint x: 105, endPoint y: 306, distance: 16.0
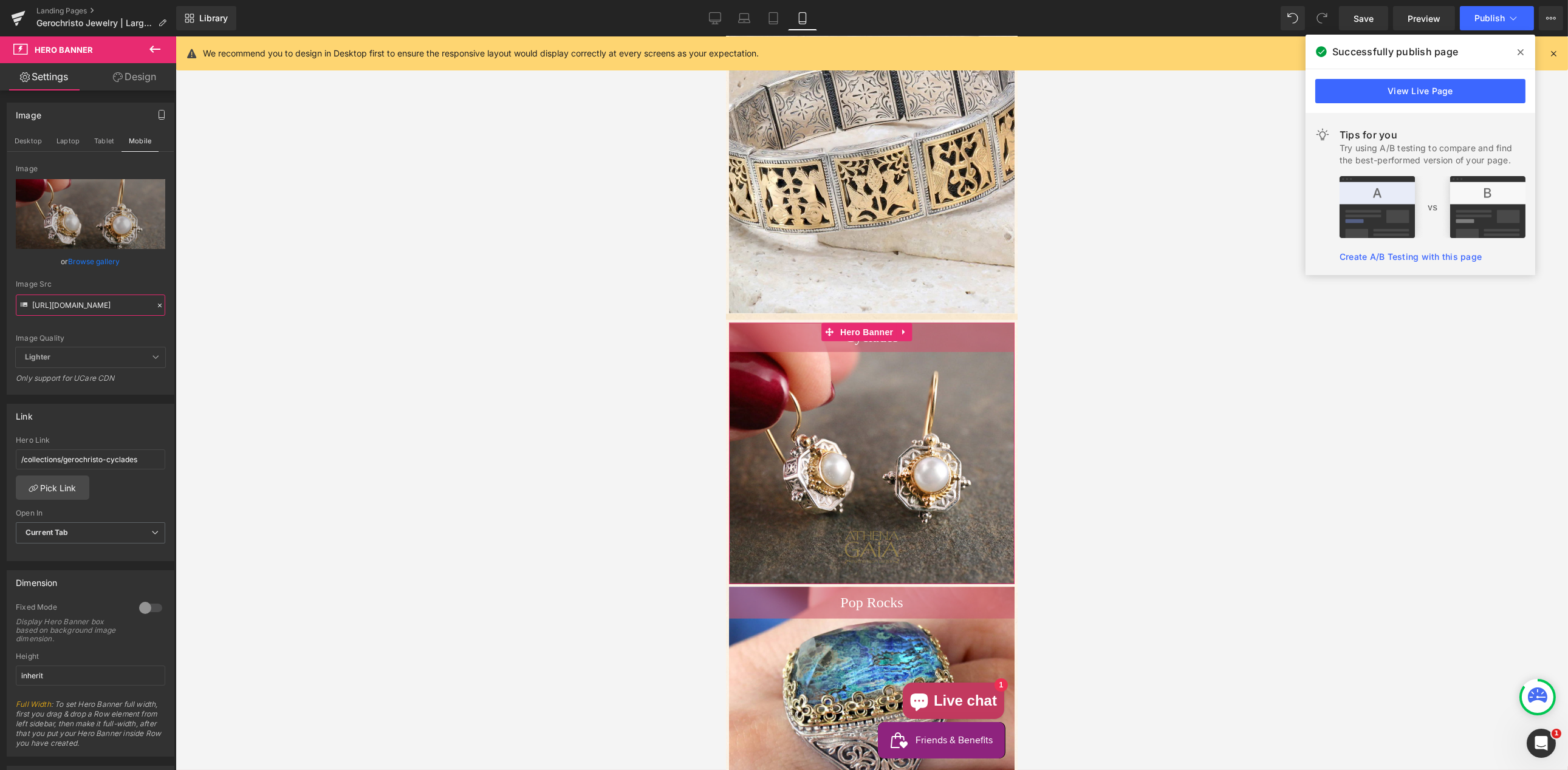
click at [89, 305] on input "[URL][DOMAIN_NAME]" at bounding box center [91, 305] width 149 height 21
click at [721, 19] on icon at bounding box center [715, 18] width 12 height 12
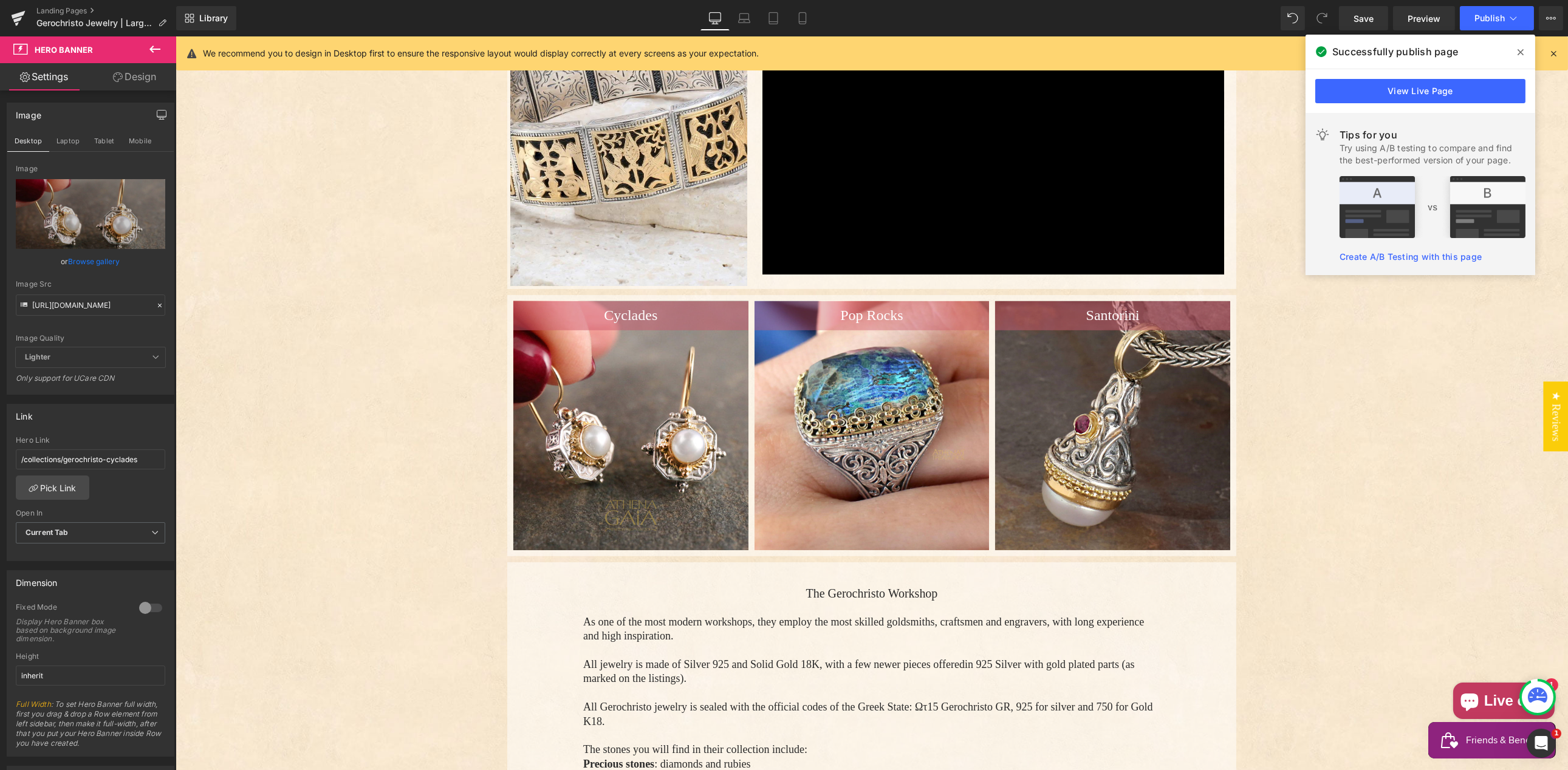
scroll to position [2130, 0]
click at [621, 359] on div "Main content" at bounding box center [630, 425] width 235 height 249
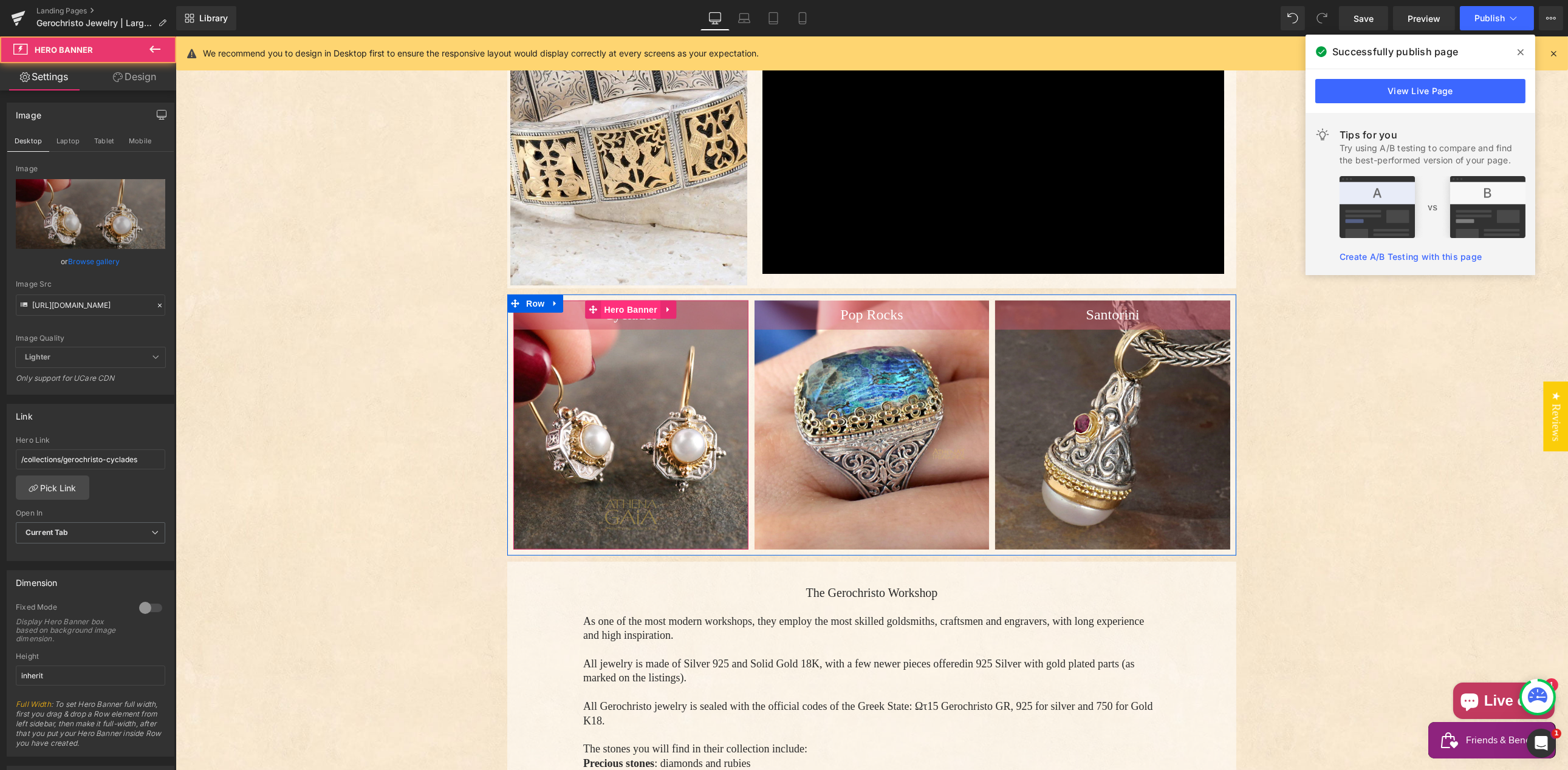
click at [615, 301] on span "Hero Banner" at bounding box center [631, 310] width 59 height 18
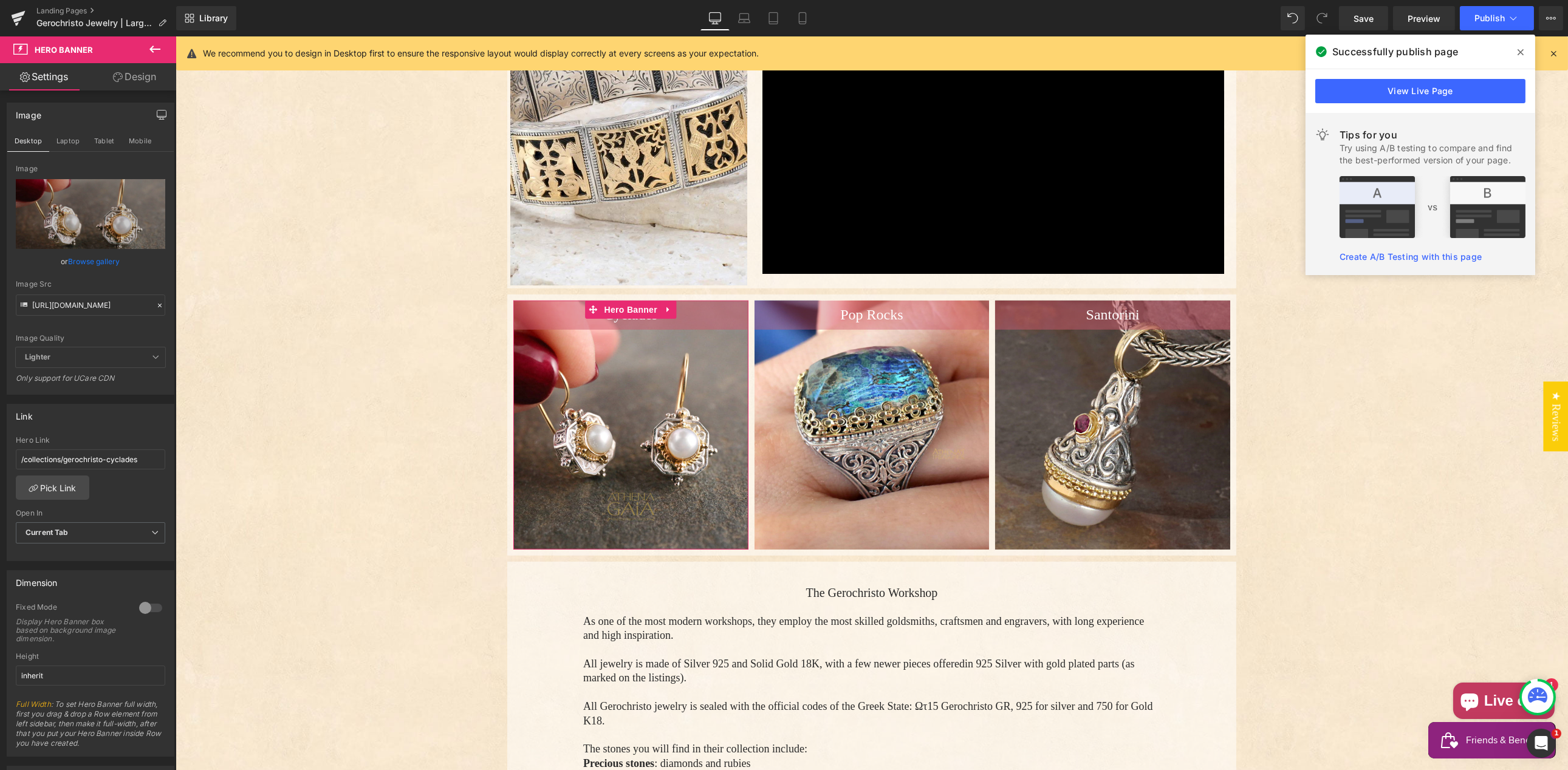
click at [84, 259] on link "Browse gallery" at bounding box center [94, 261] width 52 height 21
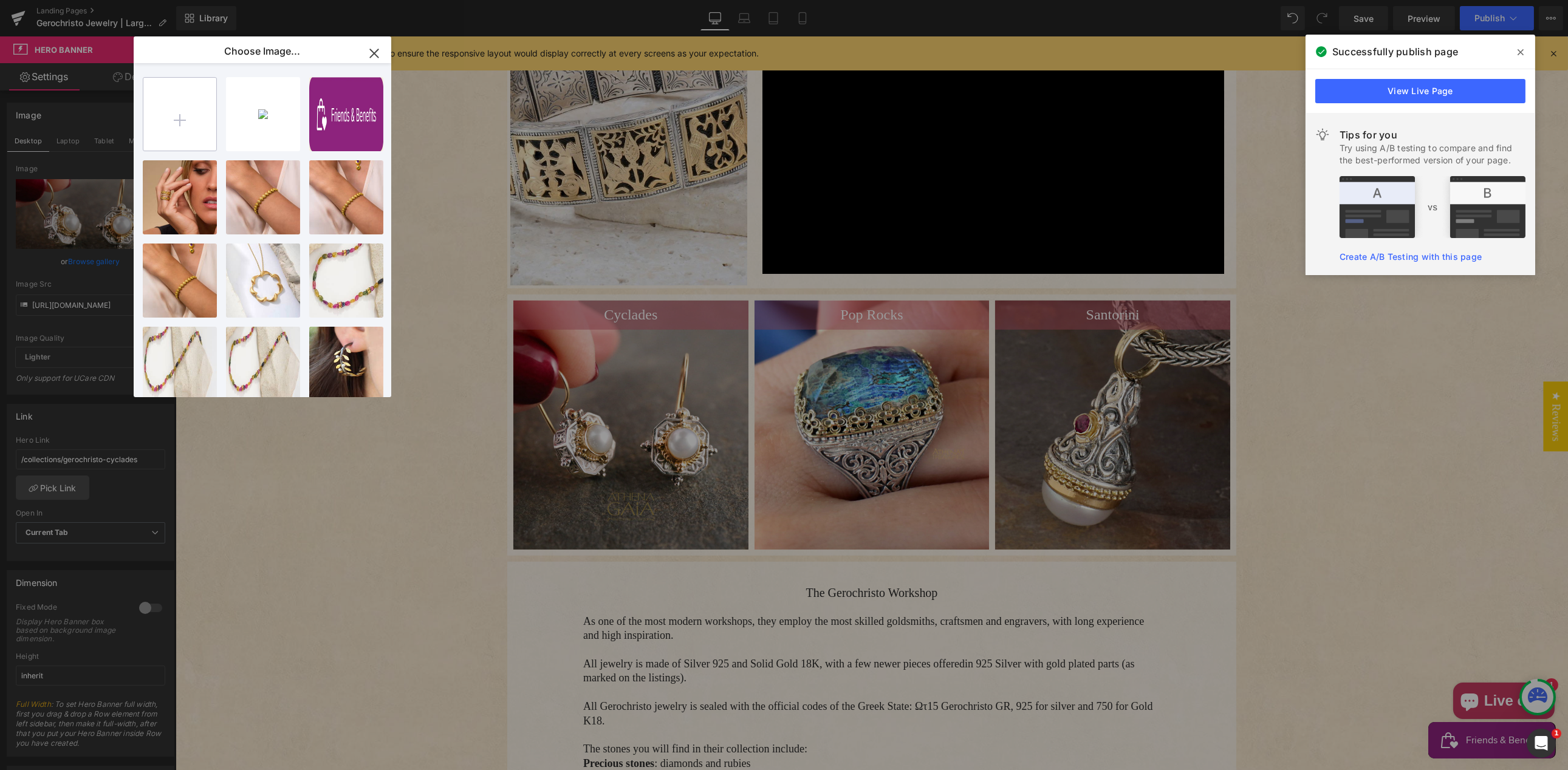
click at [178, 118] on input "file" at bounding box center [180, 114] width 73 height 73
type input "C:\fakepath\Byzantine-Cyclades-Square-Earrings-from-[GEOGRAPHIC_DATA]-by-Geroch…"
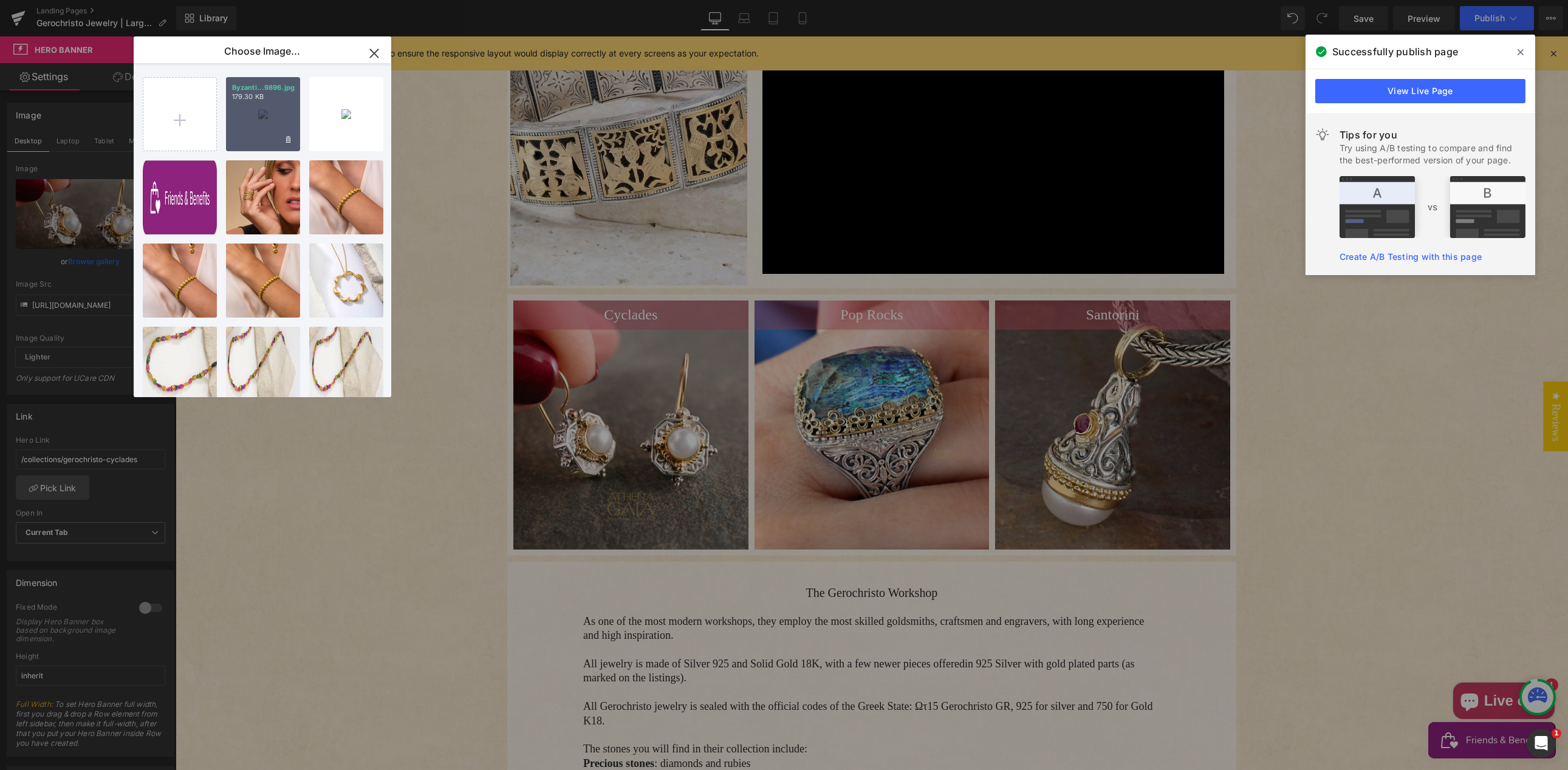
click at [253, 132] on div "Byzanti...9896.jpg 179.30 KB" at bounding box center [263, 114] width 74 height 74
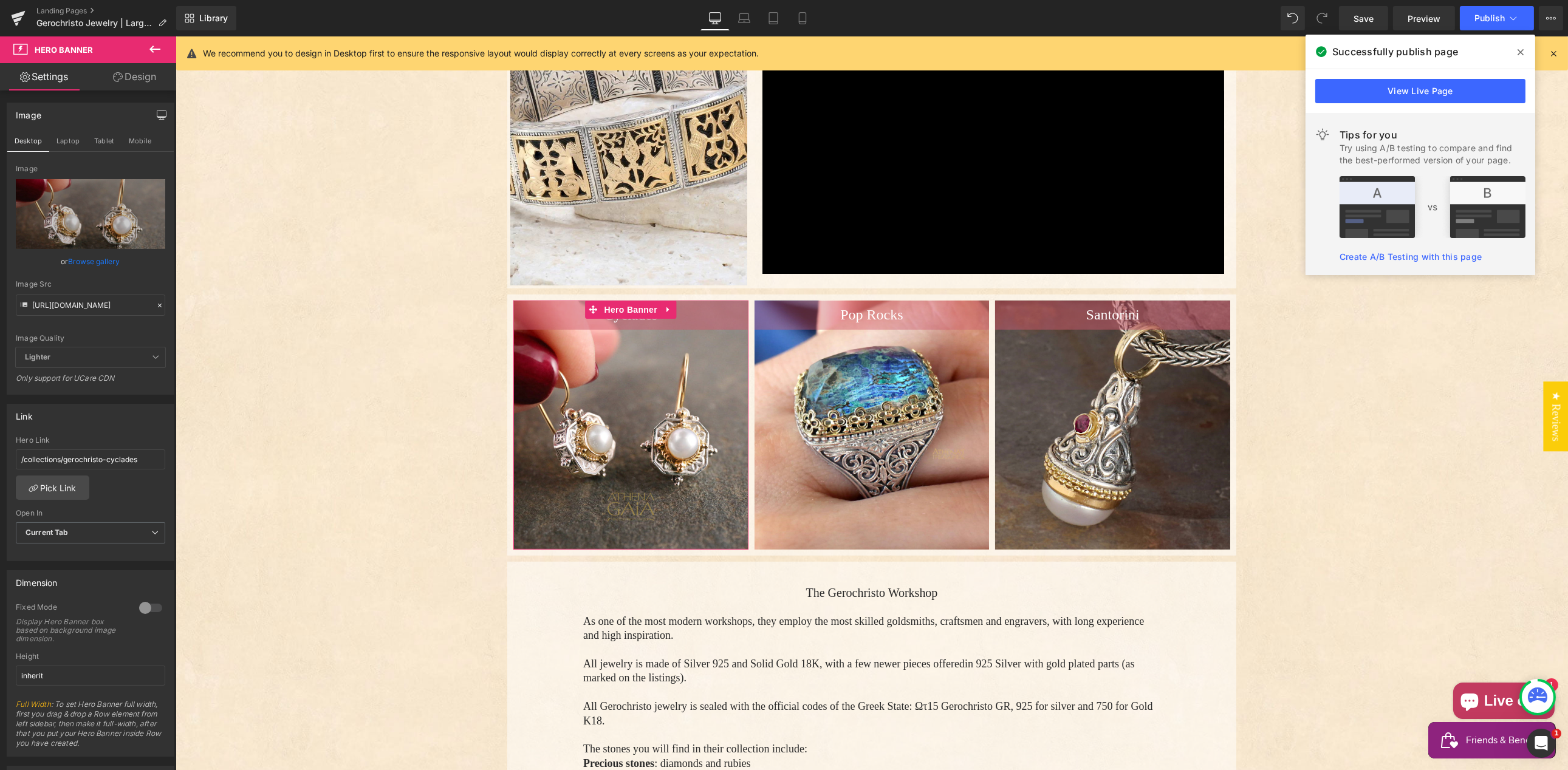
click at [89, 261] on link "Browse gallery" at bounding box center [94, 261] width 52 height 21
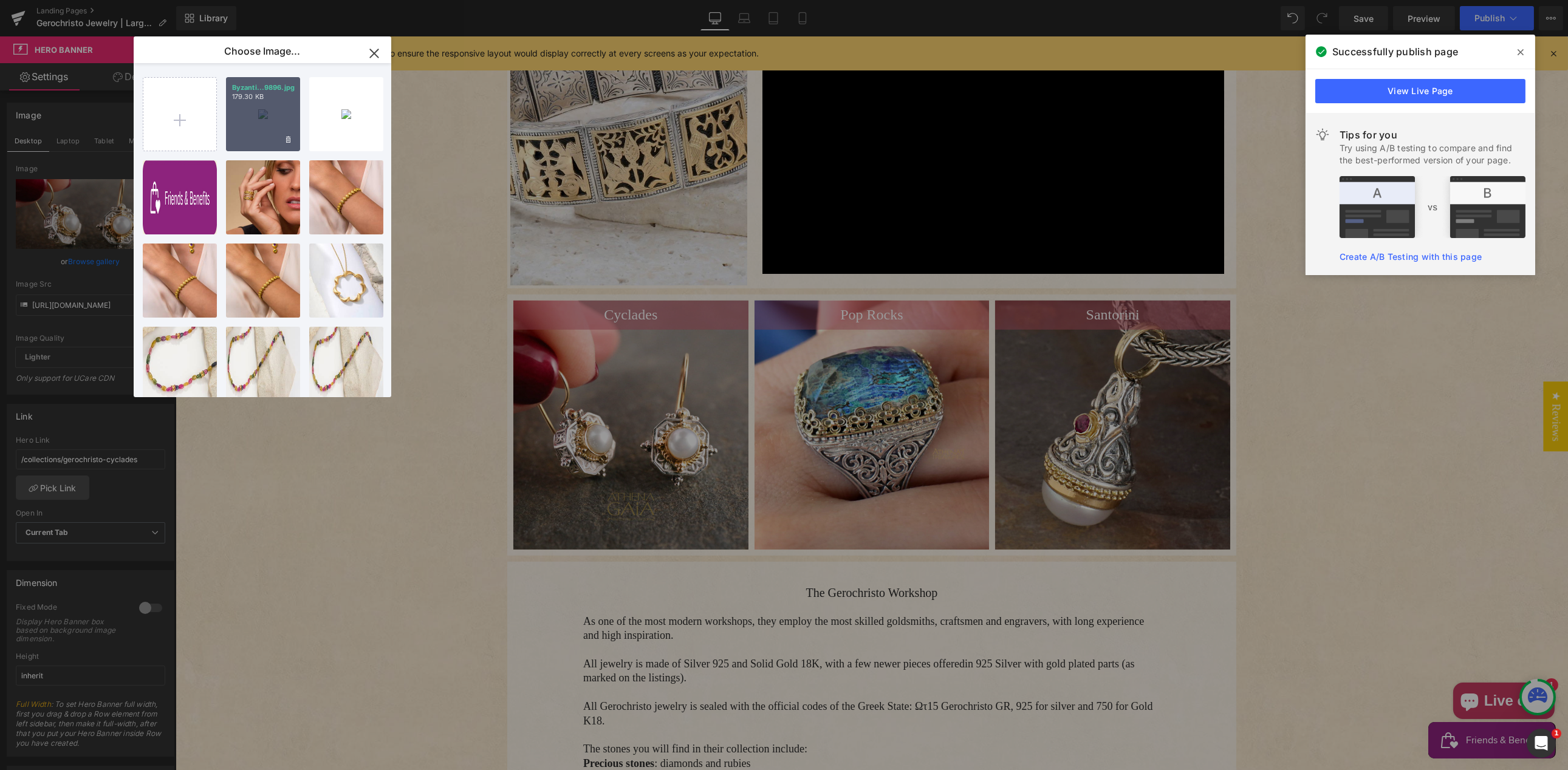
click at [240, 129] on div "Byzanti...9896.jpg 179.30 KB" at bounding box center [263, 114] width 74 height 74
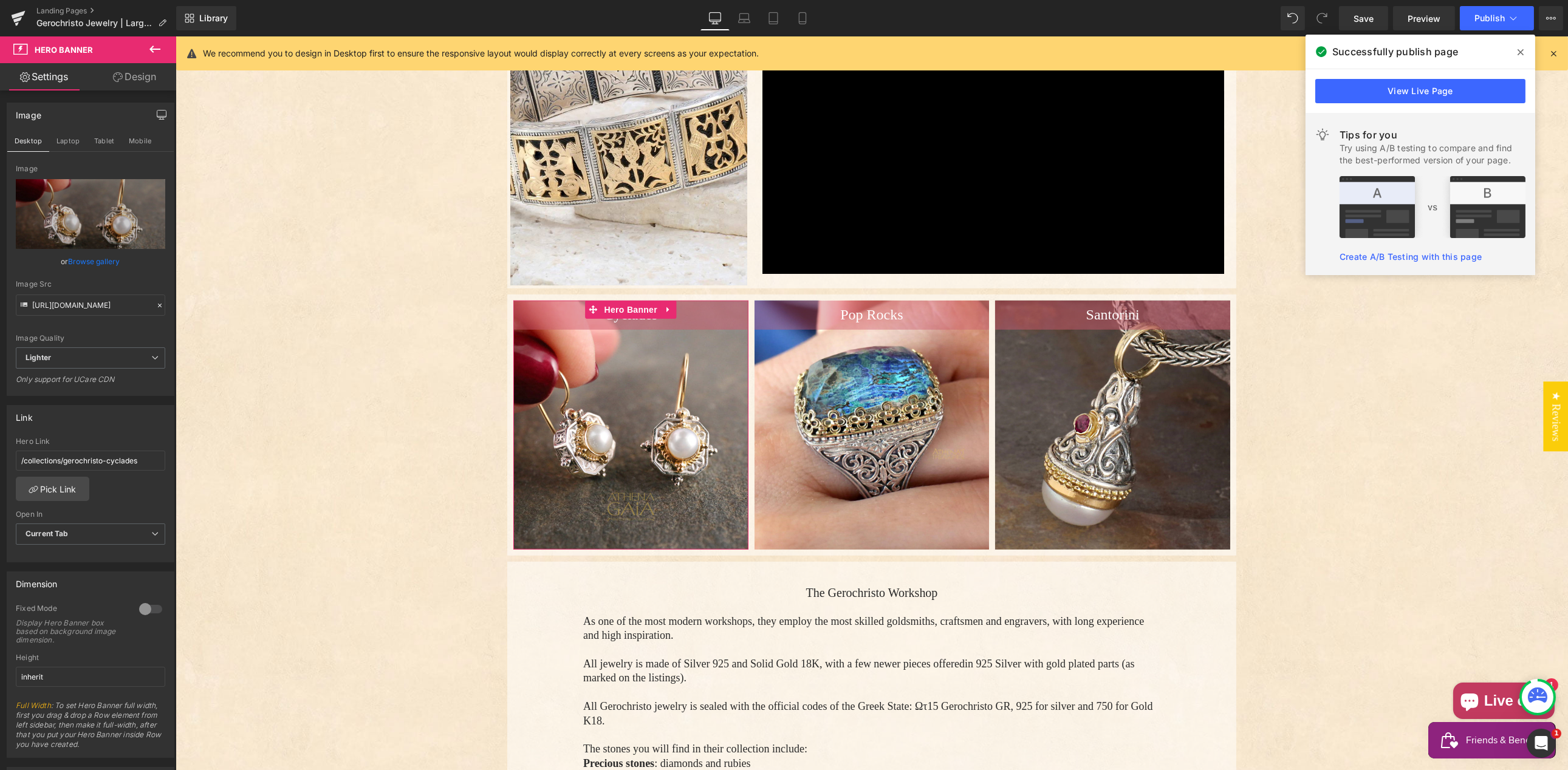
click at [92, 259] on link "Browse gallery" at bounding box center [94, 261] width 52 height 21
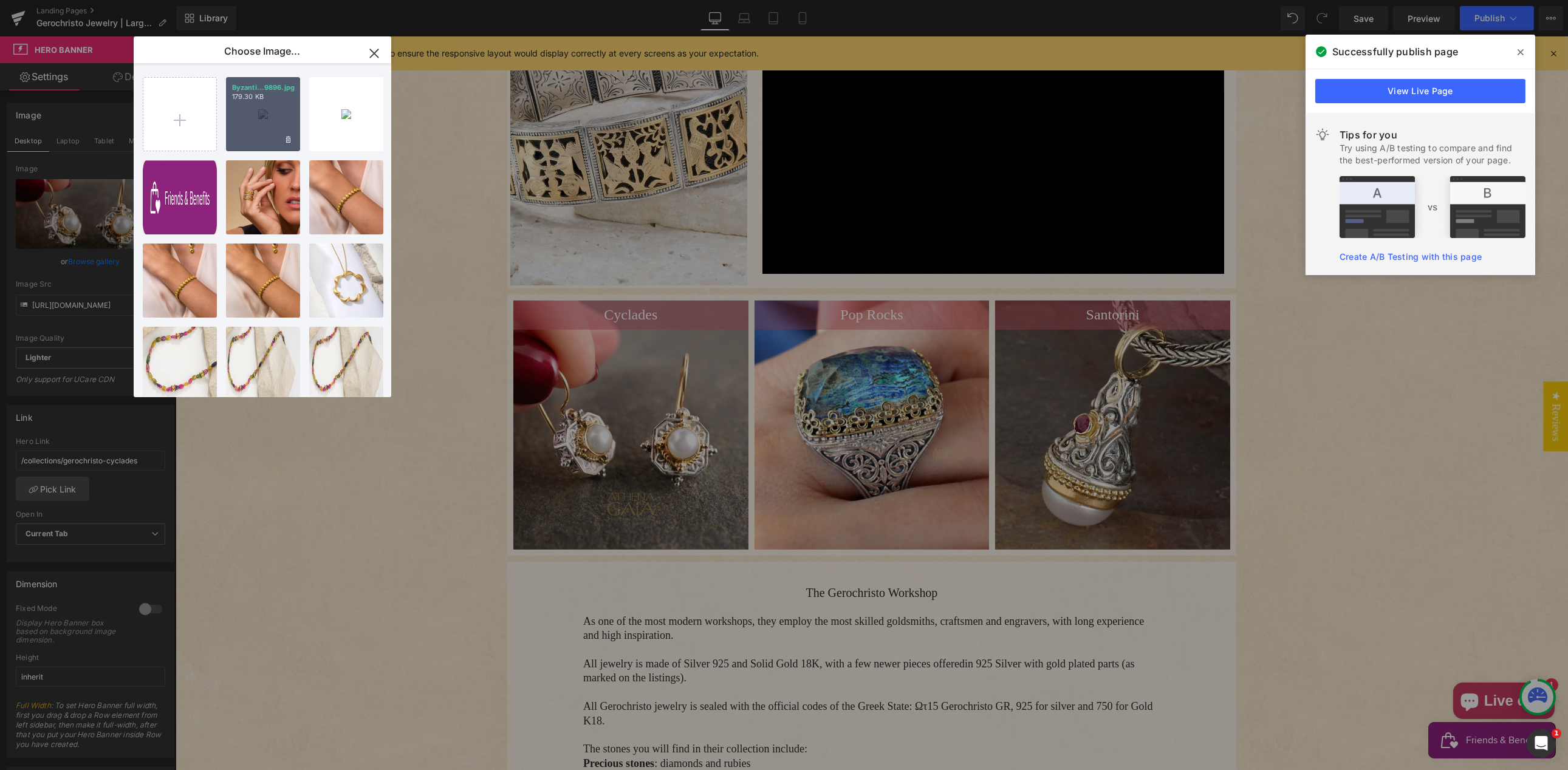
click at [259, 120] on div "Byzanti...9896.jpg 179.30 KB" at bounding box center [263, 114] width 74 height 74
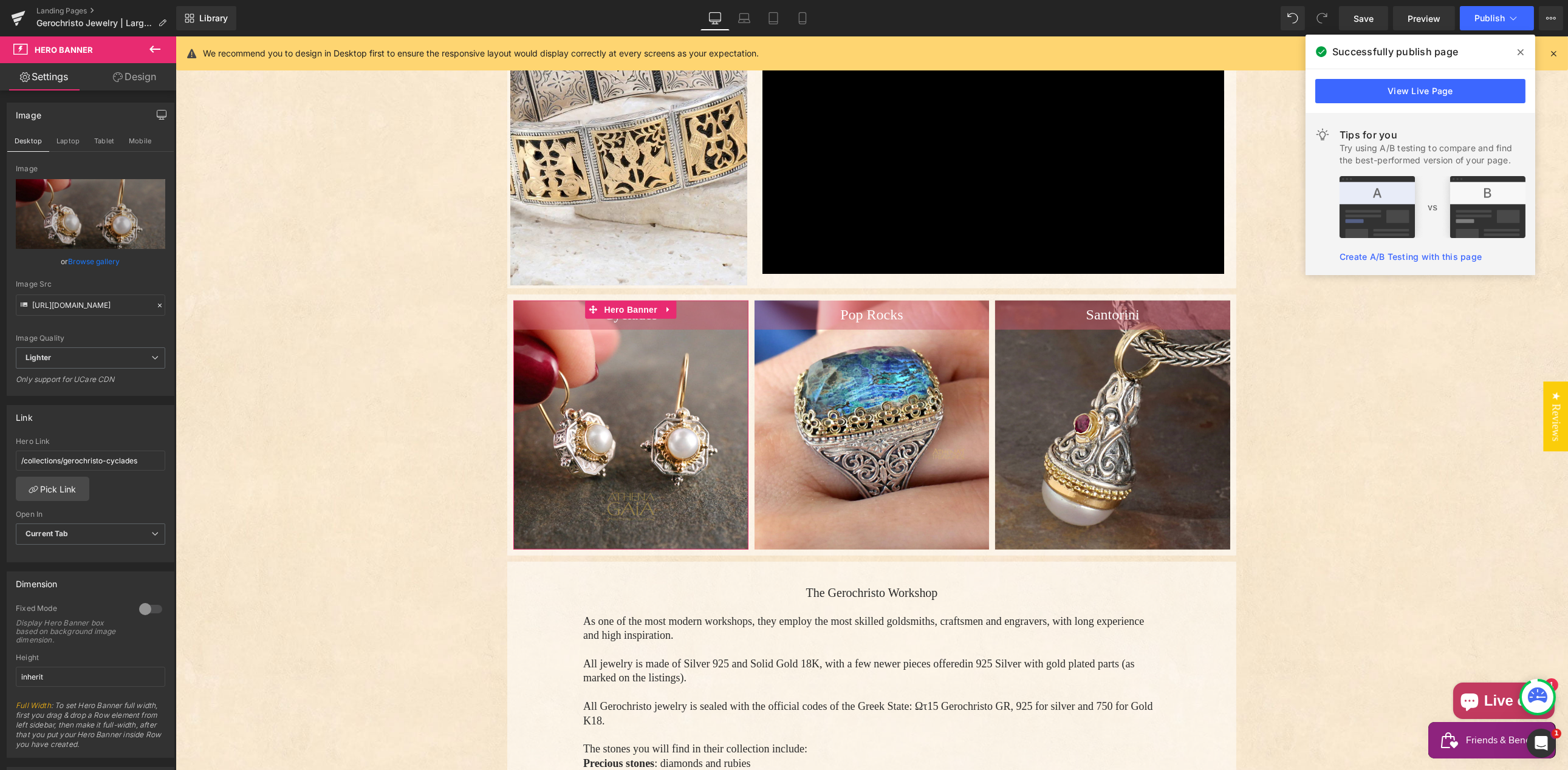
click at [91, 260] on link "Browse gallery" at bounding box center [94, 261] width 52 height 21
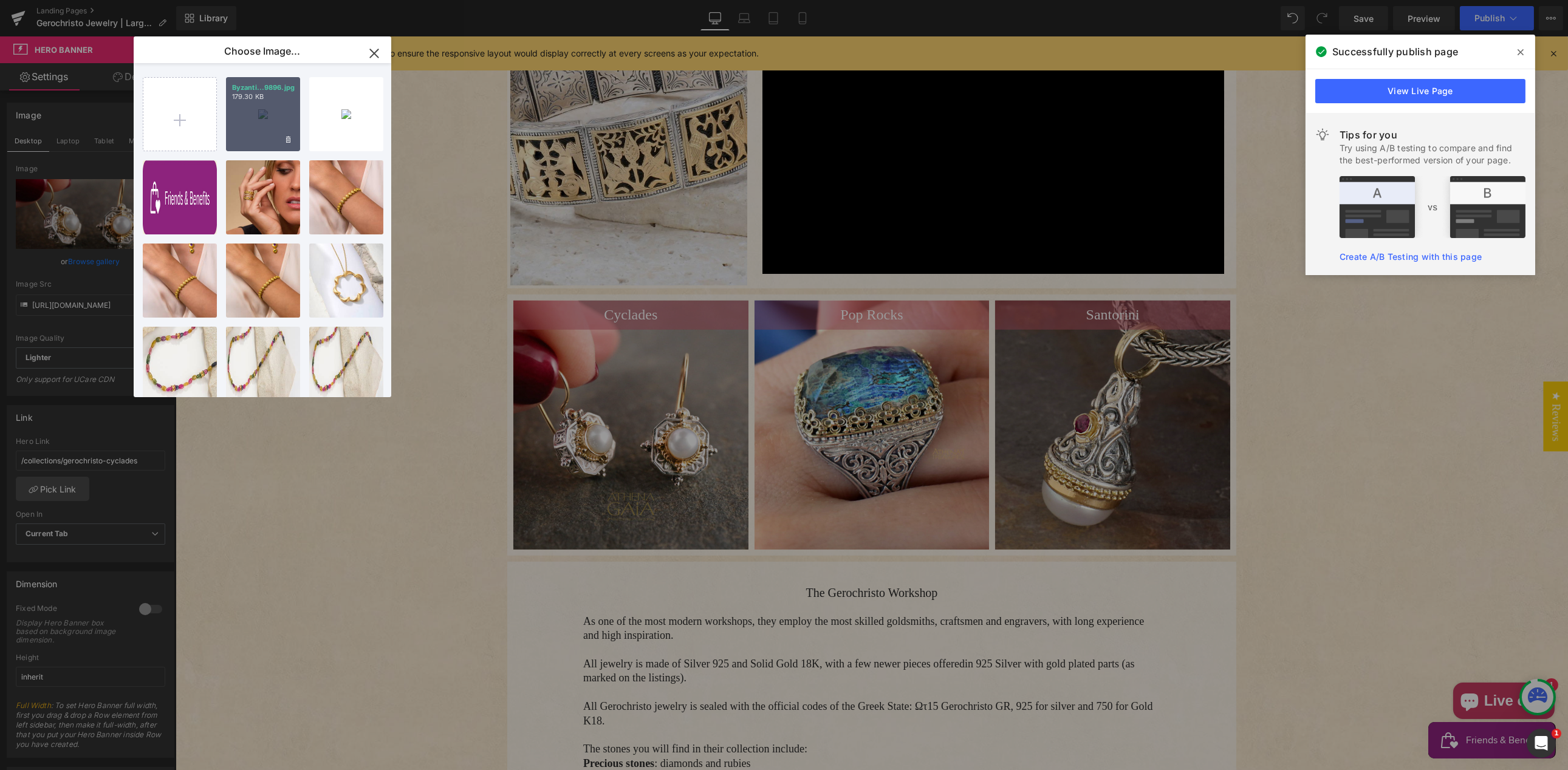
click at [262, 109] on div "Byzanti...9896.jpg 179.30 KB" at bounding box center [263, 114] width 74 height 74
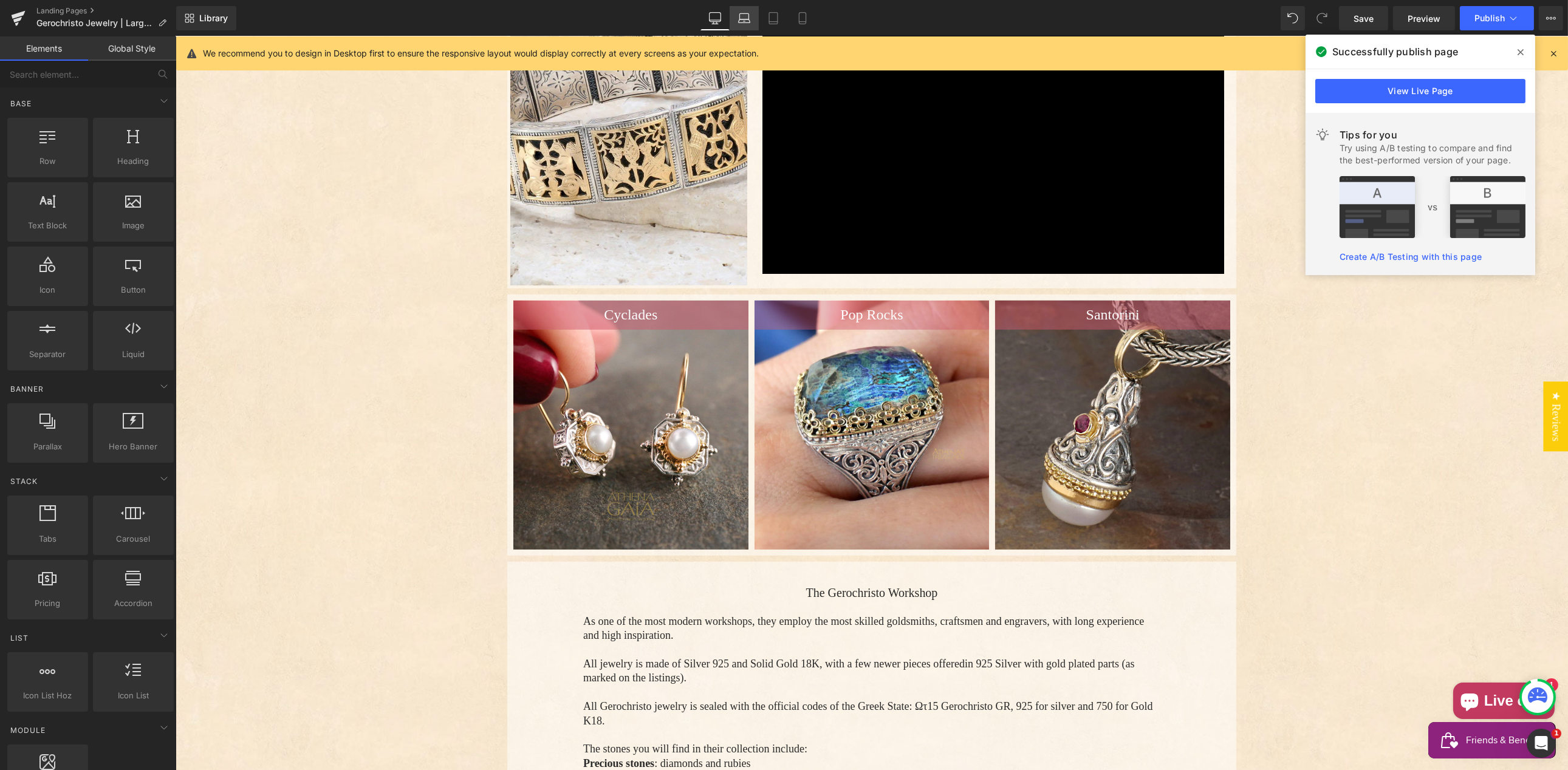
click at [743, 16] on icon at bounding box center [745, 18] width 12 height 12
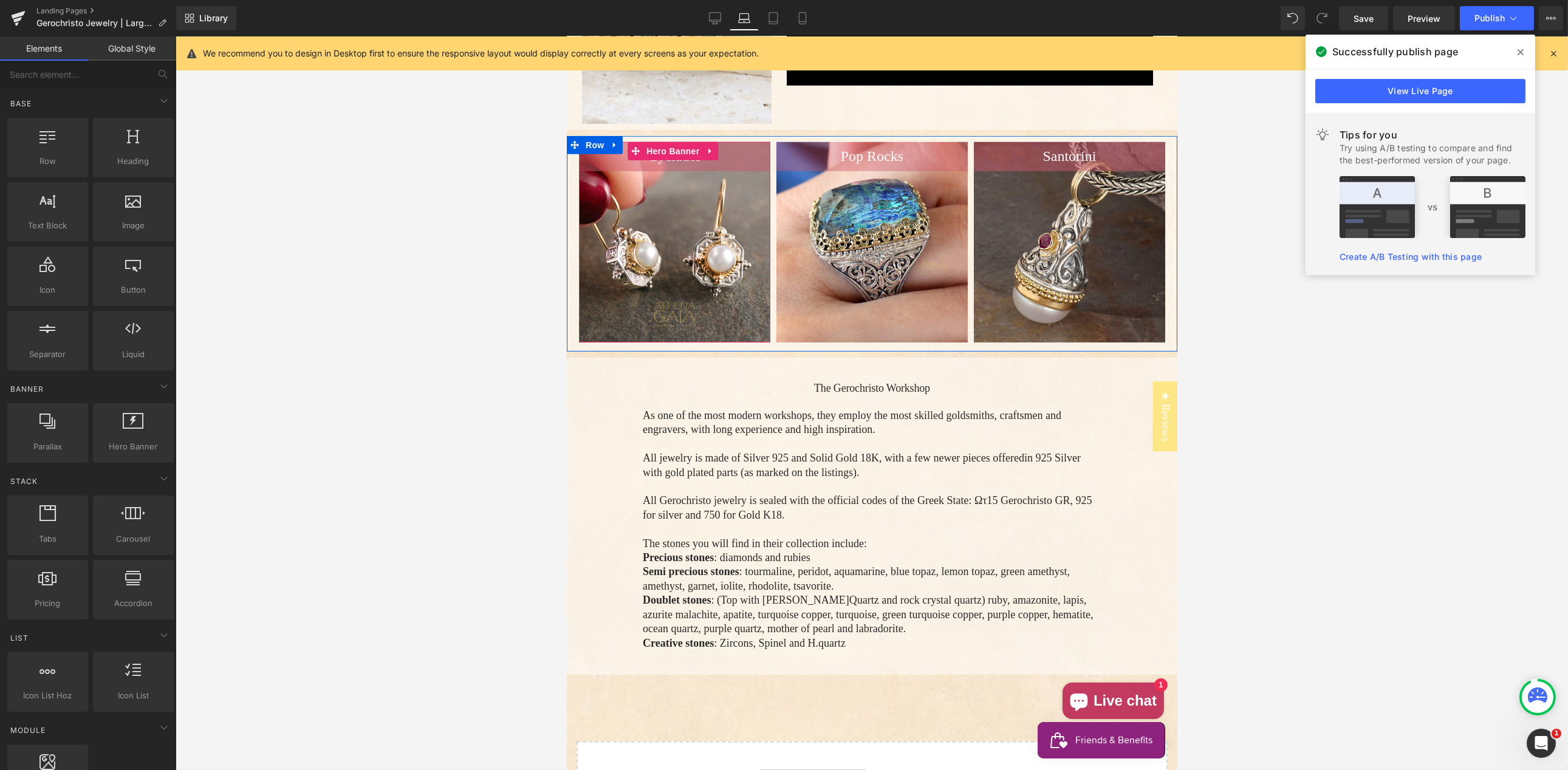
scroll to position [2131, 0]
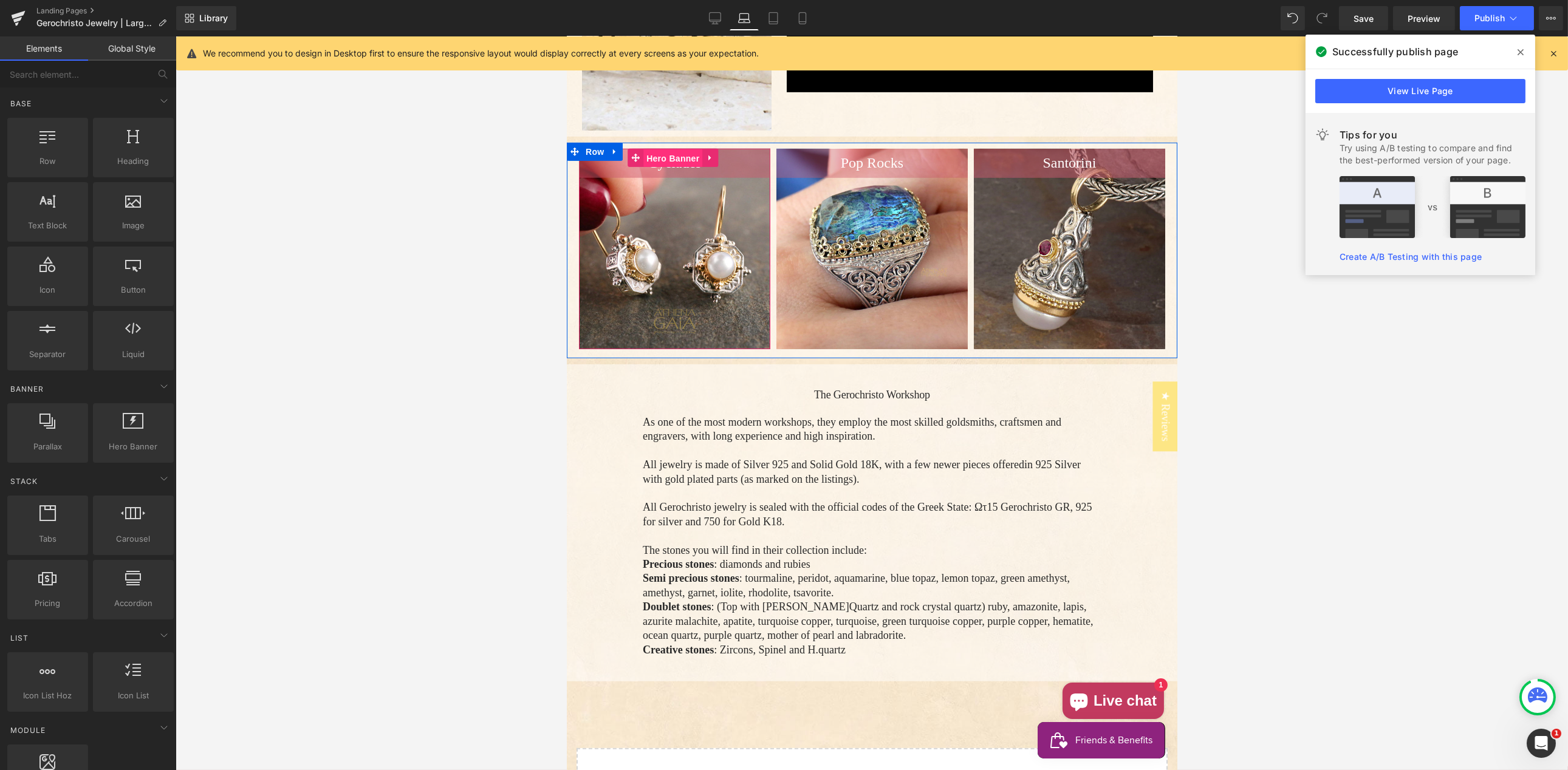
click at [668, 155] on span "Hero Banner" at bounding box center [672, 158] width 59 height 18
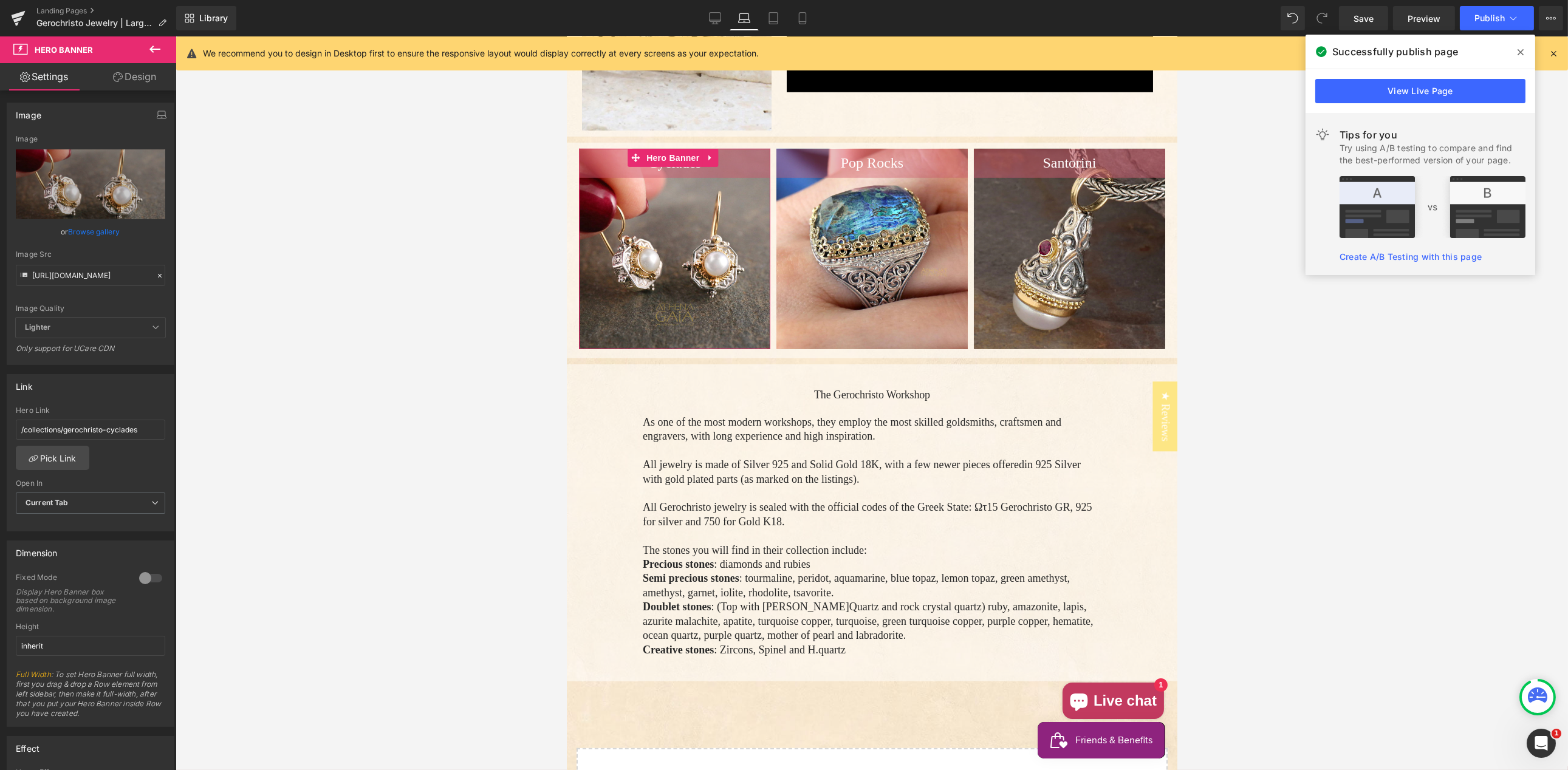
click at [94, 230] on link "Browse gallery" at bounding box center [94, 232] width 52 height 21
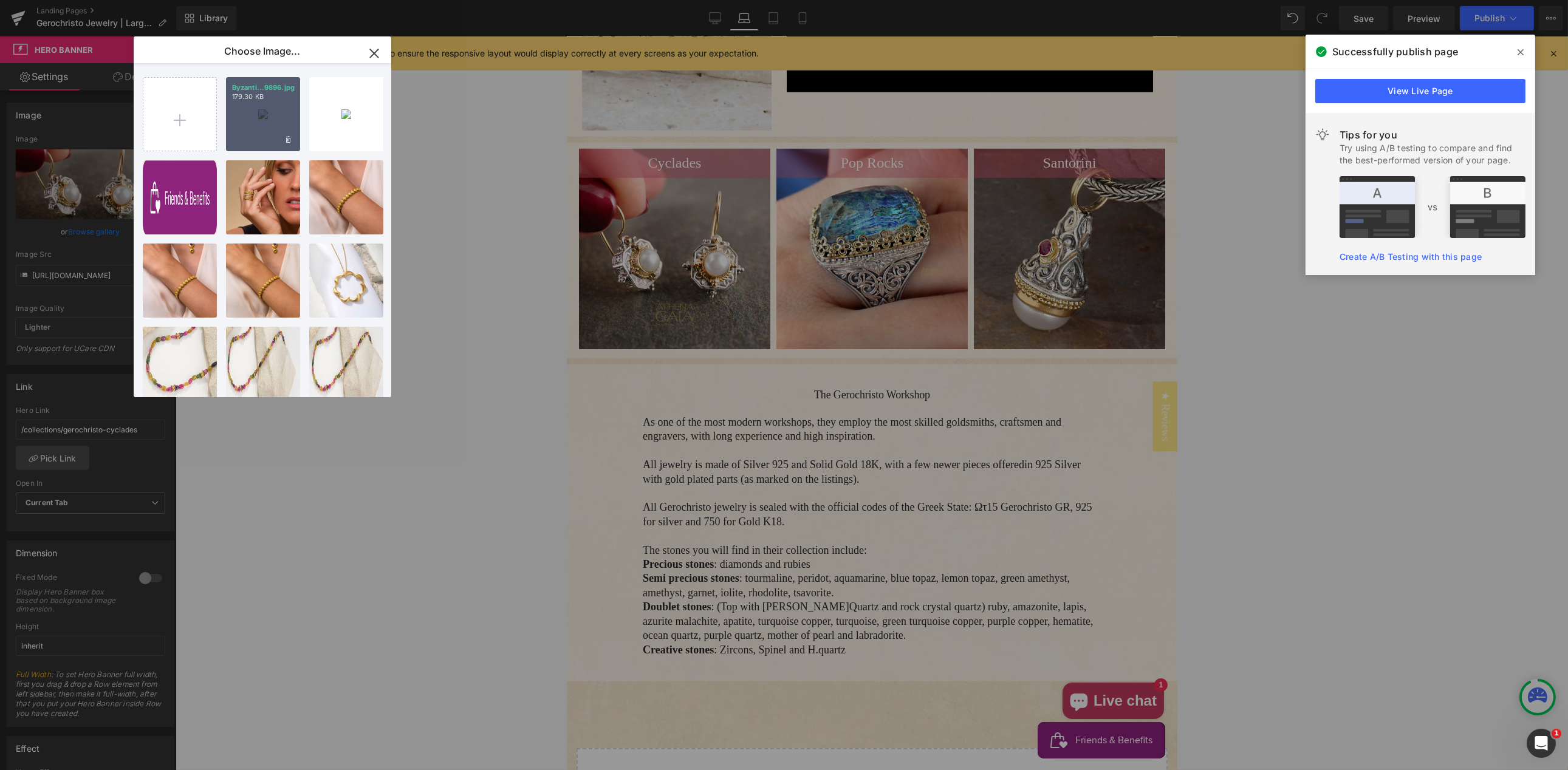
click at [263, 118] on div "Byzanti...9896.jpg 179.30 KB" at bounding box center [263, 114] width 74 height 74
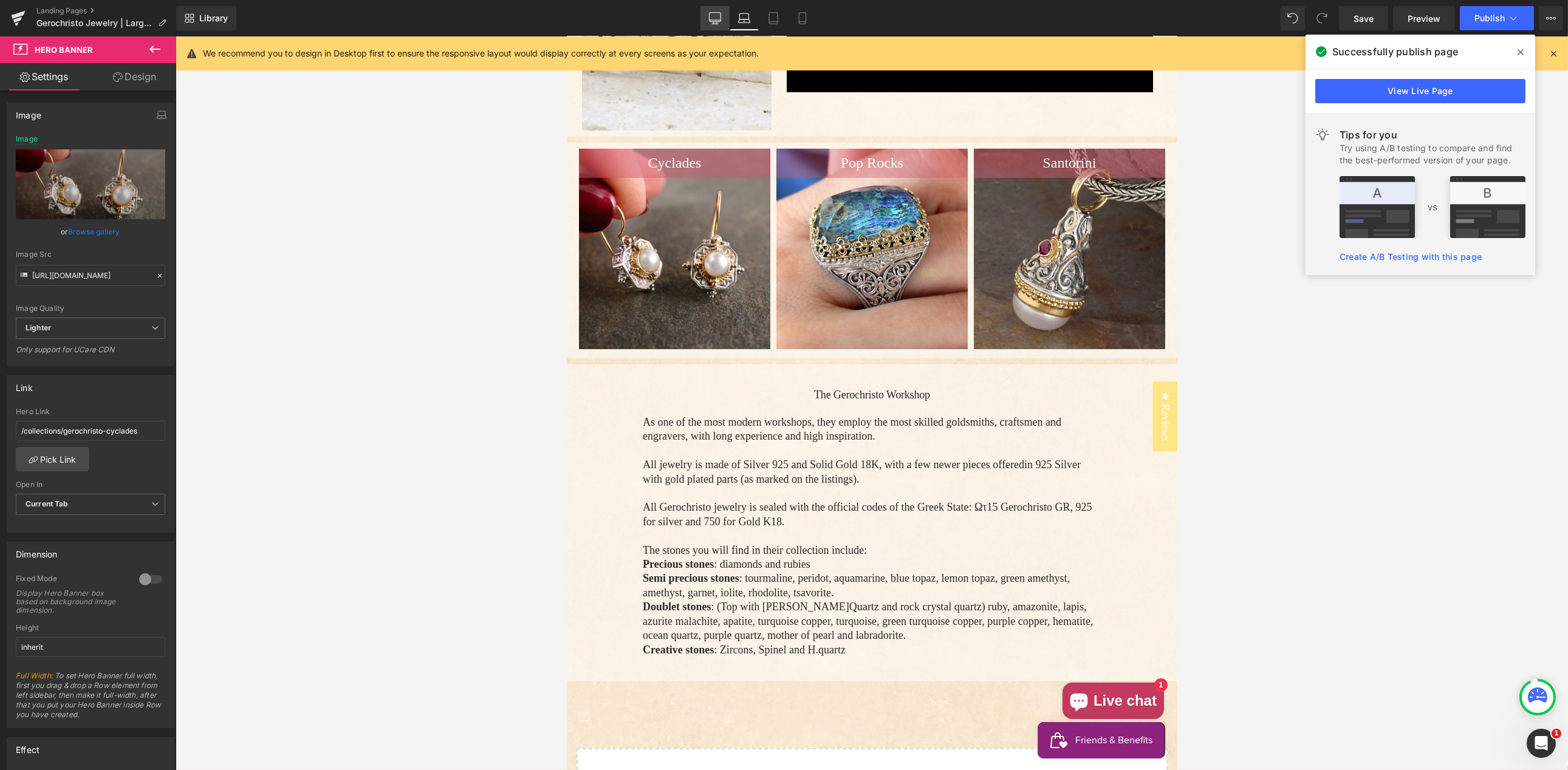
click at [714, 16] on icon at bounding box center [715, 18] width 12 height 12
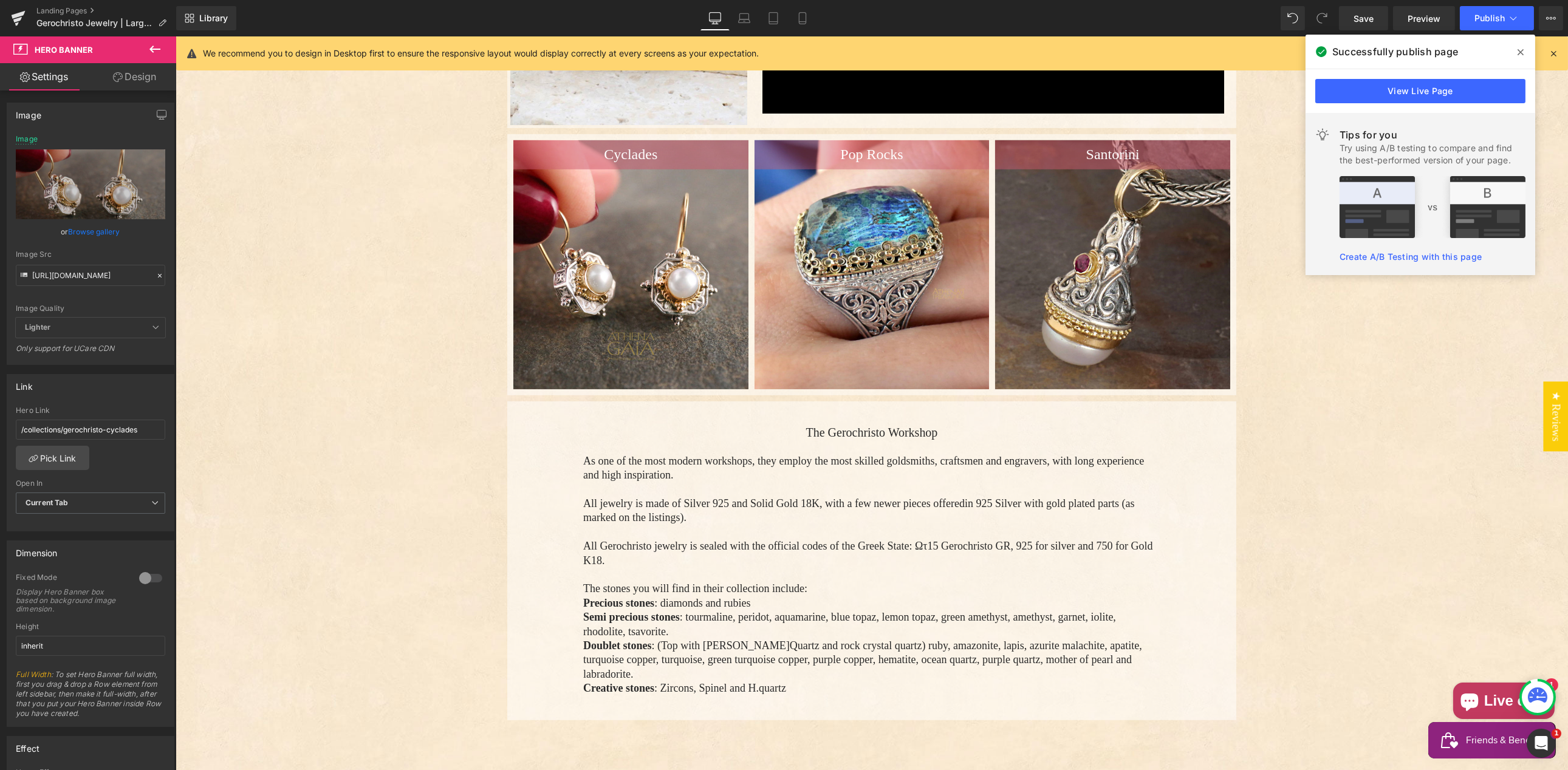
scroll to position [2272, 0]
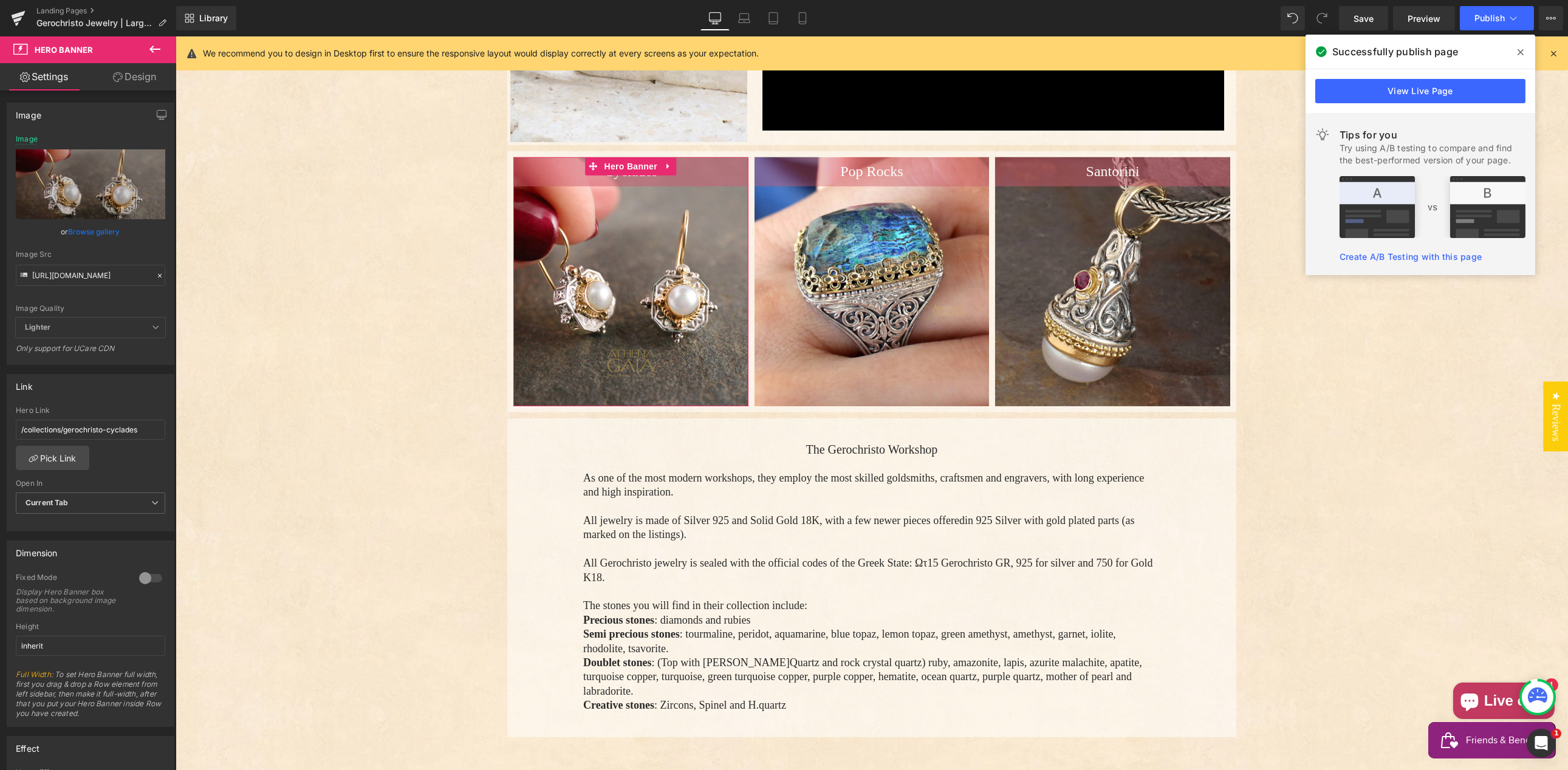
click at [93, 229] on link "Browse gallery" at bounding box center [94, 232] width 52 height 21
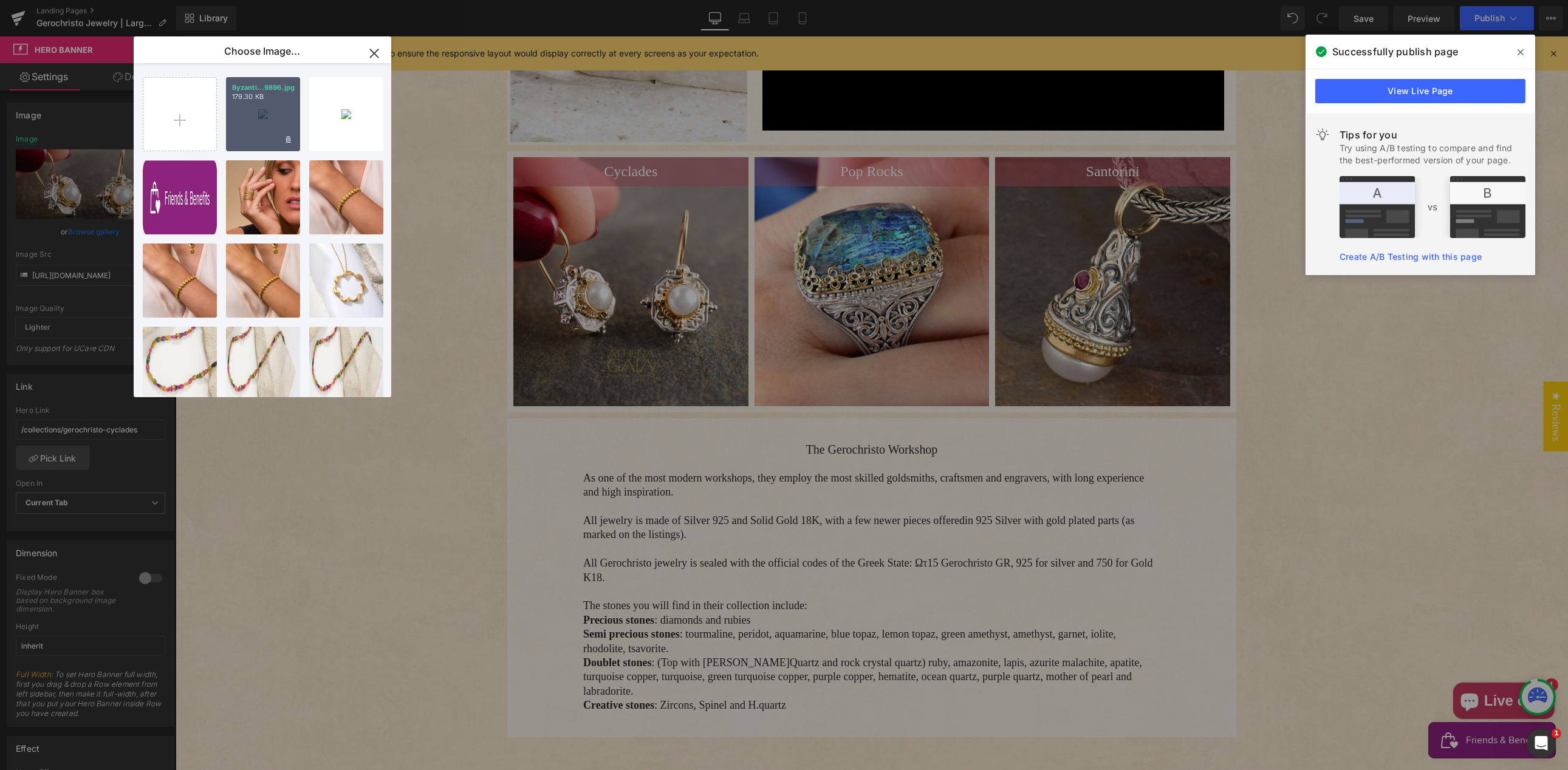
click at [256, 121] on div "Byzanti...9896.jpg 179.30 KB" at bounding box center [263, 114] width 74 height 74
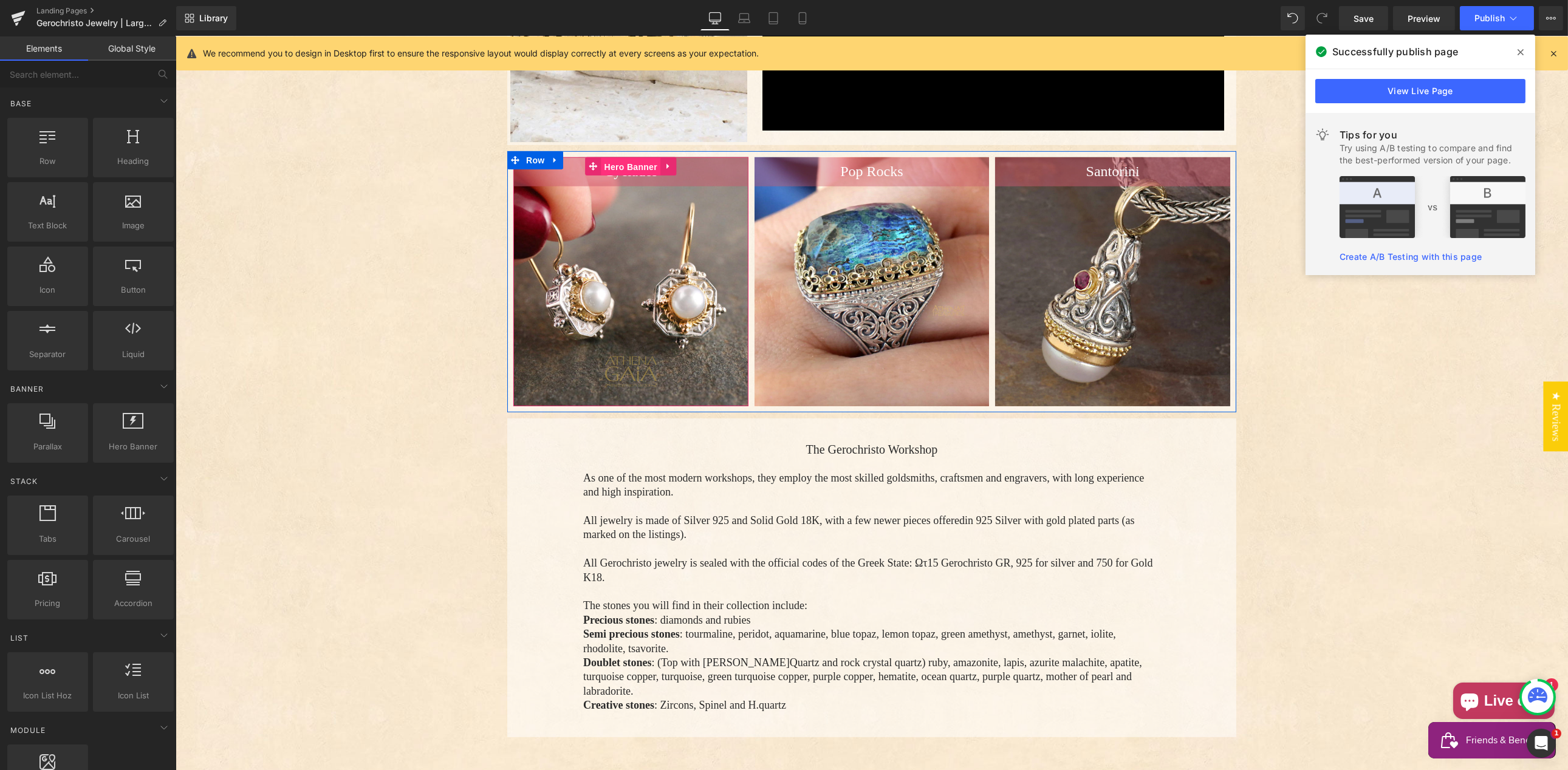
click at [618, 158] on span "Hero Banner" at bounding box center [631, 167] width 59 height 18
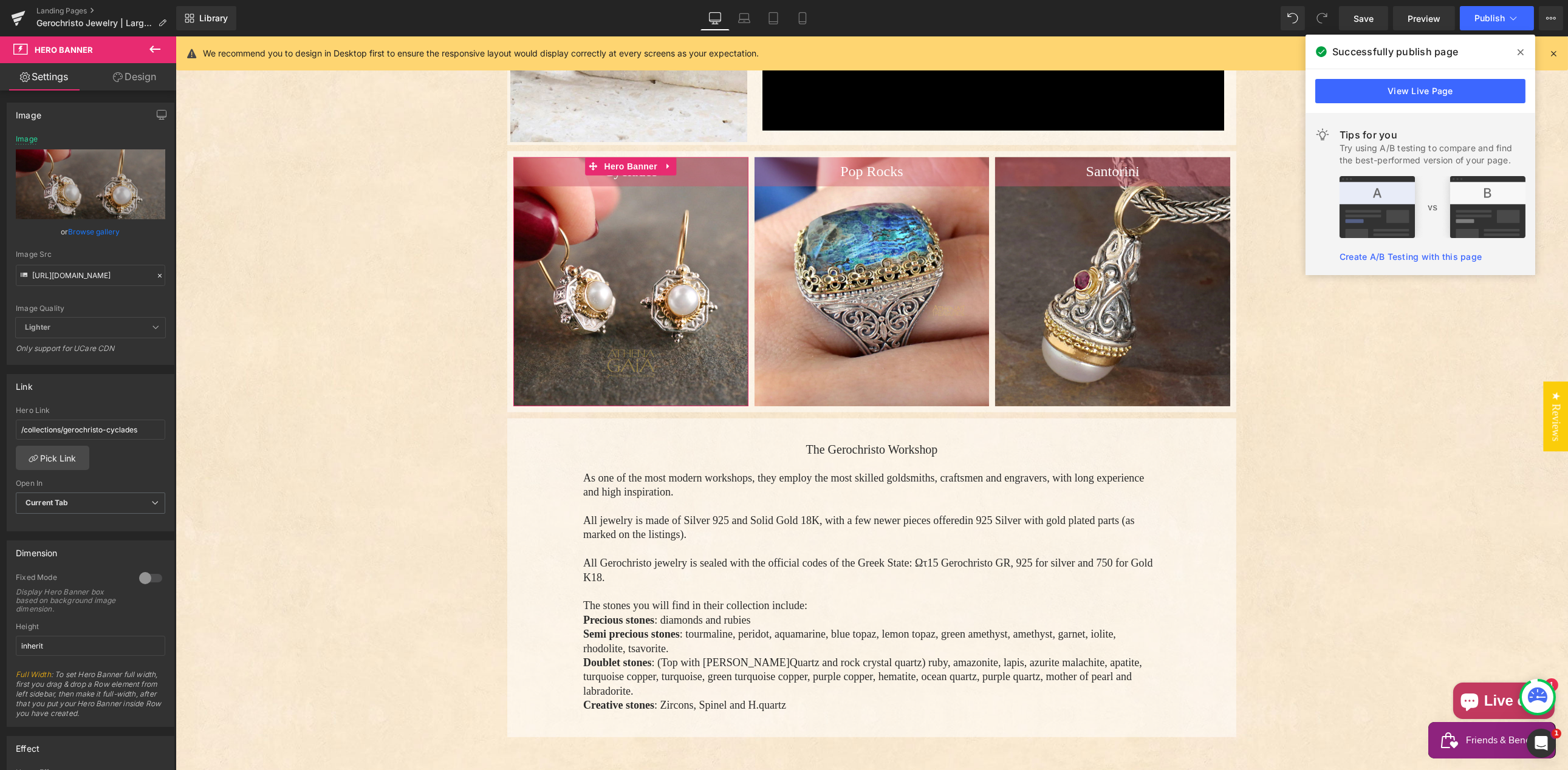
click at [158, 274] on icon at bounding box center [160, 276] width 4 height 4
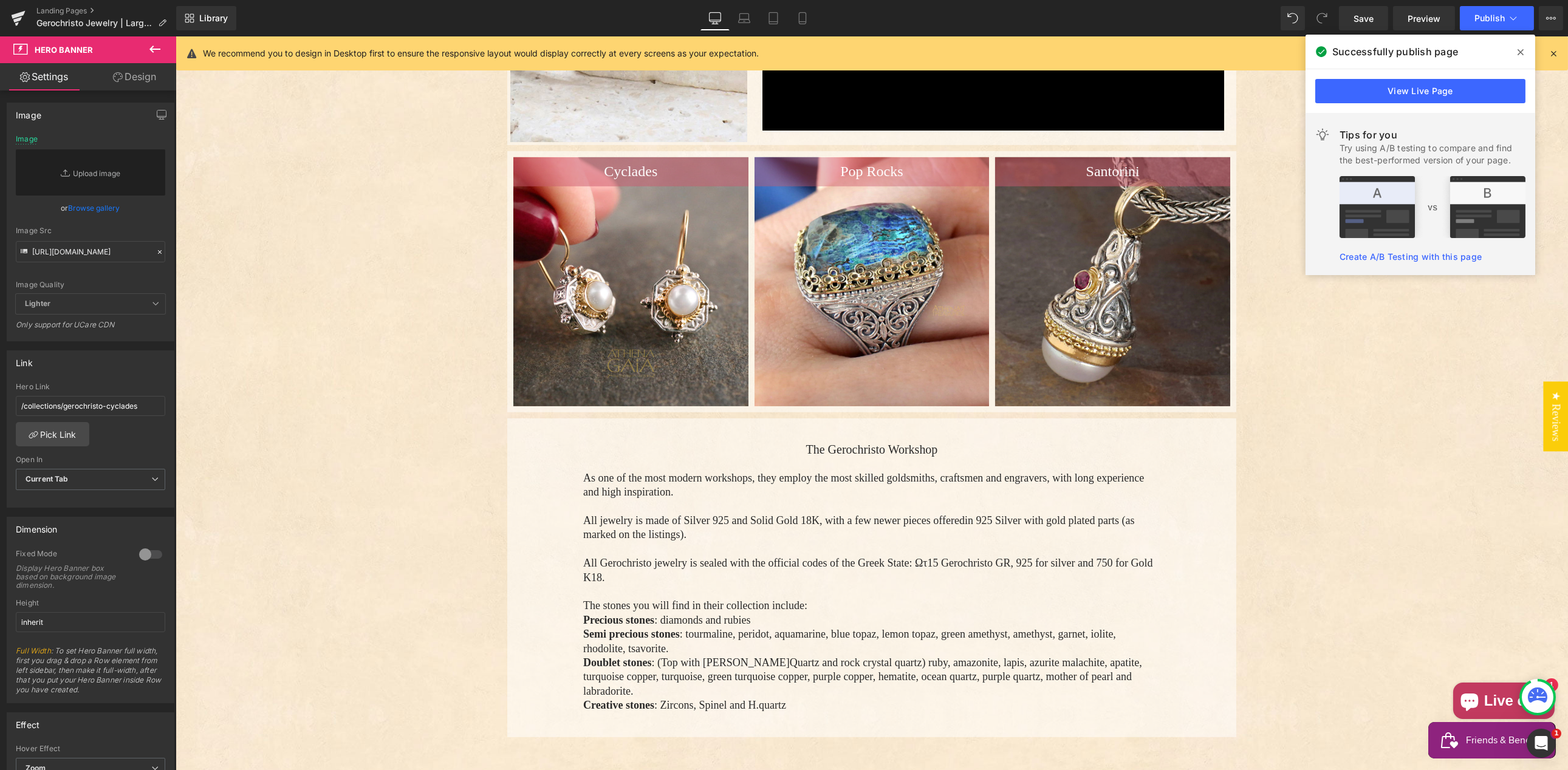
click at [88, 209] on link "Browse gallery" at bounding box center [94, 208] width 52 height 21
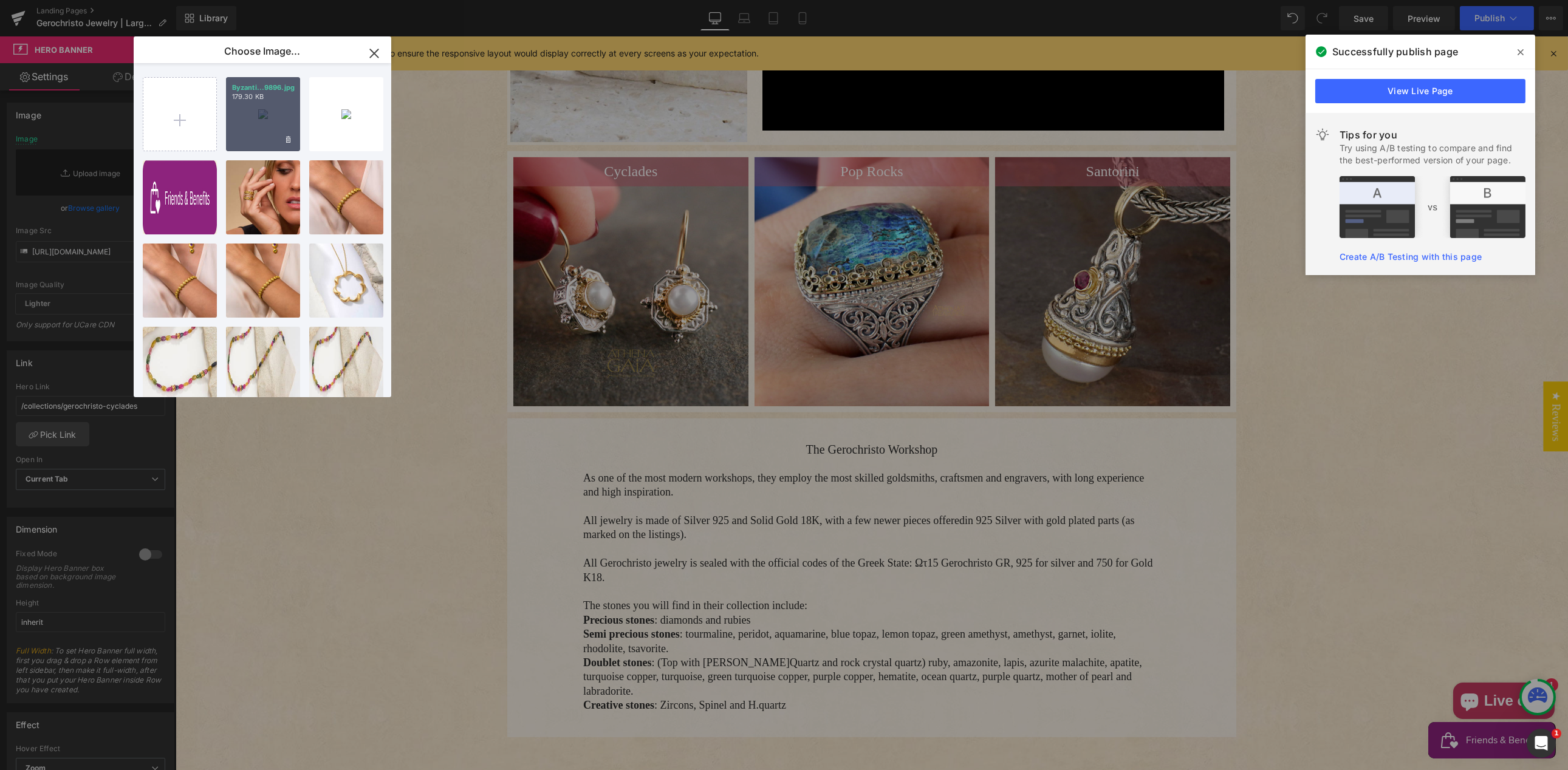
click at [249, 132] on div "Byzanti...9896.jpg 179.30 KB" at bounding box center [263, 114] width 74 height 74
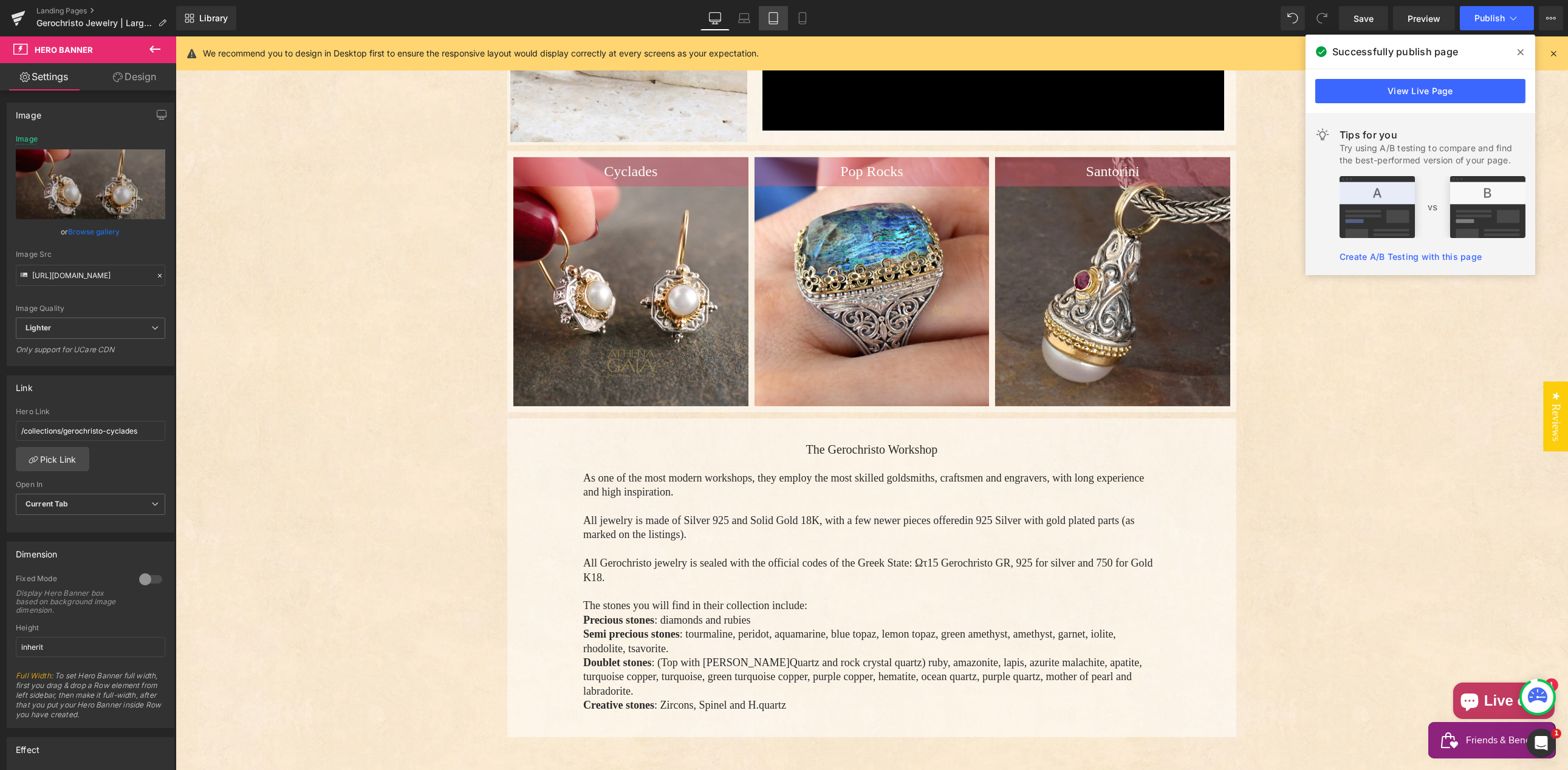
click at [772, 18] on icon at bounding box center [774, 18] width 12 height 12
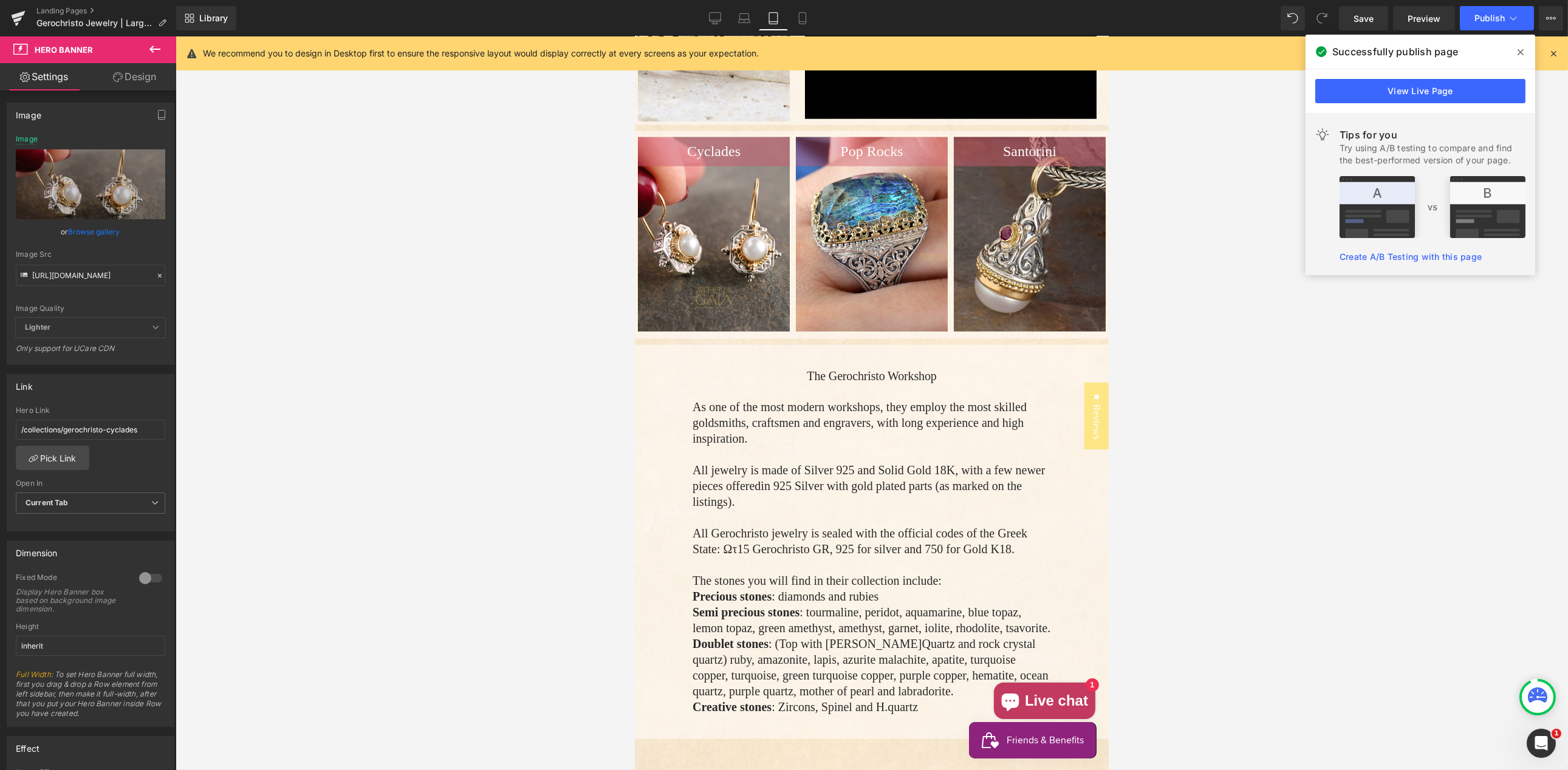
scroll to position [4175, 0]
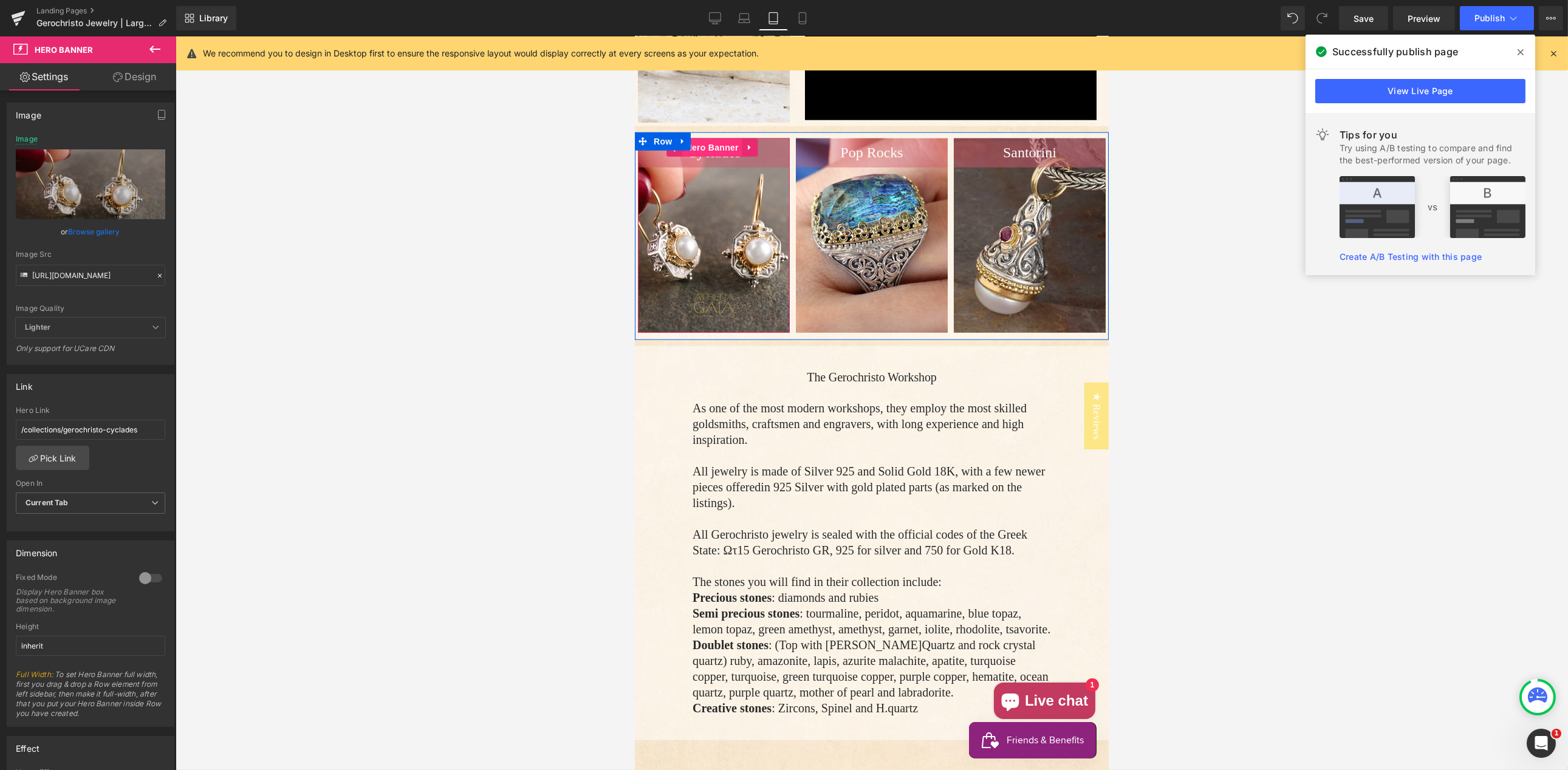
click at [710, 152] on span "Hero Banner" at bounding box center [712, 148] width 59 height 18
click at [82, 232] on link "Browse gallery" at bounding box center [94, 232] width 52 height 21
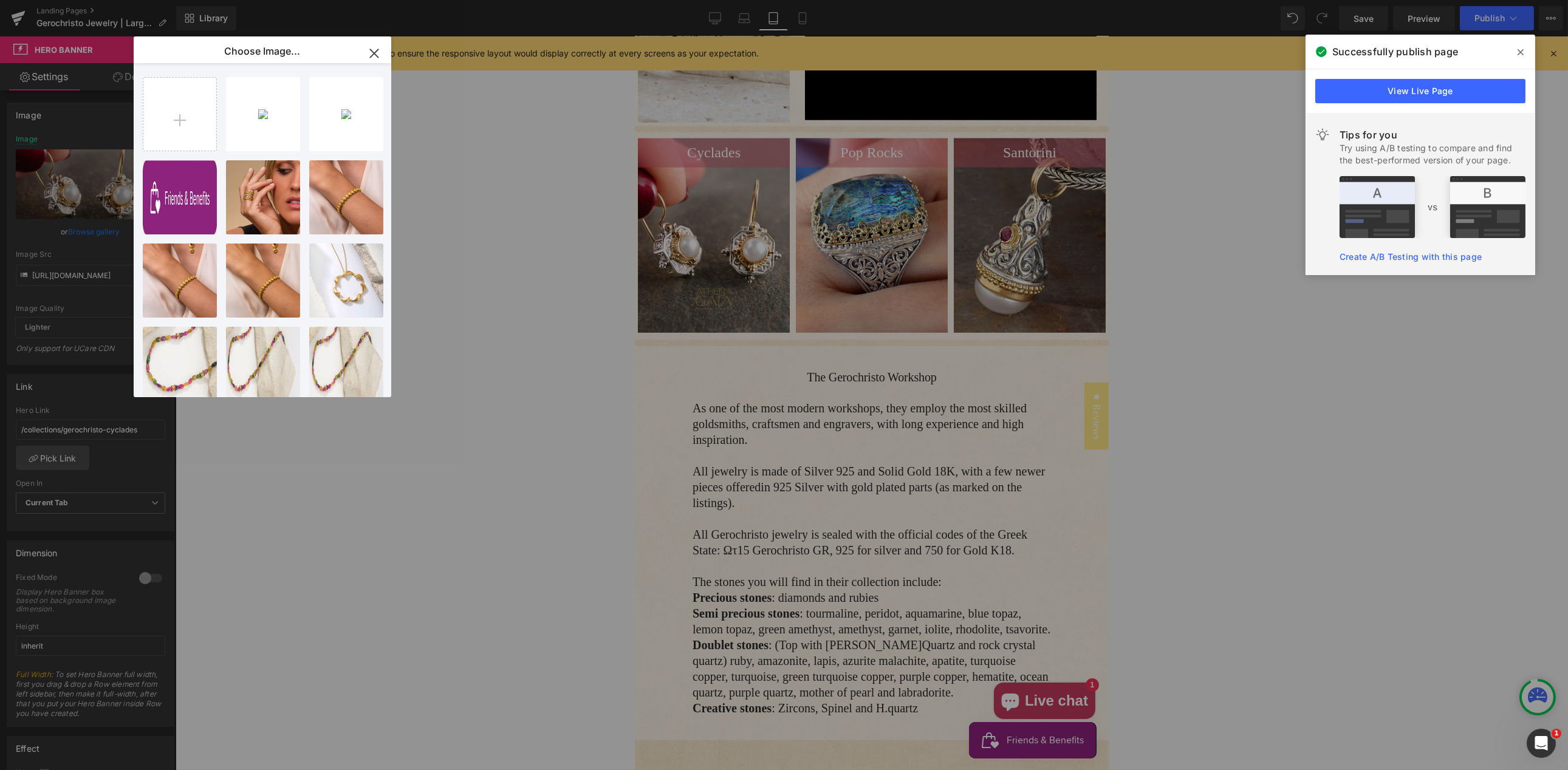
click at [0, 0] on div "Byzanti...9896.jpg 179.30 KB" at bounding box center [0, 0] width 0 height 0
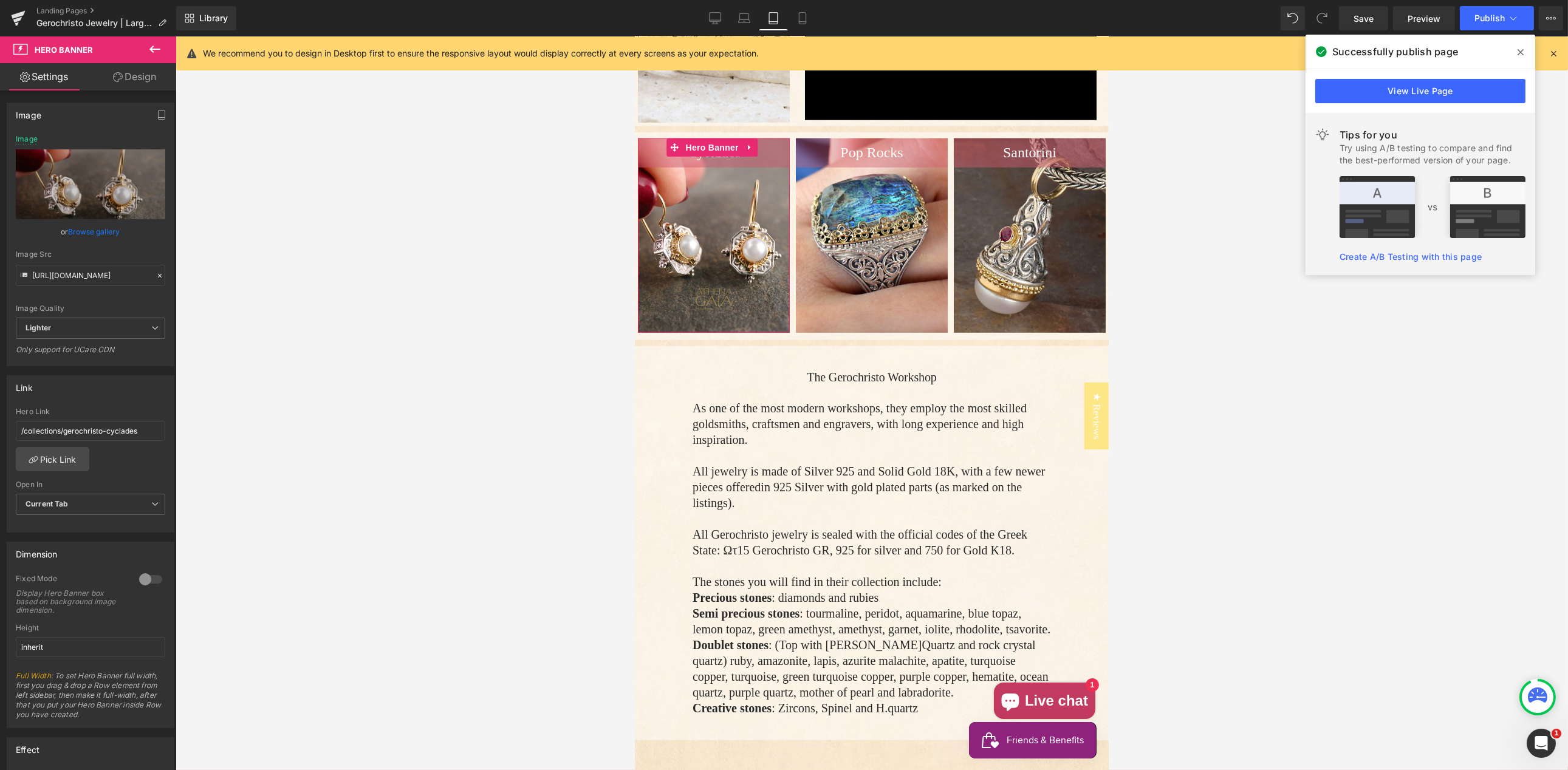
drag, startPoint x: 83, startPoint y: 233, endPoint x: 99, endPoint y: 229, distance: 16.5
click at [83, 233] on link "Browse gallery" at bounding box center [94, 232] width 52 height 21
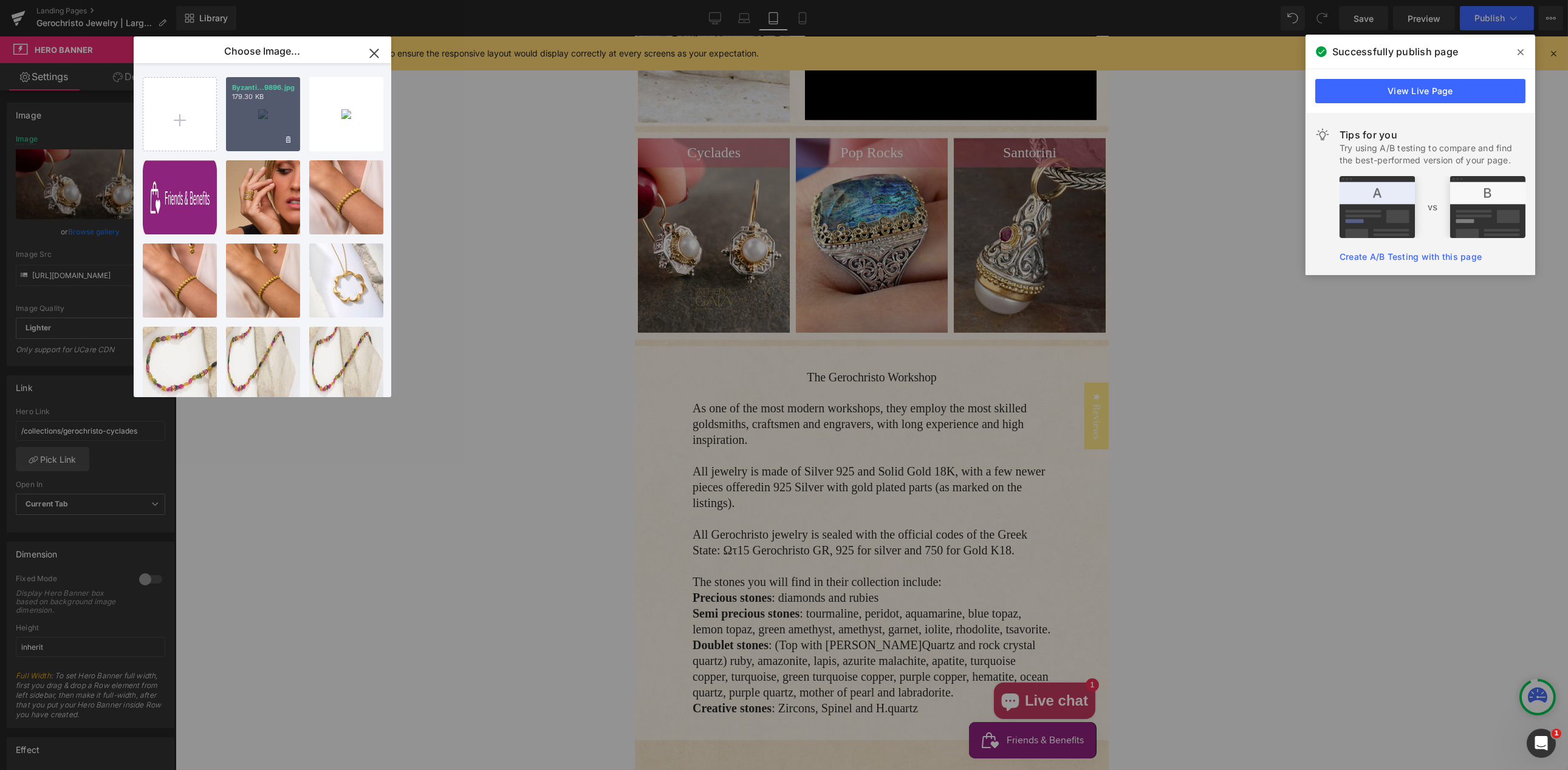
click at [260, 116] on div "Byzanti...9896.jpg 179.30 KB" at bounding box center [263, 114] width 74 height 74
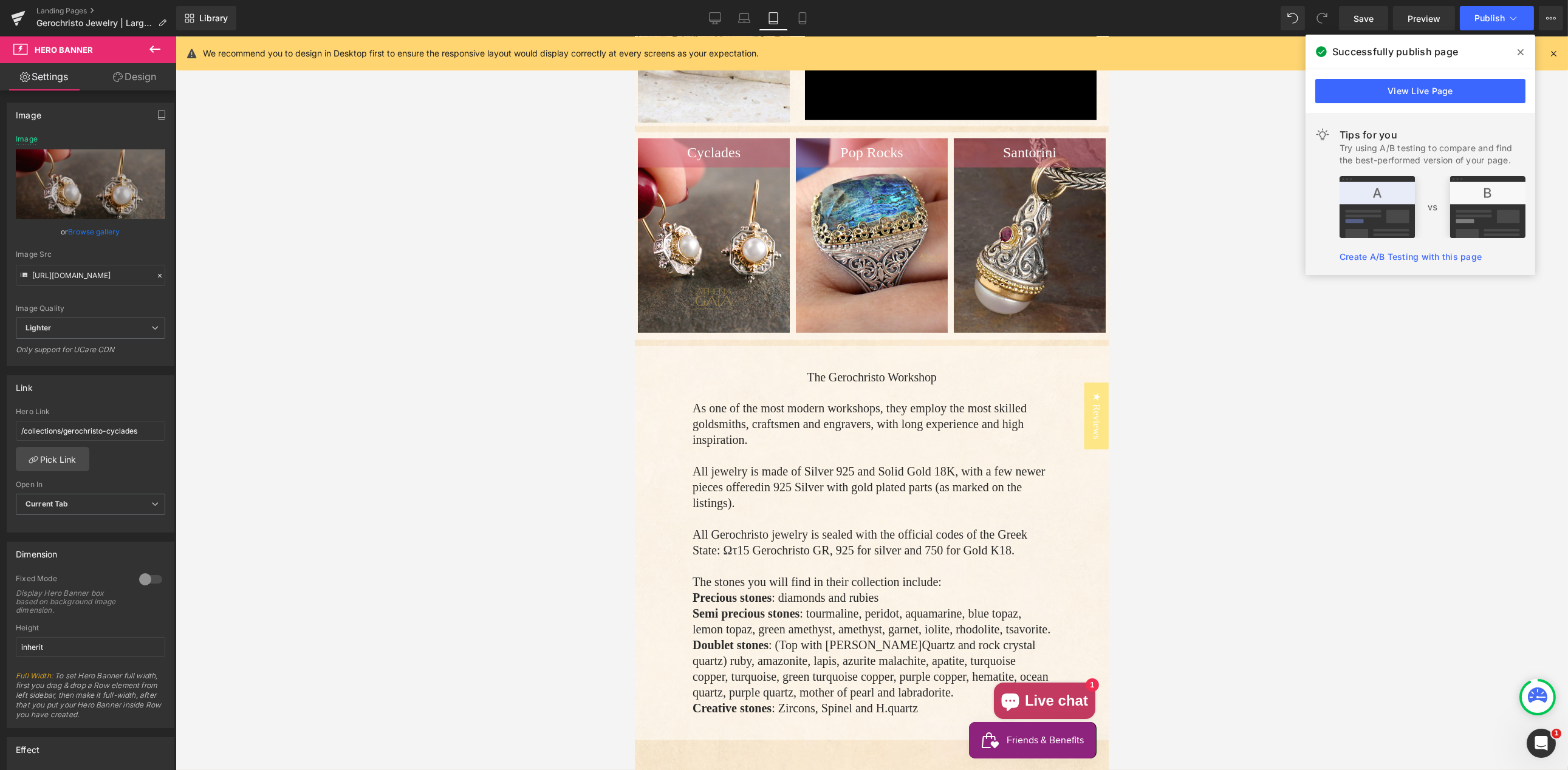
click at [258, 117] on div at bounding box center [872, 403] width 1392 height 734
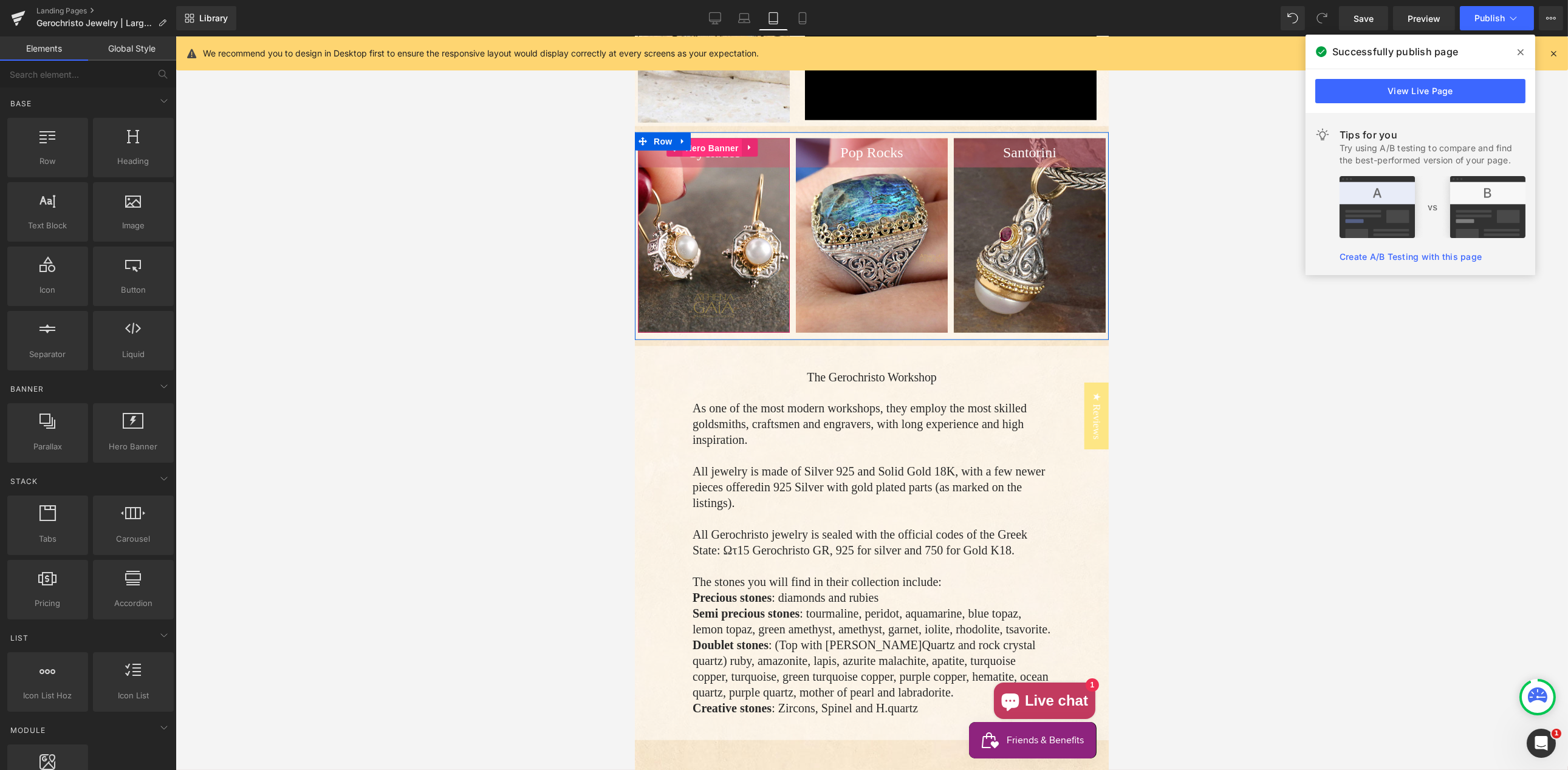
click at [715, 155] on span "Hero Banner" at bounding box center [712, 148] width 59 height 18
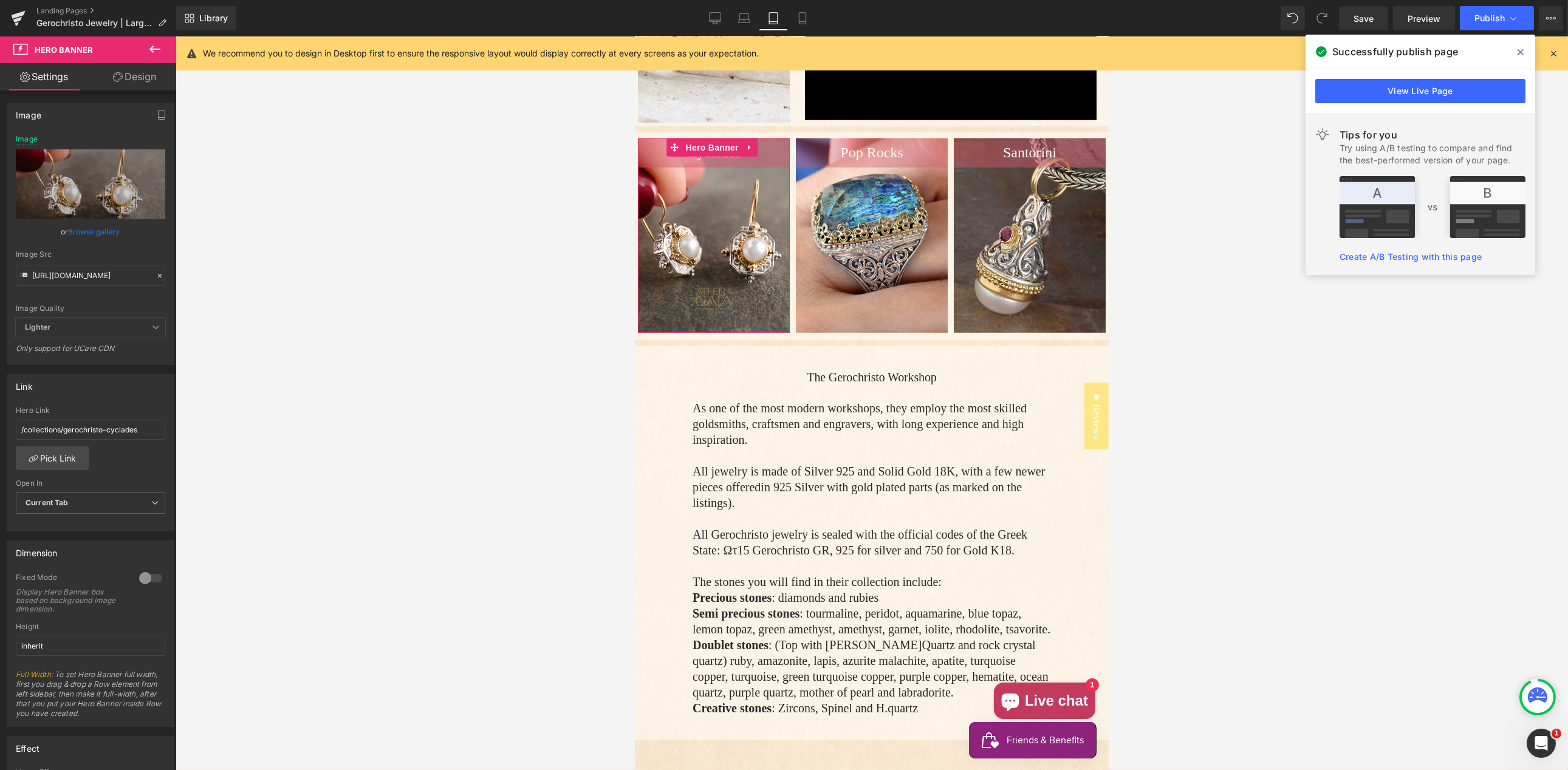
click at [157, 274] on icon at bounding box center [160, 276] width 9 height 9
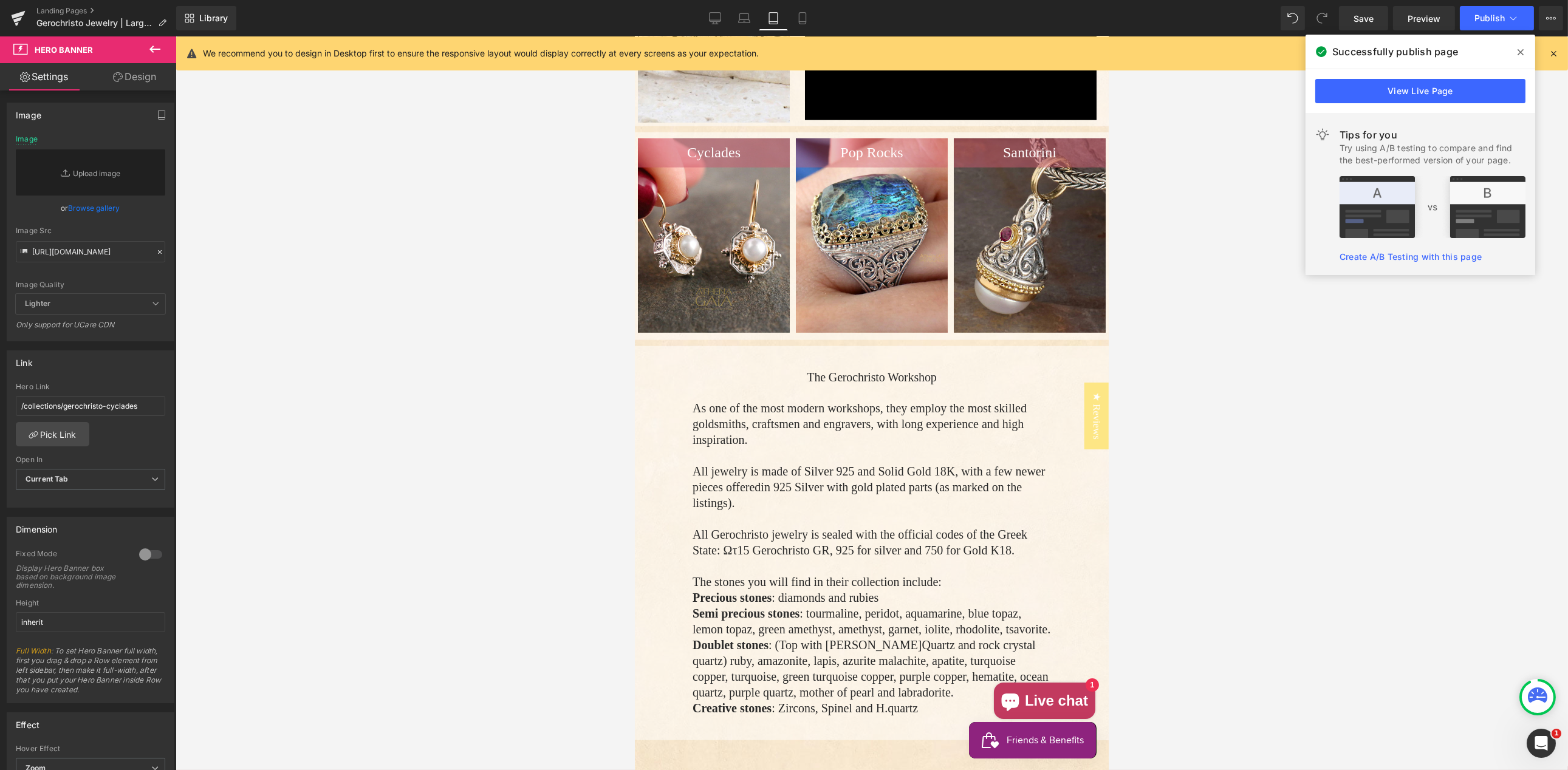
click at [94, 209] on link "Browse gallery" at bounding box center [94, 208] width 52 height 21
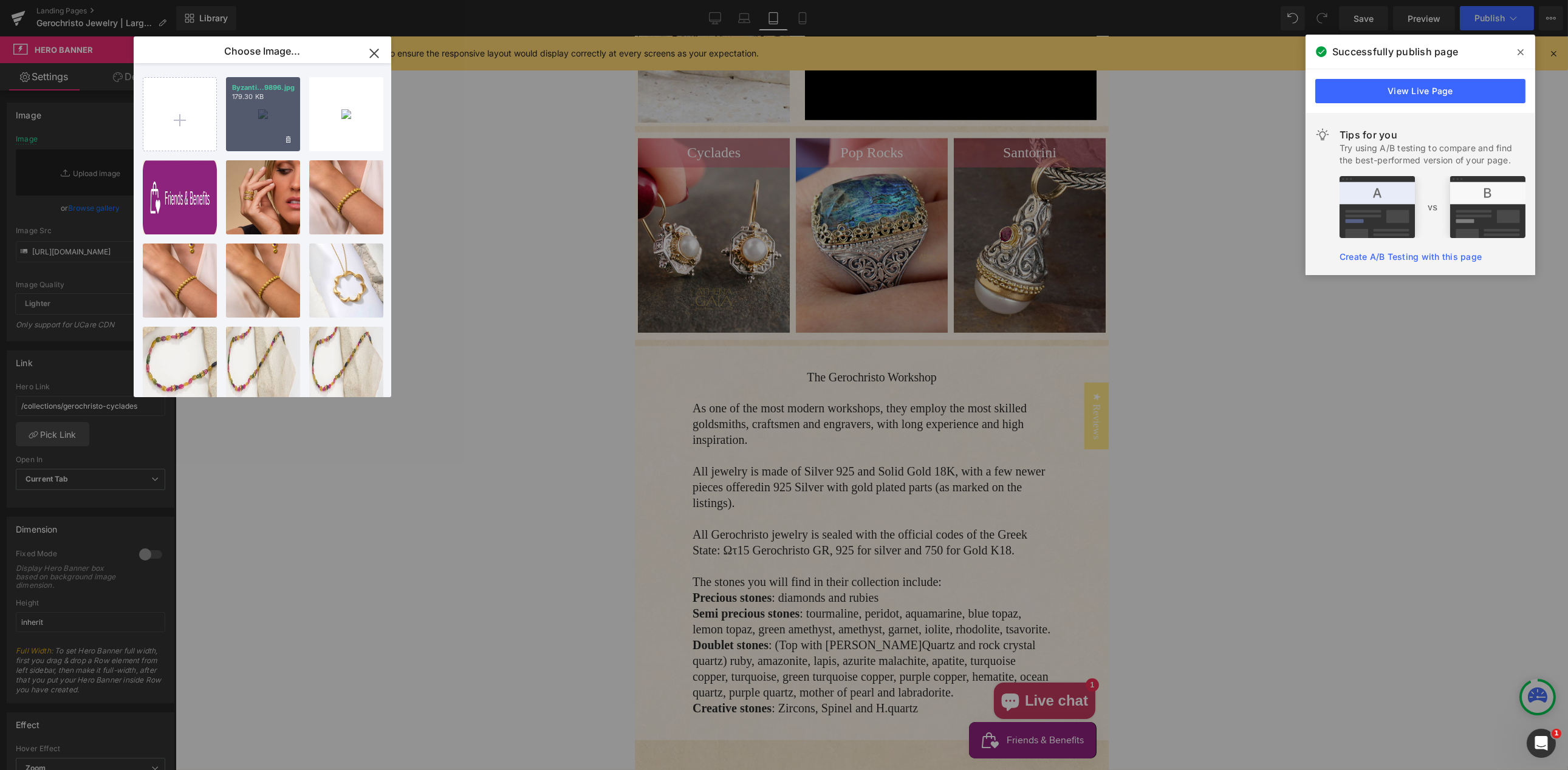
click at [246, 128] on div "Byzanti...9896.jpg 179.30 KB" at bounding box center [263, 114] width 74 height 74
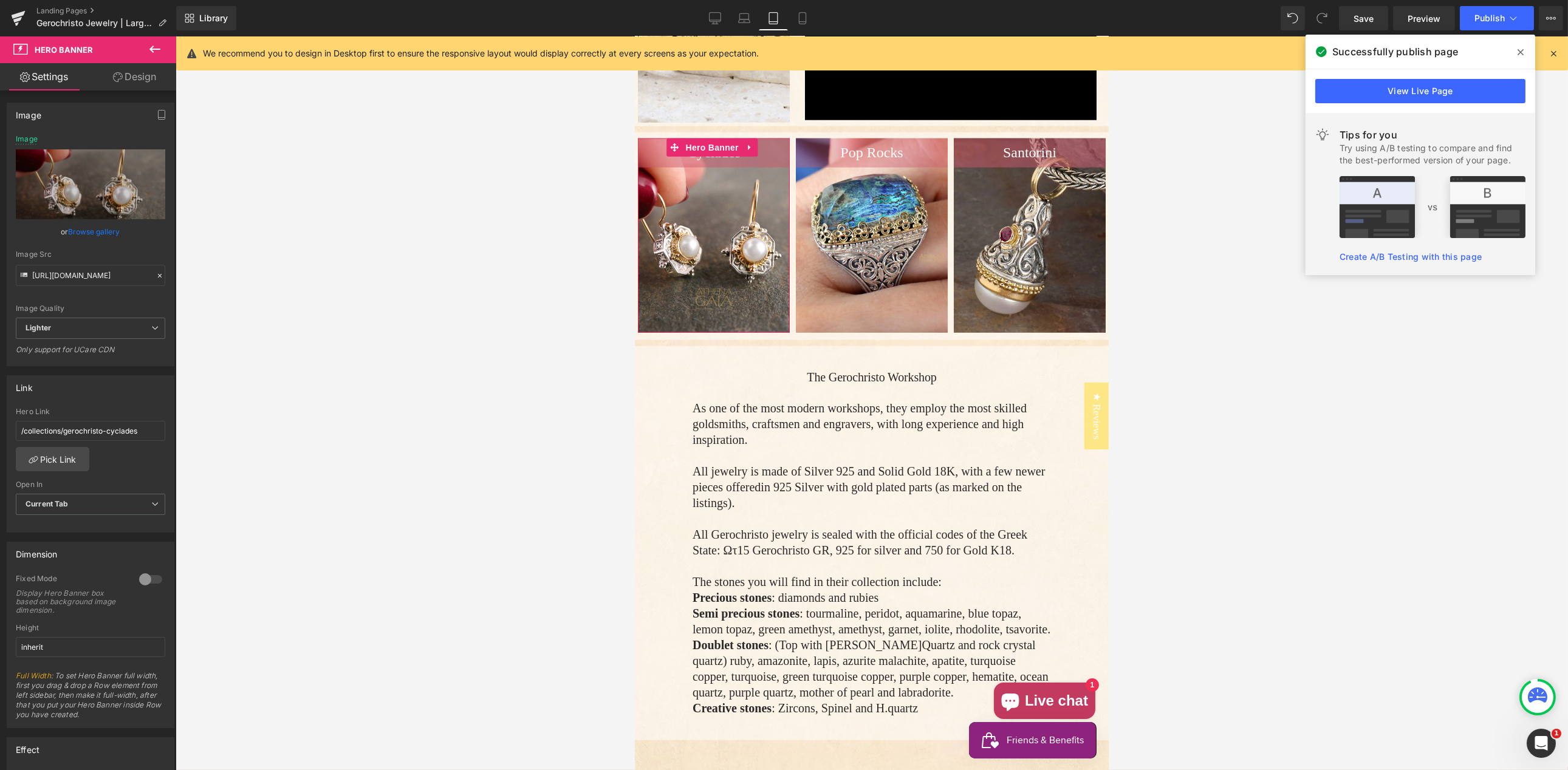
click at [80, 231] on link "Browse gallery" at bounding box center [94, 232] width 52 height 21
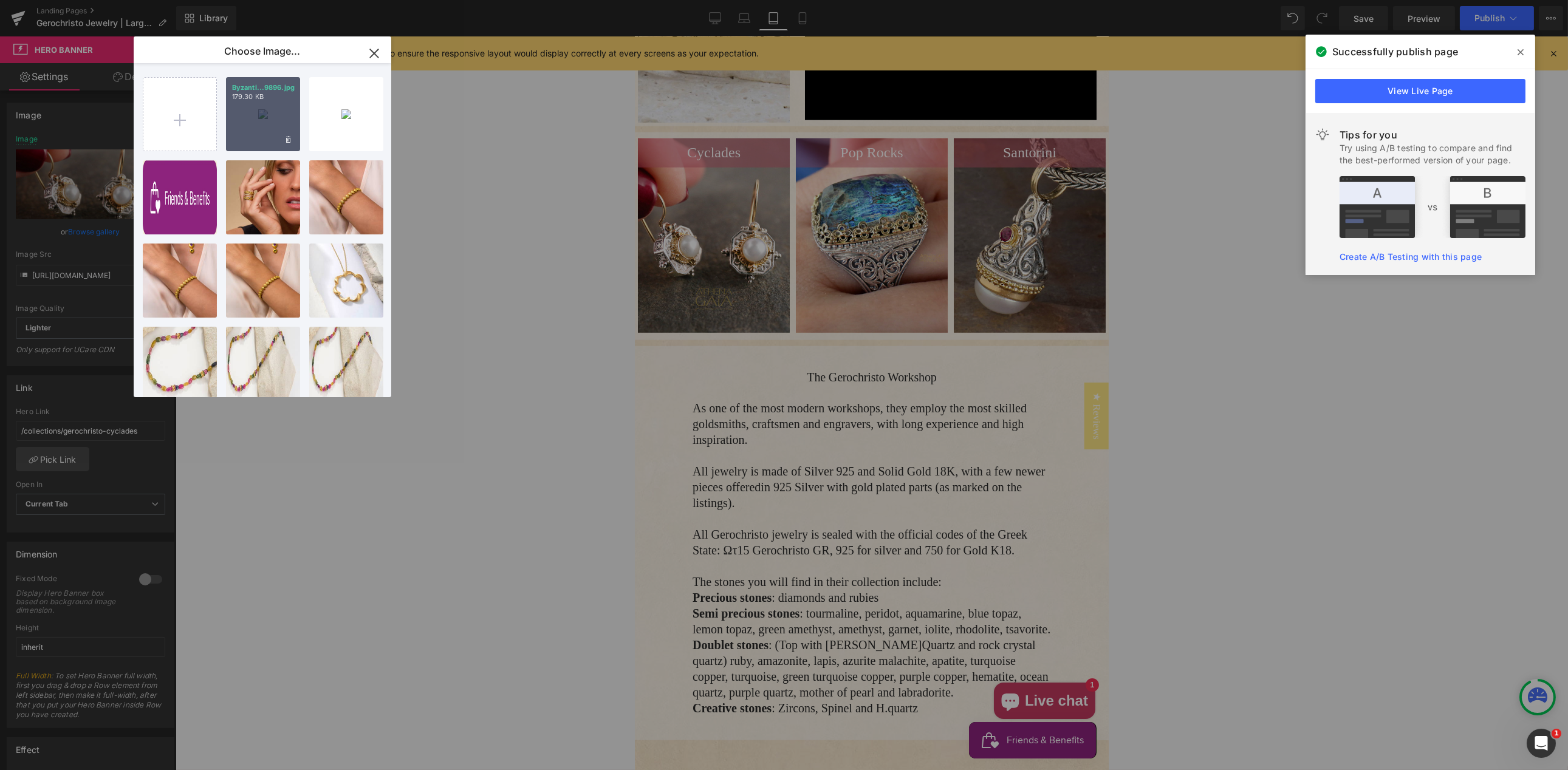
click at [259, 107] on div "Byzanti...9896.jpg 179.30 KB" at bounding box center [263, 114] width 74 height 74
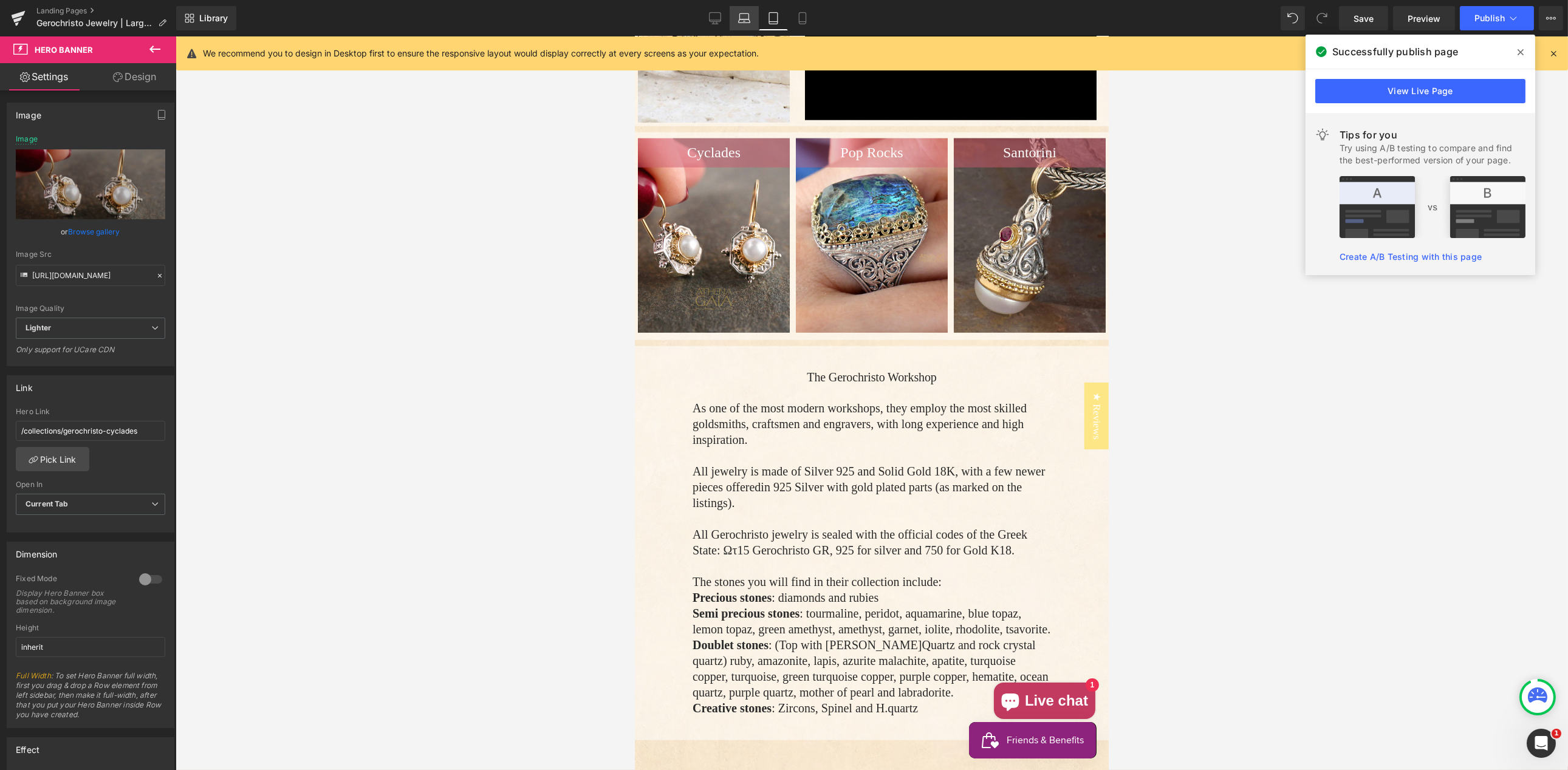
click at [739, 15] on icon at bounding box center [745, 18] width 12 height 12
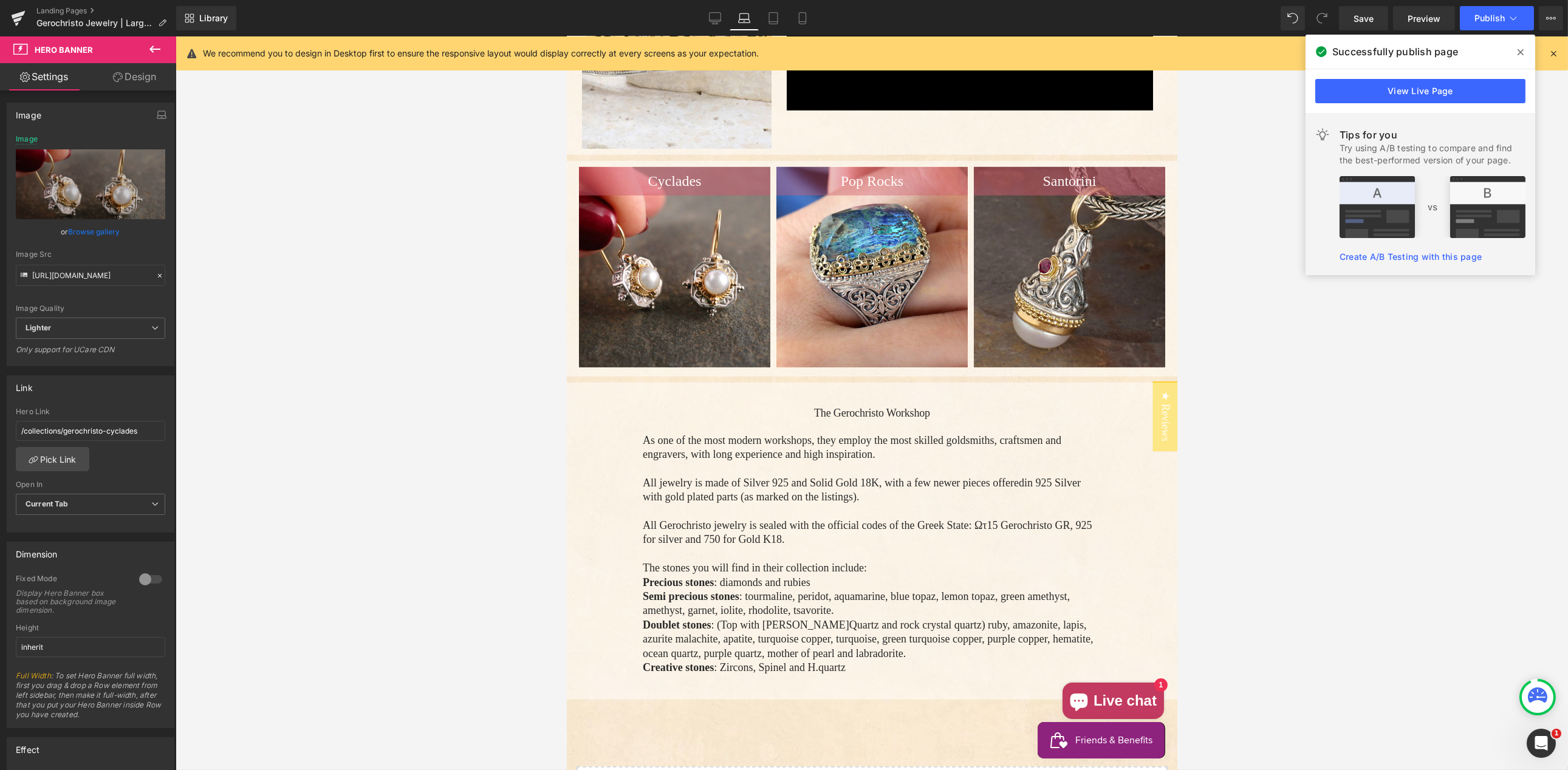
scroll to position [2131, 0]
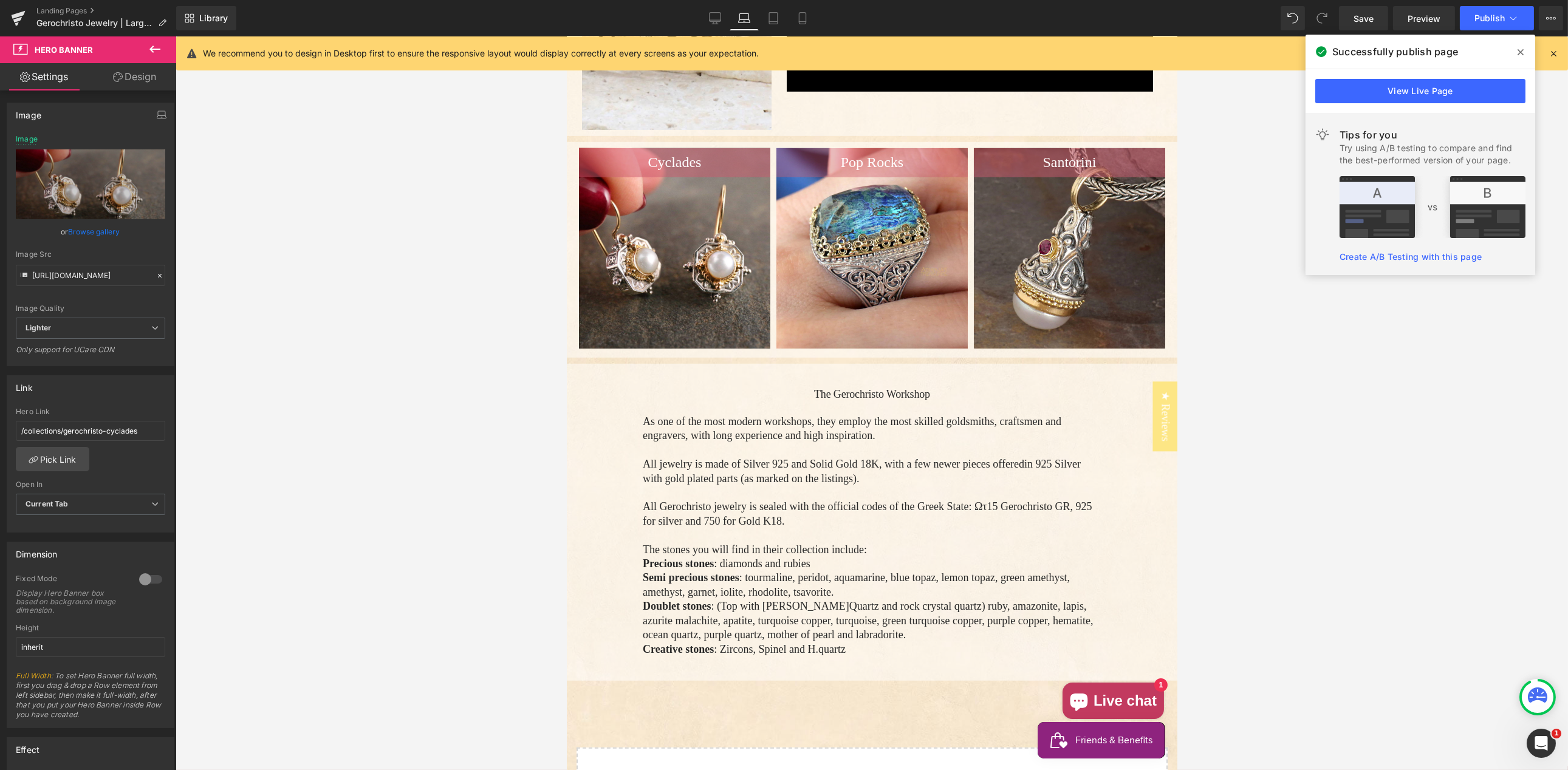
click at [679, 156] on div "Cyclades Heading Hero Banner" at bounding box center [674, 248] width 191 height 200
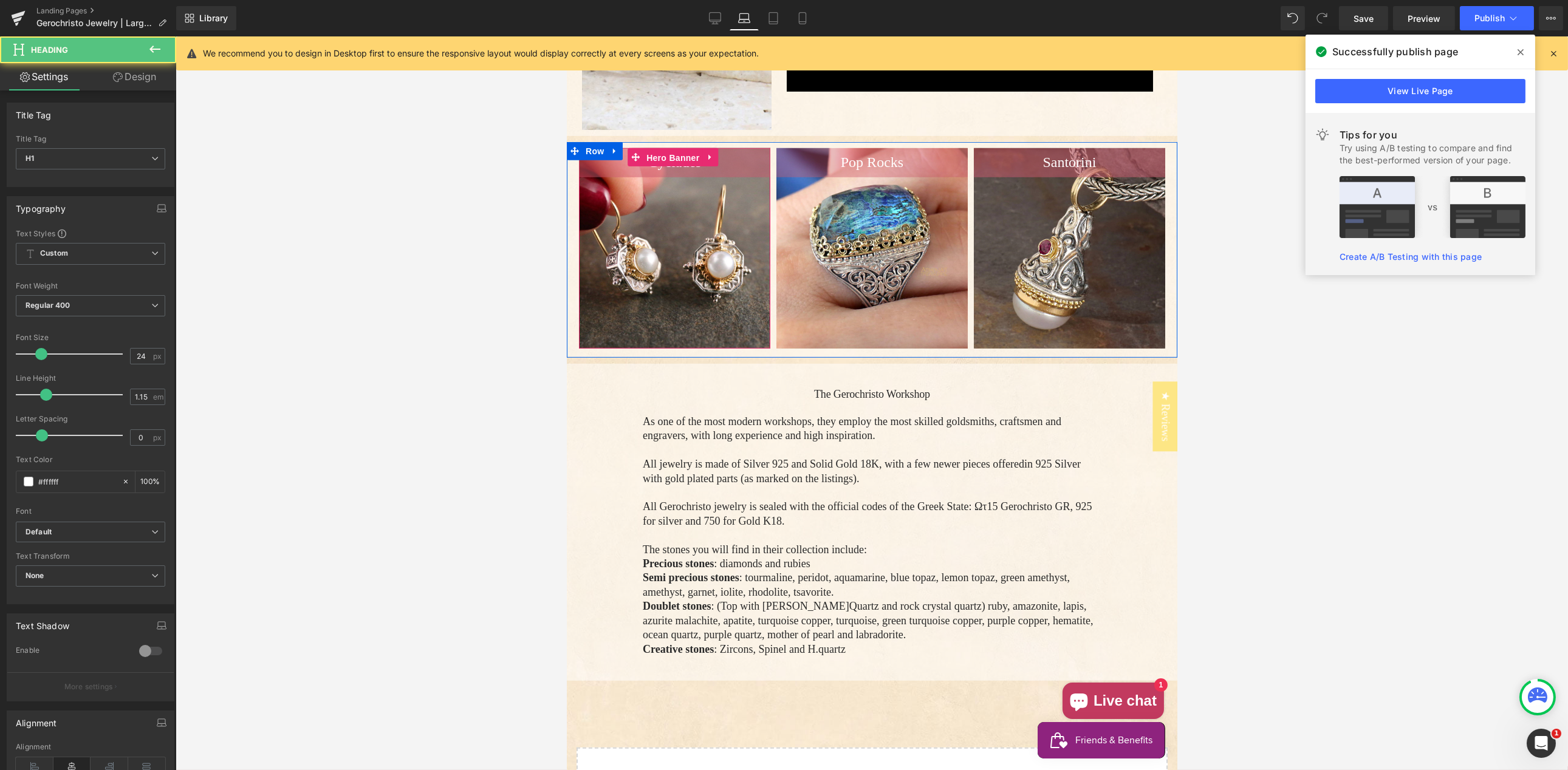
click at [679, 156] on span "Hero Banner" at bounding box center [672, 158] width 59 height 18
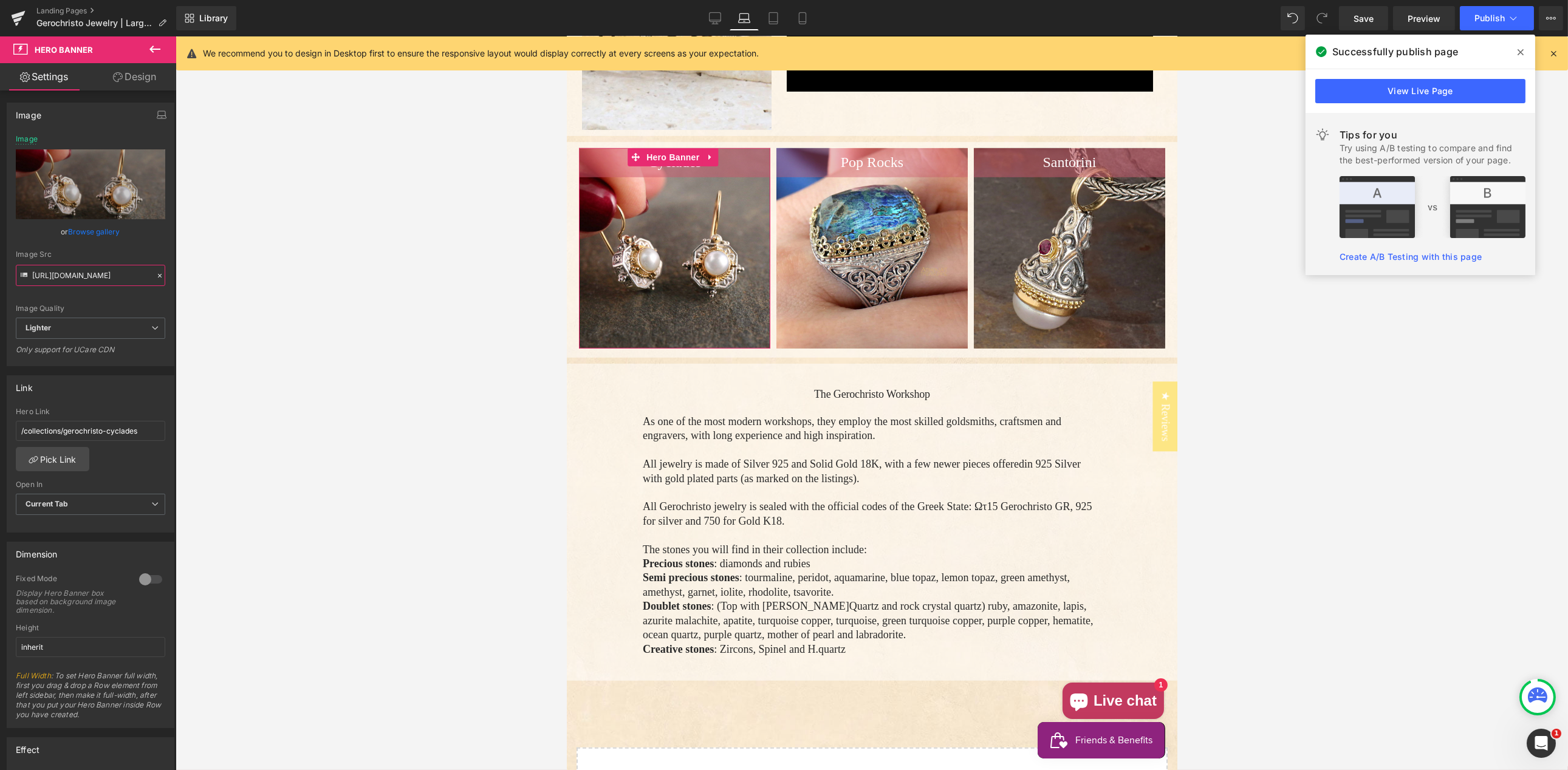
click at [76, 277] on input "[URL][DOMAIN_NAME]" at bounding box center [91, 275] width 149 height 21
click at [158, 116] on icon "button" at bounding box center [161, 115] width 10 height 10
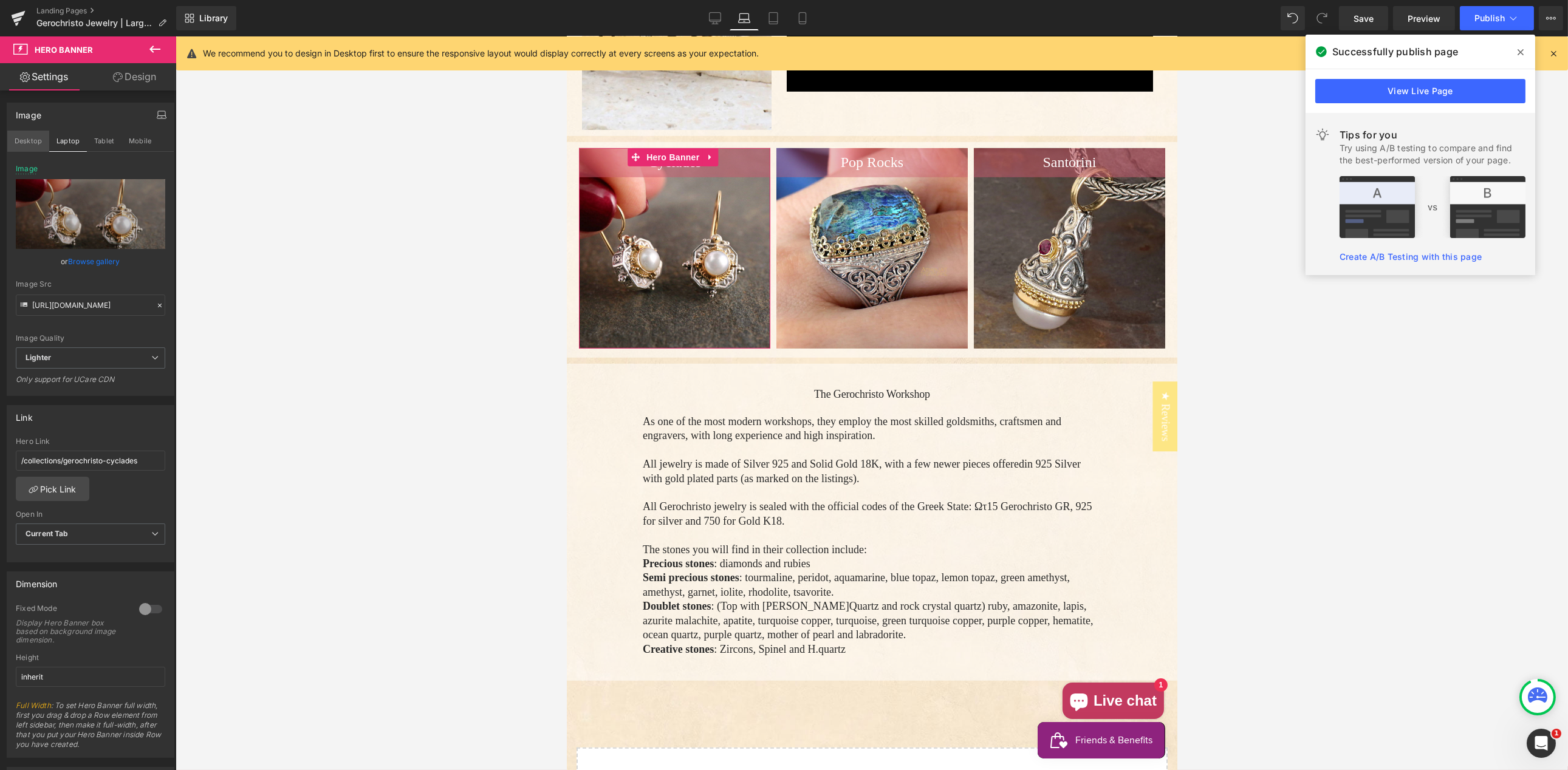
click at [28, 140] on button "Desktop" at bounding box center [28, 141] width 42 height 21
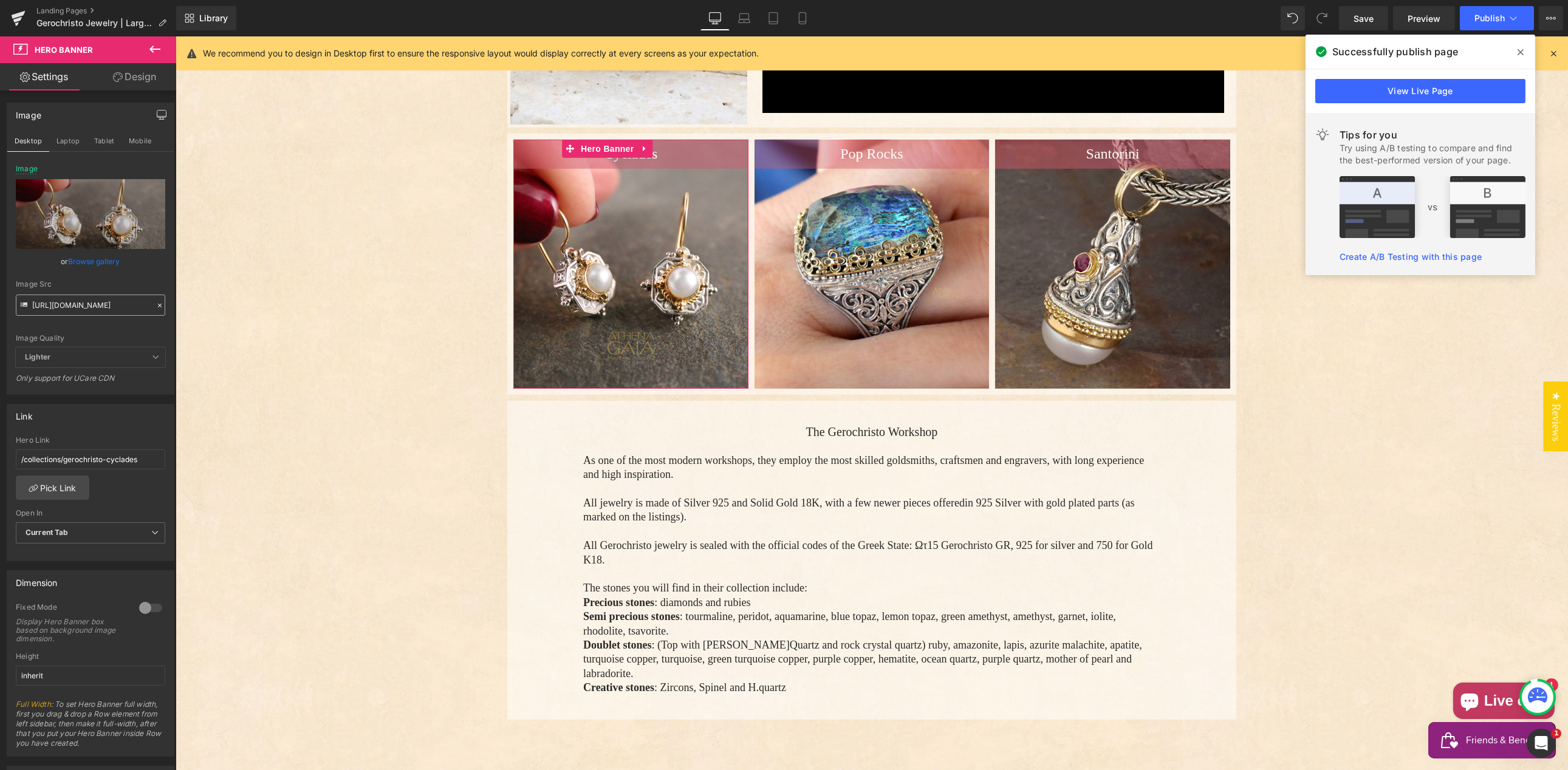
scroll to position [2273, 0]
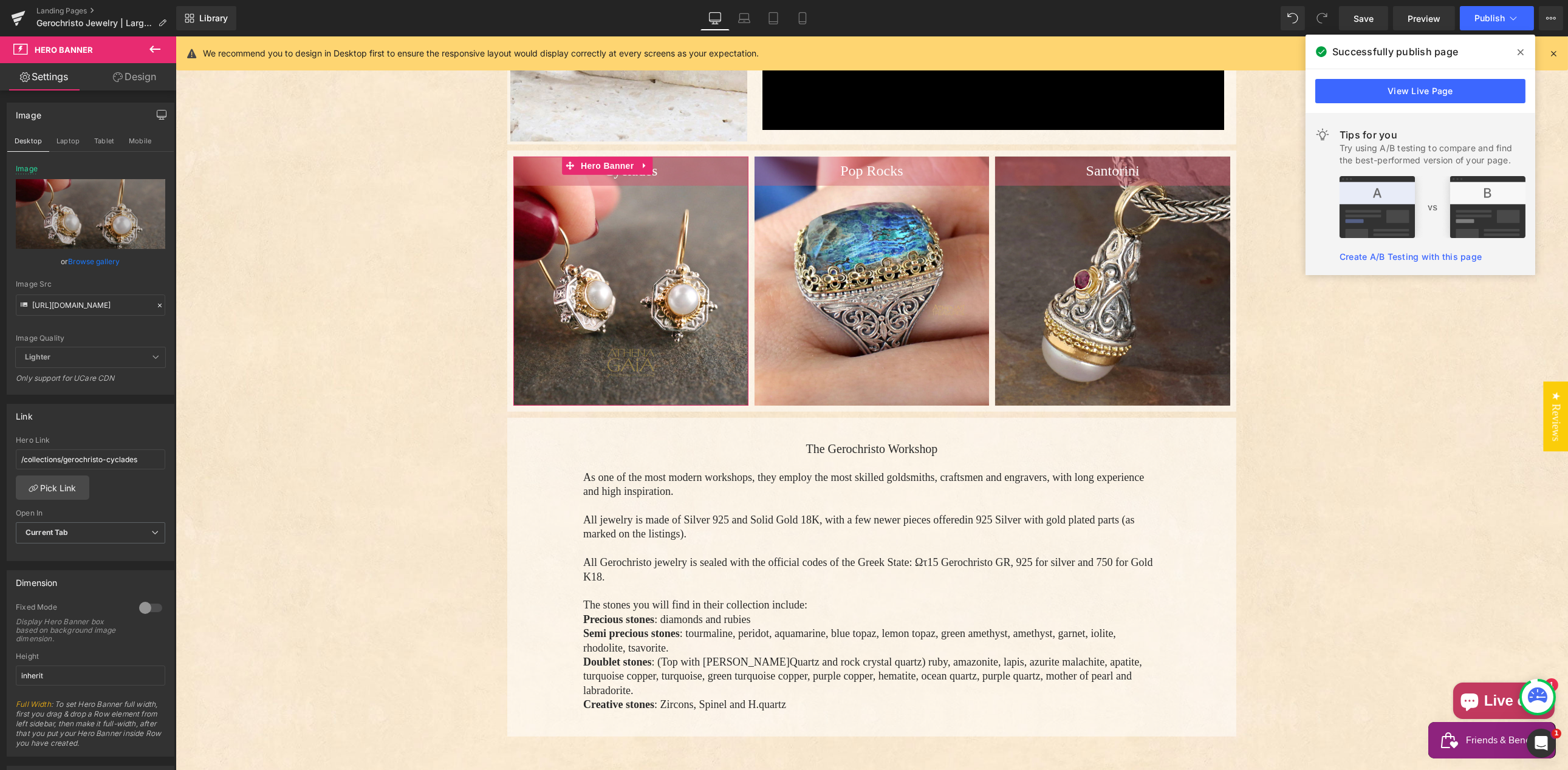
drag, startPoint x: 153, startPoint y: 304, endPoint x: 141, endPoint y: 303, distance: 12.0
click at [155, 304] on icon at bounding box center [160, 306] width 9 height 9
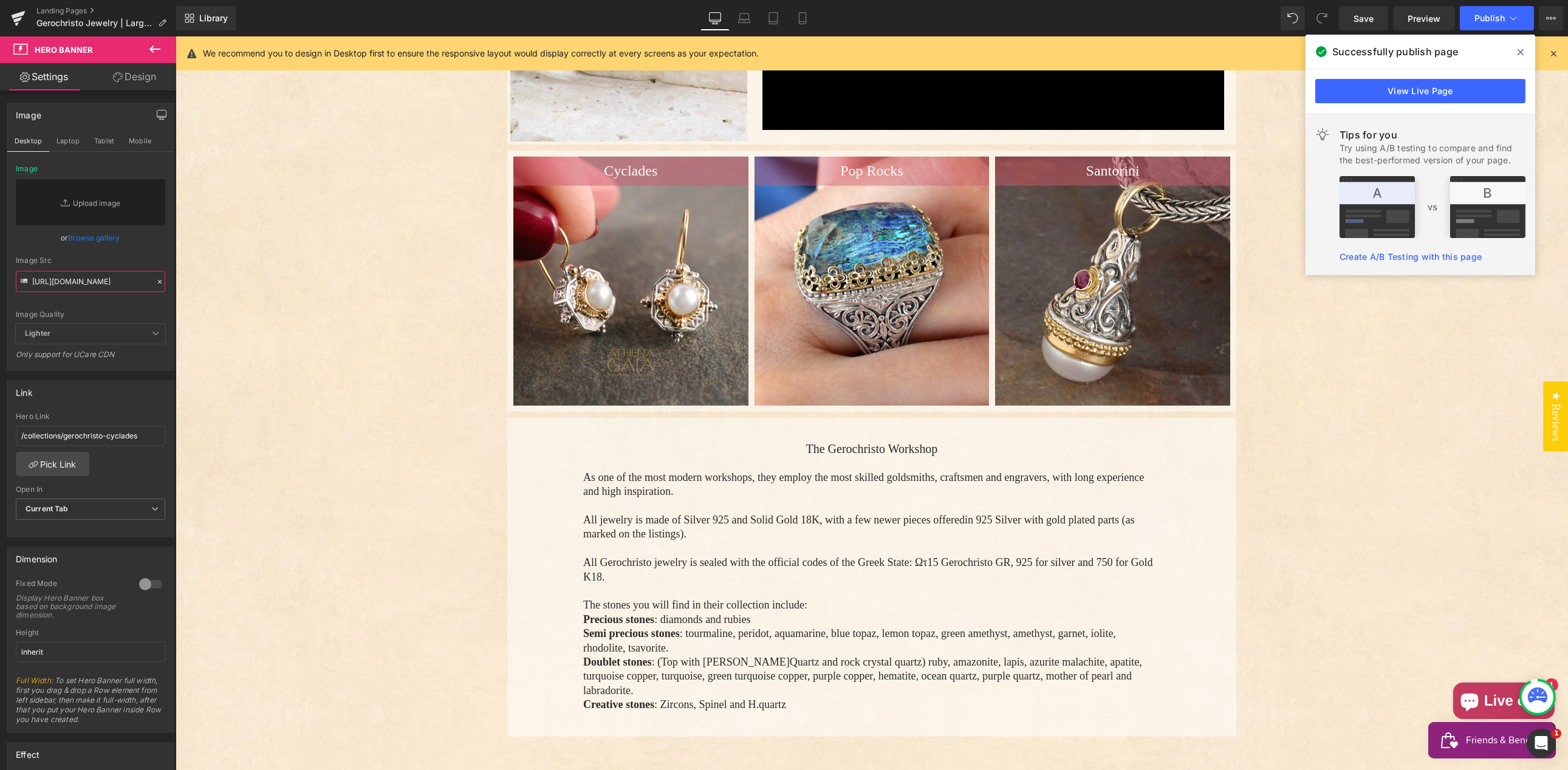
click at [68, 282] on input "[URL][DOMAIN_NAME]" at bounding box center [91, 282] width 149 height 21
paste input "[URL][DOMAIN_NAME]"
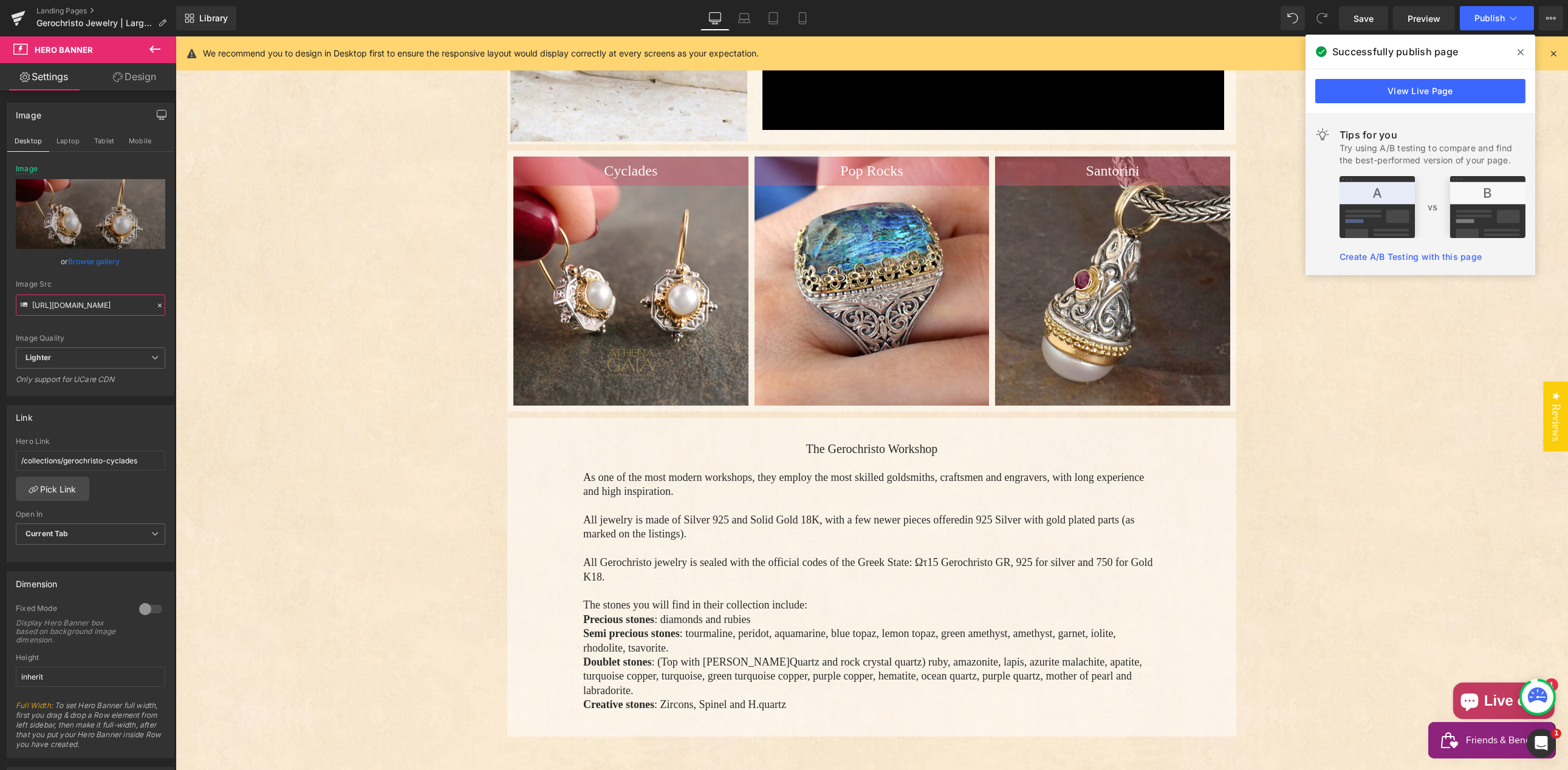
type input "[URL][DOMAIN_NAME]"
click at [99, 288] on div "Image Src [URL][DOMAIN_NAME]" at bounding box center [91, 298] width 149 height 36
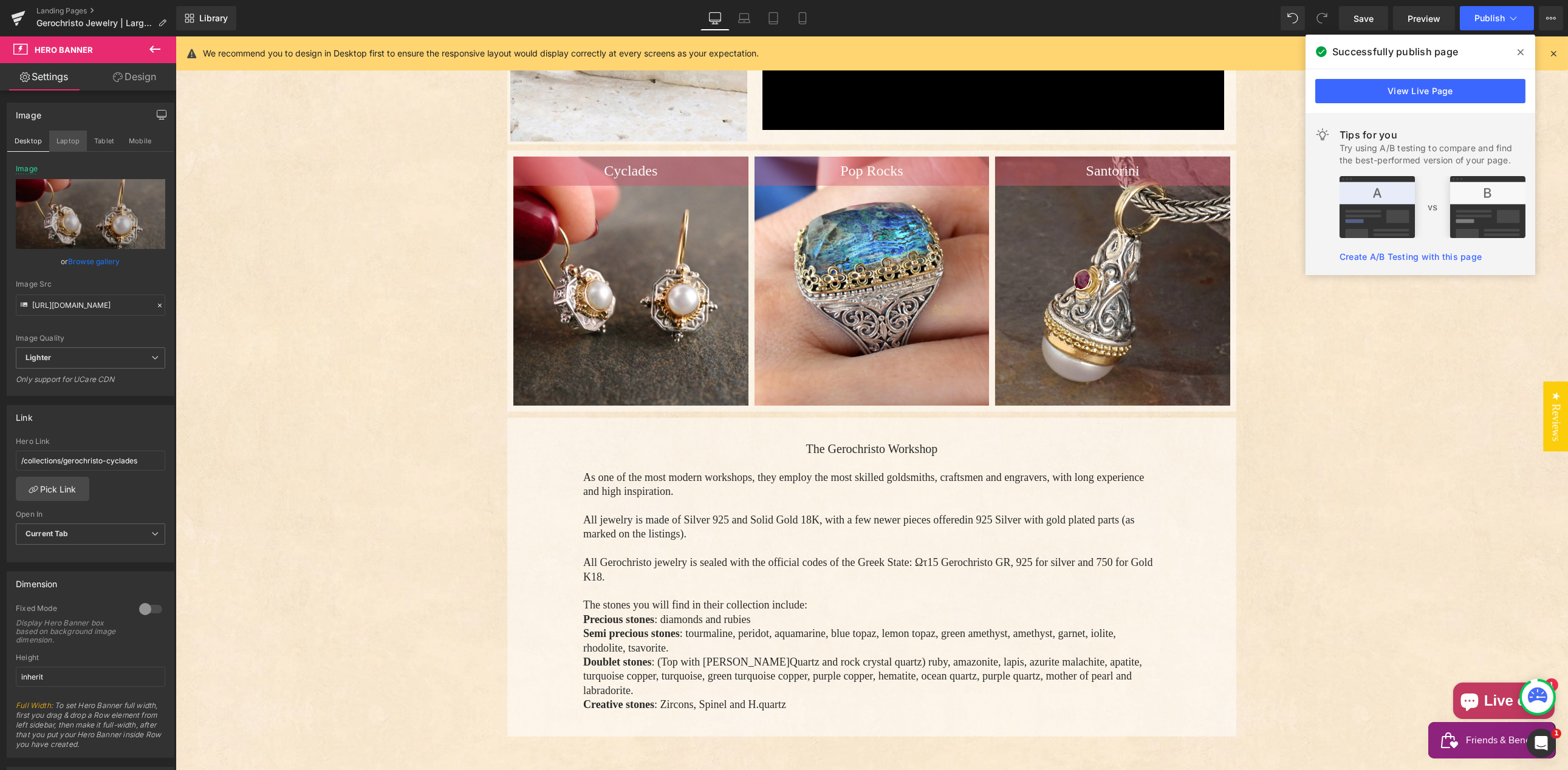
click at [63, 140] on button "Laptop" at bounding box center [68, 141] width 38 height 21
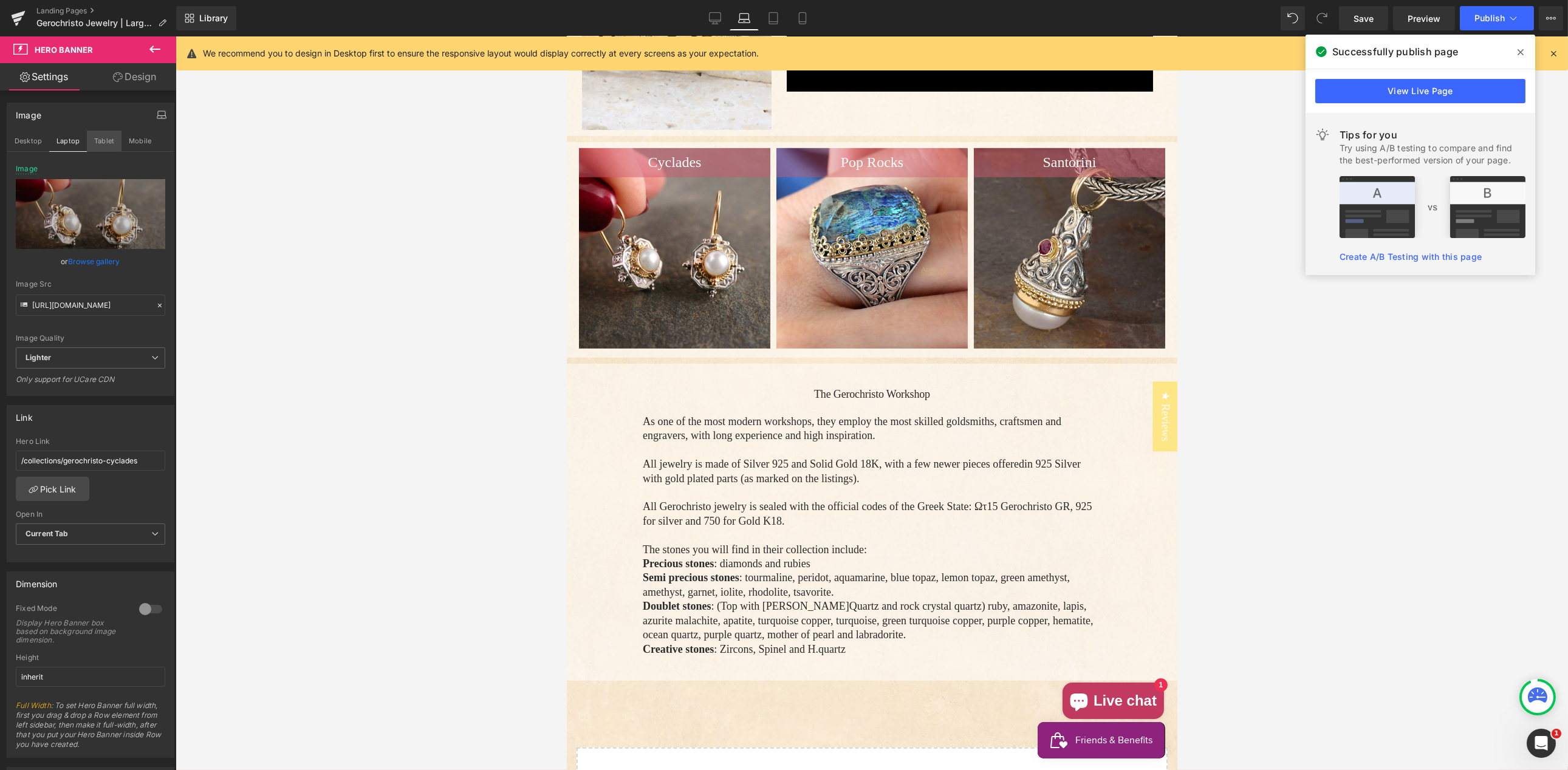
click at [100, 139] on button "Tablet" at bounding box center [104, 141] width 35 height 21
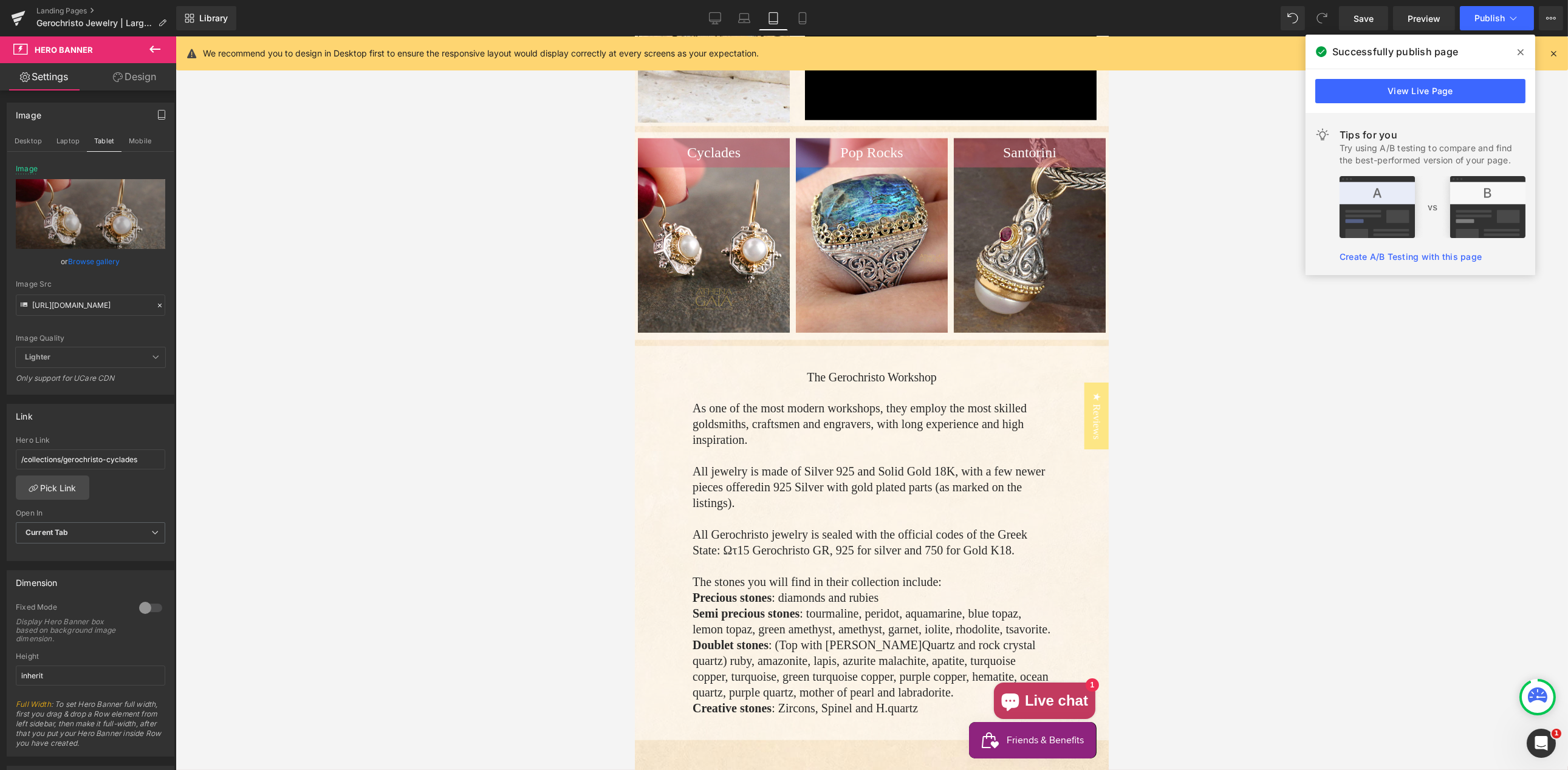
scroll to position [4175, 0]
drag, startPoint x: 154, startPoint y: 304, endPoint x: 131, endPoint y: 301, distance: 23.2
click at [155, 304] on icon at bounding box center [160, 306] width 9 height 9
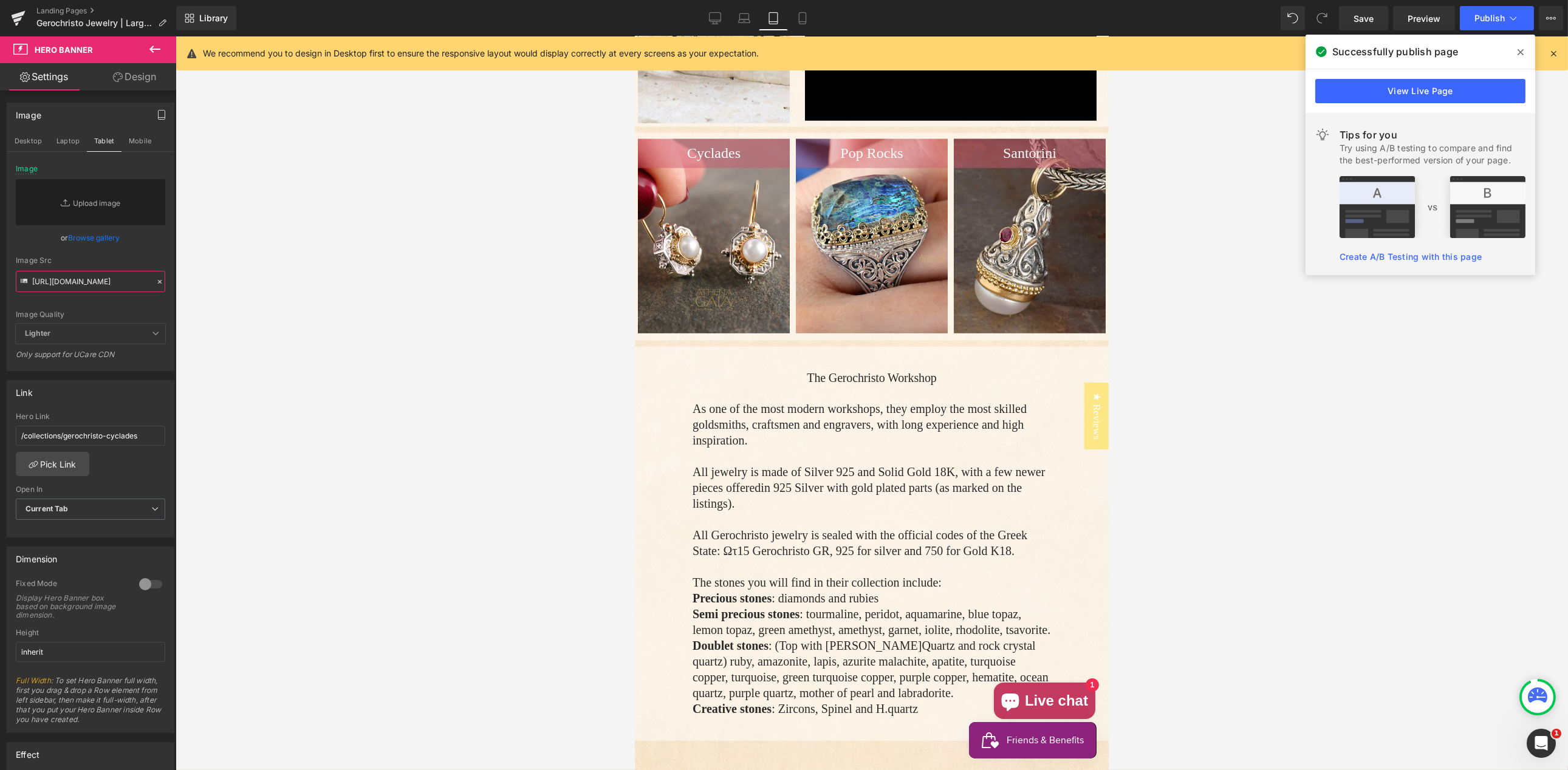
click at [86, 285] on input "[URL][DOMAIN_NAME]" at bounding box center [91, 282] width 149 height 21
paste input "[URL][DOMAIN_NAME]"
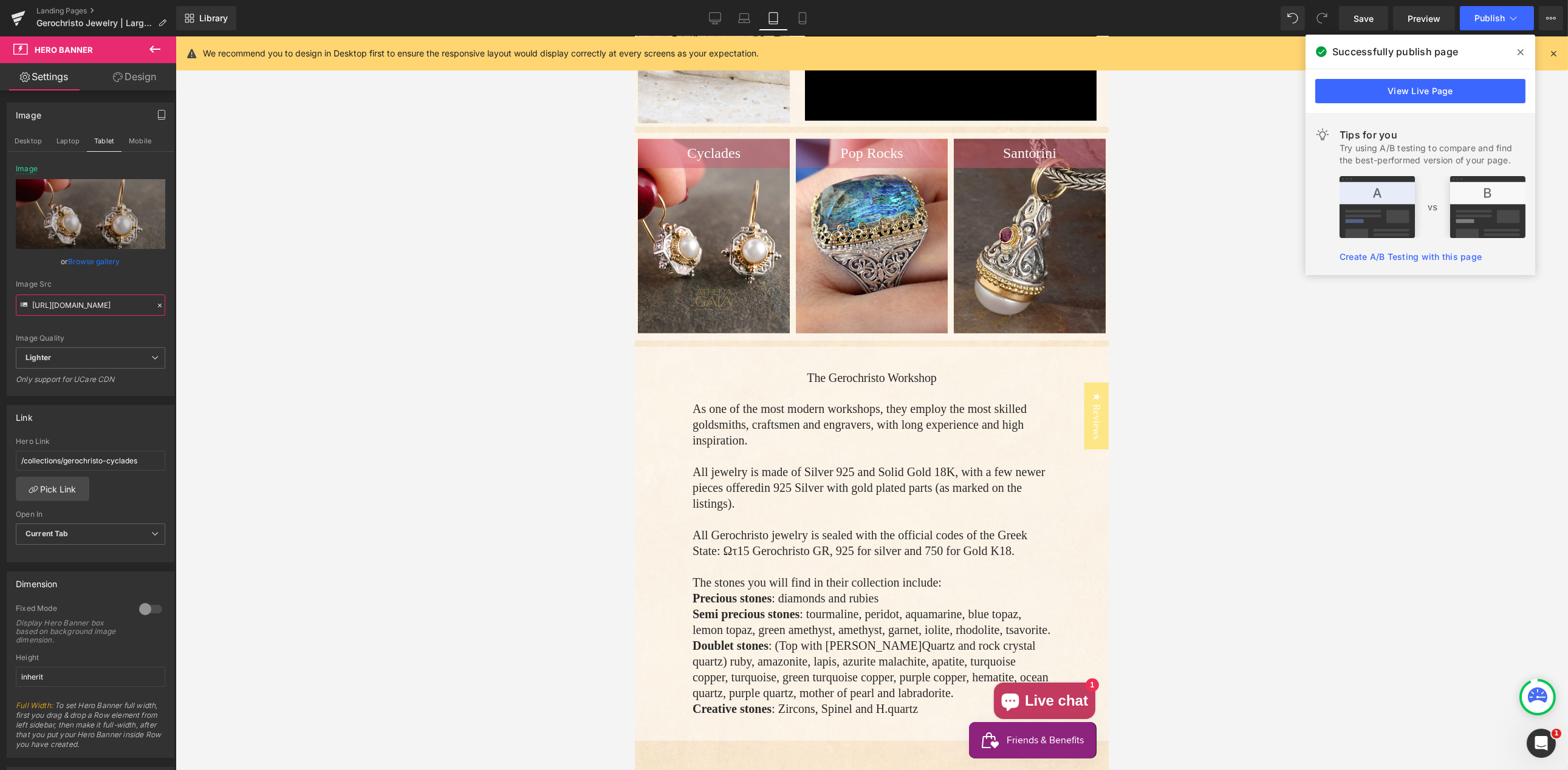
type input "[URL][DOMAIN_NAME]"
click at [90, 259] on link "Browse gallery" at bounding box center [94, 261] width 52 height 21
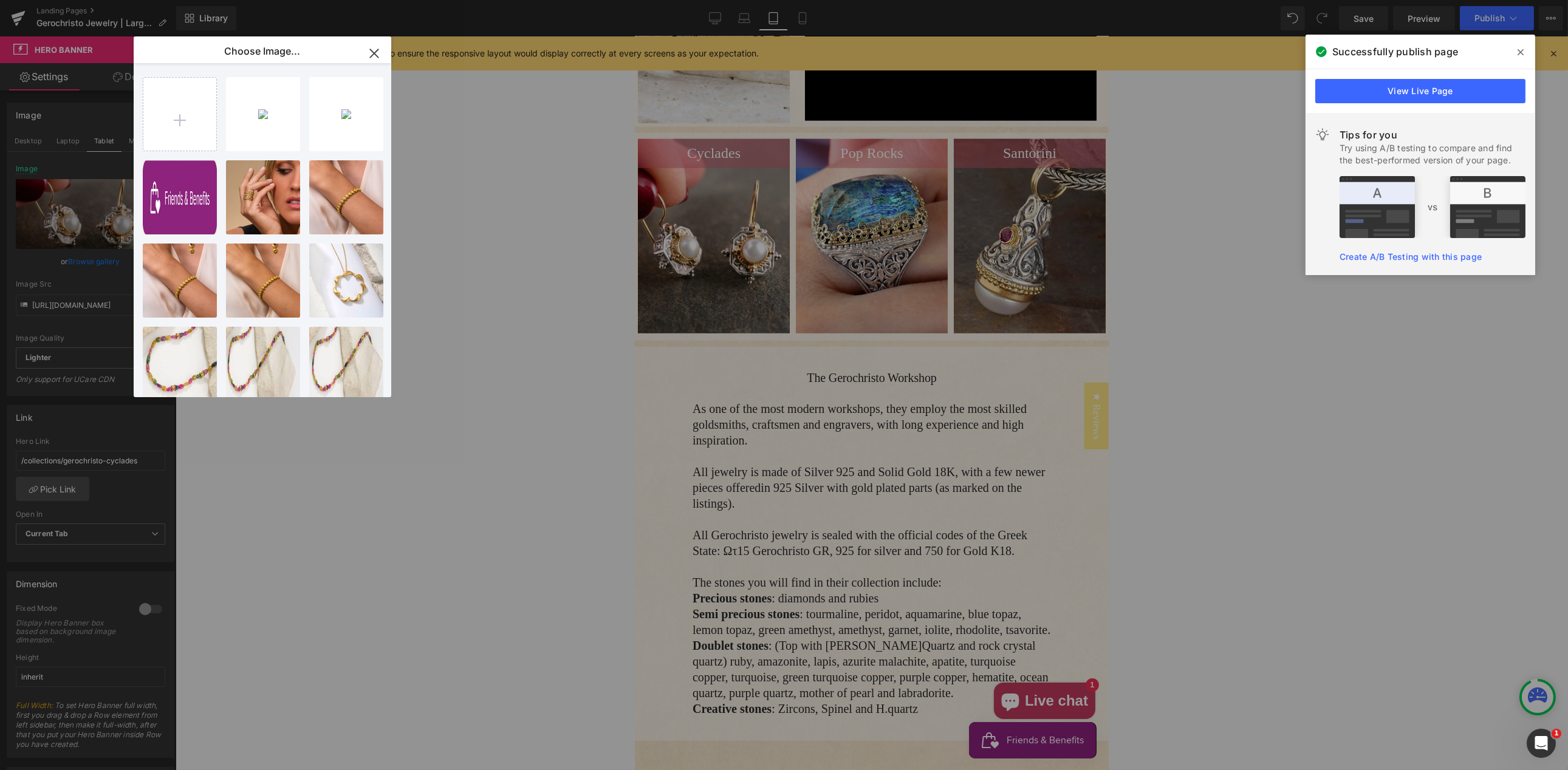
click at [94, 0] on div "Hero Banner You are previewing how the will restyle your page. You can not edit…" at bounding box center [784, 0] width 1568 height 0
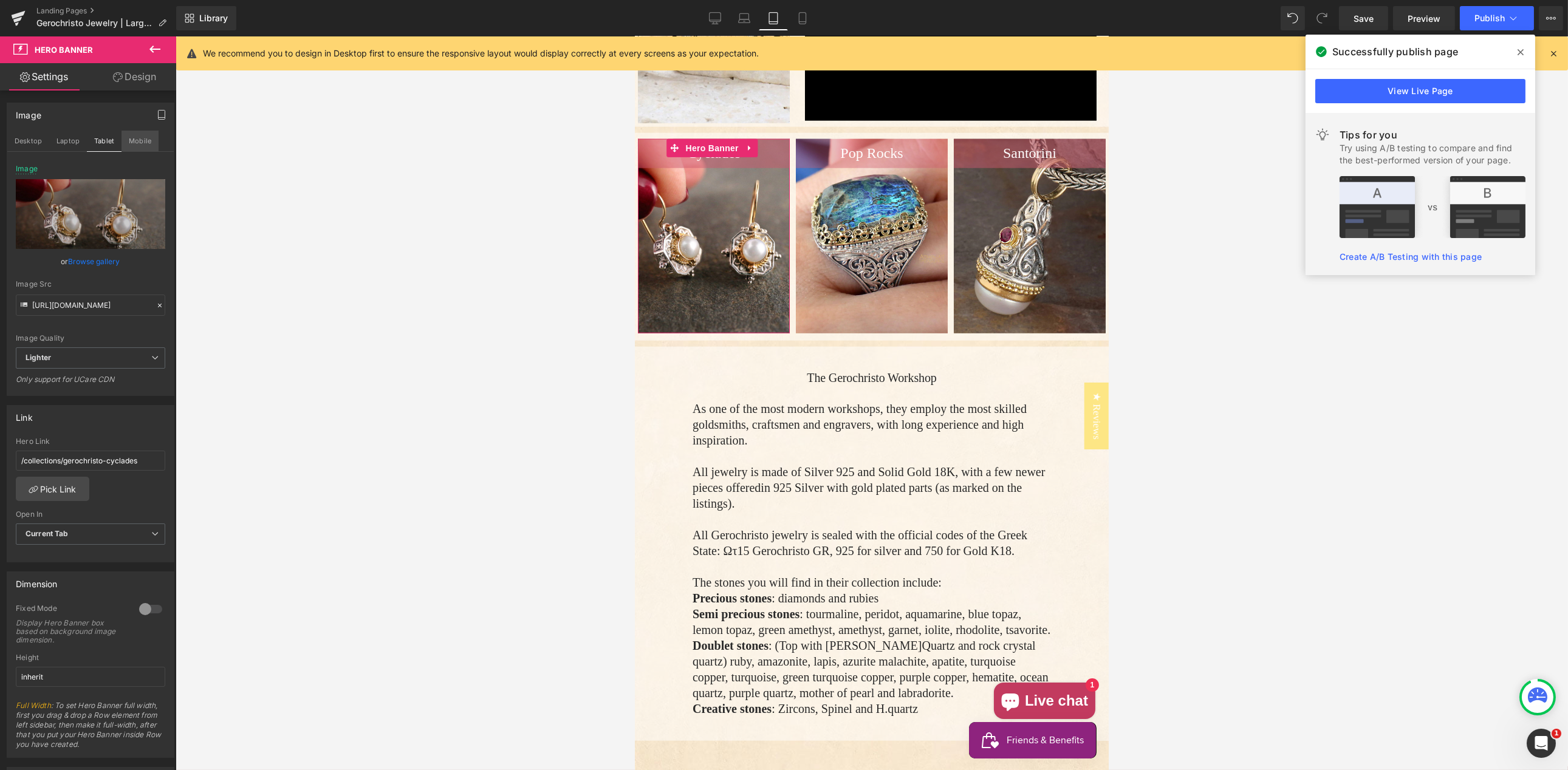
click at [133, 140] on button "Mobile" at bounding box center [140, 141] width 37 height 21
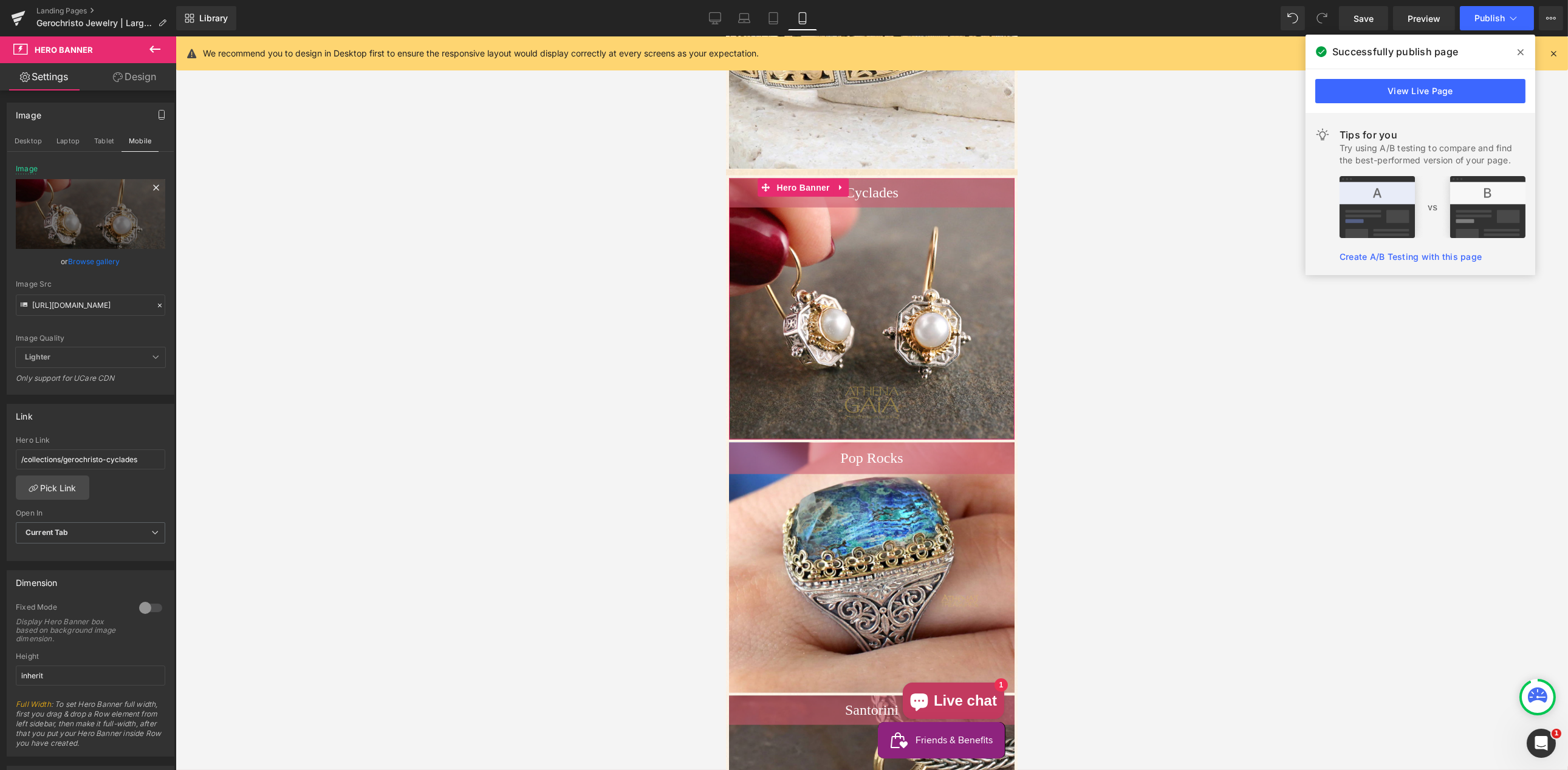
scroll to position [4998, 0]
click at [158, 304] on icon at bounding box center [160, 306] width 4 height 4
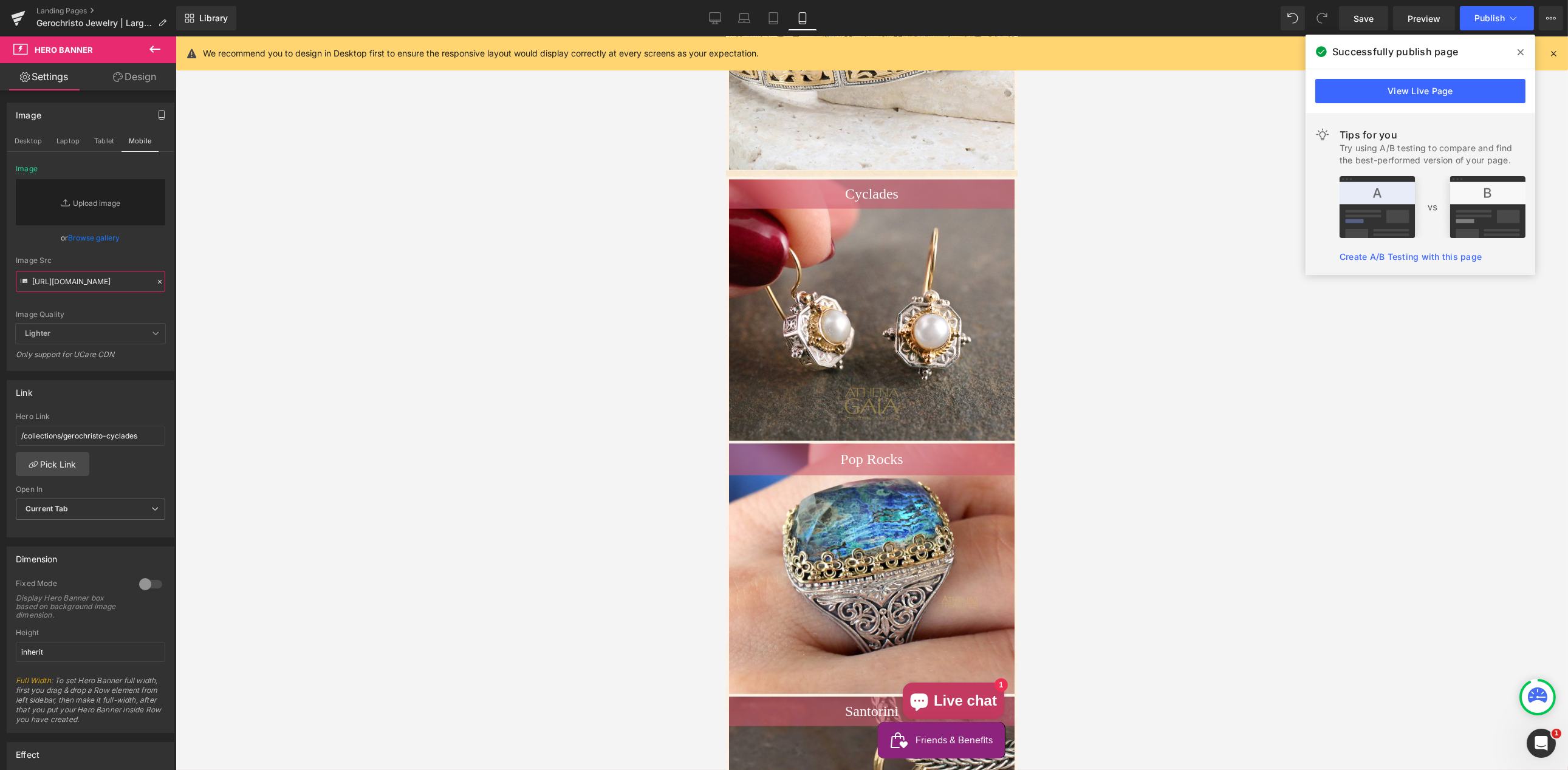
click at [65, 279] on input "[URL][DOMAIN_NAME]" at bounding box center [91, 282] width 149 height 21
paste input "[URL][DOMAIN_NAME]"
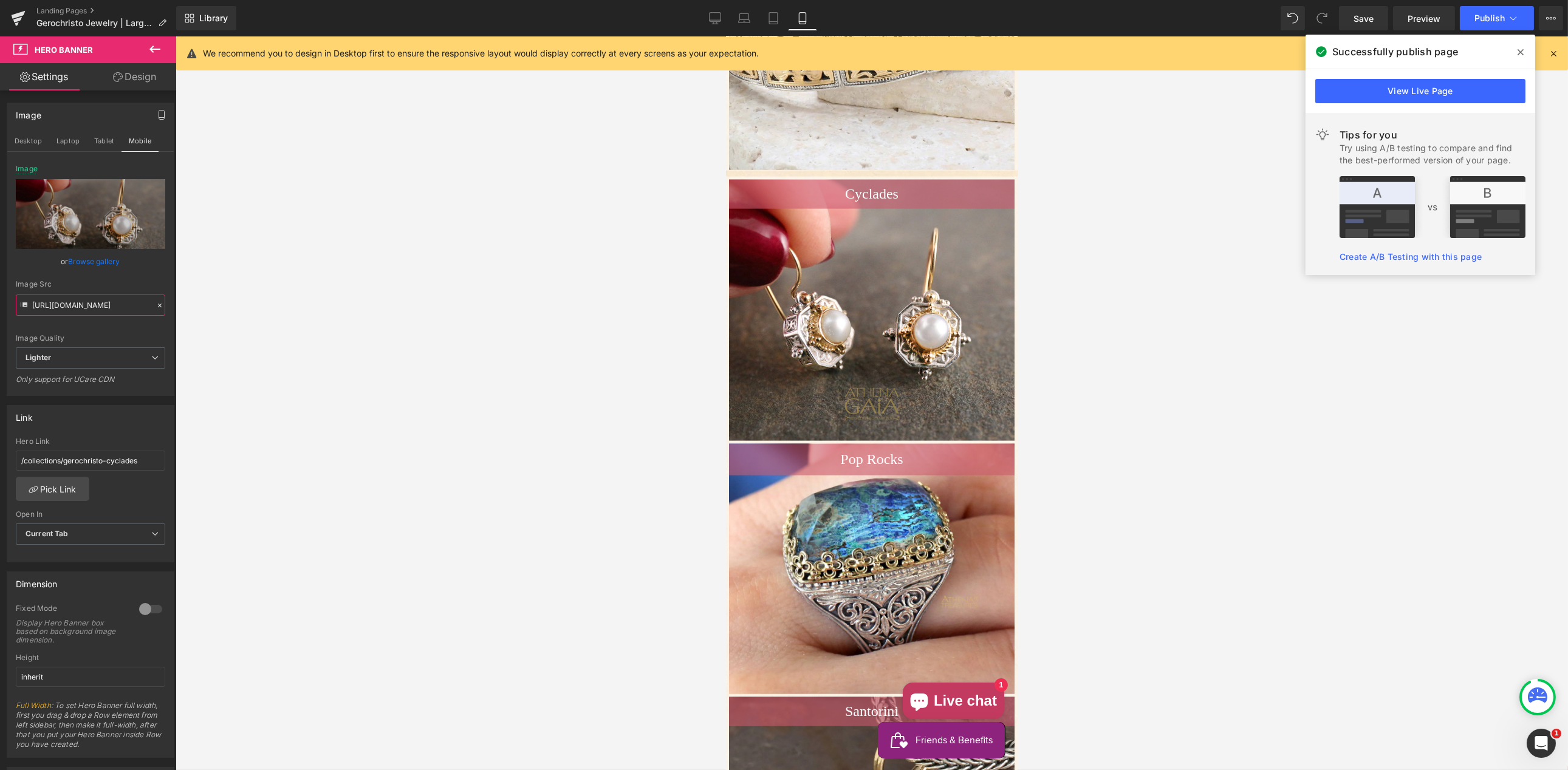
type input "[URL][DOMAIN_NAME]"
click at [88, 251] on link "Browse gallery" at bounding box center [94, 261] width 52 height 21
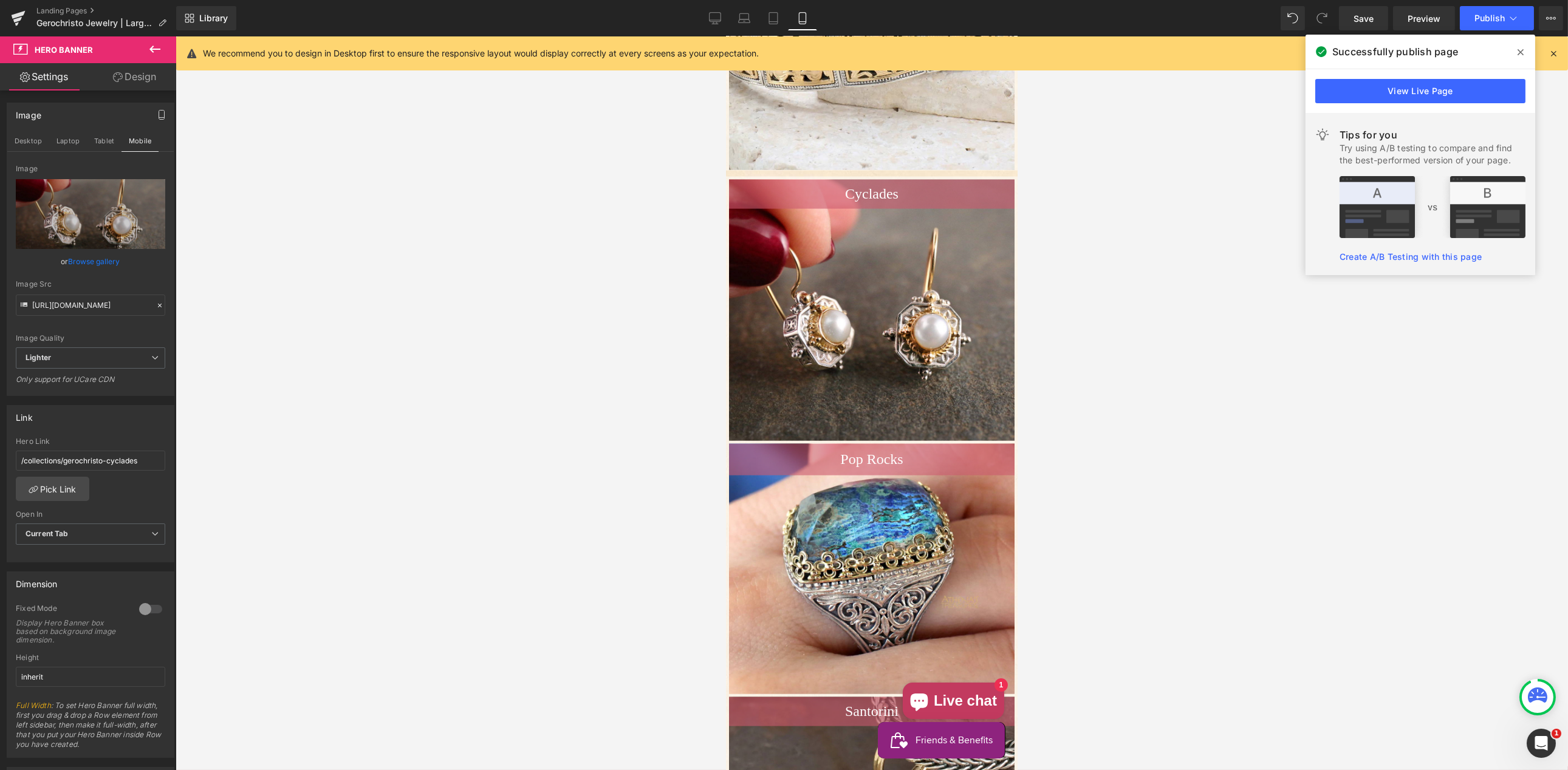
click at [267, 0] on div "Hero Banner You are previewing how the will restyle your page. You can not edit…" at bounding box center [784, 0] width 1568 height 0
click at [716, 18] on icon at bounding box center [715, 18] width 12 height 12
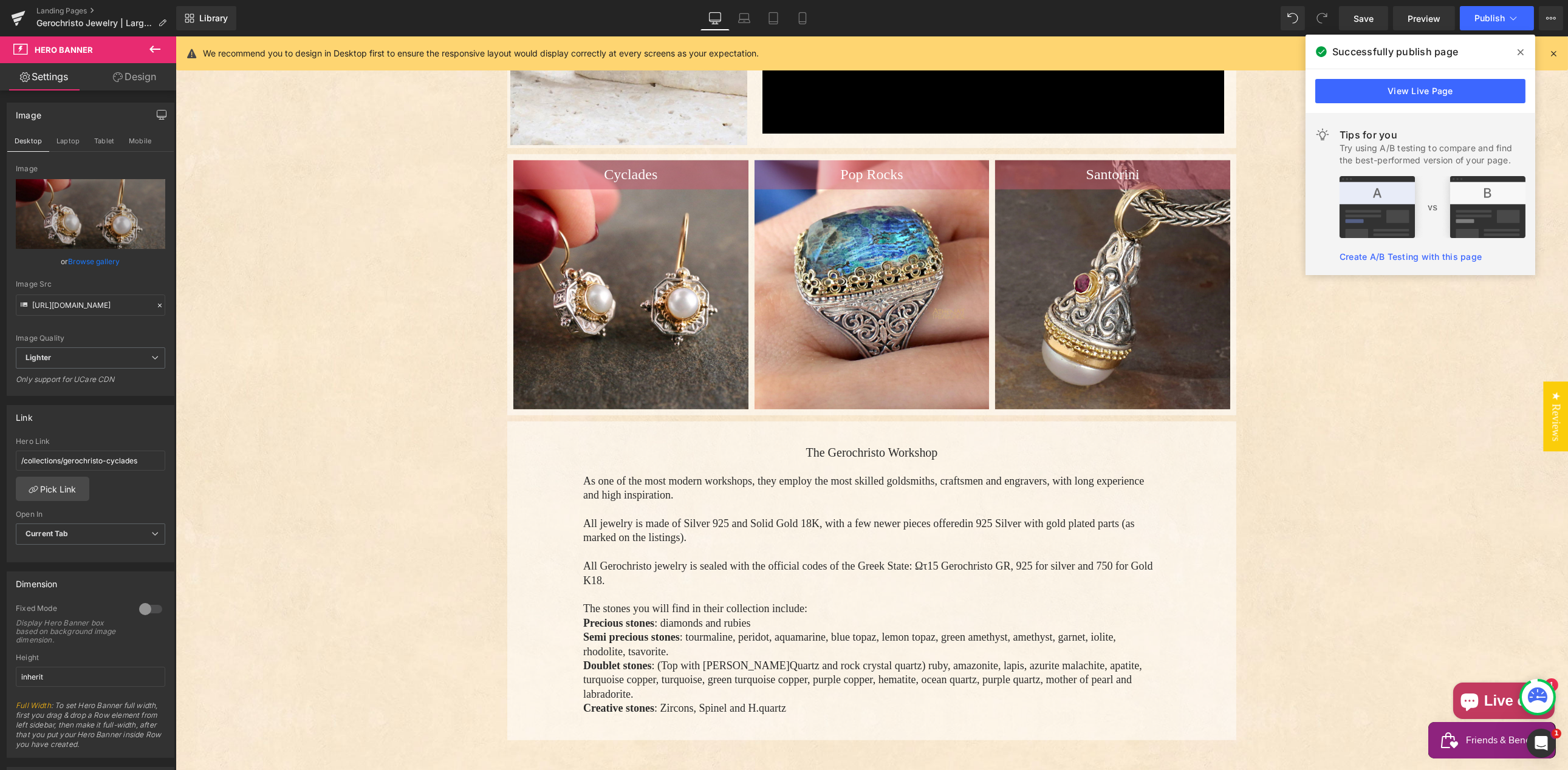
scroll to position [2271, 0]
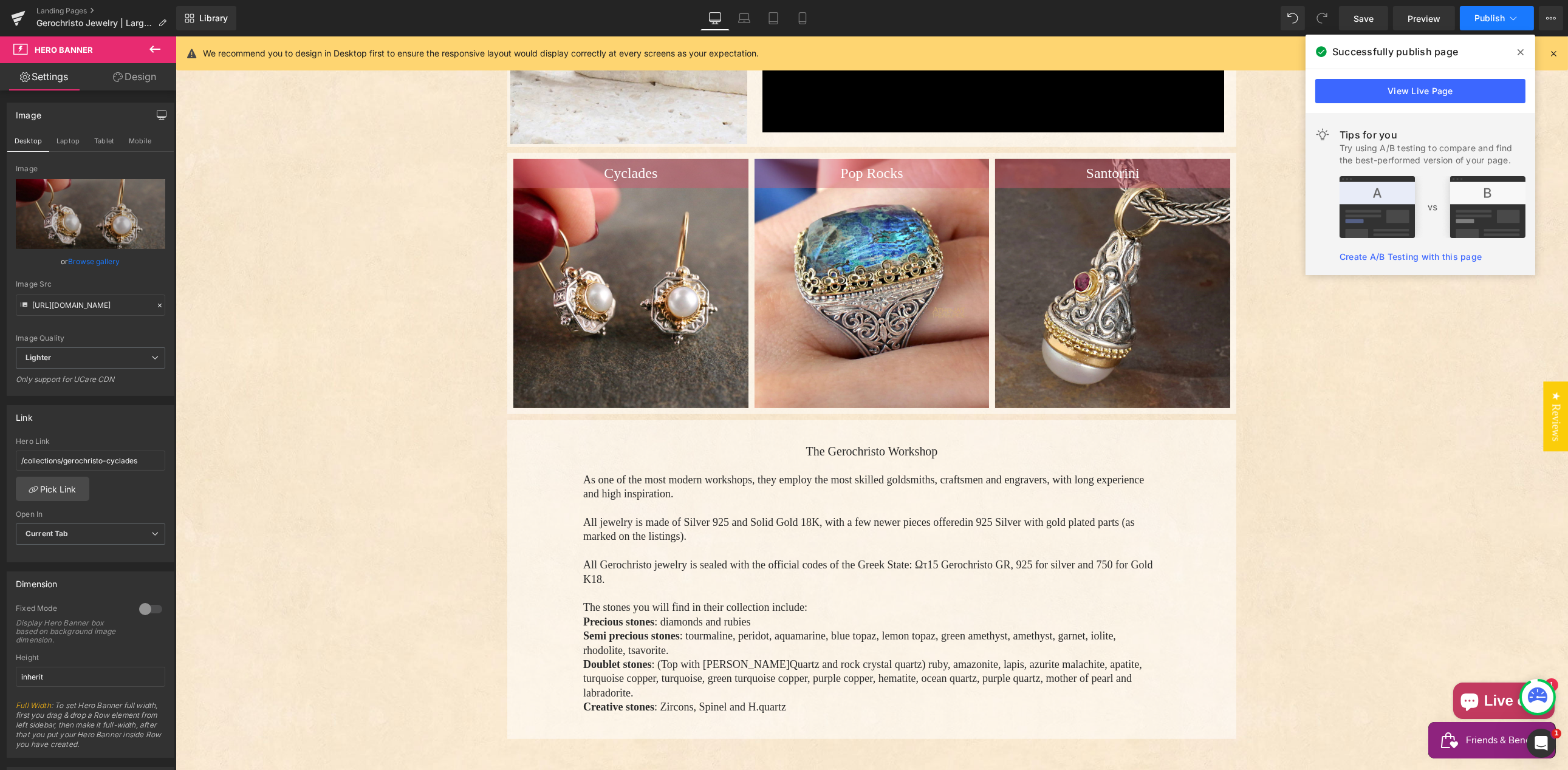
click at [1495, 15] on span "Publish" at bounding box center [1489, 18] width 30 height 10
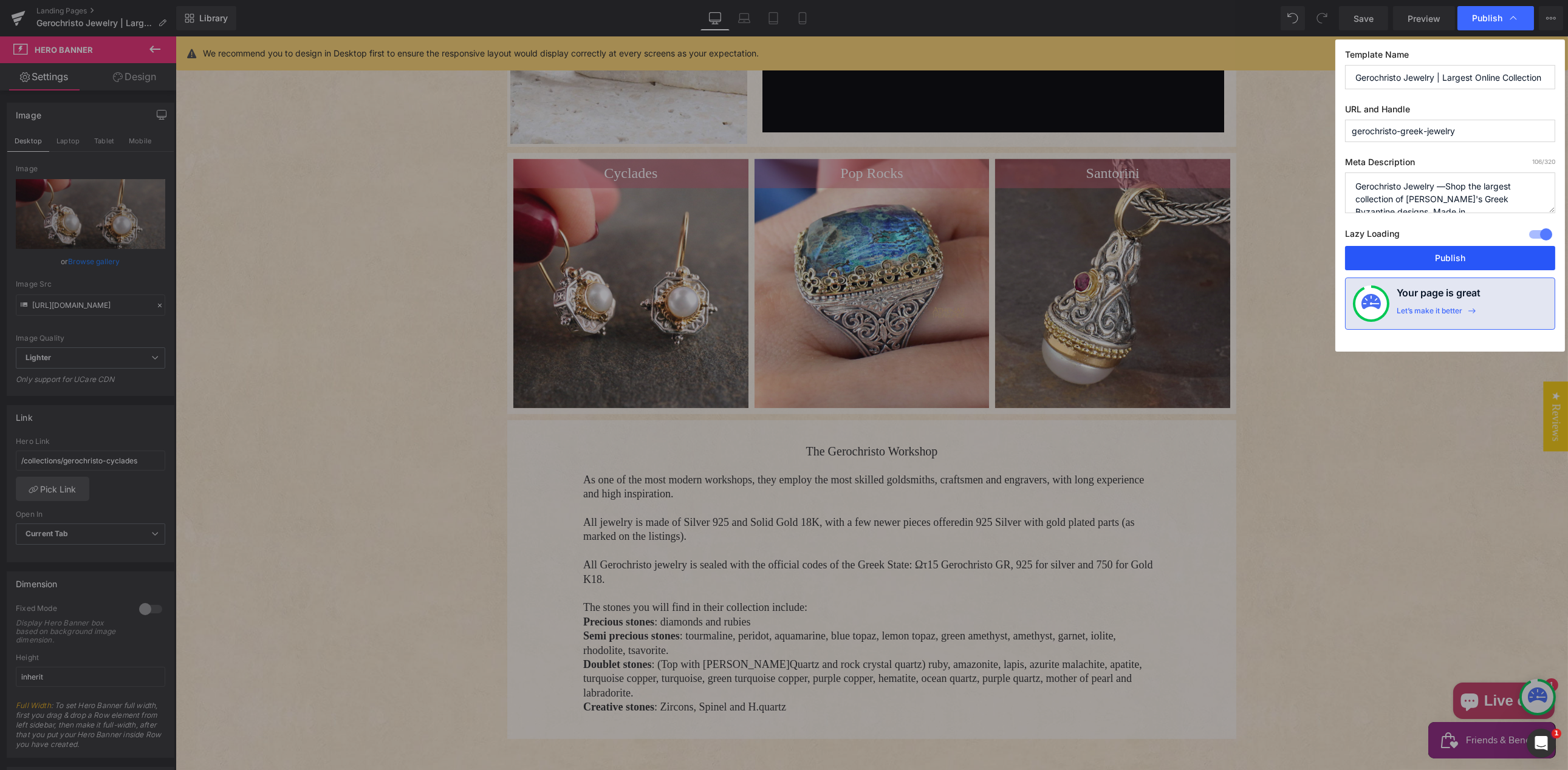
click at [1439, 262] on button "Publish" at bounding box center [1450, 257] width 210 height 24
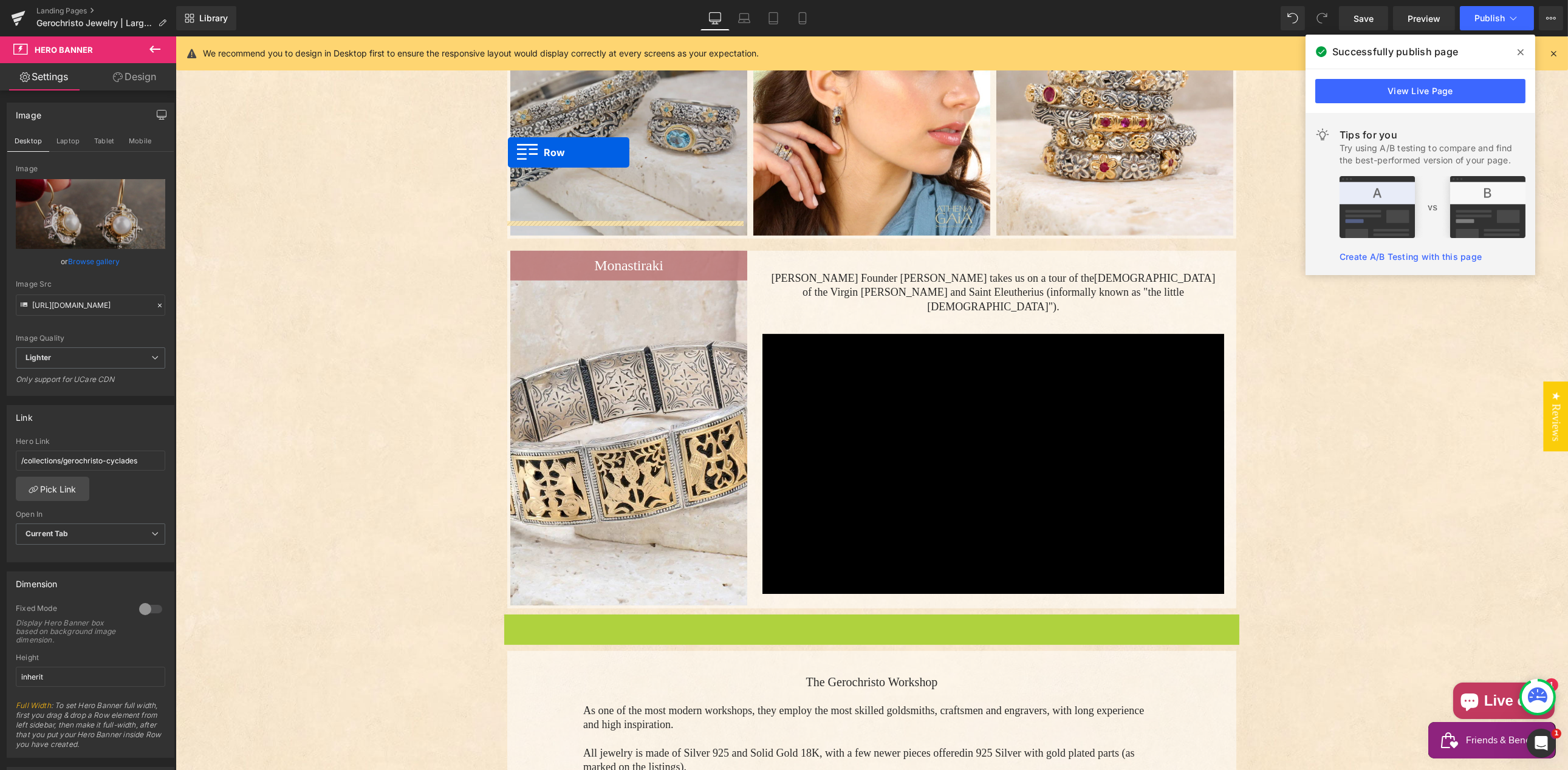
scroll to position [1805, 0]
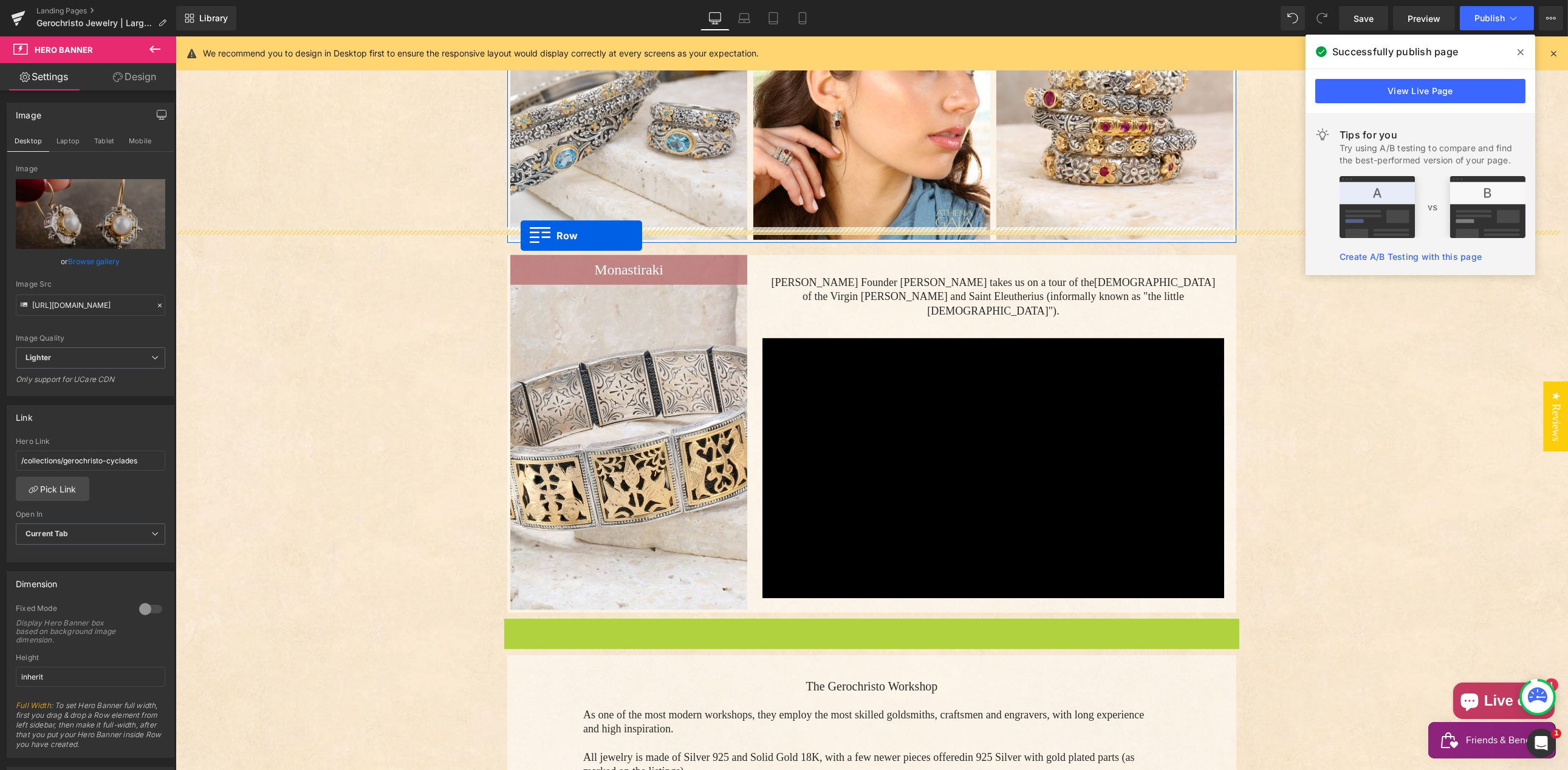
drag, startPoint x: 510, startPoint y: 151, endPoint x: 529, endPoint y: 232, distance: 83.2
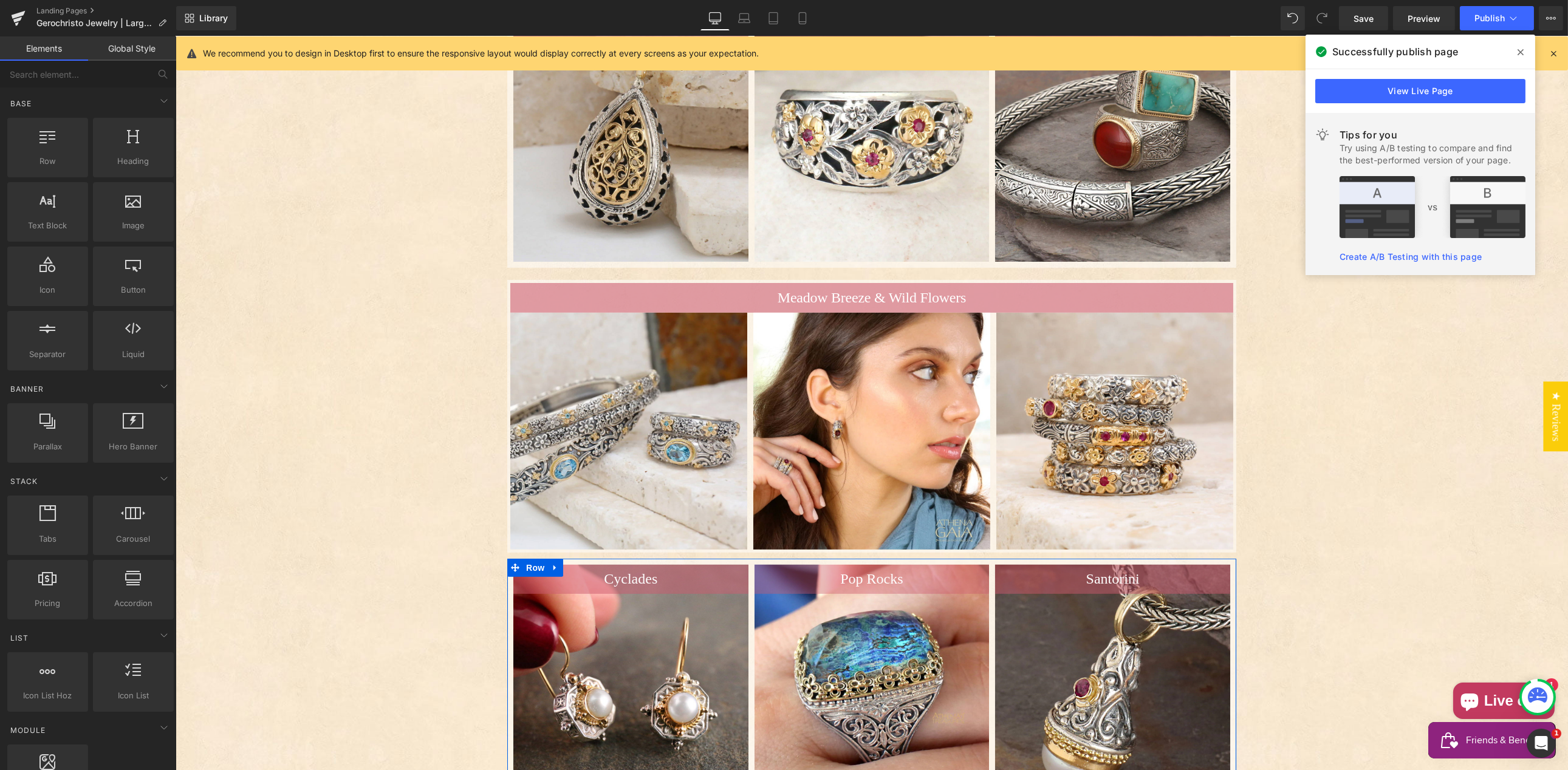
scroll to position [1486, 0]
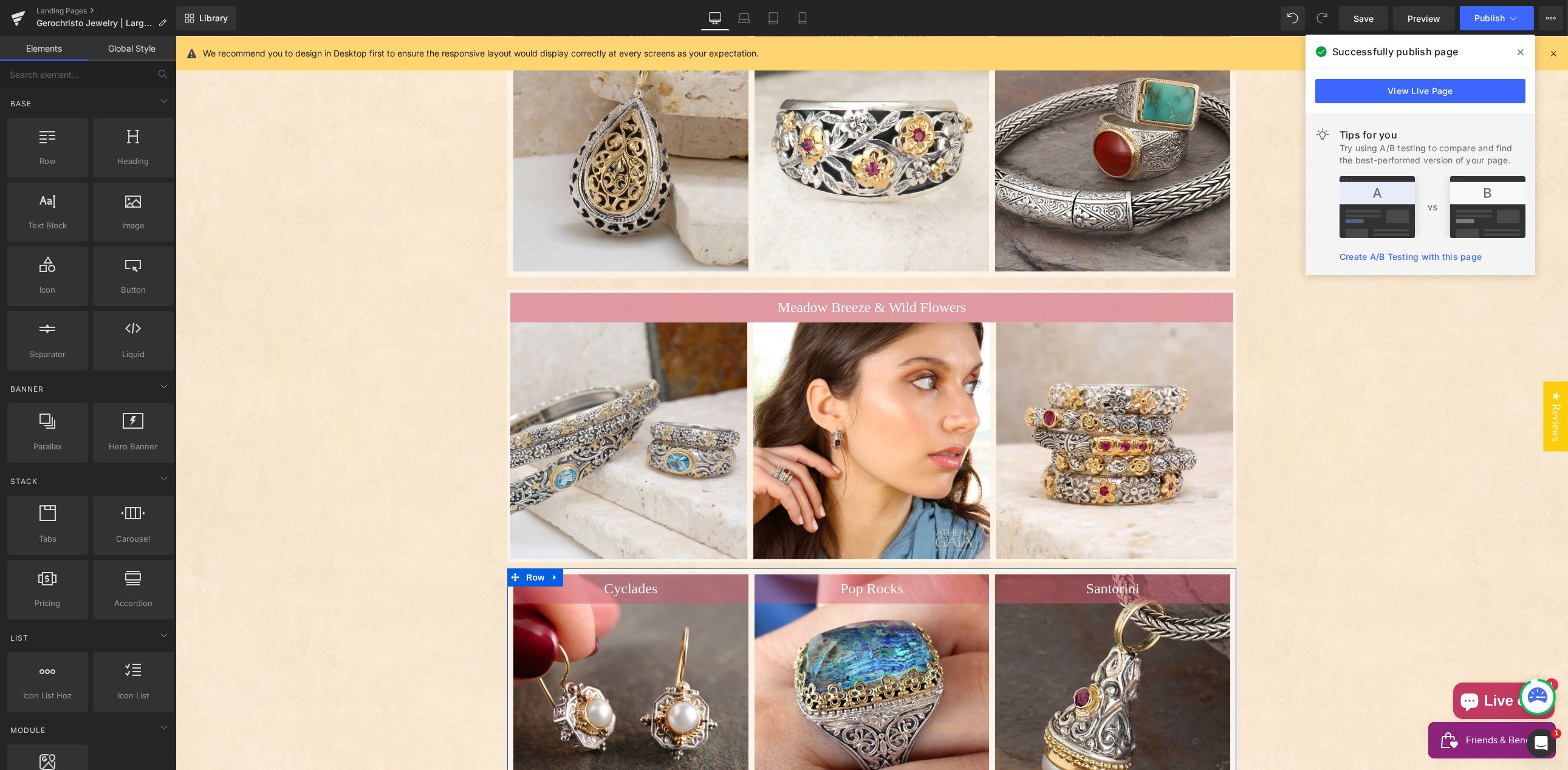
click at [390, 434] on div "Gerochristo Jewelry Heading Greek traditional jewelry handmade to order in [GEO…" at bounding box center [871, 198] width 1392 height 2985
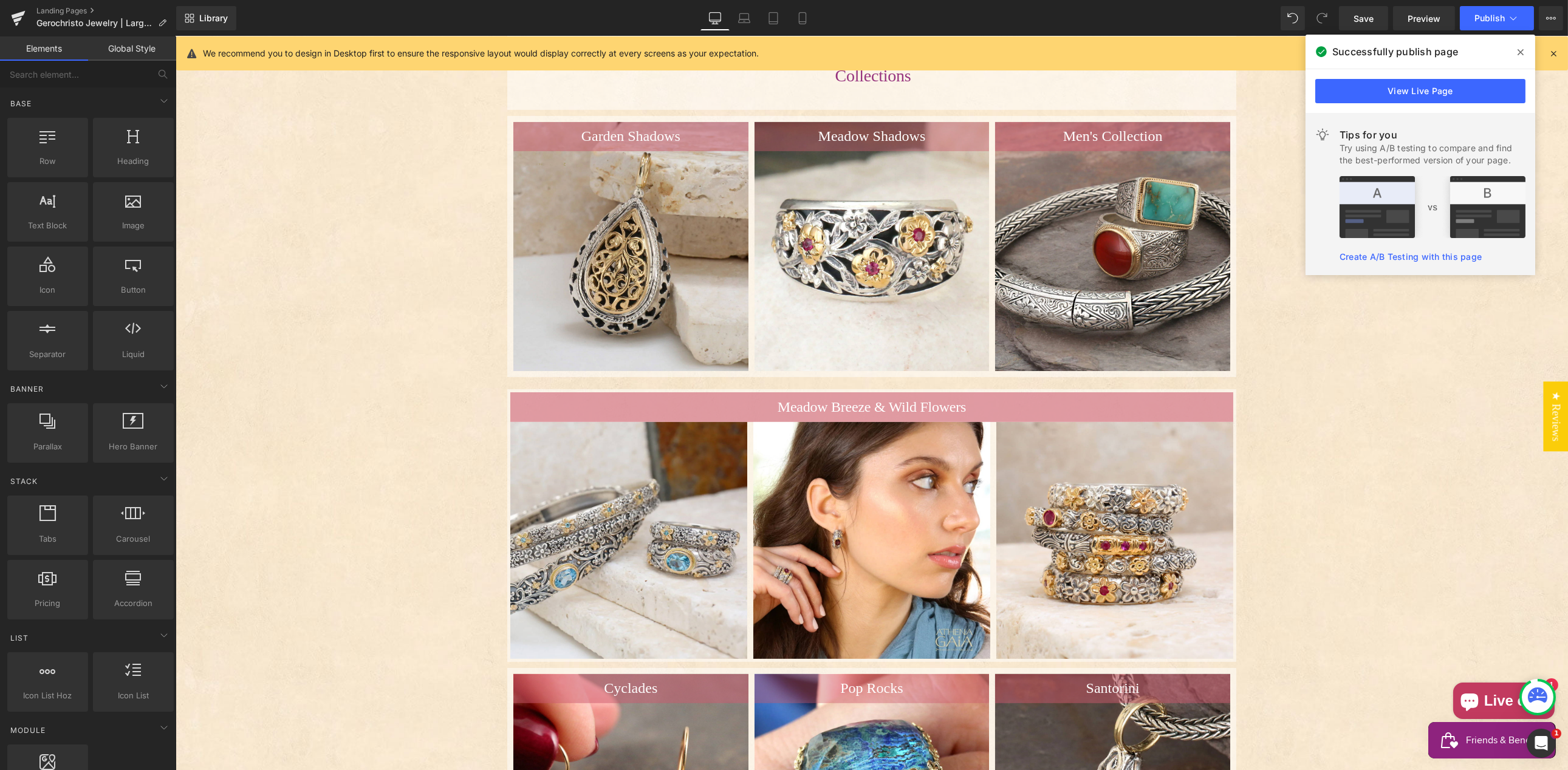
scroll to position [1385, 0]
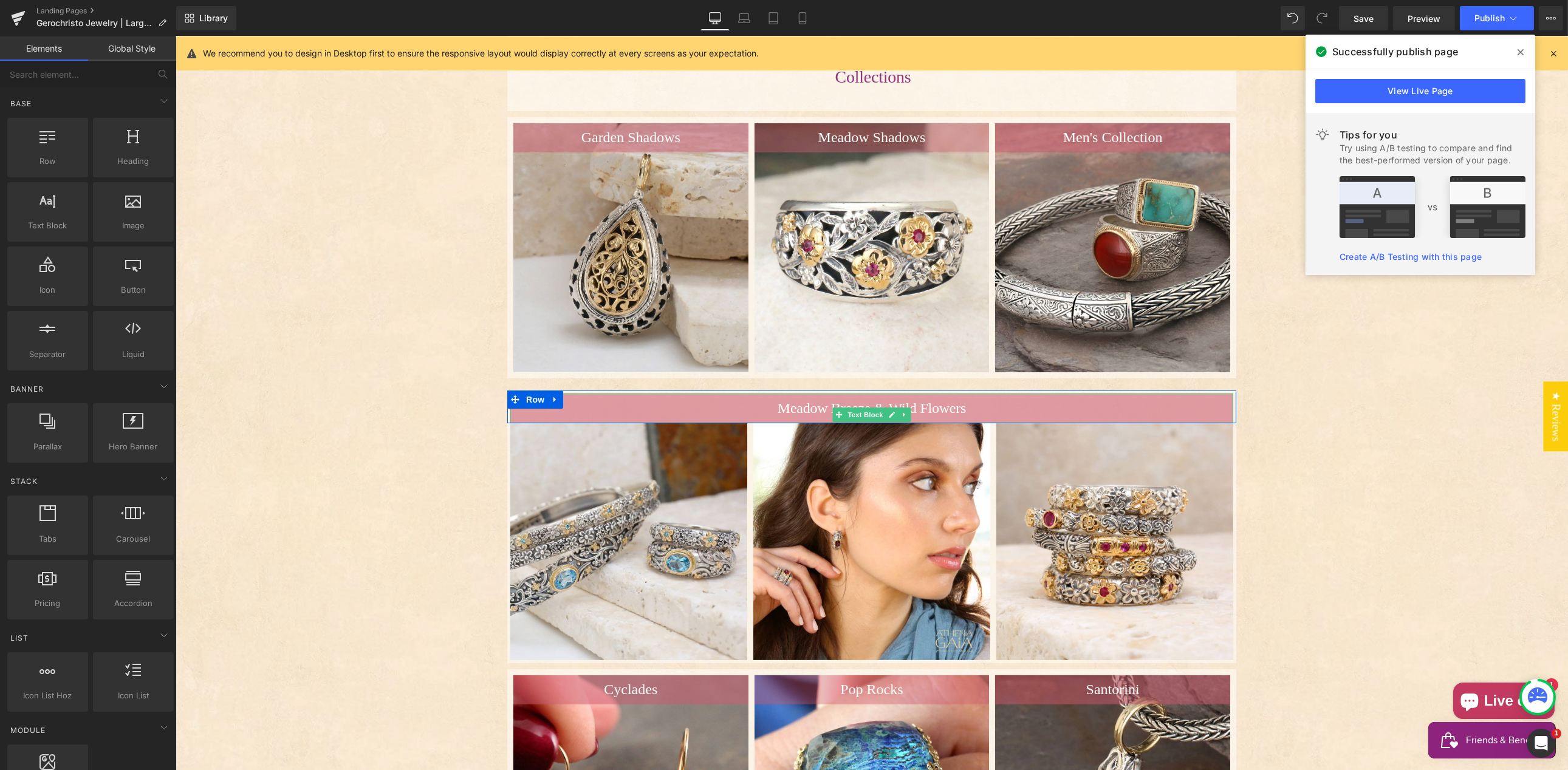
click at [645, 400] on p "Meadow Breeze & Wild Flowers" at bounding box center [871, 408] width 723 height 18
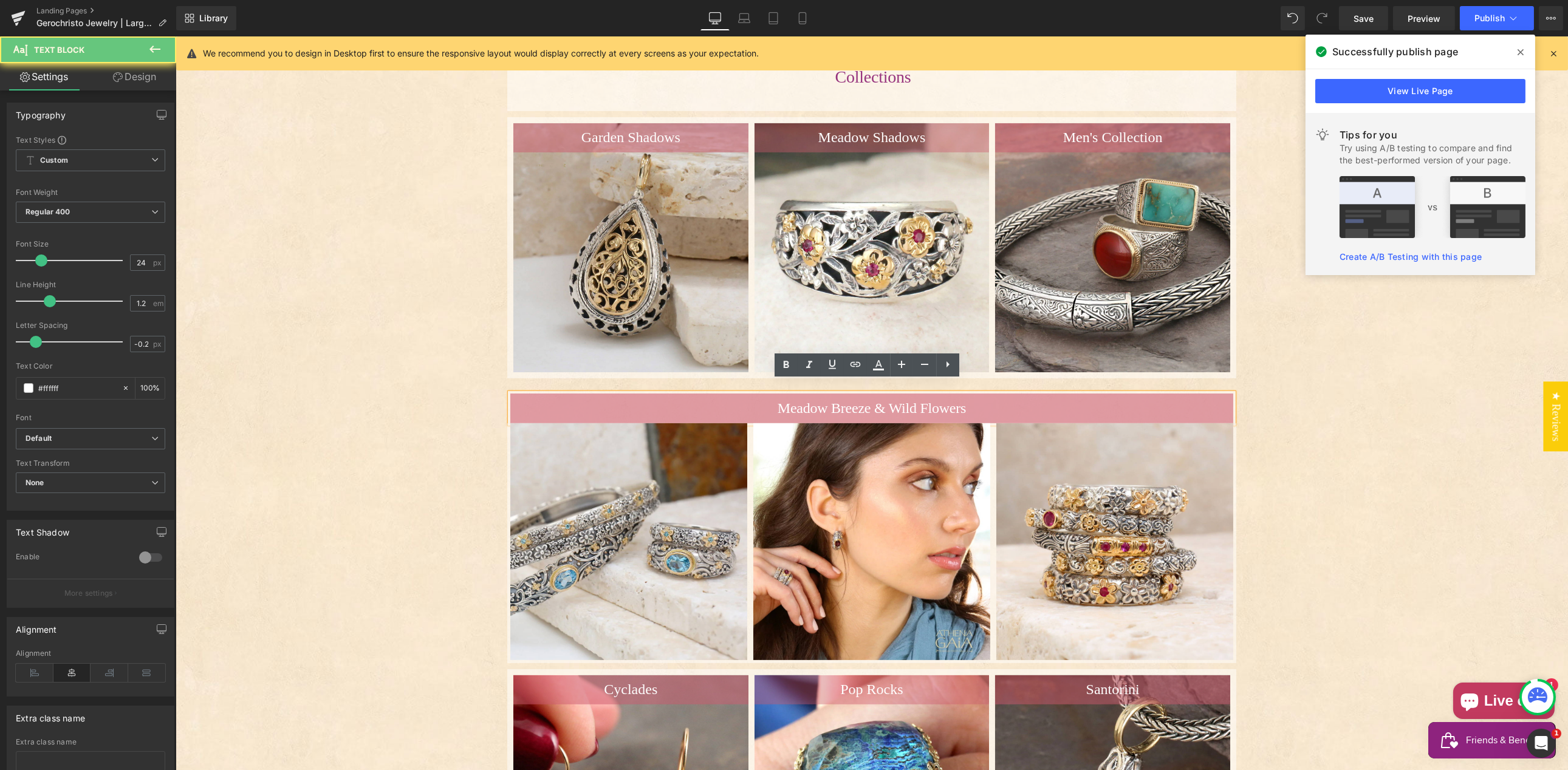
click at [645, 400] on p "Meadow Breeze & Wild Flowers" at bounding box center [871, 408] width 723 height 18
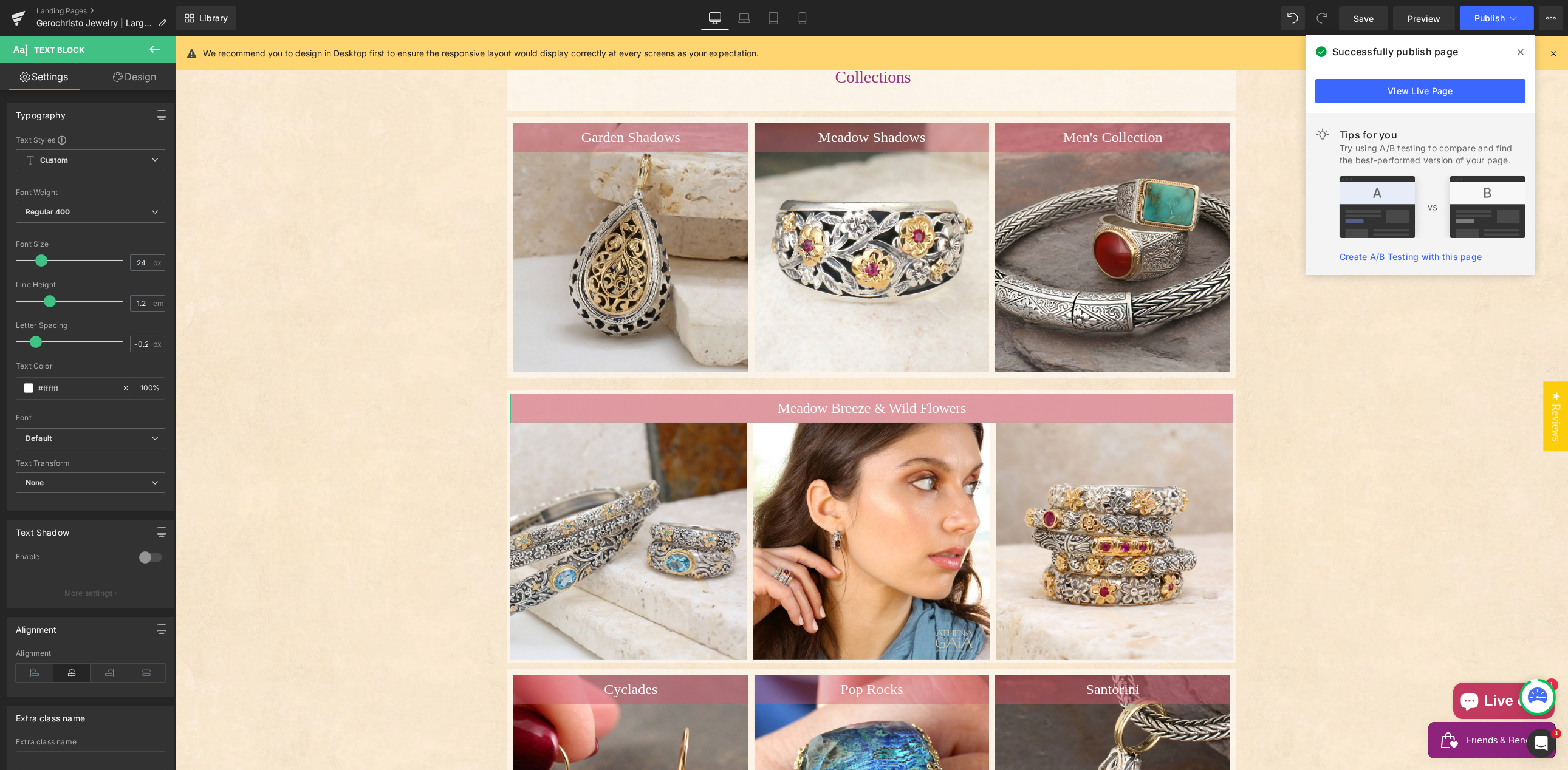
drag, startPoint x: 128, startPoint y: 76, endPoint x: 99, endPoint y: 124, distance: 56.1
click at [127, 76] on link "Design" at bounding box center [134, 77] width 88 height 27
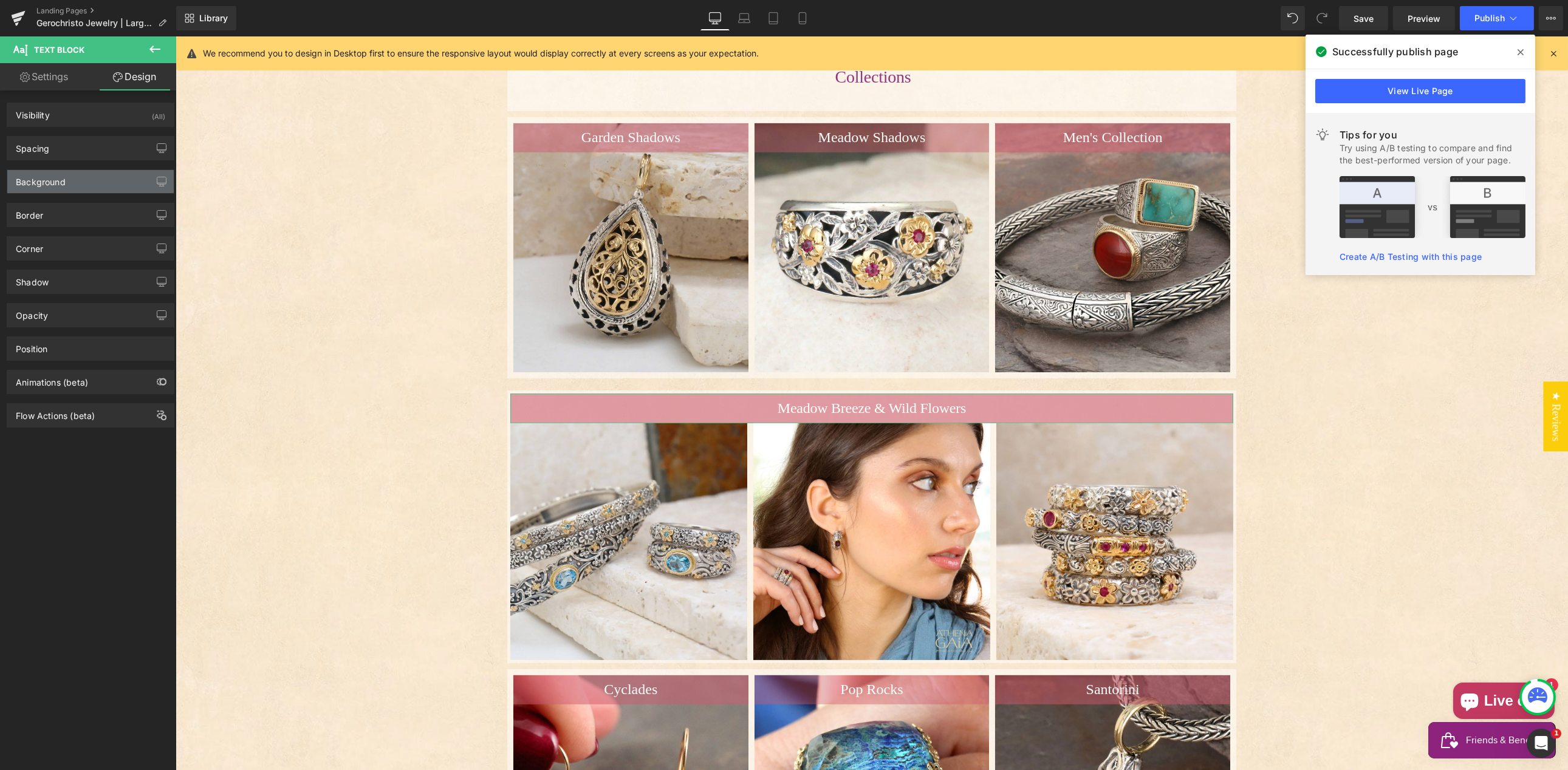
click at [60, 183] on div "Background" at bounding box center [41, 179] width 50 height 17
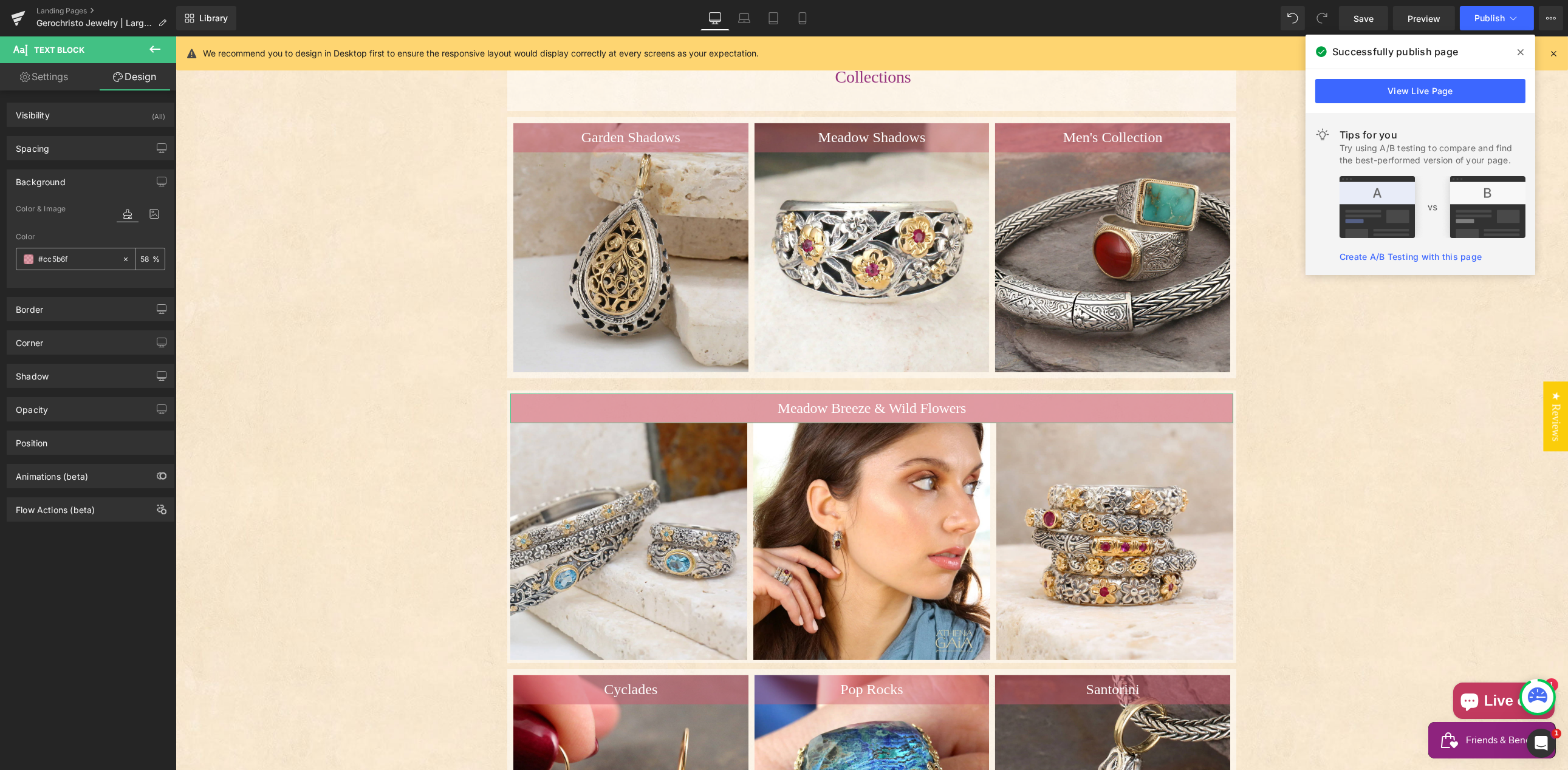
click at [141, 259] on input "58" at bounding box center [147, 259] width 12 height 14
click at [144, 258] on input "58" at bounding box center [147, 259] width 12 height 14
click at [144, 258] on input "58" at bounding box center [147, 259] width 12 height 14
click at [141, 259] on input "58" at bounding box center [147, 259] width 12 height 14
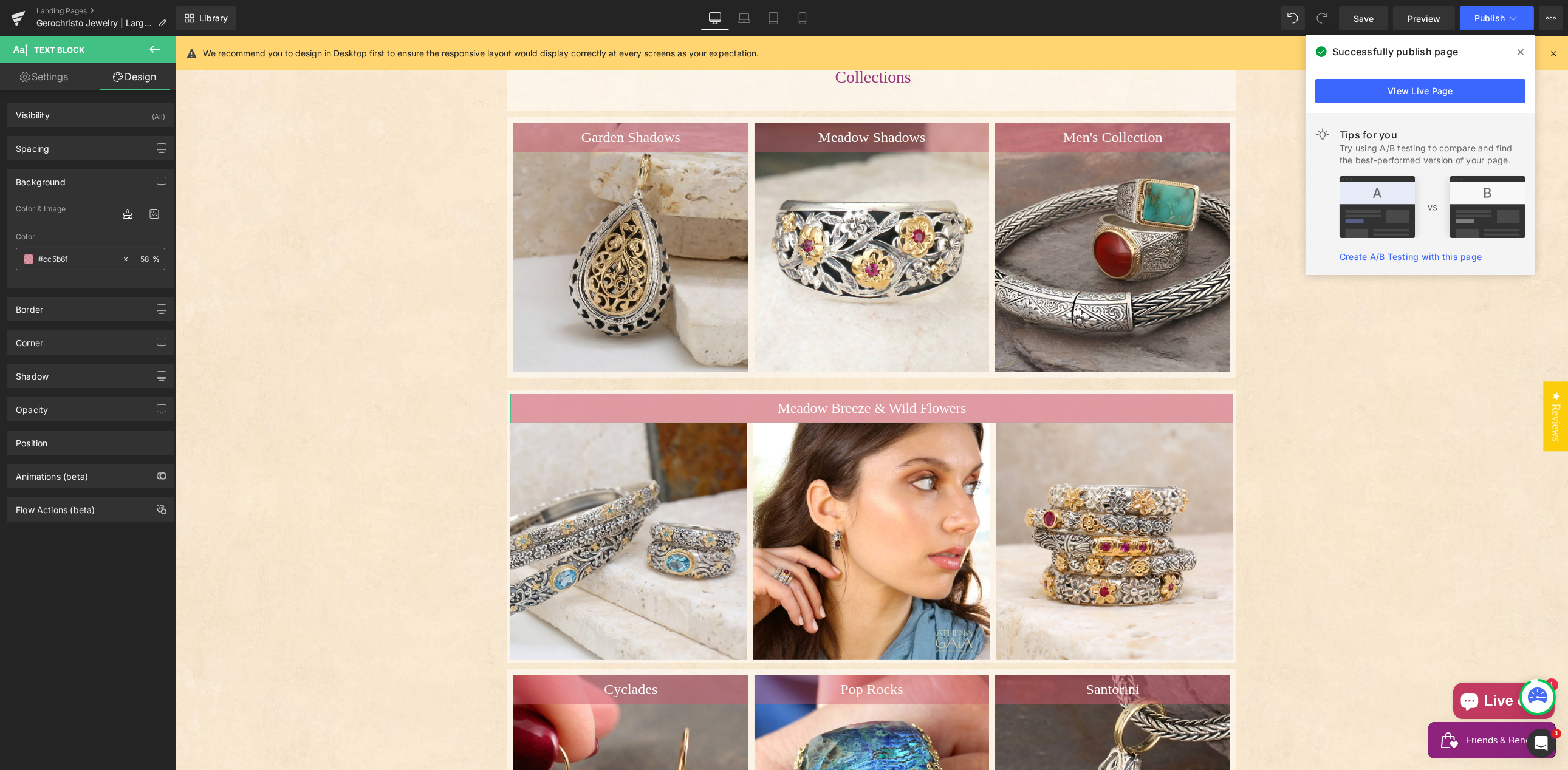
click at [141, 259] on input "58" at bounding box center [147, 259] width 12 height 14
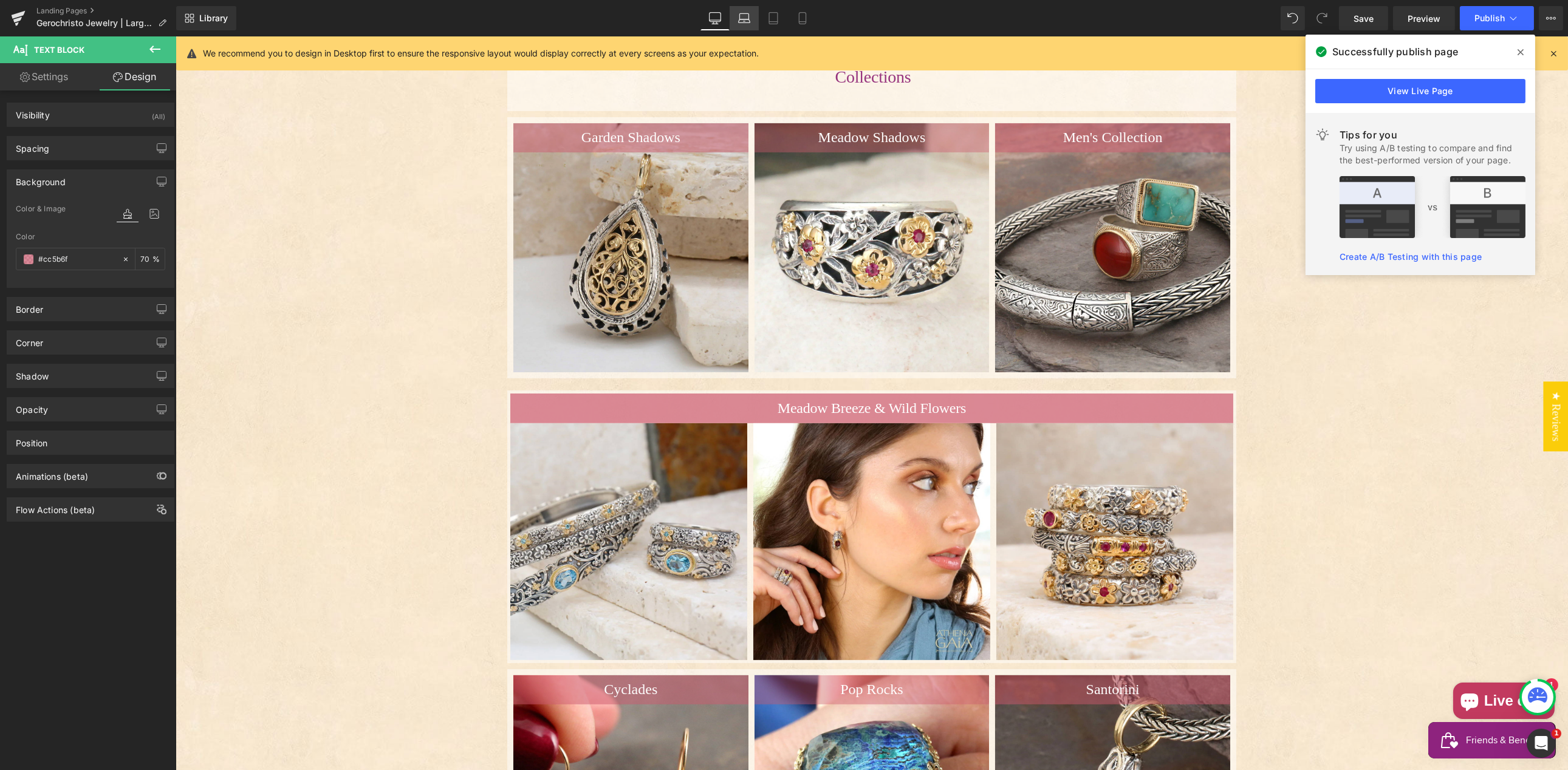
type input "70"
click at [746, 17] on icon at bounding box center [745, 18] width 12 height 12
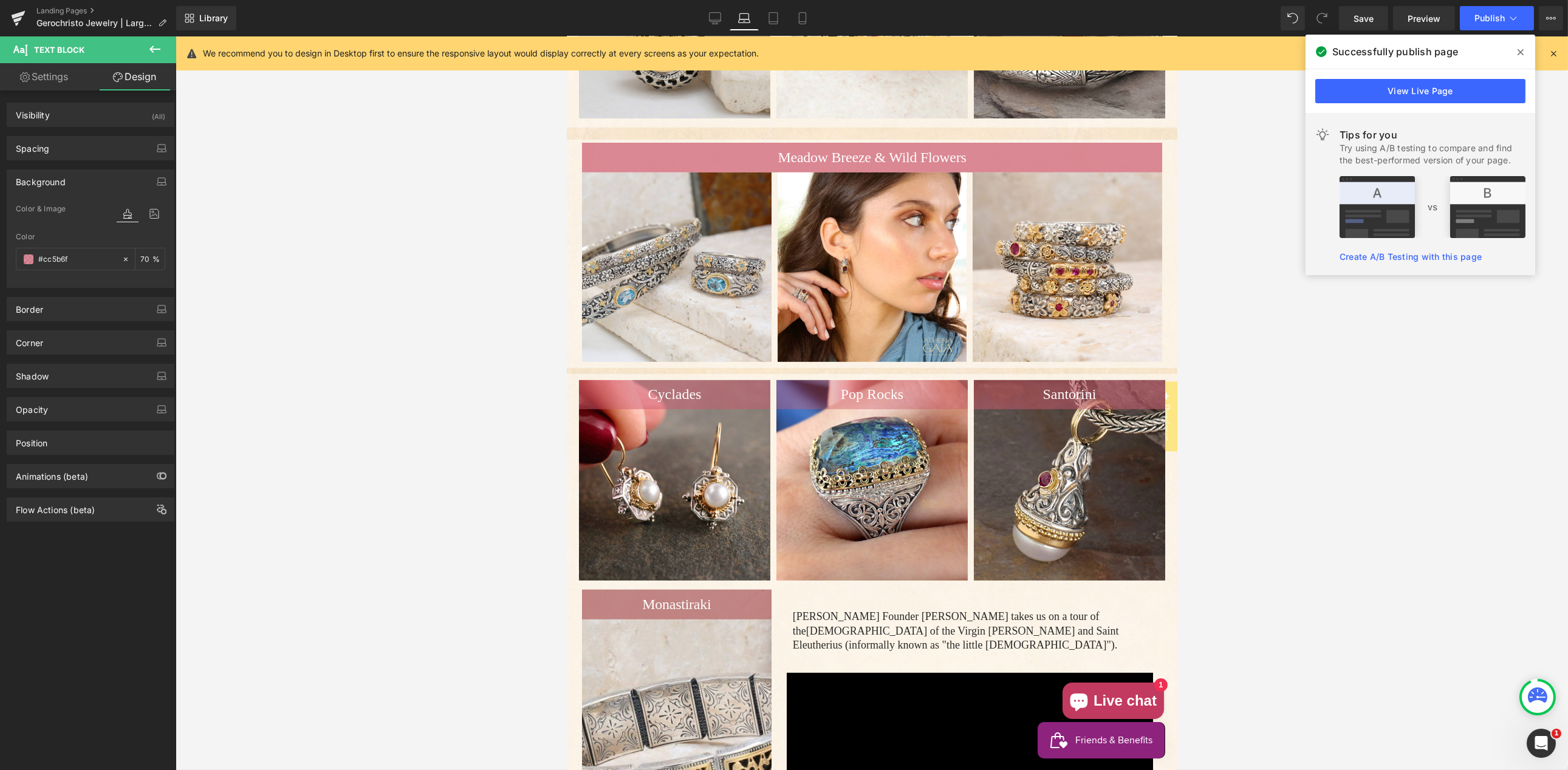
scroll to position [1578, 0]
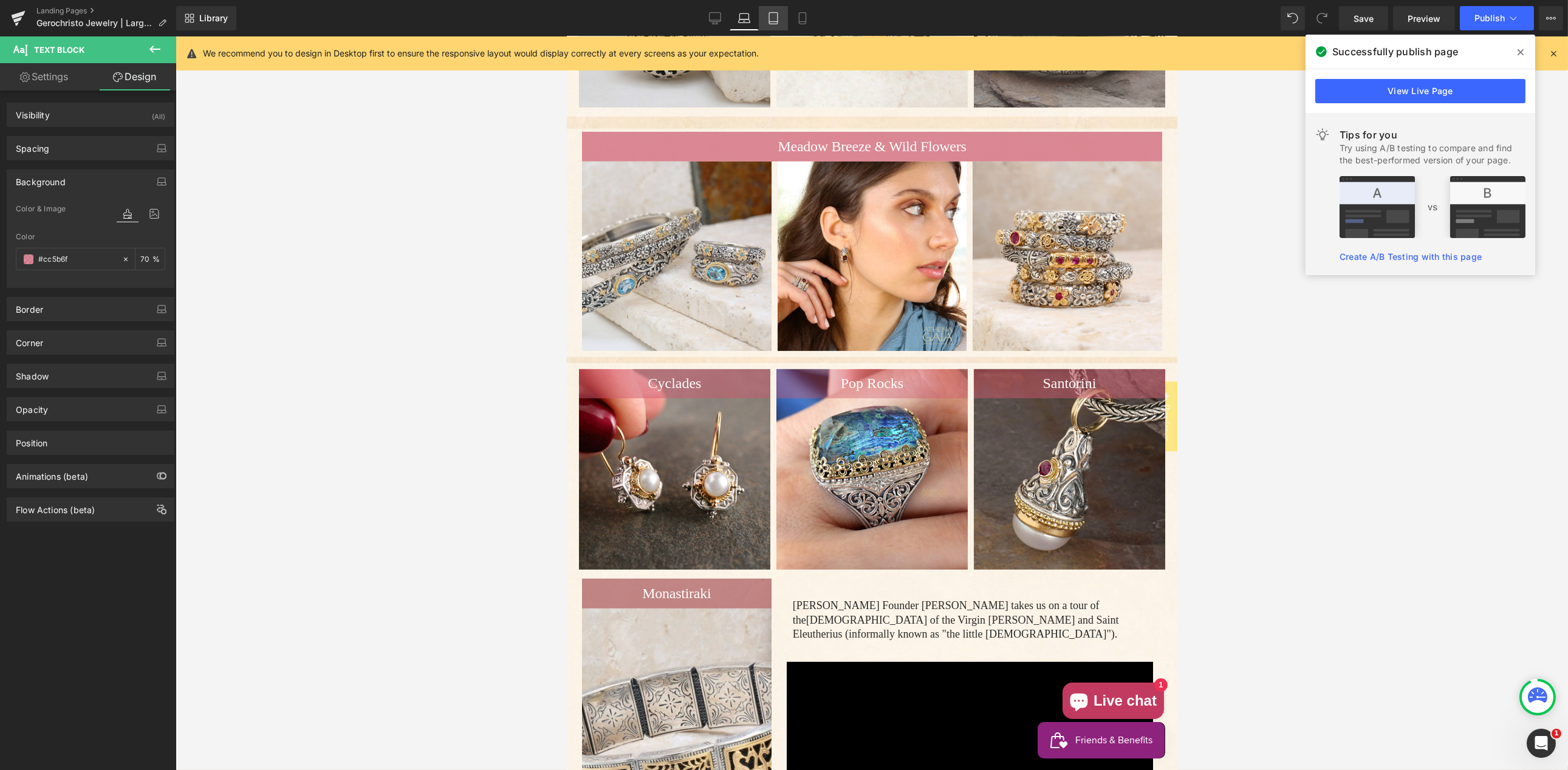
click at [770, 19] on icon at bounding box center [774, 18] width 12 height 12
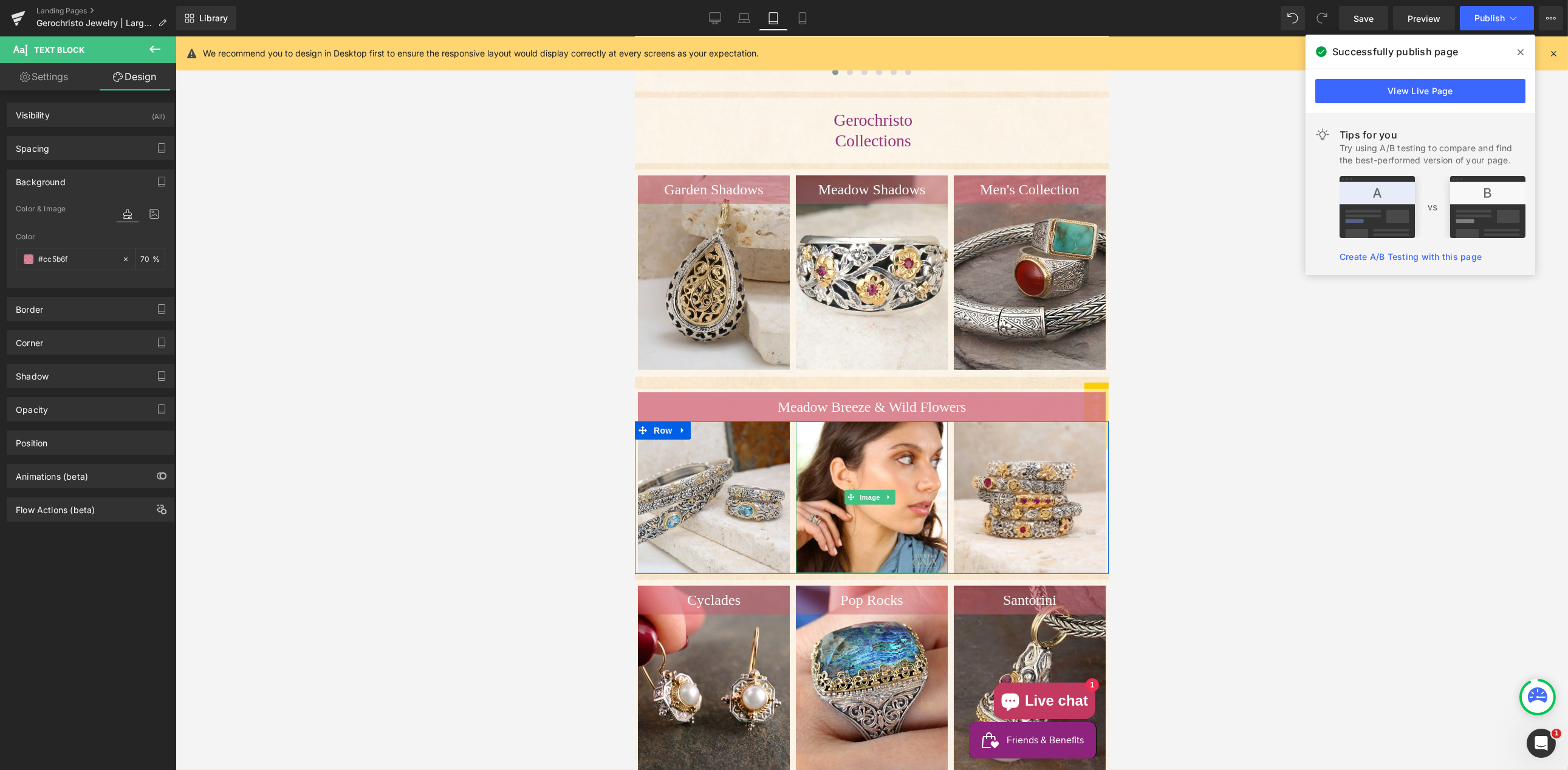
scroll to position [3453, 0]
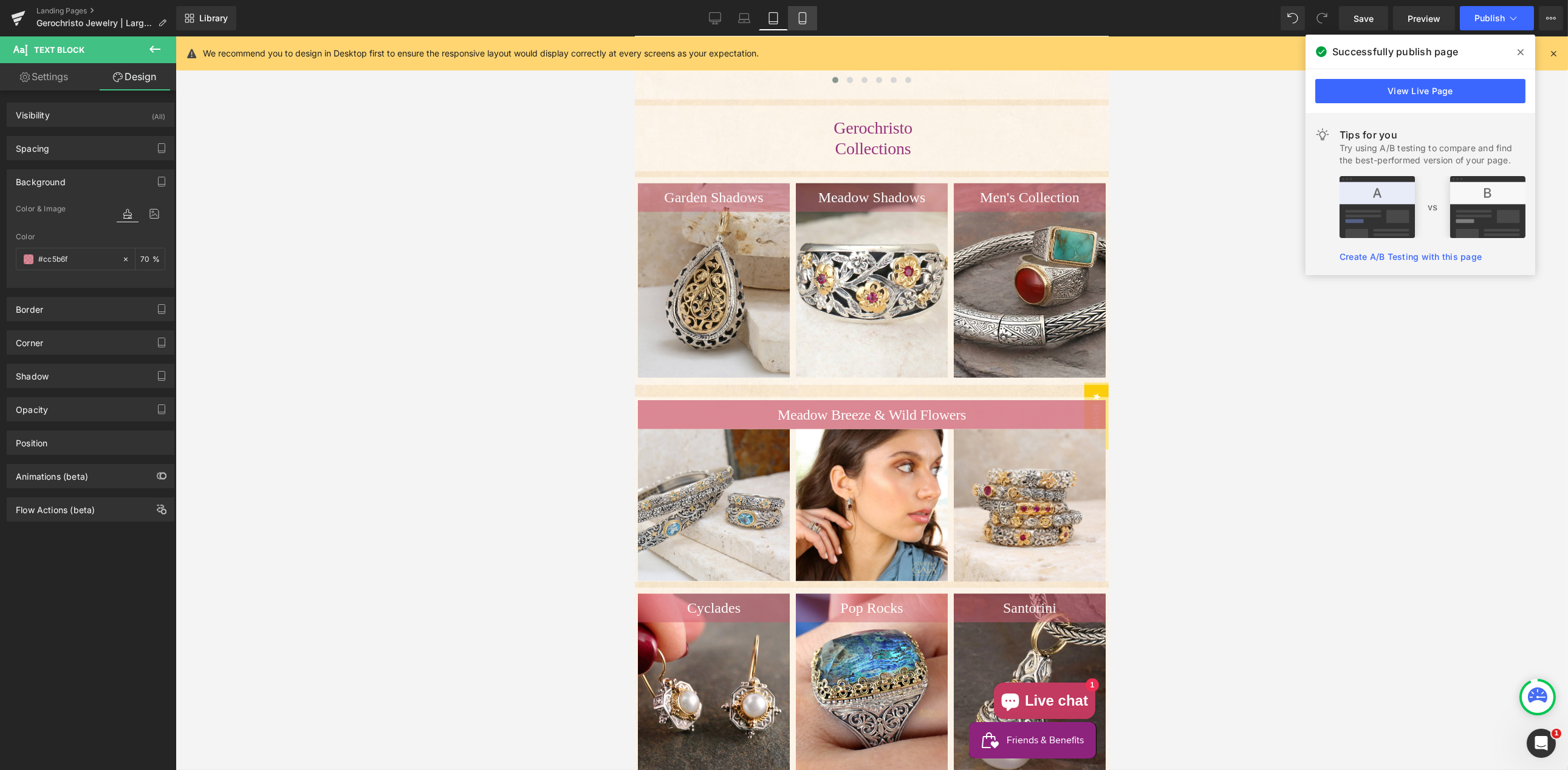
click at [802, 22] on icon at bounding box center [802, 18] width 12 height 12
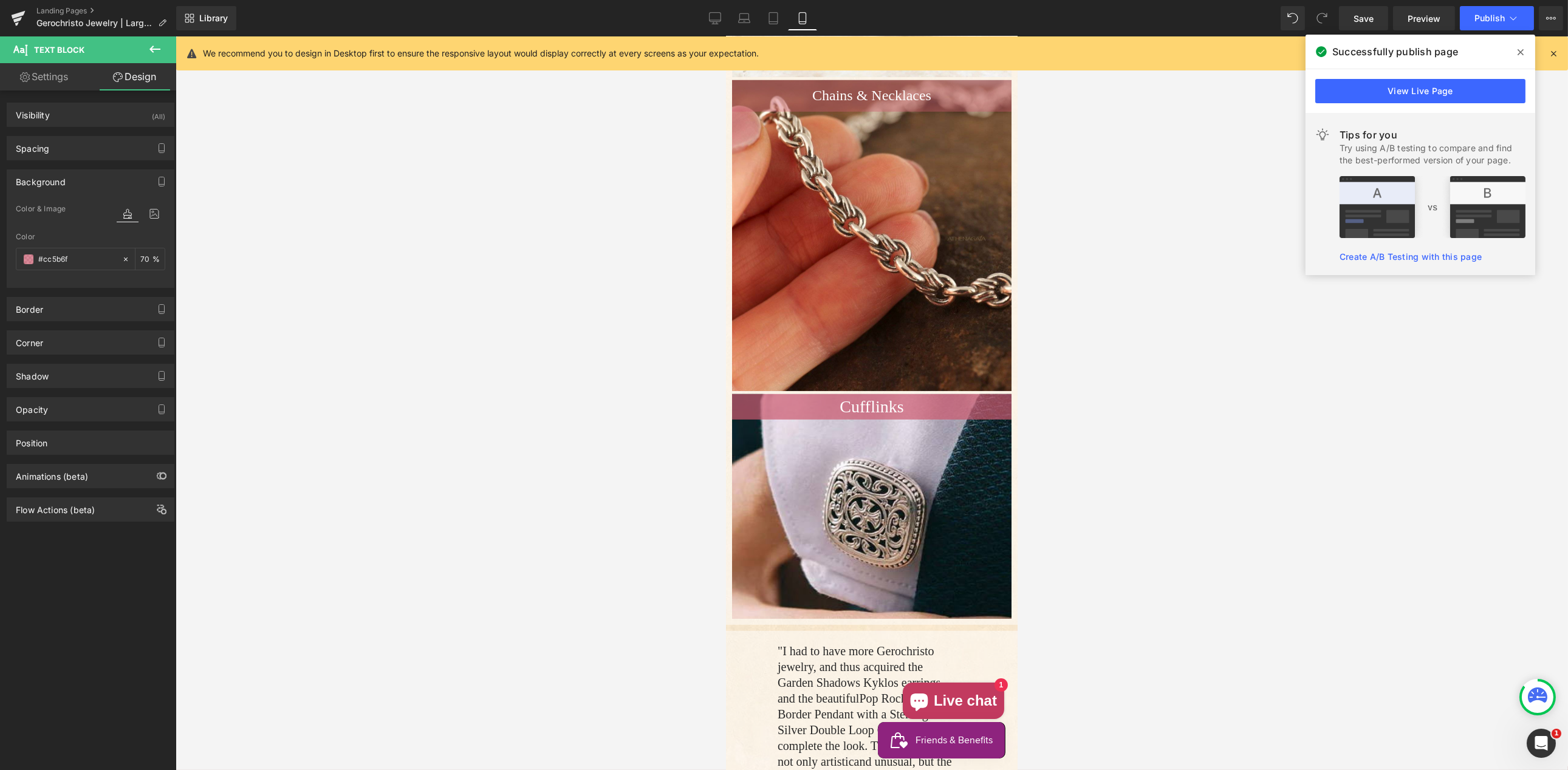
scroll to position [2046, 0]
click at [1482, 21] on span "Publish" at bounding box center [1489, 18] width 30 height 10
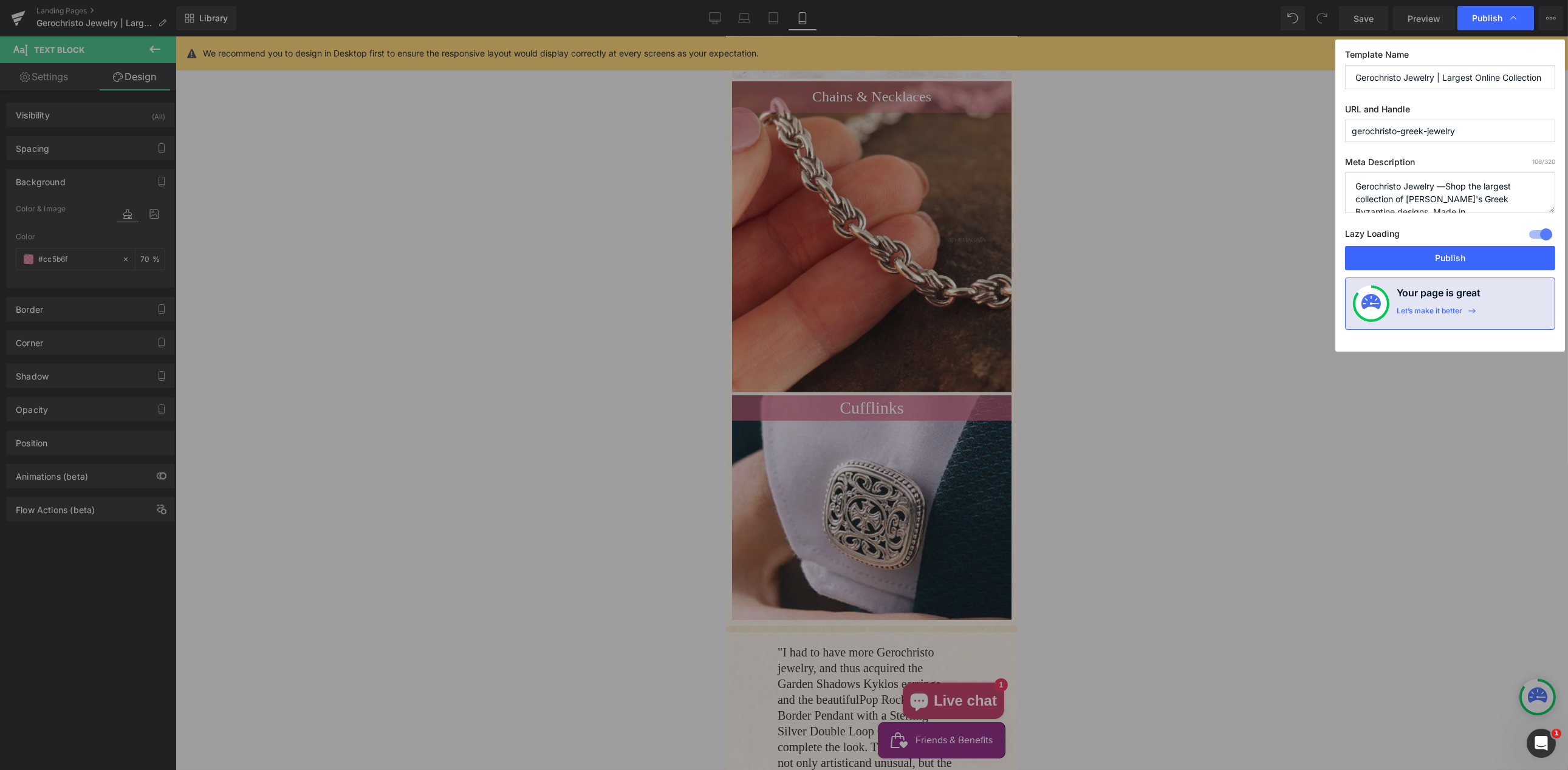
click at [1443, 259] on button "Publish" at bounding box center [1450, 257] width 210 height 24
